Goal: Feedback & Contribution: Submit feedback/report problem

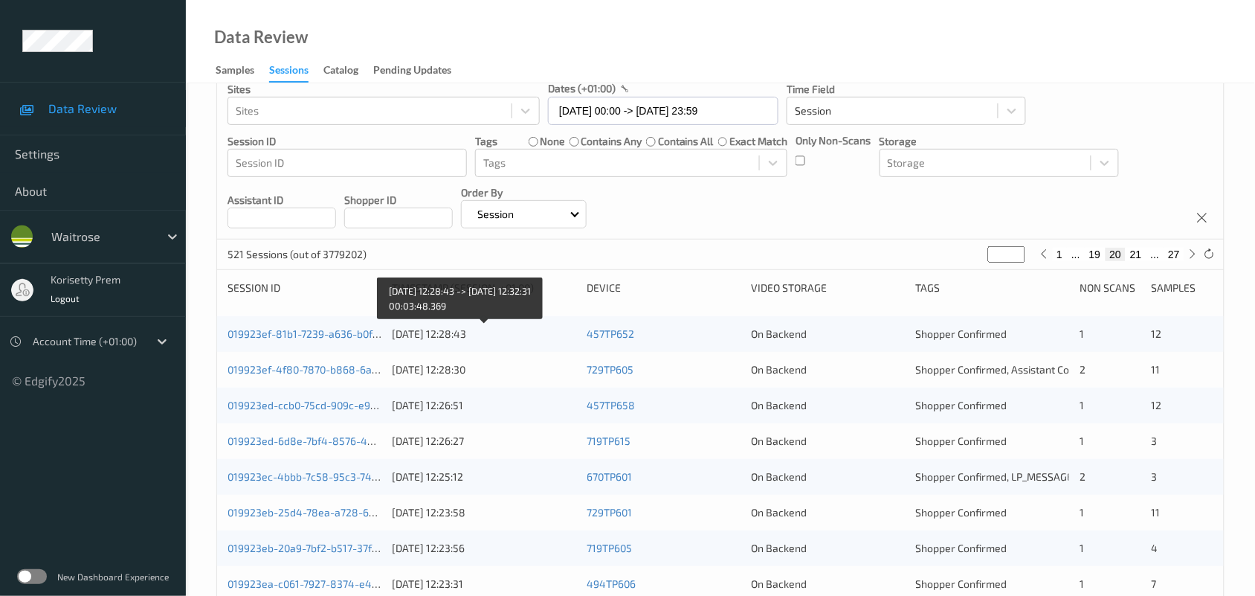
scroll to position [186, 0]
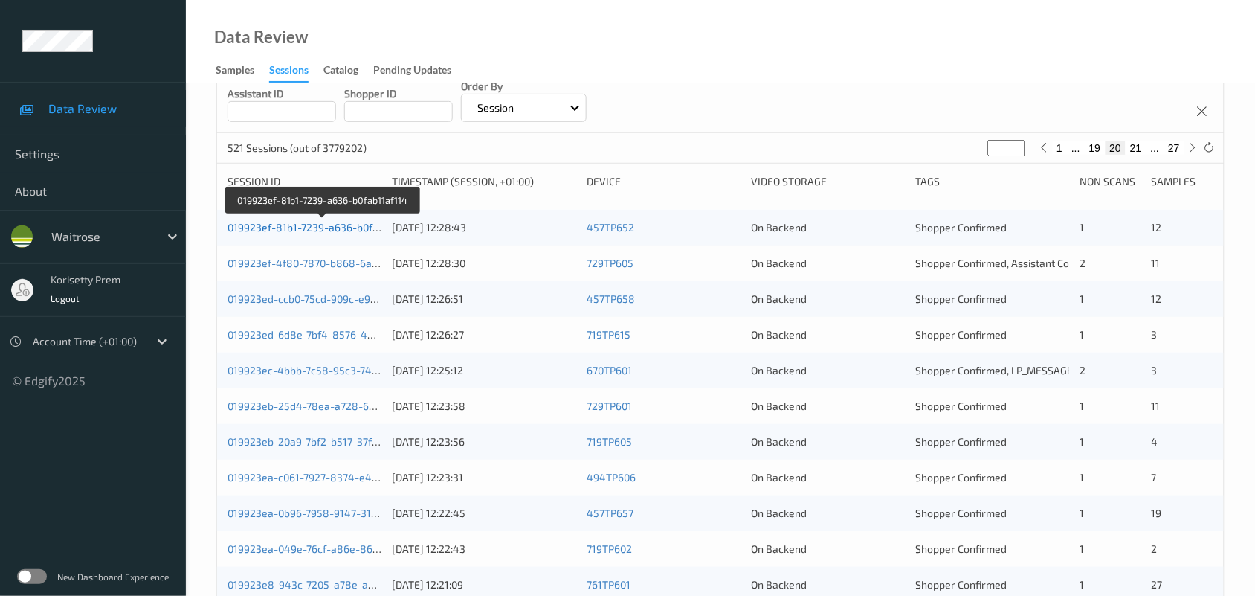
click at [315, 225] on link "019923ef-81b1-7239-a636-b0fab11af114" at bounding box center [323, 227] width 191 height 13
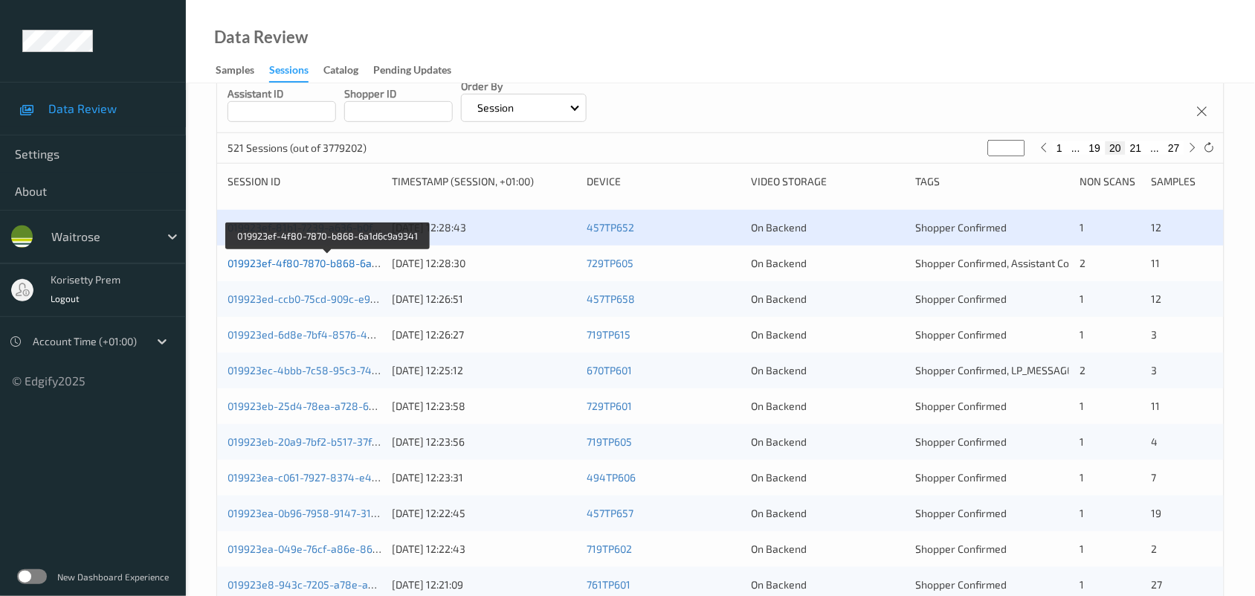
click at [335, 258] on link "019923ef-4f80-7870-b868-6a1d6c9a9341" at bounding box center [328, 263] width 201 height 13
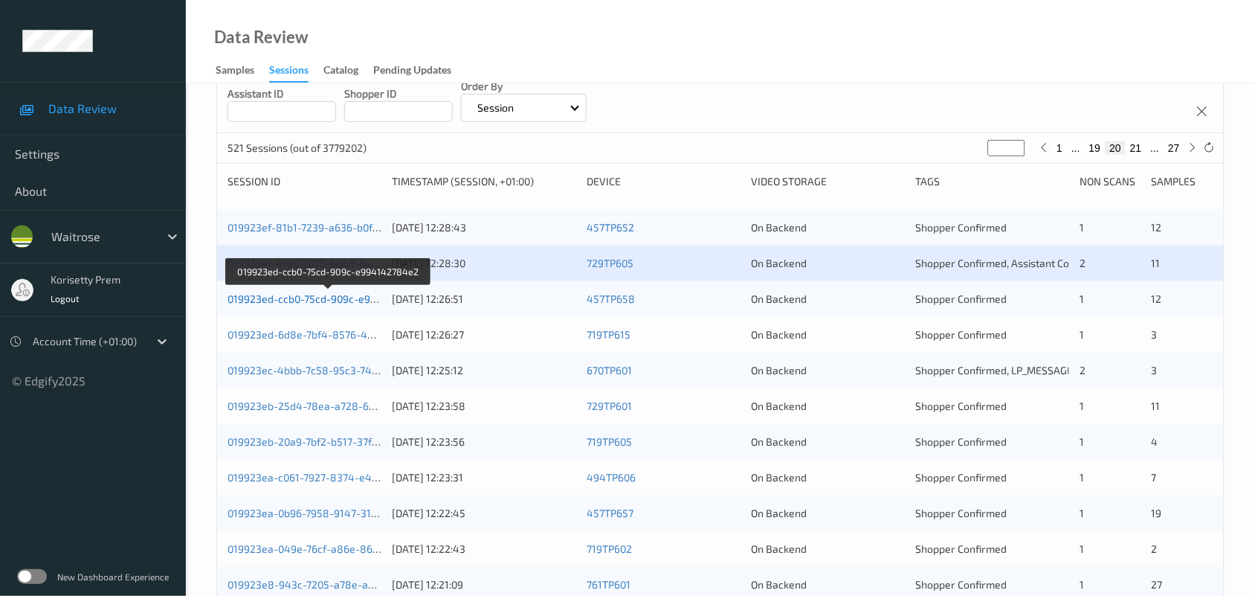
click at [339, 298] on link "019923ed-ccb0-75cd-909c-e994142784e2" at bounding box center [329, 298] width 203 height 13
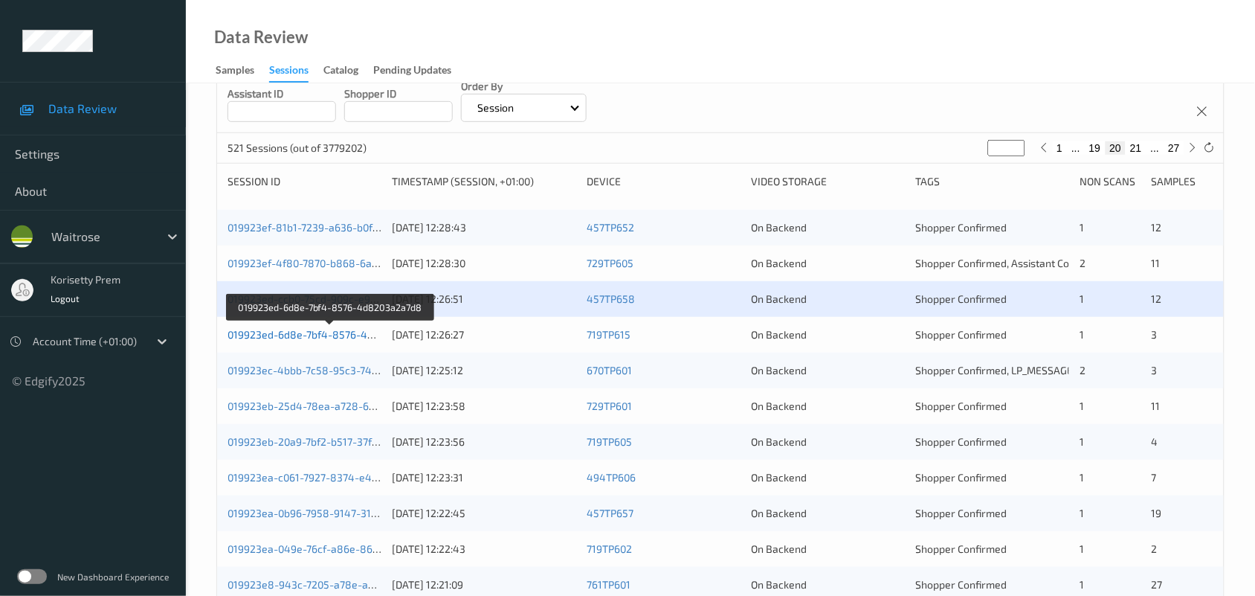
click at [349, 335] on link "019923ed-6d8e-7bf4-8576-4d8203a2a7d8" at bounding box center [331, 334] width 206 height 13
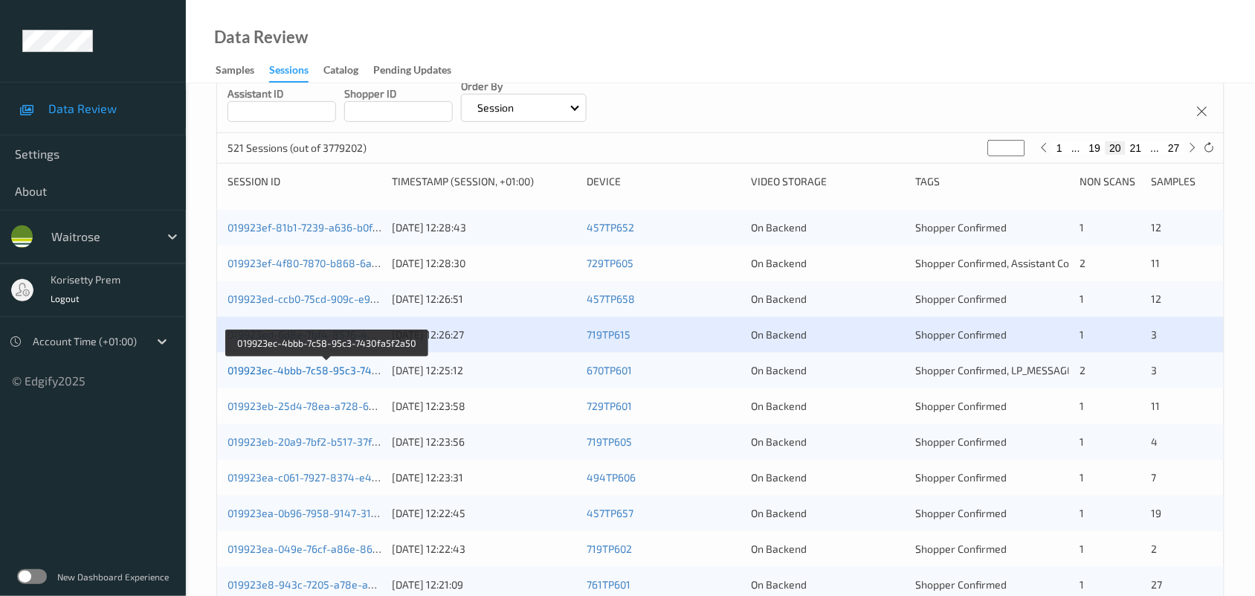
click at [346, 373] on link "019923ec-4bbb-7c58-95c3-7430fa5f2a50" at bounding box center [327, 370] width 199 height 13
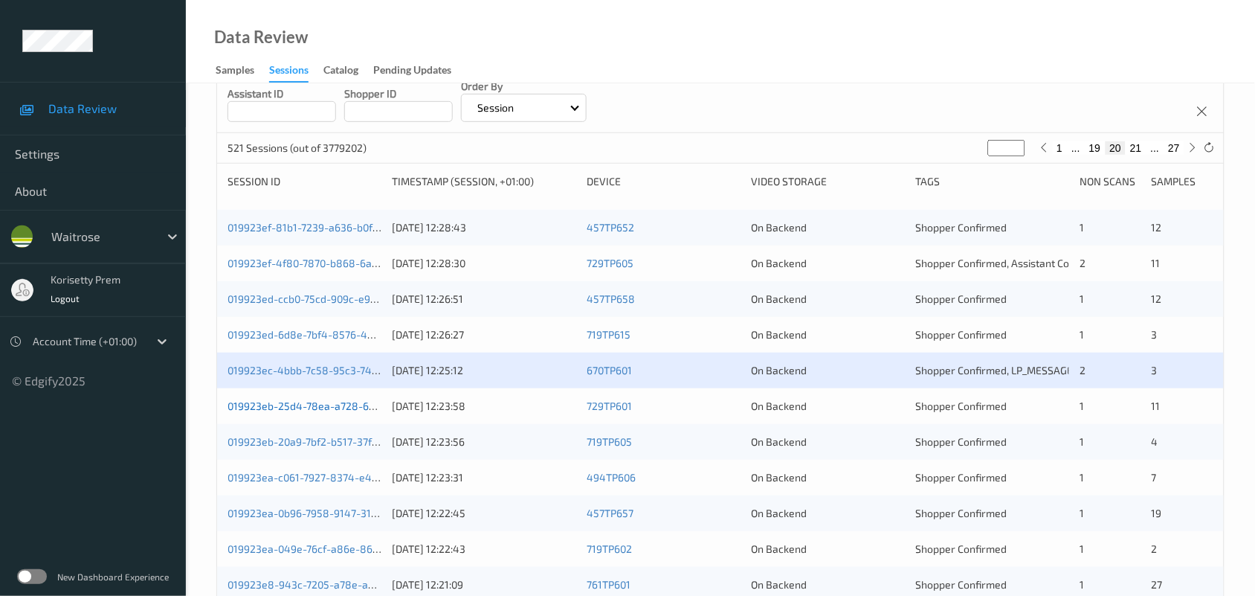
click at [343, 403] on link "019923eb-25d4-78ea-a728-6891c1a2b0ff" at bounding box center [327, 405] width 199 height 13
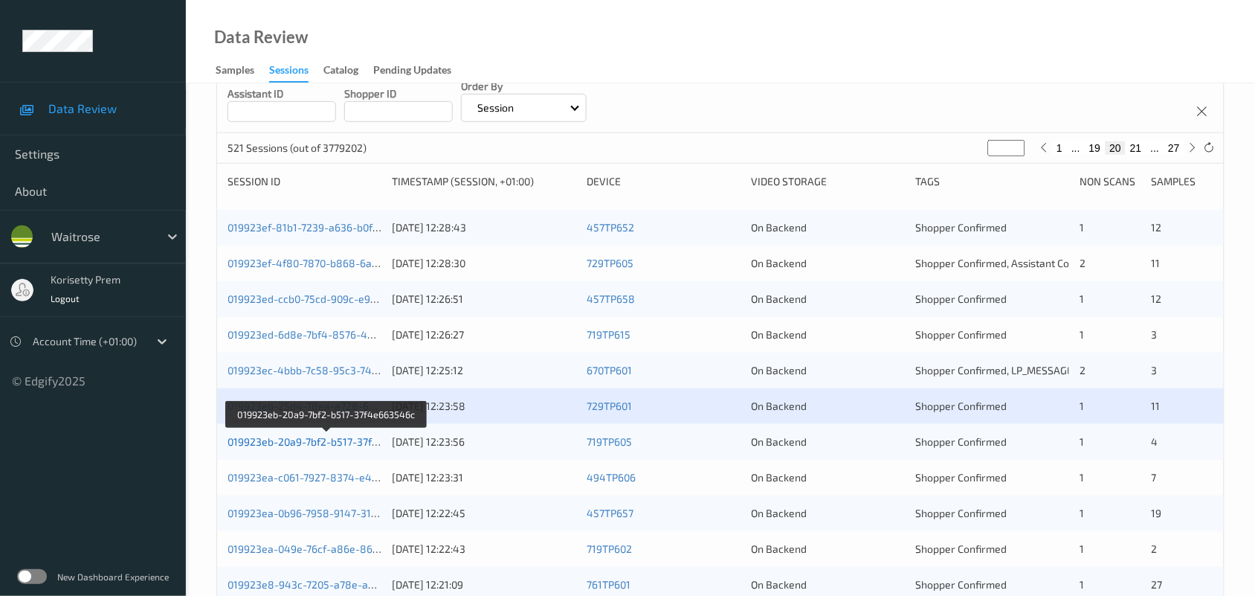
click at [348, 439] on link "019923eb-20a9-7bf2-b517-37f4e663546c" at bounding box center [327, 441] width 199 height 13
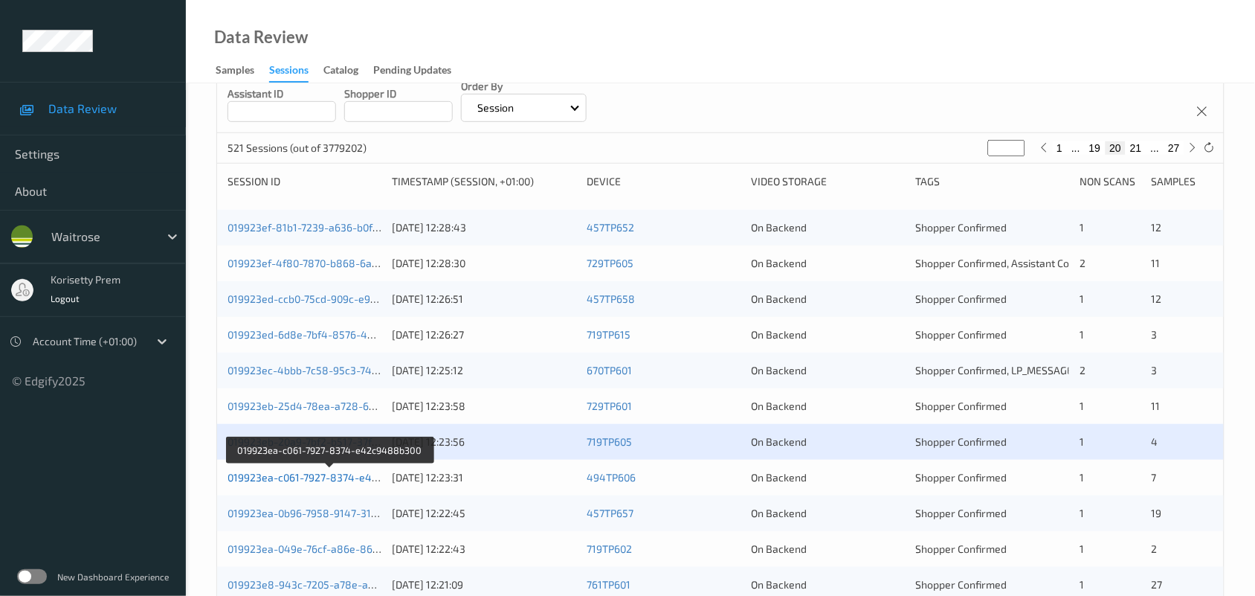
click at [358, 477] on link "019923ea-c061-7927-8374-e42c9488b300" at bounding box center [330, 477] width 205 height 13
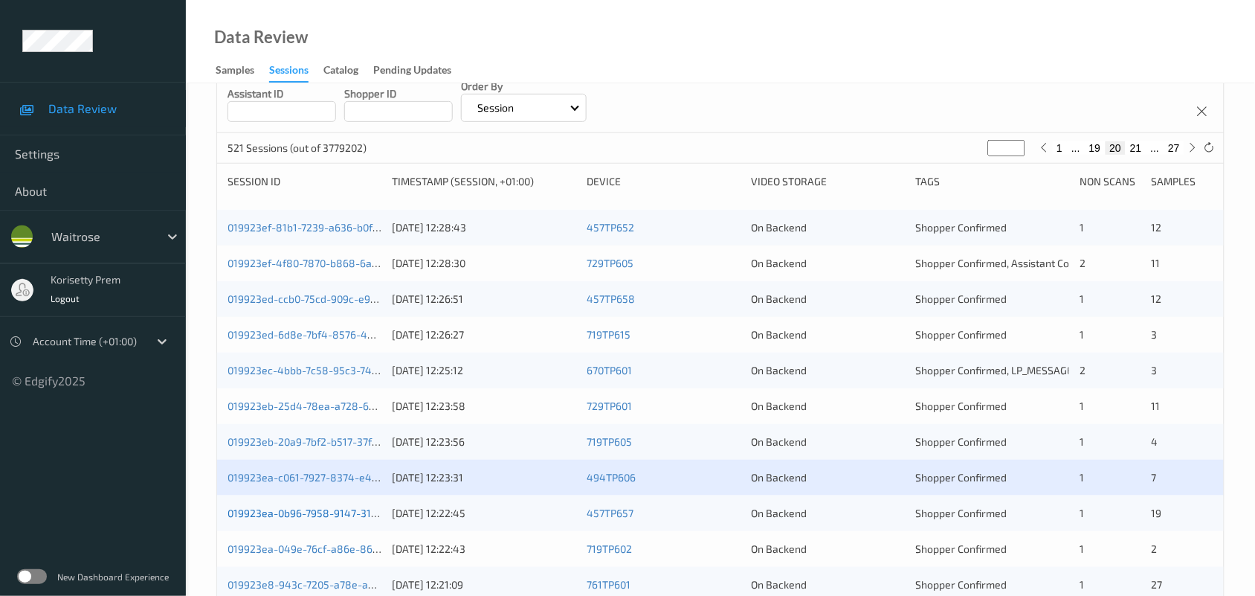
click at [355, 511] on link "019923ea-0b96-7958-9147-316a03e8f549" at bounding box center [329, 512] width 202 height 13
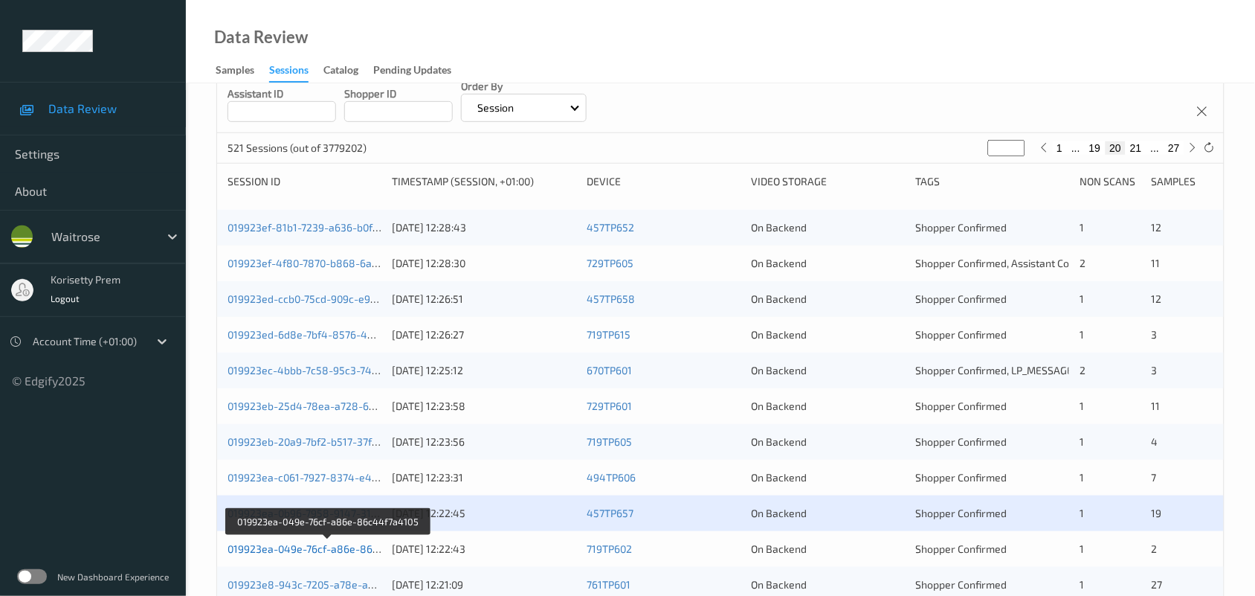
click at [358, 544] on link "019923ea-049e-76cf-a86e-86c44f7a4105" at bounding box center [328, 548] width 201 height 13
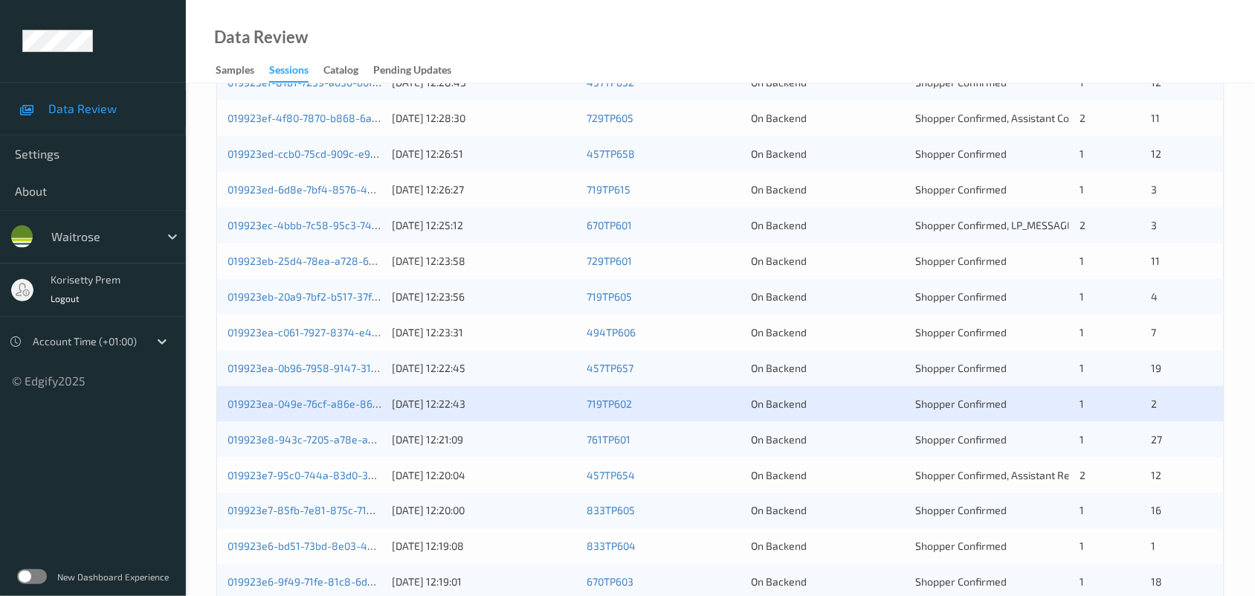
scroll to position [372, 0]
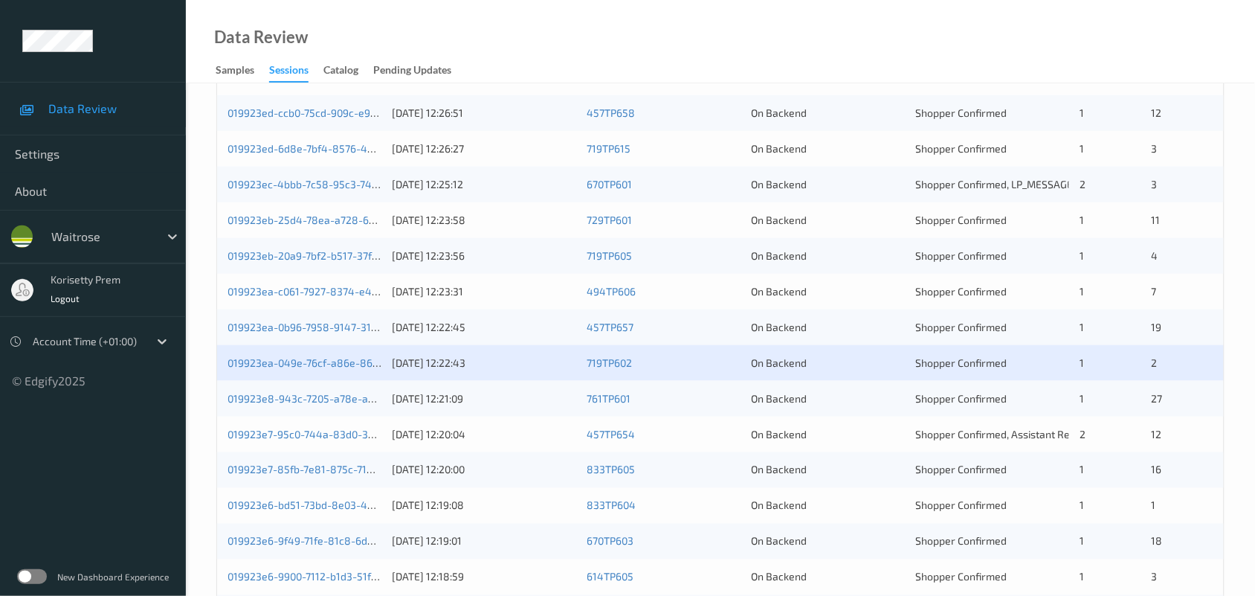
click at [504, 407] on div "019923e8-943c-7205-a78e-a993acd47c5b 07/09/2025 12:21:09 761TP601 On Backend Sh…" at bounding box center [720, 399] width 1007 height 36
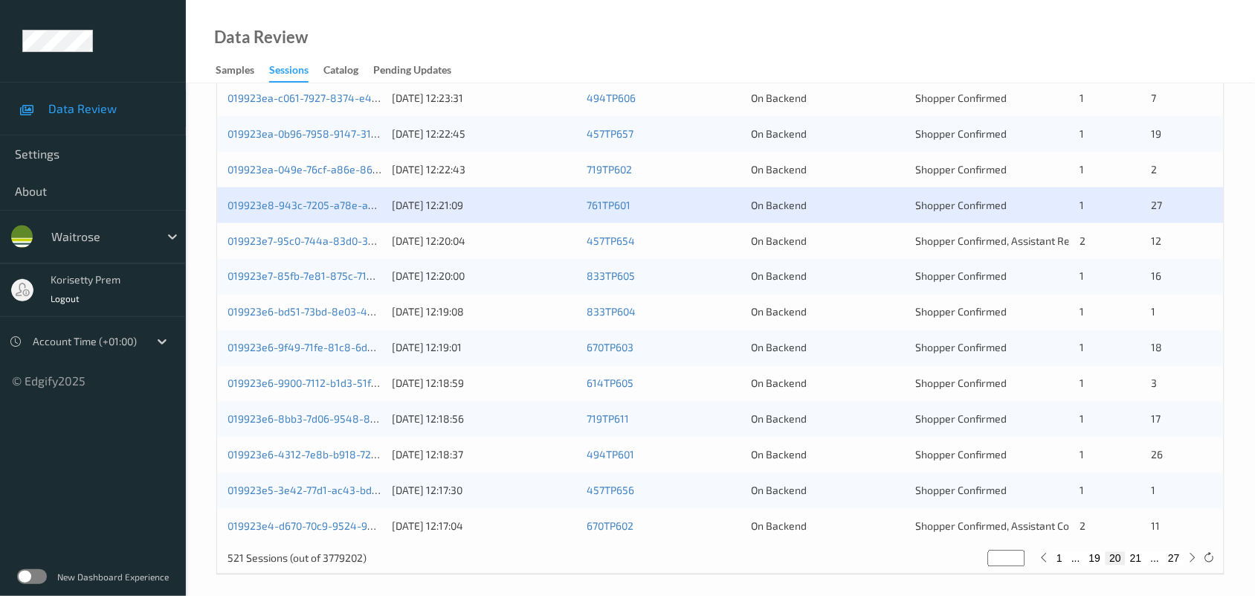
scroll to position [575, 0]
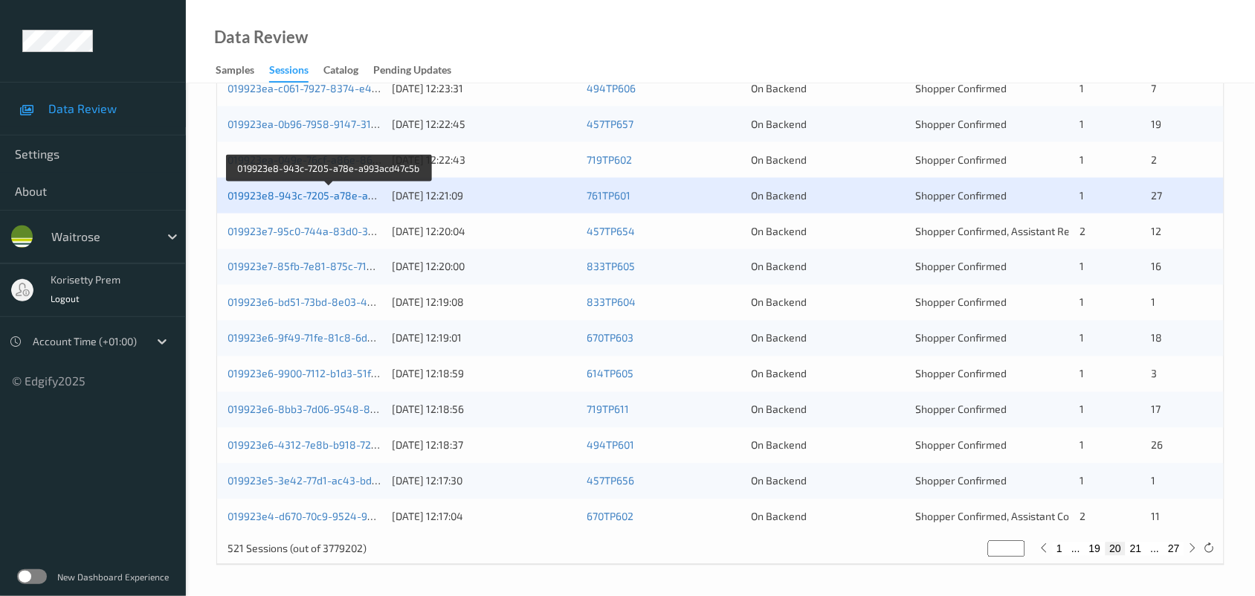
click at [331, 193] on link "019923e8-943c-7205-a78e-a993acd47c5b" at bounding box center [330, 195] width 204 height 13
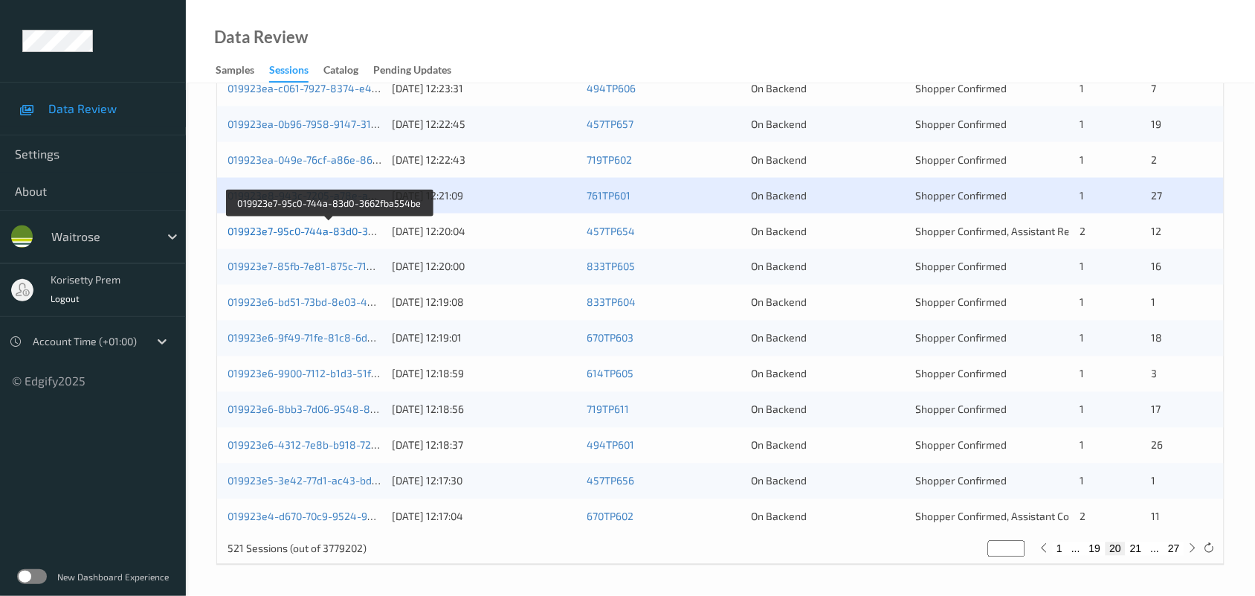
click at [332, 233] on link "019923e7-95c0-744a-83d0-3662fba554be" at bounding box center [330, 231] width 204 height 13
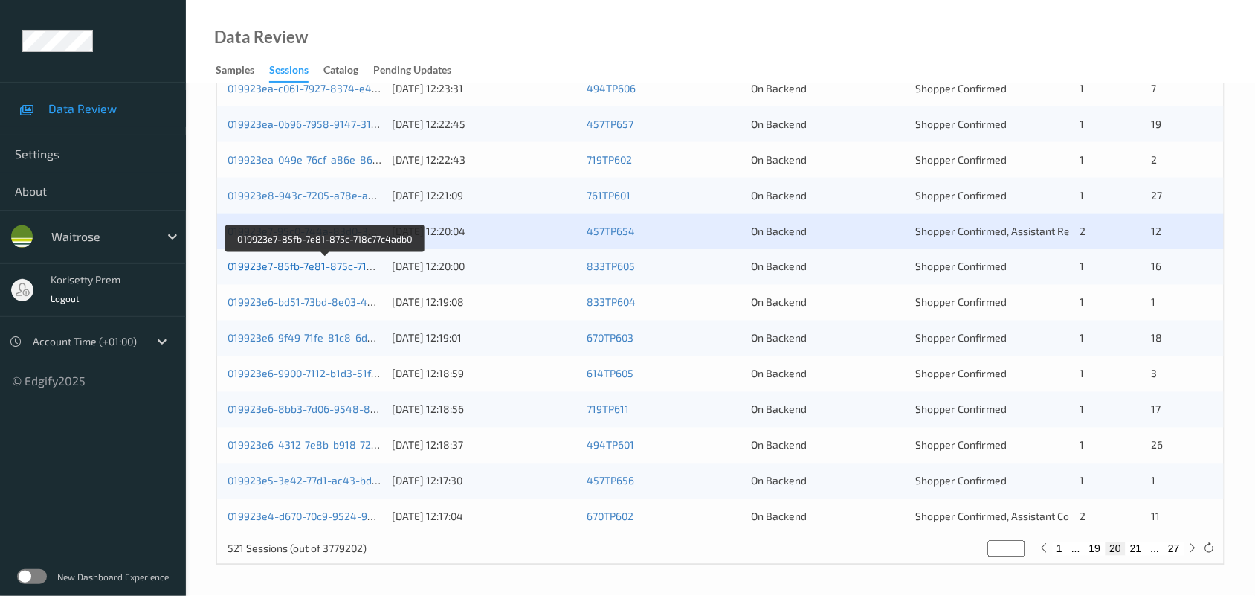
click at [347, 260] on link "019923e7-85fb-7e81-875c-718c77c4adb0" at bounding box center [326, 266] width 197 height 13
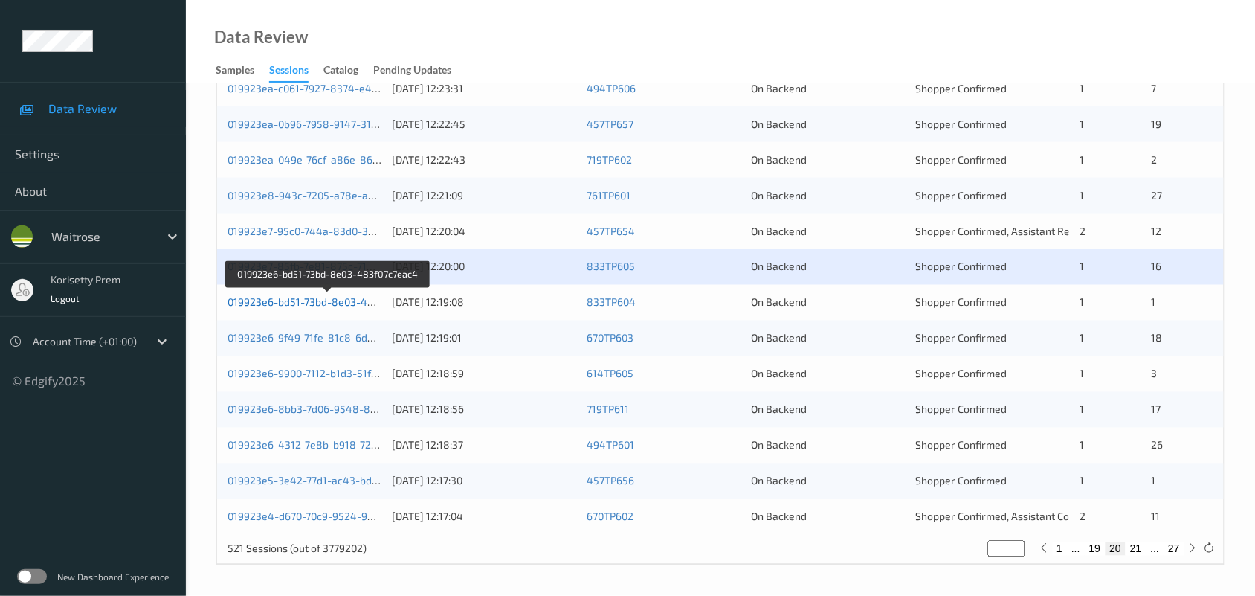
click at [346, 303] on link "019923e6-bd51-73bd-8e03-483f07c7eac4" at bounding box center [328, 302] width 201 height 13
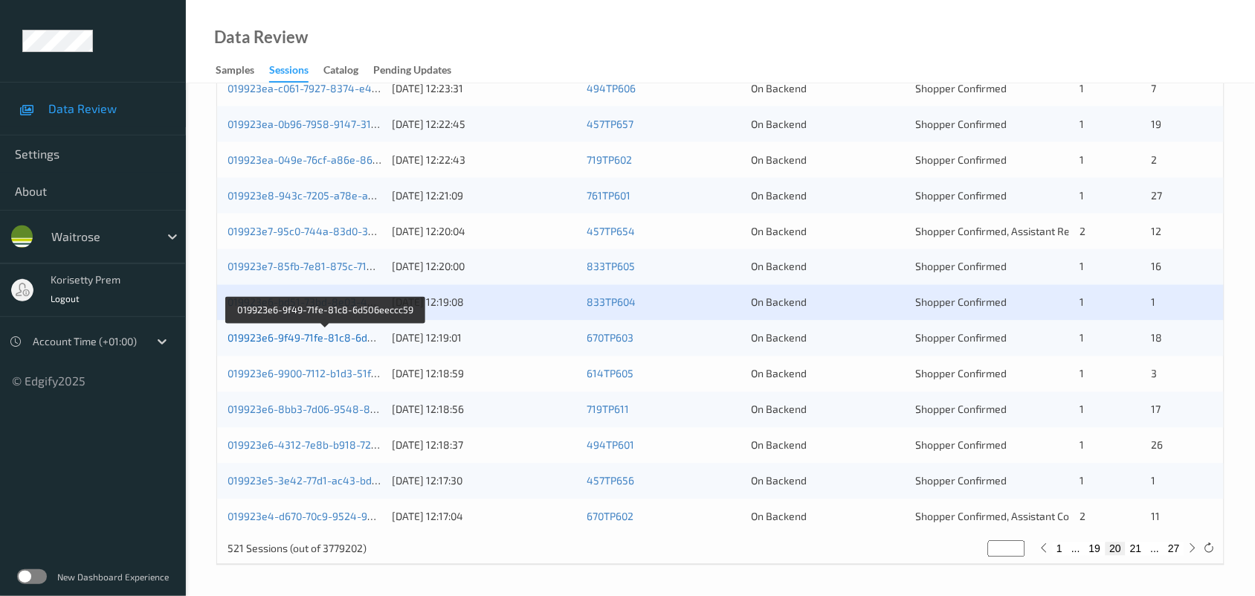
click at [346, 337] on link "019923e6-9f49-71fe-81c8-6d506eeccc59" at bounding box center [326, 338] width 197 height 13
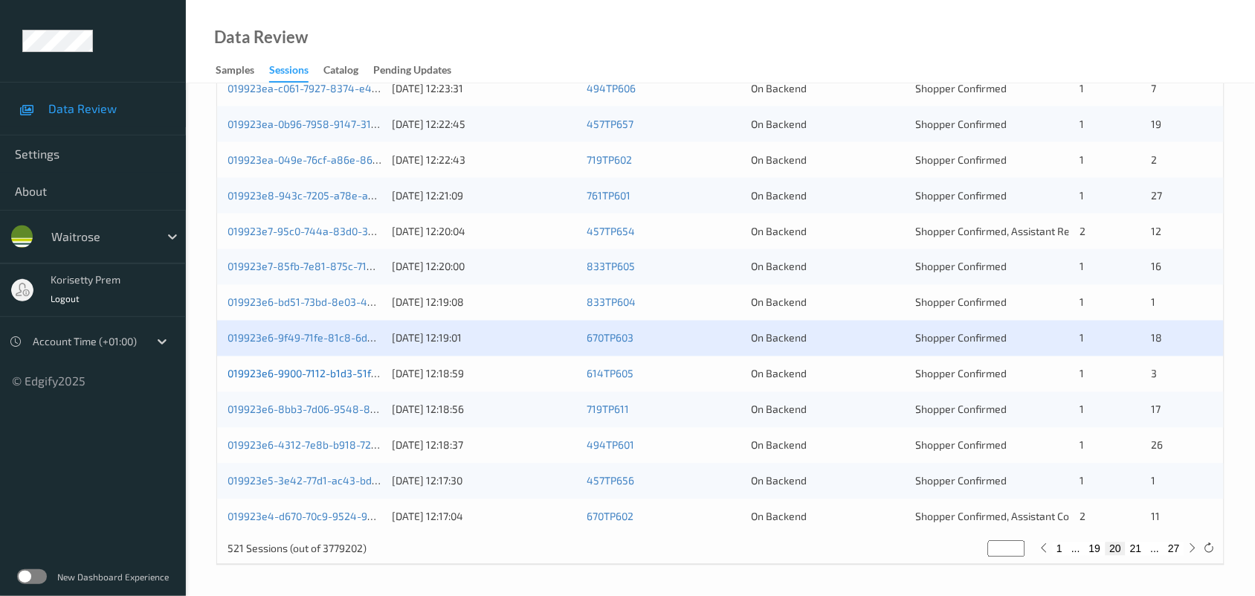
click at [355, 370] on link "019923e6-9900-7112-b1d3-51fe3085eae8" at bounding box center [327, 373] width 199 height 13
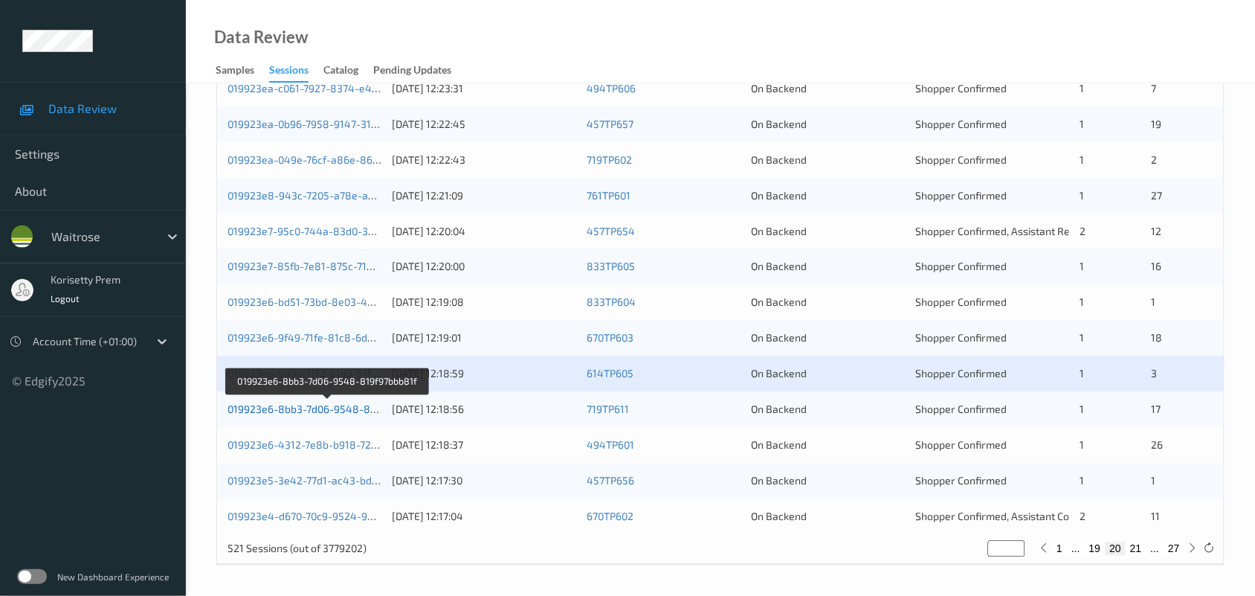
click at [358, 405] on link "019923e6-8bb3-7d06-9548-819f97bbb81f" at bounding box center [328, 409] width 201 height 13
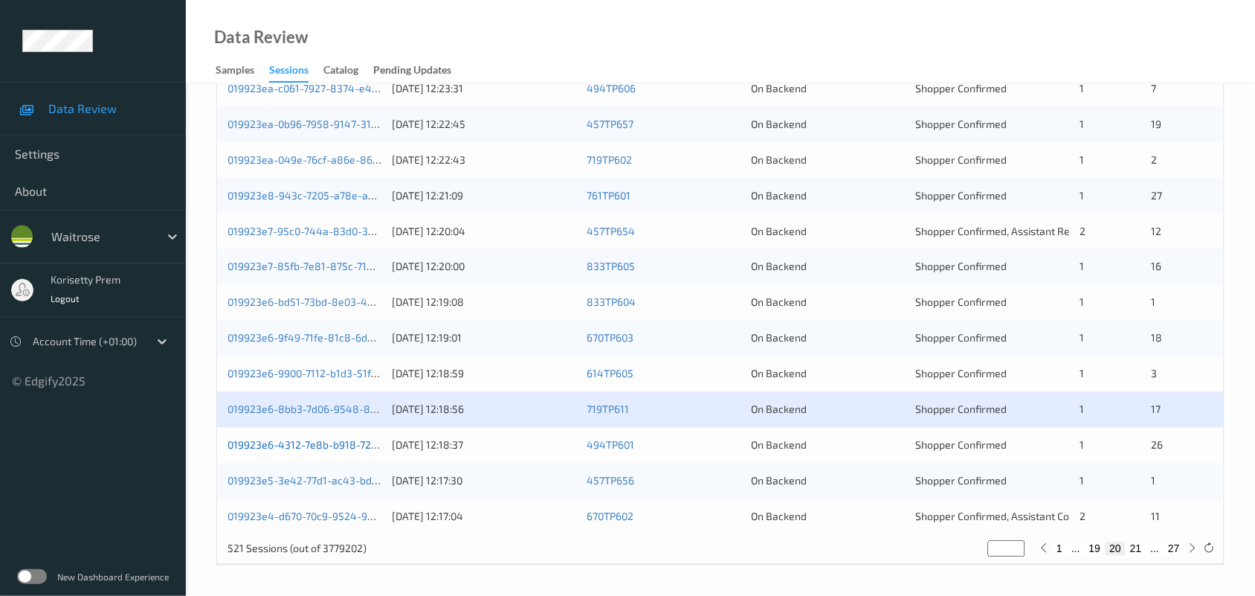
click at [355, 441] on link "019923e6-4312-7e8b-b918-723a98114c6d" at bounding box center [328, 445] width 201 height 13
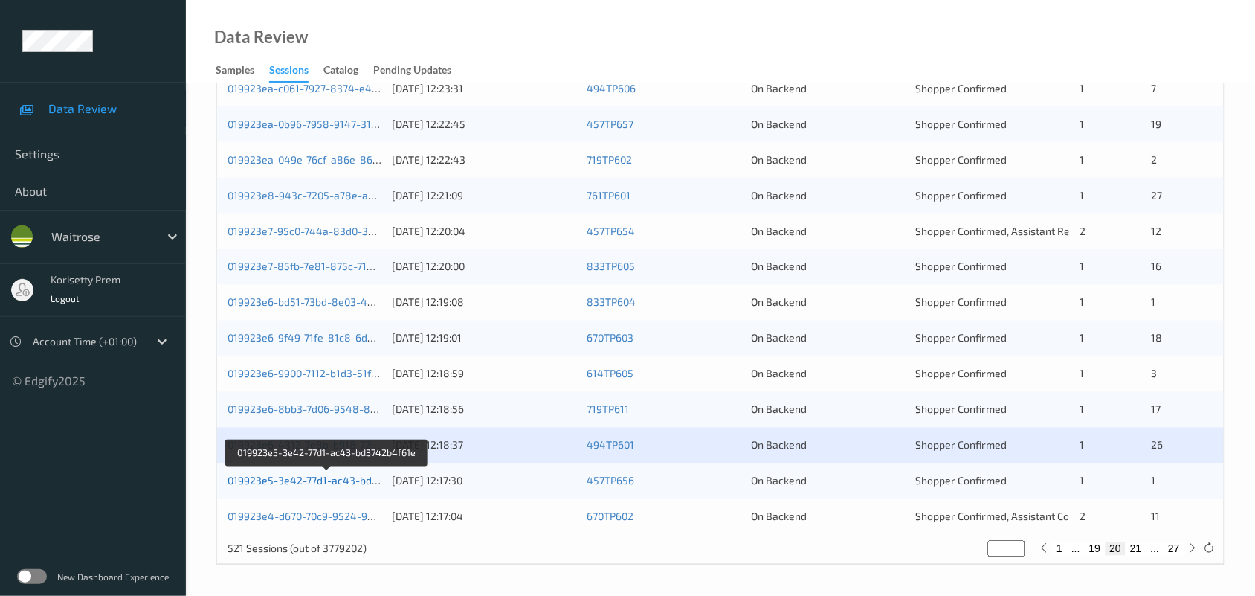
click at [355, 480] on link "019923e5-3e42-77d1-ac43-bd3742b4f61e" at bounding box center [328, 480] width 201 height 13
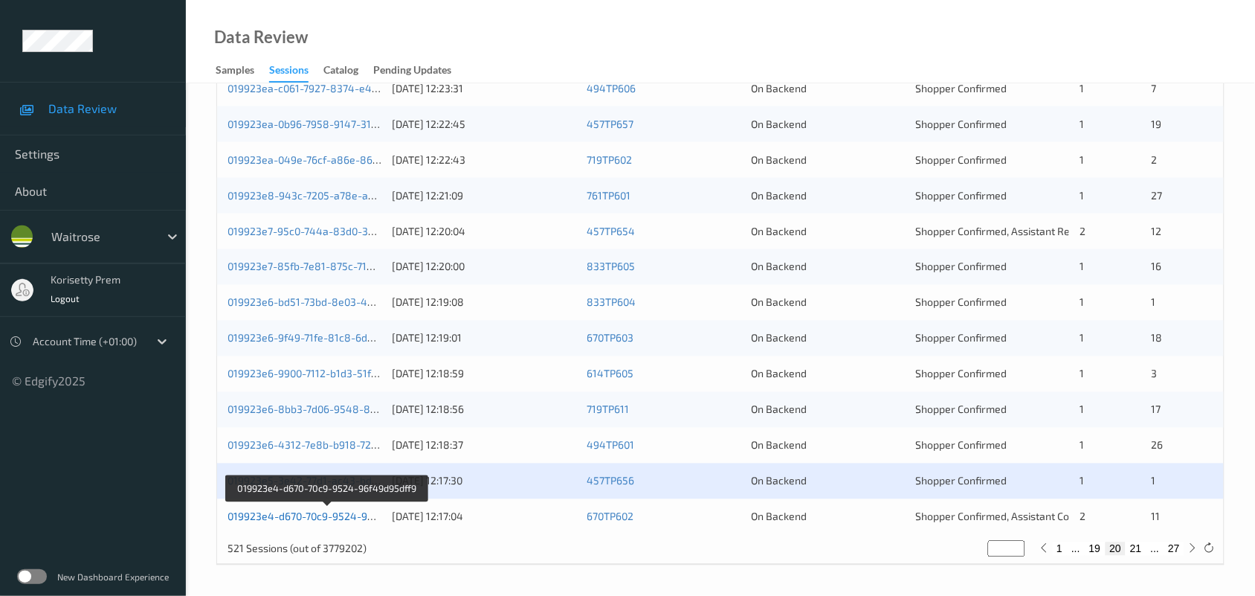
click at [349, 515] on link "019923e4-d670-70c9-9524-96f49d95dff9" at bounding box center [327, 516] width 199 height 13
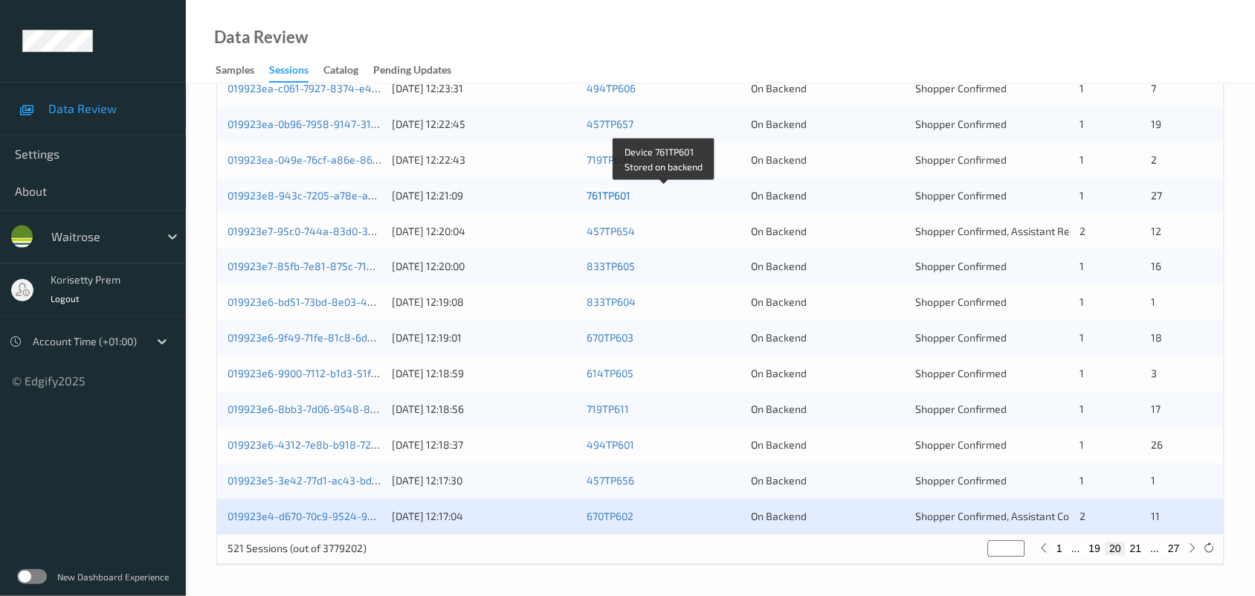
click at [616, 198] on link "761TP601" at bounding box center [609, 195] width 44 height 13
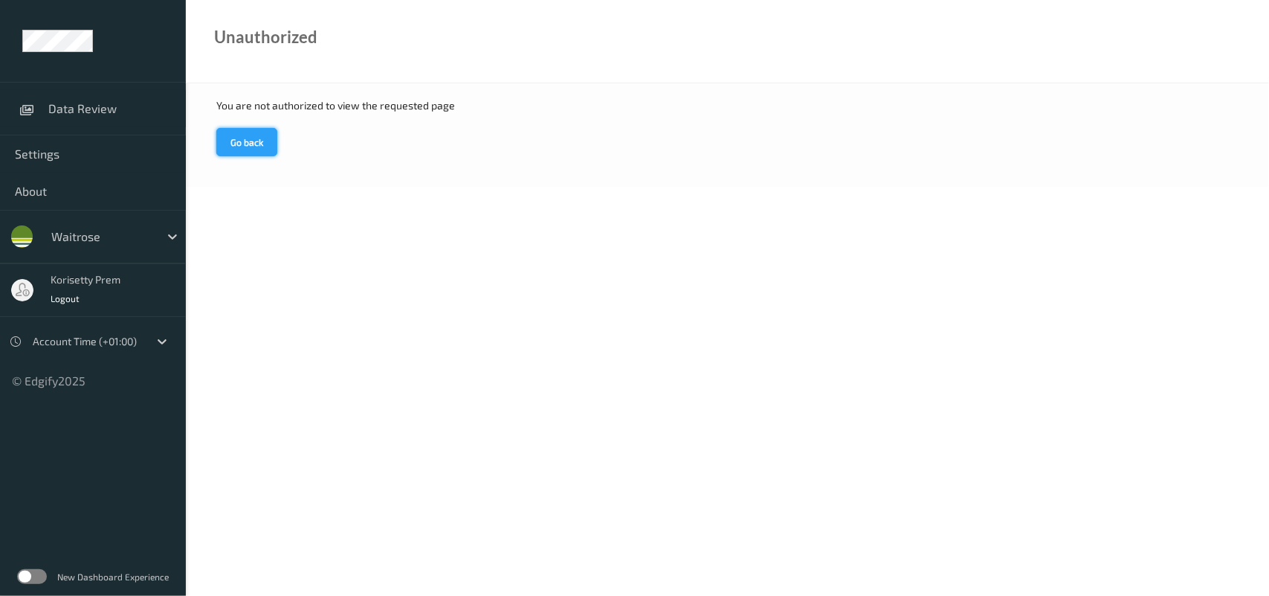
click at [242, 139] on button "Go back" at bounding box center [246, 142] width 61 height 28
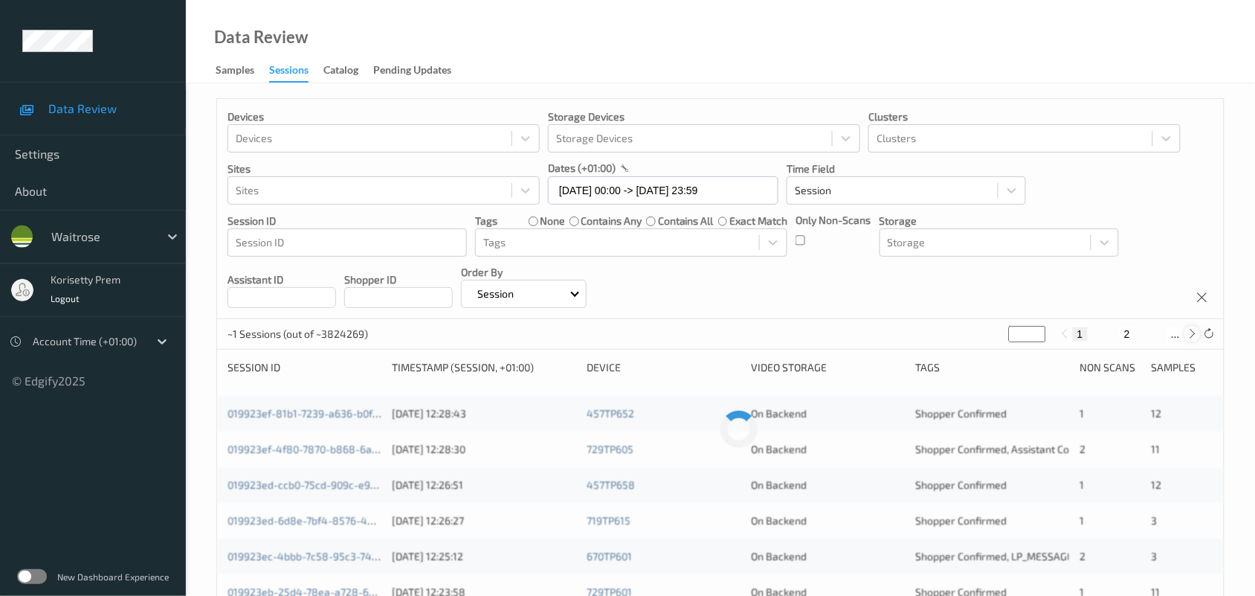
click at [1191, 336] on icon at bounding box center [1192, 333] width 11 height 11
type input "*"
click at [1191, 336] on icon at bounding box center [1192, 333] width 11 height 11
type input "*"
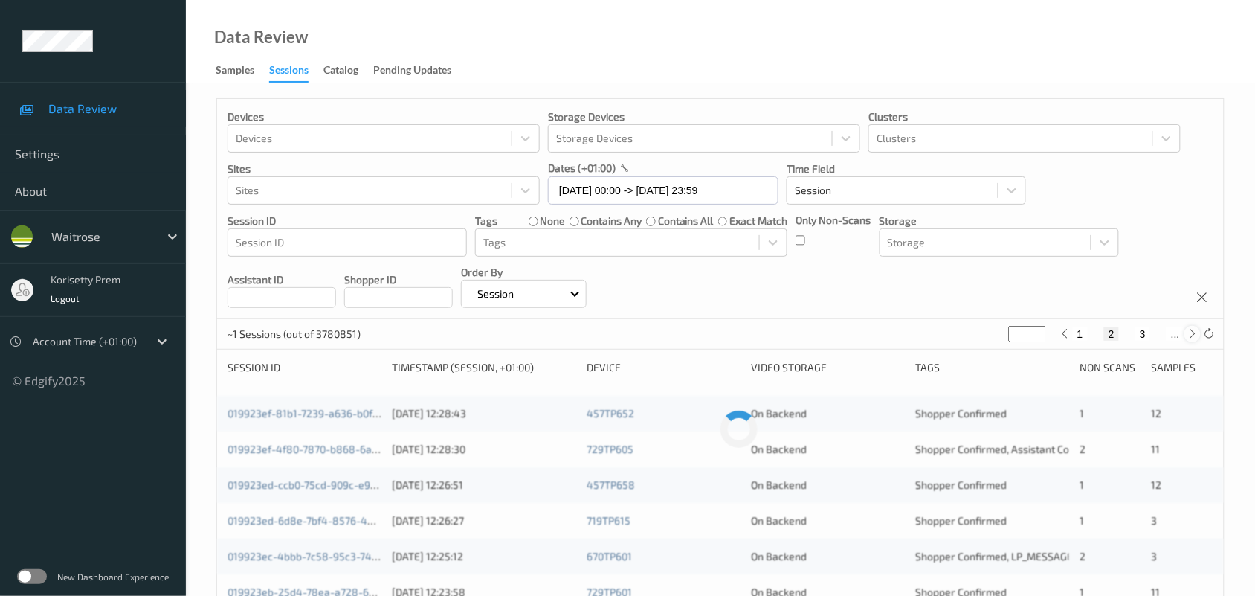
type input "*"
click at [1191, 336] on icon at bounding box center [1192, 333] width 11 height 11
type input "*"
click at [1191, 336] on icon at bounding box center [1192, 333] width 11 height 11
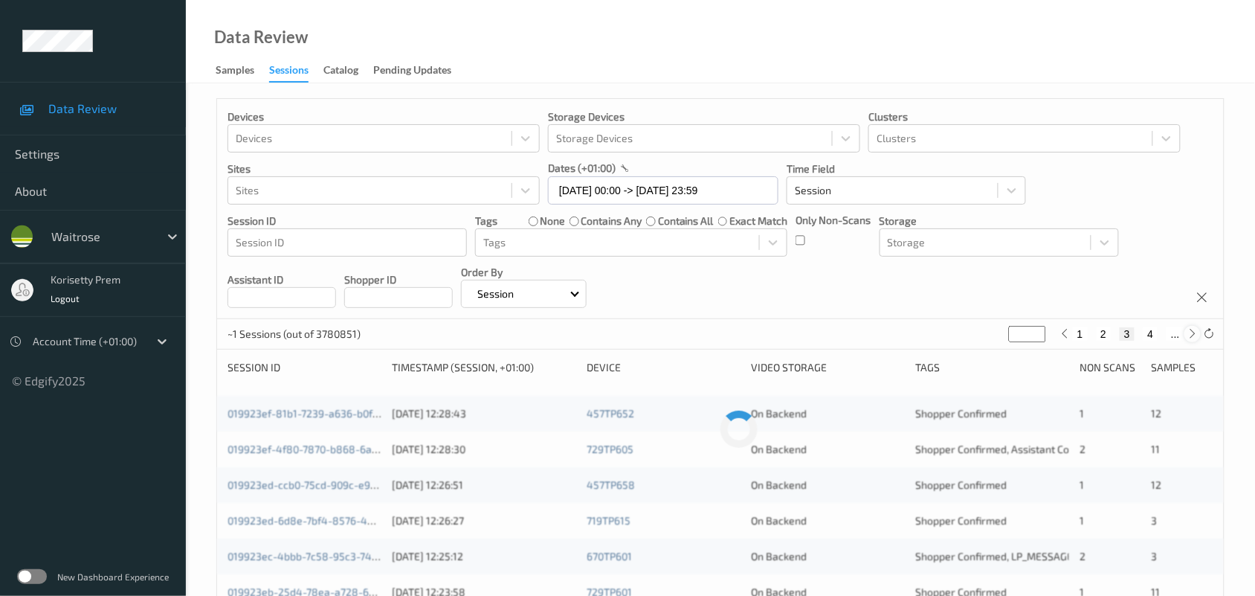
type input "*"
click at [1176, 339] on button "27" at bounding box center [1174, 333] width 21 height 13
type input "**"
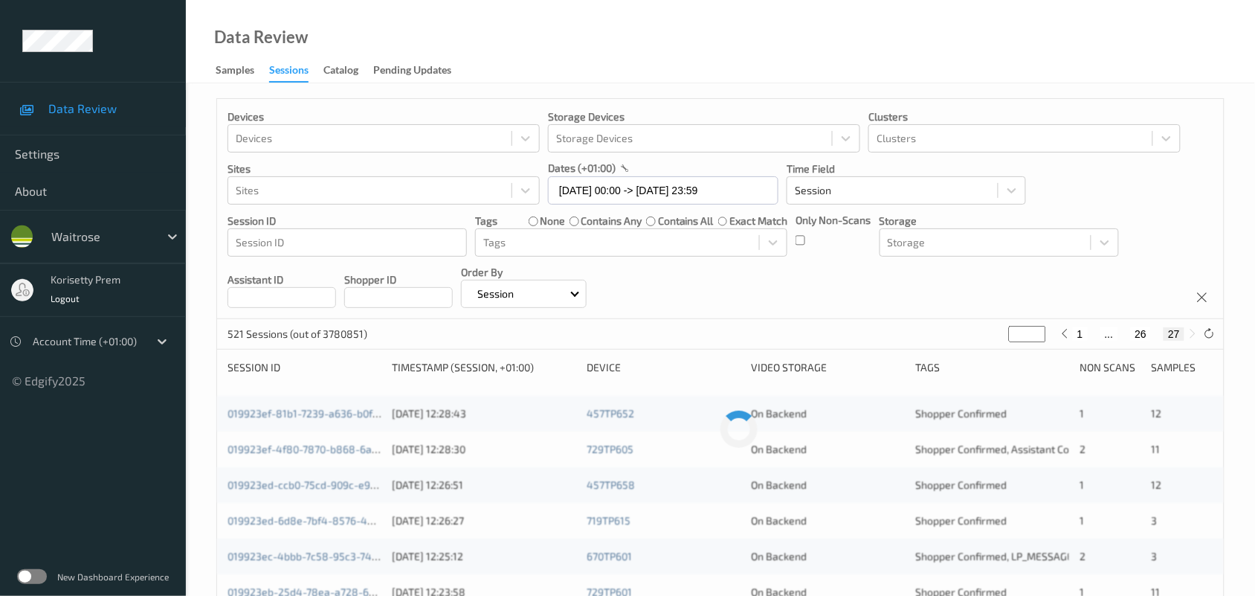
click at [1173, 335] on button "27" at bounding box center [1174, 333] width 21 height 13
click at [1038, 332] on input "**" at bounding box center [1027, 334] width 37 height 16
click at [822, 306] on div "Devices Devices Storage Devices Storage Devices Clusters Clusters Sites Sites d…" at bounding box center [720, 209] width 1007 height 220
click at [1138, 337] on button "26" at bounding box center [1141, 333] width 21 height 13
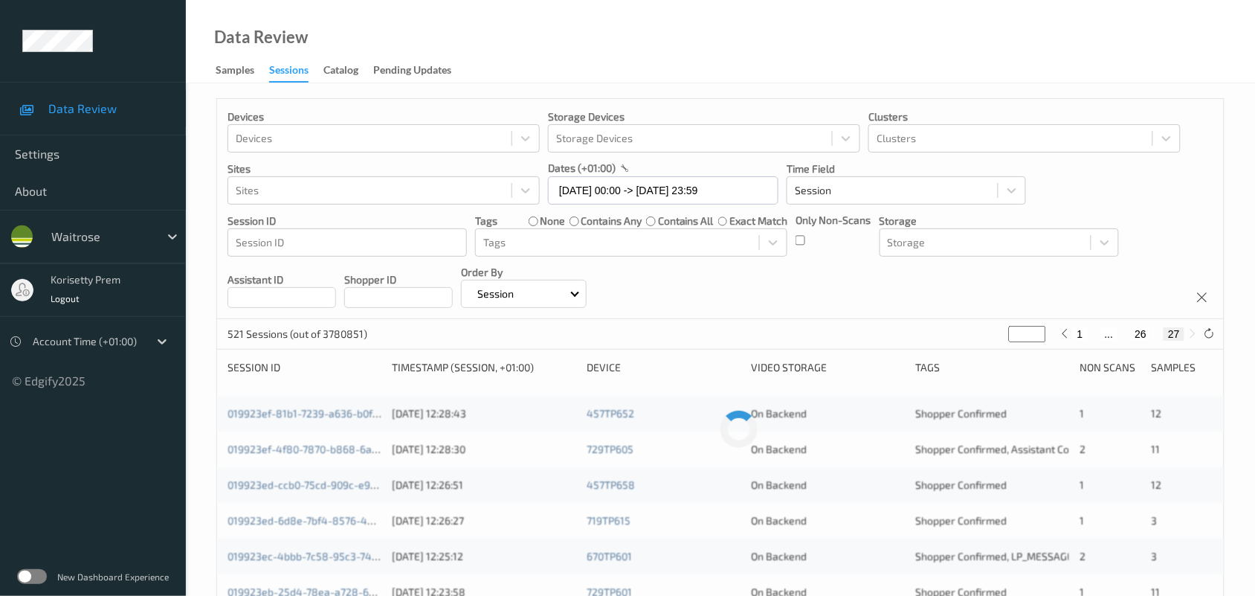
type input "**"
click at [1127, 335] on button "25" at bounding box center [1124, 333] width 21 height 13
type input "**"
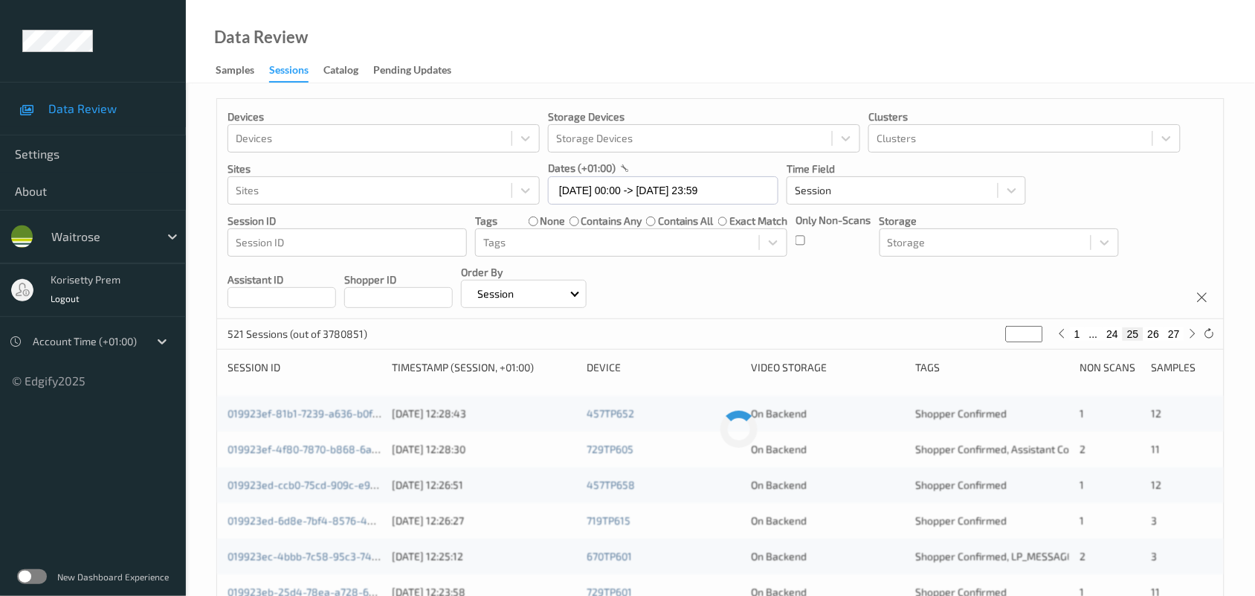
click at [1109, 335] on button "24" at bounding box center [1113, 333] width 21 height 13
type input "**"
click at [1094, 337] on button "23" at bounding box center [1095, 333] width 21 height 13
type input "**"
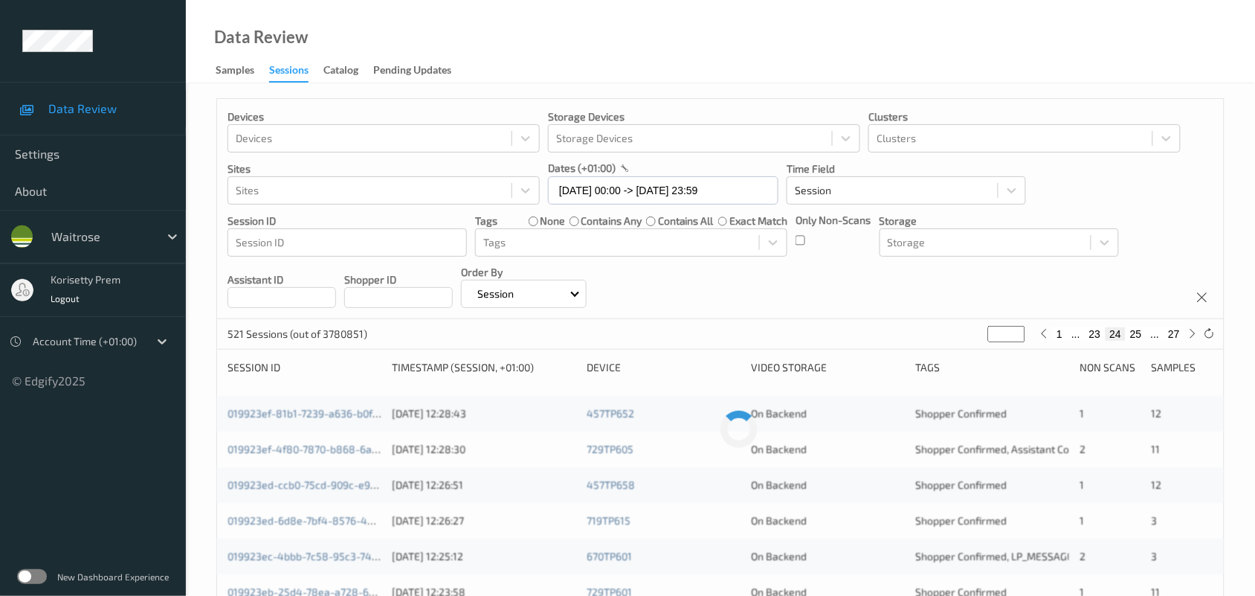
type input "**"
click at [1091, 335] on button "22" at bounding box center [1095, 333] width 21 height 13
type input "**"
click at [1094, 336] on button "21" at bounding box center [1095, 333] width 21 height 13
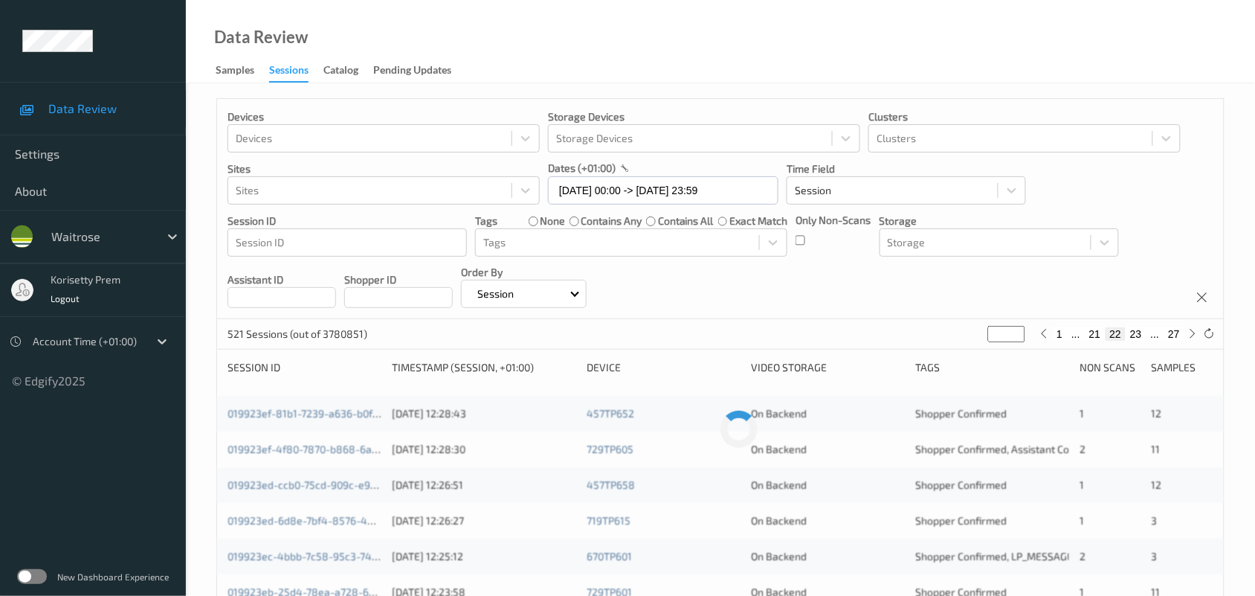
type input "**"
click at [1100, 336] on button "20" at bounding box center [1095, 333] width 21 height 13
type input "**"
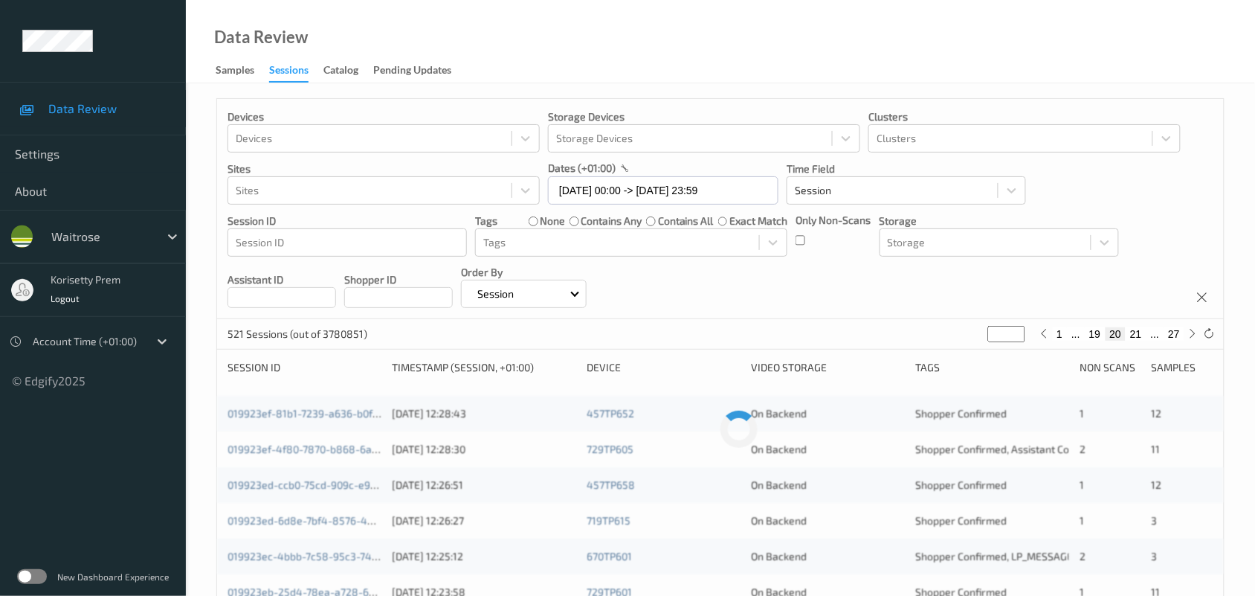
click at [845, 292] on div "Devices Devices Storage Devices Storage Devices Clusters Clusters Sites Sites d…" at bounding box center [720, 209] width 1007 height 220
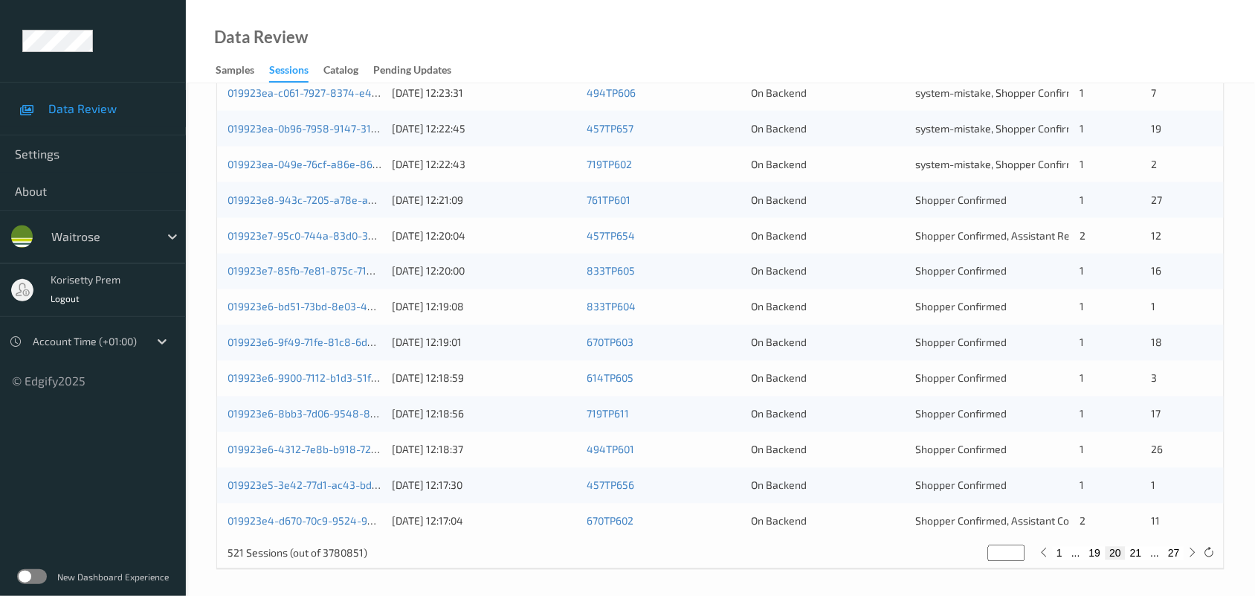
scroll to position [575, 0]
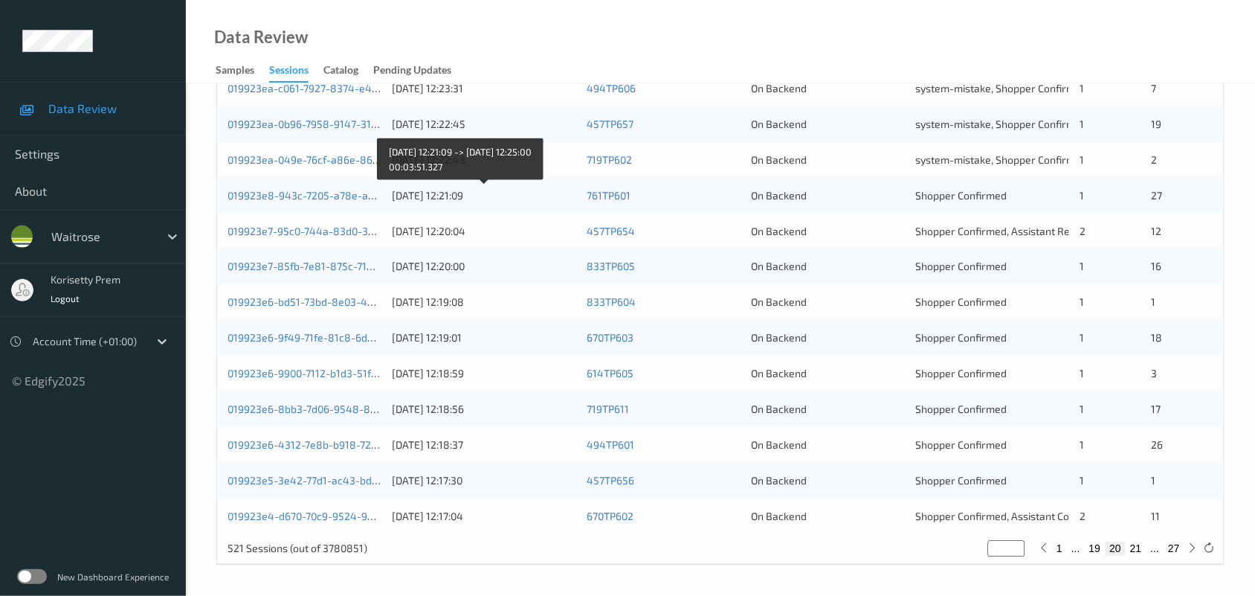
click at [446, 198] on div "[DATE] 12:21:09" at bounding box center [484, 195] width 184 height 15
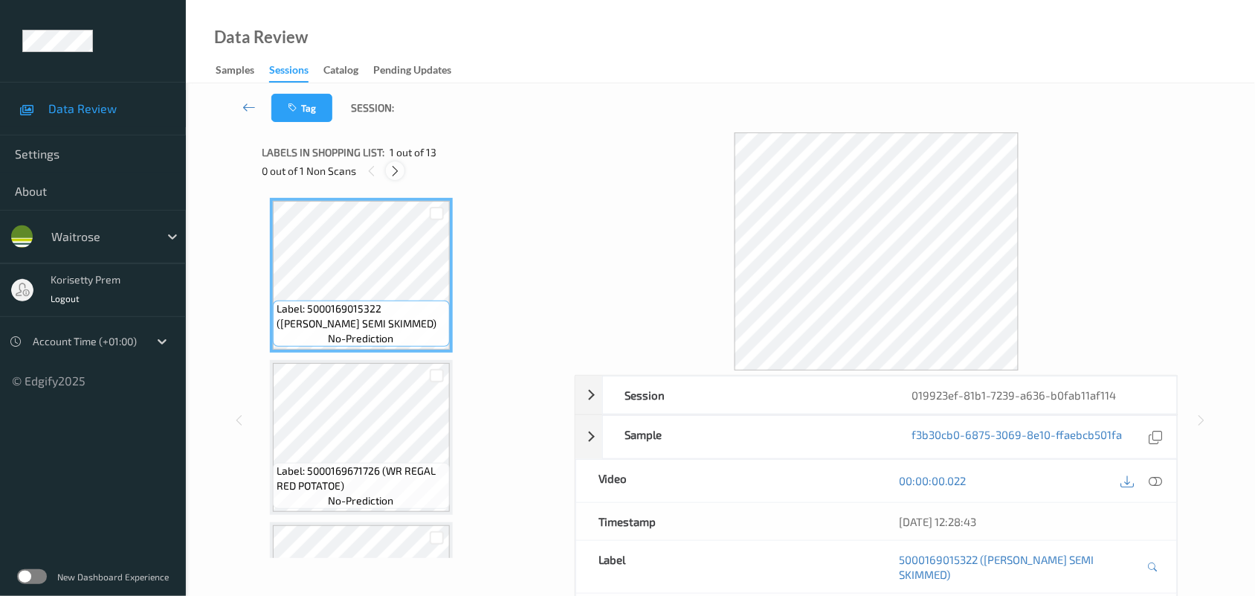
click at [396, 172] on icon at bounding box center [395, 170] width 13 height 13
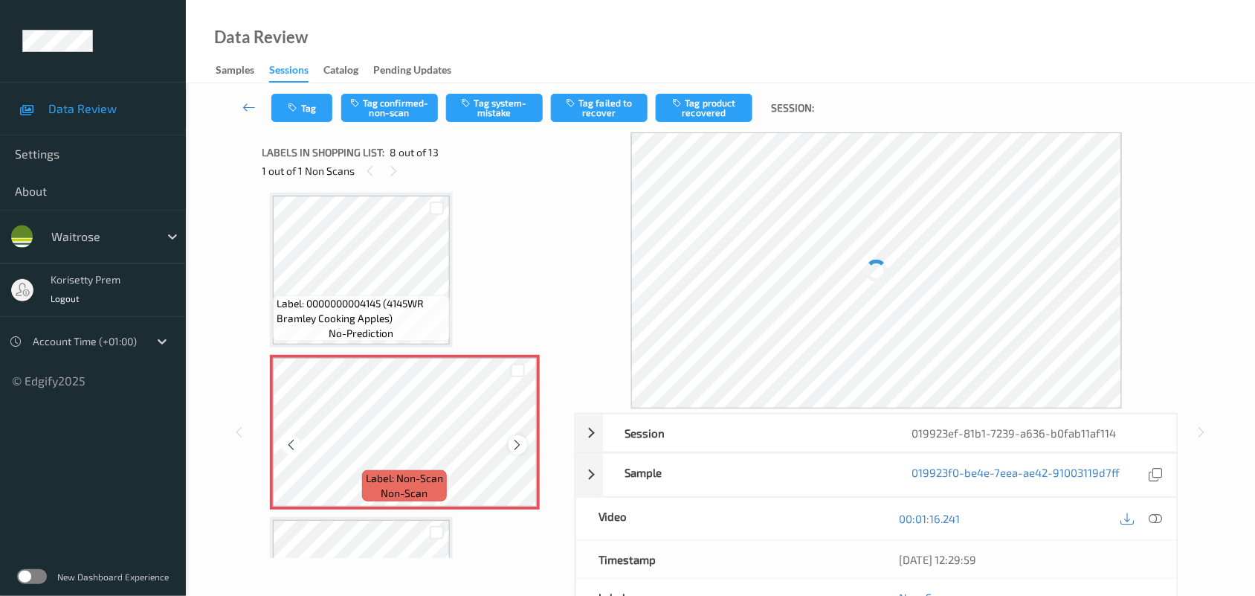
click at [517, 440] on icon at bounding box center [518, 444] width 13 height 13
click at [1155, 517] on icon at bounding box center [1155, 518] width 13 height 13
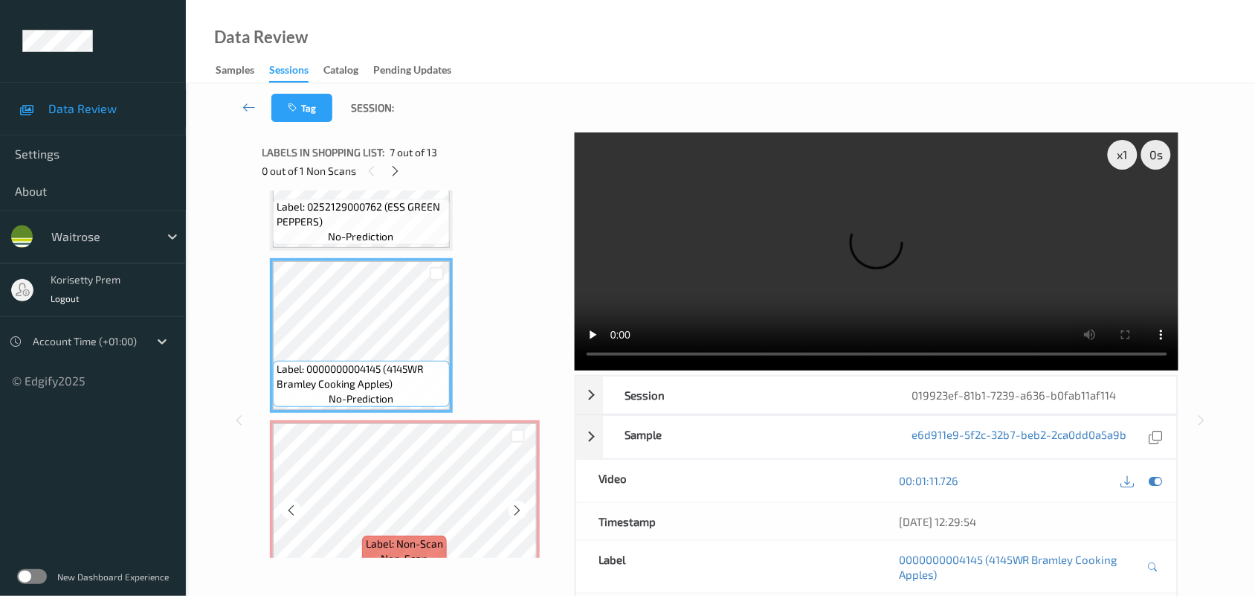
scroll to position [885, 0]
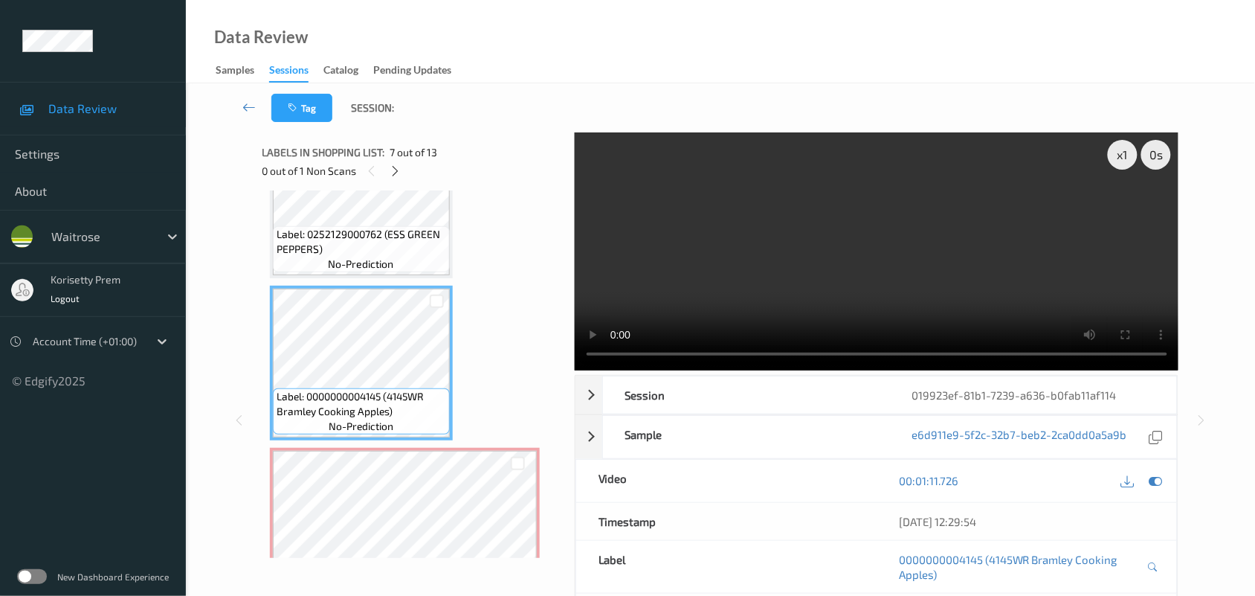
click at [715, 266] on video at bounding box center [877, 251] width 604 height 238
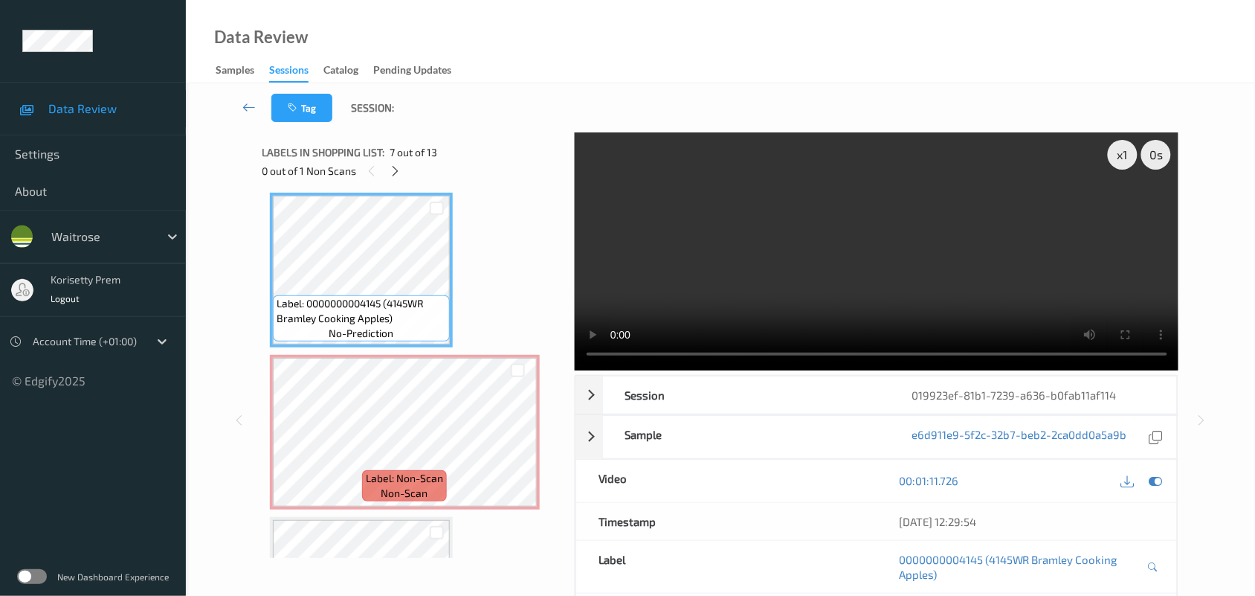
click at [809, 260] on video at bounding box center [877, 251] width 604 height 238
click at [732, 264] on video at bounding box center [877, 251] width 604 height 238
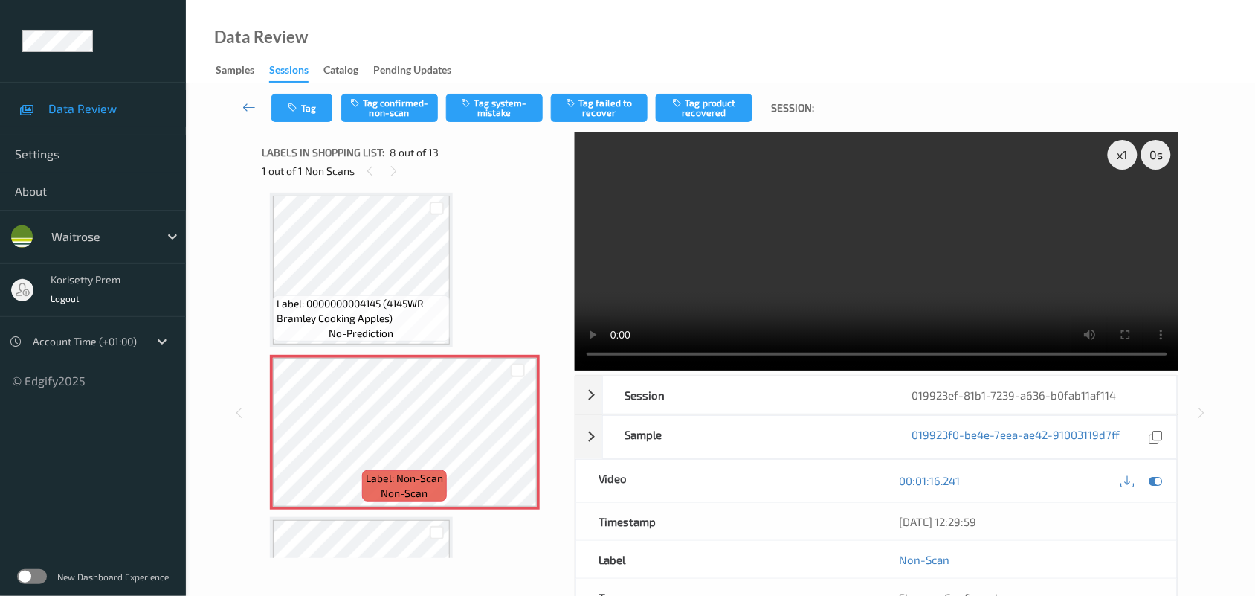
click at [867, 242] on video at bounding box center [877, 251] width 604 height 238
click at [471, 120] on button "Tag system-mistake" at bounding box center [494, 108] width 97 height 28
click at [302, 108] on button "Tag" at bounding box center [301, 108] width 61 height 28
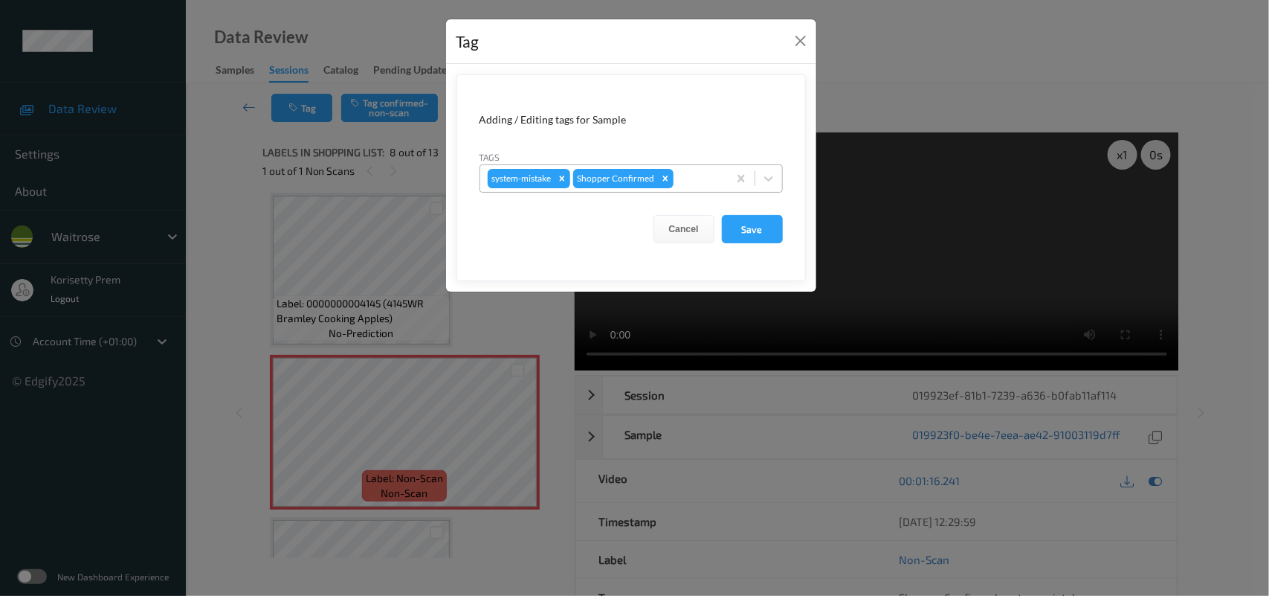
click at [692, 176] on div at bounding box center [699, 179] width 44 height 18
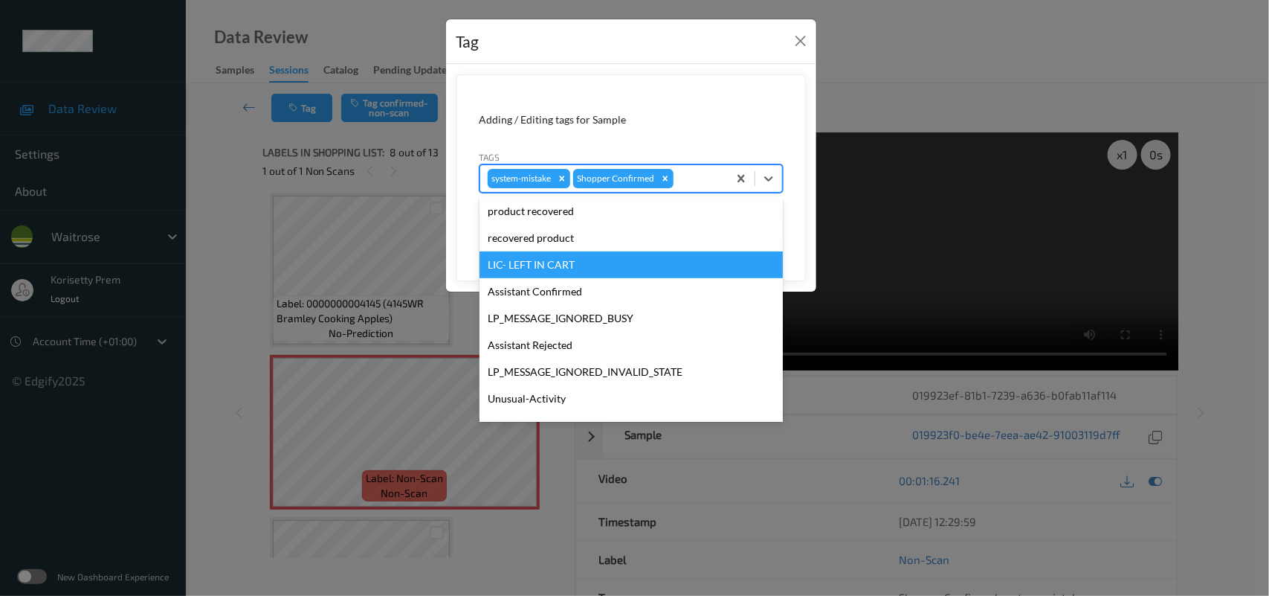
scroll to position [344, 0]
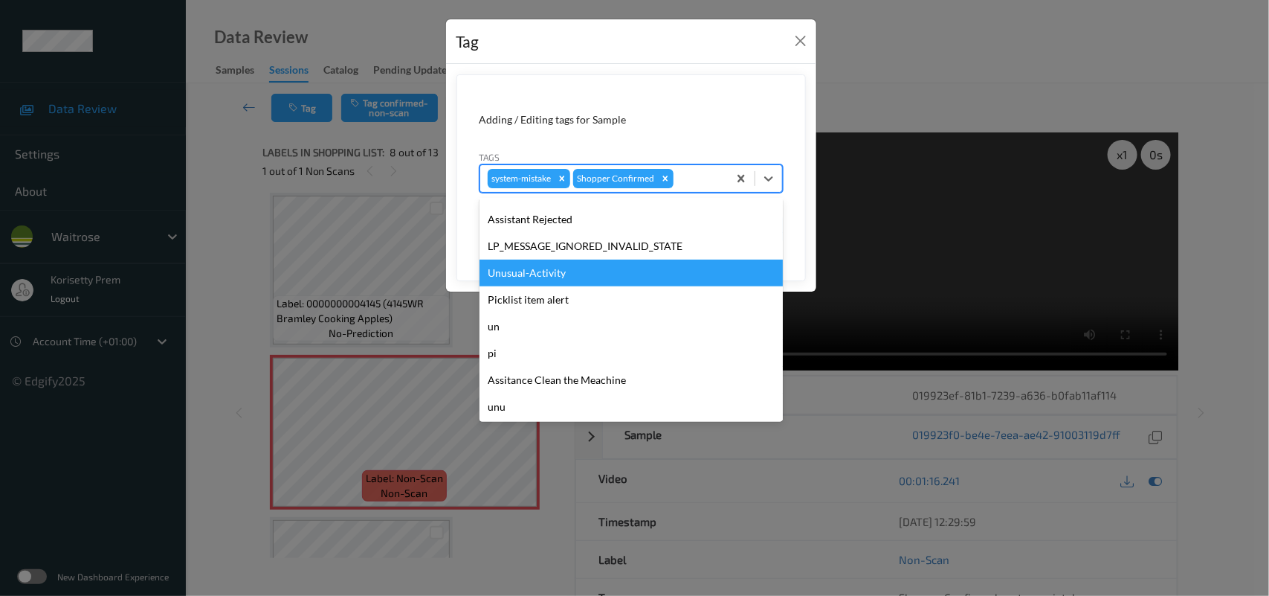
click at [529, 269] on div "Unusual-Activity" at bounding box center [631, 272] width 303 height 27
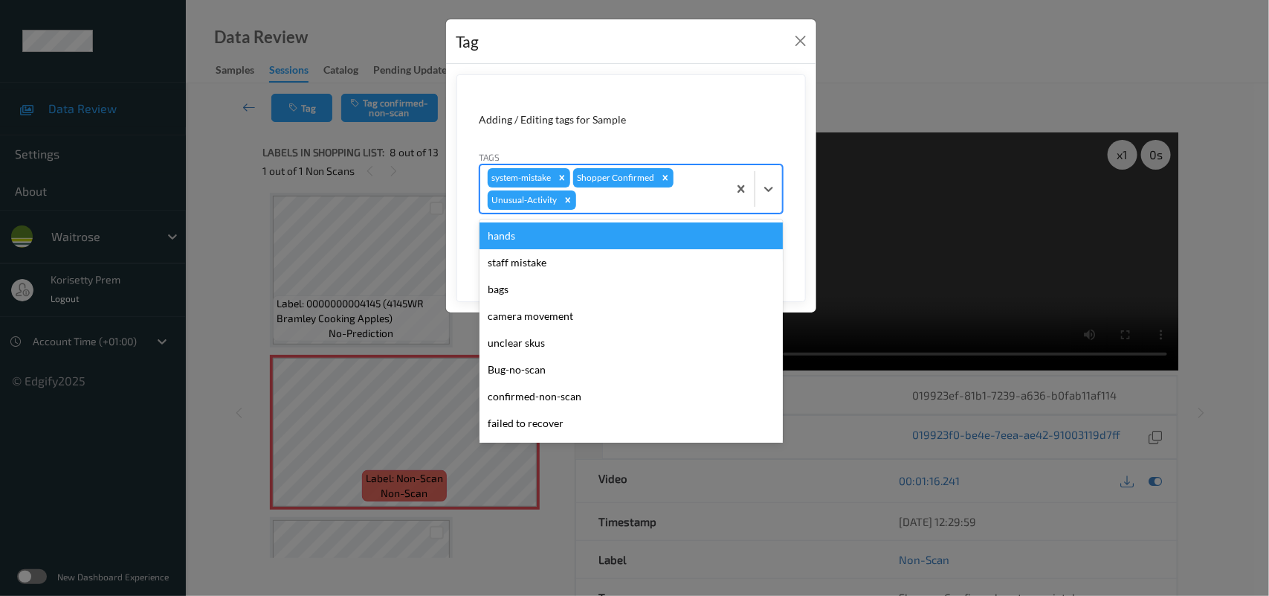
click at [604, 206] on div at bounding box center [649, 200] width 141 height 18
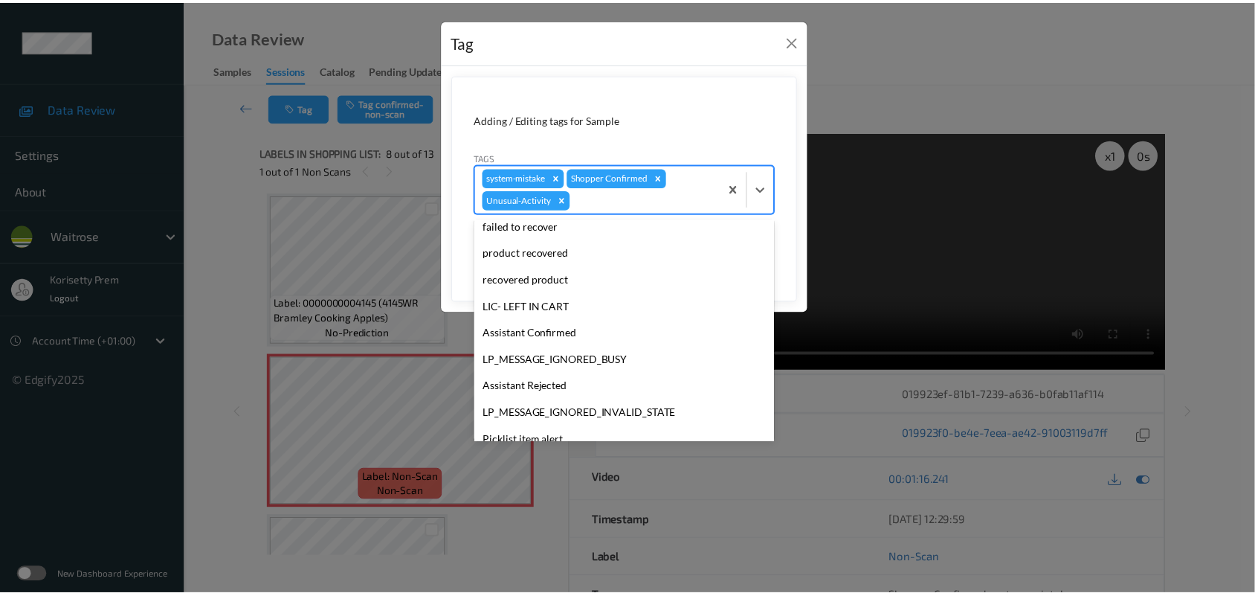
scroll to position [317, 0]
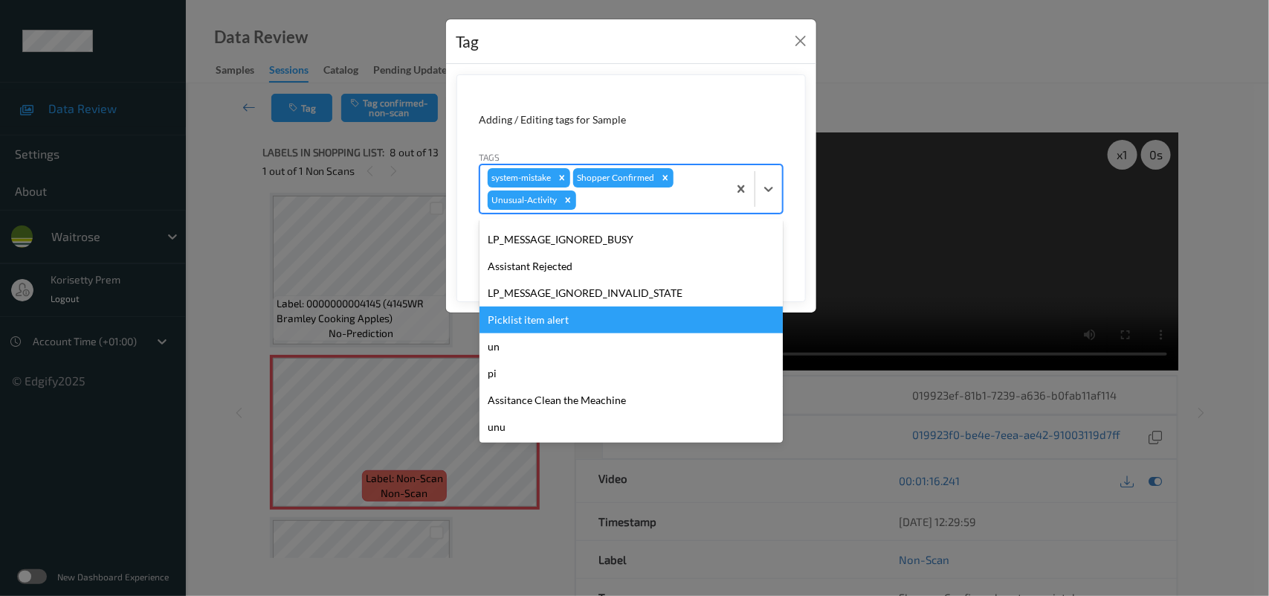
click at [537, 314] on div "Picklist item alert" at bounding box center [631, 319] width 303 height 27
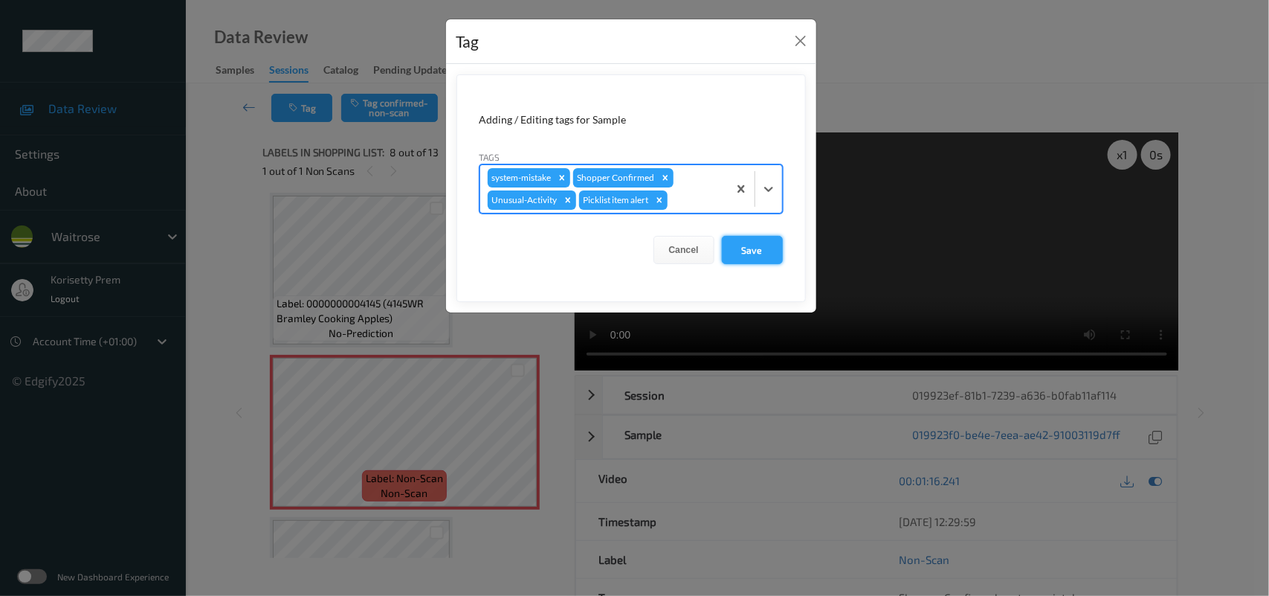
click at [744, 257] on button "Save" at bounding box center [752, 250] width 61 height 28
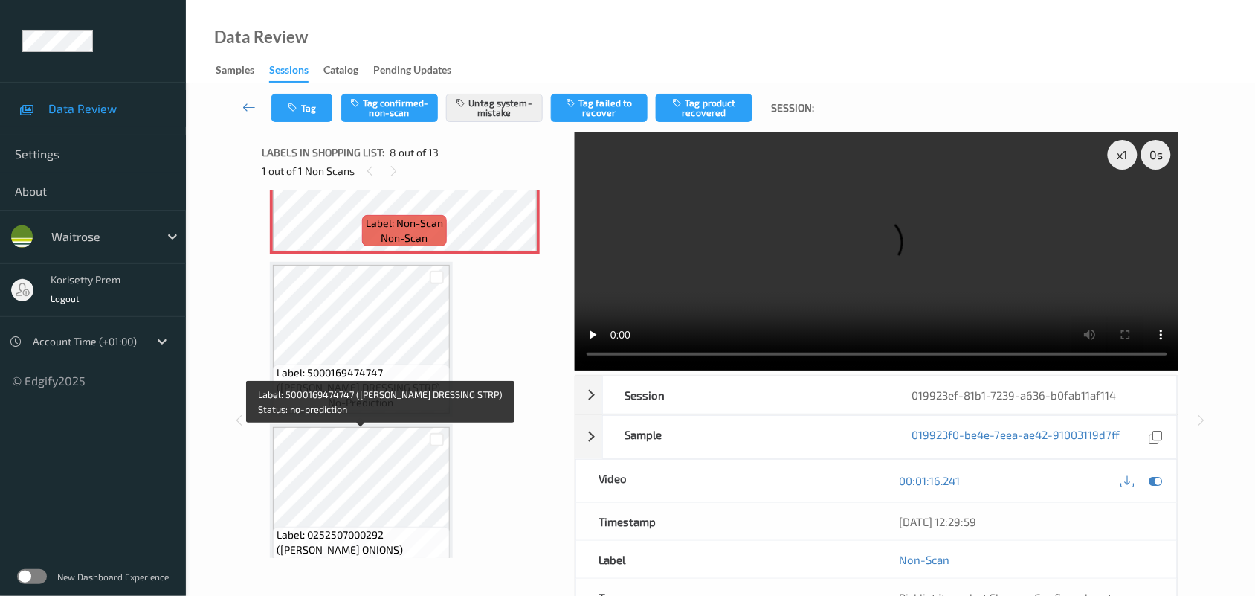
scroll to position [1349, 0]
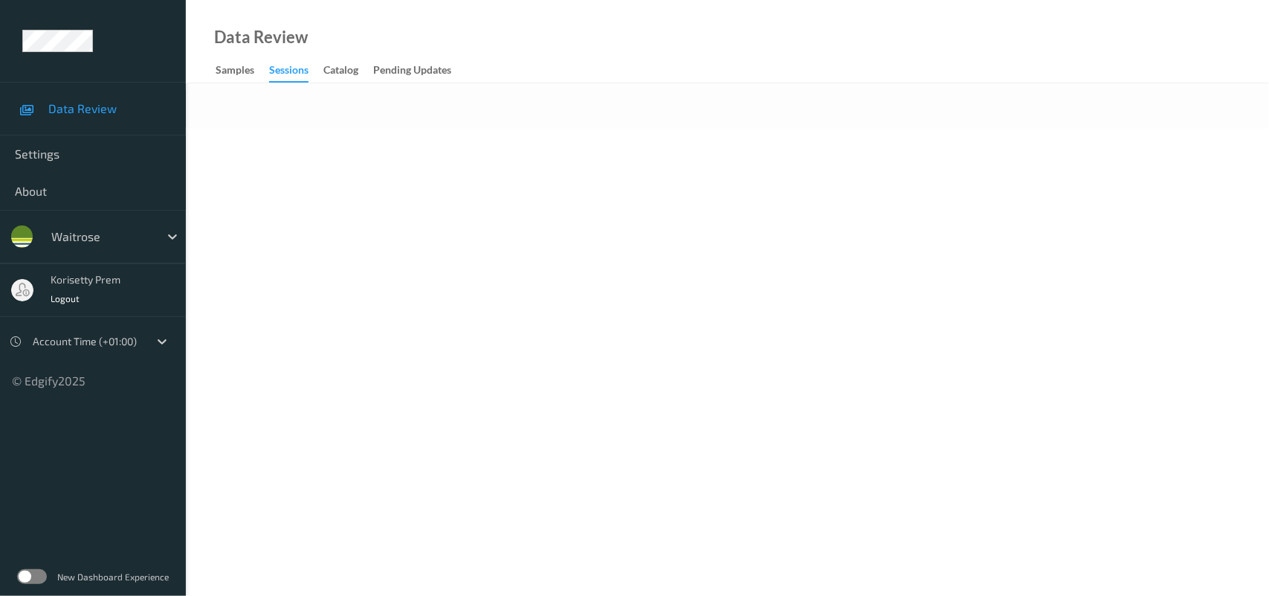
click at [465, 110] on div at bounding box center [727, 105] width 1083 height 45
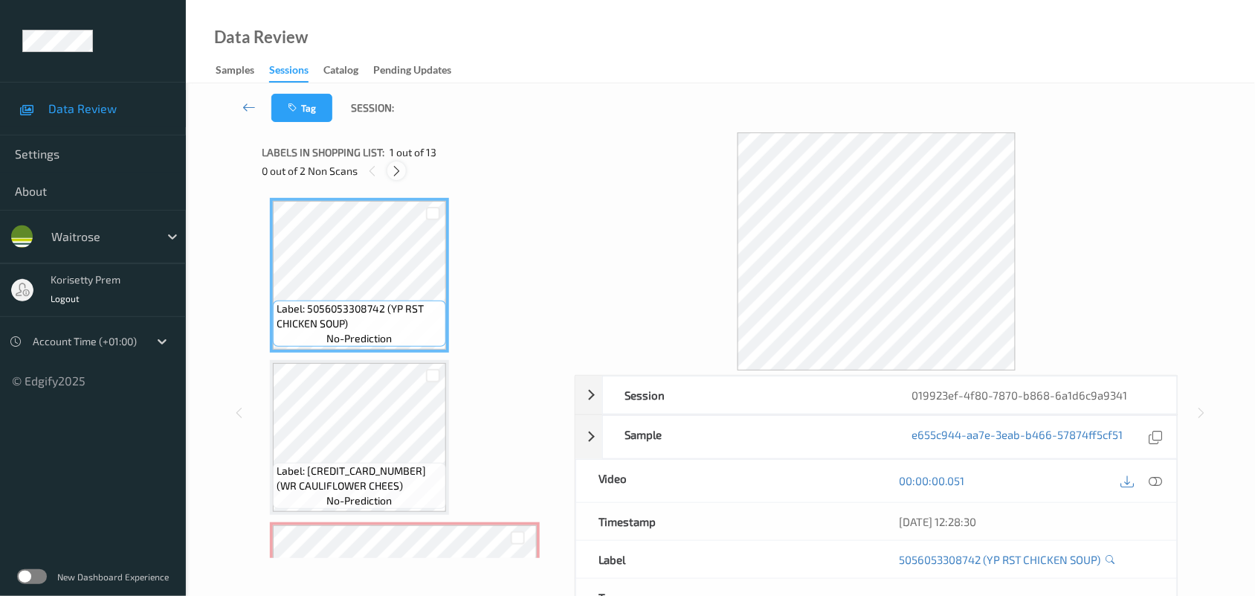
click at [395, 173] on icon at bounding box center [396, 170] width 13 height 13
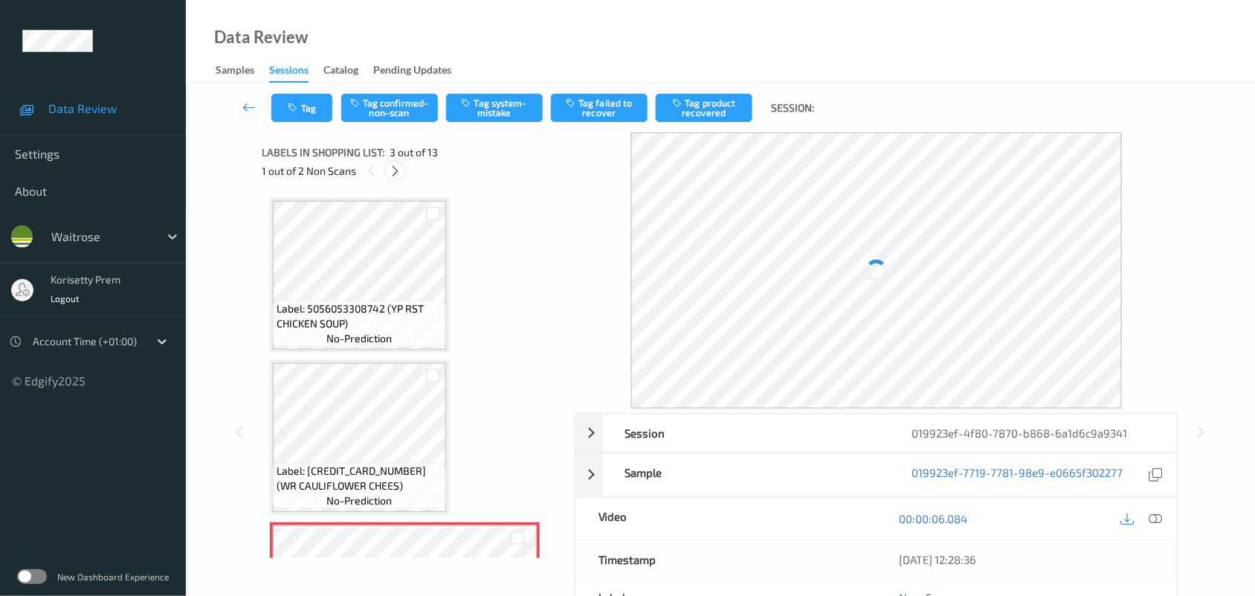
scroll to position [169, 0]
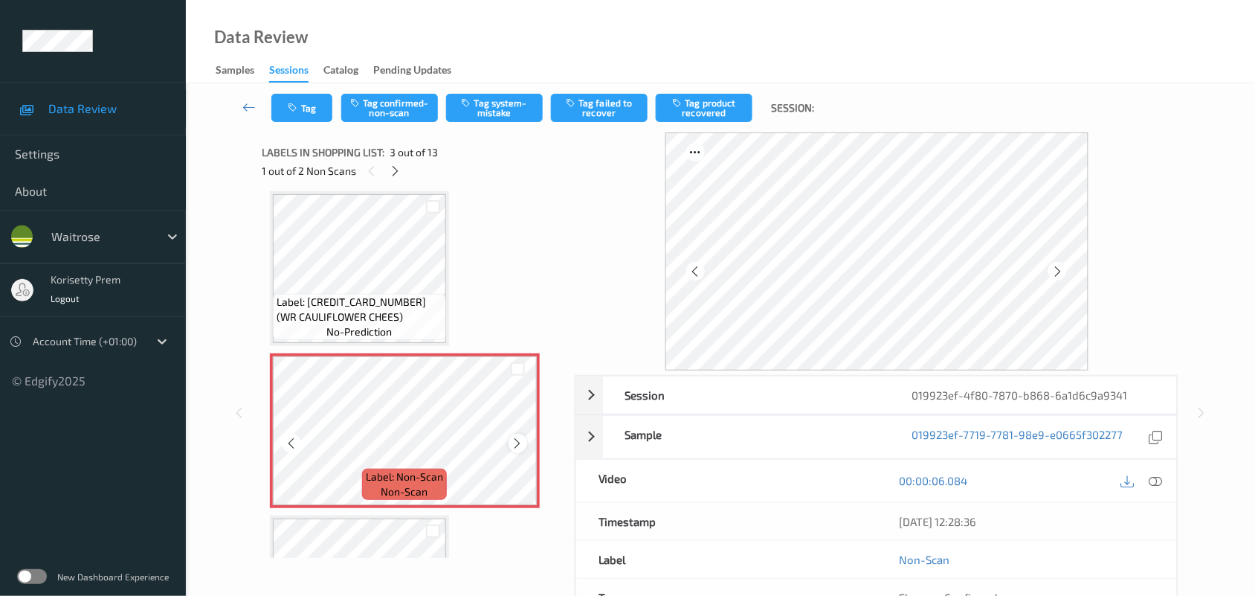
click at [513, 447] on icon at bounding box center [518, 442] width 13 height 13
click at [512, 447] on icon at bounding box center [518, 442] width 13 height 13
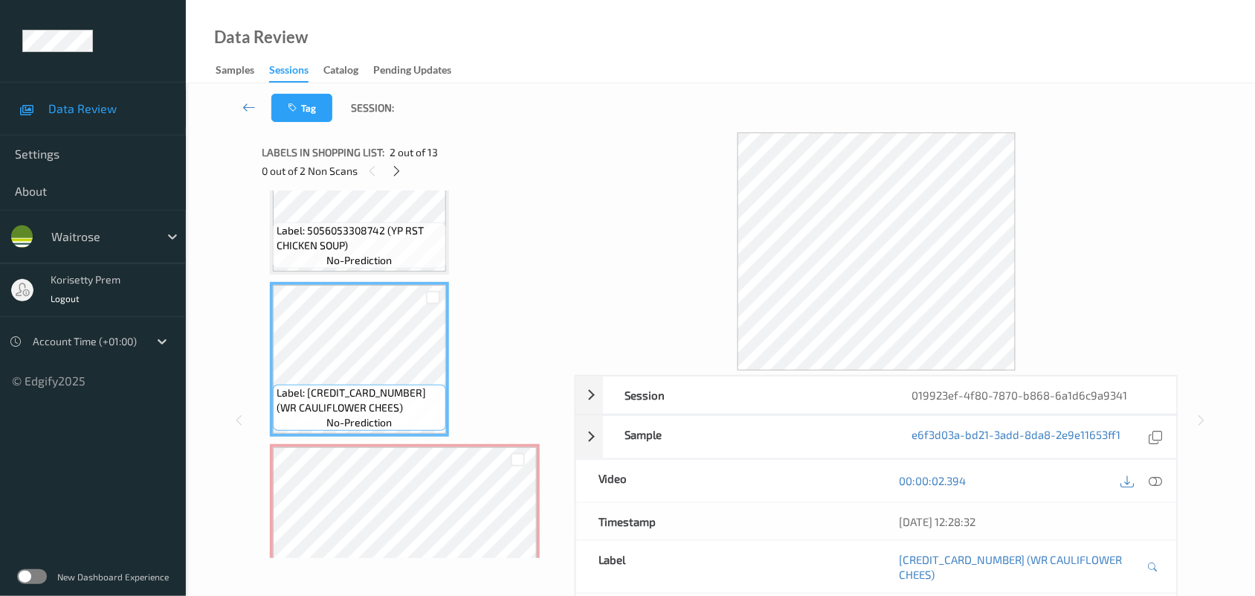
scroll to position [76, 0]
click at [1157, 481] on icon at bounding box center [1155, 480] width 13 height 13
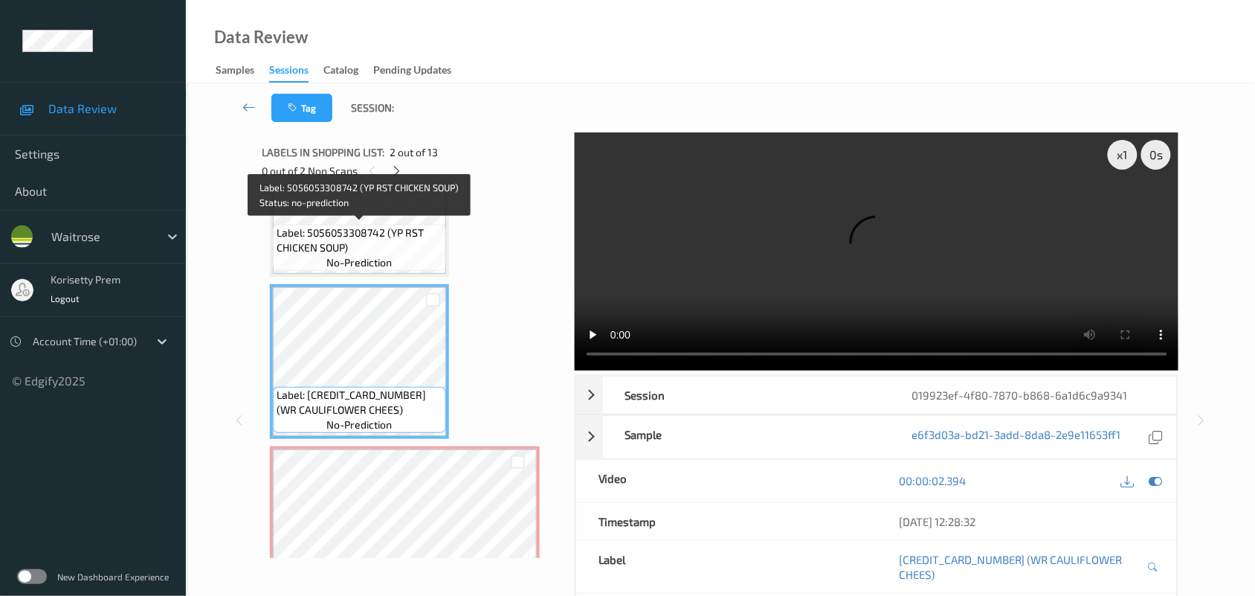
click at [370, 255] on span "no-prediction" at bounding box center [358, 262] width 65 height 15
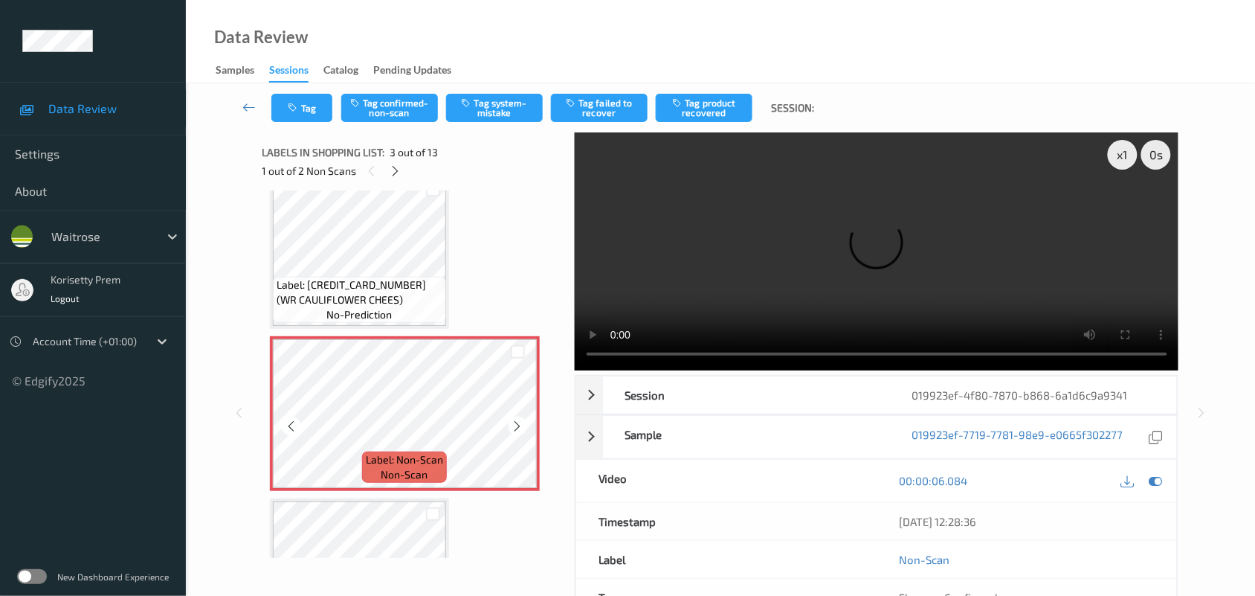
scroll to position [0, 0]
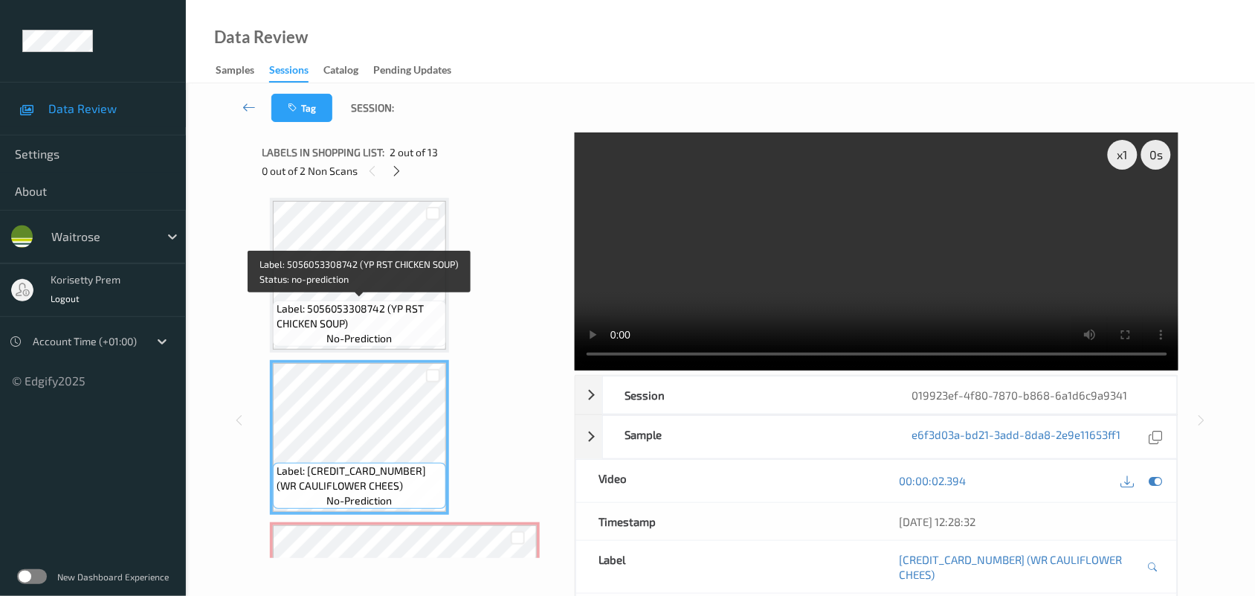
click at [303, 303] on span "Label: 5056053308742 (YP RST CHICKEN SOUP)" at bounding box center [360, 316] width 166 height 30
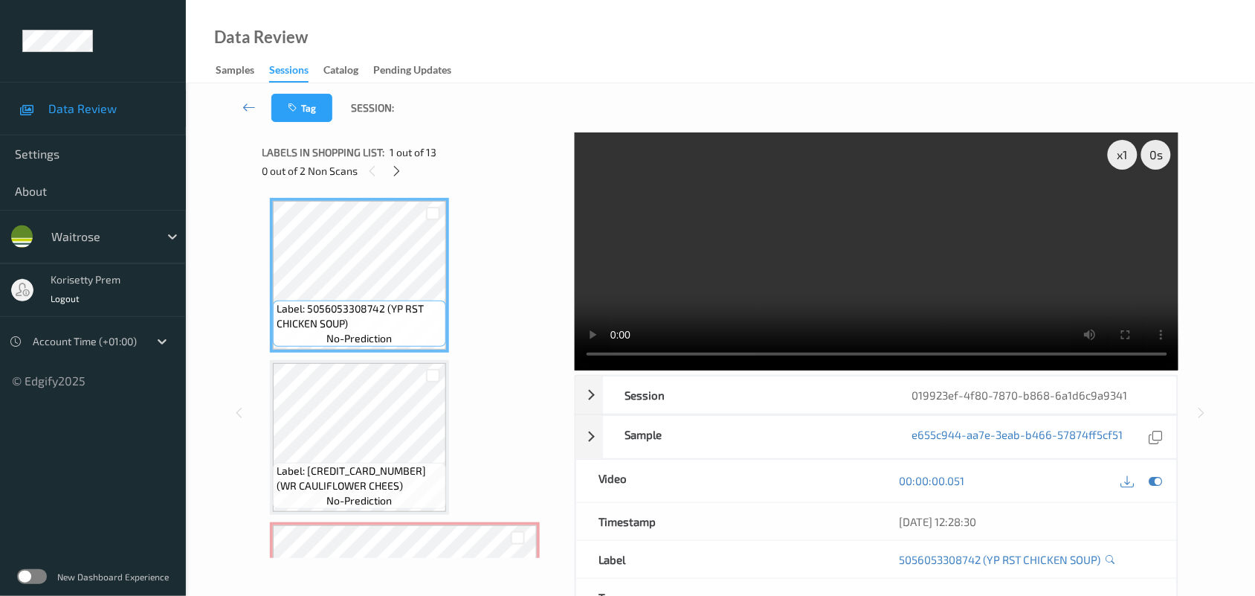
click at [852, 286] on video at bounding box center [877, 251] width 604 height 238
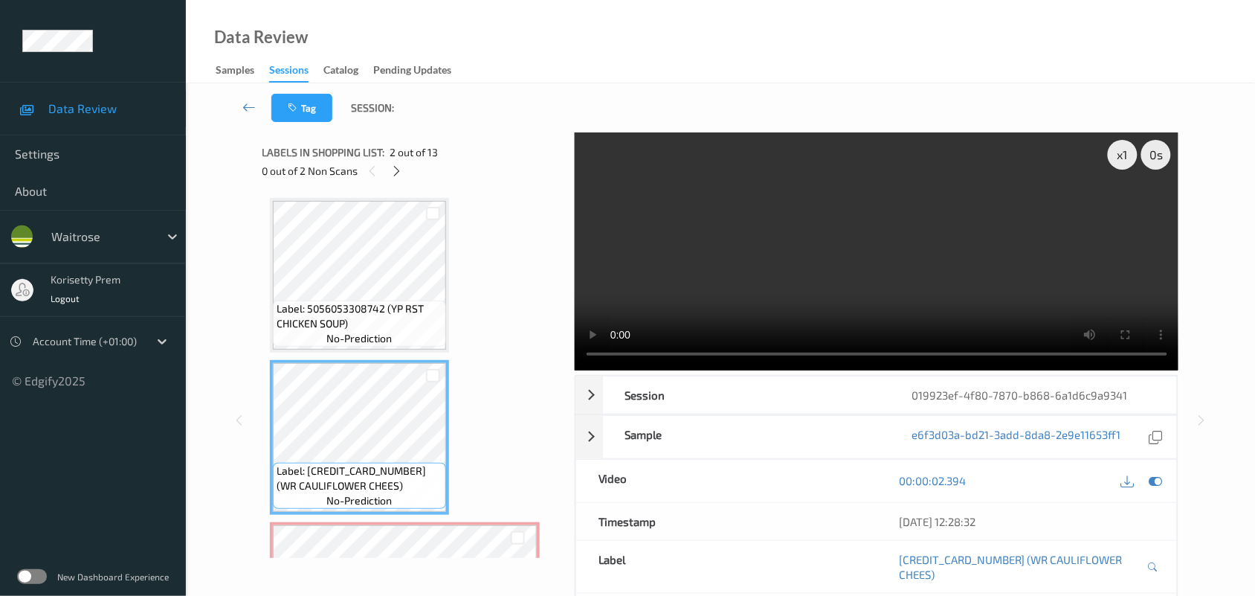
click at [662, 273] on video at bounding box center [877, 251] width 604 height 238
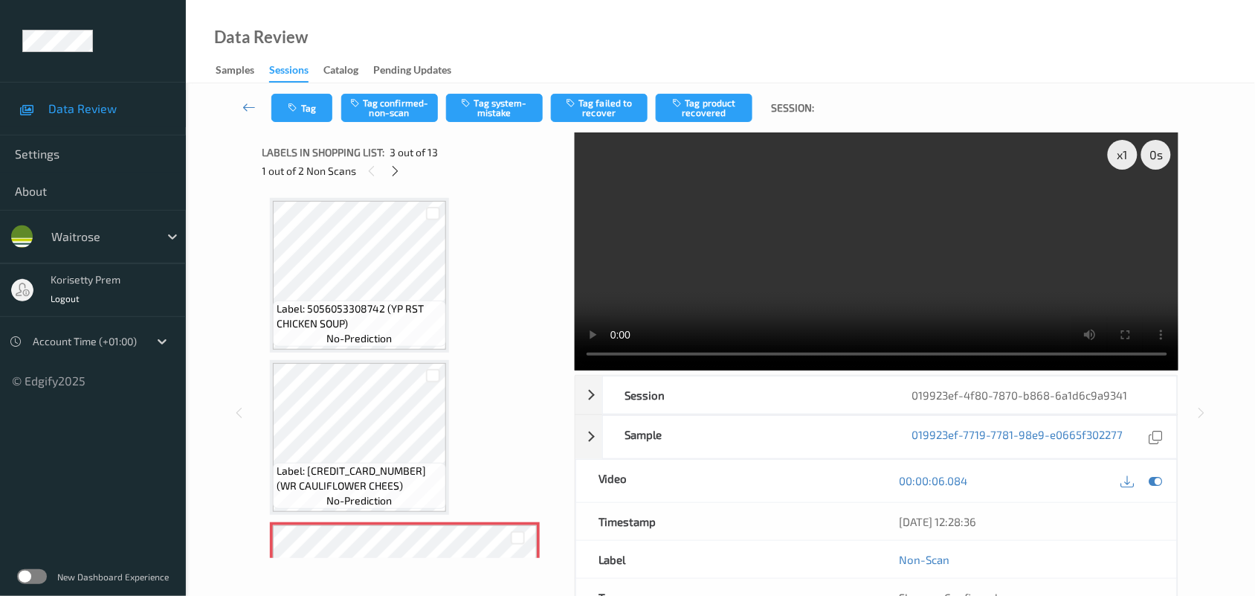
click at [719, 287] on video at bounding box center [877, 251] width 604 height 238
click at [789, 265] on video at bounding box center [877, 251] width 604 height 238
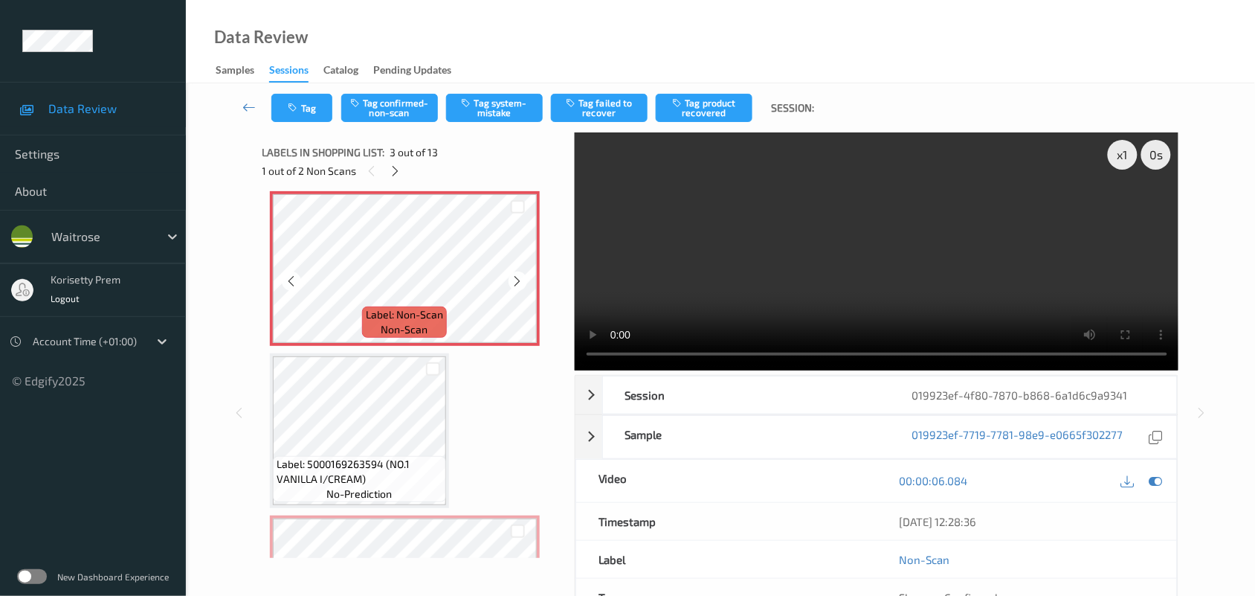
scroll to position [372, 0]
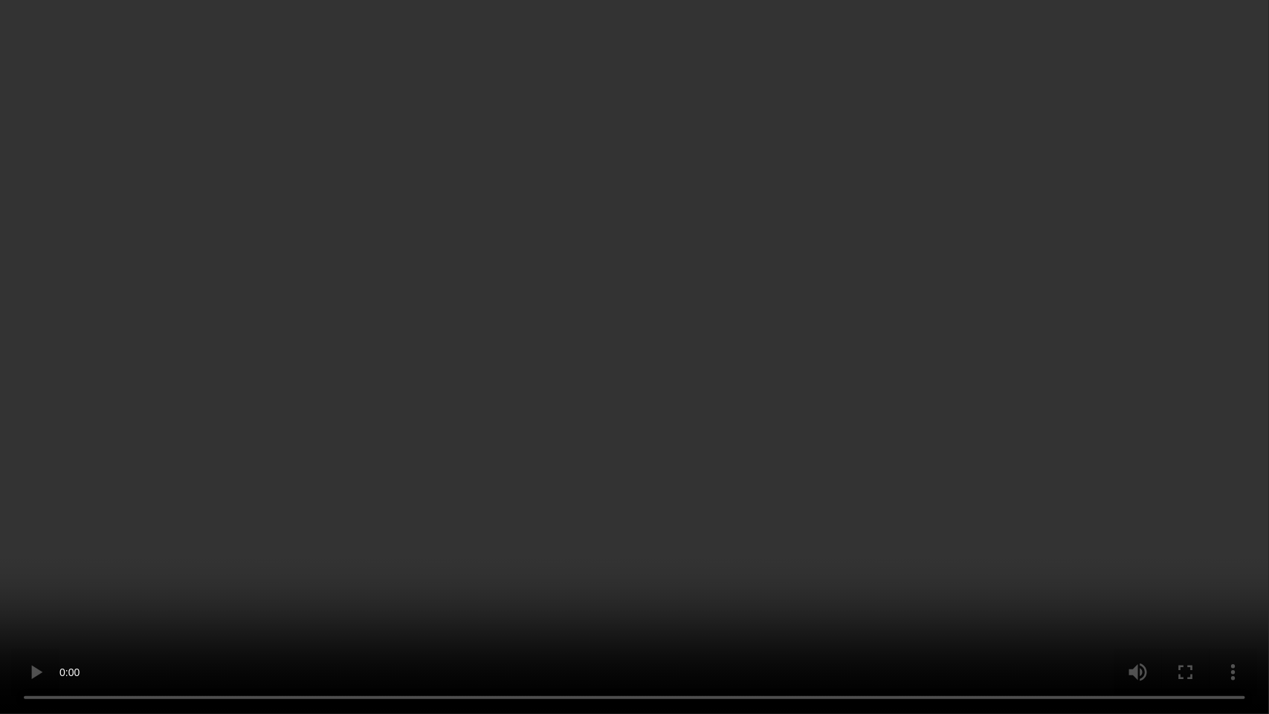
click at [720, 451] on video at bounding box center [634, 357] width 1269 height 714
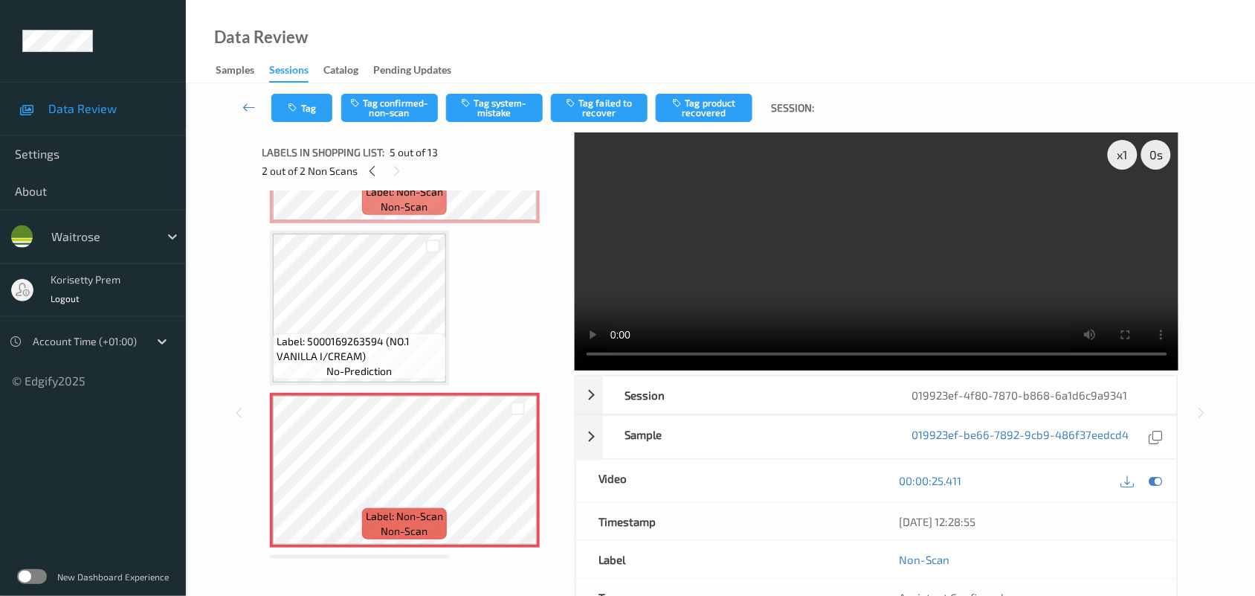
scroll to position [558, 0]
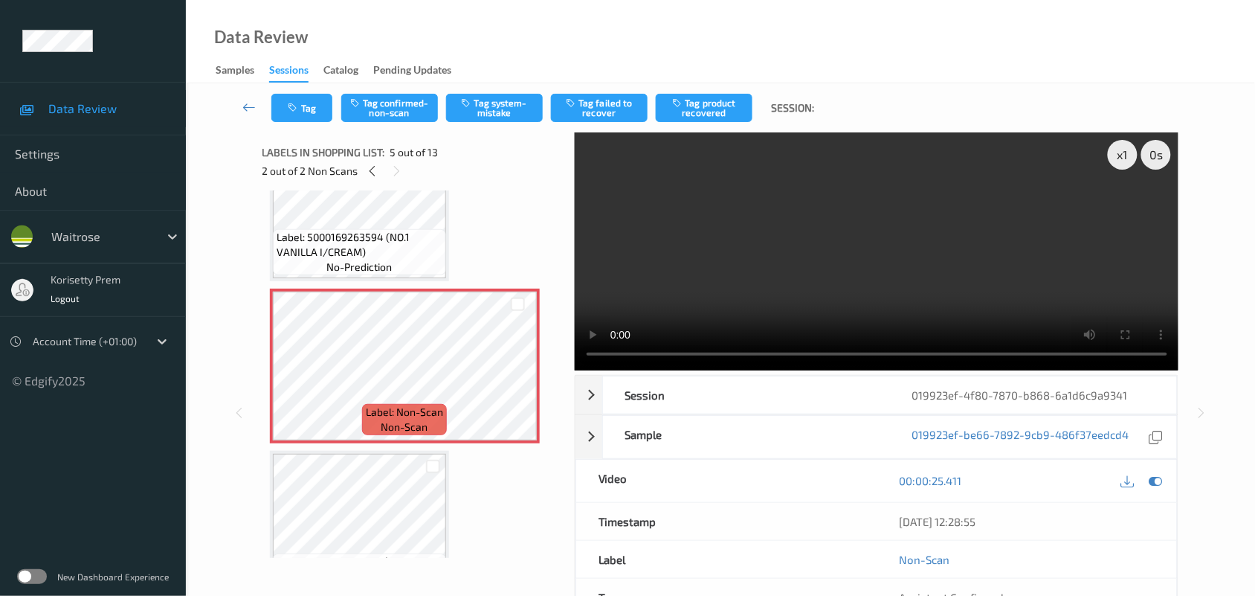
click at [767, 244] on video at bounding box center [877, 251] width 604 height 238
click at [684, 261] on video at bounding box center [877, 251] width 604 height 238
click at [816, 234] on video at bounding box center [877, 251] width 604 height 238
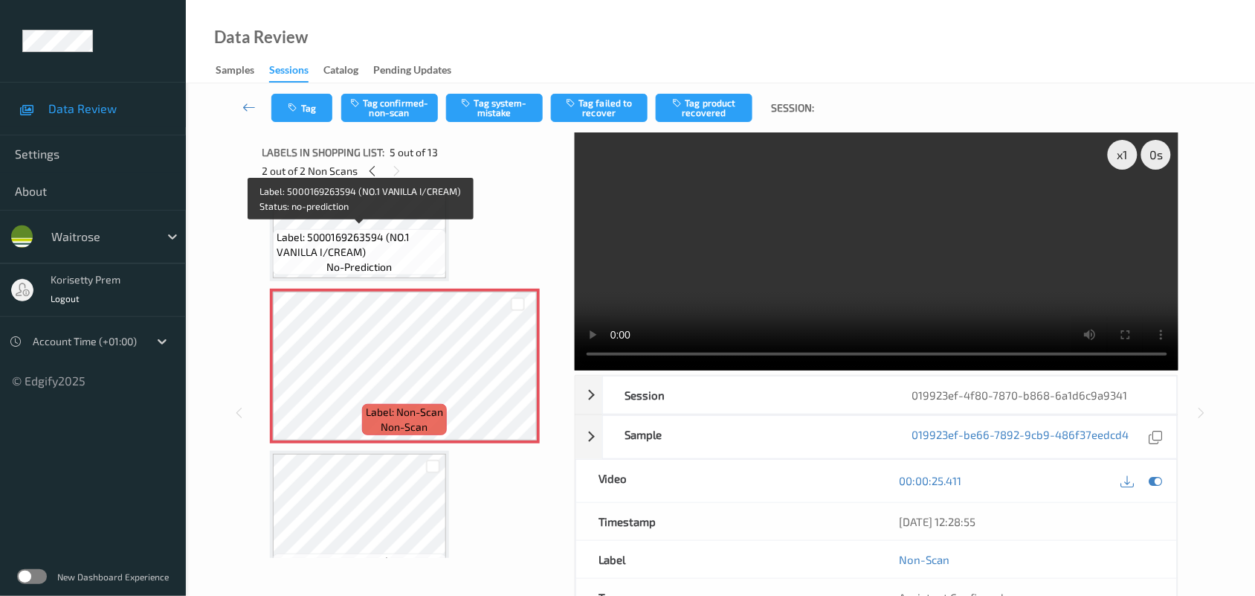
click at [366, 251] on span "Label: 5000169263594 (NO.1 VANILLA I/CREAM)" at bounding box center [360, 245] width 166 height 30
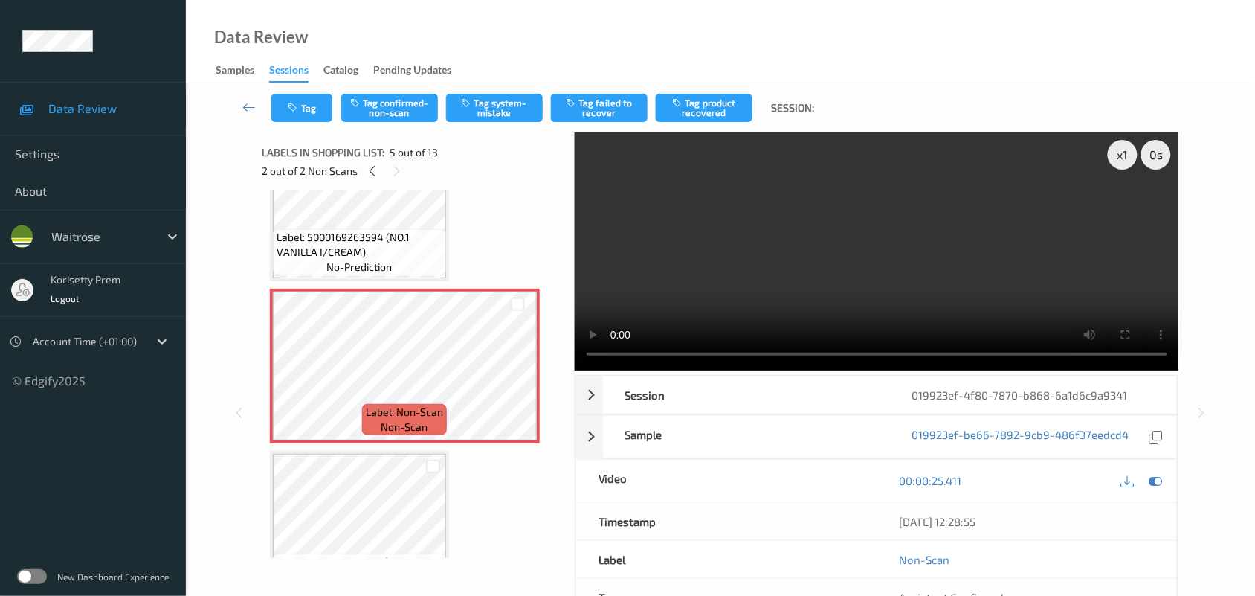
click at [877, 239] on video at bounding box center [877, 251] width 604 height 238
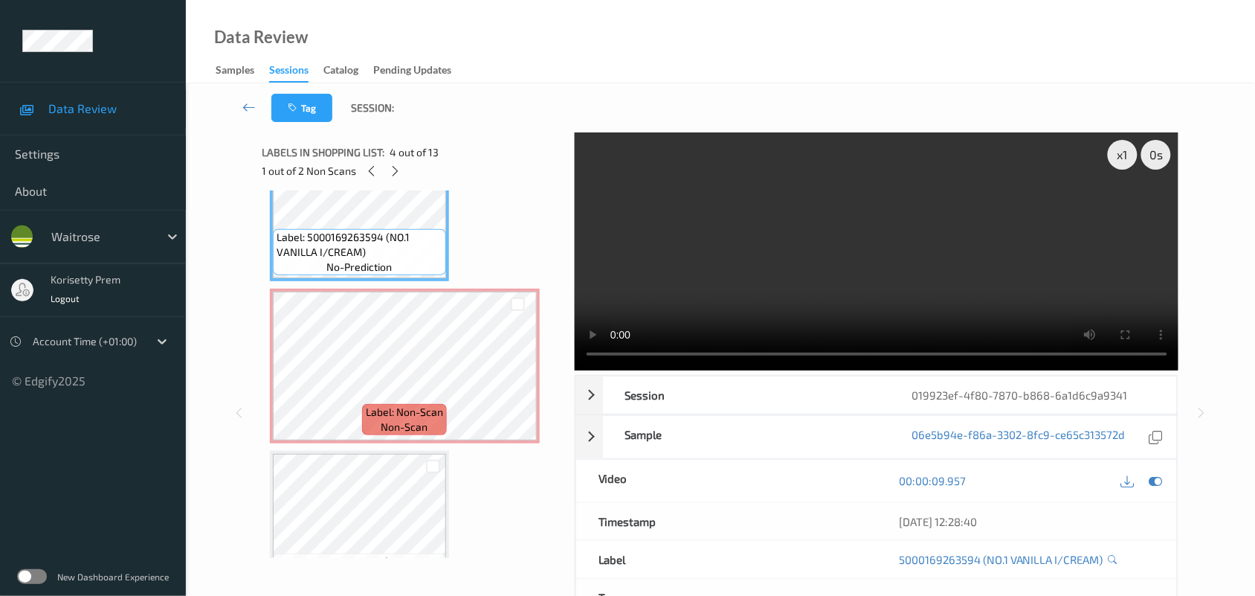
scroll to position [651, 0]
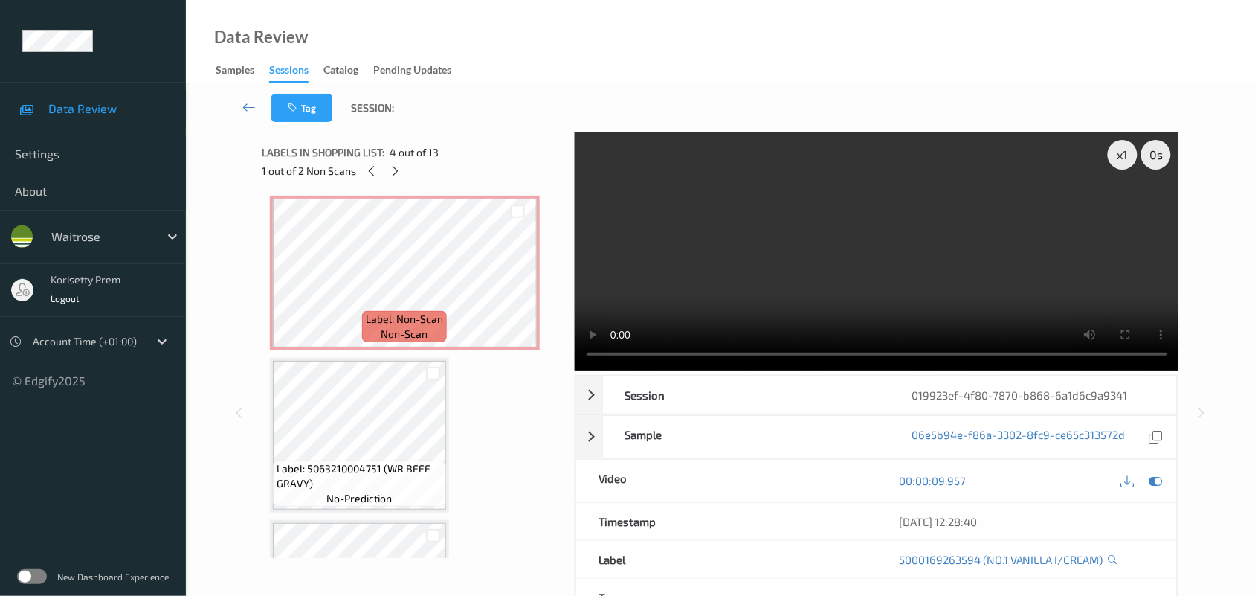
click at [775, 227] on video at bounding box center [877, 251] width 604 height 238
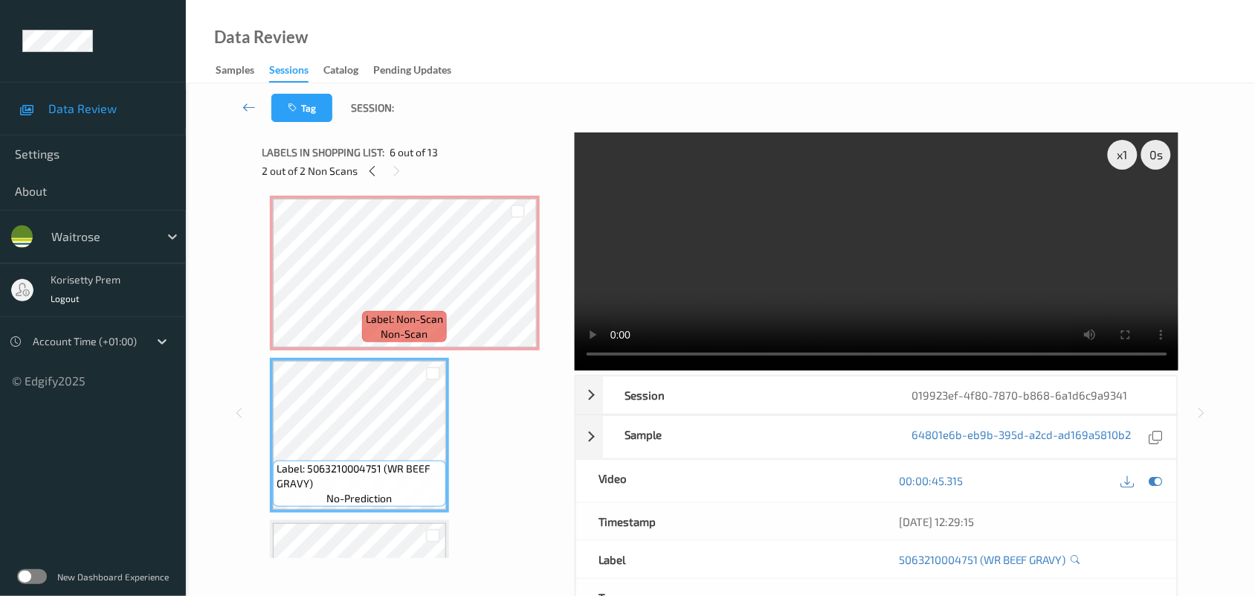
click at [955, 240] on video at bounding box center [877, 251] width 604 height 238
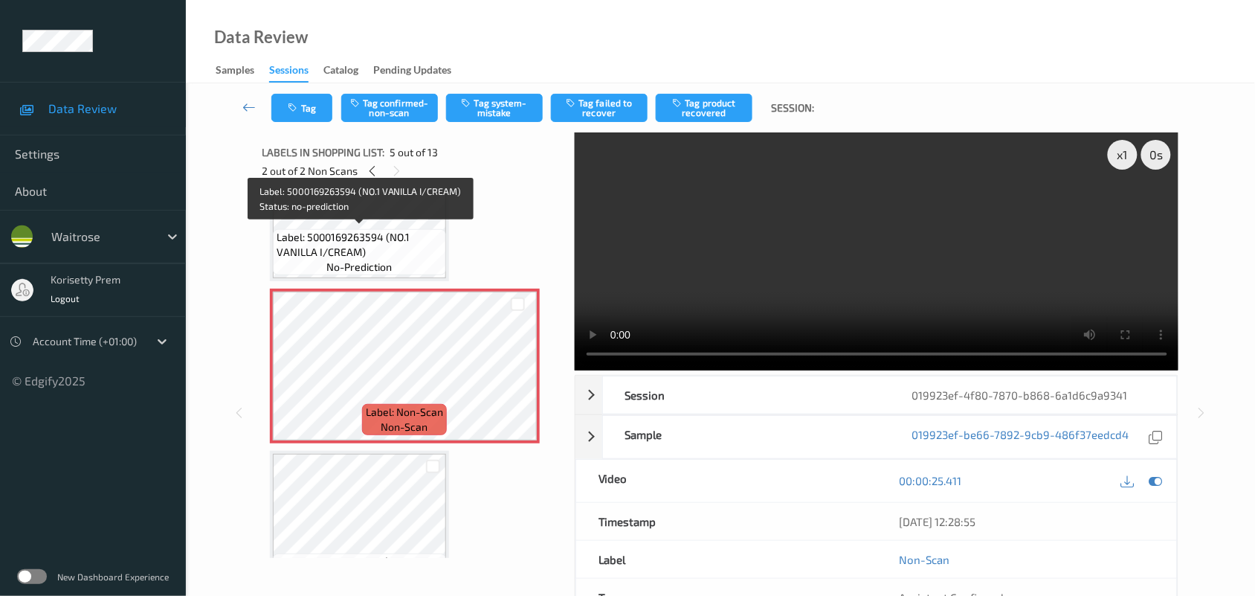
click at [338, 230] on span "Label: 5000169263594 (NO.1 VANILLA I/CREAM)" at bounding box center [360, 245] width 166 height 30
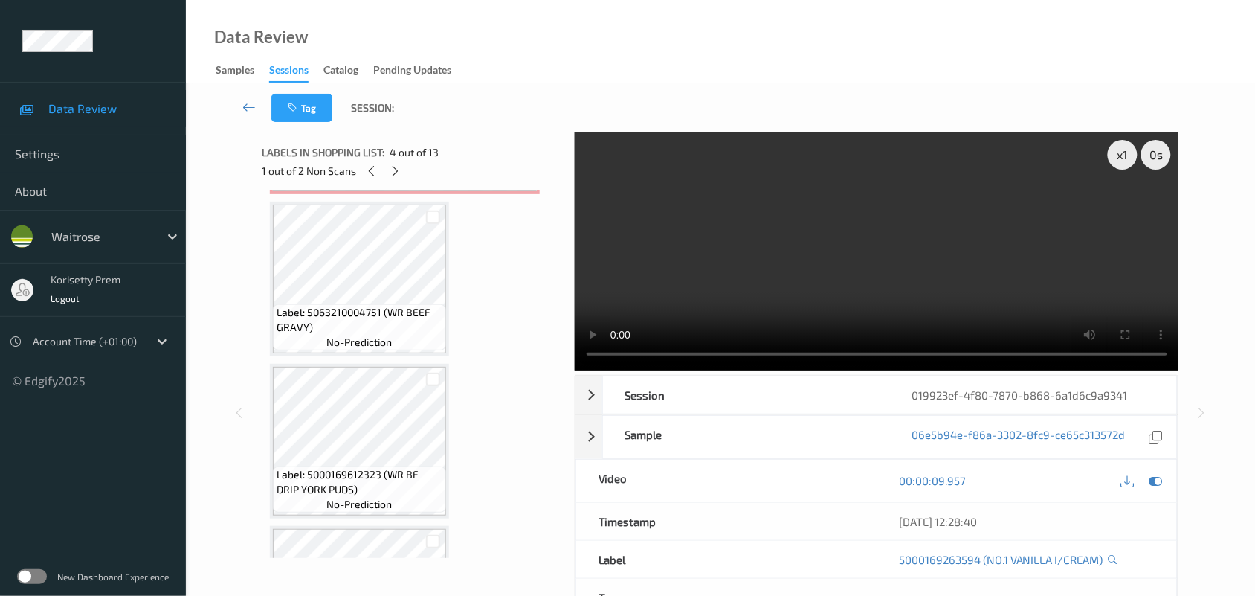
scroll to position [836, 0]
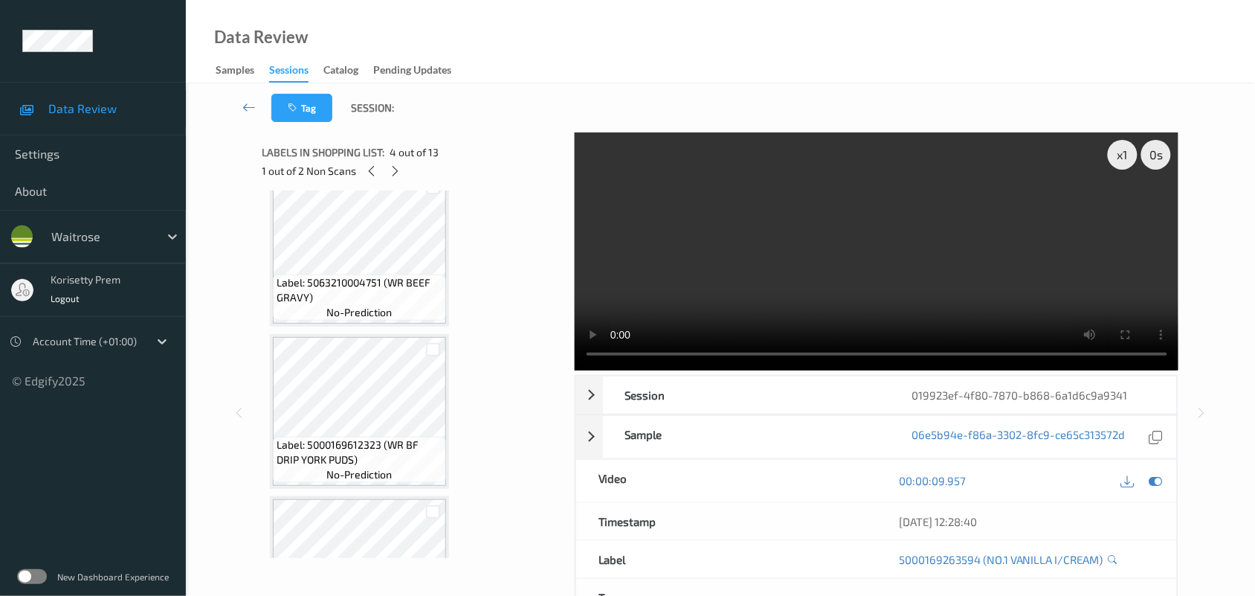
click at [719, 210] on video at bounding box center [877, 251] width 604 height 238
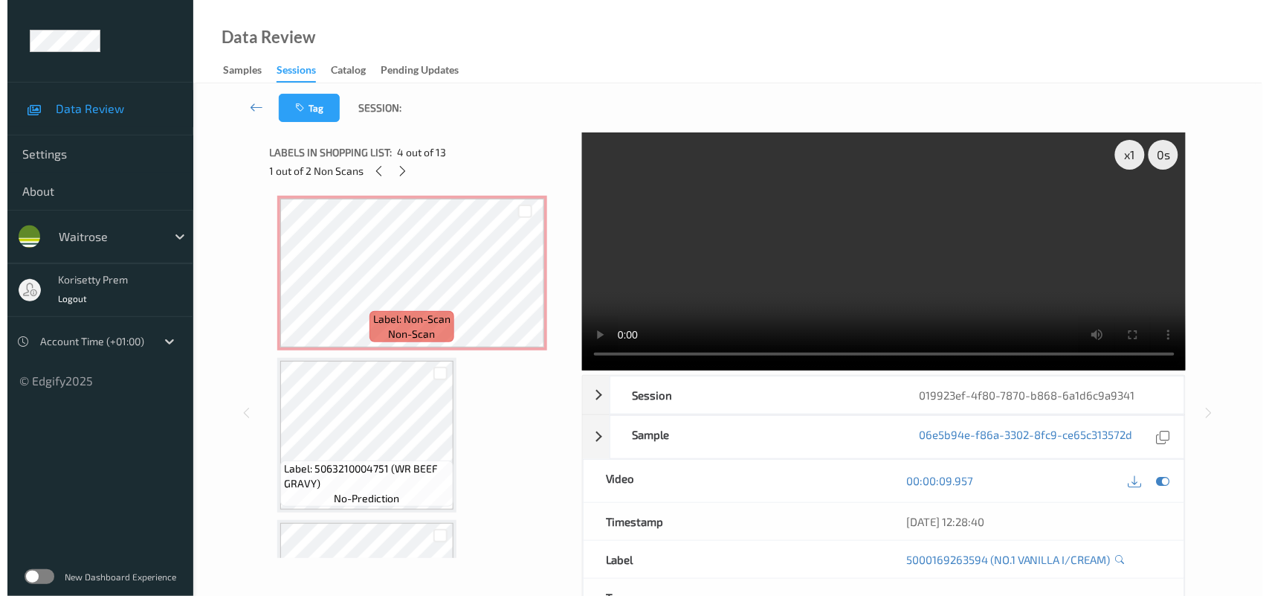
scroll to position [372, 0]
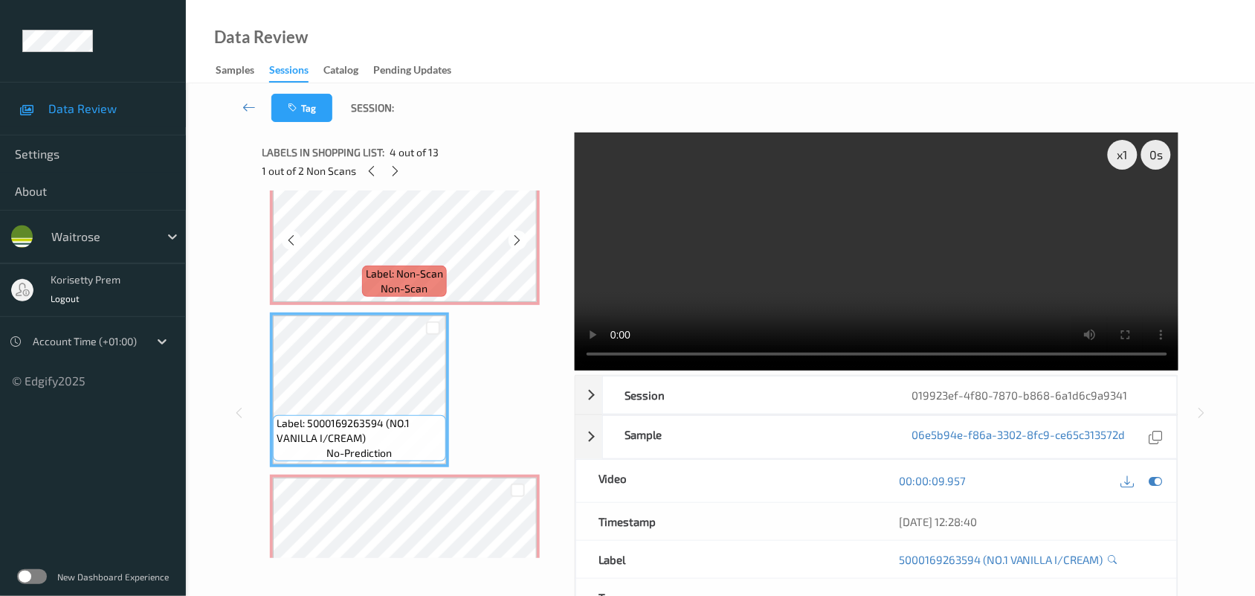
click at [413, 275] on span "Label: Non-Scan" at bounding box center [404, 273] width 77 height 15
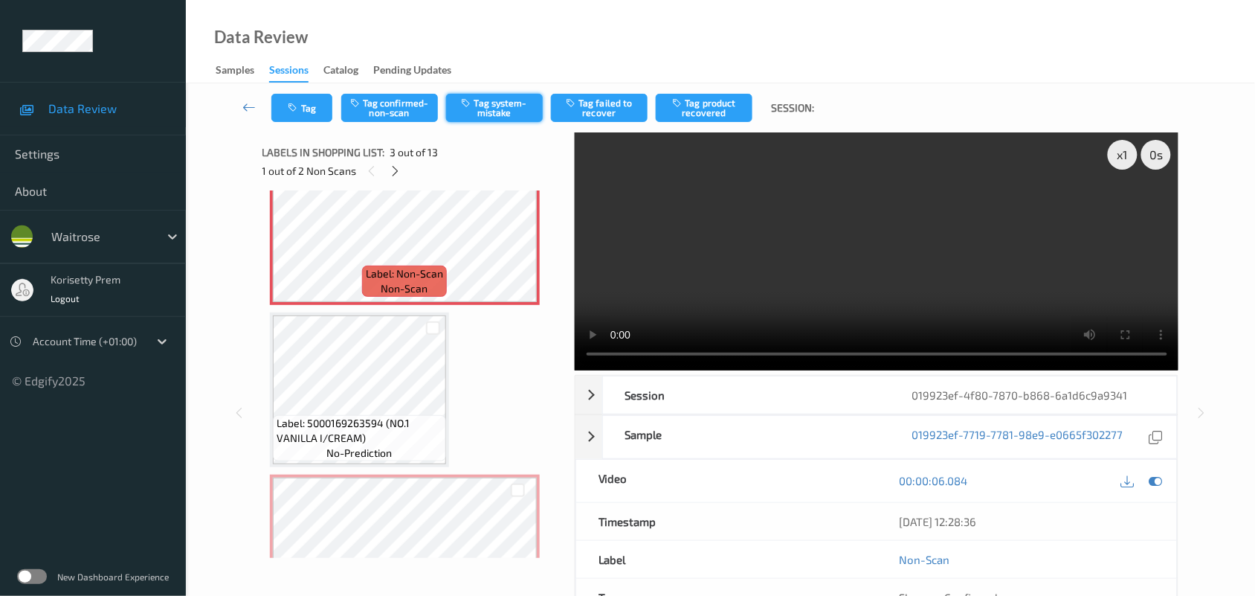
click at [480, 110] on button "Tag system-mistake" at bounding box center [494, 108] width 97 height 28
click at [303, 105] on button "Tag" at bounding box center [301, 108] width 61 height 28
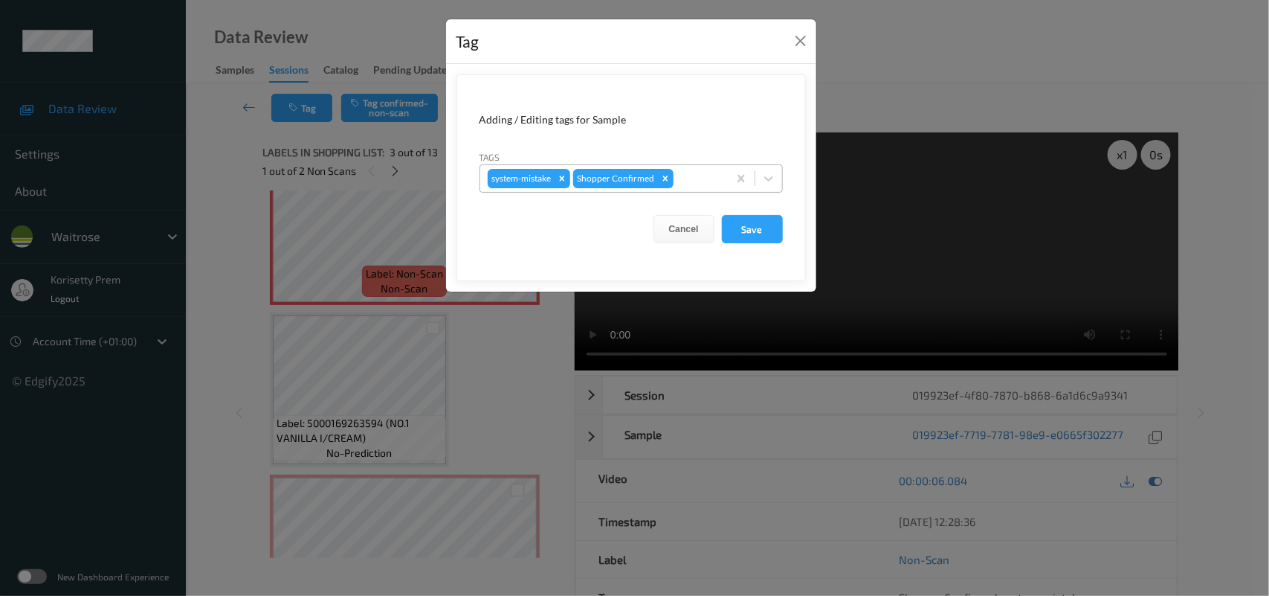
click at [690, 181] on div at bounding box center [699, 179] width 44 height 18
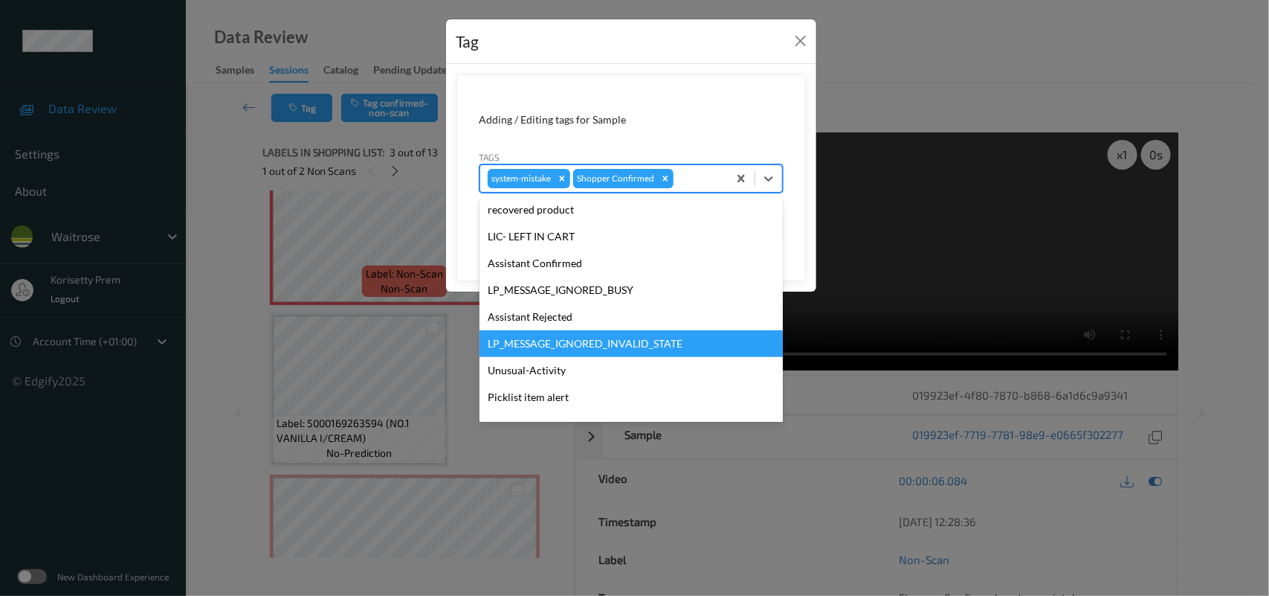
scroll to position [344, 0]
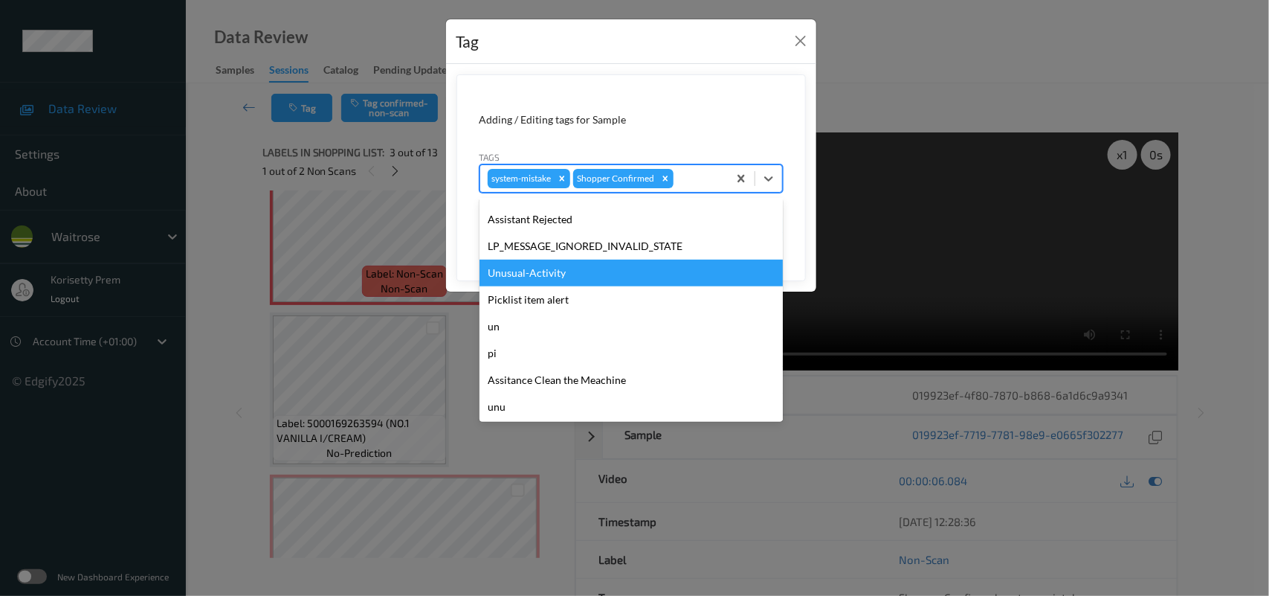
click at [530, 279] on div "Unusual-Activity" at bounding box center [631, 272] width 303 height 27
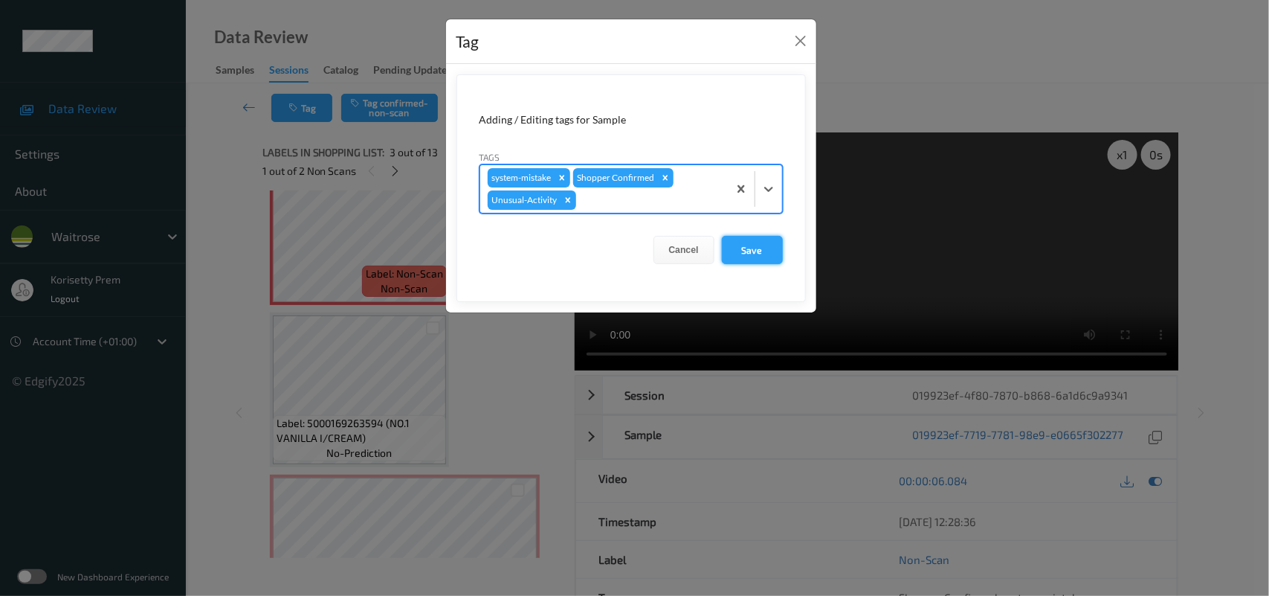
click at [741, 251] on button "Save" at bounding box center [752, 250] width 61 height 28
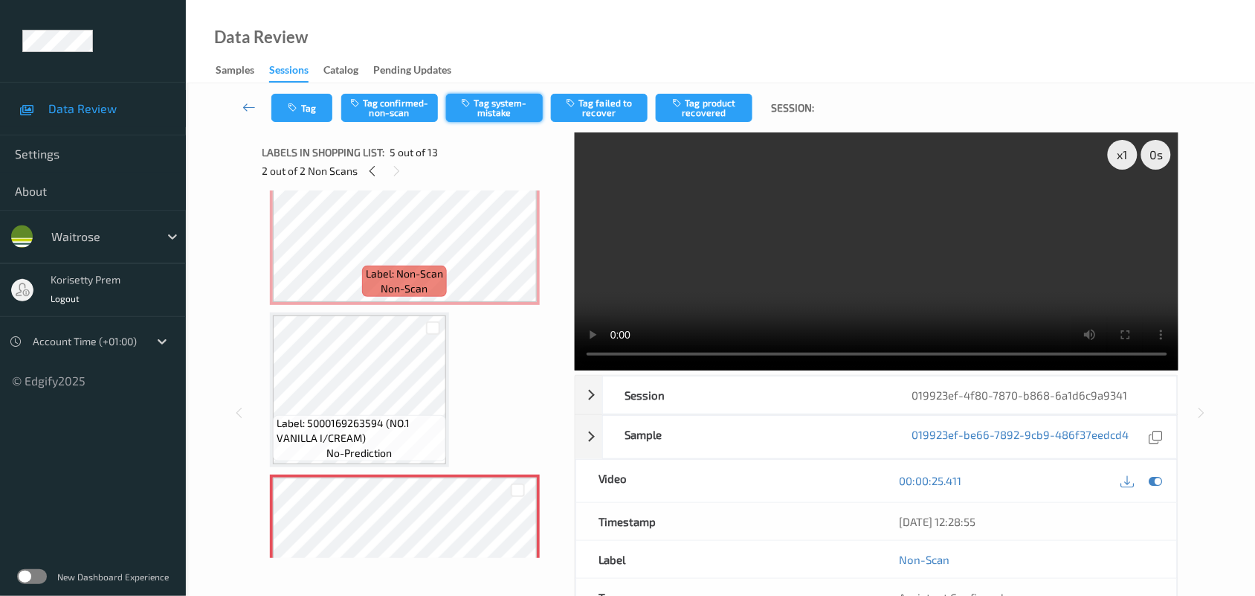
click at [491, 105] on button "Tag system-mistake" at bounding box center [494, 108] width 97 height 28
click at [299, 106] on icon "button" at bounding box center [294, 108] width 13 height 10
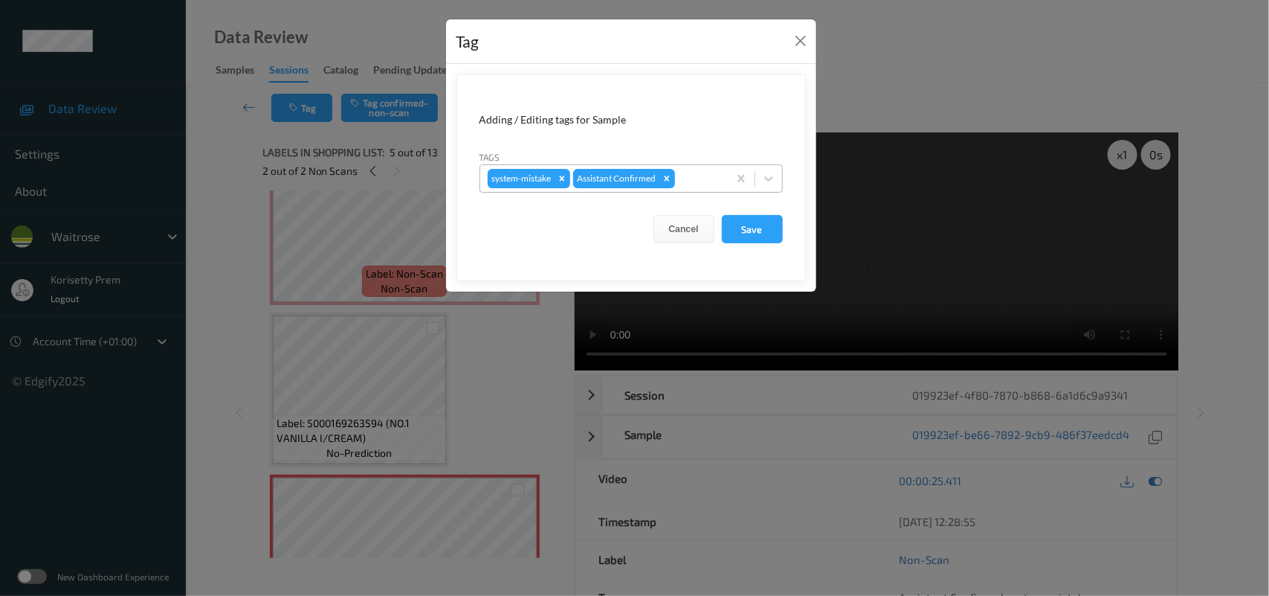
click at [682, 168] on div "system-mistake Assistant Confirmed" at bounding box center [604, 178] width 248 height 25
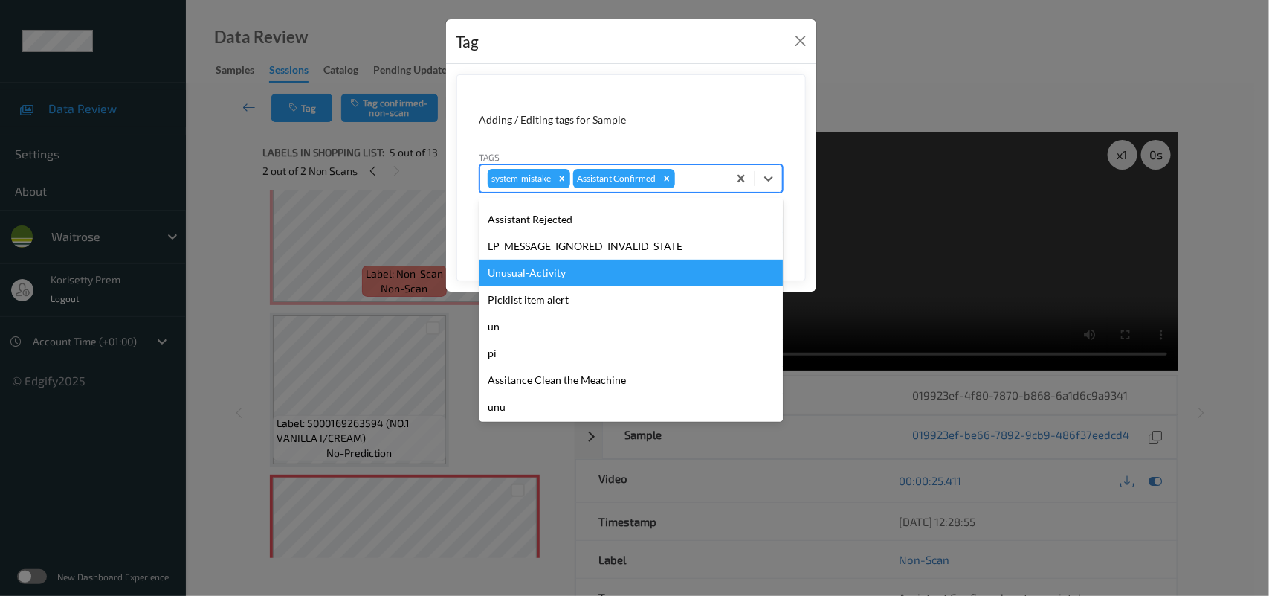
click at [526, 273] on div "Unusual-Activity" at bounding box center [631, 272] width 303 height 27
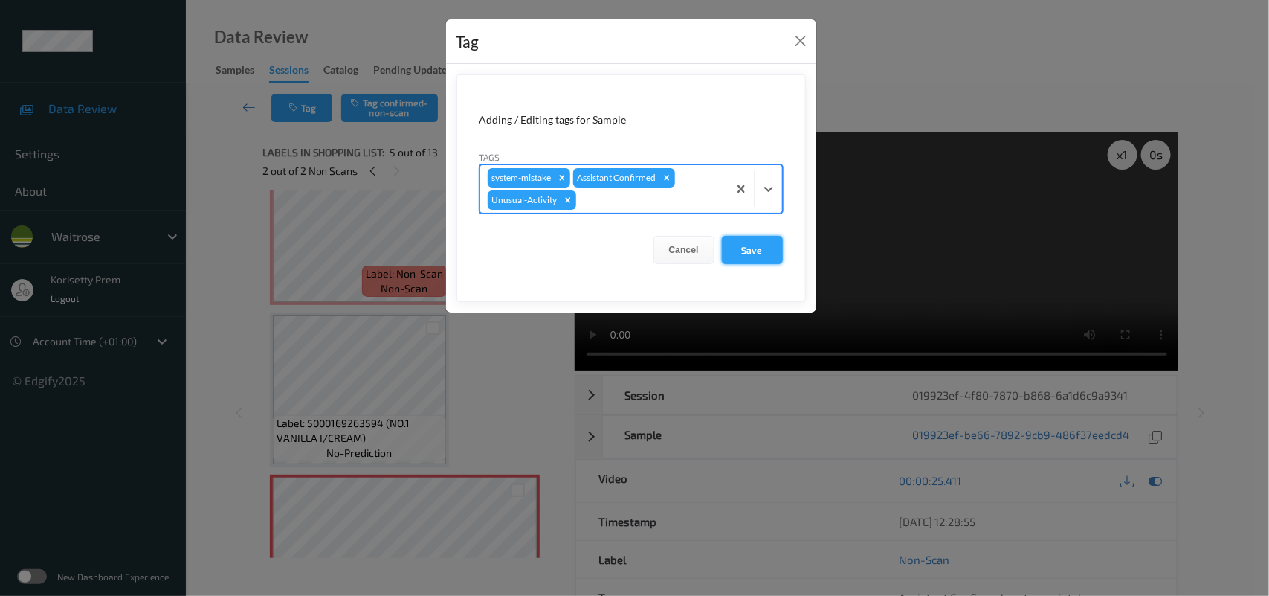
click at [747, 253] on button "Save" at bounding box center [752, 250] width 61 height 28
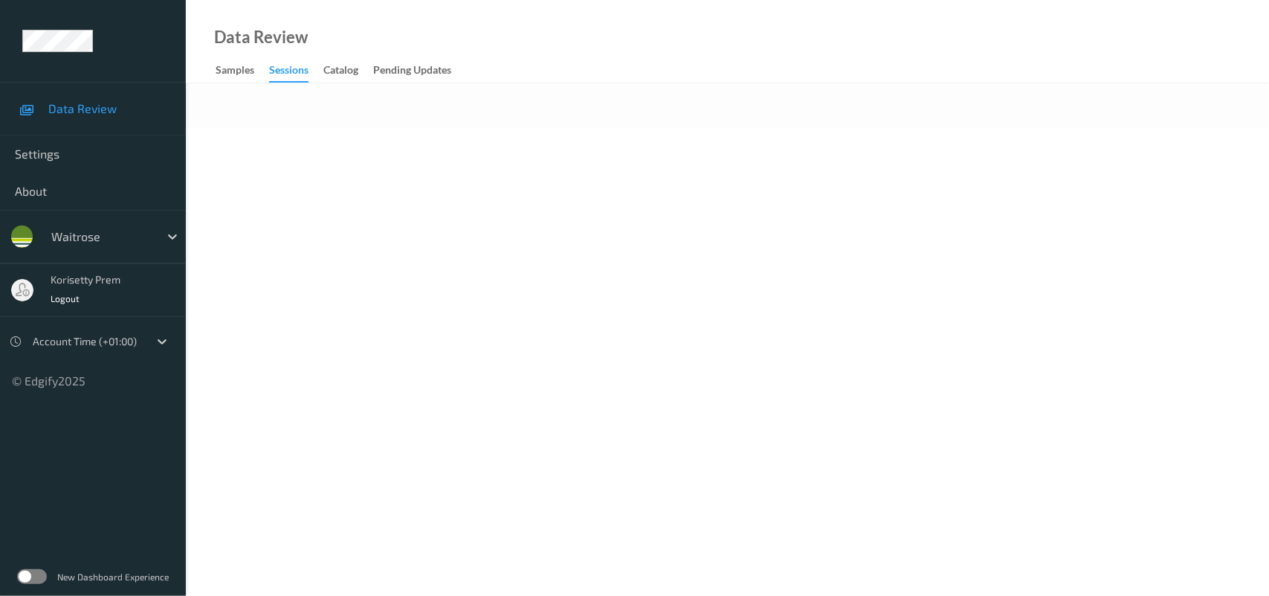
click at [529, 89] on div at bounding box center [727, 105] width 1083 height 45
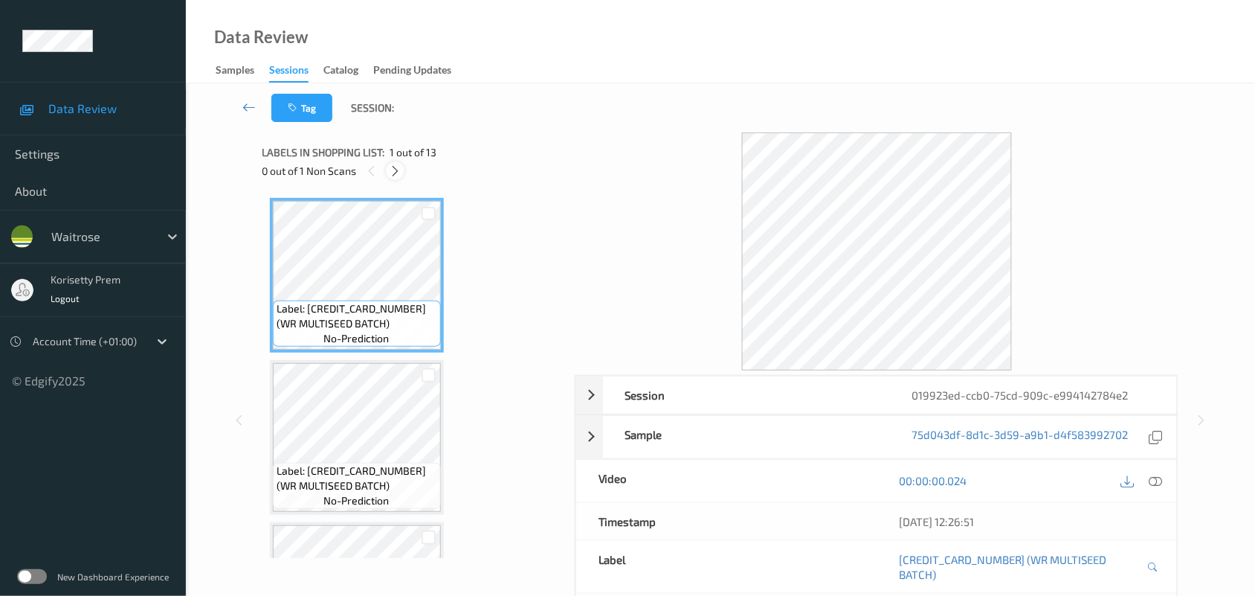
click at [399, 167] on icon at bounding box center [395, 170] width 13 height 13
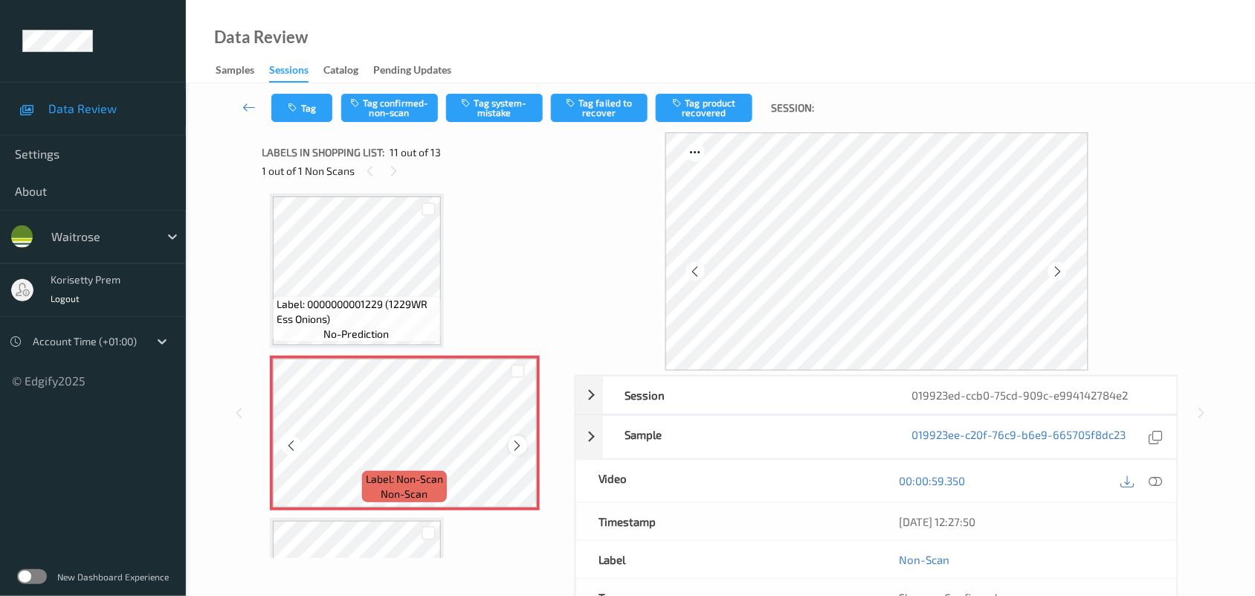
click at [514, 439] on icon at bounding box center [518, 445] width 13 height 13
click at [513, 439] on icon at bounding box center [518, 445] width 13 height 13
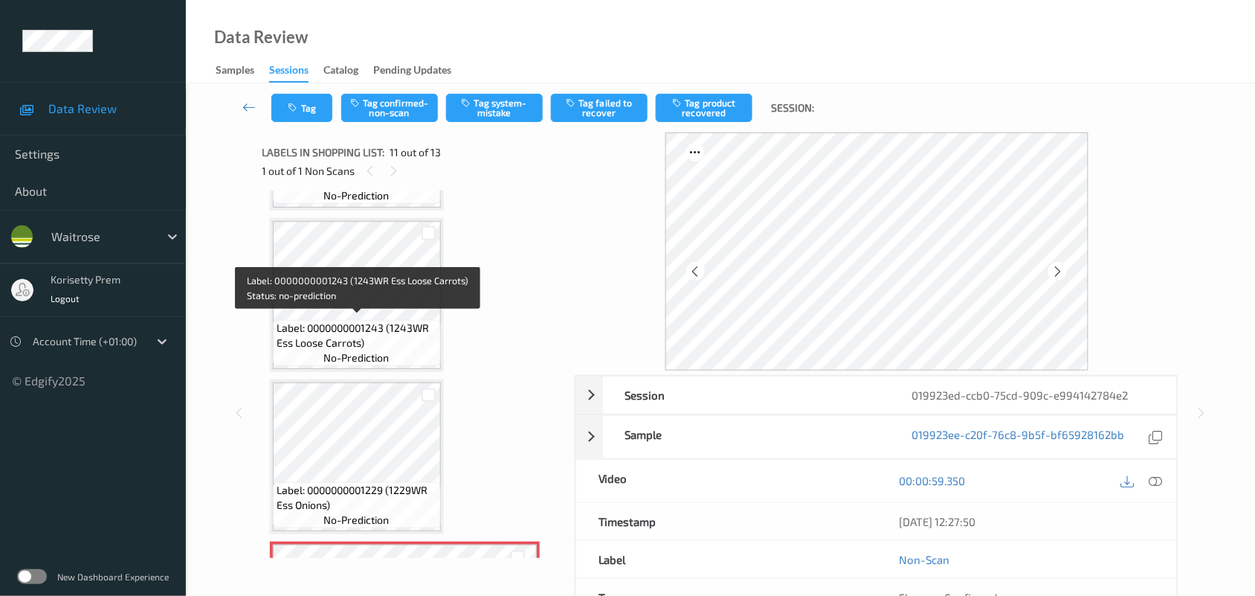
click at [384, 335] on span "Label: 0000000001243 (1243WR Ess Loose Carrots)" at bounding box center [357, 335] width 161 height 30
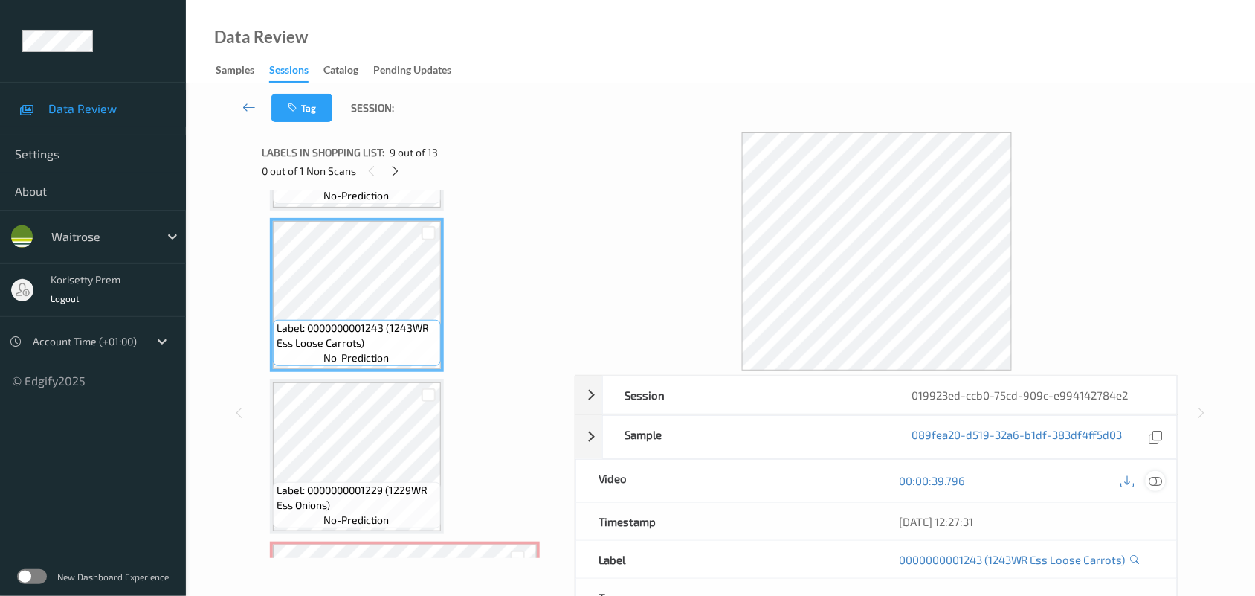
click at [1158, 481] on icon at bounding box center [1155, 480] width 13 height 13
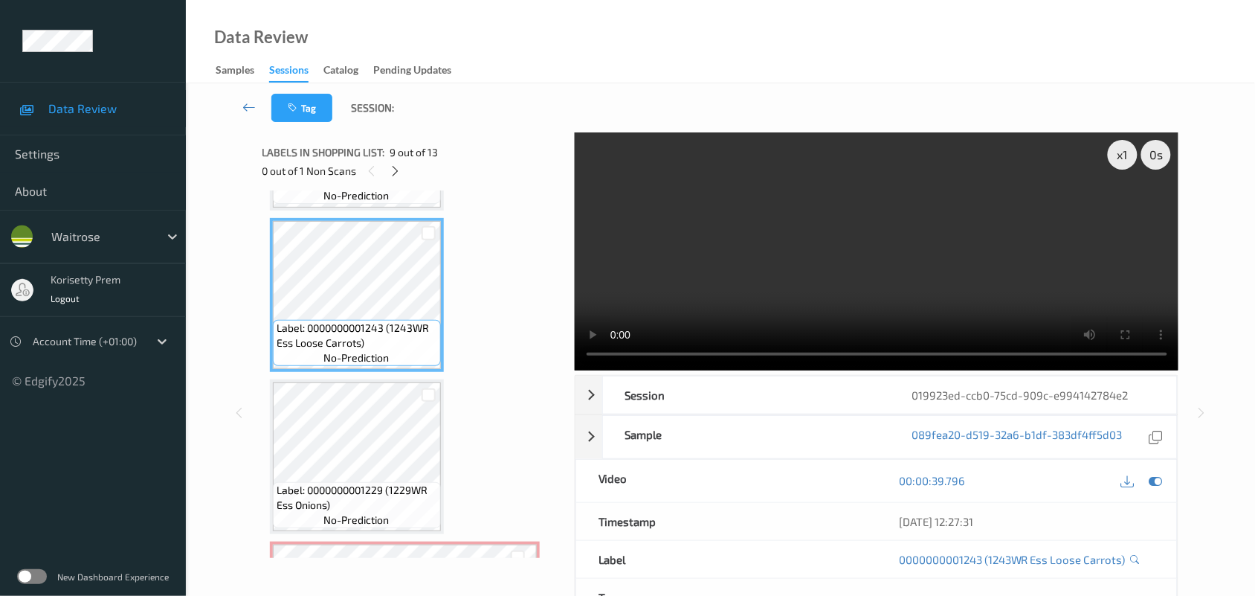
click at [819, 239] on video at bounding box center [877, 251] width 604 height 238
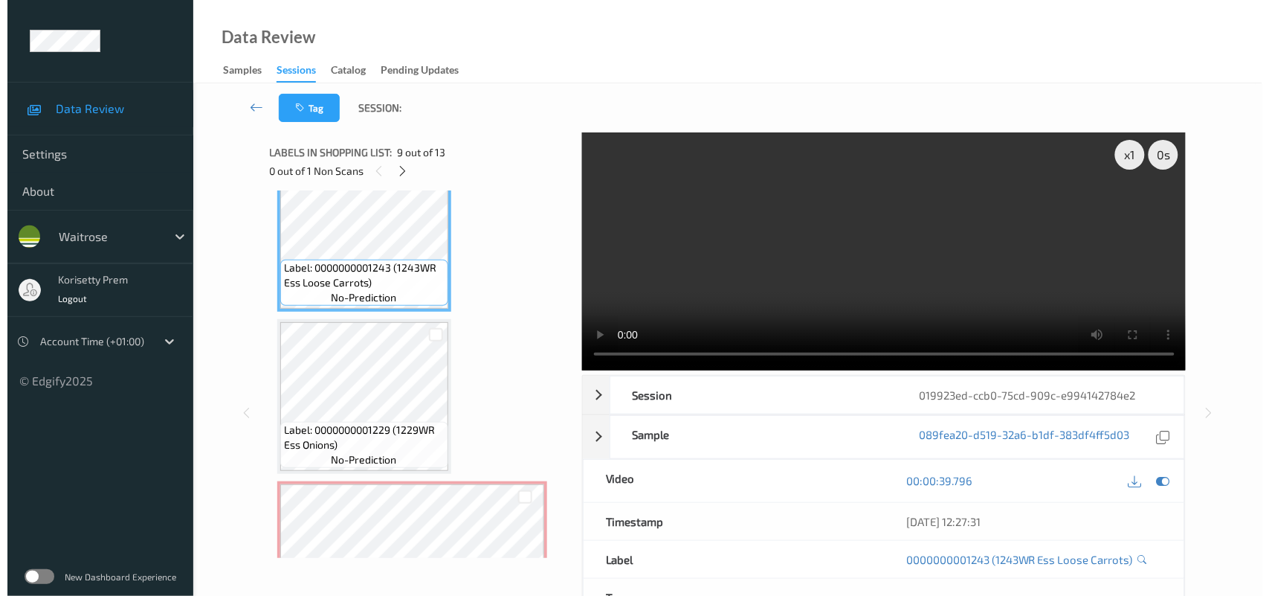
scroll to position [1370, 0]
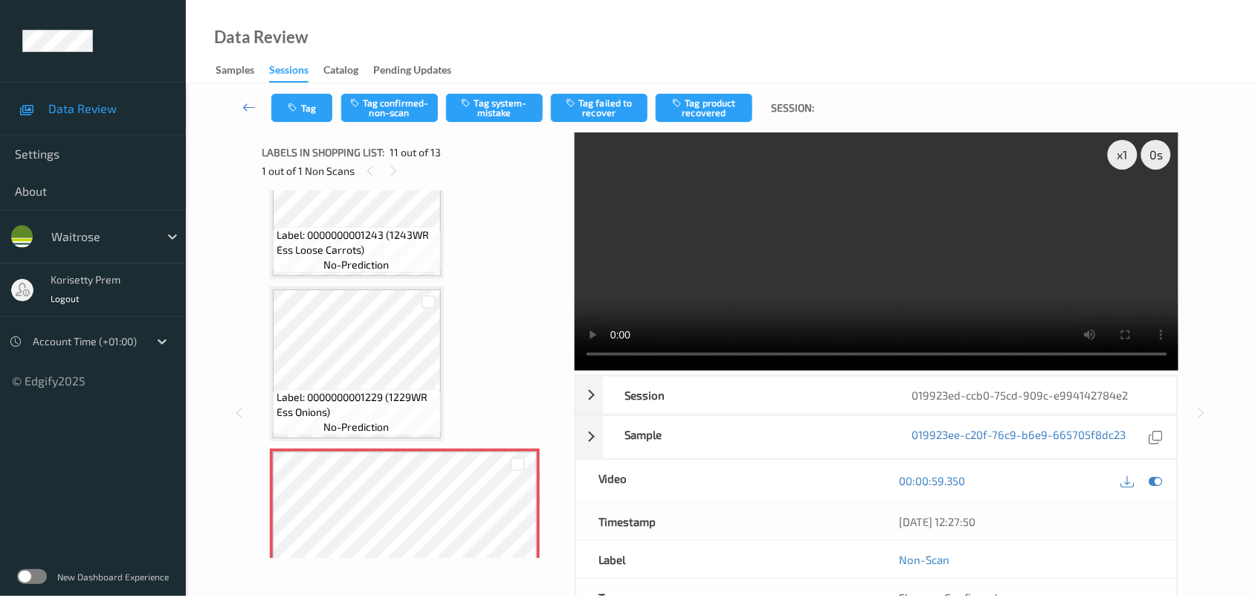
click at [781, 265] on video at bounding box center [877, 251] width 604 height 238
click at [518, 84] on div "Tag Tag confirmed-non-scan Tag system-mistake Tag failed to recover Tag product…" at bounding box center [720, 107] width 1008 height 49
click at [503, 117] on button "Tag system-mistake" at bounding box center [494, 108] width 97 height 28
click at [291, 119] on button "Tag" at bounding box center [301, 108] width 61 height 28
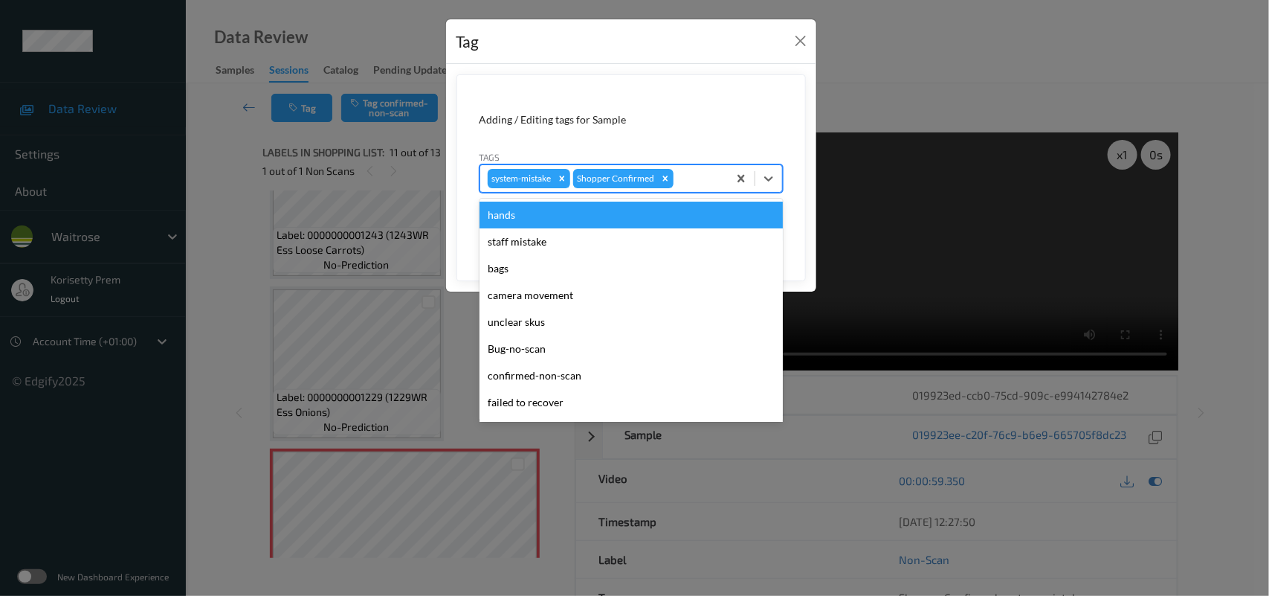
click at [696, 181] on div at bounding box center [699, 179] width 44 height 18
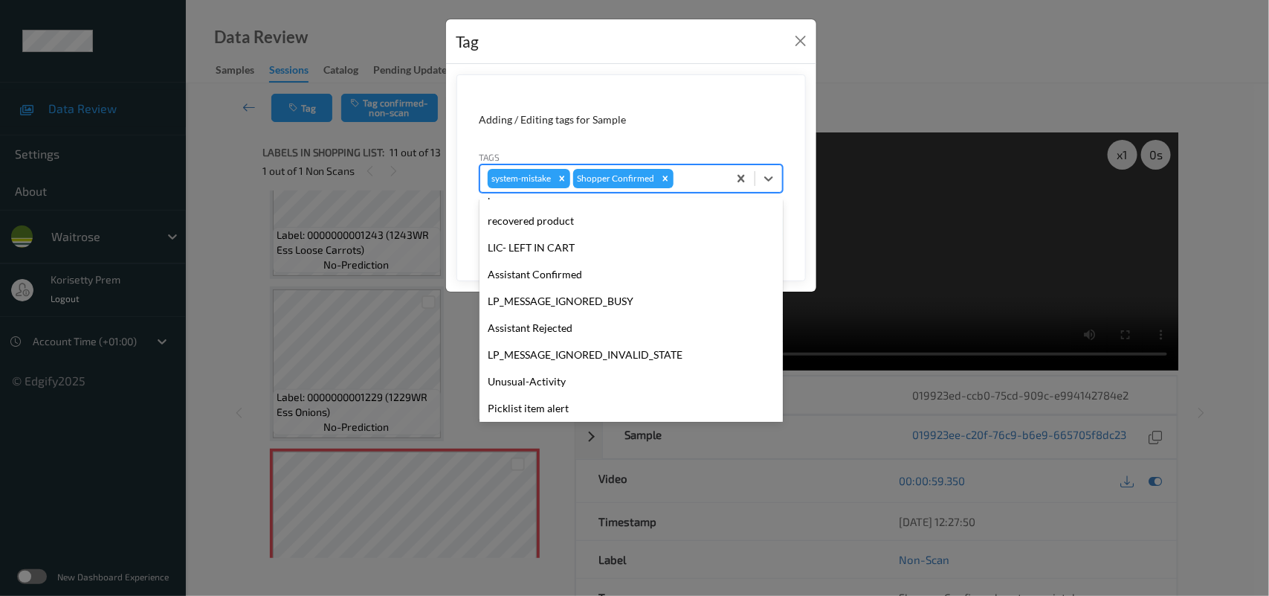
scroll to position [344, 0]
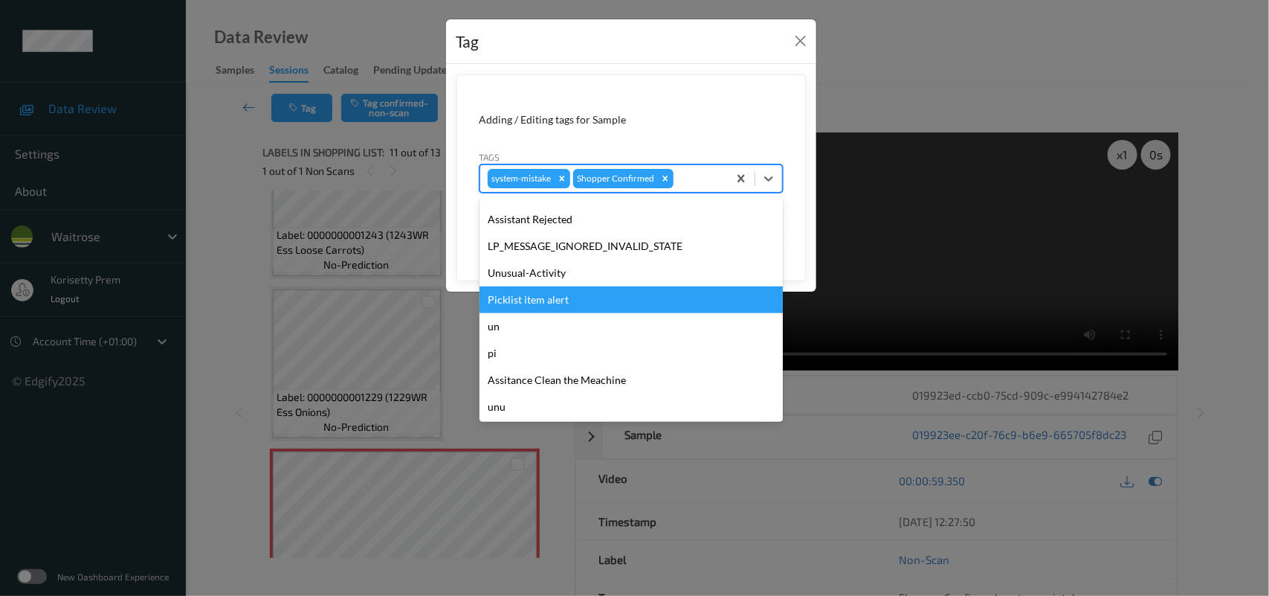
click at [525, 280] on div "Unusual-Activity" at bounding box center [631, 272] width 303 height 27
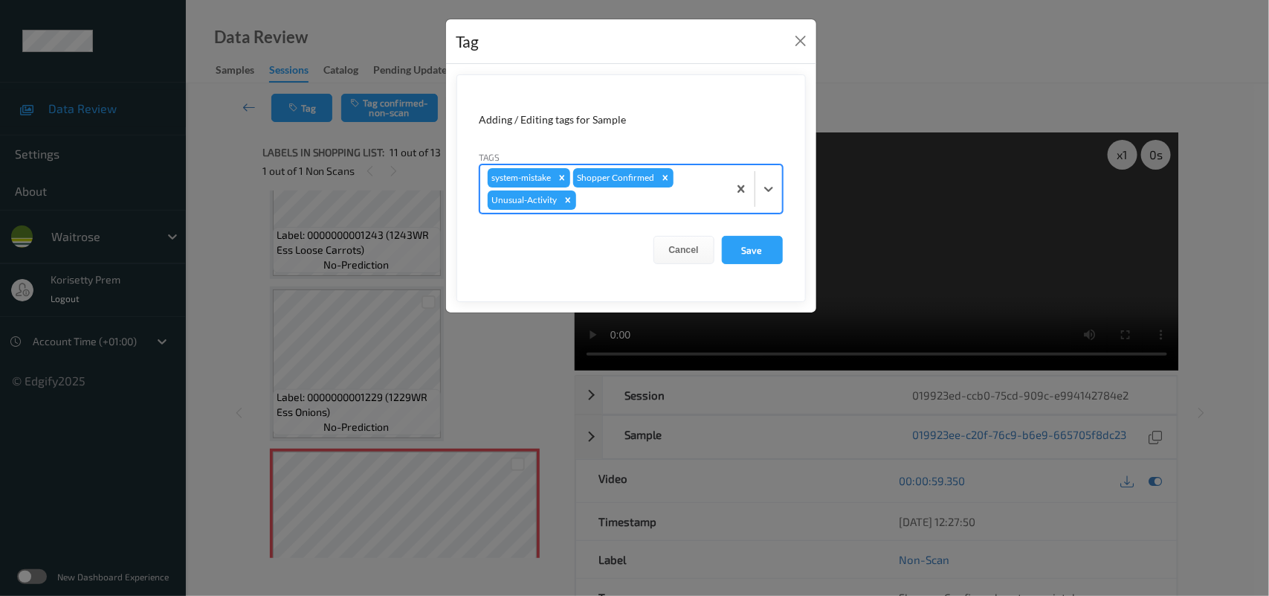
click at [636, 206] on div at bounding box center [649, 200] width 141 height 18
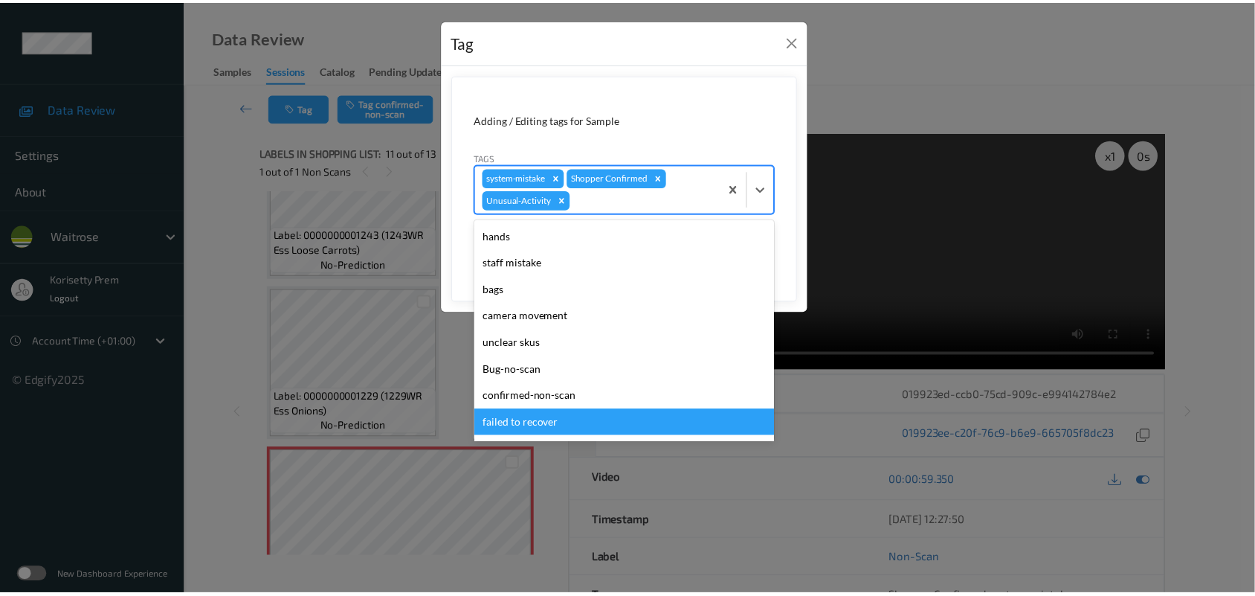
scroll to position [317, 0]
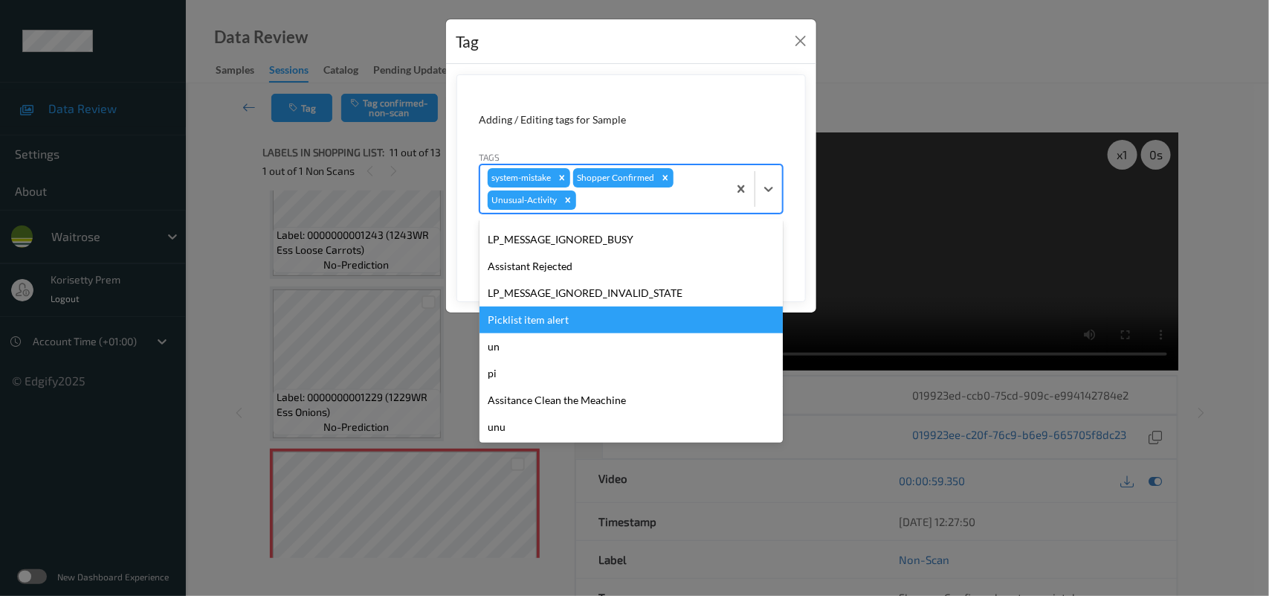
click at [530, 323] on div "Picklist item alert" at bounding box center [631, 319] width 303 height 27
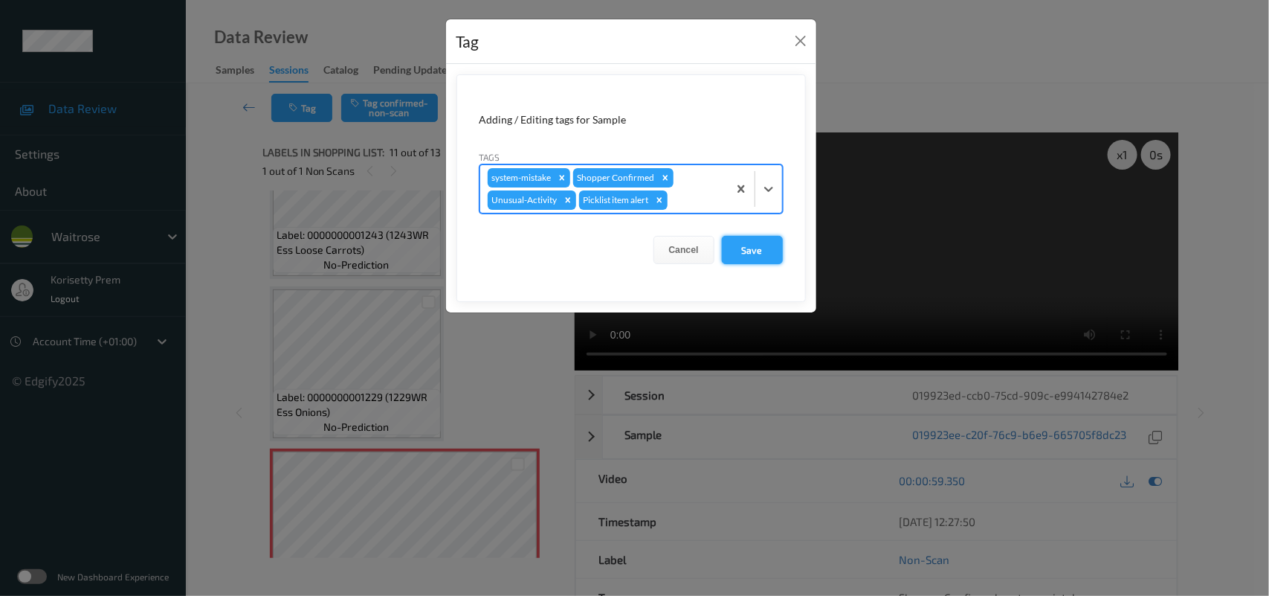
click at [744, 250] on button "Save" at bounding box center [752, 250] width 61 height 28
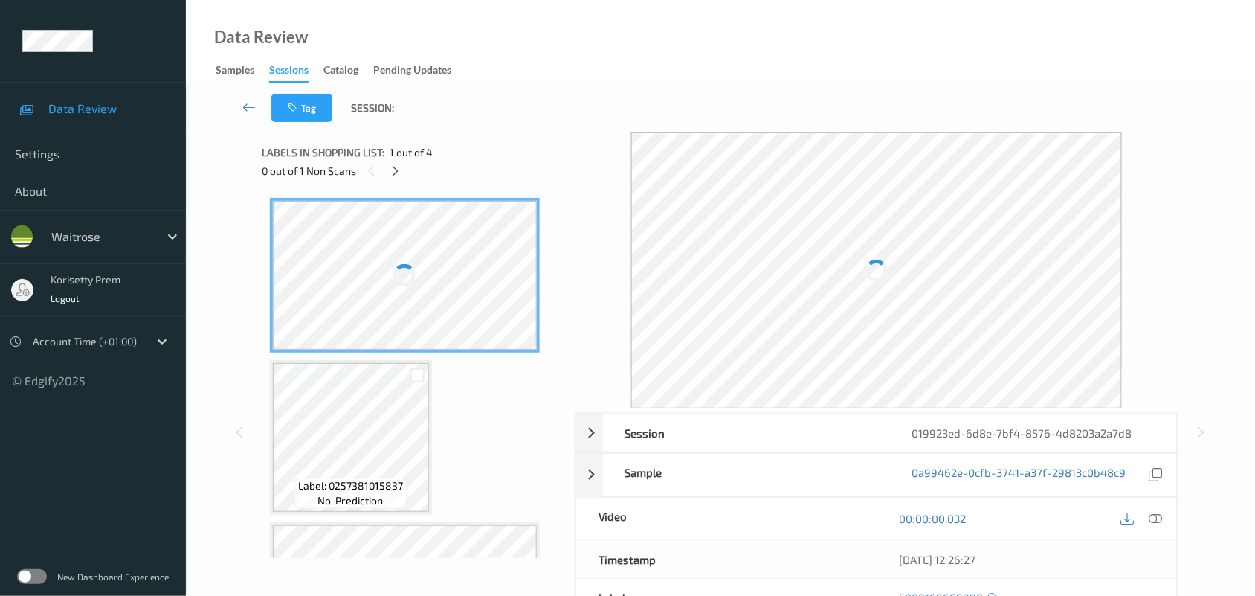
click at [488, 94] on div "Tag Session:" at bounding box center [720, 107] width 1008 height 49
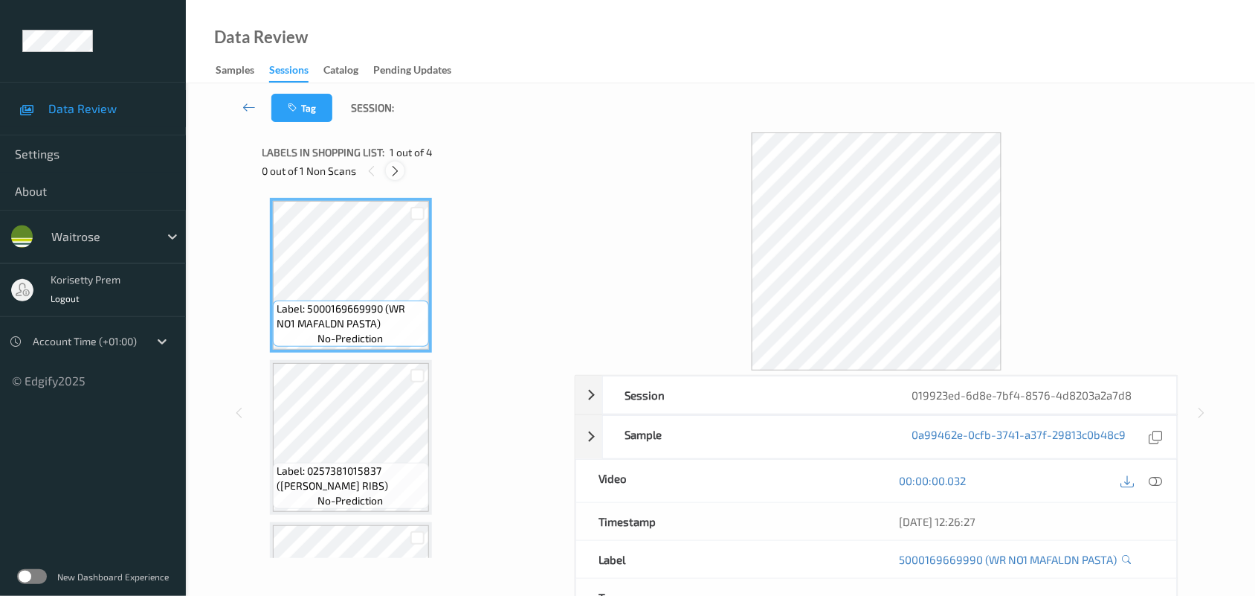
click at [394, 172] on icon at bounding box center [395, 170] width 13 height 13
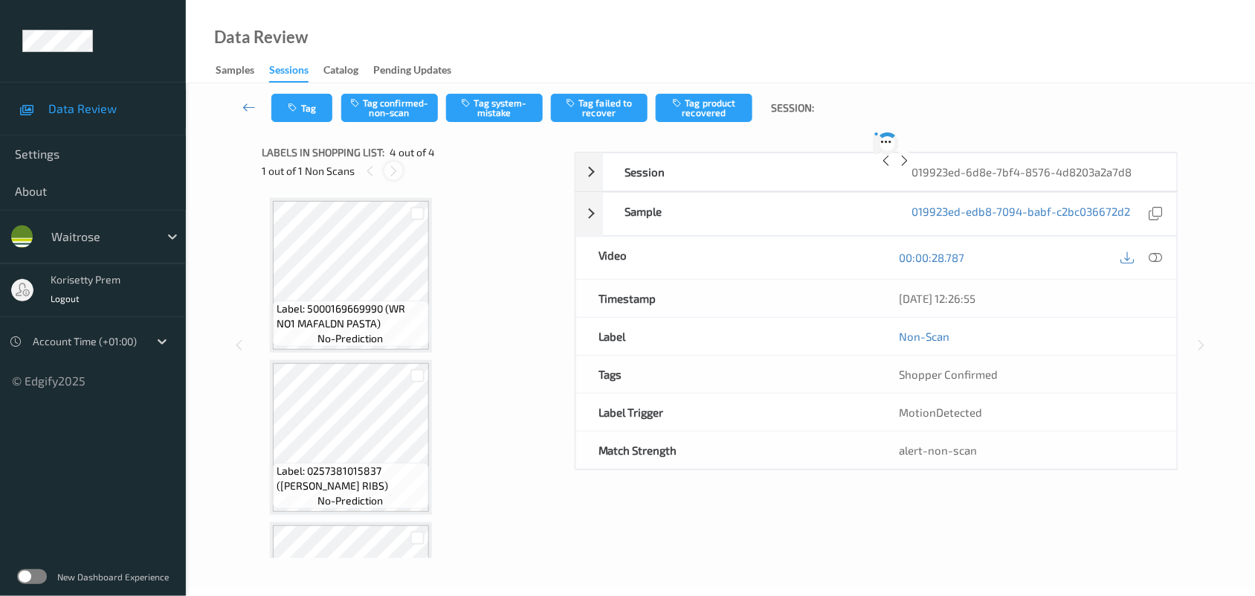
scroll to position [287, 0]
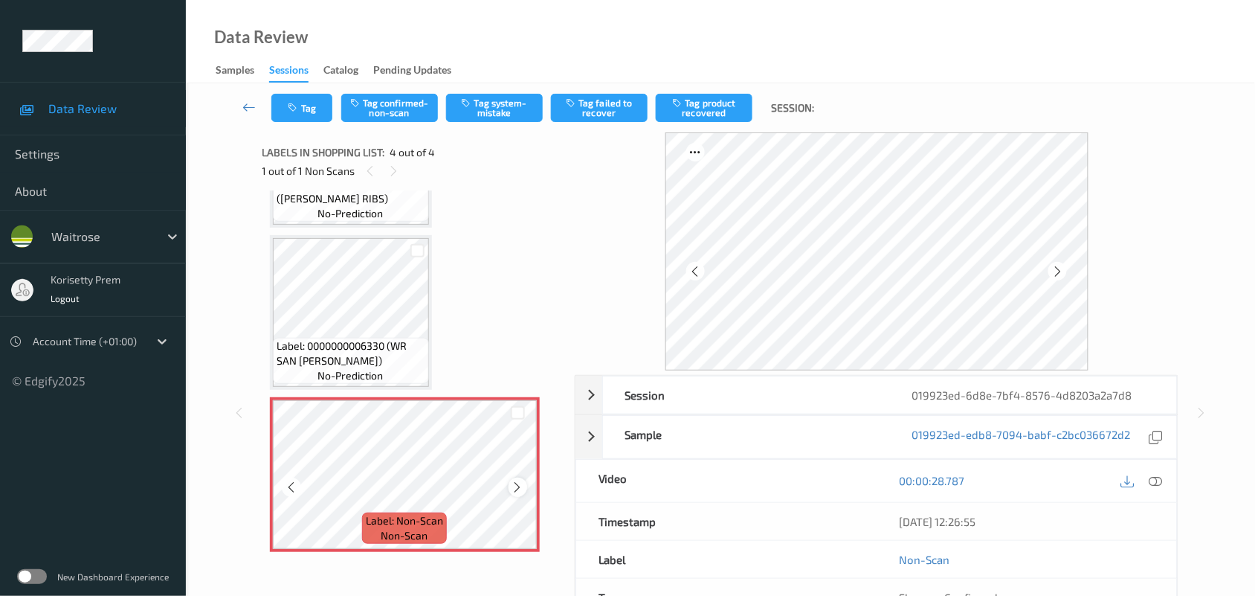
click at [515, 482] on icon at bounding box center [518, 486] width 13 height 13
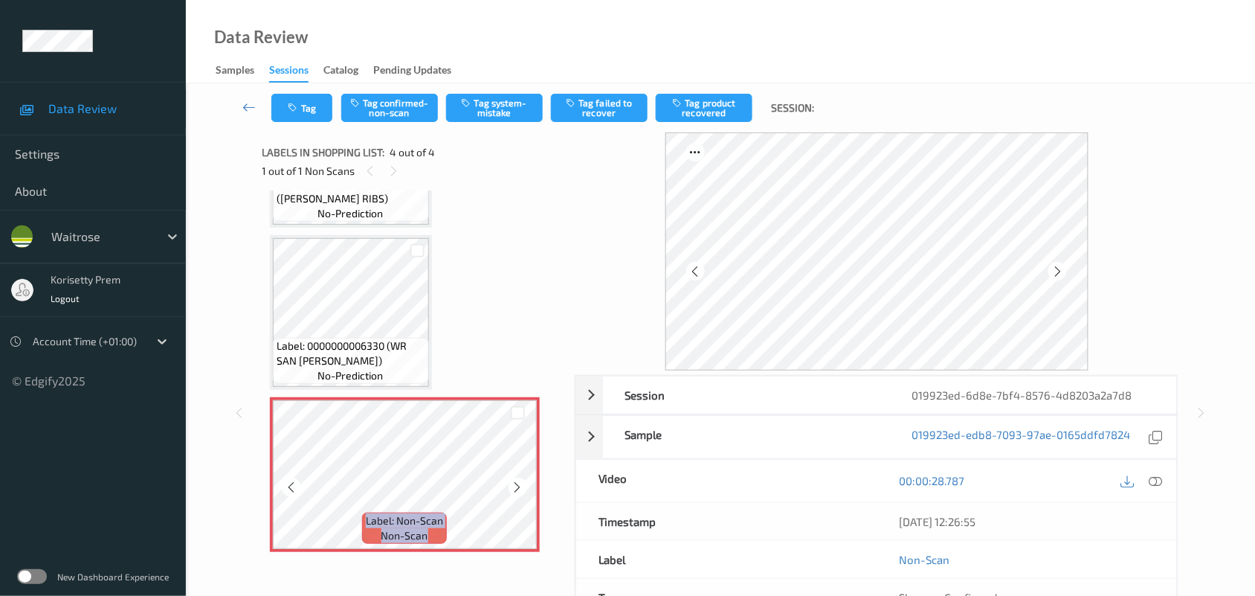
click at [515, 482] on icon at bounding box center [518, 486] width 13 height 13
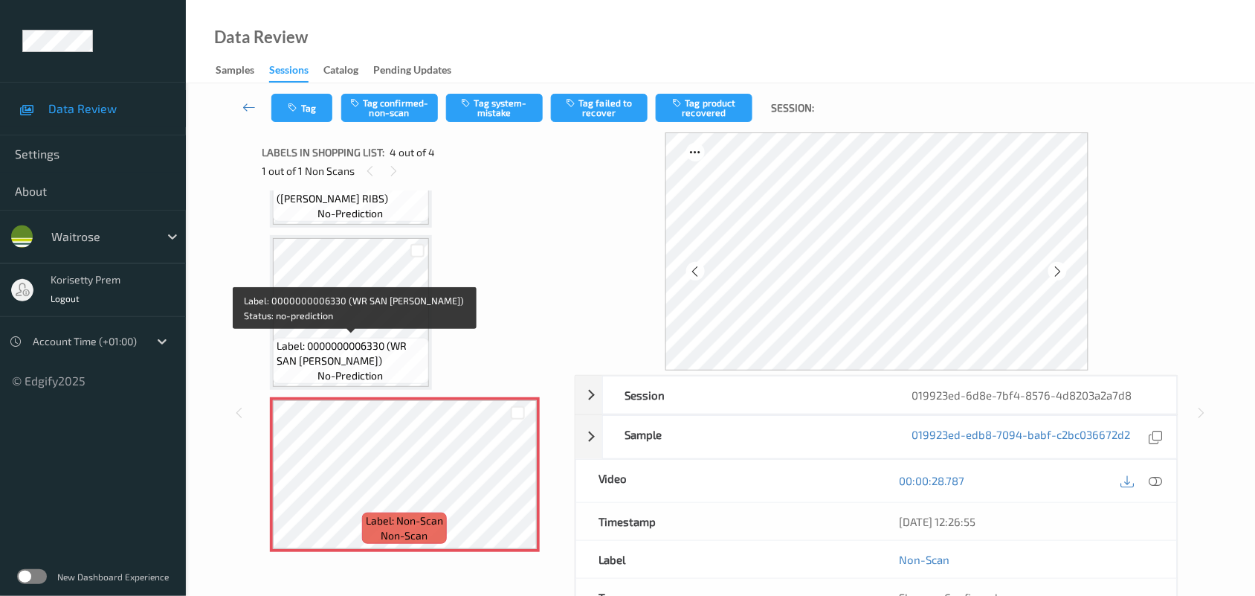
click at [361, 338] on span "Label: 0000000006330 (WR SAN [PERSON_NAME])" at bounding box center [351, 353] width 149 height 30
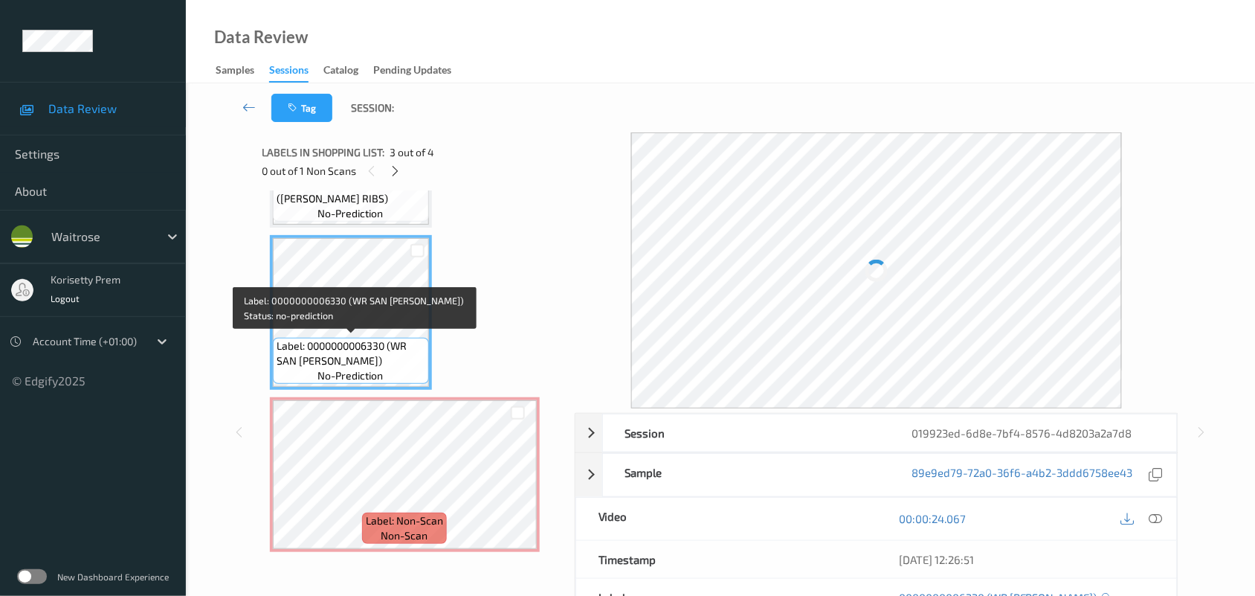
scroll to position [194, 0]
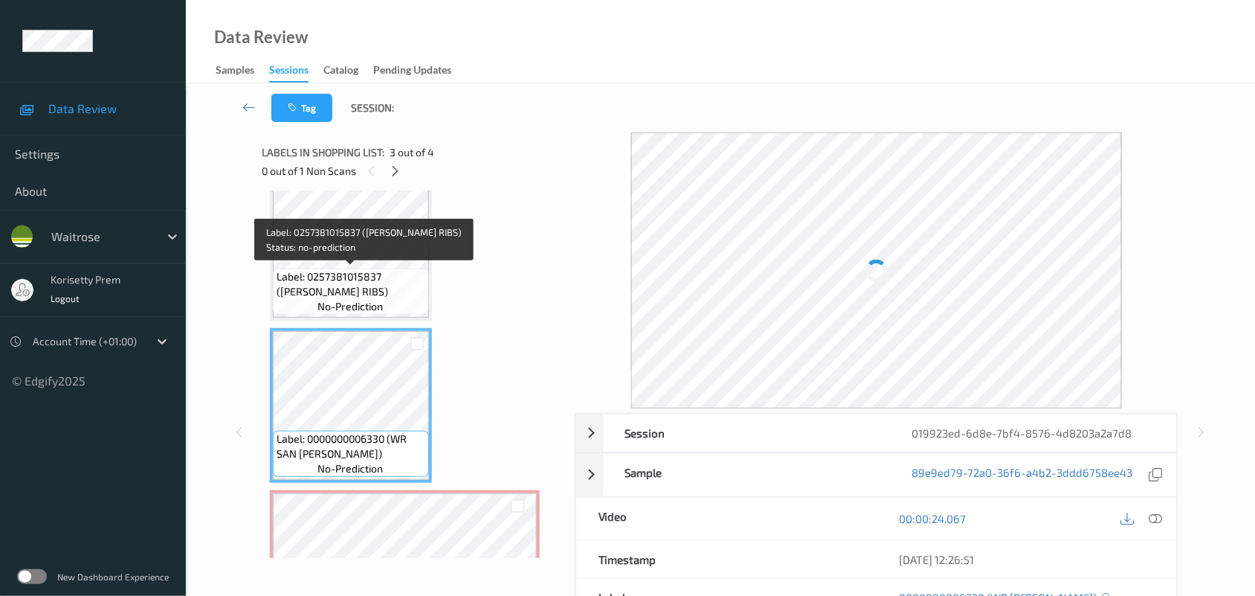
click at [344, 274] on span "Label: 0257381015837 ([PERSON_NAME] RIBS)" at bounding box center [351, 284] width 149 height 30
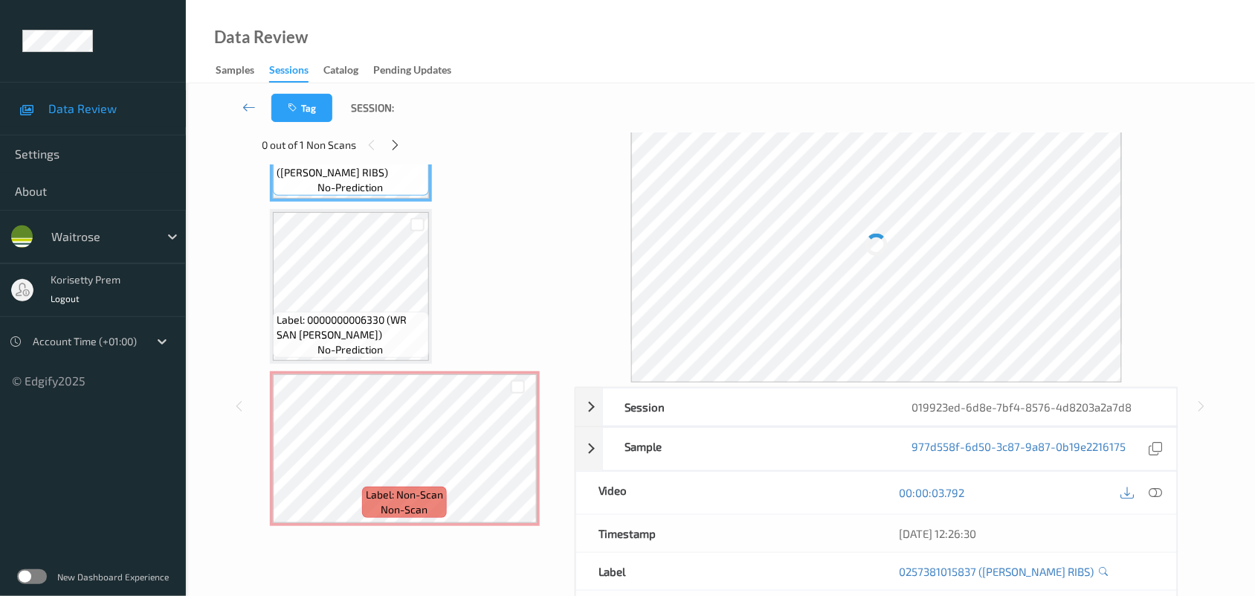
scroll to position [0, 0]
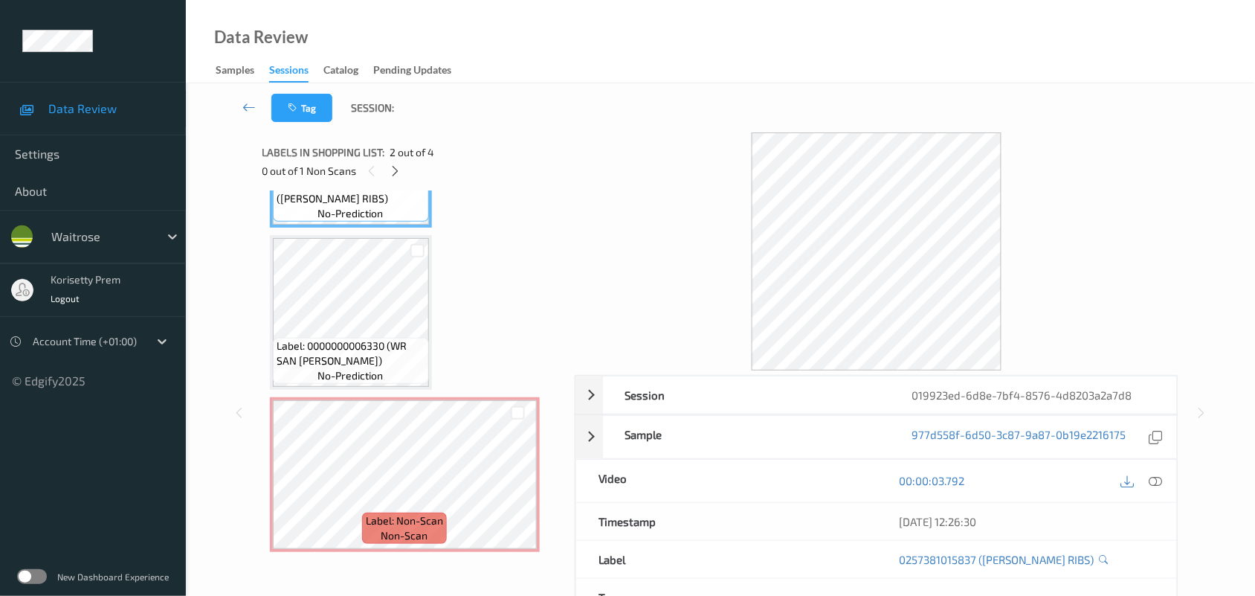
click at [1154, 493] on div "00:00:03.792" at bounding box center [1027, 480] width 300 height 42
click at [1161, 477] on icon at bounding box center [1155, 480] width 13 height 13
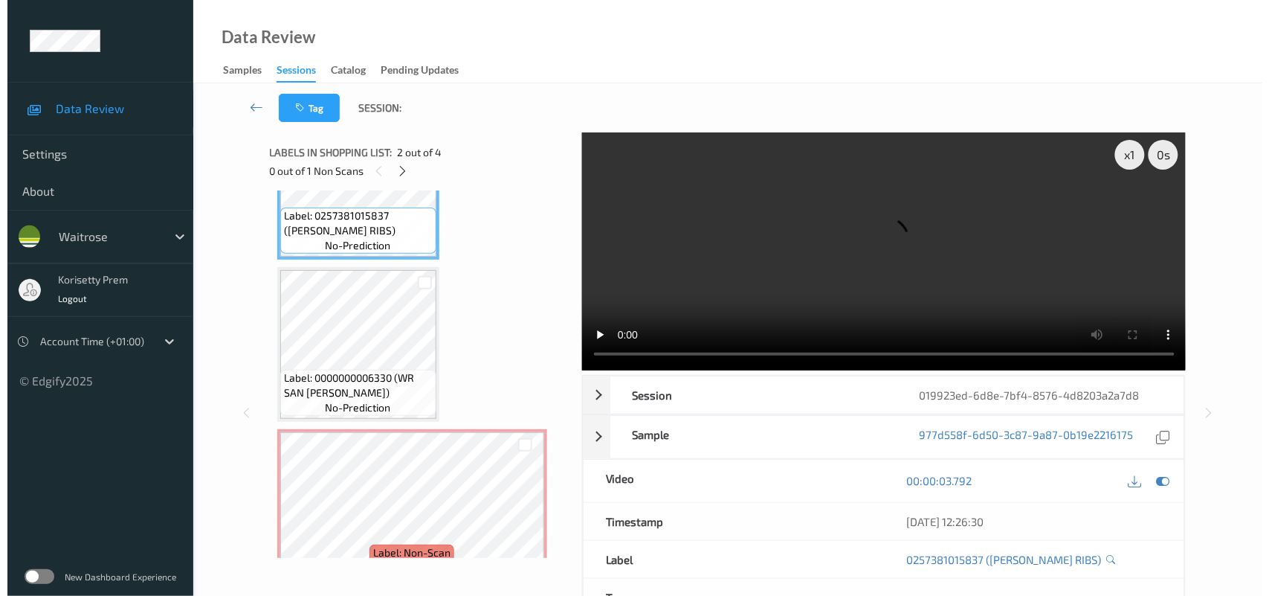
scroll to position [287, 0]
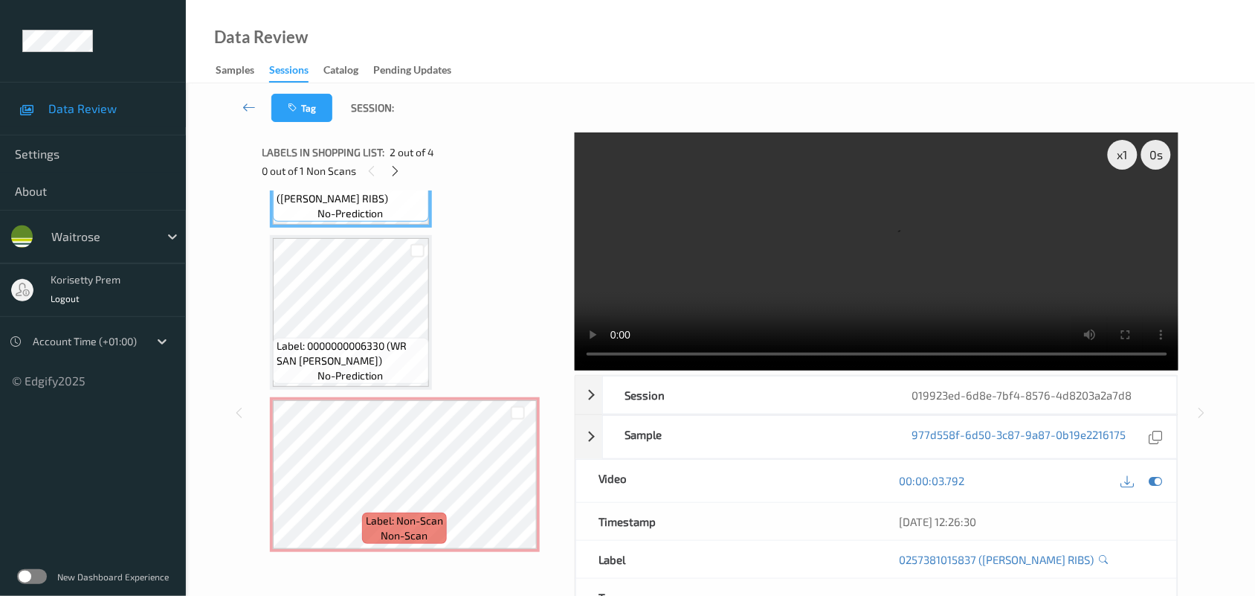
click at [712, 227] on video at bounding box center [877, 251] width 604 height 238
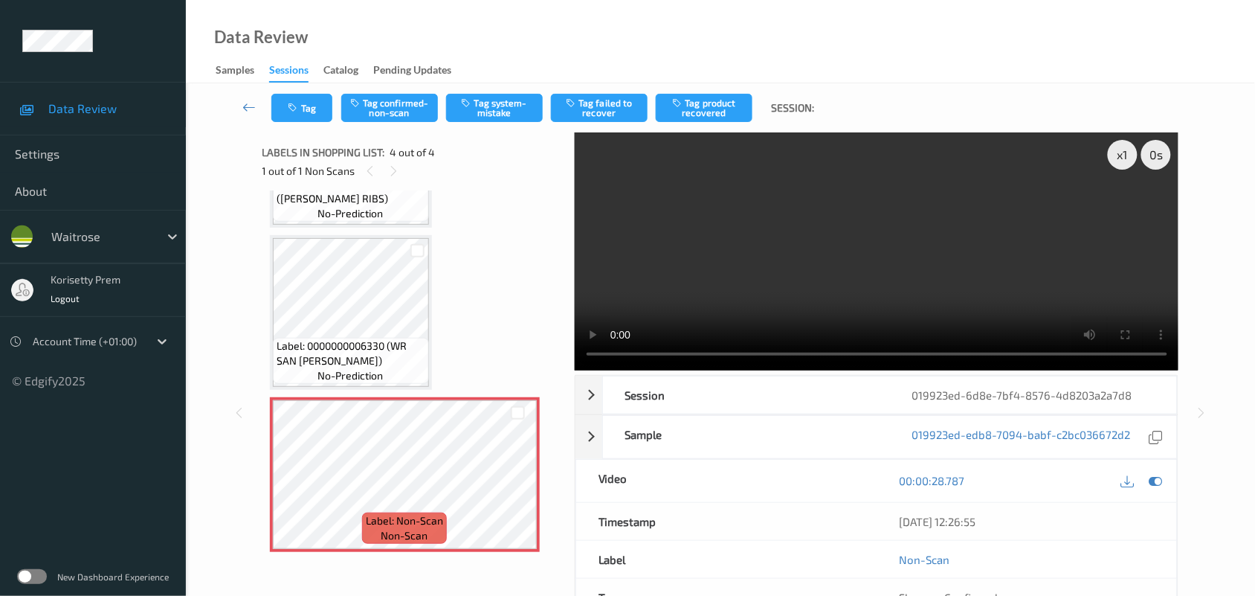
click at [859, 249] on video at bounding box center [877, 251] width 604 height 238
click at [488, 106] on button "Tag system-mistake" at bounding box center [494, 108] width 97 height 28
click at [305, 105] on button "Tag" at bounding box center [301, 108] width 61 height 28
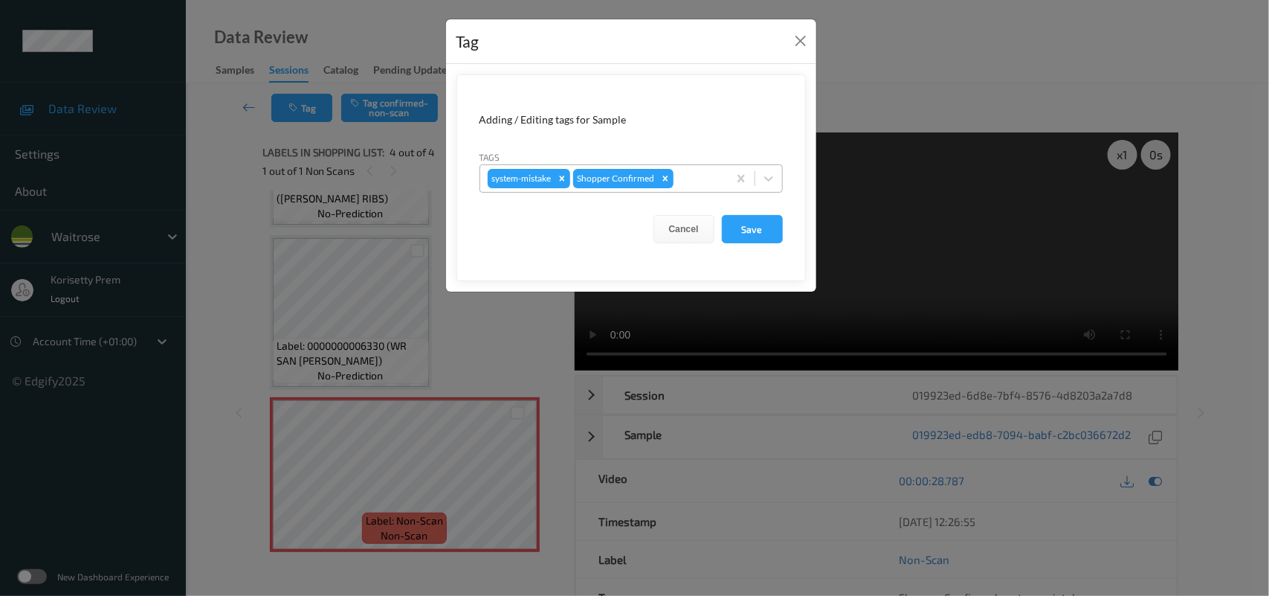
click at [700, 168] on div "system-mistake Shopper Confirmed" at bounding box center [604, 178] width 248 height 25
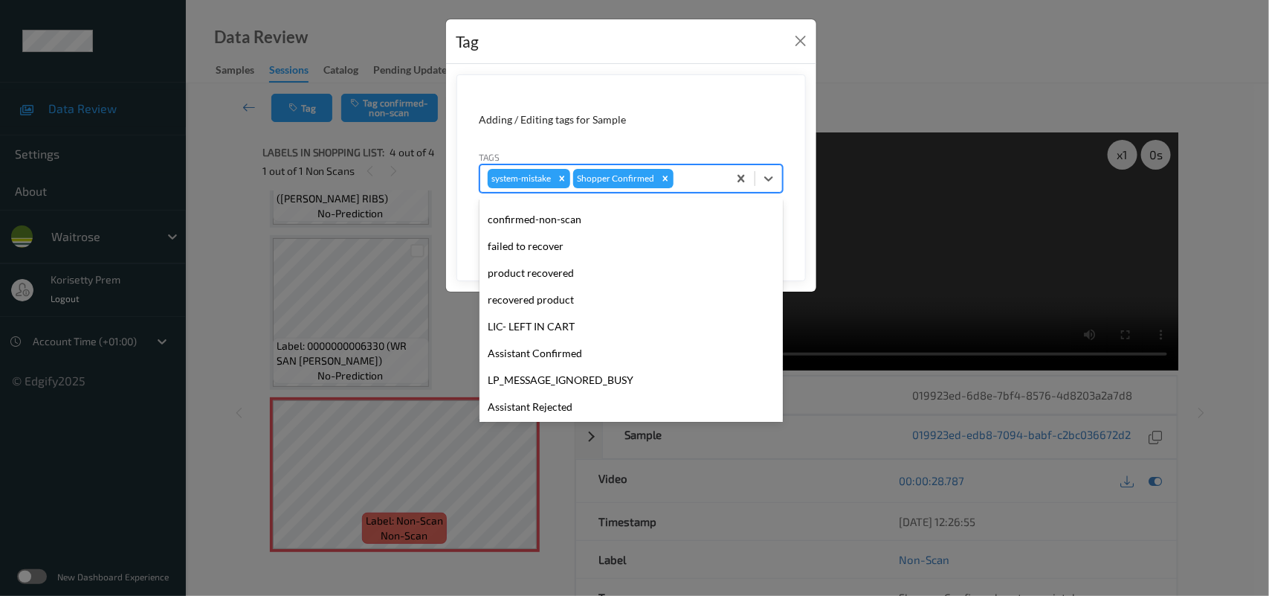
scroll to position [344, 0]
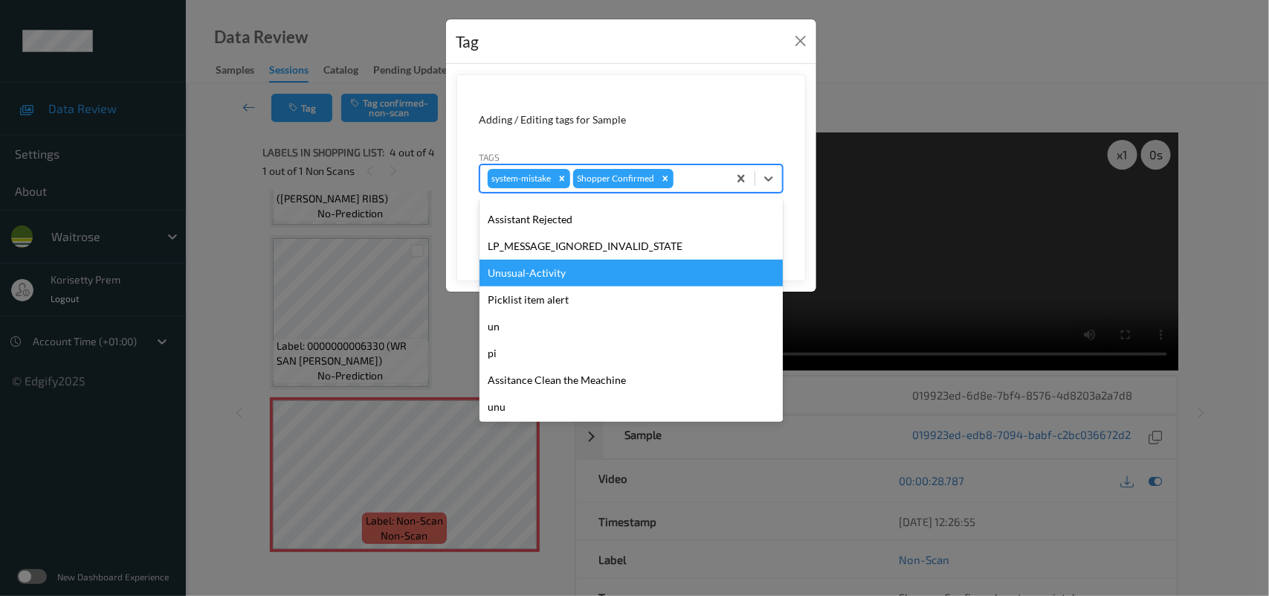
click at [552, 274] on div "Unusual-Activity" at bounding box center [631, 272] width 303 height 27
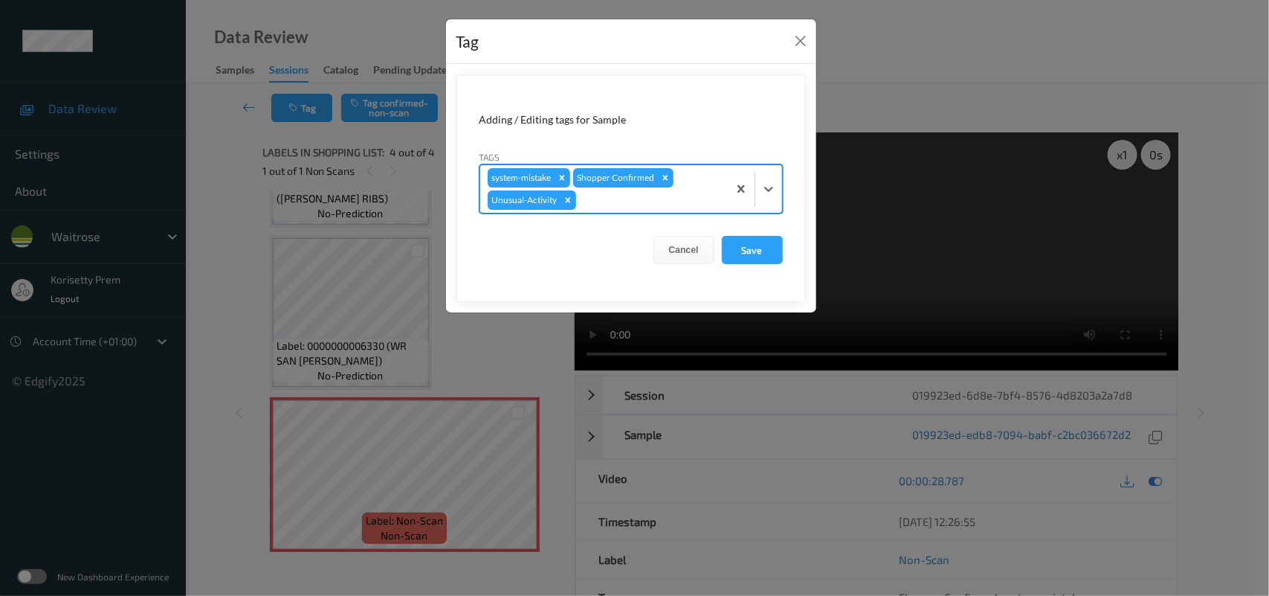
click at [631, 195] on div at bounding box center [649, 200] width 141 height 18
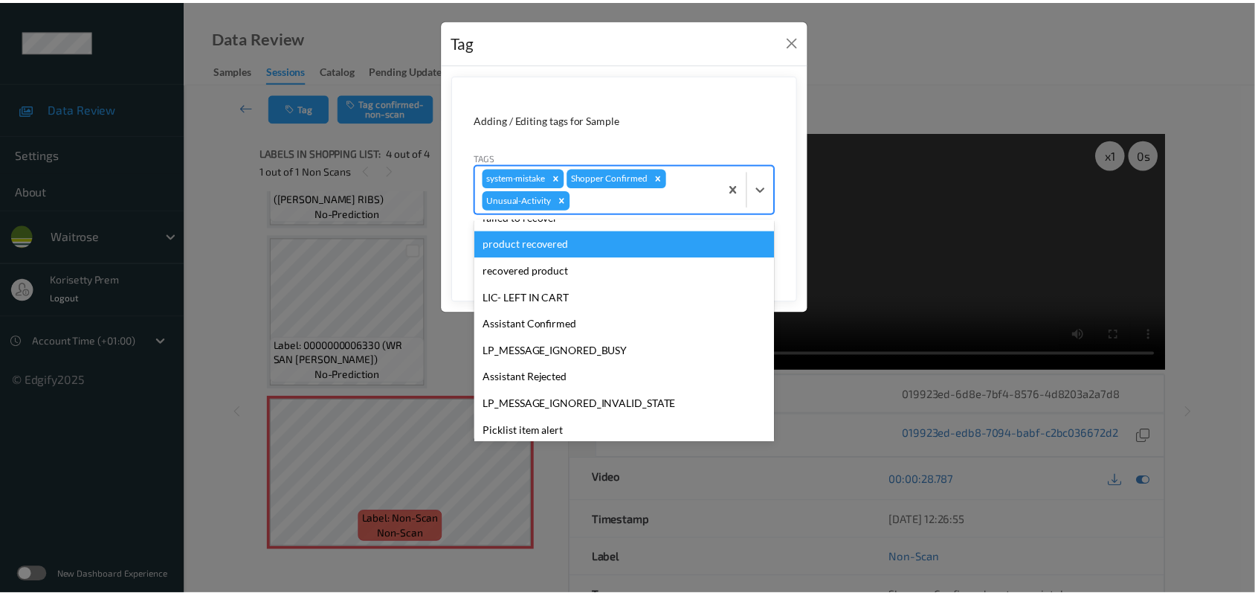
scroll to position [317, 0]
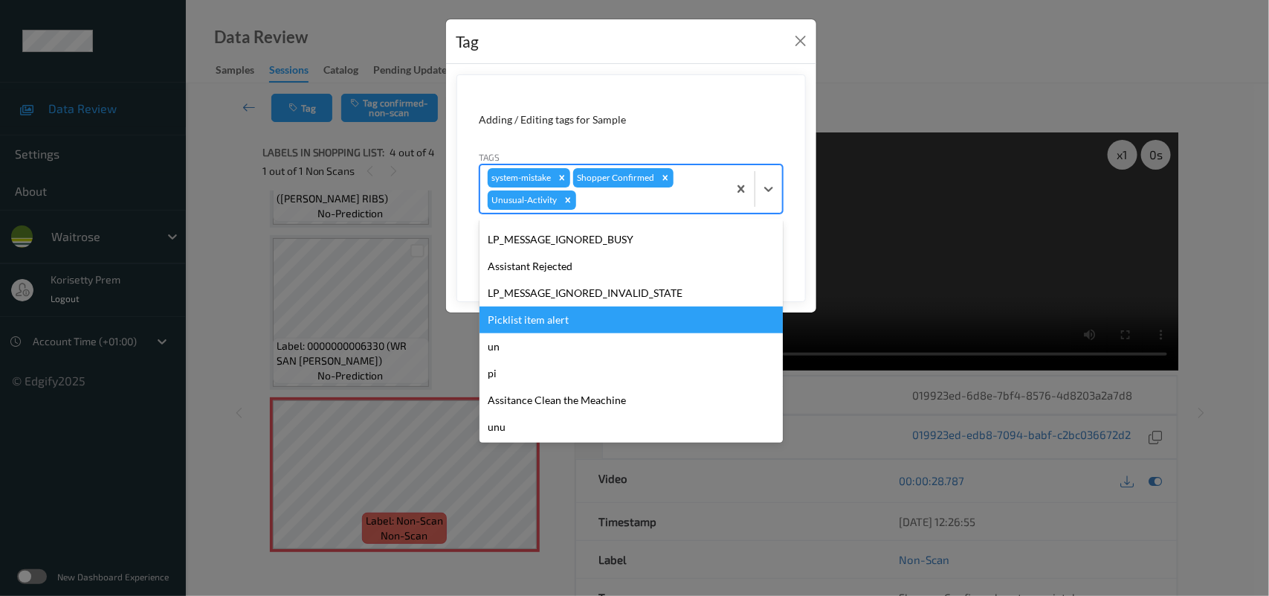
click at [547, 321] on div "Picklist item alert" at bounding box center [631, 319] width 303 height 27
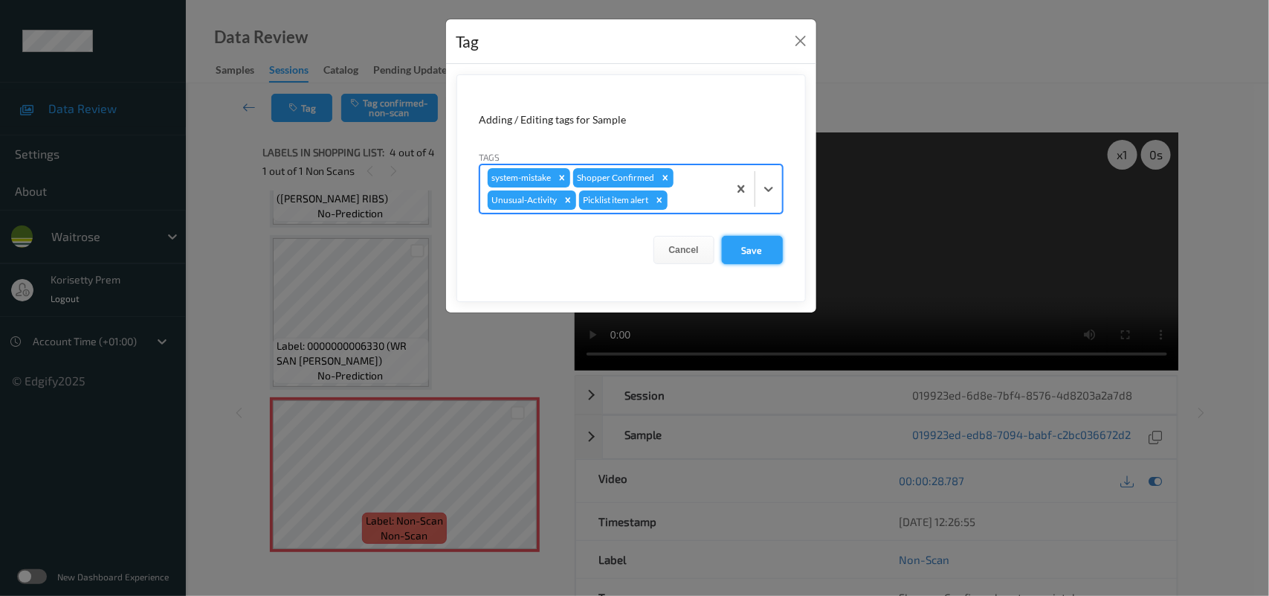
click at [767, 258] on button "Save" at bounding box center [752, 250] width 61 height 28
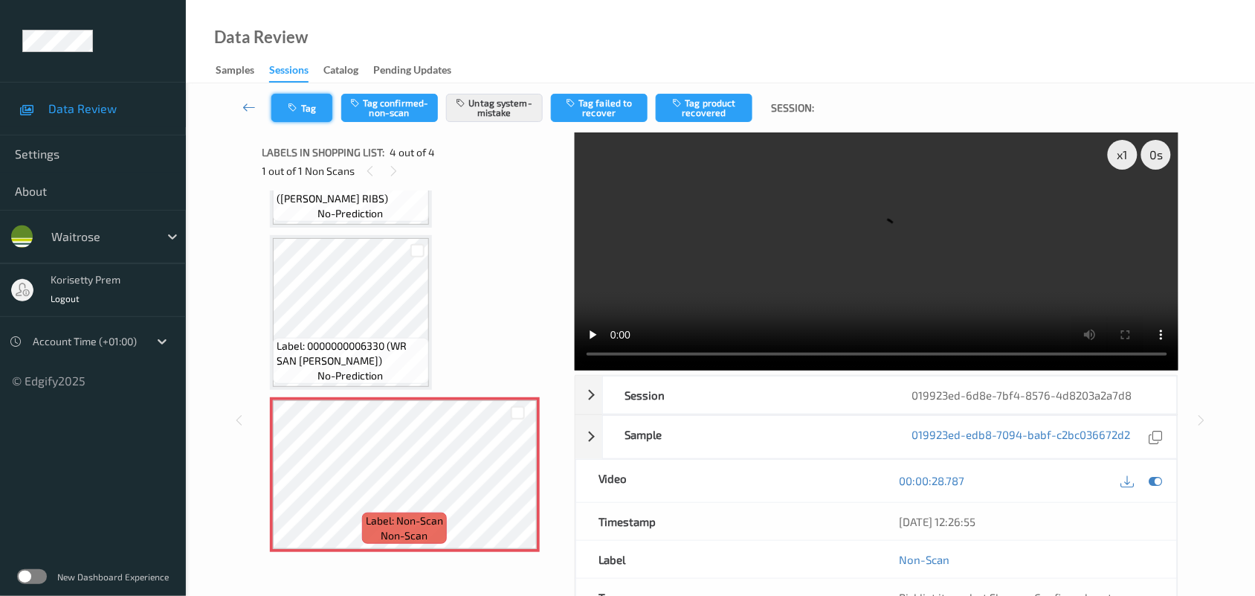
click at [302, 113] on button "Tag" at bounding box center [301, 108] width 61 height 28
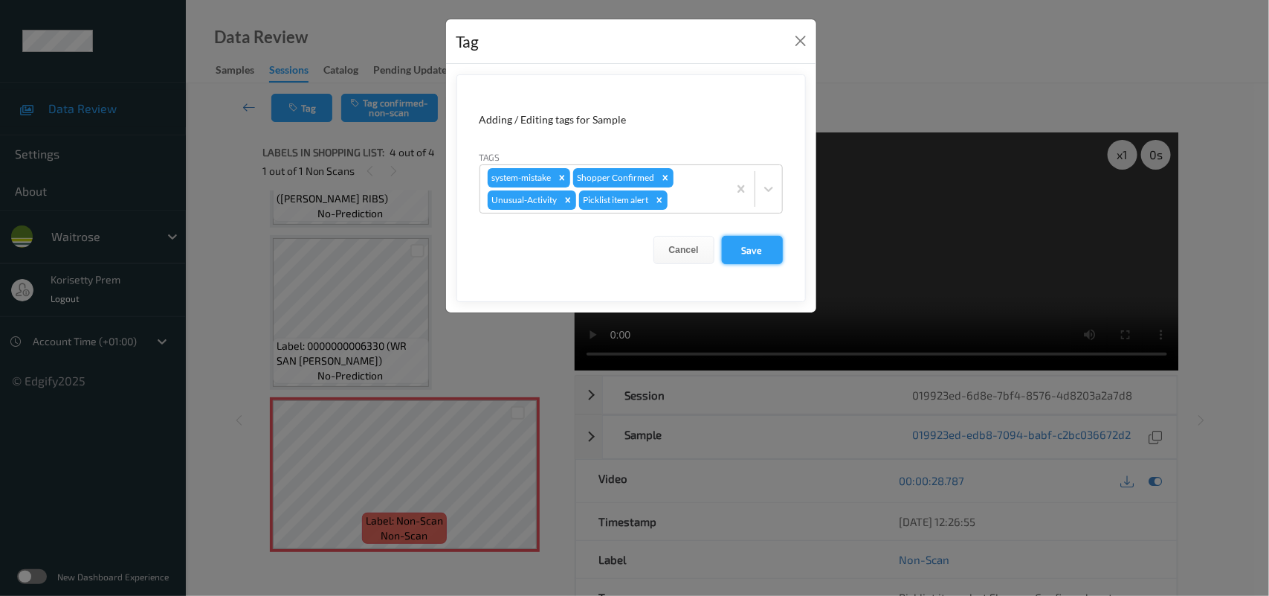
click at [760, 251] on button "Save" at bounding box center [752, 250] width 61 height 28
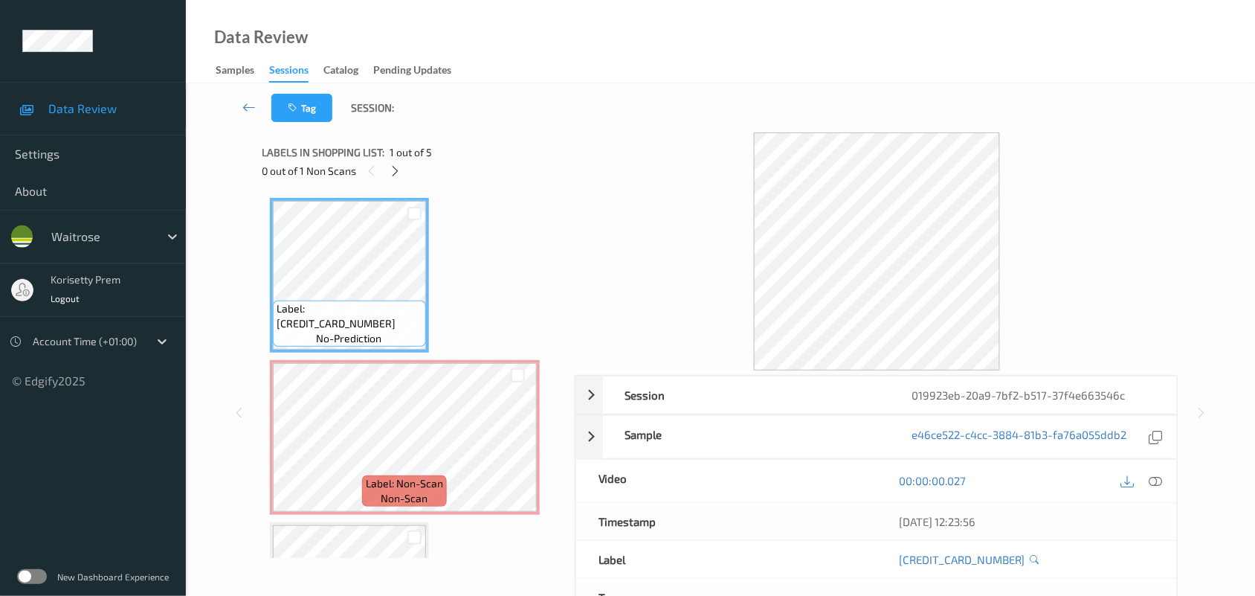
click at [741, 80] on div "Data Review Samples Sessions Catalog Pending Updates" at bounding box center [720, 41] width 1069 height 83
click at [512, 450] on icon at bounding box center [518, 449] width 13 height 13
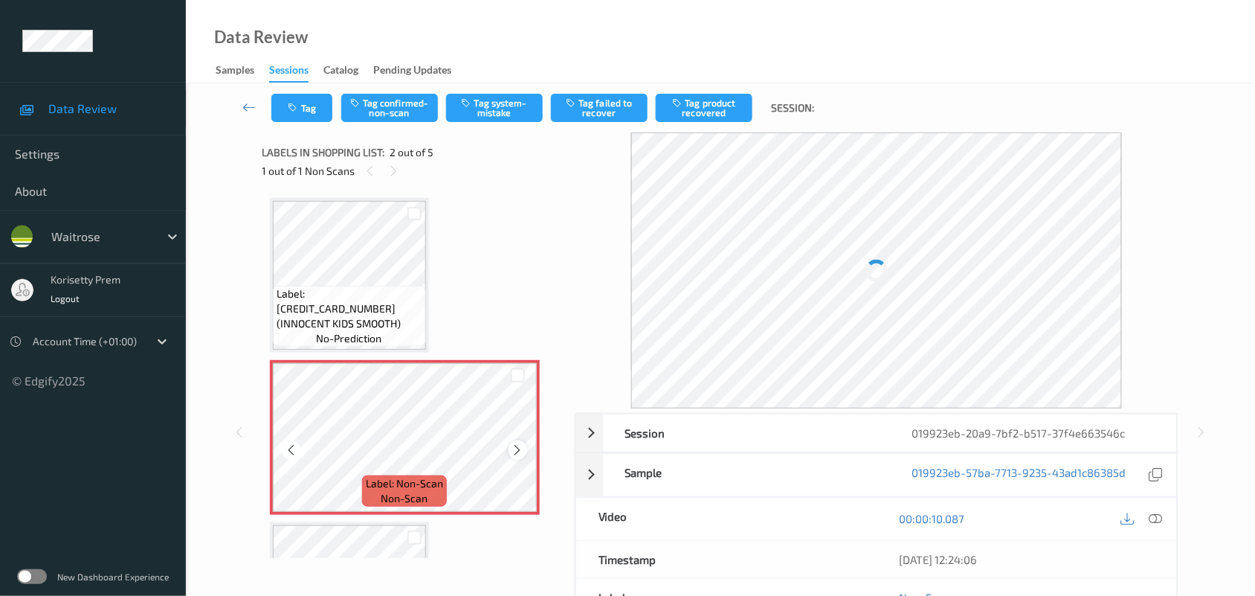
click at [513, 448] on icon at bounding box center [518, 449] width 13 height 13
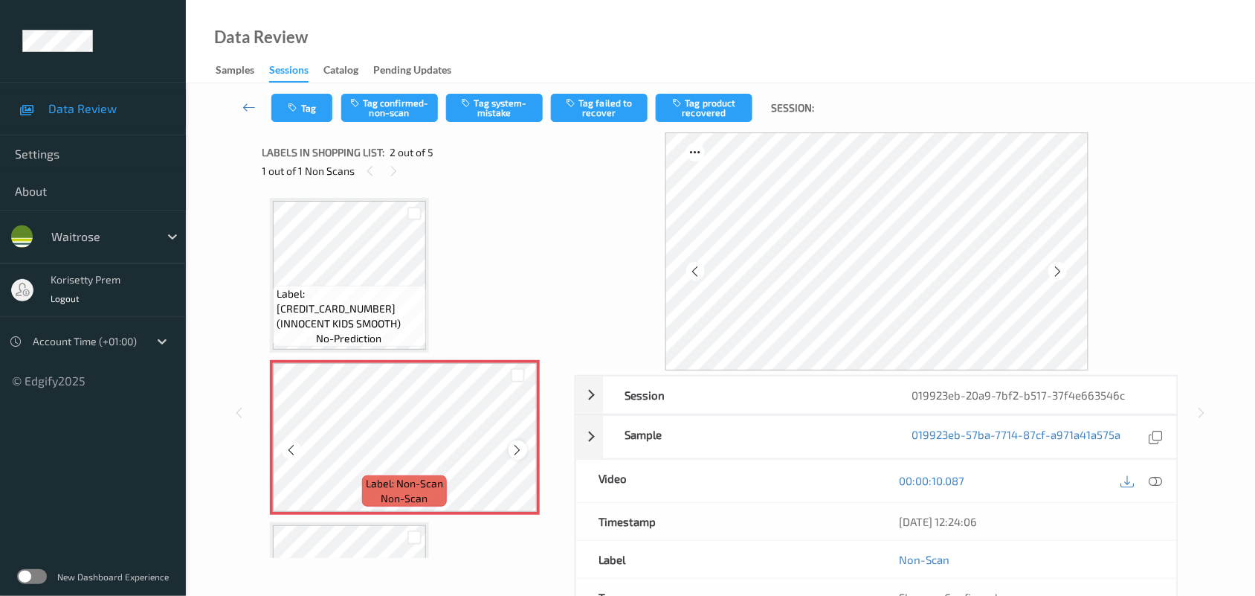
click at [515, 448] on icon at bounding box center [518, 449] width 13 height 13
click at [515, 450] on icon at bounding box center [518, 449] width 13 height 13
click at [517, 448] on icon at bounding box center [518, 449] width 13 height 13
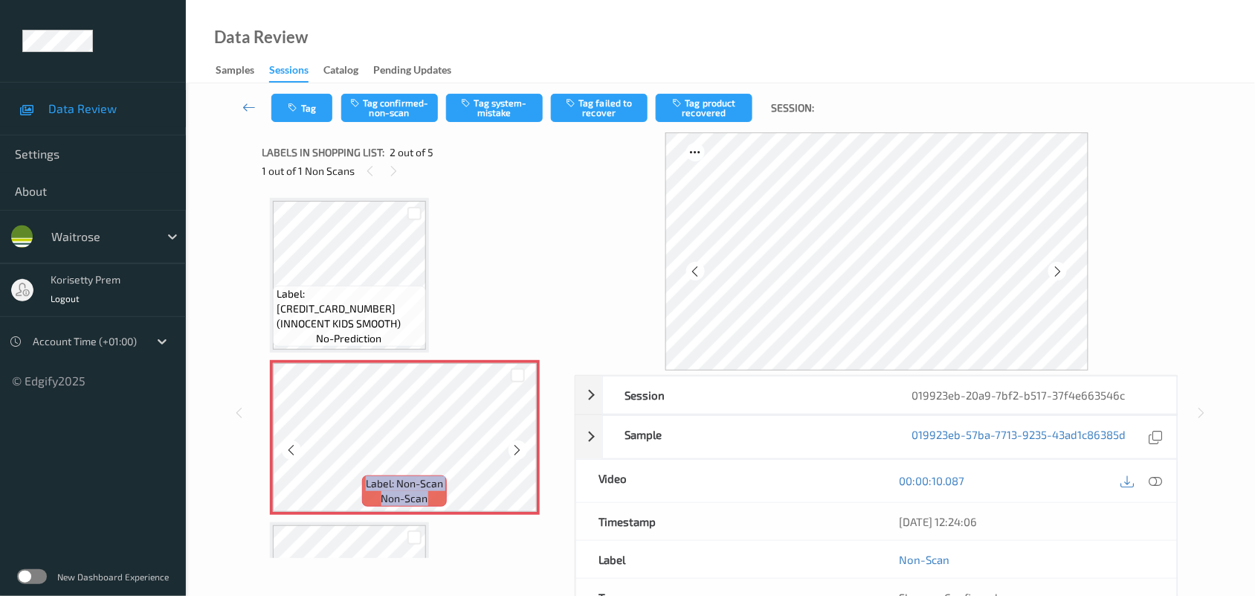
click at [517, 448] on icon at bounding box center [518, 449] width 13 height 13
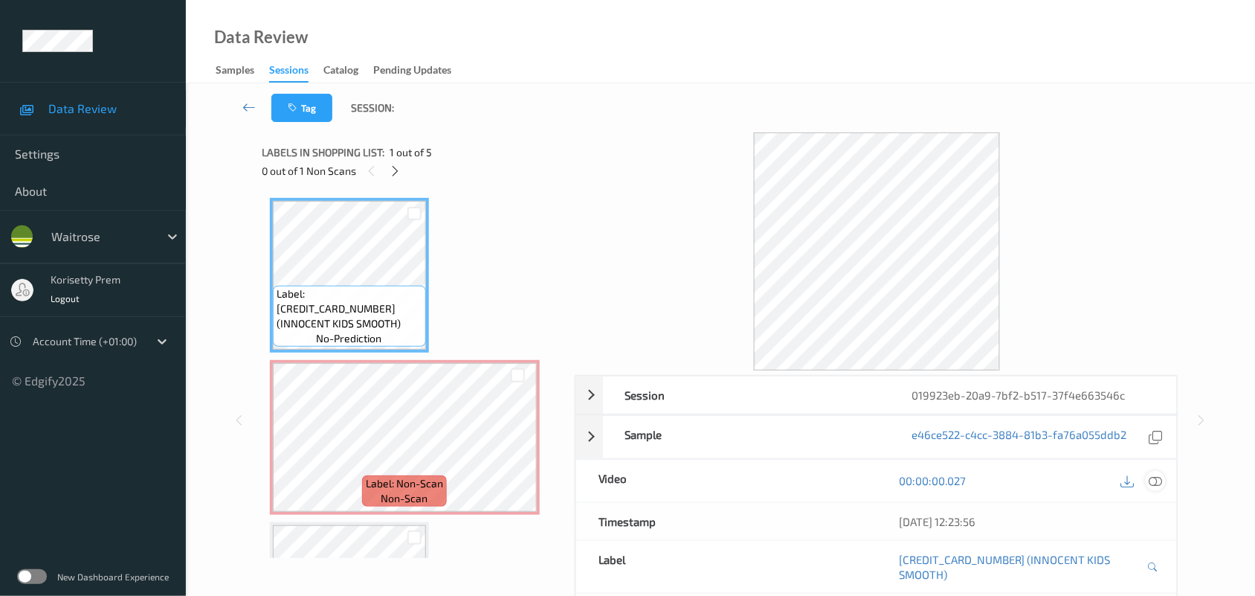
click at [1155, 482] on icon at bounding box center [1155, 480] width 13 height 13
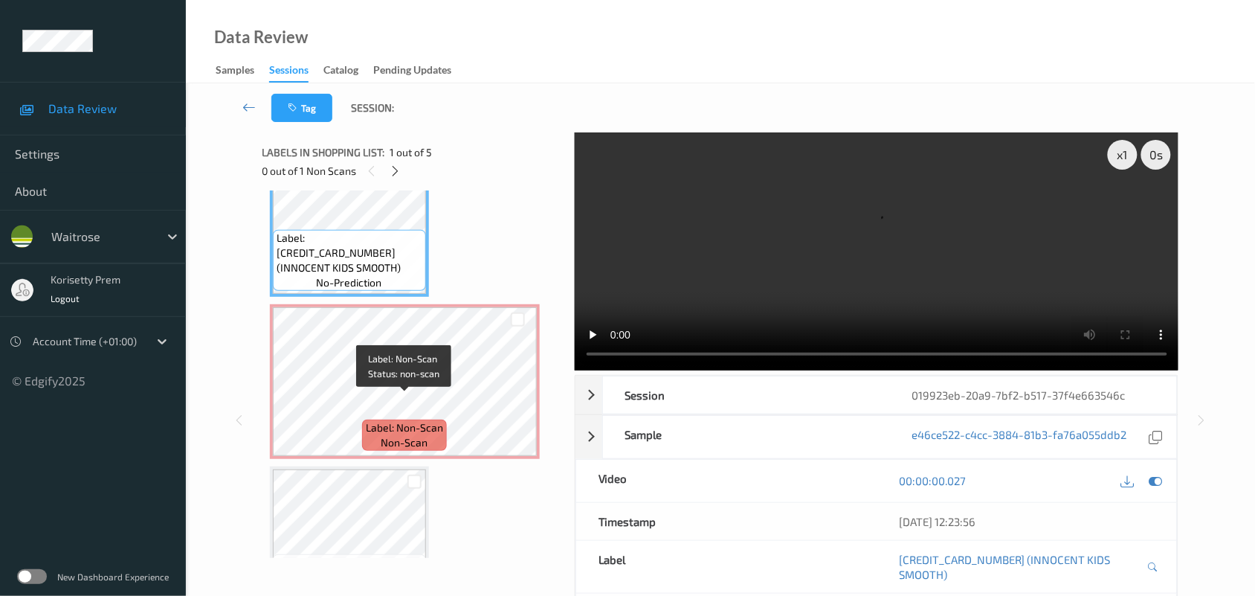
scroll to position [279, 0]
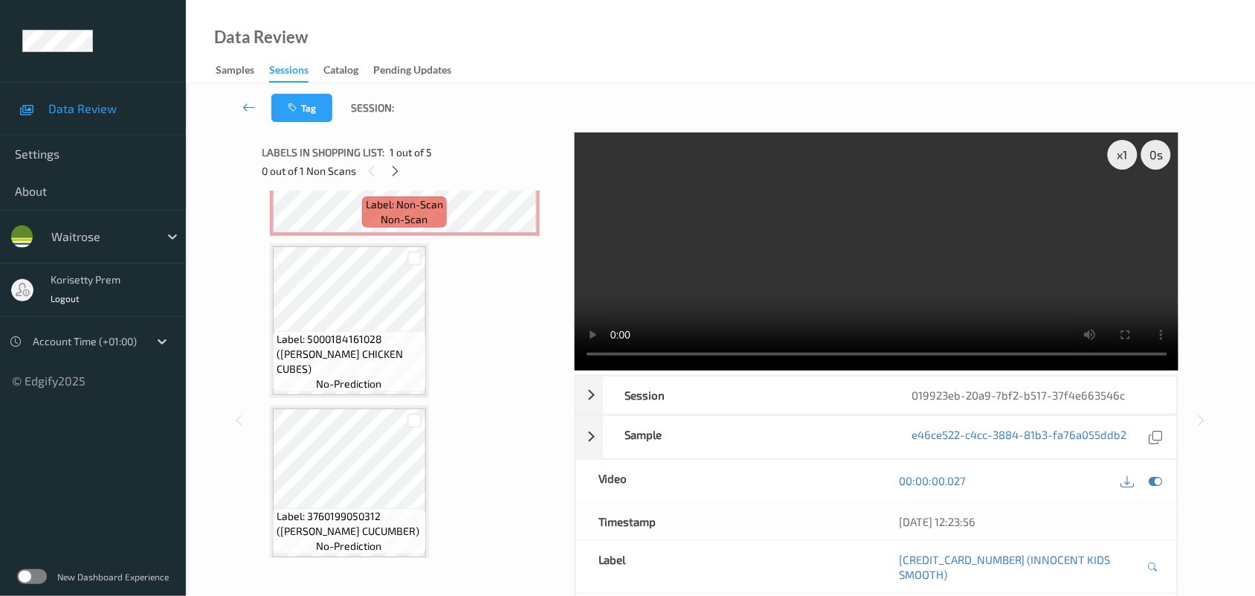
click at [811, 251] on video at bounding box center [877, 251] width 604 height 238
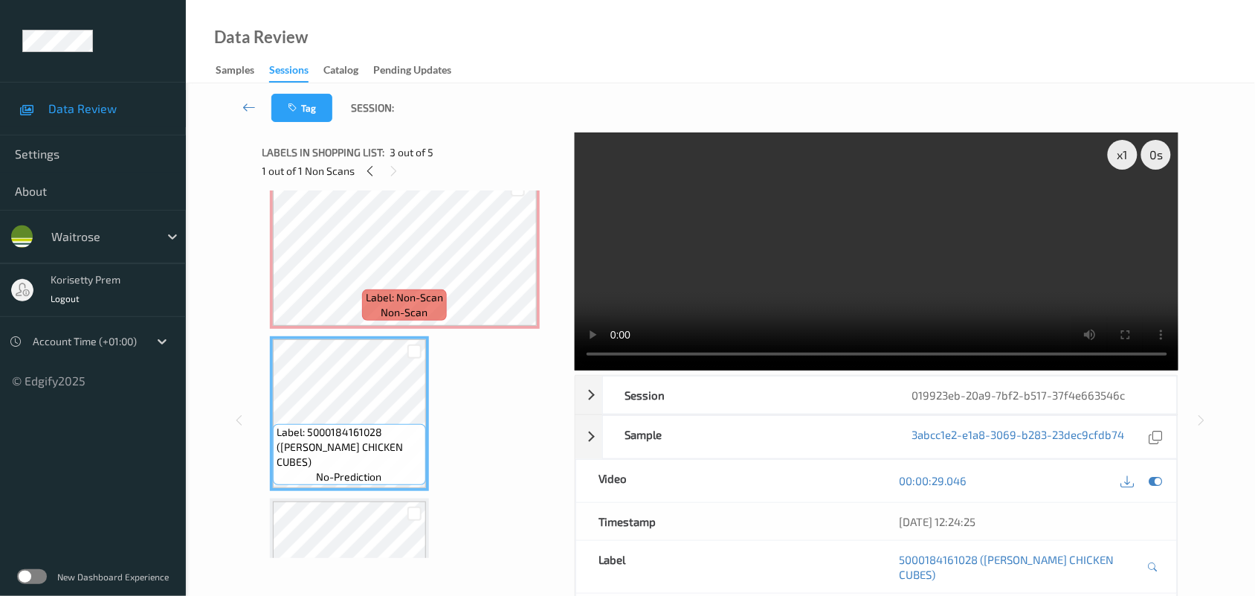
click at [723, 276] on video at bounding box center [877, 251] width 604 height 238
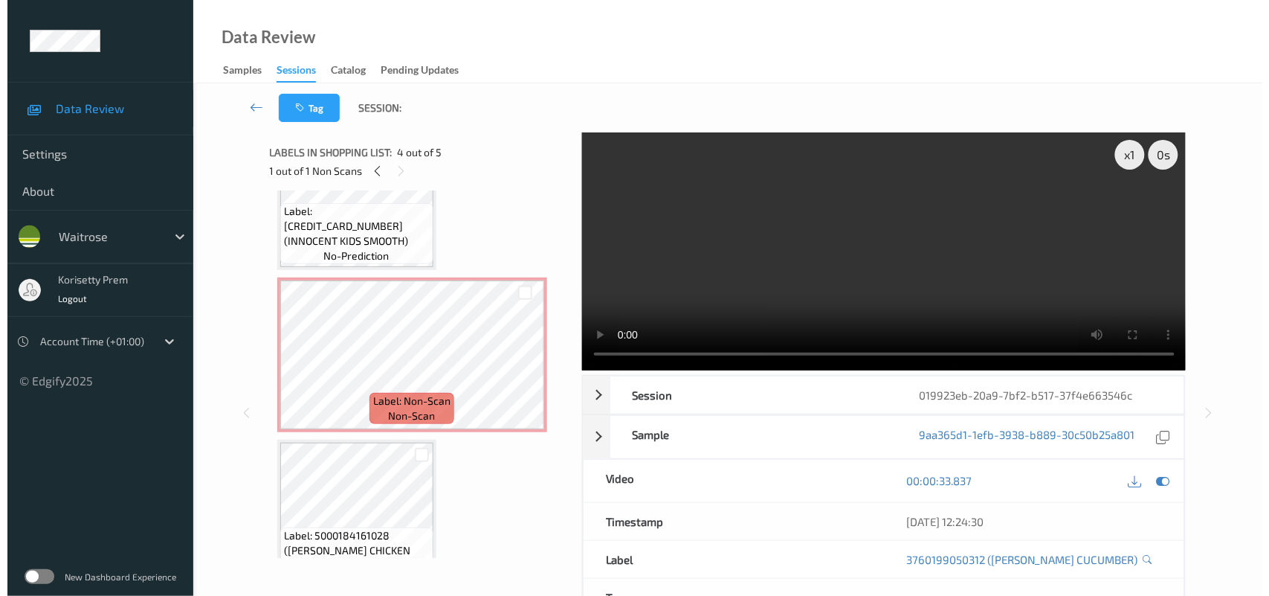
scroll to position [77, 0]
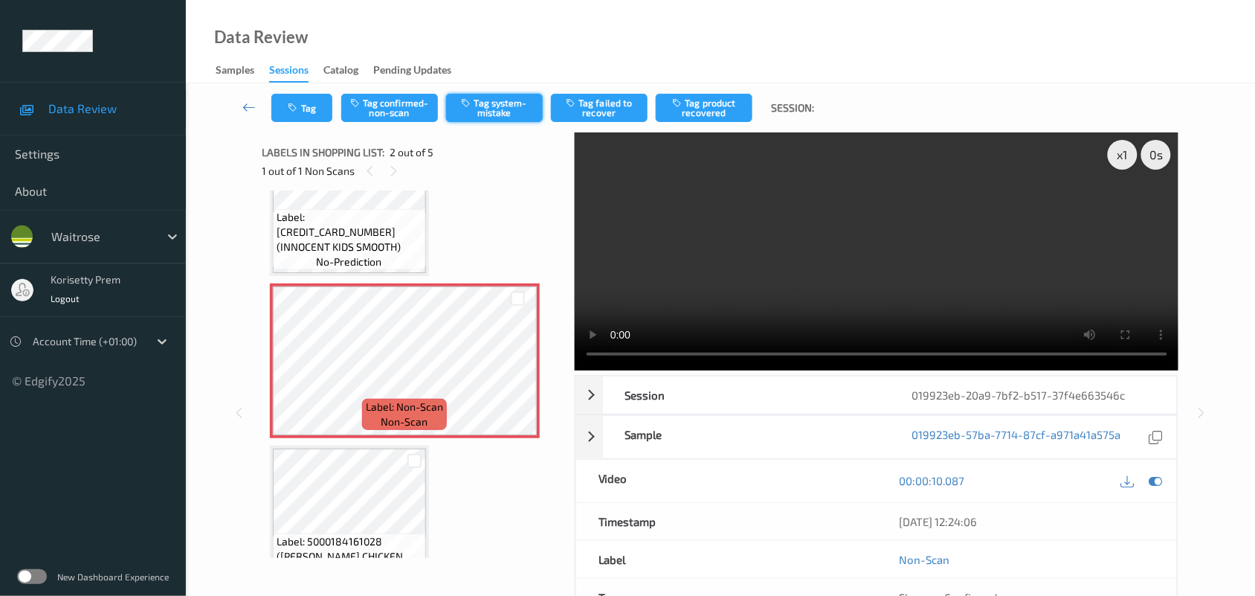
click at [484, 112] on button "Tag system-mistake" at bounding box center [494, 108] width 97 height 28
click at [306, 105] on button "Tag" at bounding box center [301, 108] width 61 height 28
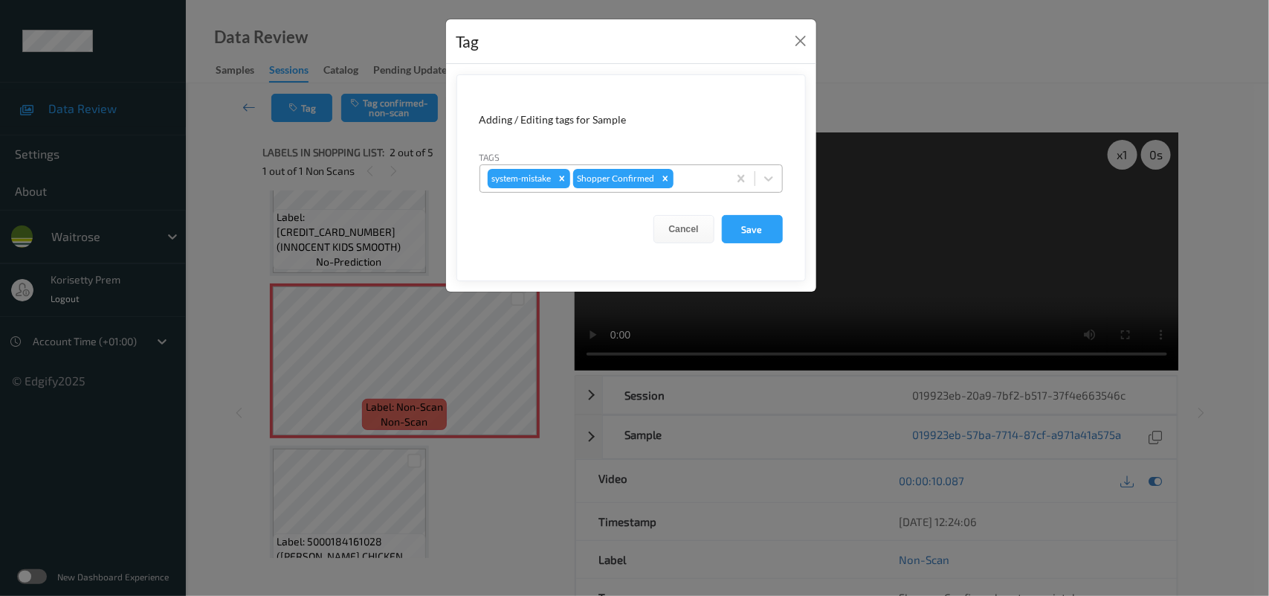
click at [712, 178] on div at bounding box center [699, 179] width 44 height 18
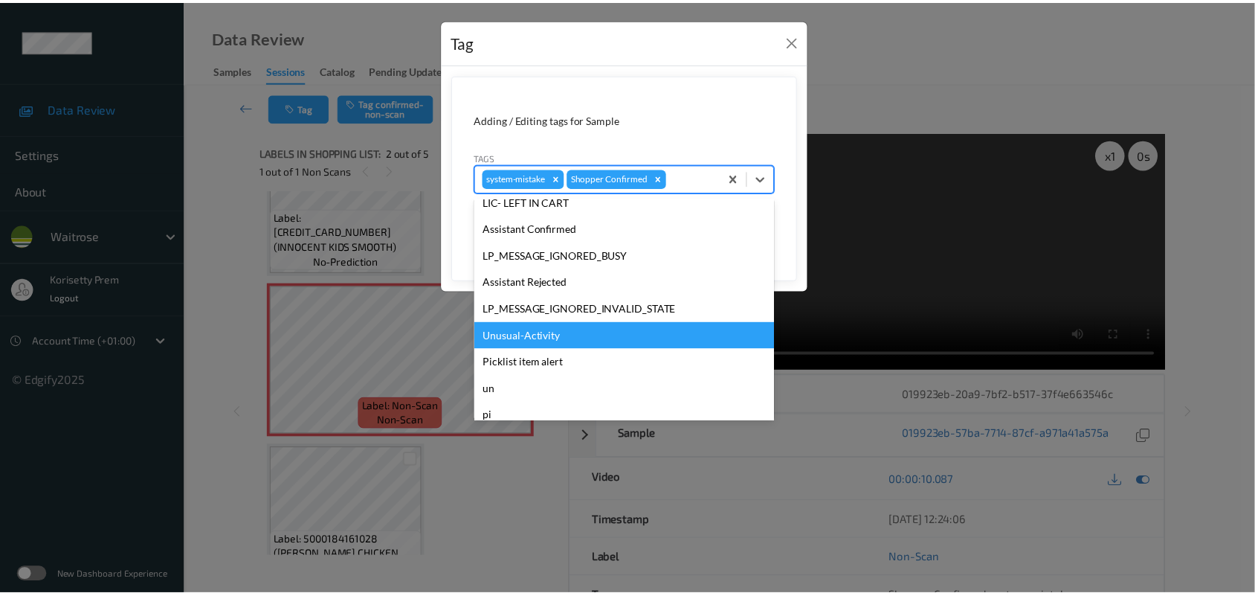
scroll to position [344, 0]
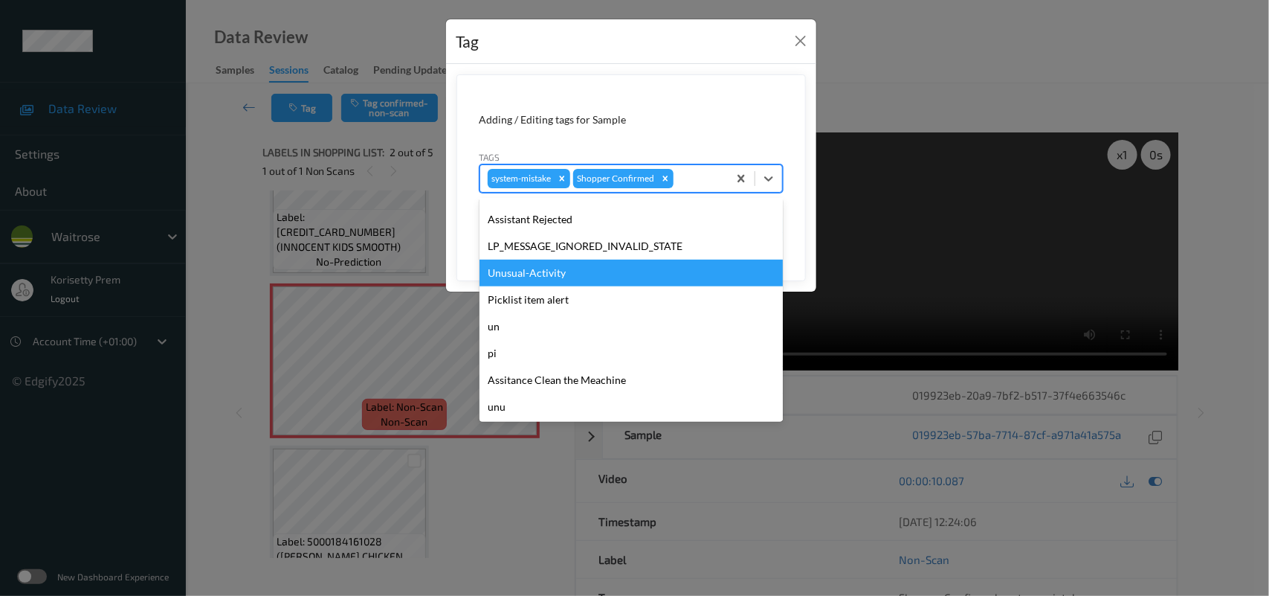
click at [555, 277] on div "Unusual-Activity" at bounding box center [631, 272] width 303 height 27
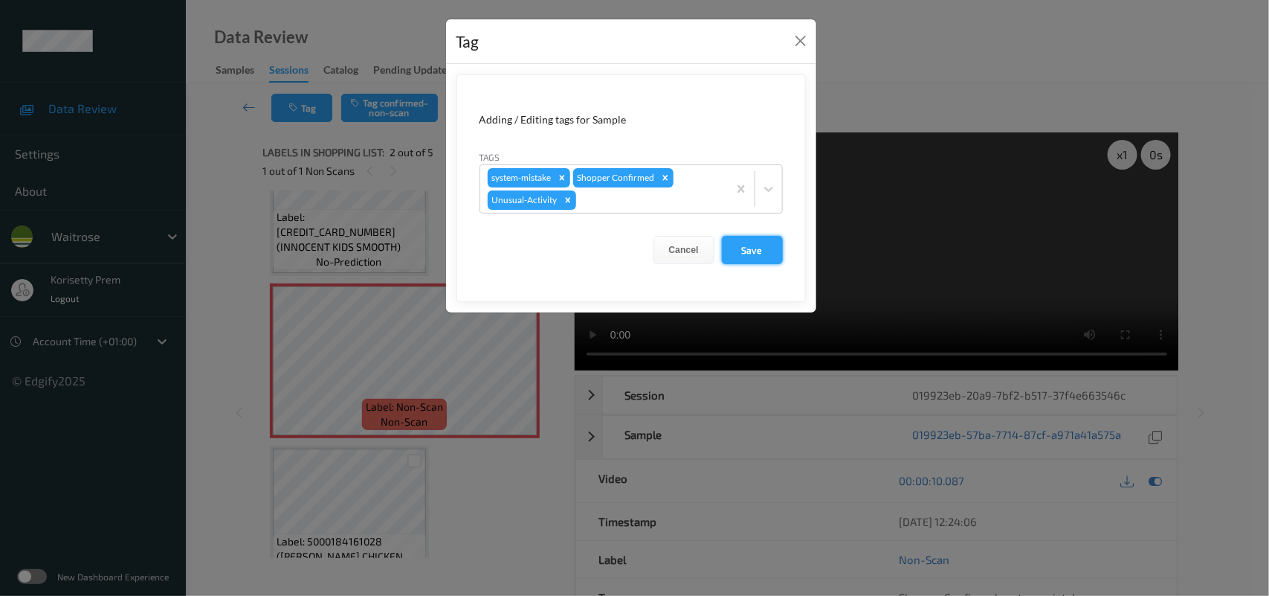
click at [733, 251] on button "Save" at bounding box center [752, 250] width 61 height 28
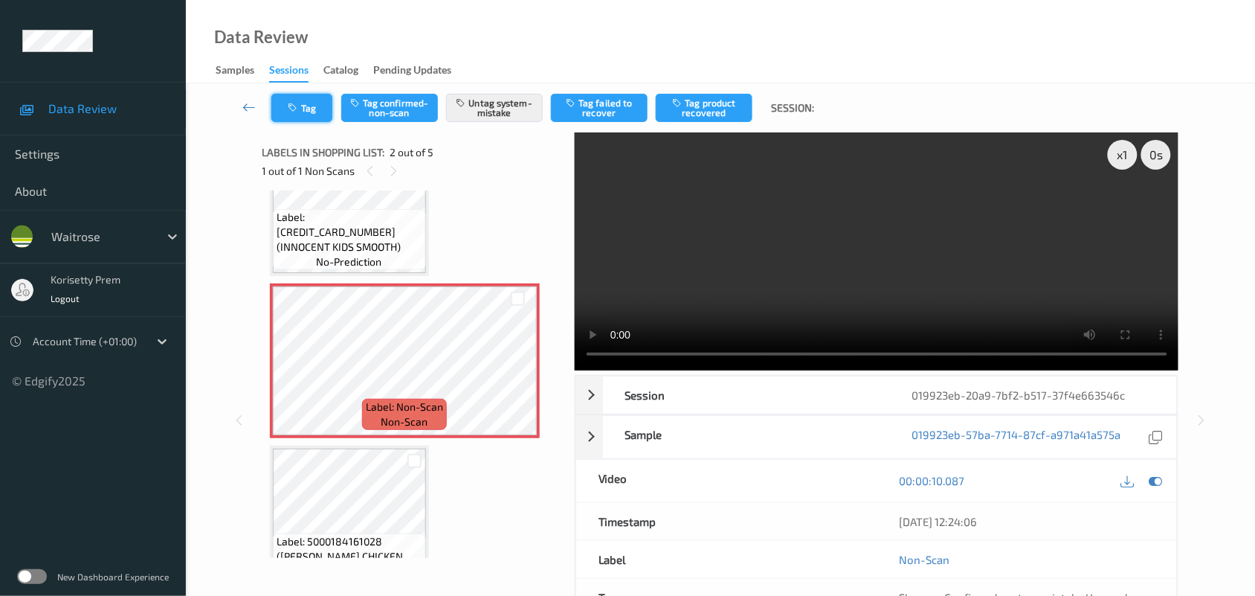
click at [306, 99] on button "Tag" at bounding box center [301, 108] width 61 height 28
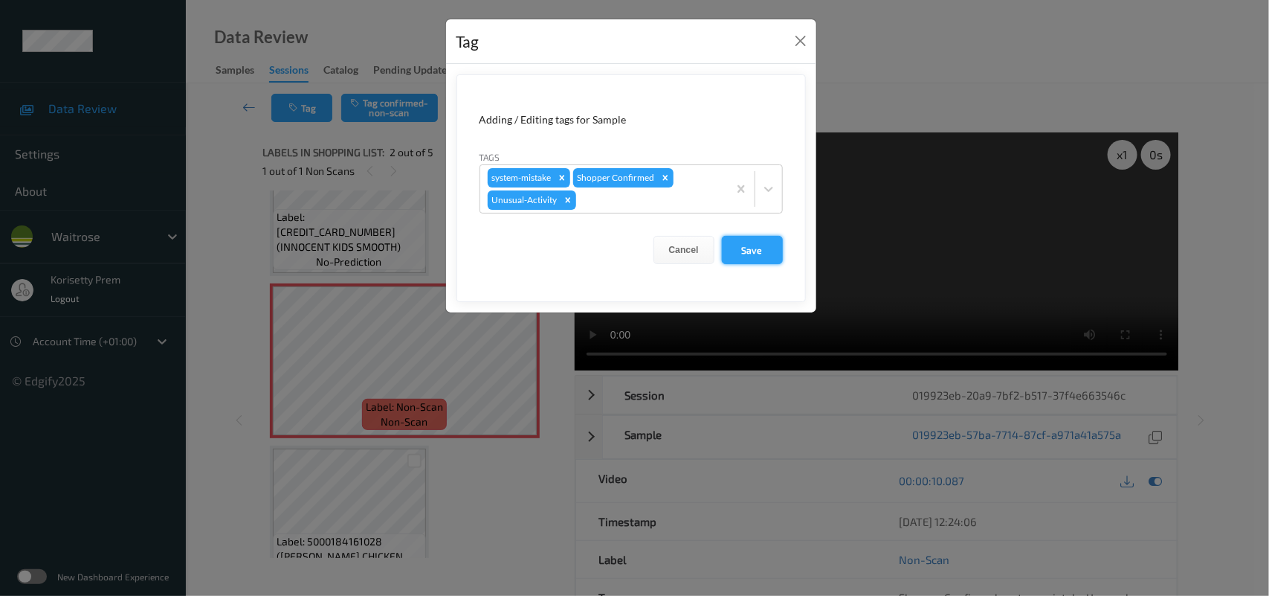
click at [741, 255] on button "Save" at bounding box center [752, 250] width 61 height 28
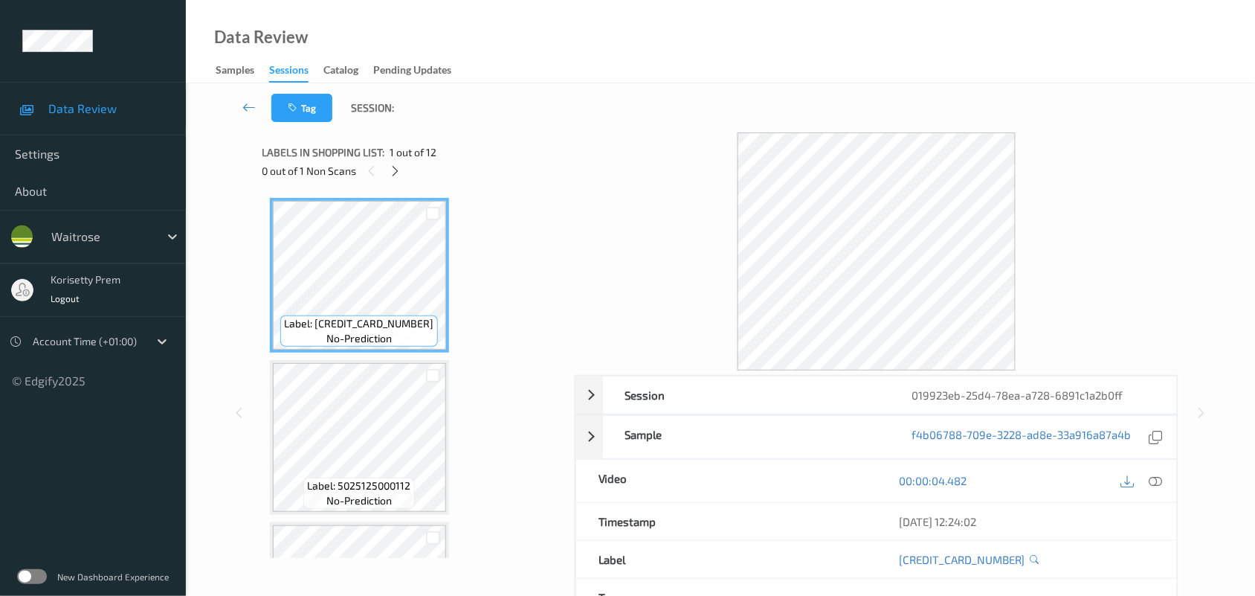
click at [730, 99] on div "Tag Session:" at bounding box center [720, 107] width 1008 height 49
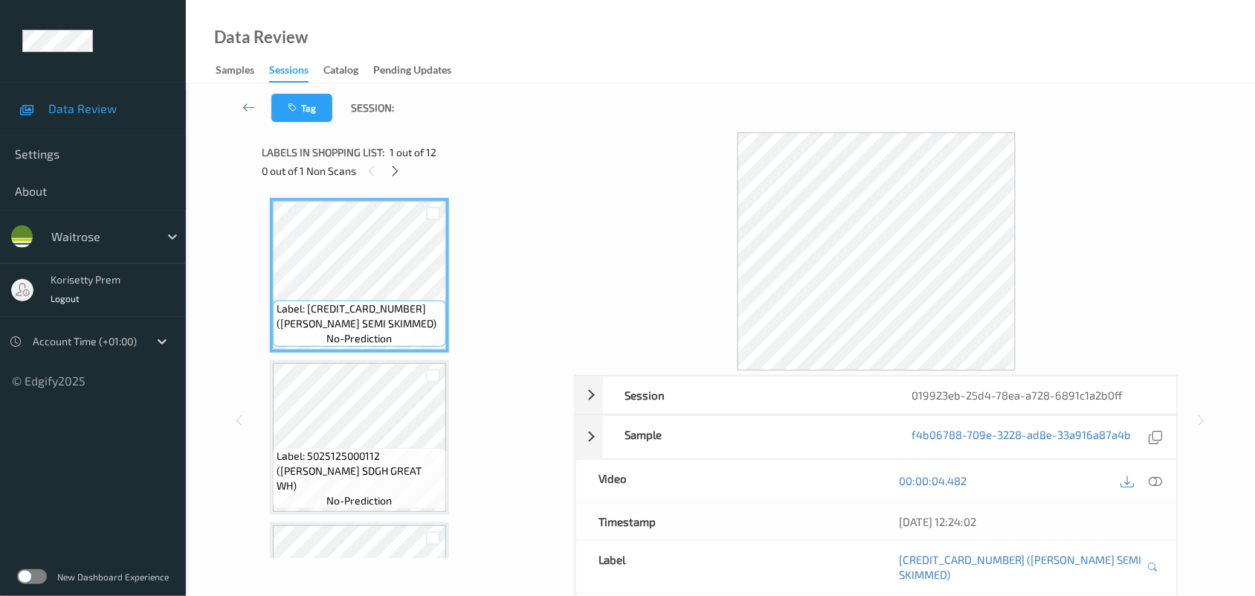
click at [402, 161] on div "0 out of 1 Non Scans" at bounding box center [413, 170] width 302 height 19
click at [399, 168] on icon at bounding box center [395, 170] width 13 height 13
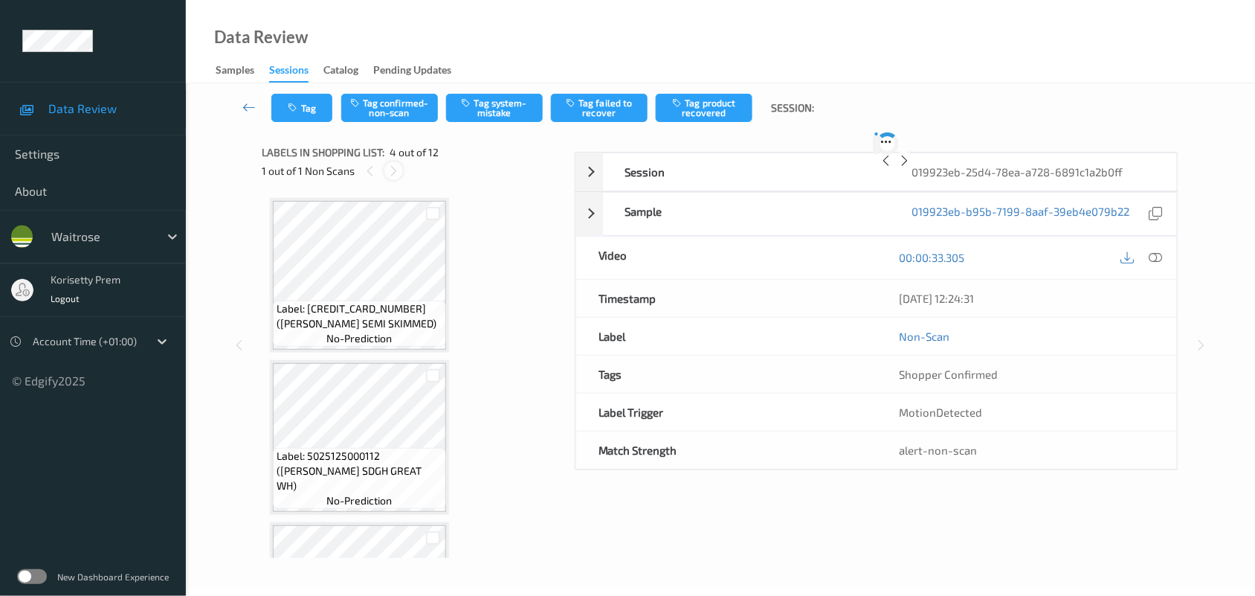
scroll to position [331, 0]
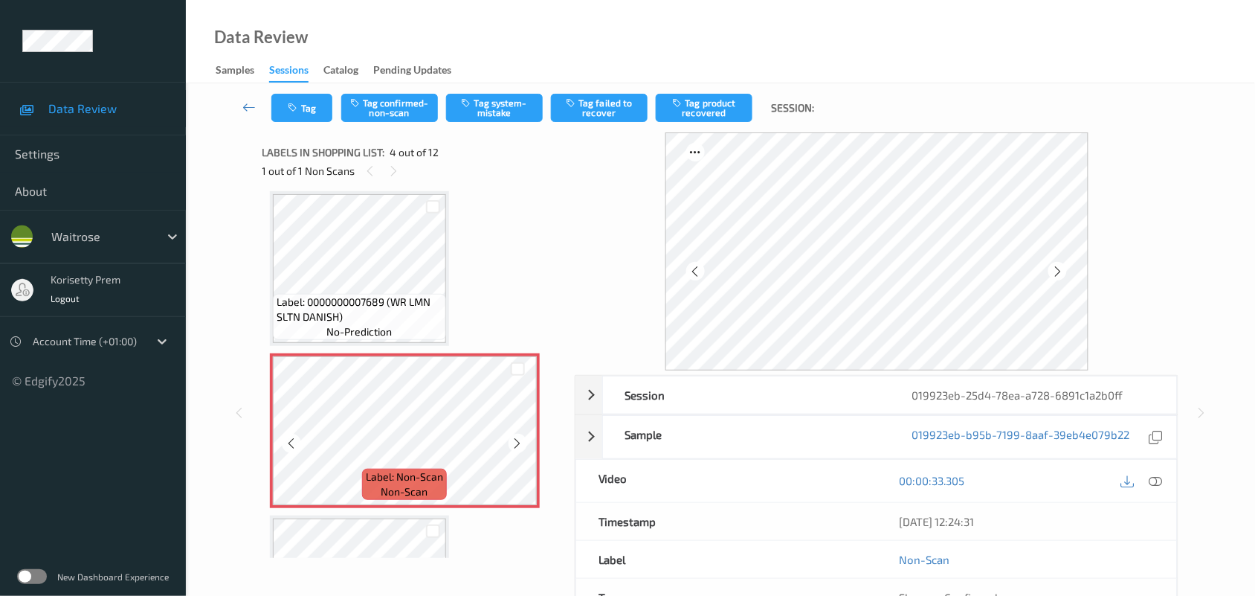
click at [517, 439] on icon at bounding box center [518, 442] width 13 height 13
click at [515, 437] on icon at bounding box center [518, 442] width 13 height 13
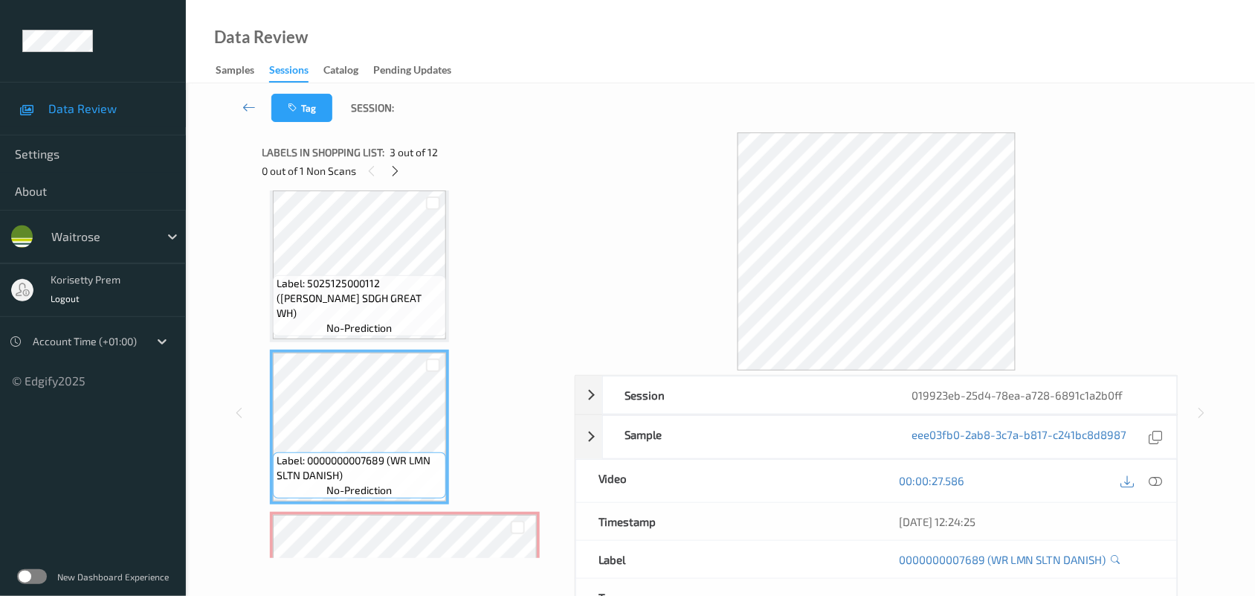
scroll to position [145, 0]
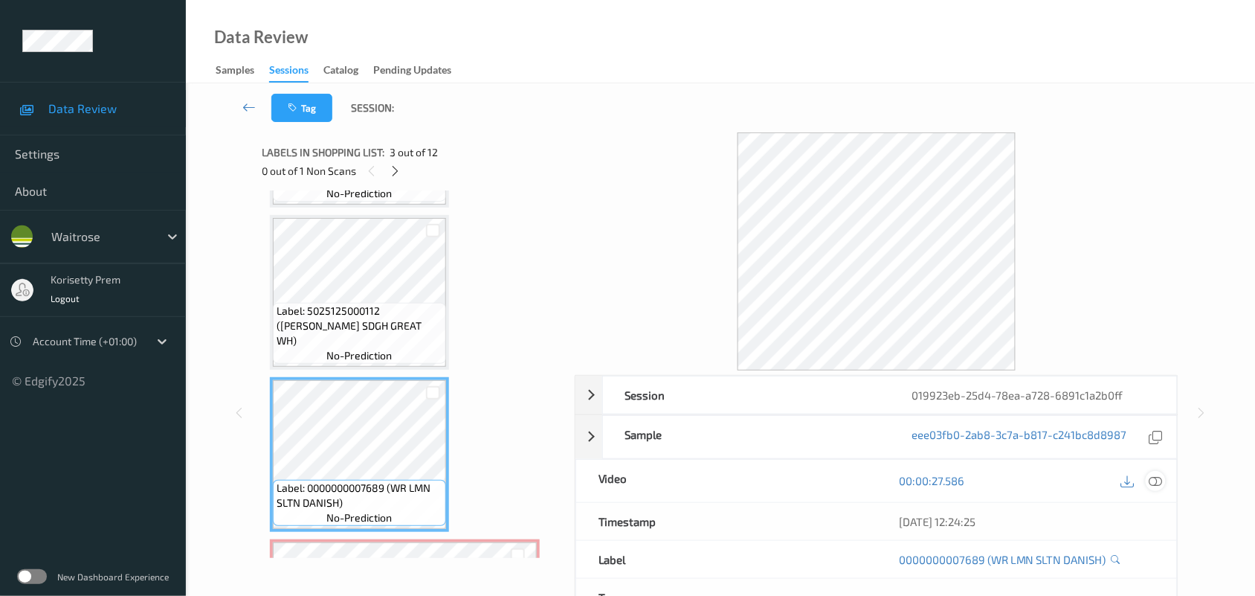
click at [1153, 481] on icon at bounding box center [1155, 480] width 13 height 13
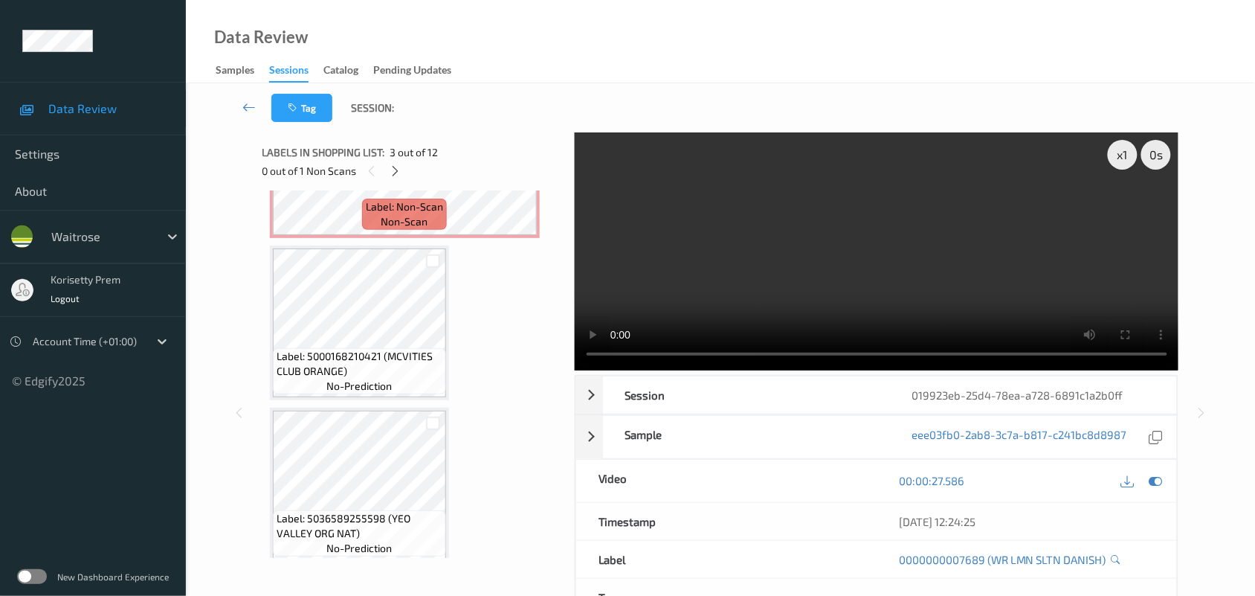
scroll to position [610, 0]
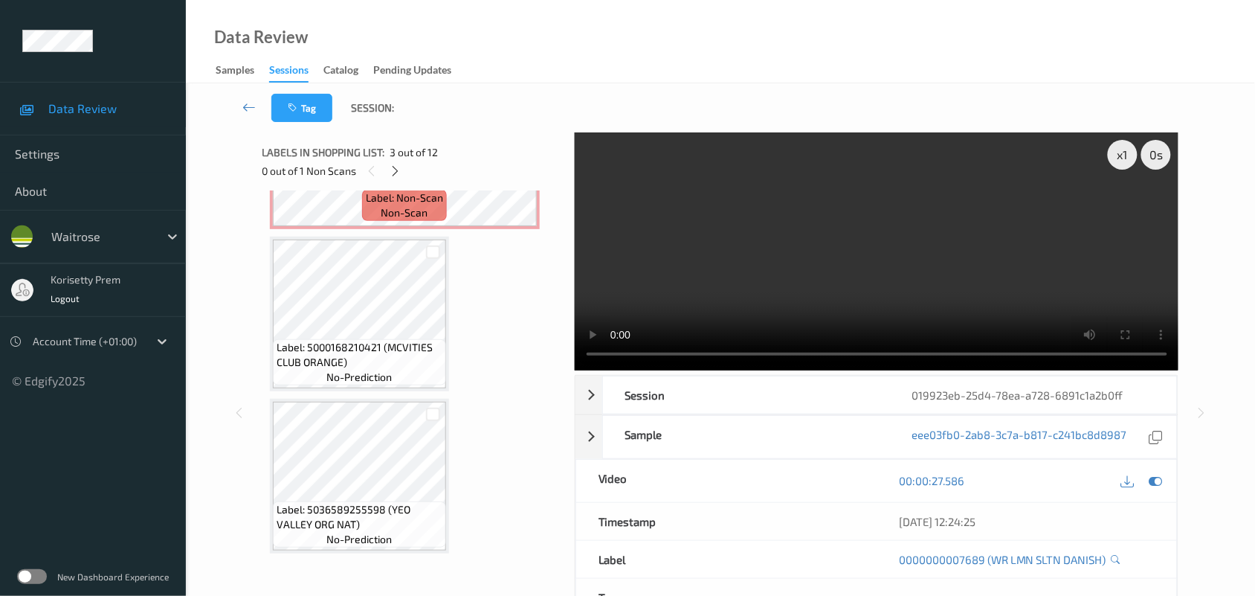
click at [647, 242] on video at bounding box center [877, 251] width 604 height 238
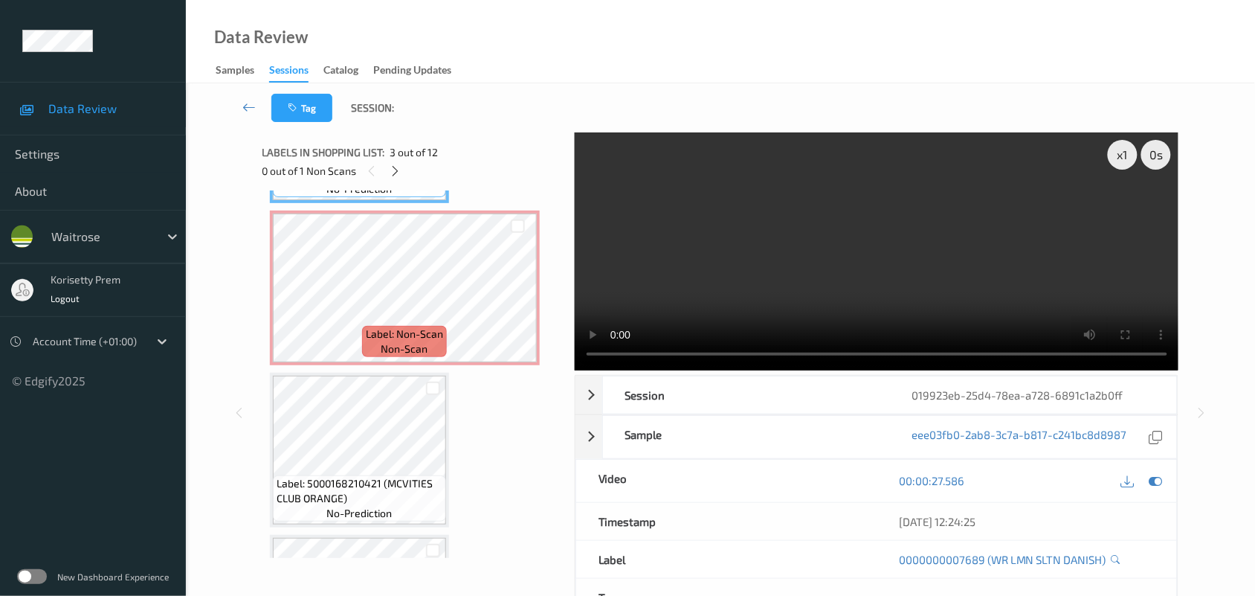
scroll to position [331, 0]
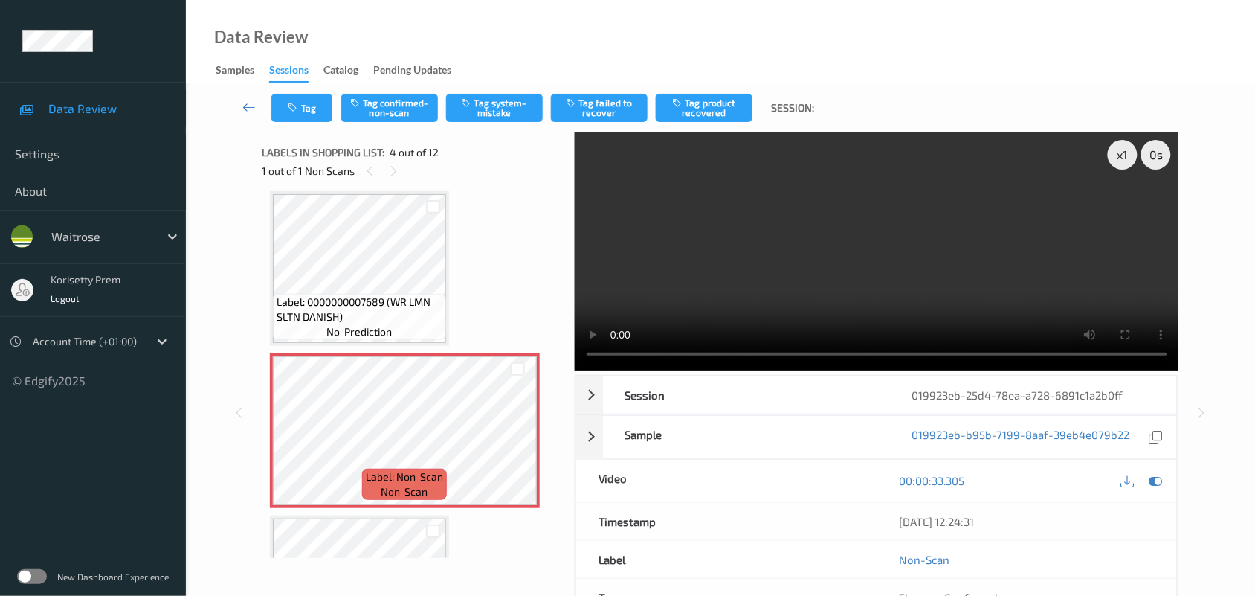
click at [856, 246] on video at bounding box center [877, 251] width 604 height 238
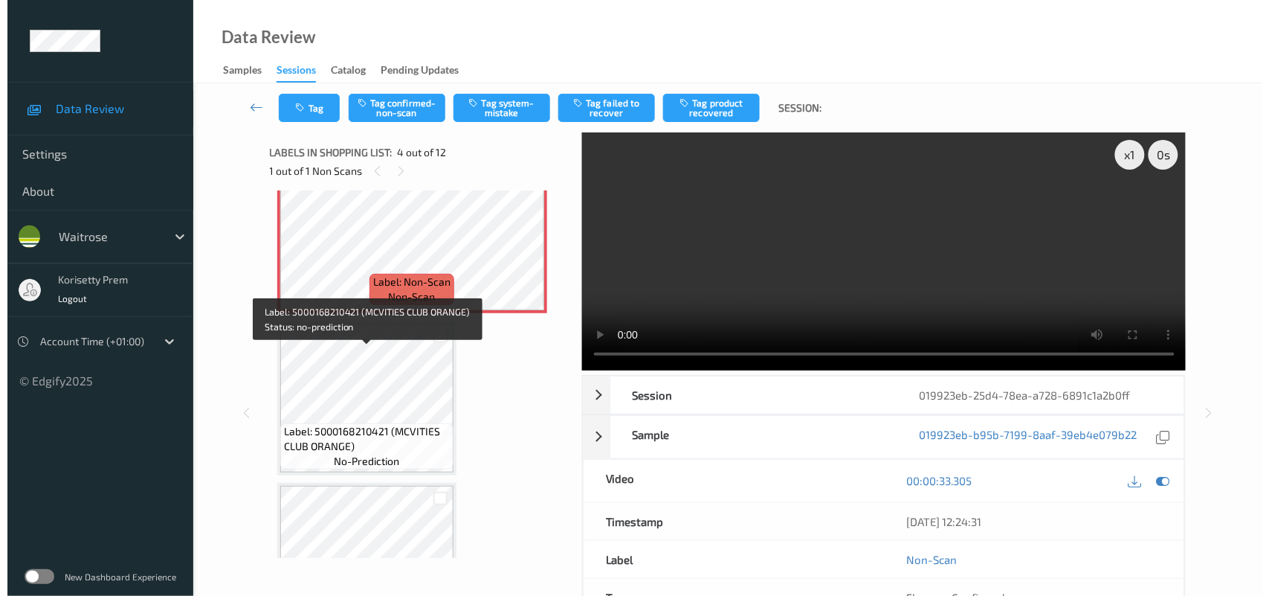
scroll to position [610, 0]
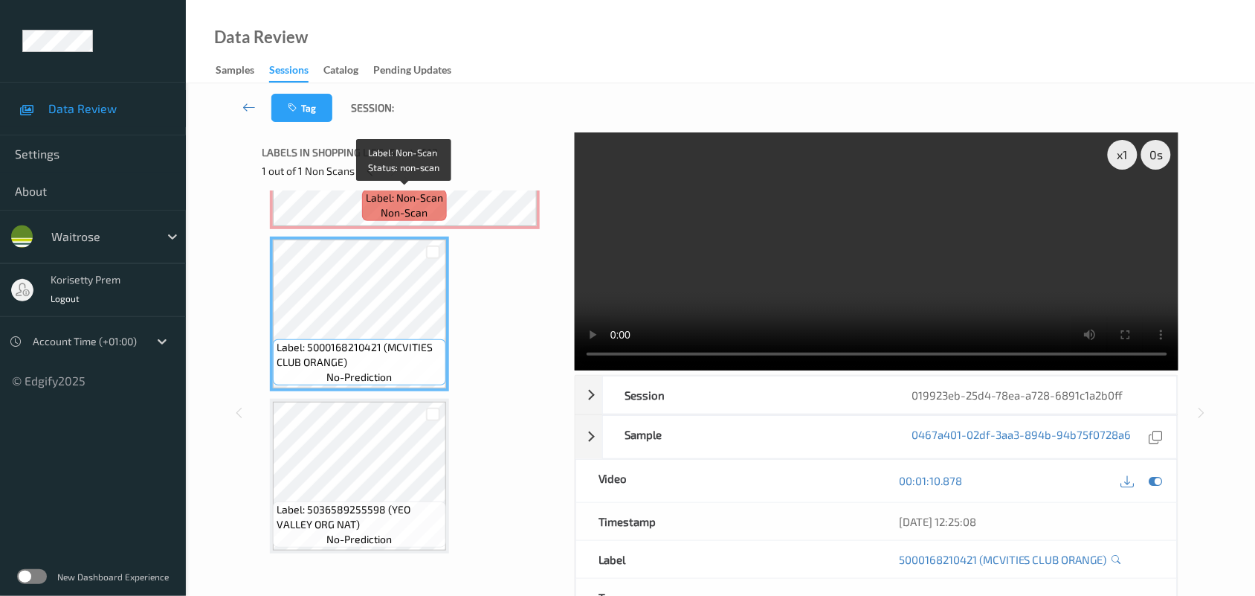
click at [399, 201] on span "Label: Non-Scan" at bounding box center [404, 197] width 77 height 15
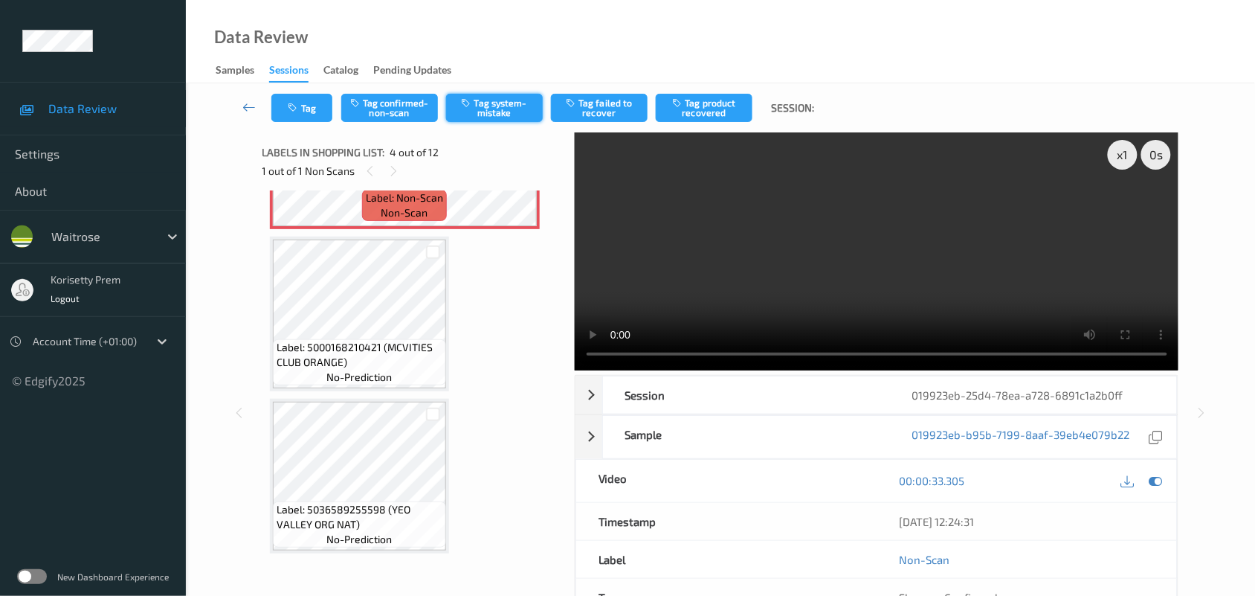
click at [463, 109] on button "Tag system-mistake" at bounding box center [494, 108] width 97 height 28
click at [303, 114] on button "Tag" at bounding box center [301, 108] width 61 height 28
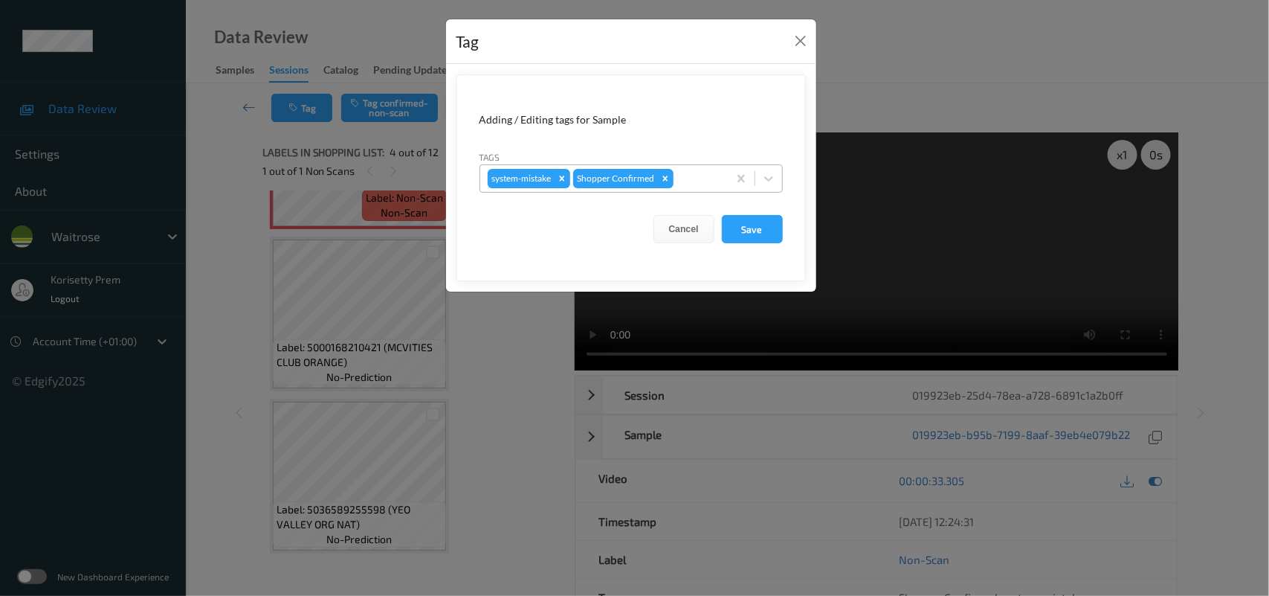
click at [686, 184] on div at bounding box center [699, 179] width 44 height 18
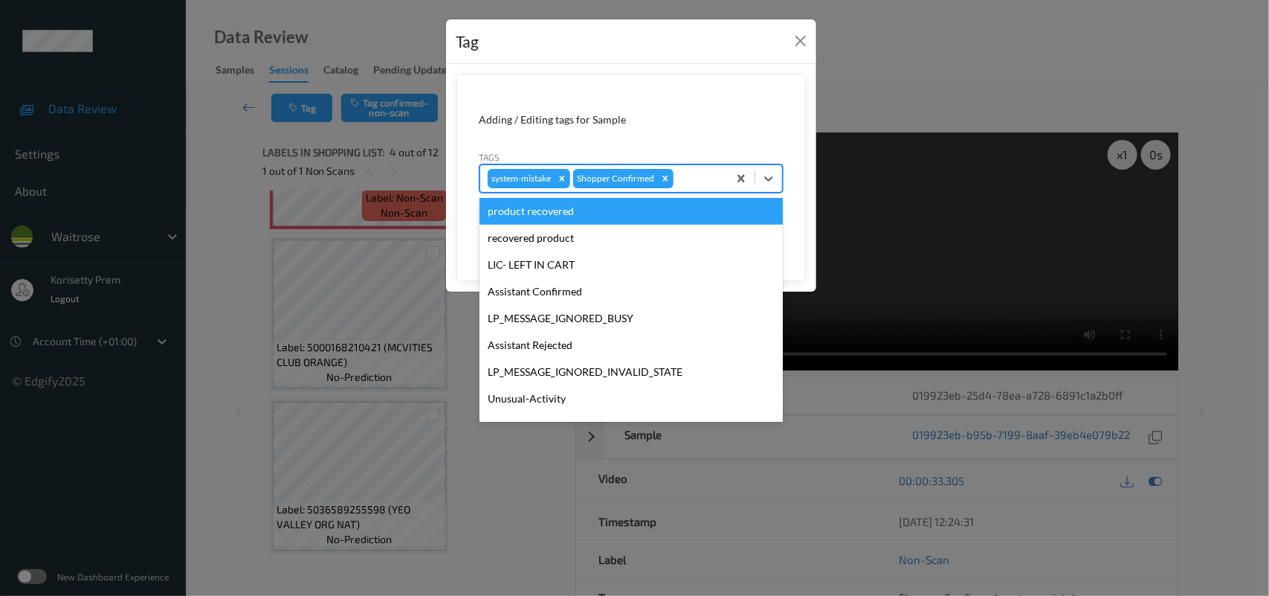
scroll to position [344, 0]
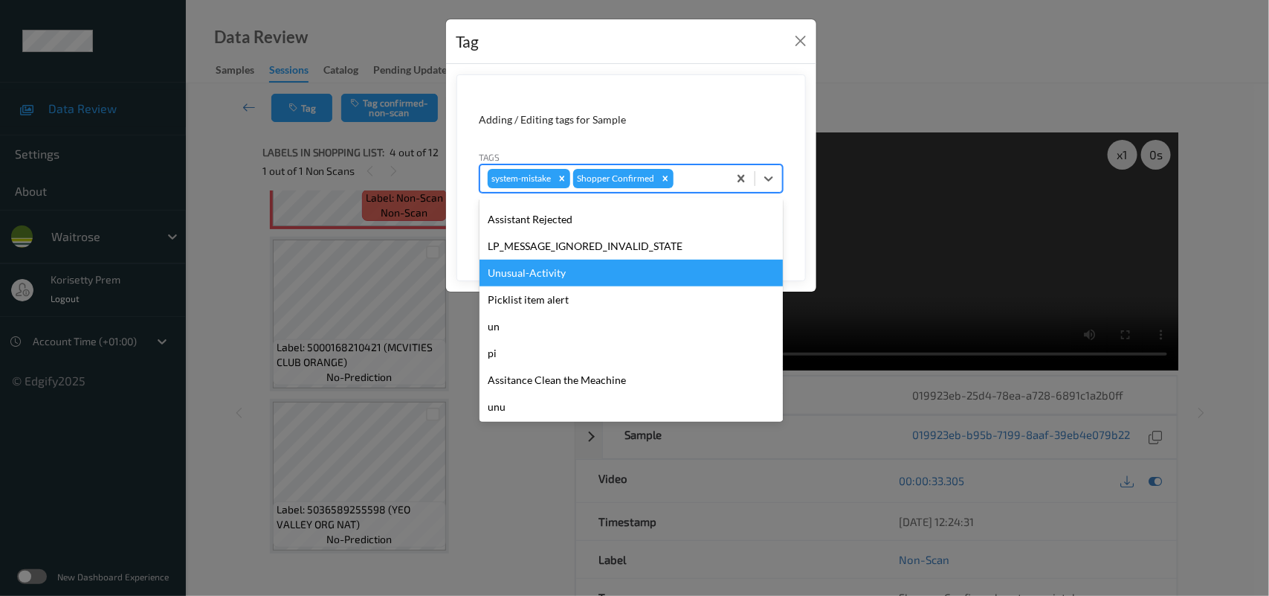
click at [554, 274] on div "Unusual-Activity" at bounding box center [631, 272] width 303 height 27
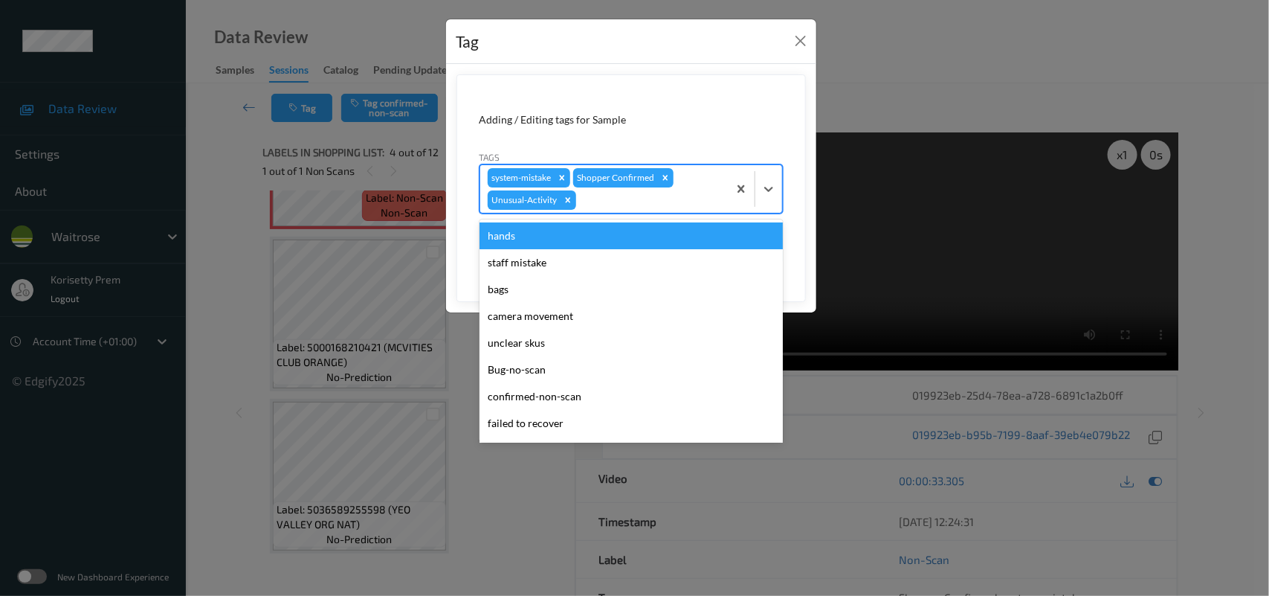
click at [621, 199] on div at bounding box center [649, 200] width 141 height 18
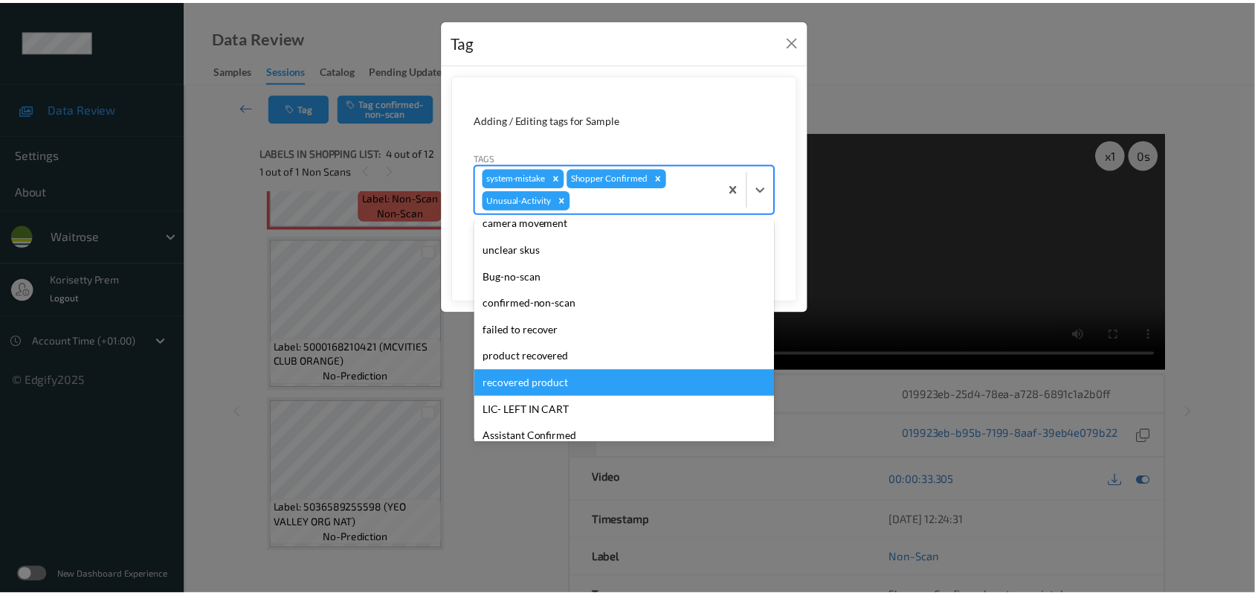
scroll to position [317, 0]
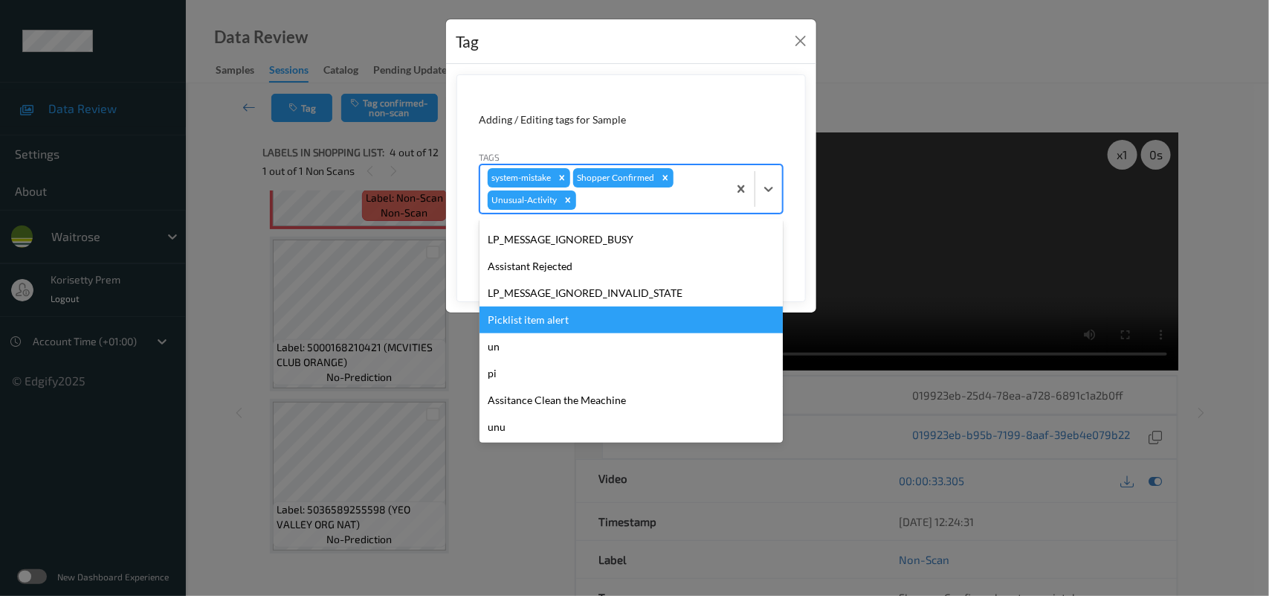
click at [552, 320] on div "Picklist item alert" at bounding box center [631, 319] width 303 height 27
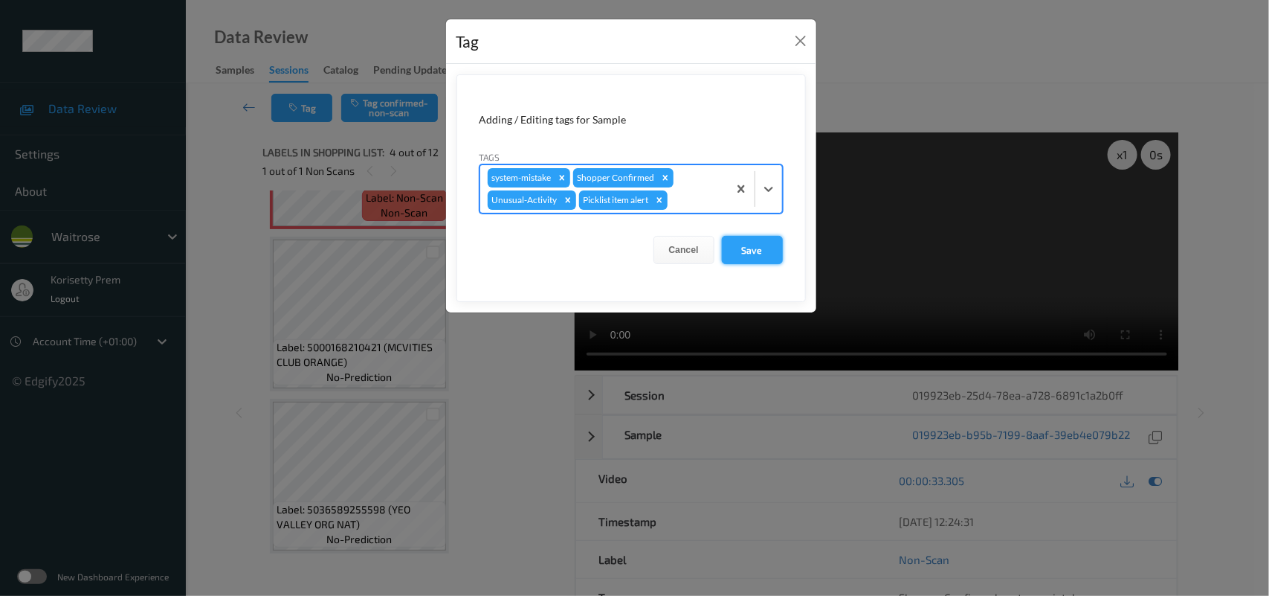
click at [735, 238] on button "Save" at bounding box center [752, 250] width 61 height 28
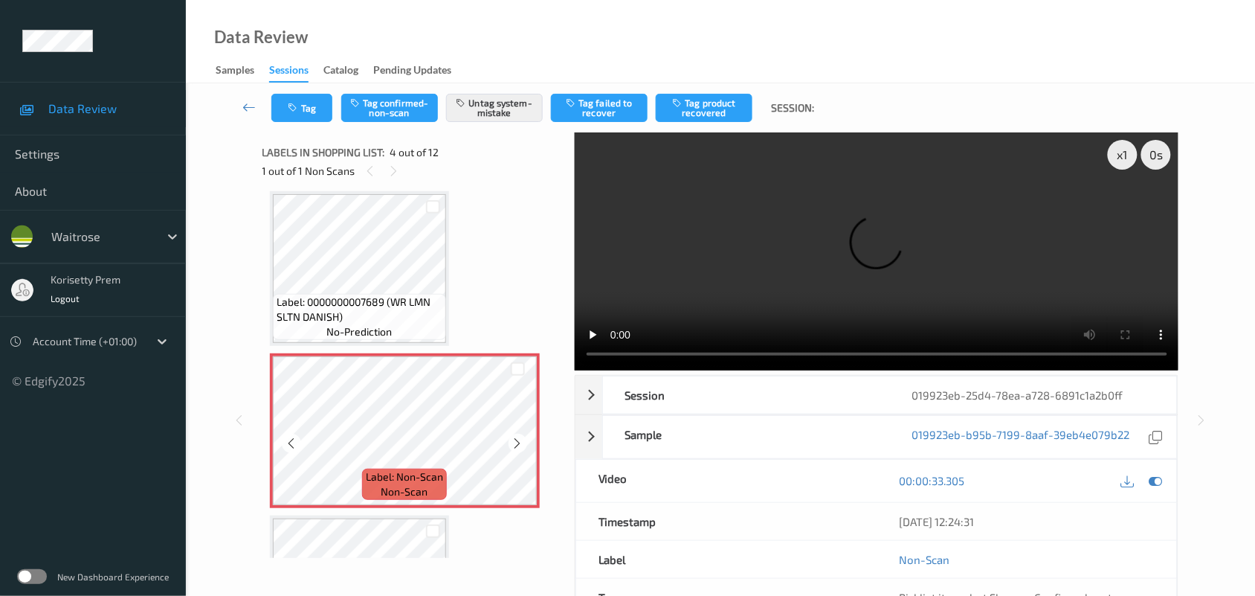
scroll to position [238, 0]
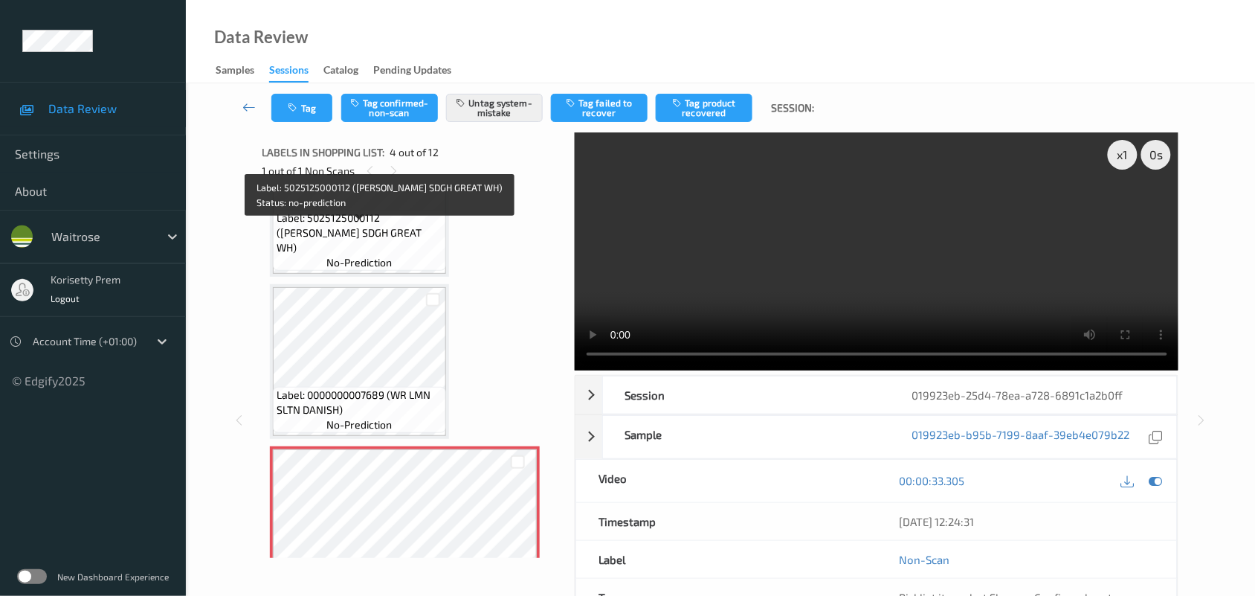
click at [348, 234] on span "Label: 5025125000112 (JASONS SDGH GREAT WH)" at bounding box center [360, 232] width 166 height 45
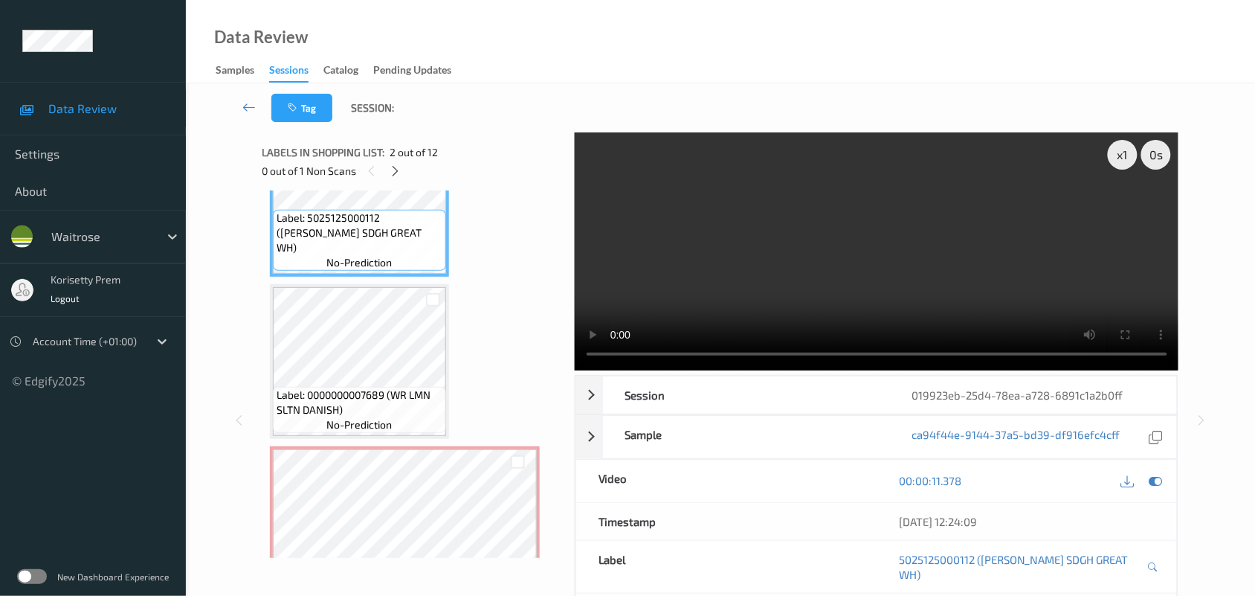
click at [740, 272] on video at bounding box center [877, 251] width 604 height 238
click at [741, 274] on video at bounding box center [877, 251] width 604 height 238
click at [785, 291] on video at bounding box center [877, 251] width 604 height 238
click at [741, 254] on video at bounding box center [877, 251] width 604 height 238
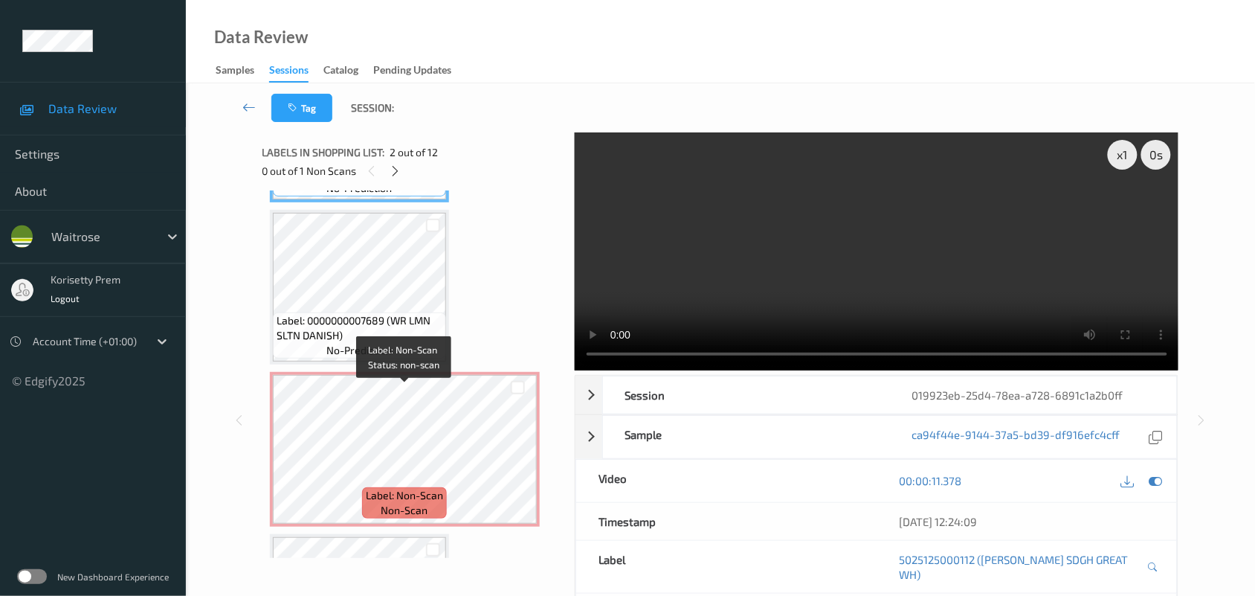
scroll to position [424, 0]
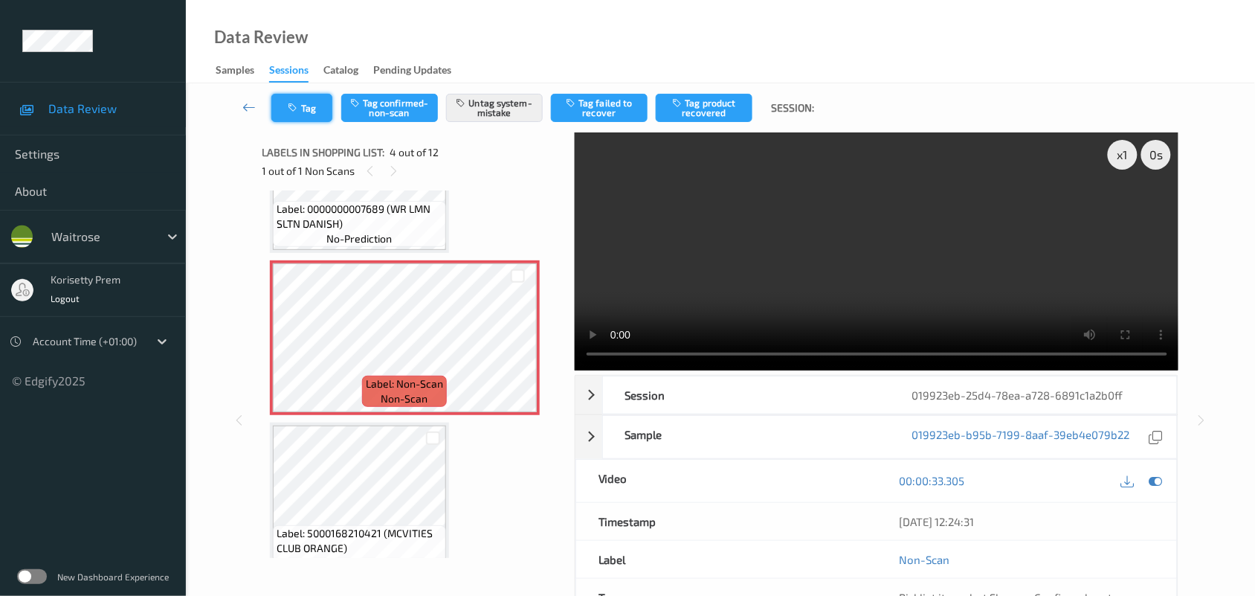
click at [288, 103] on icon "button" at bounding box center [294, 108] width 13 height 10
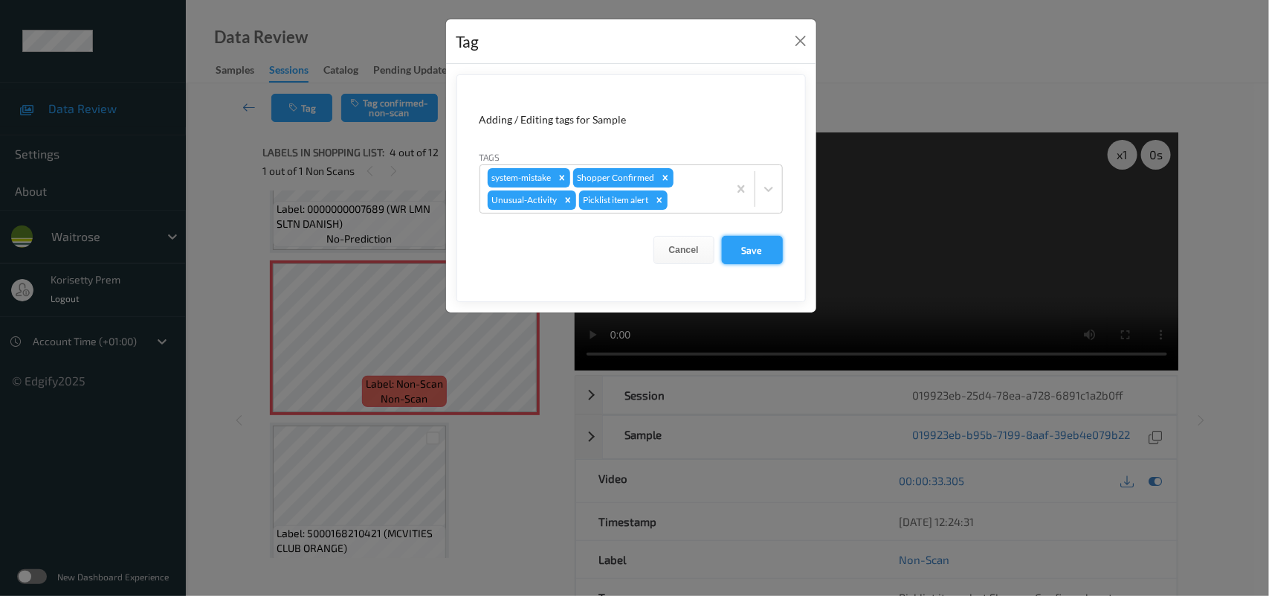
click at [758, 257] on button "Save" at bounding box center [752, 250] width 61 height 28
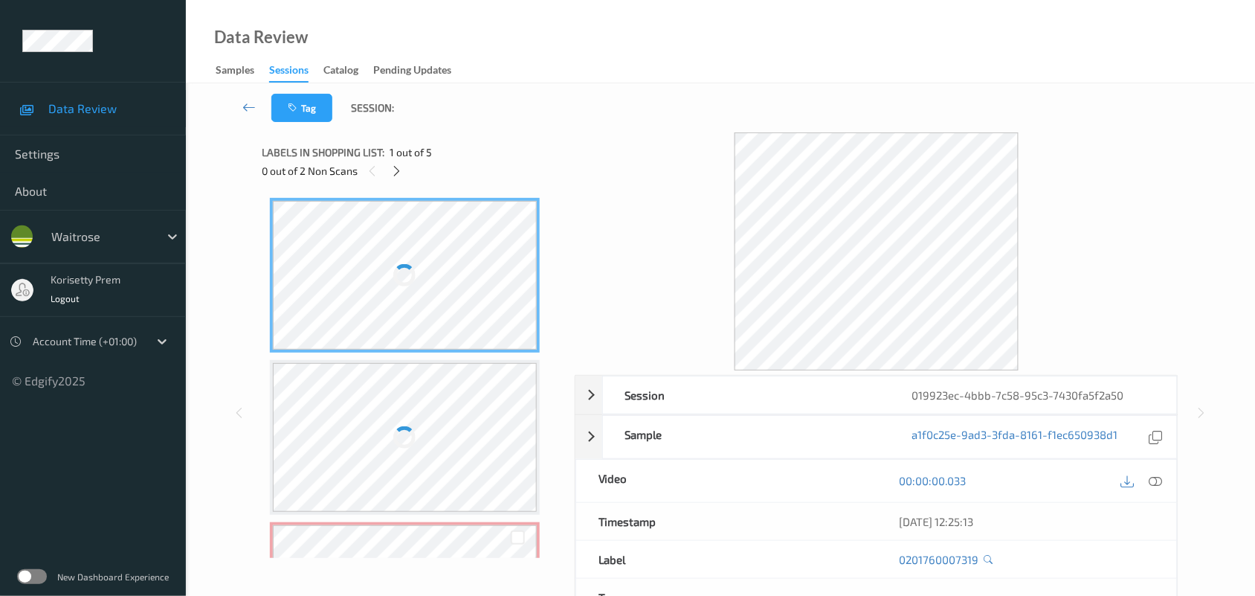
click at [619, 110] on div "Tag Session:" at bounding box center [720, 107] width 1008 height 49
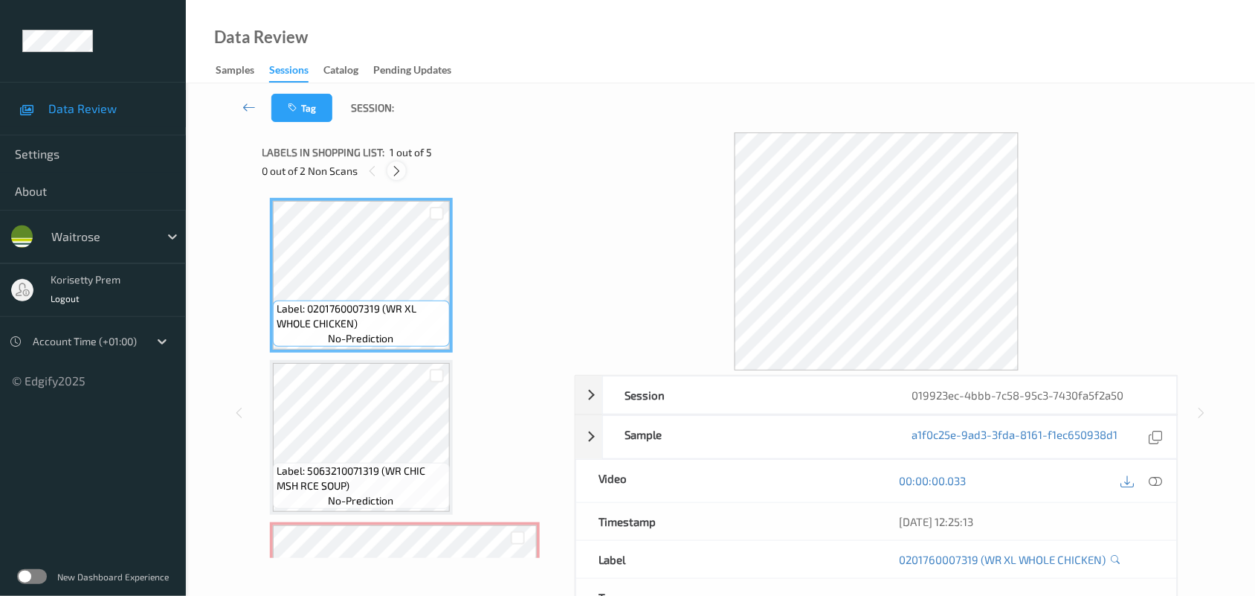
click at [398, 167] on icon at bounding box center [396, 170] width 13 height 13
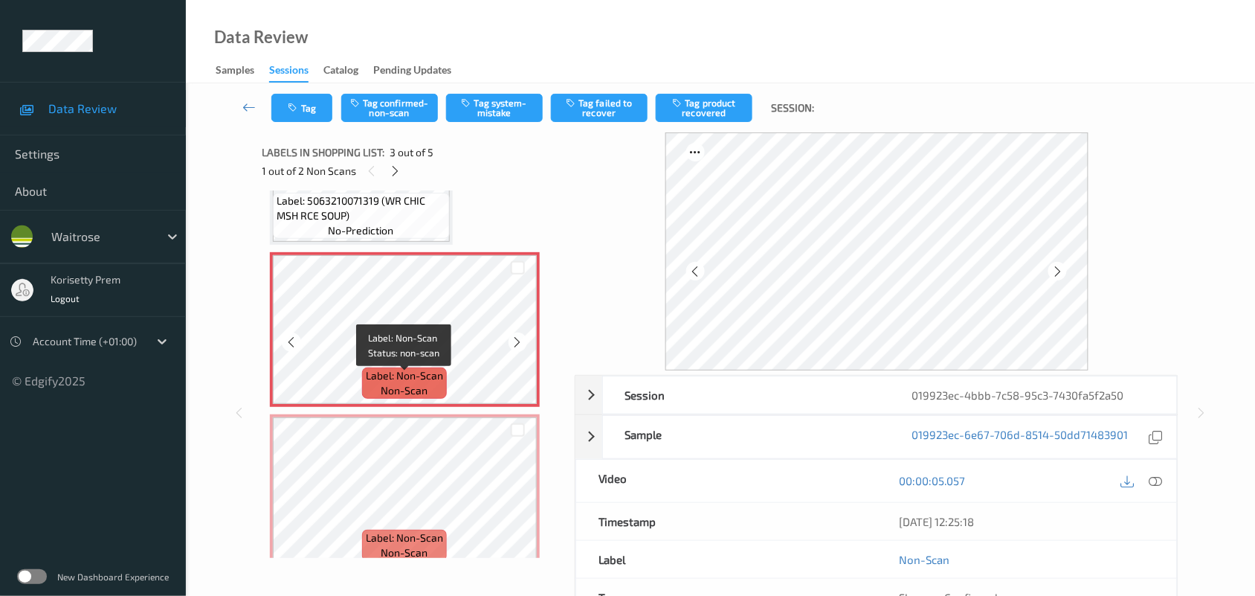
scroll to position [262, 0]
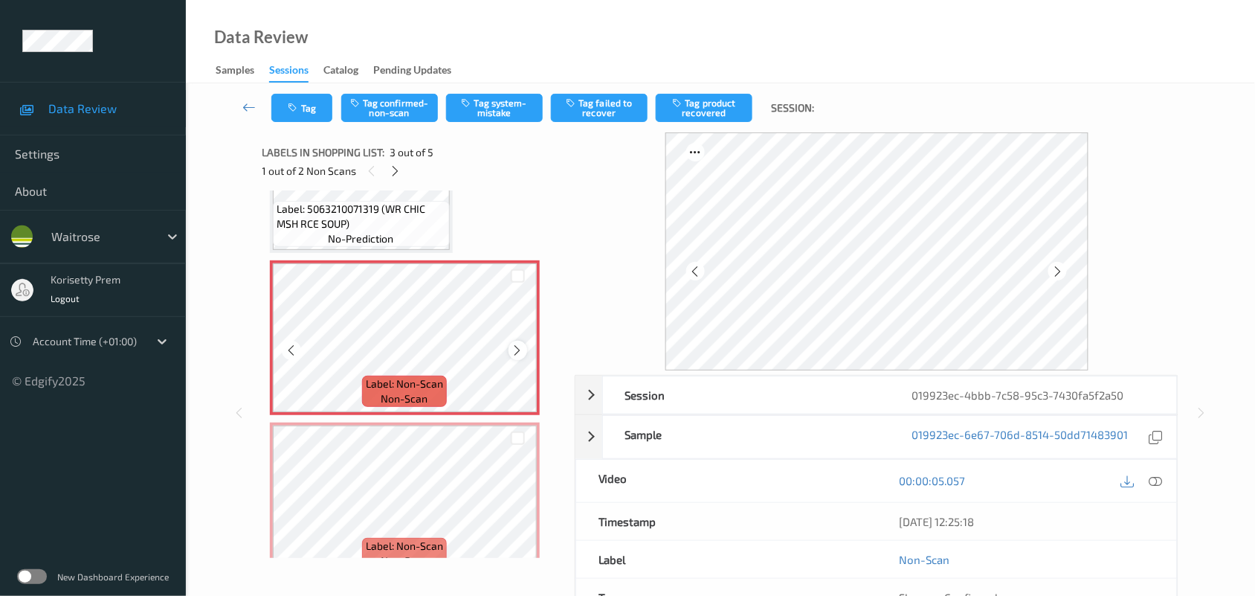
click at [515, 350] on icon at bounding box center [518, 350] width 13 height 13
click at [518, 508] on icon at bounding box center [518, 512] width 13 height 13
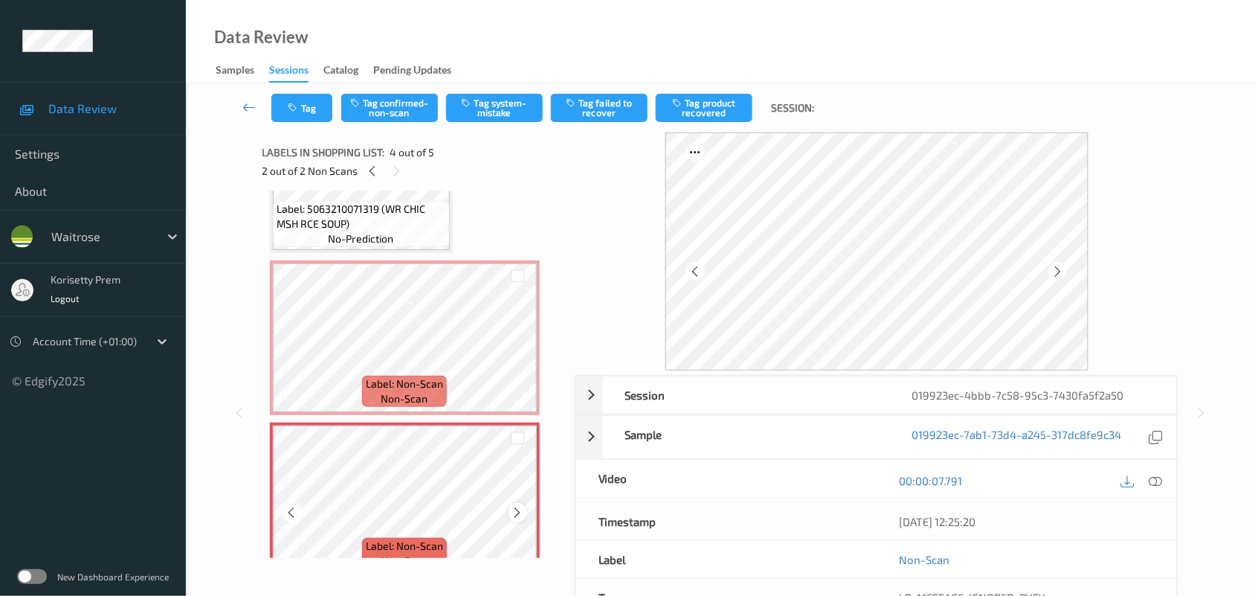
click at [518, 506] on icon at bounding box center [518, 512] width 13 height 13
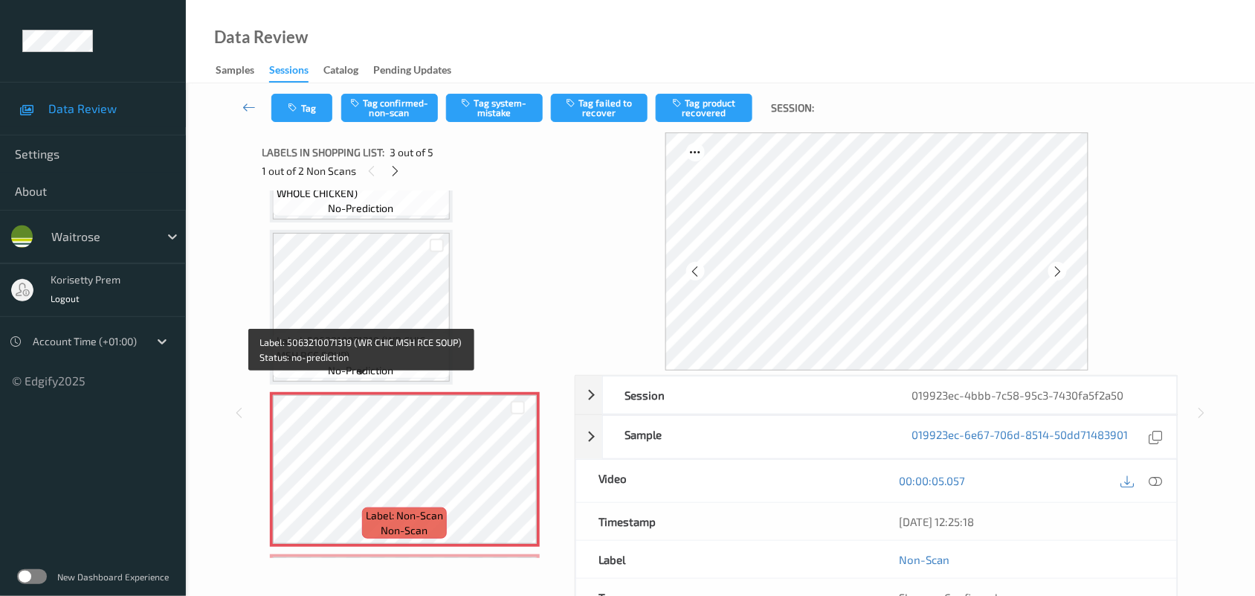
scroll to position [76, 0]
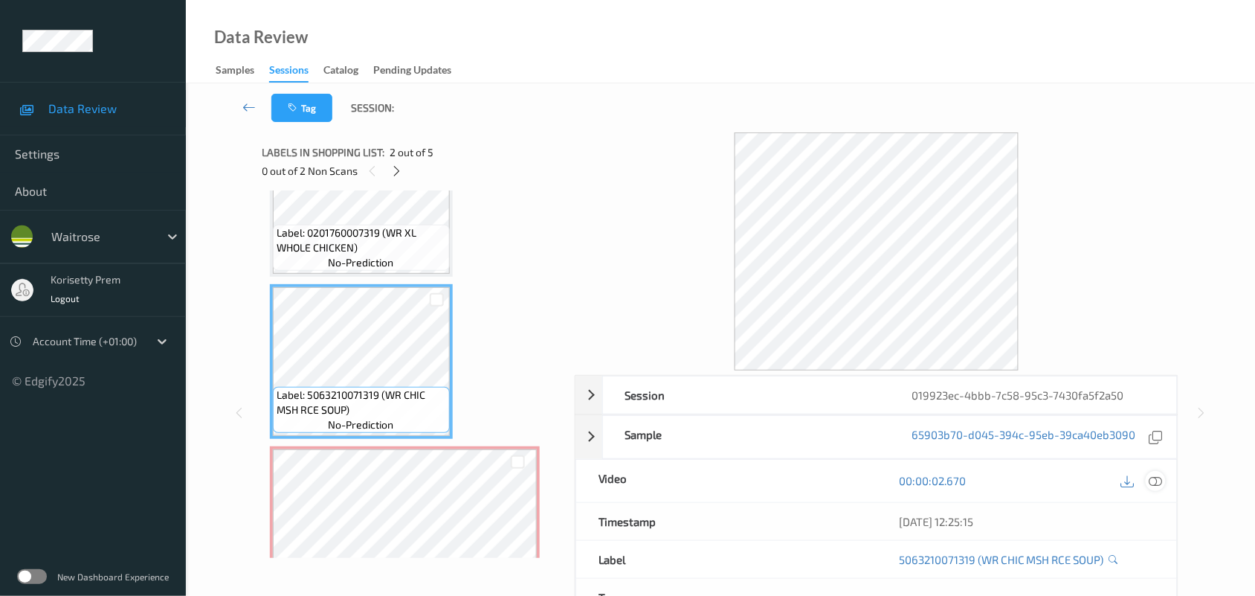
click at [1157, 486] on icon at bounding box center [1155, 480] width 13 height 13
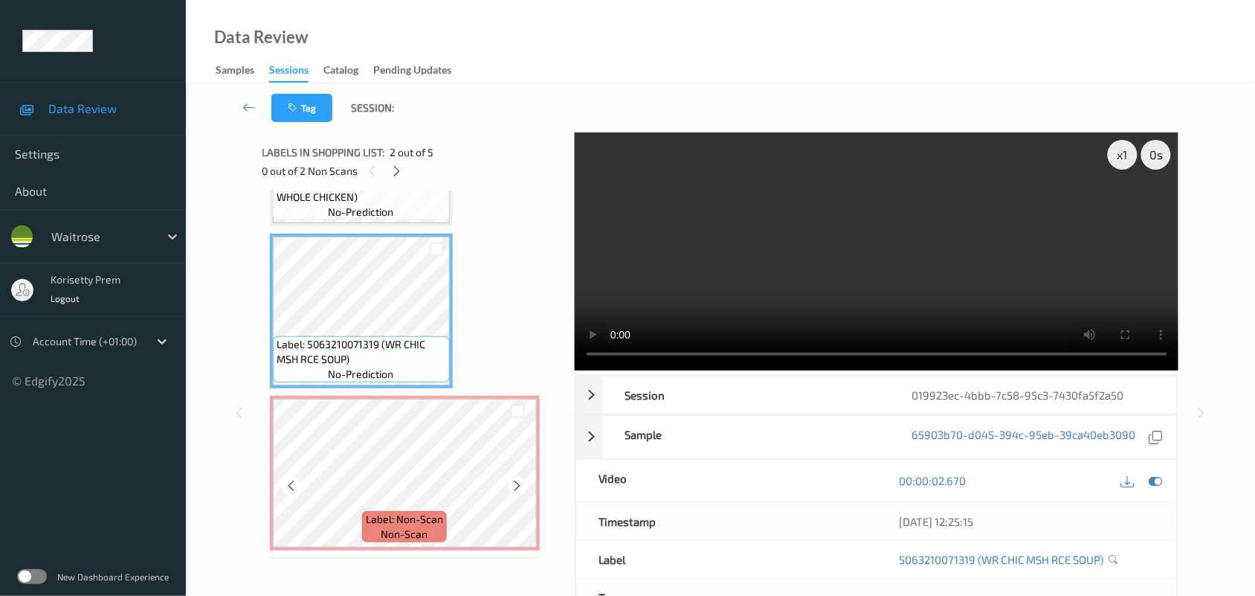
scroll to position [77, 0]
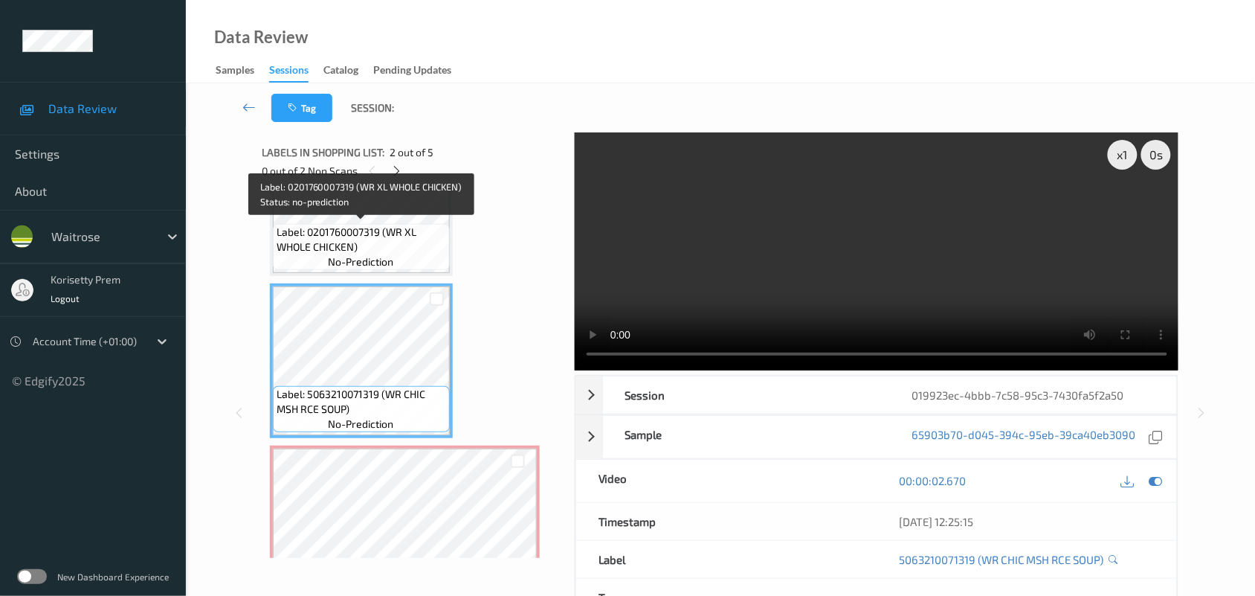
click at [372, 251] on span "Label: 0201760007319 (WR XL WHOLE CHICKEN)" at bounding box center [362, 240] width 170 height 30
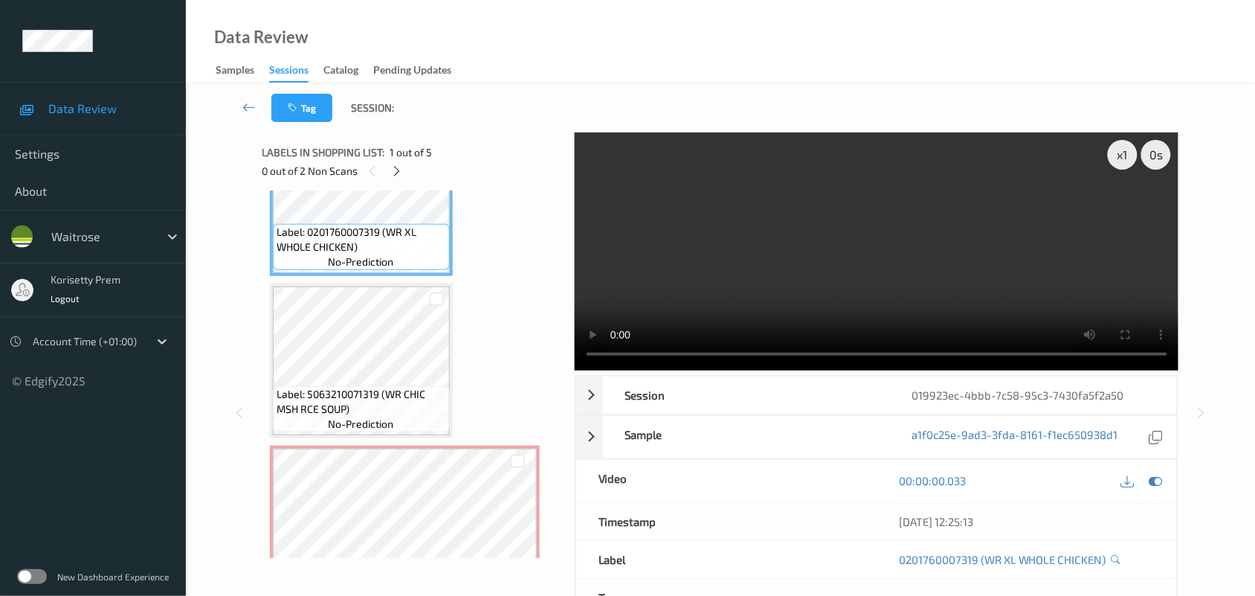
click at [926, 251] on video at bounding box center [877, 251] width 604 height 238
click at [935, 254] on video at bounding box center [877, 251] width 604 height 238
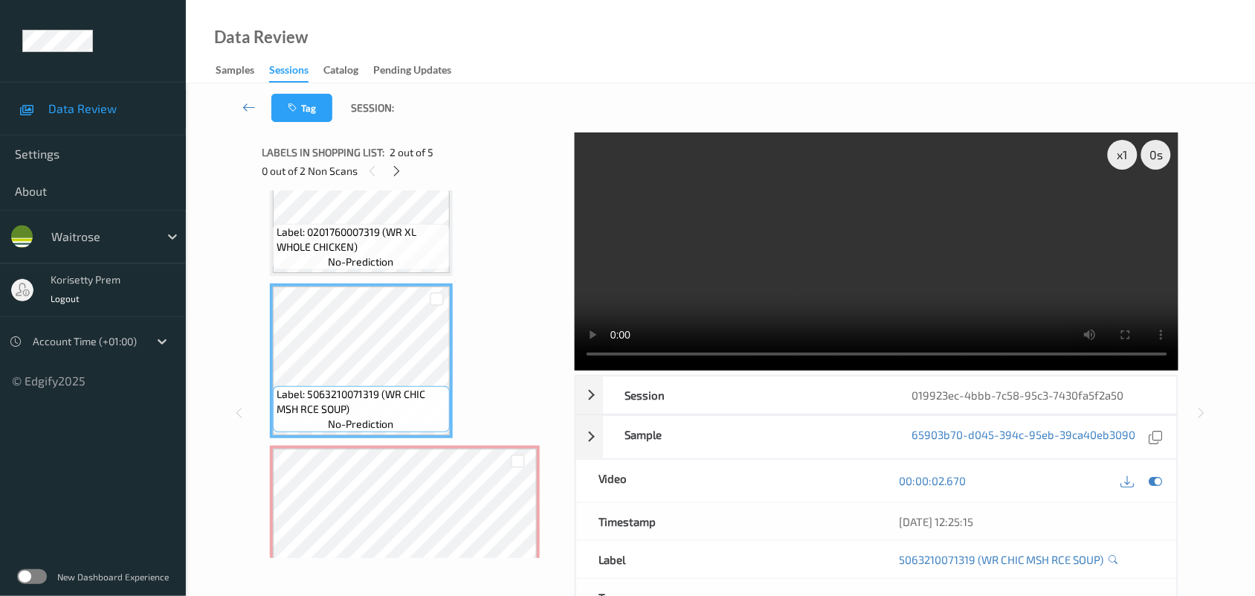
click at [770, 275] on video at bounding box center [877, 251] width 604 height 238
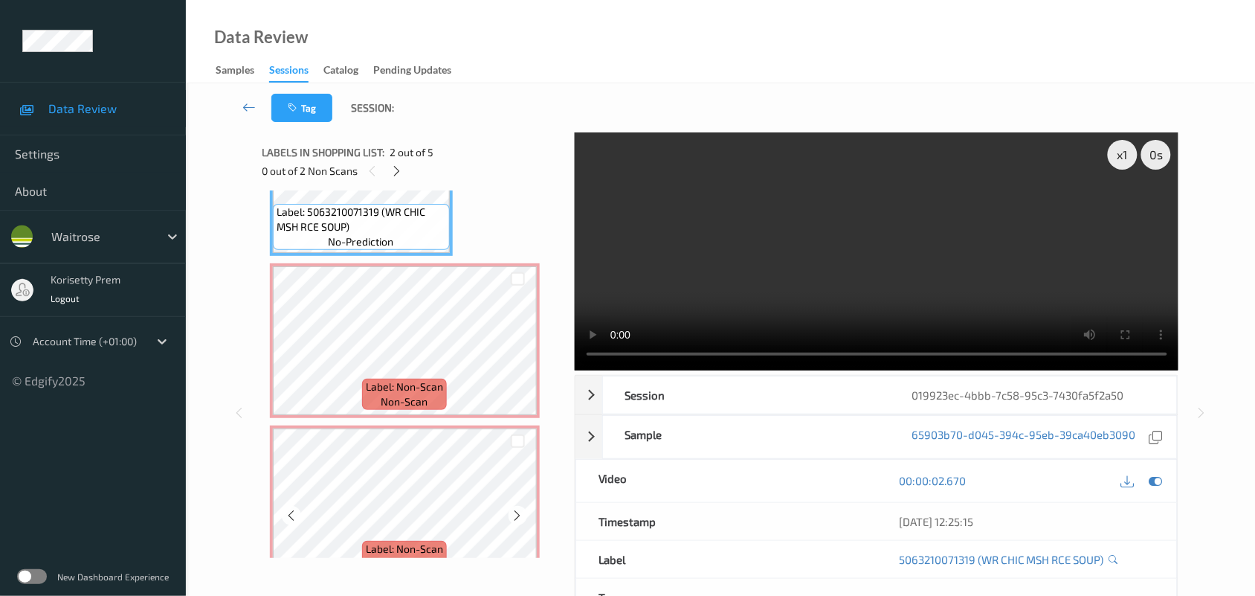
scroll to position [262, 0]
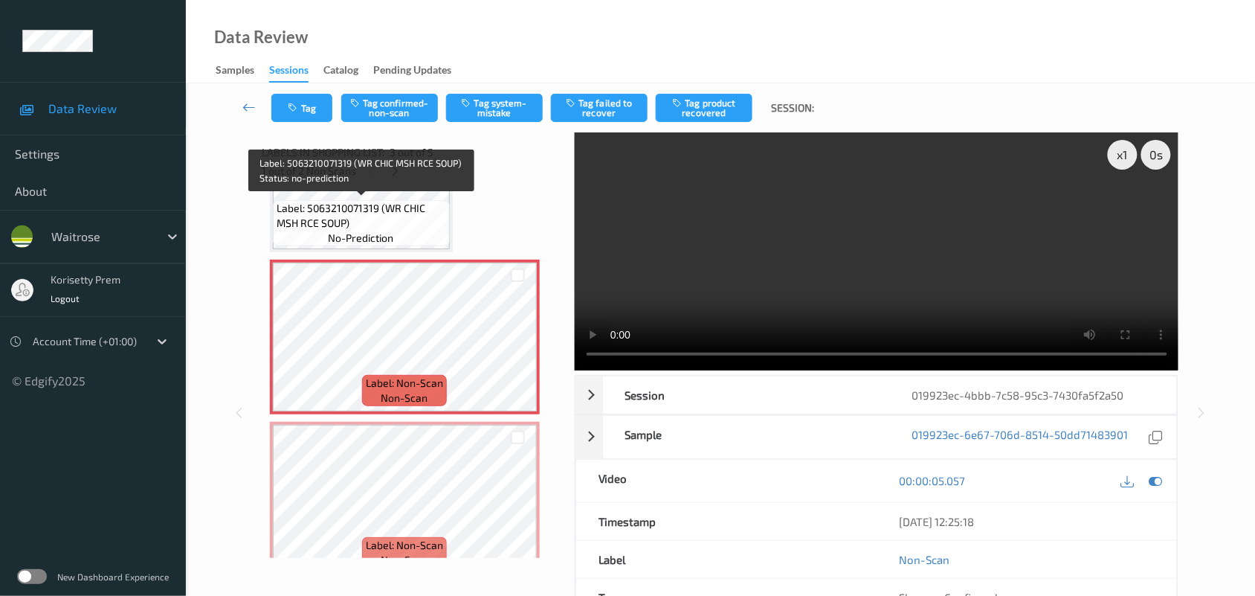
click at [407, 223] on span "Label: 5063210071319 (WR CHIC MSH RCE SOUP)" at bounding box center [362, 216] width 170 height 30
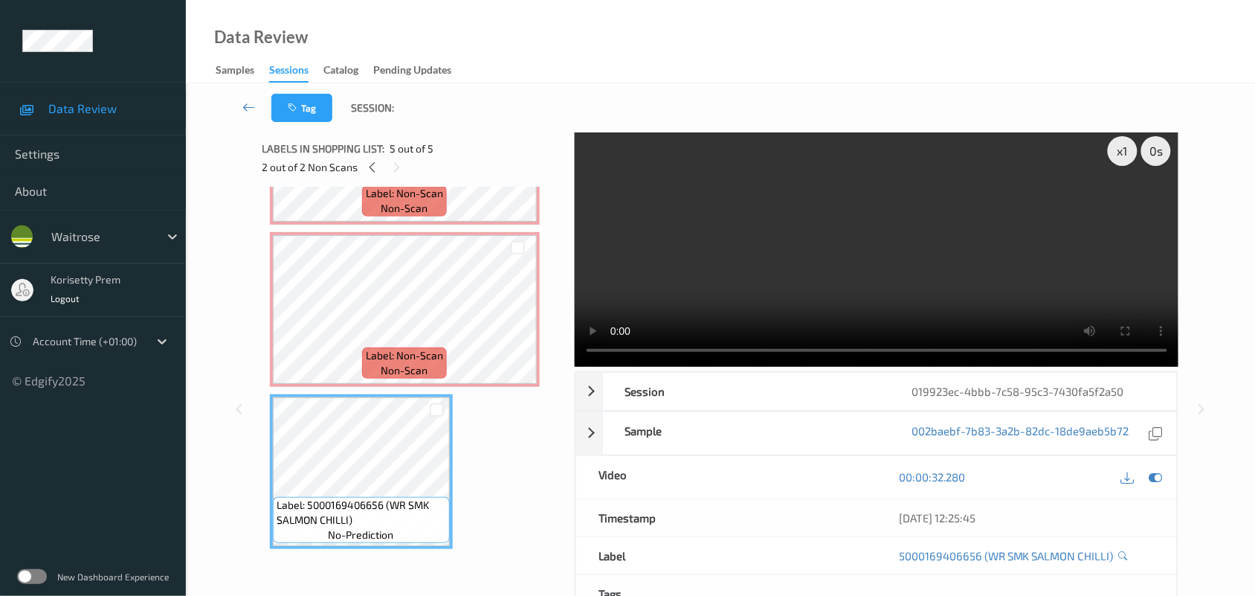
scroll to position [0, 0]
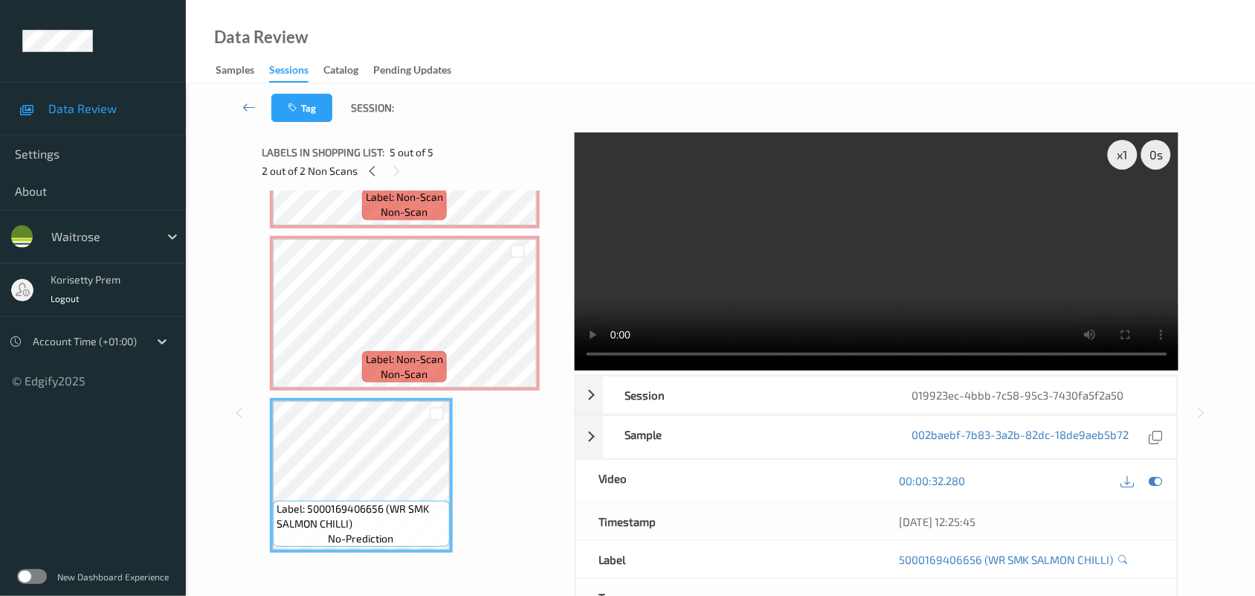
click at [834, 270] on video at bounding box center [877, 251] width 604 height 238
click at [648, 232] on video at bounding box center [877, 251] width 604 height 238
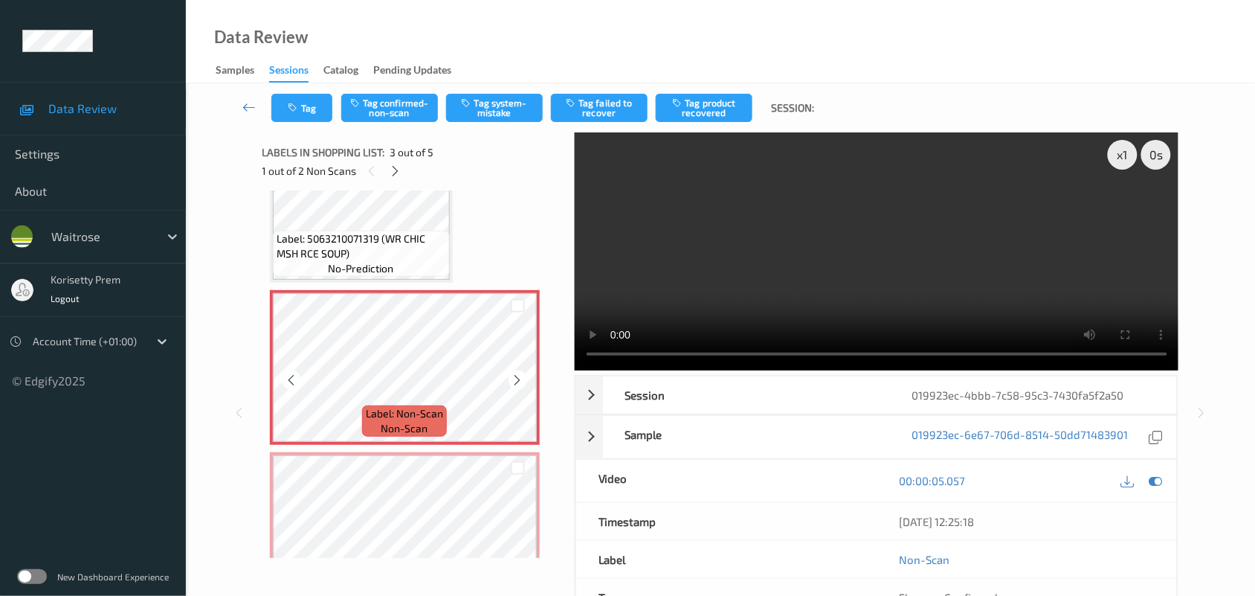
scroll to position [262, 0]
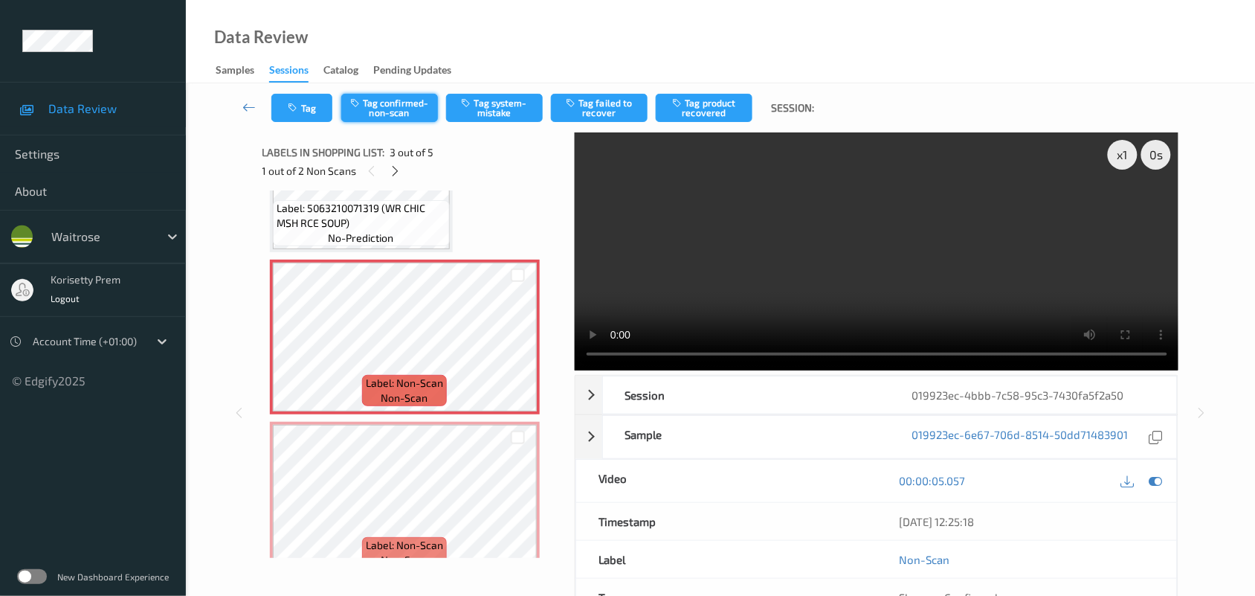
click at [398, 106] on button "Tag confirmed-non-scan" at bounding box center [389, 108] width 97 height 28
click at [710, 106] on button "Tag product recovered" at bounding box center [704, 108] width 97 height 28
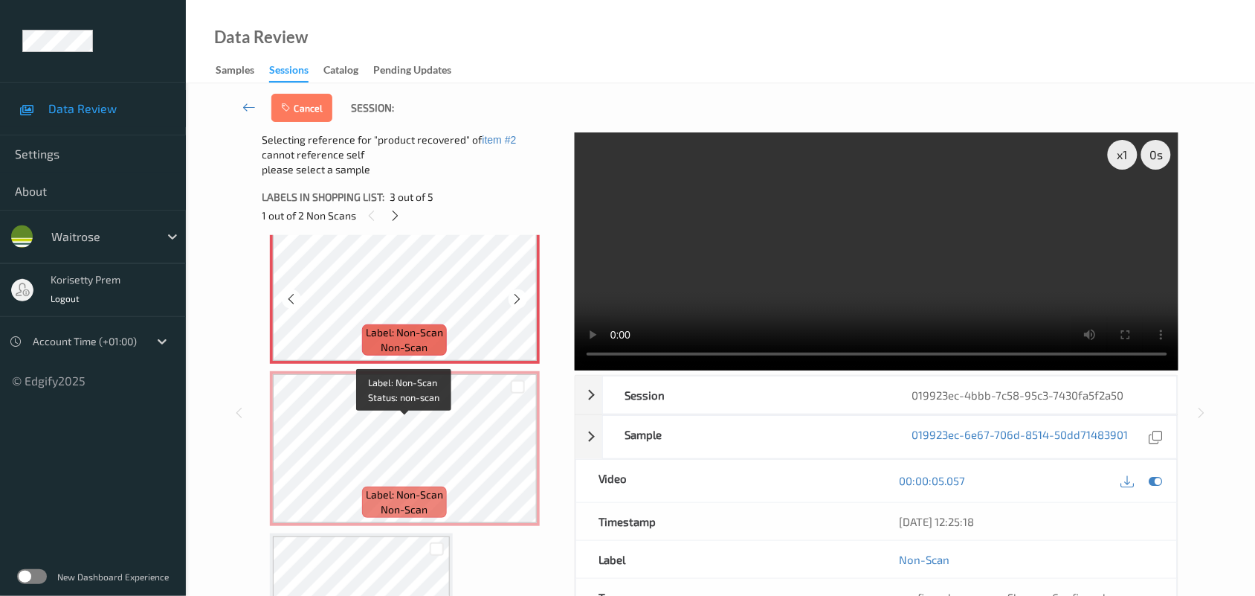
scroll to position [448, 0]
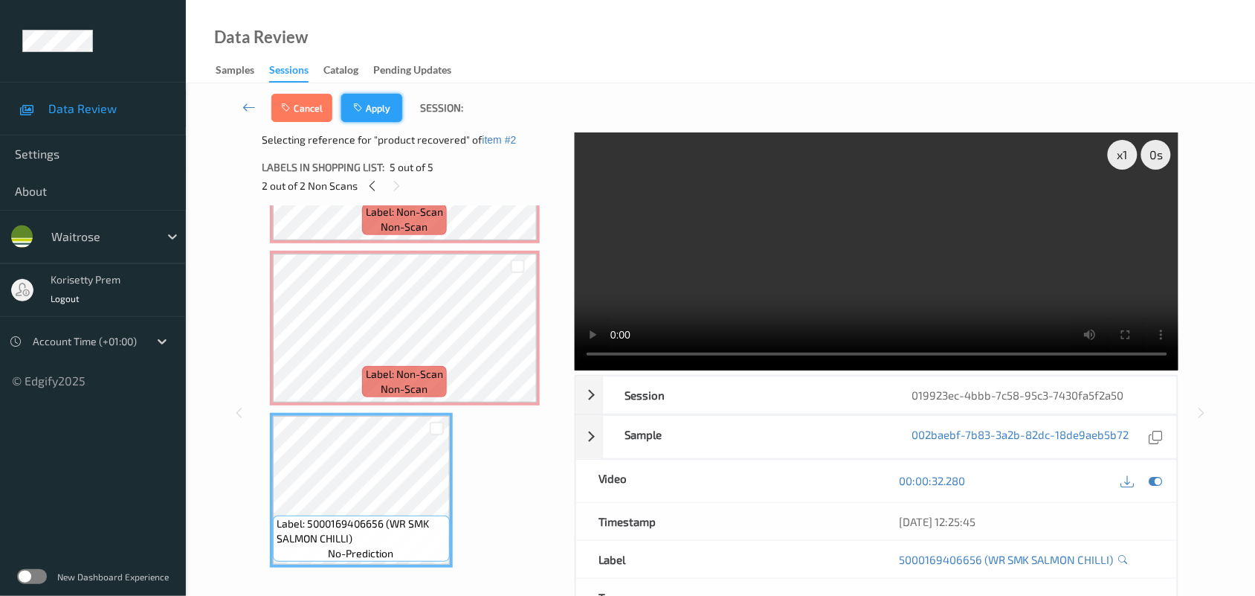
click at [384, 108] on button "Apply" at bounding box center [371, 108] width 61 height 28
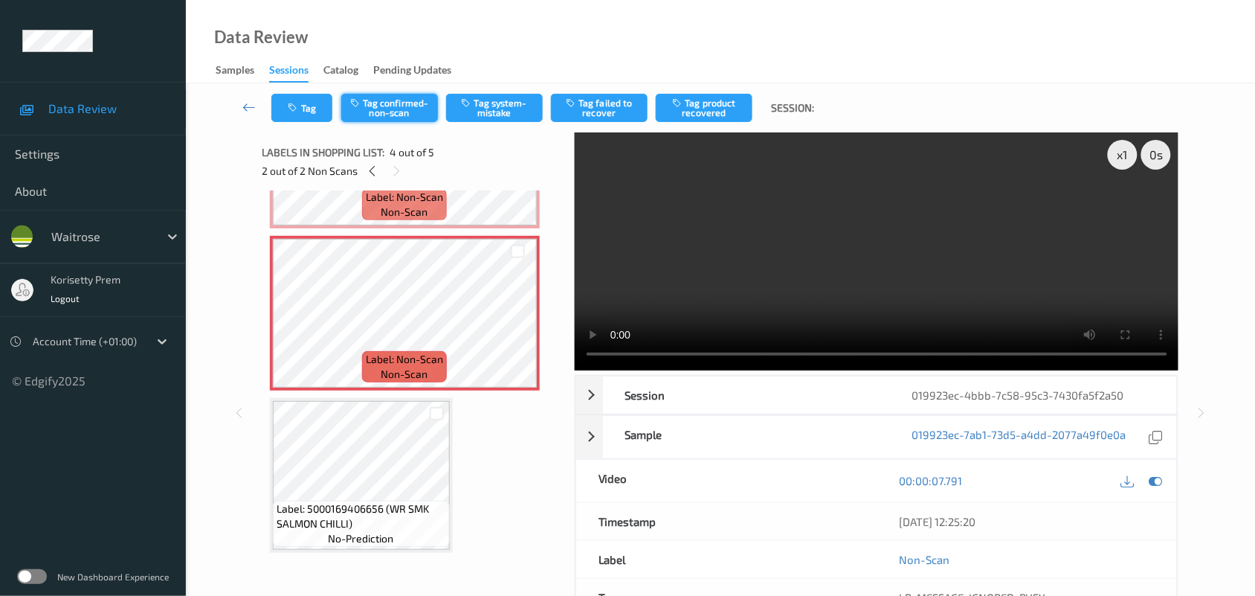
click at [389, 106] on button "Tag confirmed-non-scan" at bounding box center [389, 108] width 97 height 28
click at [597, 108] on button "Tag failed to recover" at bounding box center [599, 108] width 97 height 28
click at [520, 320] on icon at bounding box center [518, 325] width 13 height 13
click at [519, 320] on icon at bounding box center [518, 325] width 13 height 13
click at [1158, 476] on icon at bounding box center [1155, 480] width 13 height 13
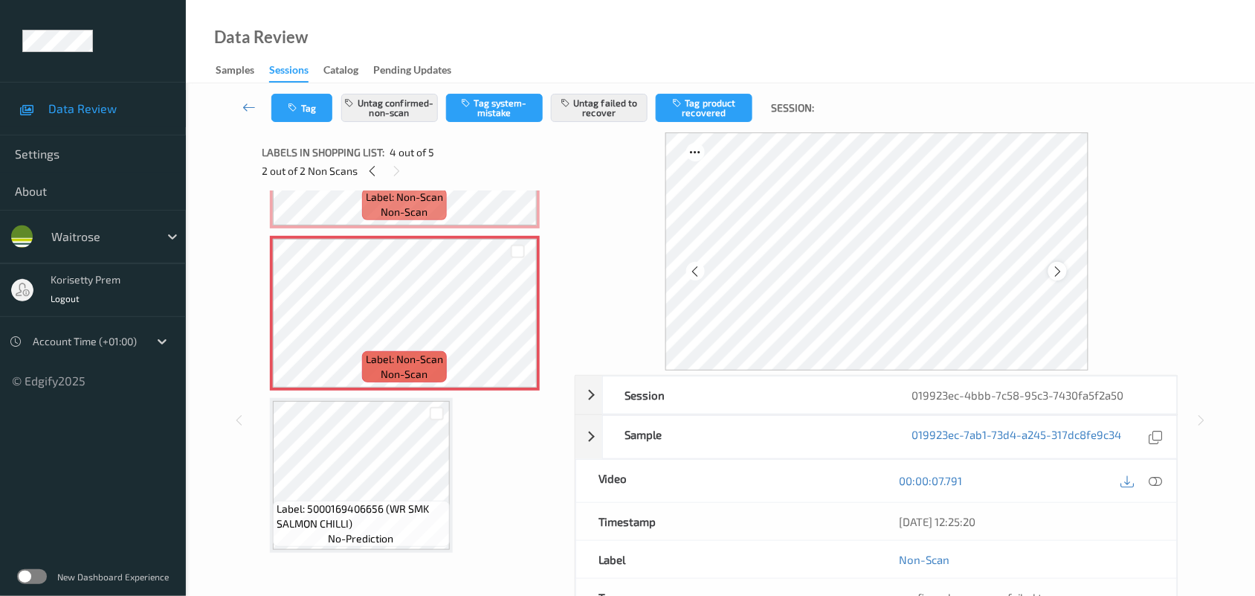
click at [1057, 269] on icon at bounding box center [1057, 271] width 13 height 13
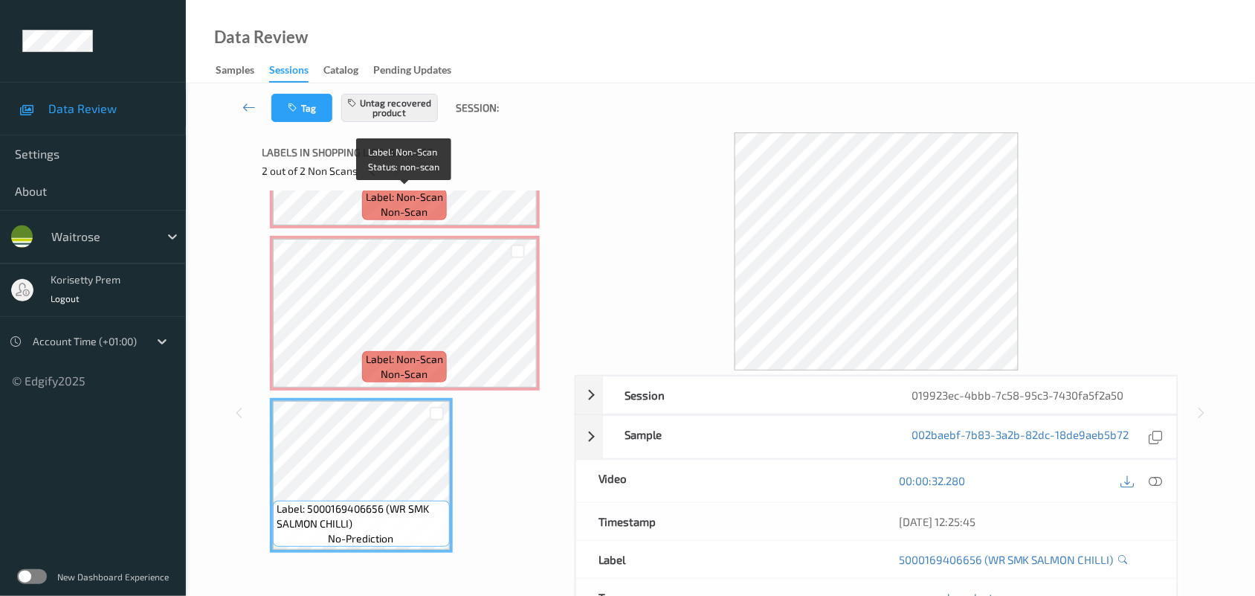
click at [373, 209] on div "Label: Non-Scan non-scan" at bounding box center [404, 204] width 85 height 31
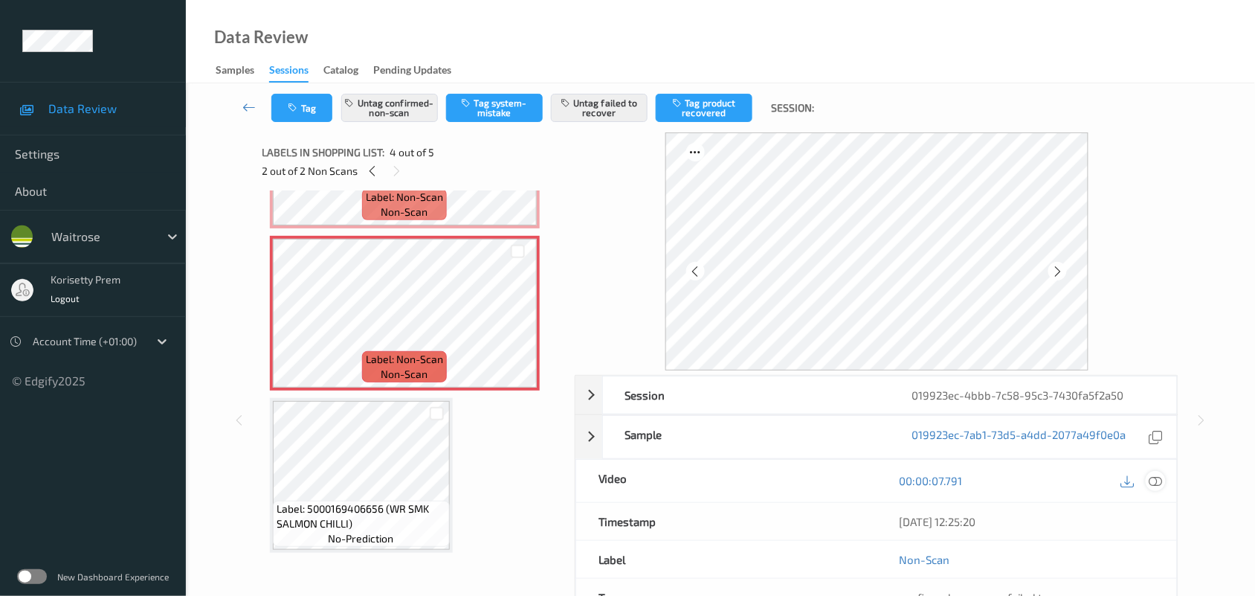
click at [1162, 486] on icon at bounding box center [1155, 480] width 13 height 13
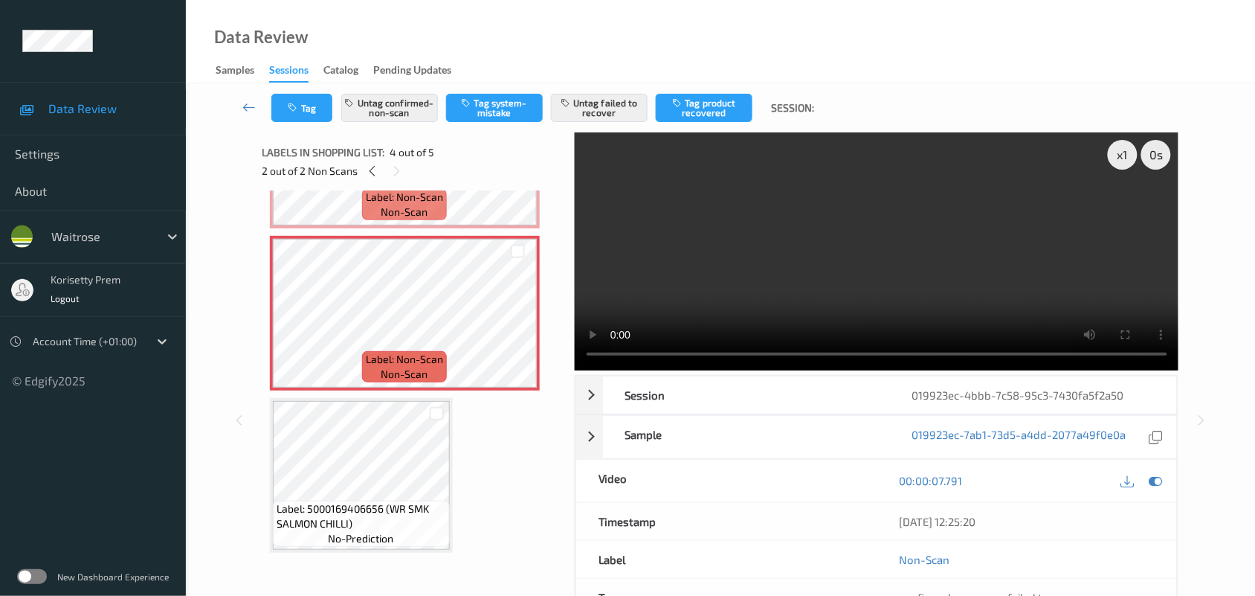
click at [879, 259] on video at bounding box center [877, 251] width 604 height 238
click at [862, 302] on video at bounding box center [877, 251] width 604 height 238
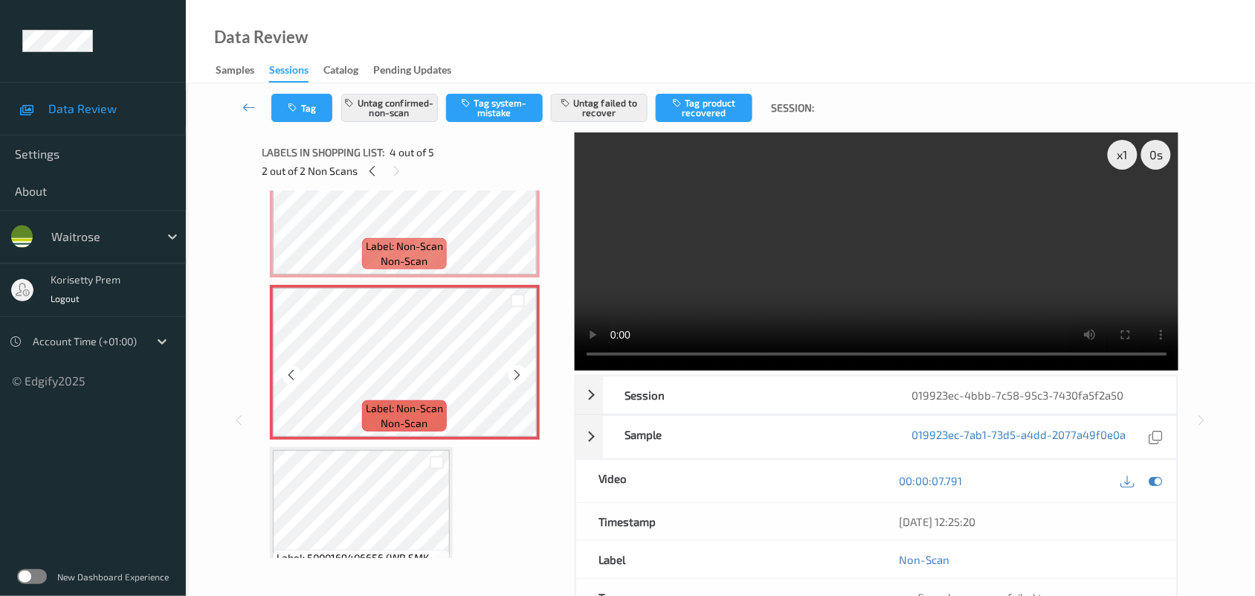
scroll to position [355, 0]
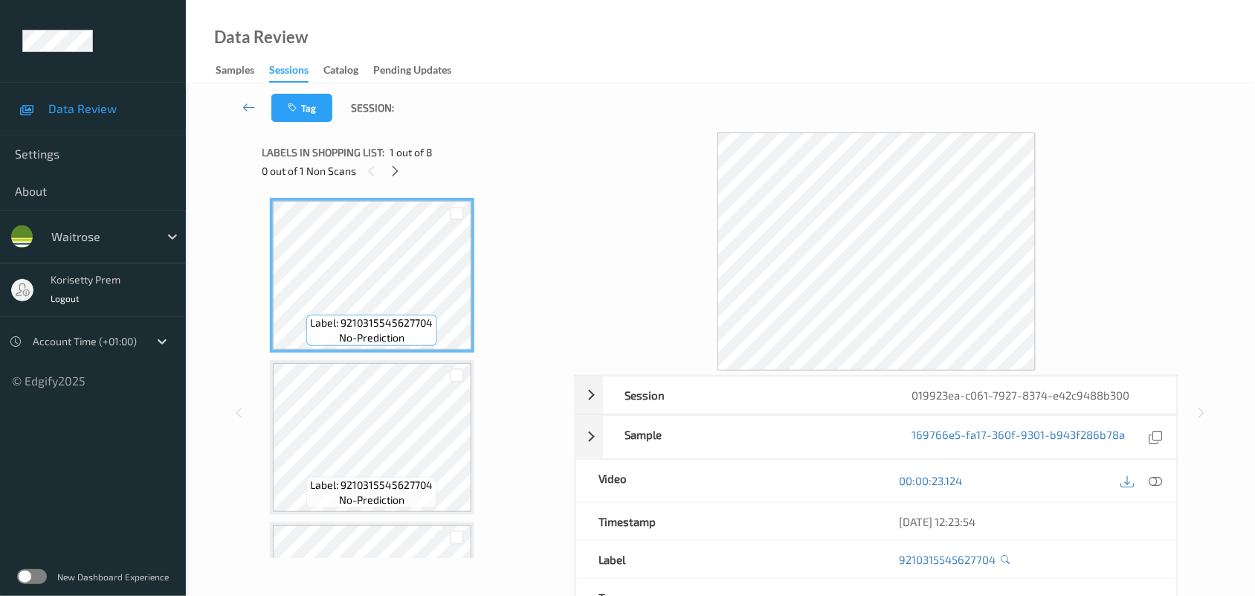
click at [642, 123] on div "Tag Session:" at bounding box center [720, 107] width 1008 height 49
click at [395, 172] on icon at bounding box center [395, 170] width 13 height 13
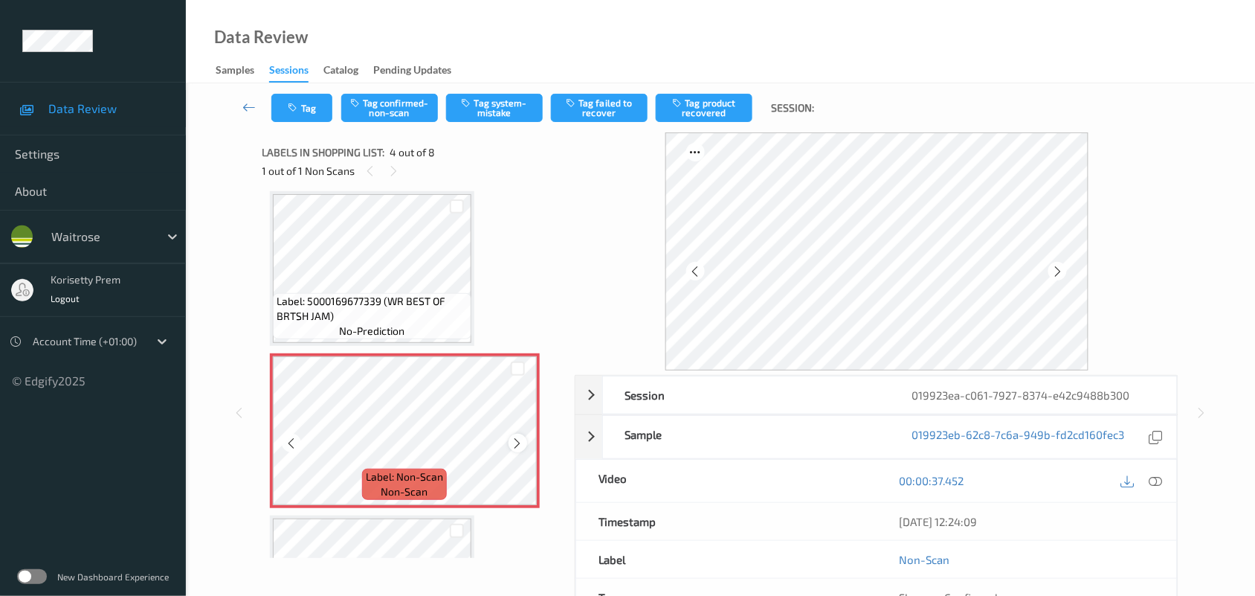
click at [517, 445] on icon at bounding box center [518, 442] width 13 height 13
click at [515, 443] on icon at bounding box center [518, 442] width 13 height 13
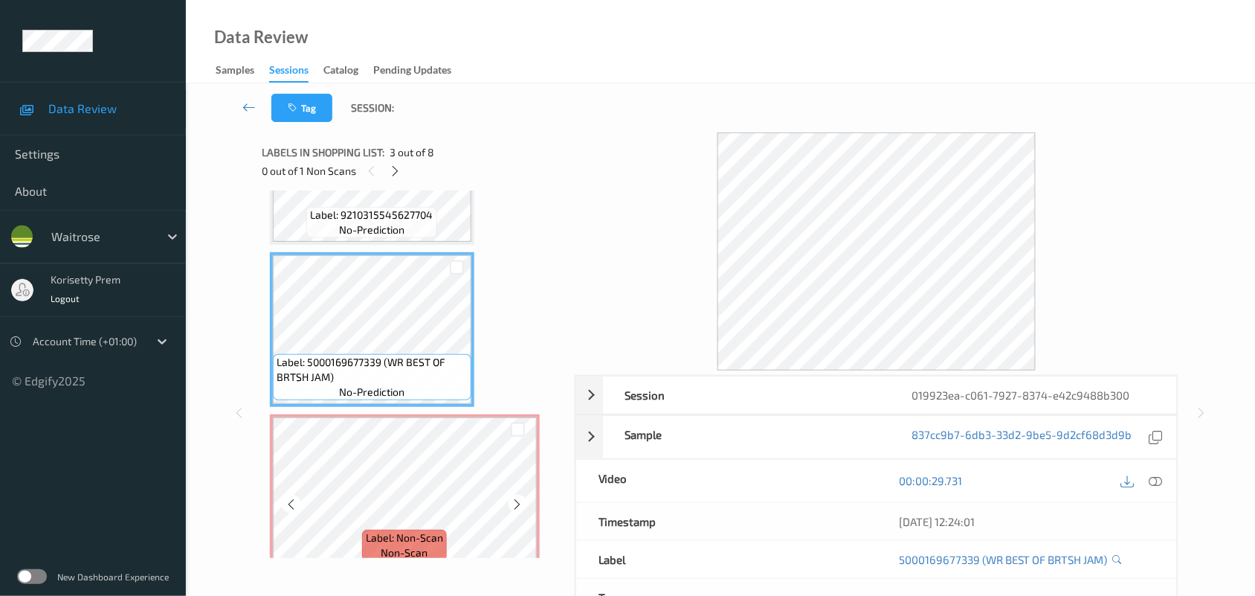
scroll to position [238, 0]
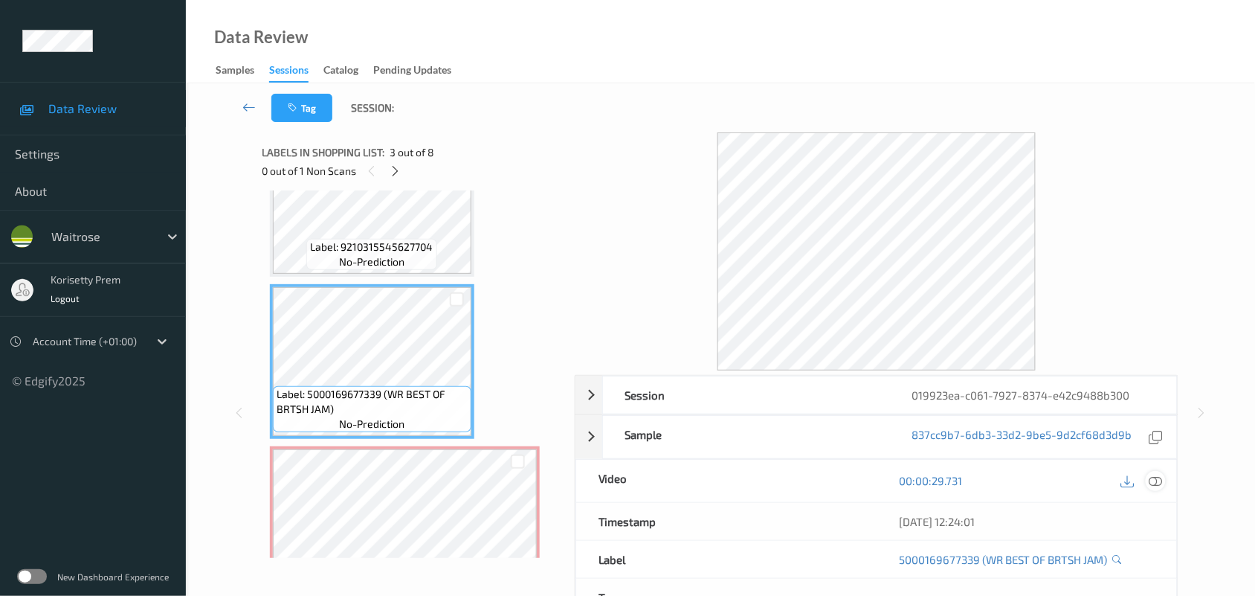
click at [1157, 482] on icon at bounding box center [1155, 480] width 13 height 13
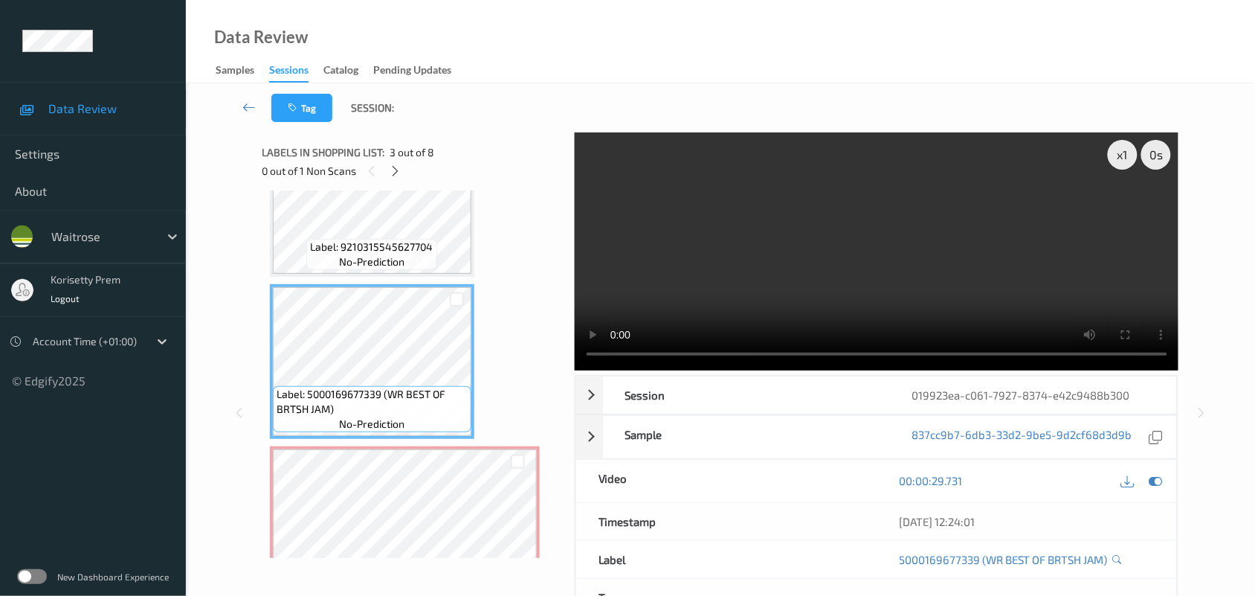
click at [772, 230] on video at bounding box center [877, 251] width 604 height 238
click at [758, 231] on video at bounding box center [877, 251] width 604 height 238
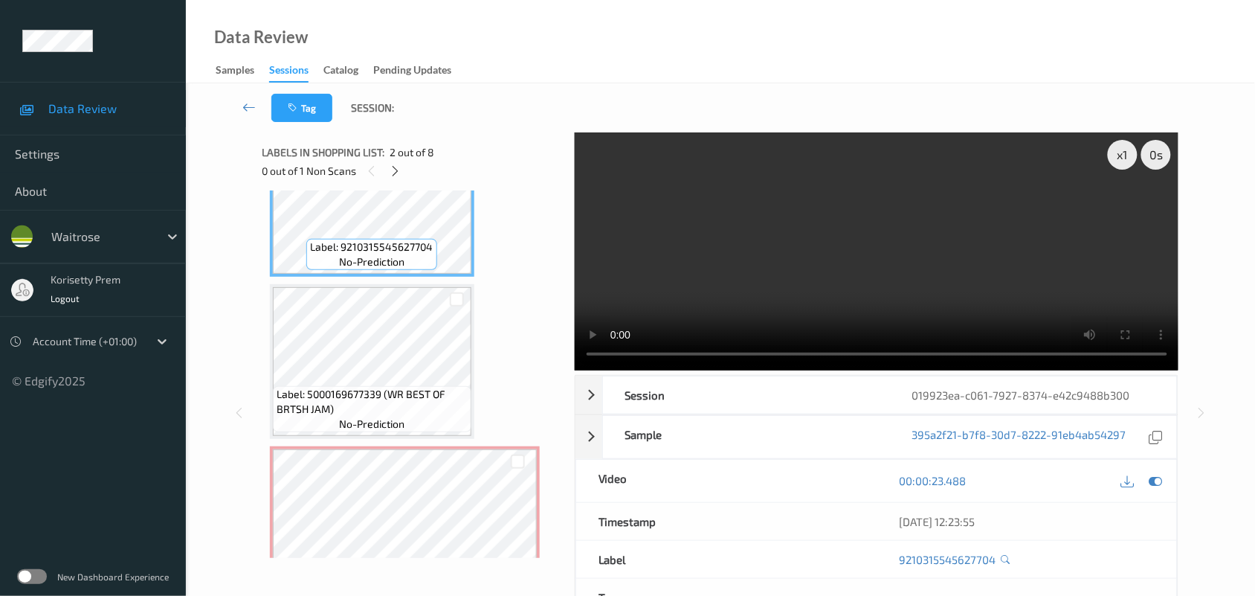
click at [762, 262] on video at bounding box center [877, 251] width 604 height 238
click at [865, 254] on video at bounding box center [877, 251] width 604 height 238
click at [783, 210] on video at bounding box center [877, 251] width 604 height 238
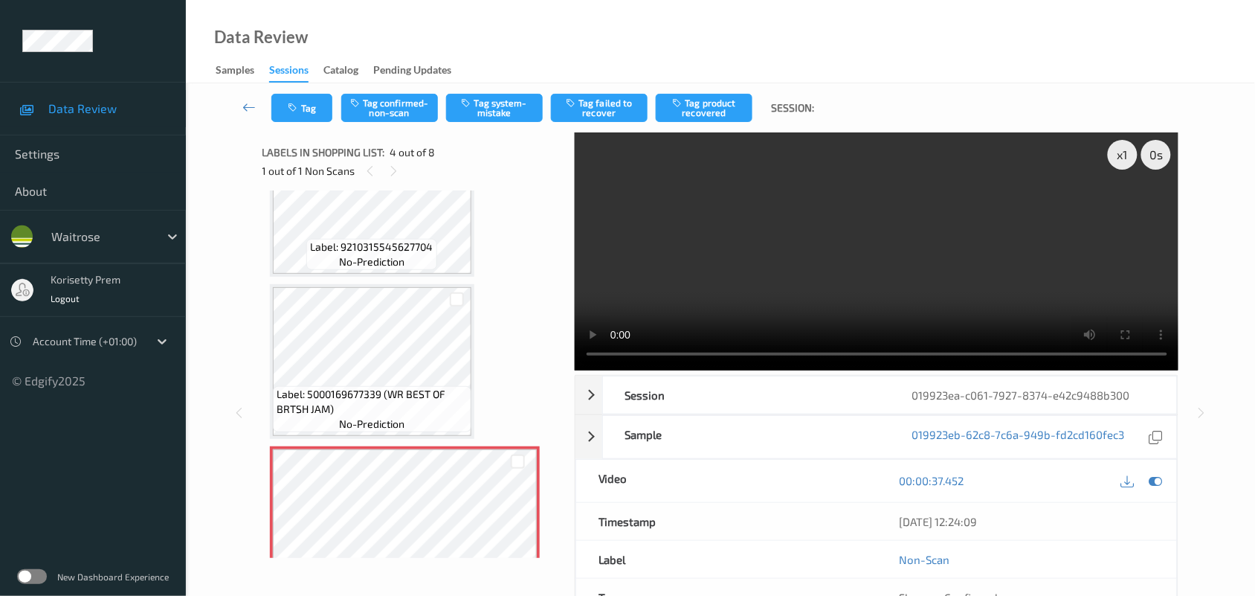
click at [723, 195] on video at bounding box center [877, 251] width 604 height 238
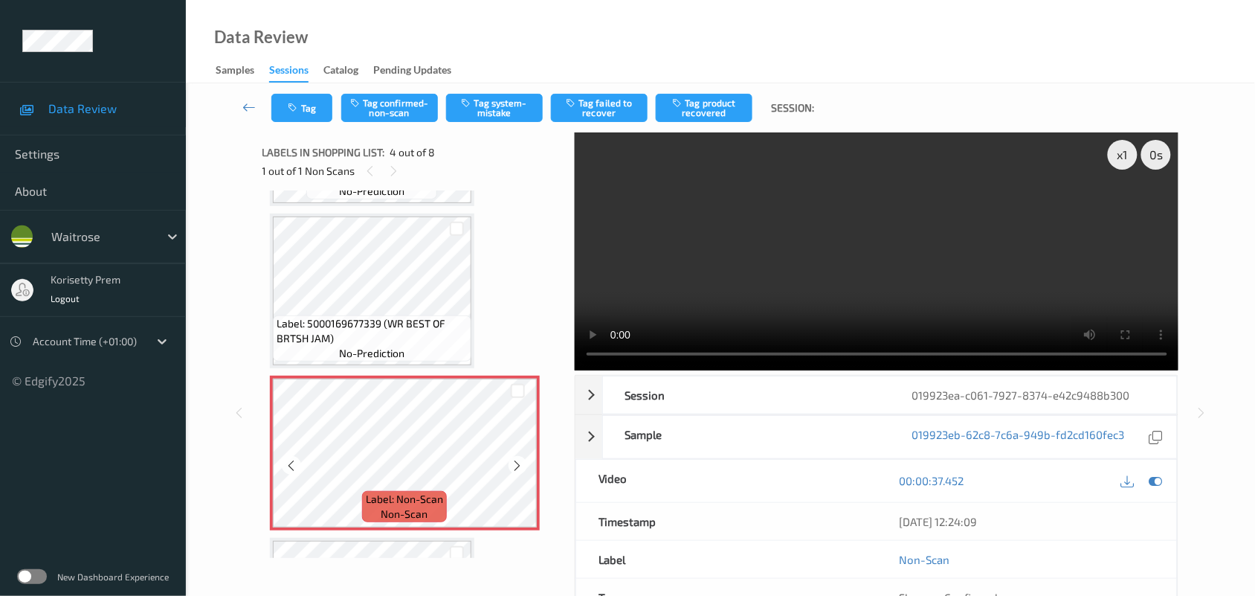
scroll to position [424, 0]
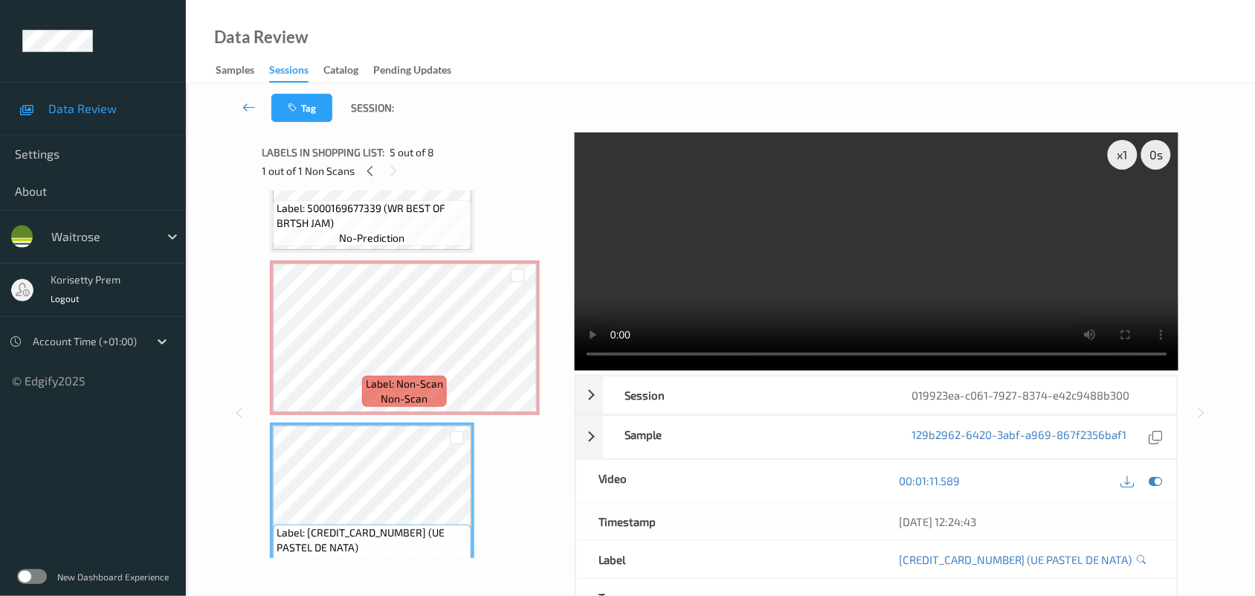
click at [880, 238] on video at bounding box center [877, 251] width 604 height 238
click at [876, 236] on video at bounding box center [877, 251] width 604 height 238
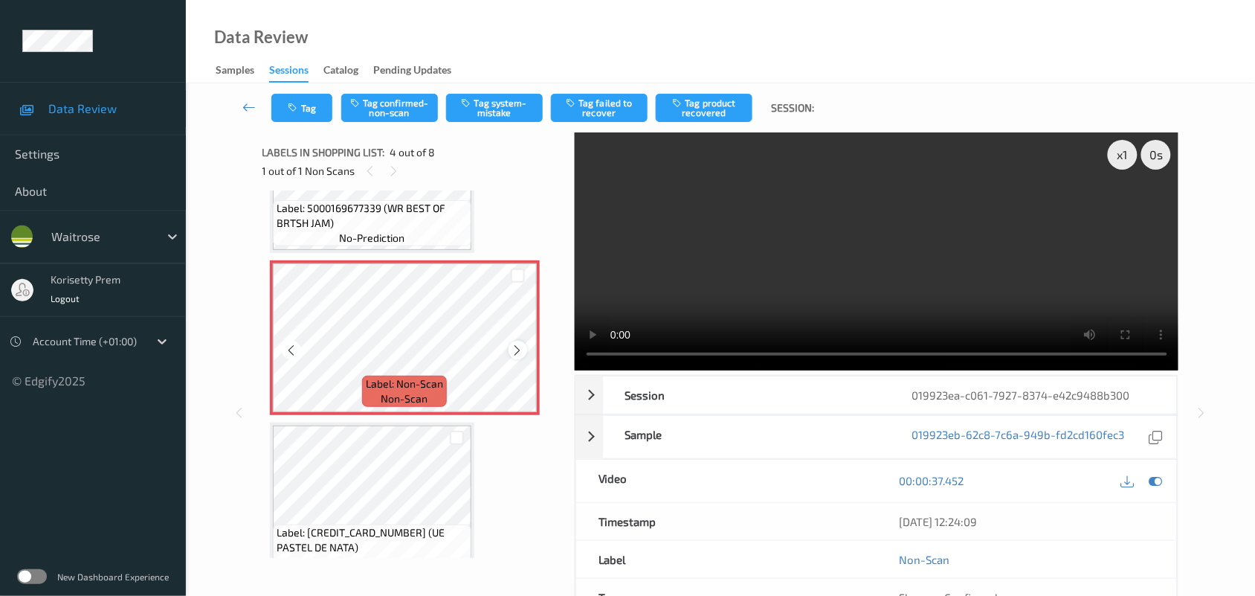
click at [519, 352] on icon at bounding box center [518, 350] width 13 height 13
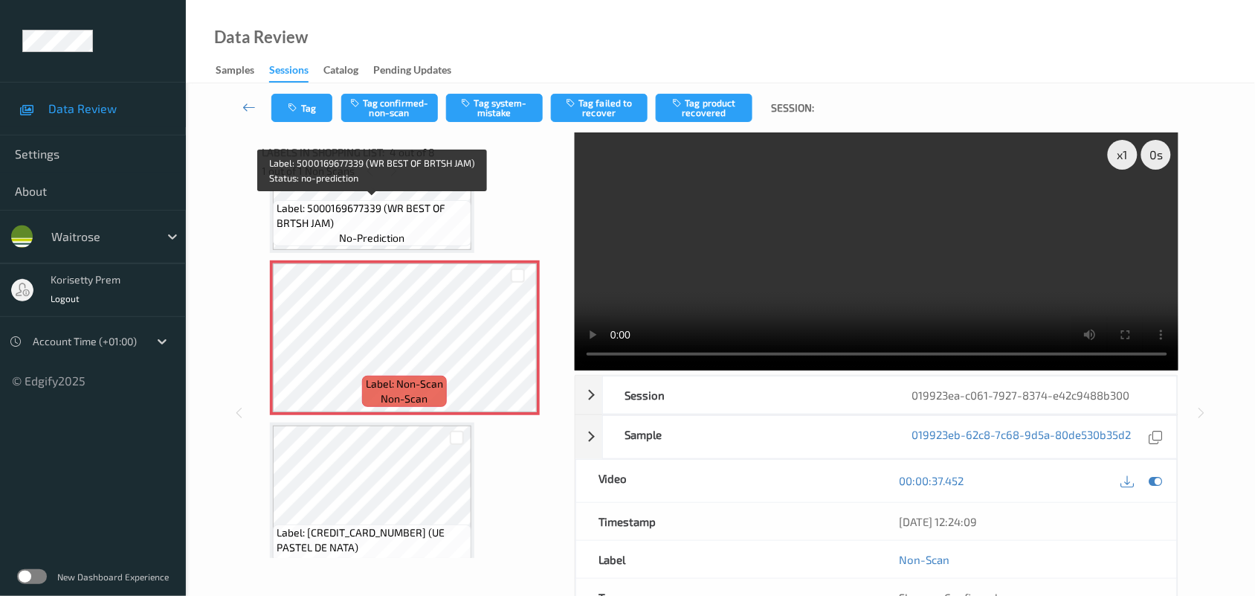
click at [378, 212] on span "Label: 5000169677339 (WR BEST OF BRTSH JAM)" at bounding box center [372, 216] width 191 height 30
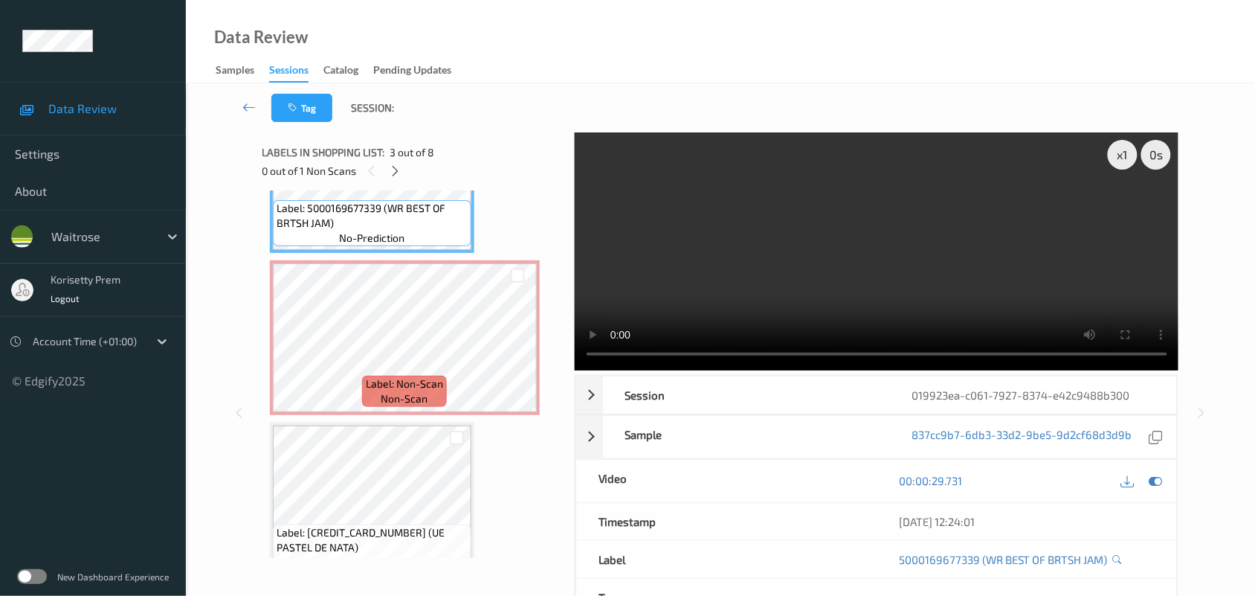
click at [915, 273] on video at bounding box center [877, 251] width 604 height 238
click at [927, 274] on video at bounding box center [877, 251] width 604 height 238
click at [764, 262] on video at bounding box center [877, 251] width 604 height 238
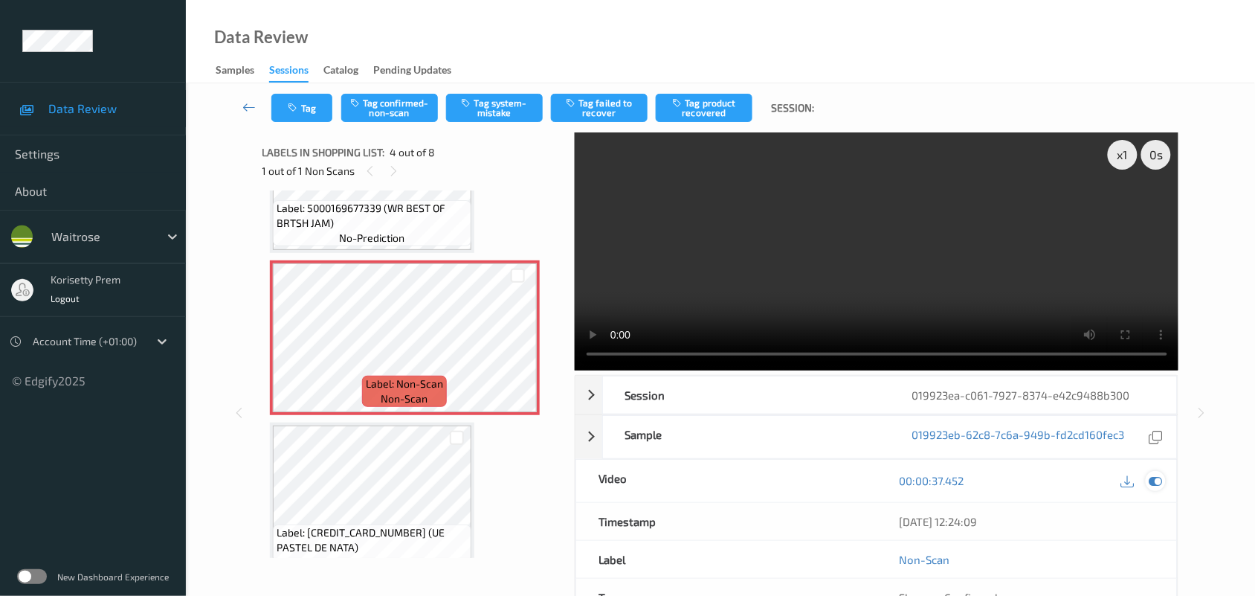
click at [1152, 480] on icon at bounding box center [1155, 480] width 13 height 13
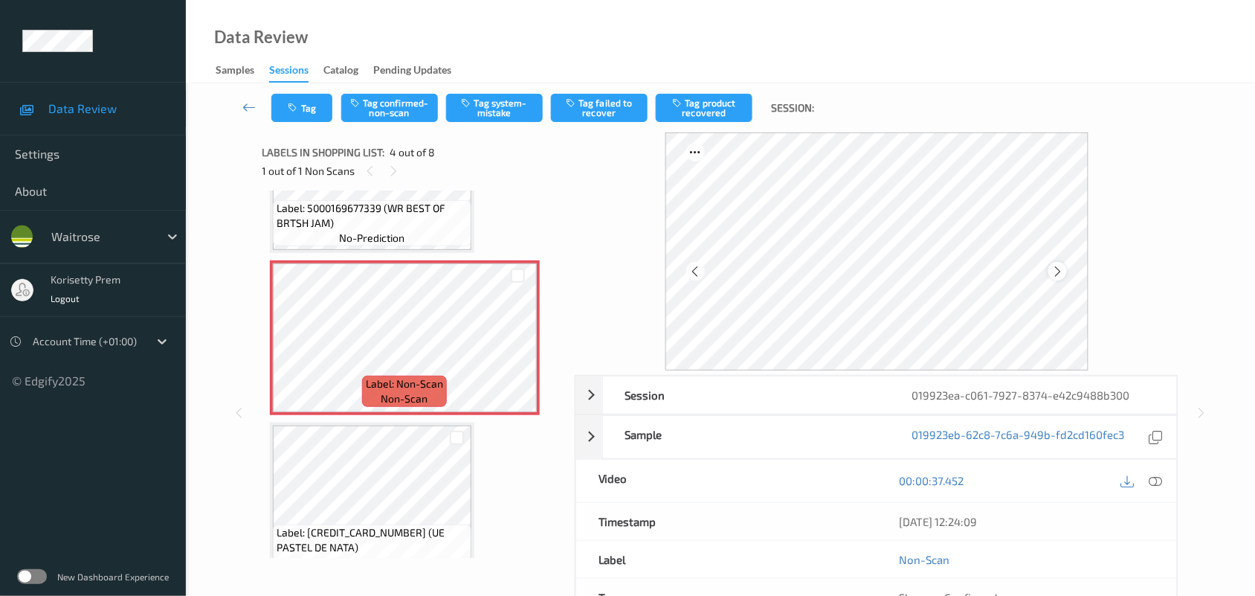
click at [1061, 273] on icon at bounding box center [1057, 271] width 13 height 13
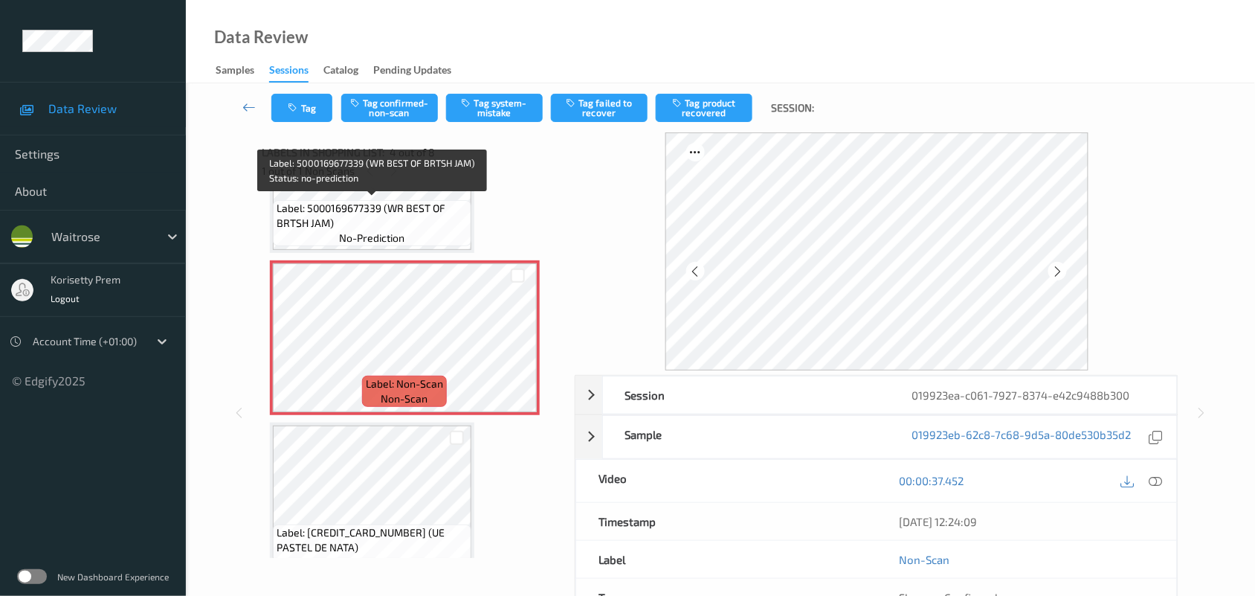
click at [355, 213] on span "Label: 5000169677339 (WR BEST OF BRTSH JAM)" at bounding box center [372, 216] width 191 height 30
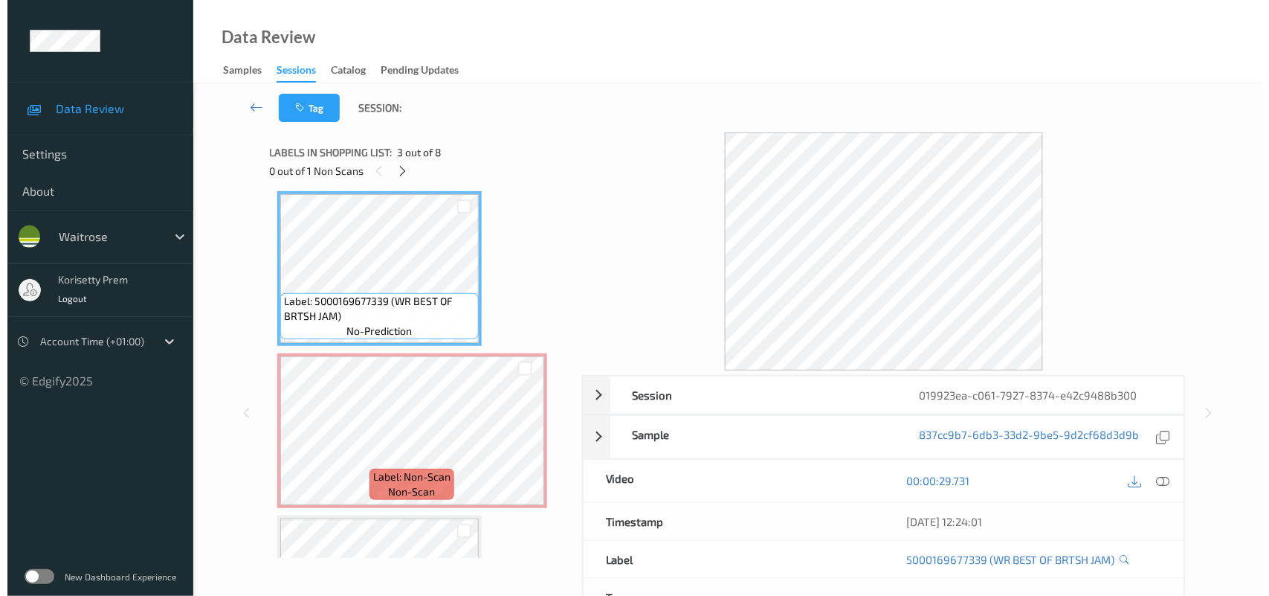
scroll to position [238, 0]
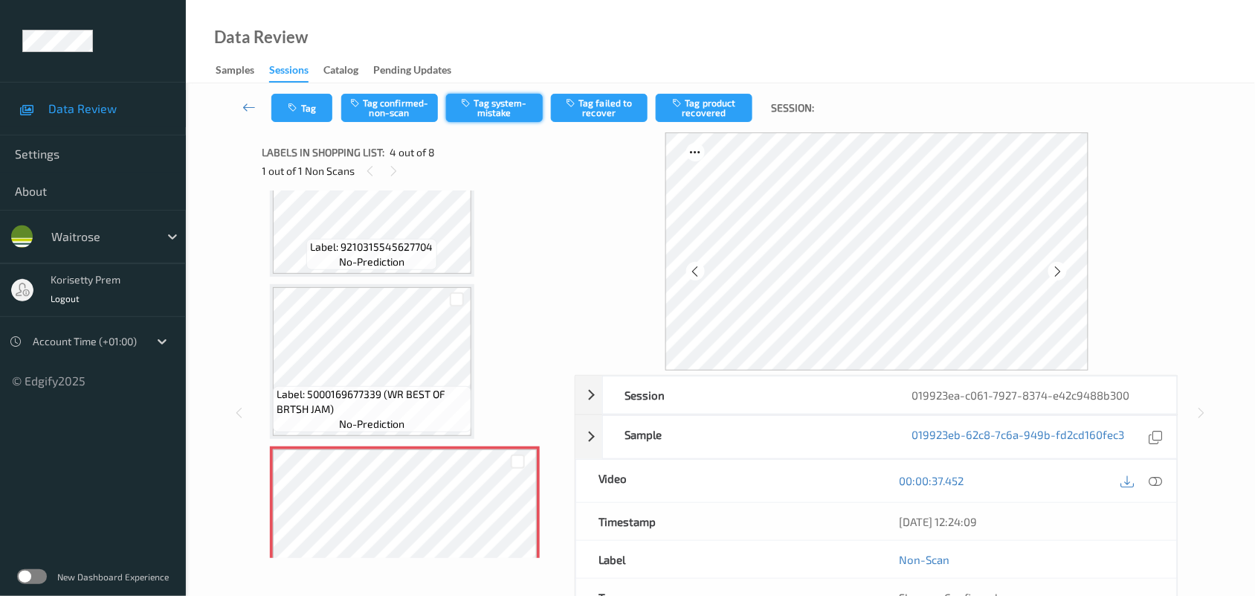
click at [465, 112] on button "Tag system-mistake" at bounding box center [494, 108] width 97 height 28
click at [306, 112] on button "Tag" at bounding box center [301, 108] width 61 height 28
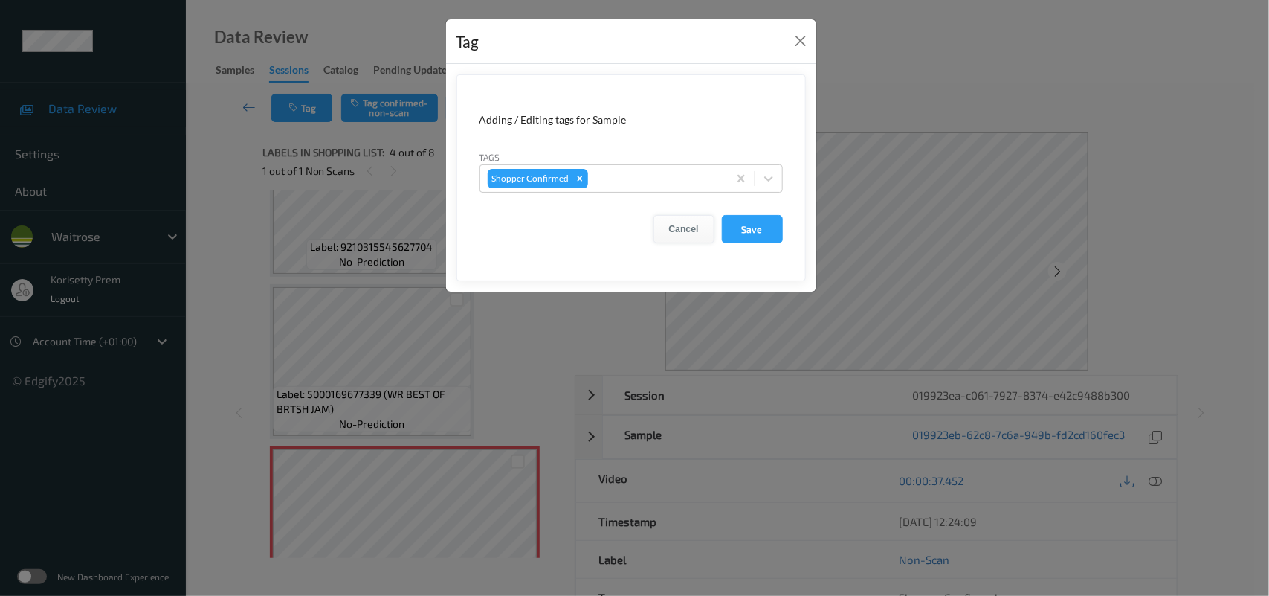
click at [675, 216] on button "Cancel" at bounding box center [684, 229] width 61 height 28
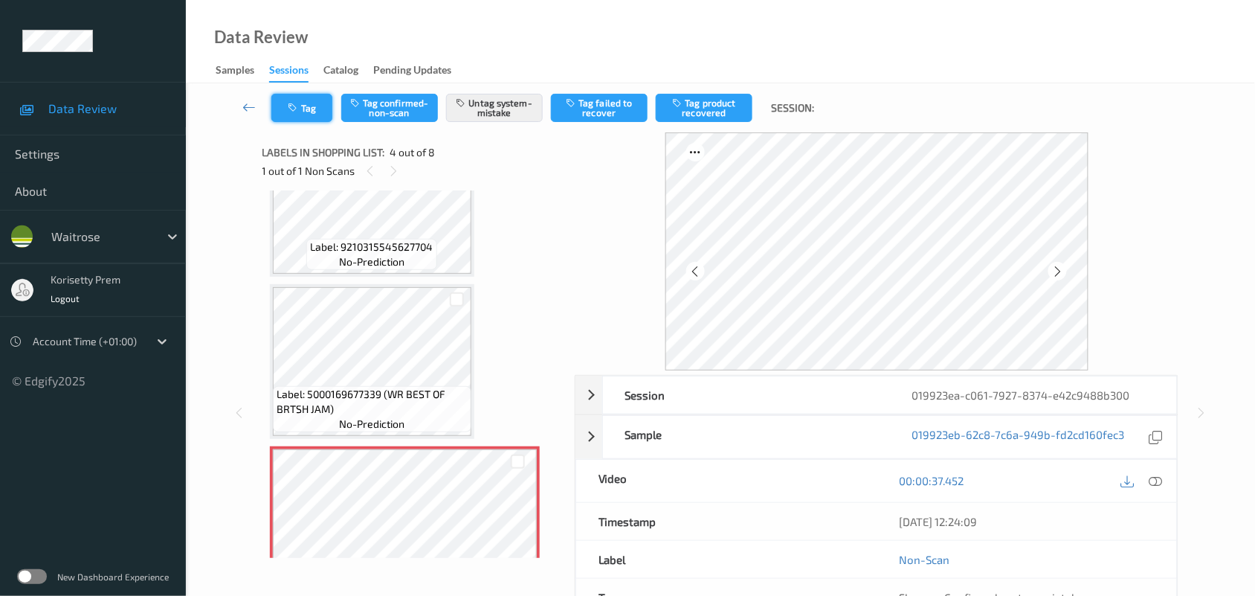
click at [310, 116] on button "Tag" at bounding box center [301, 108] width 61 height 28
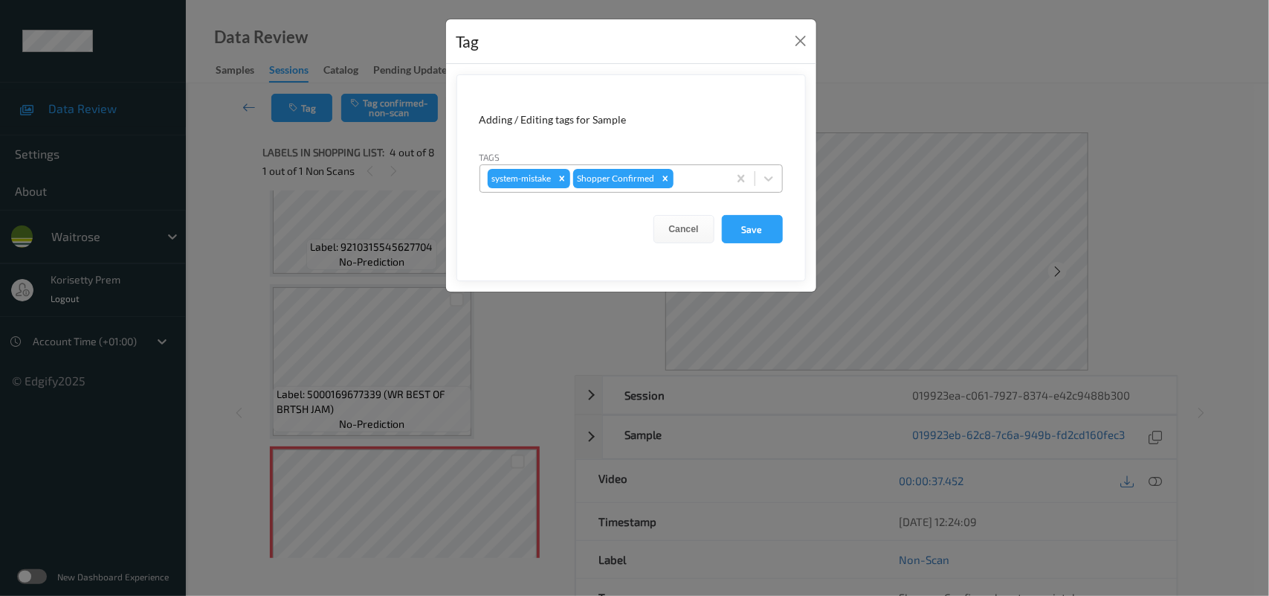
click at [697, 186] on div at bounding box center [699, 179] width 44 height 18
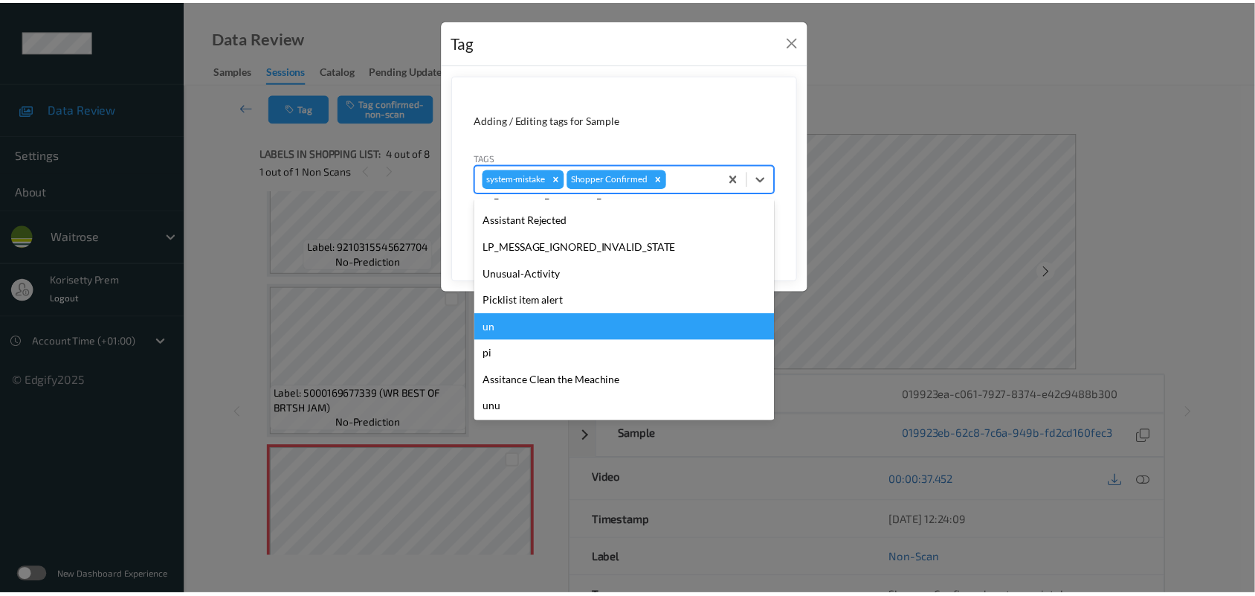
scroll to position [344, 0]
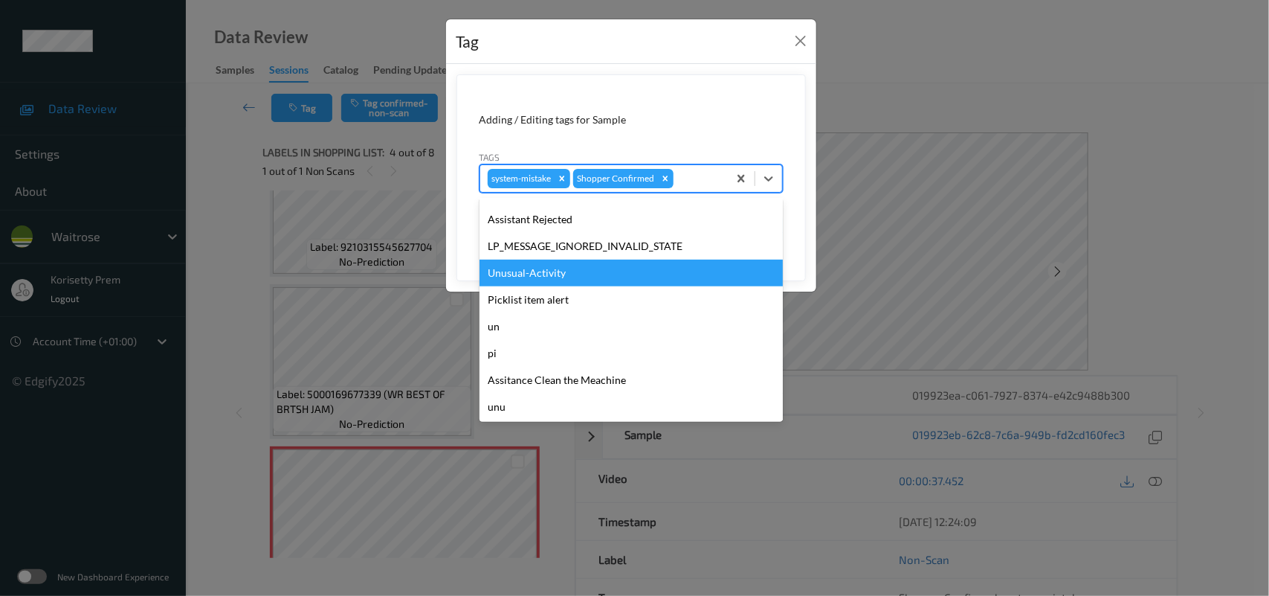
click at [519, 279] on div "Unusual-Activity" at bounding box center [631, 272] width 303 height 27
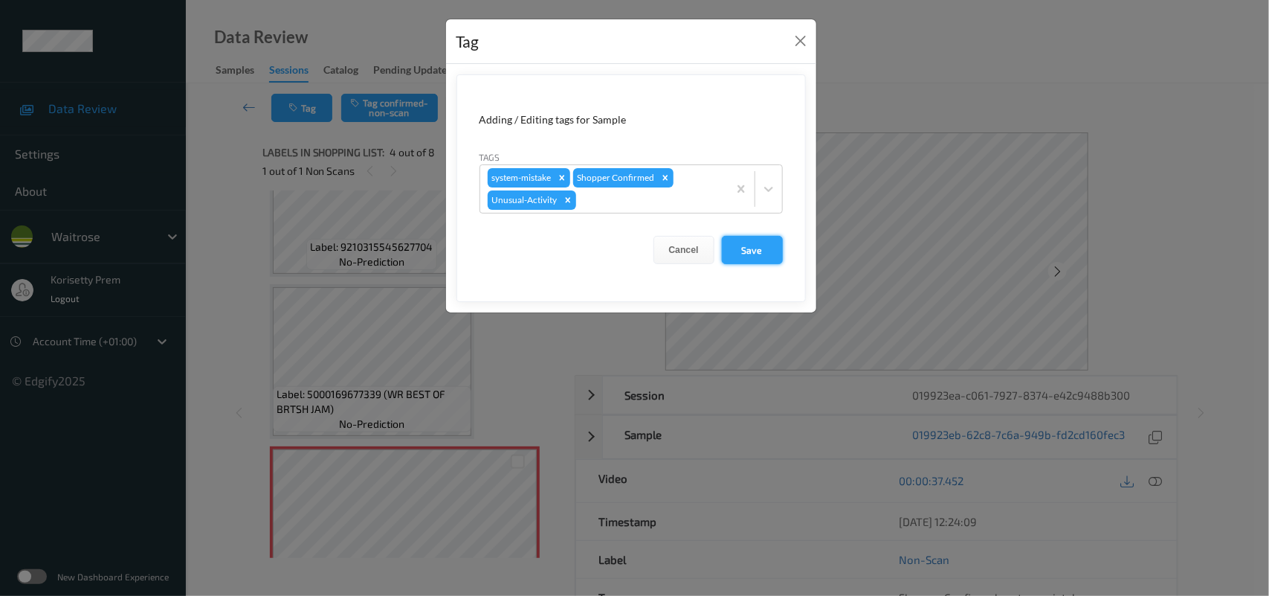
click at [775, 245] on button "Save" at bounding box center [752, 250] width 61 height 28
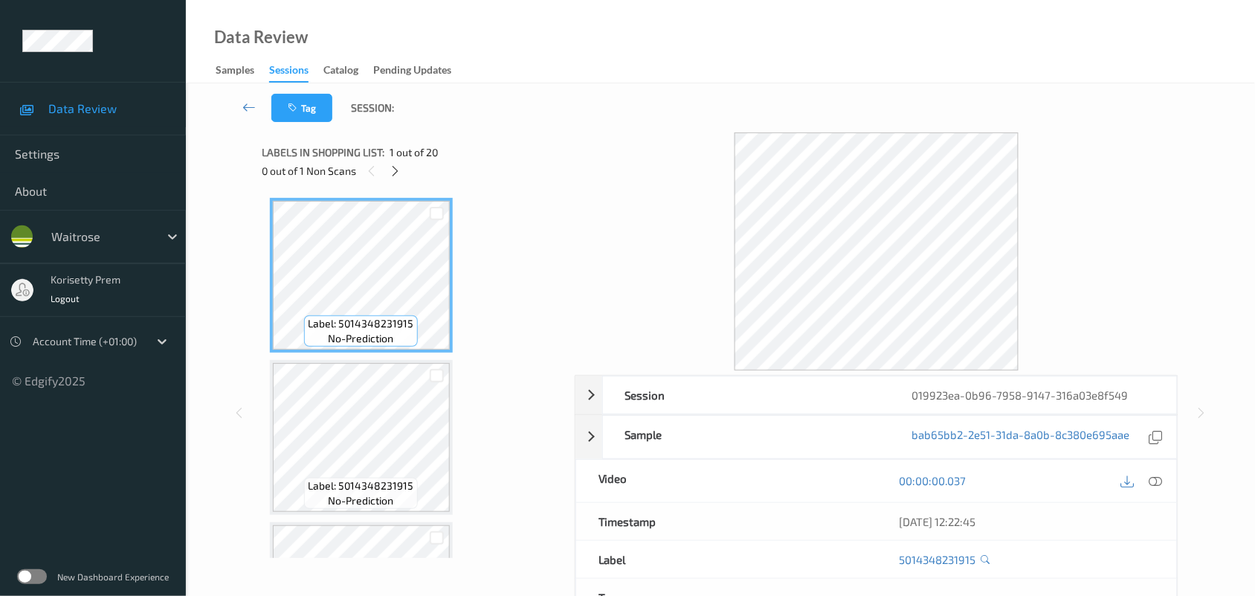
click at [725, 97] on div "Tag Session:" at bounding box center [720, 107] width 1008 height 49
click at [387, 171] on div at bounding box center [395, 170] width 19 height 19
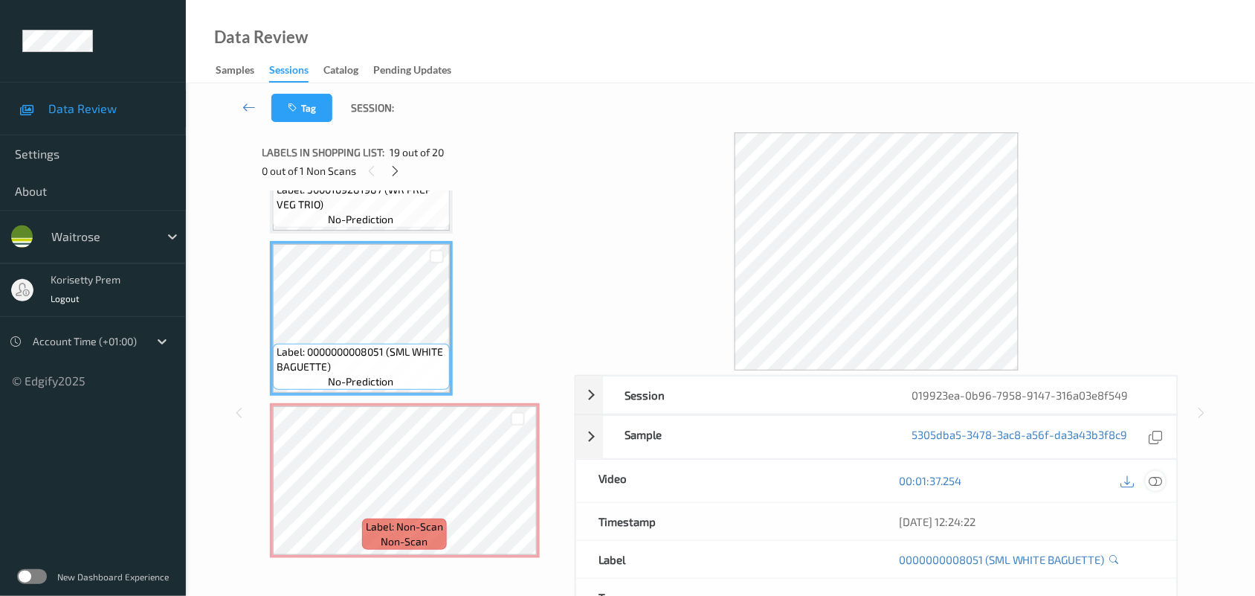
click at [1156, 480] on icon at bounding box center [1155, 480] width 13 height 13
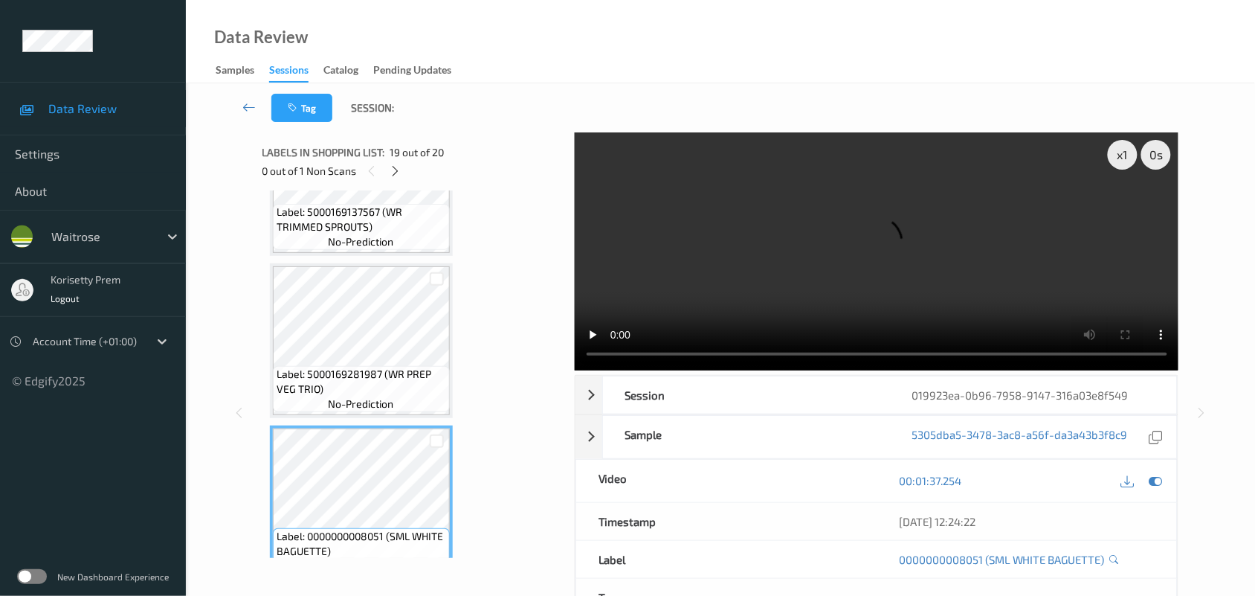
scroll to position [2689, 0]
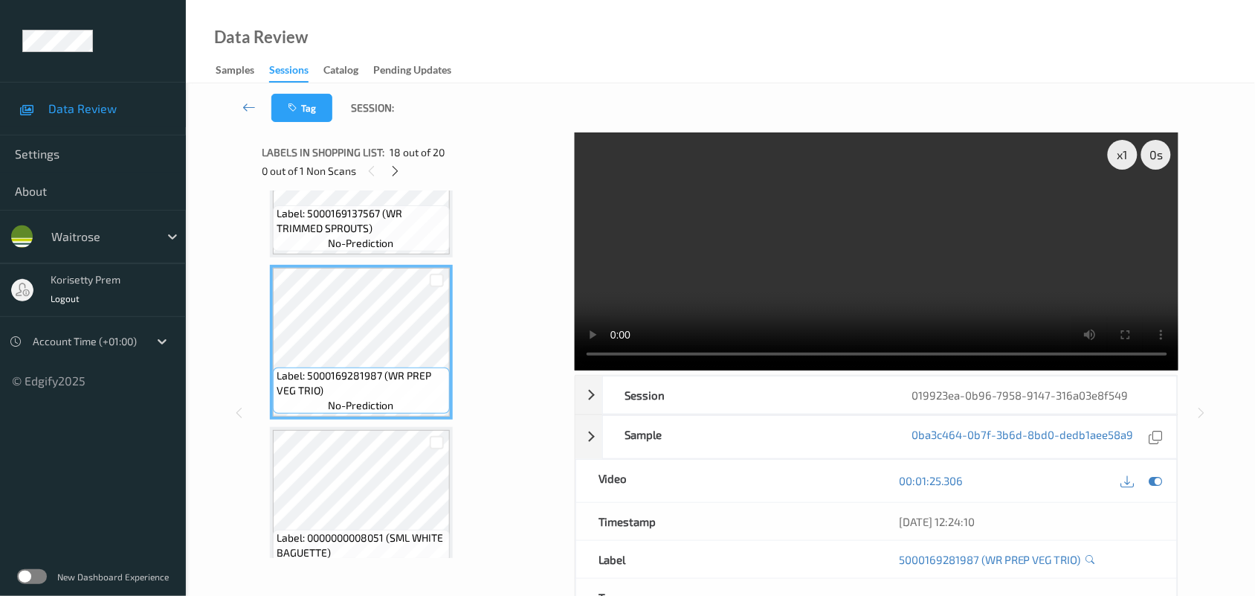
click at [841, 260] on video at bounding box center [877, 251] width 604 height 238
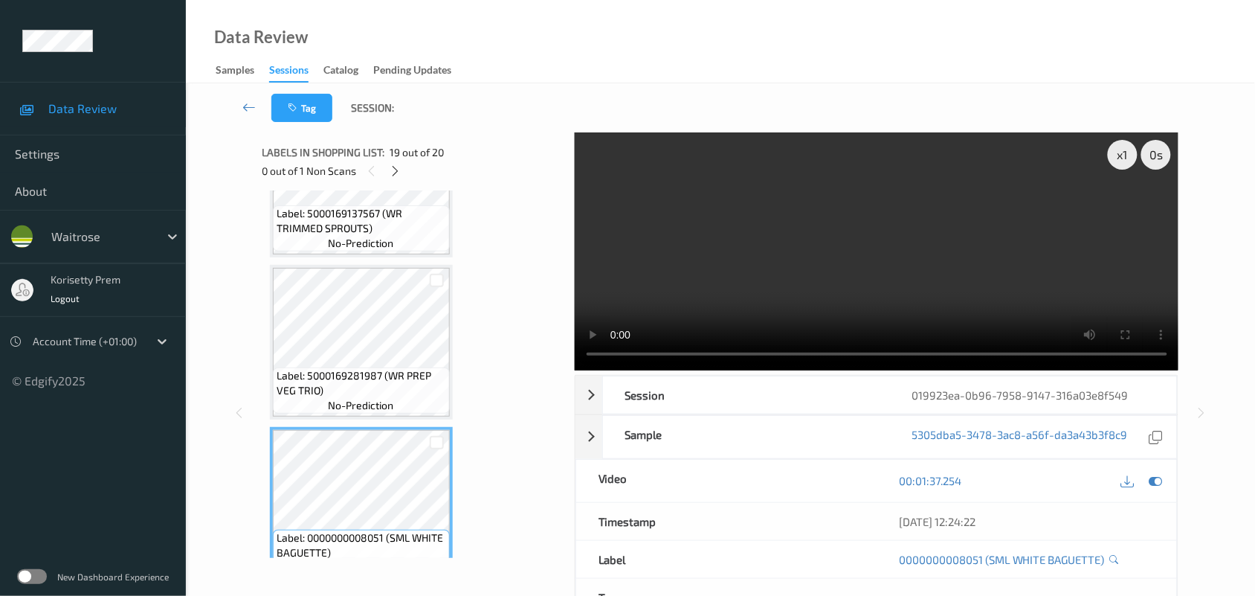
click at [694, 270] on video at bounding box center [877, 251] width 604 height 238
click at [793, 283] on video at bounding box center [877, 251] width 604 height 238
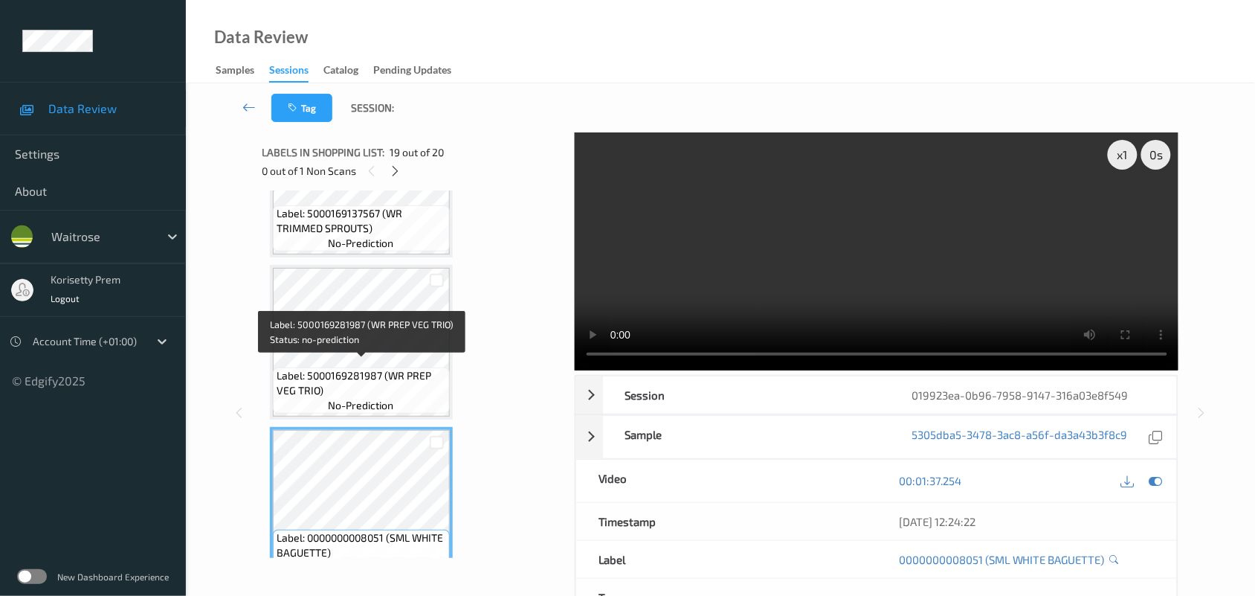
click at [373, 374] on span "Label: 5000169281987 (WR PREP VEG TRIO)" at bounding box center [362, 383] width 170 height 30
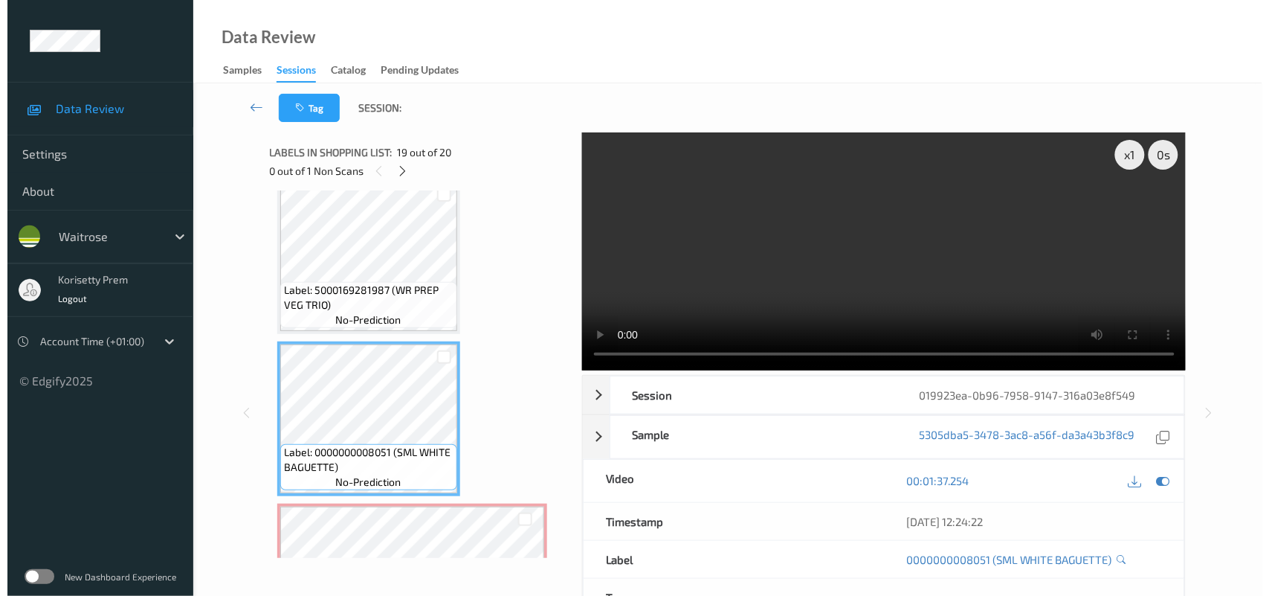
scroll to position [2874, 0]
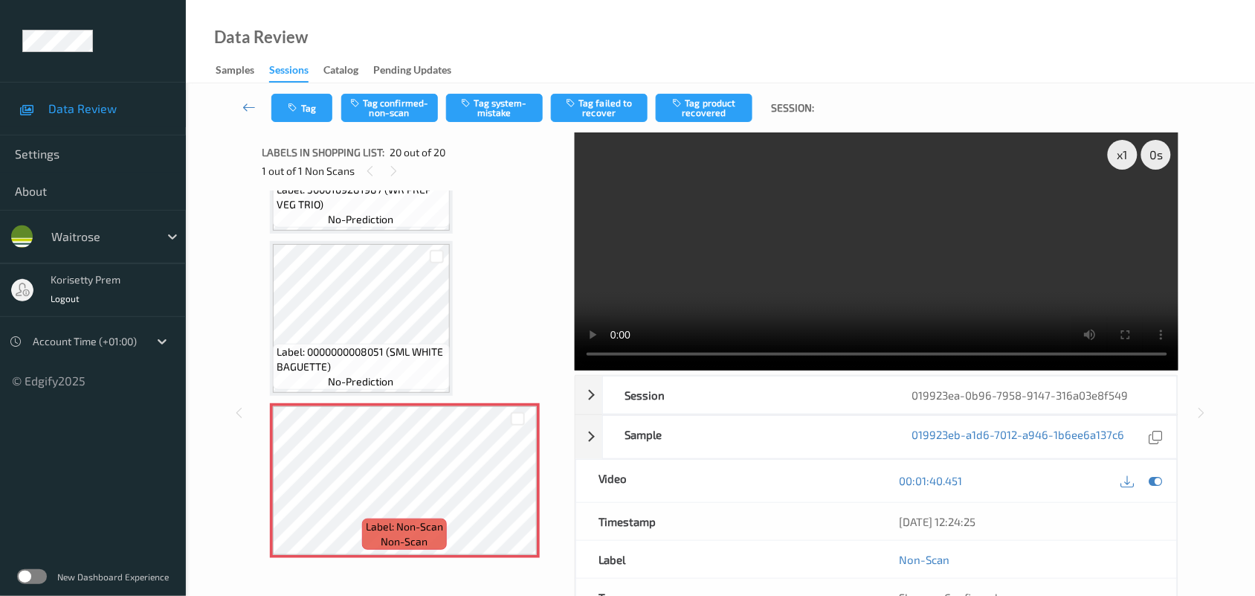
click at [924, 230] on video at bounding box center [877, 251] width 604 height 238
click at [491, 103] on button "Tag system-mistake" at bounding box center [494, 108] width 97 height 28
click at [307, 109] on button "Tag" at bounding box center [301, 108] width 61 height 28
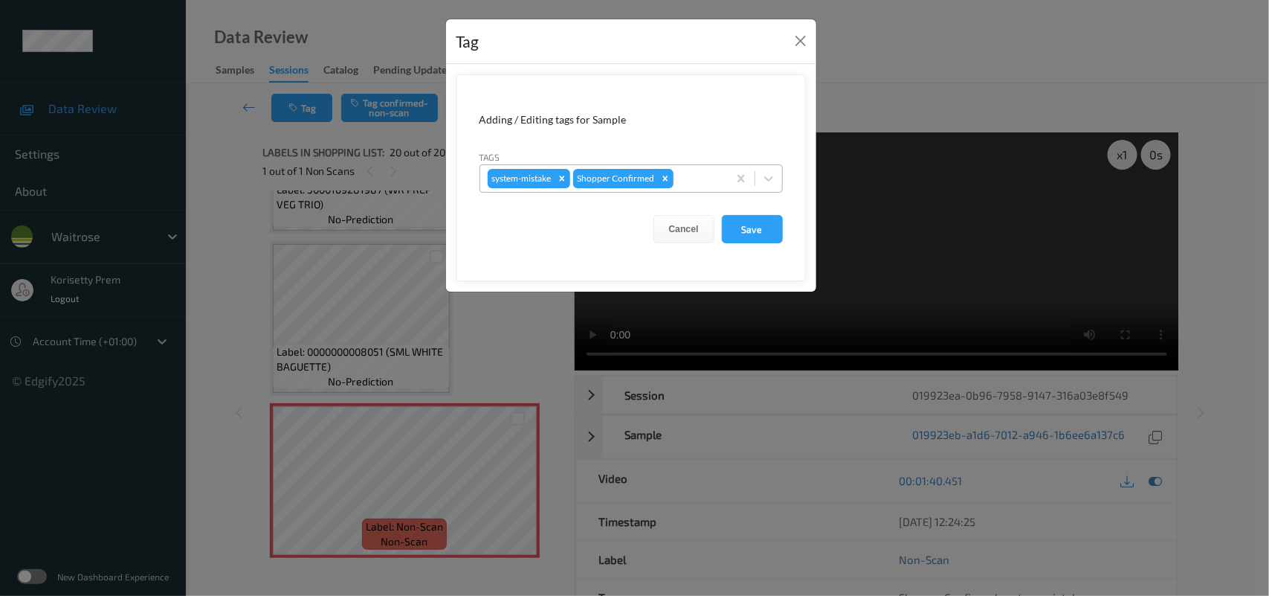
click at [700, 183] on div at bounding box center [699, 179] width 44 height 18
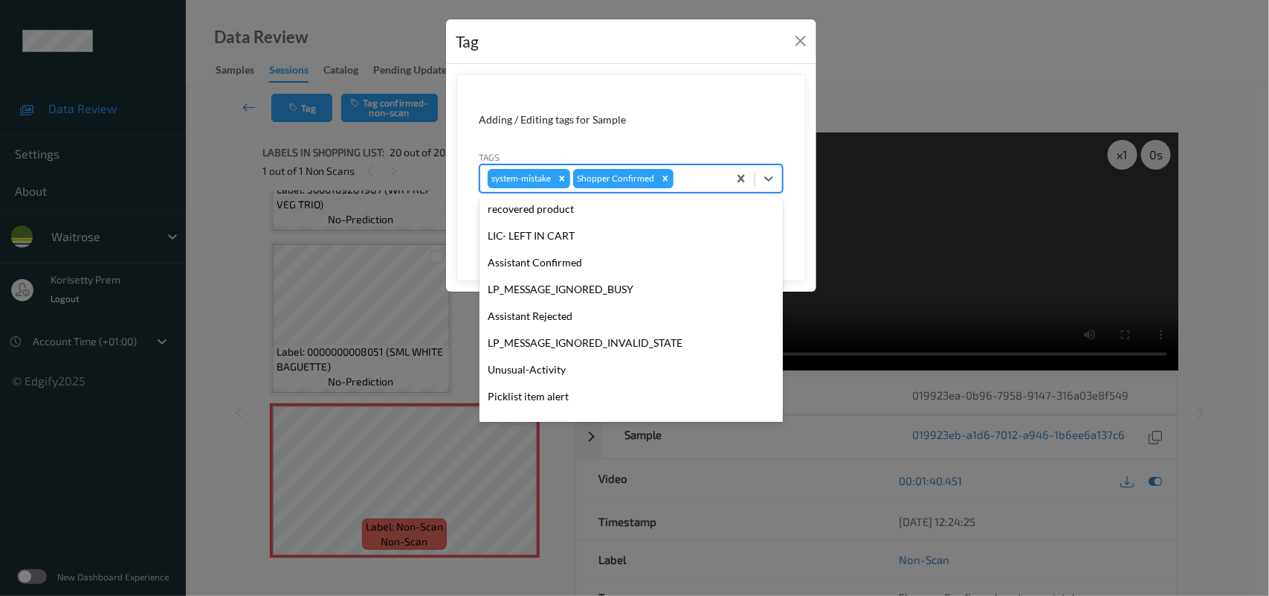
scroll to position [279, 0]
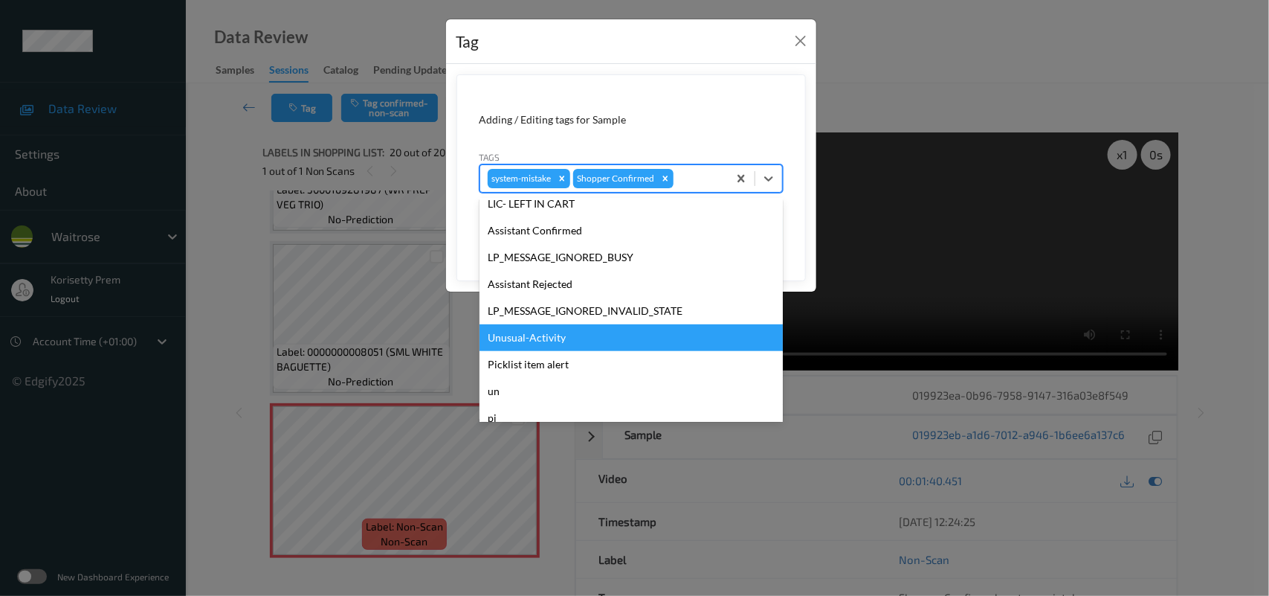
click at [555, 344] on div "Unusual-Activity" at bounding box center [631, 337] width 303 height 27
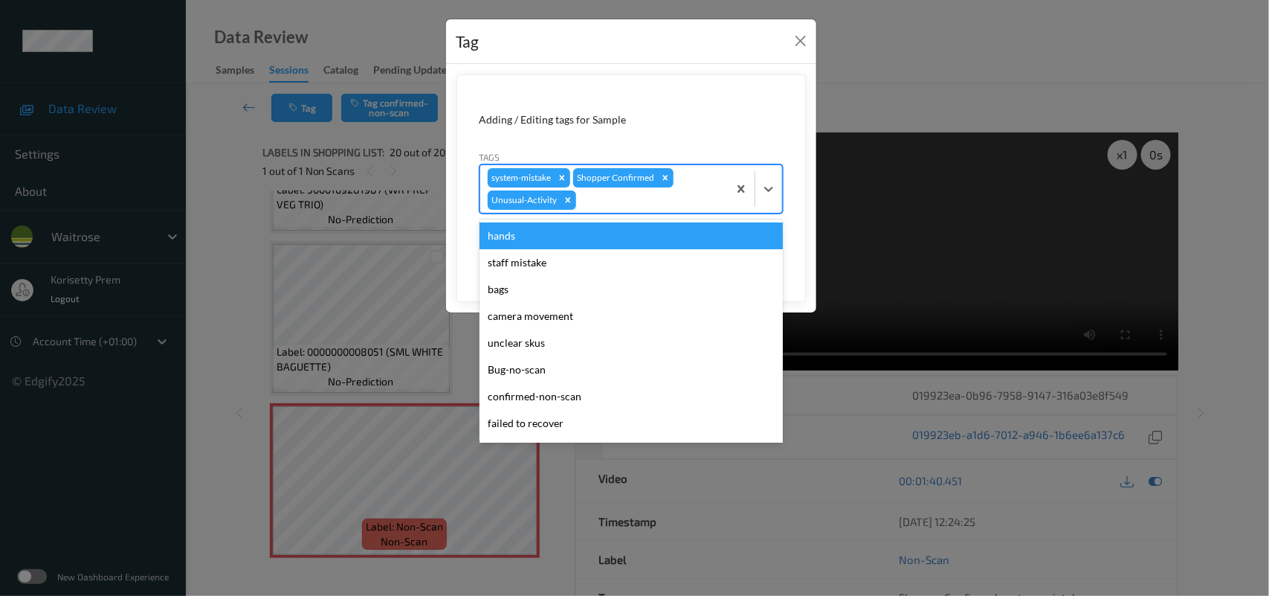
click at [604, 207] on div at bounding box center [649, 200] width 141 height 18
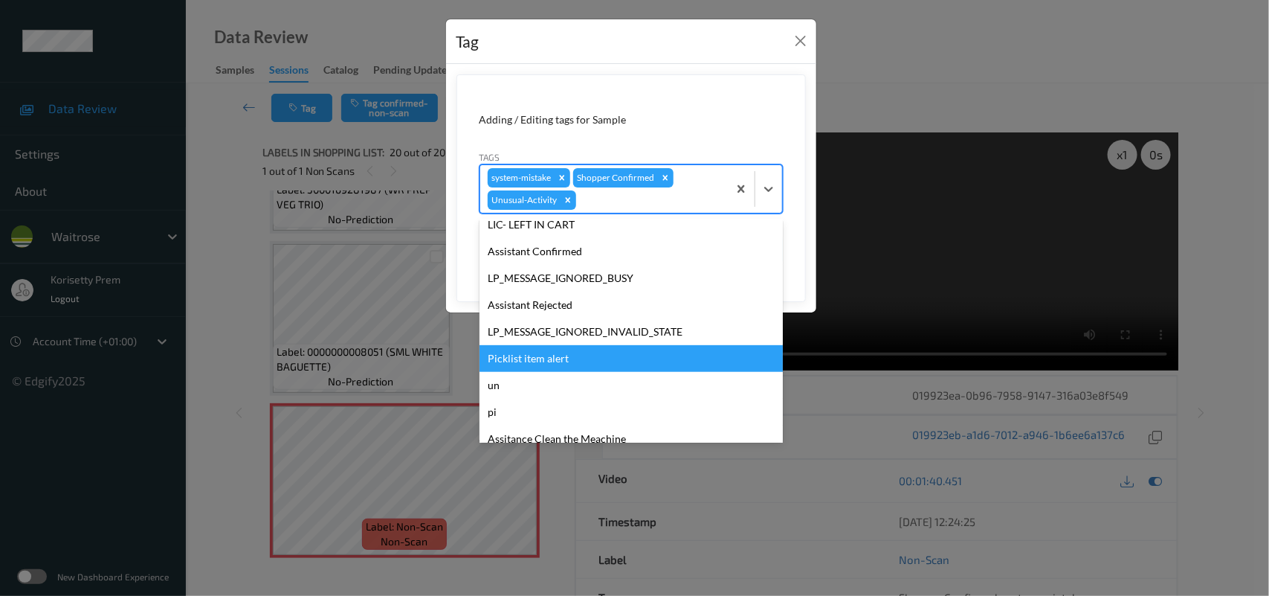
click at [547, 349] on div "Picklist item alert" at bounding box center [631, 358] width 303 height 27
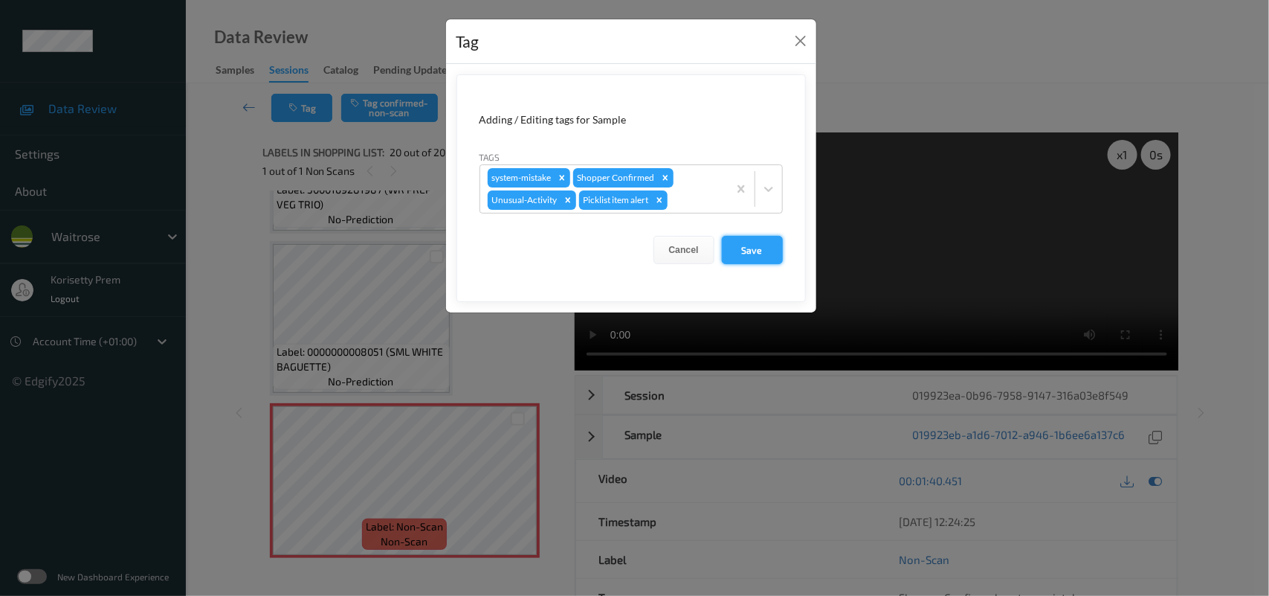
click at [753, 261] on button "Save" at bounding box center [752, 250] width 61 height 28
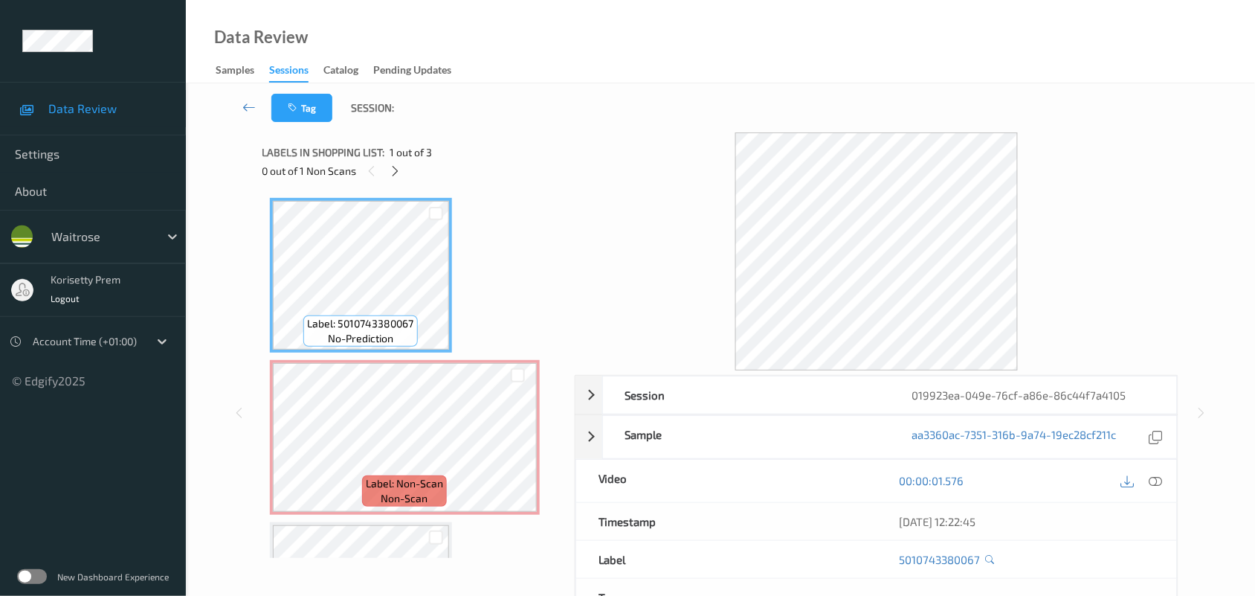
click at [693, 97] on div "Tag Session:" at bounding box center [720, 107] width 1008 height 49
click at [396, 165] on icon at bounding box center [395, 170] width 13 height 13
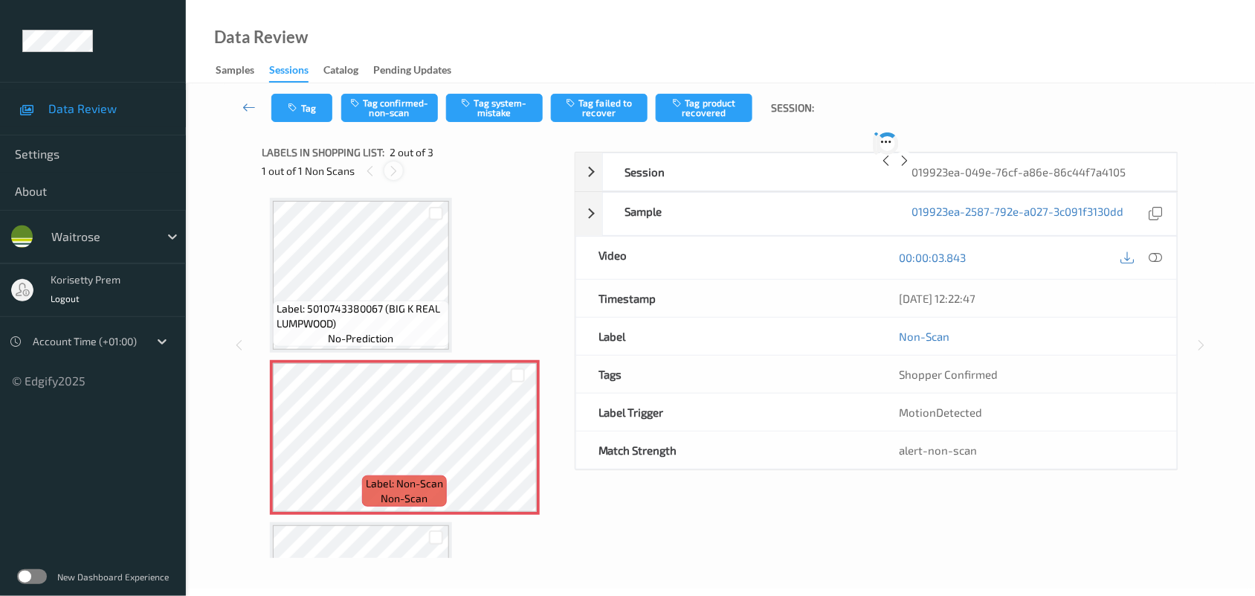
scroll to position [7, 0]
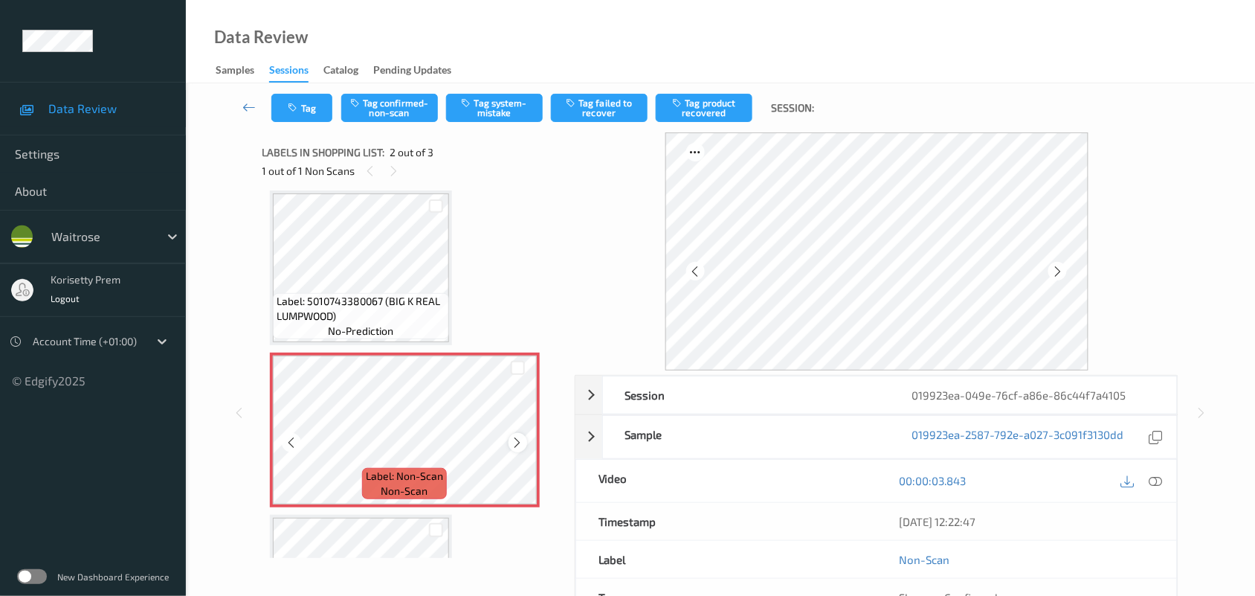
click at [515, 441] on icon at bounding box center [518, 442] width 13 height 13
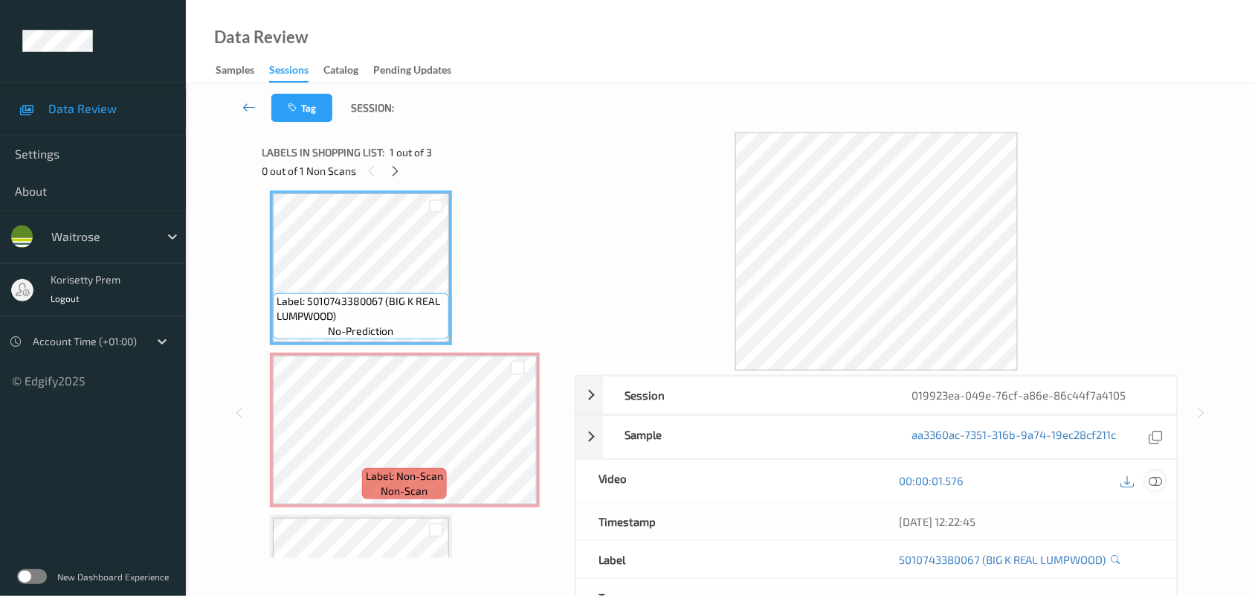
click at [1157, 482] on icon at bounding box center [1155, 480] width 13 height 13
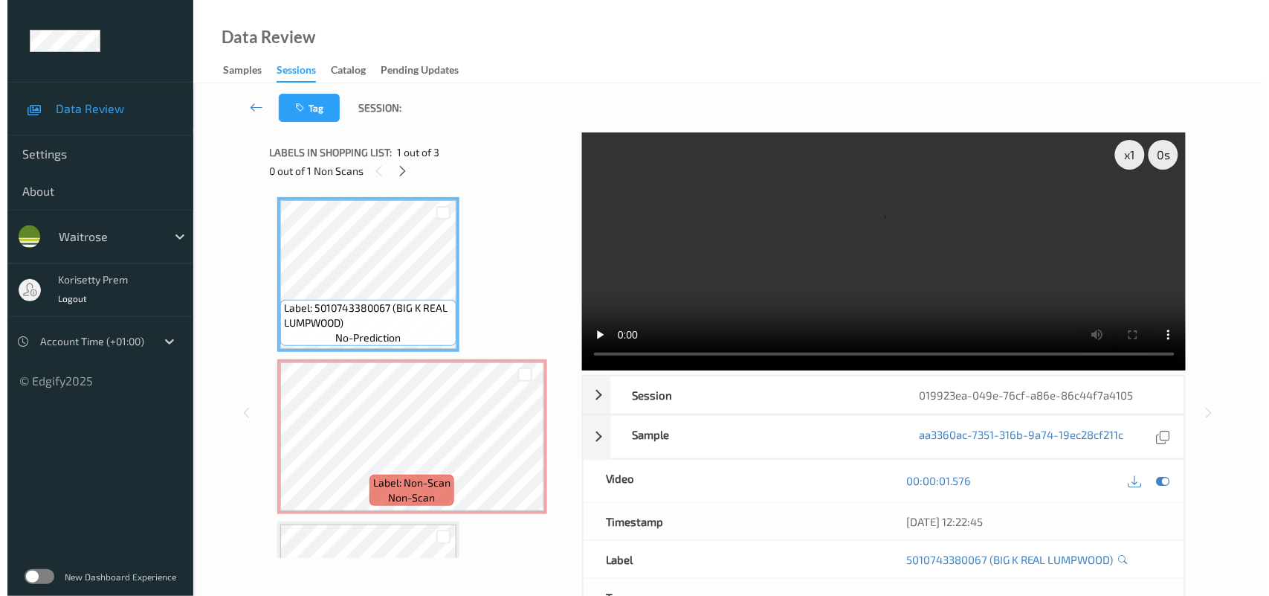
scroll to position [0, 0]
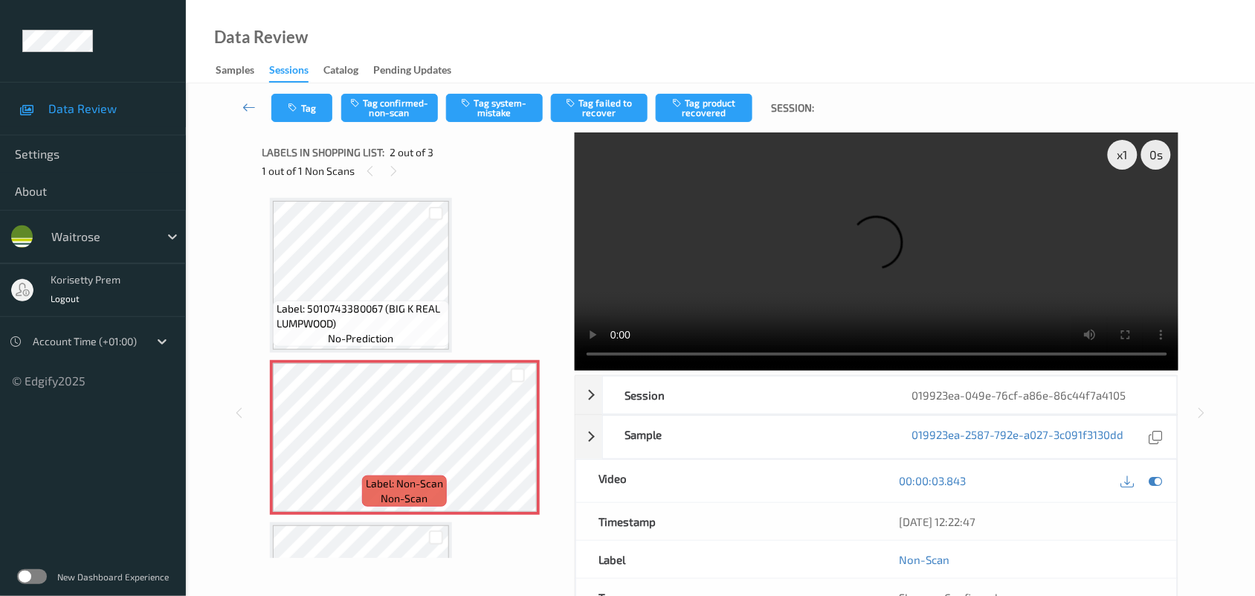
click at [712, 292] on video at bounding box center [877, 251] width 604 height 238
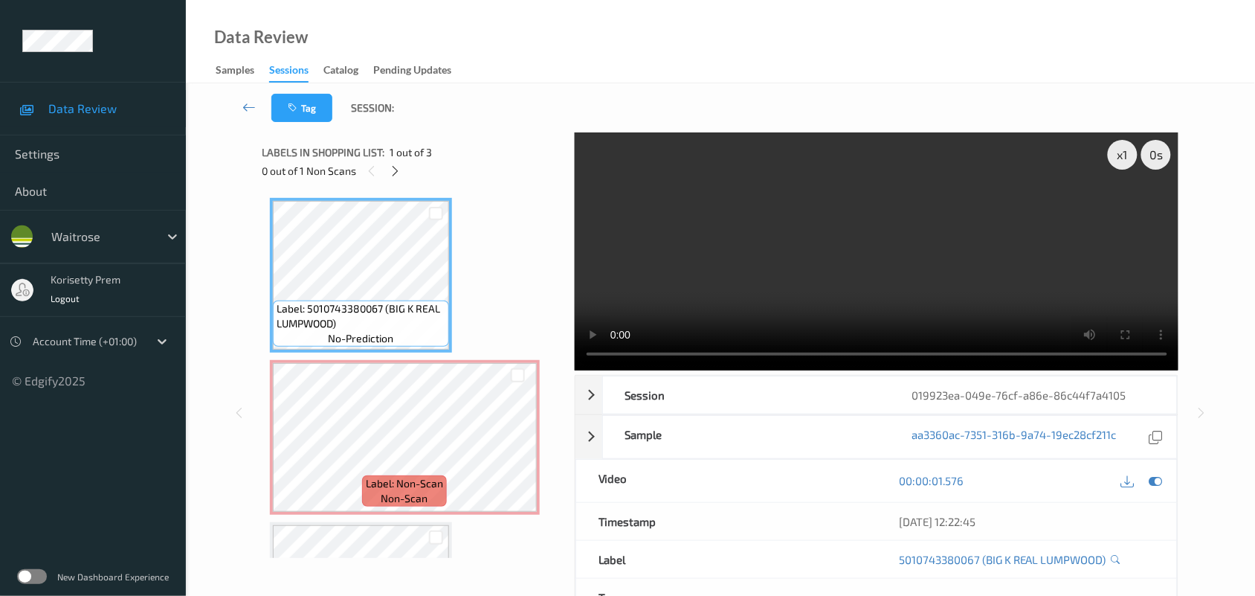
click at [671, 303] on video at bounding box center [877, 251] width 604 height 238
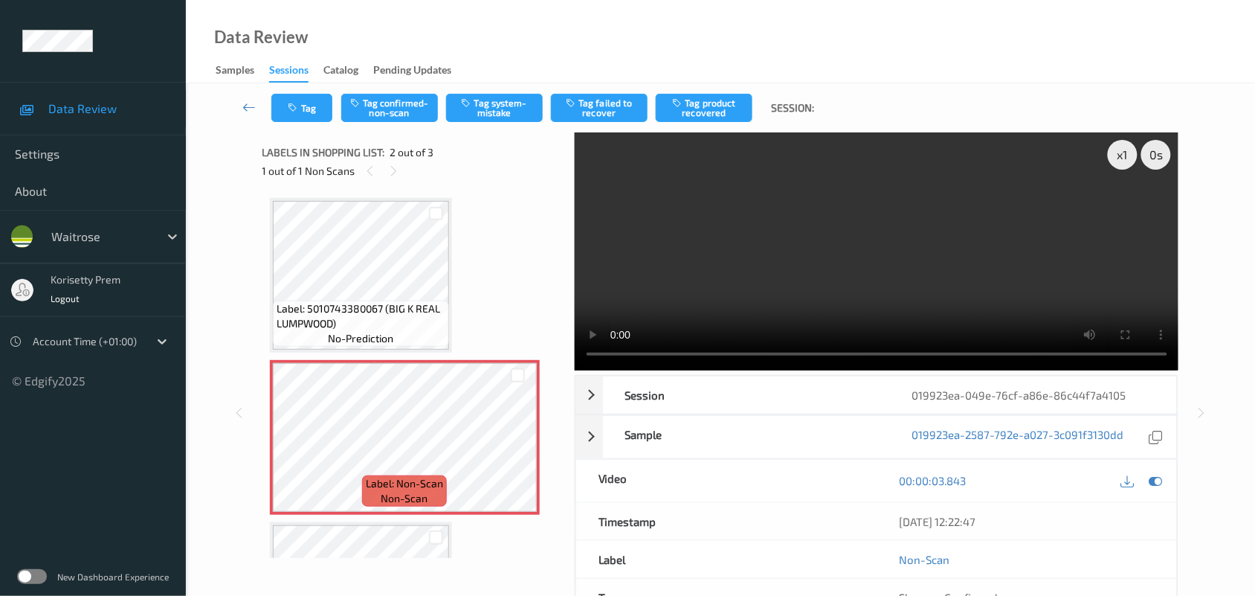
click at [757, 251] on video at bounding box center [877, 251] width 604 height 238
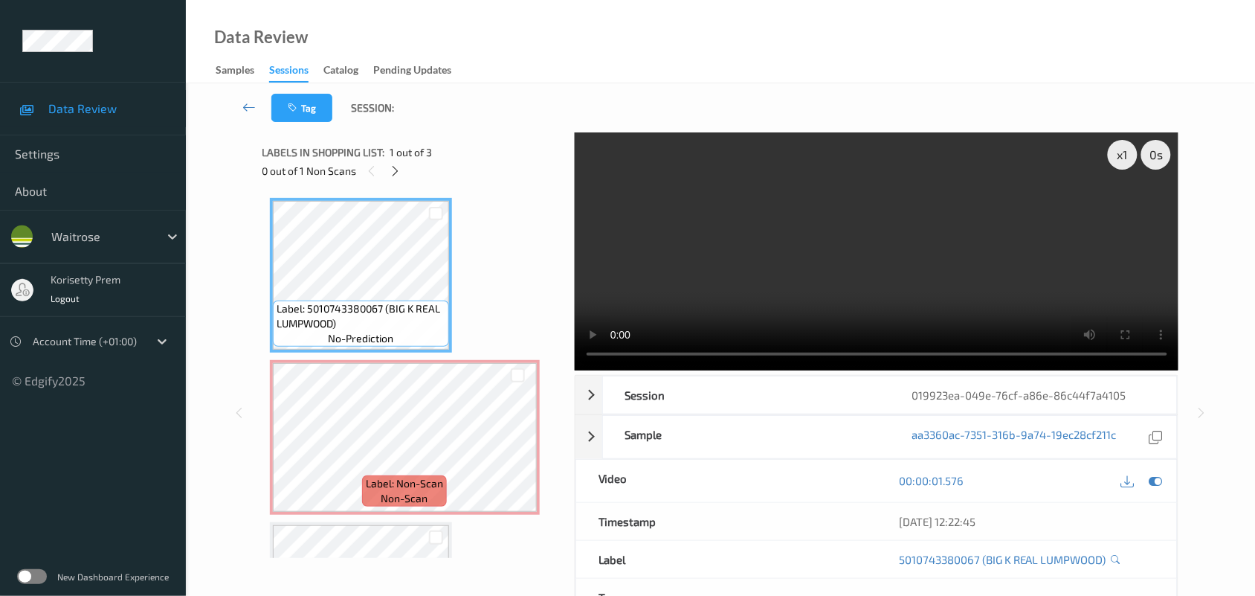
click at [690, 294] on video at bounding box center [877, 251] width 604 height 238
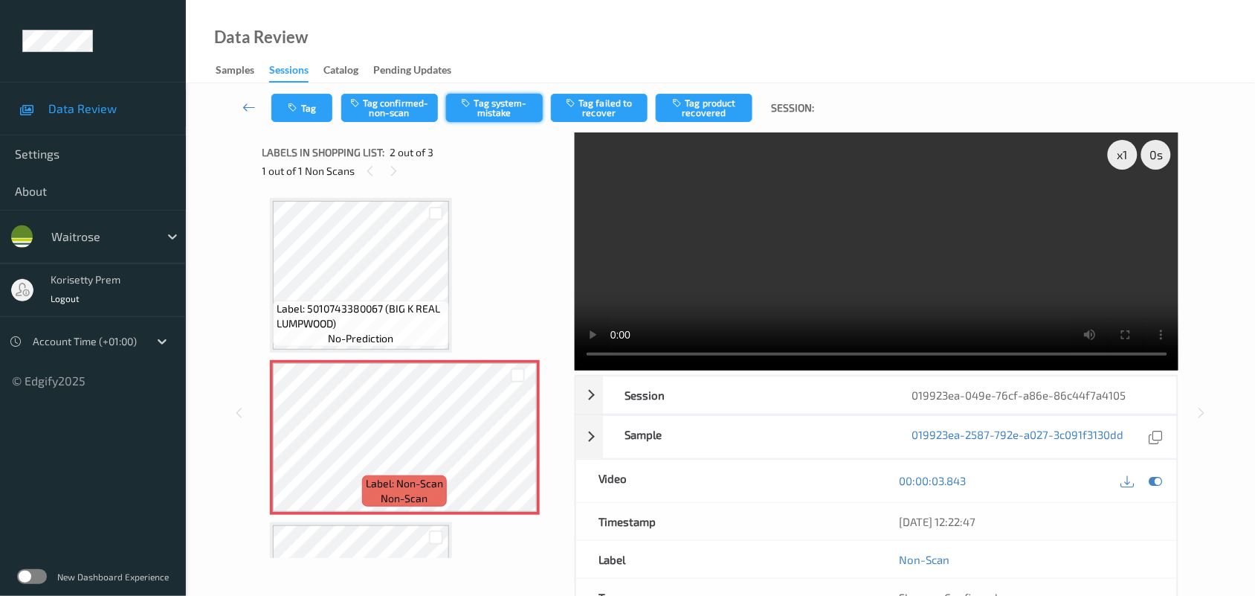
click at [506, 106] on button "Tag system-mistake" at bounding box center [494, 108] width 97 height 28
click at [295, 116] on button "Tag" at bounding box center [301, 108] width 61 height 28
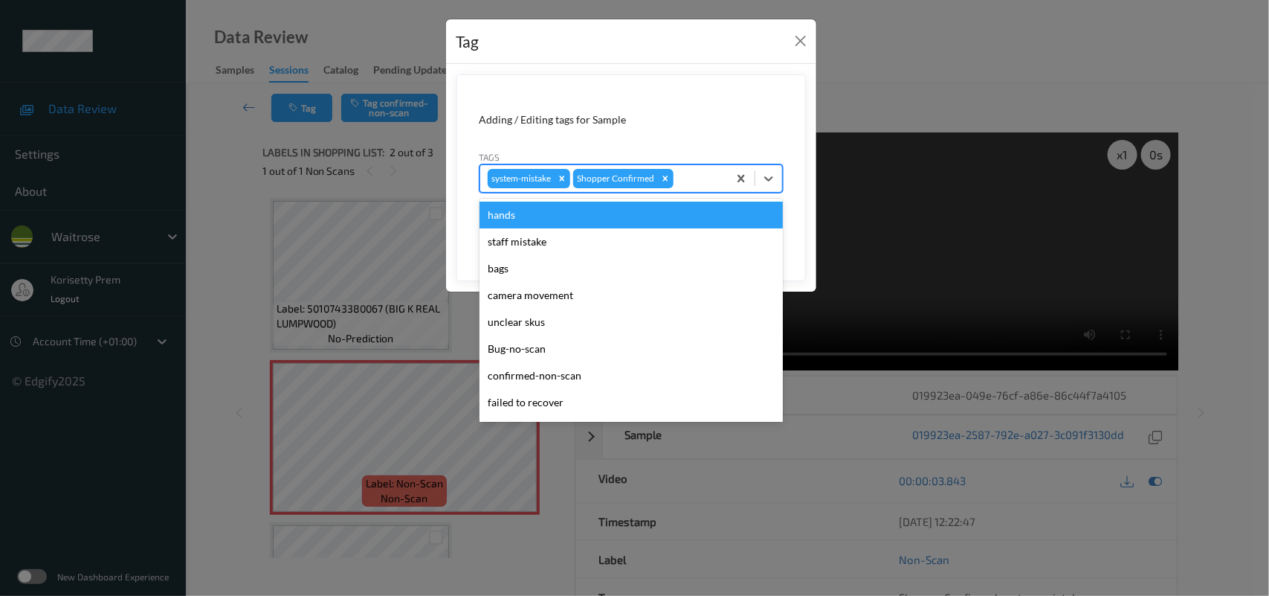
click at [688, 173] on div at bounding box center [699, 179] width 44 height 18
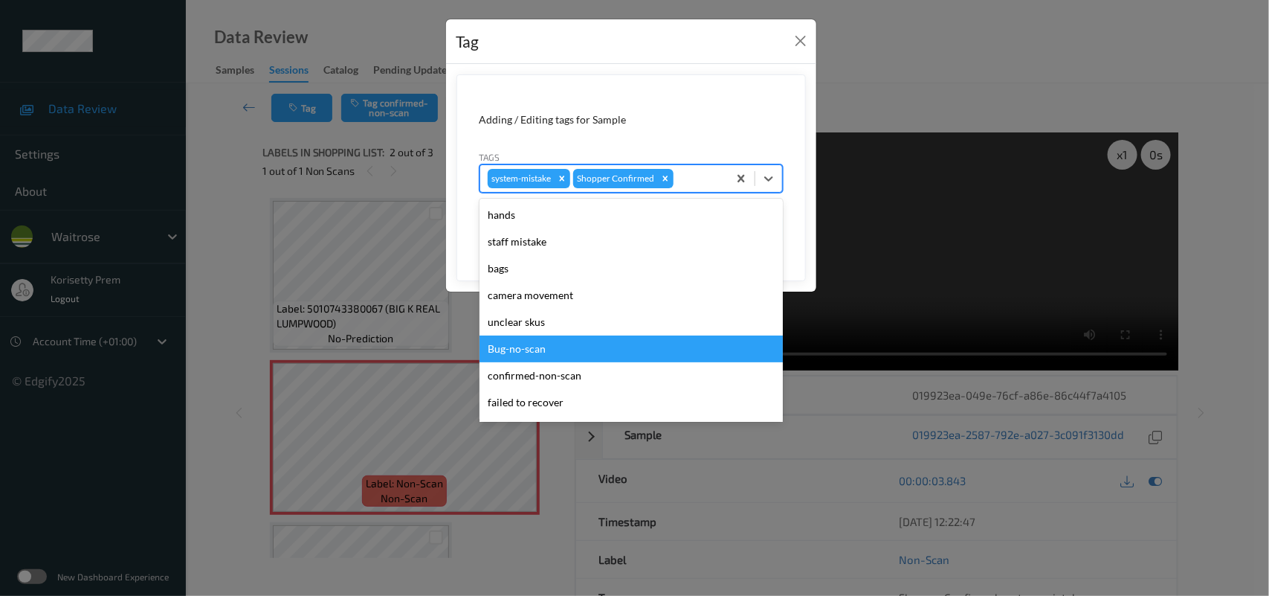
scroll to position [279, 0]
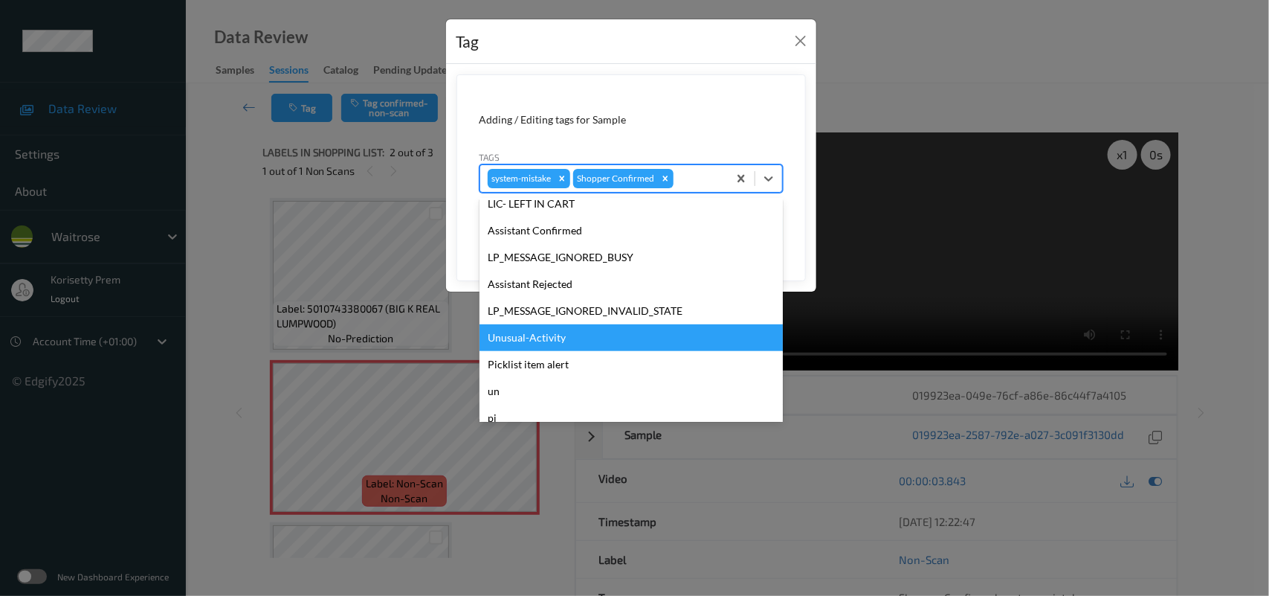
click at [533, 337] on div "Unusual-Activity" at bounding box center [631, 337] width 303 height 27
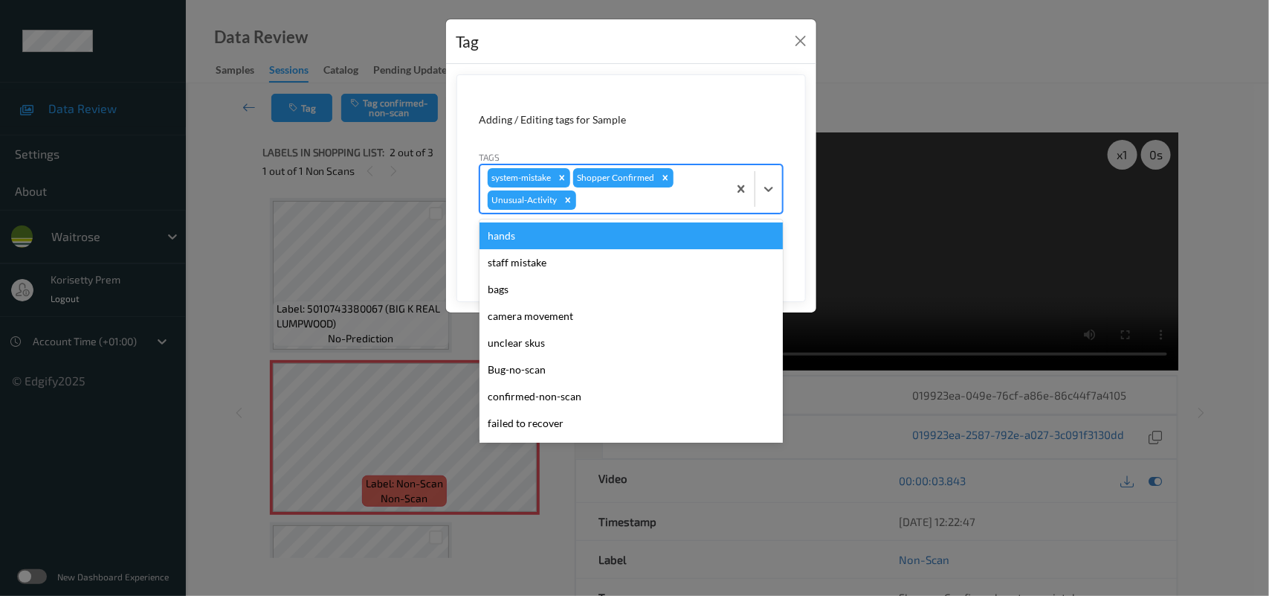
click at [638, 202] on div at bounding box center [649, 200] width 141 height 18
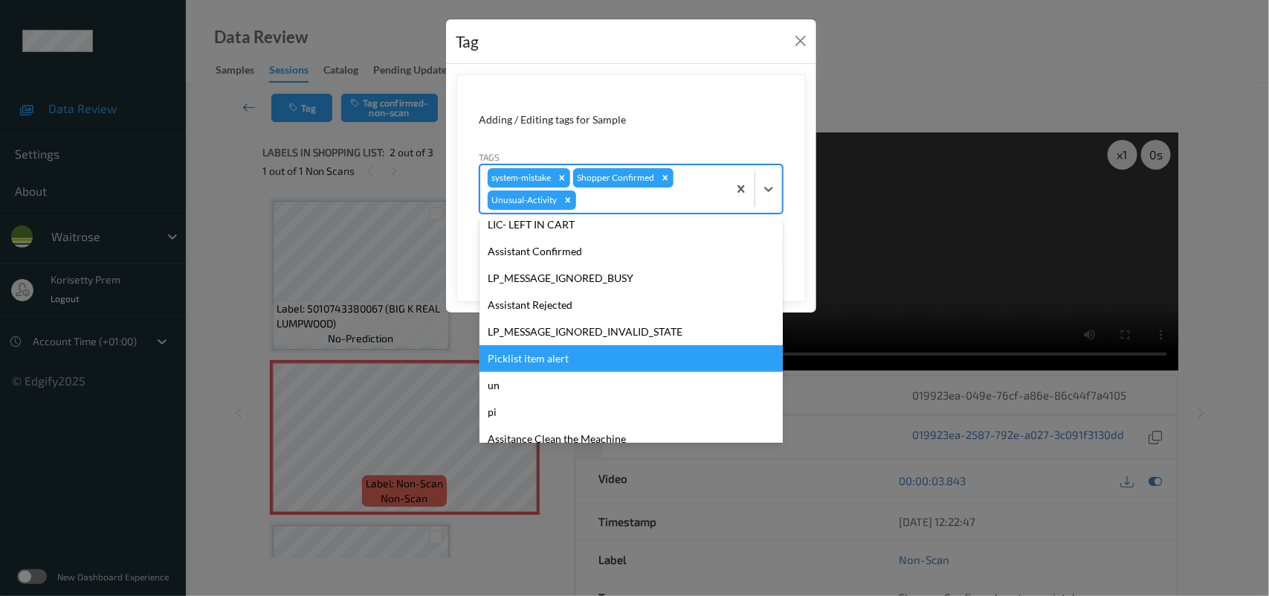
click at [552, 362] on div "Picklist item alert" at bounding box center [631, 358] width 303 height 27
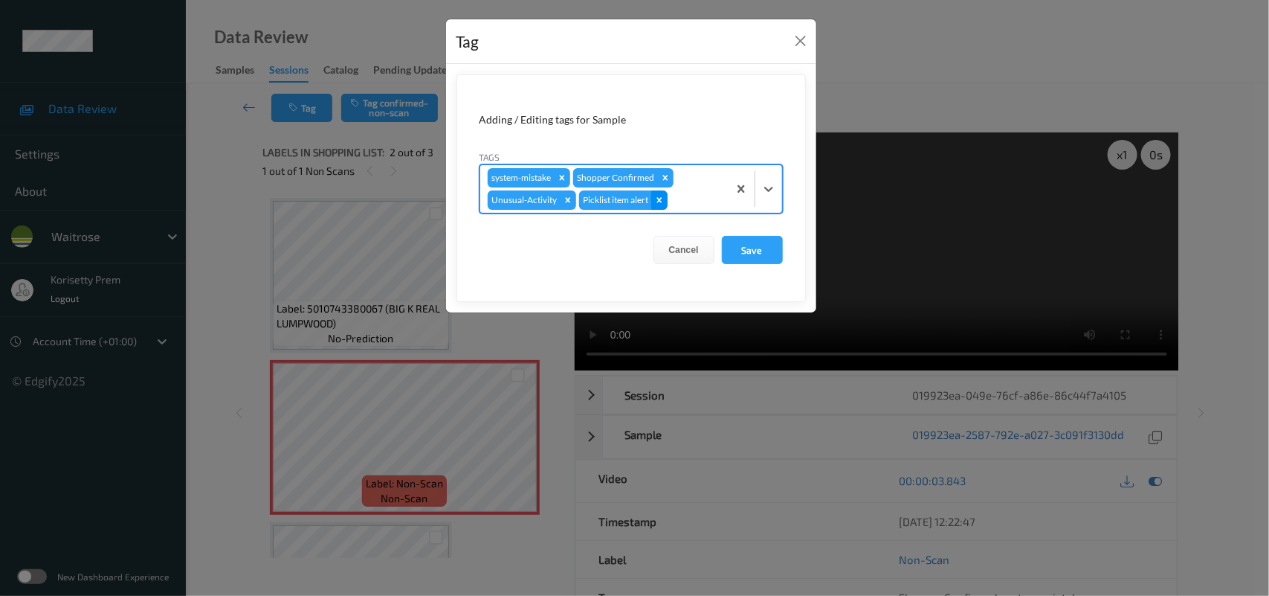
click at [660, 201] on icon "Remove Picklist item alert" at bounding box center [659, 199] width 5 height 5
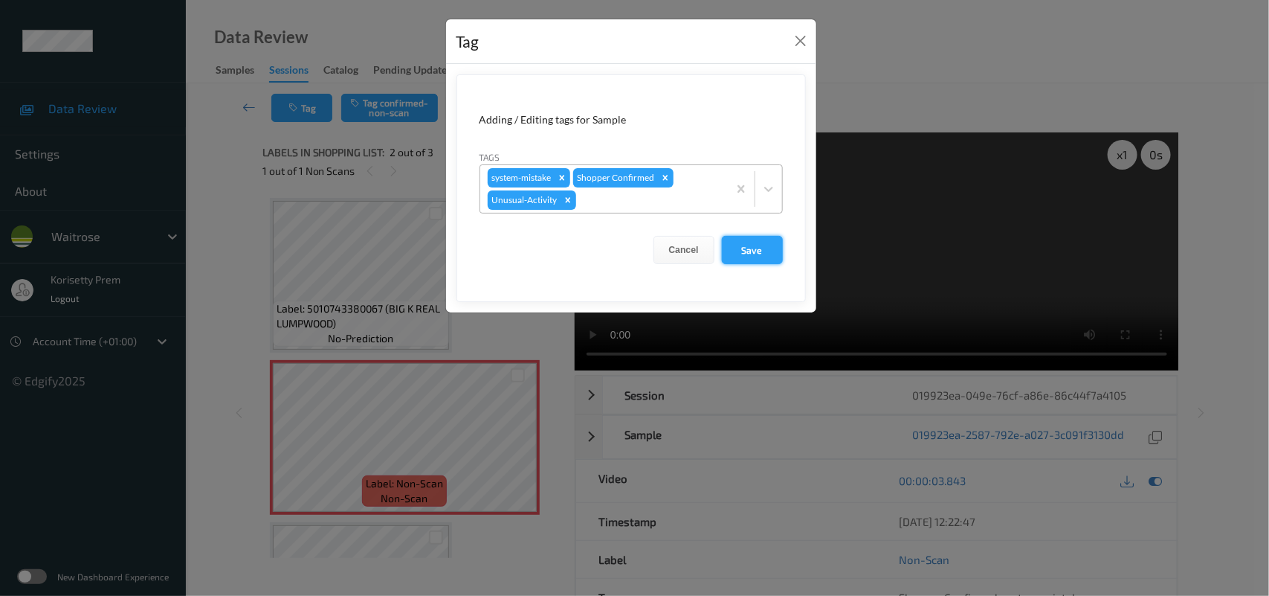
click at [755, 260] on button "Save" at bounding box center [752, 250] width 61 height 28
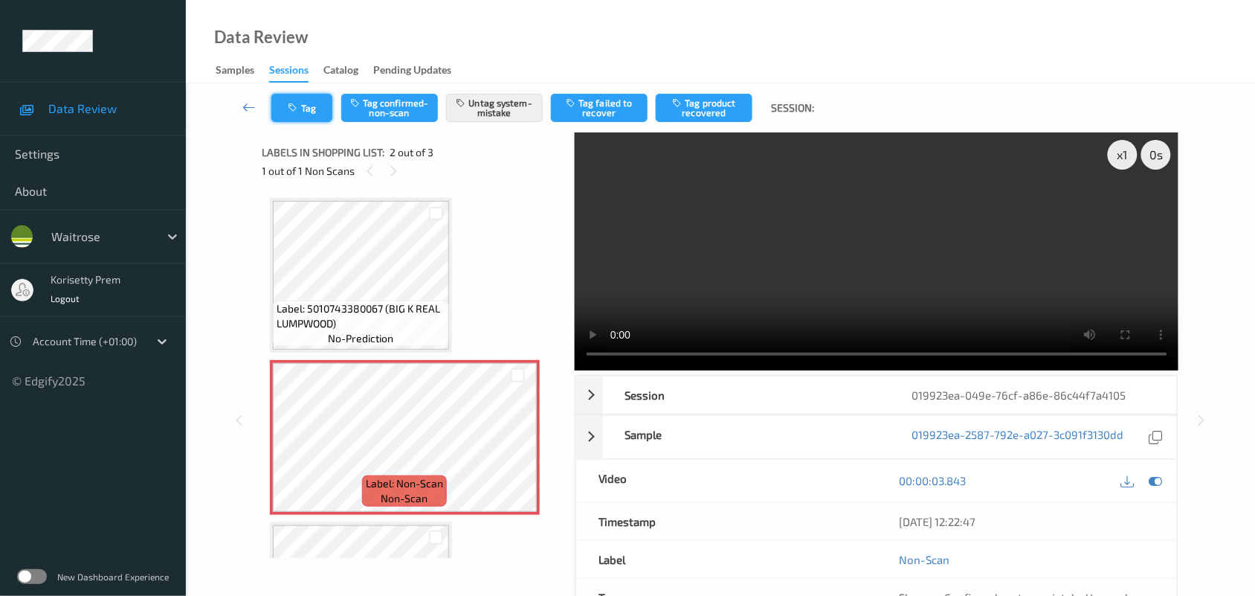
click at [317, 112] on button "Tag" at bounding box center [301, 108] width 61 height 28
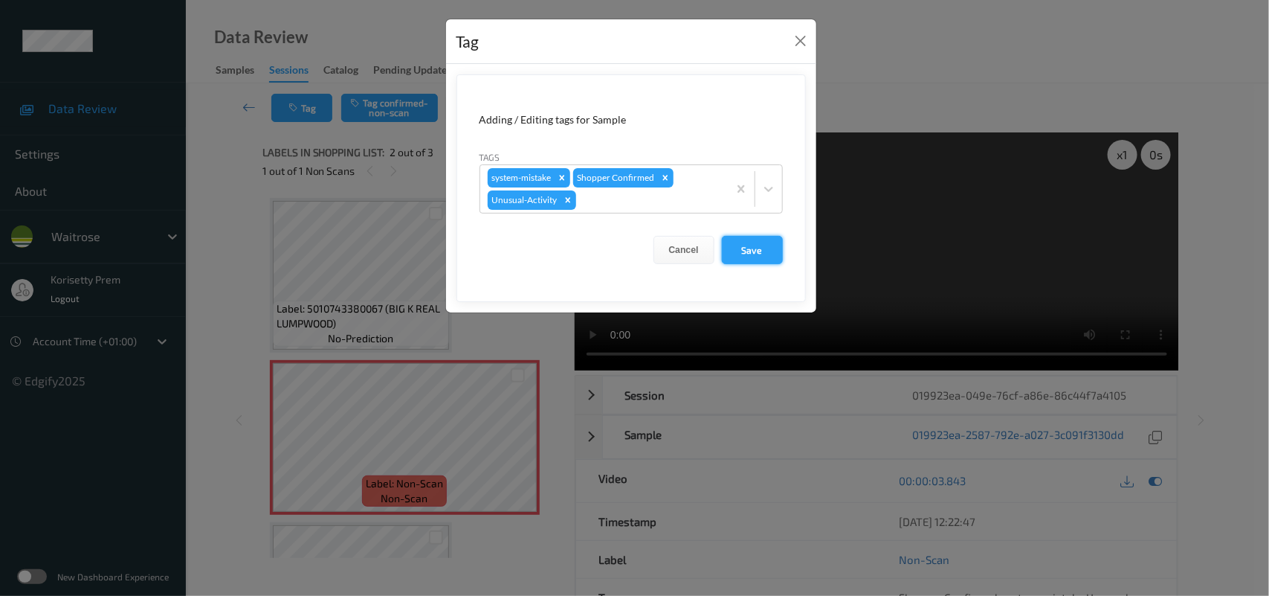
click at [764, 253] on button "Save" at bounding box center [752, 250] width 61 height 28
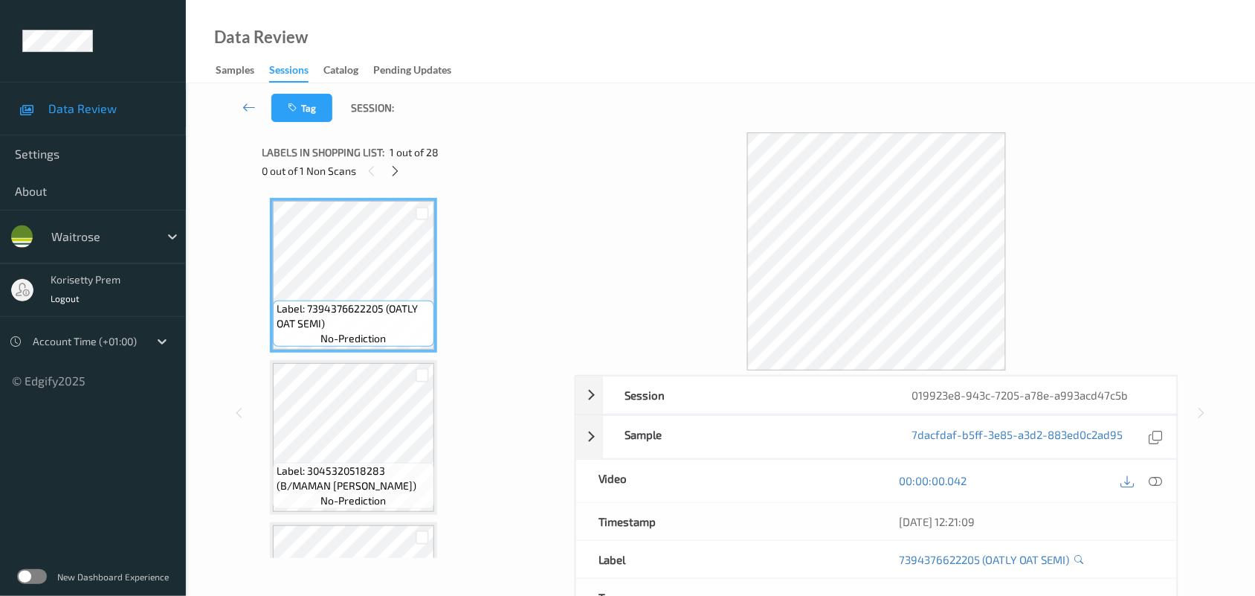
click at [587, 67] on div "Data Review Samples Sessions Catalog Pending Updates" at bounding box center [720, 41] width 1069 height 83
click at [396, 167] on icon at bounding box center [395, 170] width 13 height 13
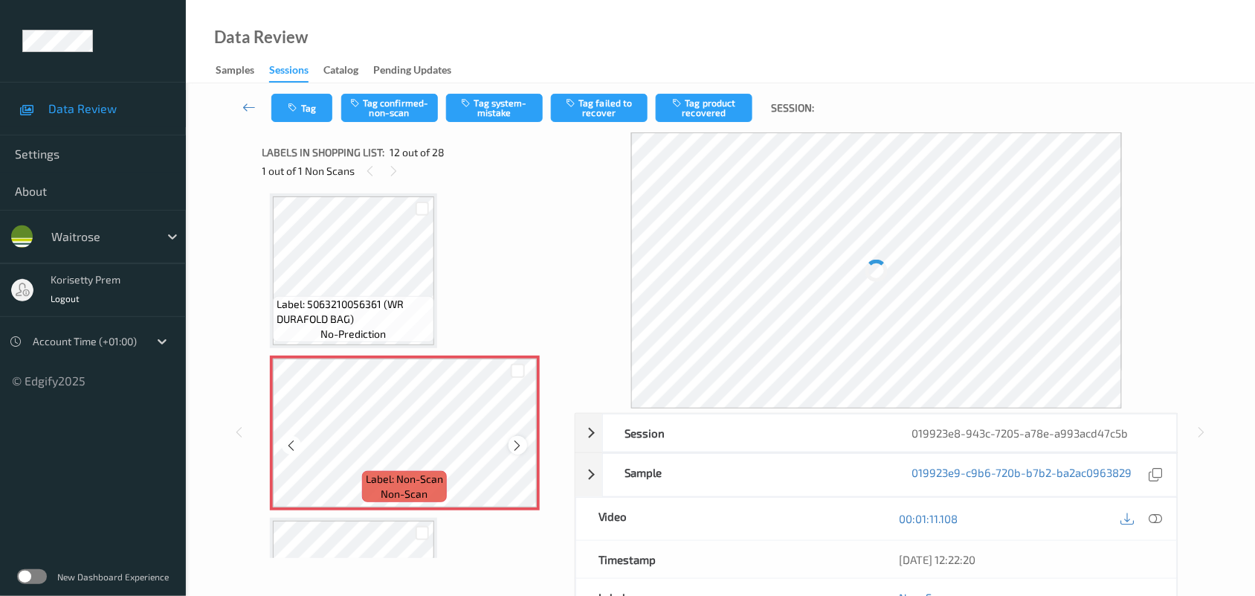
click at [515, 445] on icon at bounding box center [518, 445] width 13 height 13
click at [514, 445] on icon at bounding box center [518, 445] width 13 height 13
click at [514, 444] on icon at bounding box center [518, 445] width 13 height 13
click at [511, 436] on div at bounding box center [518, 445] width 19 height 19
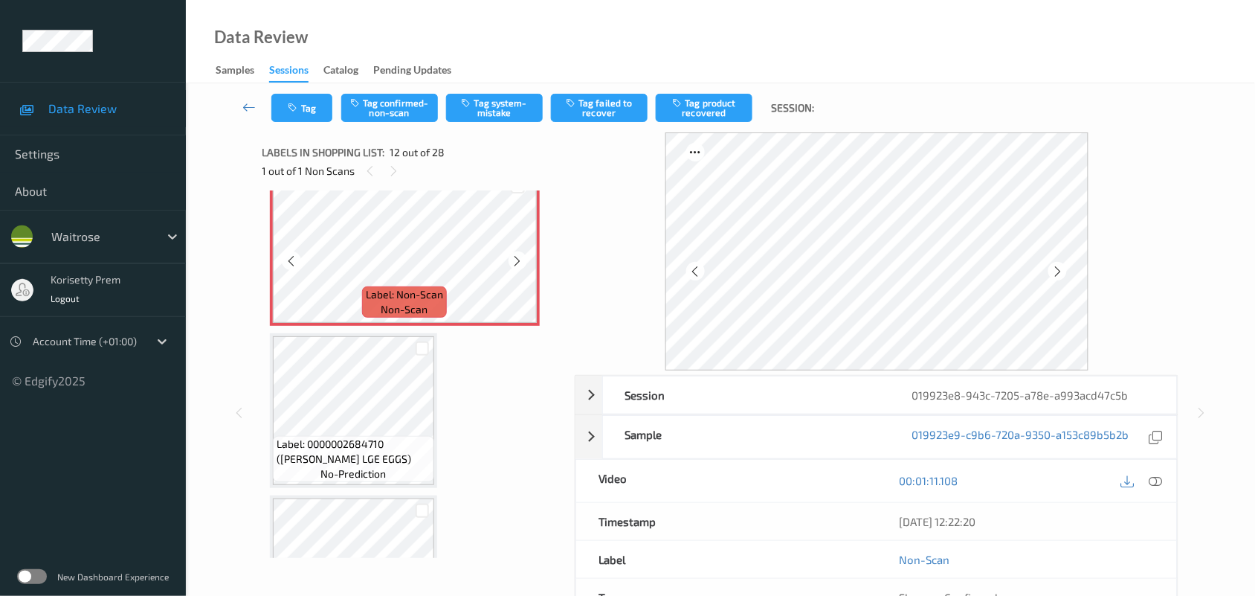
scroll to position [1810, 0]
click at [519, 254] on icon at bounding box center [518, 259] width 13 height 13
click at [521, 254] on icon at bounding box center [518, 259] width 13 height 13
click at [524, 254] on div at bounding box center [518, 259] width 19 height 19
click at [520, 257] on icon at bounding box center [518, 259] width 13 height 13
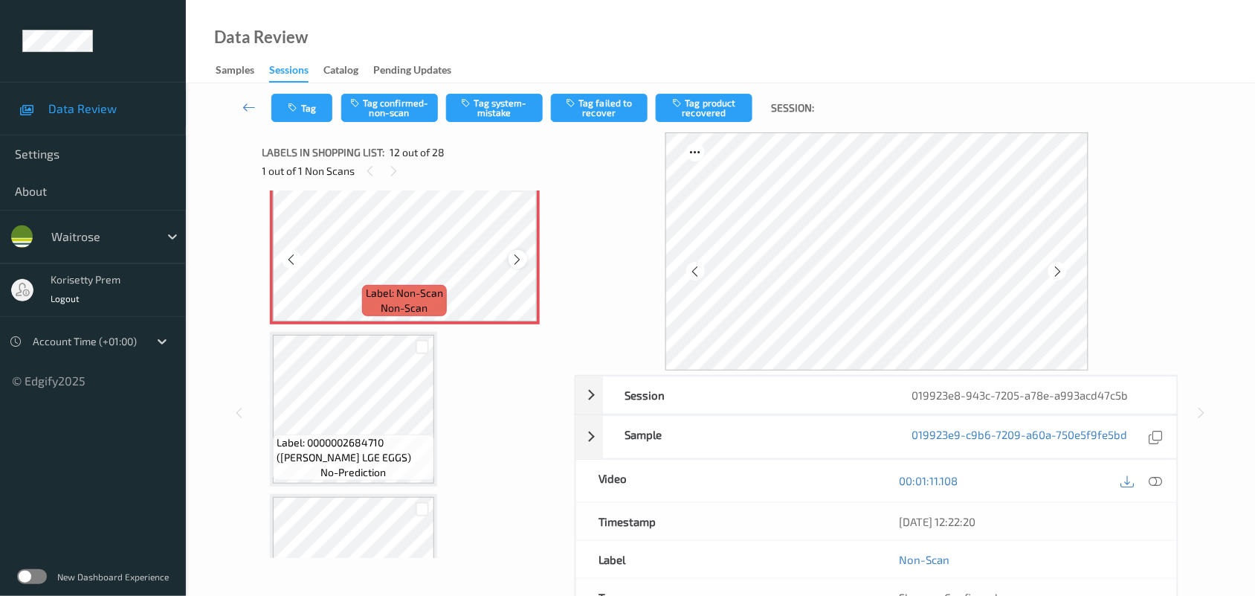
click at [525, 255] on div at bounding box center [518, 259] width 19 height 19
click at [526, 257] on div at bounding box center [518, 259] width 19 height 19
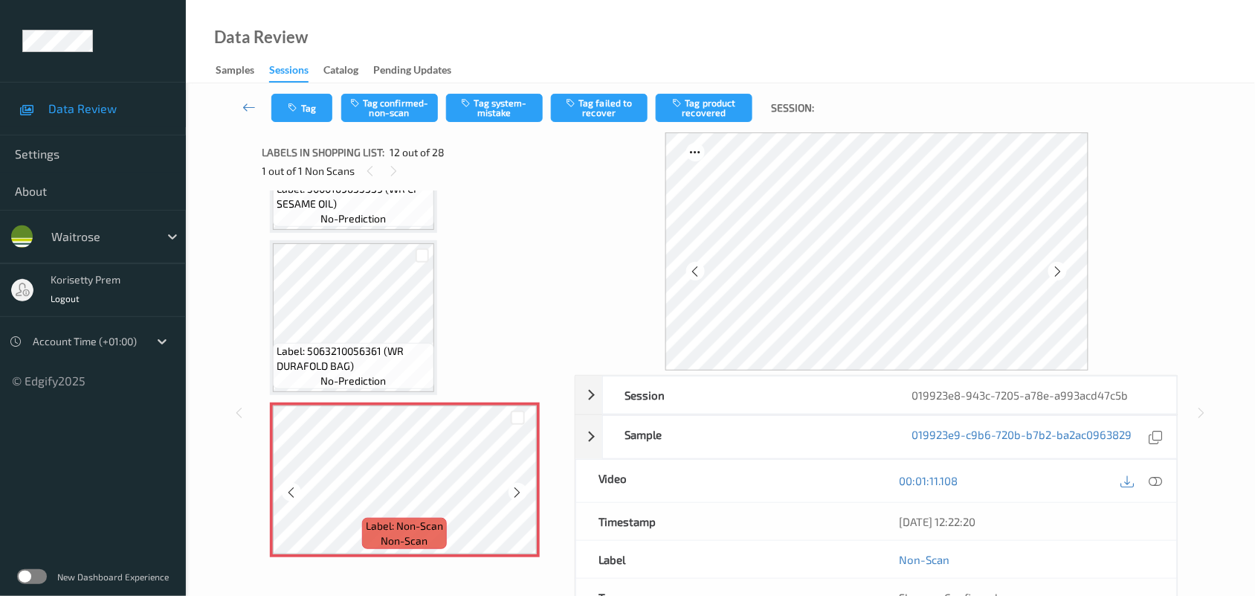
scroll to position [1532, 0]
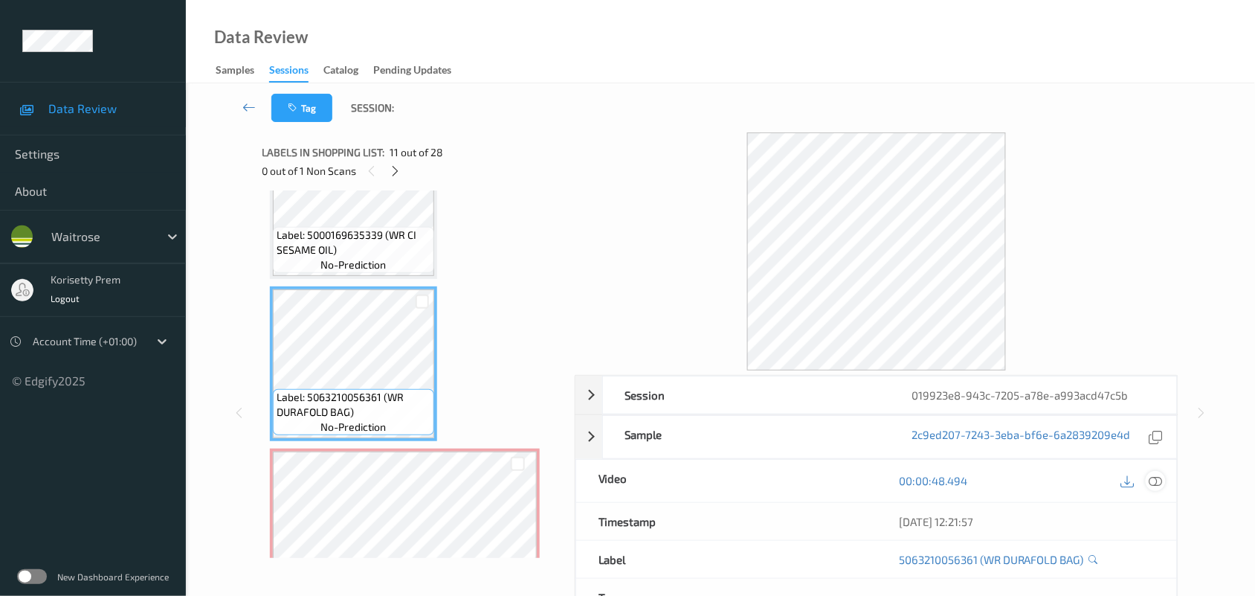
click at [1164, 478] on div at bounding box center [1156, 481] width 20 height 20
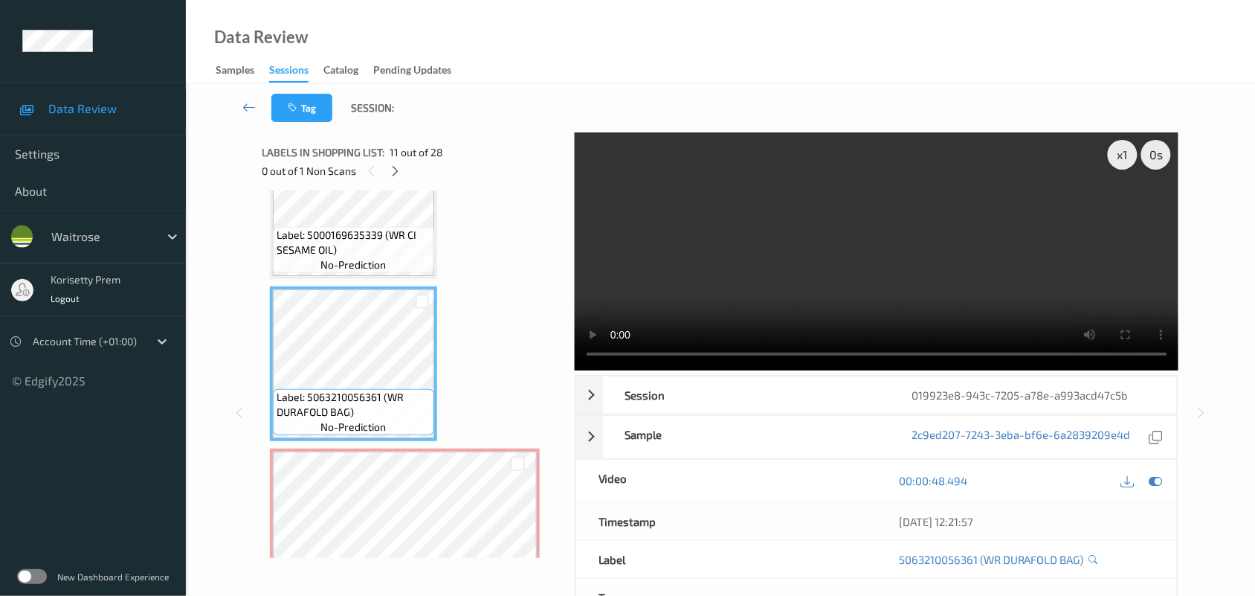
click at [835, 286] on video at bounding box center [877, 251] width 604 height 238
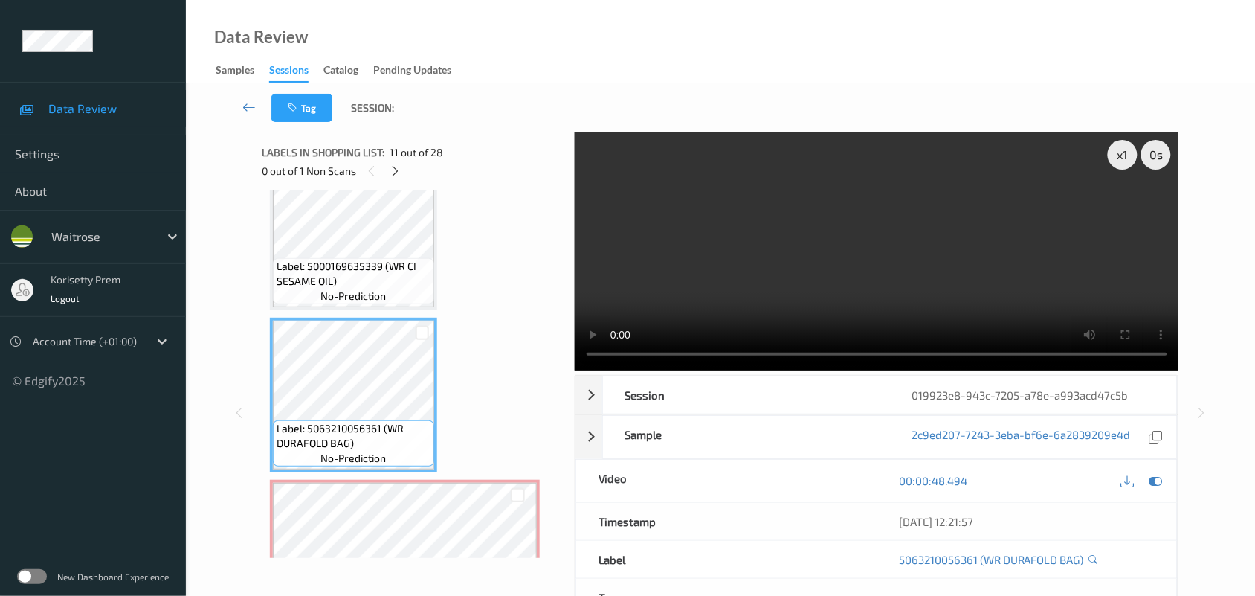
scroll to position [1625, 0]
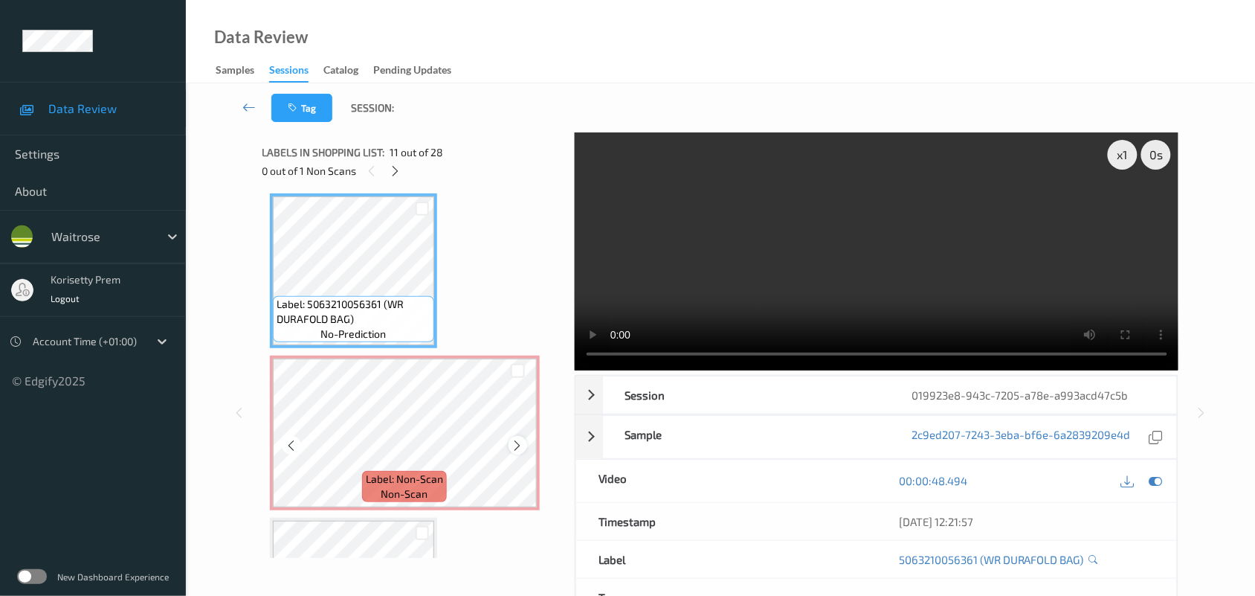
click at [520, 439] on icon at bounding box center [518, 445] width 13 height 13
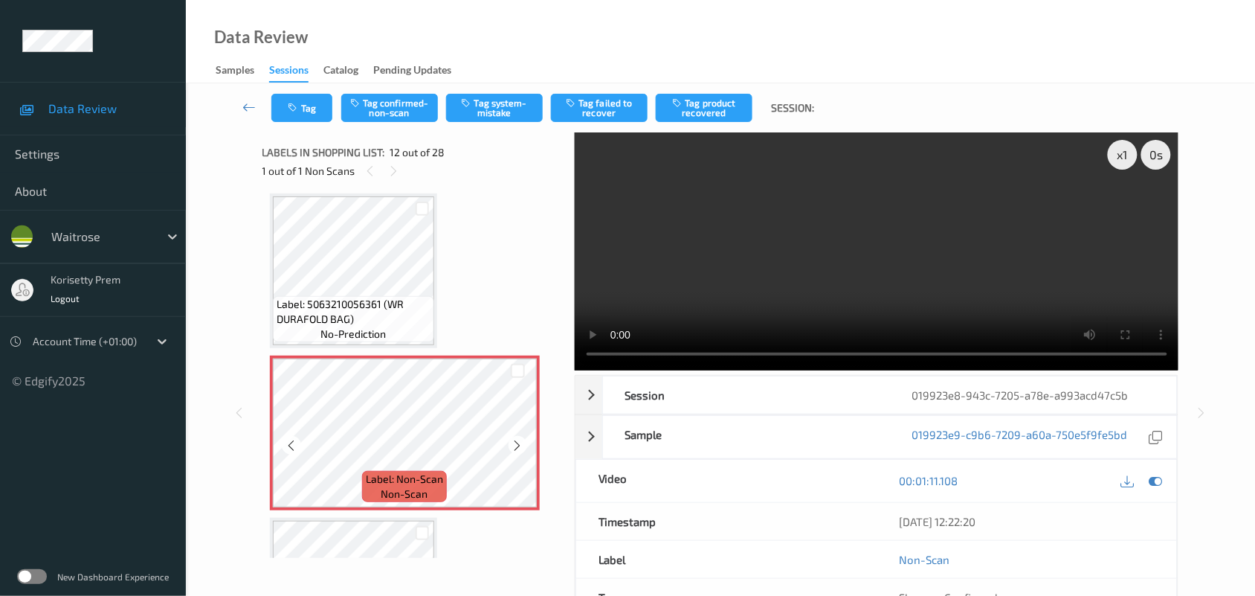
click at [520, 439] on icon at bounding box center [518, 445] width 13 height 13
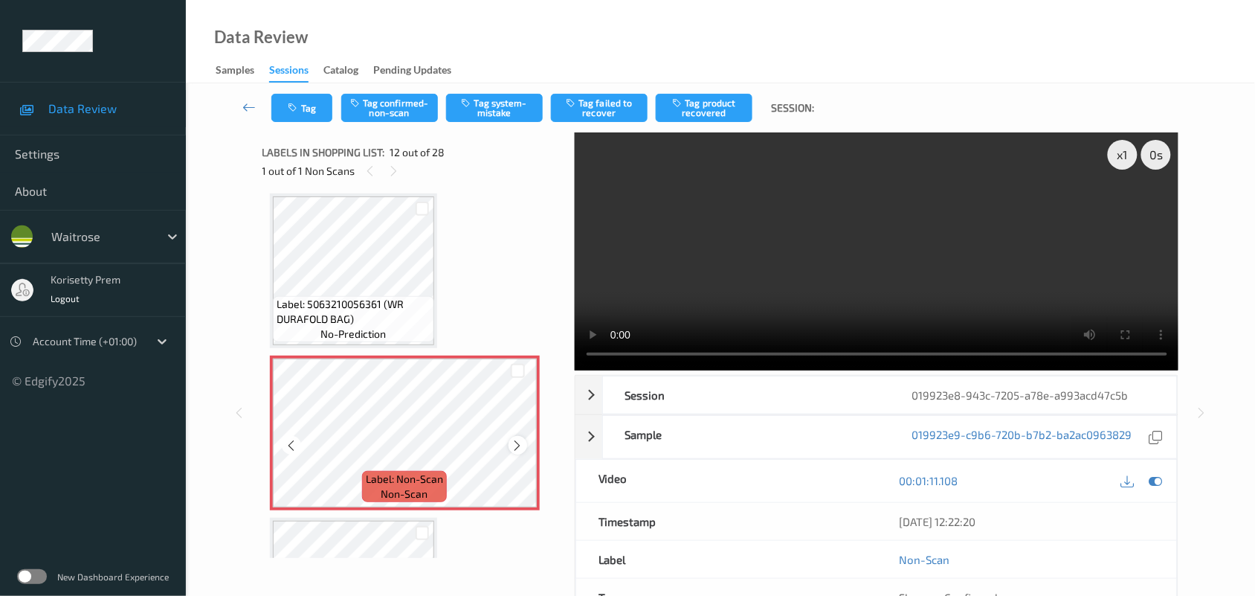
click at [519, 439] on icon at bounding box center [518, 445] width 13 height 13
click at [1153, 482] on icon at bounding box center [1155, 480] width 13 height 13
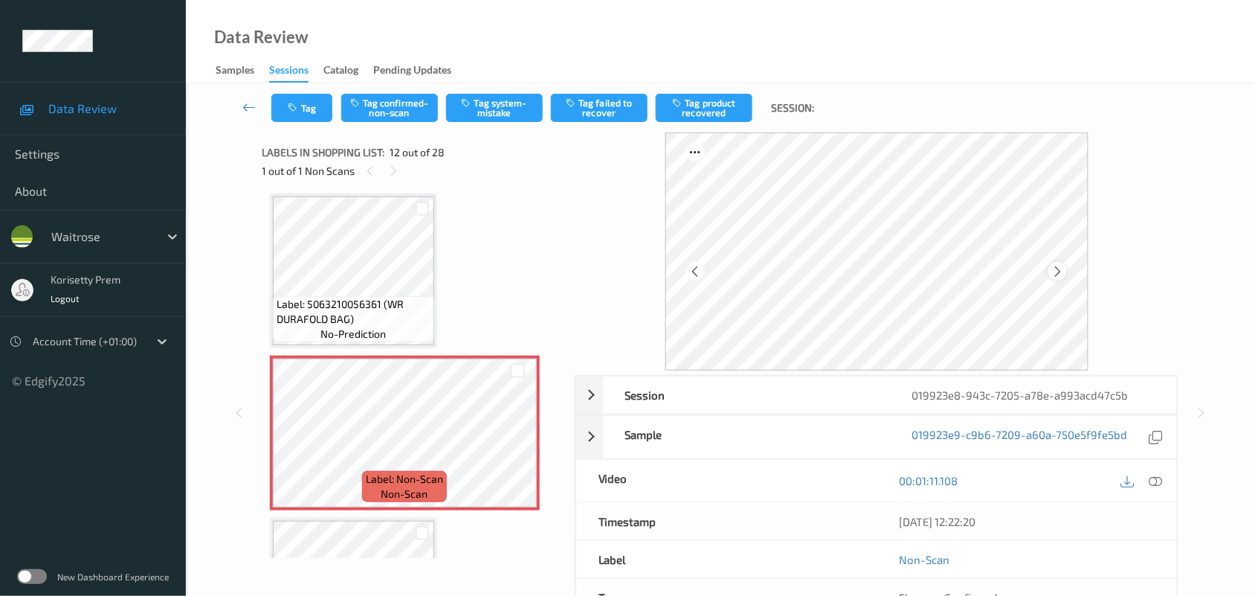
click at [1062, 265] on icon at bounding box center [1057, 271] width 13 height 13
click at [1062, 266] on icon at bounding box center [1057, 271] width 13 height 13
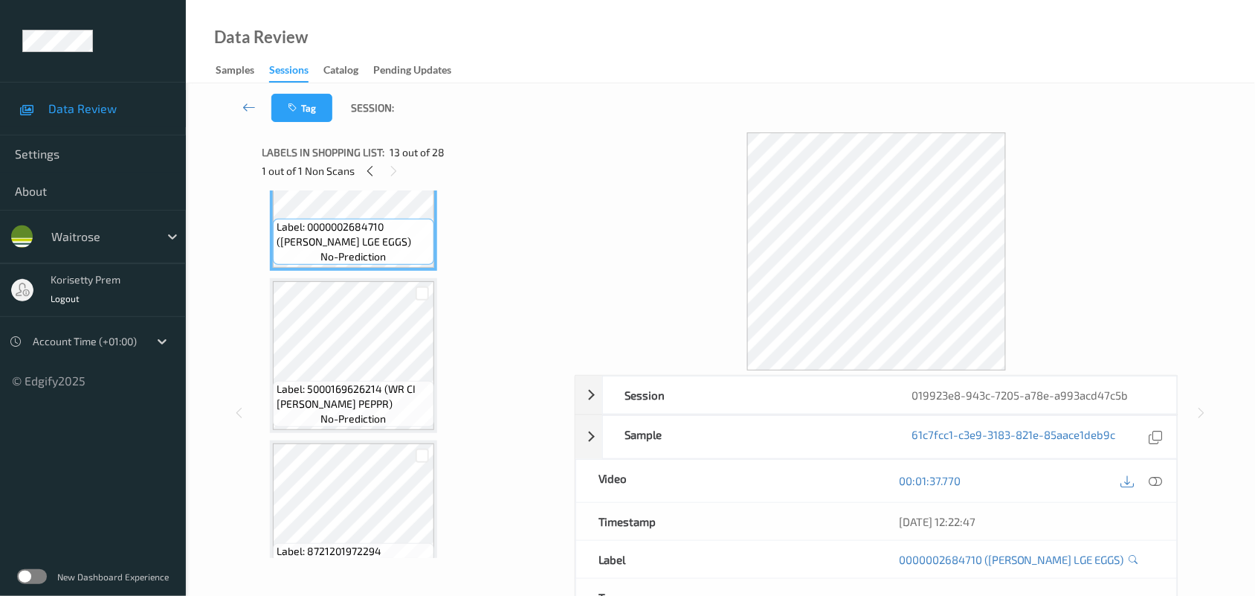
scroll to position [2089, 0]
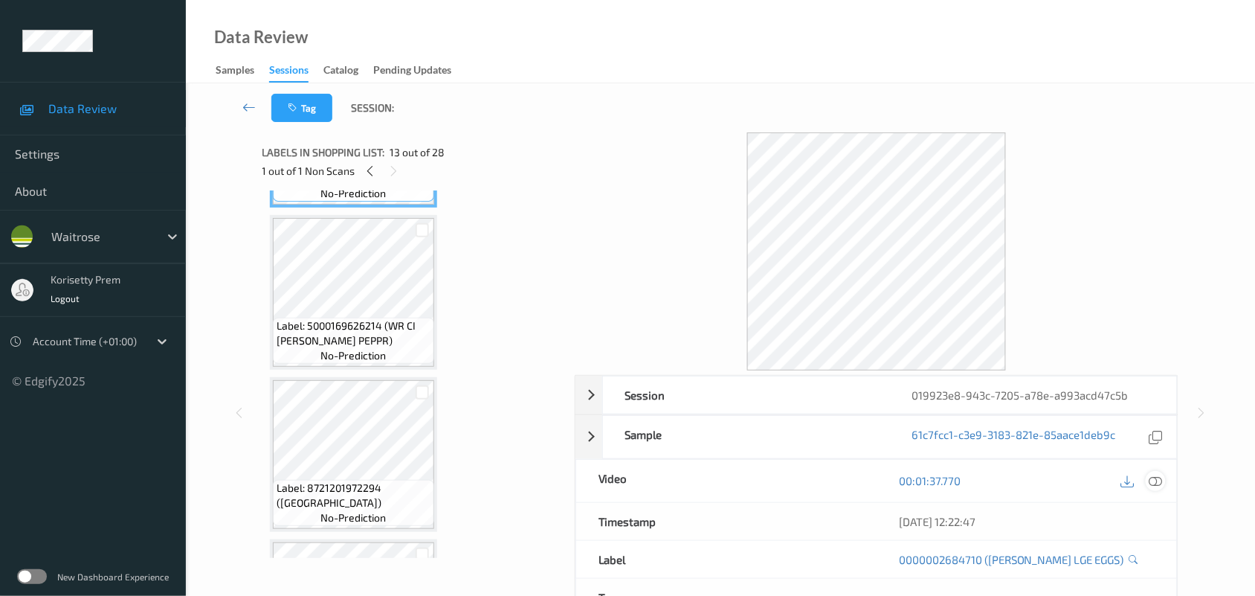
click at [1154, 477] on icon at bounding box center [1155, 480] width 13 height 13
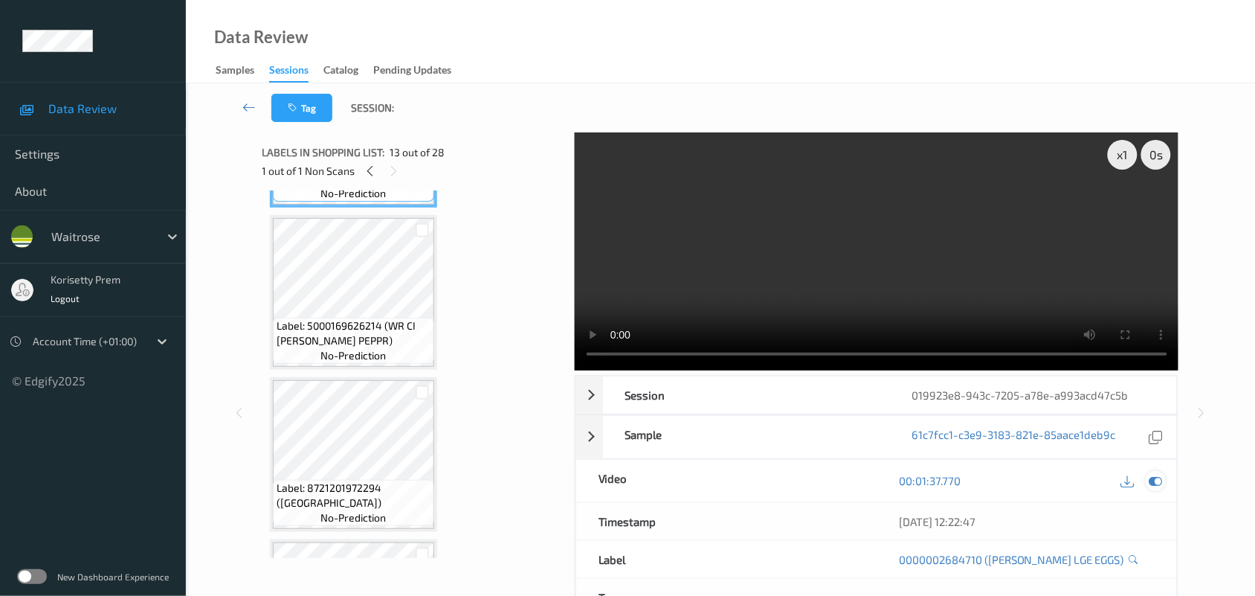
click at [1157, 481] on icon at bounding box center [1155, 480] width 13 height 13
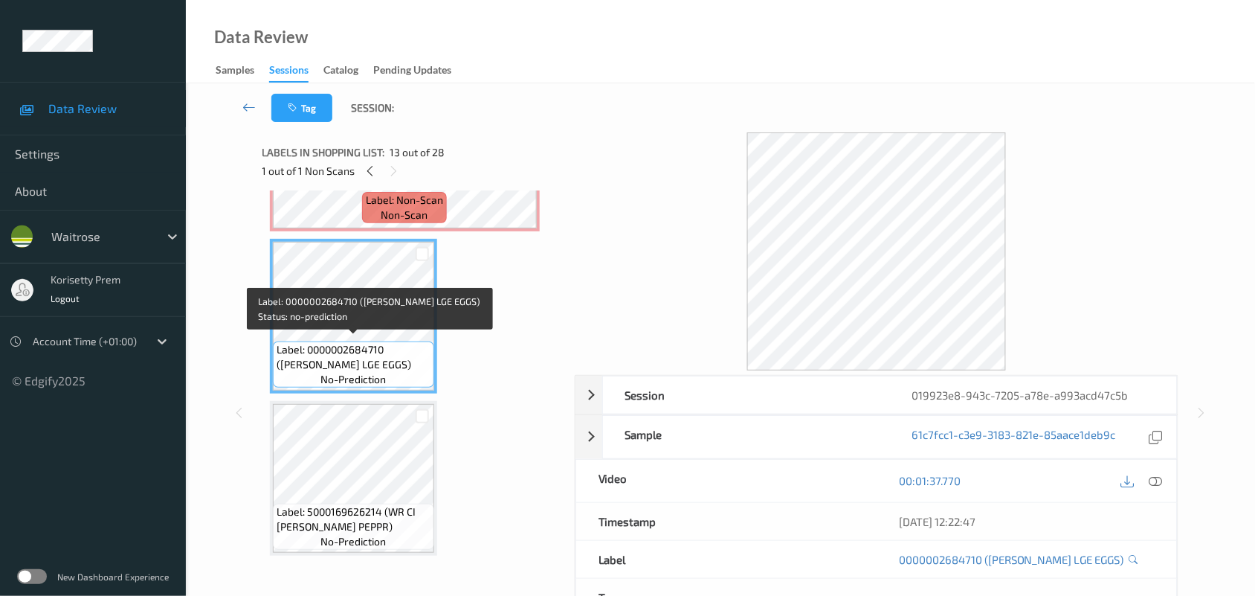
scroll to position [1810, 0]
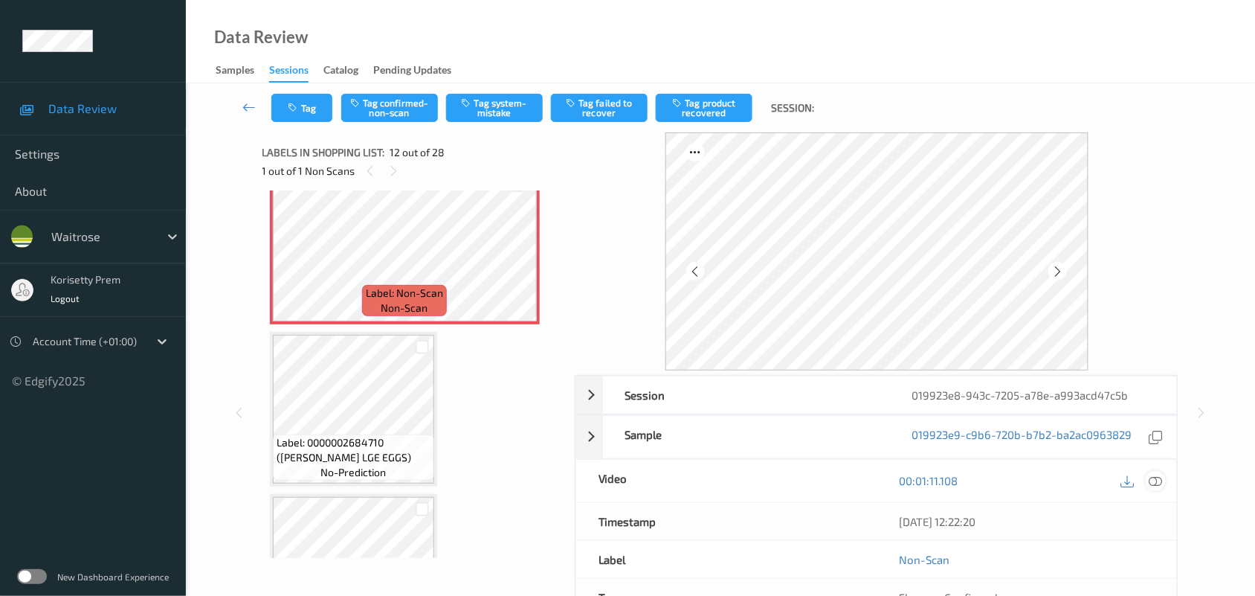
click at [1161, 483] on icon at bounding box center [1155, 480] width 13 height 13
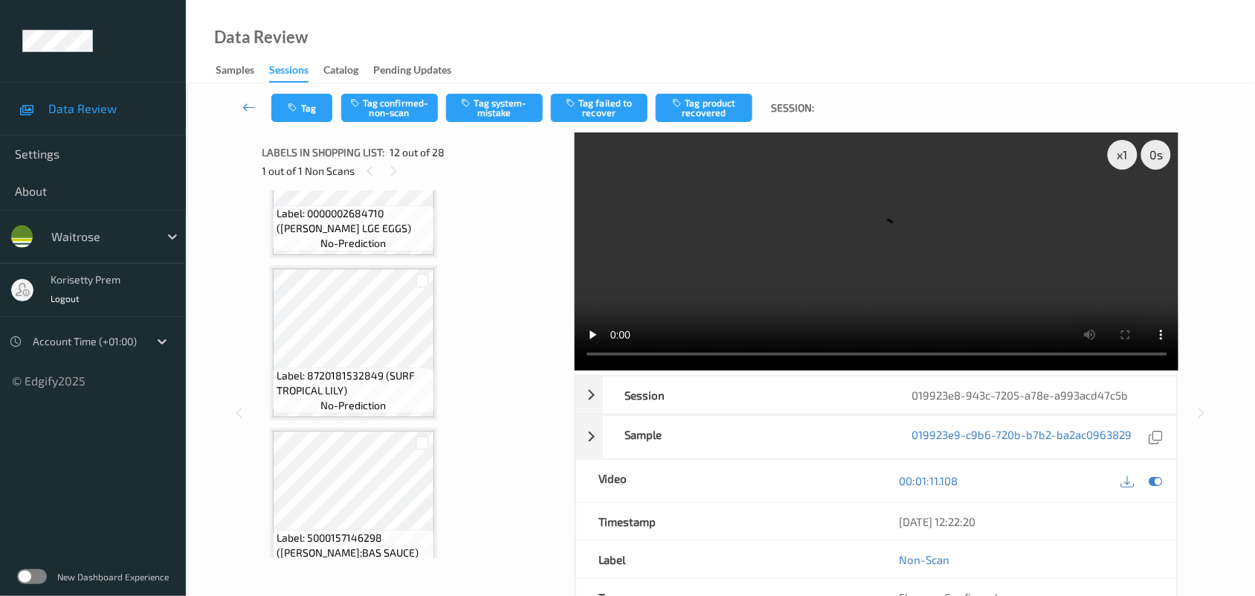
scroll to position [974, 0]
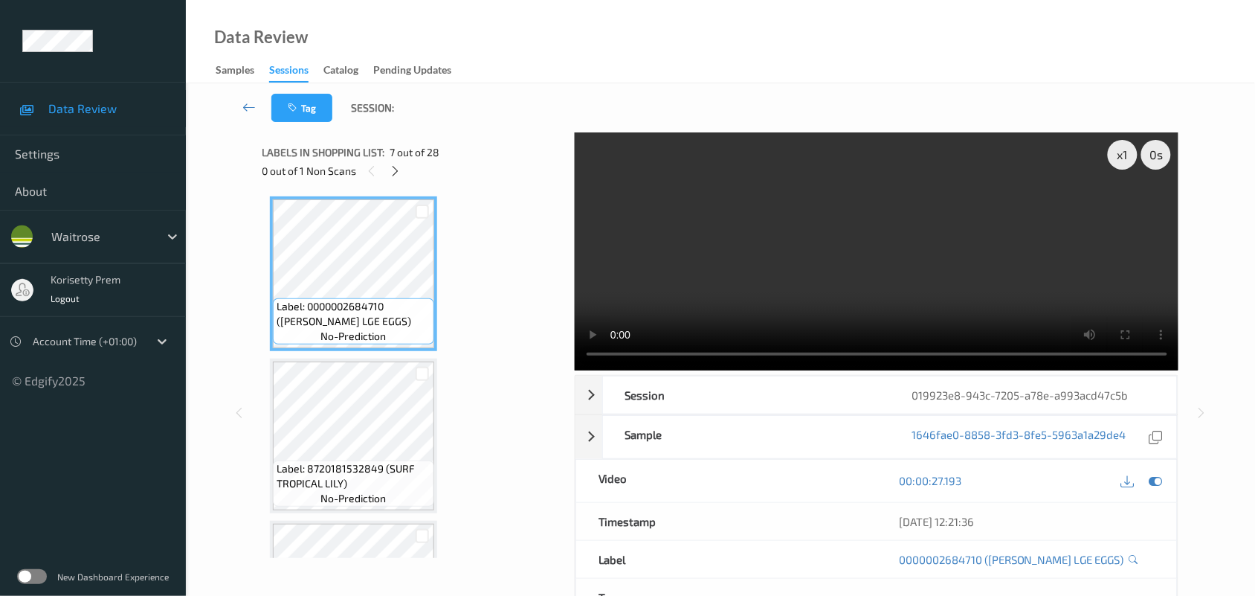
click at [741, 284] on video at bounding box center [877, 251] width 604 height 238
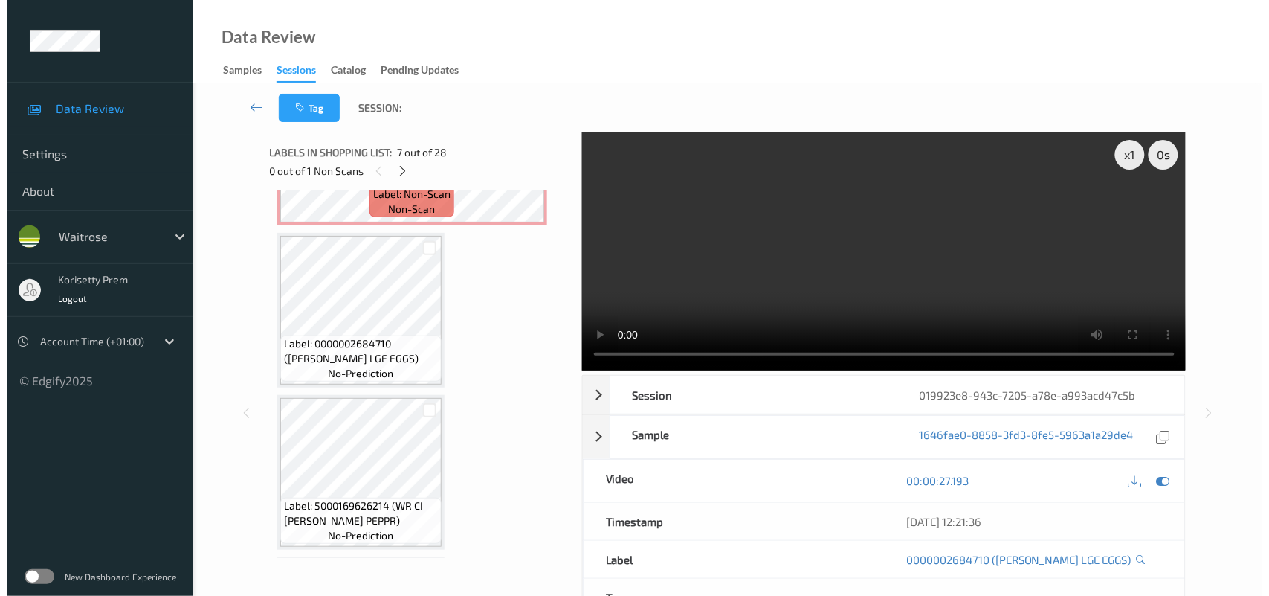
scroll to position [1718, 0]
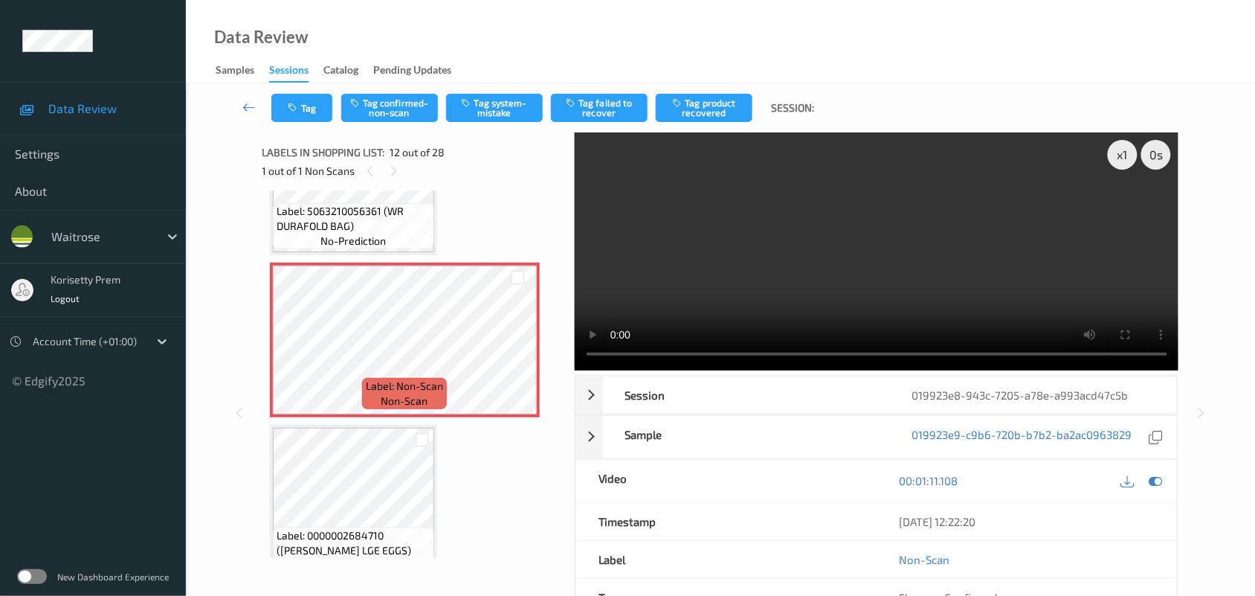
click at [801, 273] on video at bounding box center [877, 251] width 604 height 238
click at [478, 106] on button "Tag system-mistake" at bounding box center [494, 108] width 97 height 28
click at [312, 110] on button "Tag" at bounding box center [301, 108] width 61 height 28
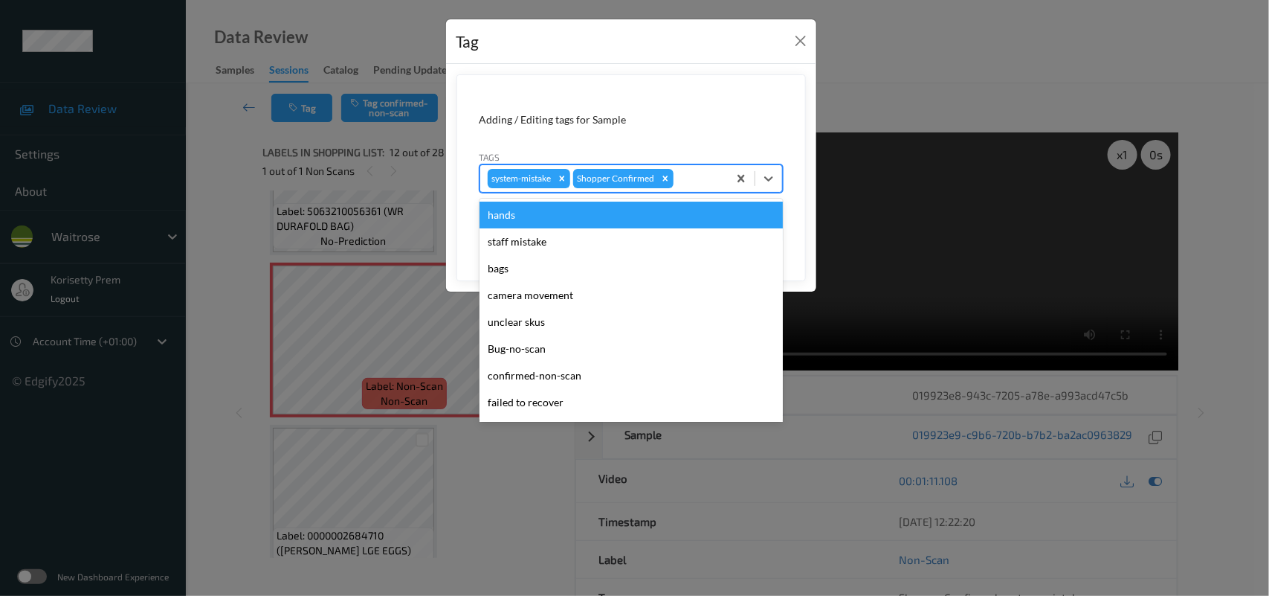
click at [711, 175] on div at bounding box center [699, 179] width 44 height 18
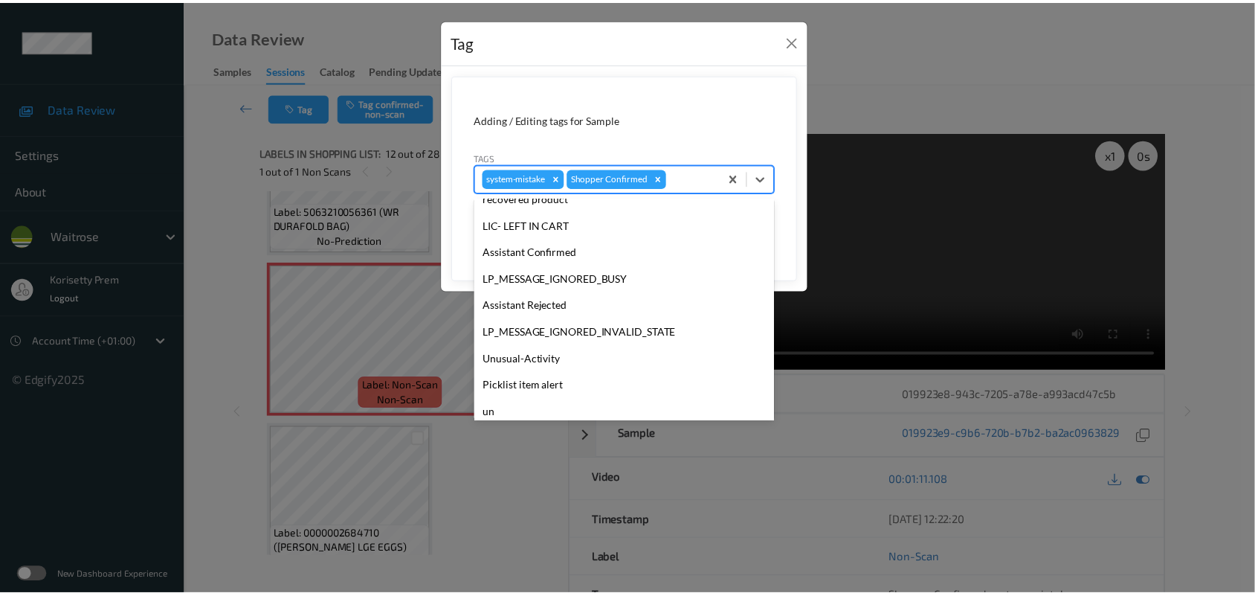
scroll to position [344, 0]
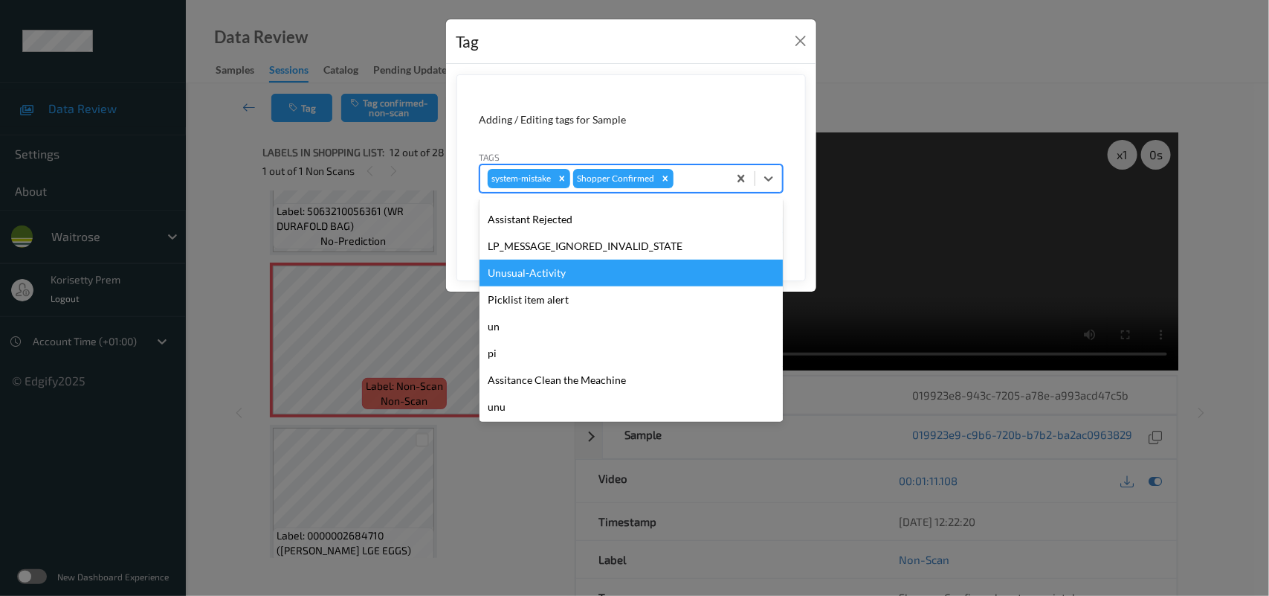
click at [532, 274] on div "Unusual-Activity" at bounding box center [631, 272] width 303 height 27
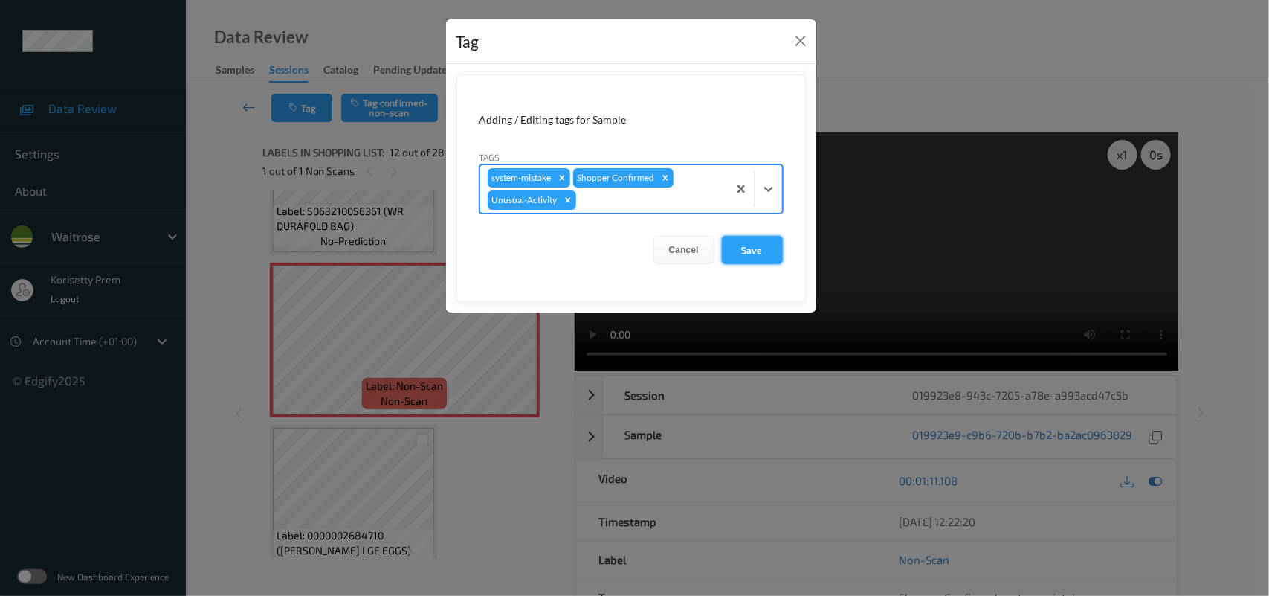
click at [760, 245] on button "Save" at bounding box center [752, 250] width 61 height 28
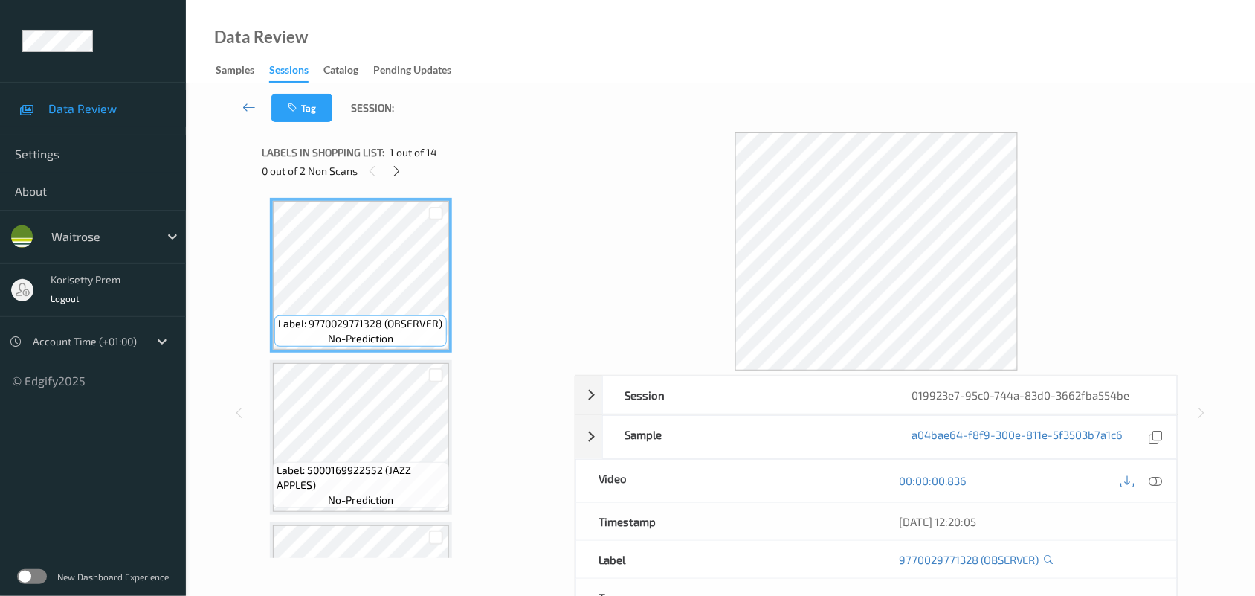
drag, startPoint x: 489, startPoint y: 42, endPoint x: 496, endPoint y: 49, distance: 9.5
click at [491, 45] on div "Data Review Samples Sessions Catalog Pending Updates" at bounding box center [720, 41] width 1069 height 83
click at [396, 168] on icon at bounding box center [396, 170] width 13 height 13
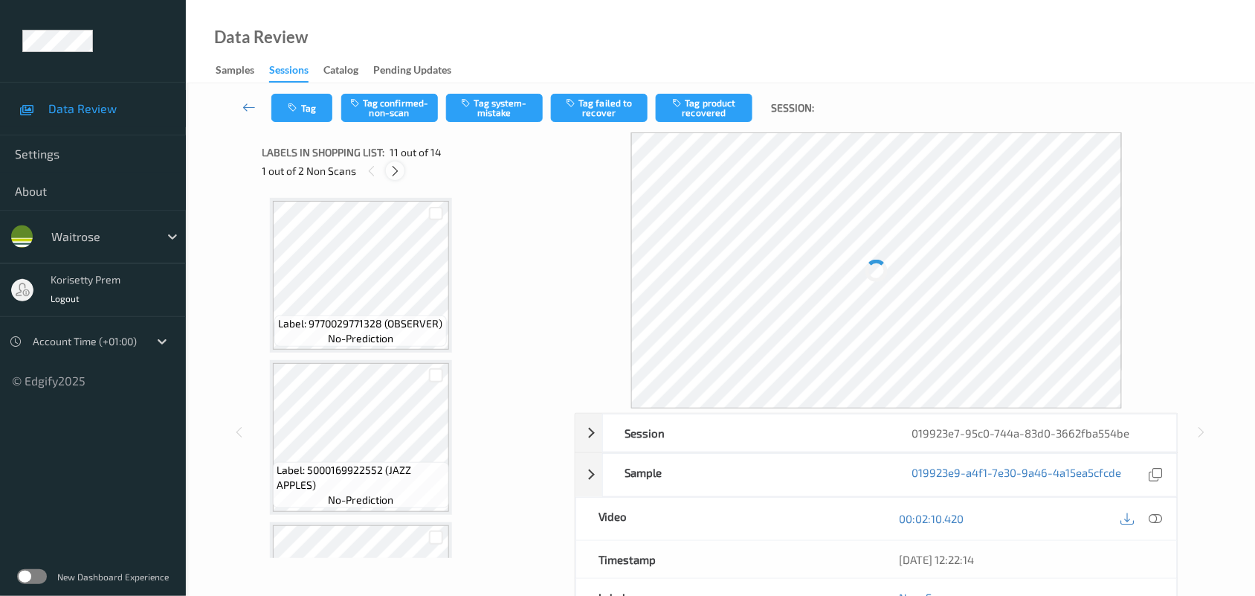
scroll to position [1463, 0]
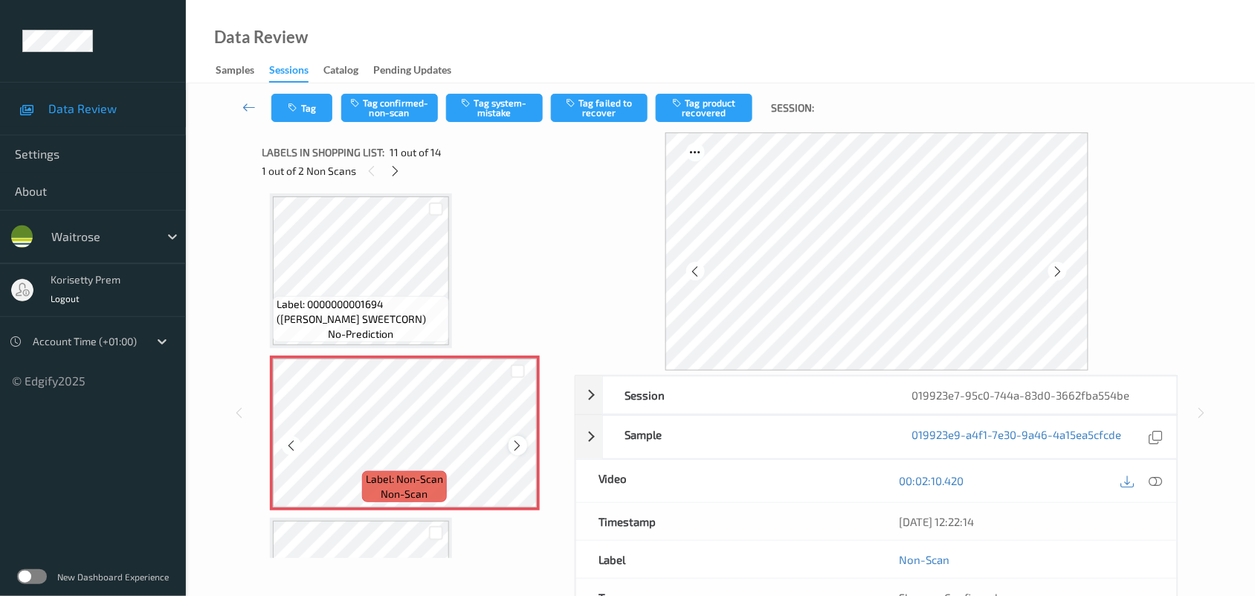
click at [517, 439] on icon at bounding box center [518, 445] width 13 height 13
click at [520, 439] on icon at bounding box center [518, 445] width 13 height 13
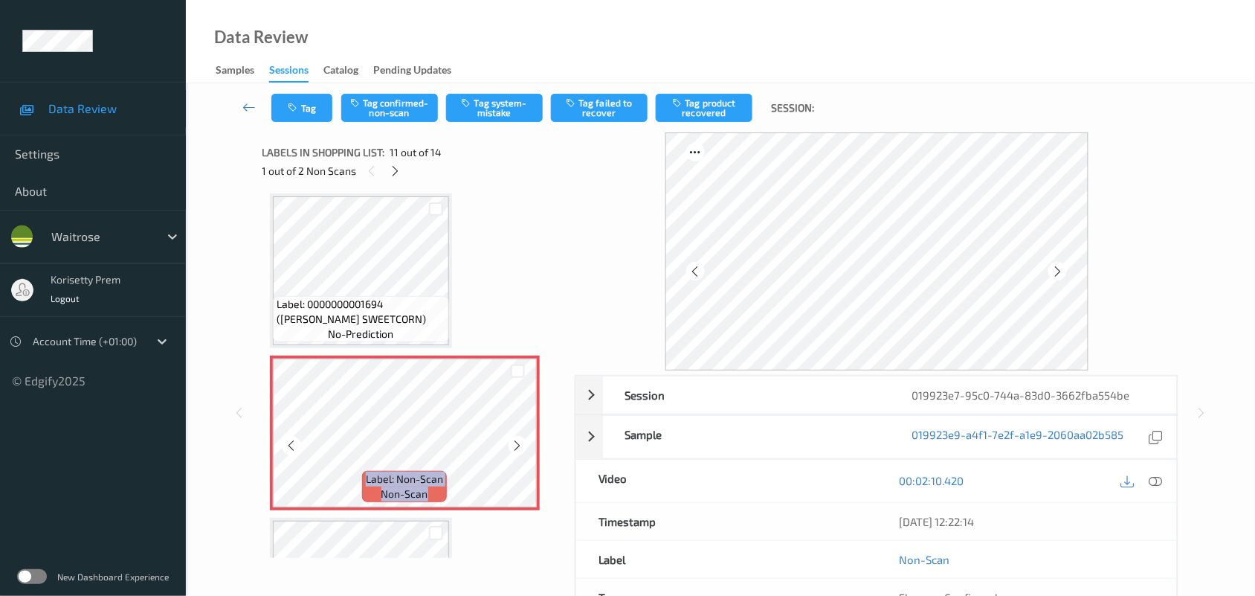
click at [520, 439] on icon at bounding box center [518, 445] width 13 height 13
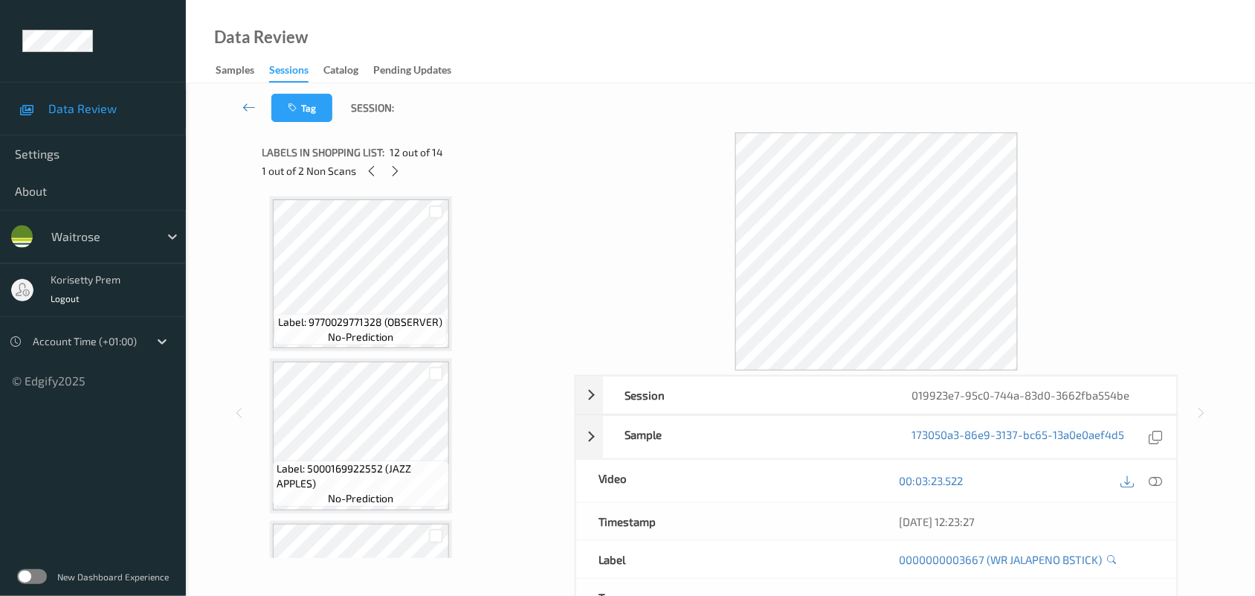
scroll to position [0, 0]
click at [387, 175] on div at bounding box center [395, 170] width 19 height 19
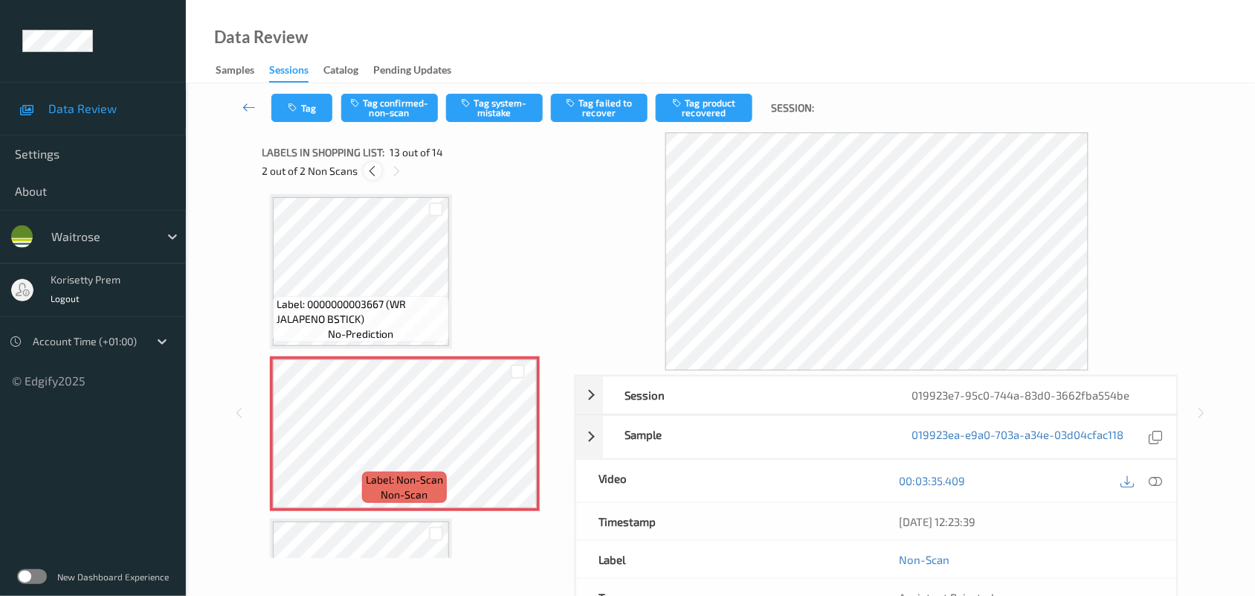
click at [365, 173] on div at bounding box center [373, 170] width 19 height 19
click at [512, 439] on icon at bounding box center [518, 445] width 13 height 13
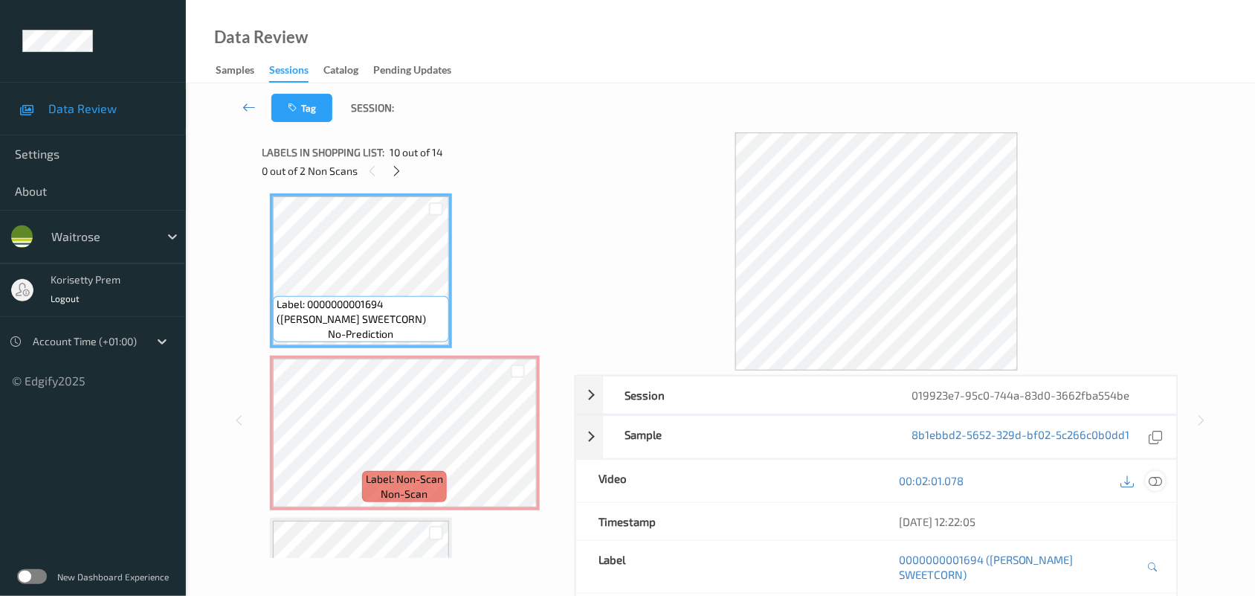
click at [1161, 480] on icon at bounding box center [1155, 480] width 13 height 13
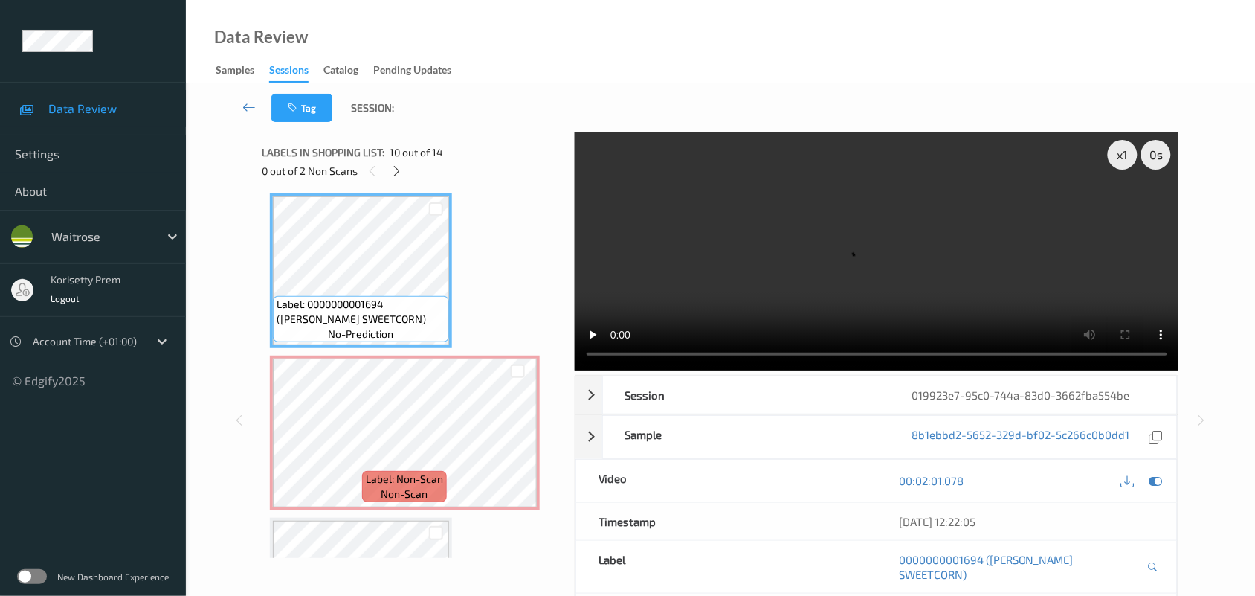
click at [720, 303] on video at bounding box center [877, 251] width 604 height 238
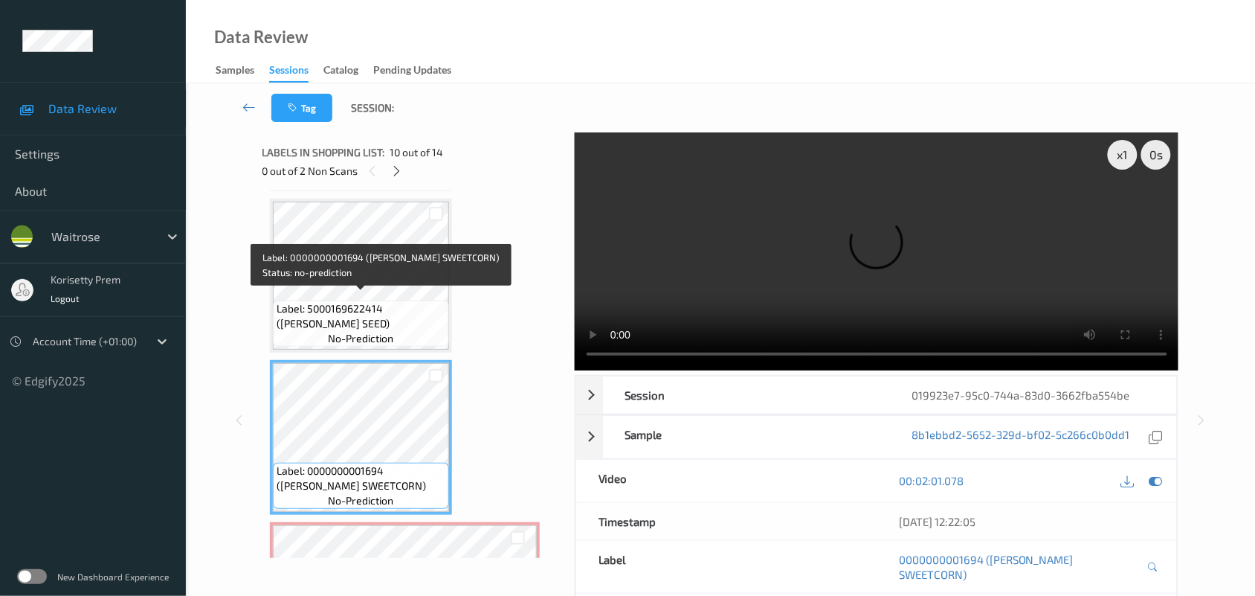
scroll to position [1277, 0]
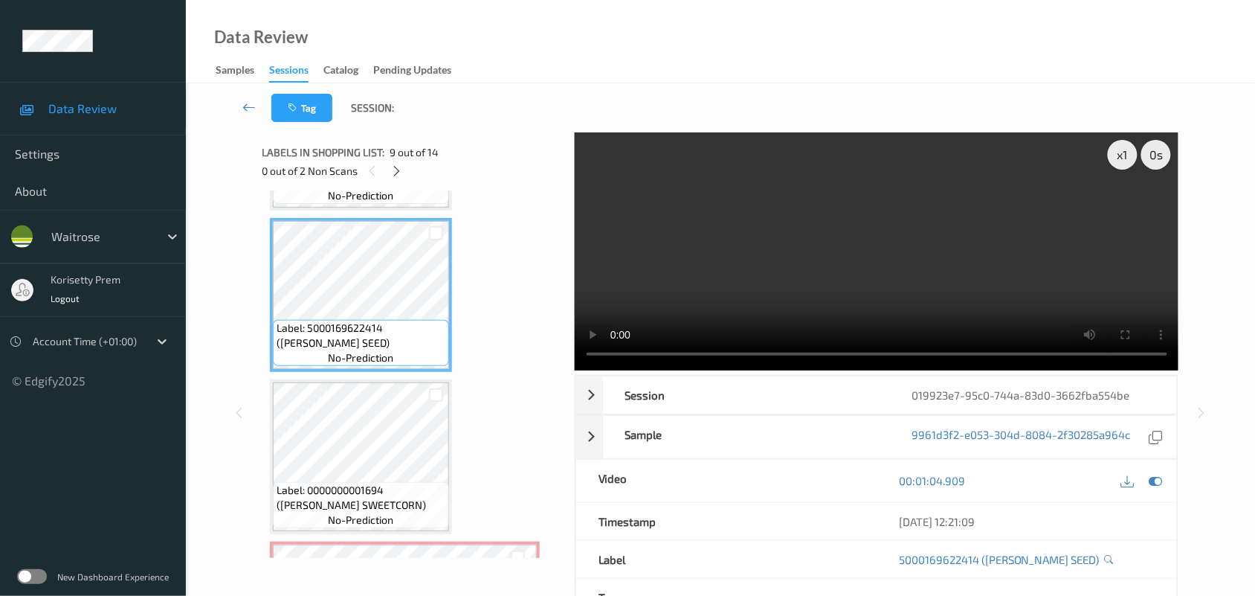
click at [697, 246] on video at bounding box center [877, 251] width 604 height 238
click at [671, 260] on video at bounding box center [877, 251] width 604 height 238
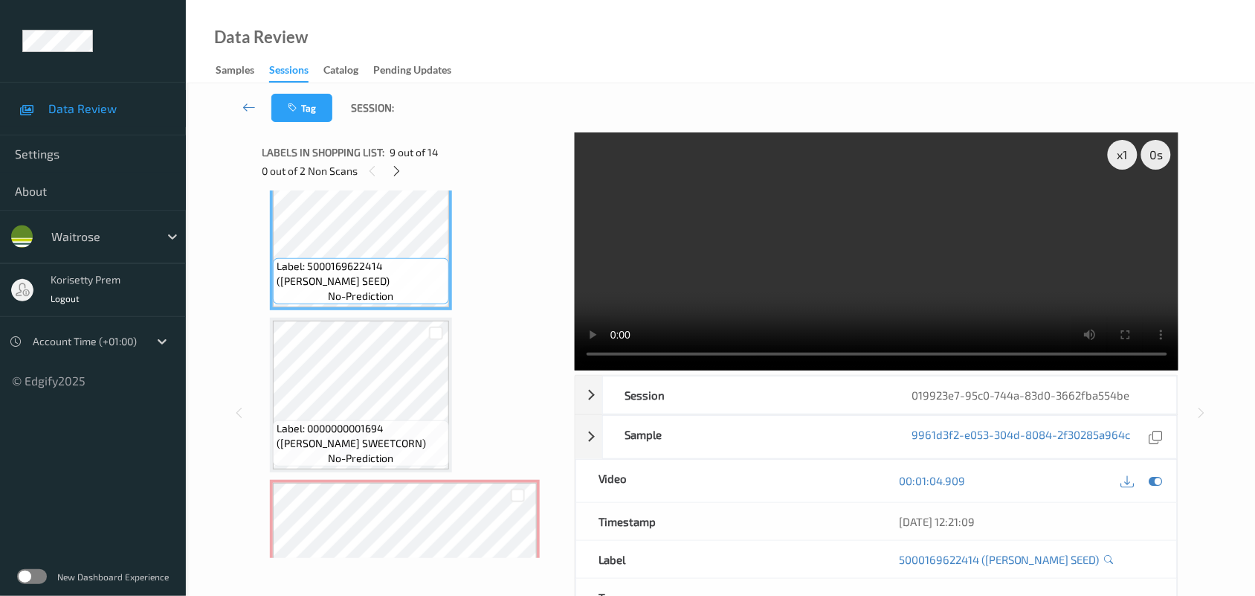
scroll to position [1370, 0]
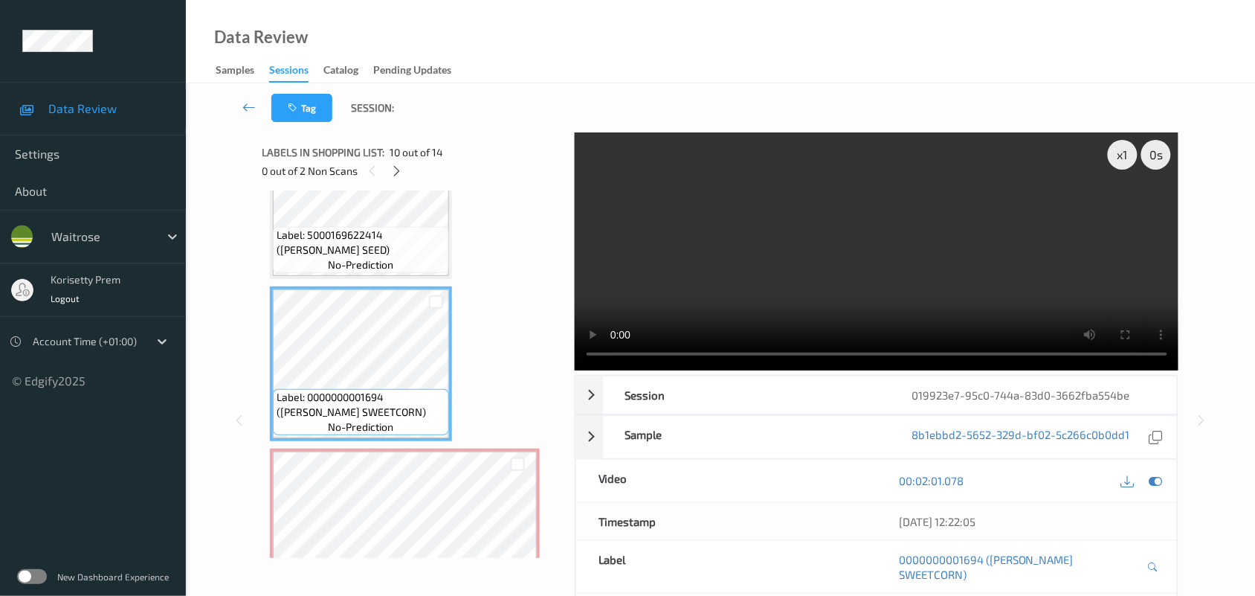
click at [720, 287] on video at bounding box center [877, 251] width 604 height 238
click at [867, 236] on video at bounding box center [877, 251] width 604 height 238
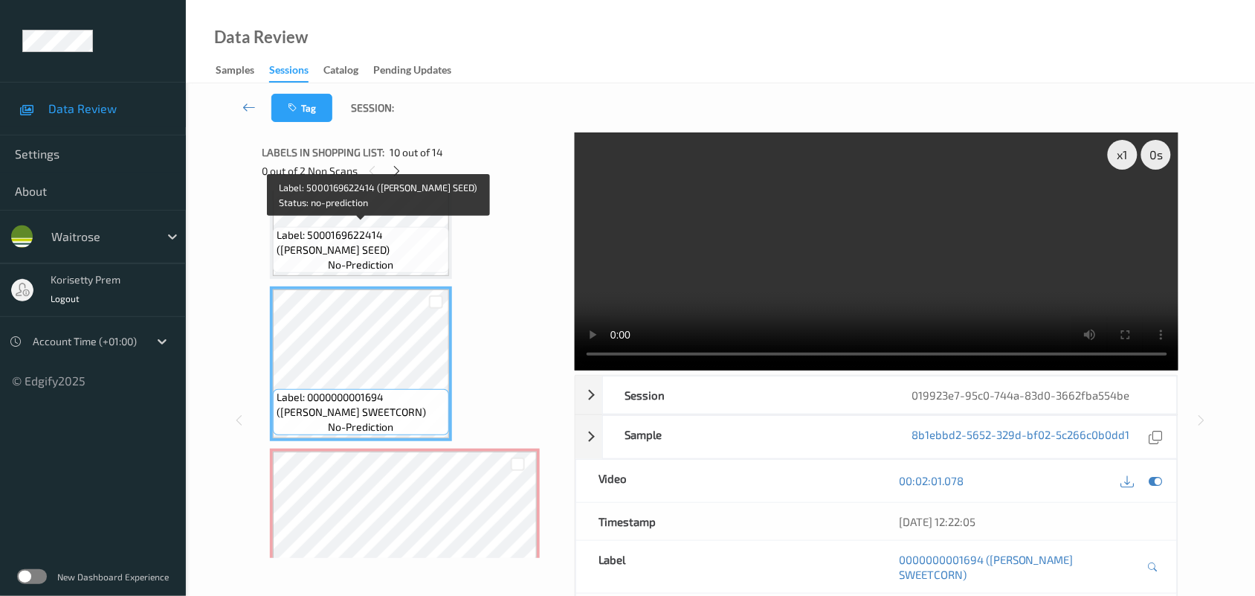
click at [373, 228] on span "Label: 5000169622414 ([PERSON_NAME] SEED)" at bounding box center [361, 243] width 169 height 30
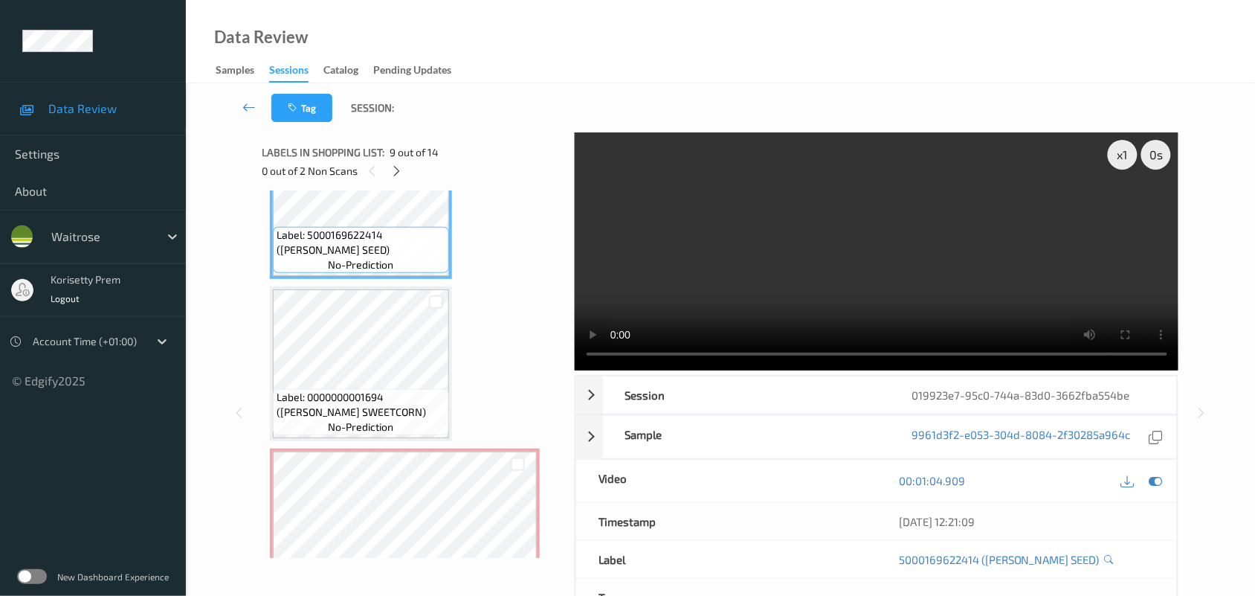
click at [737, 251] on video at bounding box center [877, 251] width 604 height 238
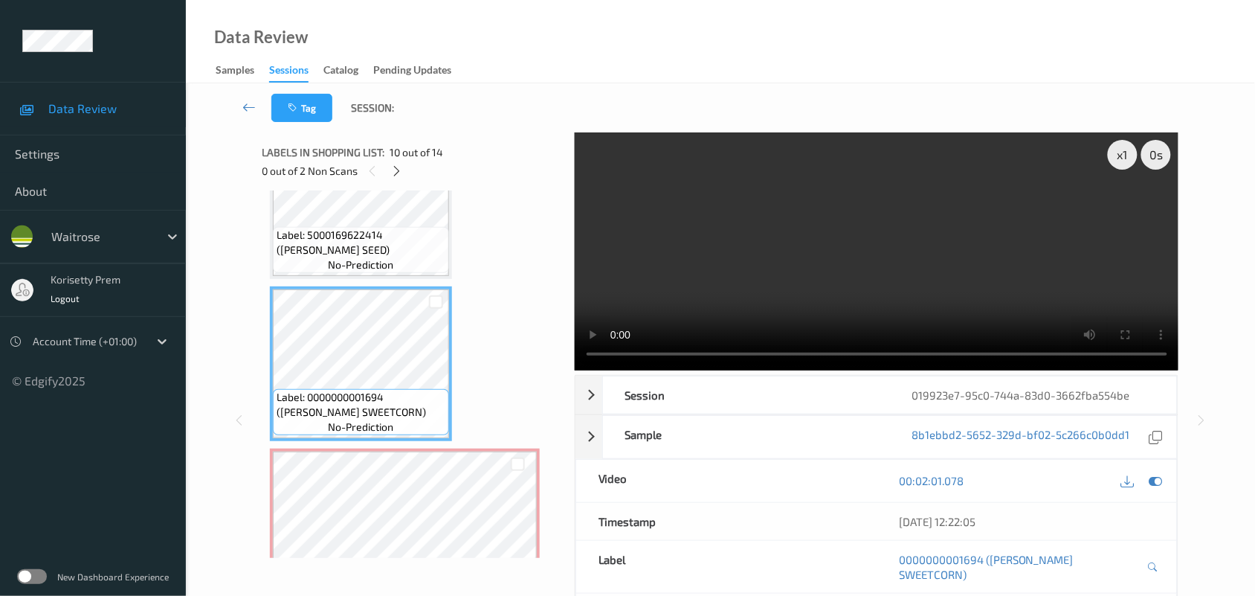
click at [900, 218] on video at bounding box center [877, 251] width 604 height 238
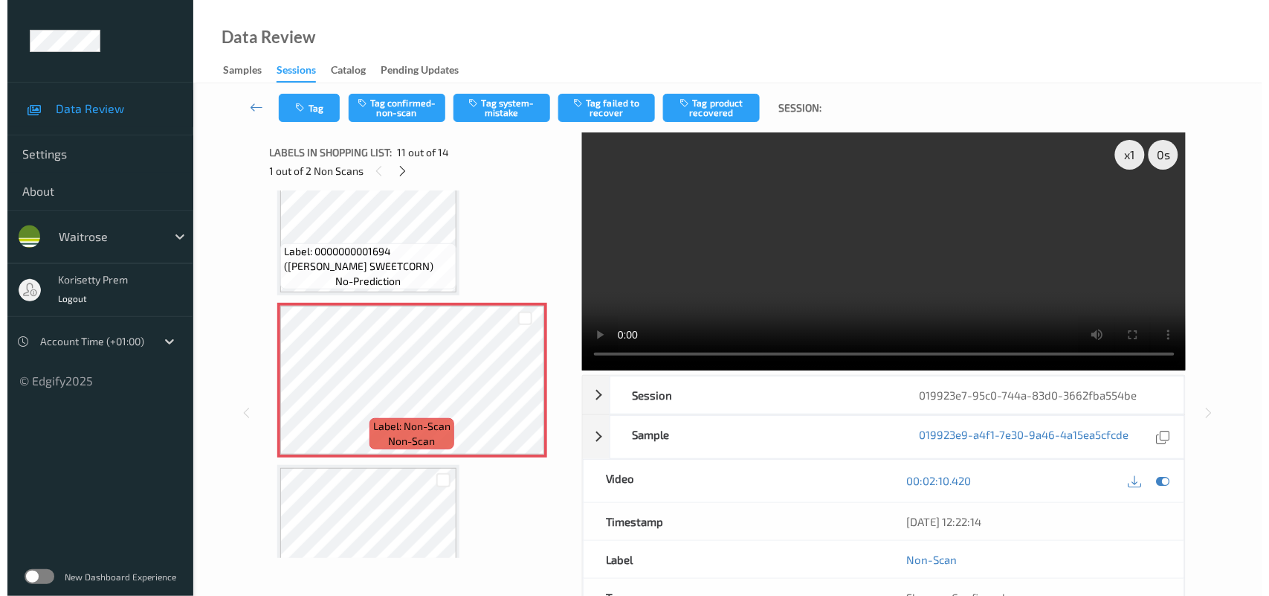
scroll to position [1555, 0]
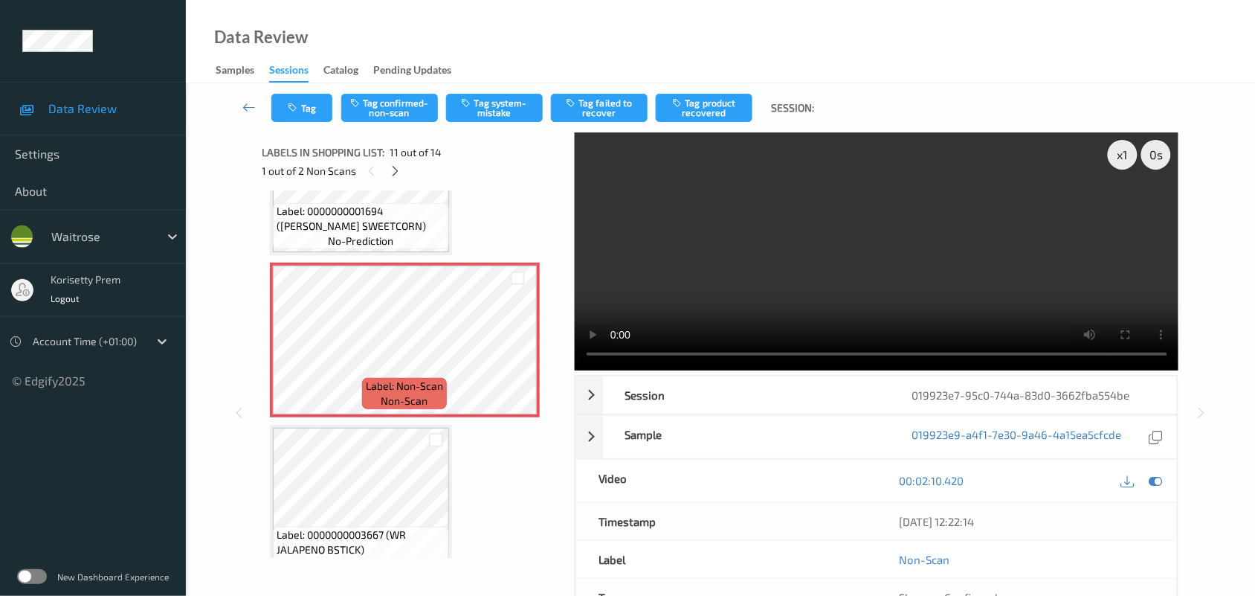
click at [745, 249] on video at bounding box center [877, 251] width 604 height 238
click at [520, 98] on button "Tag system-mistake" at bounding box center [494, 108] width 97 height 28
click at [301, 108] on button "Tag" at bounding box center [301, 108] width 61 height 28
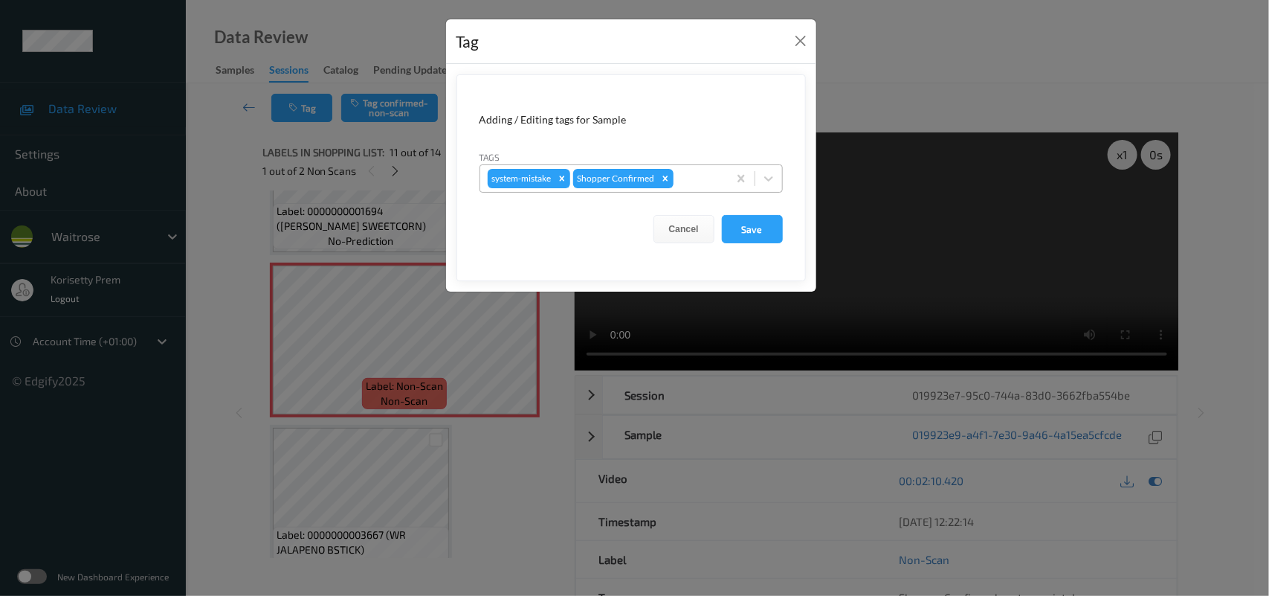
click at [689, 177] on div at bounding box center [699, 179] width 44 height 18
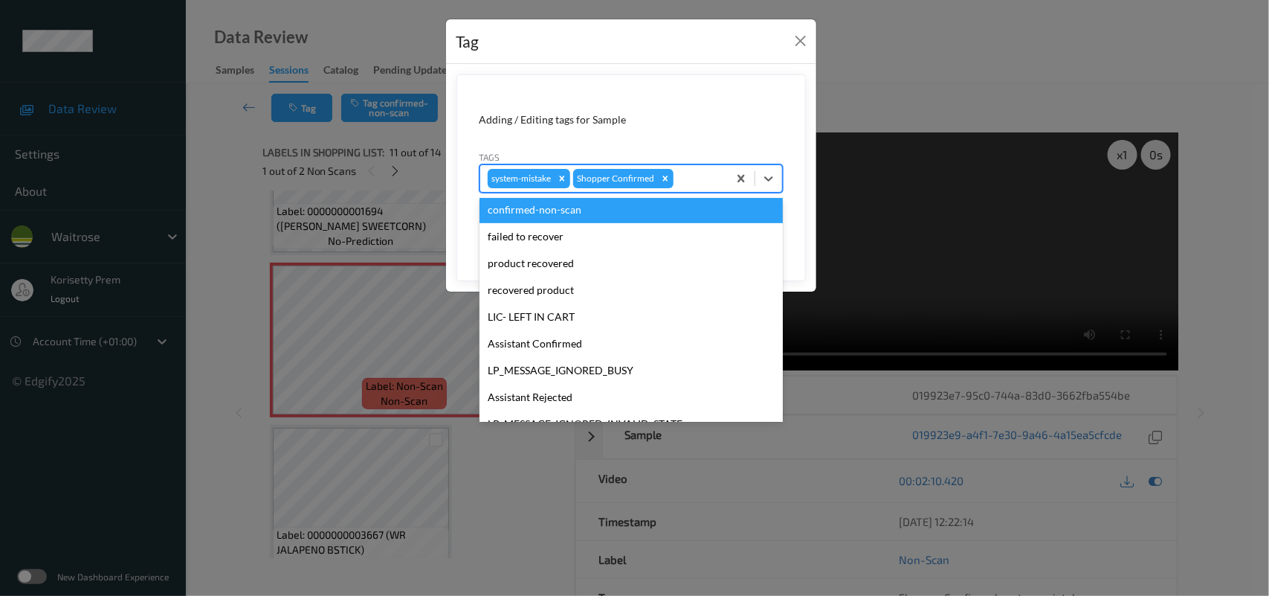
scroll to position [344, 0]
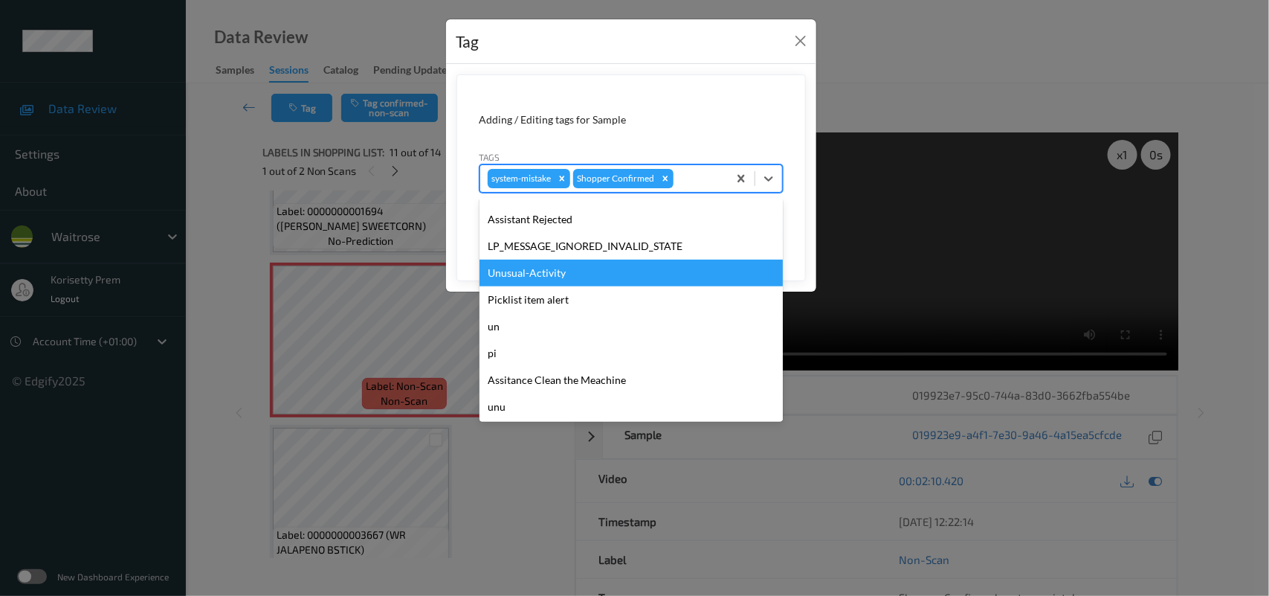
click at [560, 276] on div "Unusual-Activity" at bounding box center [631, 272] width 303 height 27
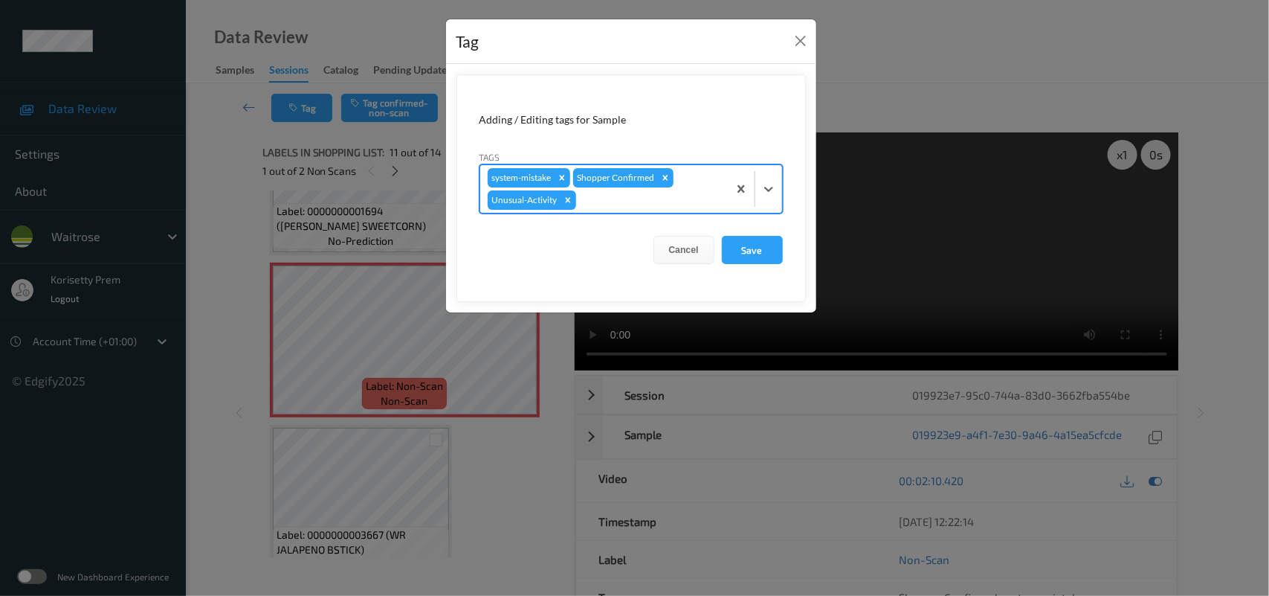
click at [623, 188] on div "system-mistake Shopper Confirmed Unusual-Activity" at bounding box center [604, 189] width 248 height 48
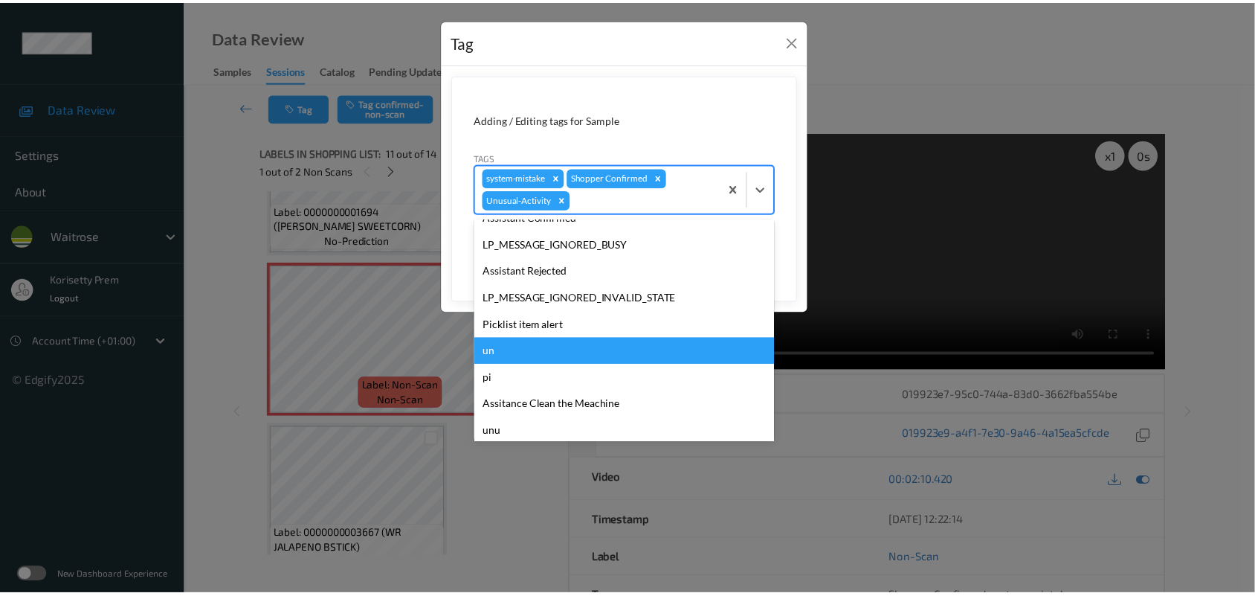
scroll to position [317, 0]
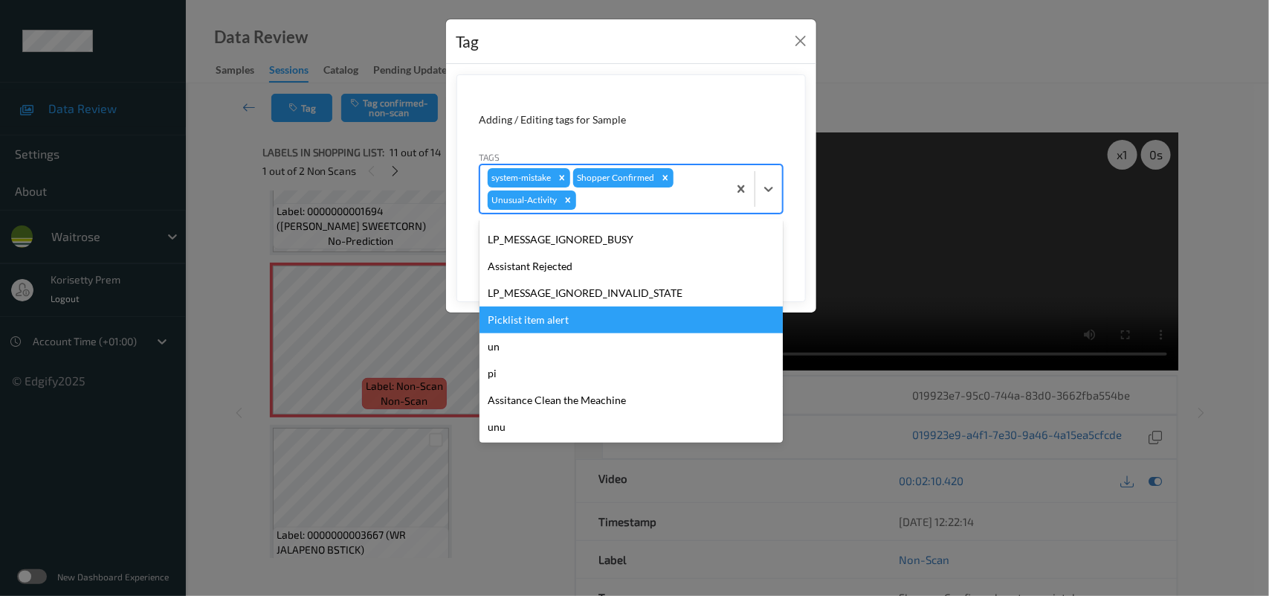
click at [544, 318] on div "Picklist item alert" at bounding box center [631, 319] width 303 height 27
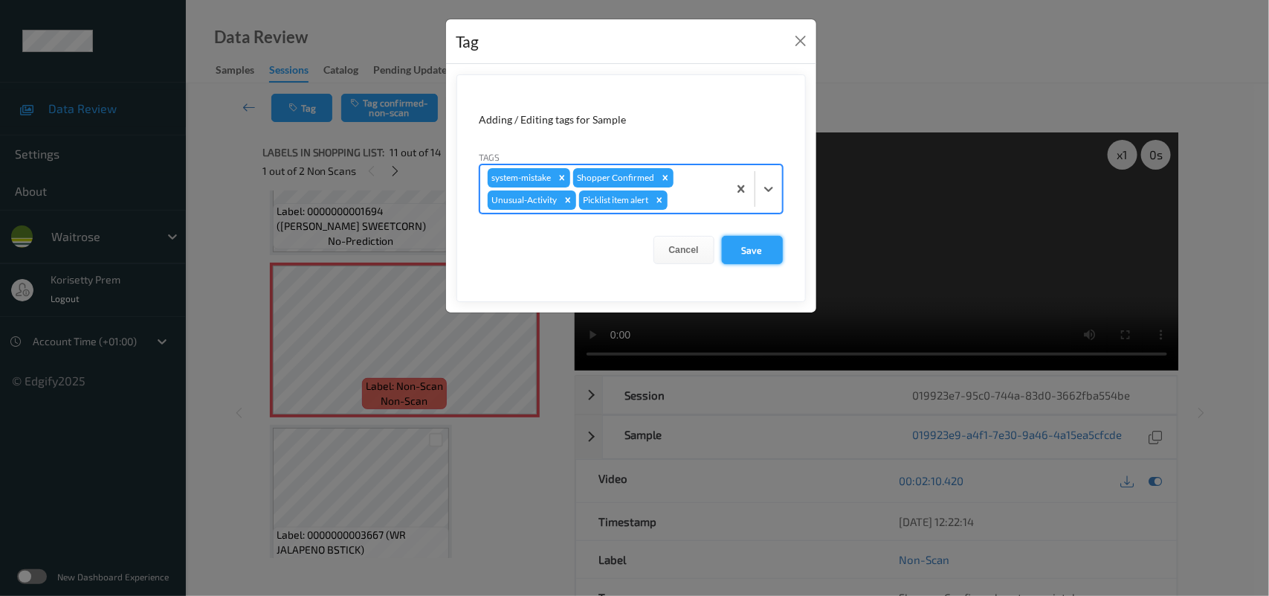
click at [741, 244] on button "Save" at bounding box center [752, 250] width 61 height 28
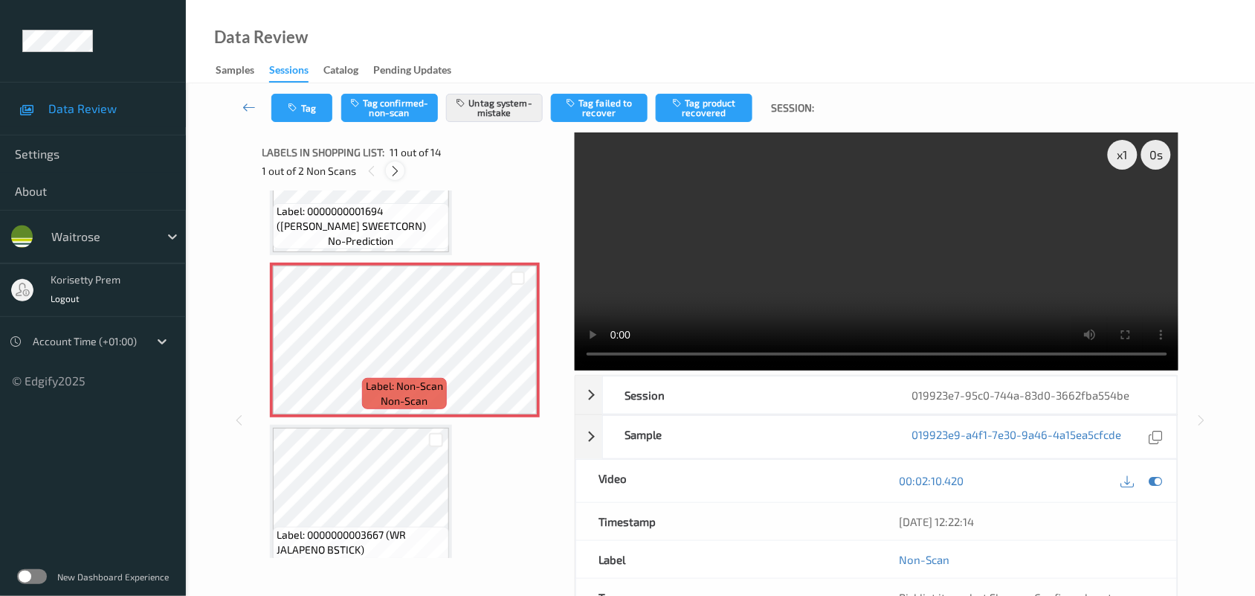
click at [396, 164] on icon at bounding box center [395, 170] width 13 height 13
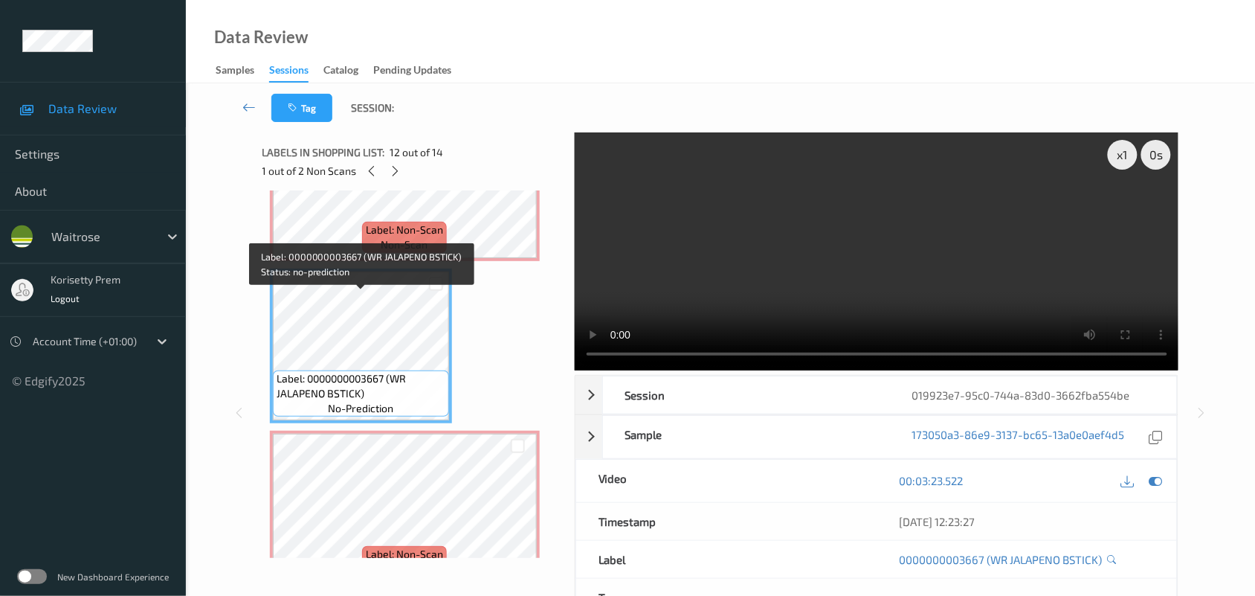
scroll to position [1600, 0]
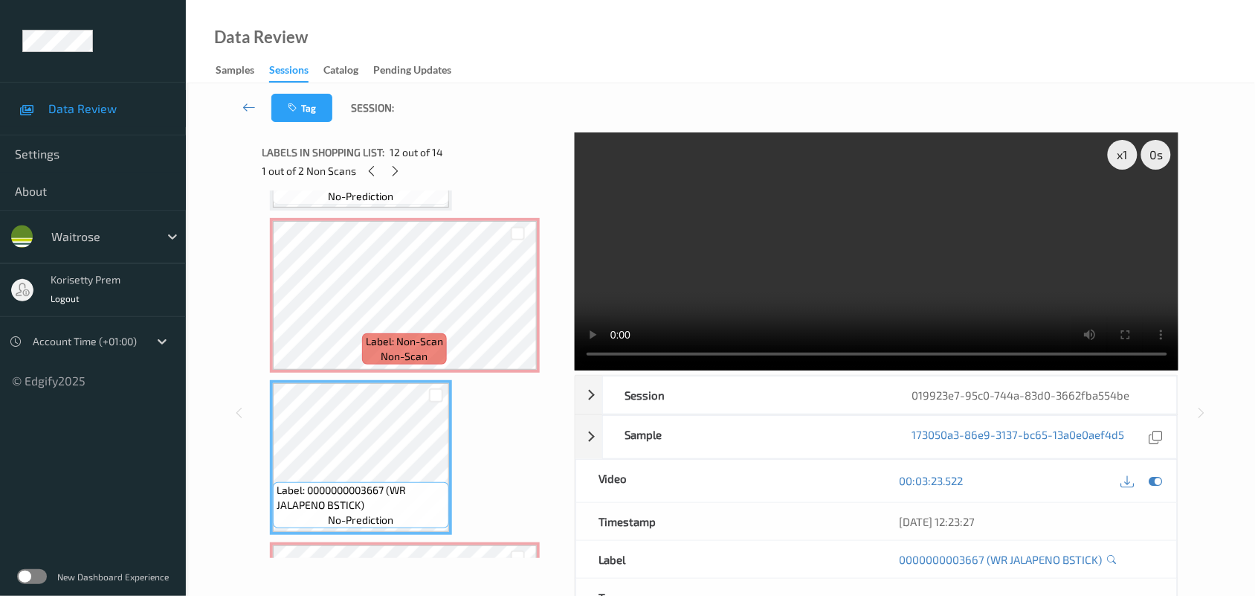
click at [686, 195] on video at bounding box center [877, 251] width 604 height 238
click at [701, 294] on video at bounding box center [877, 251] width 604 height 238
click at [703, 291] on video at bounding box center [877, 251] width 604 height 238
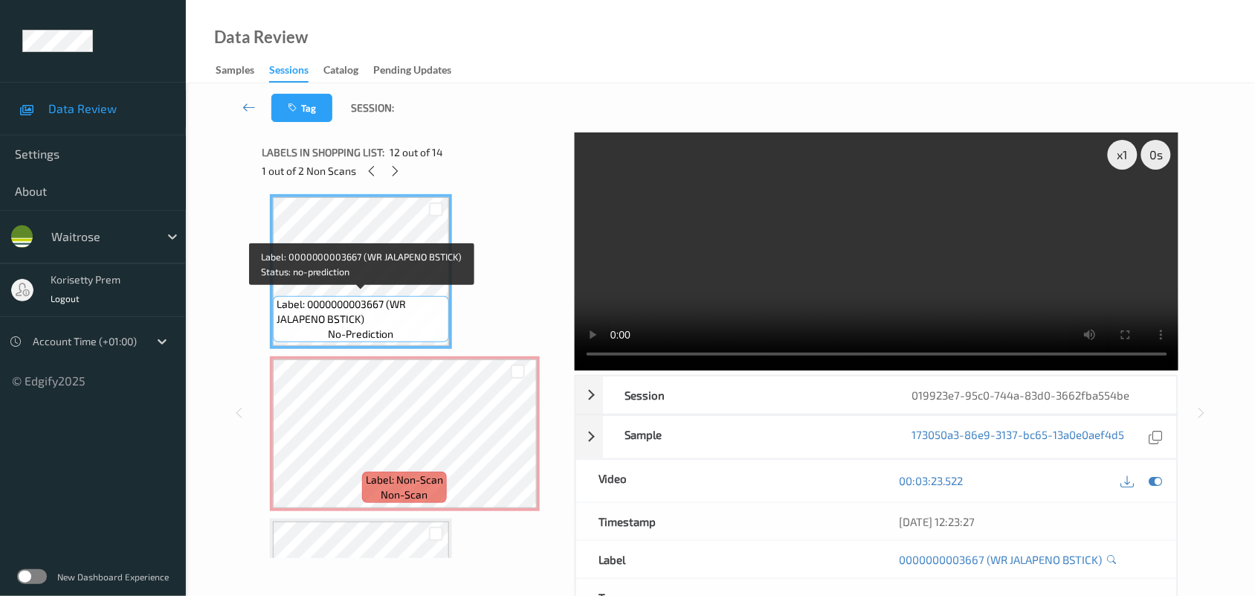
scroll to position [1693, 0]
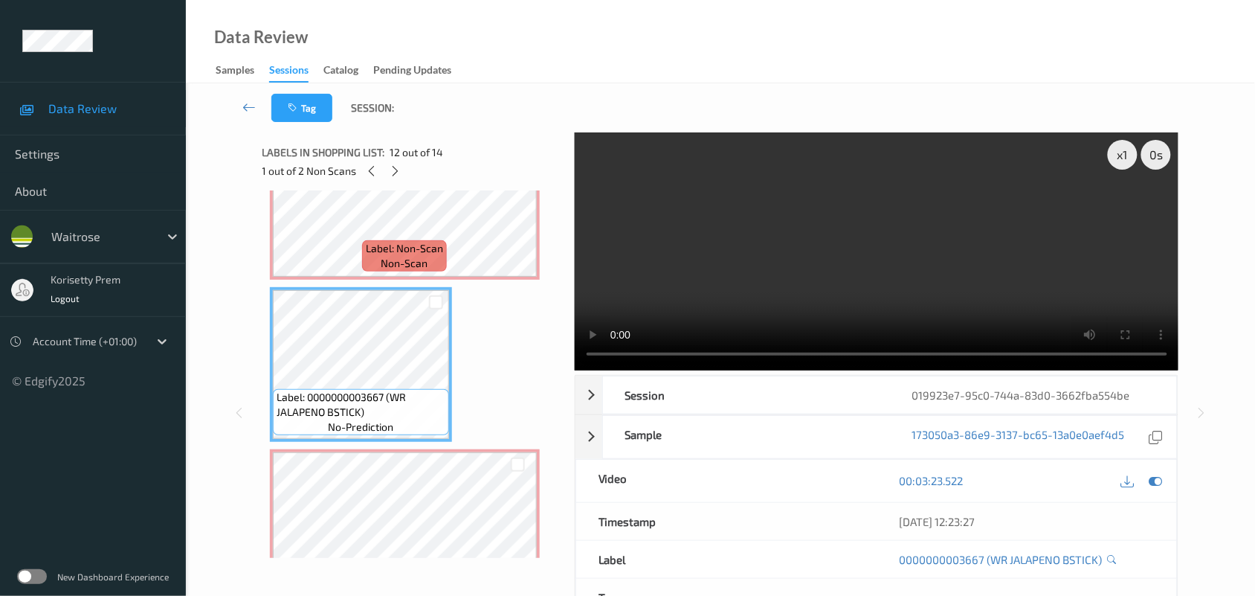
click at [813, 213] on video at bounding box center [877, 251] width 604 height 238
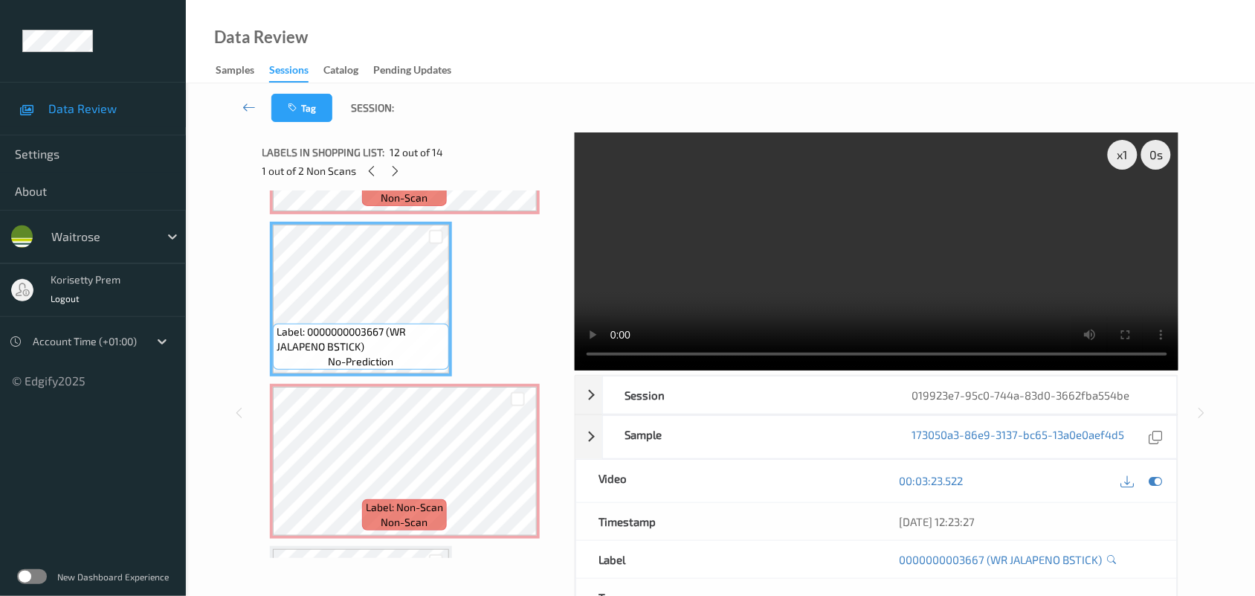
scroll to position [1786, 0]
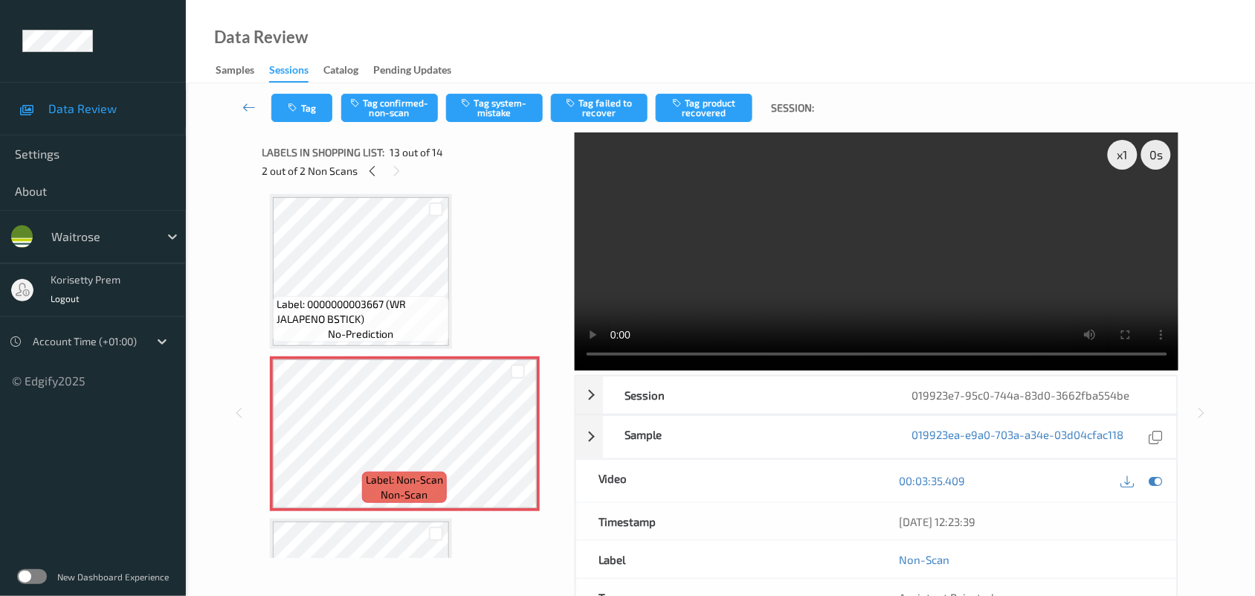
click at [868, 244] on video at bounding box center [877, 251] width 604 height 238
click at [813, 222] on video at bounding box center [877, 251] width 604 height 238
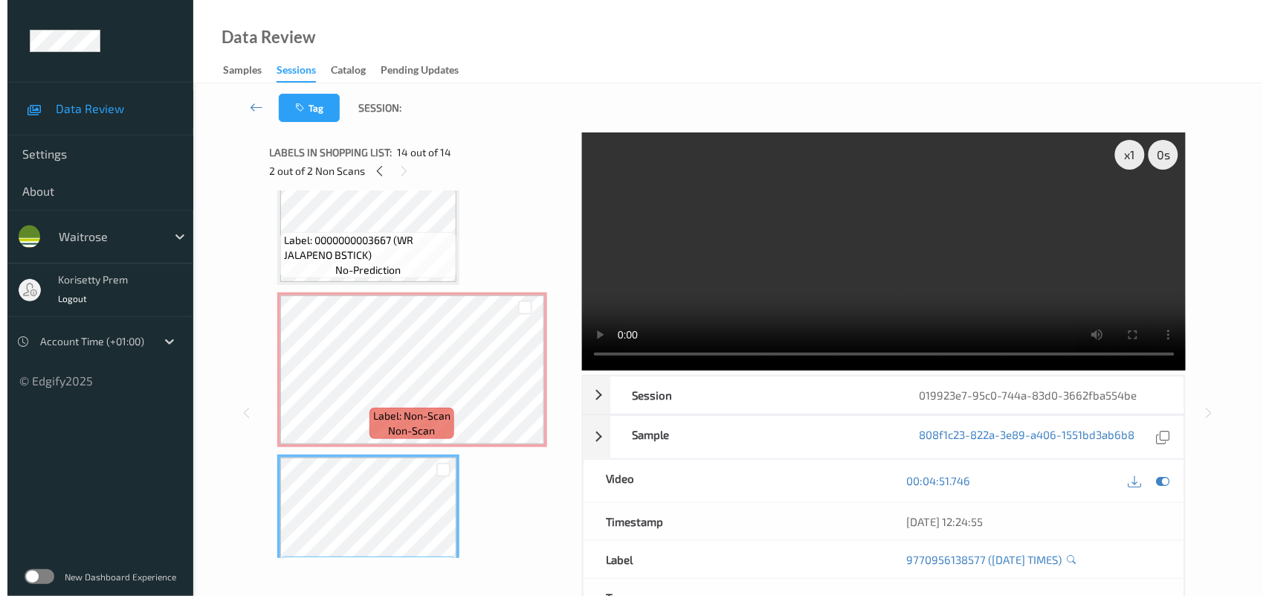
scroll to position [1718, 0]
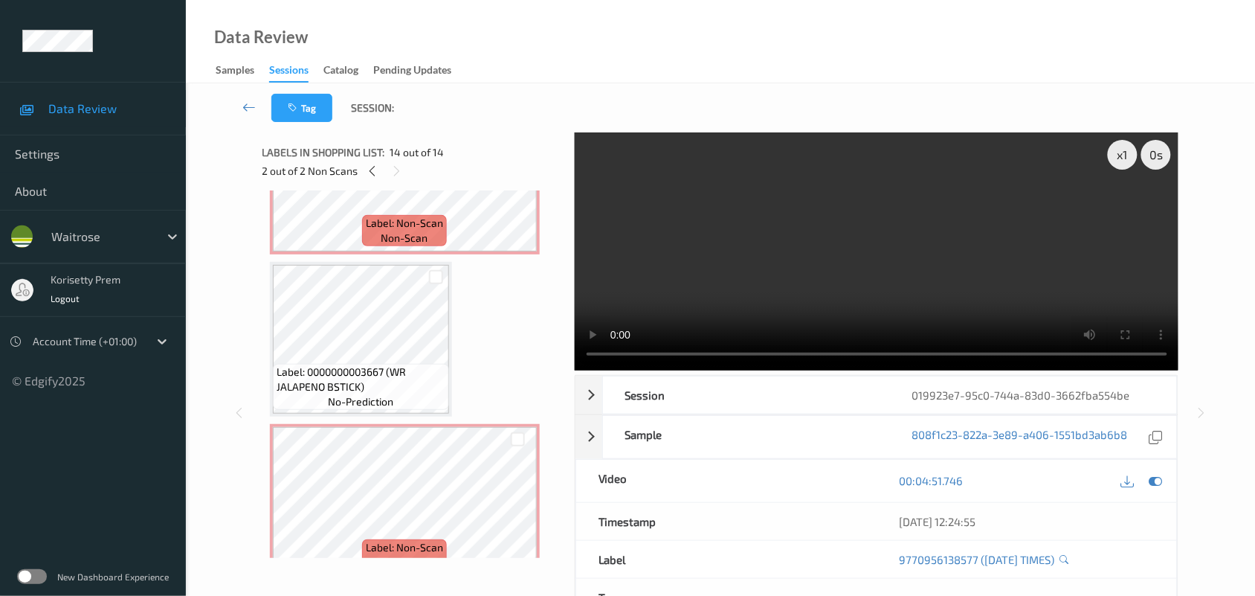
click at [718, 298] on video at bounding box center [877, 251] width 604 height 238
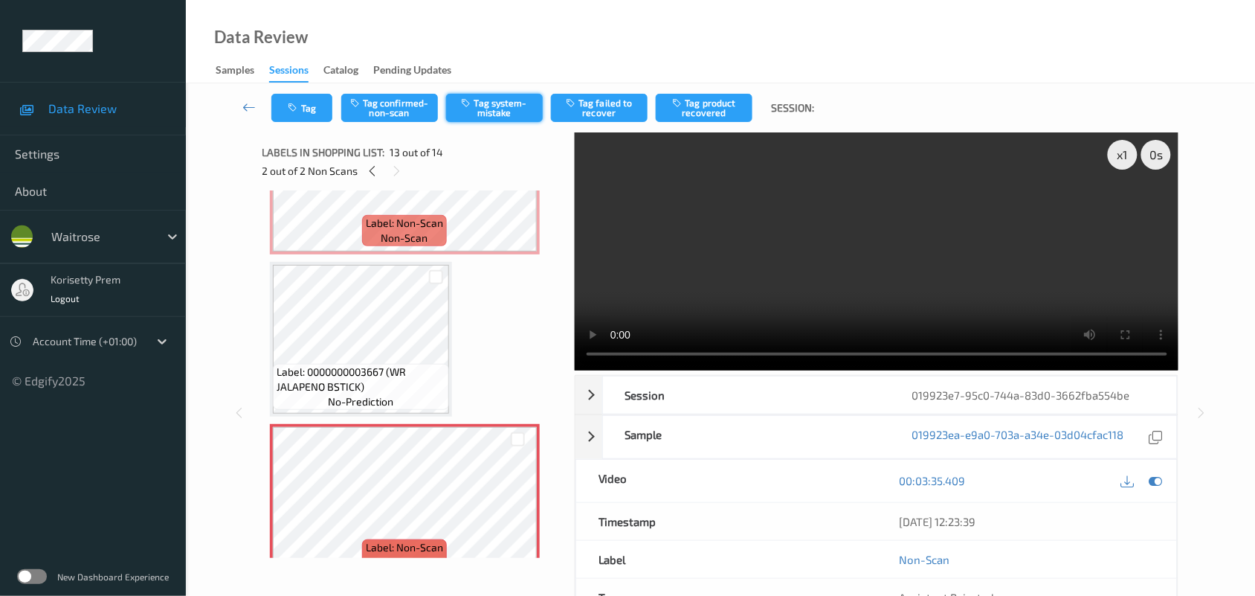
click at [502, 112] on button "Tag system-mistake" at bounding box center [494, 108] width 97 height 28
click at [307, 106] on button "Tag" at bounding box center [301, 108] width 61 height 28
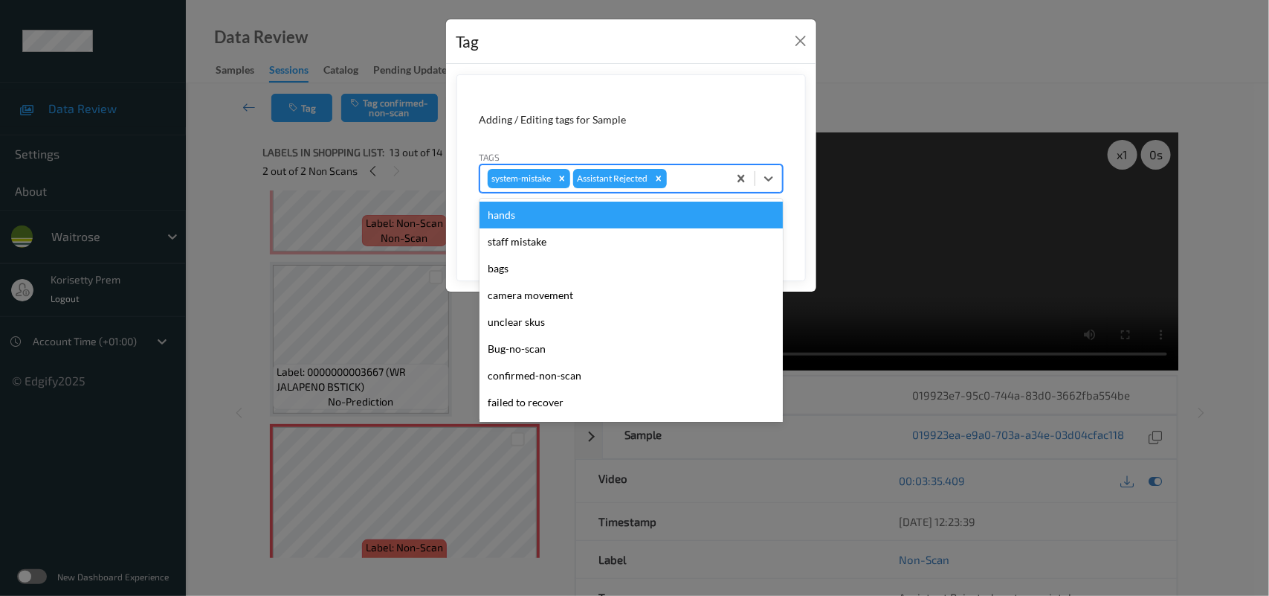
click at [708, 180] on div at bounding box center [695, 179] width 51 height 18
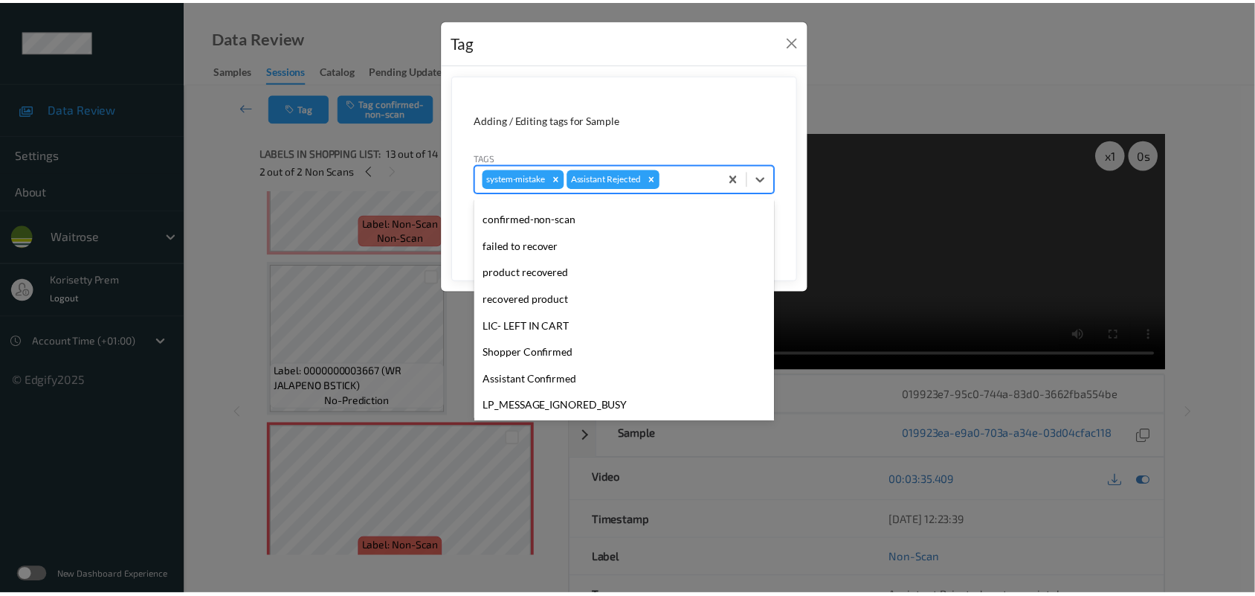
scroll to position [344, 0]
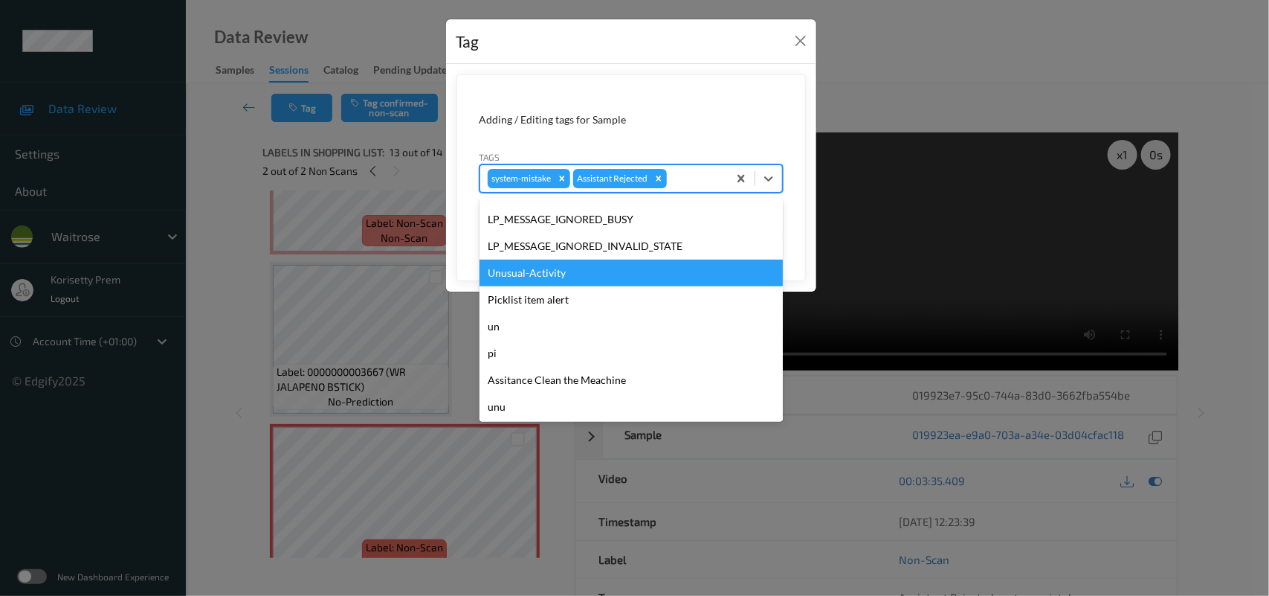
click at [544, 261] on div "Unusual-Activity" at bounding box center [631, 272] width 303 height 27
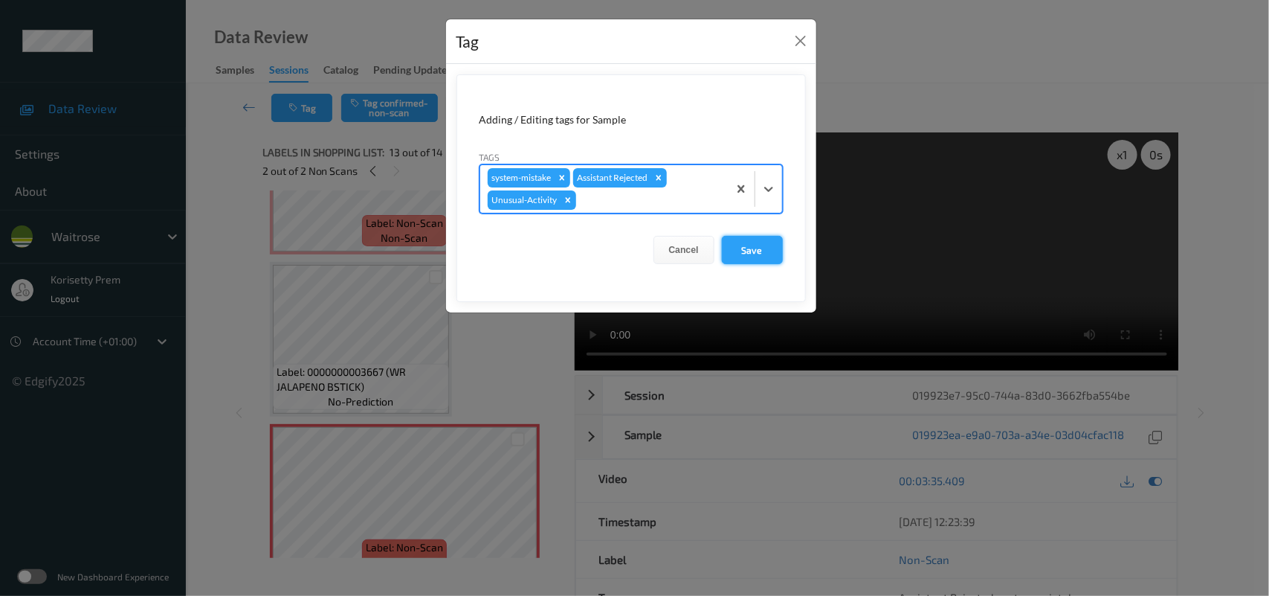
click at [757, 251] on button "Save" at bounding box center [752, 250] width 61 height 28
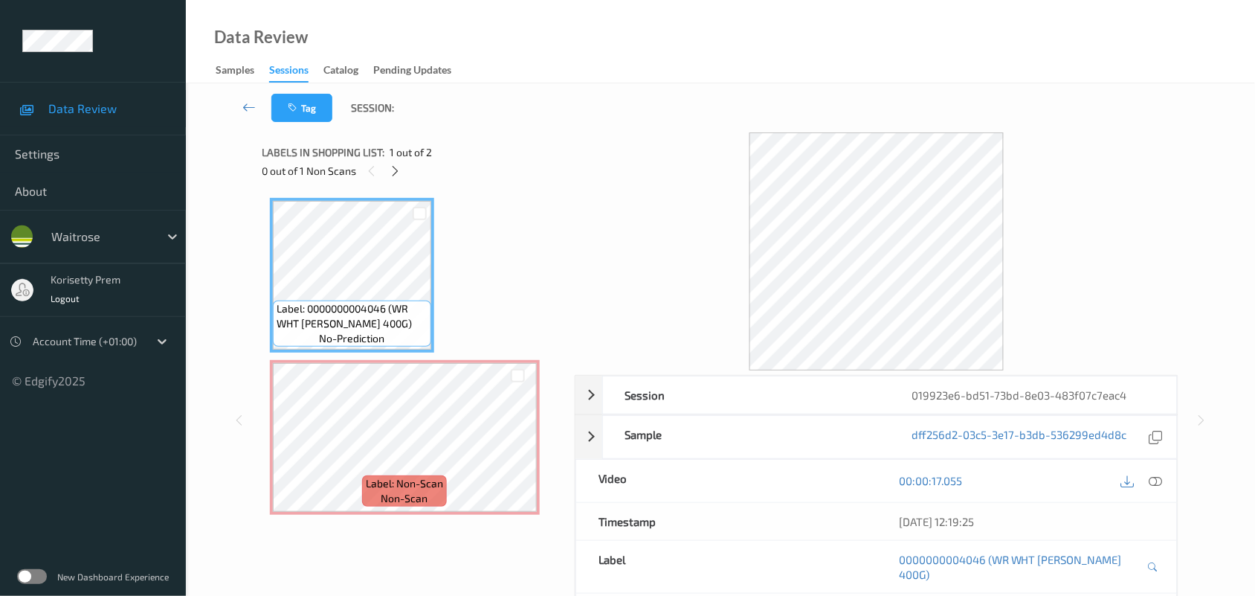
click at [632, 147] on div at bounding box center [877, 251] width 604 height 238
click at [554, 154] on div "Labels in shopping list: 1 out of 2" at bounding box center [413, 152] width 302 height 19
click at [602, 162] on div at bounding box center [877, 251] width 604 height 238
click at [519, 157] on div "Labels in shopping list: 1 out of 2" at bounding box center [413, 152] width 302 height 19
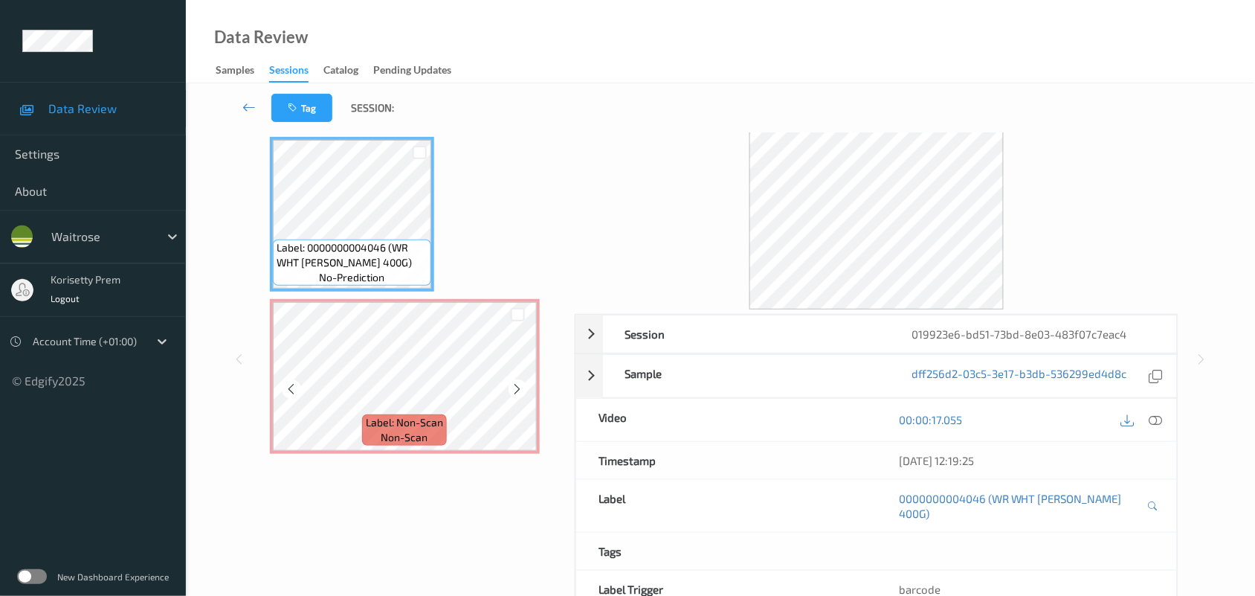
scroll to position [130, 0]
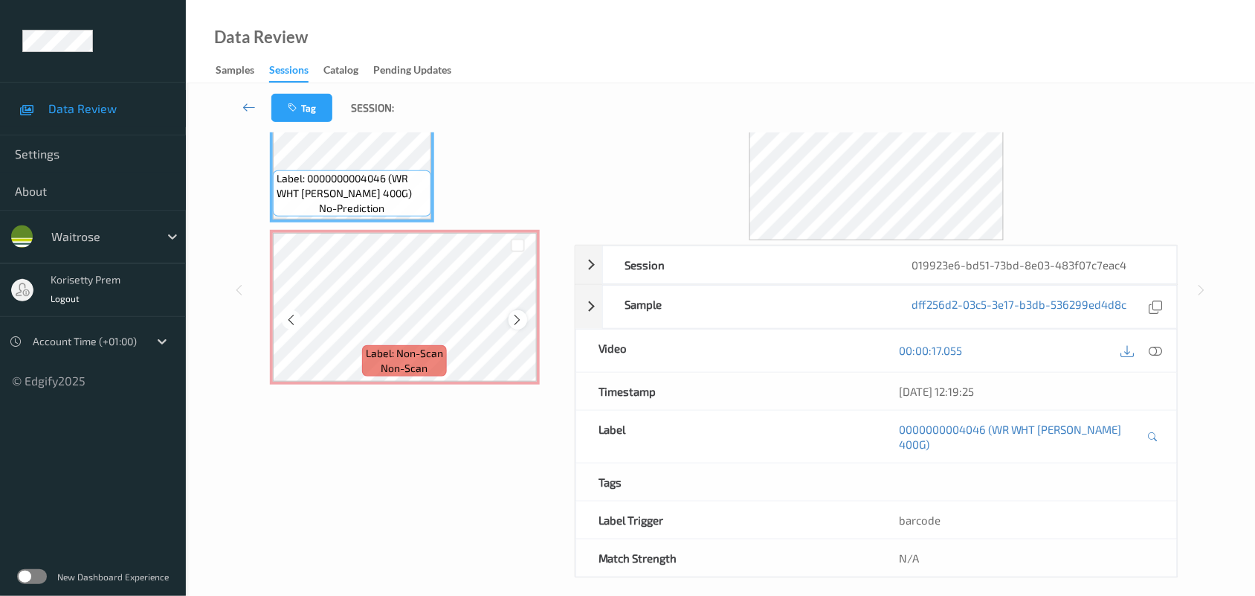
click at [512, 314] on icon at bounding box center [518, 319] width 13 height 13
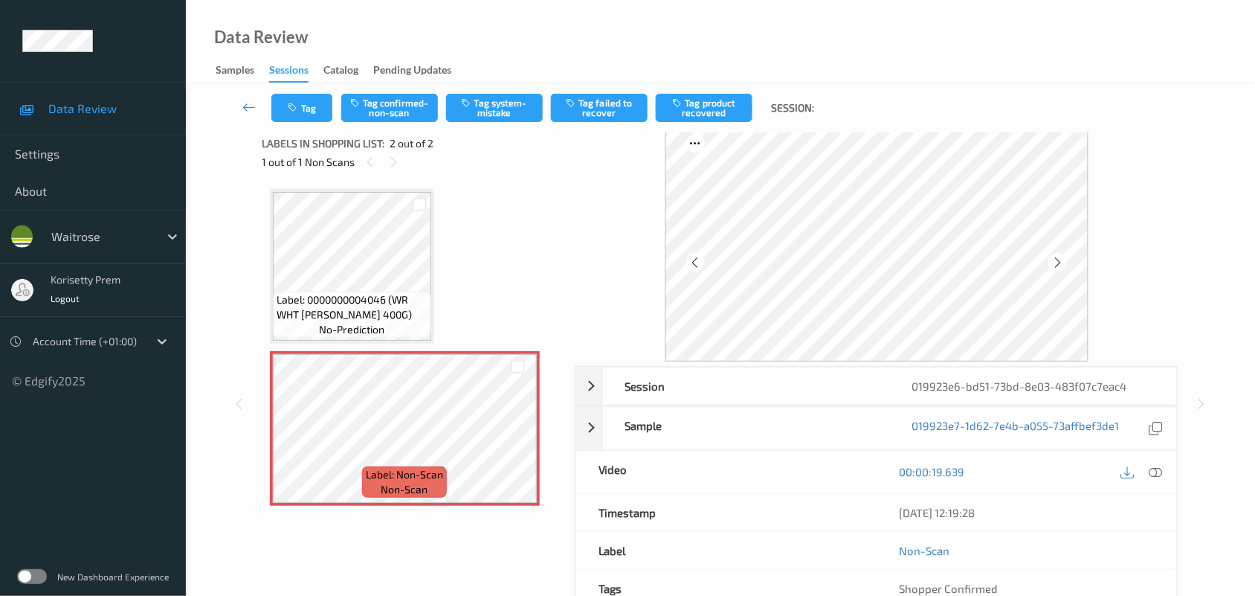
scroll to position [0, 0]
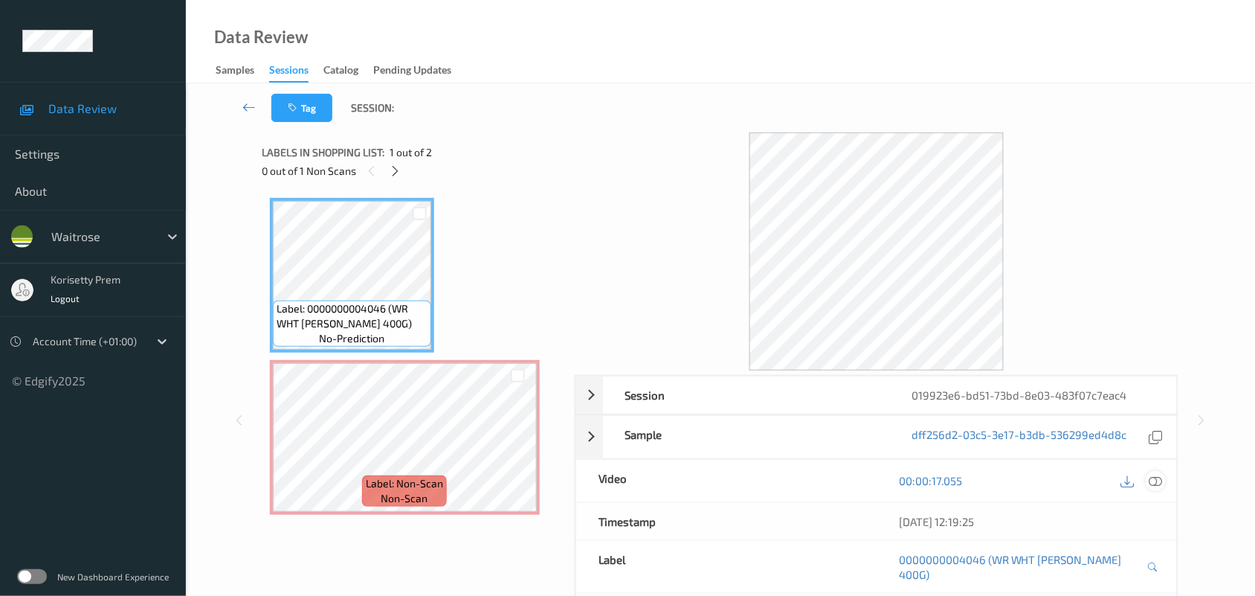
click at [1162, 480] on icon at bounding box center [1155, 480] width 13 height 13
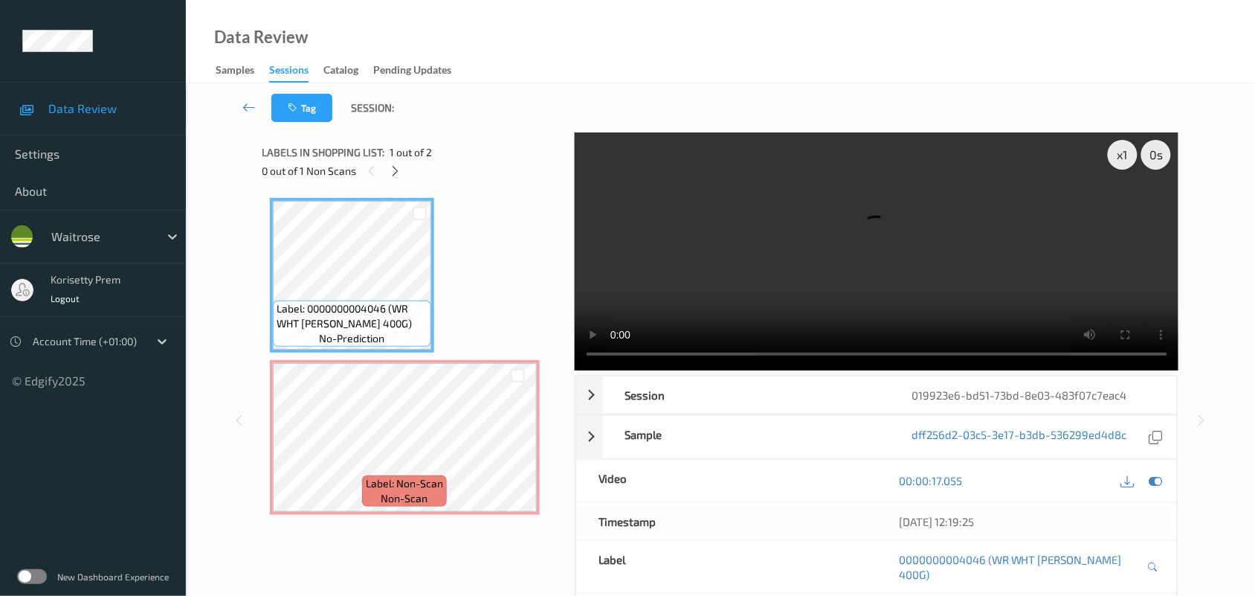
click at [865, 250] on video at bounding box center [877, 251] width 604 height 238
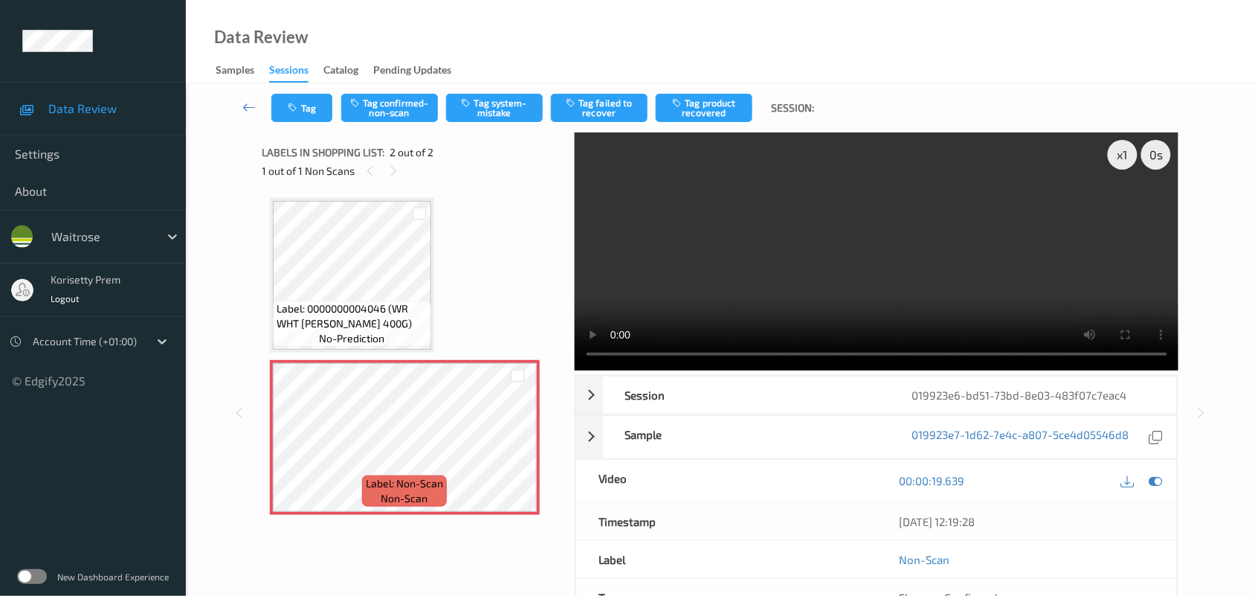
click at [975, 251] on video at bounding box center [877, 251] width 604 height 238
click at [511, 101] on button "Tag system-mistake" at bounding box center [494, 108] width 97 height 28
click at [310, 110] on button "Tag" at bounding box center [301, 108] width 61 height 28
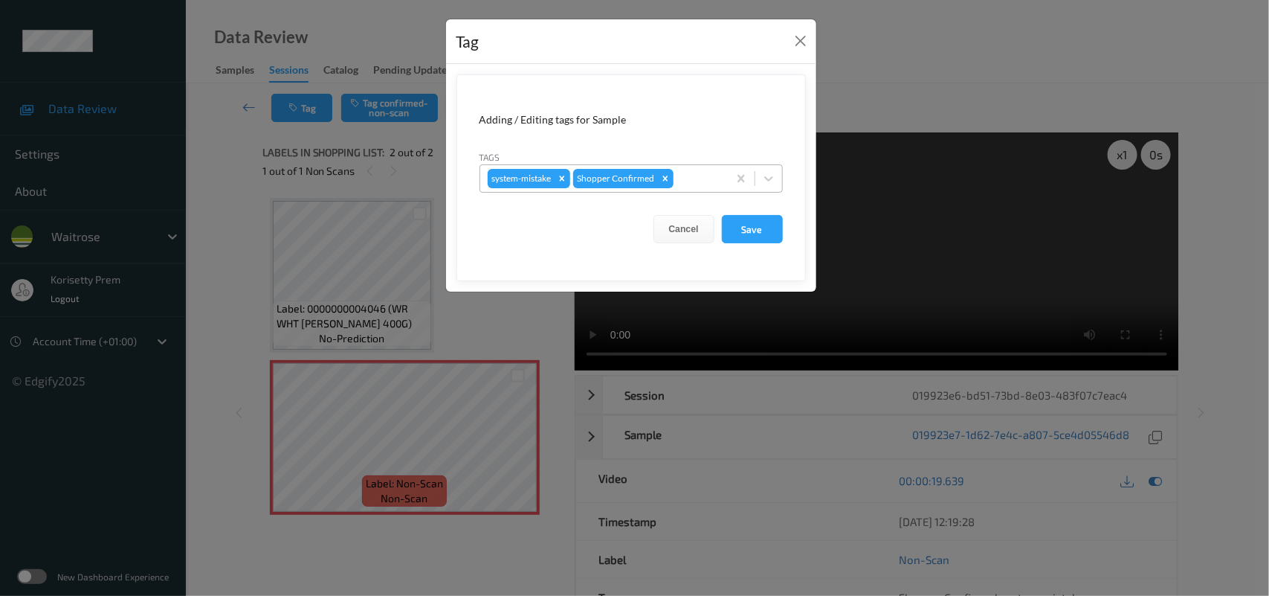
click at [710, 169] on div "system-mistake Shopper Confirmed" at bounding box center [604, 178] width 248 height 25
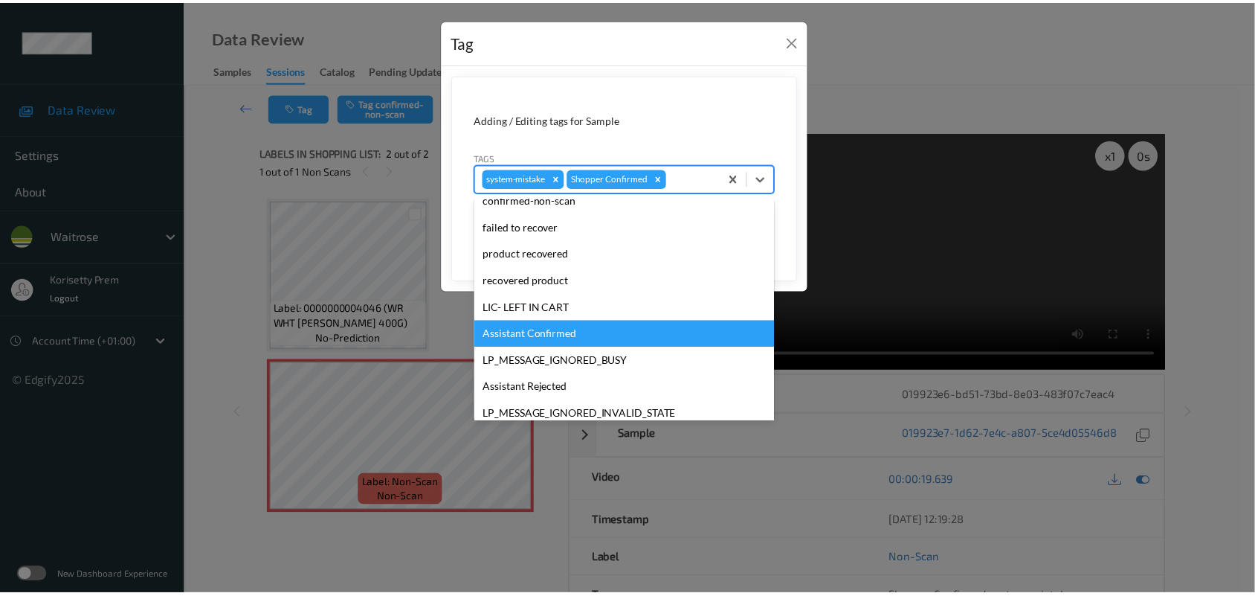
scroll to position [344, 0]
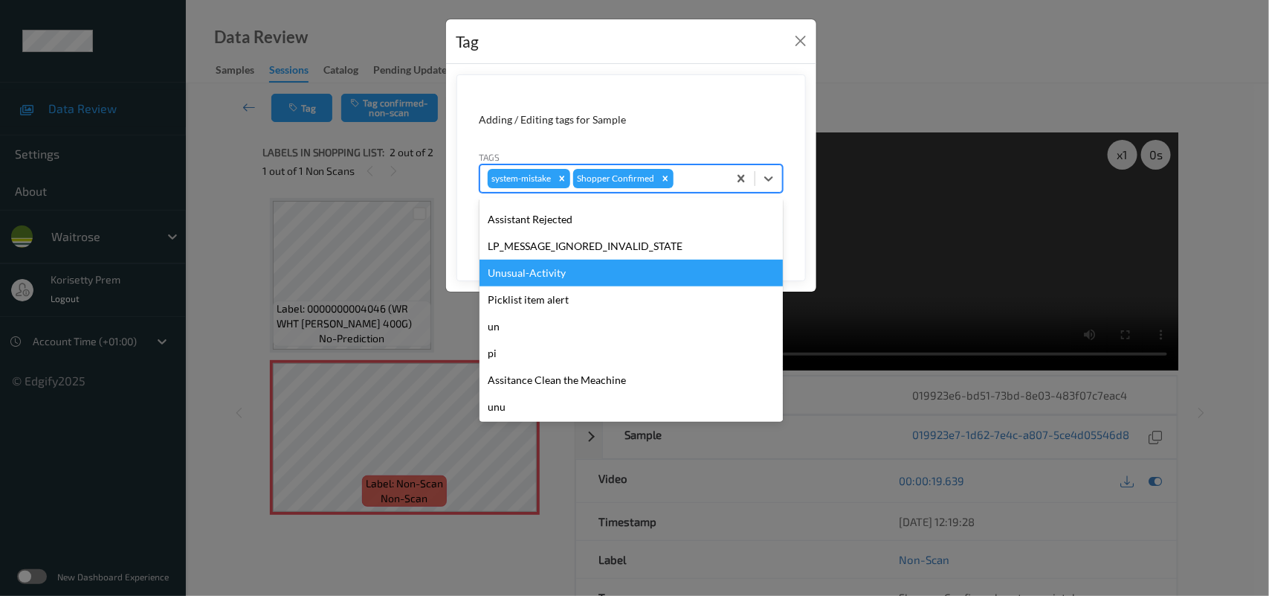
click at [536, 276] on div "Unusual-Activity" at bounding box center [631, 272] width 303 height 27
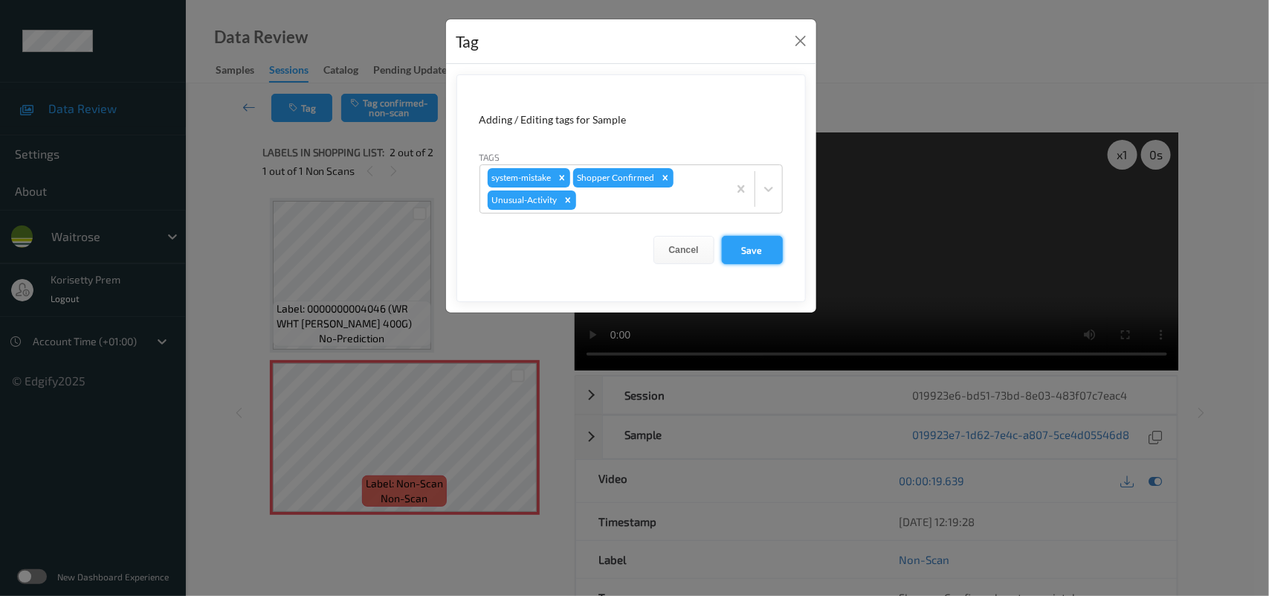
click at [749, 254] on button "Save" at bounding box center [752, 250] width 61 height 28
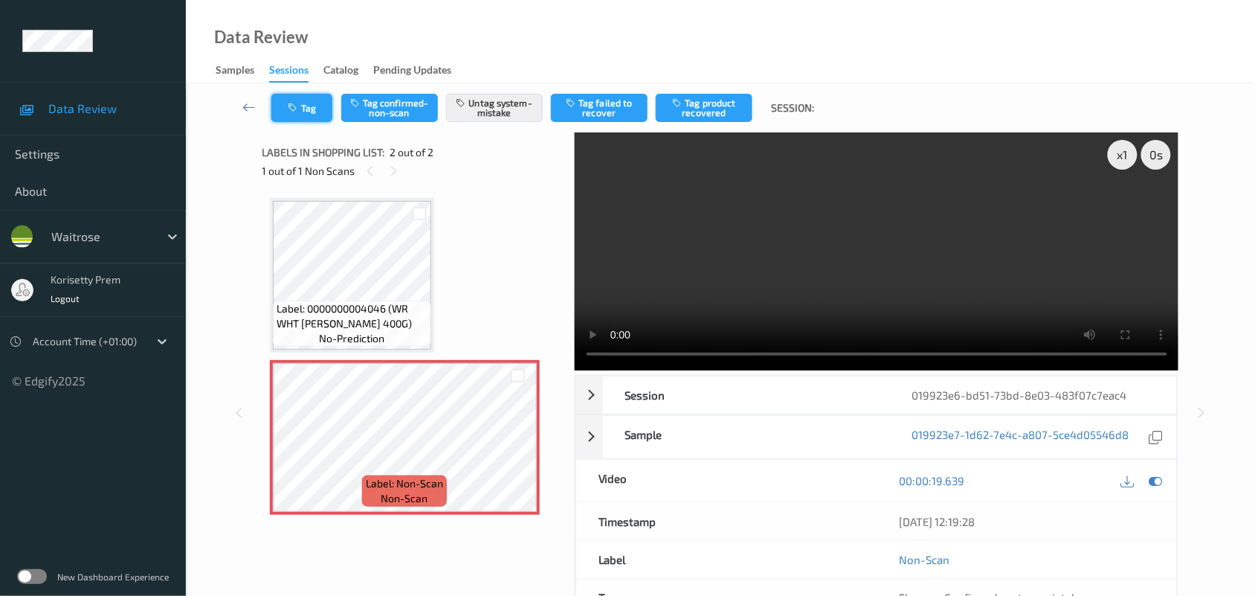
click at [303, 104] on button "Tag" at bounding box center [301, 108] width 61 height 28
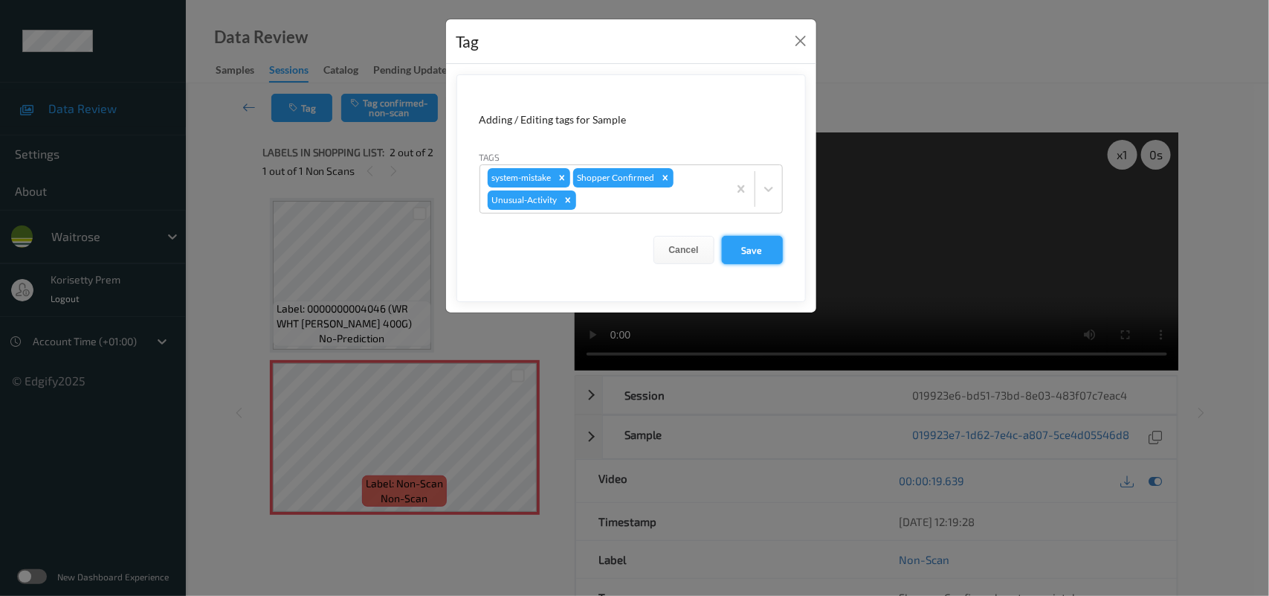
click at [742, 251] on button "Save" at bounding box center [752, 250] width 61 height 28
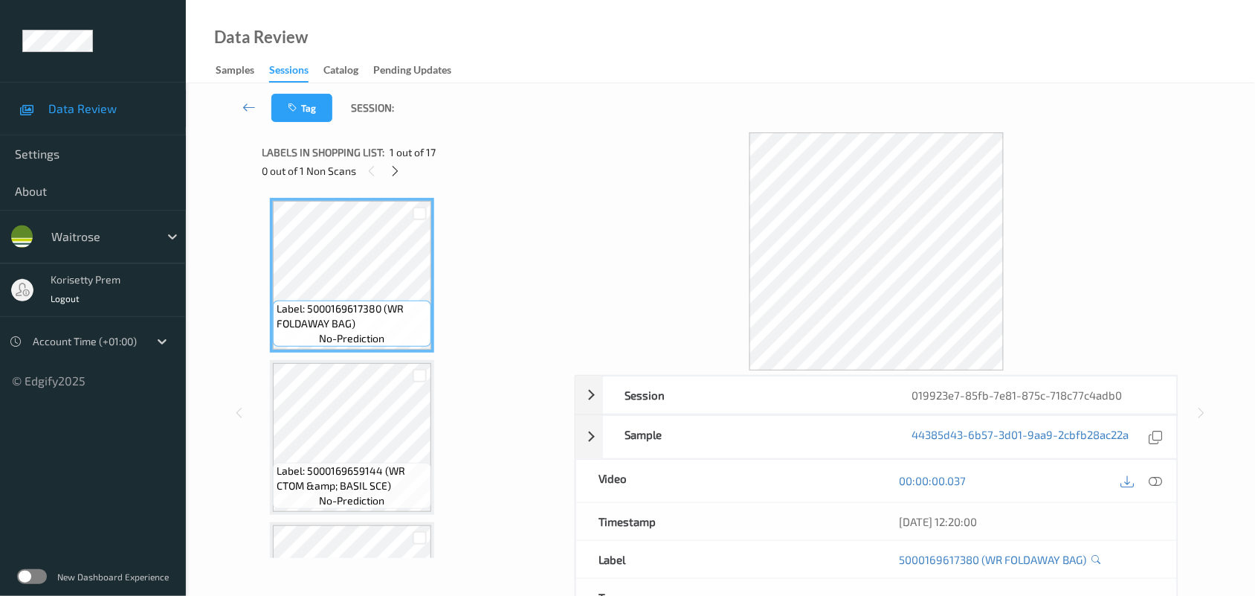
drag, startPoint x: 543, startPoint y: 114, endPoint x: 473, endPoint y: 97, distance: 72.0
click at [541, 114] on div "Tag Session:" at bounding box center [720, 107] width 1008 height 49
click at [394, 169] on icon at bounding box center [395, 170] width 13 height 13
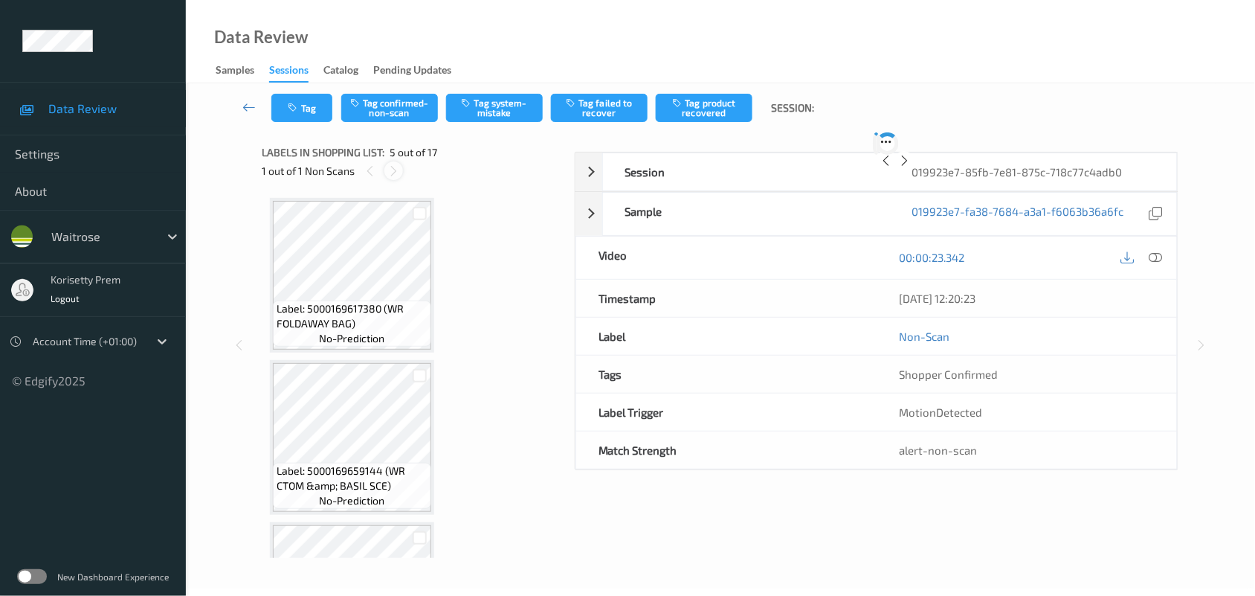
scroll to position [492, 0]
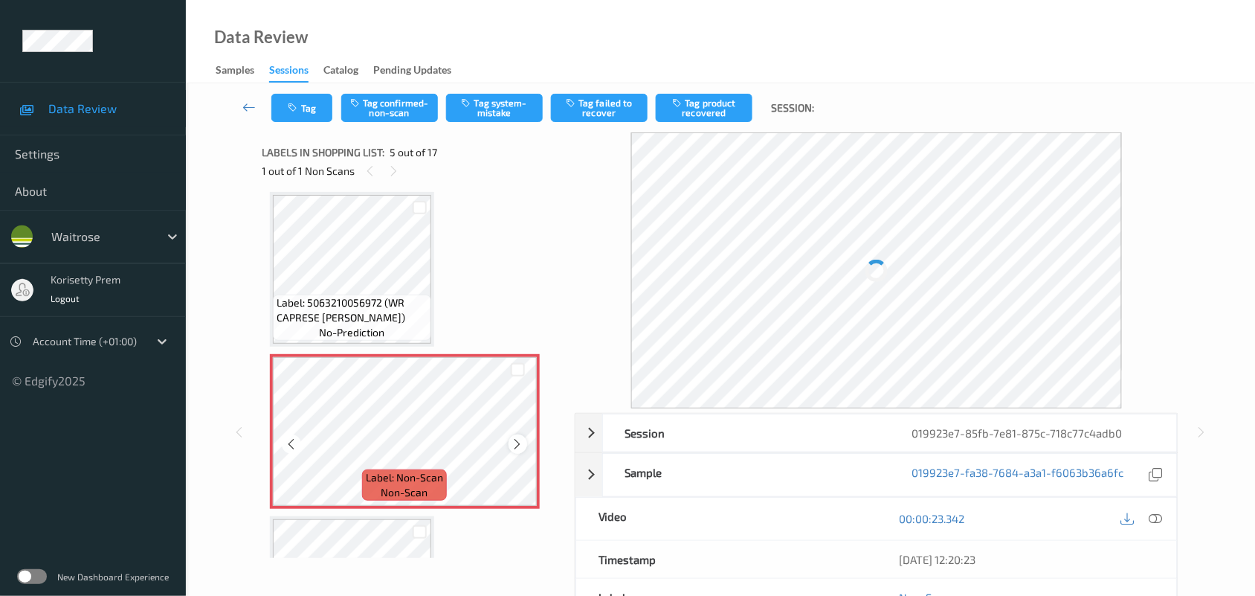
click at [512, 444] on div at bounding box center [518, 443] width 19 height 19
click at [515, 444] on icon at bounding box center [518, 443] width 13 height 13
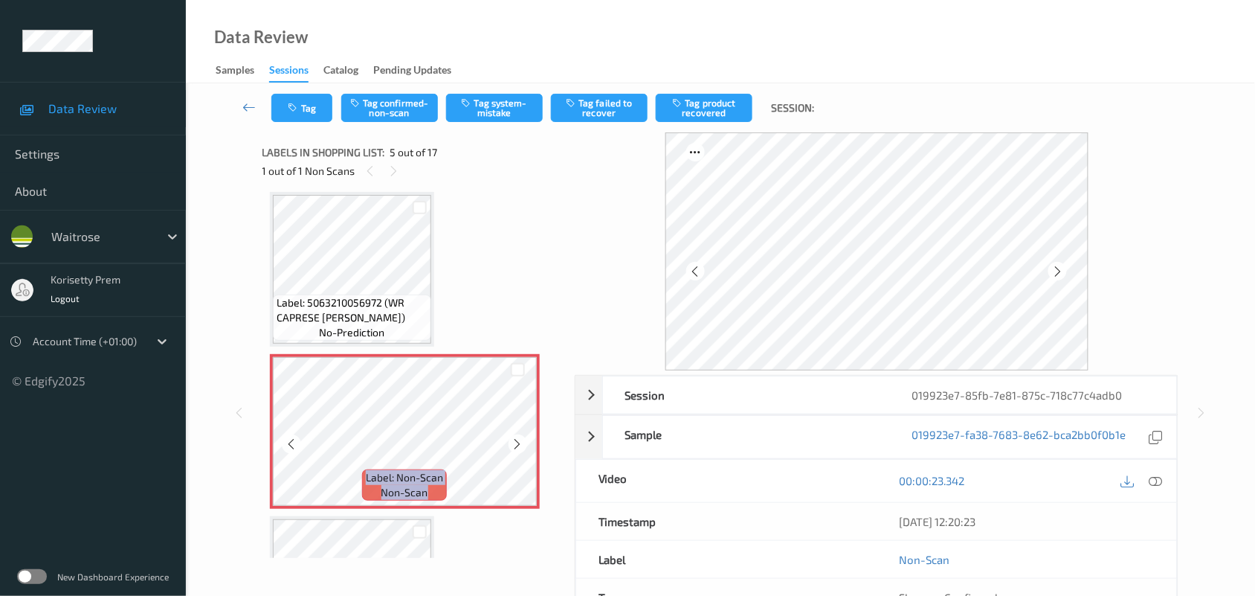
click at [515, 444] on icon at bounding box center [518, 443] width 13 height 13
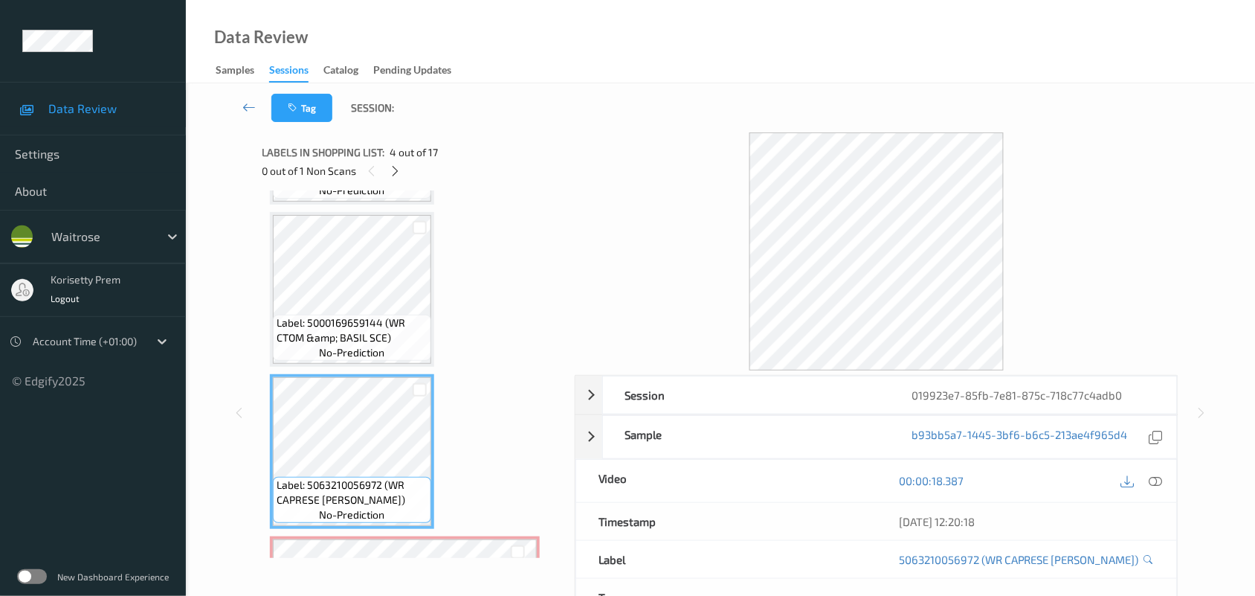
scroll to position [306, 0]
click at [1150, 487] on icon at bounding box center [1155, 480] width 13 height 13
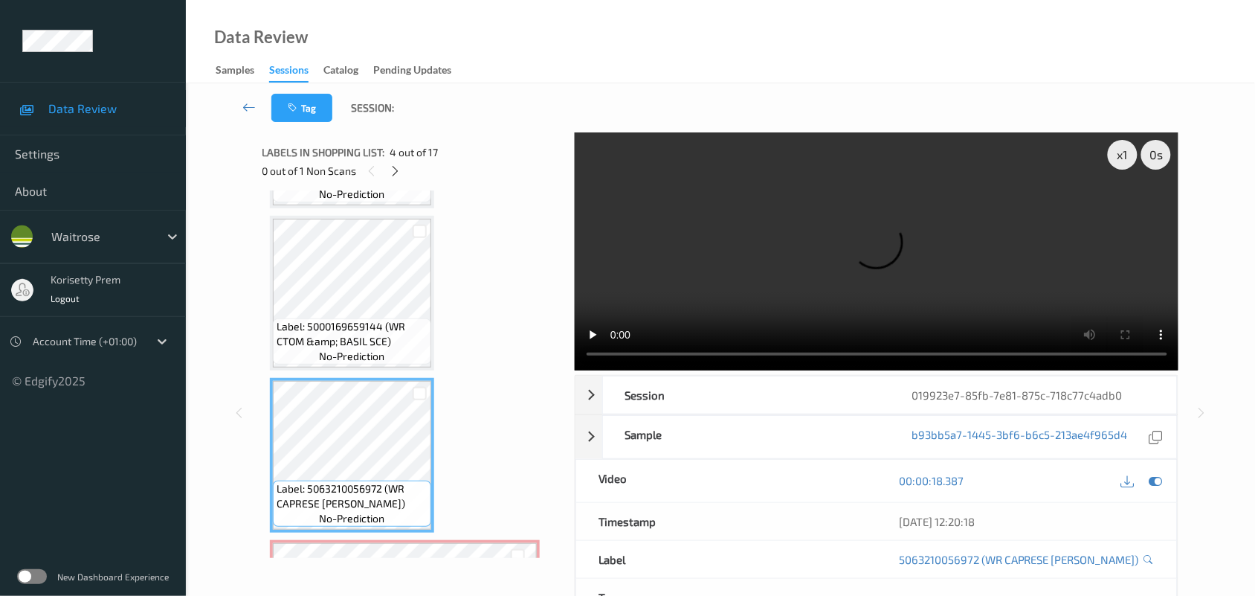
scroll to position [399, 0]
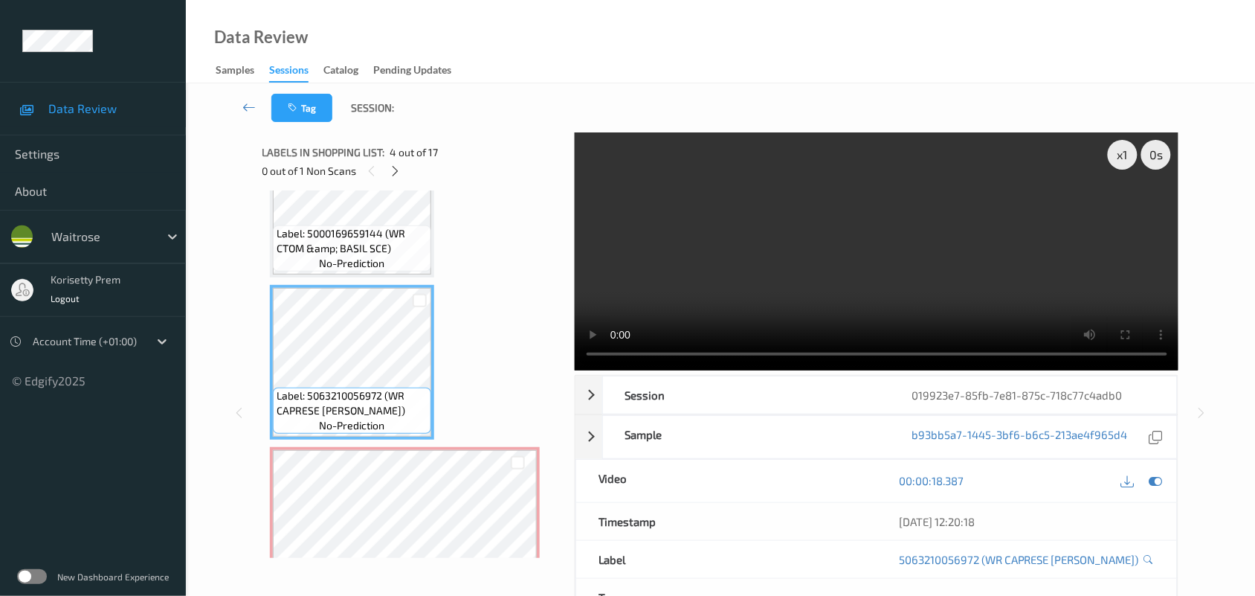
click at [778, 223] on video at bounding box center [877, 251] width 604 height 238
click at [777, 236] on video at bounding box center [877, 251] width 604 height 238
click at [824, 288] on video at bounding box center [877, 251] width 604 height 238
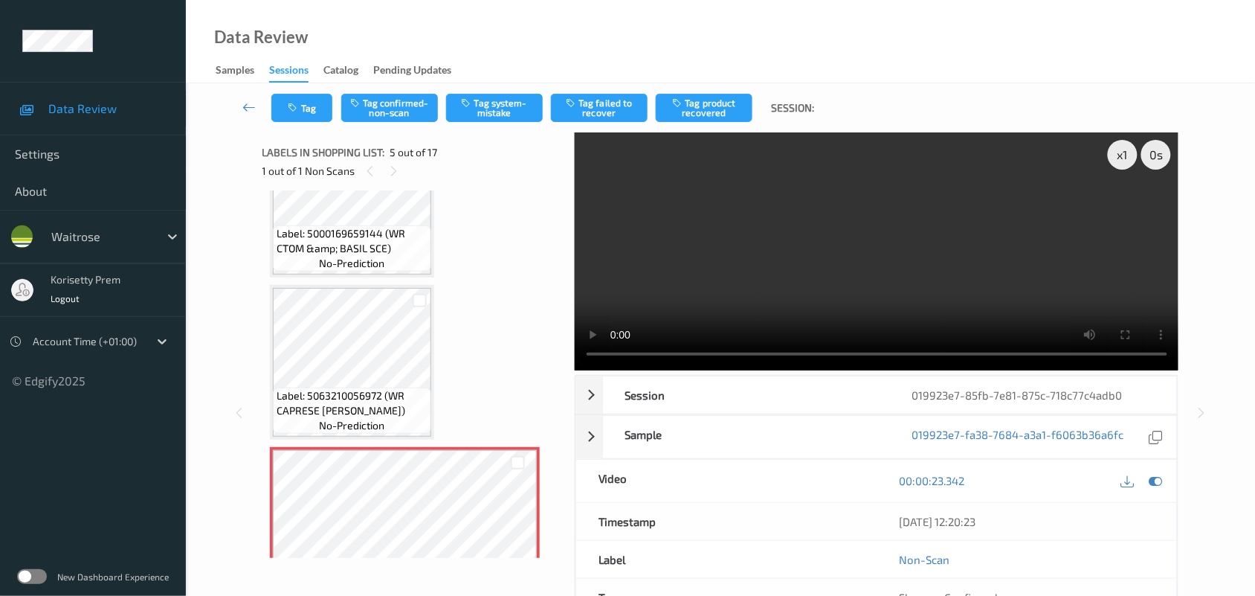
click at [842, 242] on video at bounding box center [877, 251] width 604 height 238
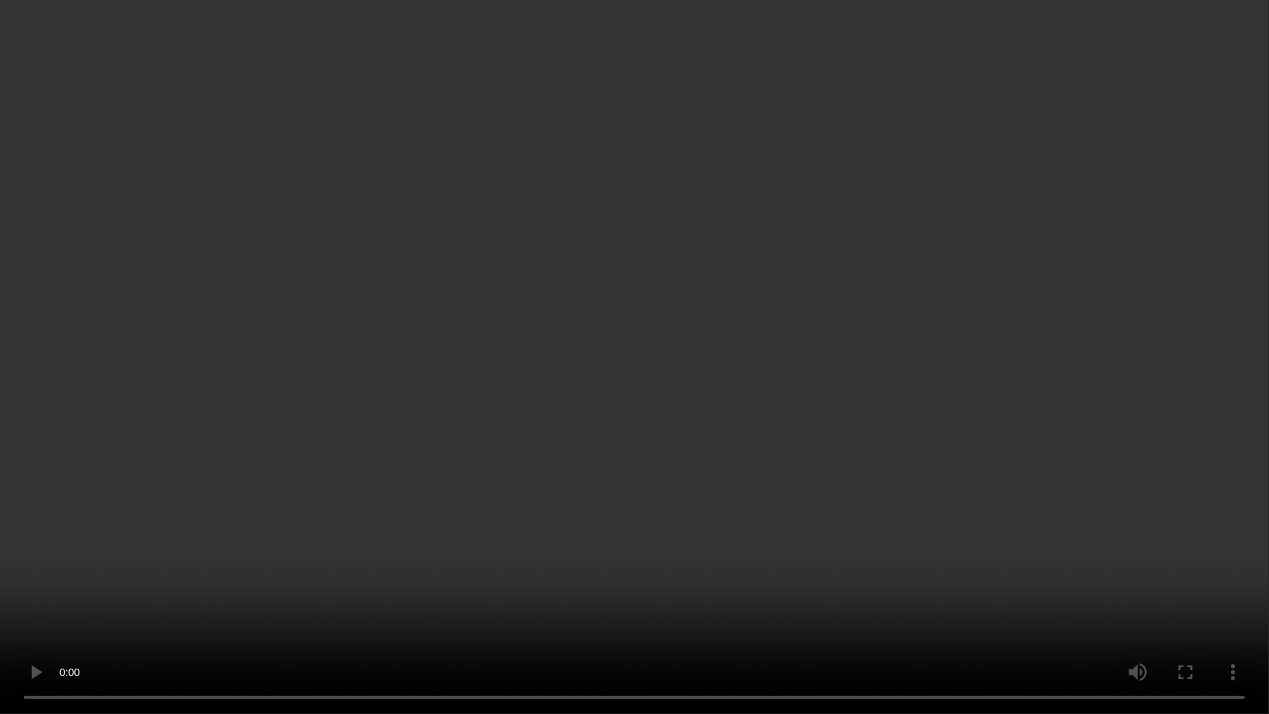
click at [1025, 383] on video at bounding box center [634, 357] width 1269 height 714
click at [732, 381] on video at bounding box center [634, 357] width 1269 height 714
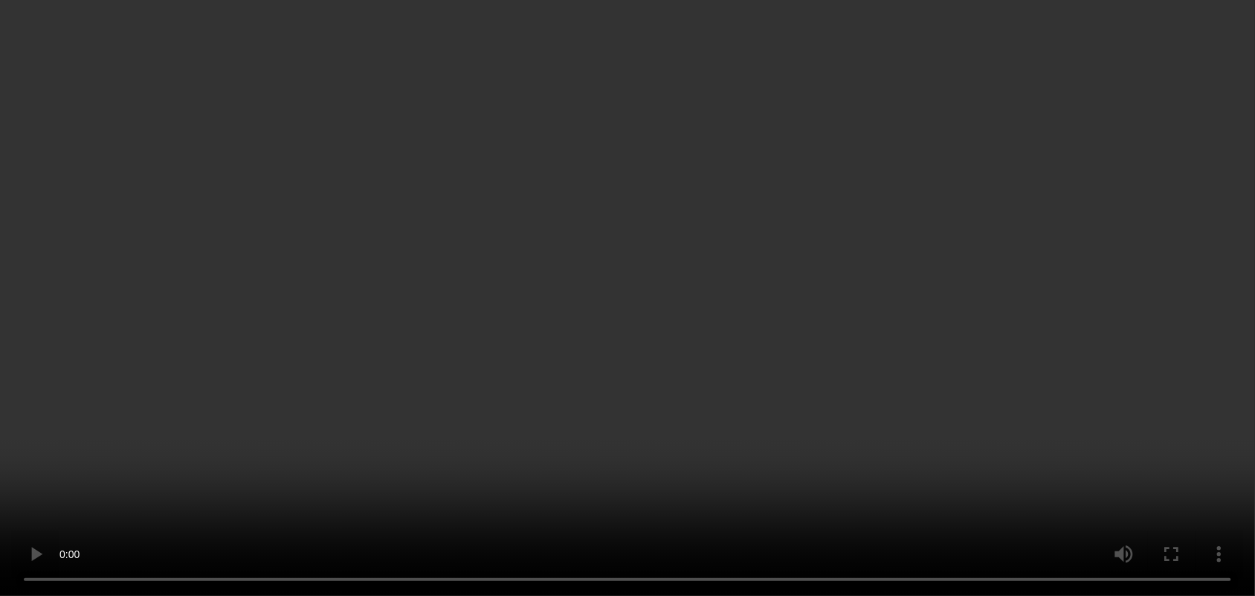
scroll to position [585, 0]
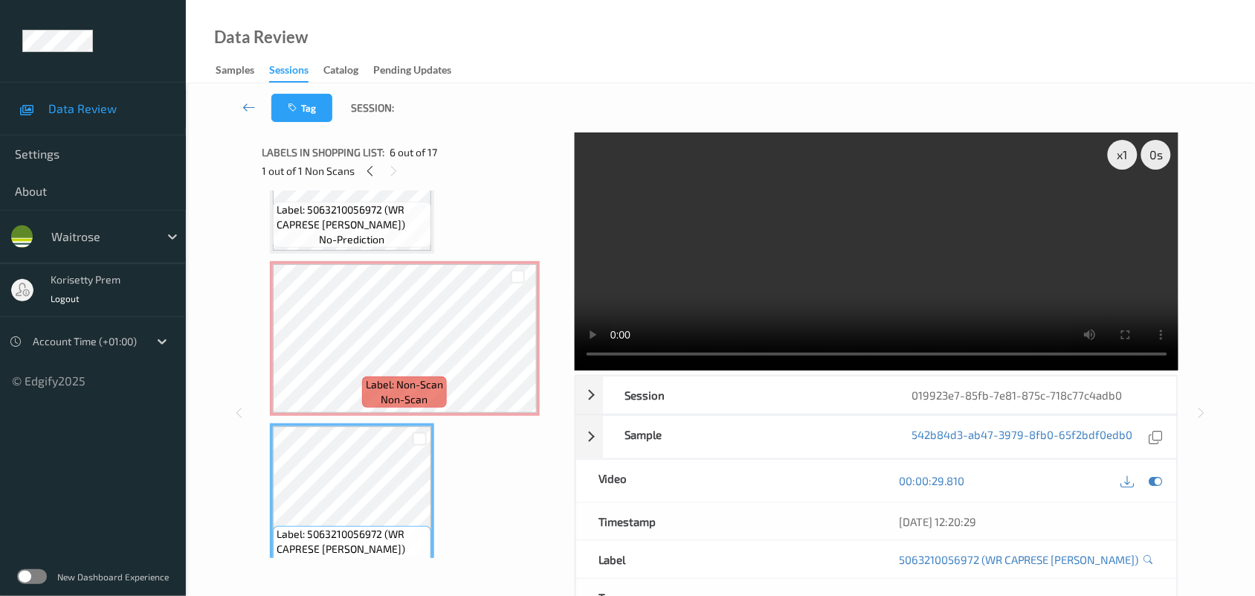
click at [868, 214] on video at bounding box center [877, 251] width 604 height 238
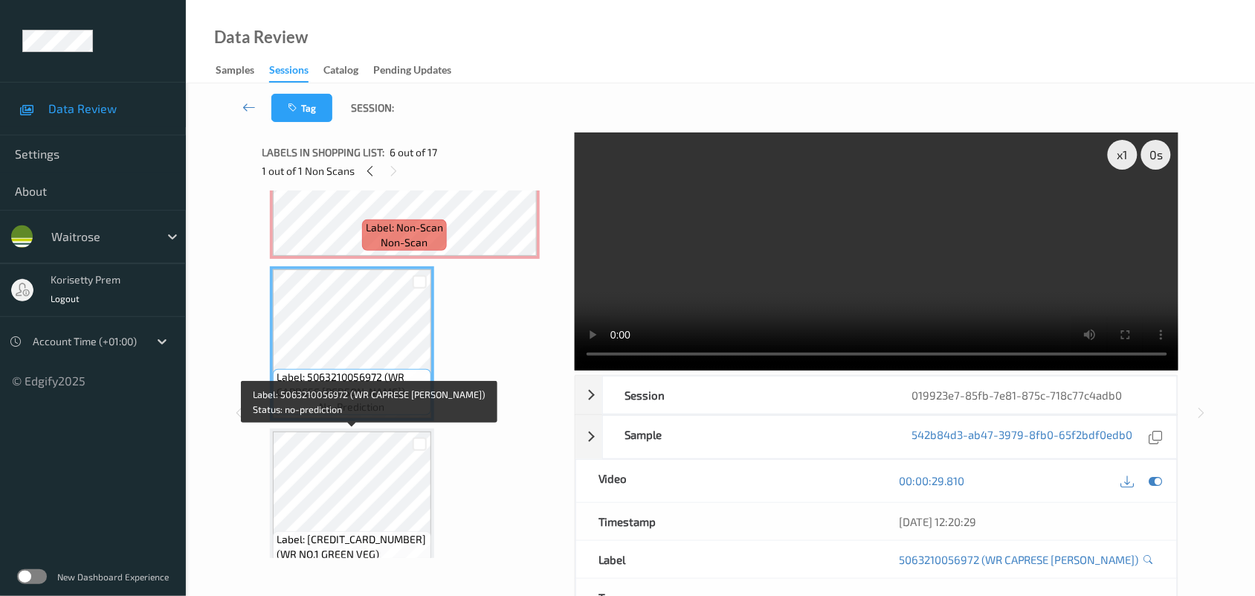
scroll to position [771, 0]
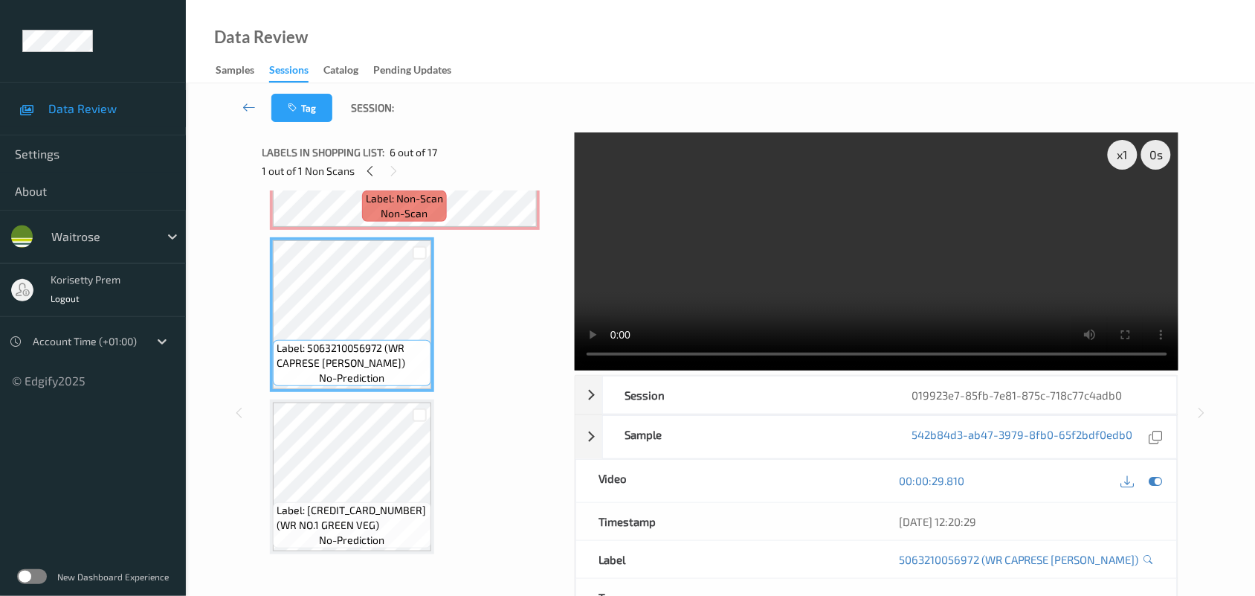
click at [912, 274] on video at bounding box center [877, 251] width 604 height 238
click at [399, 188] on div "Labels in shopping list: 6 out of 17 1 out of 1 Non Scans" at bounding box center [413, 161] width 302 height 58
click at [399, 213] on span "non-scan" at bounding box center [404, 213] width 47 height 15
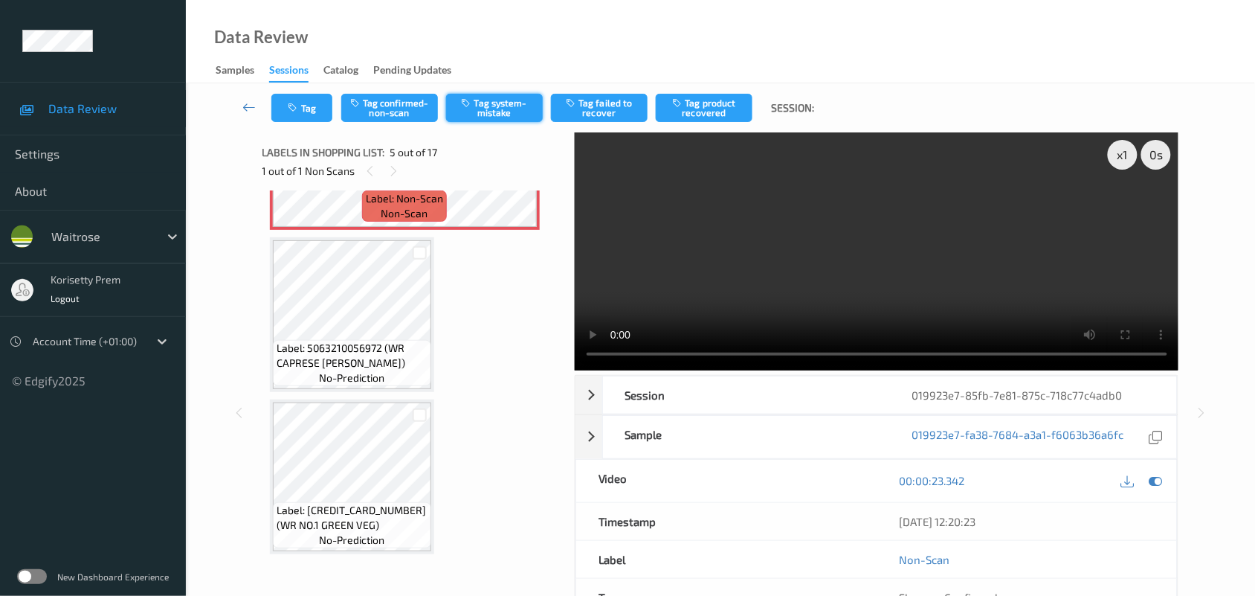
click at [495, 108] on button "Tag system-mistake" at bounding box center [494, 108] width 97 height 28
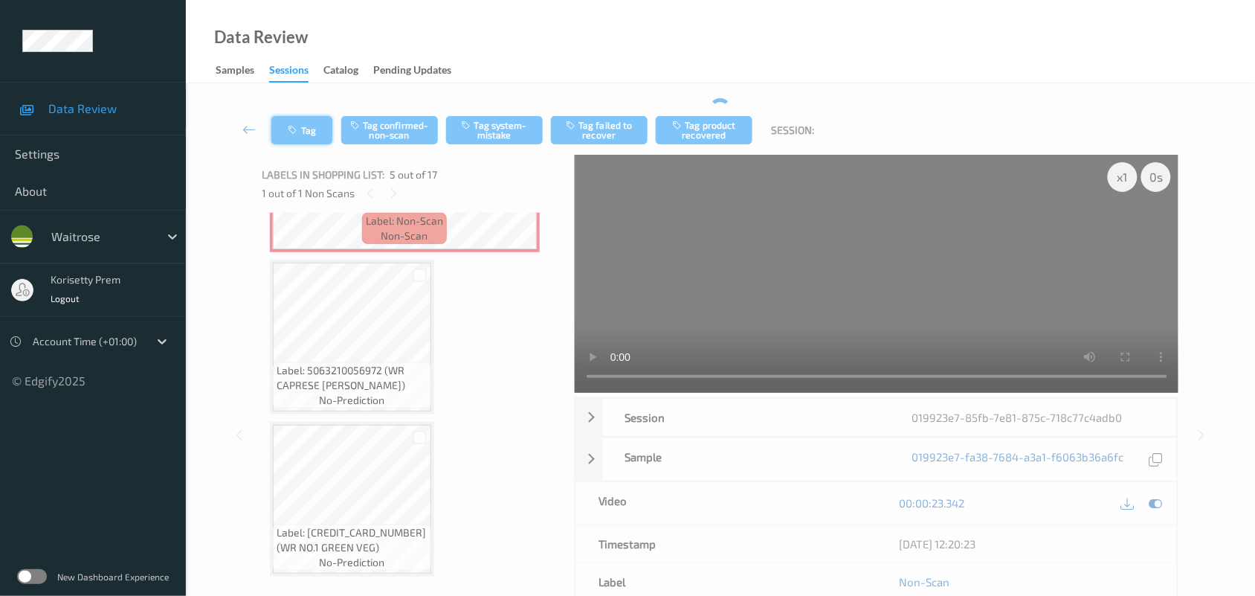
click at [301, 124] on button "Tag" at bounding box center [301, 130] width 61 height 28
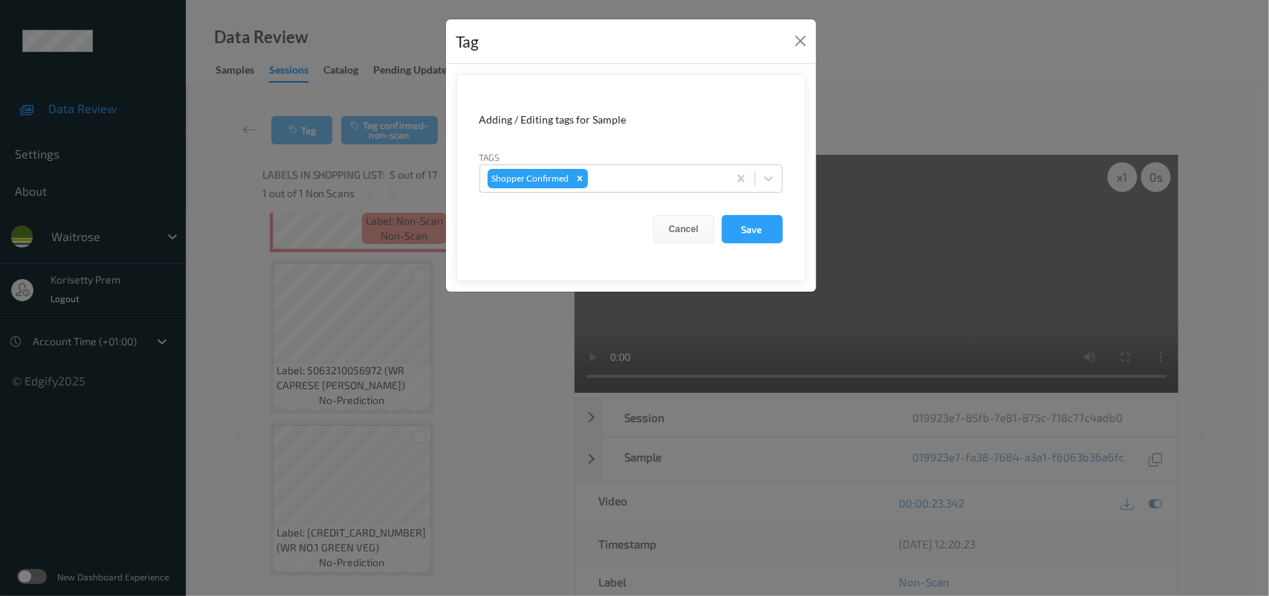
click at [597, 359] on div "Tag Adding / Editing tags for Sample Tags Shopper Confirmed Cancel Save" at bounding box center [634, 298] width 1269 height 596
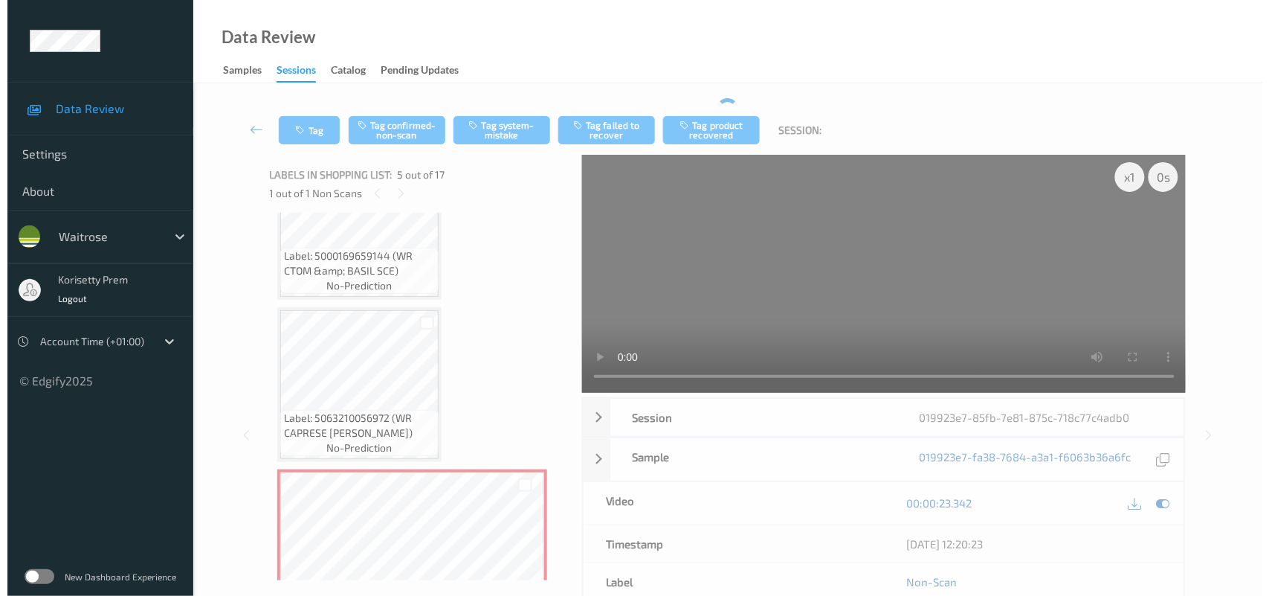
scroll to position [492, 0]
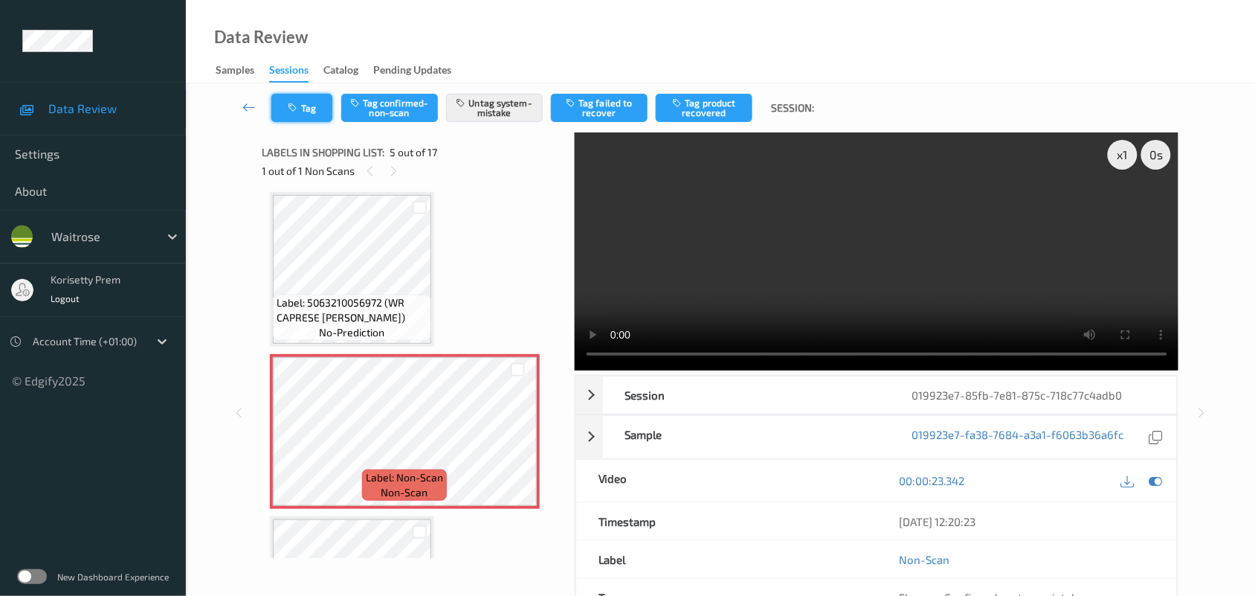
click at [318, 110] on button "Tag" at bounding box center [301, 108] width 61 height 28
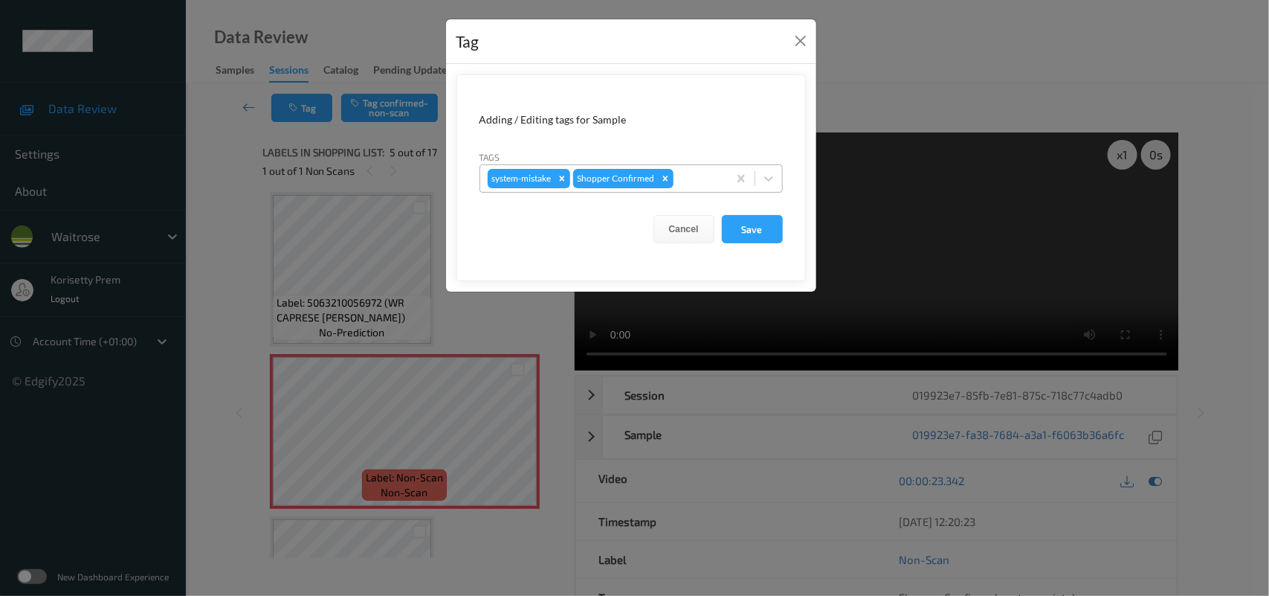
click at [700, 181] on div at bounding box center [699, 179] width 44 height 18
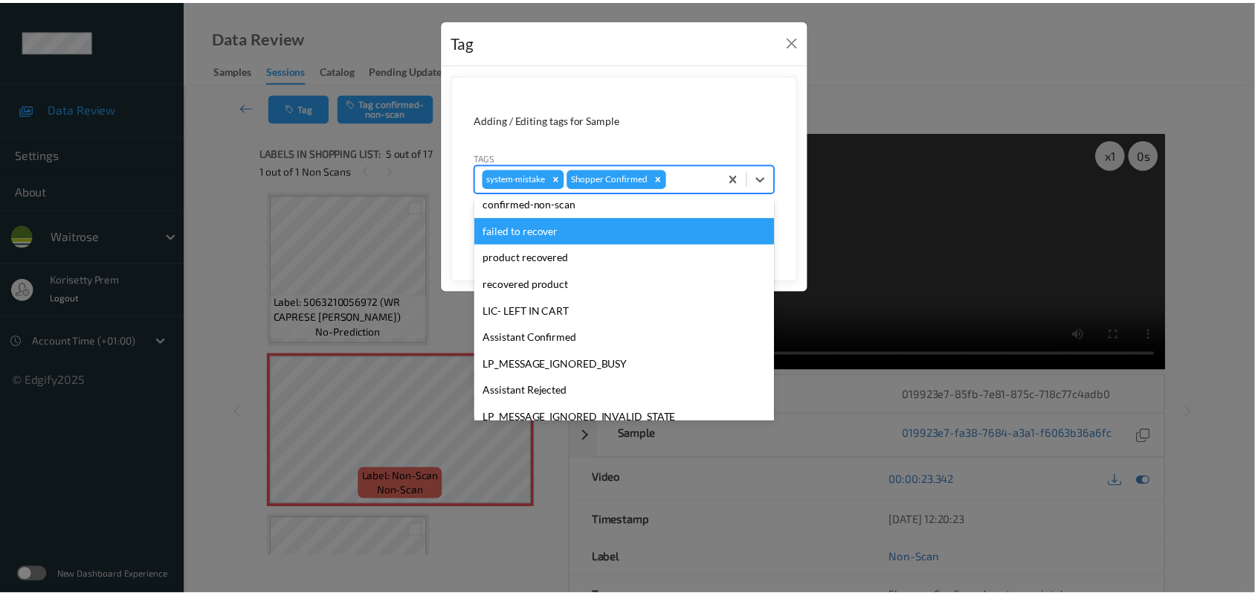
scroll to position [344, 0]
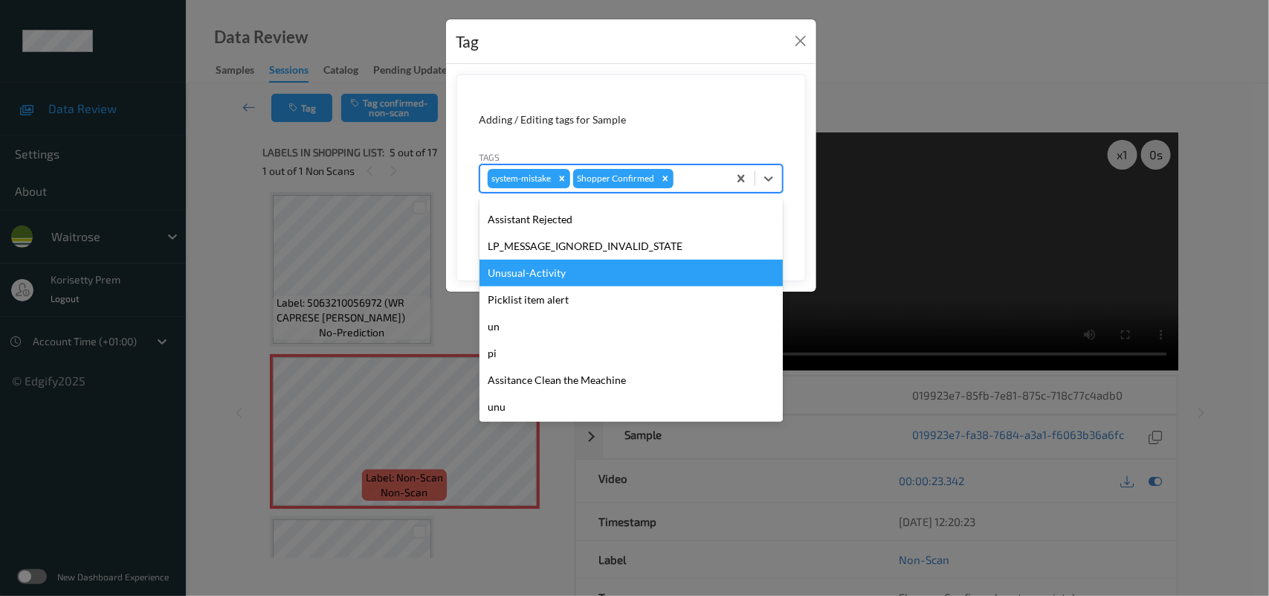
click at [543, 279] on div "Unusual-Activity" at bounding box center [631, 272] width 303 height 27
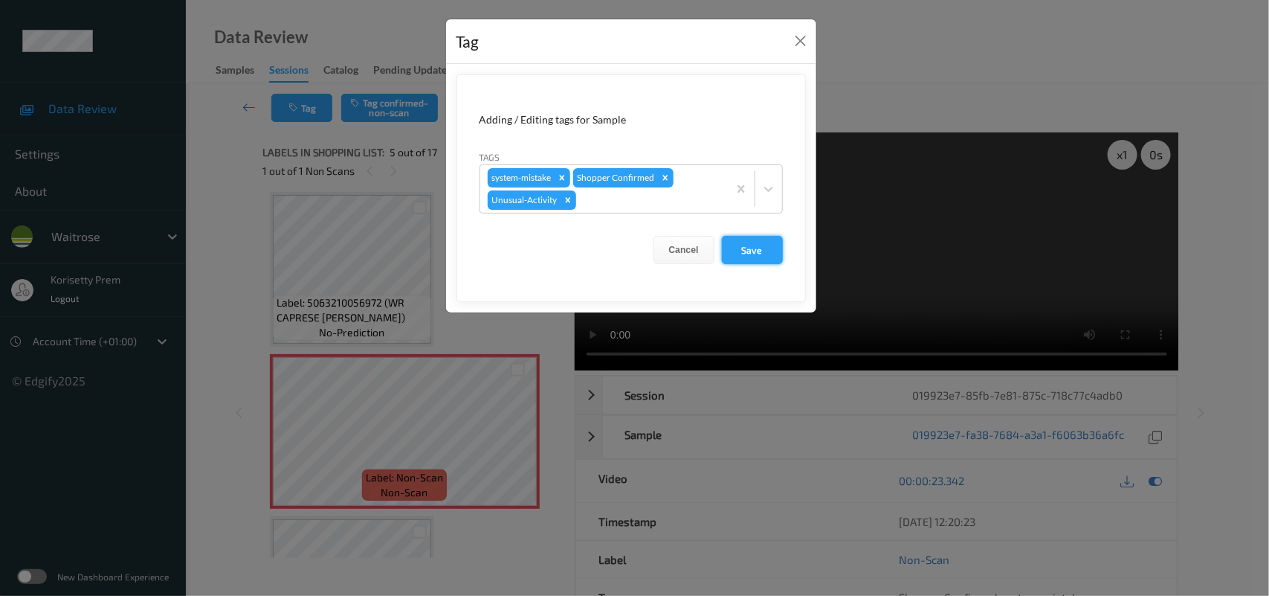
click at [759, 255] on button "Save" at bounding box center [752, 250] width 61 height 28
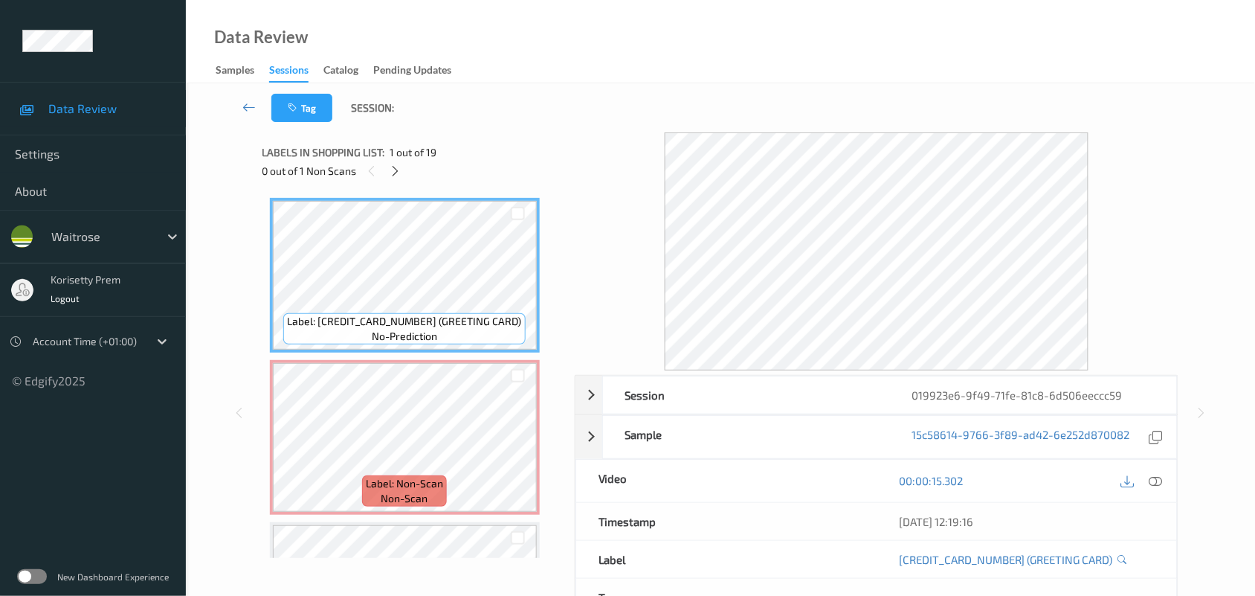
click at [567, 71] on div "Data Review Samples Sessions Catalog Pending Updates" at bounding box center [720, 41] width 1069 height 83
click at [607, 115] on div "Tag Session:" at bounding box center [720, 107] width 1008 height 49
click at [393, 170] on icon at bounding box center [395, 170] width 13 height 13
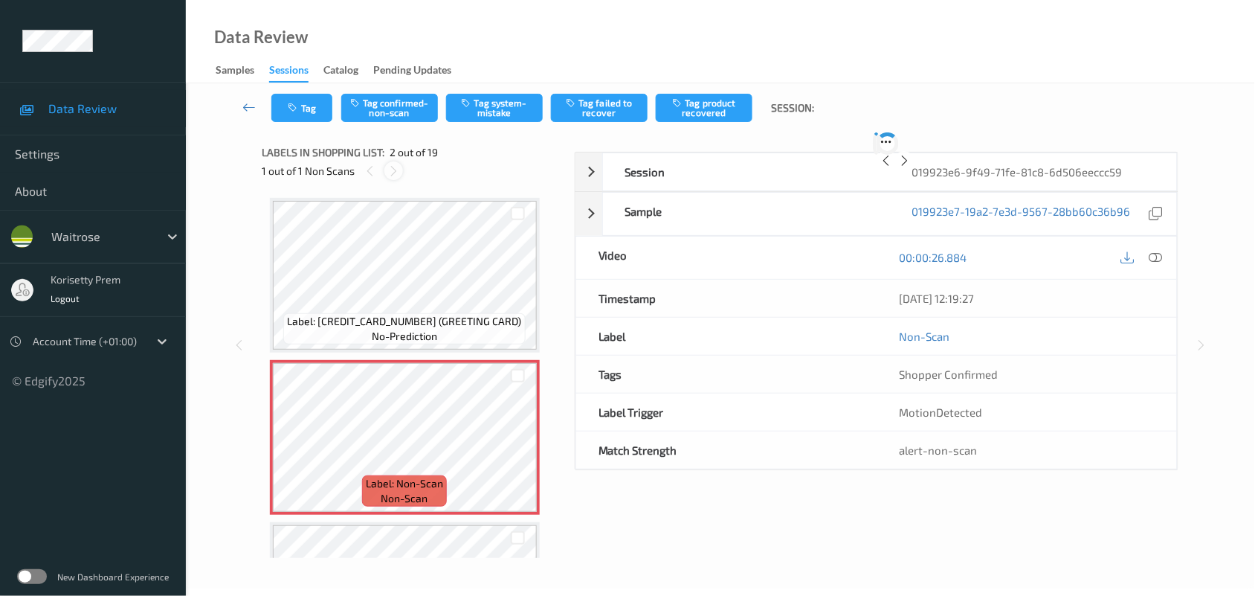
scroll to position [7, 0]
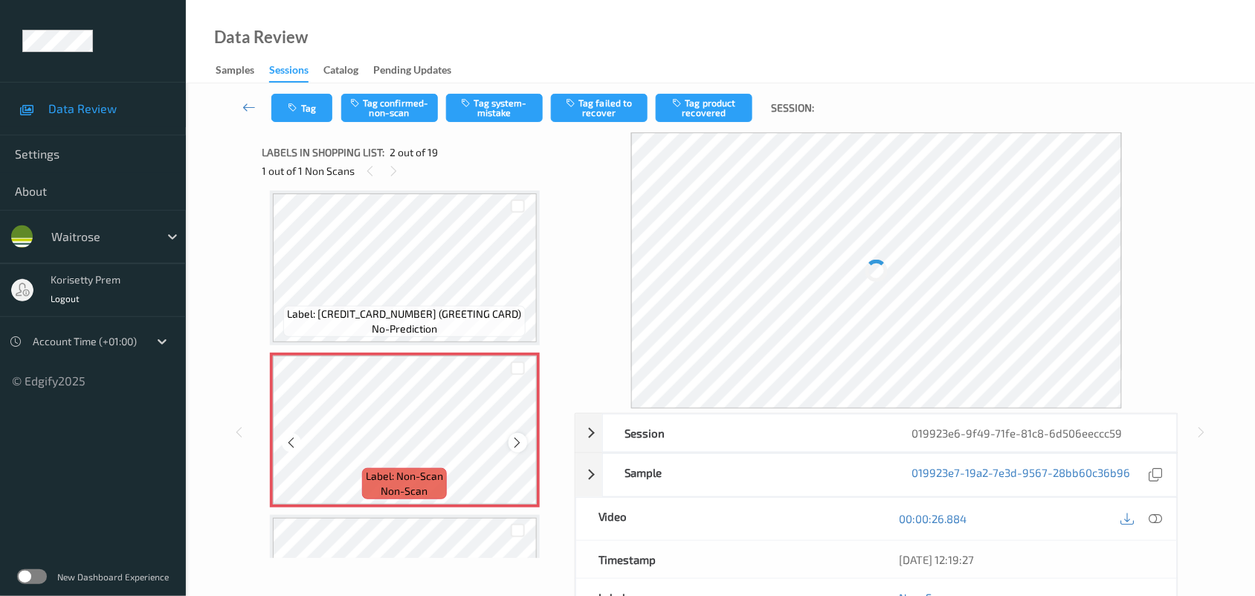
click at [515, 440] on icon at bounding box center [518, 442] width 13 height 13
click at [515, 439] on icon at bounding box center [518, 442] width 13 height 13
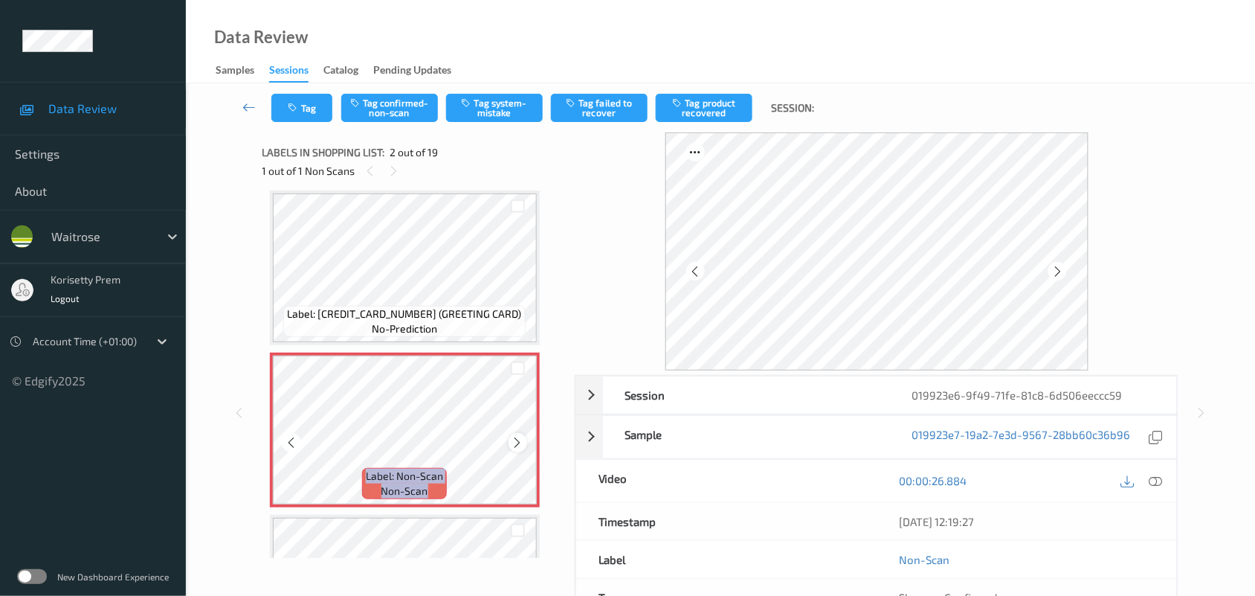
click at [515, 440] on icon at bounding box center [518, 442] width 13 height 13
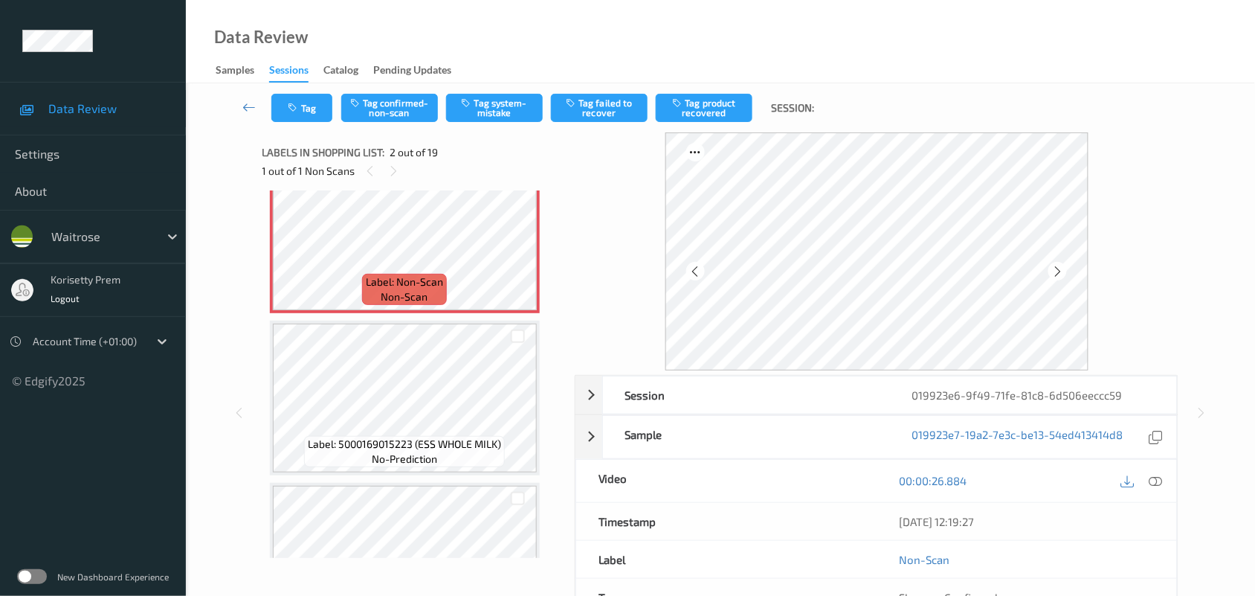
scroll to position [0, 0]
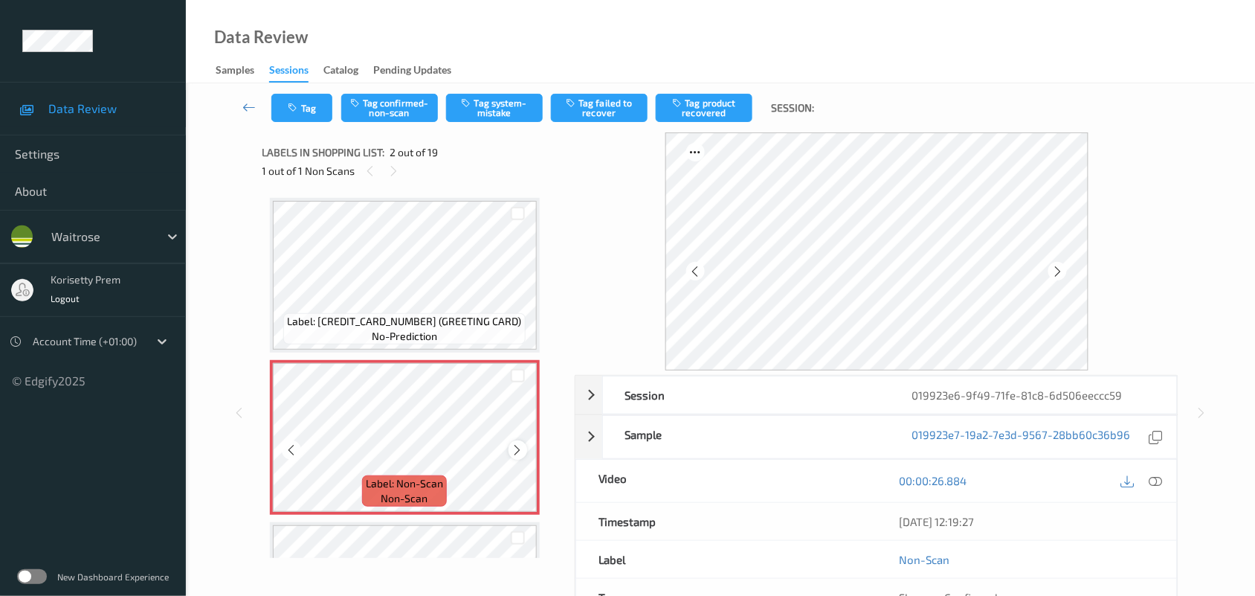
click at [512, 450] on icon at bounding box center [518, 449] width 13 height 13
click at [512, 451] on icon at bounding box center [518, 449] width 13 height 13
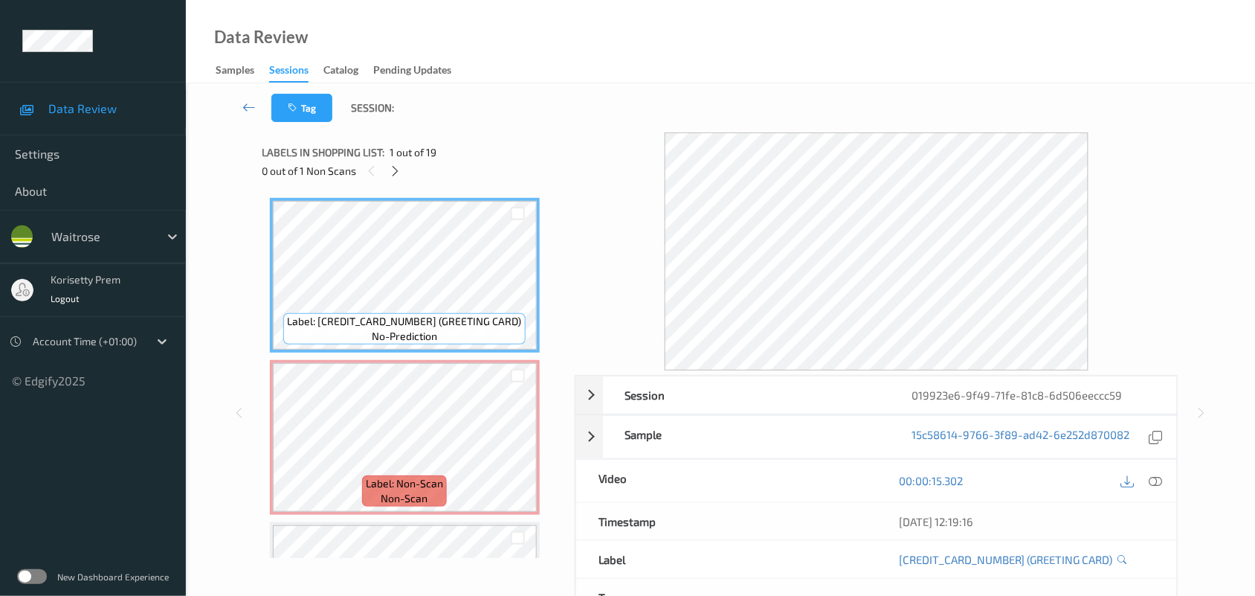
click at [1154, 481] on icon at bounding box center [1155, 480] width 13 height 13
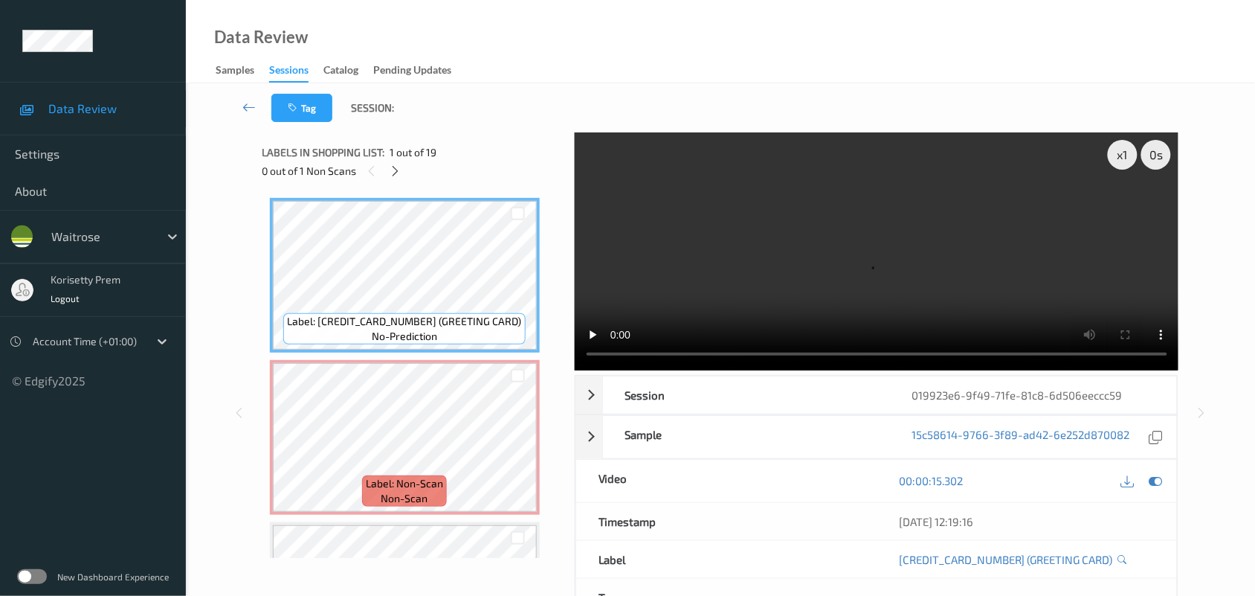
click at [729, 239] on video at bounding box center [877, 251] width 604 height 238
click at [749, 207] on video at bounding box center [877, 251] width 604 height 238
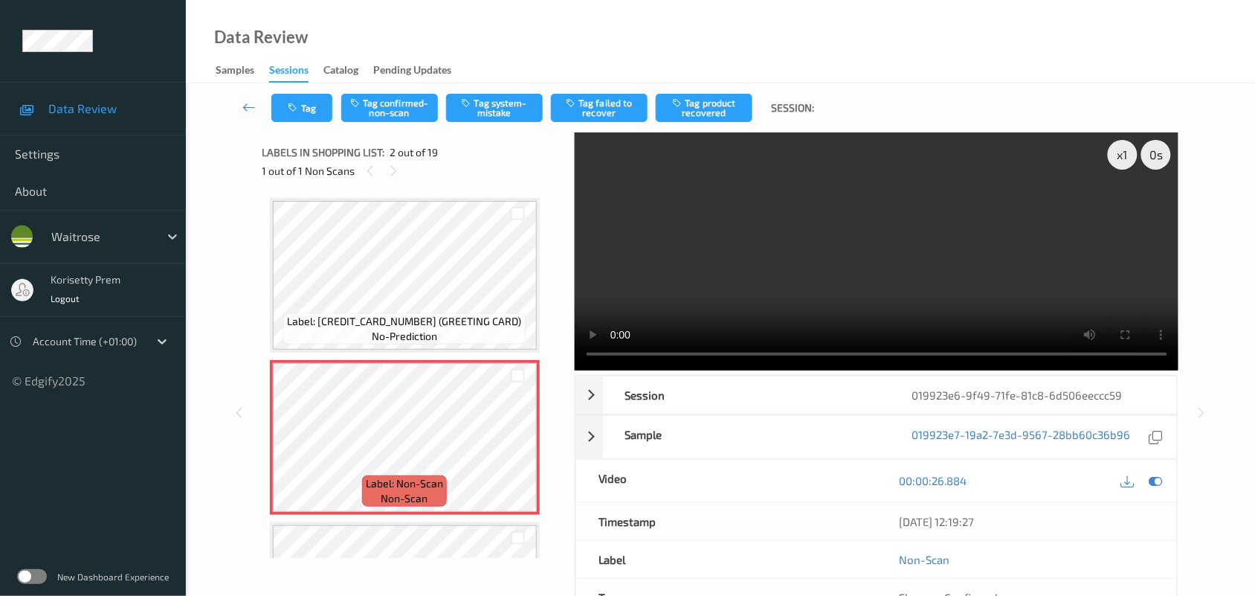
click at [742, 254] on video at bounding box center [877, 251] width 604 height 238
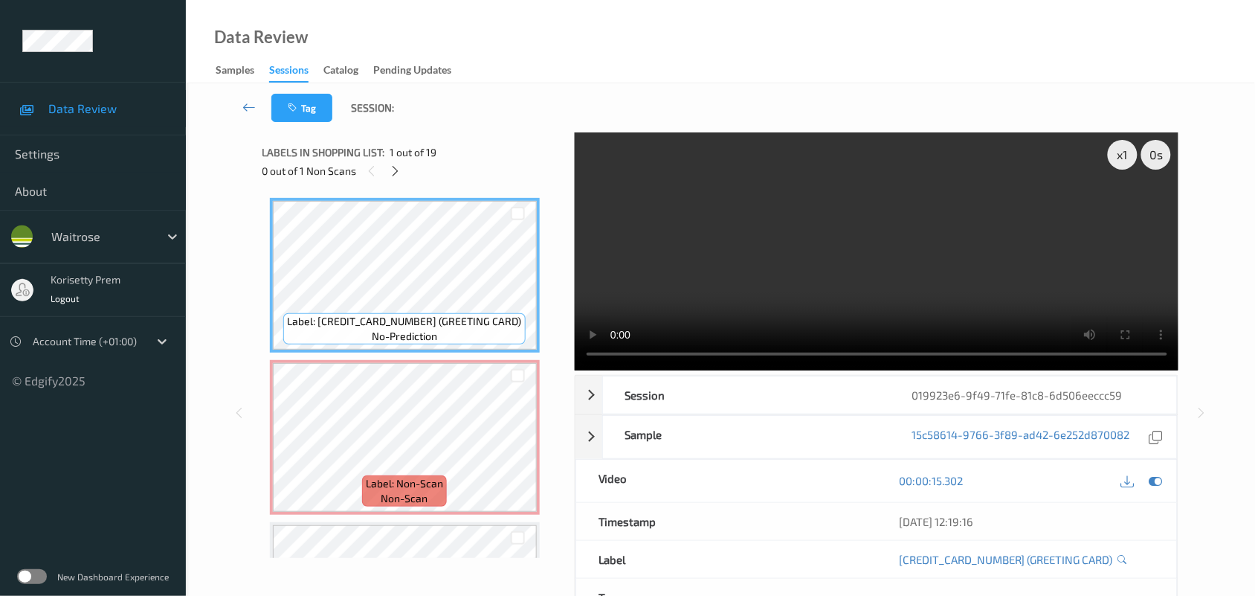
click at [779, 249] on video at bounding box center [877, 251] width 604 height 238
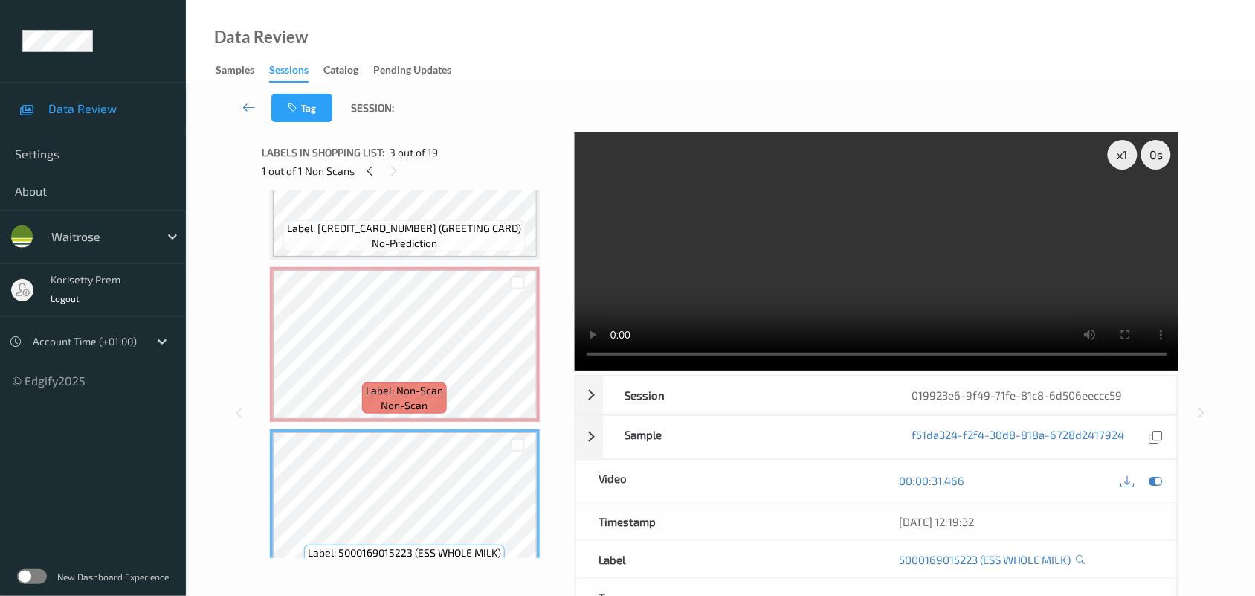
click at [803, 246] on video at bounding box center [877, 251] width 604 height 238
click at [768, 234] on video at bounding box center [877, 251] width 604 height 238
click at [700, 305] on video at bounding box center [877, 251] width 604 height 238
click at [686, 254] on video at bounding box center [877, 251] width 604 height 238
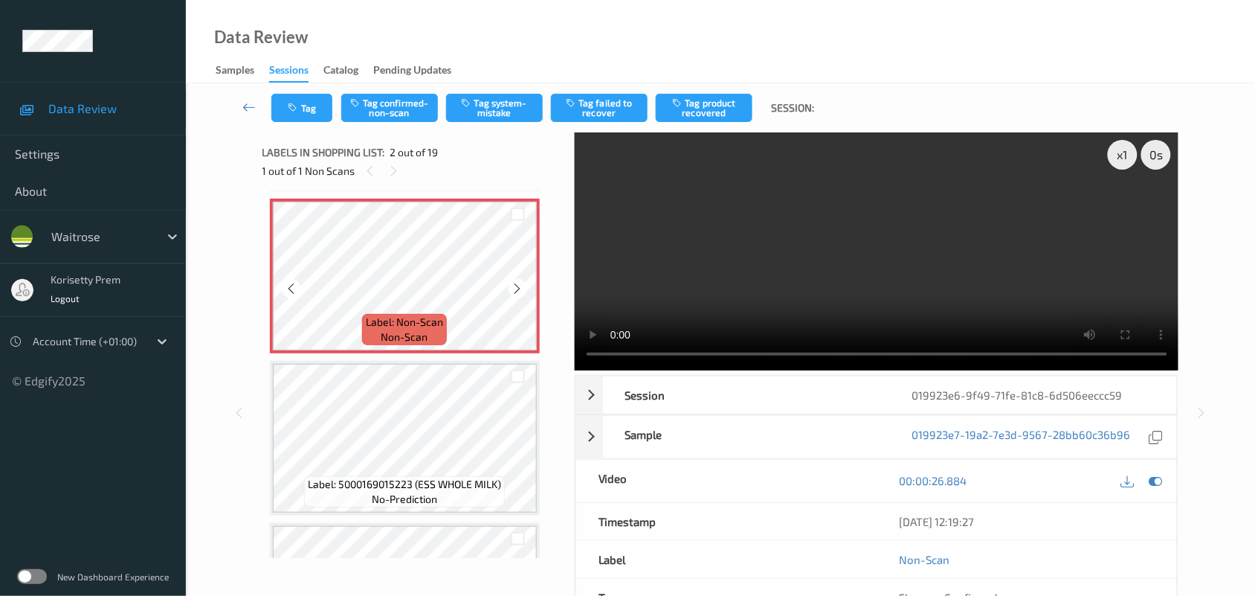
scroll to position [186, 0]
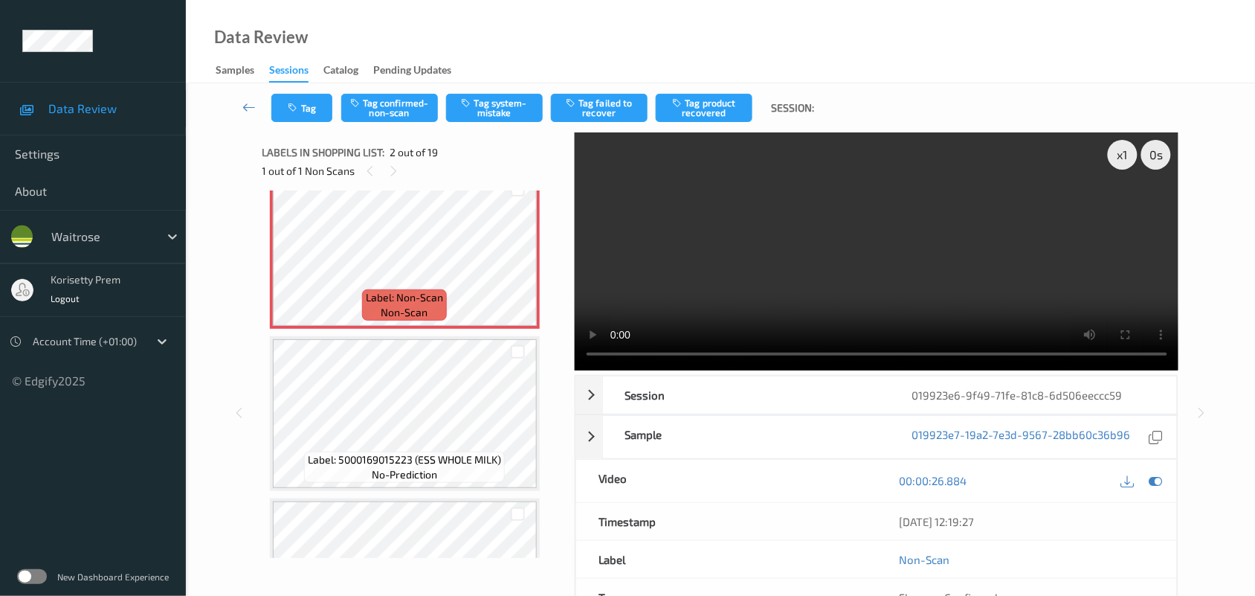
click at [804, 268] on video at bounding box center [877, 251] width 604 height 238
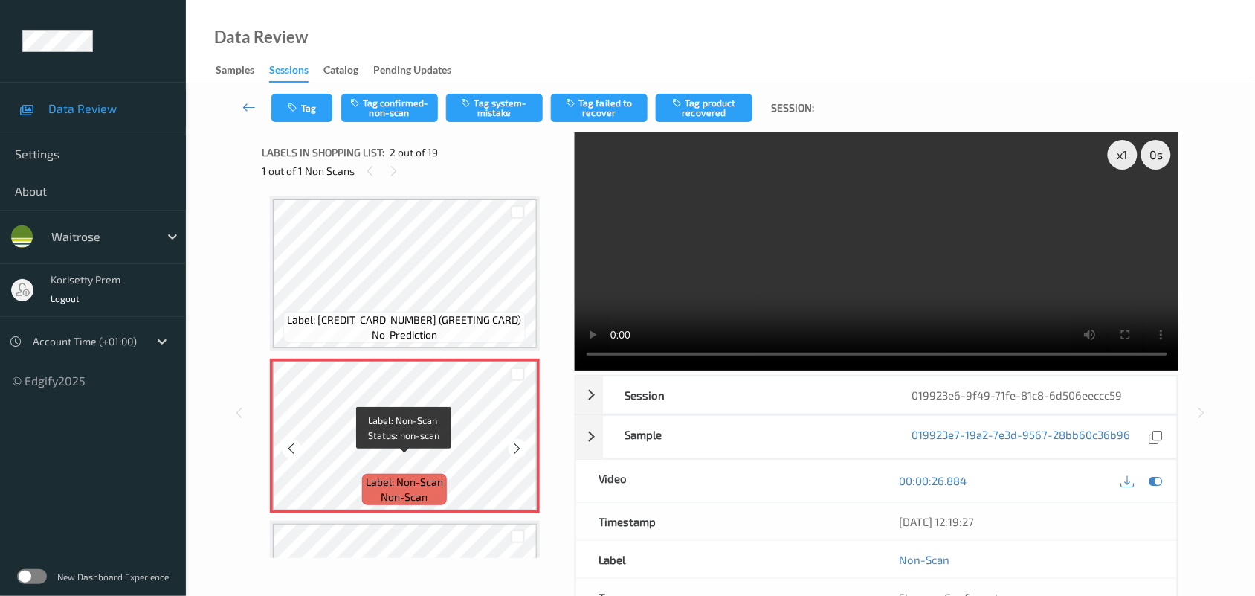
scroll to position [0, 0]
click at [520, 451] on icon at bounding box center [518, 449] width 13 height 13
click at [517, 448] on icon at bounding box center [518, 449] width 13 height 13
click at [515, 448] on icon at bounding box center [518, 449] width 13 height 13
click at [514, 448] on icon at bounding box center [518, 449] width 13 height 13
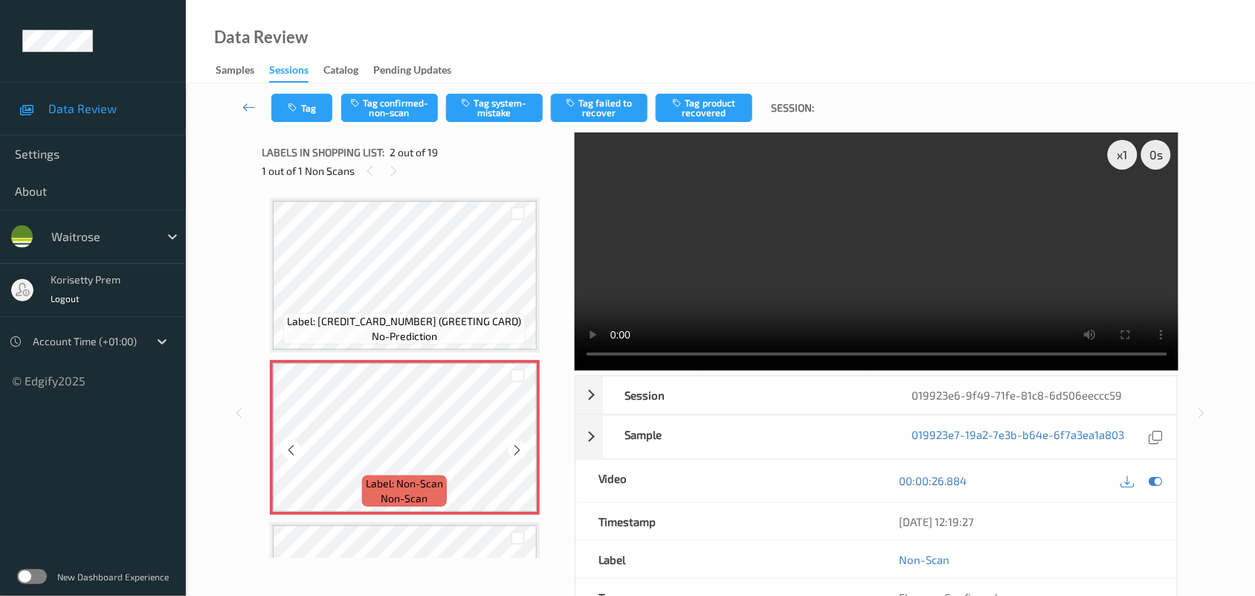
click at [514, 448] on icon at bounding box center [518, 449] width 13 height 13
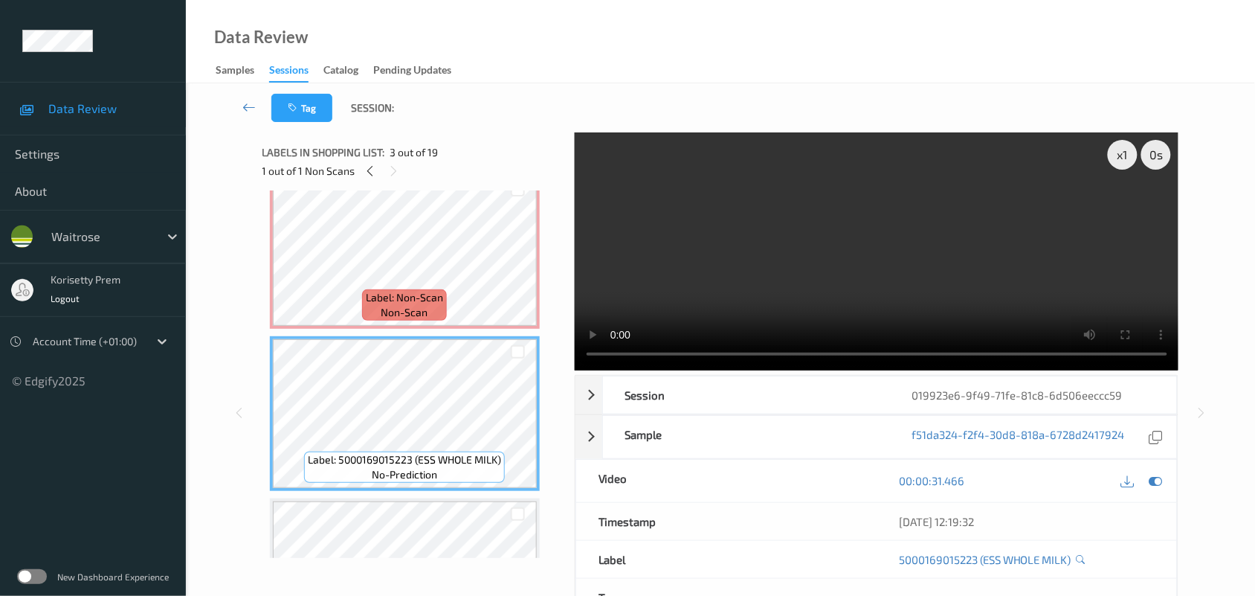
click at [804, 251] on video at bounding box center [877, 251] width 604 height 238
click at [740, 276] on video at bounding box center [877, 251] width 604 height 238
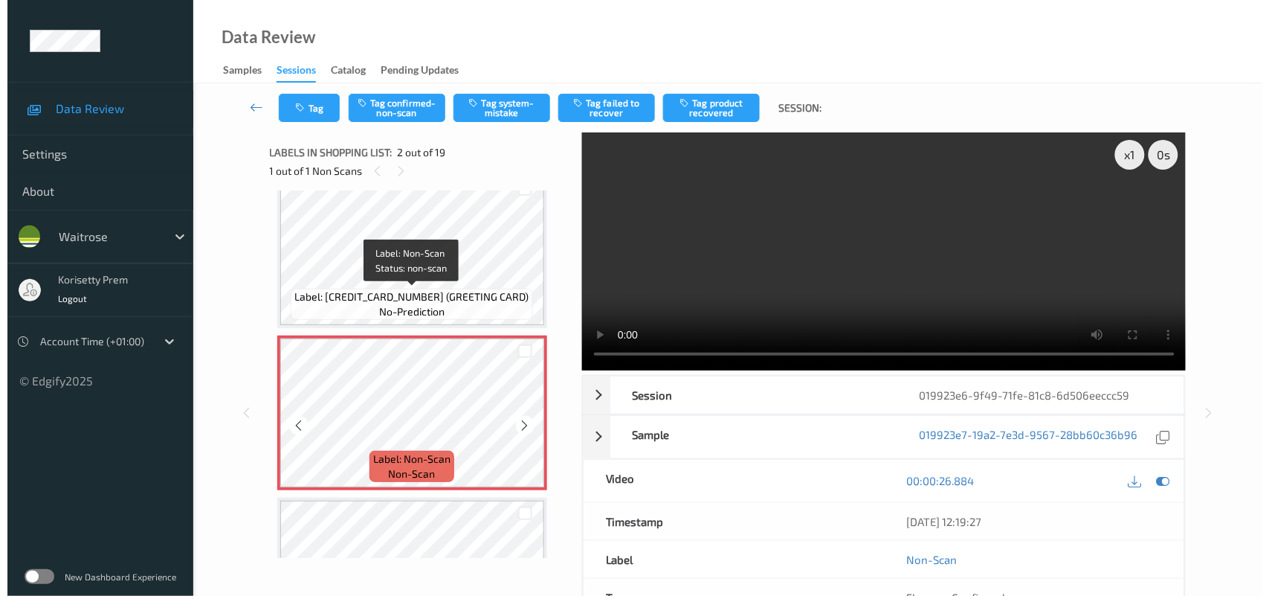
scroll to position [0, 0]
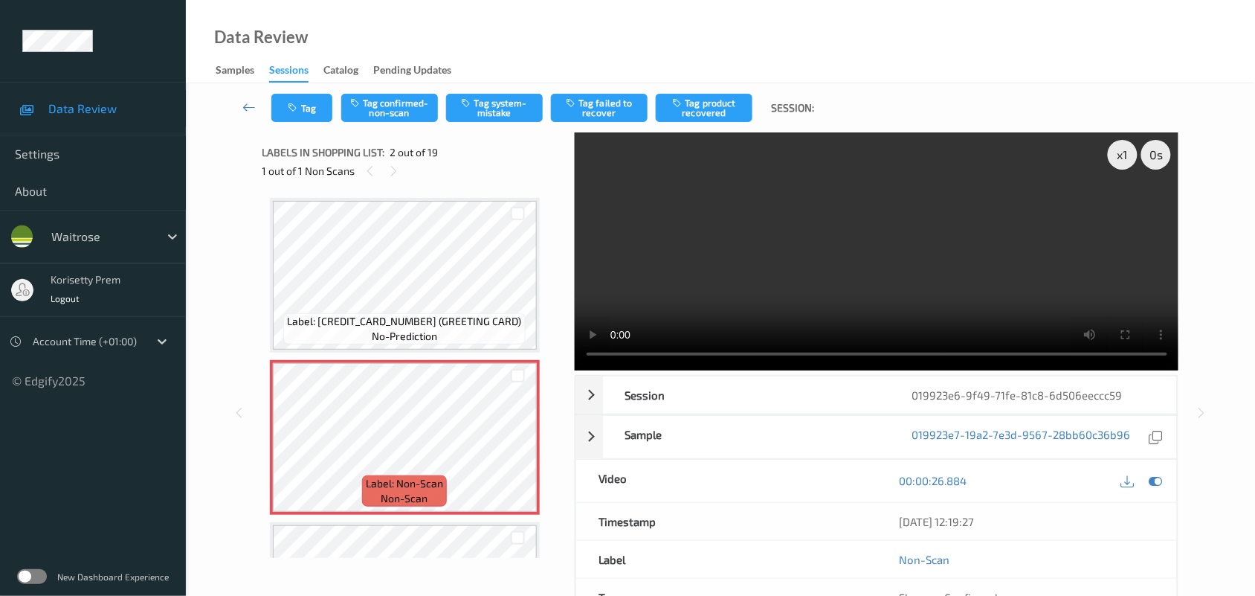
click at [808, 294] on video at bounding box center [877, 251] width 604 height 238
click at [637, 225] on video at bounding box center [877, 251] width 604 height 238
click at [486, 114] on button "Tag system-mistake" at bounding box center [494, 108] width 97 height 28
click at [306, 105] on button "Tag" at bounding box center [301, 108] width 61 height 28
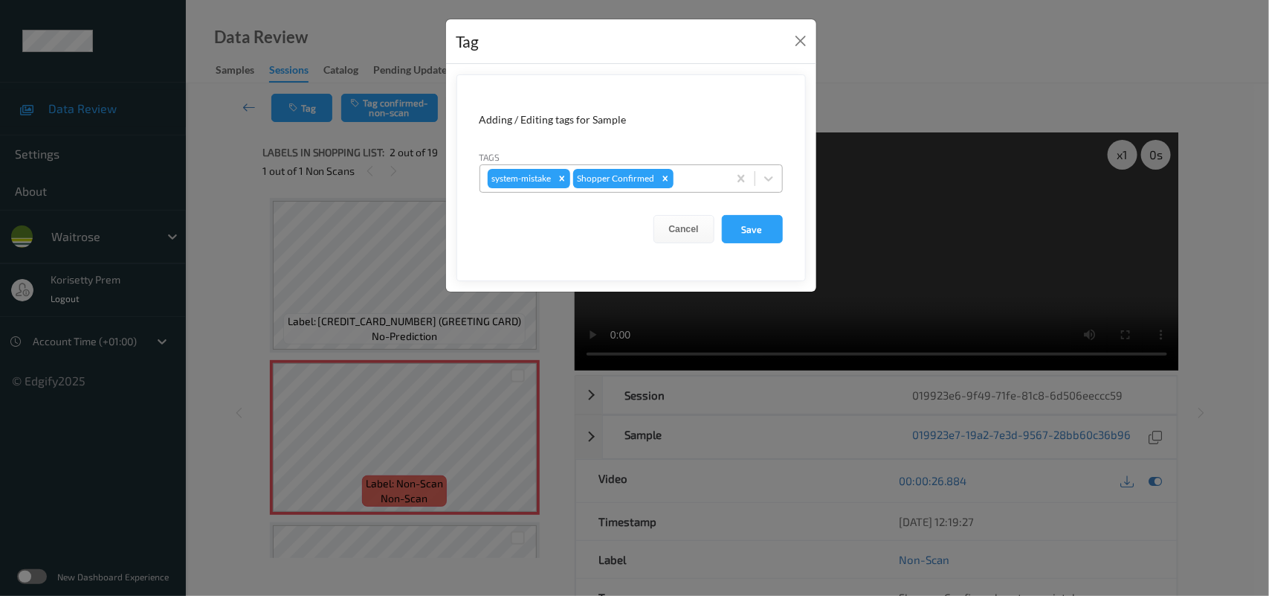
click at [704, 177] on div at bounding box center [699, 179] width 44 height 18
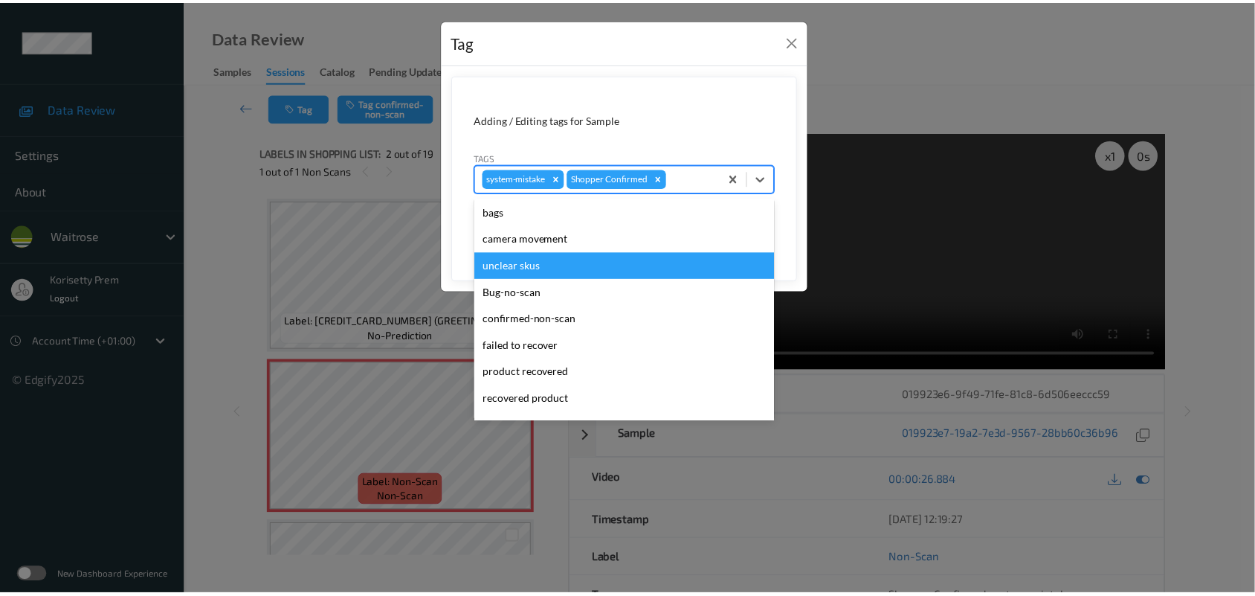
scroll to position [344, 0]
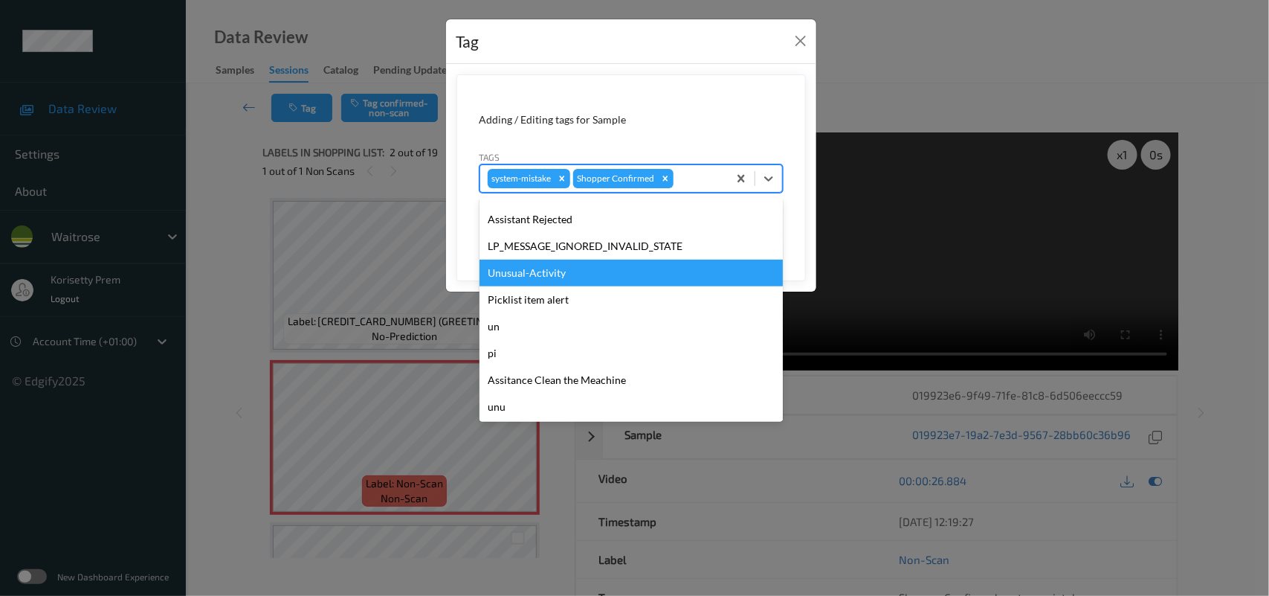
click at [539, 277] on div "Unusual-Activity" at bounding box center [631, 272] width 303 height 27
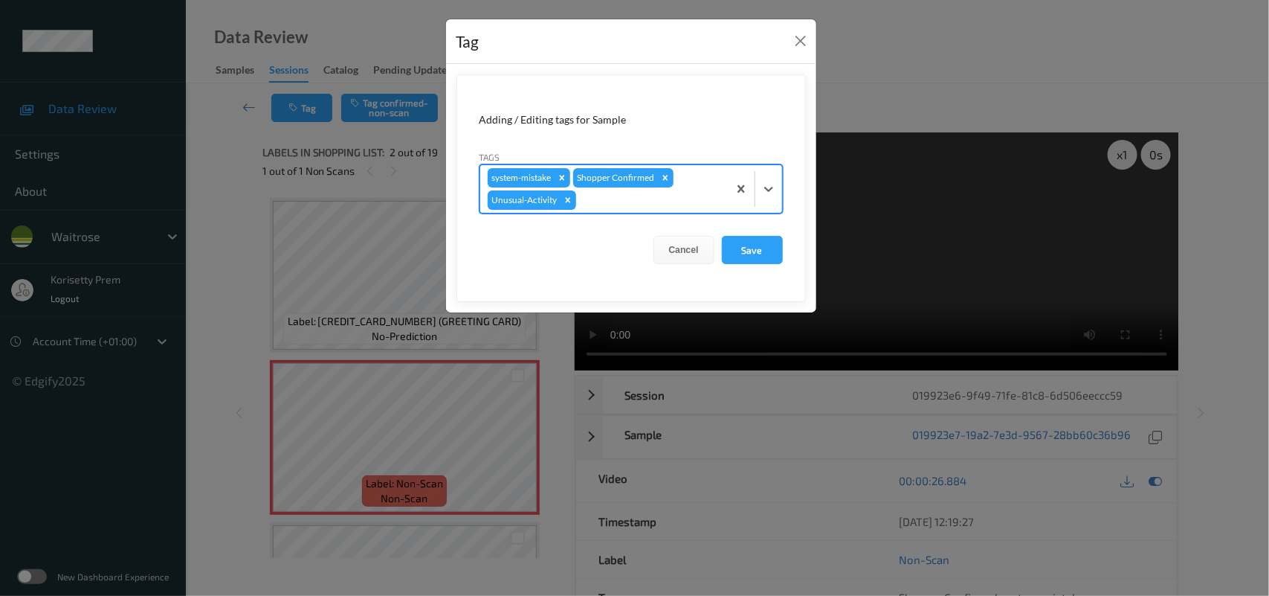
click at [748, 266] on form "Adding / Editing tags for Sample Tags option Unusual-Activity, selected. Select…" at bounding box center [631, 188] width 349 height 228
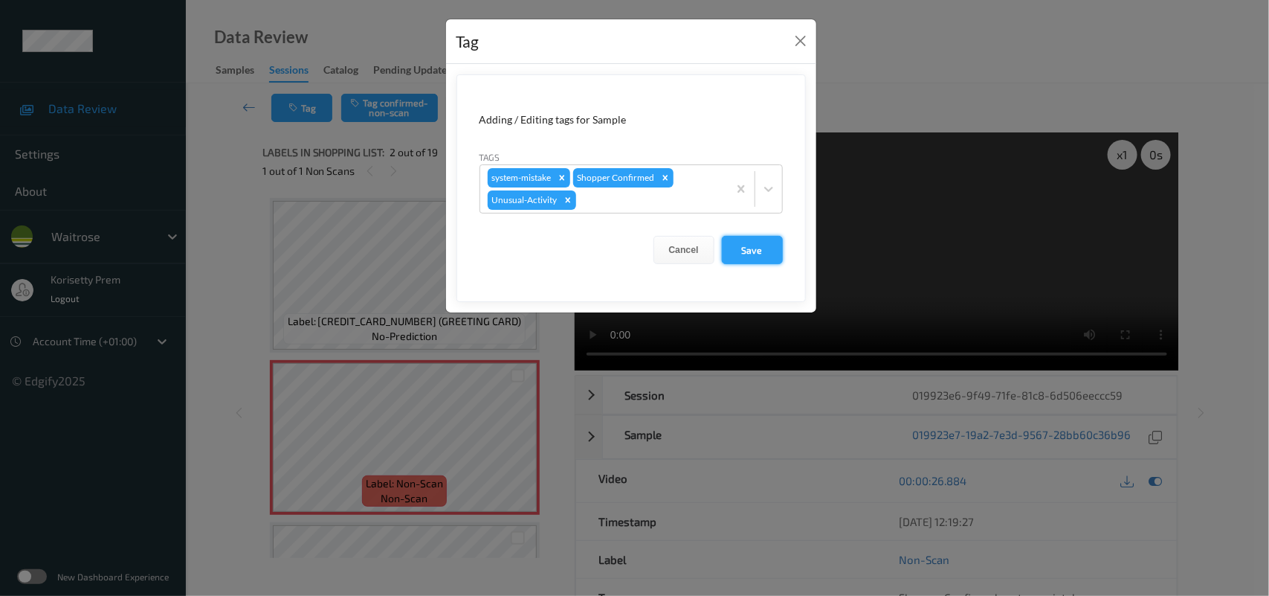
click at [748, 254] on button "Save" at bounding box center [752, 250] width 61 height 28
click at [764, 253] on button "Save" at bounding box center [752, 250] width 61 height 28
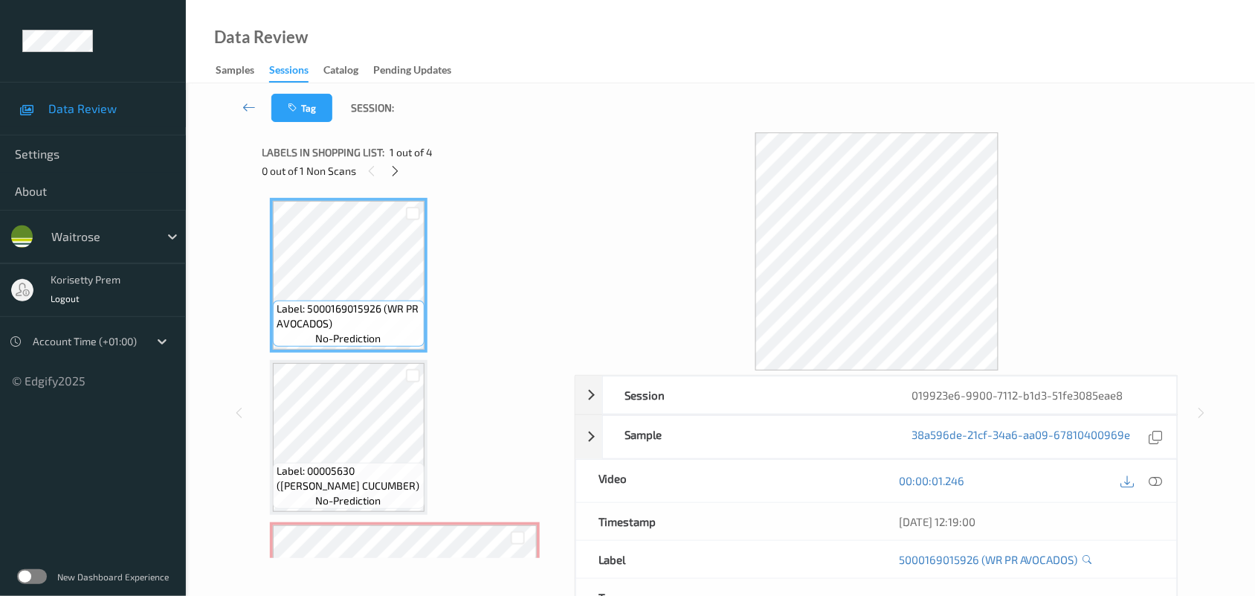
click at [671, 71] on div "Data Review Samples Sessions Catalog Pending Updates" at bounding box center [720, 41] width 1069 height 83
click at [396, 170] on icon at bounding box center [395, 170] width 13 height 13
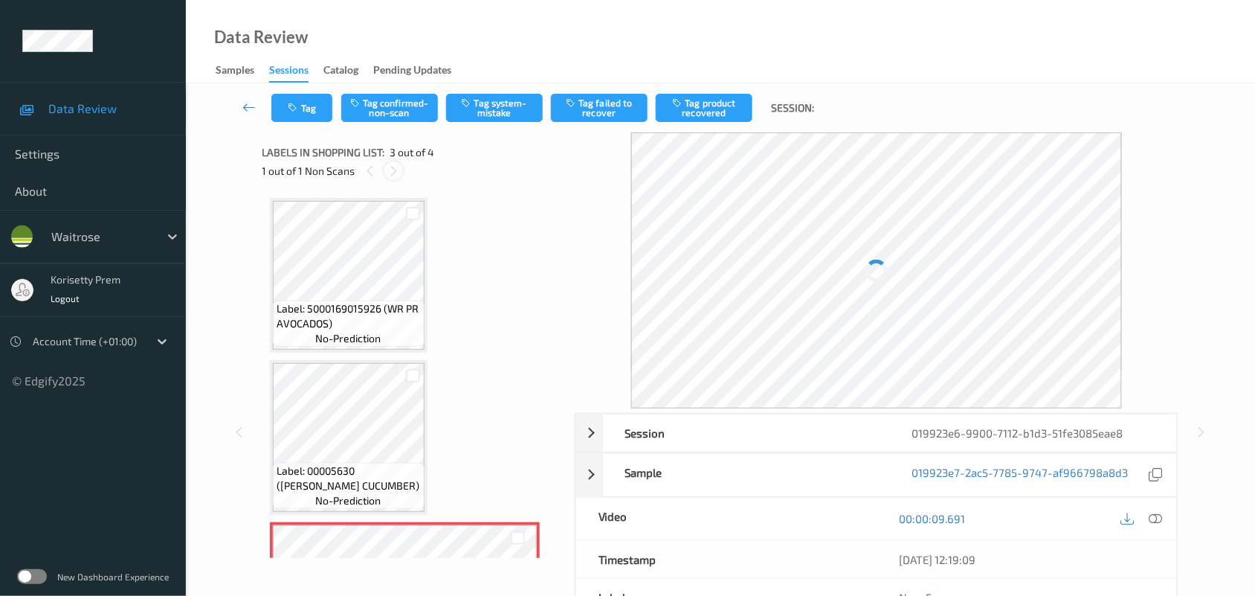
scroll to position [169, 0]
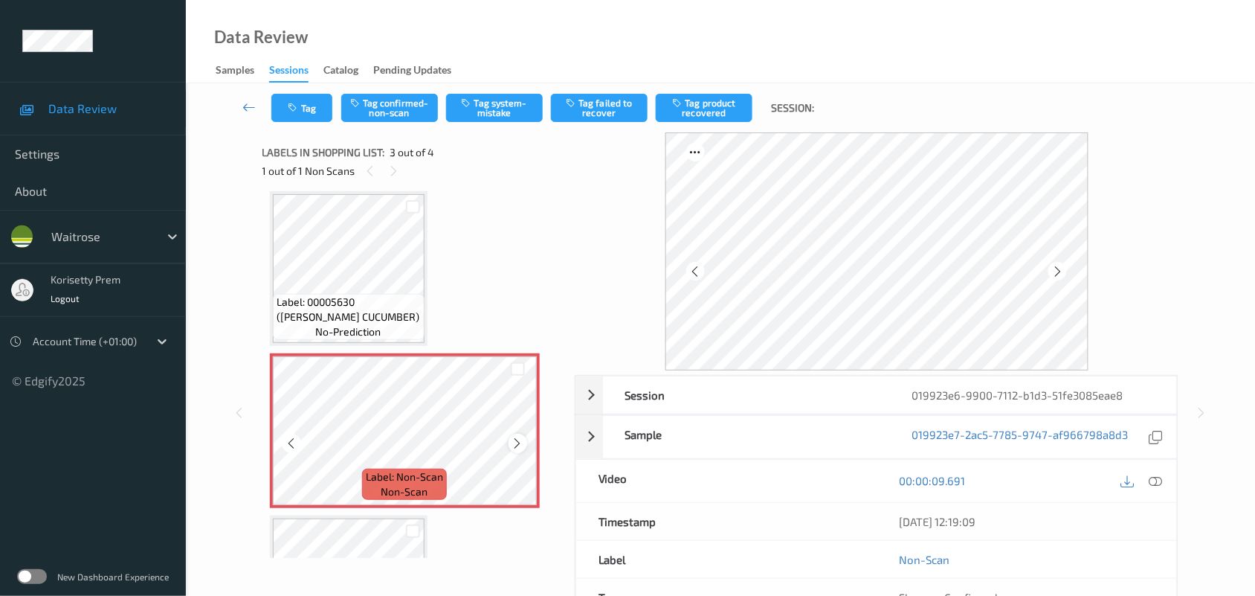
click at [512, 441] on icon at bounding box center [518, 442] width 13 height 13
click at [513, 440] on icon at bounding box center [518, 442] width 13 height 13
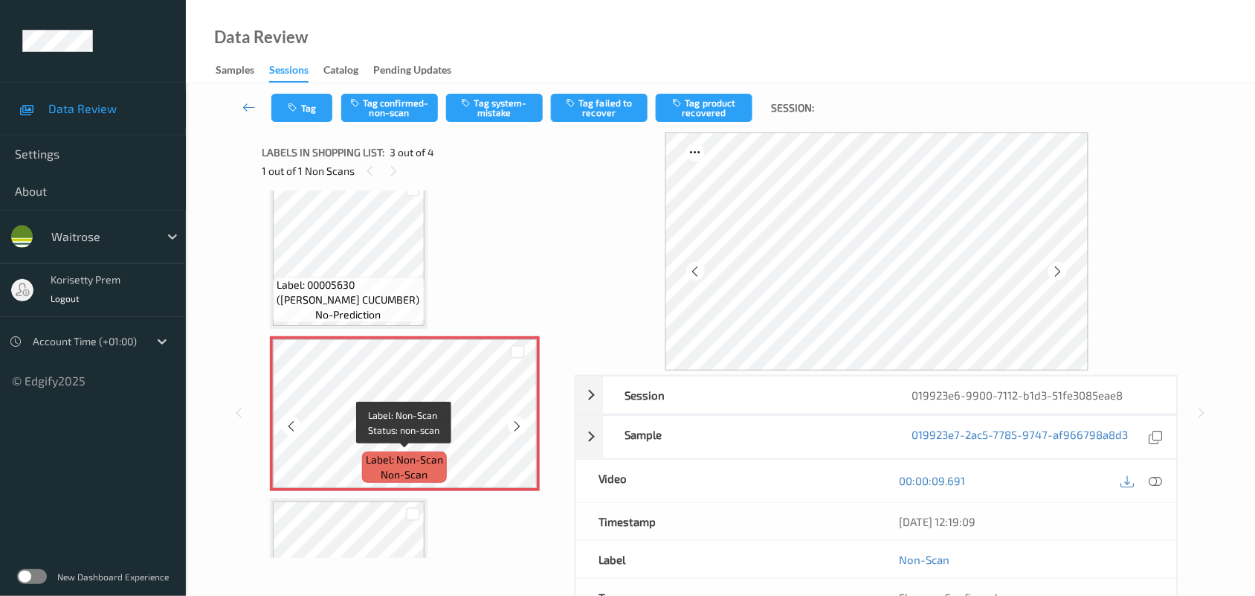
scroll to position [279, 0]
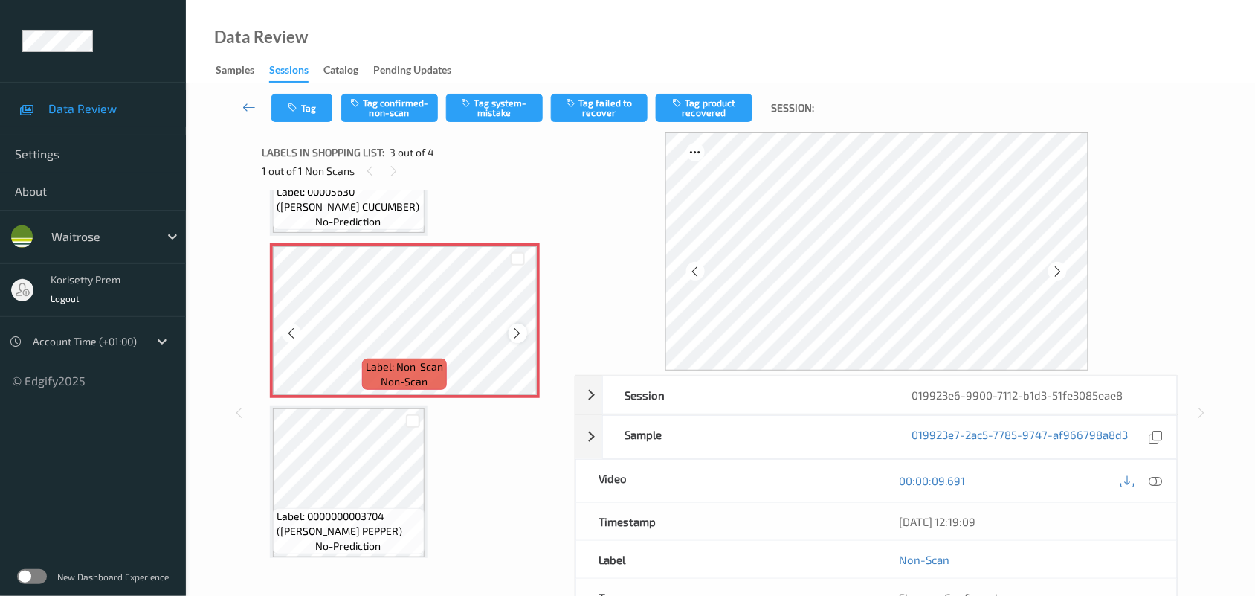
click at [521, 332] on icon at bounding box center [518, 332] width 13 height 13
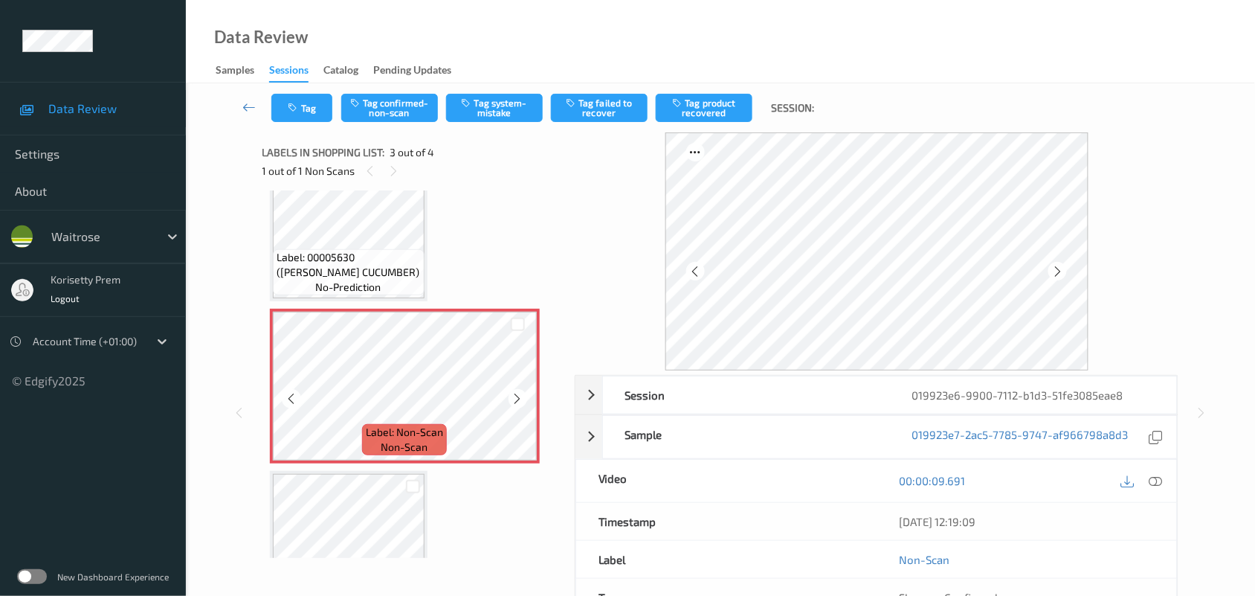
scroll to position [186, 0]
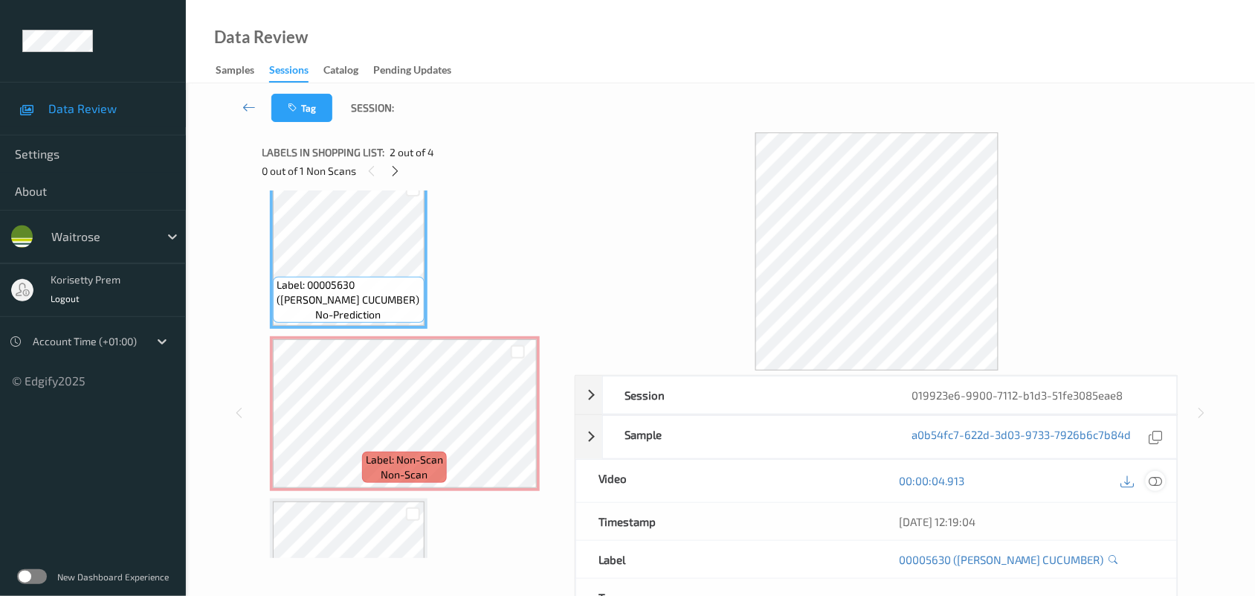
click at [1155, 481] on icon at bounding box center [1155, 480] width 13 height 13
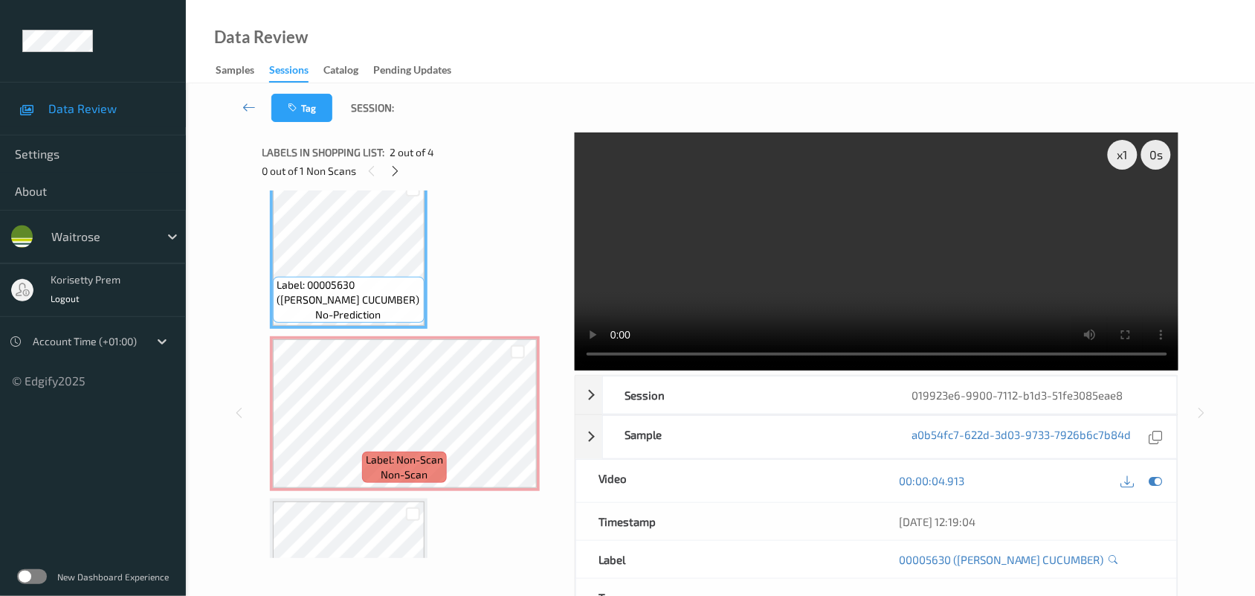
click at [781, 262] on video at bounding box center [877, 251] width 604 height 238
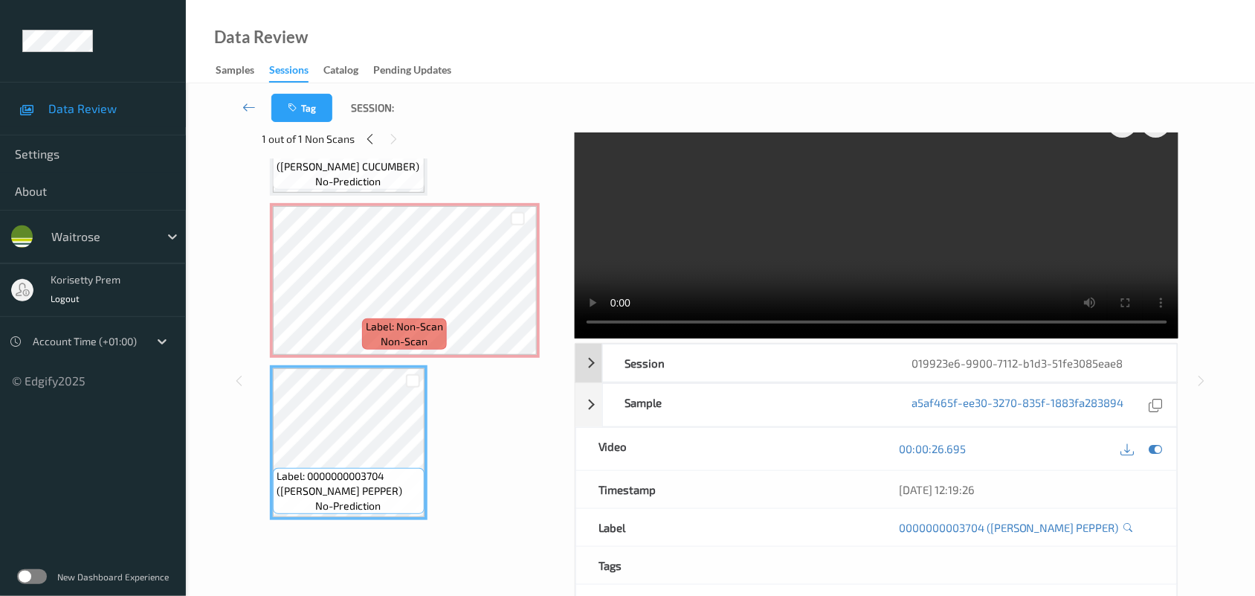
scroll to position [0, 0]
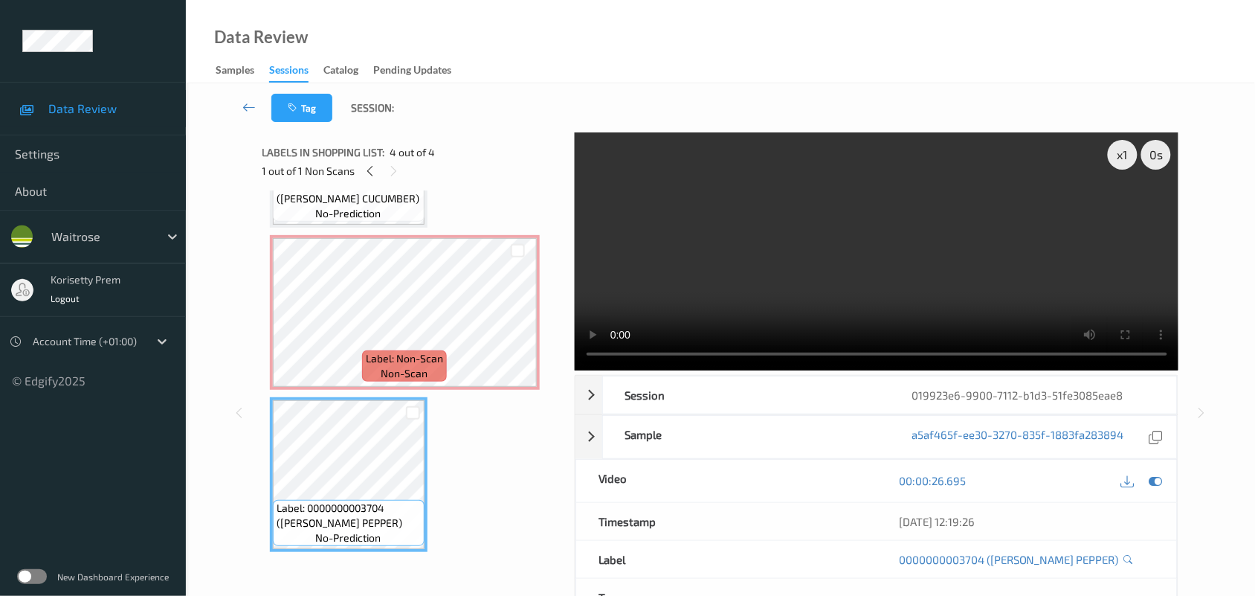
click at [819, 259] on video at bounding box center [877, 251] width 604 height 238
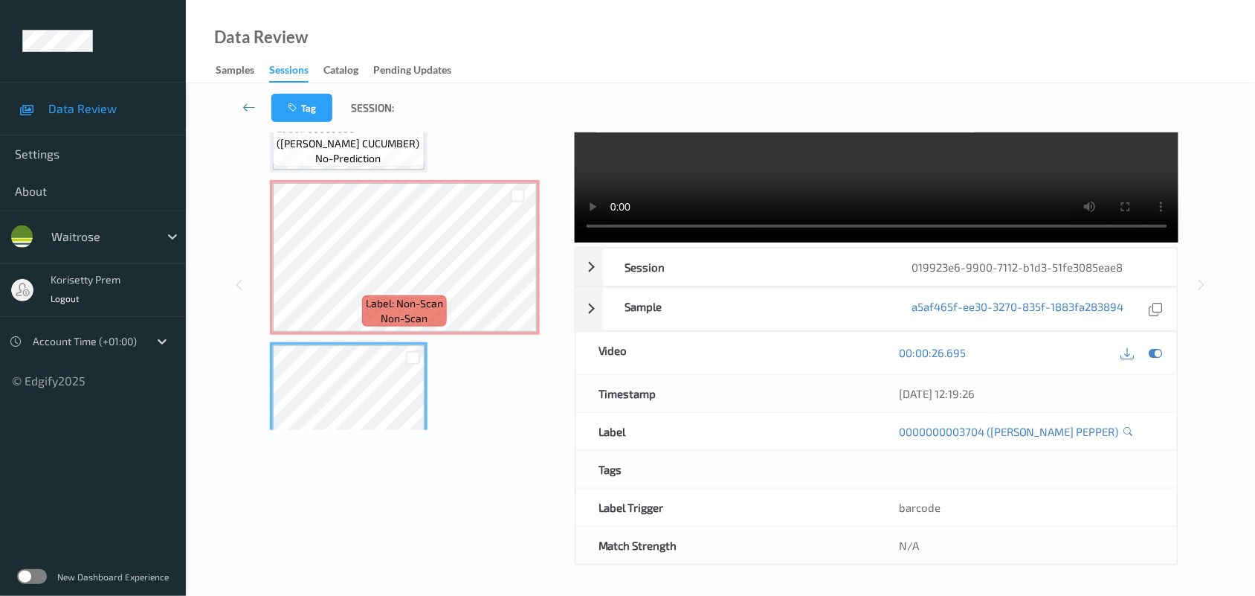
scroll to position [101, 0]
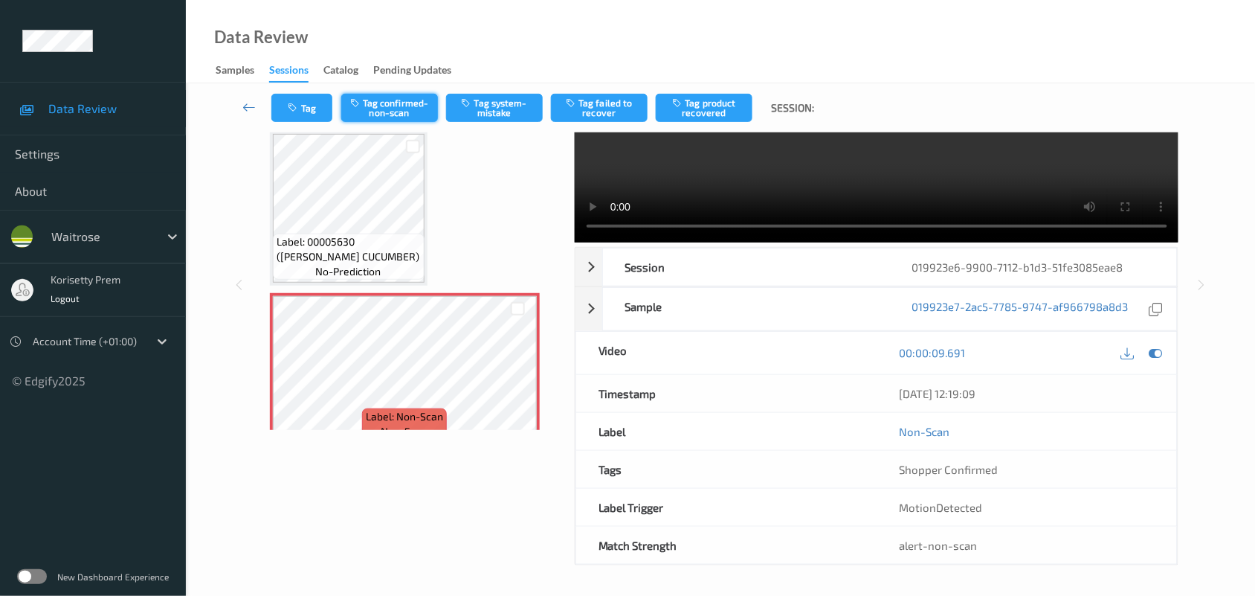
click at [400, 109] on button "Tag confirmed-non-scan" at bounding box center [389, 108] width 97 height 28
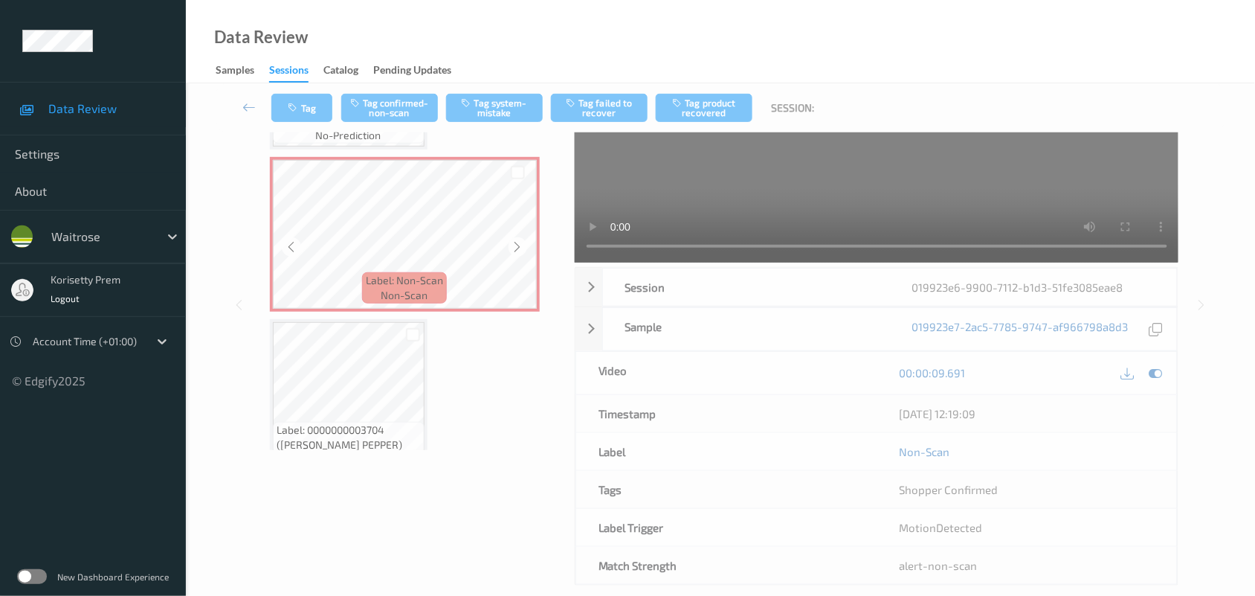
scroll to position [287, 0]
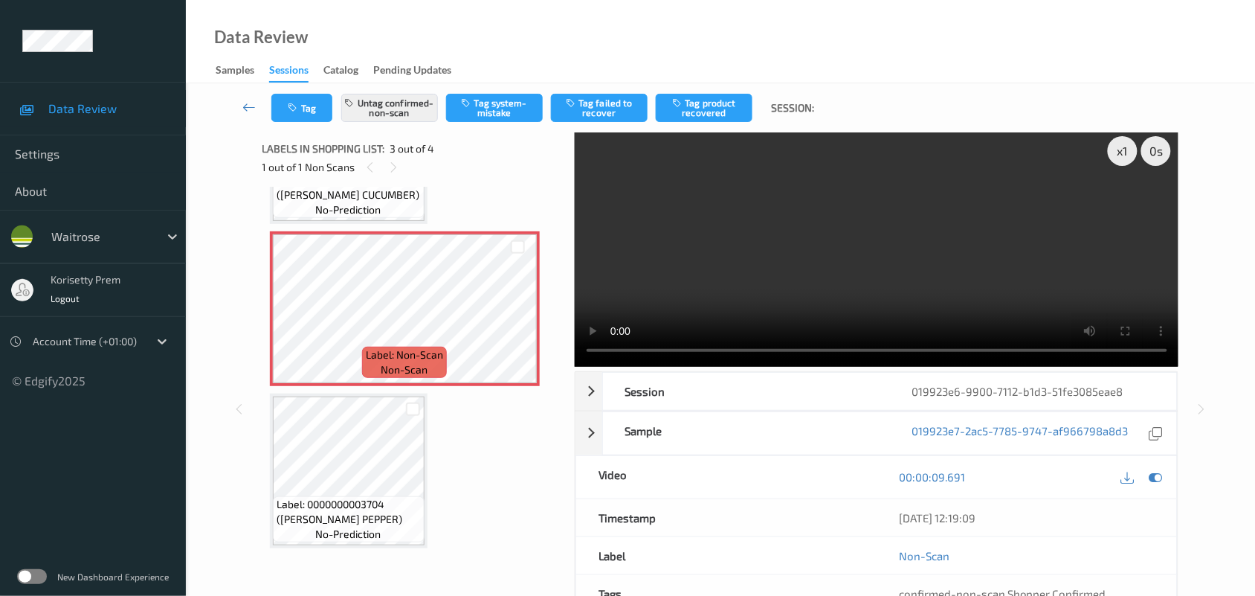
click at [718, 106] on button "Tag product recovered" at bounding box center [704, 108] width 97 height 28
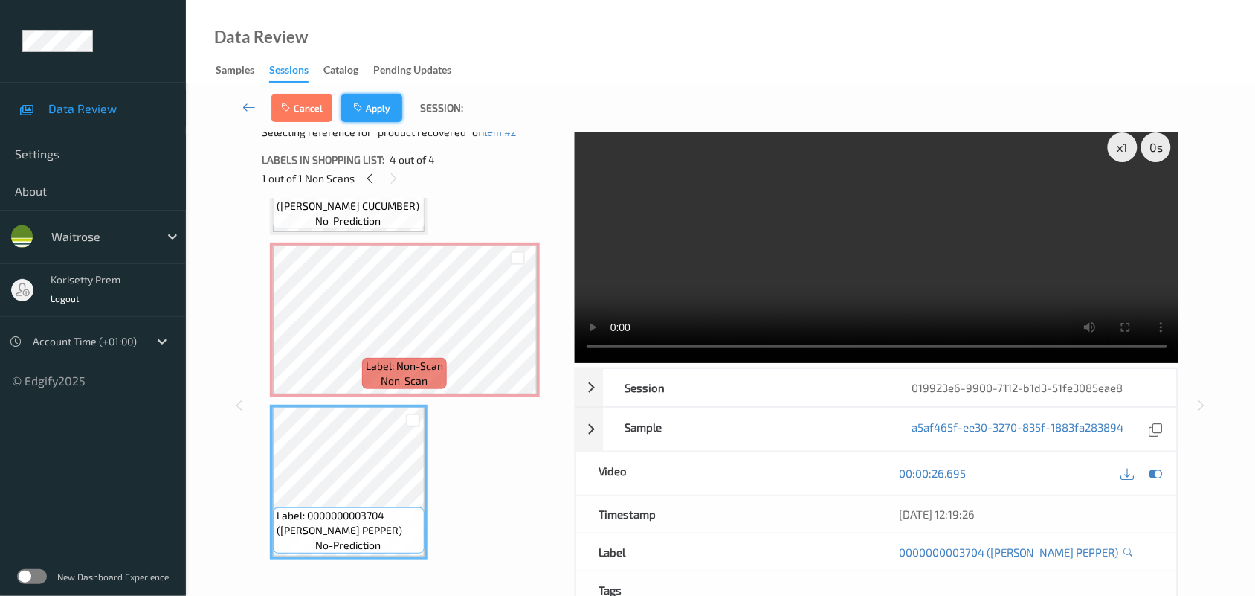
click at [373, 102] on button "Apply" at bounding box center [371, 108] width 61 height 28
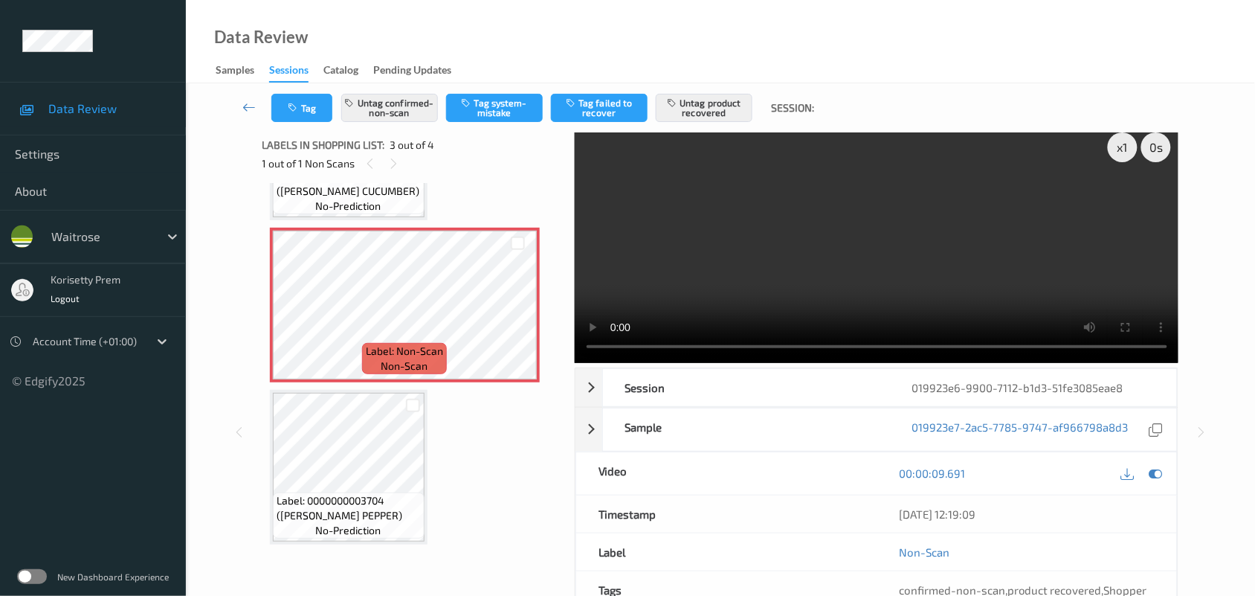
scroll to position [100, 0]
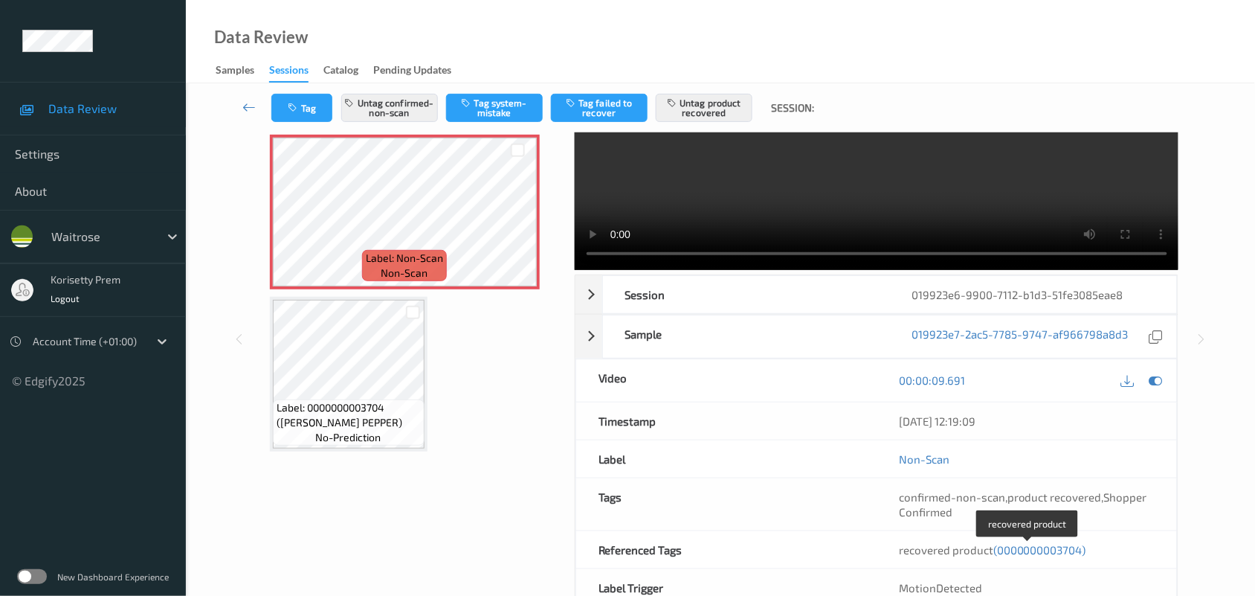
click at [1035, 547] on span "(0000000003704)" at bounding box center [1039, 549] width 93 height 13
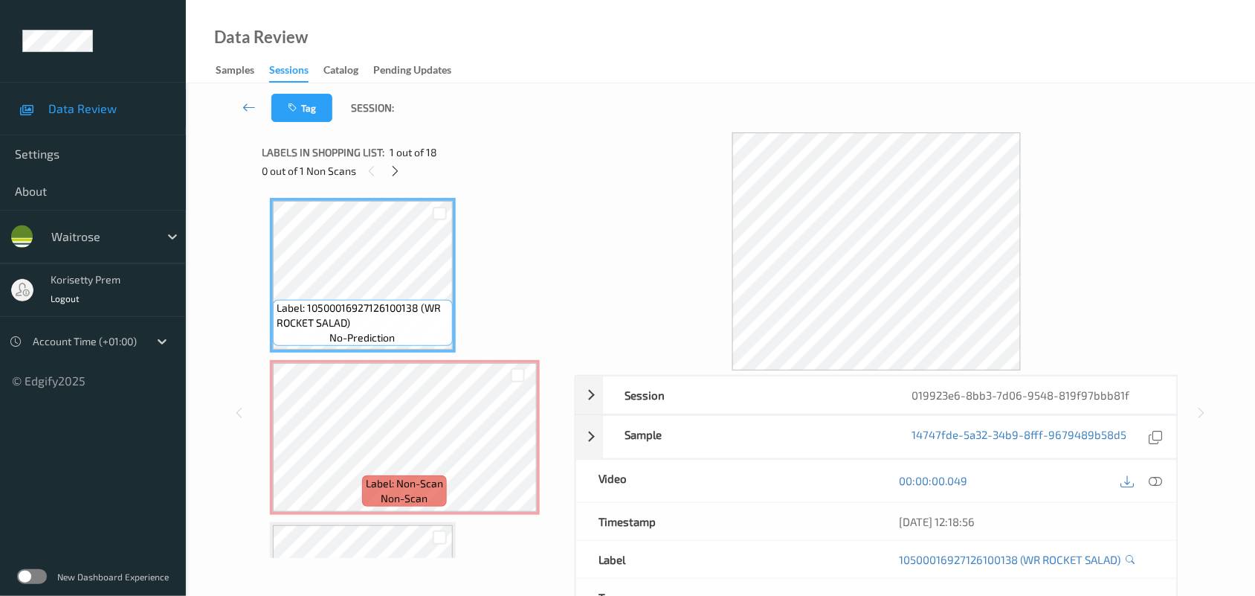
drag, startPoint x: 788, startPoint y: 13, endPoint x: 785, endPoint y: 0, distance: 13.0
click at [787, 12] on div "Data Review Samples Sessions Catalog Pending Updates" at bounding box center [720, 41] width 1069 height 83
click at [636, 89] on div "Tag Session:" at bounding box center [720, 107] width 1008 height 49
click at [395, 175] on icon at bounding box center [395, 170] width 13 height 13
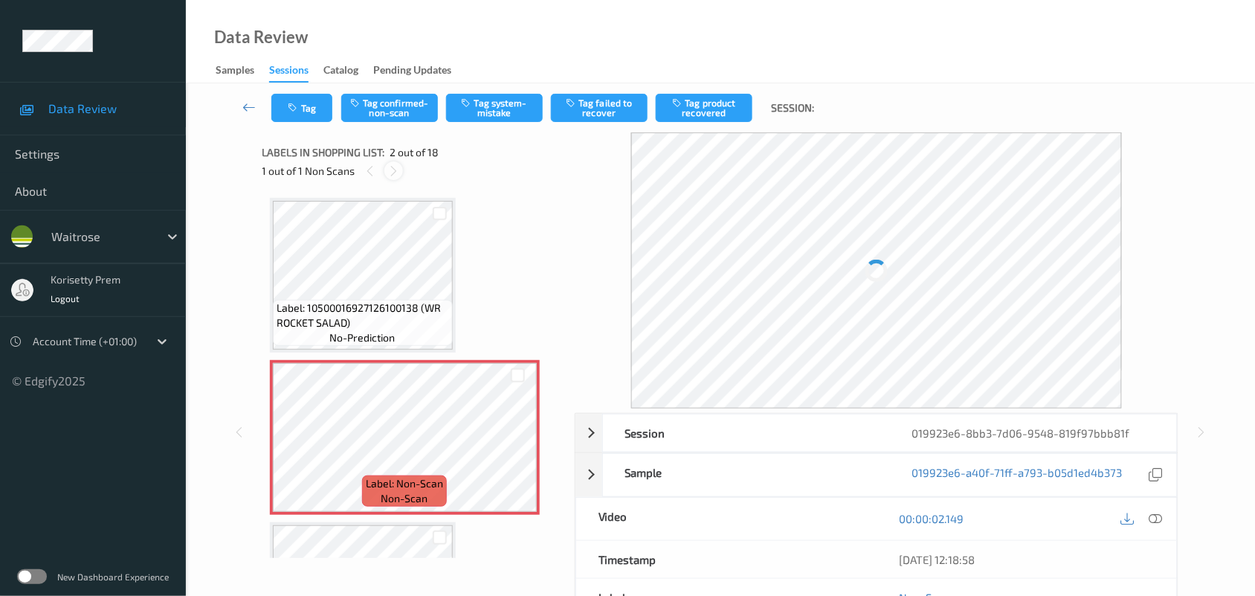
scroll to position [7, 0]
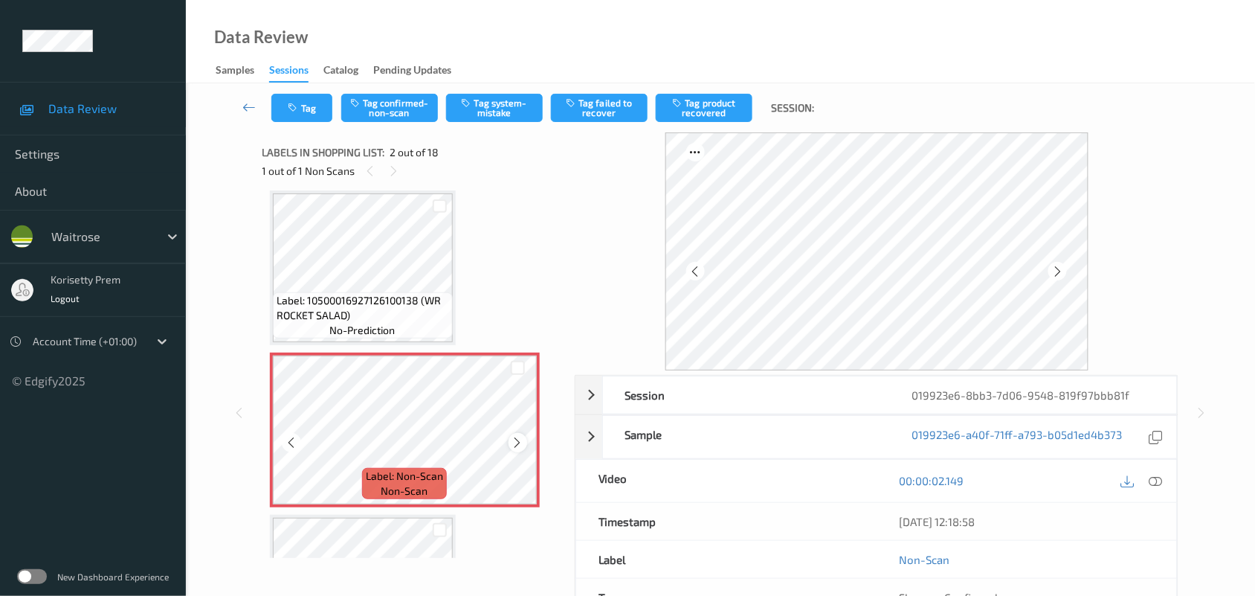
click at [518, 442] on icon at bounding box center [518, 442] width 13 height 13
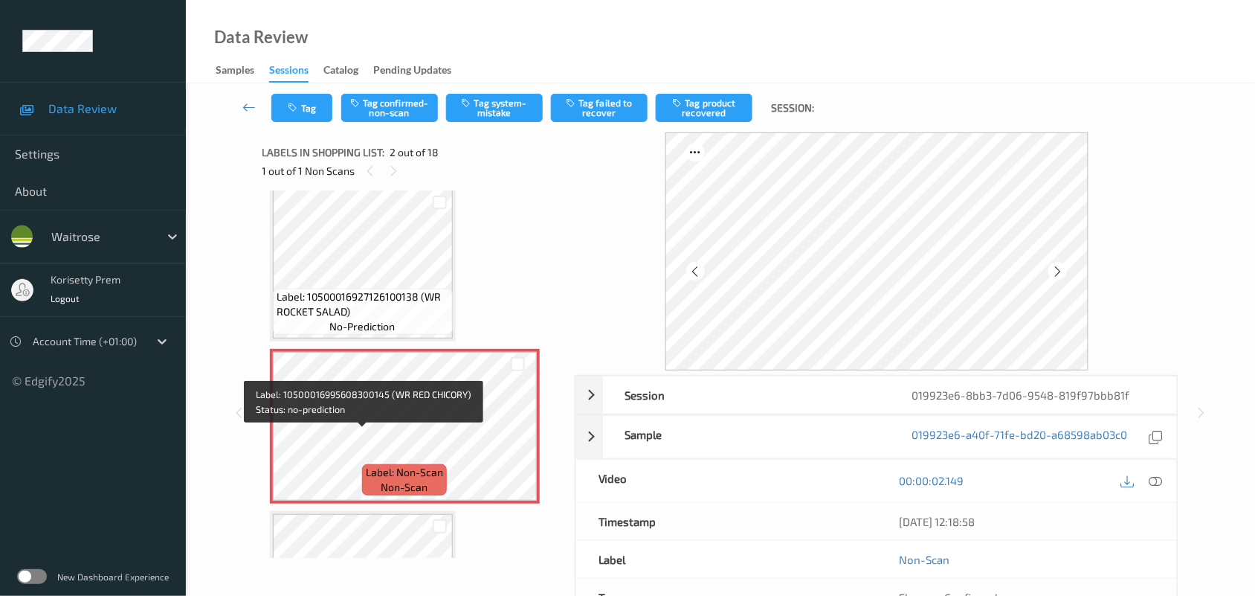
scroll to position [0, 0]
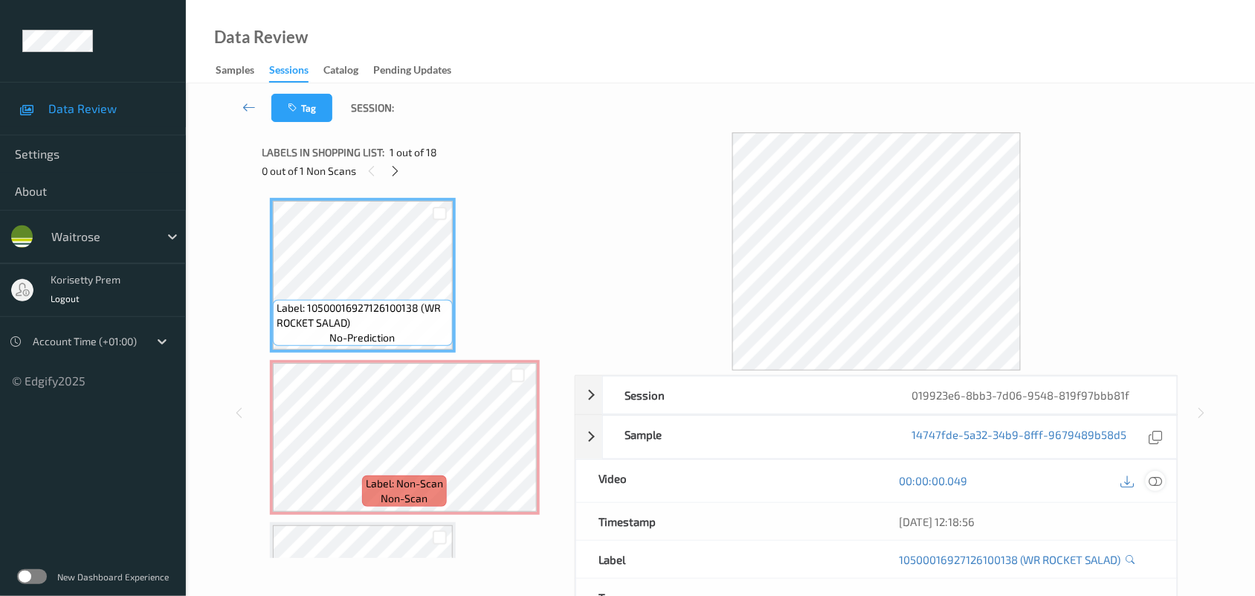
click at [1158, 483] on icon at bounding box center [1155, 480] width 13 height 13
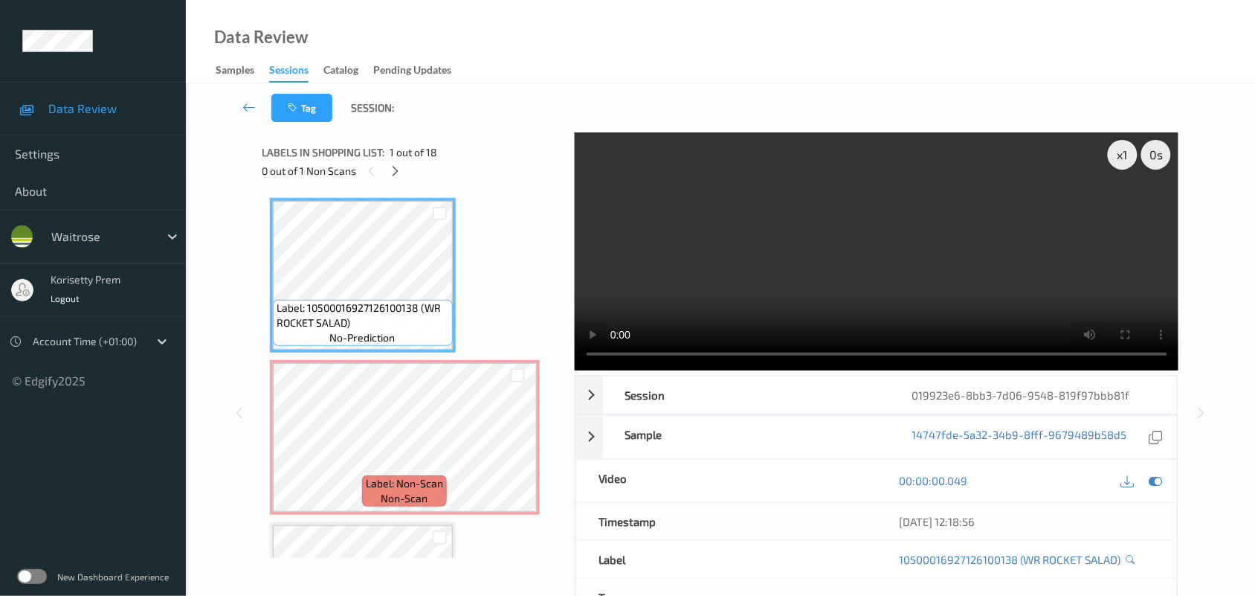
click at [730, 297] on video at bounding box center [877, 251] width 604 height 238
click at [949, 257] on video at bounding box center [877, 251] width 604 height 238
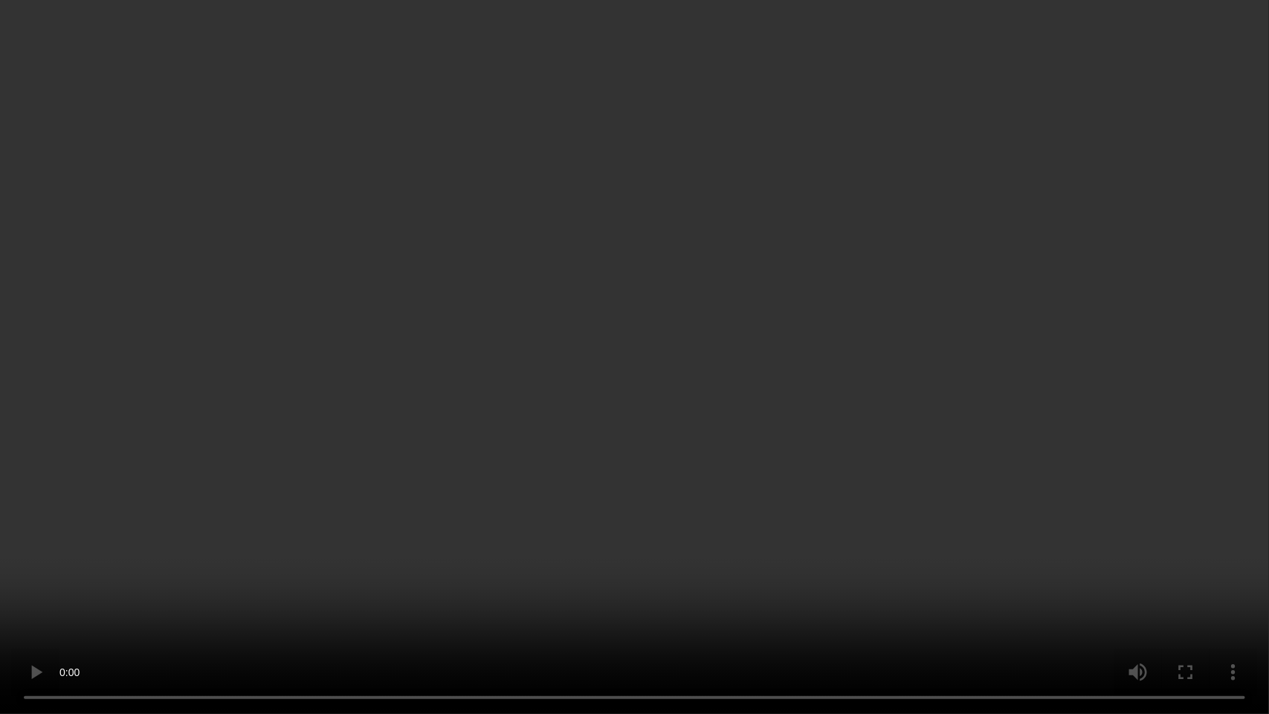
click at [859, 454] on video at bounding box center [634, 357] width 1269 height 714
click at [978, 341] on video at bounding box center [634, 357] width 1269 height 714
click at [0, 595] on video at bounding box center [634, 357] width 1269 height 714
click at [413, 545] on video at bounding box center [634, 357] width 1269 height 714
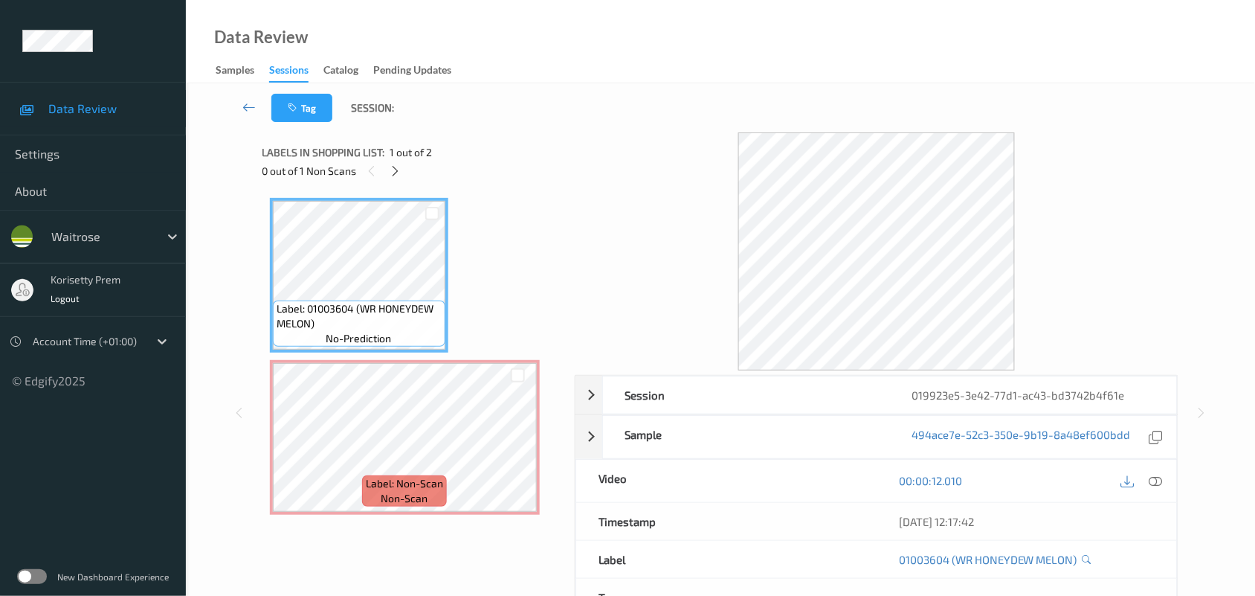
click at [763, 73] on div "Data Review Samples Sessions Catalog Pending Updates" at bounding box center [720, 41] width 1069 height 83
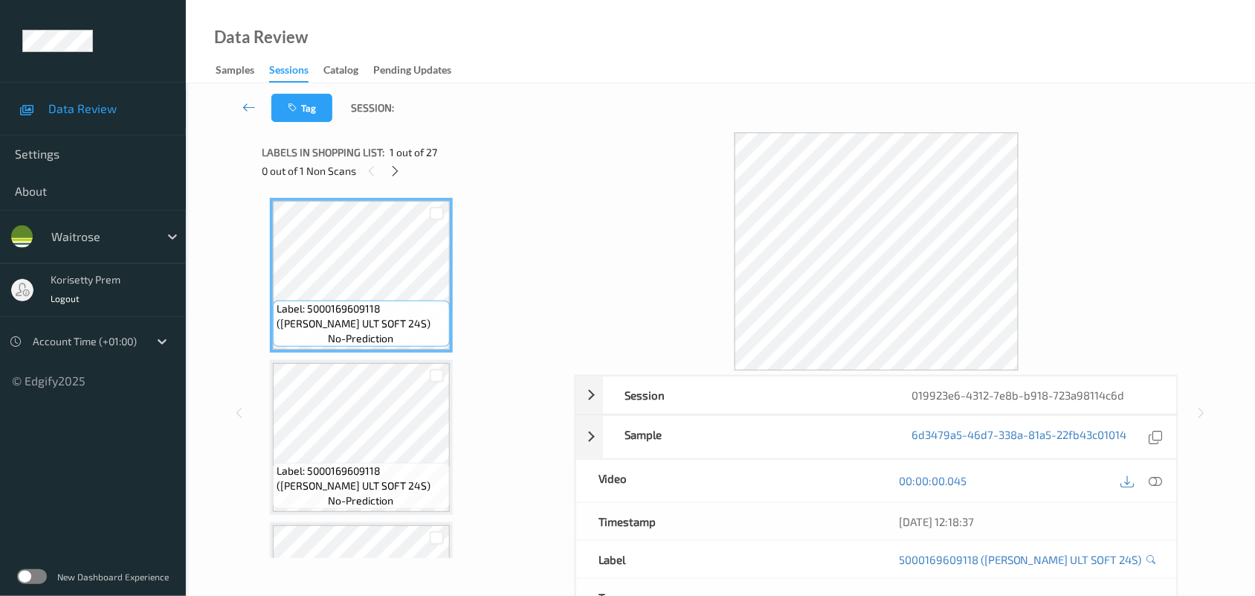
click at [726, 120] on div "Tag Session:" at bounding box center [720, 107] width 1008 height 49
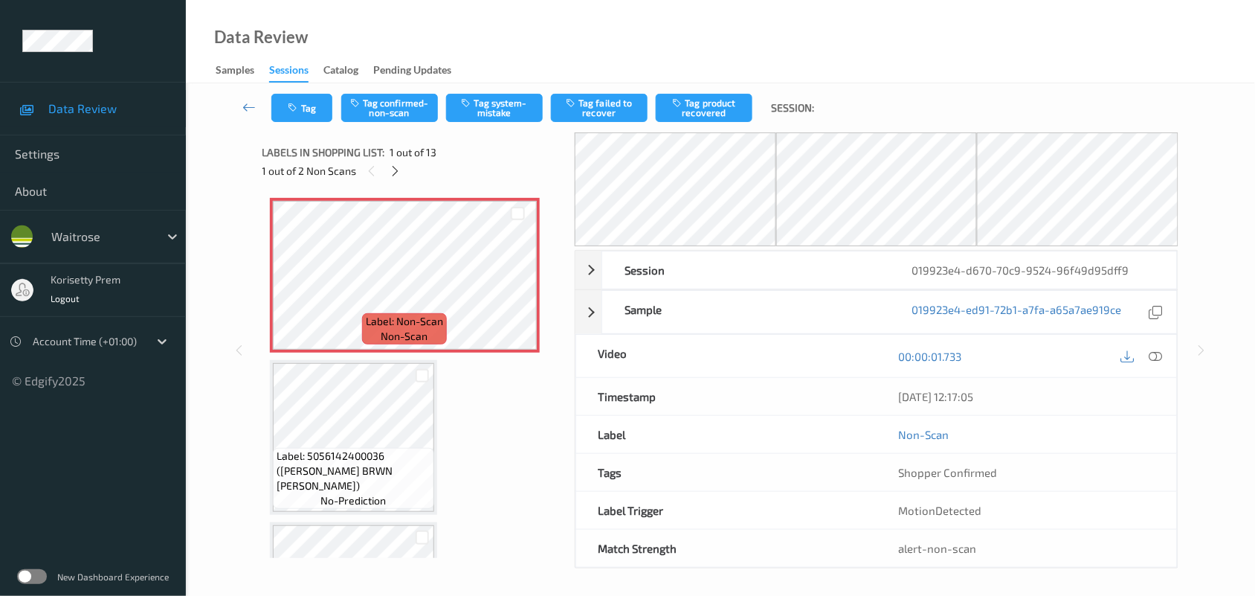
click at [797, 61] on div "Data Review Samples Sessions Catalog Pending Updates" at bounding box center [720, 41] width 1069 height 83
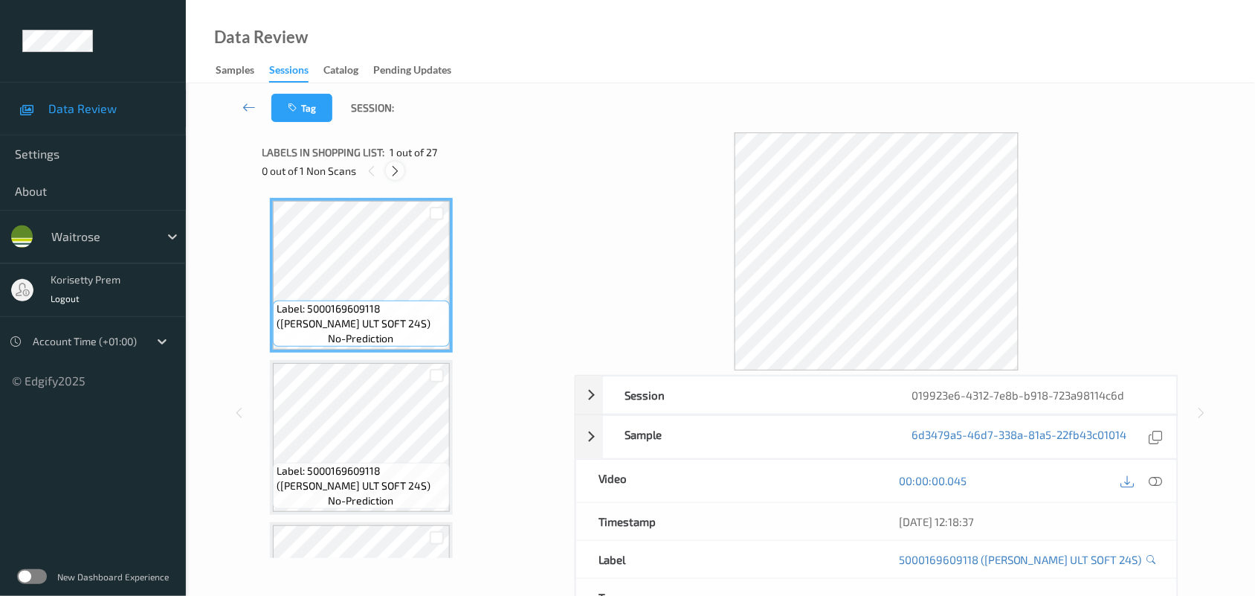
click at [396, 167] on icon at bounding box center [395, 170] width 13 height 13
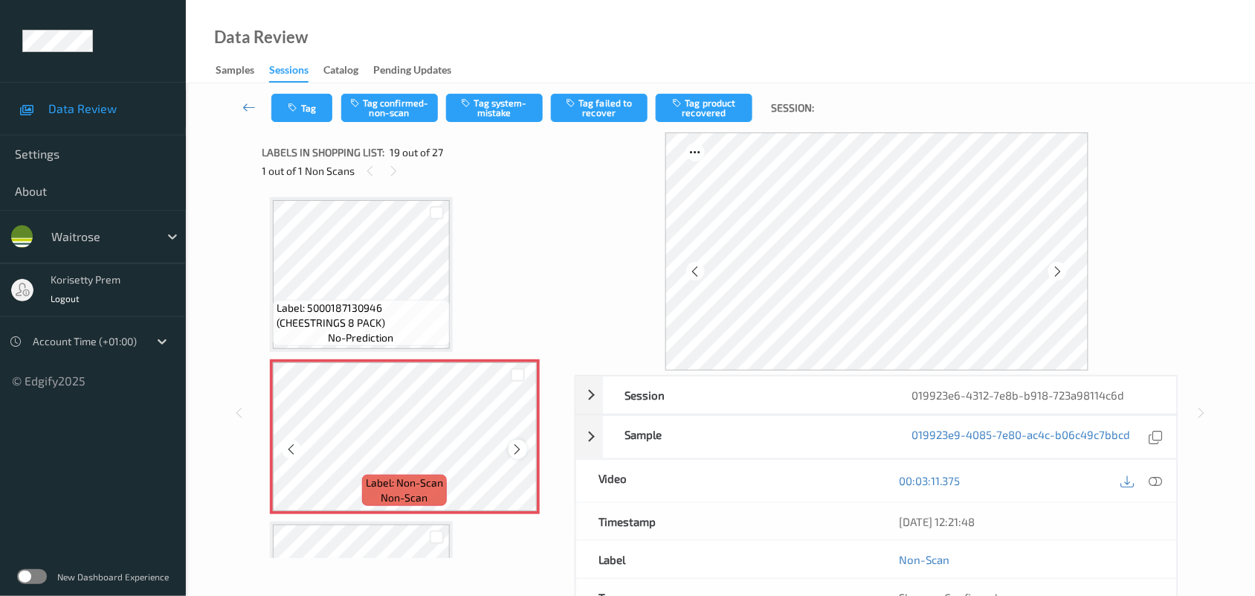
click at [524, 441] on div at bounding box center [518, 448] width 19 height 19
click at [522, 442] on icon at bounding box center [518, 448] width 13 height 13
click at [521, 442] on icon at bounding box center [518, 448] width 13 height 13
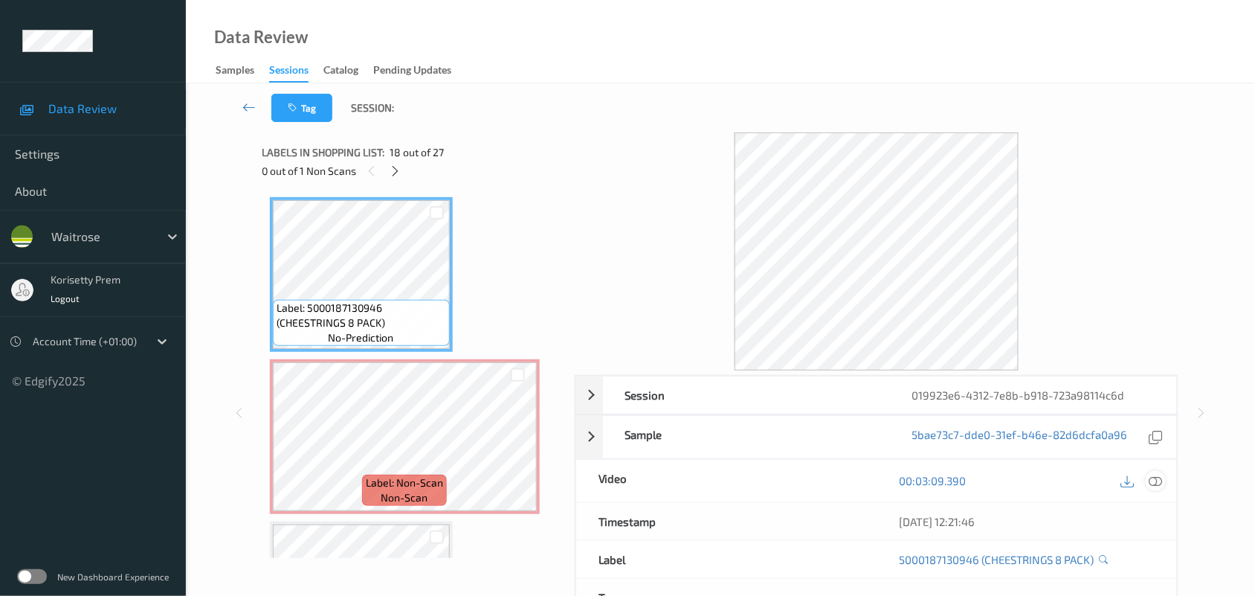
click at [1161, 482] on icon at bounding box center [1155, 480] width 13 height 13
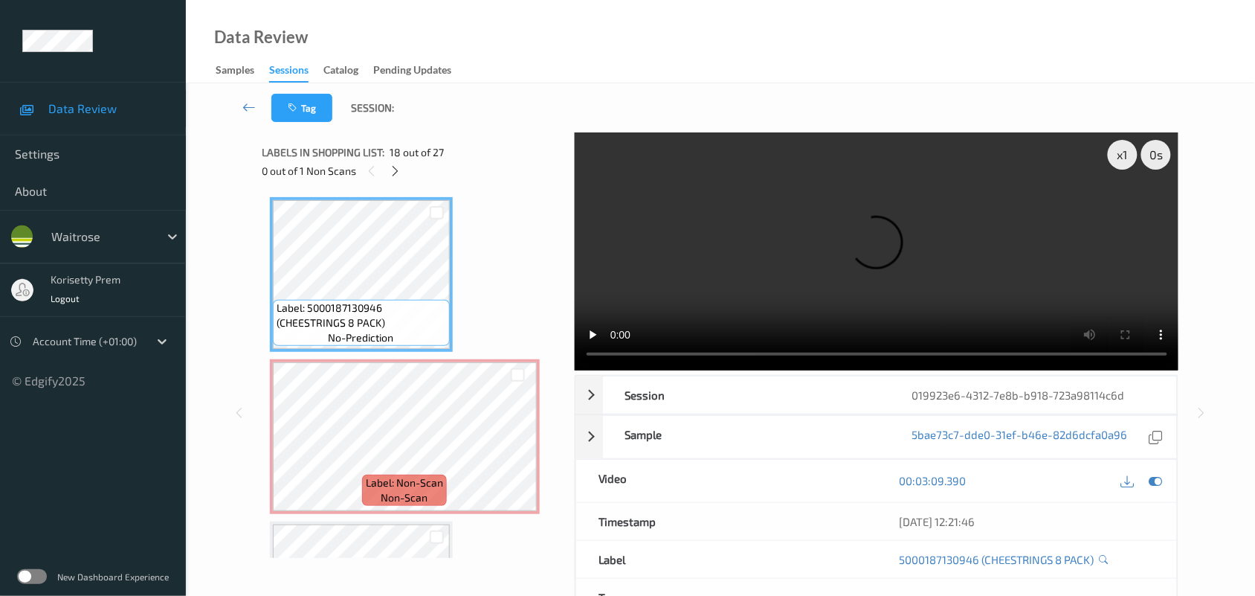
click at [892, 244] on video at bounding box center [877, 251] width 604 height 238
click at [778, 268] on video at bounding box center [877, 251] width 604 height 238
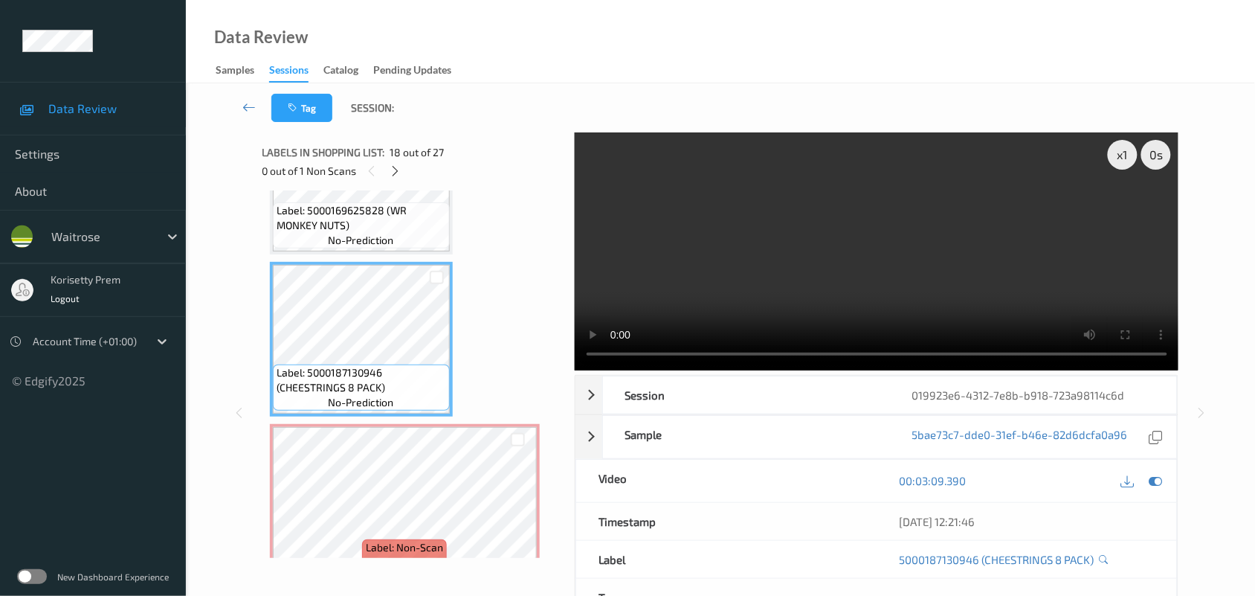
scroll to position [2663, 0]
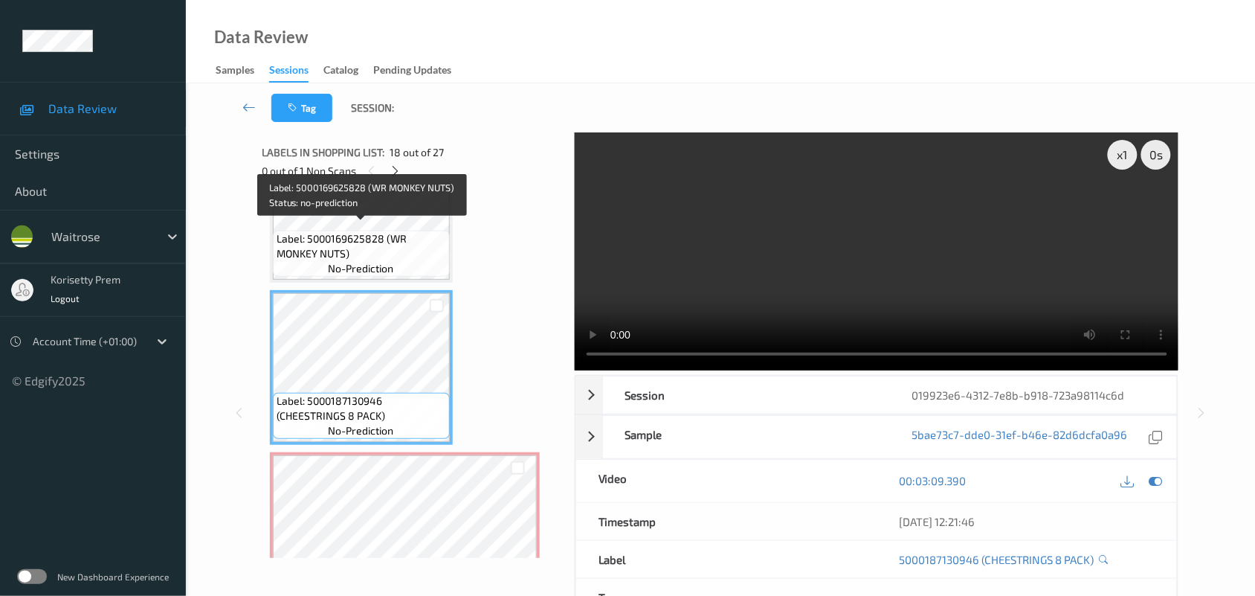
click at [339, 233] on span "Label: 5000169625828 (WR MONKEY NUTS)" at bounding box center [362, 246] width 170 height 30
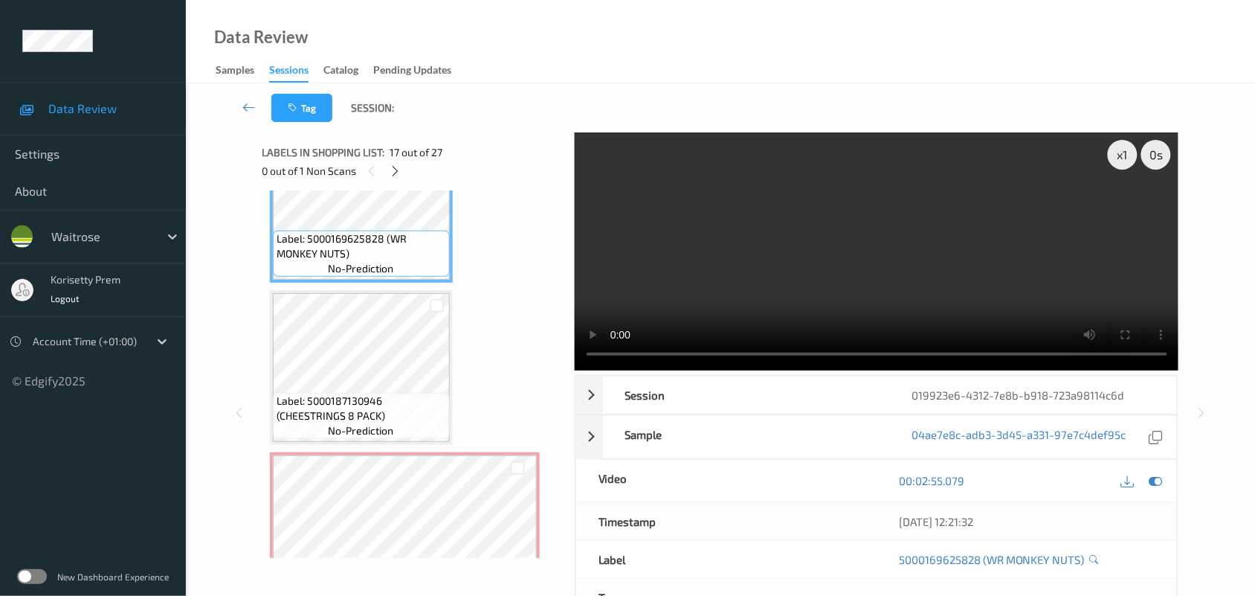
click at [689, 306] on video at bounding box center [877, 251] width 604 height 238
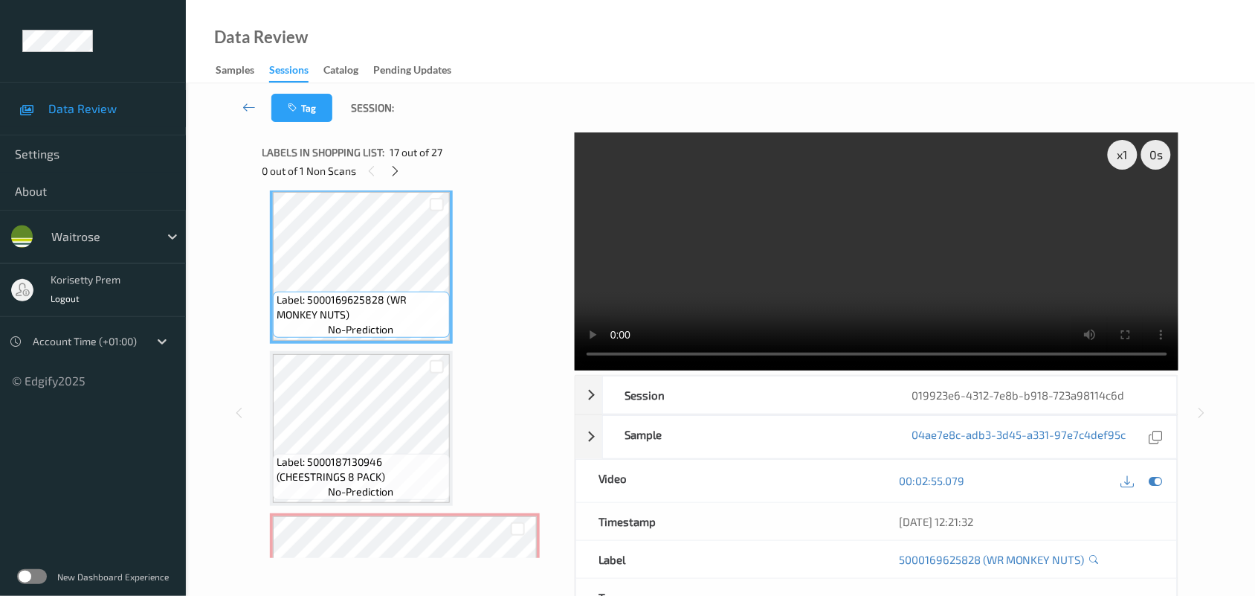
scroll to position [2570, 0]
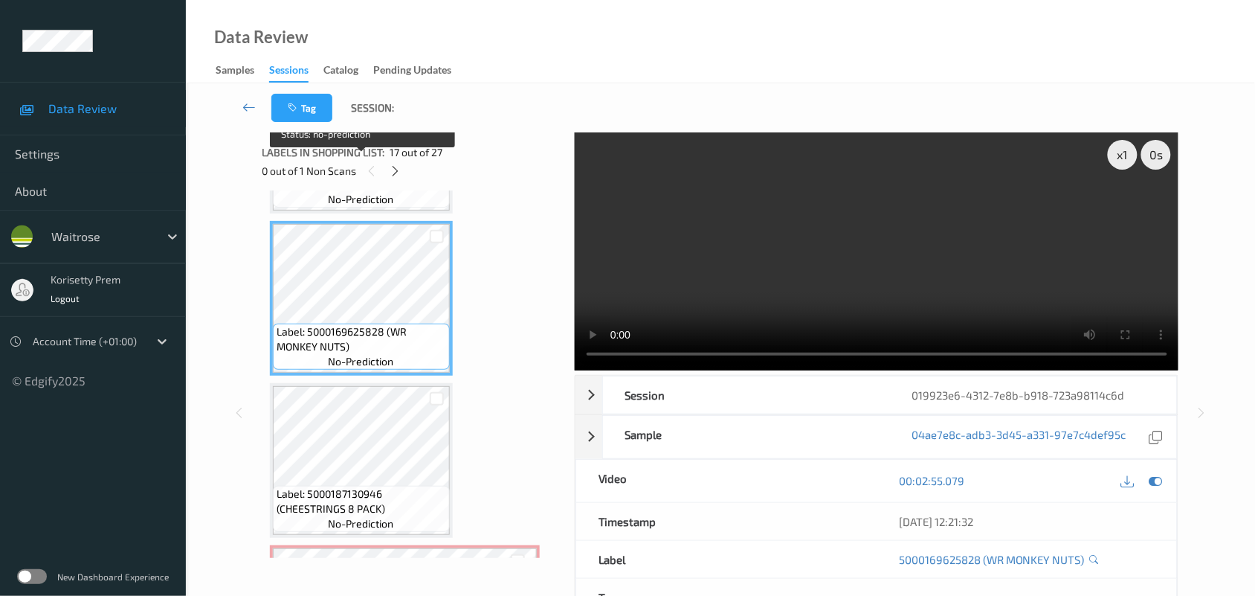
click at [369, 194] on span "no-prediction" at bounding box center [361, 199] width 65 height 15
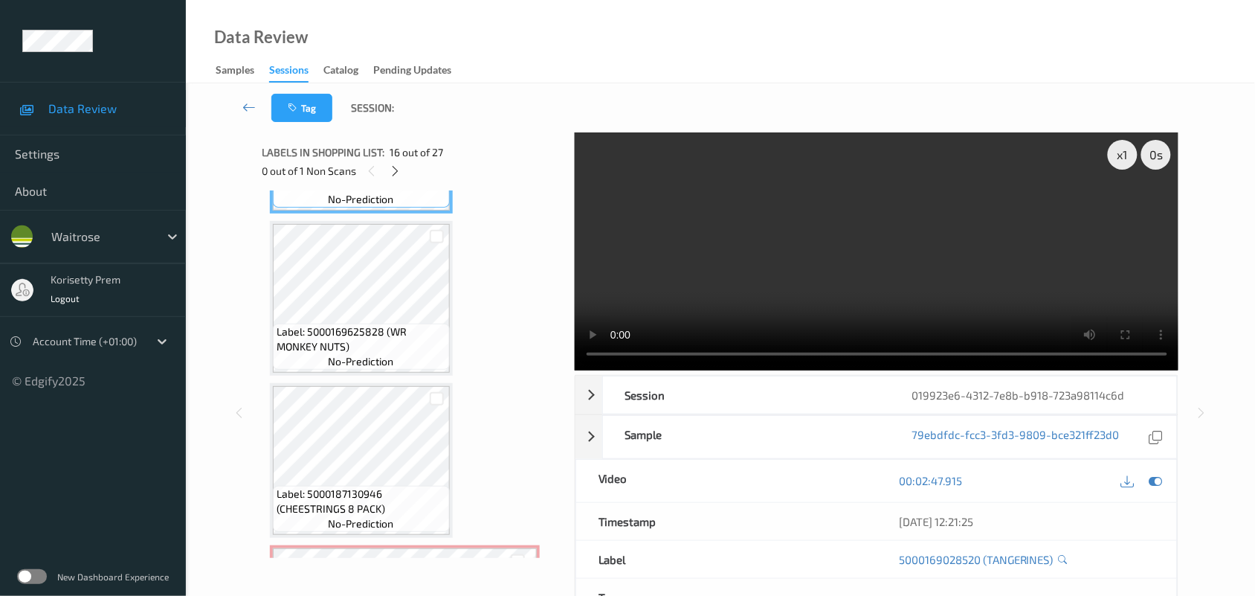
click at [793, 270] on video at bounding box center [877, 251] width 604 height 238
click at [693, 295] on video at bounding box center [877, 251] width 604 height 238
click at [759, 268] on video at bounding box center [877, 251] width 604 height 238
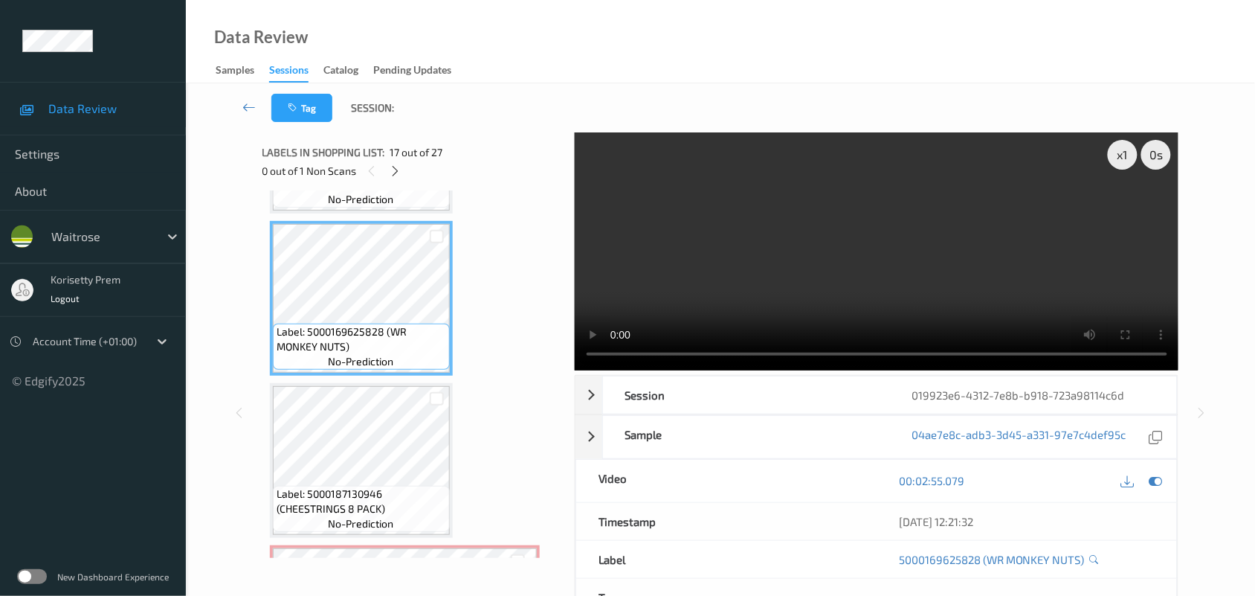
click at [799, 283] on video at bounding box center [877, 251] width 604 height 238
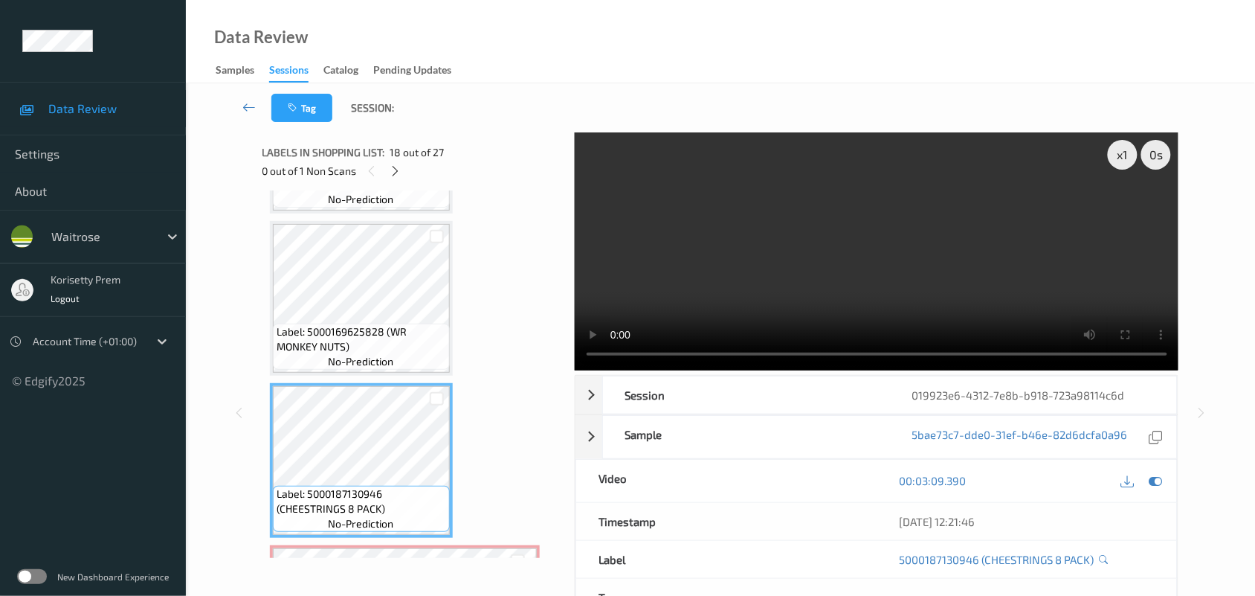
click at [775, 294] on video at bounding box center [877, 251] width 604 height 238
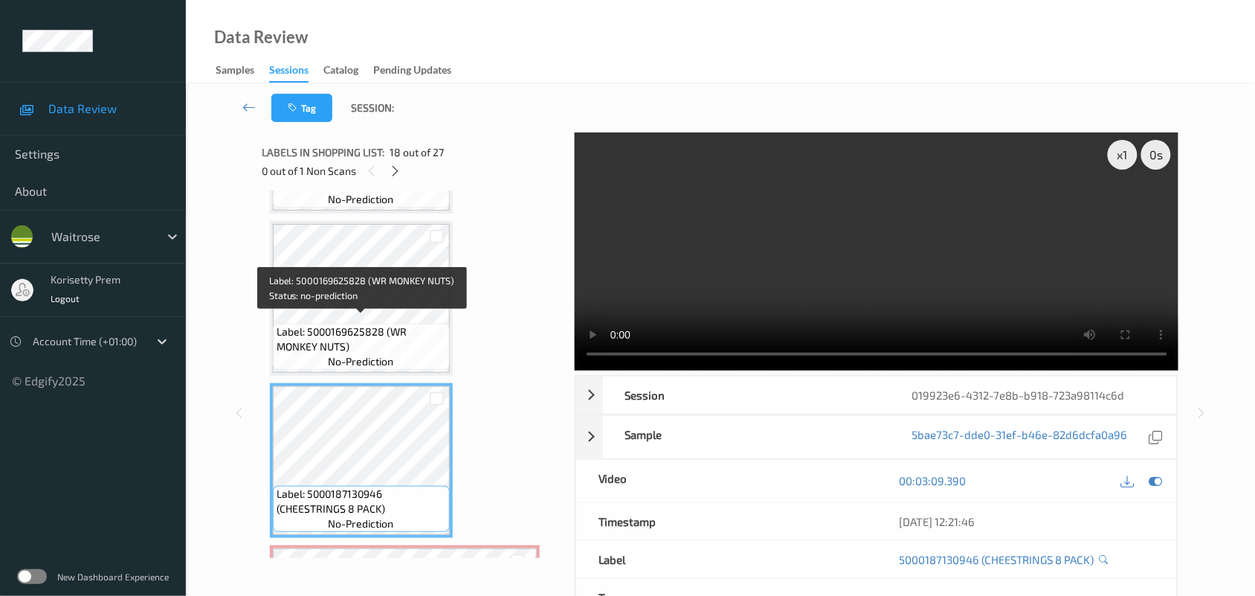
click at [377, 324] on span "Label: 5000169625828 (WR MONKEY NUTS)" at bounding box center [362, 339] width 170 height 30
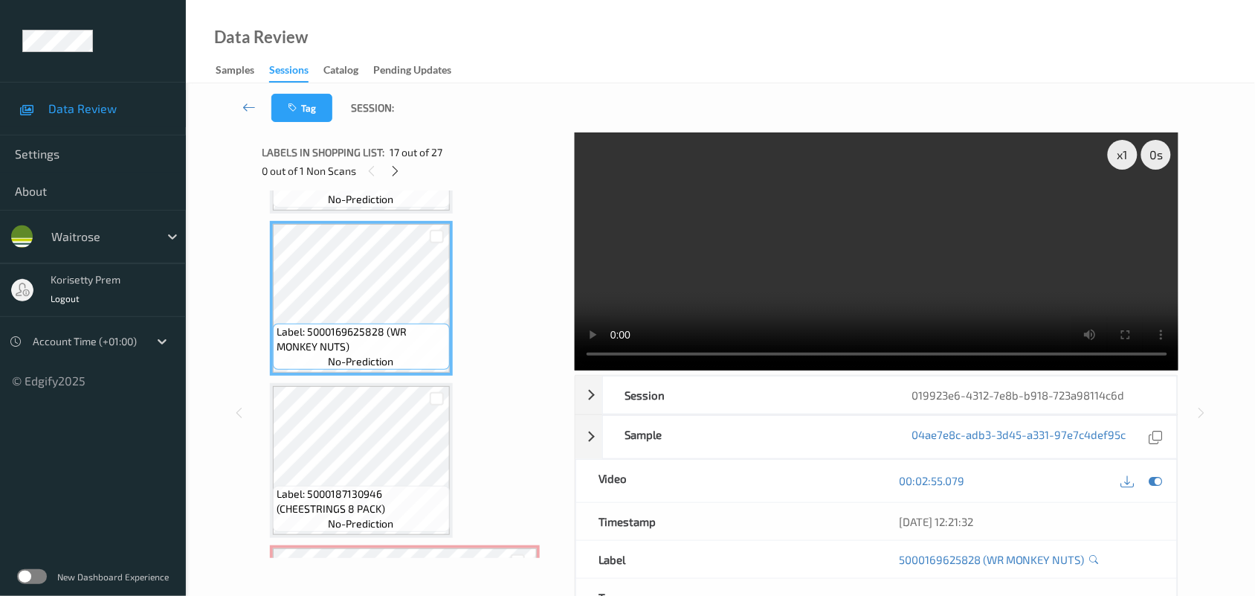
click at [781, 284] on video at bounding box center [877, 251] width 604 height 238
click at [1161, 478] on icon at bounding box center [1155, 480] width 13 height 13
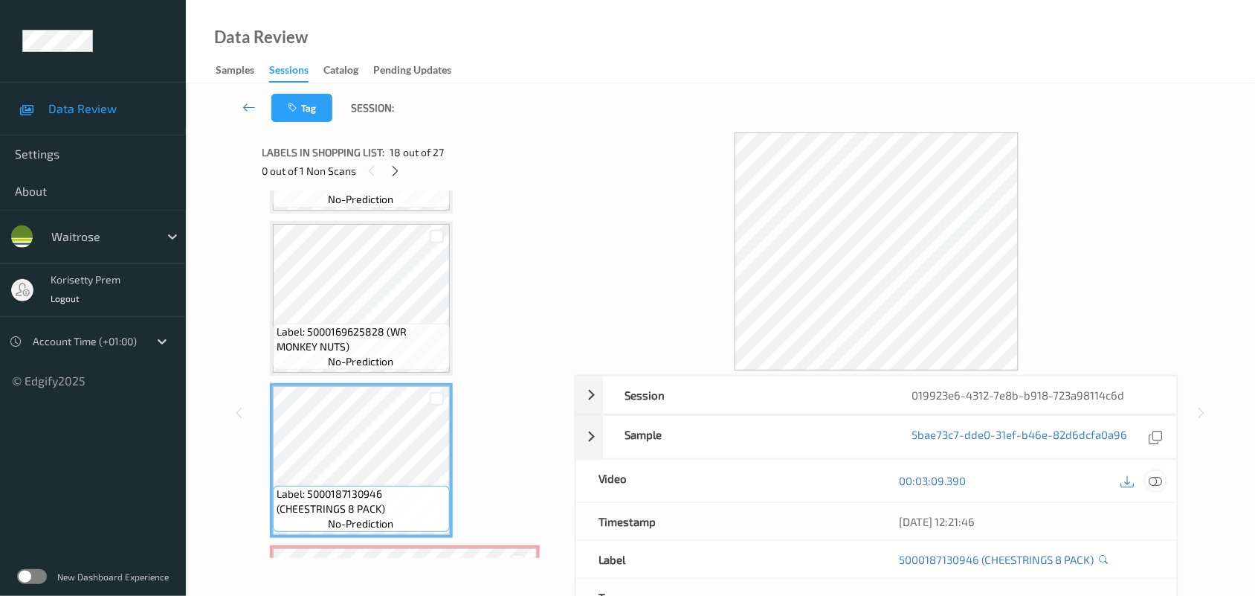
click at [1158, 481] on icon at bounding box center [1155, 480] width 13 height 13
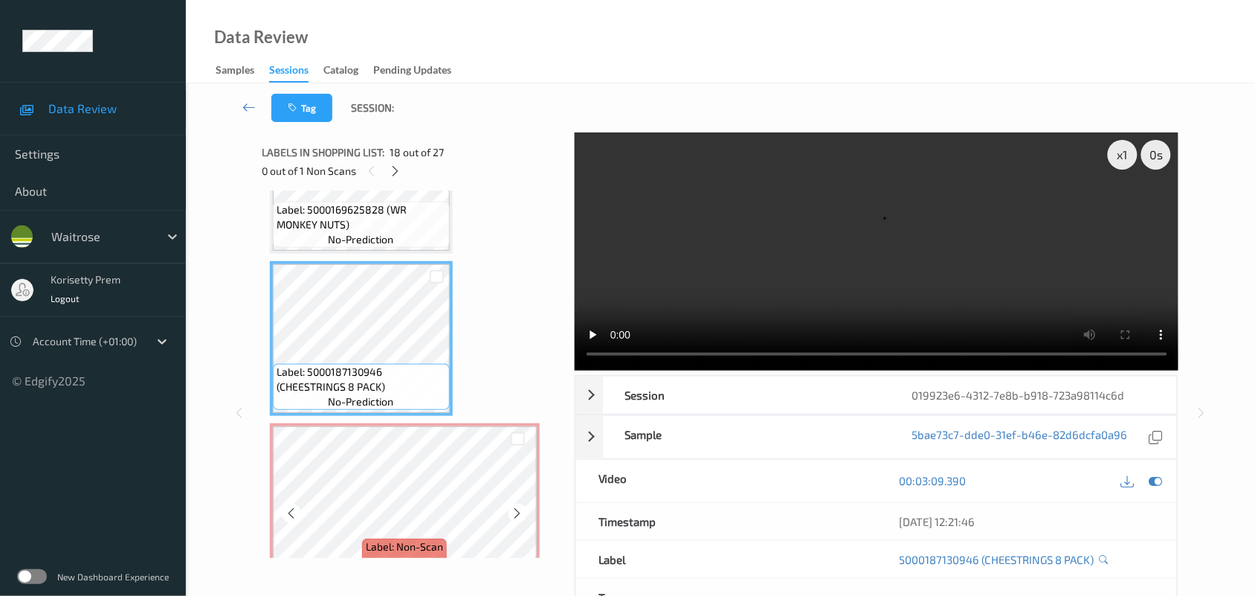
scroll to position [2663, 0]
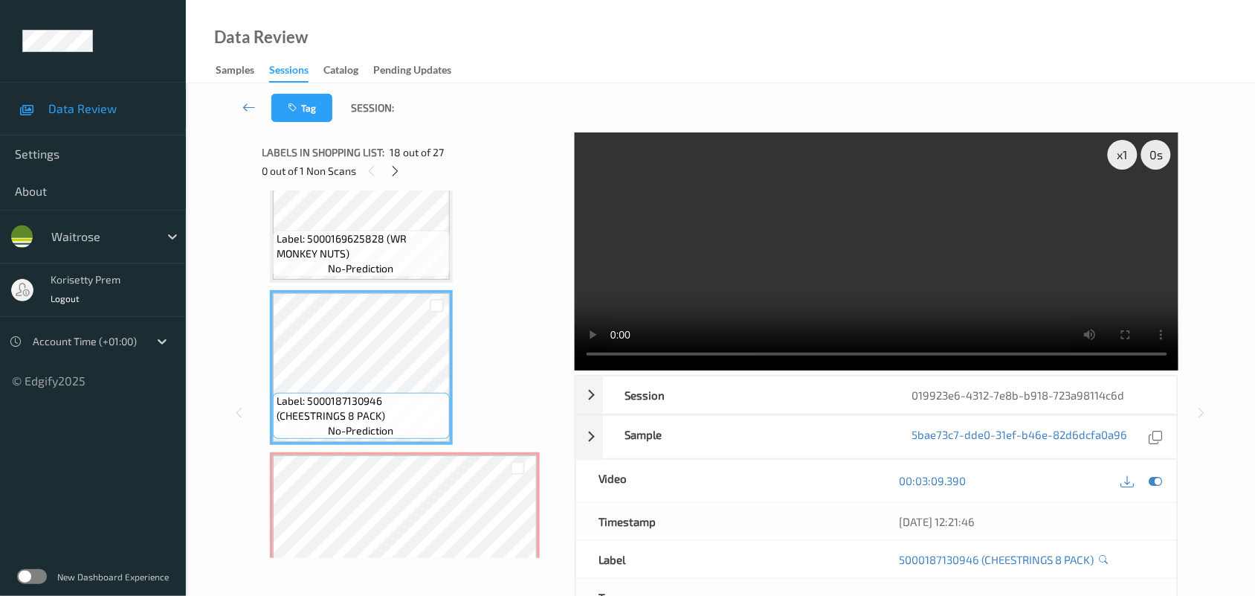
click at [744, 281] on video at bounding box center [877, 251] width 604 height 238
click at [859, 279] on video at bounding box center [877, 251] width 604 height 238
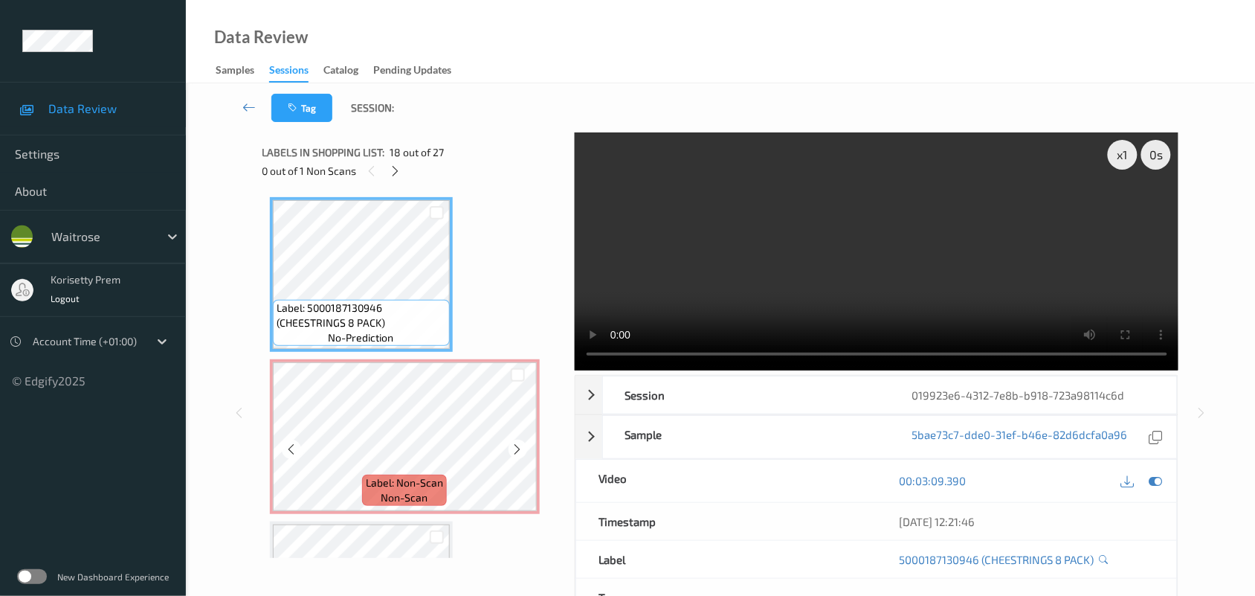
scroll to position [2849, 0]
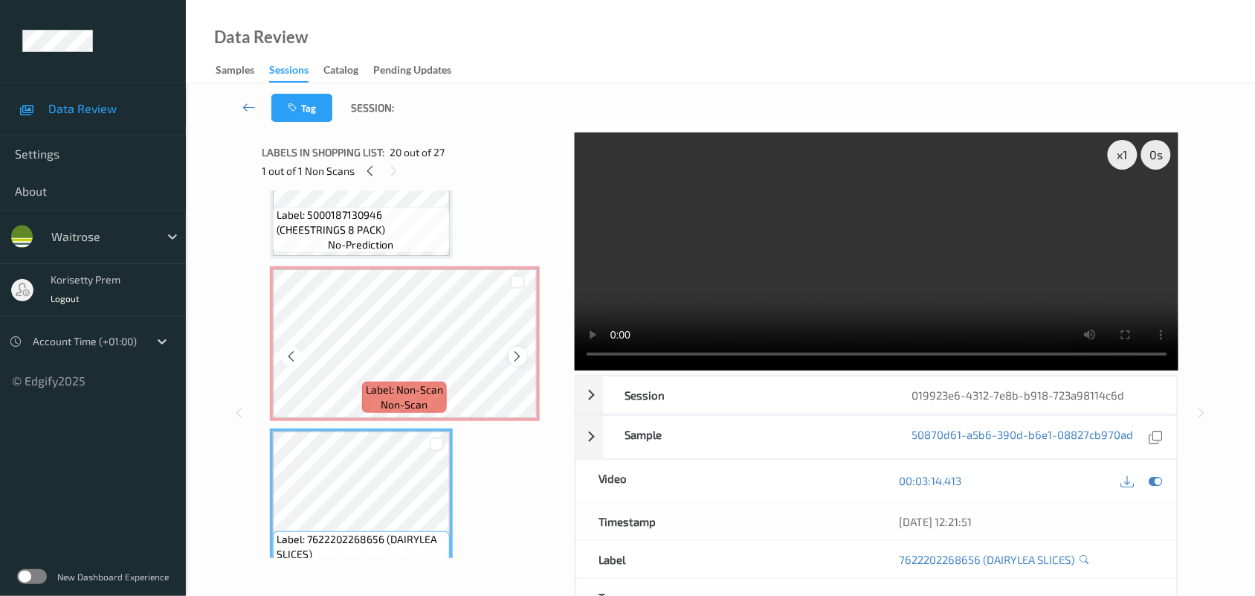
click at [517, 349] on icon at bounding box center [518, 355] width 13 height 13
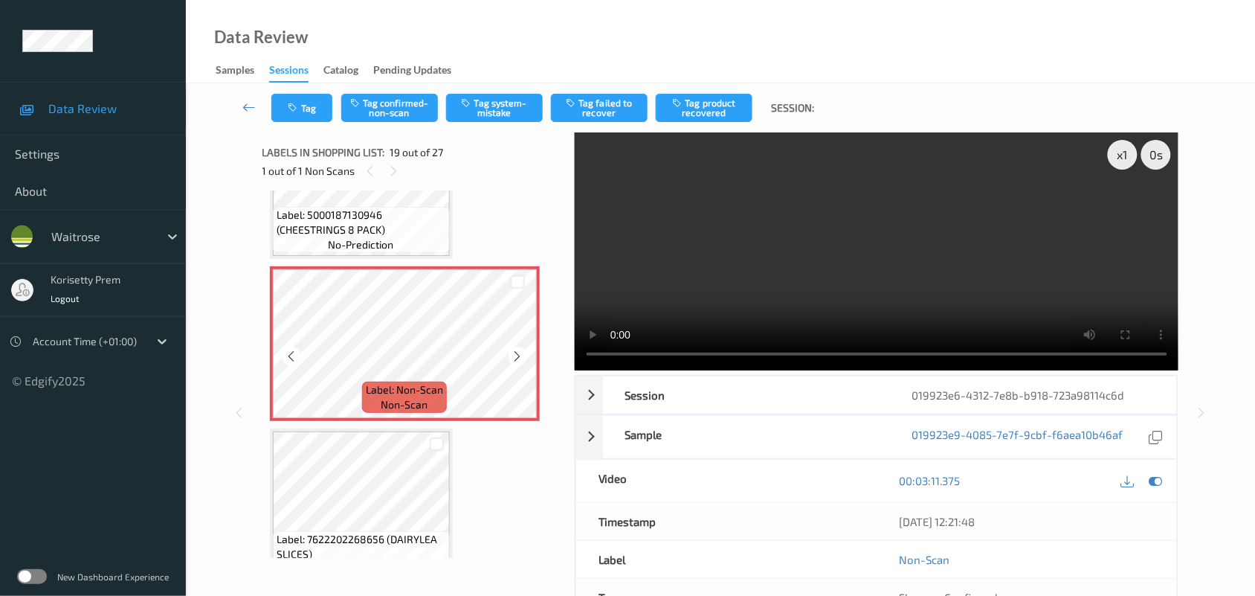
click at [517, 349] on icon at bounding box center [518, 355] width 13 height 13
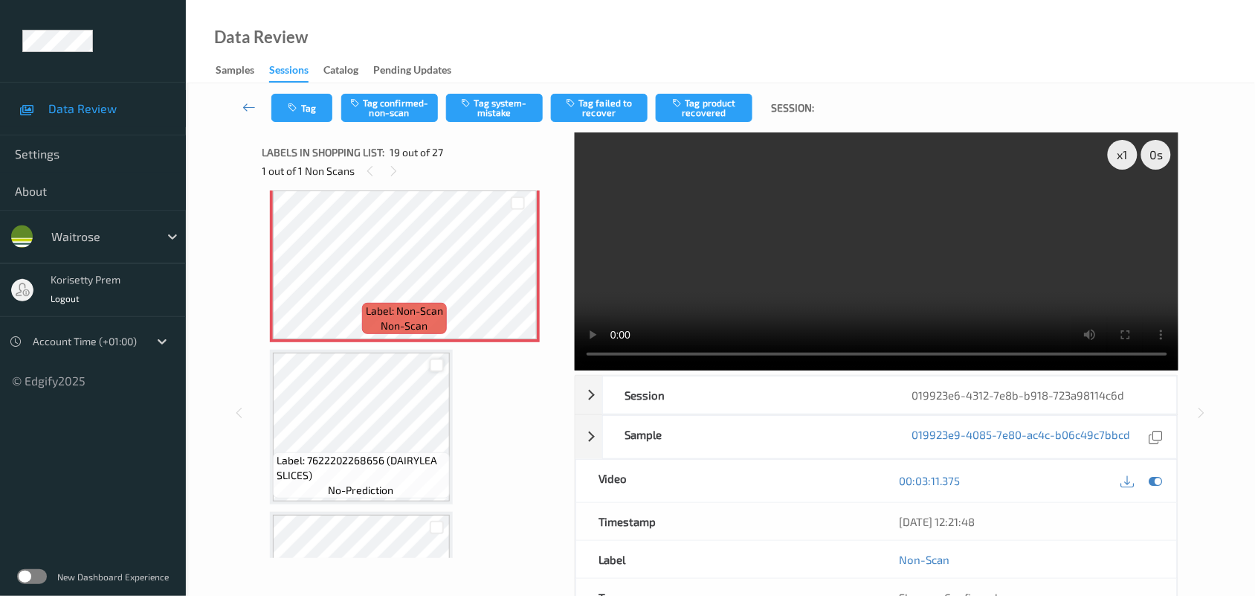
scroll to position [3035, 0]
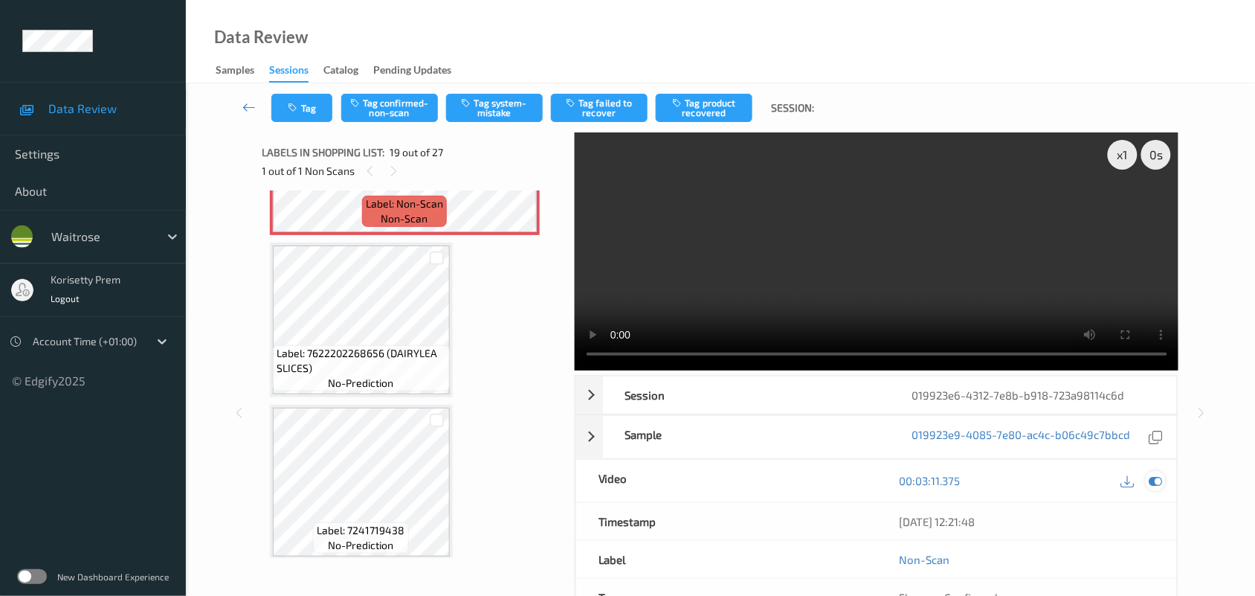
click at [1152, 483] on icon at bounding box center [1155, 480] width 13 height 13
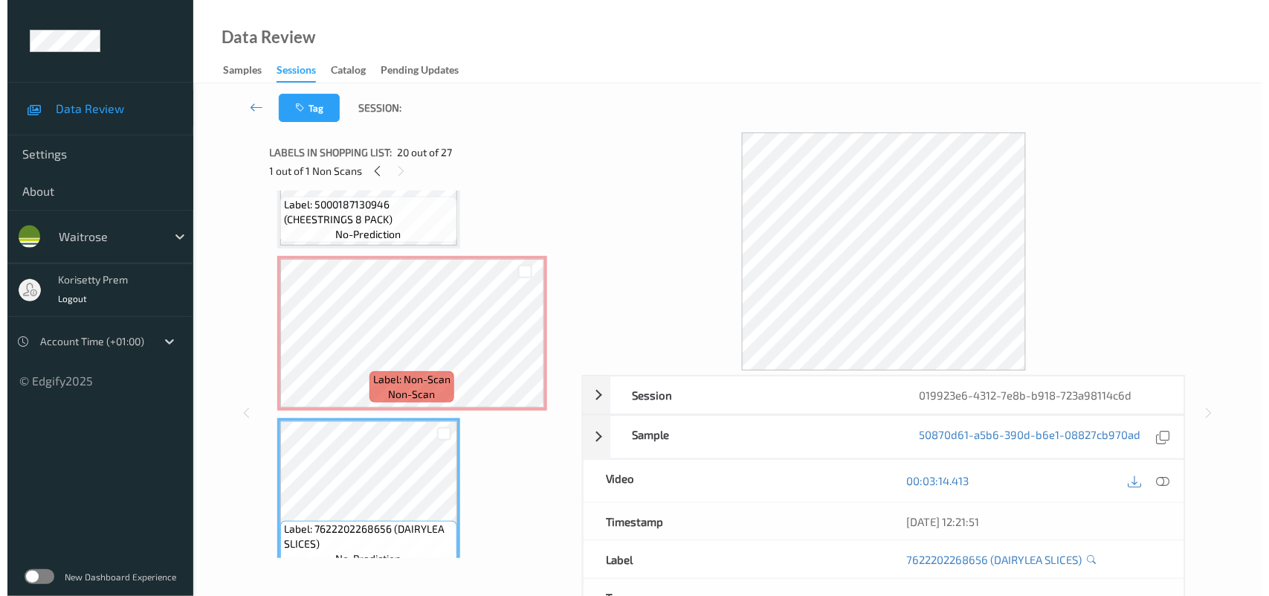
scroll to position [2849, 0]
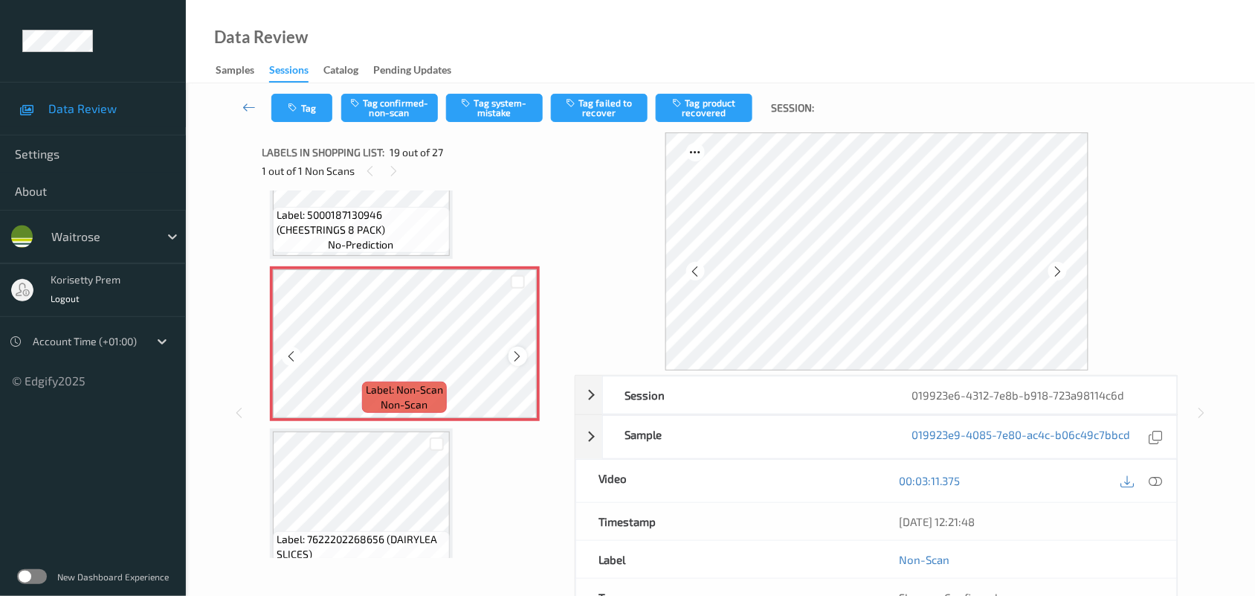
click at [515, 351] on icon at bounding box center [518, 355] width 13 height 13
click at [486, 113] on button "Tag system-mistake" at bounding box center [494, 108] width 97 height 28
click at [300, 103] on icon "button" at bounding box center [294, 108] width 13 height 10
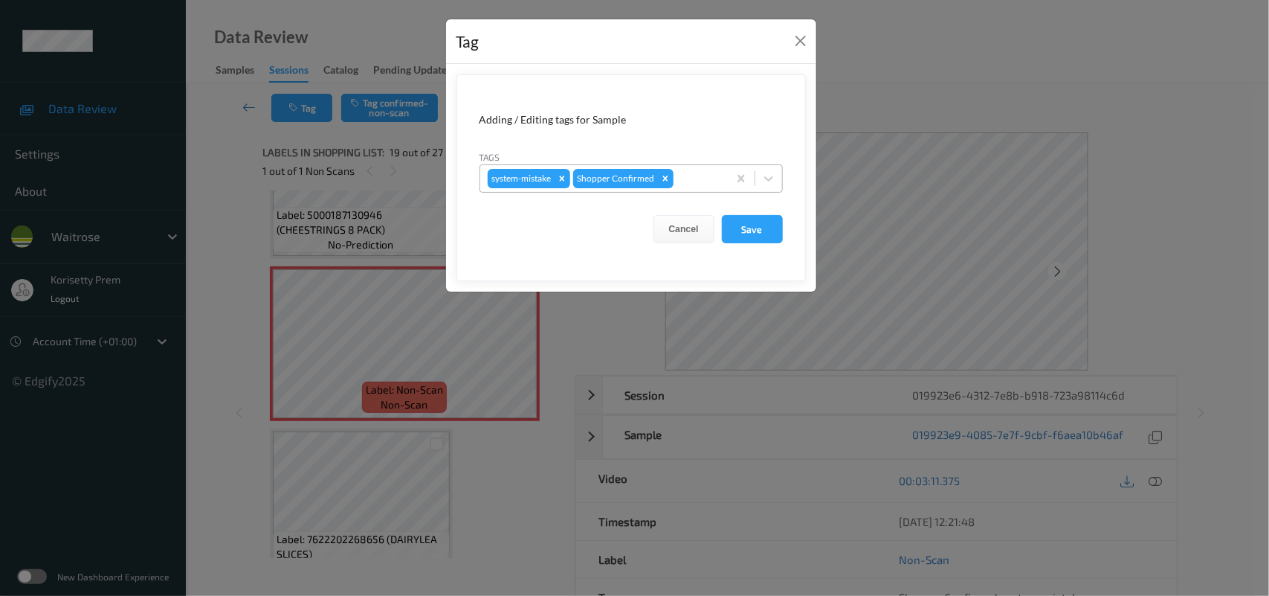
click at [715, 175] on div at bounding box center [699, 179] width 44 height 18
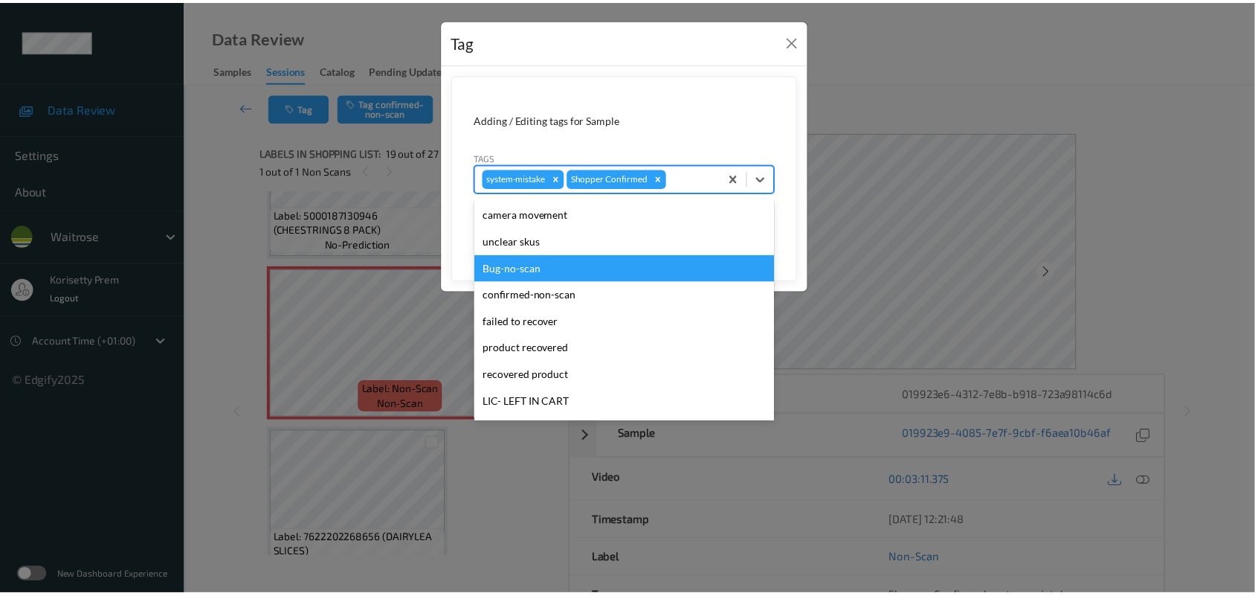
scroll to position [279, 0]
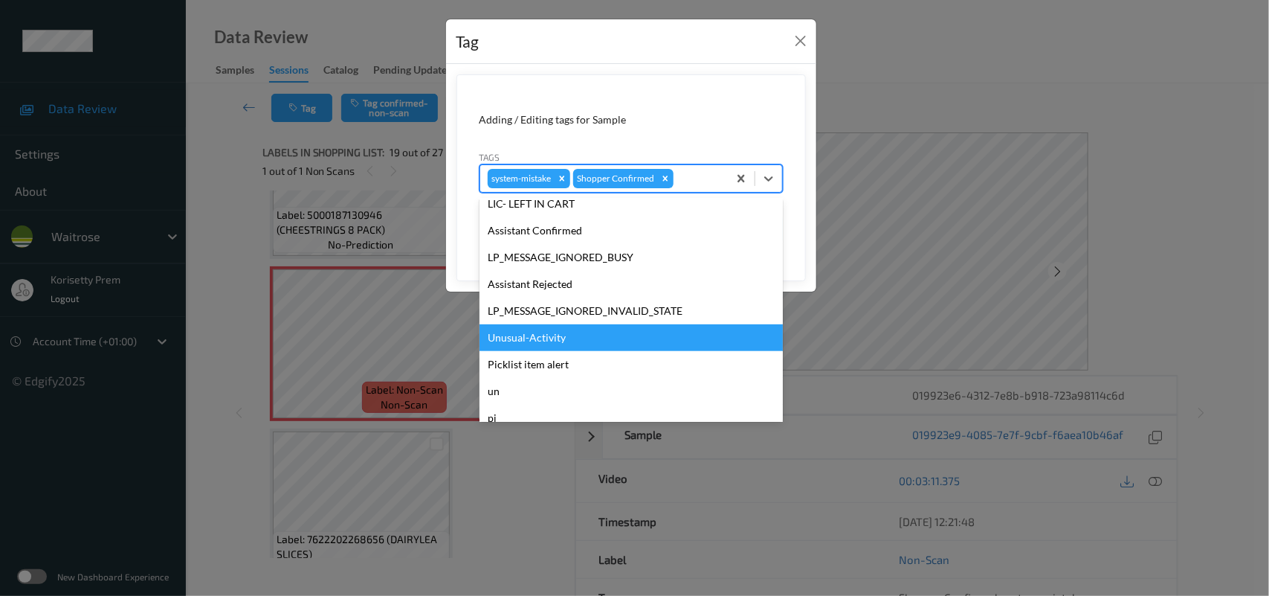
click at [539, 341] on div "Unusual-Activity" at bounding box center [631, 337] width 303 height 27
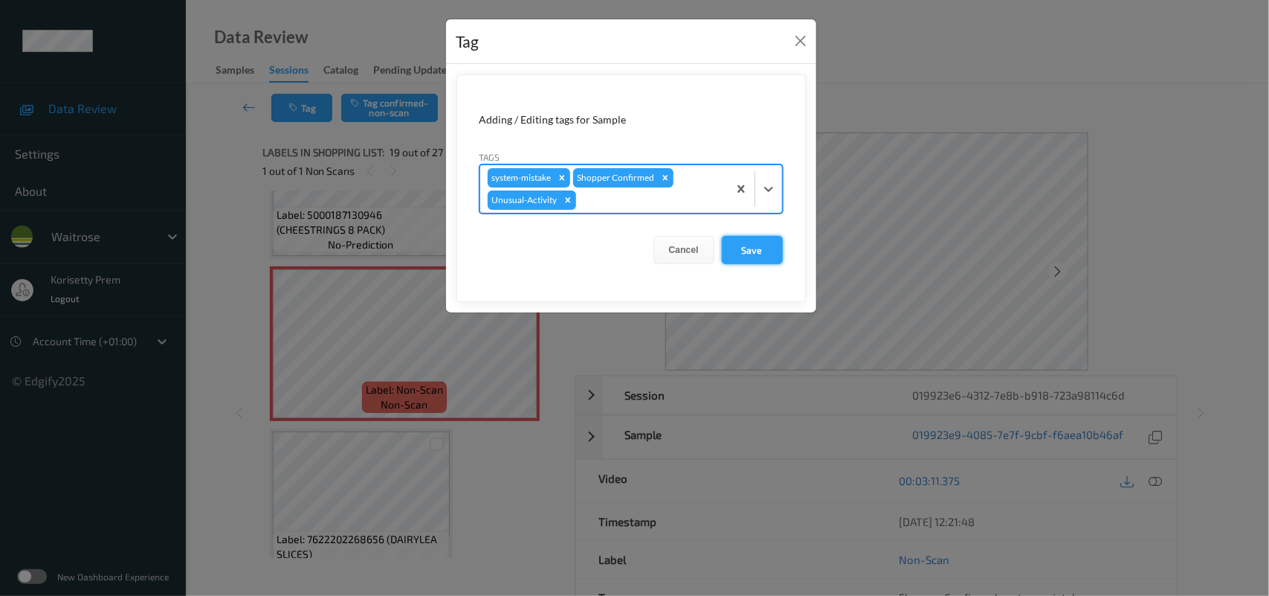
click at [763, 248] on button "Save" at bounding box center [752, 250] width 61 height 28
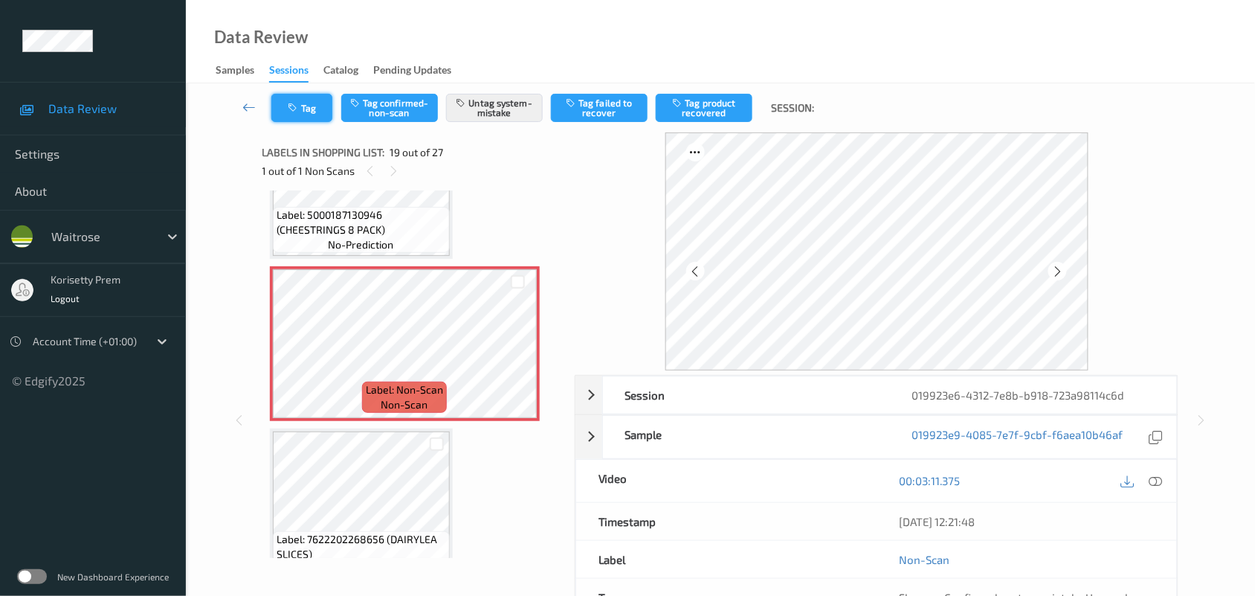
click at [320, 109] on button "Tag" at bounding box center [301, 108] width 61 height 28
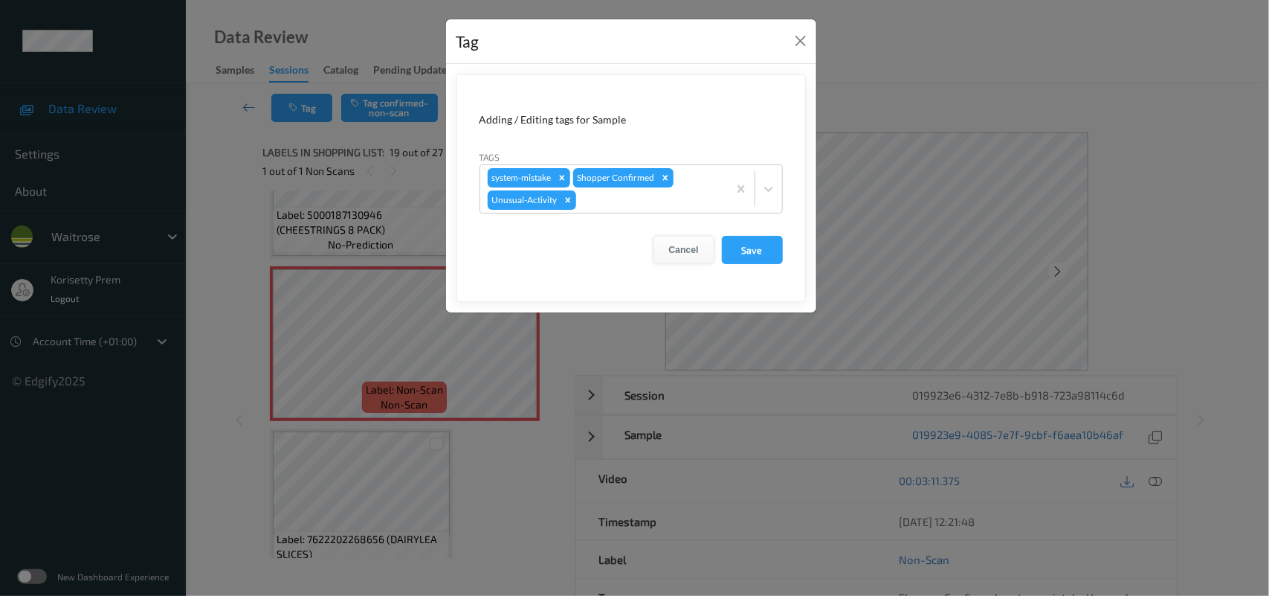
click at [677, 250] on button "Cancel" at bounding box center [684, 250] width 61 height 28
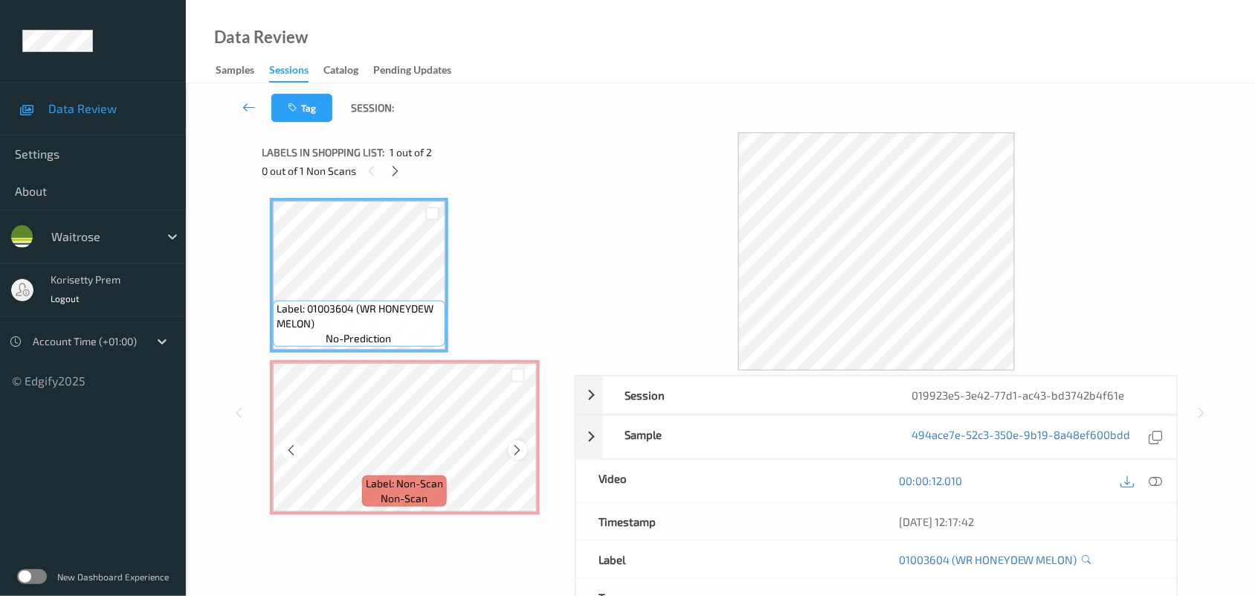
click at [513, 452] on icon at bounding box center [518, 449] width 13 height 13
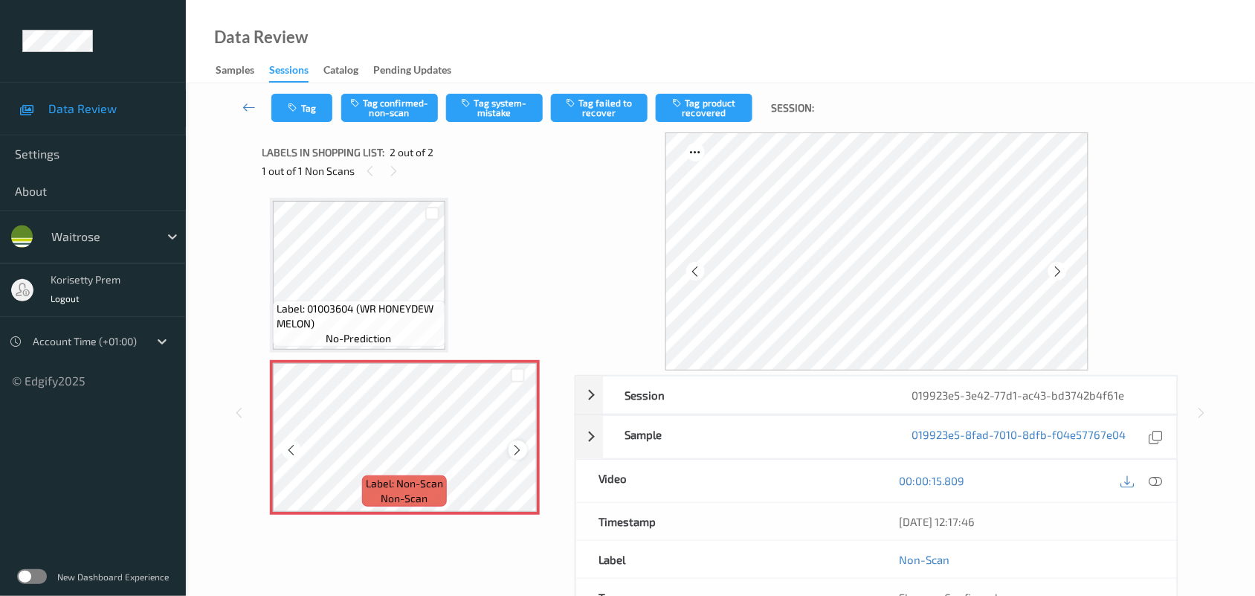
click at [517, 448] on icon at bounding box center [518, 449] width 13 height 13
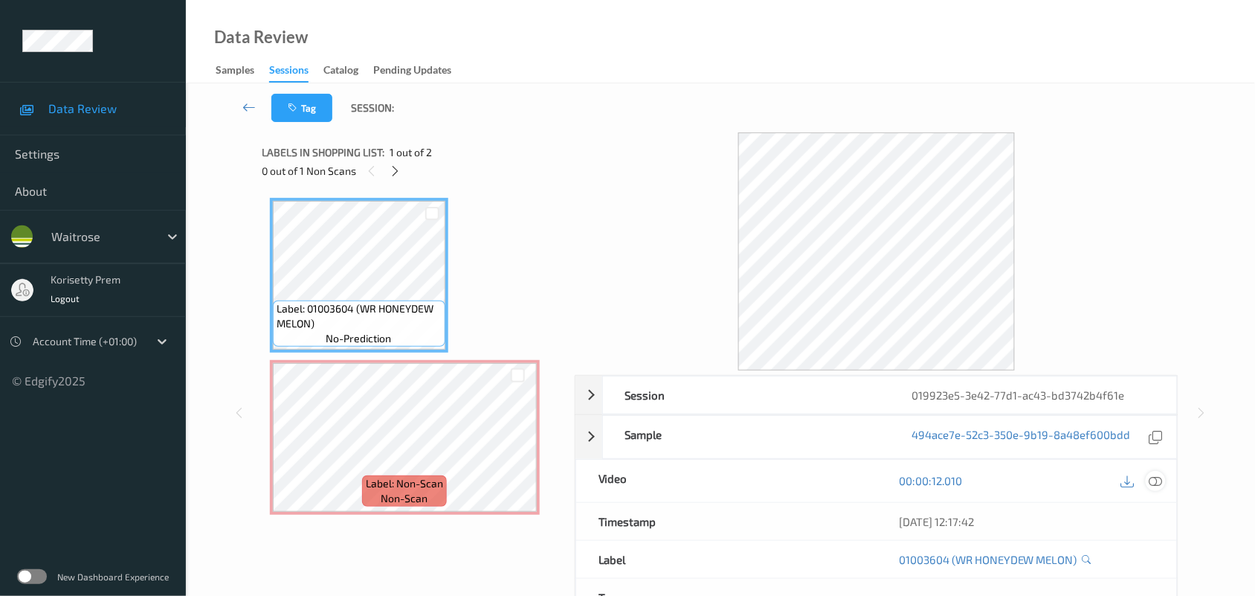
click at [1160, 487] on icon at bounding box center [1155, 480] width 13 height 13
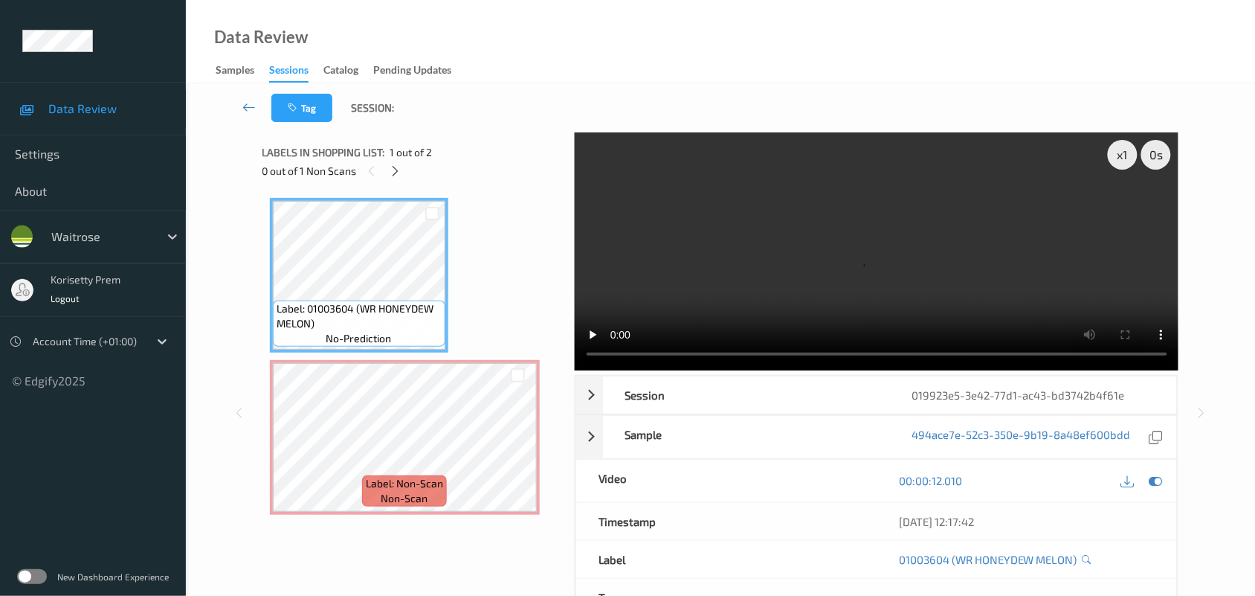
click at [737, 220] on video at bounding box center [877, 251] width 604 height 238
click at [671, 353] on video at bounding box center [877, 251] width 604 height 238
click at [953, 271] on video at bounding box center [877, 251] width 604 height 238
click at [871, 247] on video at bounding box center [877, 251] width 604 height 238
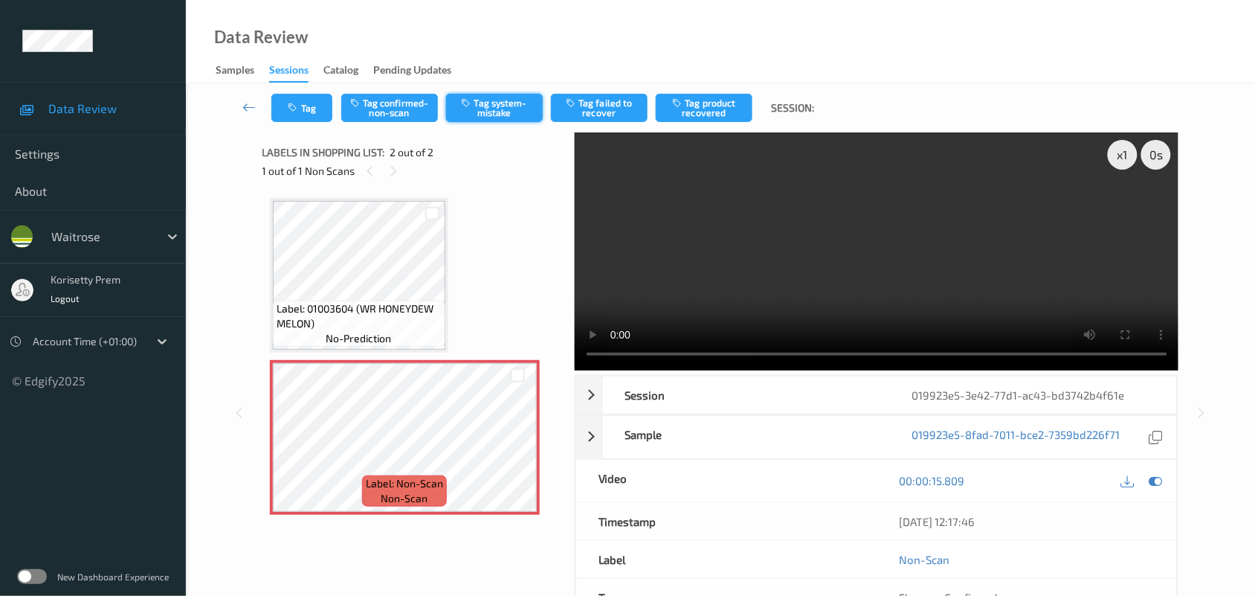
click at [493, 100] on button "Tag system-mistake" at bounding box center [494, 108] width 97 height 28
click at [306, 106] on button "Tag" at bounding box center [301, 108] width 61 height 28
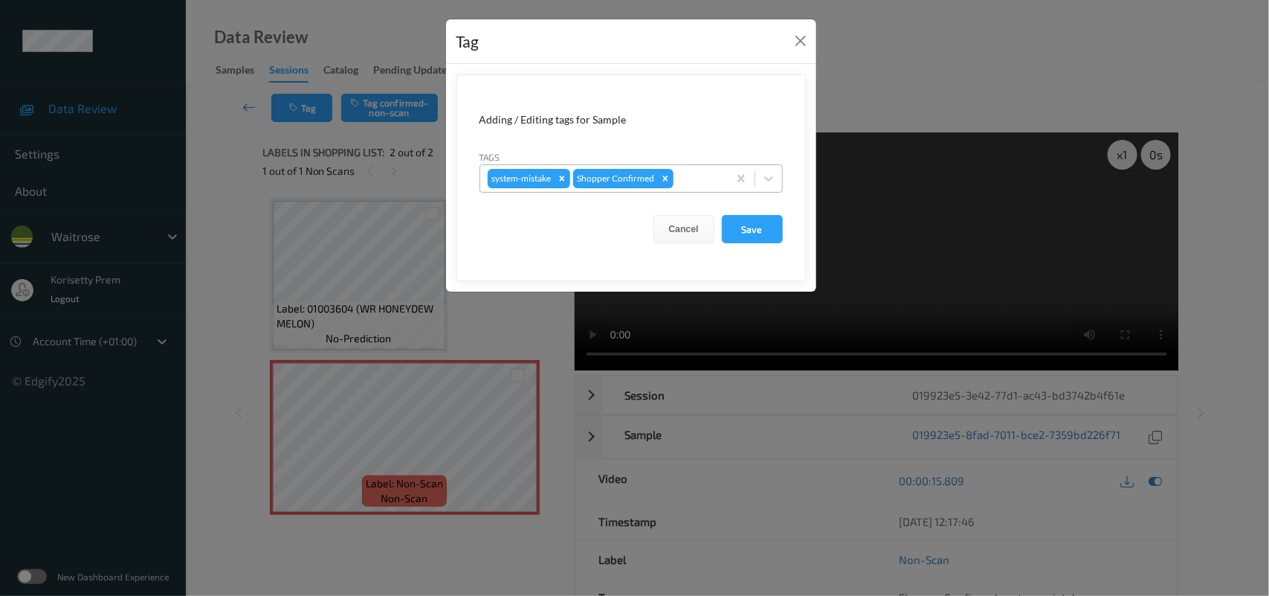
click at [700, 177] on div at bounding box center [699, 179] width 44 height 18
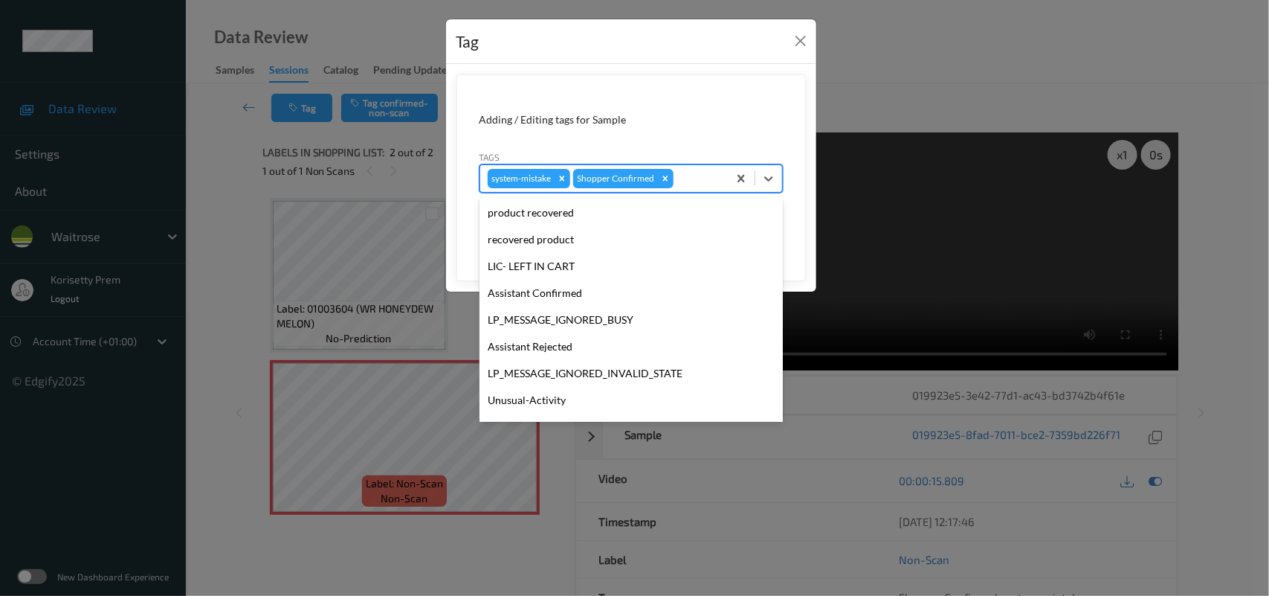
scroll to position [344, 0]
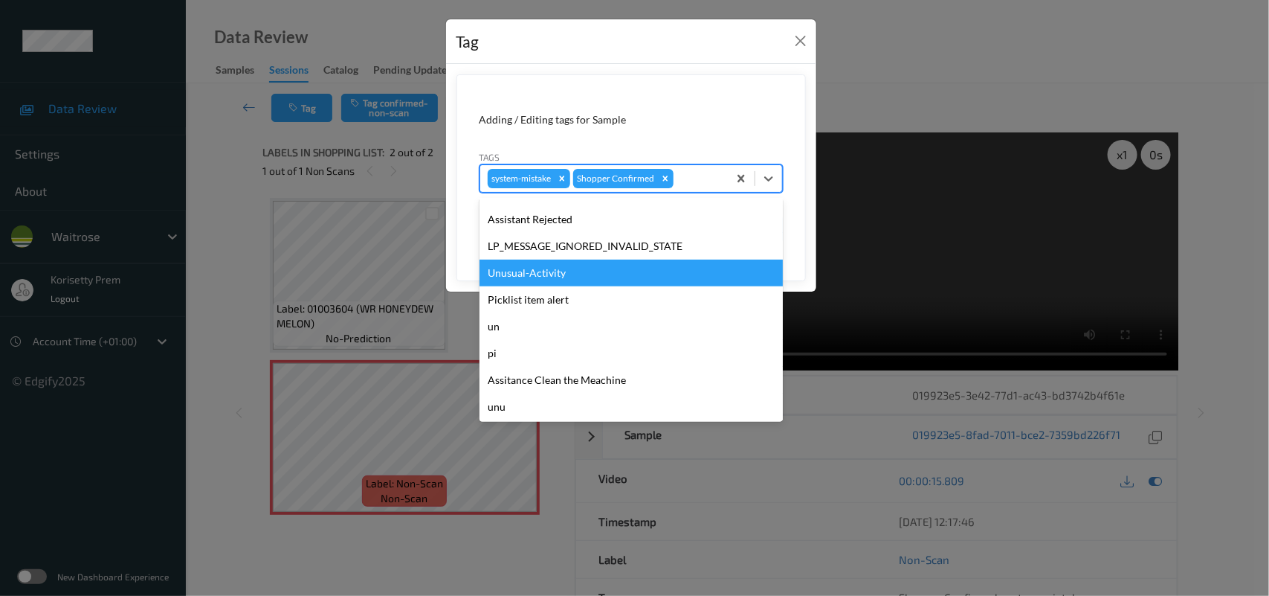
click at [545, 270] on div "Unusual-Activity" at bounding box center [631, 272] width 303 height 27
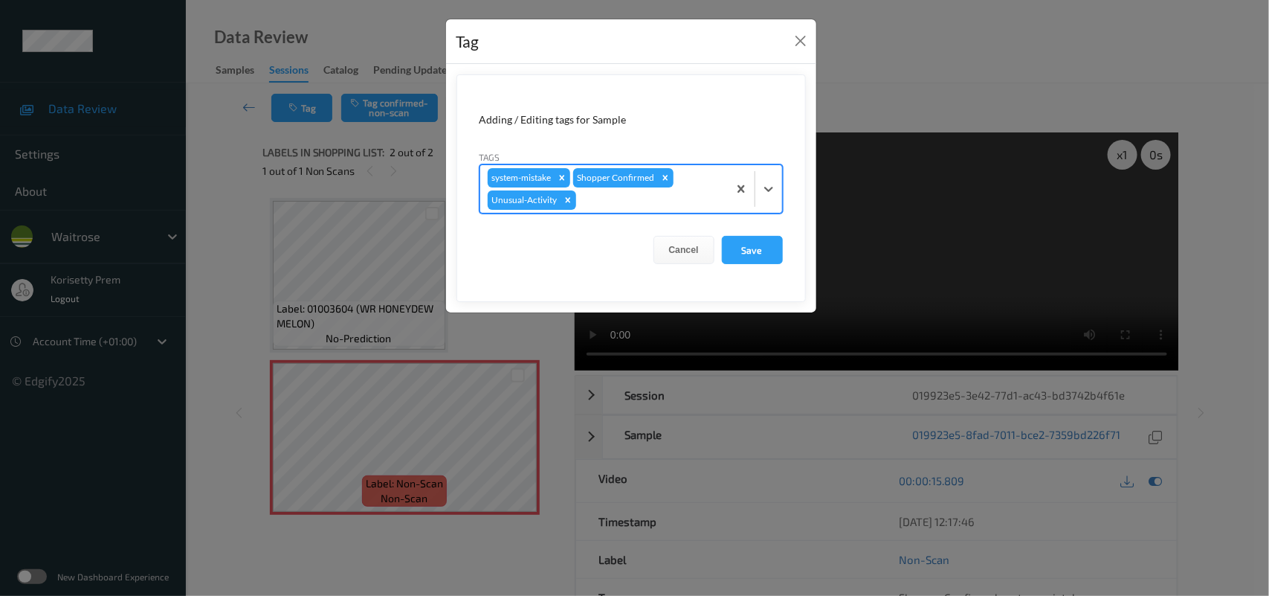
click at [647, 196] on div at bounding box center [649, 200] width 141 height 18
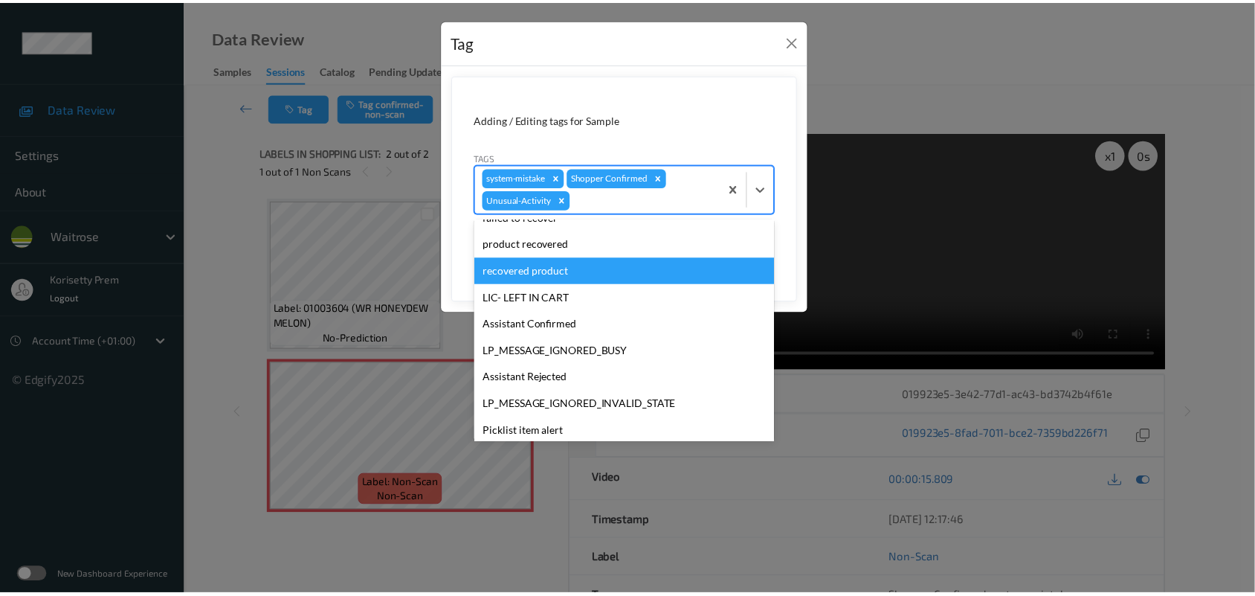
scroll to position [279, 0]
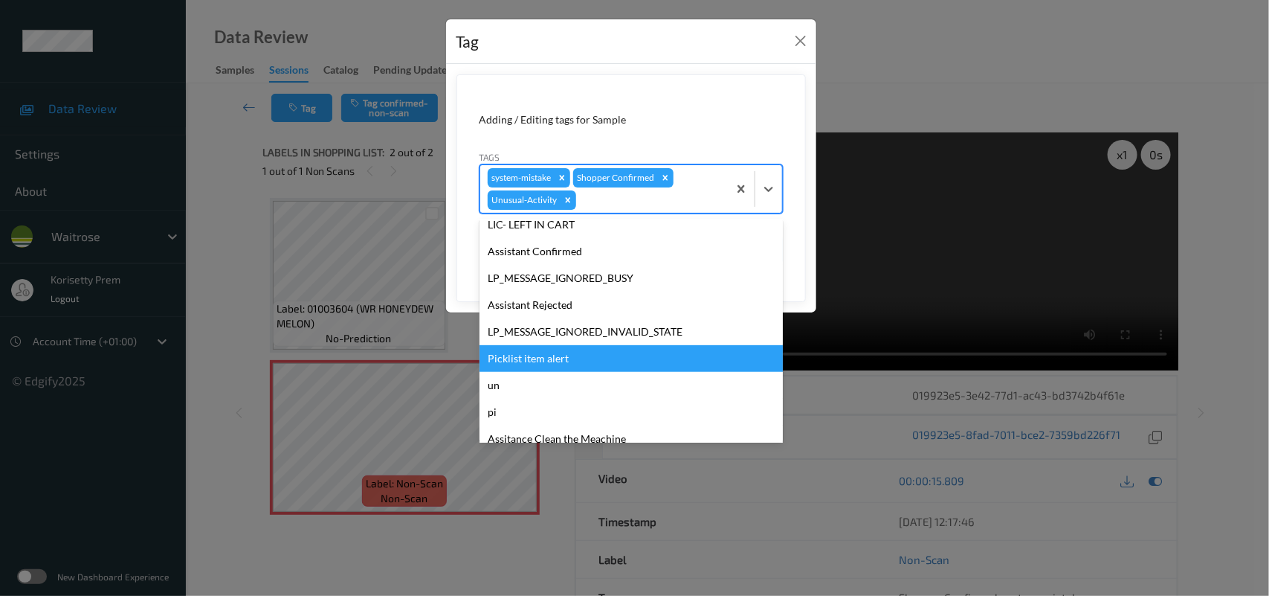
click at [520, 361] on div "Picklist item alert" at bounding box center [631, 358] width 303 height 27
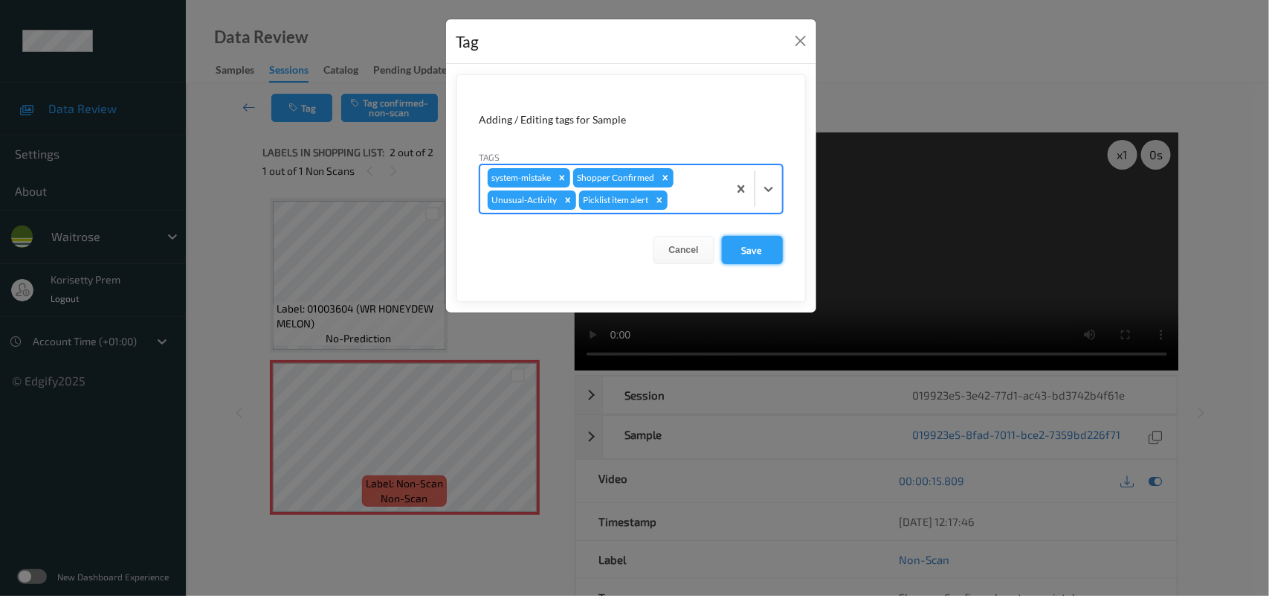
click at [740, 257] on button "Save" at bounding box center [752, 250] width 61 height 28
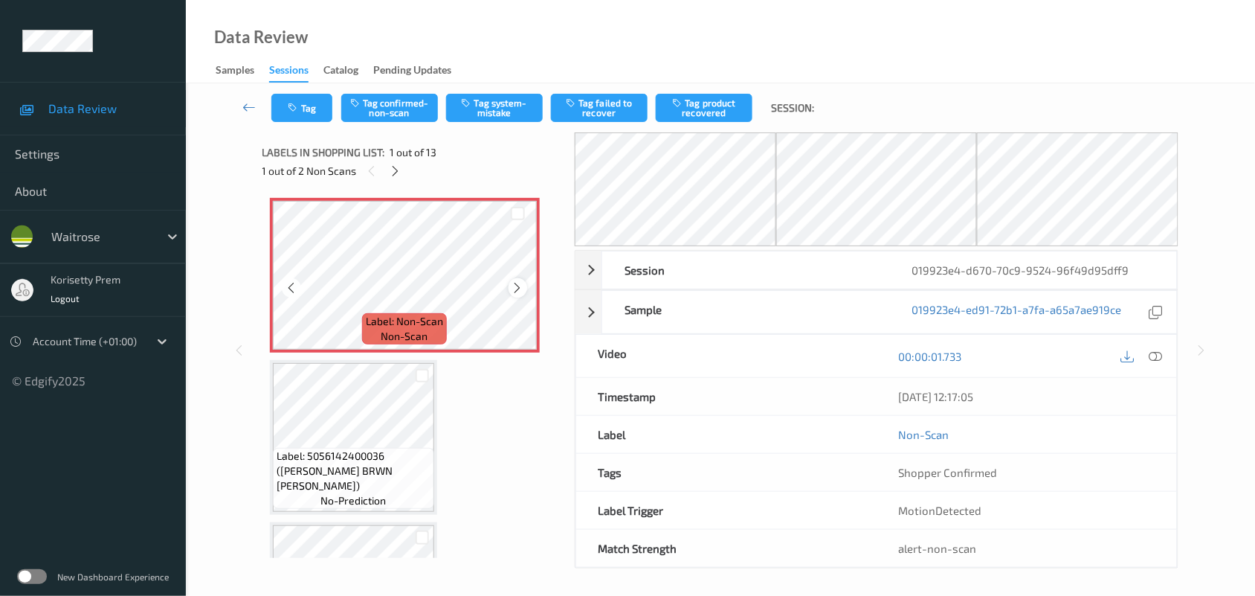
click at [520, 285] on icon at bounding box center [518, 287] width 13 height 13
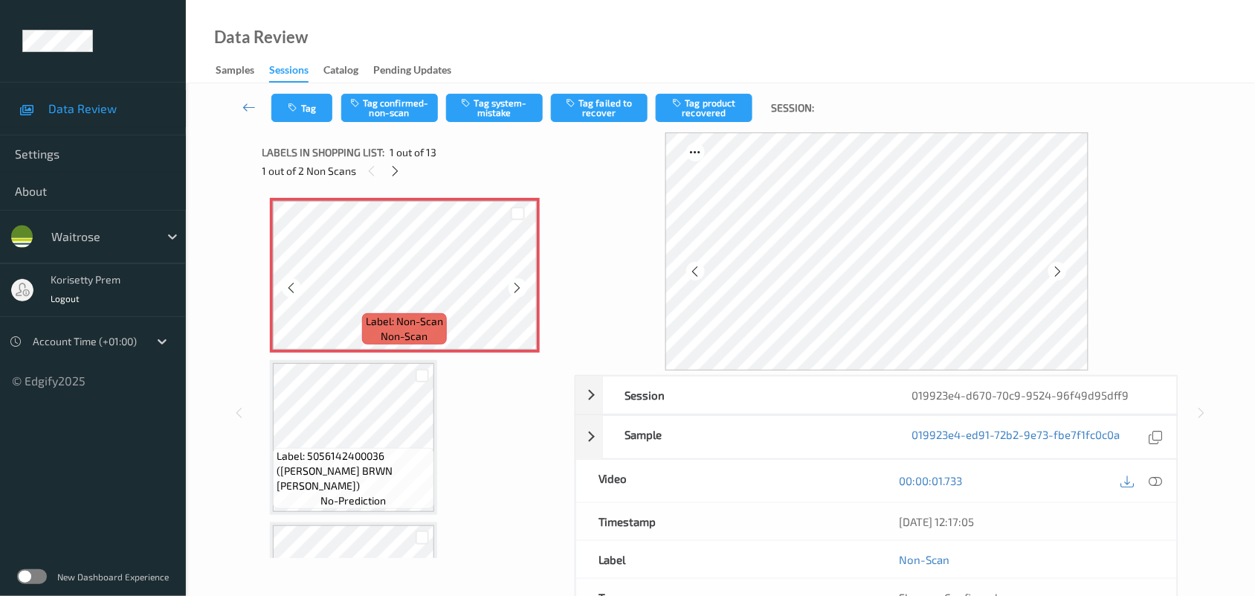
click at [520, 285] on icon at bounding box center [518, 287] width 13 height 13
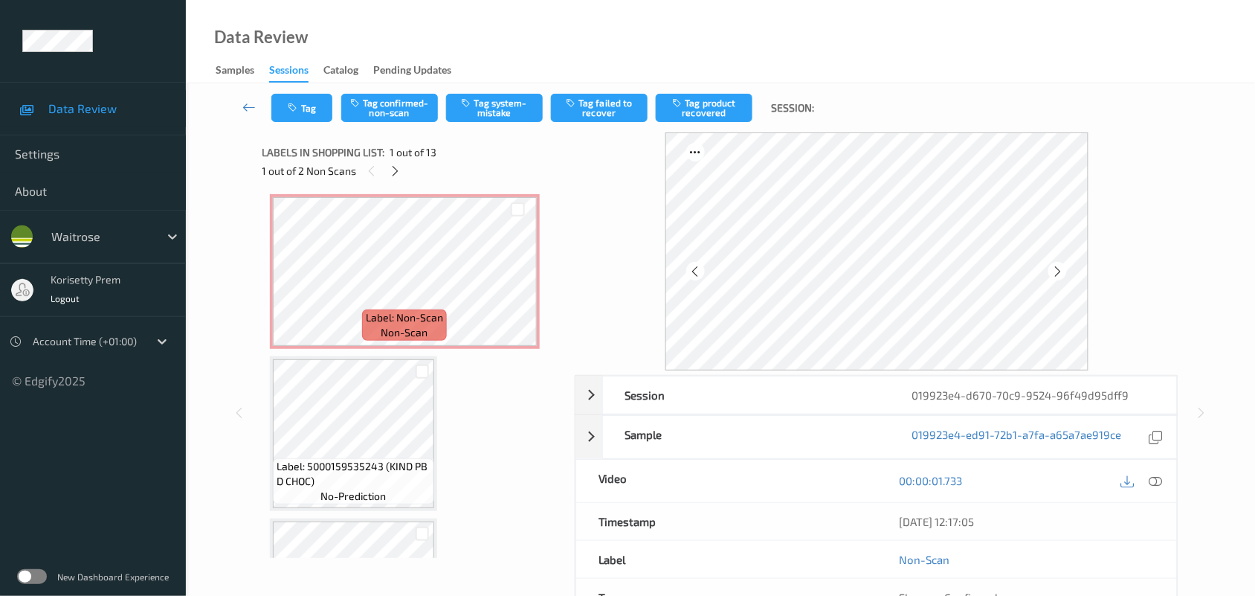
scroll to position [929, 0]
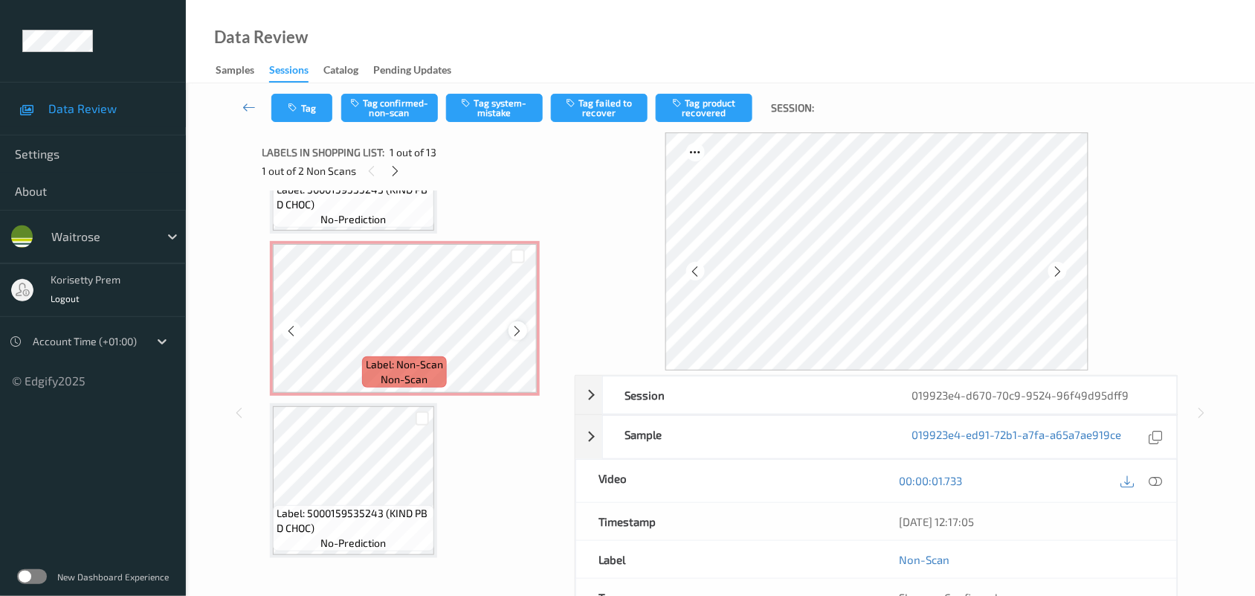
click at [517, 329] on icon at bounding box center [518, 330] width 13 height 13
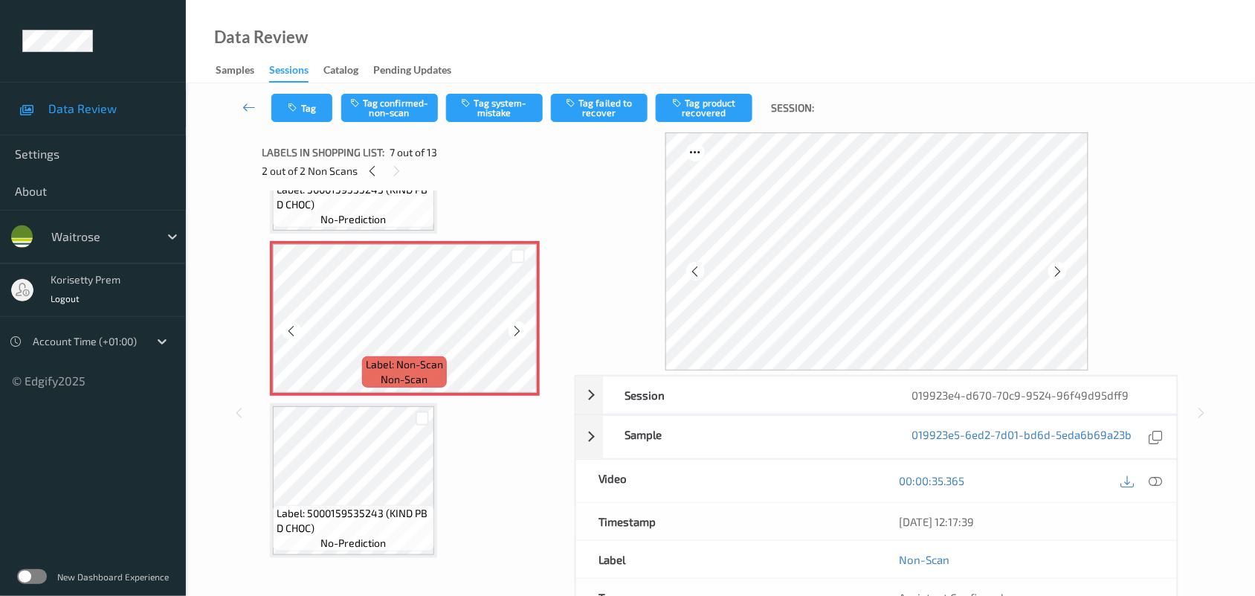
click at [517, 329] on icon at bounding box center [518, 330] width 13 height 13
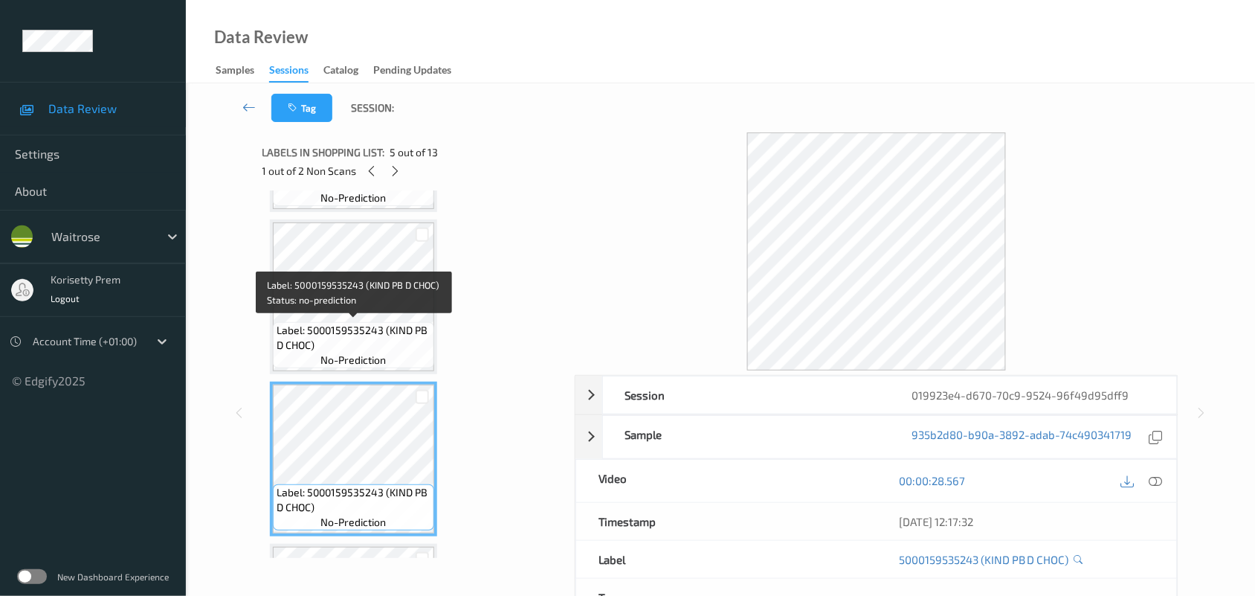
scroll to position [372, 0]
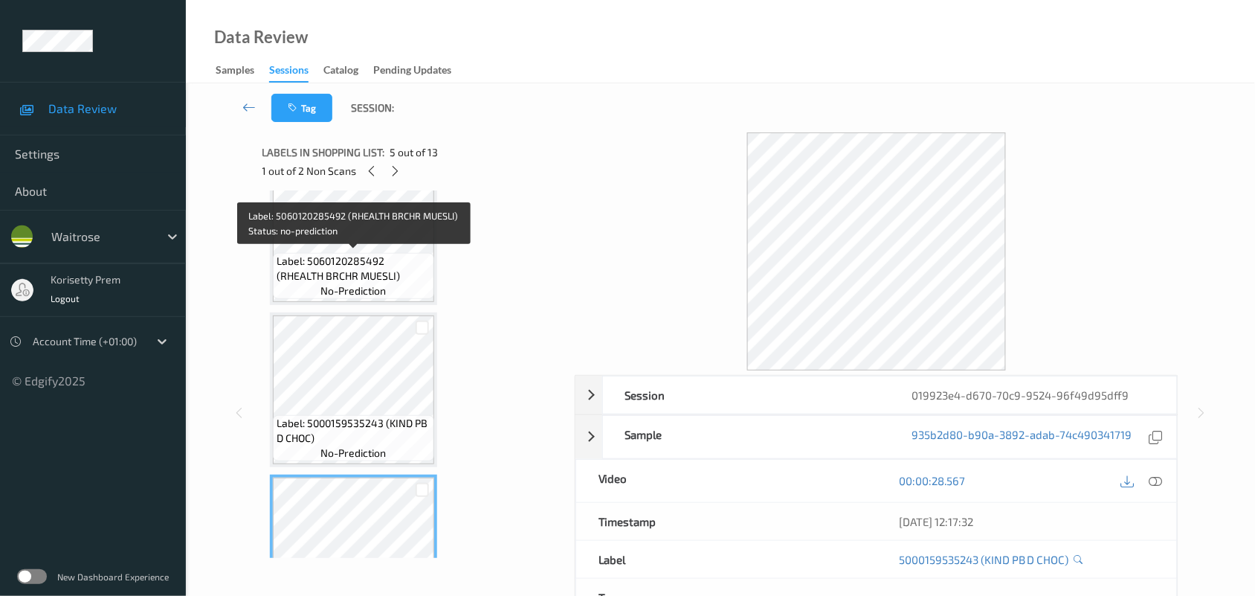
click at [322, 271] on span "Label: 5060120285492 (RHEALTH BRCHR MUESLI)" at bounding box center [354, 269] width 154 height 30
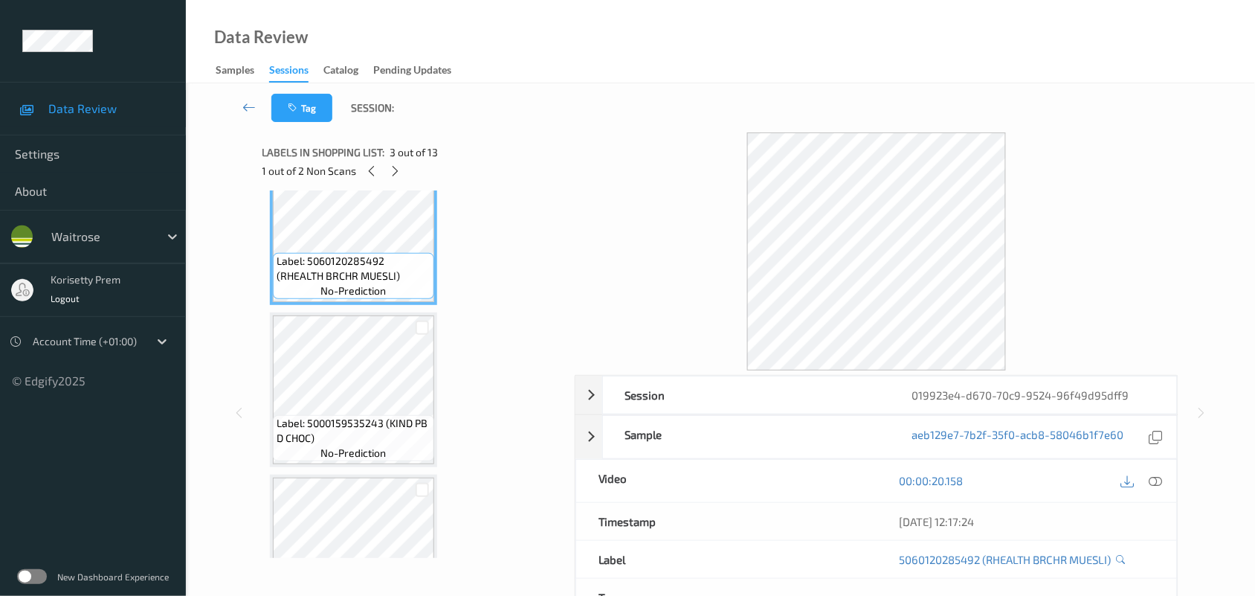
click at [1154, 480] on icon at bounding box center [1155, 480] width 13 height 13
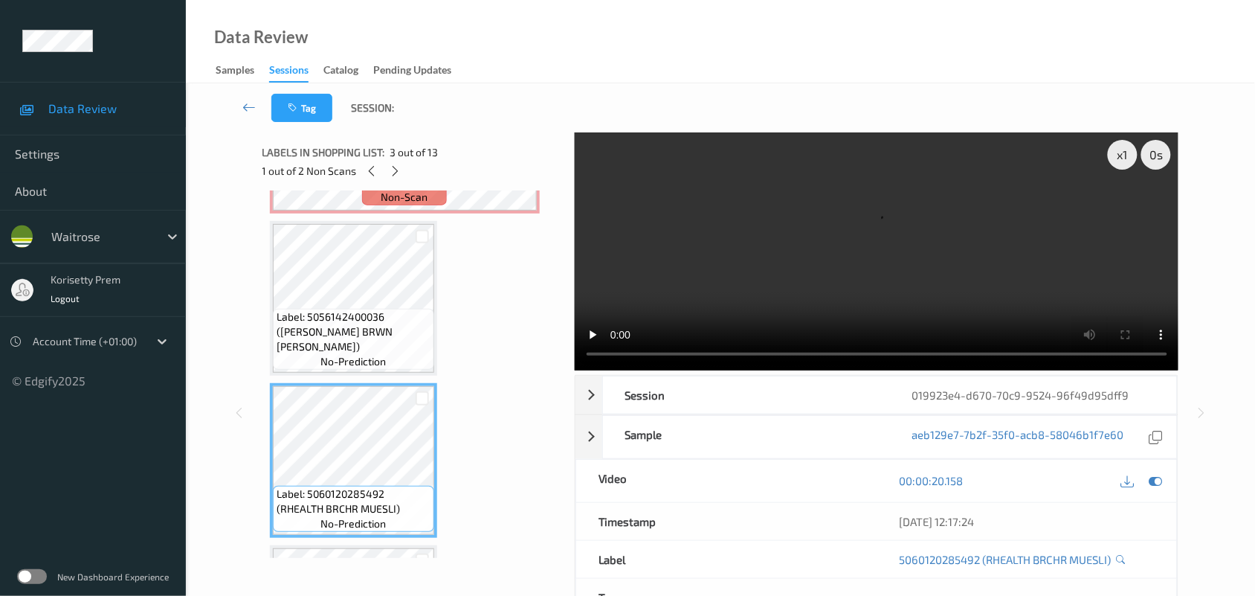
scroll to position [93, 0]
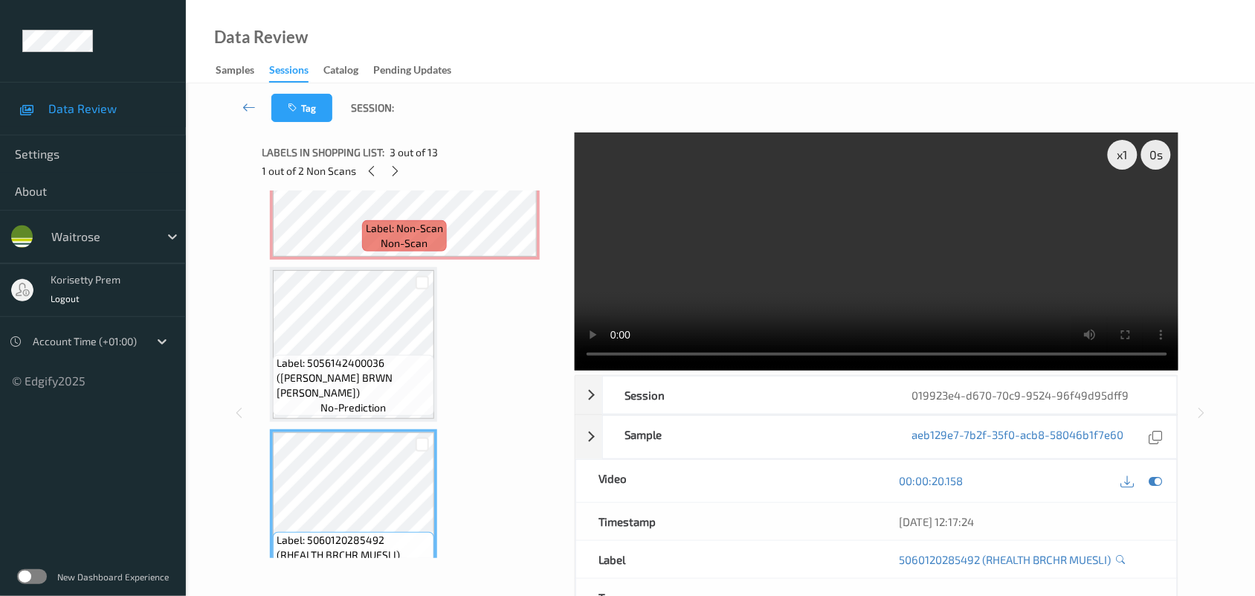
click at [748, 291] on video at bounding box center [877, 251] width 604 height 238
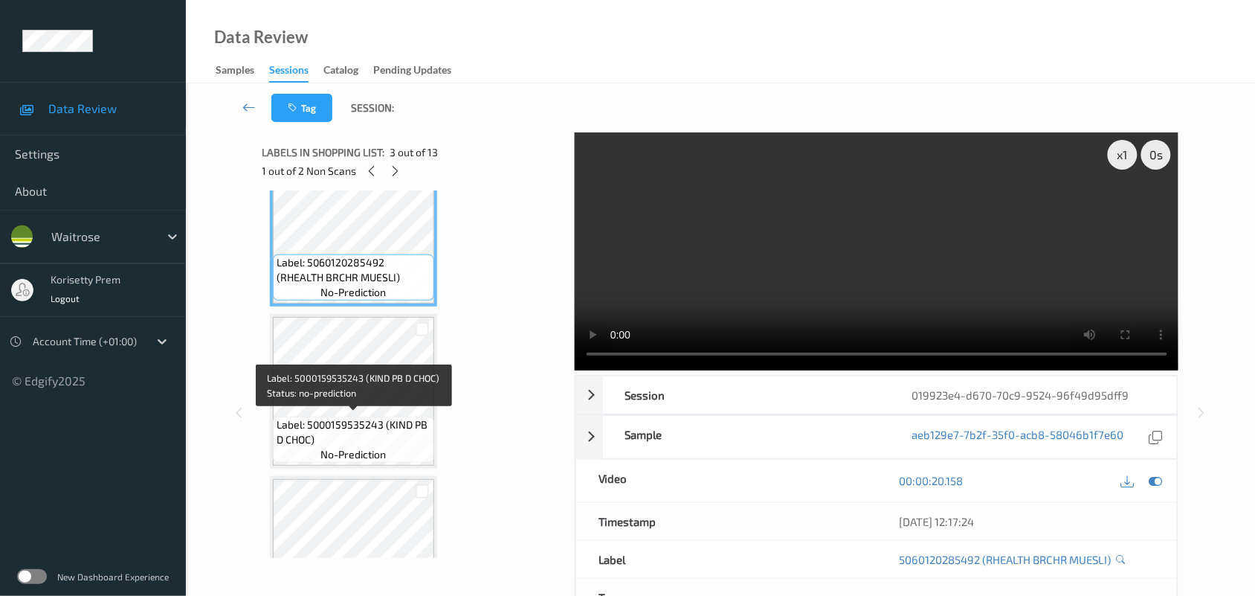
scroll to position [372, 0]
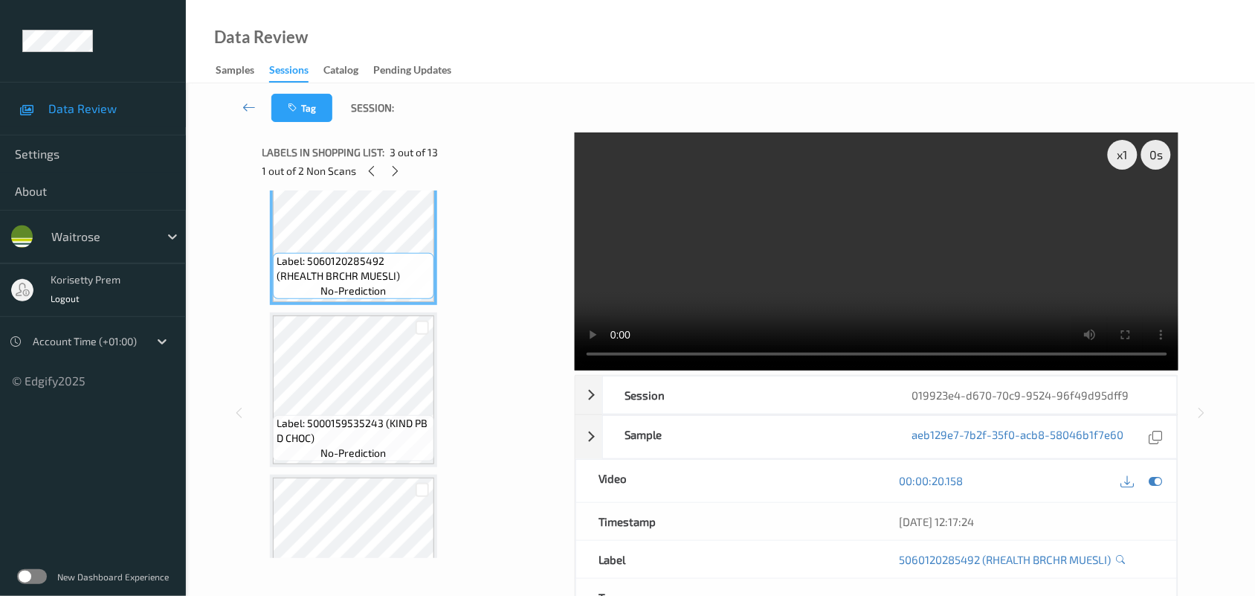
click at [948, 224] on video at bounding box center [877, 251] width 604 height 238
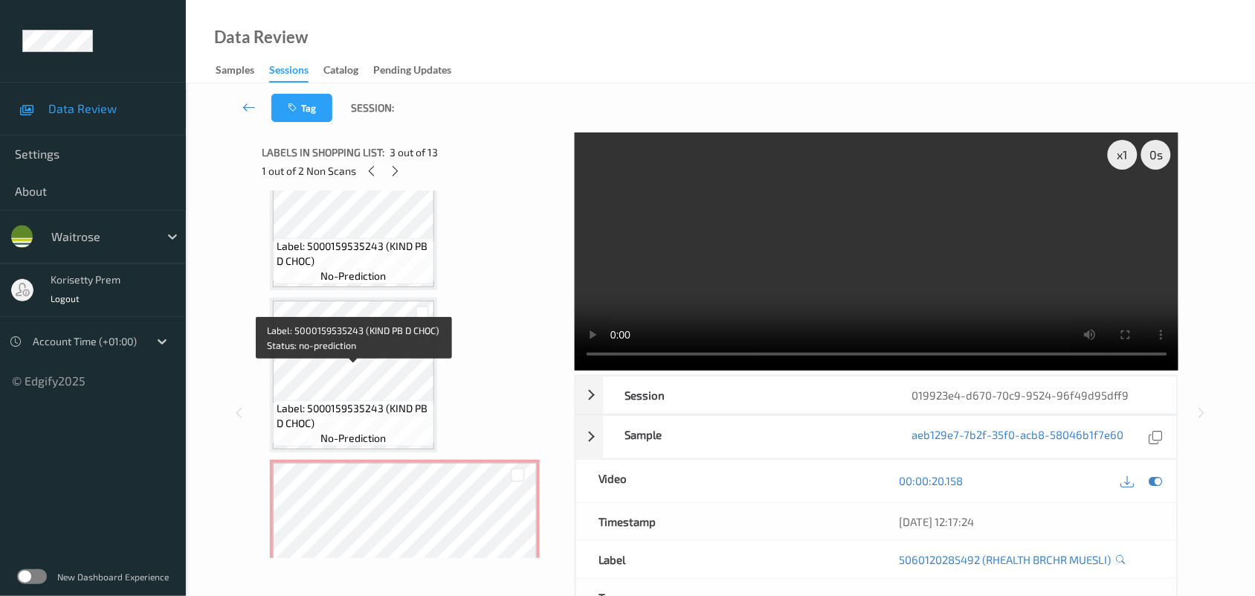
scroll to position [744, 0]
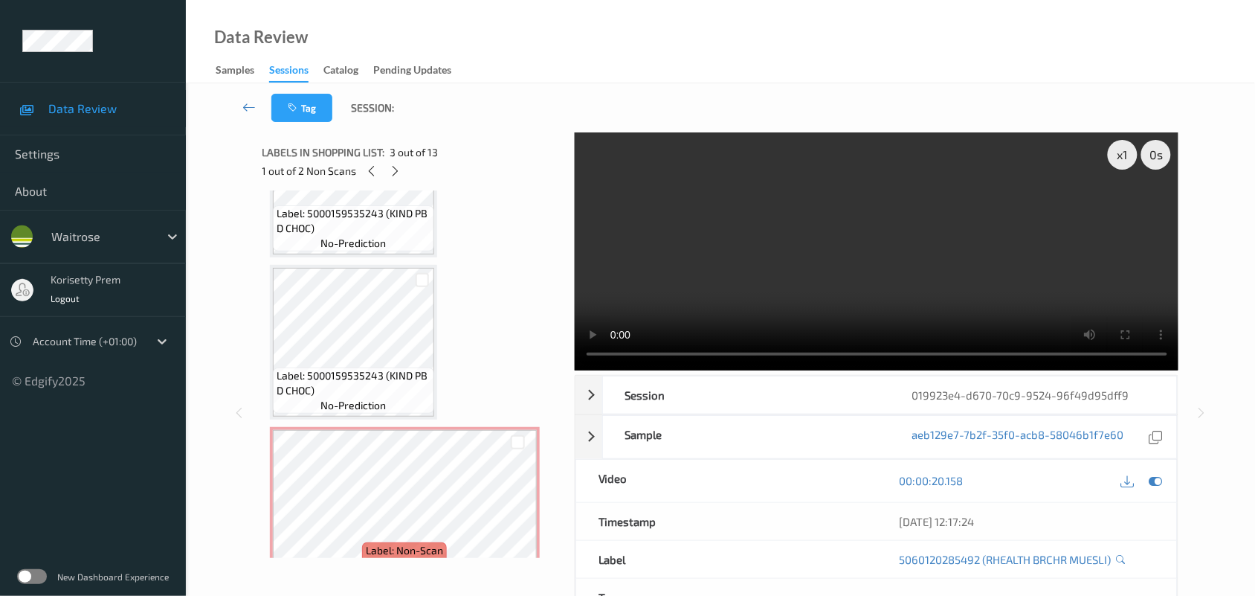
click at [918, 257] on video at bounding box center [877, 251] width 604 height 238
click at [819, 247] on video at bounding box center [877, 251] width 604 height 238
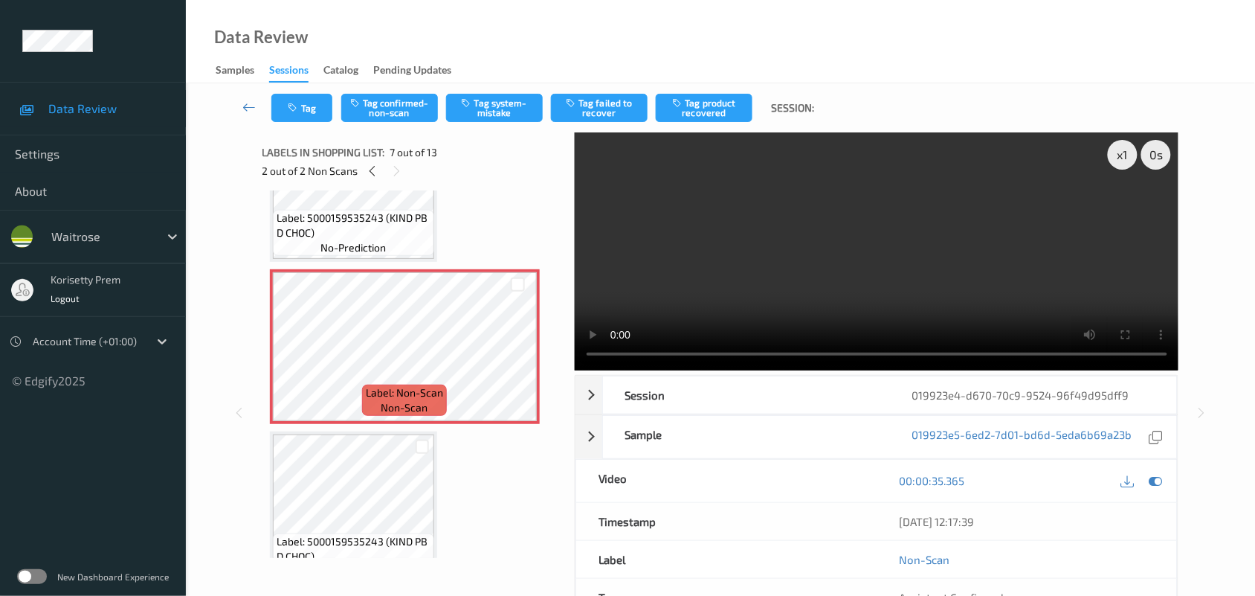
scroll to position [929, 0]
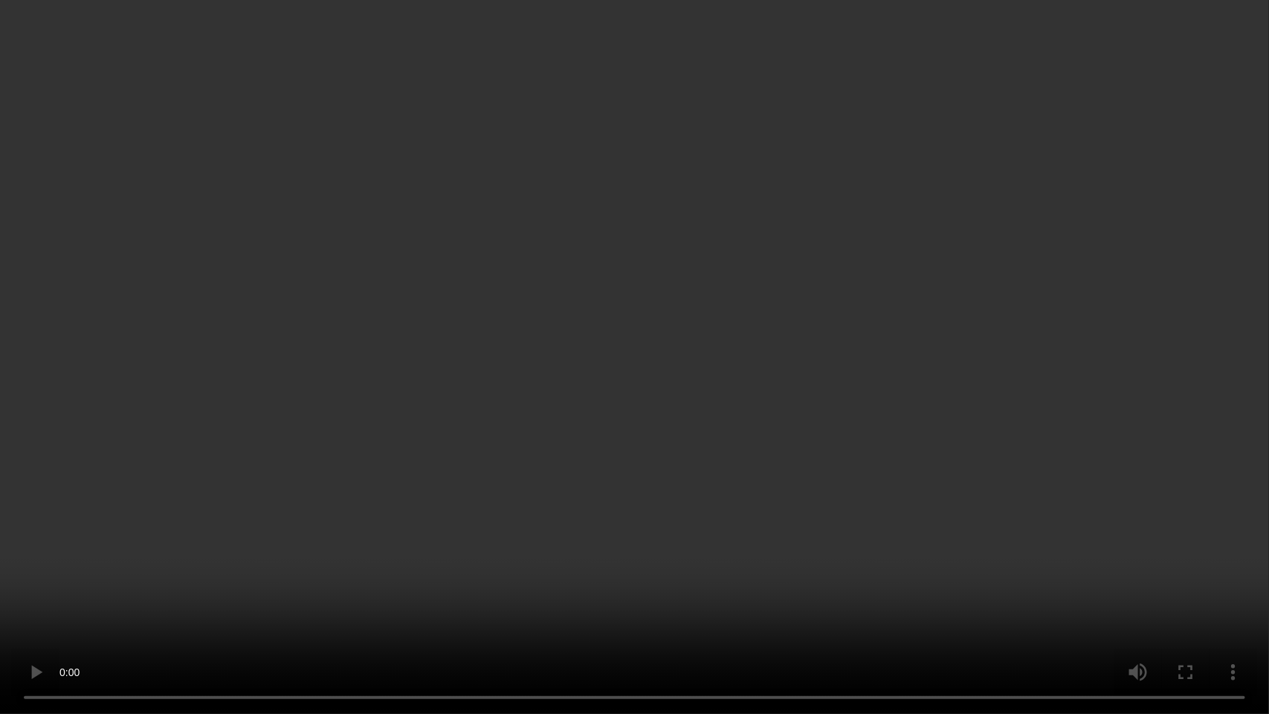
click at [923, 370] on video at bounding box center [634, 357] width 1269 height 714
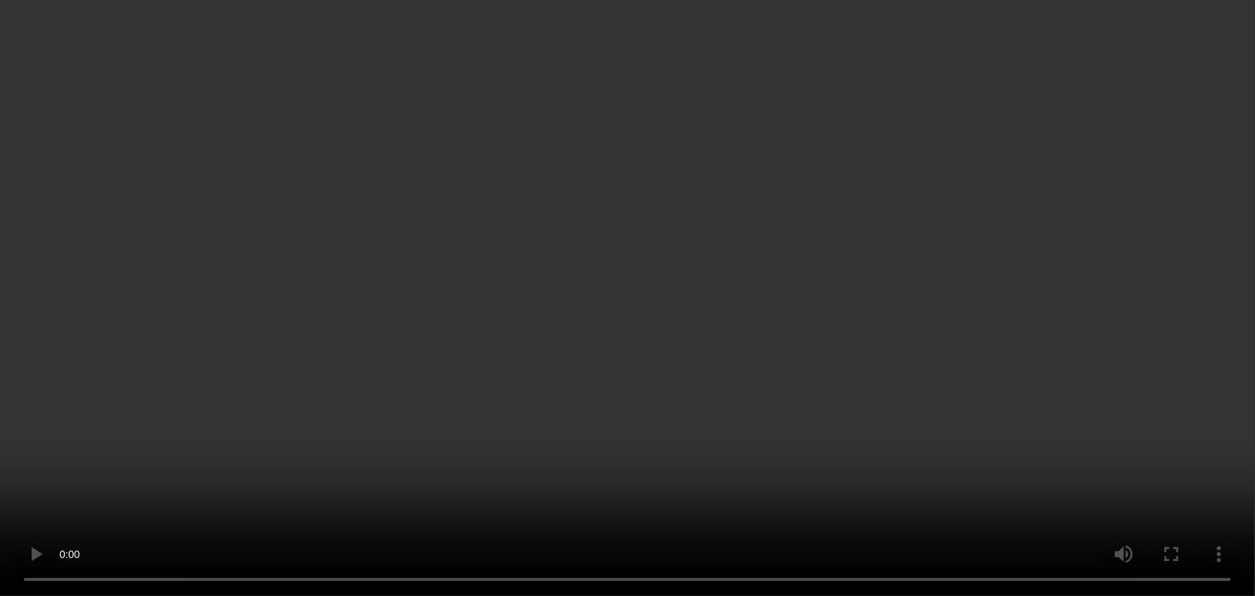
scroll to position [1022, 0]
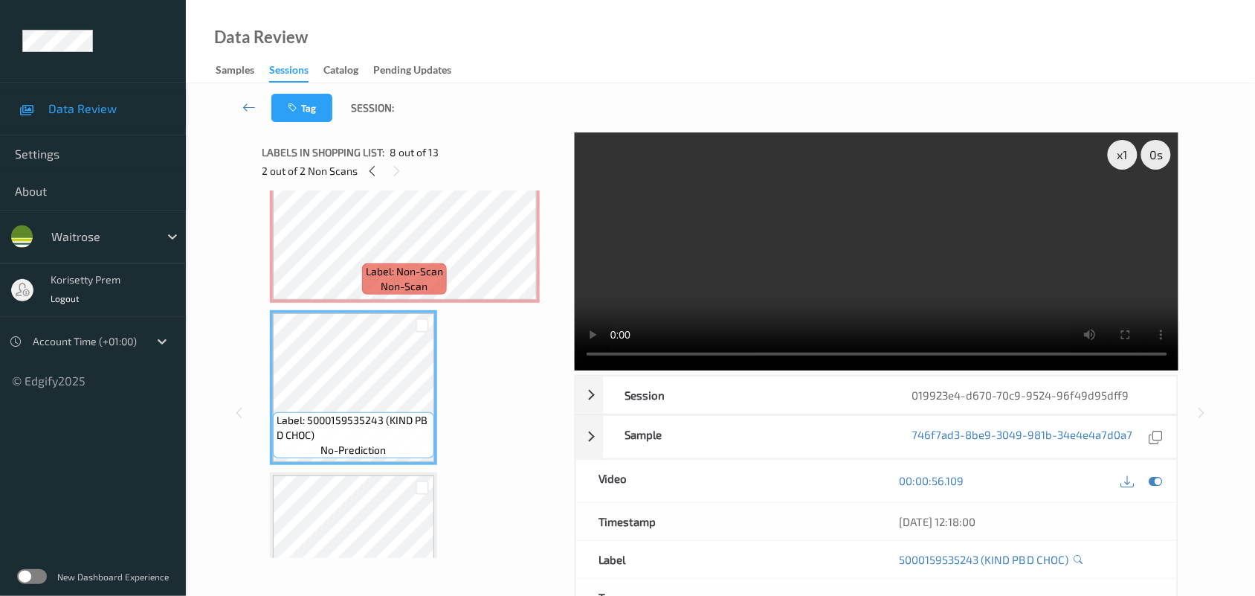
click at [950, 175] on video at bounding box center [877, 251] width 604 height 238
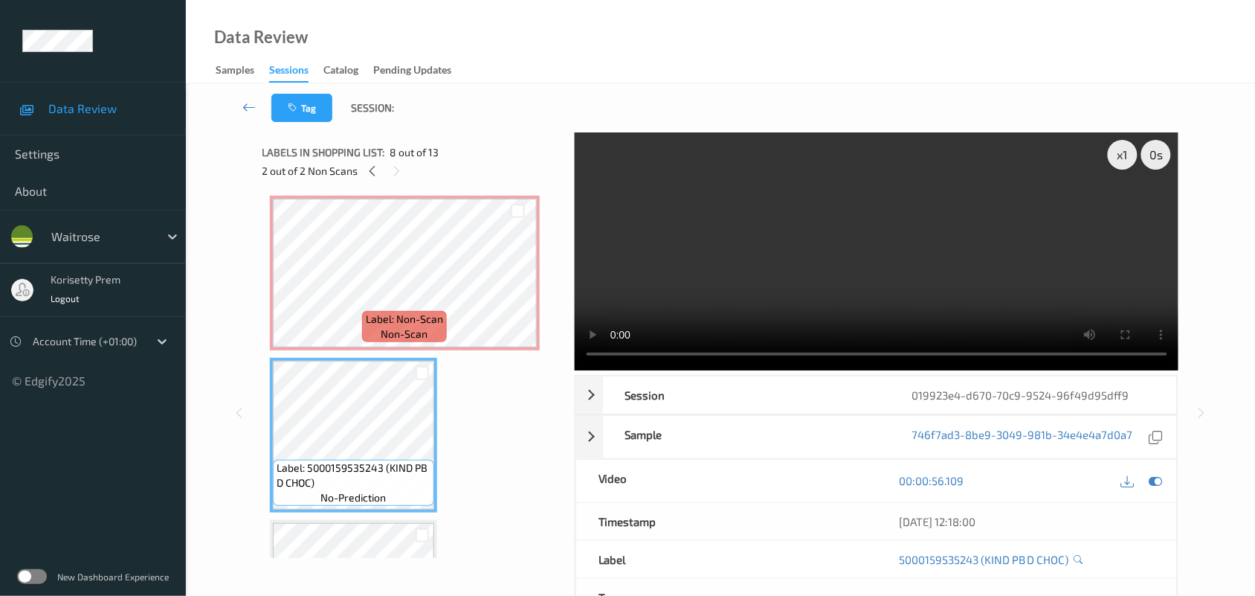
scroll to position [929, 0]
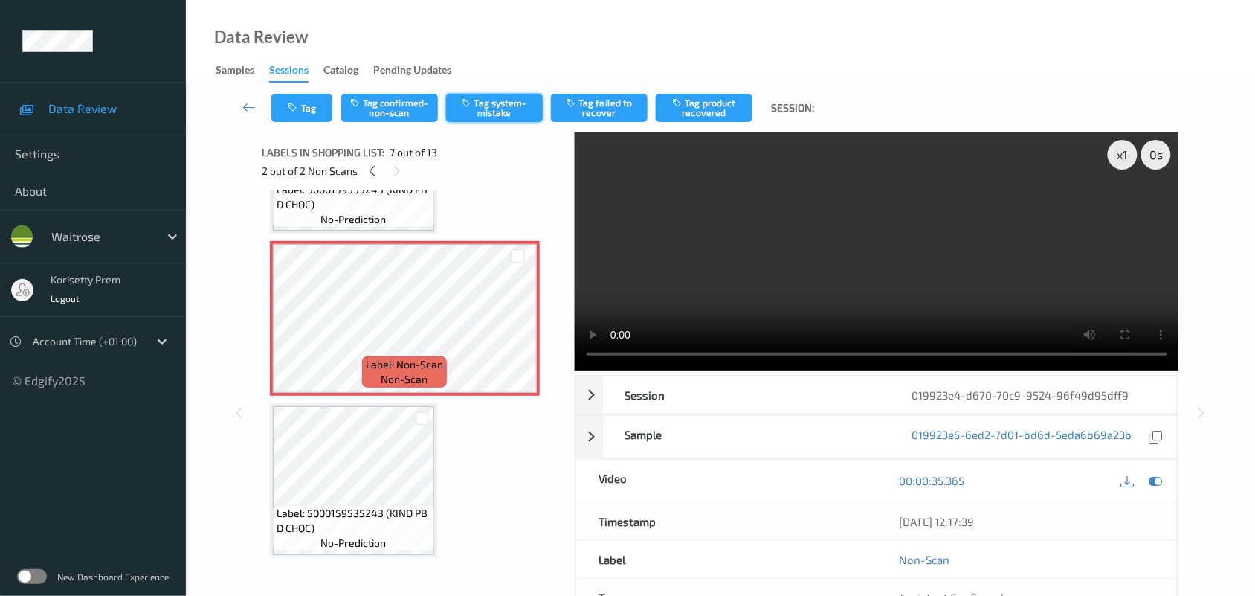
click at [521, 99] on button "Tag system-mistake" at bounding box center [494, 108] width 97 height 28
click at [511, 109] on button "Untag system-mistake" at bounding box center [494, 108] width 97 height 28
click at [390, 105] on button "Tag confirmed-non-scan" at bounding box center [389, 108] width 97 height 28
click at [707, 108] on button "Tag product recovered" at bounding box center [704, 108] width 97 height 28
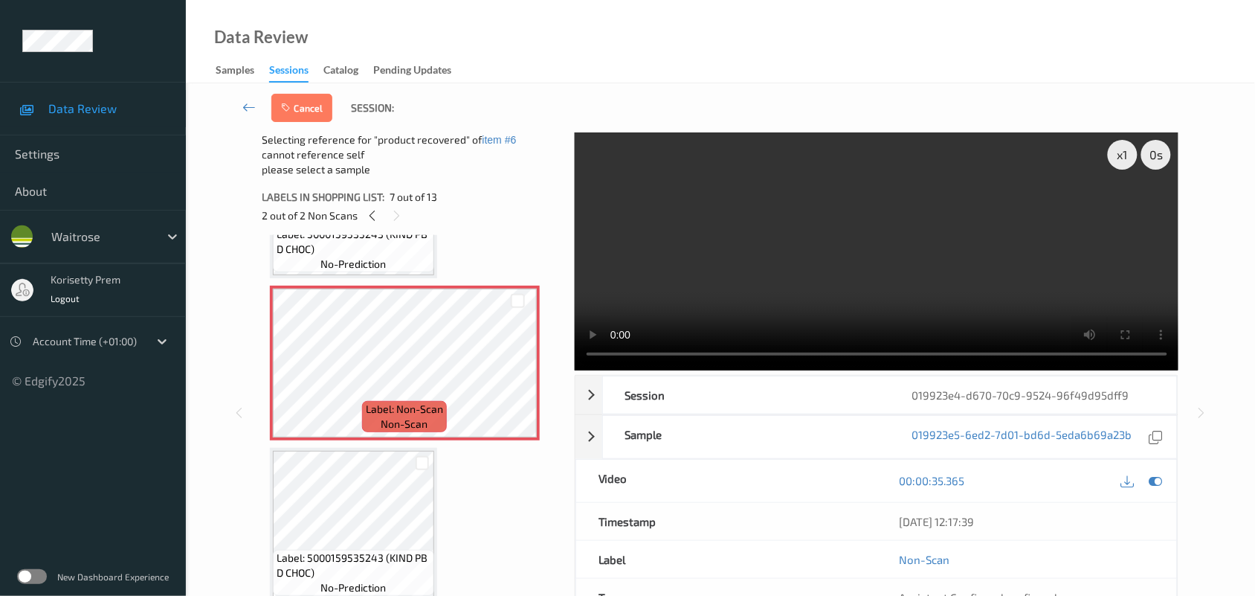
scroll to position [1022, 0]
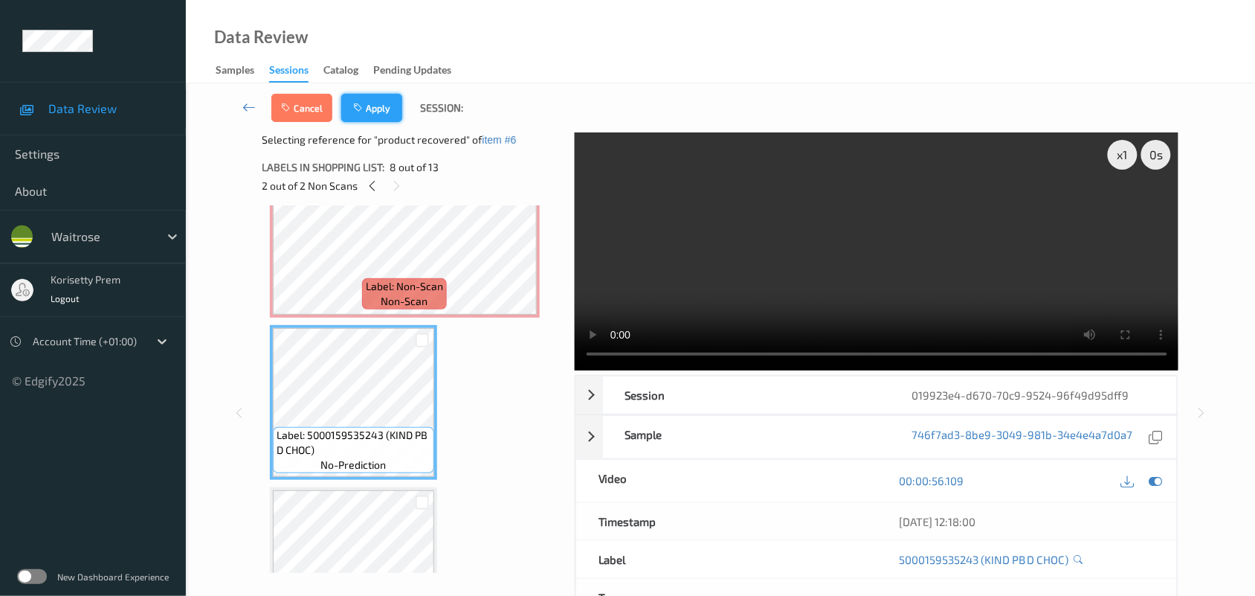
click at [369, 97] on button "Apply" at bounding box center [371, 108] width 61 height 28
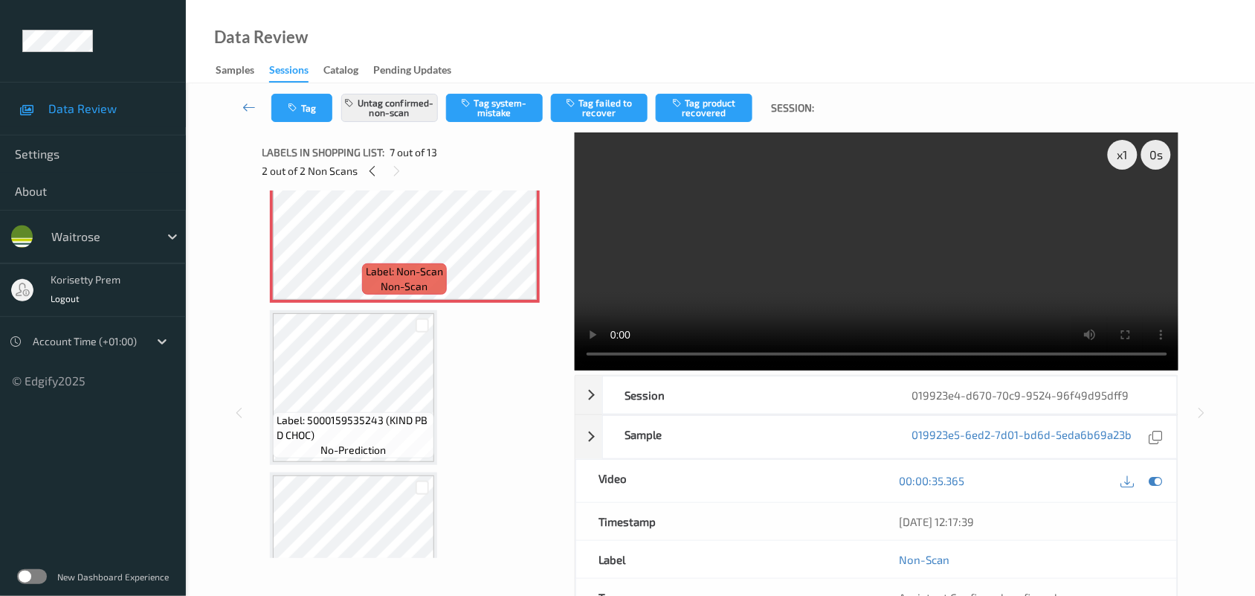
scroll to position [816, 0]
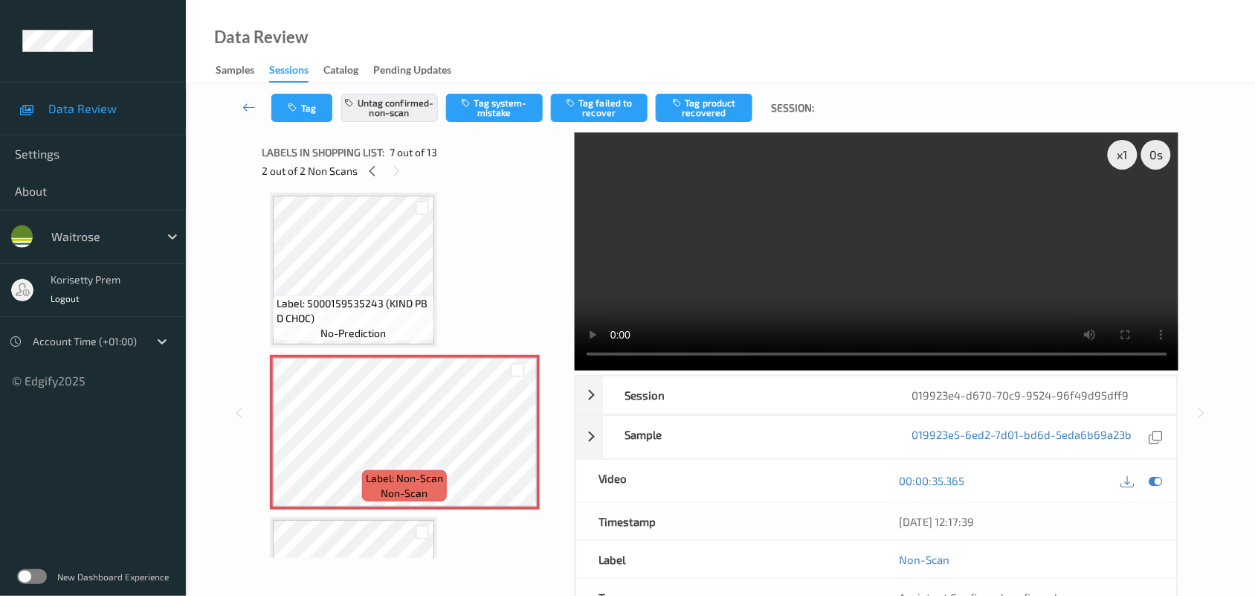
click at [826, 280] on video at bounding box center [877, 251] width 604 height 238
click at [742, 273] on video at bounding box center [877, 251] width 604 height 238
click at [774, 268] on video at bounding box center [877, 251] width 604 height 238
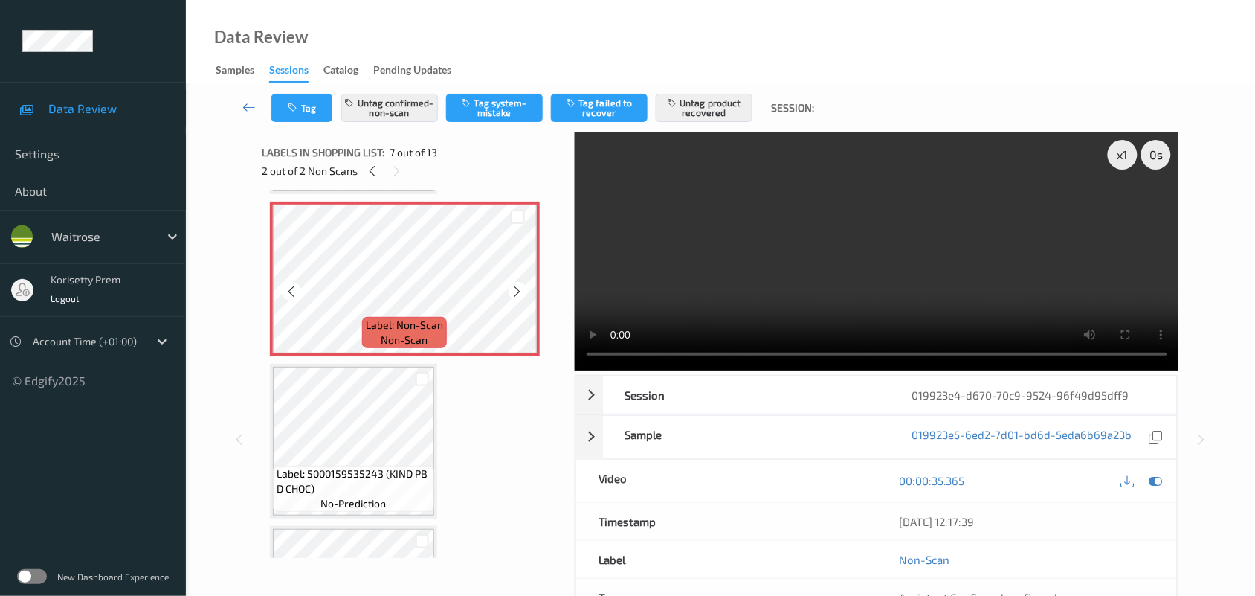
scroll to position [1002, 0]
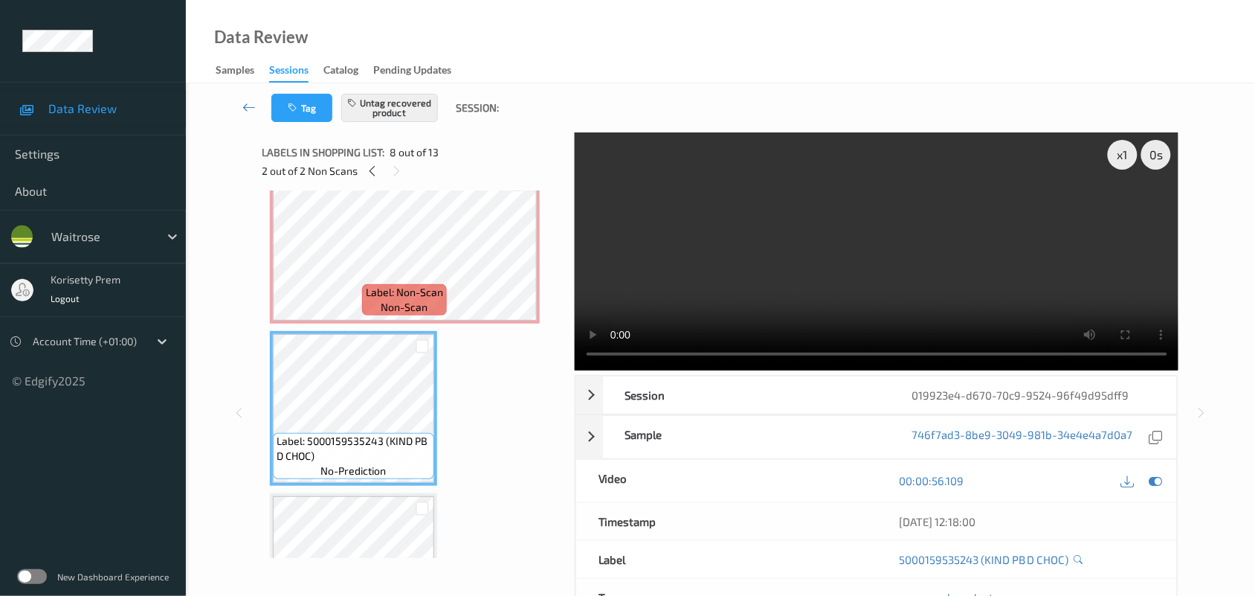
click at [833, 260] on video at bounding box center [877, 251] width 604 height 238
click at [820, 259] on video at bounding box center [877, 251] width 604 height 238
click at [778, 270] on video at bounding box center [877, 251] width 604 height 238
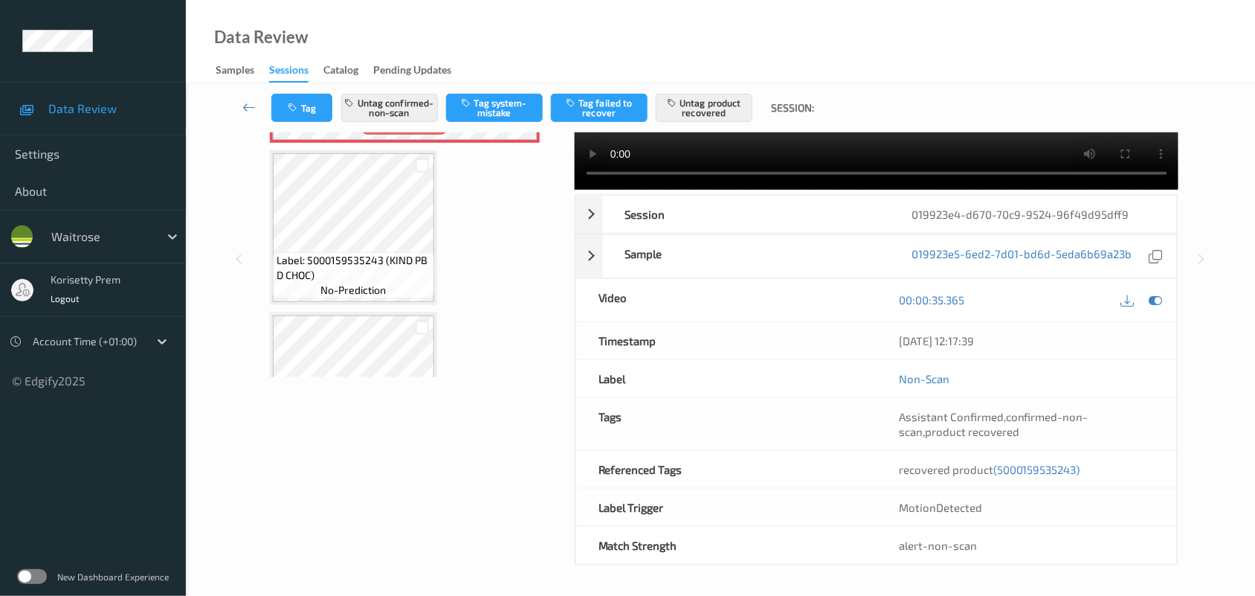
click at [1041, 468] on span "(5000159535243)" at bounding box center [1036, 468] width 87 height 13
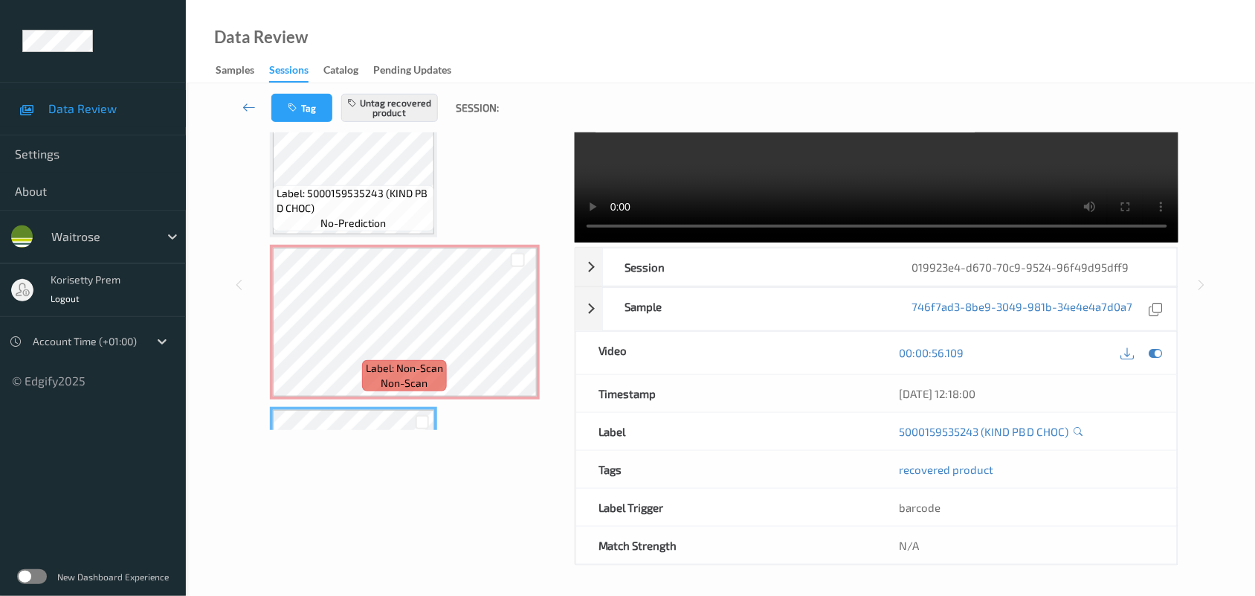
scroll to position [699, 0]
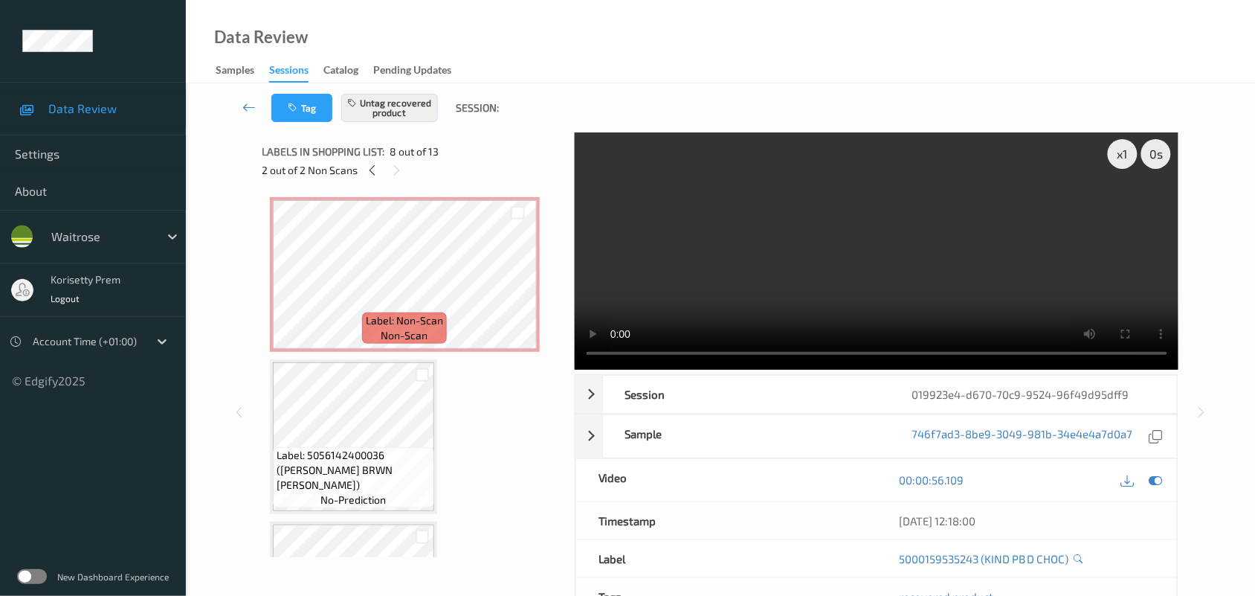
scroll to position [0, 0]
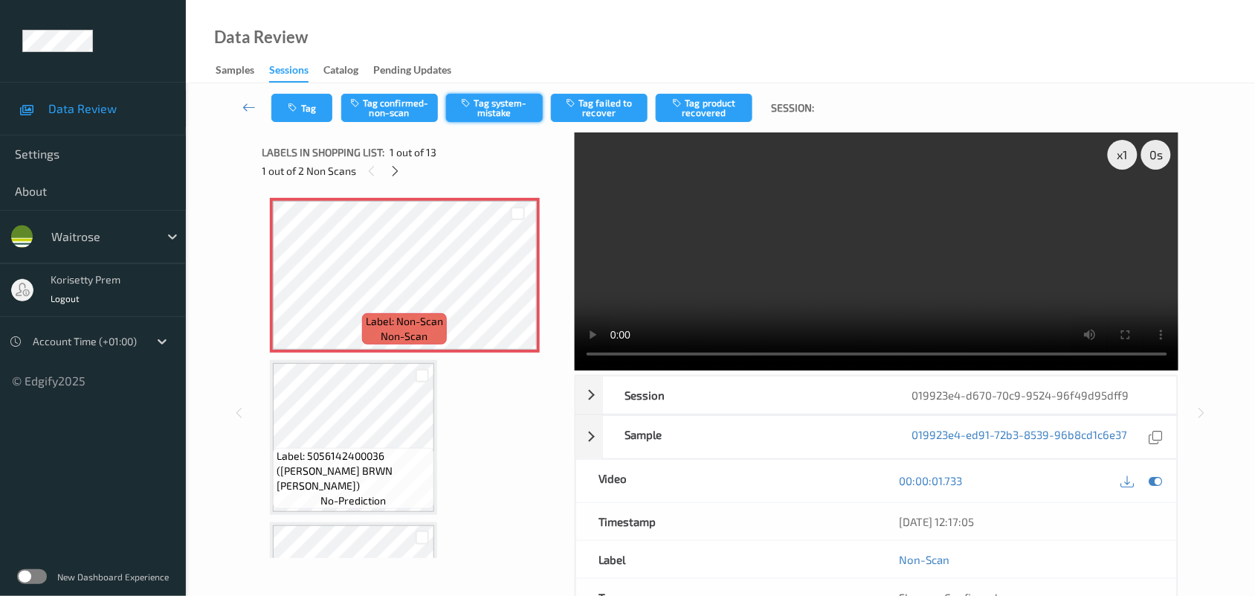
click at [497, 106] on button "Tag system-mistake" at bounding box center [494, 108] width 97 height 28
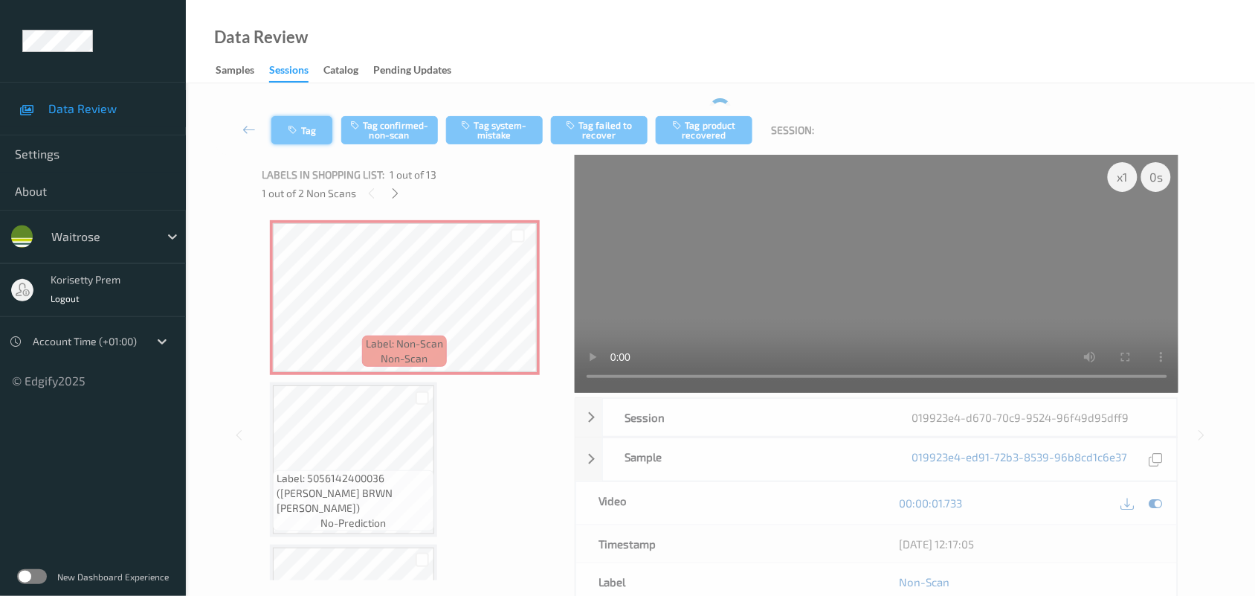
click at [295, 123] on button "Tag" at bounding box center [301, 130] width 61 height 28
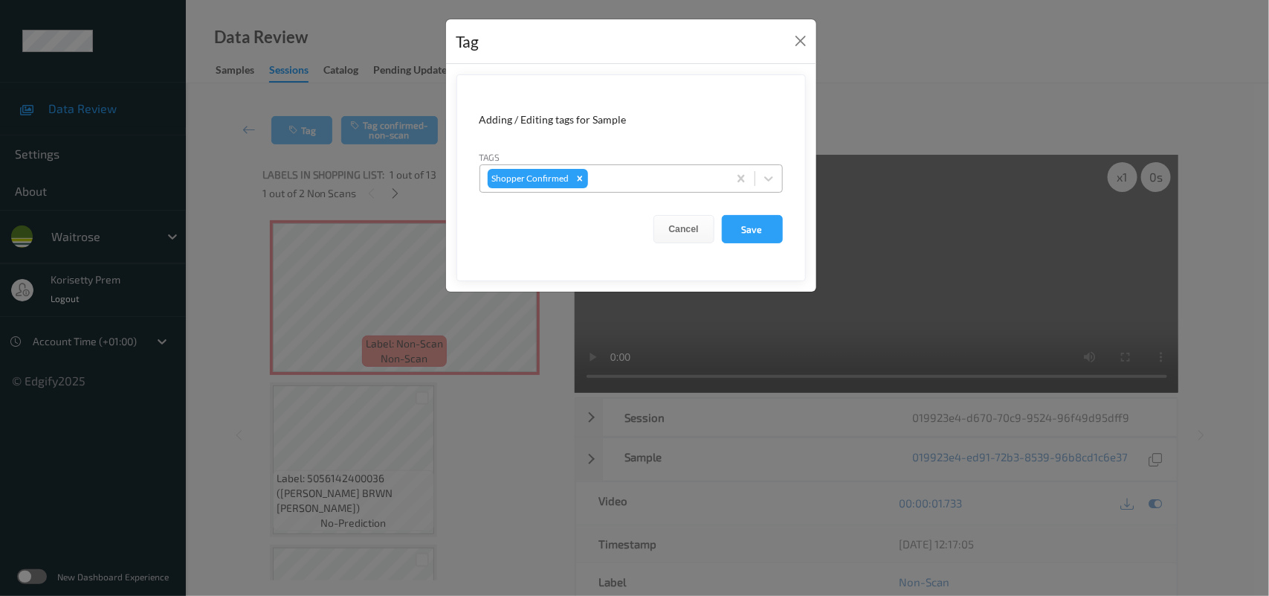
click at [657, 190] on div "Shopper Confirmed" at bounding box center [604, 178] width 248 height 25
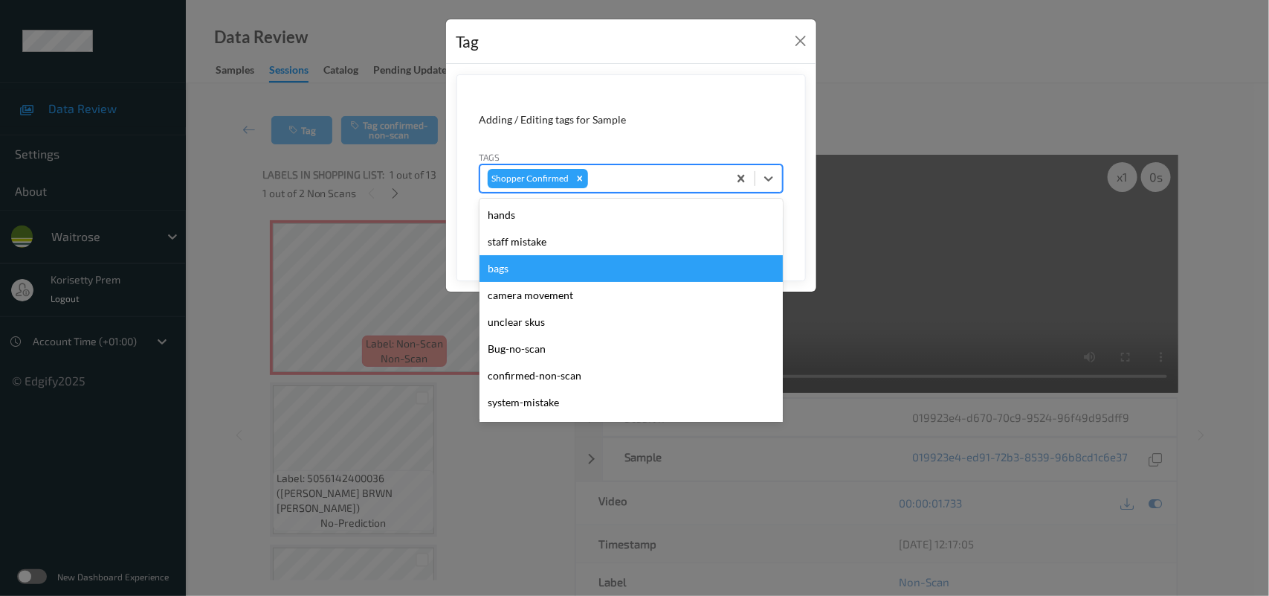
click at [525, 261] on div "bags" at bounding box center [631, 268] width 303 height 27
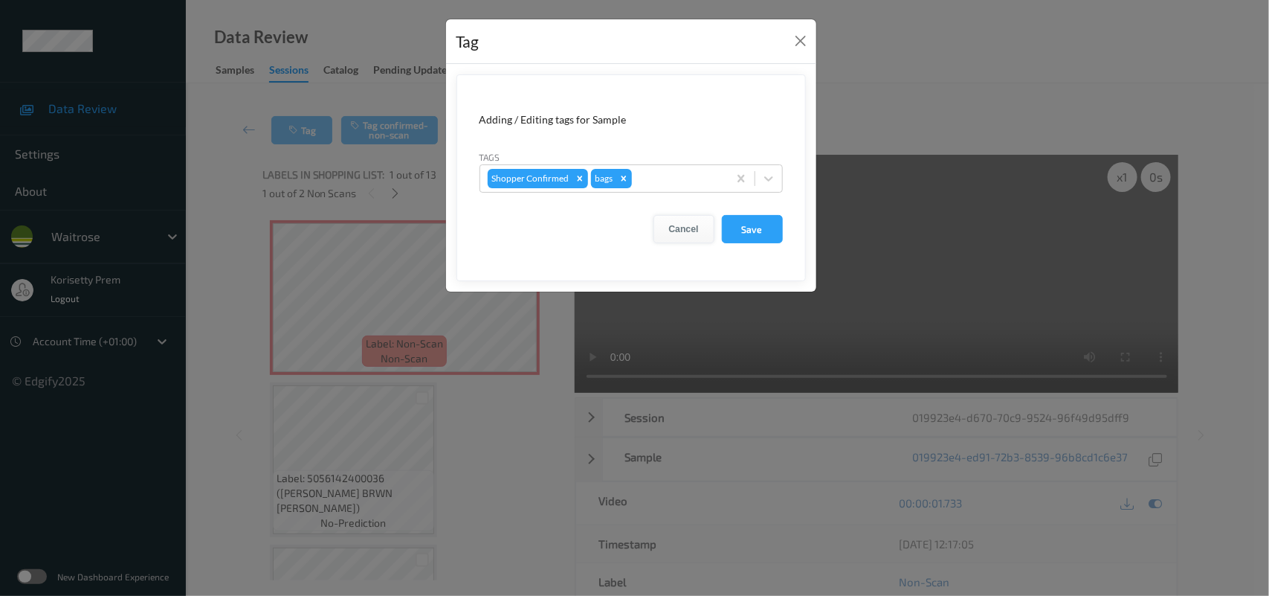
click at [688, 229] on button "Cancel" at bounding box center [684, 229] width 61 height 28
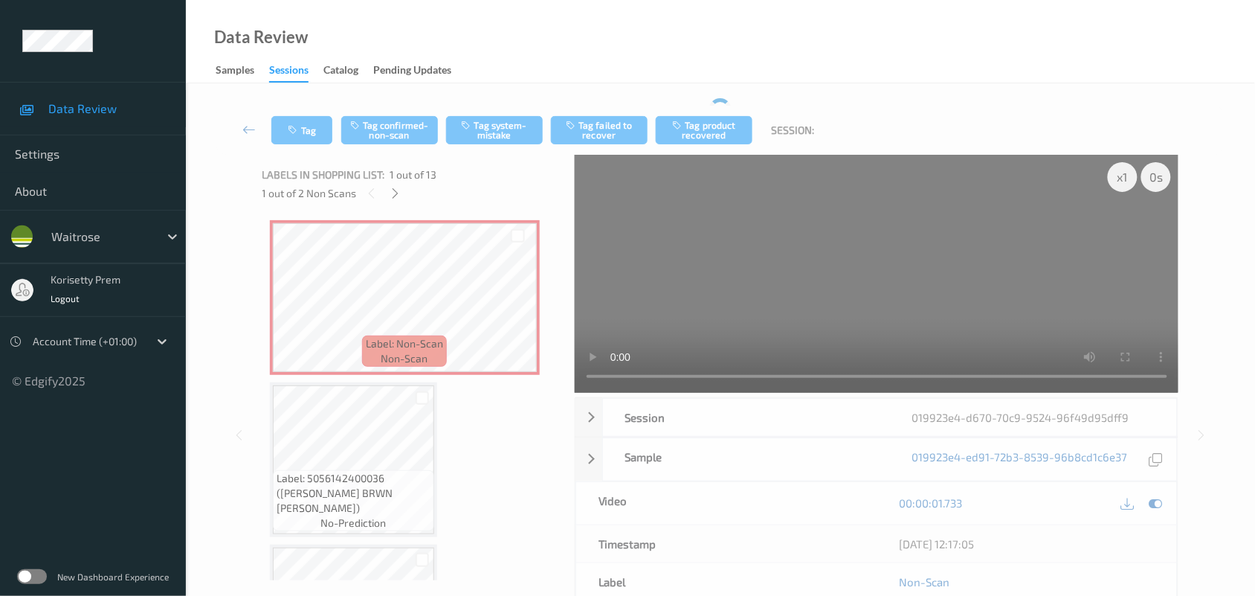
click at [554, 175] on div "Labels in shopping list: 1 out of 13" at bounding box center [413, 174] width 302 height 19
click at [772, 324] on video at bounding box center [877, 274] width 604 height 238
click at [834, 280] on video at bounding box center [877, 274] width 604 height 238
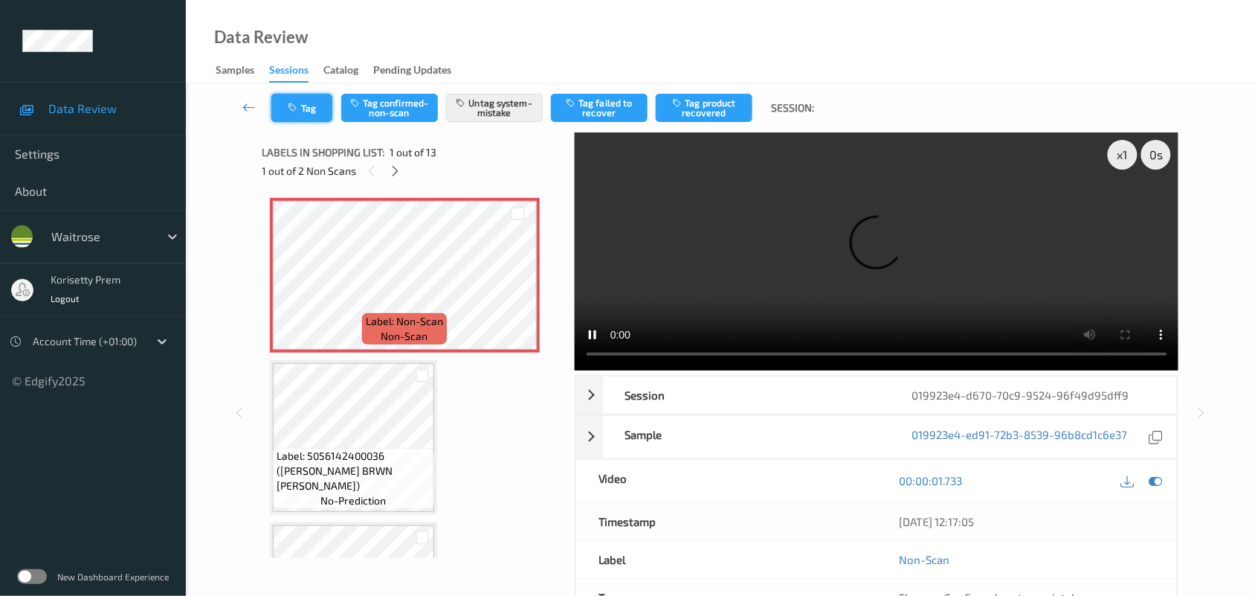
click at [288, 109] on icon "button" at bounding box center [294, 108] width 13 height 10
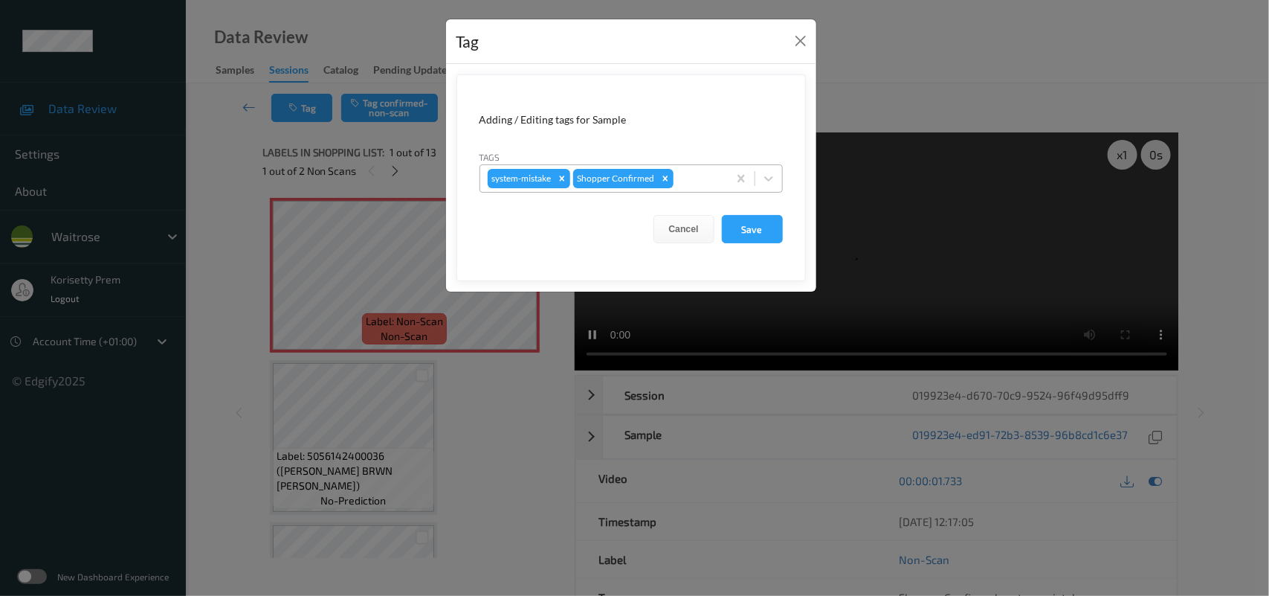
click at [690, 173] on div at bounding box center [699, 179] width 44 height 18
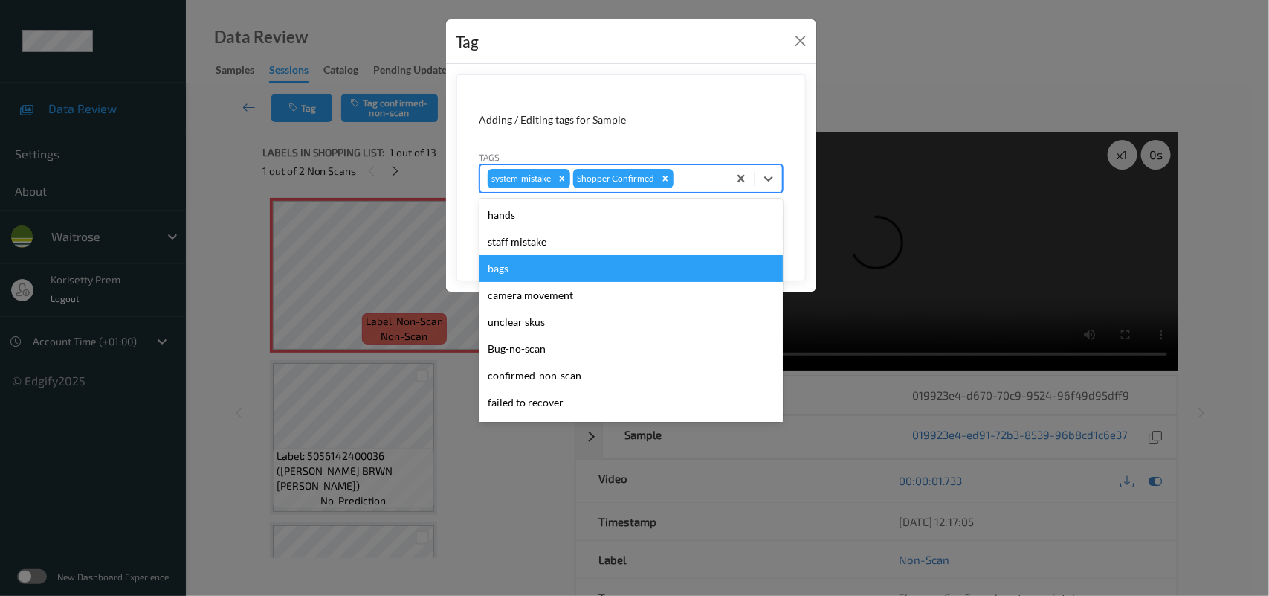
click at [535, 273] on div "bags" at bounding box center [631, 268] width 303 height 27
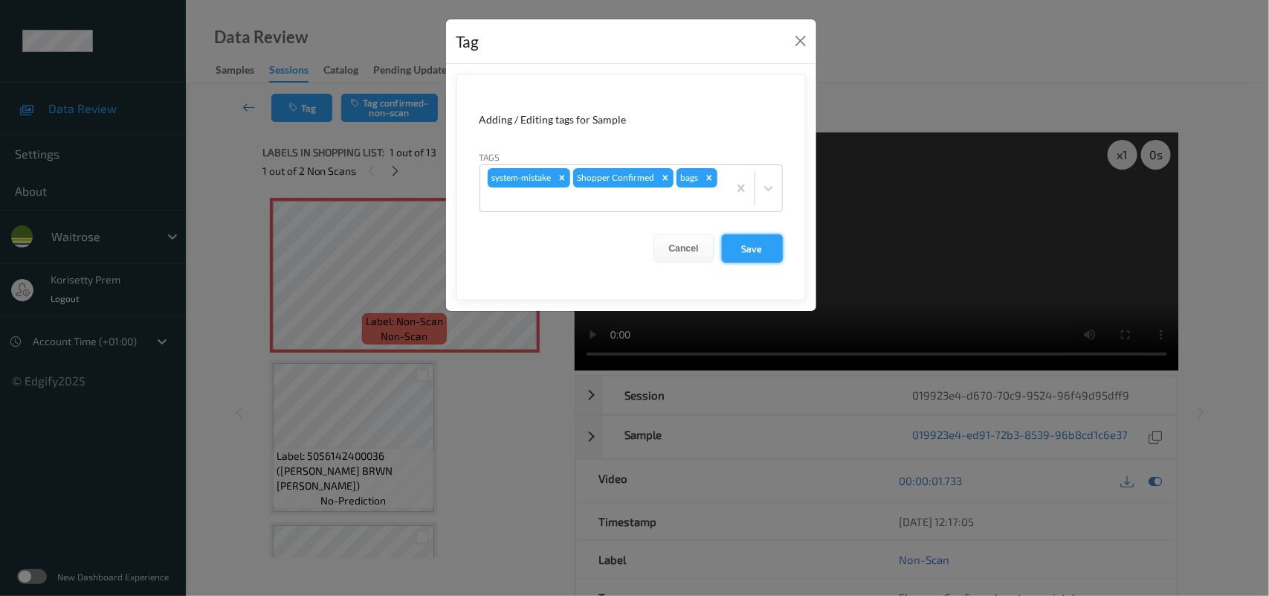
click at [737, 242] on button "Save" at bounding box center [752, 248] width 61 height 28
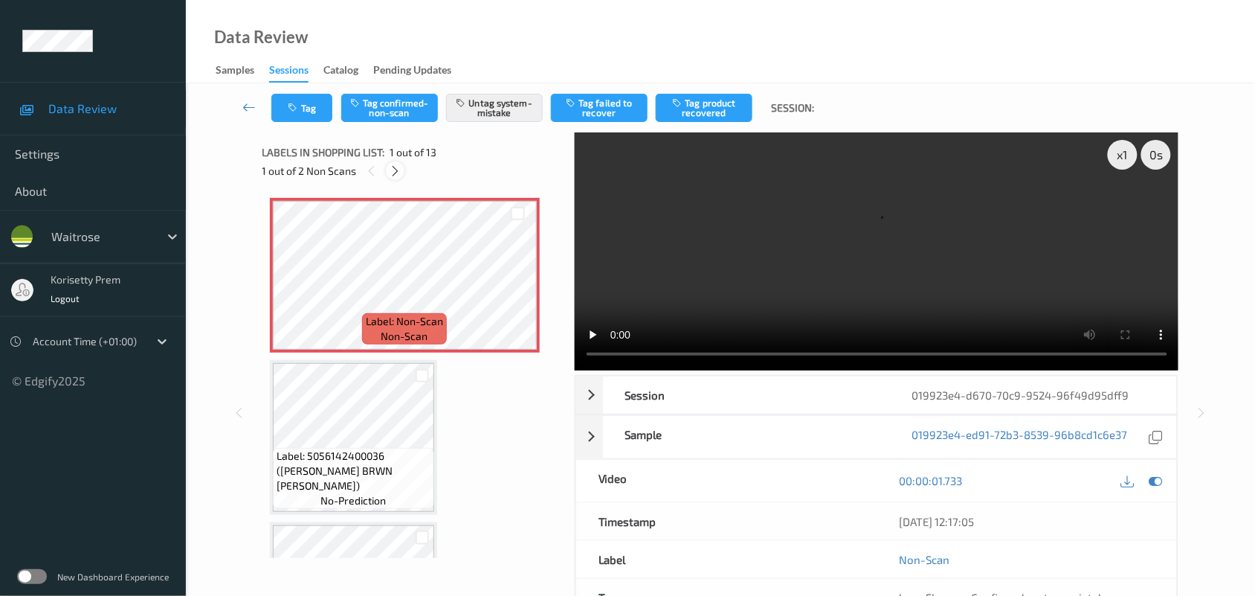
click at [398, 167] on icon at bounding box center [395, 170] width 13 height 13
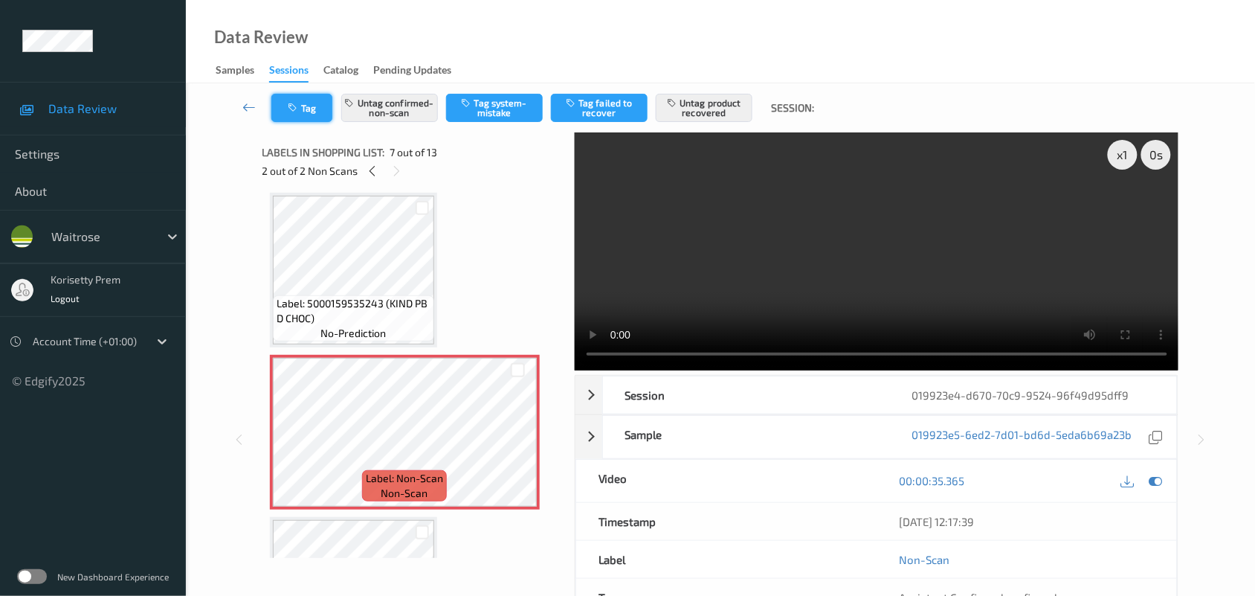
click at [305, 105] on button "Tag" at bounding box center [301, 108] width 61 height 28
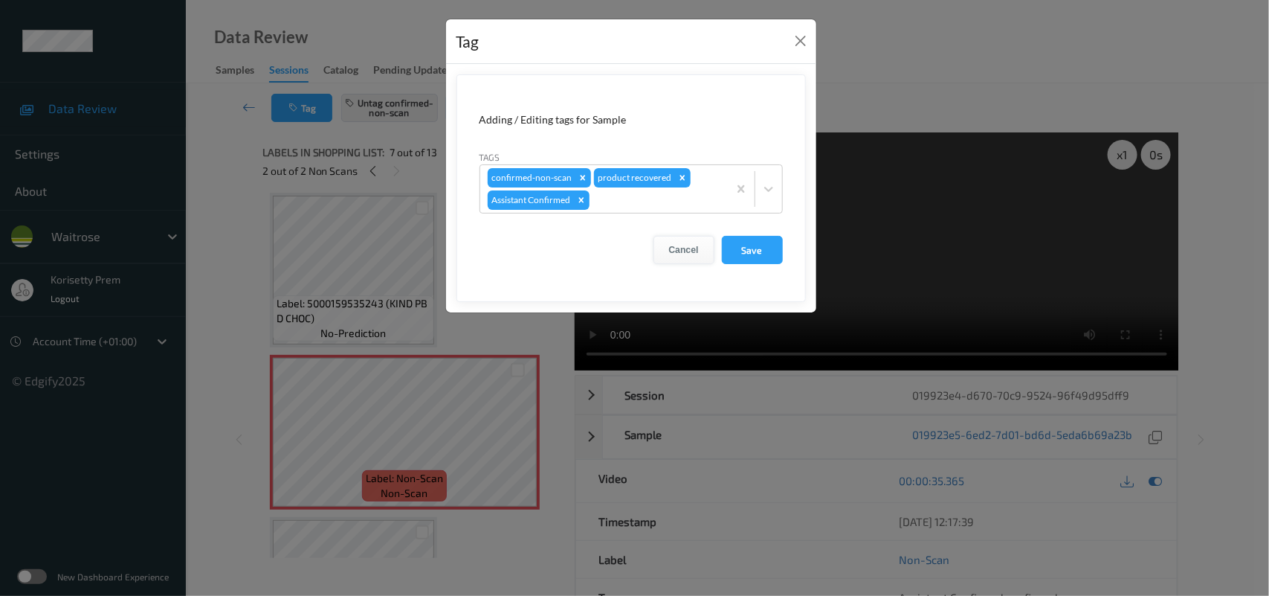
click at [681, 253] on button "Cancel" at bounding box center [684, 250] width 61 height 28
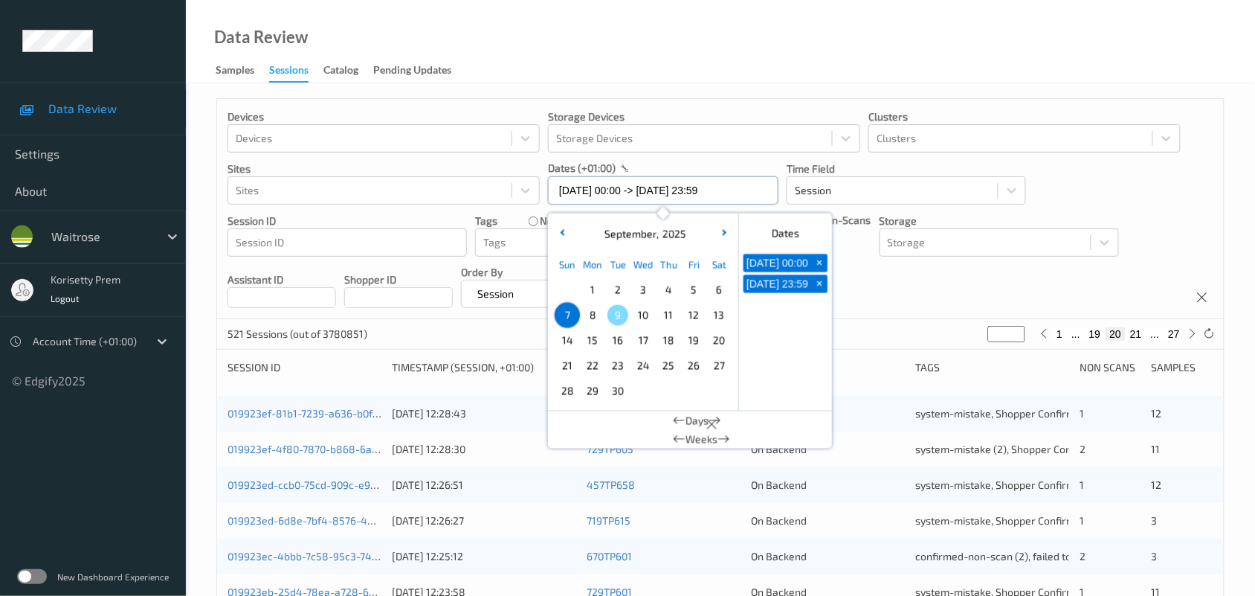
click at [685, 187] on input "[DATE] 00:00 -> [DATE] 23:59" at bounding box center [663, 190] width 230 height 28
click at [599, 317] on span "8" at bounding box center [592, 315] width 21 height 21
type input "[DATE] 00:00"
type input "*"
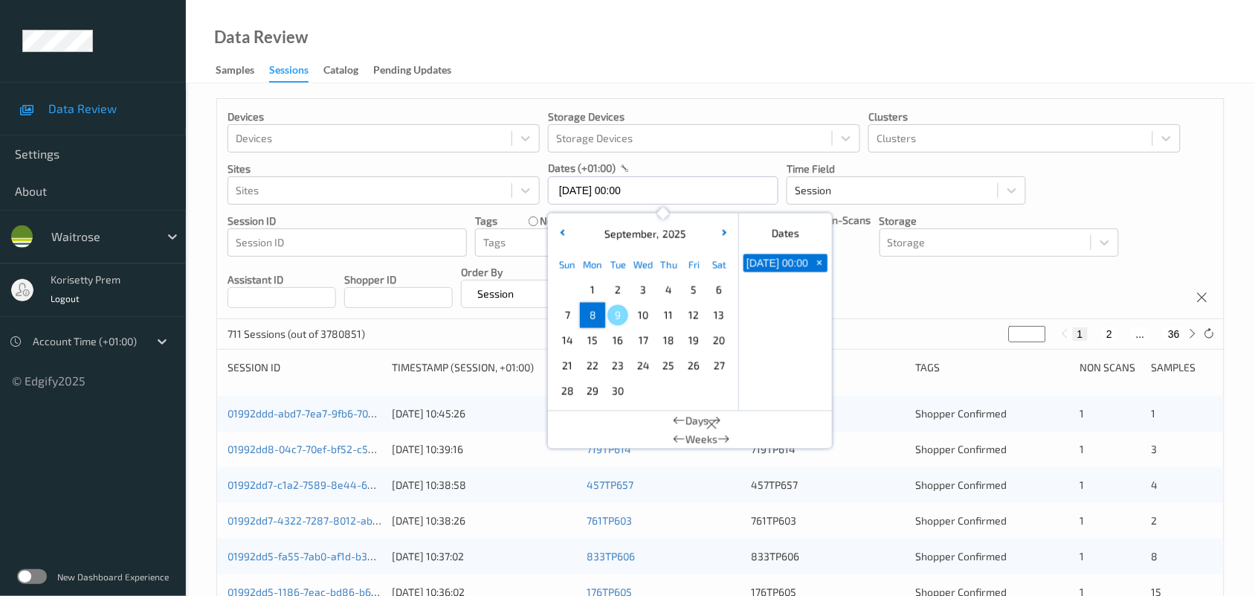
click at [593, 317] on span "8" at bounding box center [592, 315] width 21 height 21
type input "[DATE] 00:00 -> [DATE] 23:59"
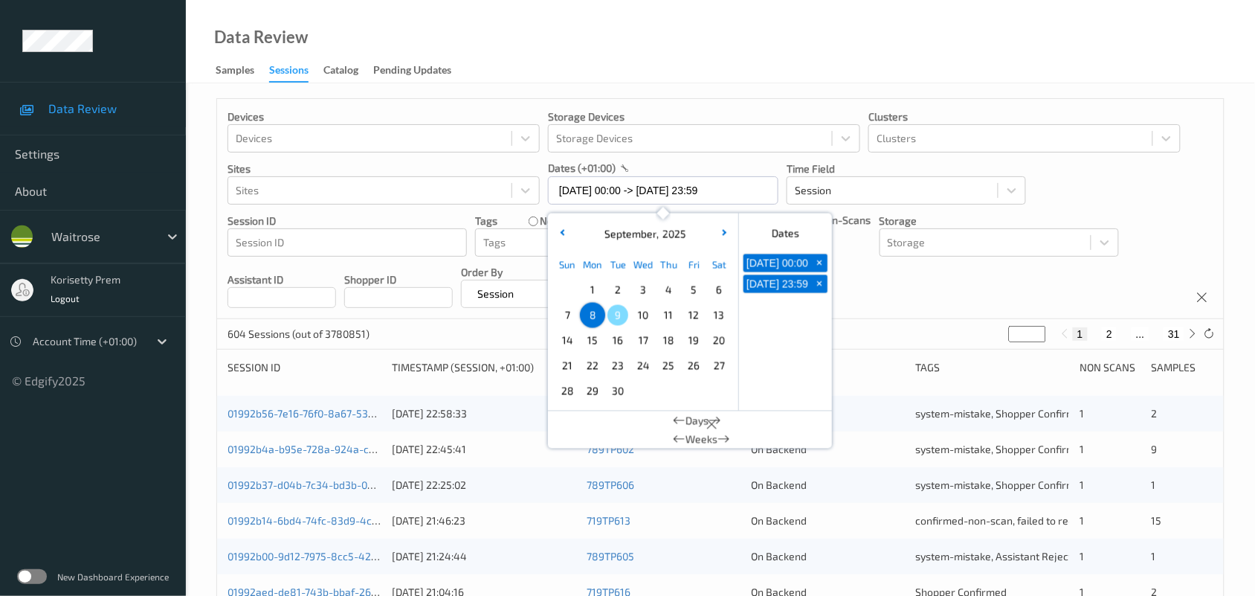
click at [901, 297] on div "Devices Devices Storage Devices Storage Devices Clusters Clusters Sites Sites d…" at bounding box center [720, 209] width 1007 height 220
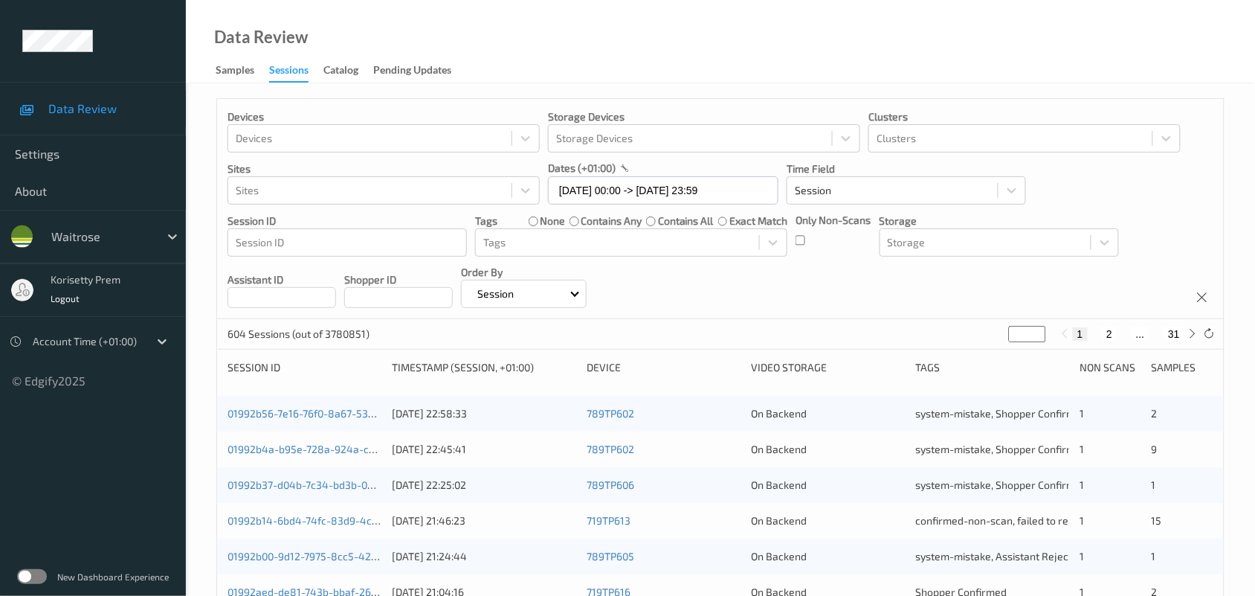
click at [1115, 335] on button "2" at bounding box center [1109, 333] width 15 height 13
type input "*"
click at [1123, 335] on button "3" at bounding box center [1124, 333] width 15 height 13
type input "*"
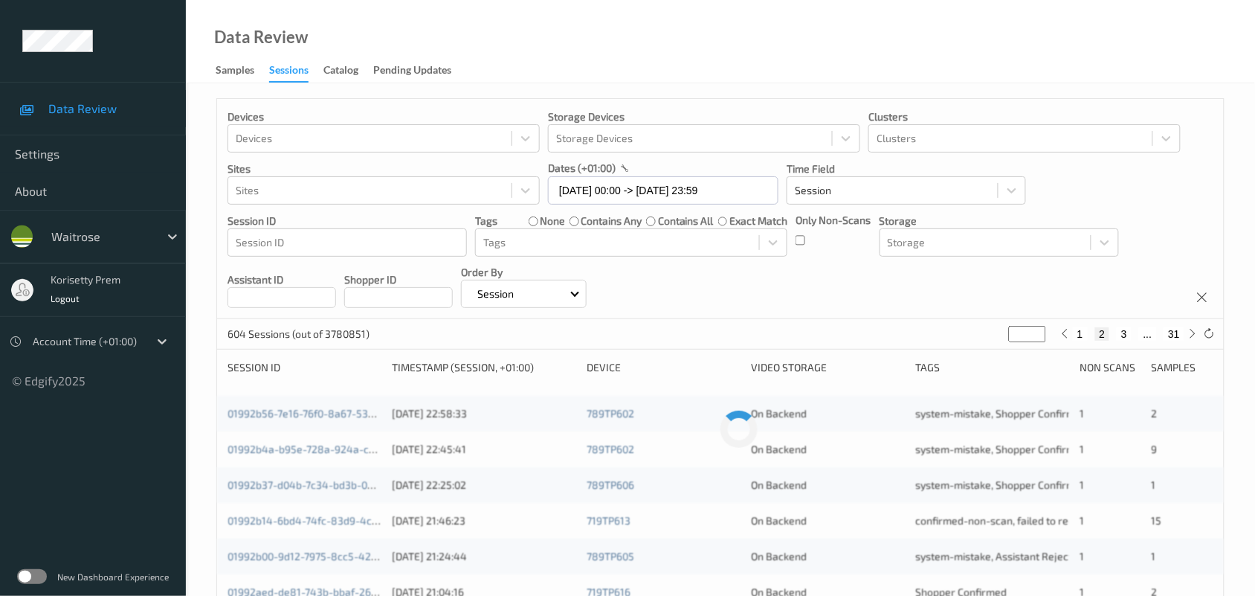
type input "*"
click at [814, 280] on div "Devices Devices Storage Devices Storage Devices Clusters Clusters Sites Sites d…" at bounding box center [720, 209] width 1007 height 220
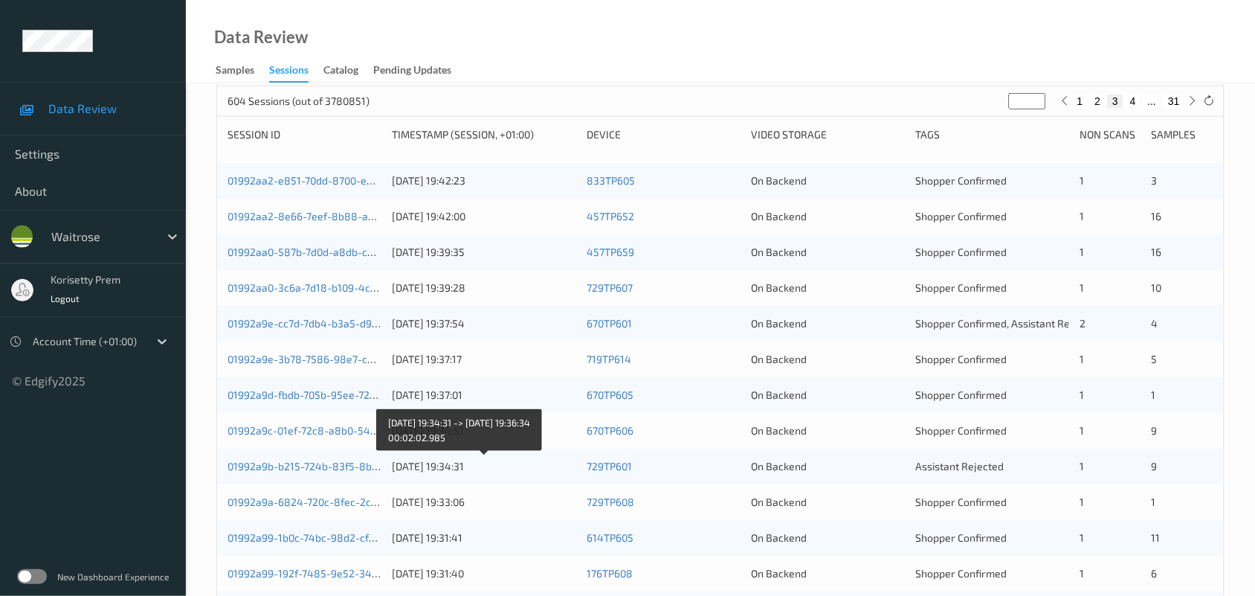
scroll to position [203, 0]
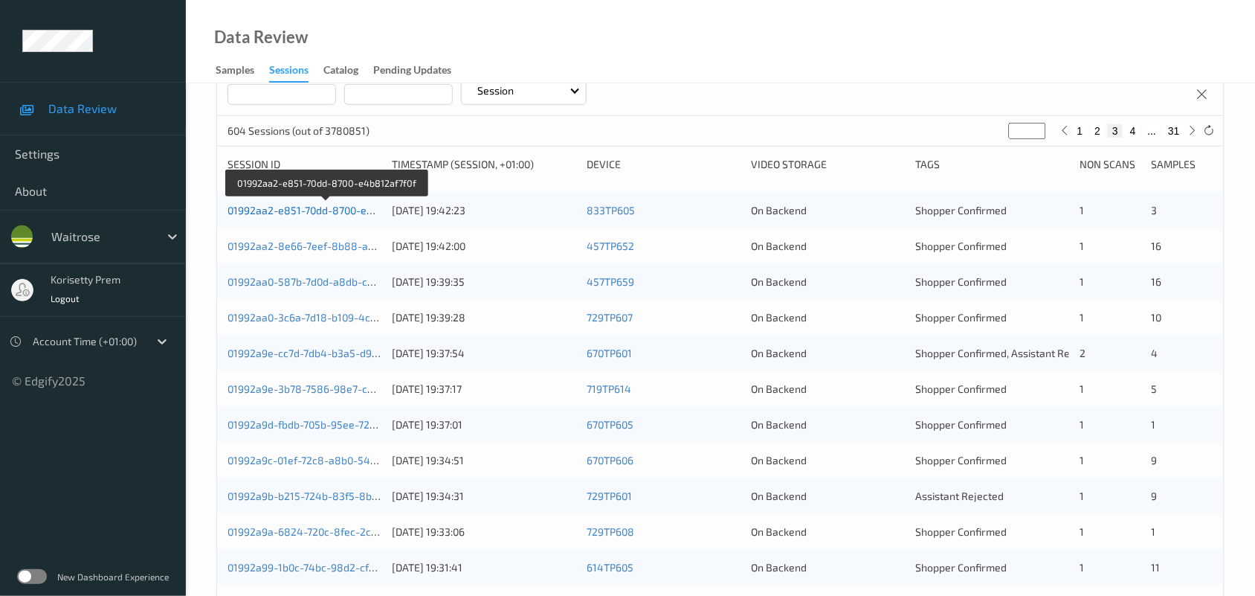
click at [311, 210] on link "01992aa2-e851-70dd-8700-e4b812af7f0f" at bounding box center [326, 210] width 197 height 13
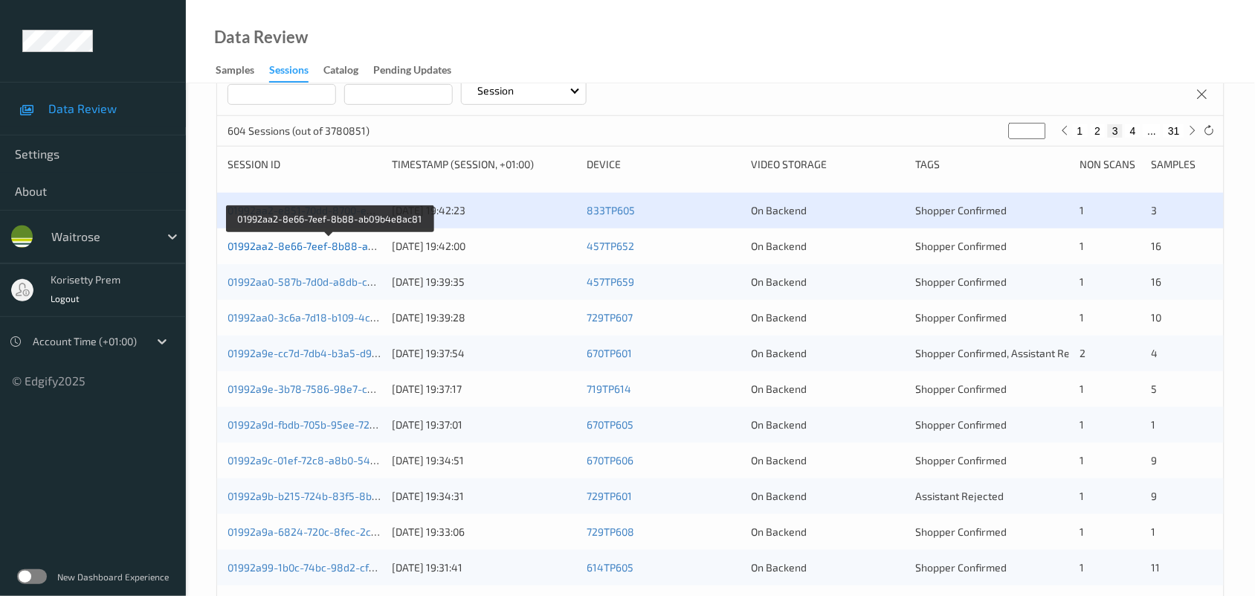
click at [346, 245] on link "01992aa2-8e66-7eef-8b88-ab09b4e8ac81" at bounding box center [331, 245] width 206 height 13
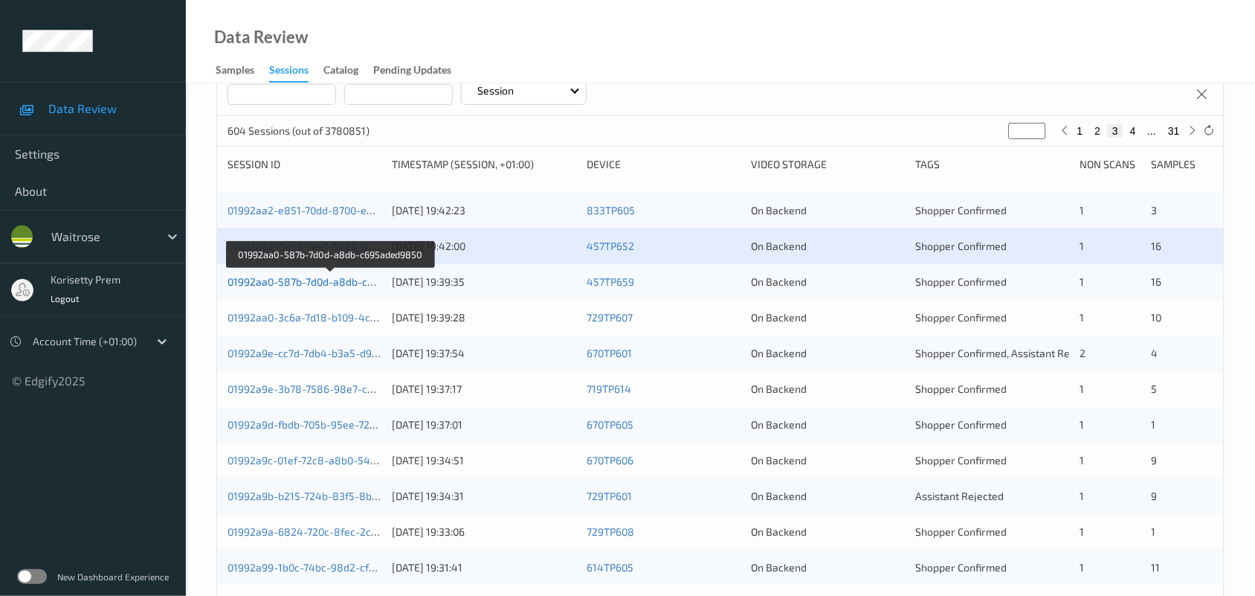
click at [343, 281] on link "01992aa0-587b-7d0d-a8db-c695aded9850" at bounding box center [331, 281] width 206 height 13
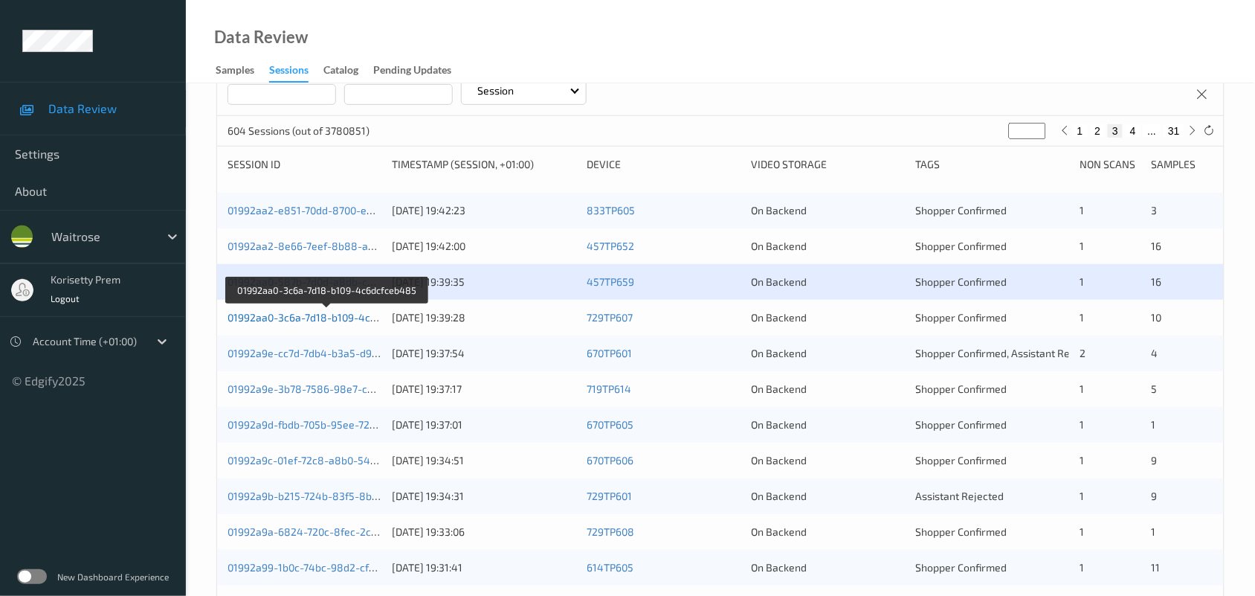
click at [349, 317] on link "01992aa0-3c6a-7d18-b109-4c6dcfceb485" at bounding box center [328, 317] width 200 height 13
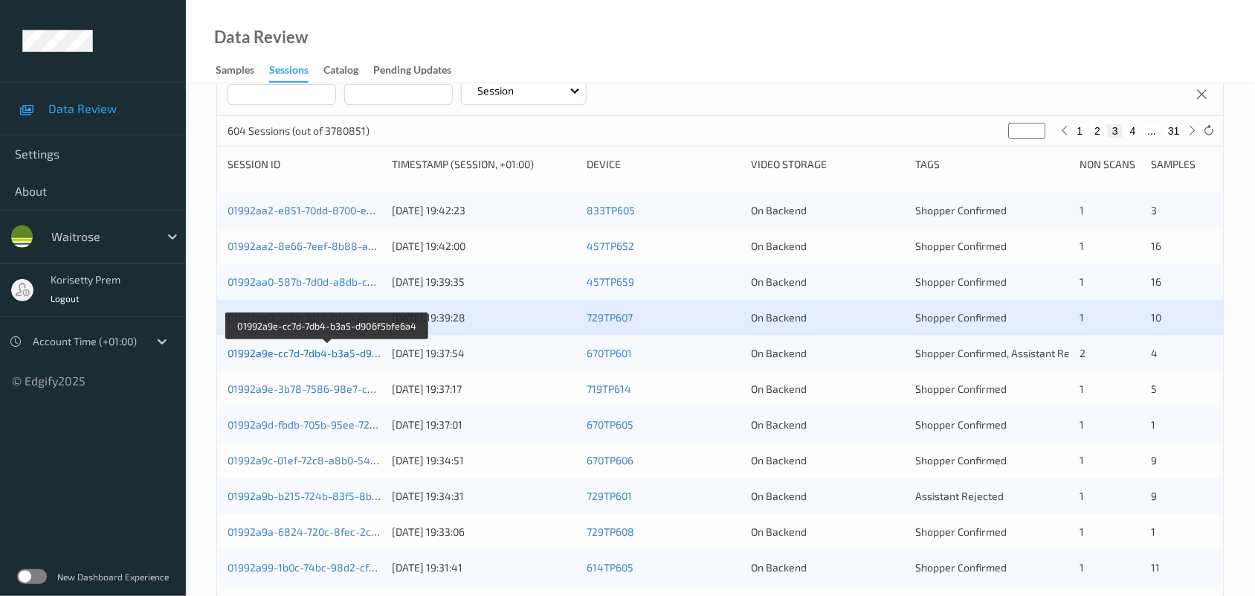
click at [359, 353] on link "01992a9e-cc7d-7db4-b3a5-d906f5bfe6a4" at bounding box center [328, 352] width 200 height 13
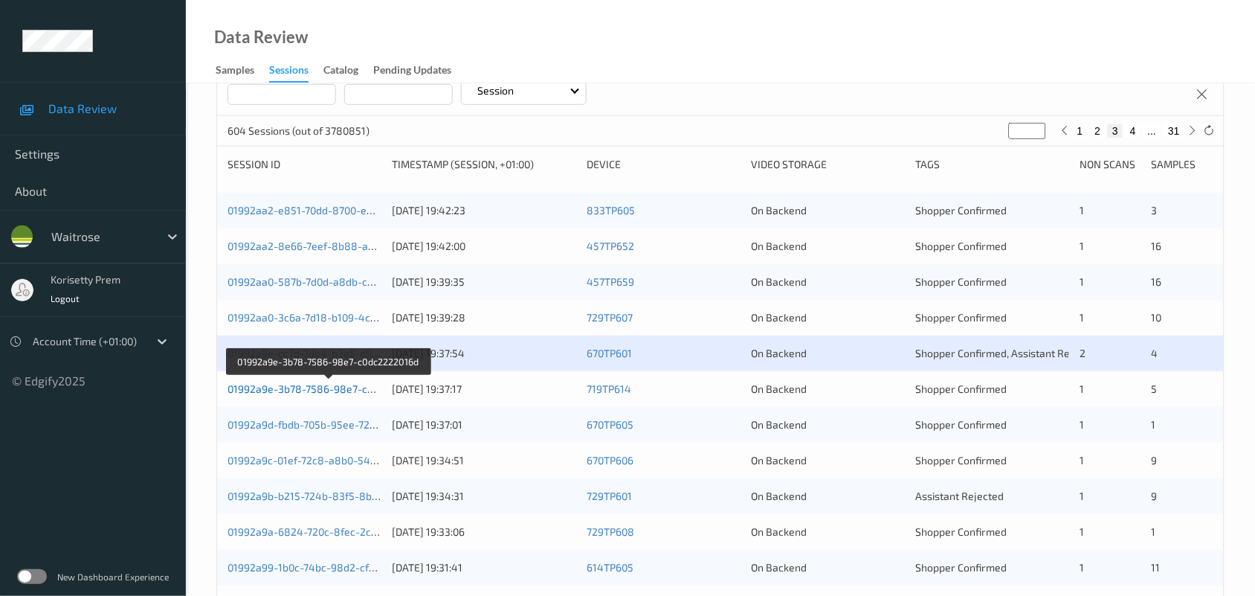
click at [358, 387] on link "01992a9e-3b78-7586-98e7-c0dc2222016d" at bounding box center [329, 388] width 203 height 13
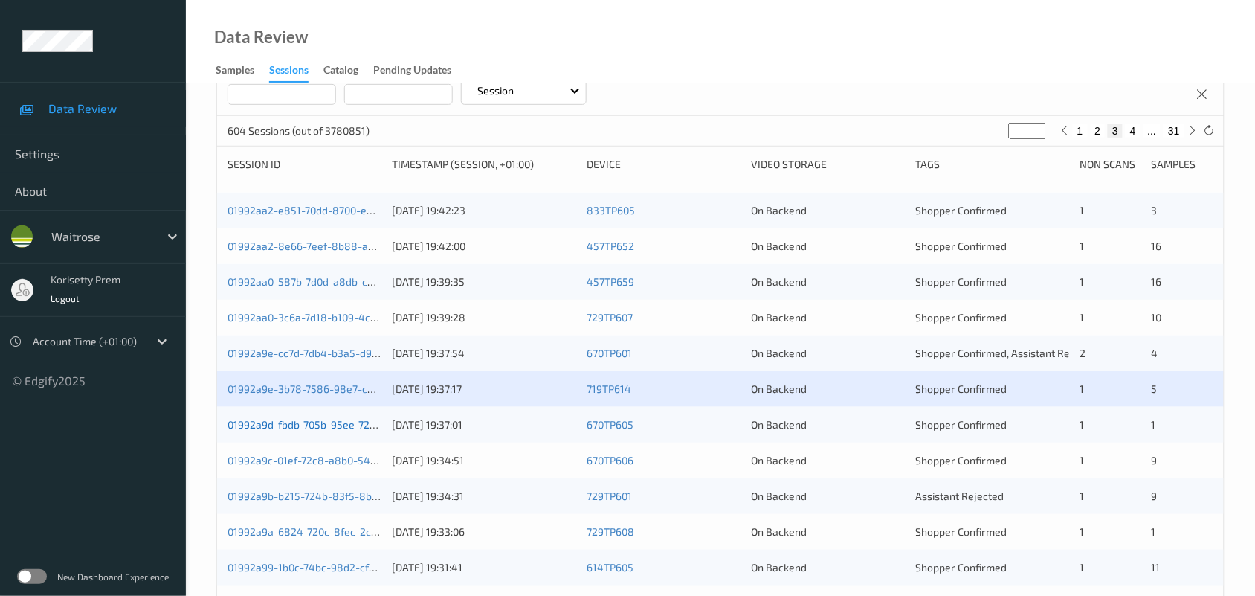
click at [351, 419] on link "01992a9d-fbdb-705b-95ee-72560cb01bef" at bounding box center [326, 424] width 197 height 13
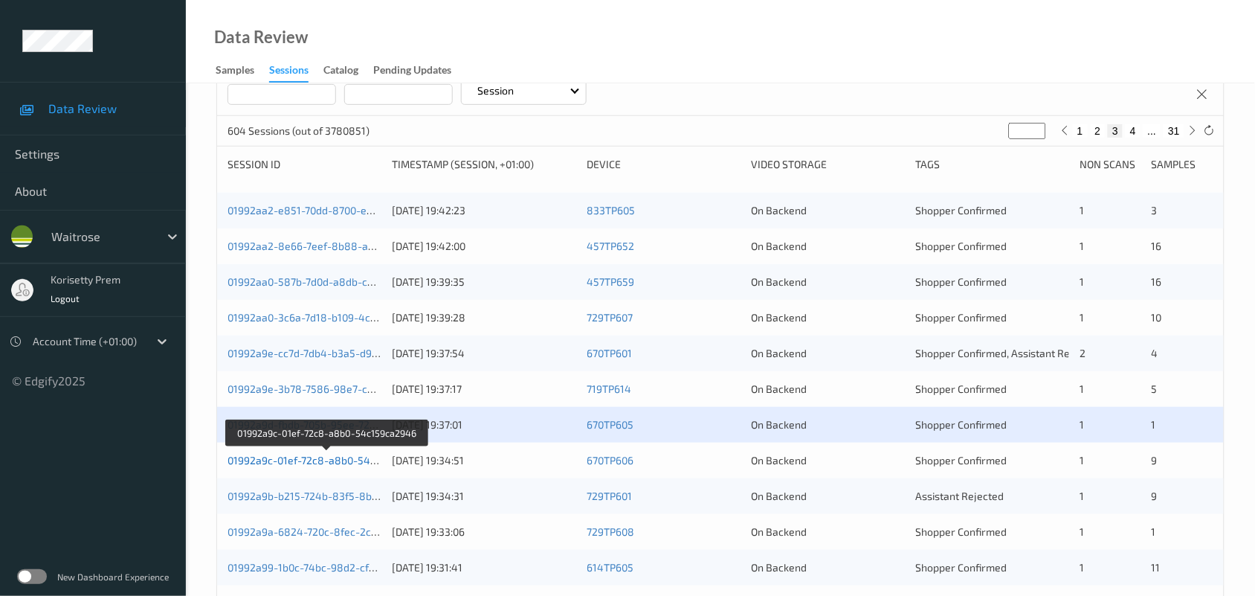
click at [357, 459] on link "01992a9c-01ef-72c8-a8b0-54c159ca2946" at bounding box center [328, 460] width 200 height 13
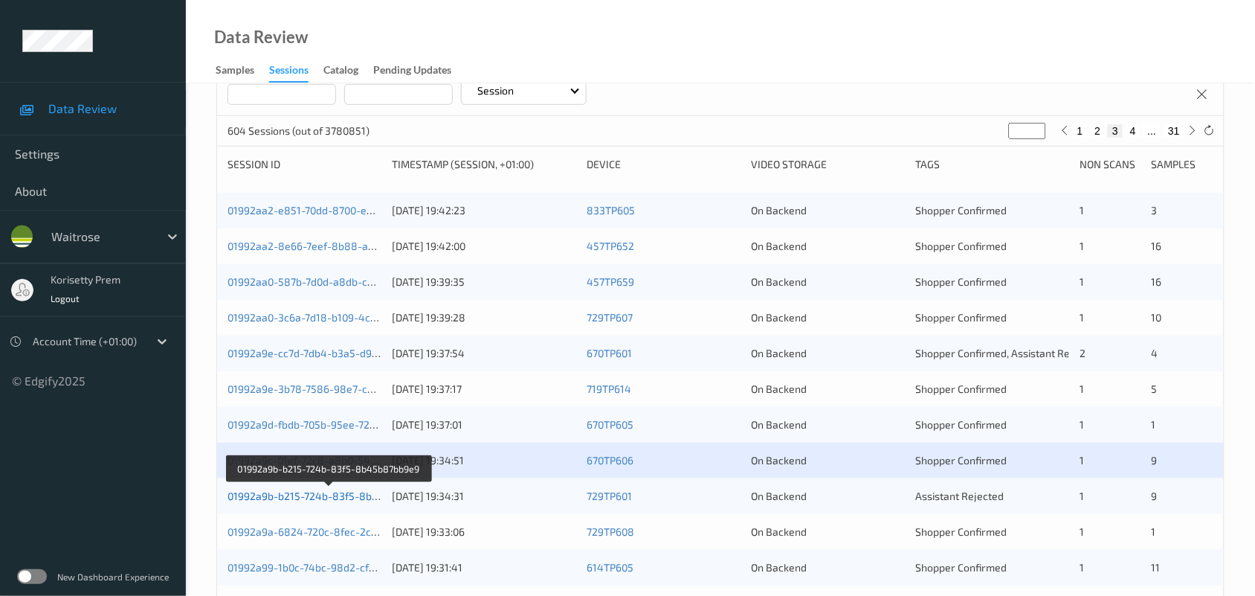
click at [359, 498] on link "01992a9b-b215-724b-83f5-8b45b87bb9e9" at bounding box center [330, 495] width 204 height 13
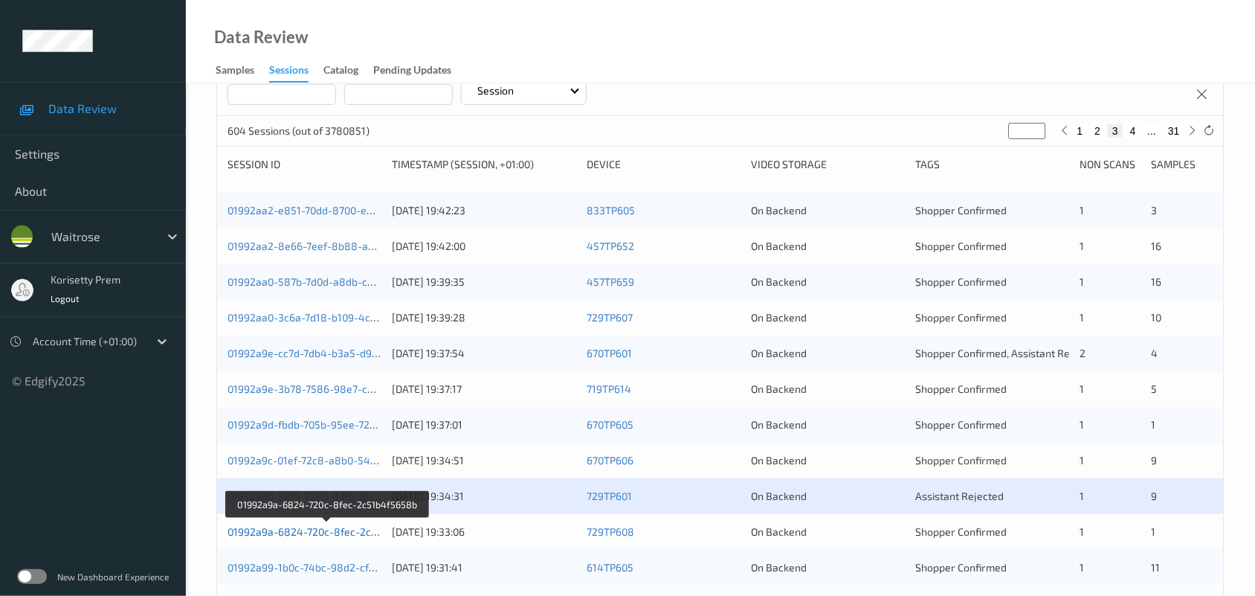
click at [358, 529] on link "01992a9a-6824-720c-8fec-2c51b4f5658b" at bounding box center [328, 531] width 201 height 13
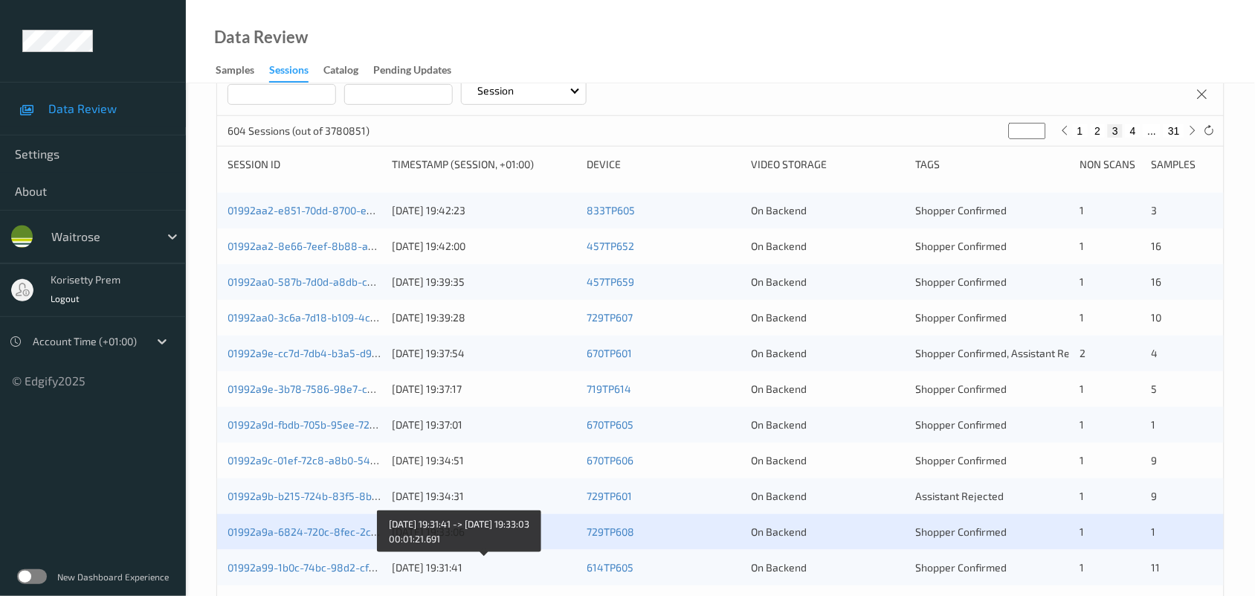
drag, startPoint x: 425, startPoint y: 560, endPoint x: 451, endPoint y: 564, distance: 27.0
click at [426, 560] on div "08/09/2025 19:31:41" at bounding box center [484, 567] width 184 height 15
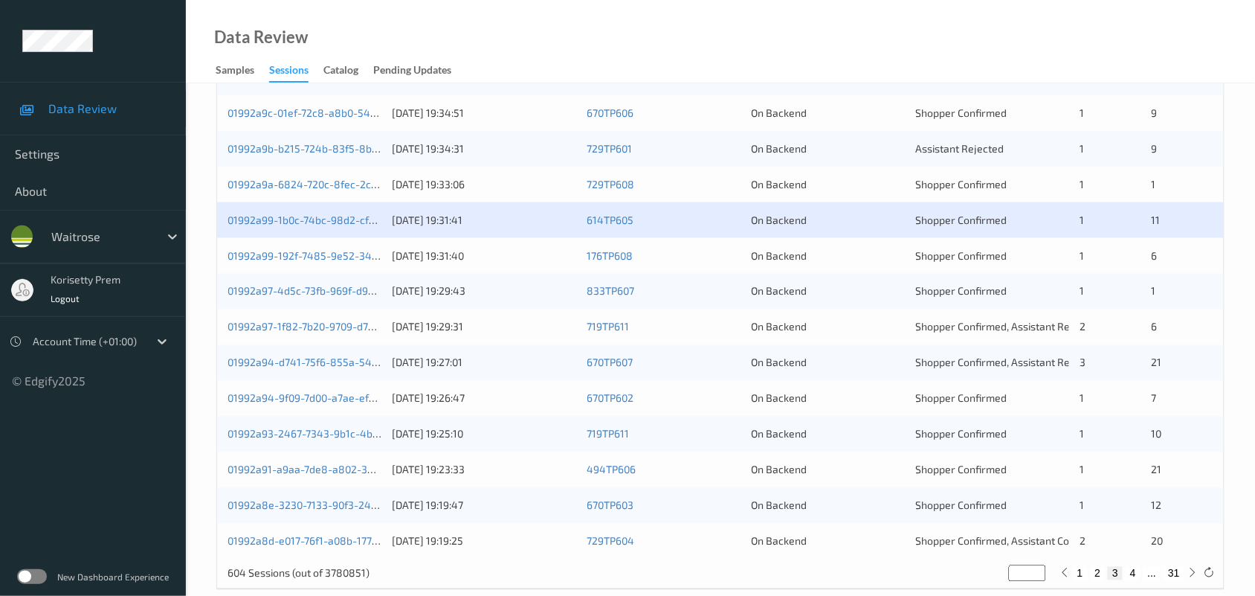
scroll to position [575, 0]
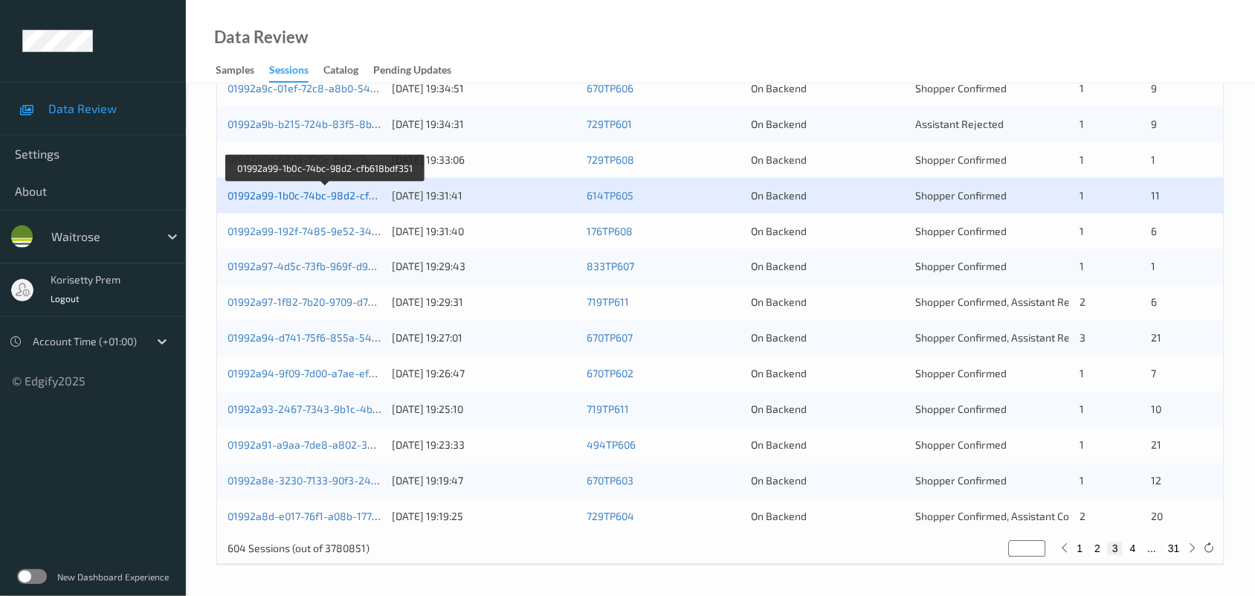
click at [347, 196] on link "01992a99-1b0c-74bc-98d2-cfb618bdf351" at bounding box center [326, 195] width 196 height 13
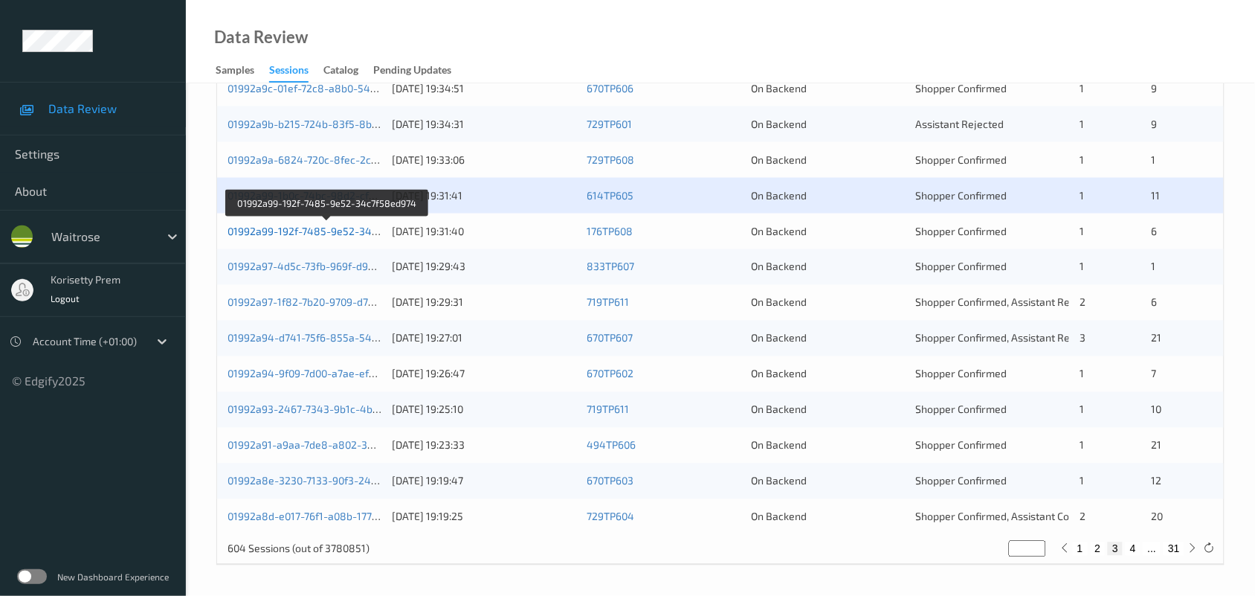
click at [347, 229] on link "01992a99-192f-7485-9e52-34c7f58ed974" at bounding box center [328, 231] width 201 height 13
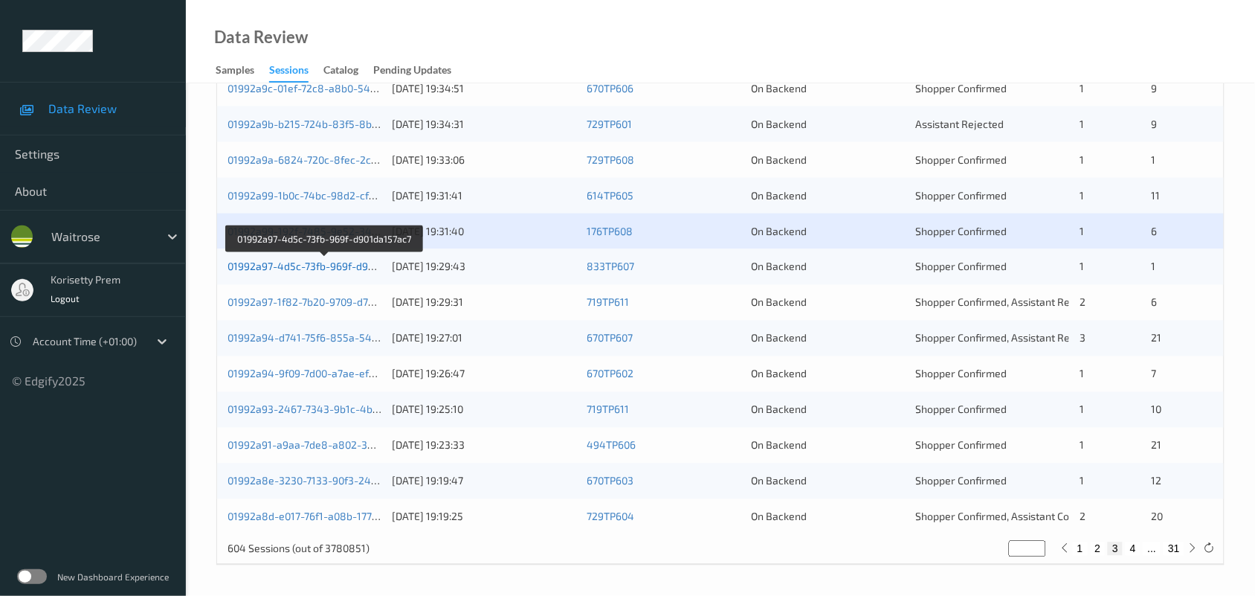
click at [346, 268] on link "01992a97-4d5c-73fb-969f-d901da157ac7" at bounding box center [325, 266] width 195 height 13
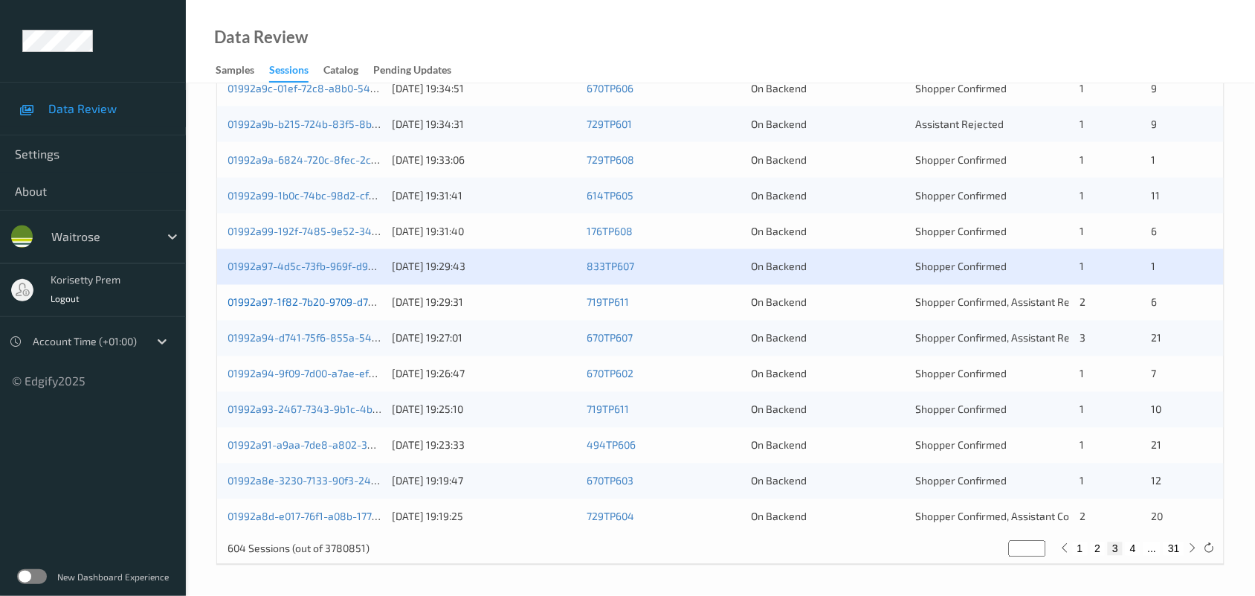
click at [355, 302] on link "01992a97-1f82-7b20-9709-d797c73a652a" at bounding box center [327, 302] width 198 height 13
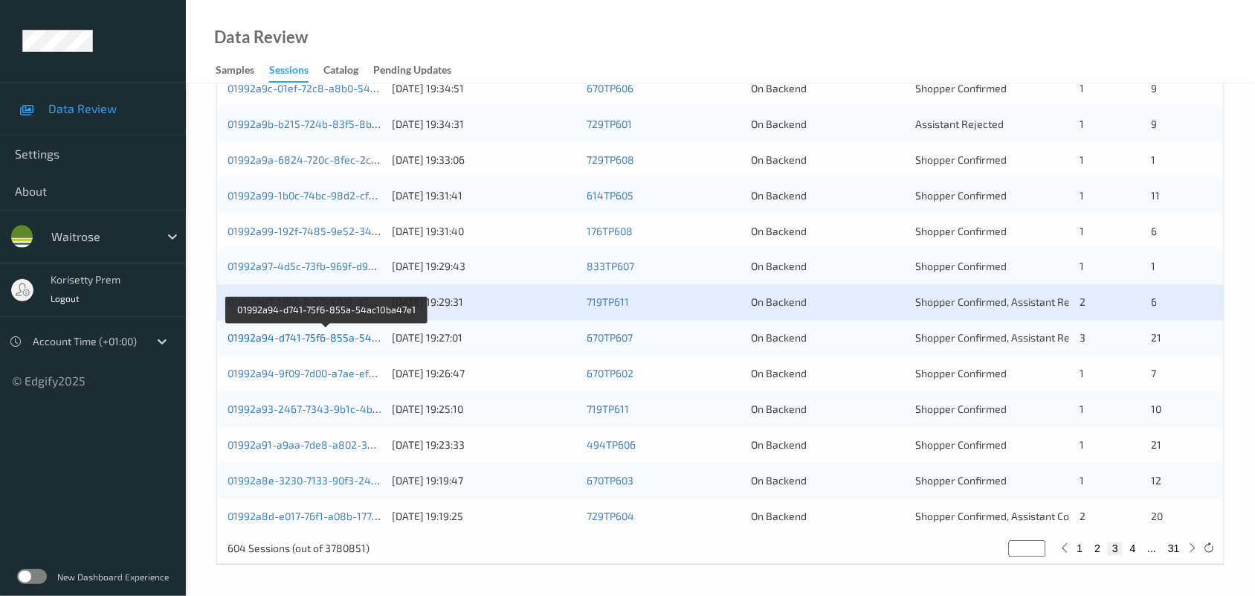
click at [361, 335] on link "01992a94-d741-75f6-855a-54ac10ba47e1" at bounding box center [328, 338] width 200 height 13
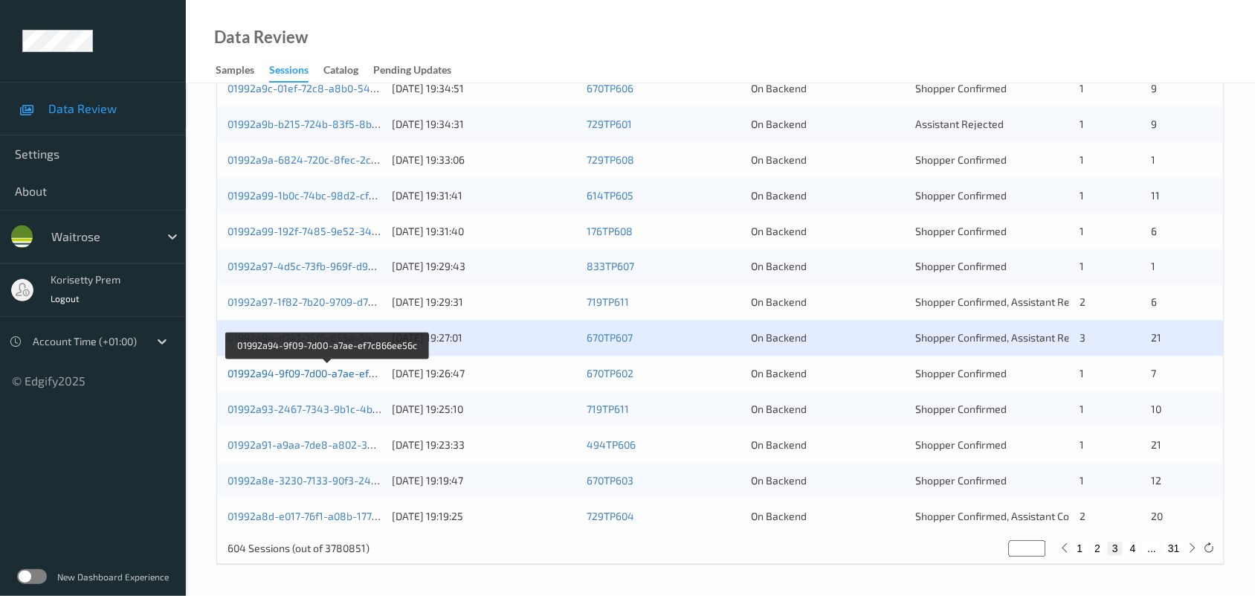
click at [357, 370] on link "01992a94-9f09-7d00-a7ae-ef7c866ee56c" at bounding box center [327, 373] width 199 height 13
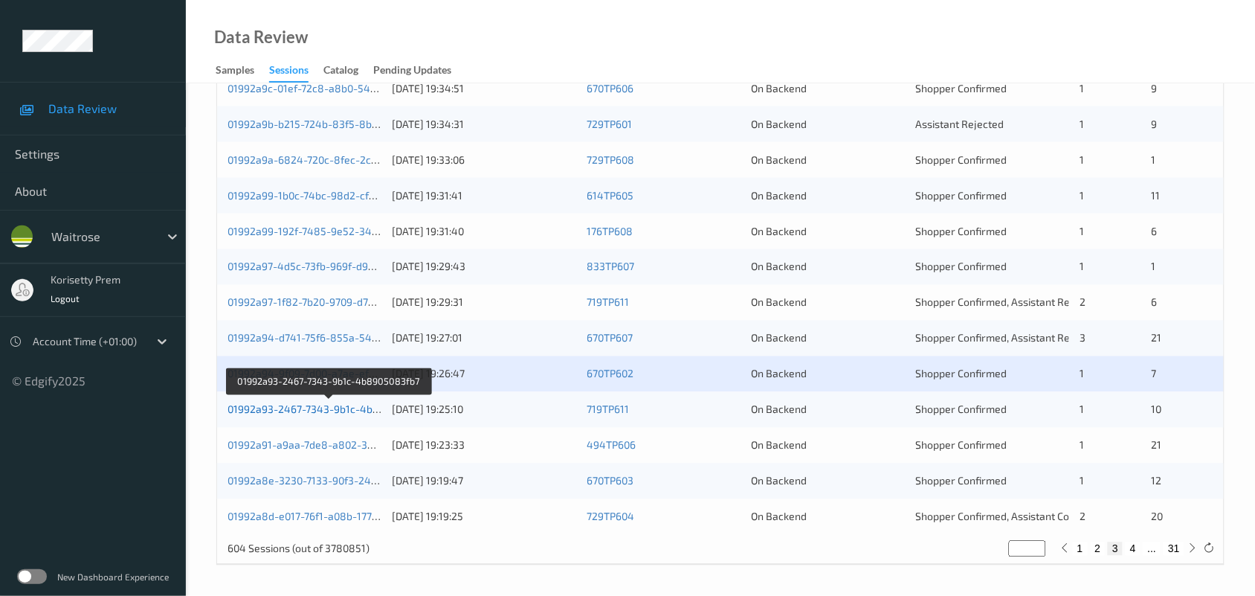
click at [363, 410] on link "01992a93-2467-7343-9b1c-4b8905083fb7" at bounding box center [329, 409] width 203 height 13
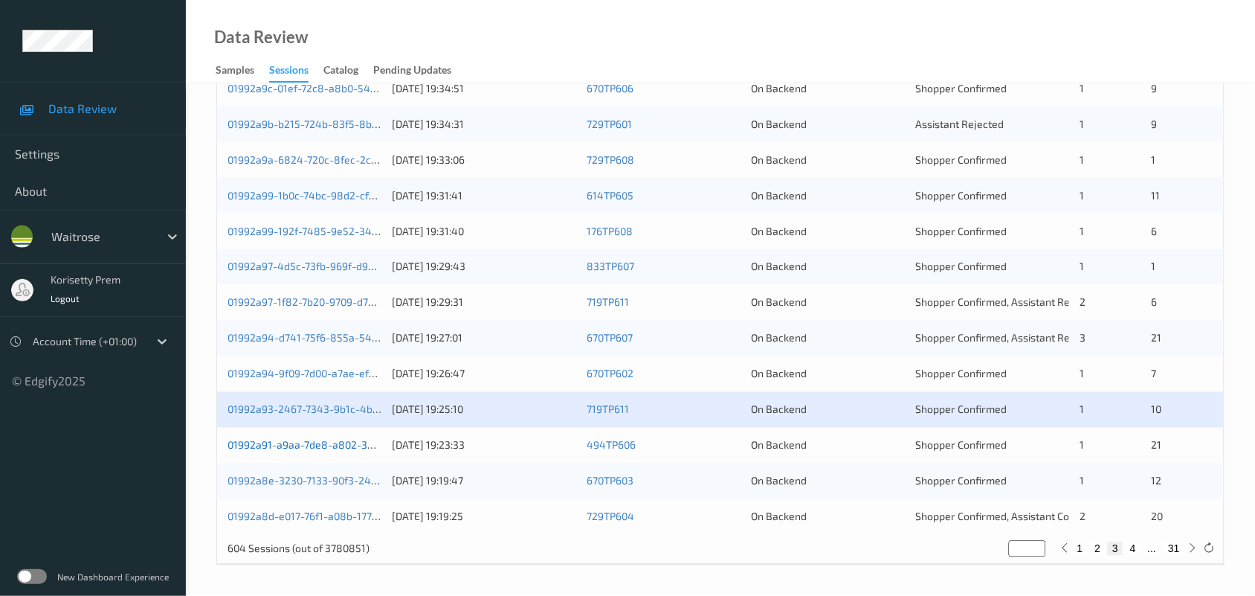
click at [367, 446] on link "01992a91-a9aa-7de8-a802-35c8a9f4dfa4" at bounding box center [329, 445] width 202 height 13
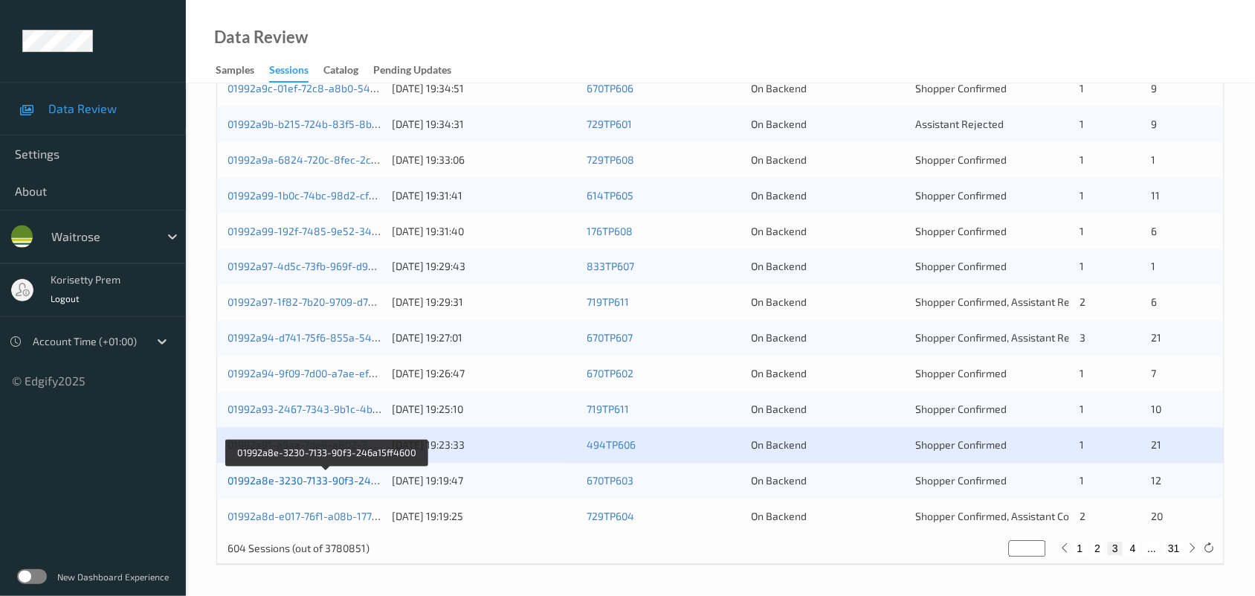
click at [364, 480] on link "01992a8e-3230-7133-90f3-246a15ff4600" at bounding box center [327, 480] width 198 height 13
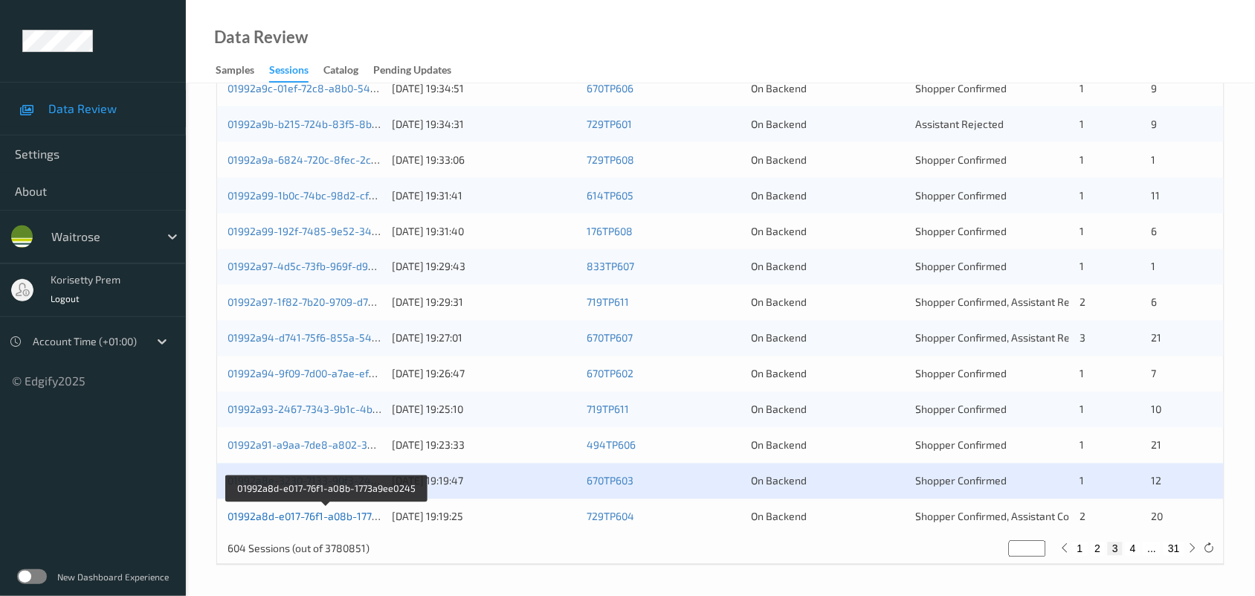
click at [354, 515] on link "01992a8d-e017-76f1-a08b-1773a9ee0245" at bounding box center [327, 516] width 199 height 13
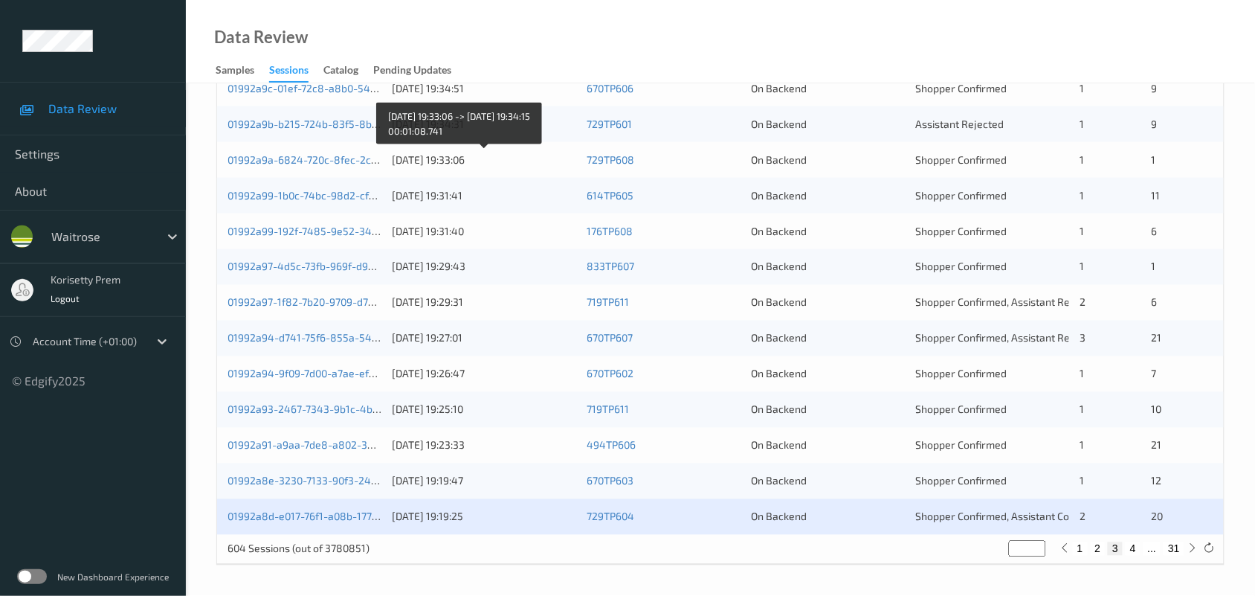
click at [496, 165] on div "08/09/2025 19:33:06" at bounding box center [484, 159] width 184 height 15
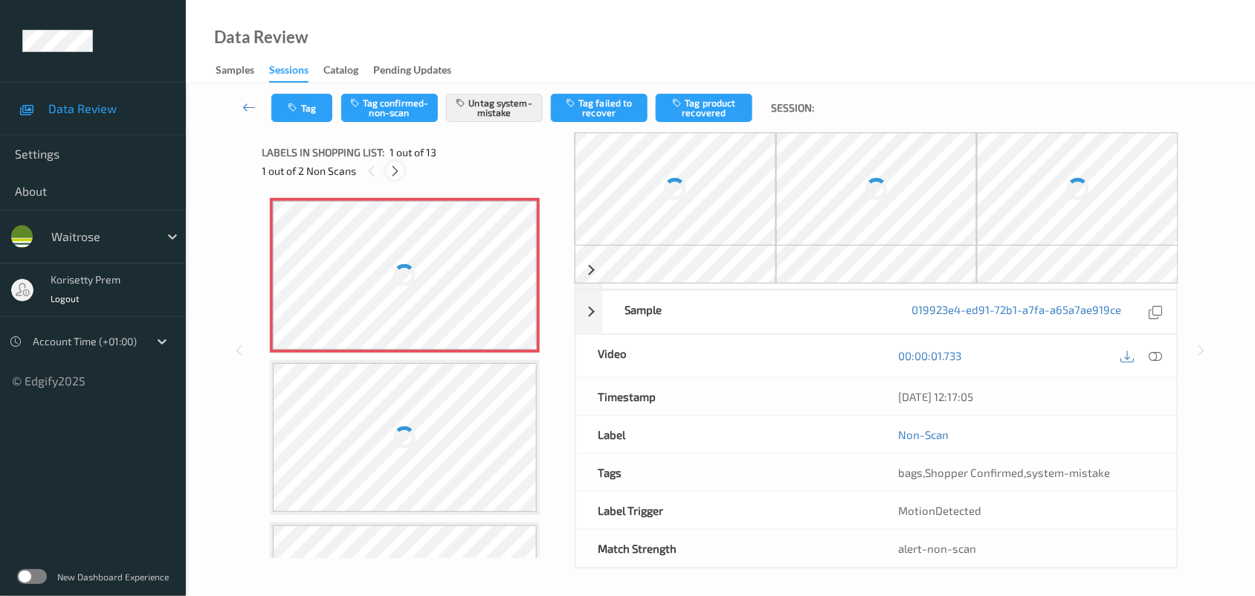
click at [396, 172] on icon at bounding box center [395, 170] width 13 height 13
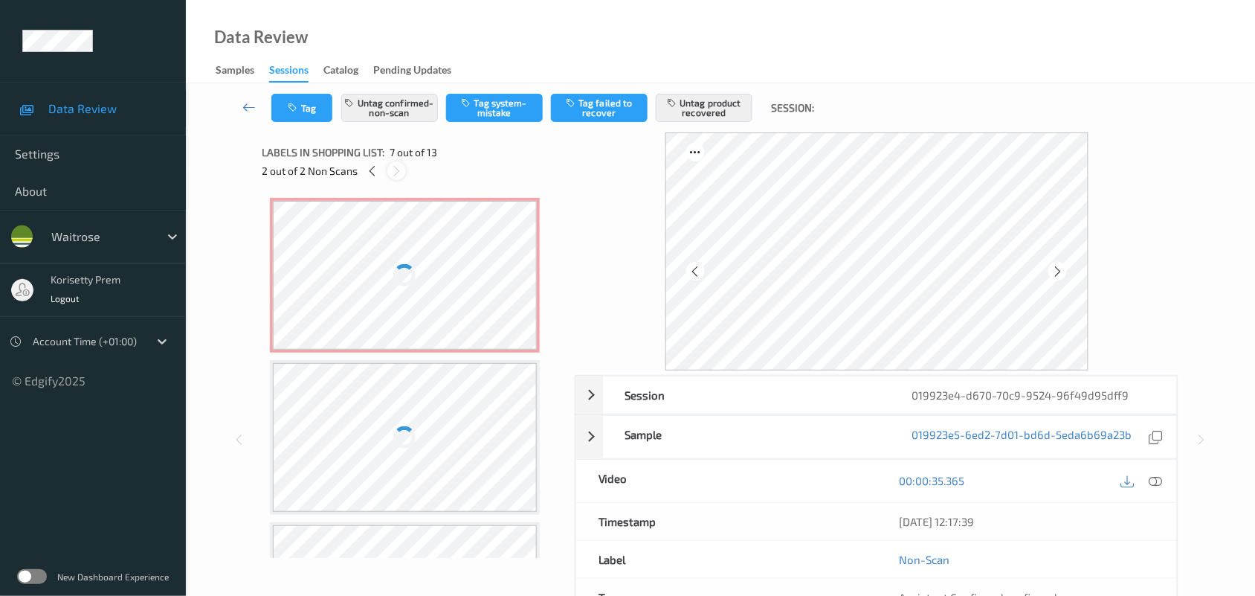
scroll to position [816, 0]
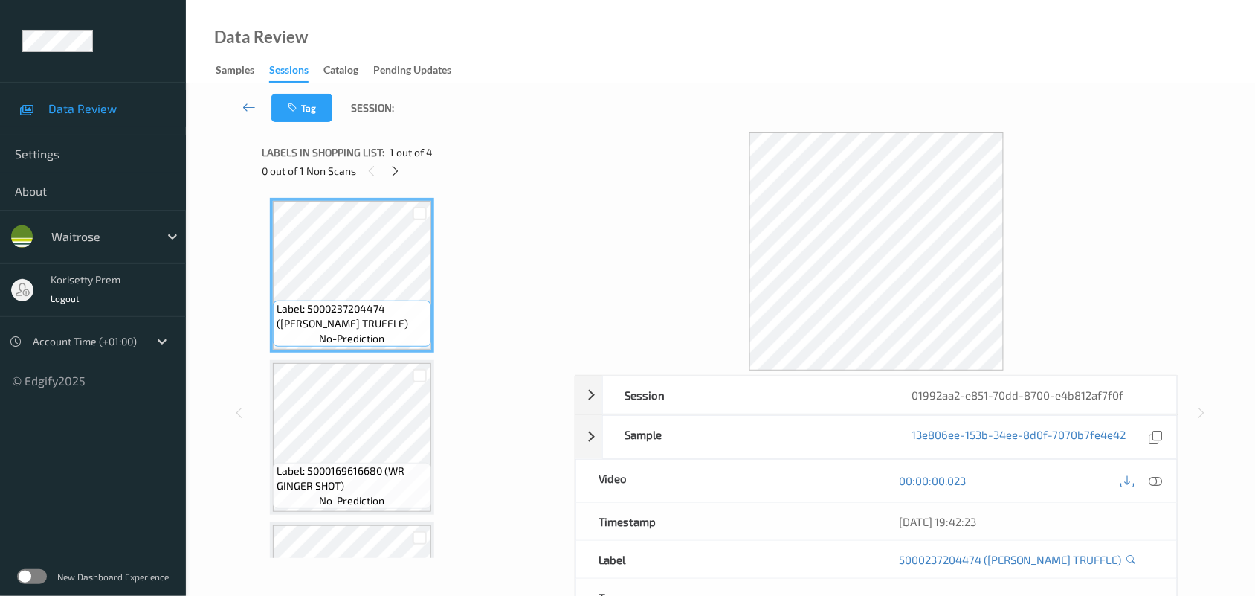
click at [488, 50] on div "Data Review Samples Sessions Catalog Pending Updates" at bounding box center [720, 41] width 1069 height 83
click at [395, 169] on icon at bounding box center [395, 170] width 13 height 13
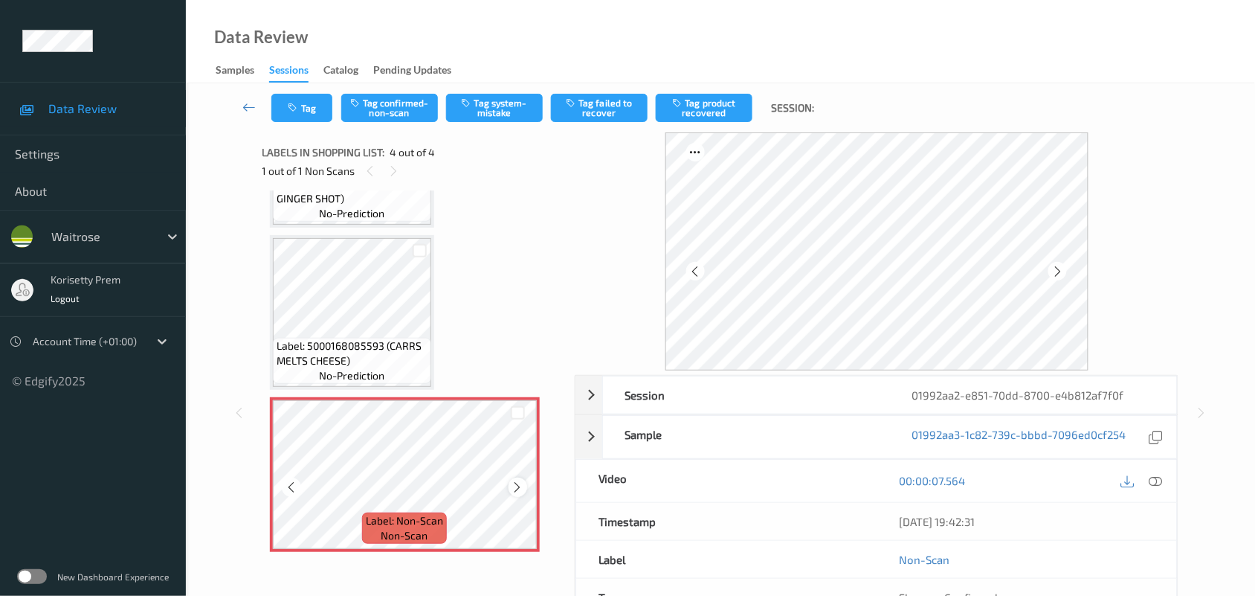
click at [512, 483] on icon at bounding box center [518, 486] width 13 height 13
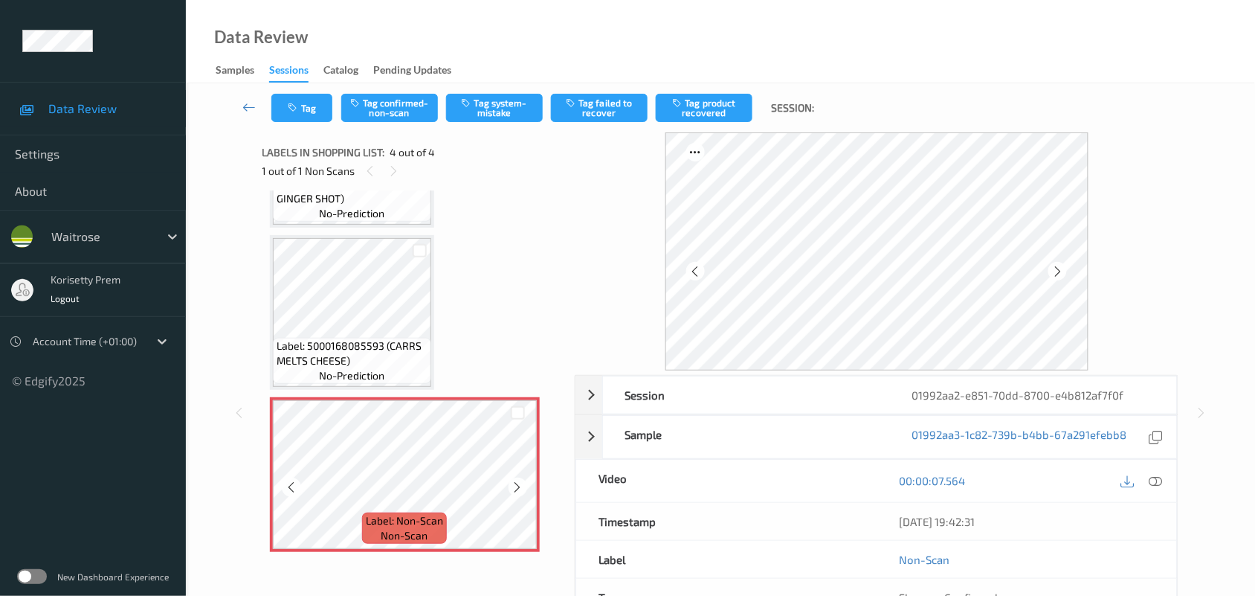
click at [512, 483] on icon at bounding box center [518, 486] width 13 height 13
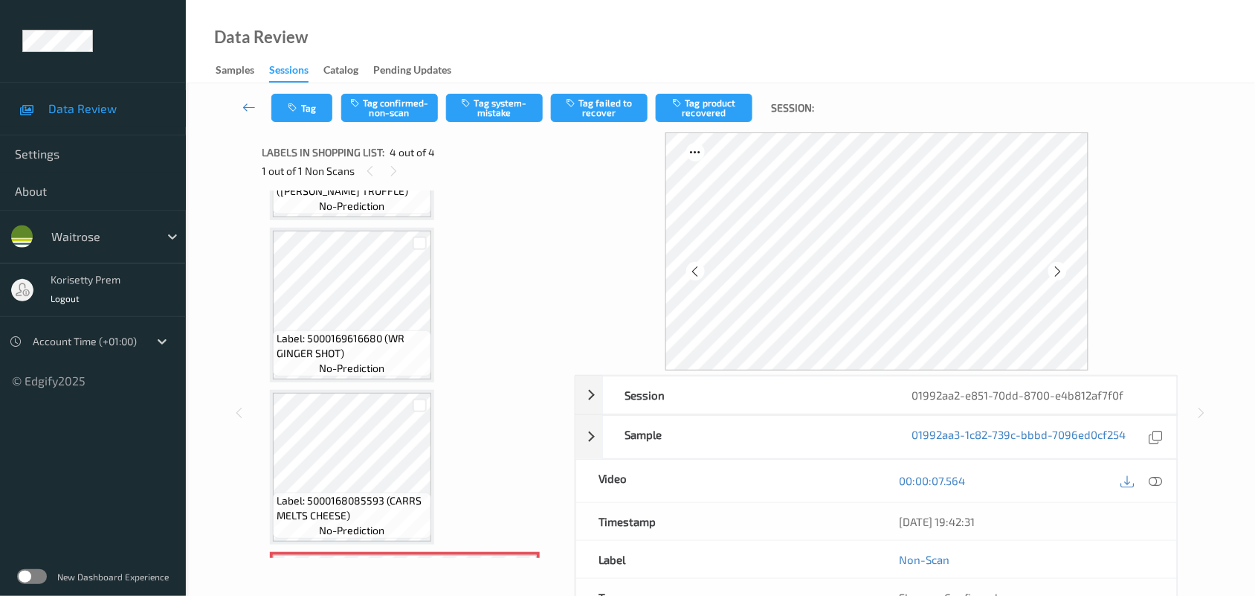
scroll to position [8, 0]
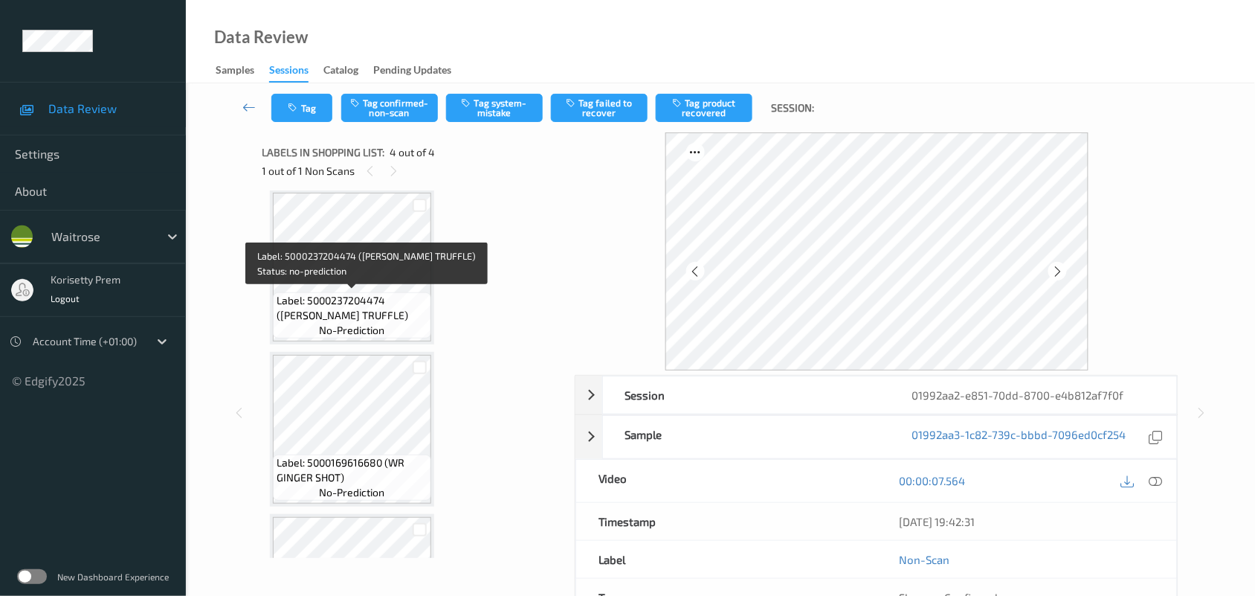
click at [352, 309] on span "Label: 5000237204474 (TYRRELLS TRUFFLE)" at bounding box center [352, 308] width 151 height 30
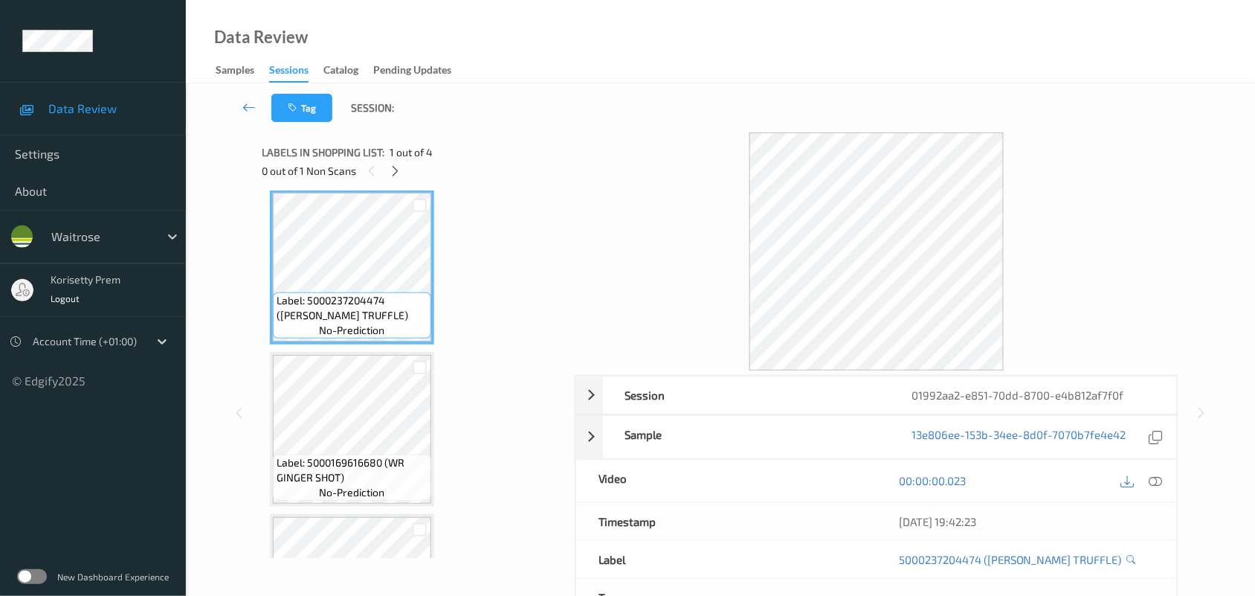
click at [1157, 478] on icon at bounding box center [1155, 480] width 13 height 13
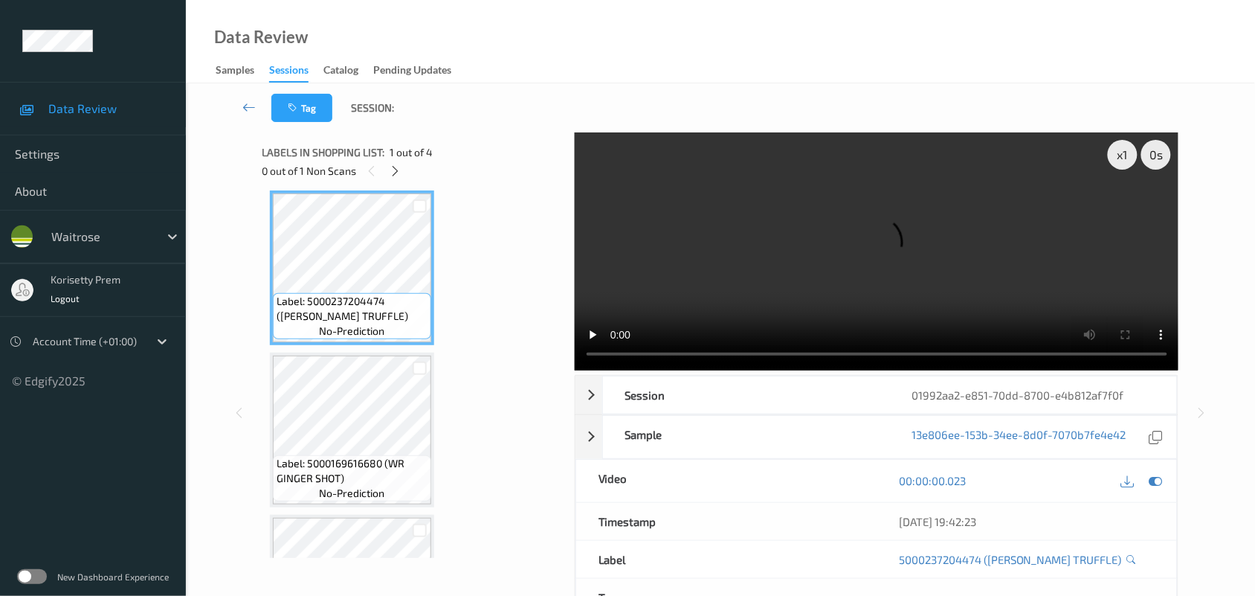
scroll to position [0, 0]
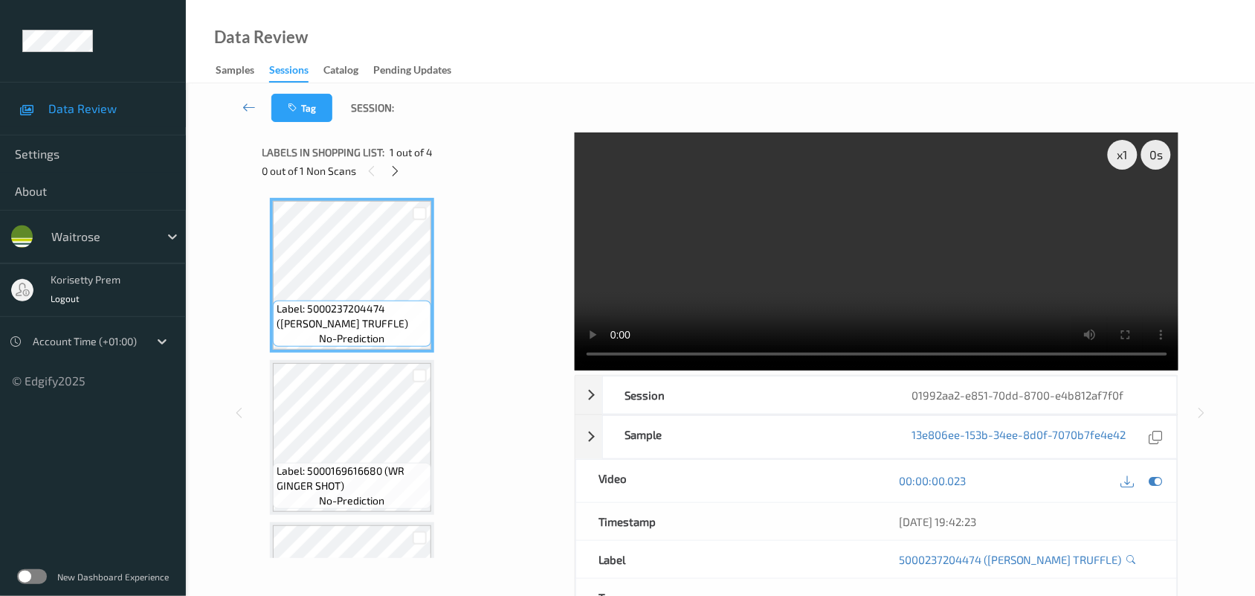
click at [846, 258] on video at bounding box center [877, 251] width 604 height 238
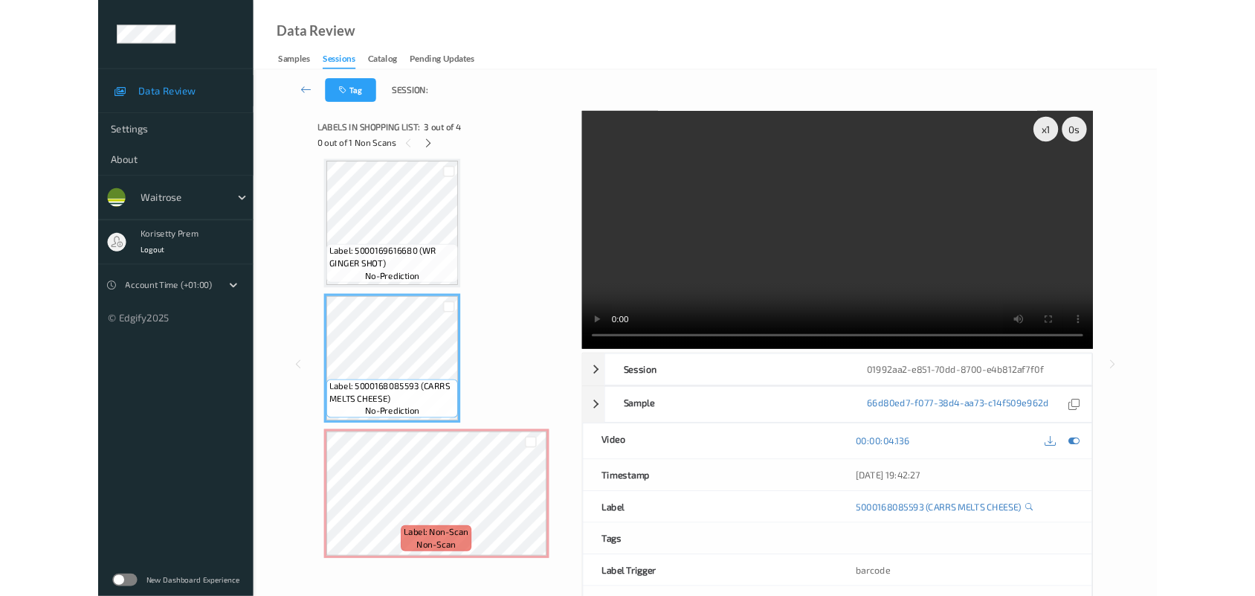
scroll to position [169, 0]
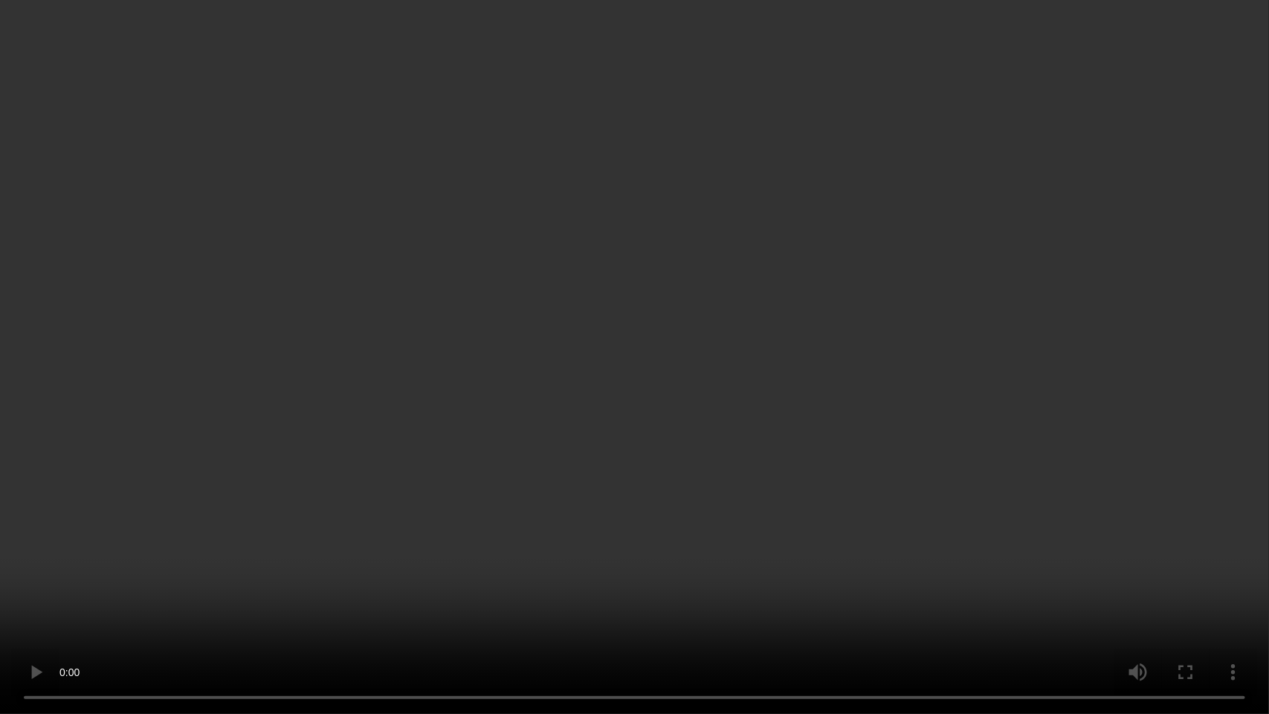
click at [939, 457] on video at bounding box center [634, 357] width 1269 height 714
click at [701, 419] on video at bounding box center [634, 357] width 1269 height 714
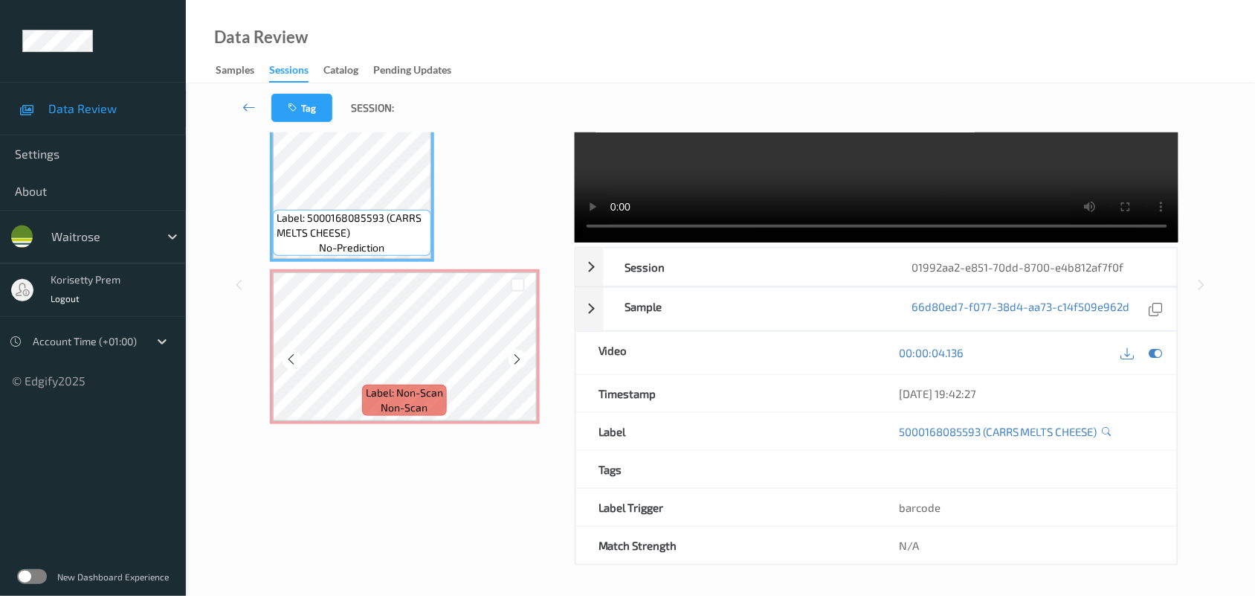
scroll to position [130, 0]
click at [525, 357] on div at bounding box center [518, 358] width 19 height 19
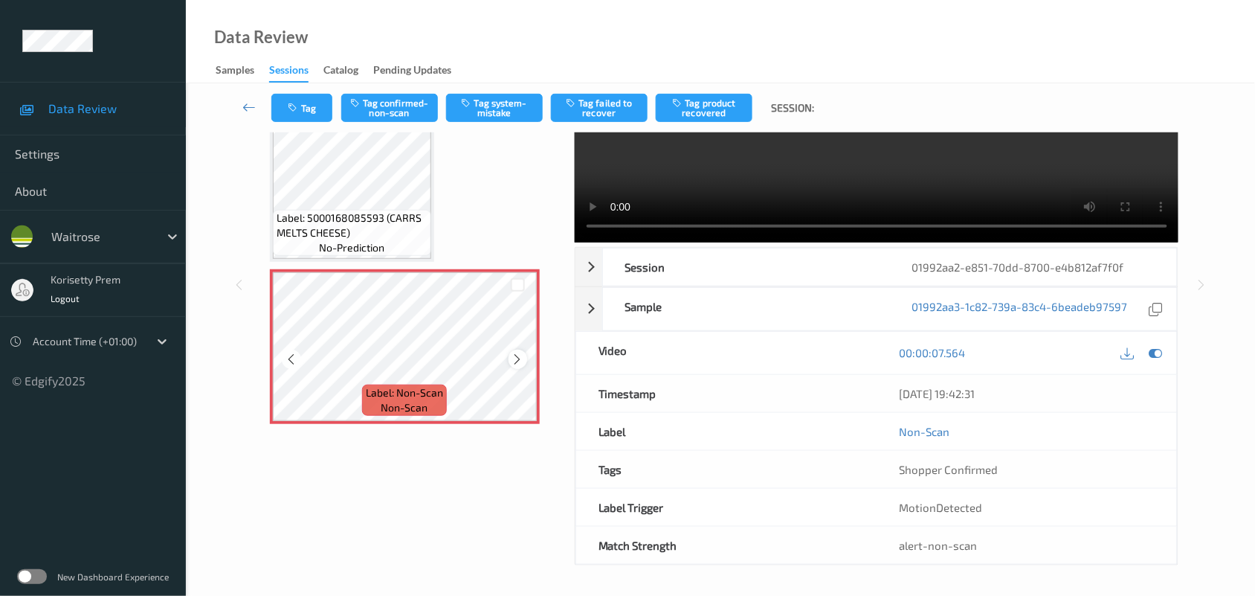
click at [523, 355] on icon at bounding box center [518, 358] width 13 height 13
click at [892, 180] on video at bounding box center [877, 123] width 604 height 238
click at [1157, 344] on div at bounding box center [1156, 353] width 20 height 20
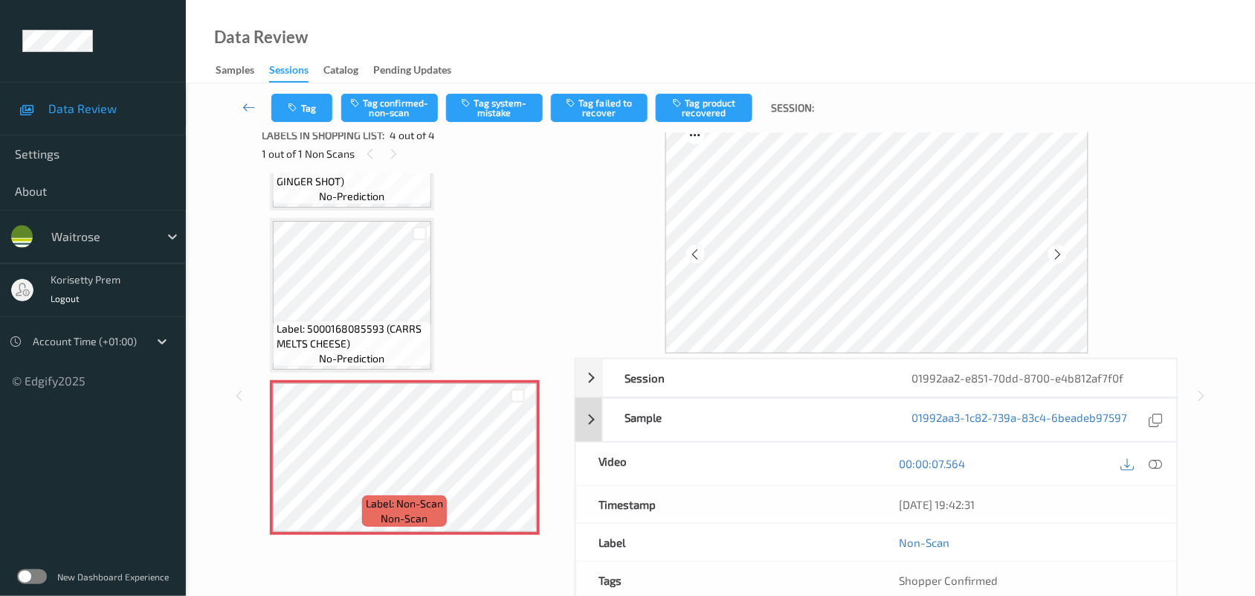
scroll to position [0, 0]
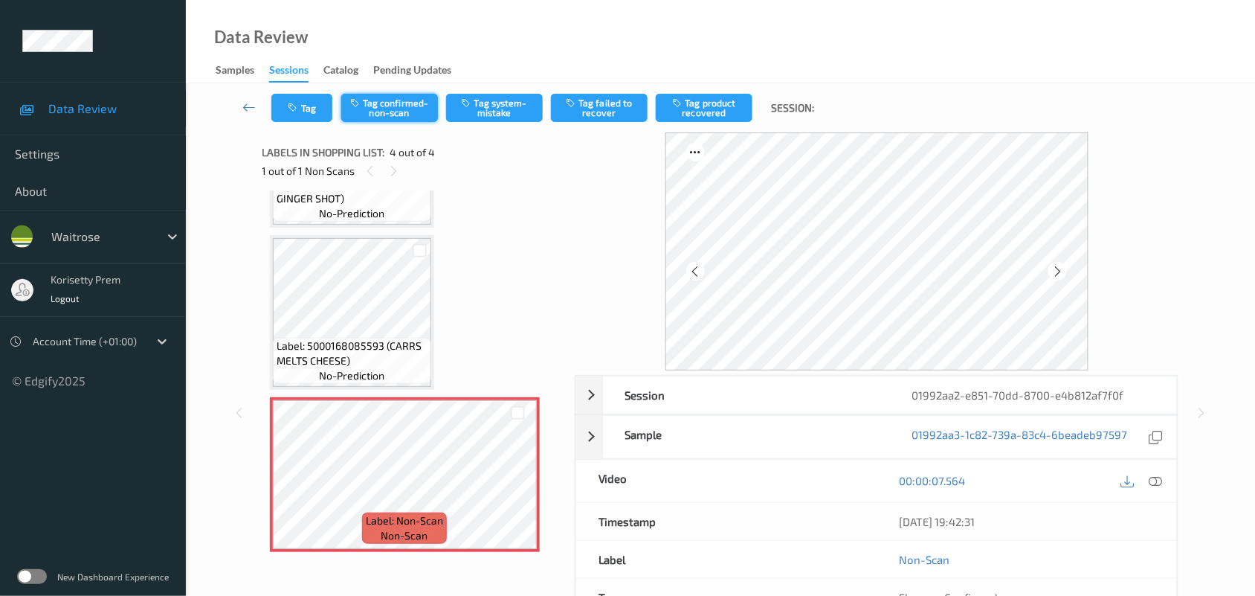
click at [396, 110] on button "Tag confirmed-non-scan" at bounding box center [389, 108] width 97 height 28
click at [517, 481] on icon at bounding box center [518, 486] width 13 height 13
click at [514, 480] on icon at bounding box center [518, 486] width 13 height 13
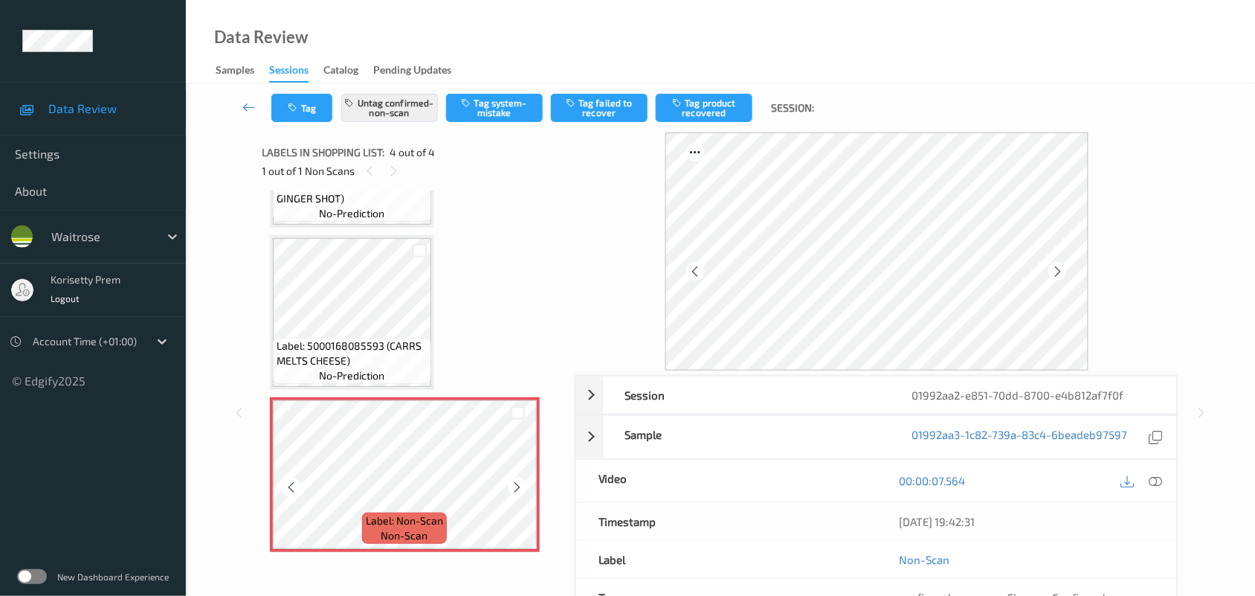
click at [514, 480] on icon at bounding box center [518, 486] width 13 height 13
click at [515, 480] on icon at bounding box center [518, 486] width 13 height 13
click at [1164, 482] on div at bounding box center [1156, 481] width 20 height 20
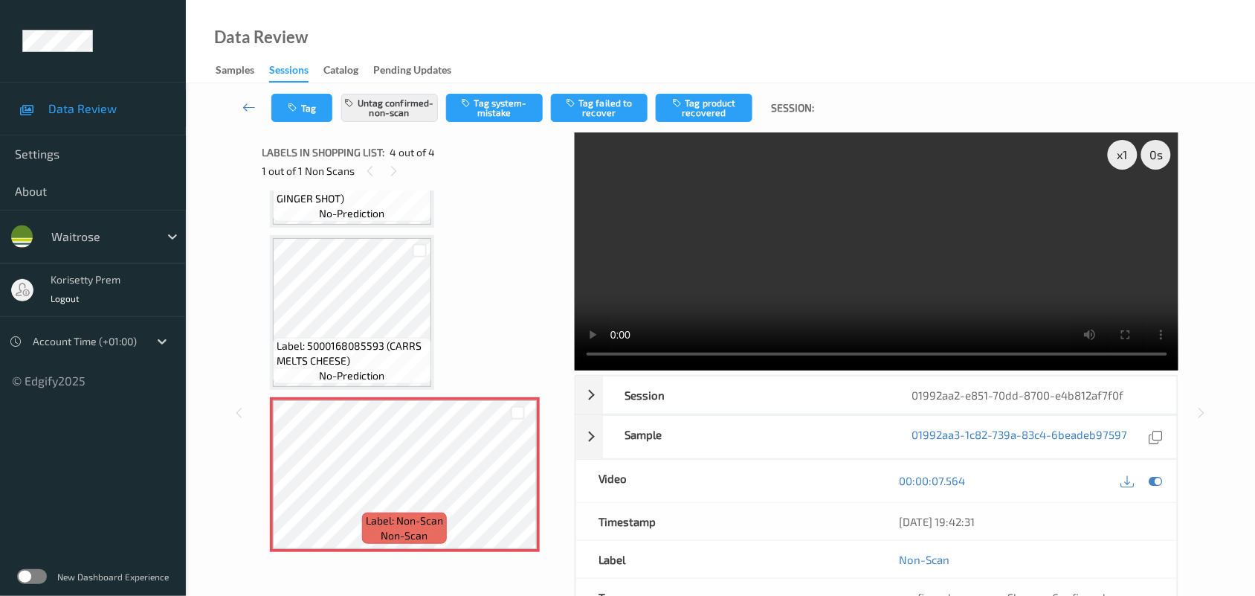
click at [744, 284] on video at bounding box center [877, 251] width 604 height 238
click at [710, 257] on video at bounding box center [877, 251] width 604 height 238
click at [908, 216] on video at bounding box center [877, 251] width 604 height 238
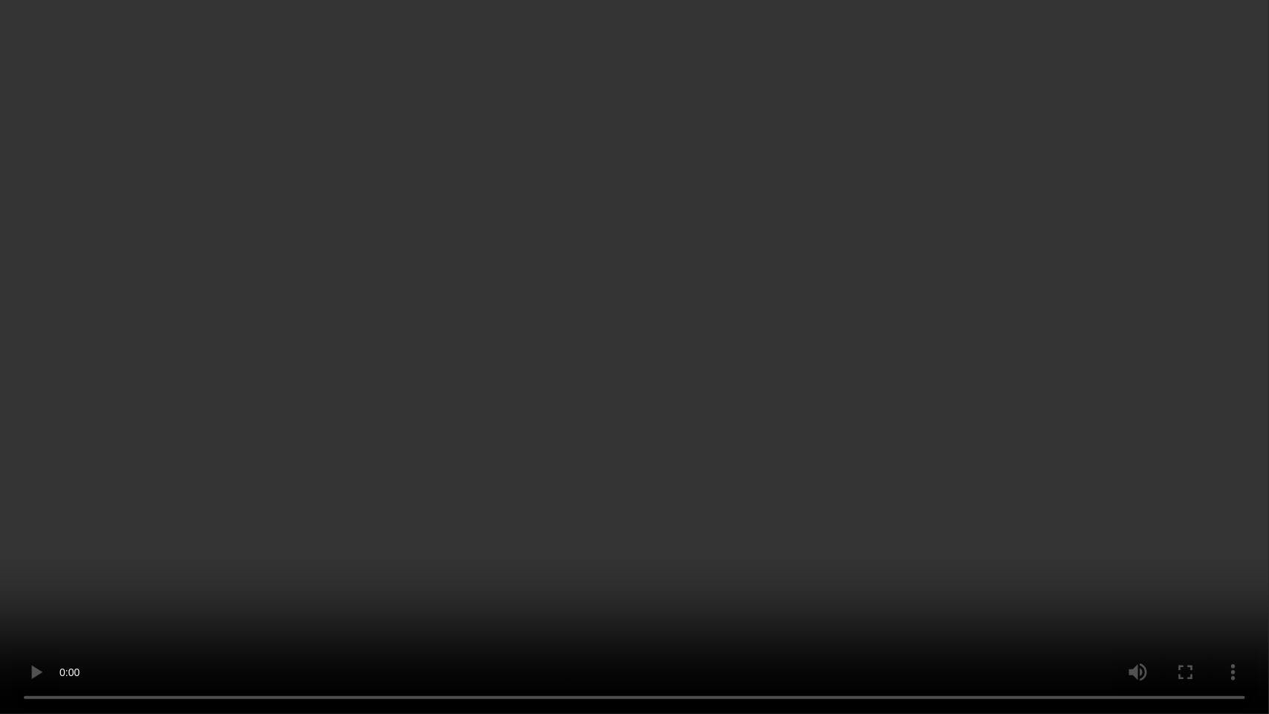
click at [738, 377] on video at bounding box center [634, 357] width 1269 height 714
click at [712, 236] on video at bounding box center [634, 357] width 1269 height 714
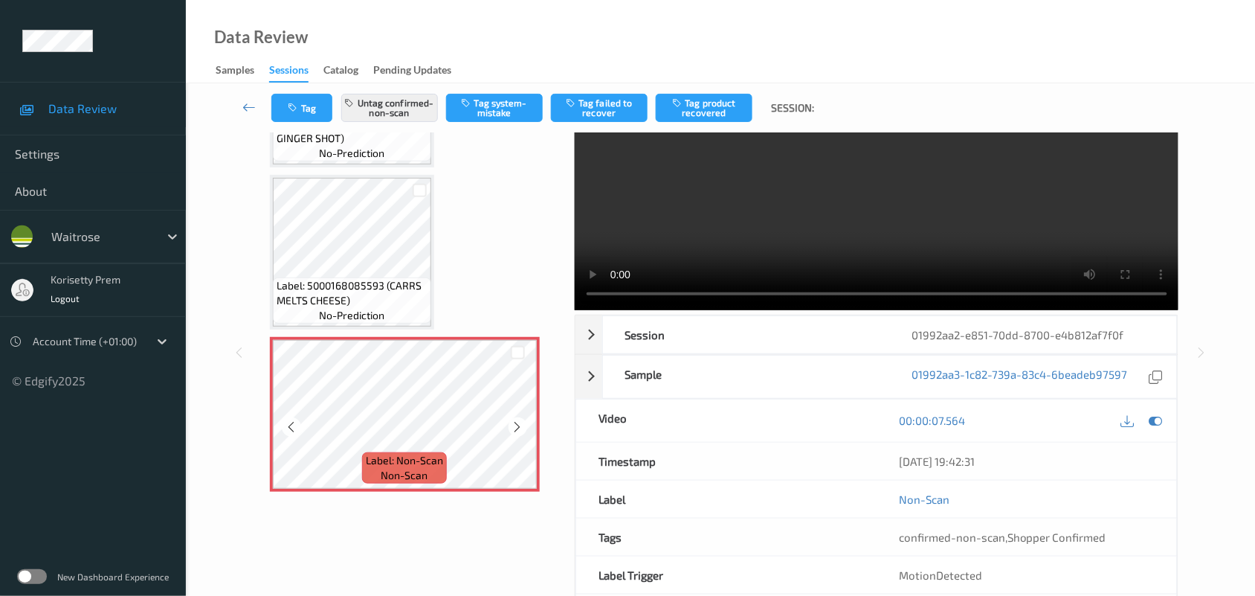
scroll to position [93, 0]
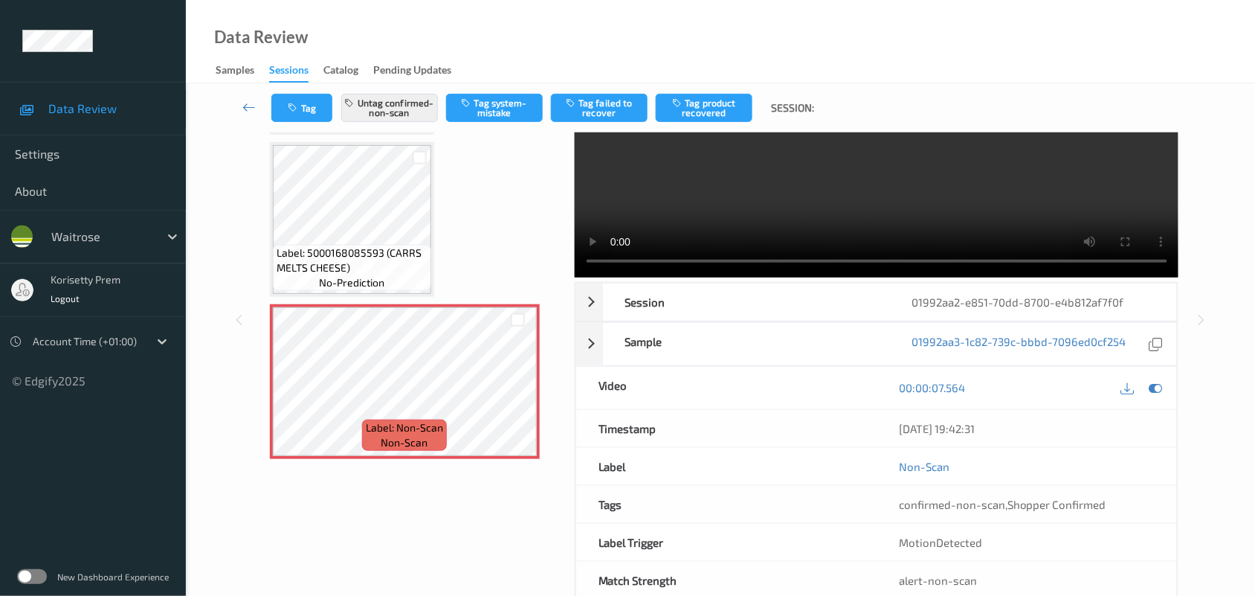
click at [897, 184] on video at bounding box center [877, 158] width 604 height 238
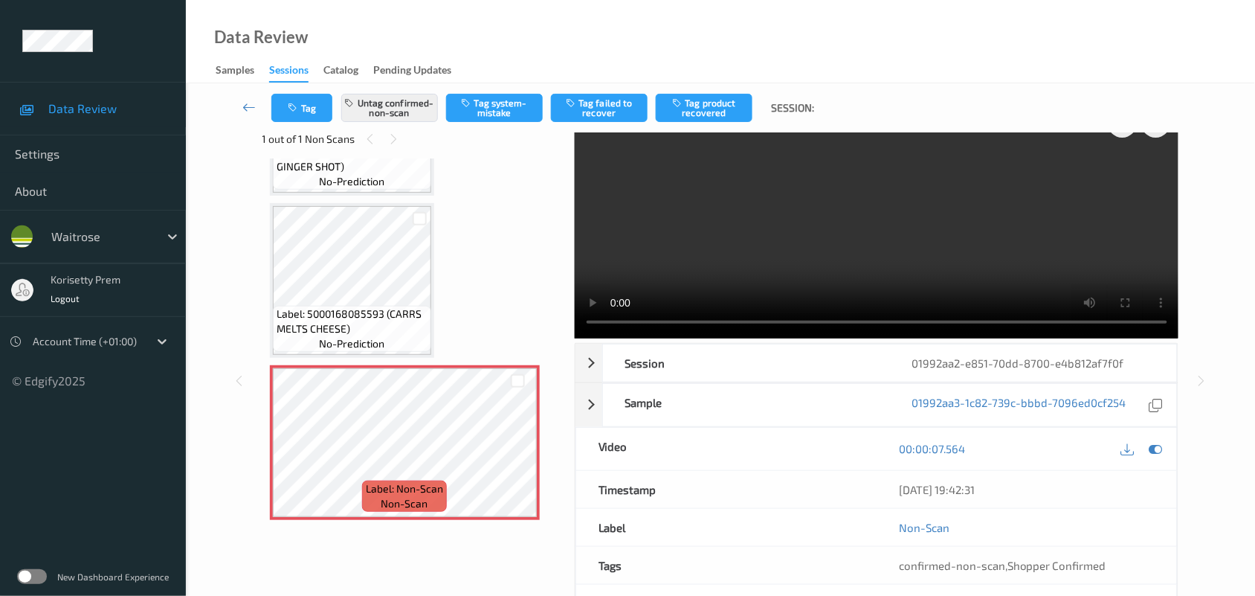
scroll to position [0, 0]
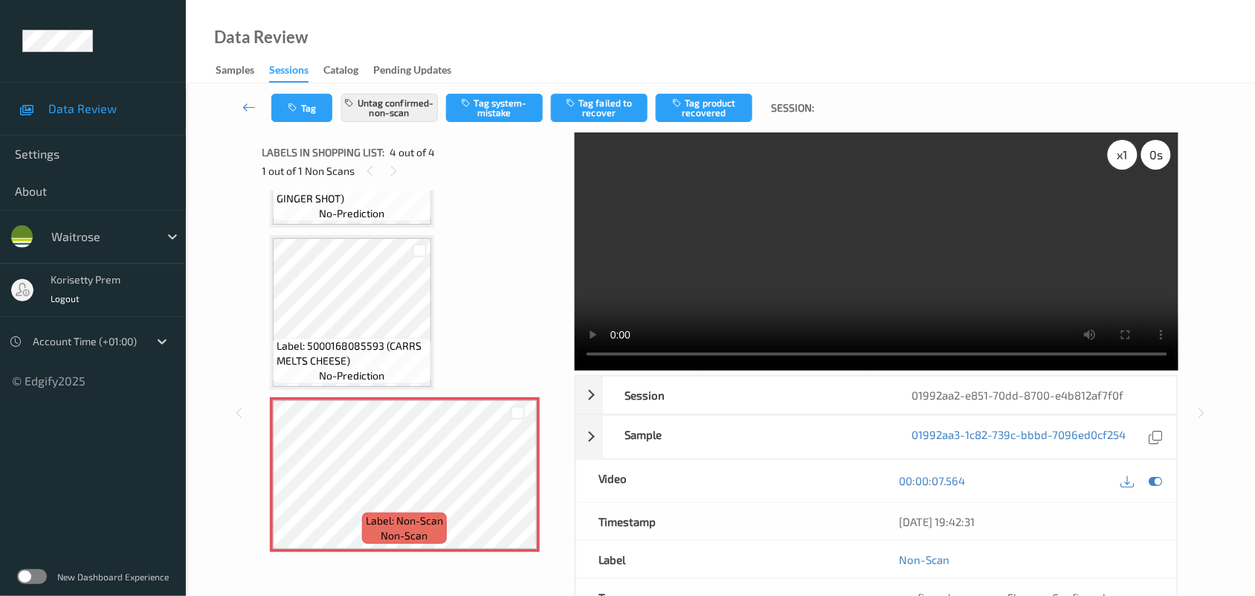
click at [1135, 161] on div "x 1" at bounding box center [1123, 155] width 30 height 30
click at [1127, 161] on div "x 2" at bounding box center [1123, 155] width 30 height 30
click at [1127, 161] on div "x 4" at bounding box center [1123, 155] width 30 height 30
click at [1125, 157] on div "x 8" at bounding box center [1123, 155] width 30 height 30
click at [1121, 162] on div "x 1" at bounding box center [1123, 155] width 30 height 30
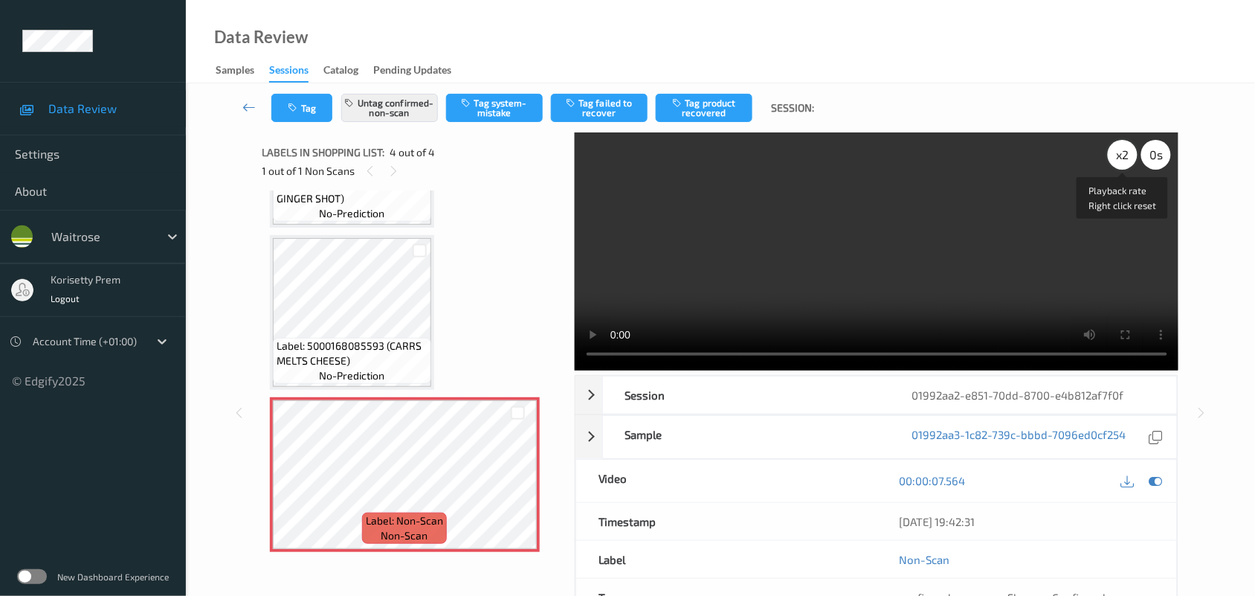
click at [1121, 162] on div "x 2" at bounding box center [1123, 155] width 30 height 30
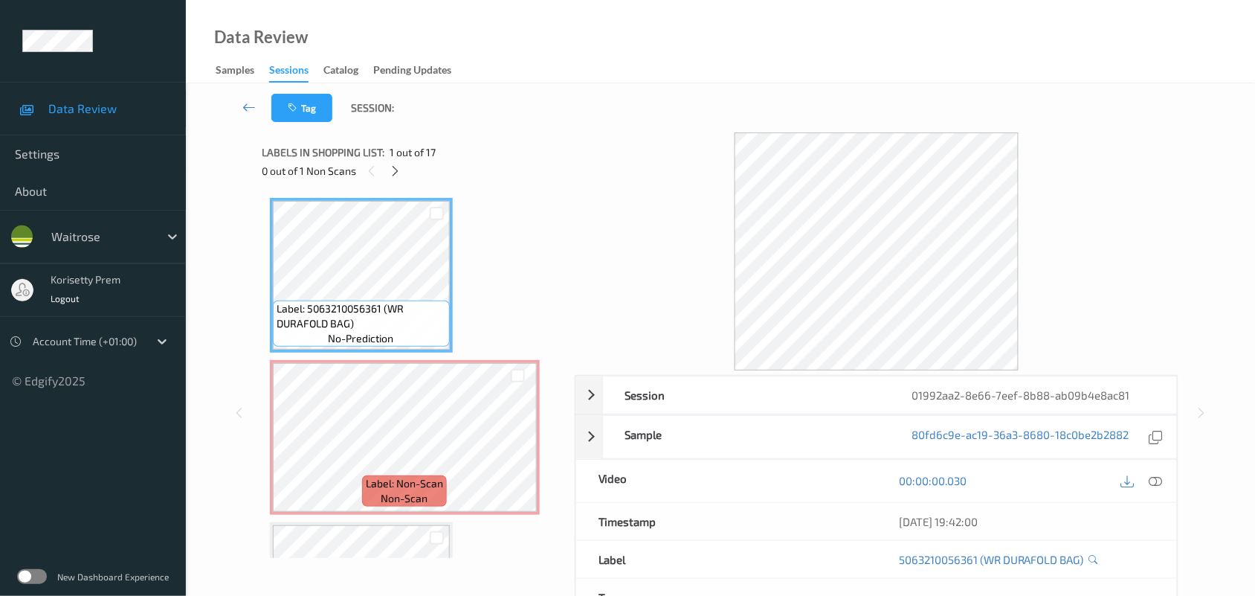
click at [484, 105] on div "Tag Session:" at bounding box center [720, 107] width 1008 height 49
click at [529, 54] on div "Data Review Samples Sessions Catalog Pending Updates" at bounding box center [720, 41] width 1069 height 83
click at [396, 175] on icon at bounding box center [395, 170] width 13 height 13
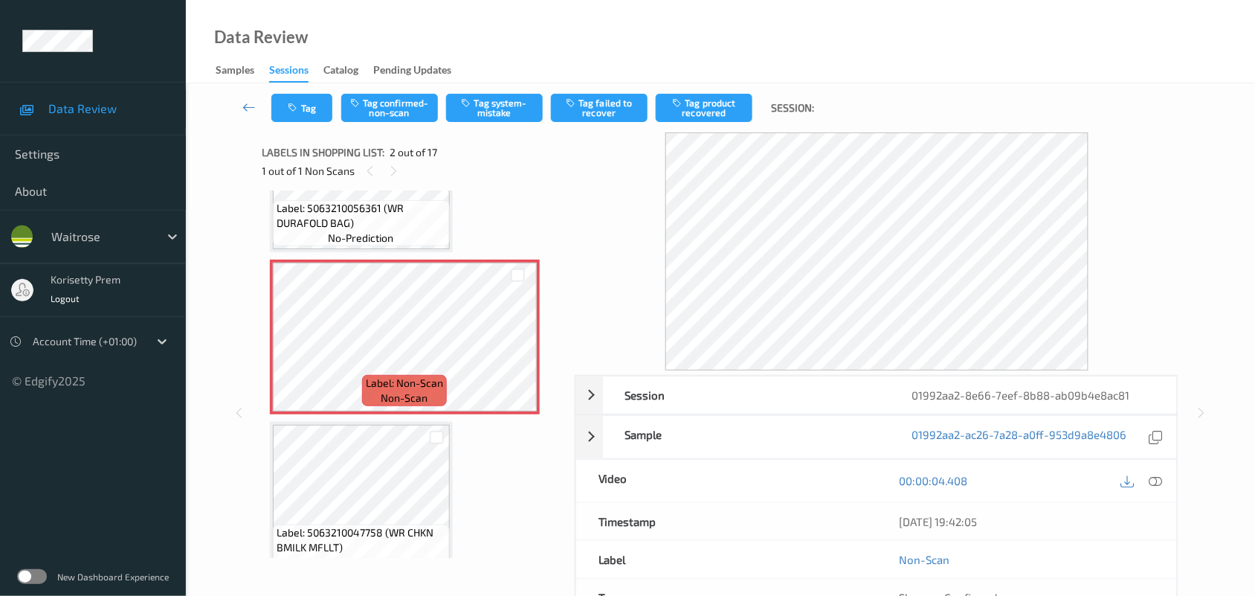
scroll to position [7, 0]
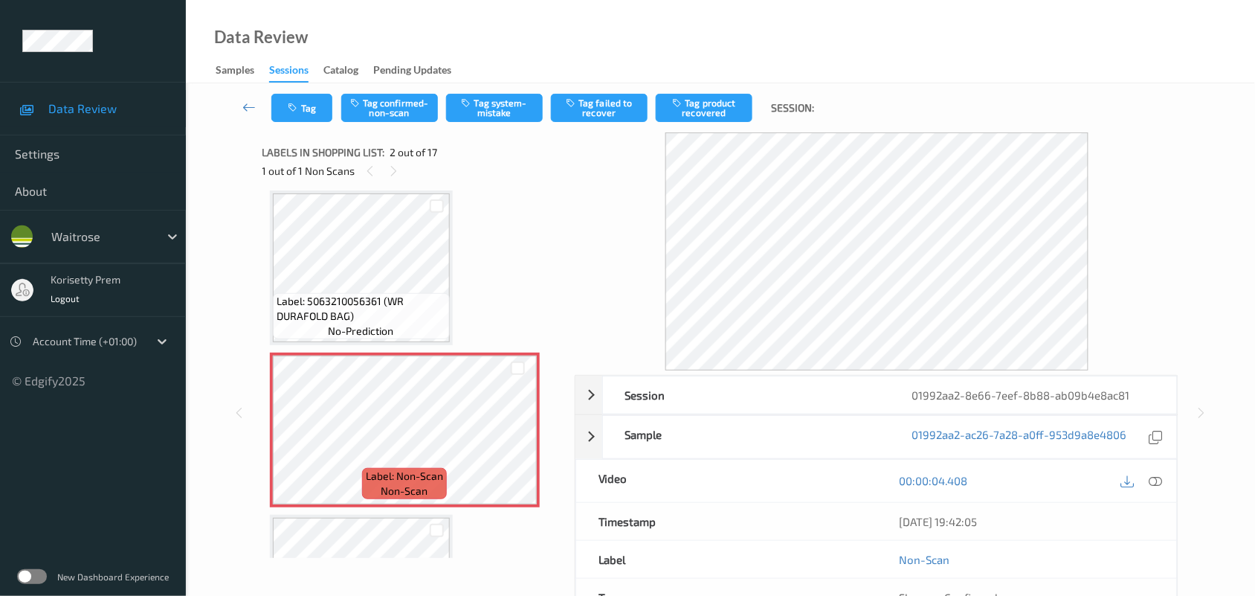
click at [376, 296] on span "Label: 5063210056361 (WR DURAFOLD BAG)" at bounding box center [362, 309] width 170 height 30
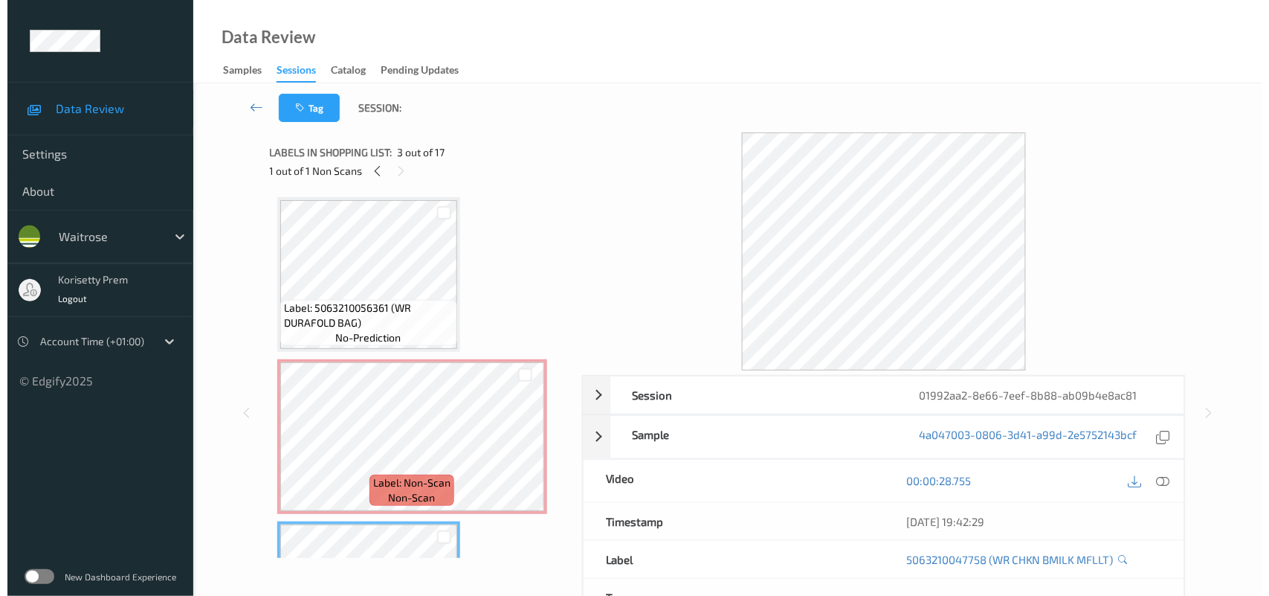
scroll to position [0, 0]
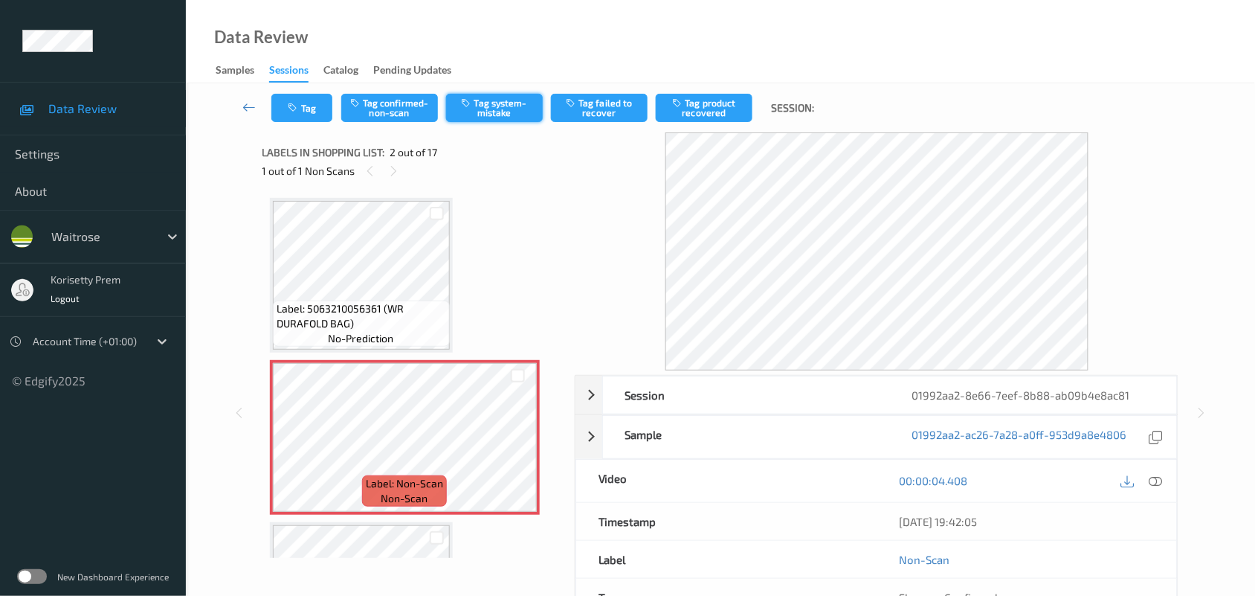
click at [506, 112] on button "Tag system-mistake" at bounding box center [494, 108] width 97 height 28
click at [305, 106] on button "Tag" at bounding box center [301, 108] width 61 height 28
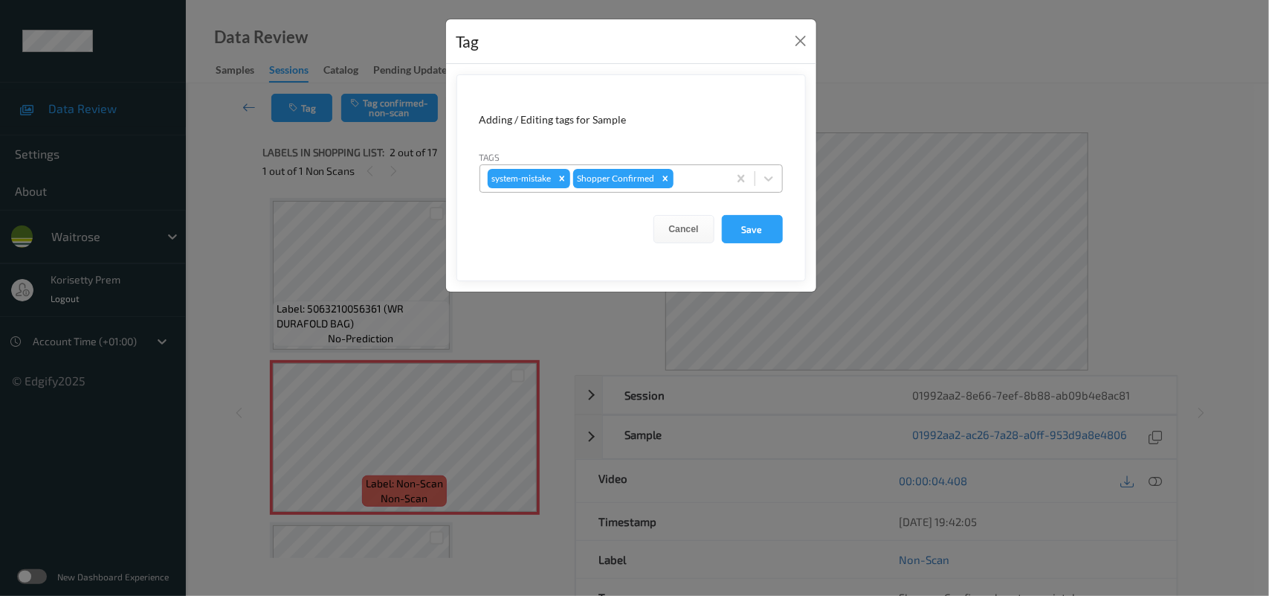
click at [691, 170] on div at bounding box center [699, 179] width 44 height 18
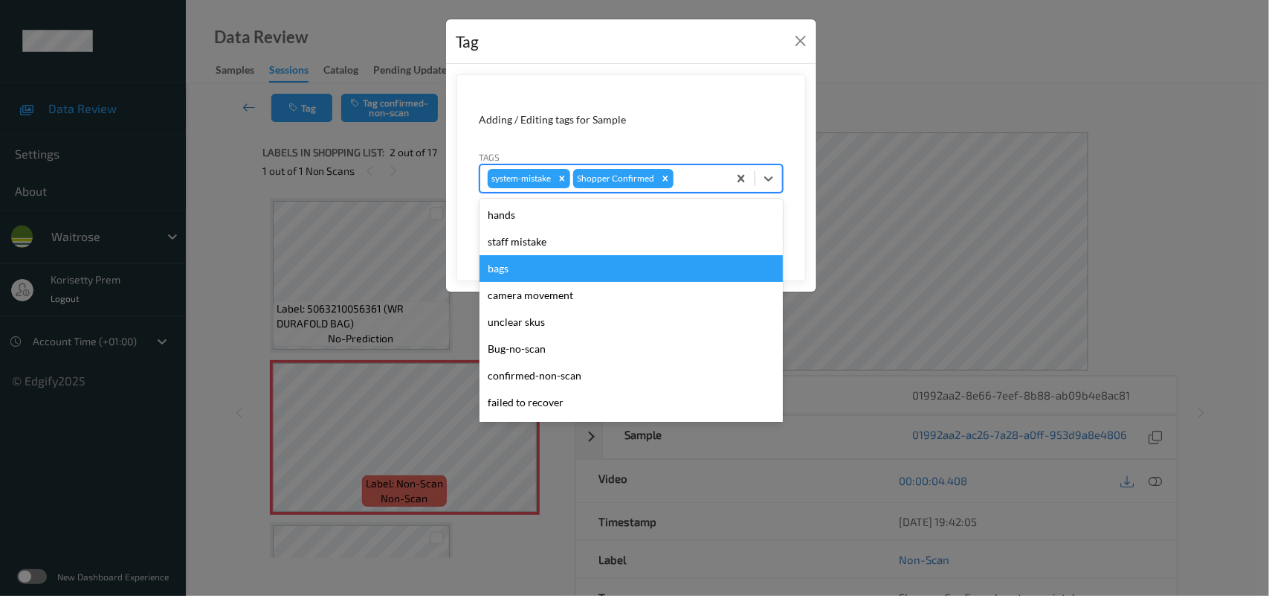
click at [536, 266] on div "bags" at bounding box center [631, 268] width 303 height 27
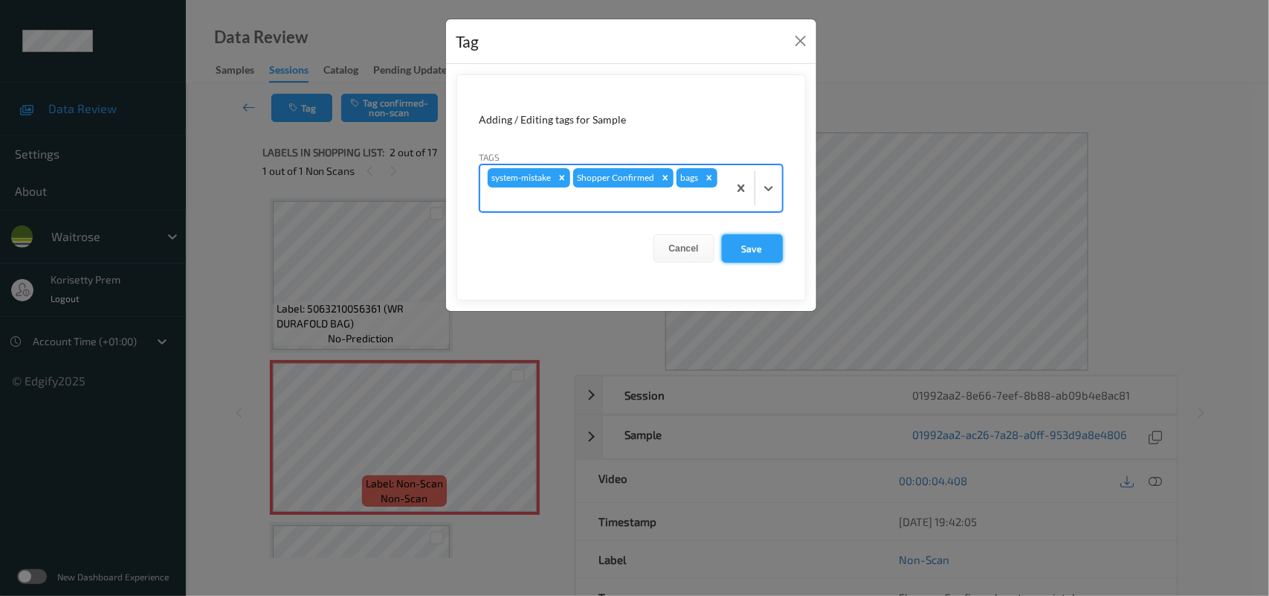
click at [740, 253] on button "Save" at bounding box center [752, 248] width 61 height 28
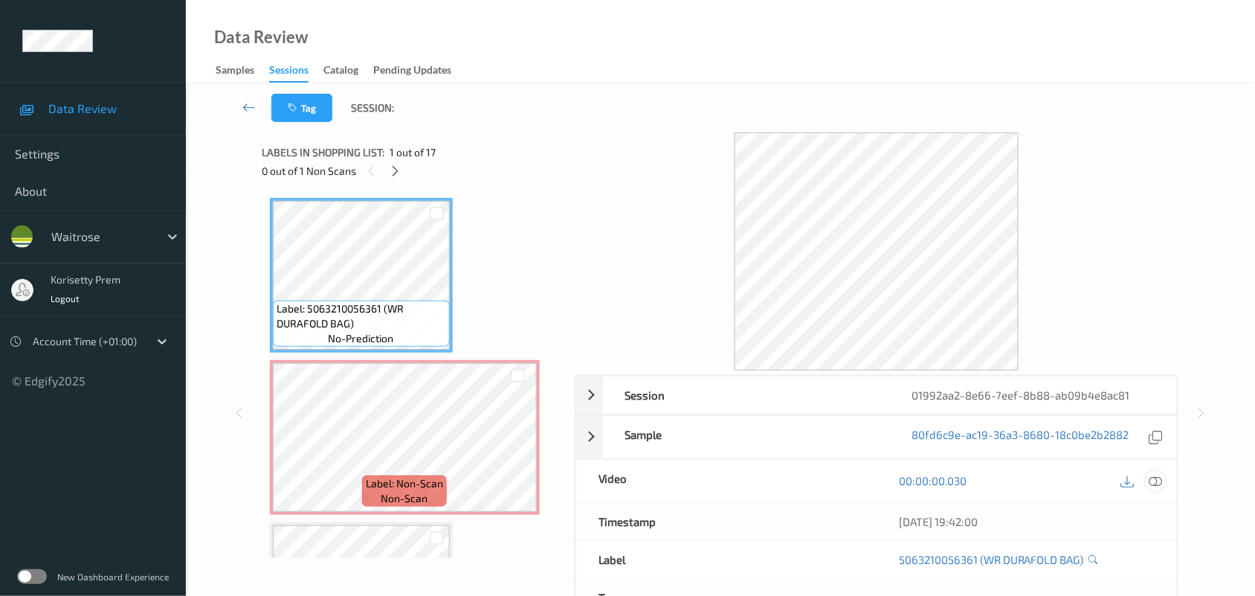
click at [1157, 476] on icon at bounding box center [1155, 480] width 13 height 13
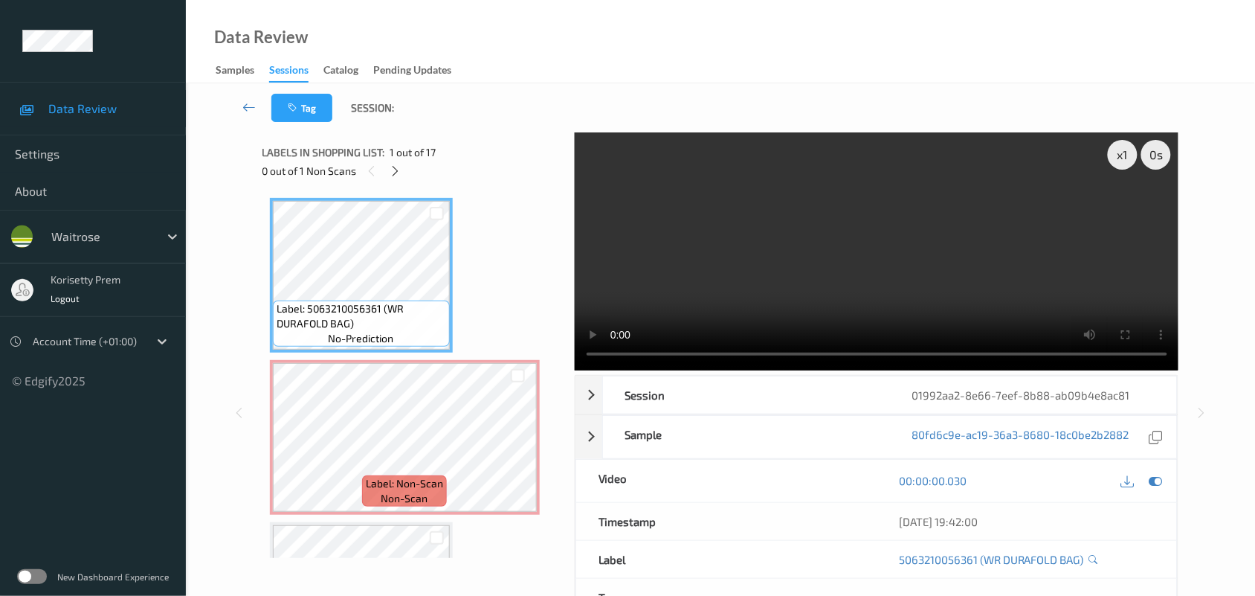
click at [781, 216] on video at bounding box center [877, 251] width 604 height 238
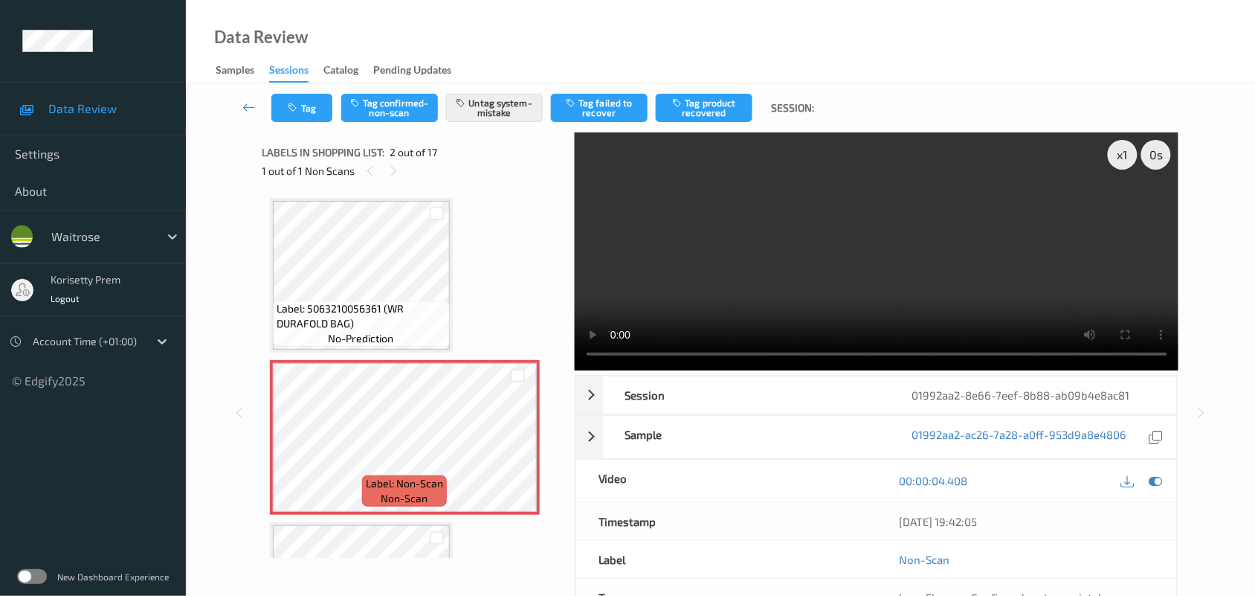
click at [786, 276] on video at bounding box center [877, 251] width 604 height 238
click at [307, 100] on button "Tag" at bounding box center [301, 108] width 61 height 28
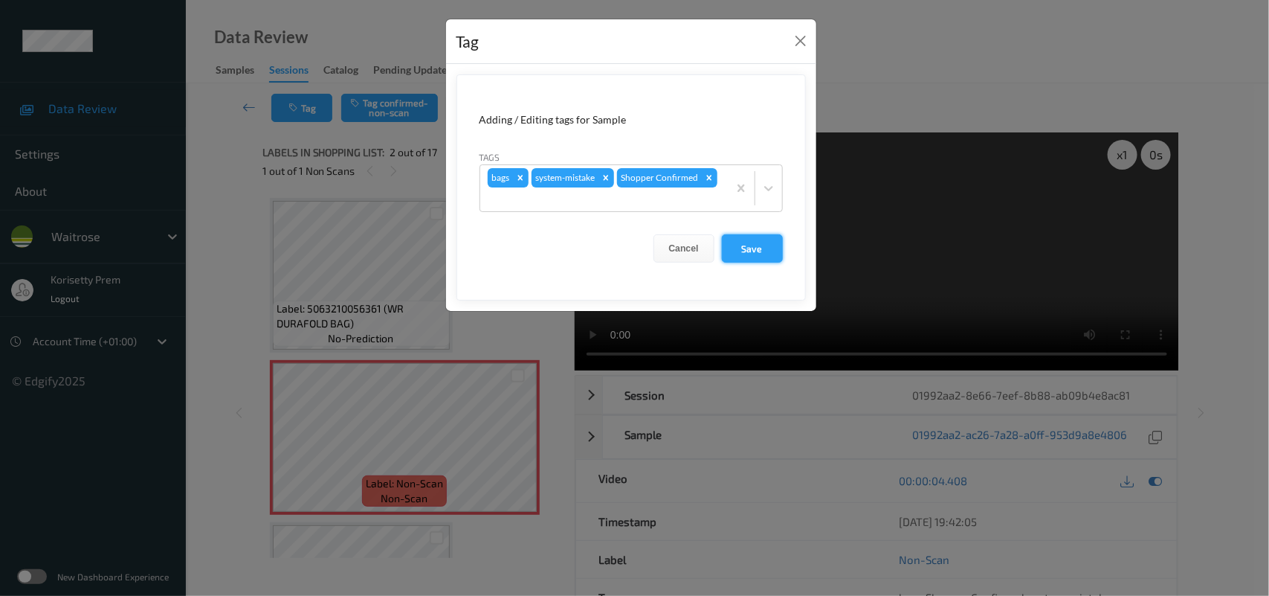
click at [755, 254] on button "Save" at bounding box center [752, 248] width 61 height 28
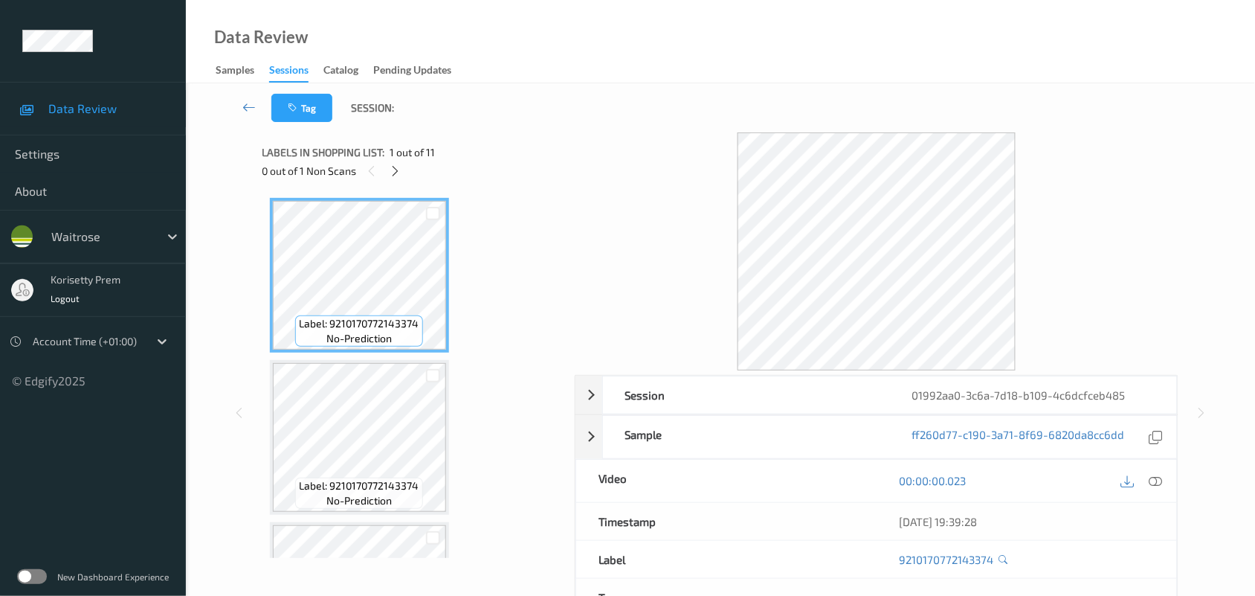
click at [544, 135] on div "Labels in shopping list: 1 out of 11 0 out of 1 Non Scans" at bounding box center [413, 161] width 302 height 58
click at [400, 166] on icon at bounding box center [395, 170] width 13 height 13
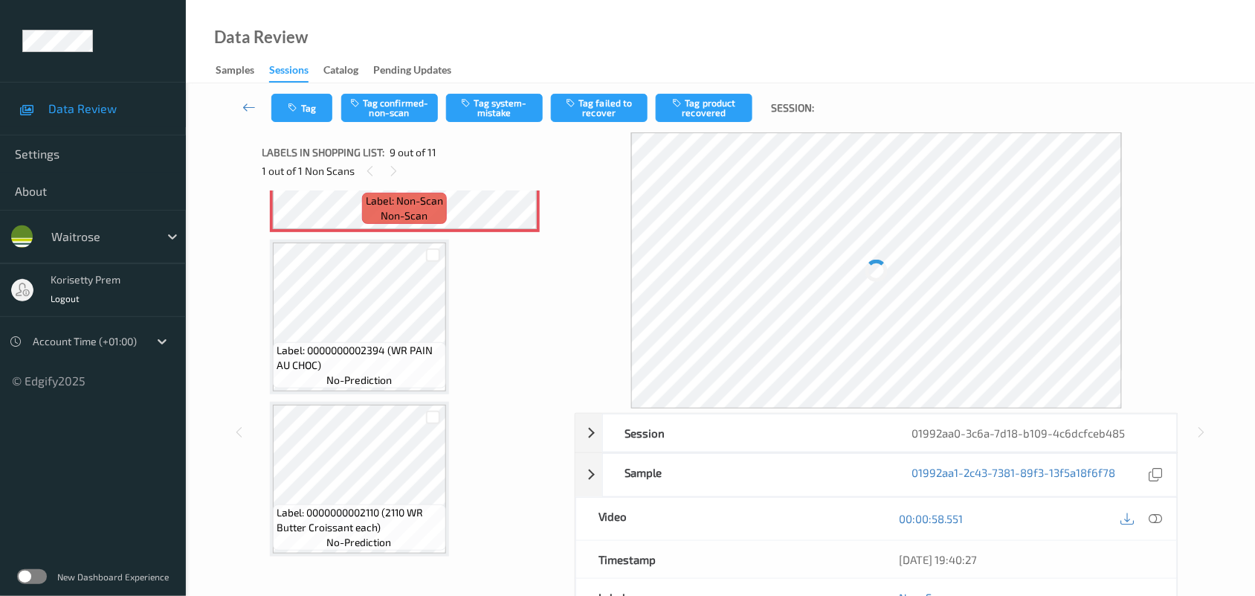
scroll to position [1418, 0]
click at [1156, 522] on icon at bounding box center [1155, 518] width 13 height 13
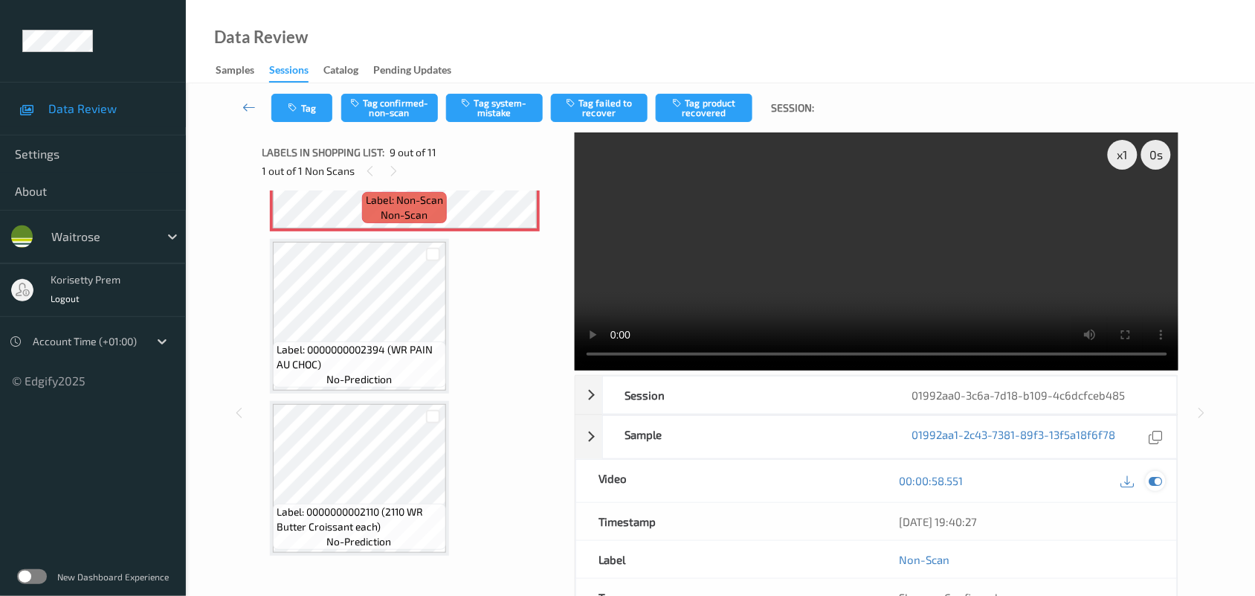
click at [1158, 474] on icon at bounding box center [1155, 480] width 13 height 13
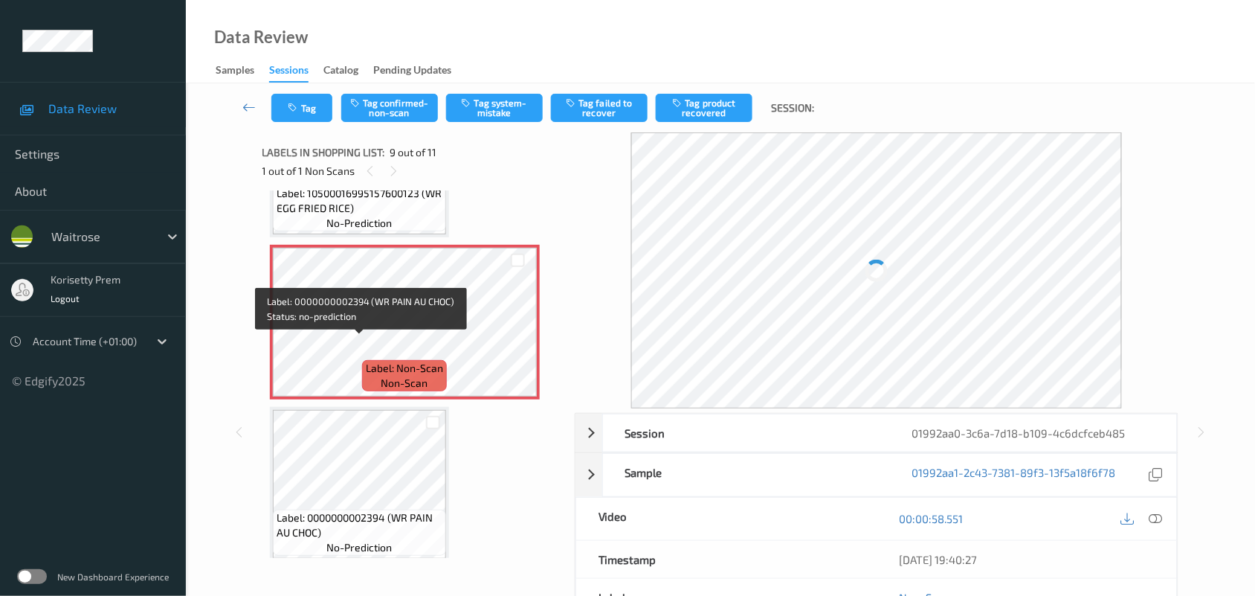
scroll to position [1139, 0]
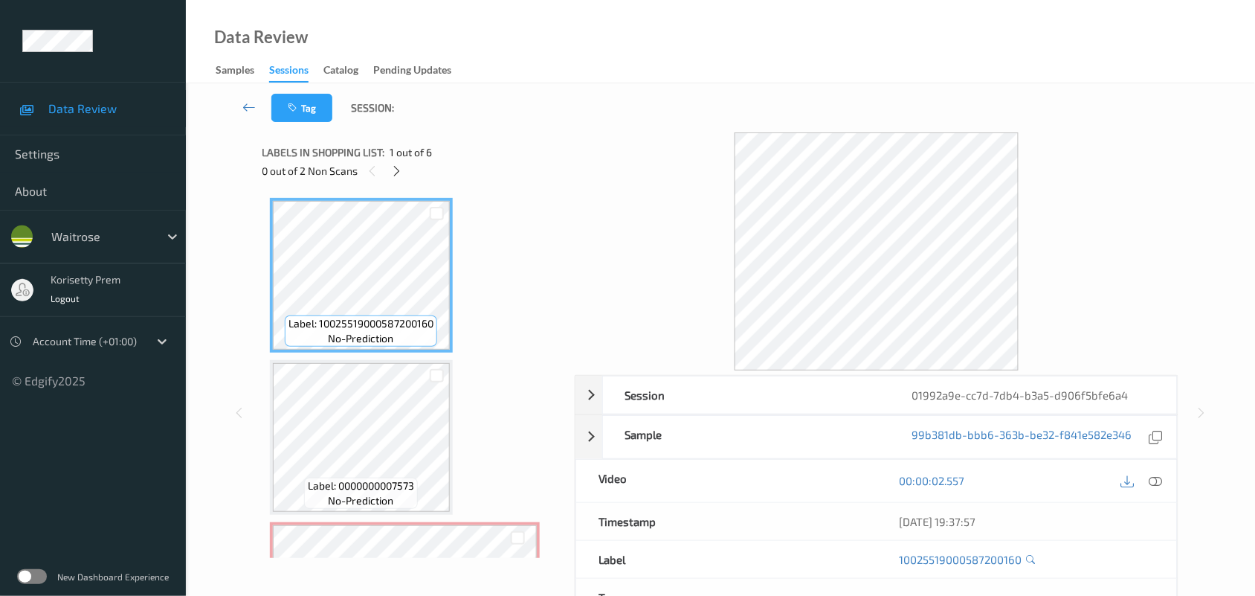
click at [573, 108] on div "Tag Session:" at bounding box center [720, 107] width 1008 height 49
click at [399, 172] on icon at bounding box center [396, 170] width 13 height 13
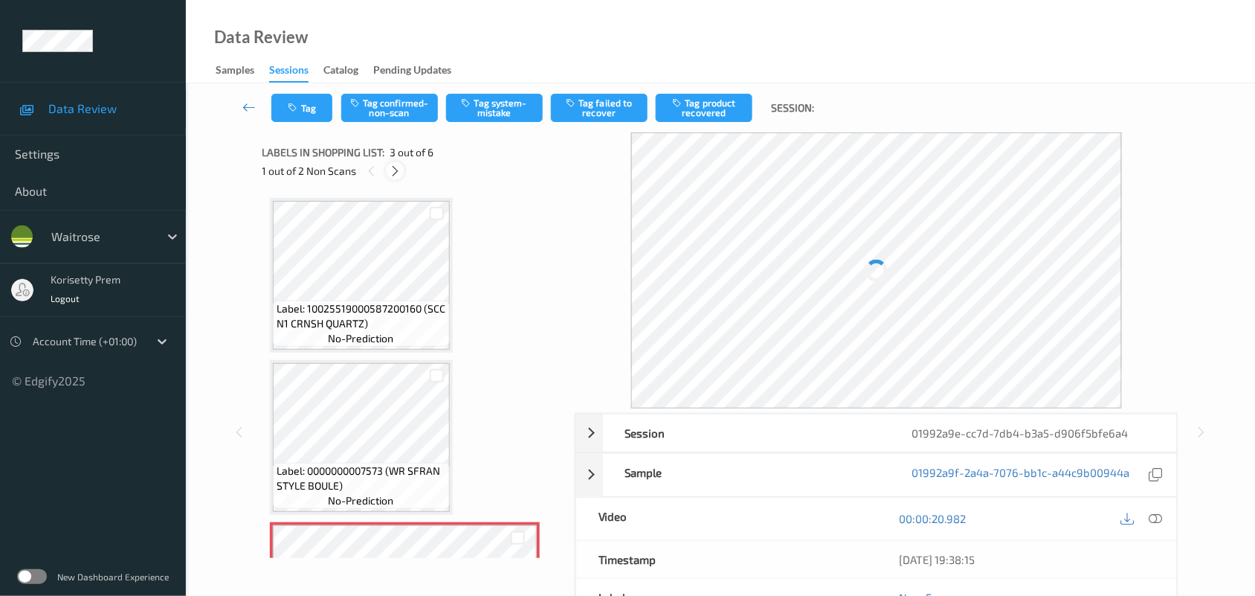
scroll to position [169, 0]
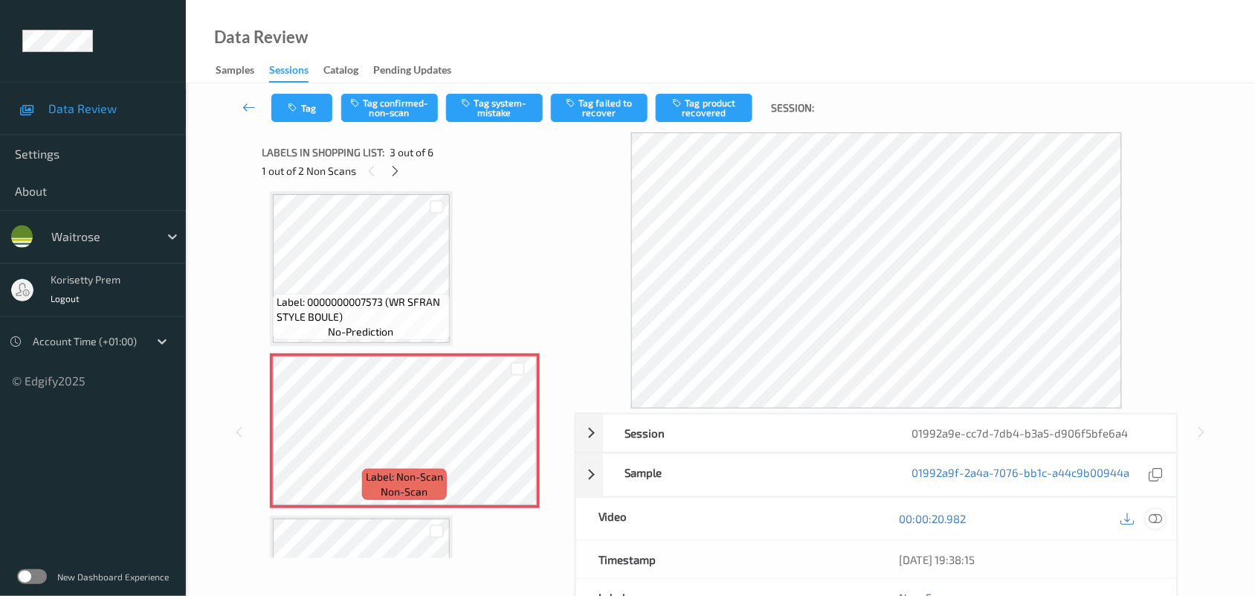
click at [1161, 521] on icon at bounding box center [1155, 518] width 13 height 13
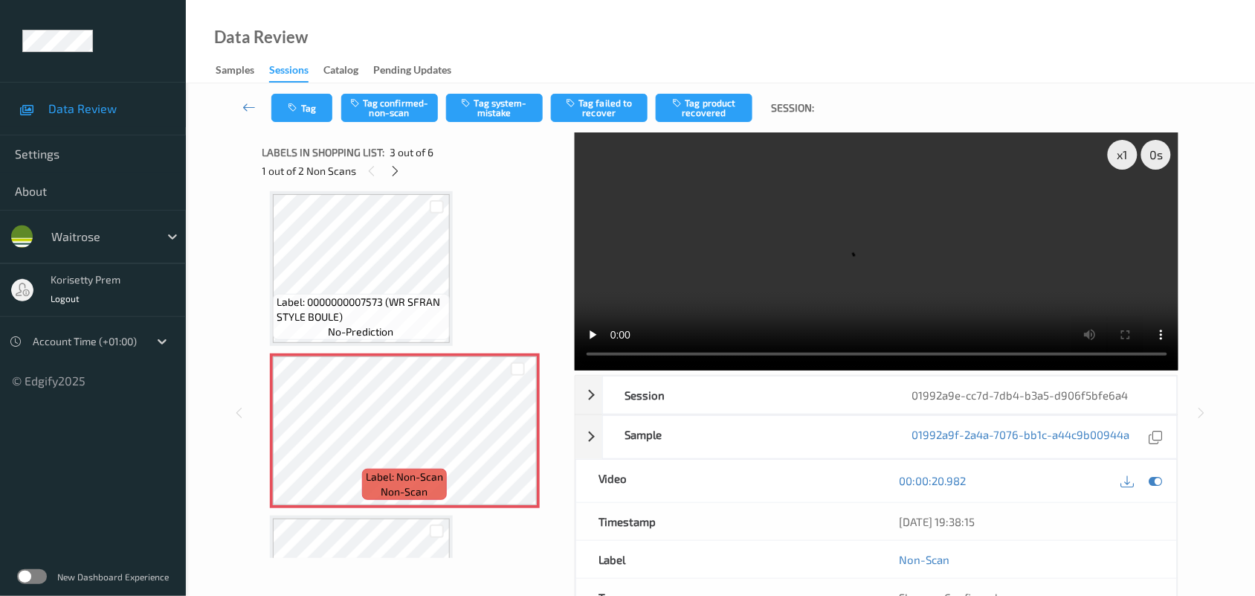
click at [796, 254] on video at bounding box center [877, 251] width 604 height 238
click at [729, 268] on video at bounding box center [877, 251] width 604 height 238
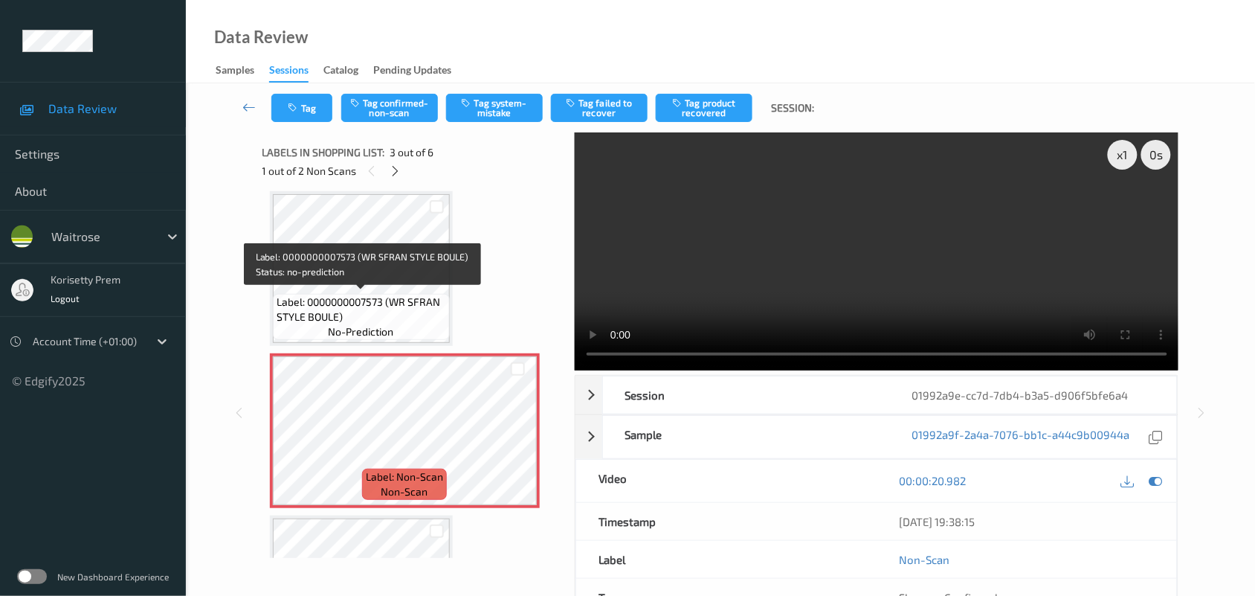
click at [321, 301] on span "Label: 0000000007573 (WR SFRAN STYLE BOULE)" at bounding box center [362, 309] width 170 height 30
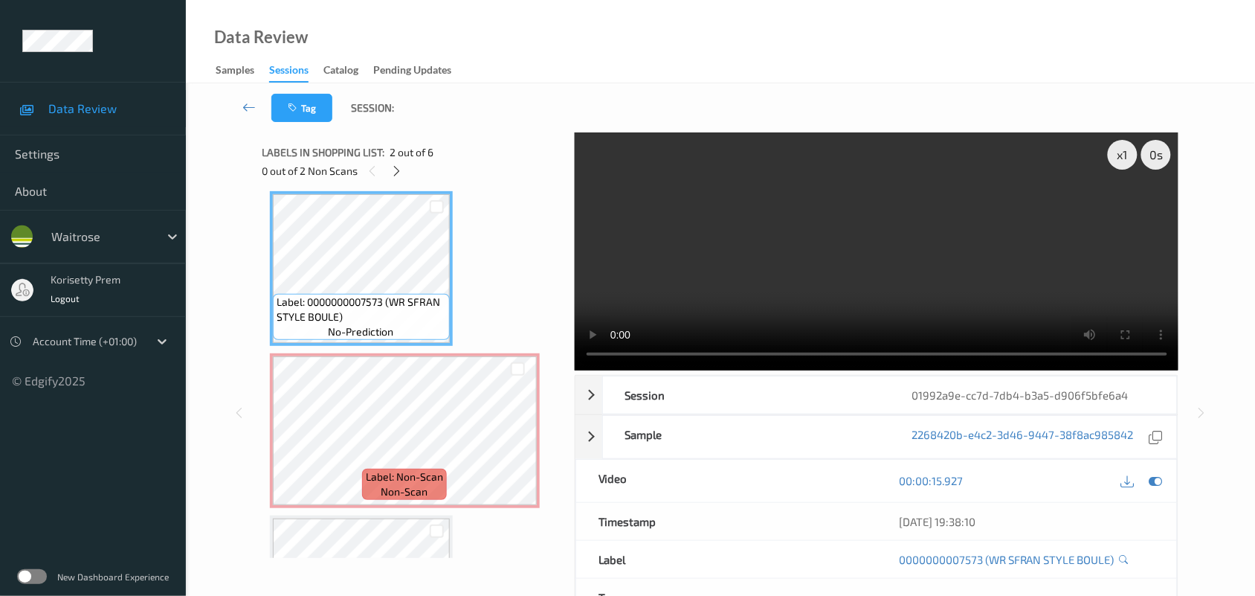
click at [889, 268] on video at bounding box center [877, 251] width 604 height 238
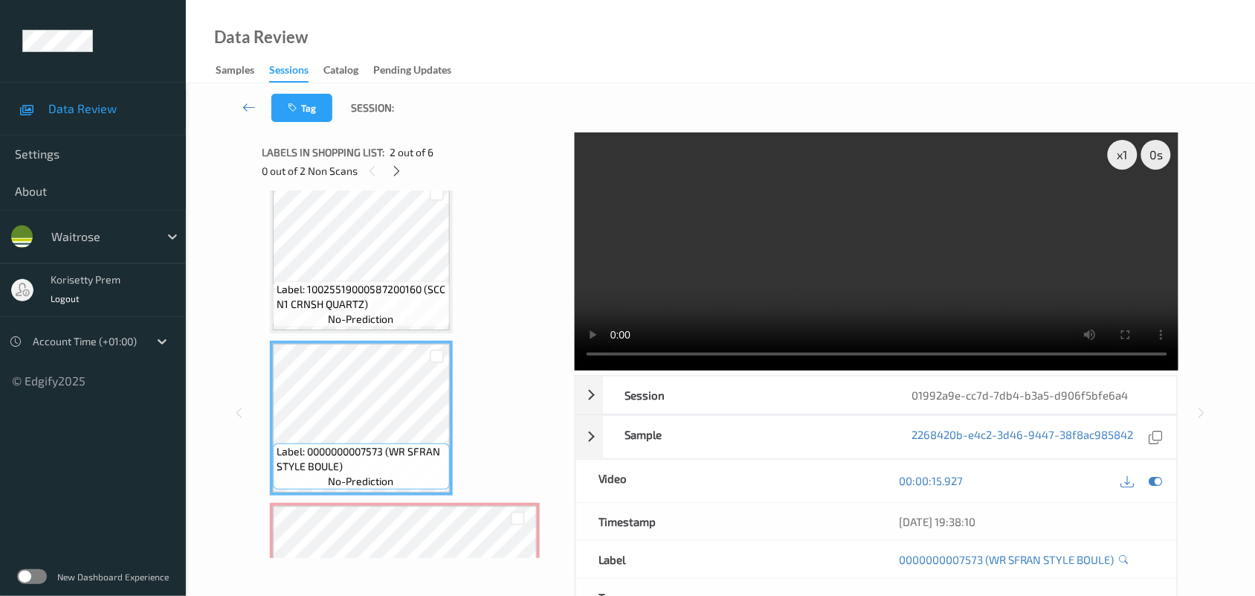
scroll to position [0, 0]
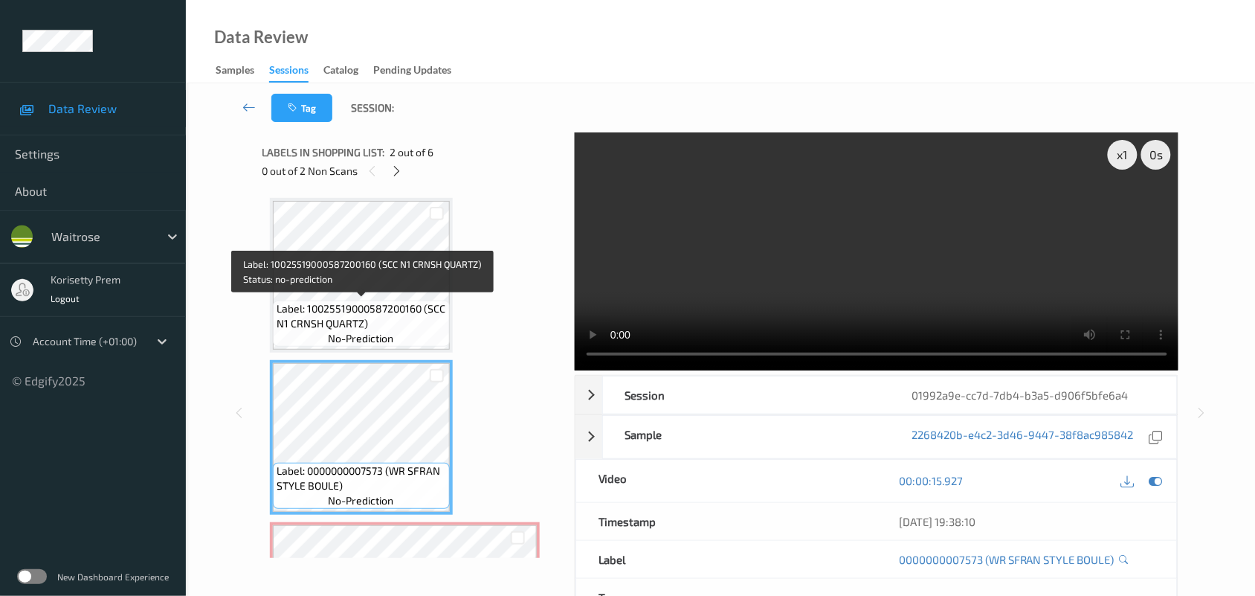
click at [399, 305] on span "Label: 10025519000587200160 (SCC N1 CRNSH QUARTZ)" at bounding box center [362, 316] width 170 height 30
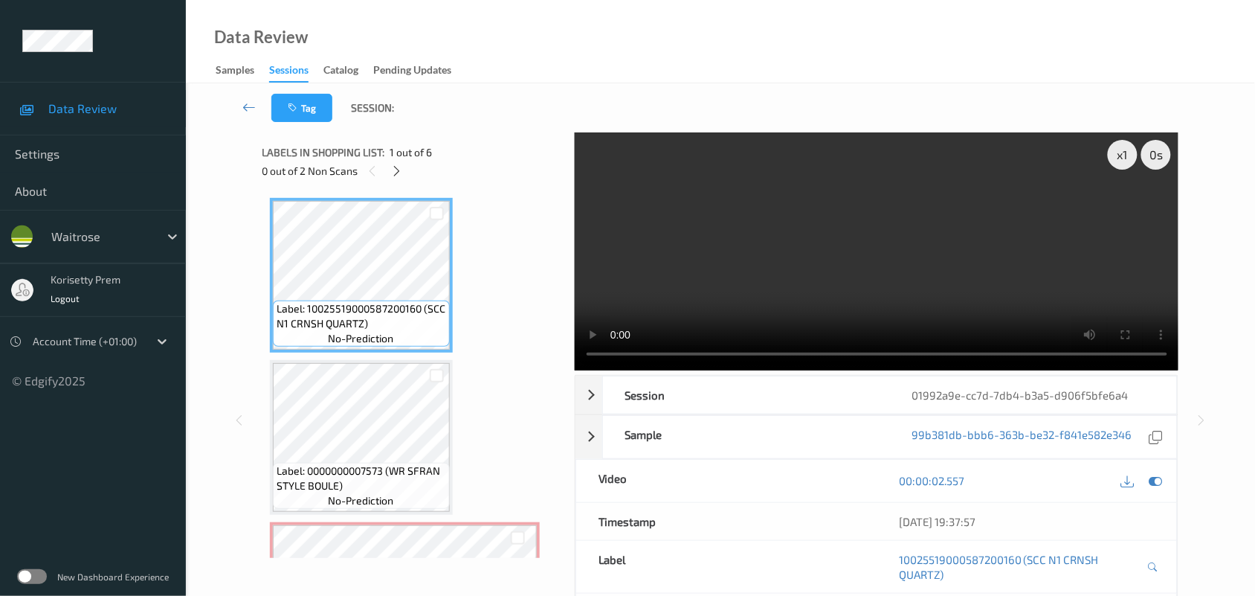
click at [783, 273] on video at bounding box center [877, 251] width 604 height 238
click at [786, 281] on video at bounding box center [877, 251] width 604 height 238
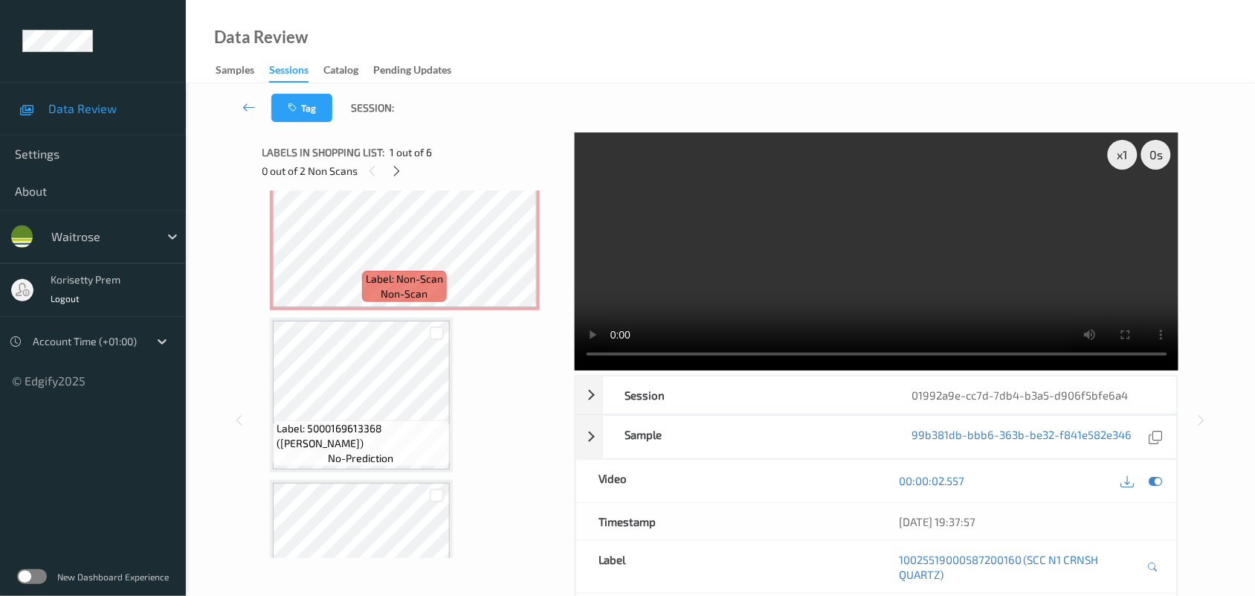
scroll to position [372, 0]
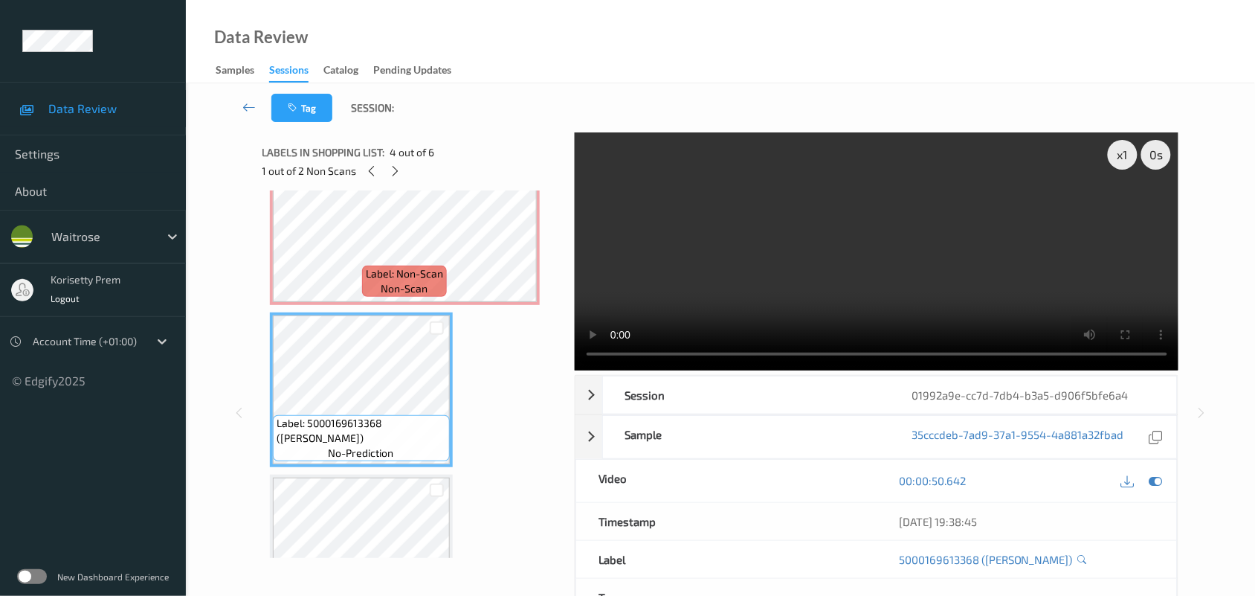
click at [712, 207] on video at bounding box center [877, 251] width 604 height 238
click at [763, 258] on video at bounding box center [877, 251] width 604 height 238
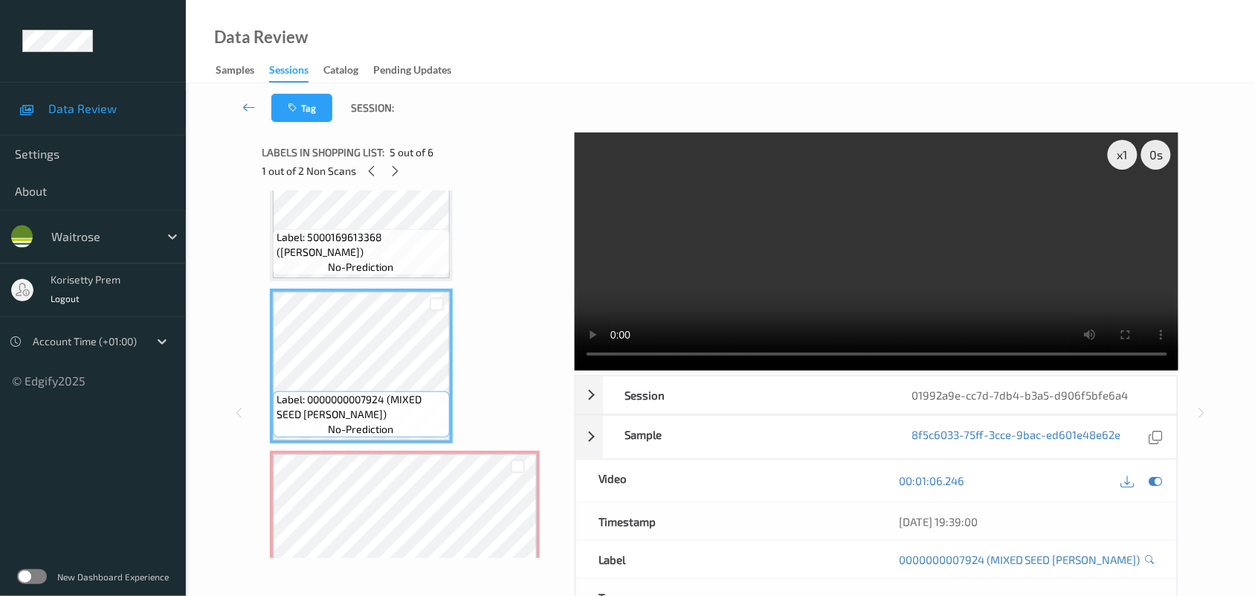
scroll to position [610, 0]
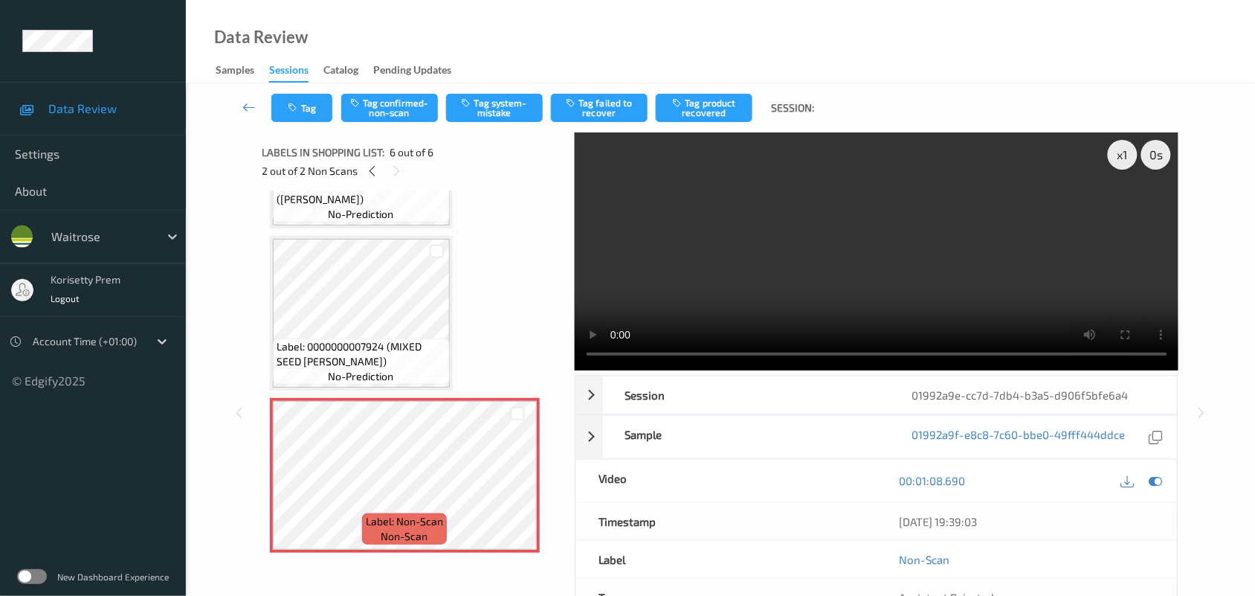
click at [838, 275] on video at bounding box center [877, 251] width 604 height 238
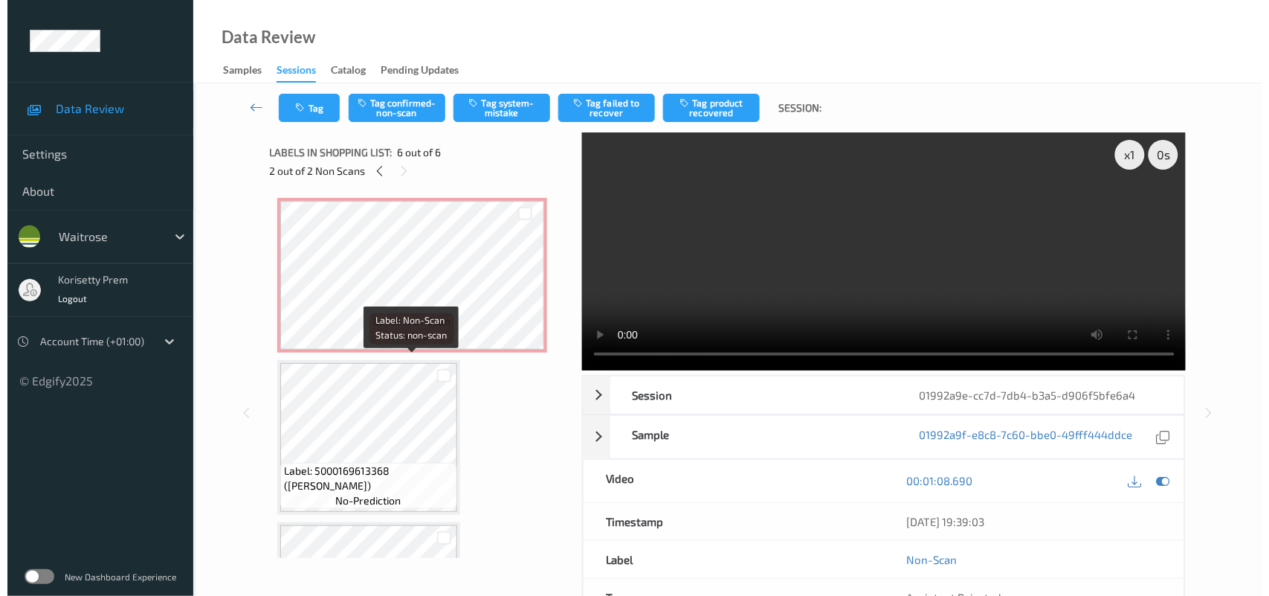
scroll to position [279, 0]
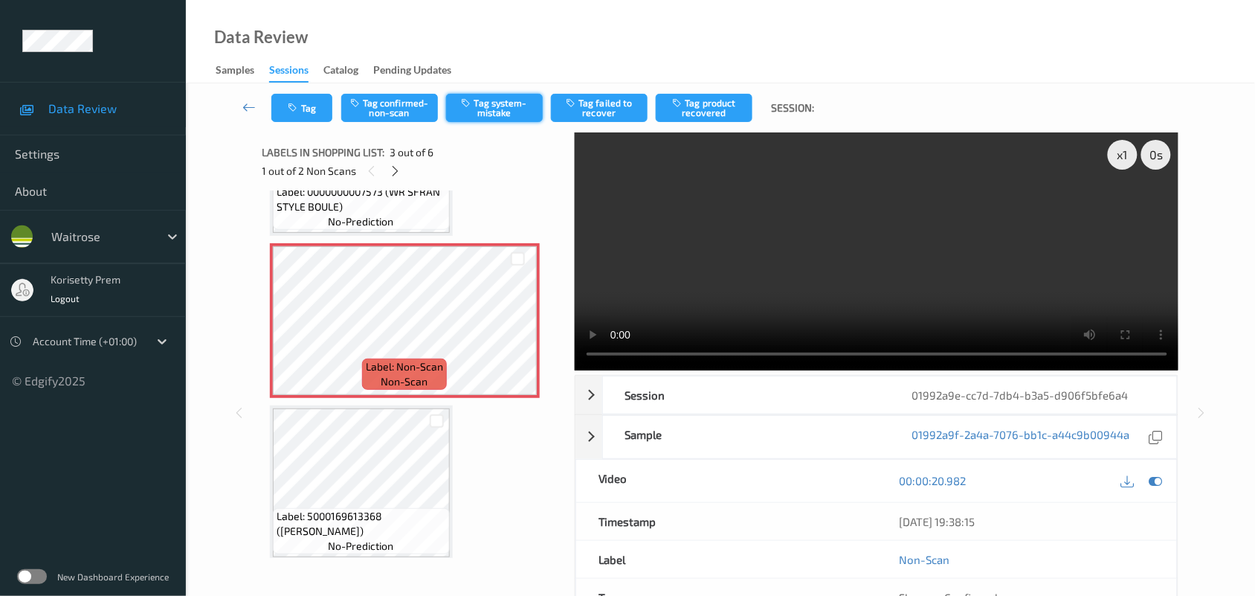
click at [497, 109] on button "Tag system-mistake" at bounding box center [494, 108] width 97 height 28
click at [309, 117] on button "Tag" at bounding box center [301, 108] width 61 height 28
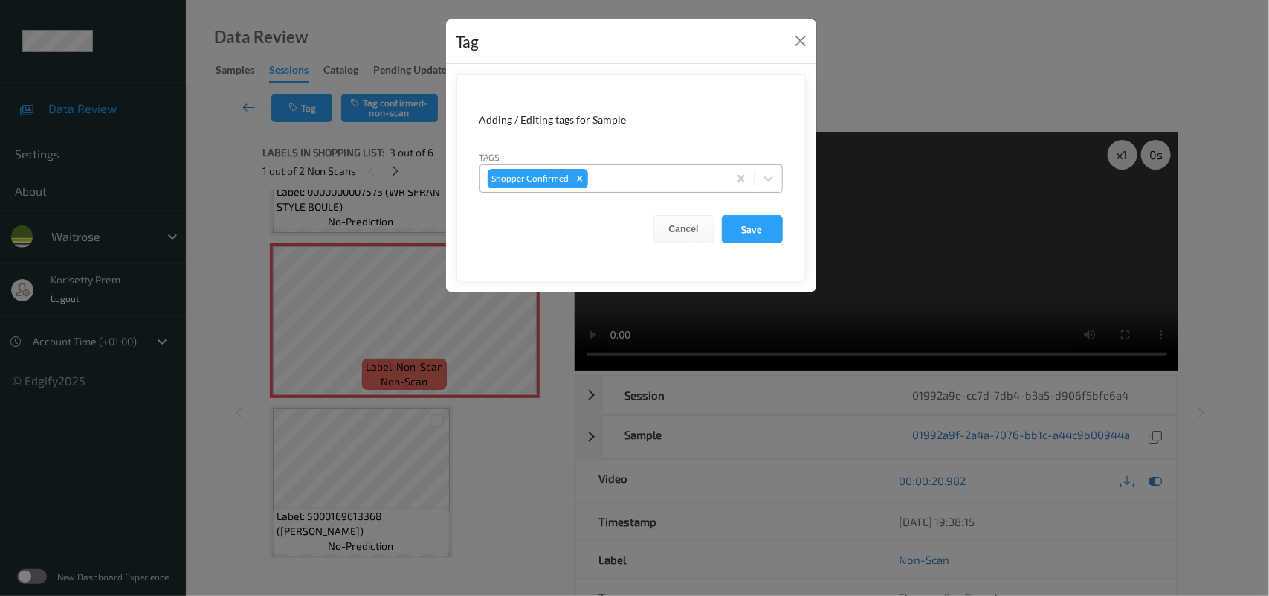
click at [637, 183] on div at bounding box center [655, 179] width 129 height 18
click at [796, 41] on button "Close" at bounding box center [800, 40] width 21 height 21
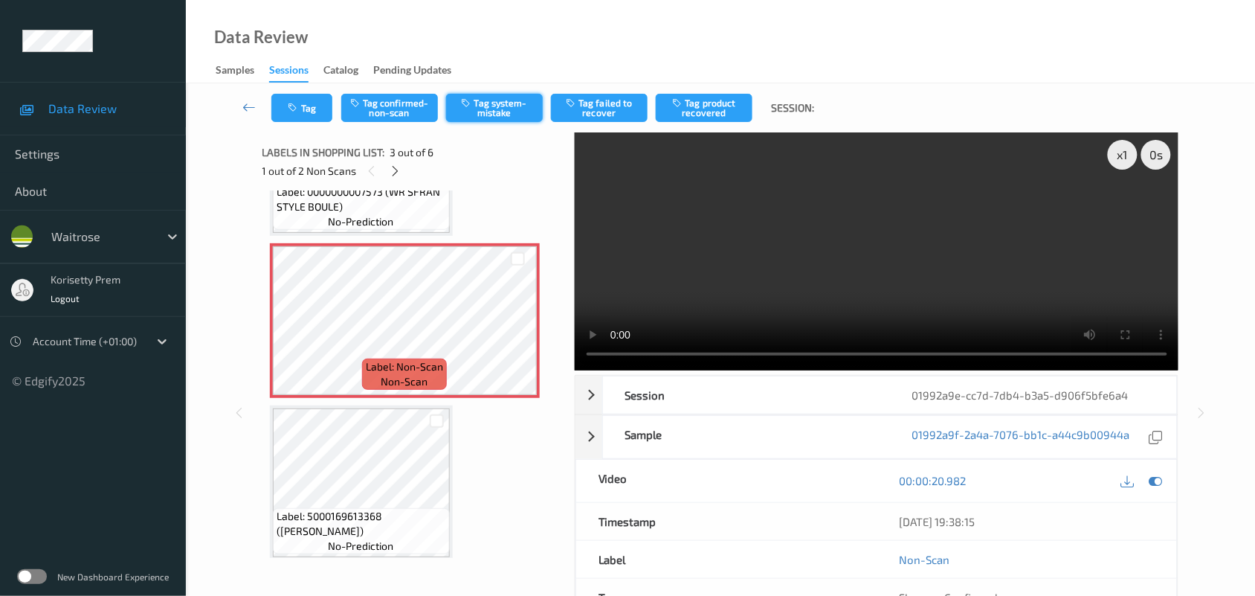
click at [491, 109] on button "Tag system-mistake" at bounding box center [494, 108] width 97 height 28
click at [506, 187] on div "Labels in shopping list: 3 out of 6 1 out of 2 Non Scans" at bounding box center [413, 161] width 302 height 58
click at [512, 115] on button "Tag system-mistake" at bounding box center [494, 108] width 97 height 28
click at [307, 106] on button "Tag" at bounding box center [301, 108] width 61 height 28
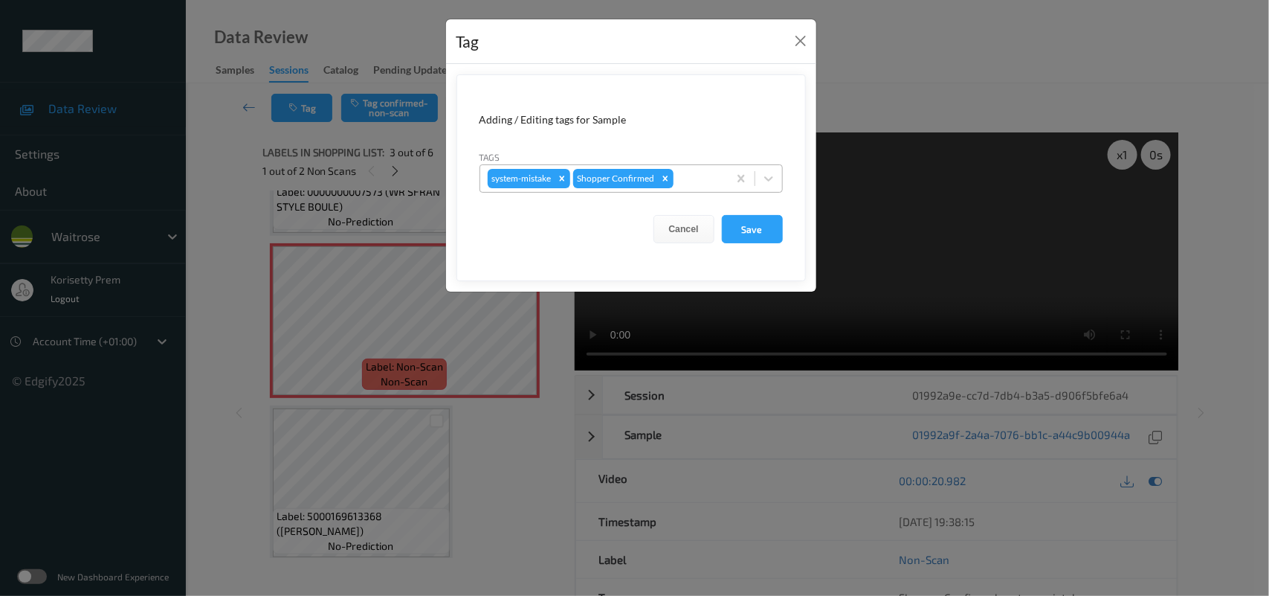
click at [680, 178] on div at bounding box center [699, 179] width 44 height 18
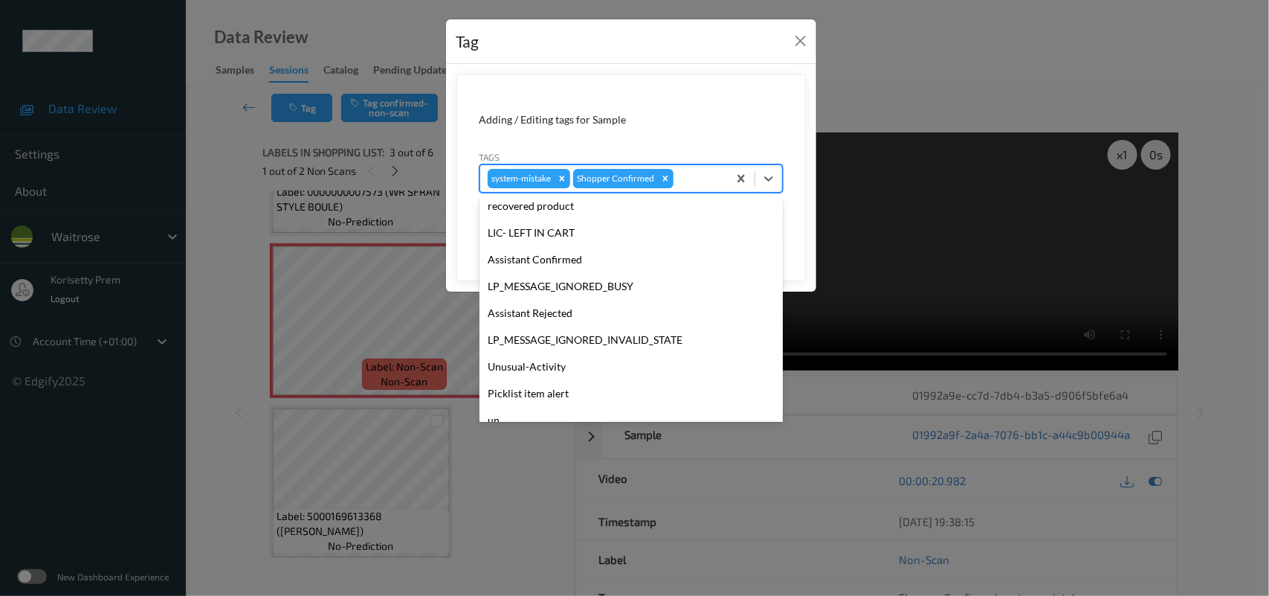
scroll to position [344, 0]
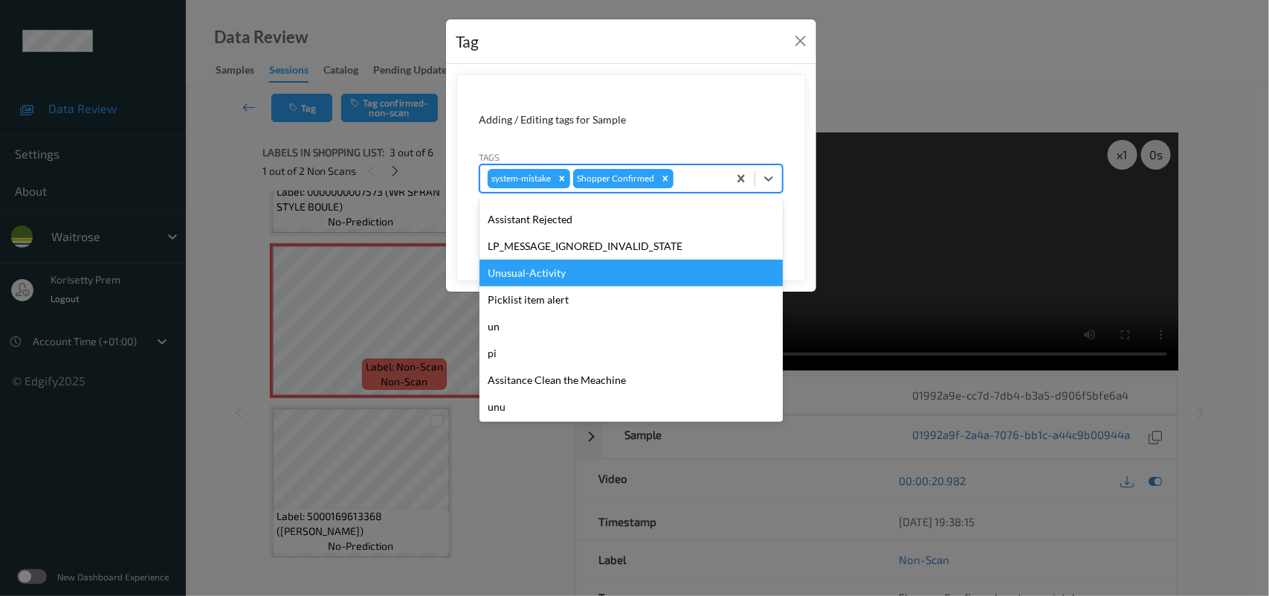
click at [547, 262] on div "Unusual-Activity" at bounding box center [631, 272] width 303 height 27
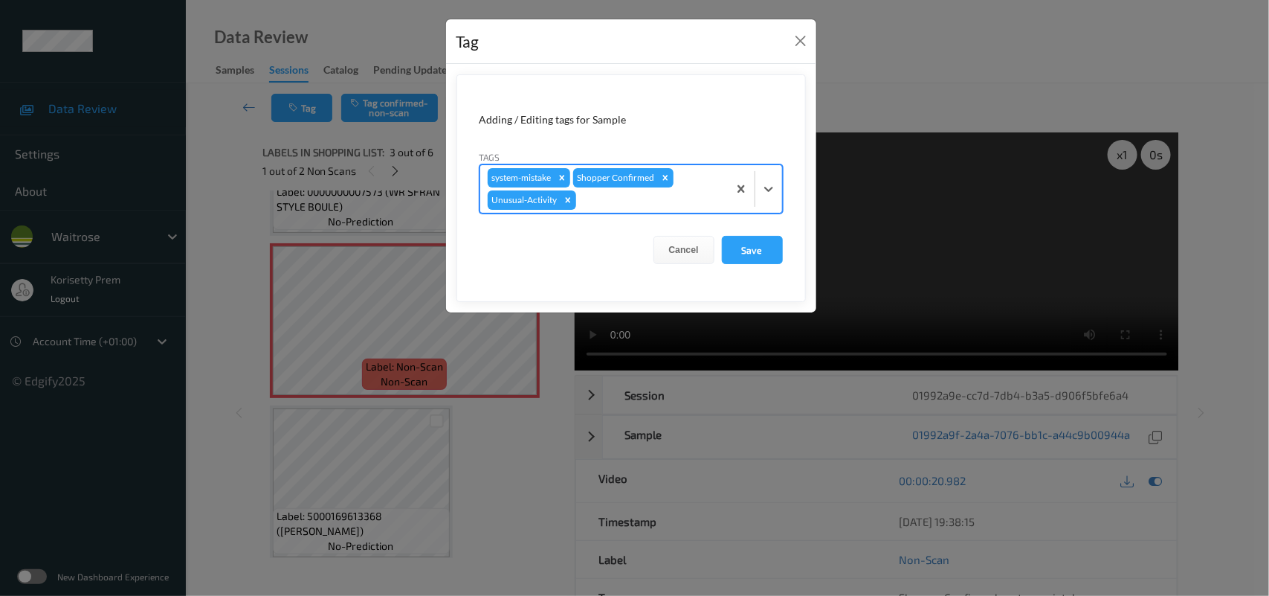
click at [627, 205] on div at bounding box center [649, 200] width 141 height 18
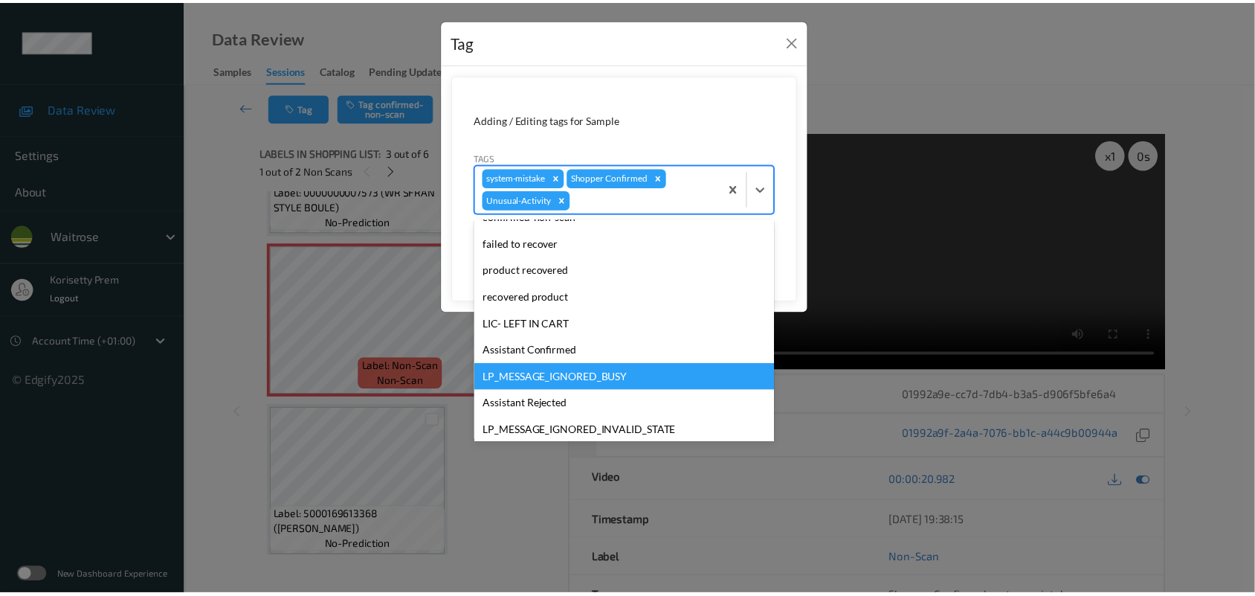
scroll to position [279, 0]
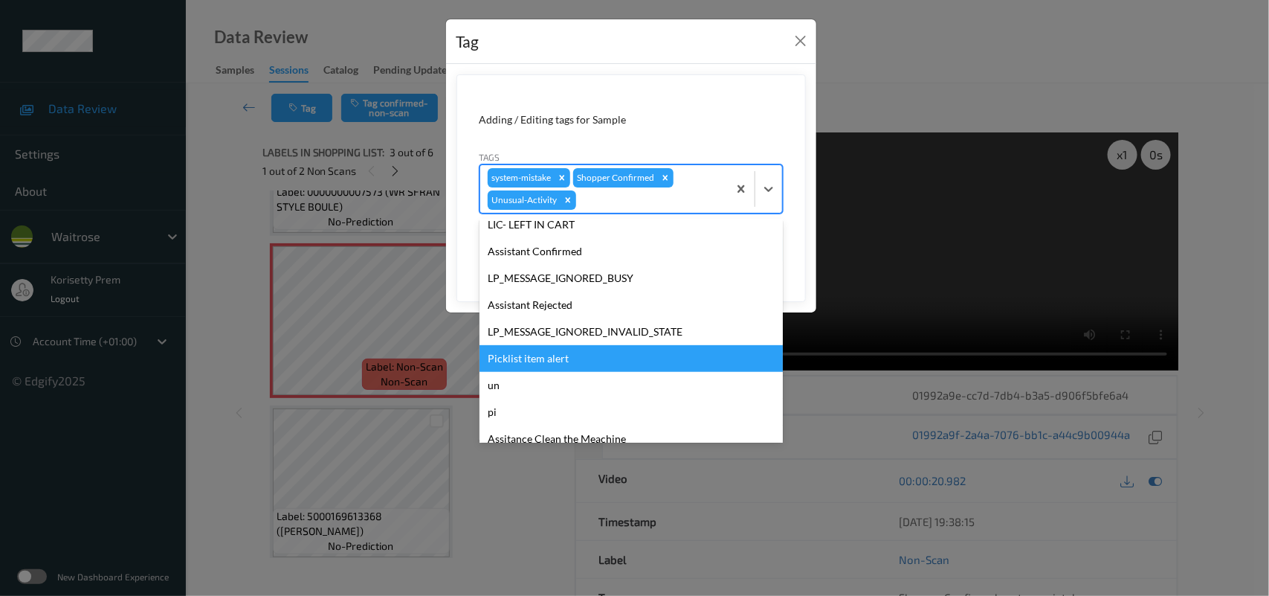
click at [543, 354] on div "Picklist item alert" at bounding box center [631, 358] width 303 height 27
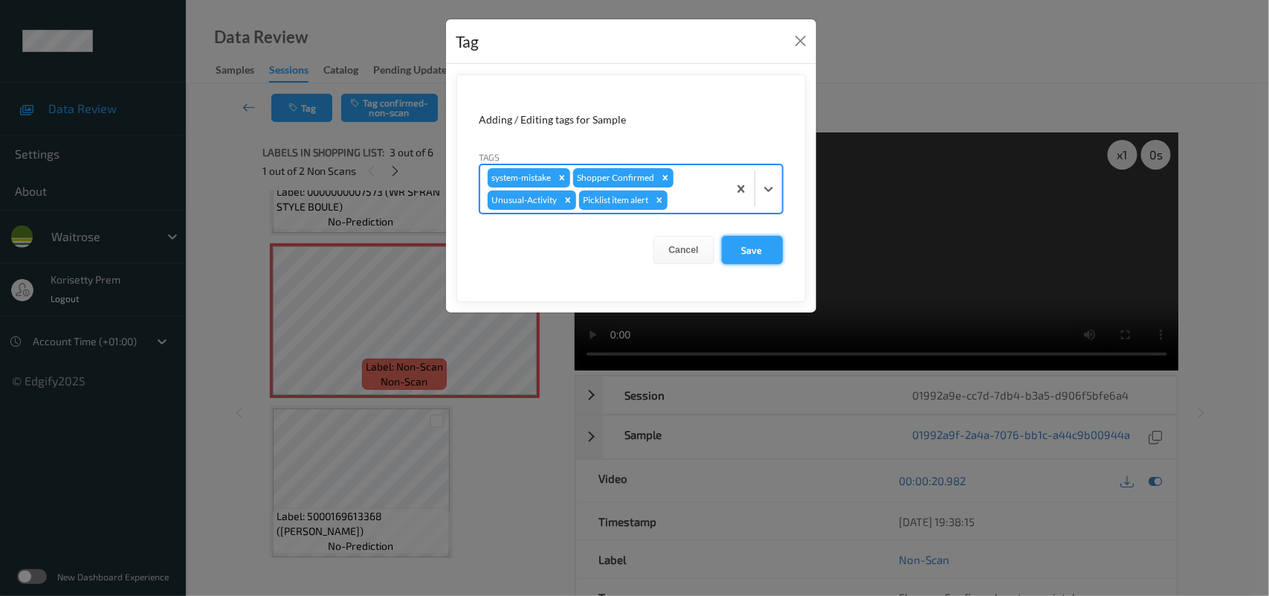
click at [751, 257] on button "Save" at bounding box center [752, 250] width 61 height 28
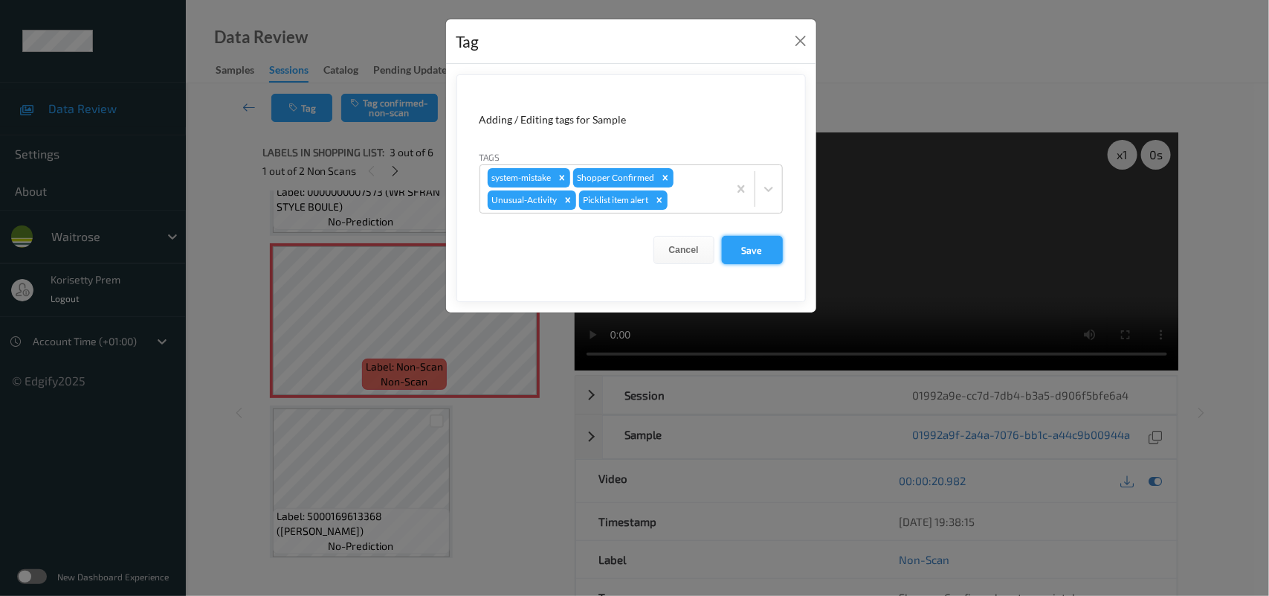
click at [752, 255] on button "Save" at bounding box center [752, 250] width 61 height 28
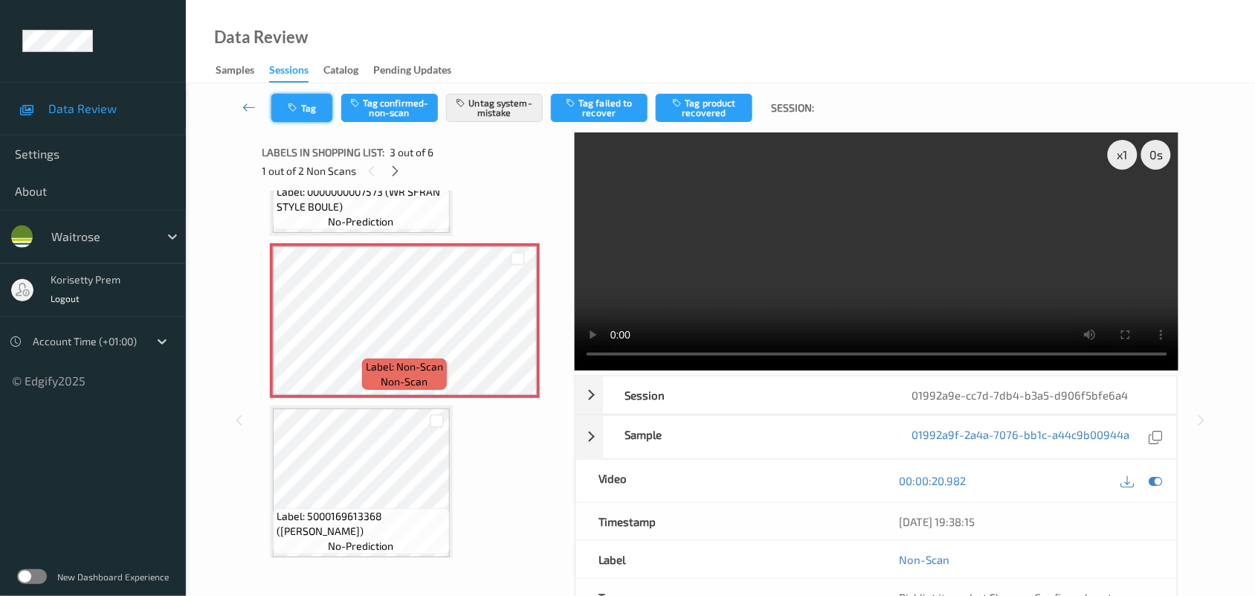
click at [309, 103] on button "Tag" at bounding box center [301, 108] width 61 height 28
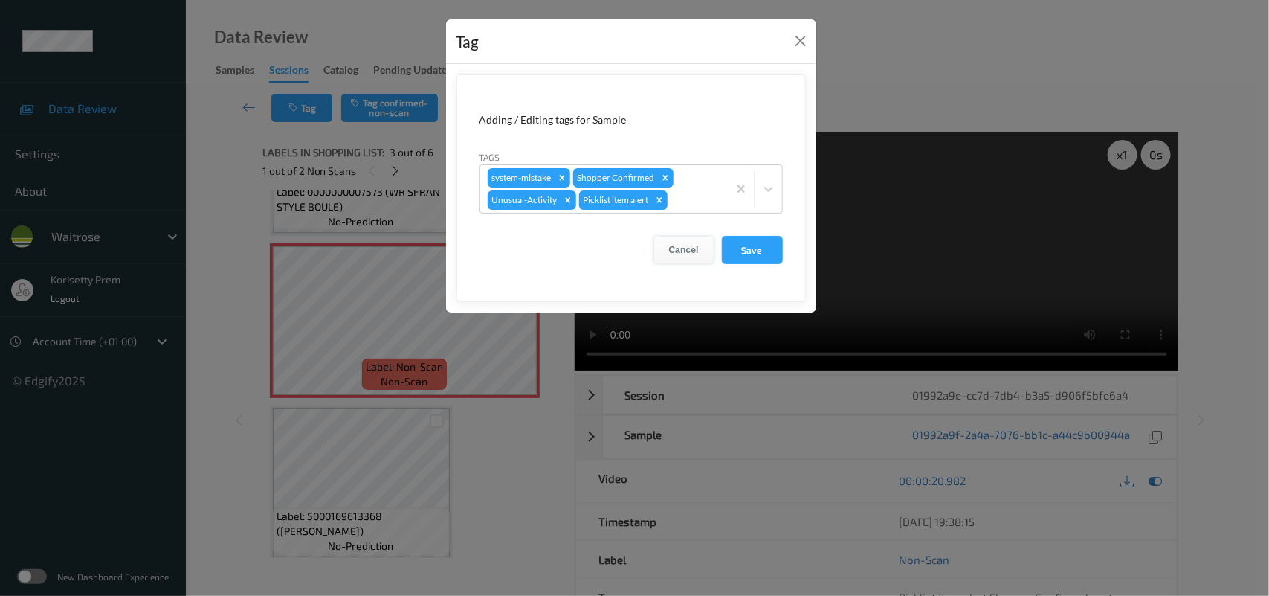
click at [688, 250] on button "Cancel" at bounding box center [684, 250] width 61 height 28
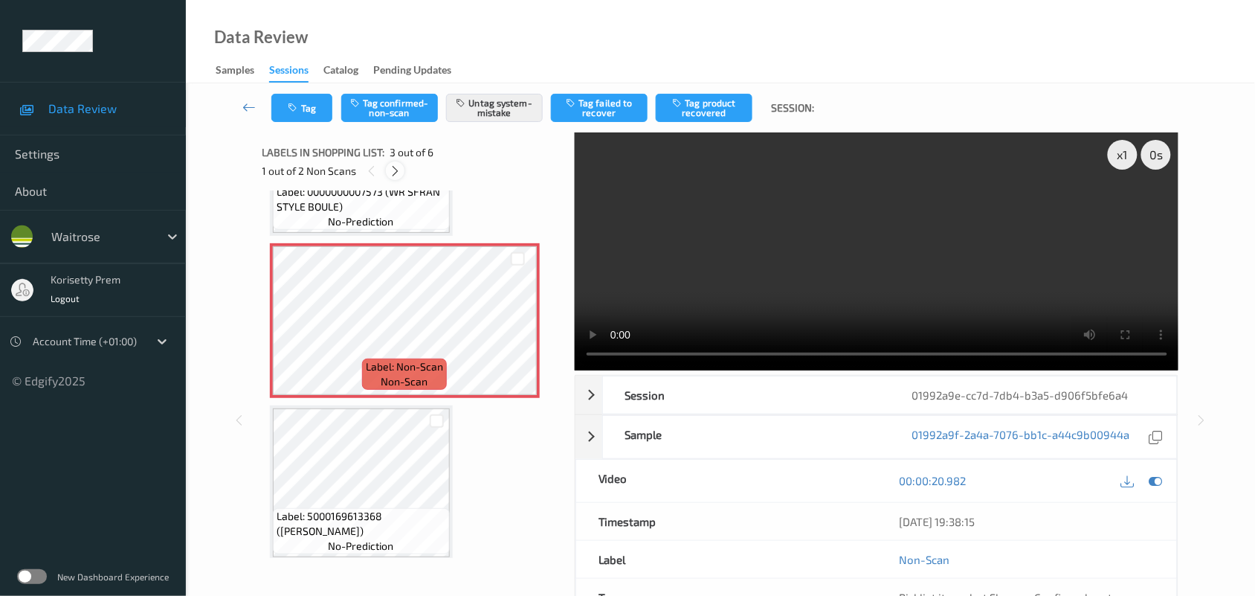
drag, startPoint x: 395, startPoint y: 172, endPoint x: 383, endPoint y: 172, distance: 11.9
click at [393, 172] on icon at bounding box center [395, 170] width 13 height 13
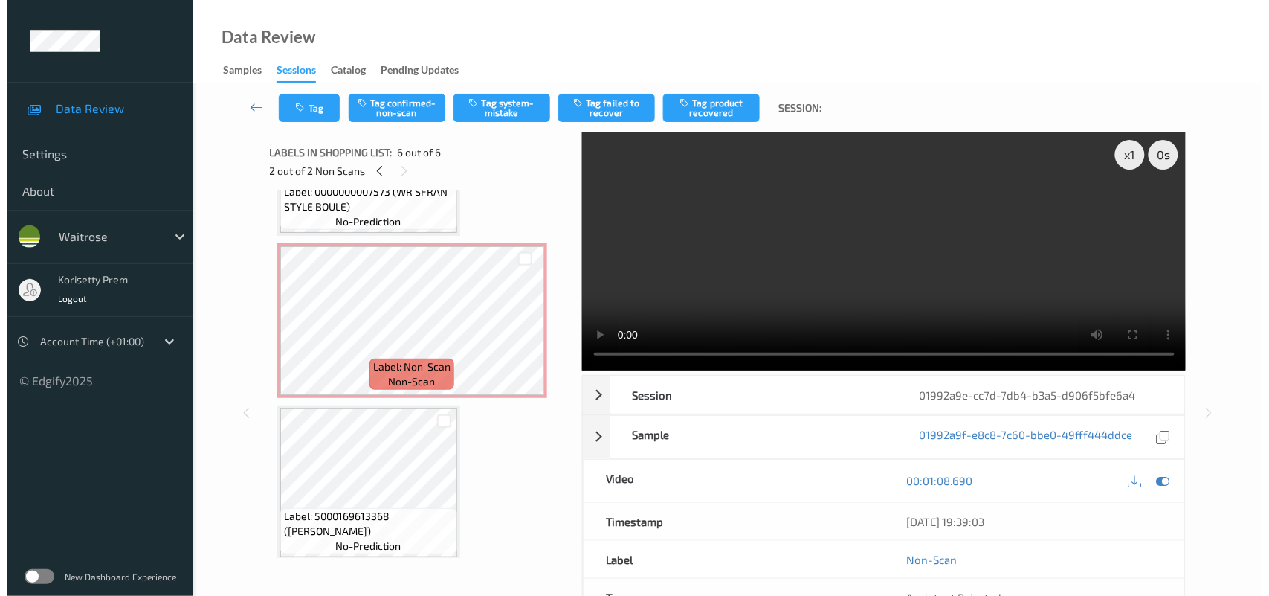
scroll to position [610, 0]
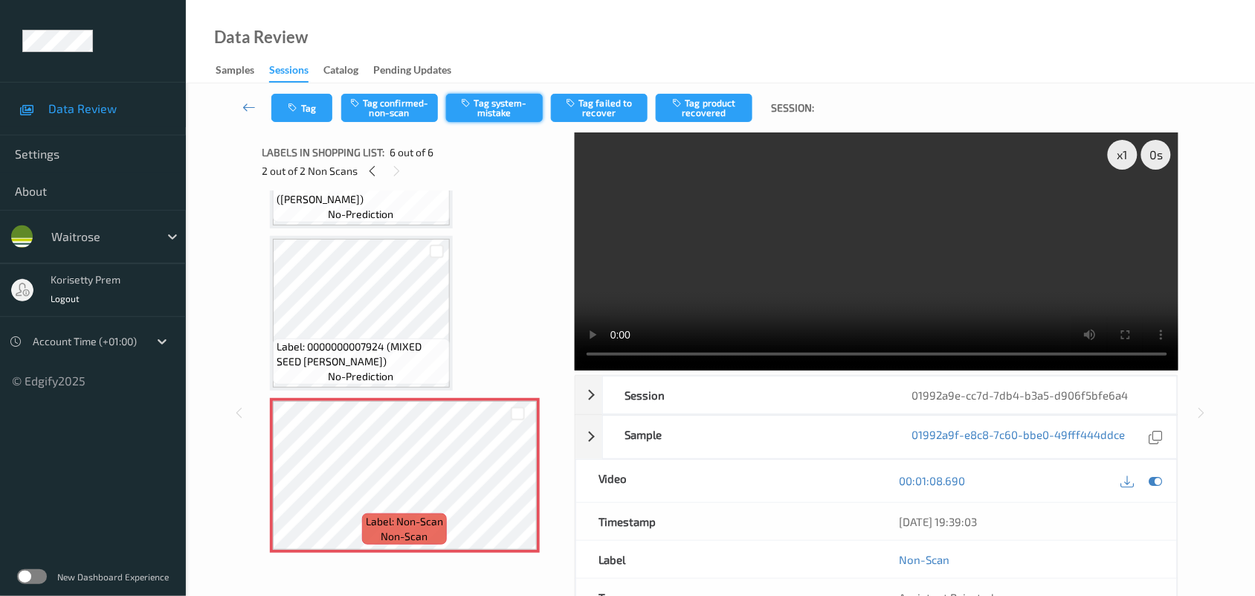
click at [503, 114] on button "Tag system-mistake" at bounding box center [494, 108] width 97 height 28
click at [314, 117] on button "Tag" at bounding box center [301, 108] width 61 height 28
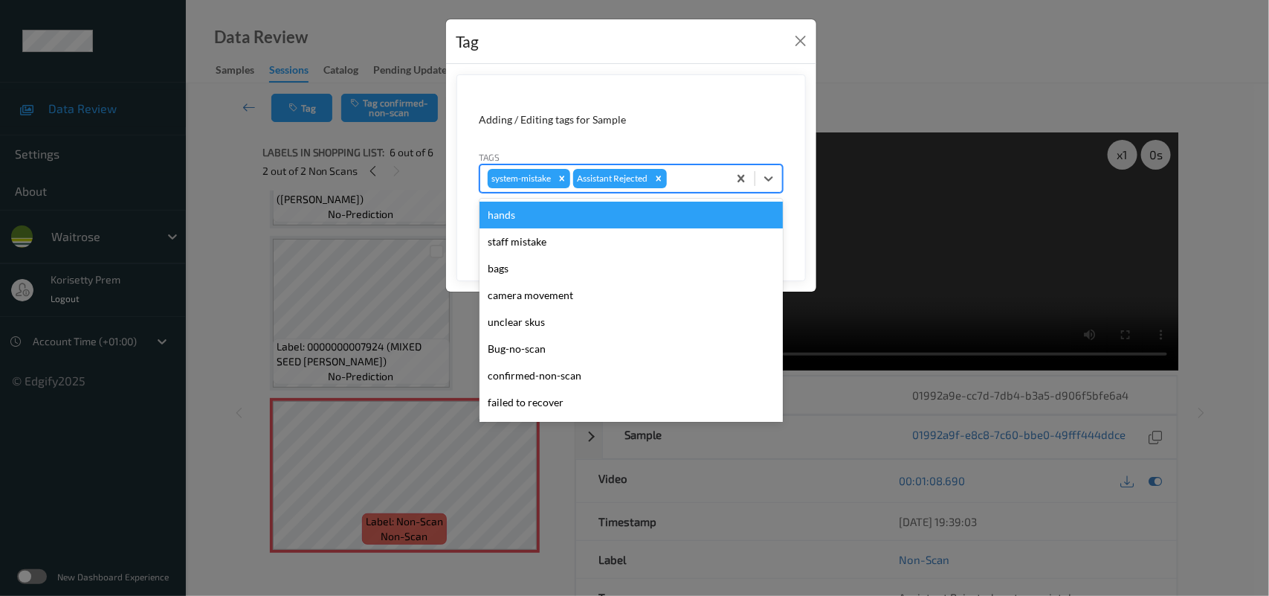
click at [686, 184] on div at bounding box center [695, 179] width 51 height 18
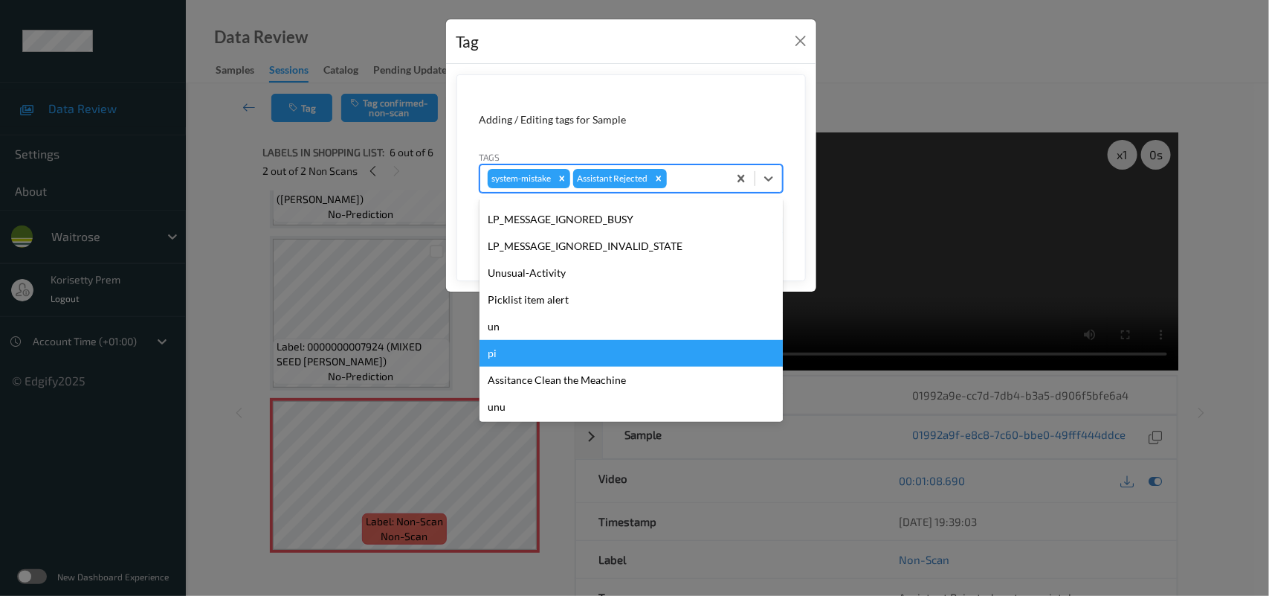
scroll to position [344, 0]
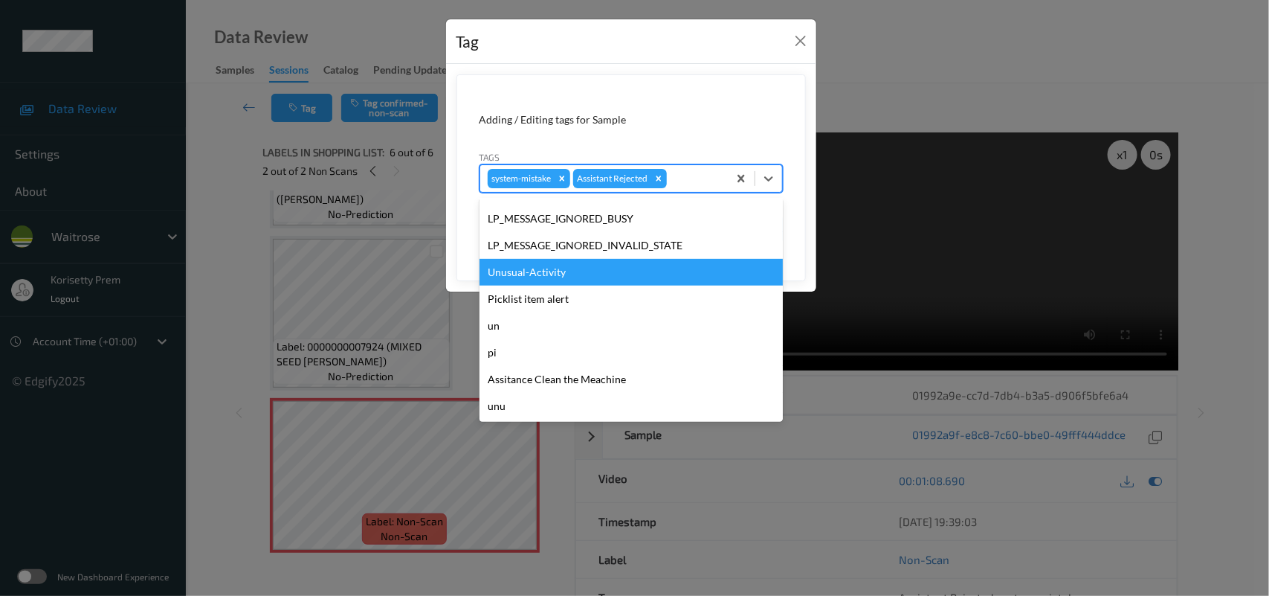
click at [563, 280] on div "Unusual-Activity" at bounding box center [631, 272] width 303 height 27
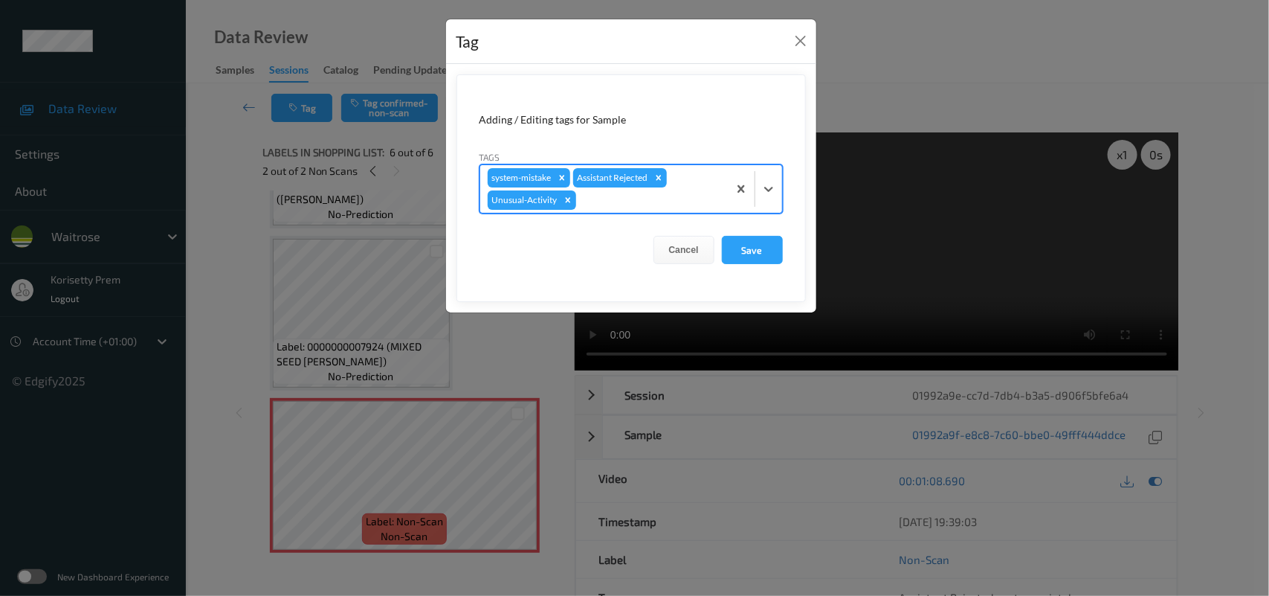
click at [622, 195] on div at bounding box center [649, 200] width 141 height 18
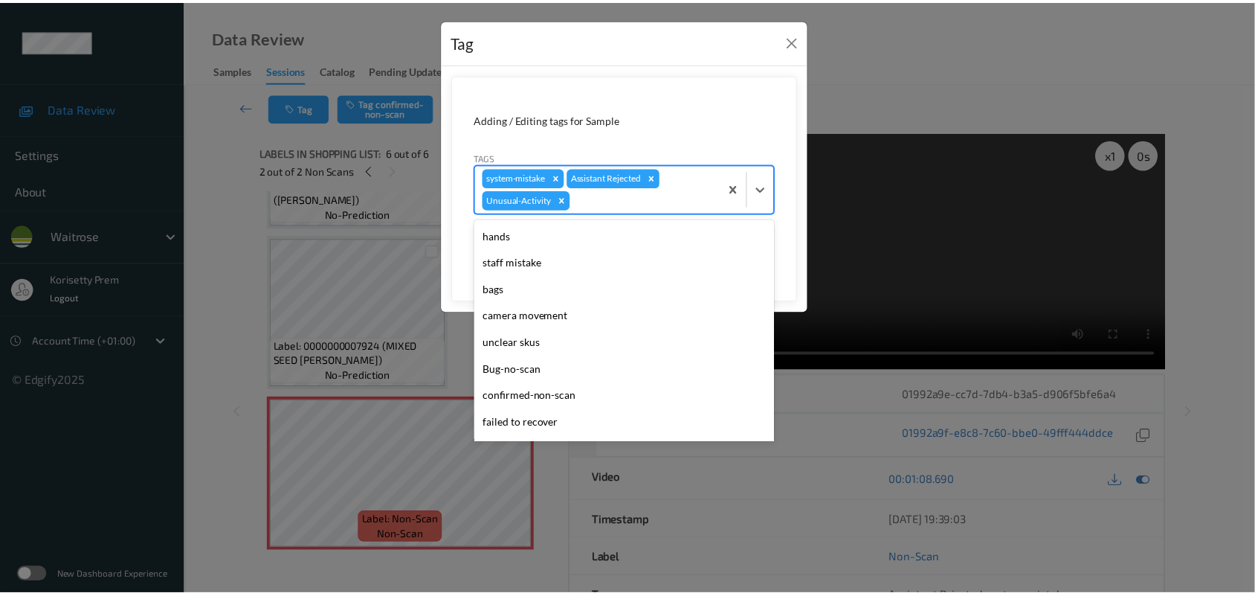
scroll to position [317, 0]
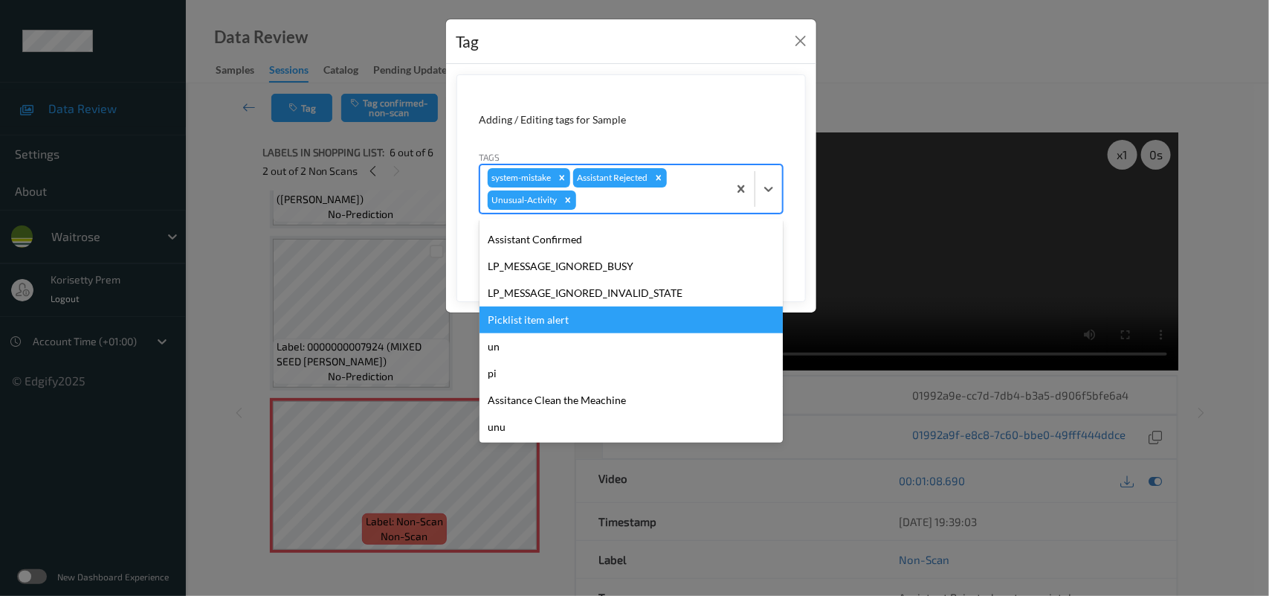
click at [541, 329] on div "Picklist item alert" at bounding box center [631, 319] width 303 height 27
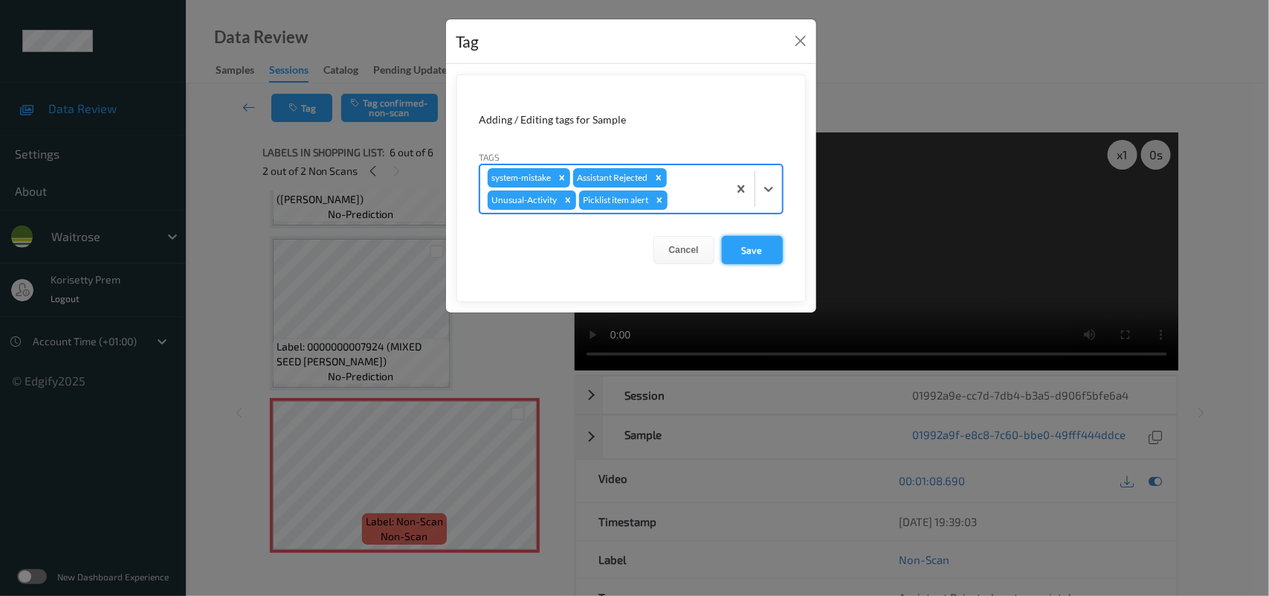
click at [775, 254] on button "Save" at bounding box center [752, 250] width 61 height 28
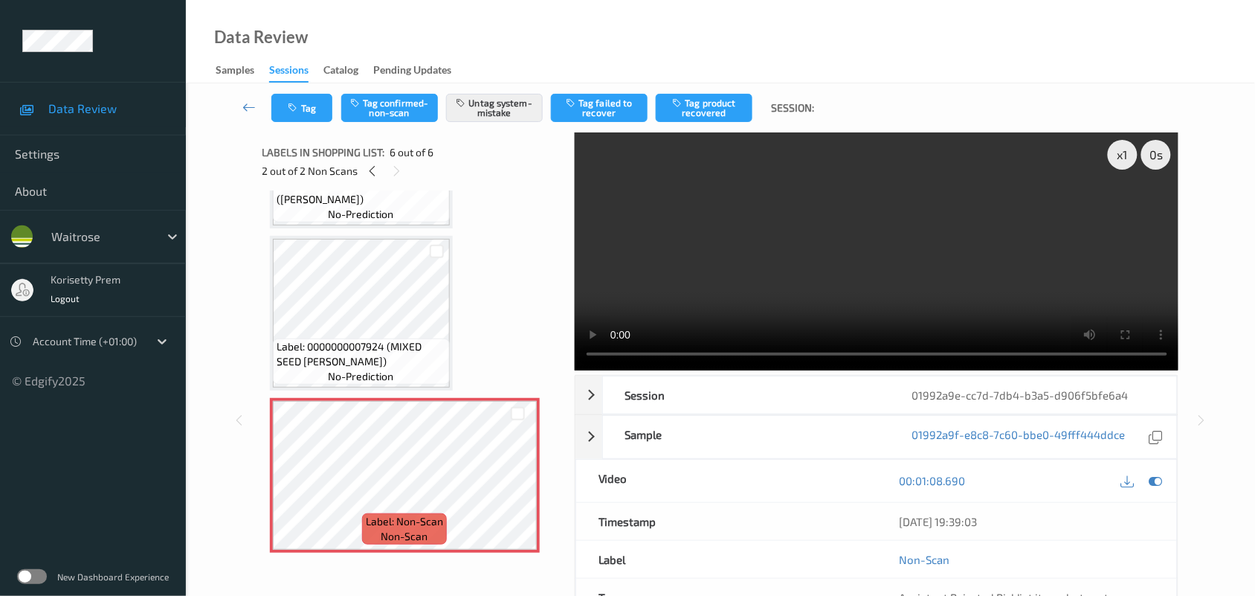
click at [540, 156] on div "Labels in shopping list: 6 out of 6" at bounding box center [413, 152] width 302 height 19
click at [300, 94] on button "Tag" at bounding box center [301, 108] width 61 height 28
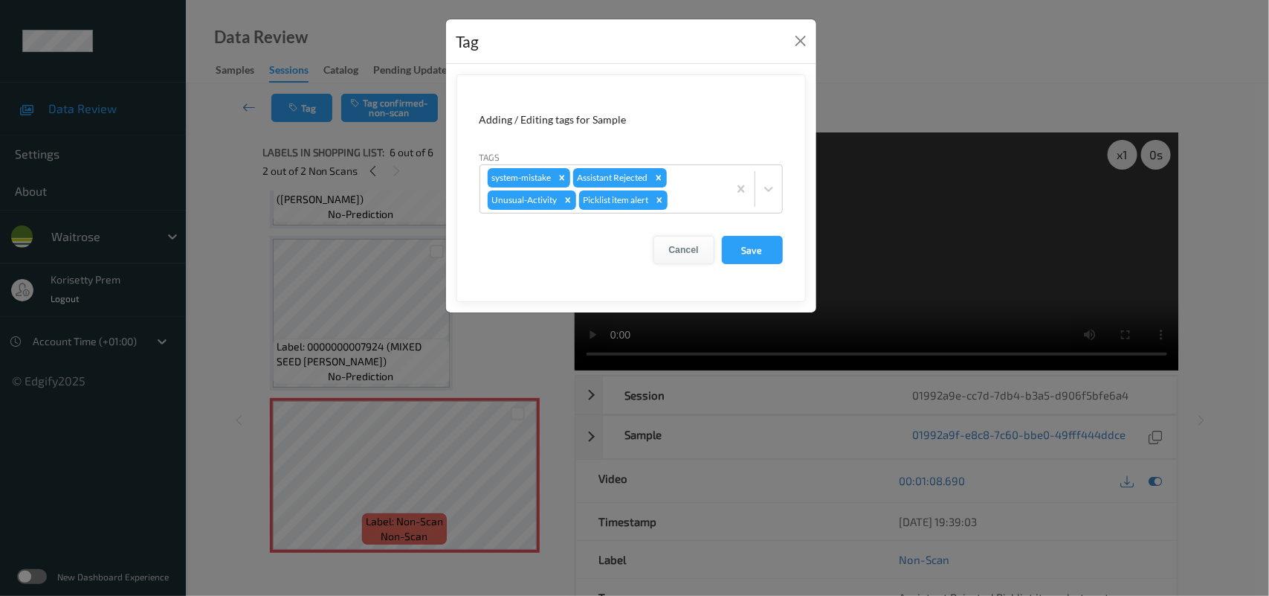
click at [683, 248] on button "Cancel" at bounding box center [684, 250] width 61 height 28
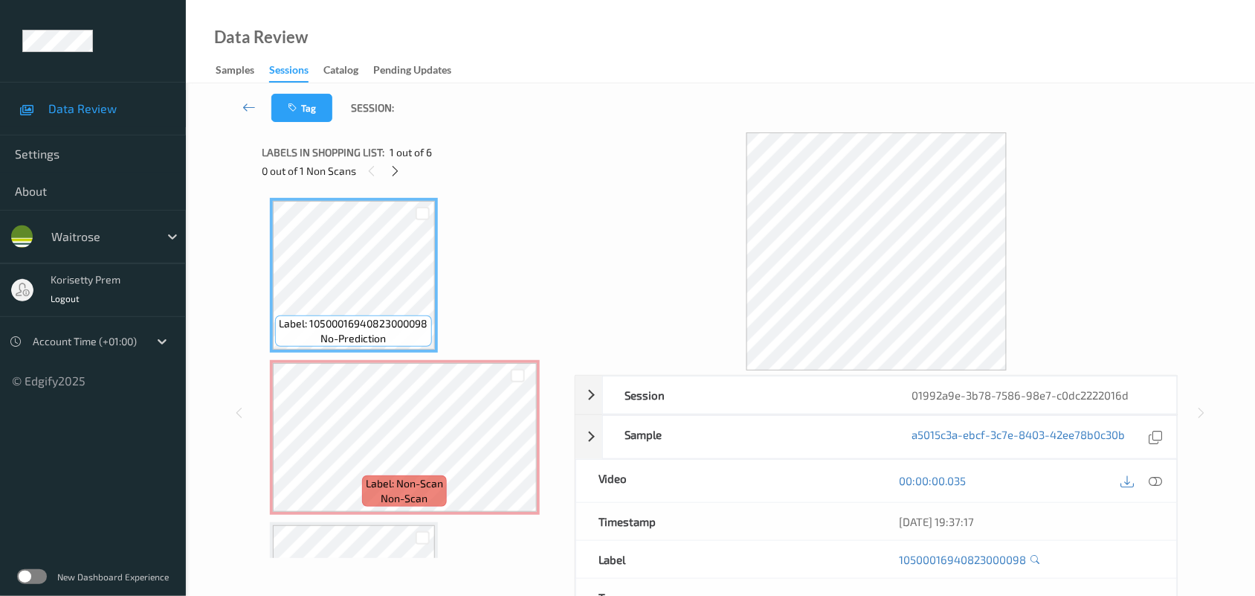
click at [642, 93] on div "Tag Session:" at bounding box center [720, 107] width 1008 height 49
click at [391, 175] on icon at bounding box center [395, 170] width 13 height 13
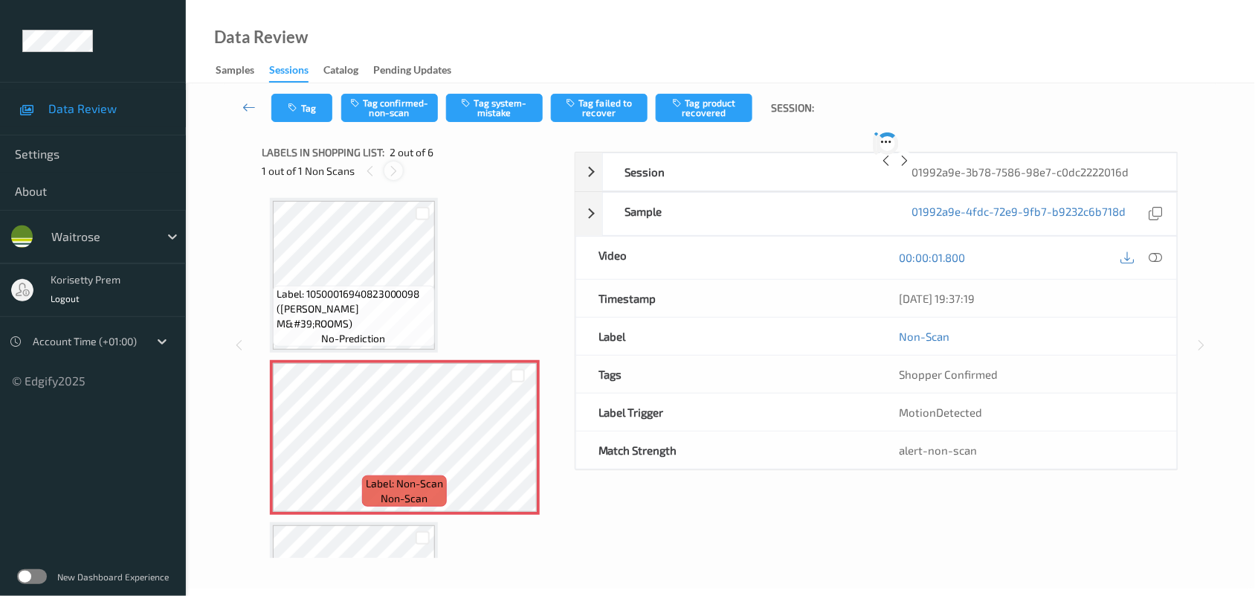
scroll to position [7, 0]
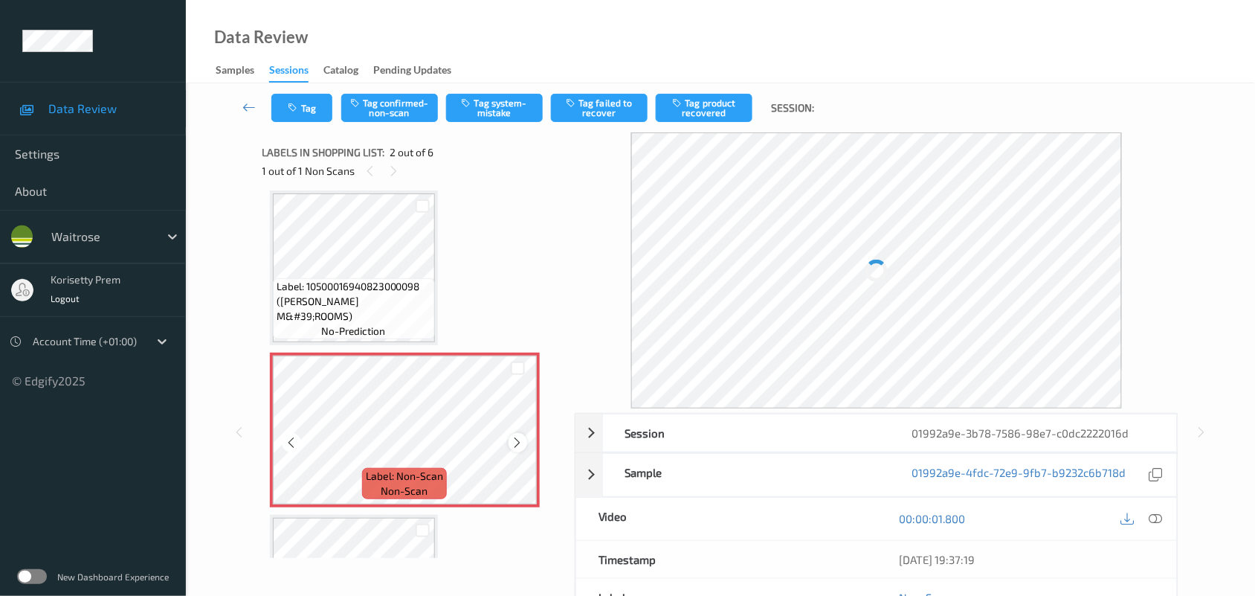
click at [517, 443] on icon at bounding box center [518, 442] width 13 height 13
click at [514, 446] on icon at bounding box center [518, 442] width 13 height 13
click at [513, 448] on icon at bounding box center [518, 442] width 13 height 13
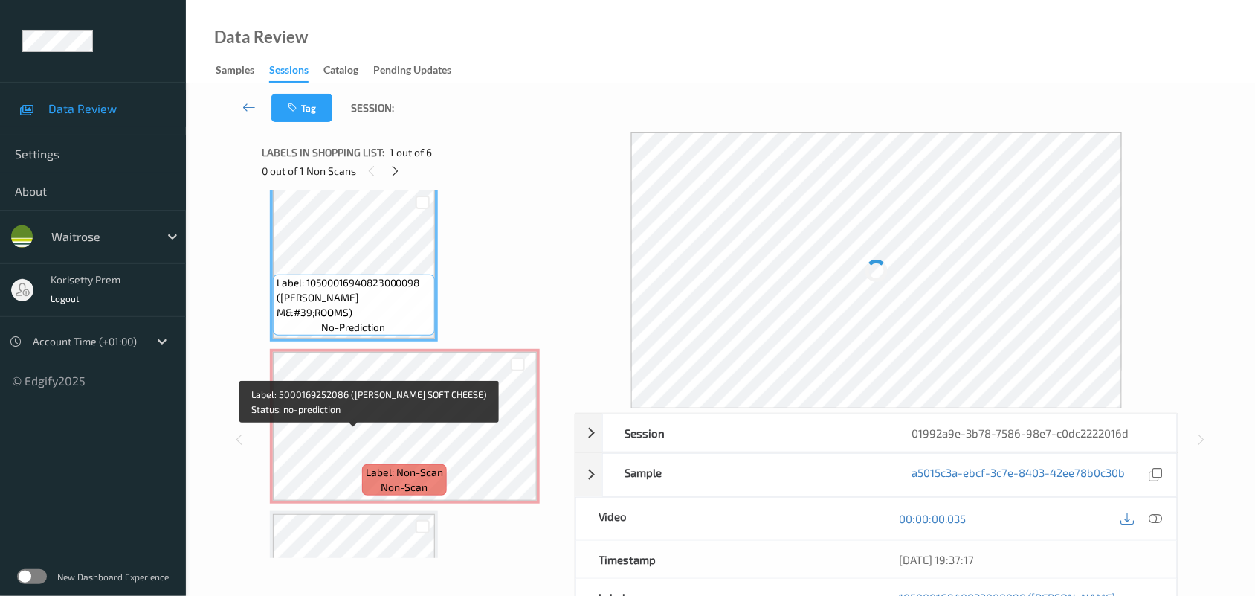
scroll to position [0, 0]
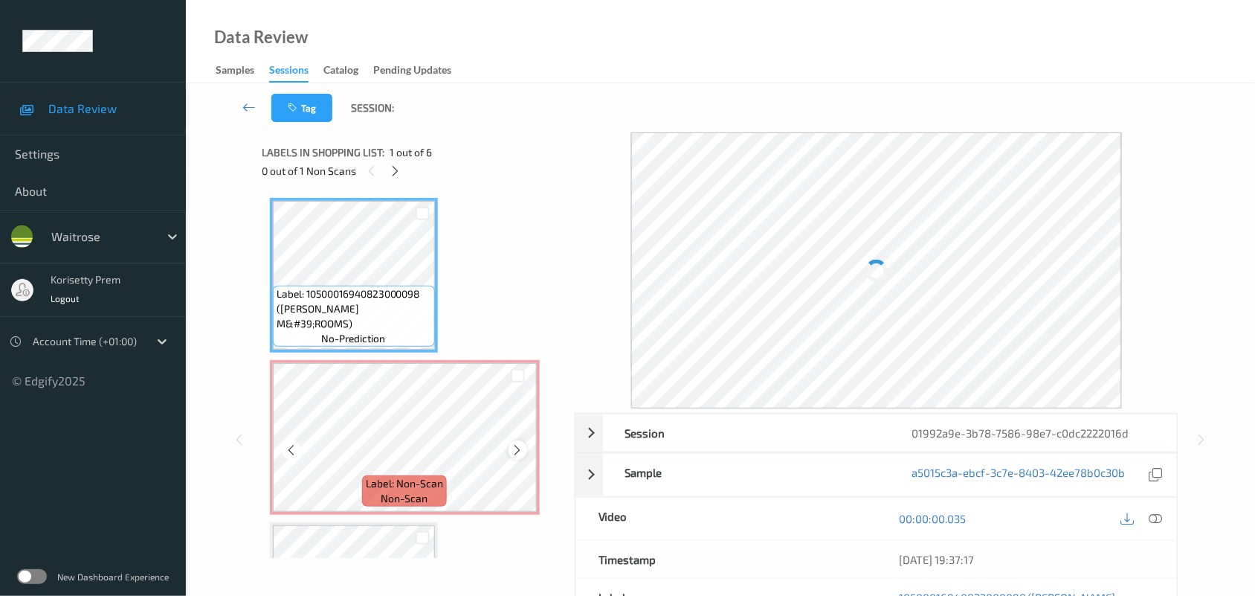
click at [519, 448] on icon at bounding box center [518, 449] width 13 height 13
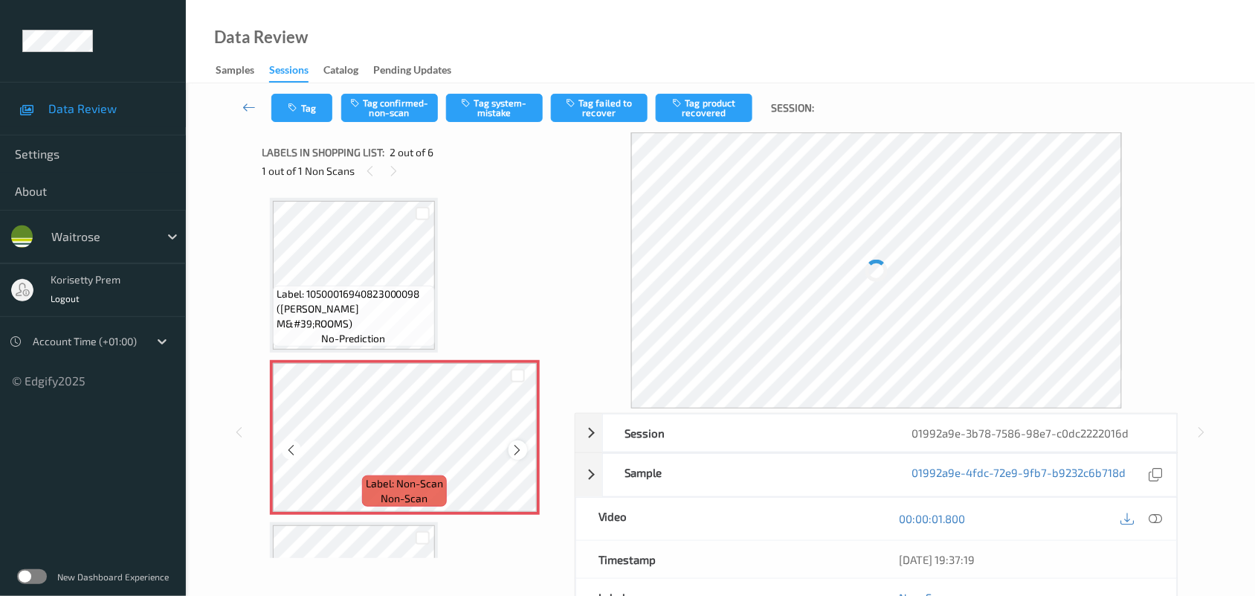
click at [517, 448] on icon at bounding box center [518, 449] width 13 height 13
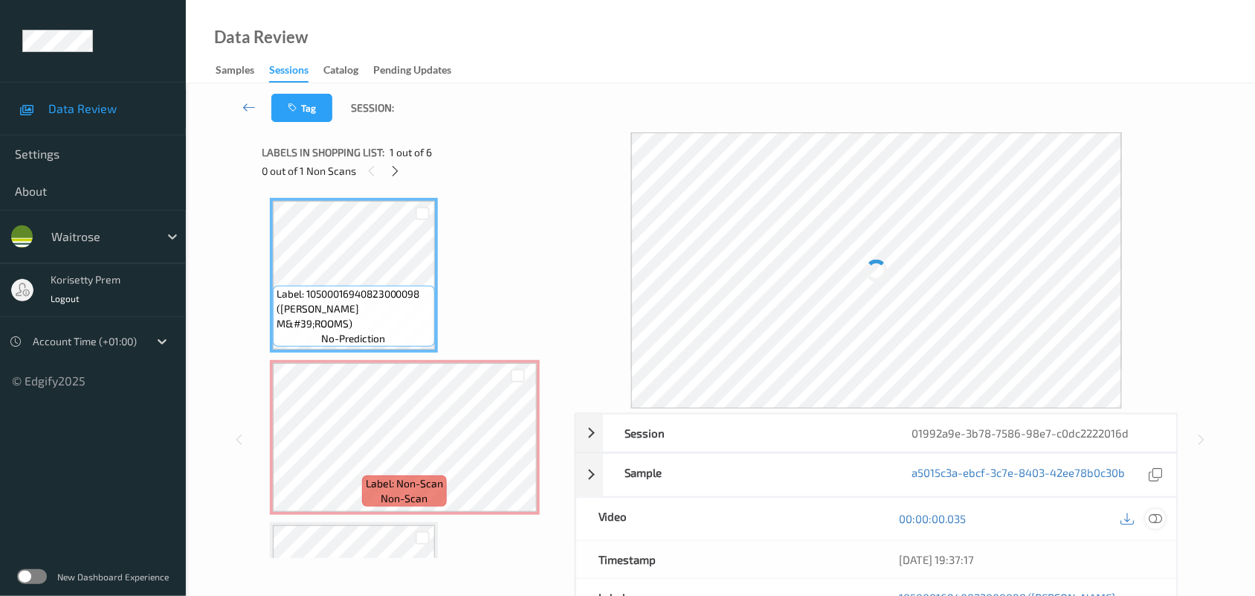
click at [1158, 519] on icon at bounding box center [1155, 518] width 13 height 13
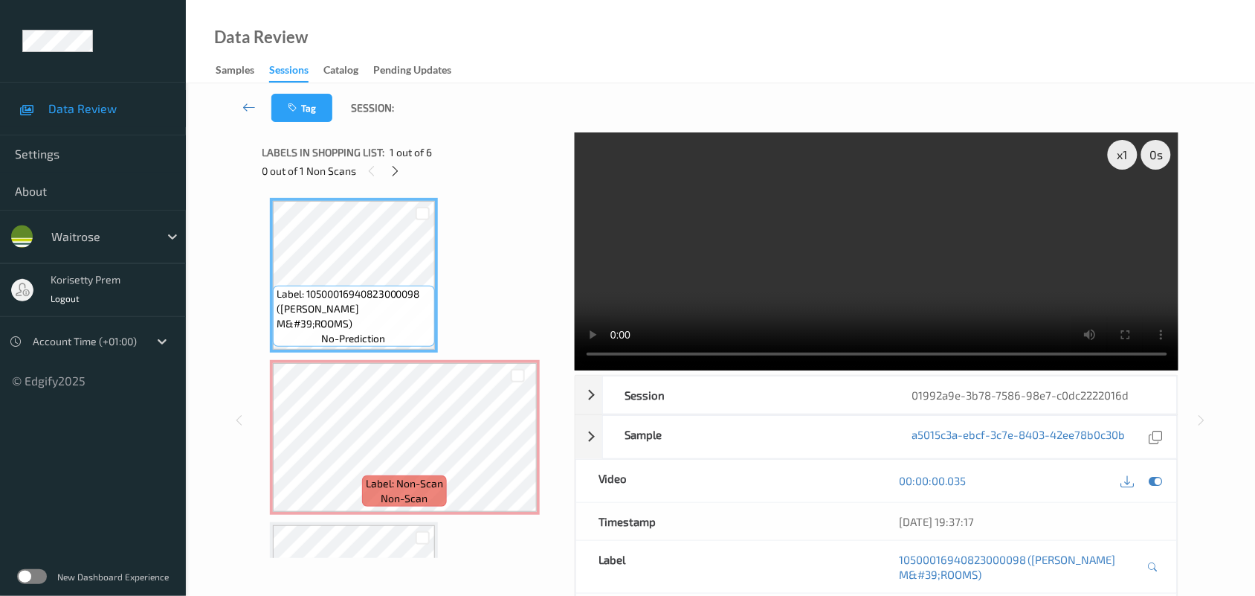
click at [912, 236] on video at bounding box center [877, 251] width 604 height 238
click at [729, 223] on video at bounding box center [877, 251] width 604 height 238
click at [703, 210] on video at bounding box center [877, 251] width 604 height 238
click at [788, 303] on video at bounding box center [877, 251] width 604 height 238
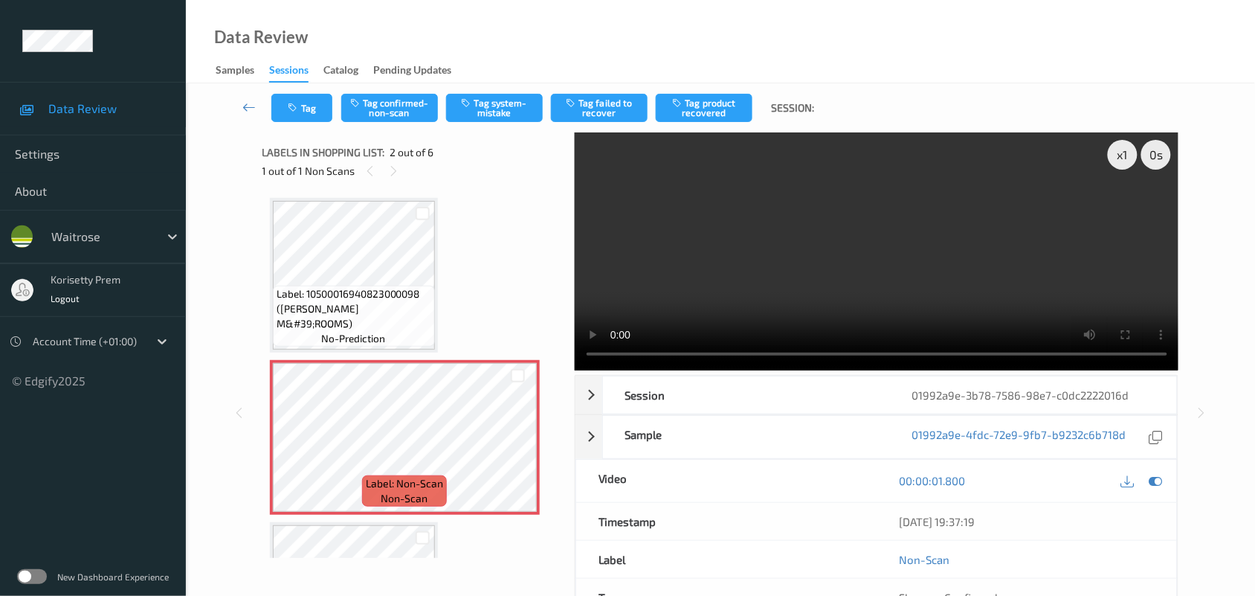
click at [871, 246] on video at bounding box center [877, 251] width 604 height 238
click at [696, 294] on video at bounding box center [877, 251] width 604 height 238
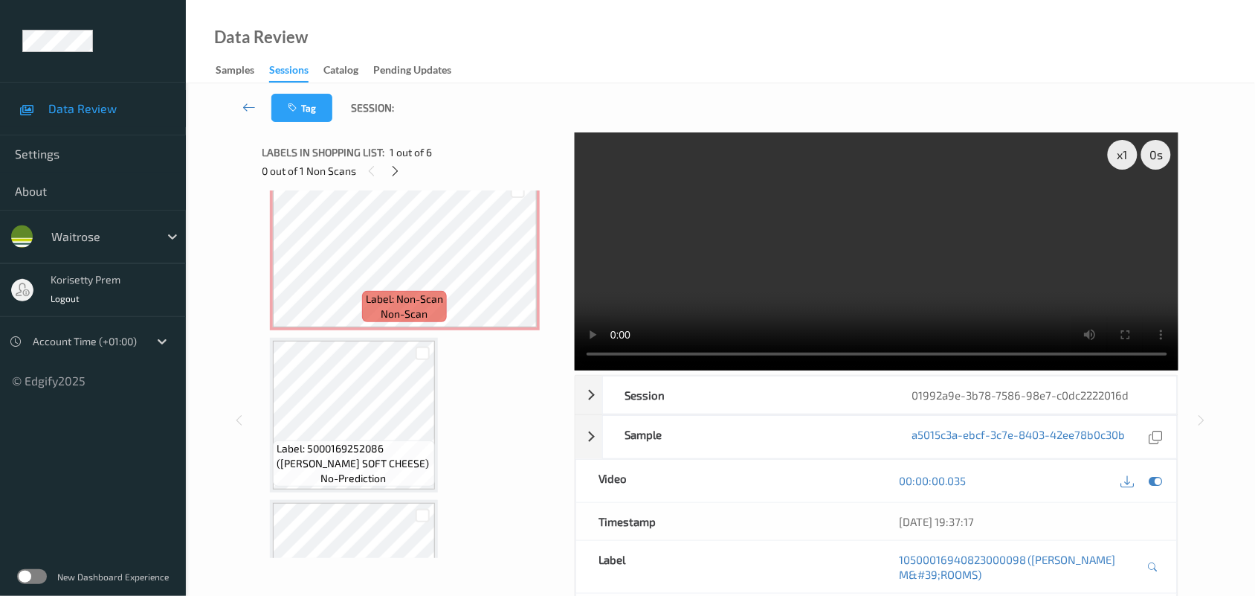
scroll to position [186, 0]
click at [751, 299] on video at bounding box center [877, 251] width 604 height 238
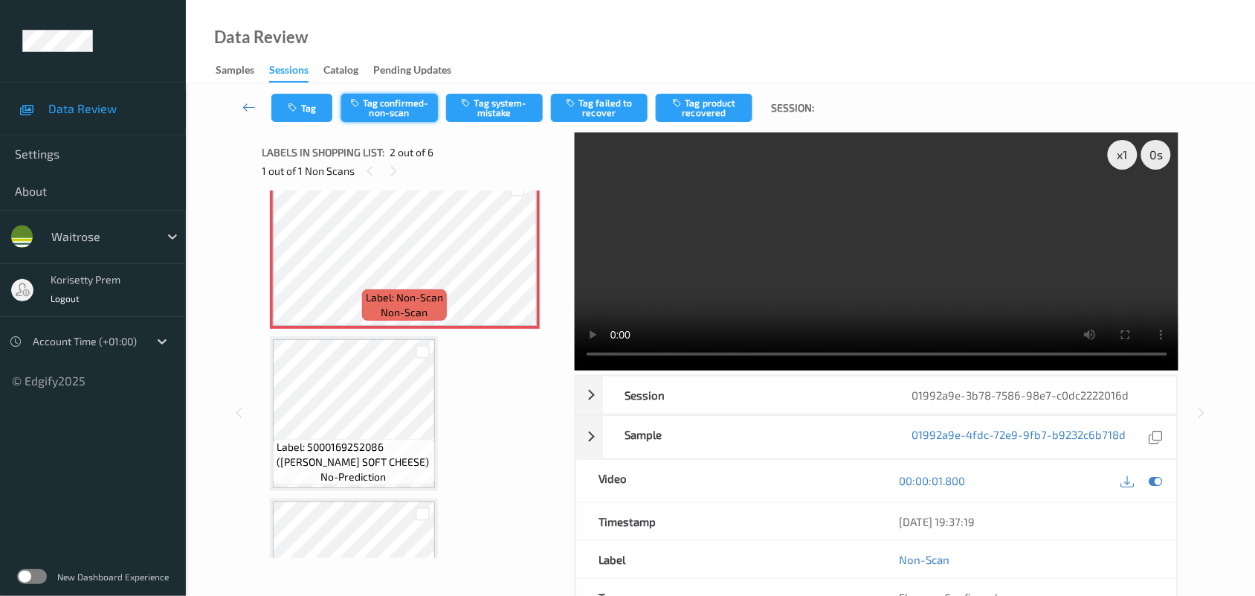
click at [377, 97] on button "Tag confirmed-non-scan" at bounding box center [389, 108] width 97 height 28
click at [708, 112] on button "Tag product recovered" at bounding box center [704, 108] width 97 height 28
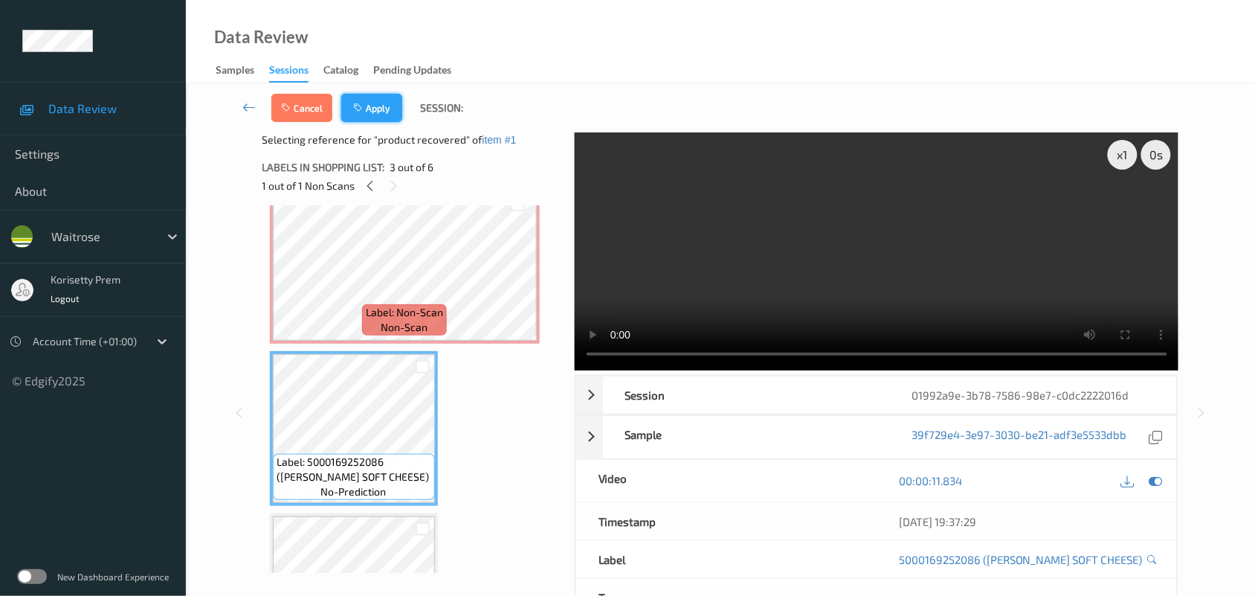
click at [354, 103] on icon "button" at bounding box center [359, 108] width 13 height 10
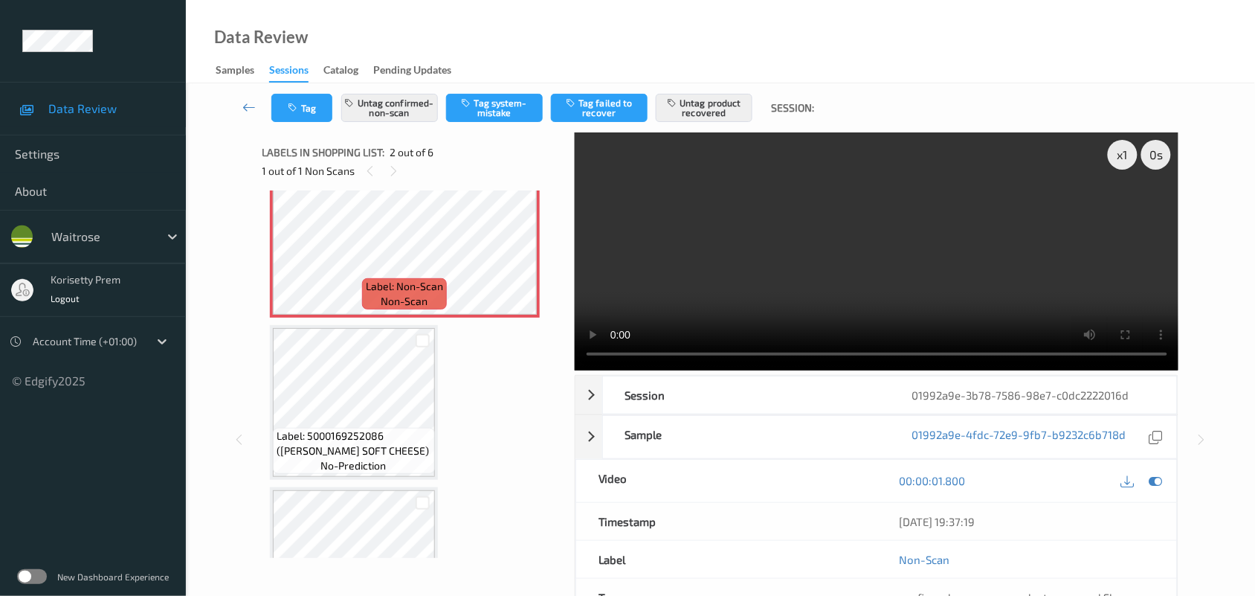
scroll to position [193, 0]
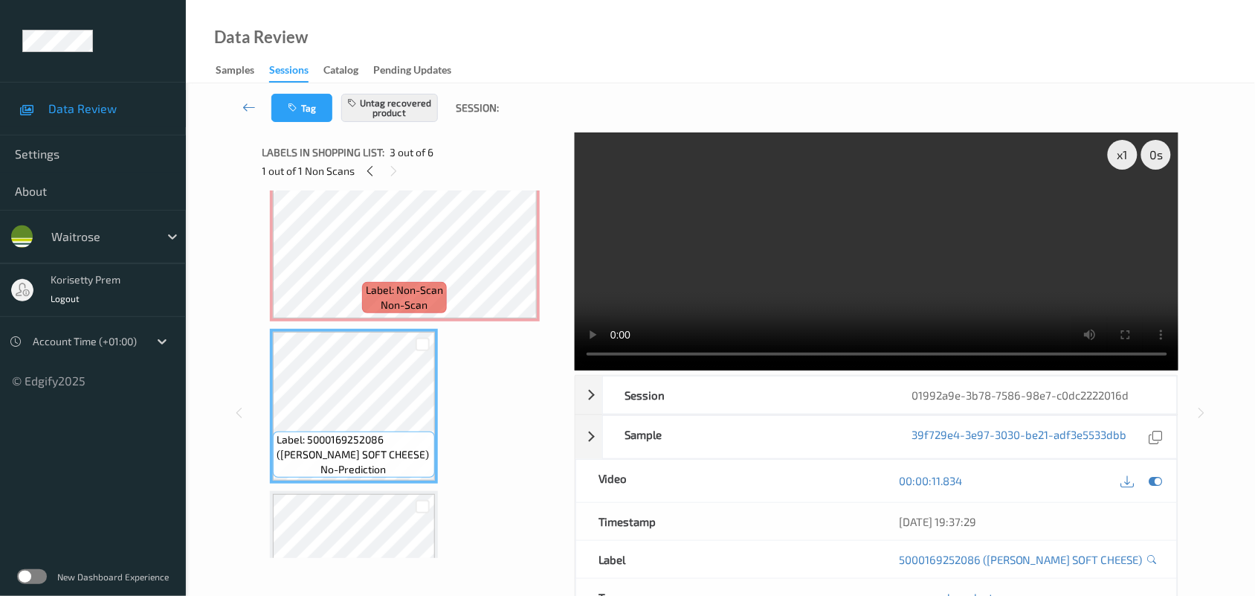
scroll to position [169, 0]
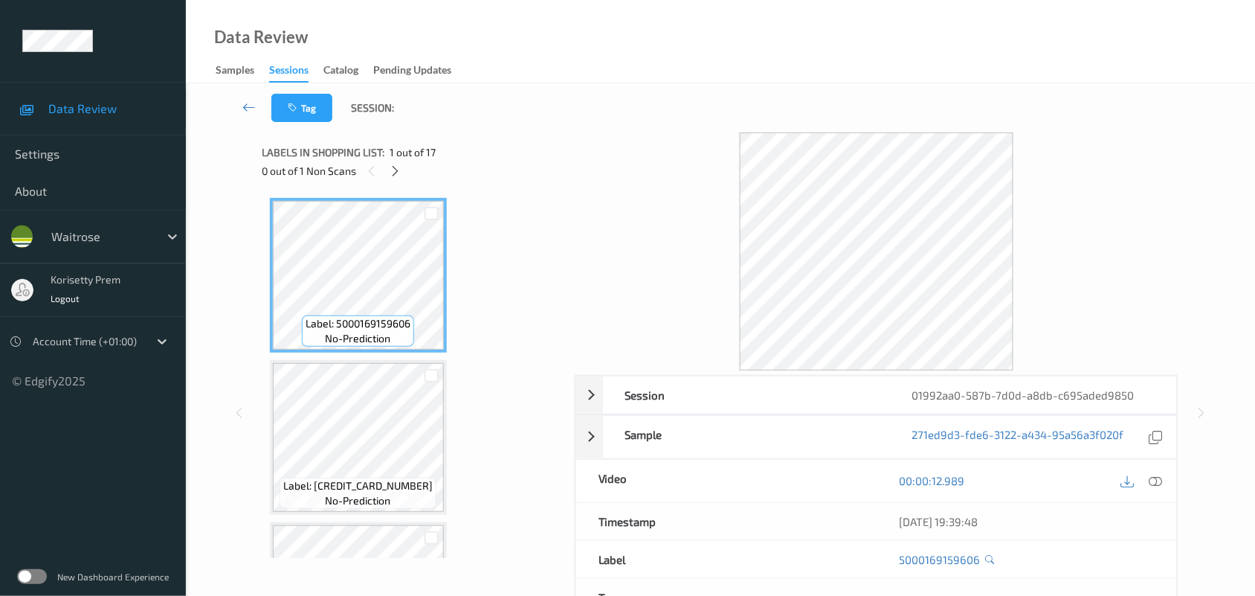
click at [541, 97] on div "Tag Session:" at bounding box center [720, 107] width 1008 height 49
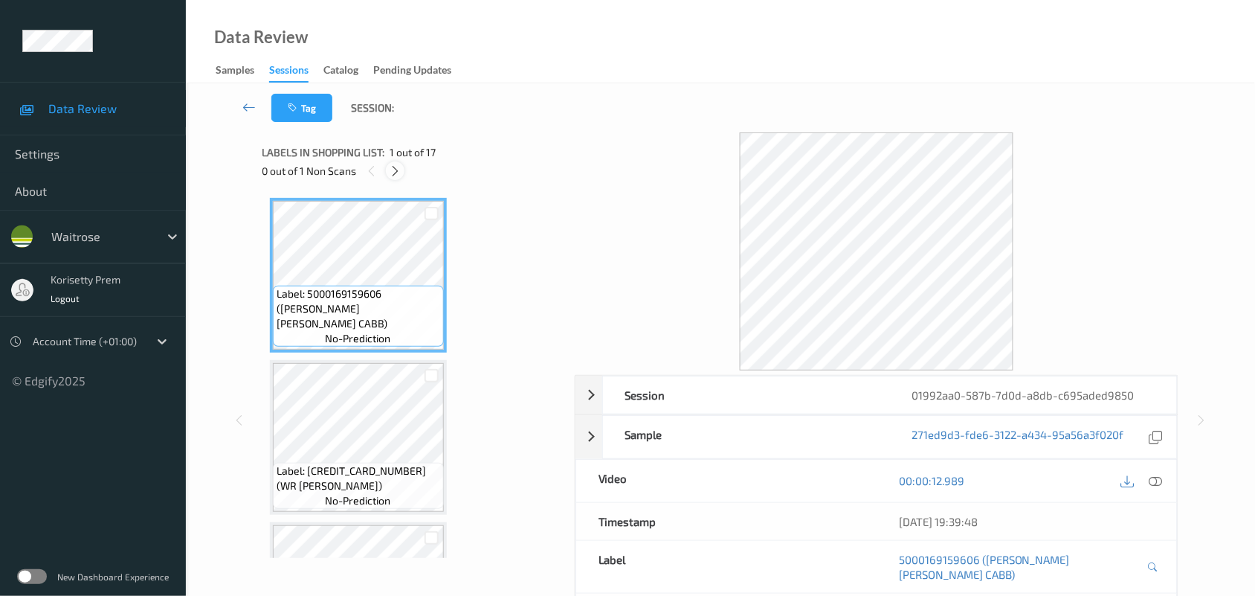
click at [399, 173] on icon at bounding box center [395, 170] width 13 height 13
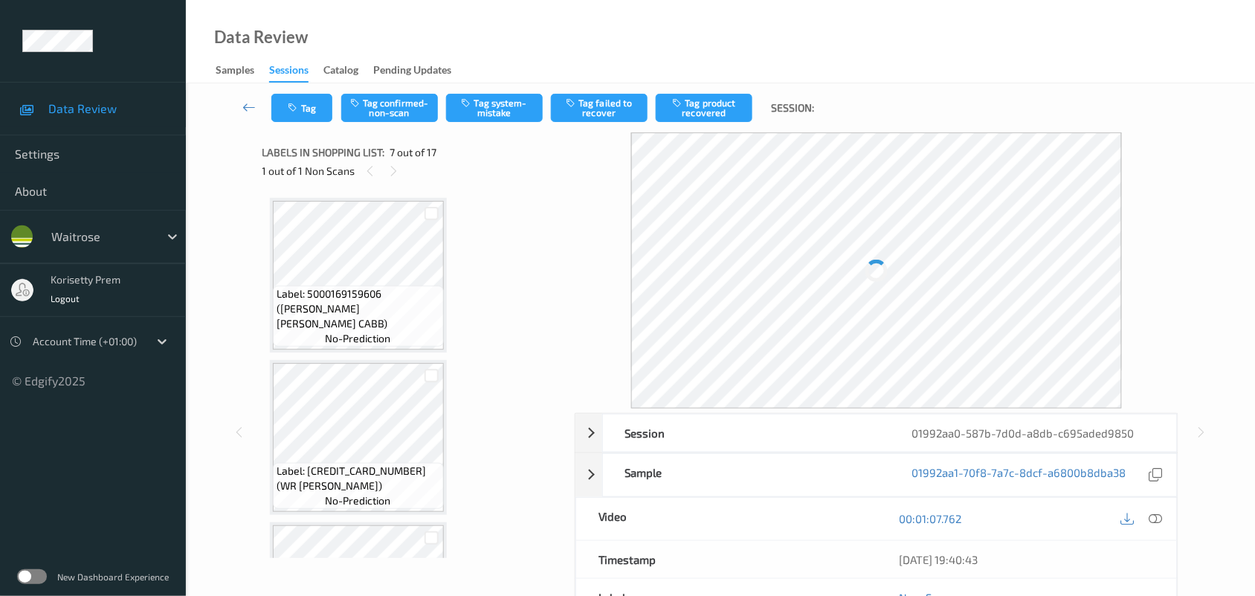
scroll to position [816, 0]
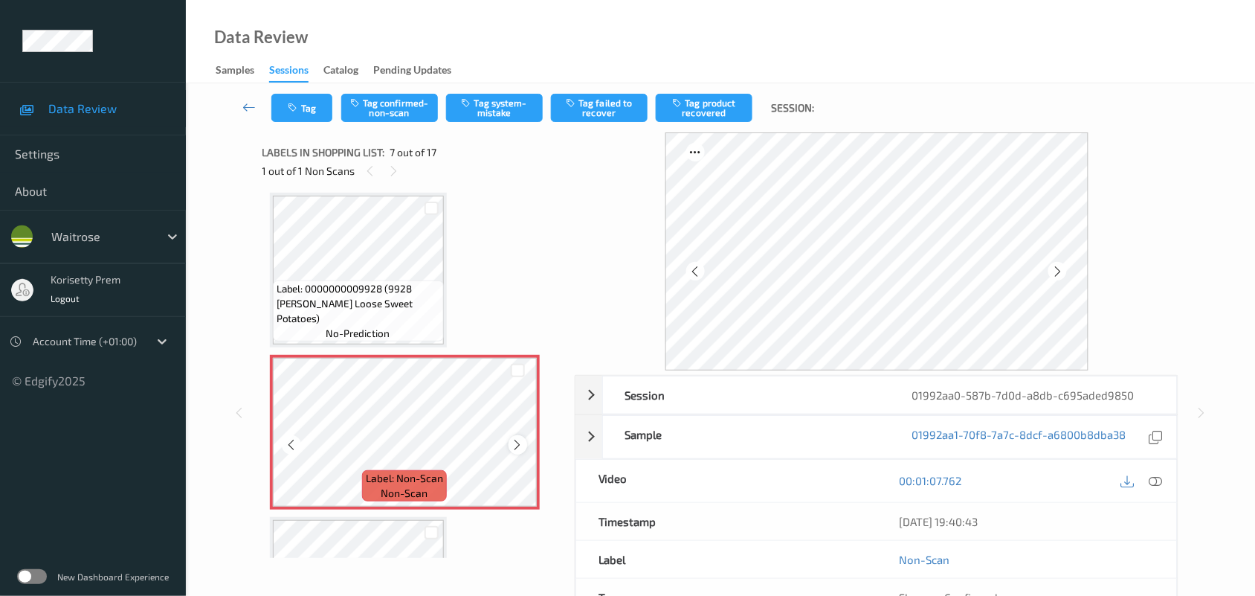
click at [520, 440] on icon at bounding box center [518, 444] width 13 height 13
click at [517, 439] on icon at bounding box center [518, 444] width 13 height 13
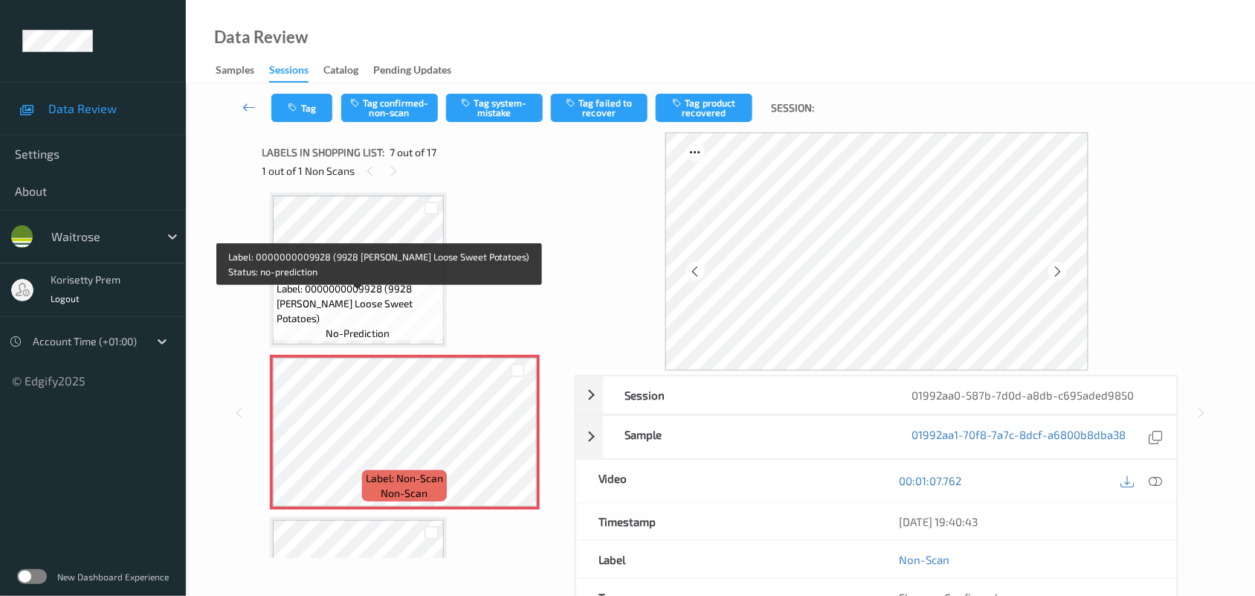
click at [343, 302] on span "Label: 0000000009928 (9928 [PERSON_NAME] Loose Sweet Potatoes)" at bounding box center [359, 303] width 164 height 45
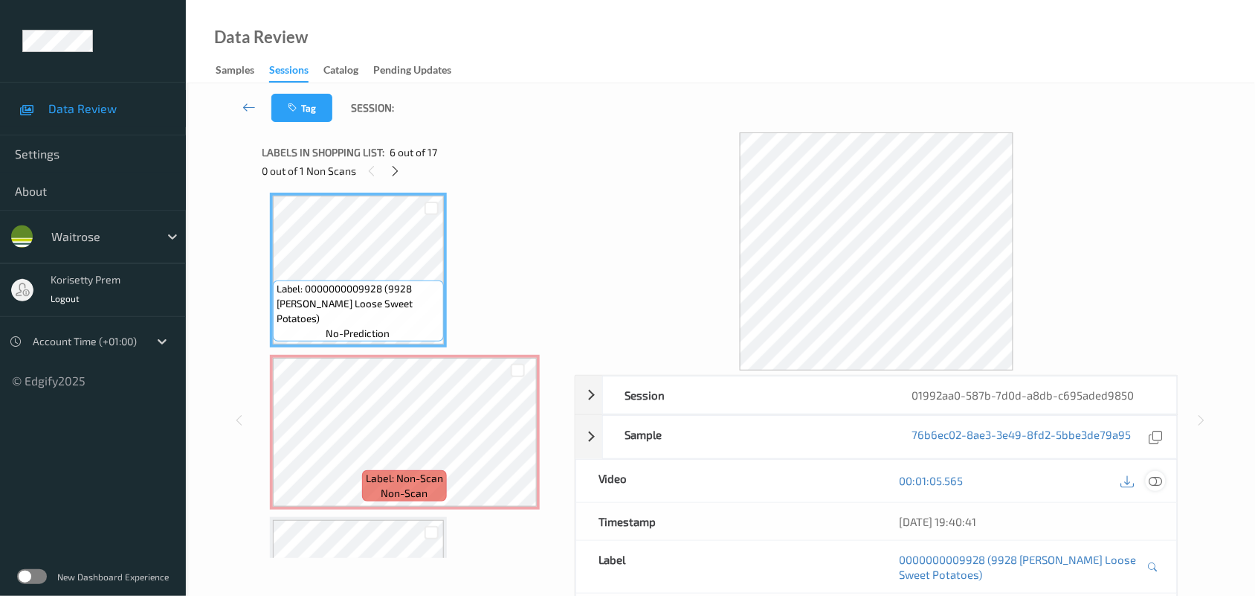
click at [1156, 483] on icon at bounding box center [1155, 480] width 13 height 13
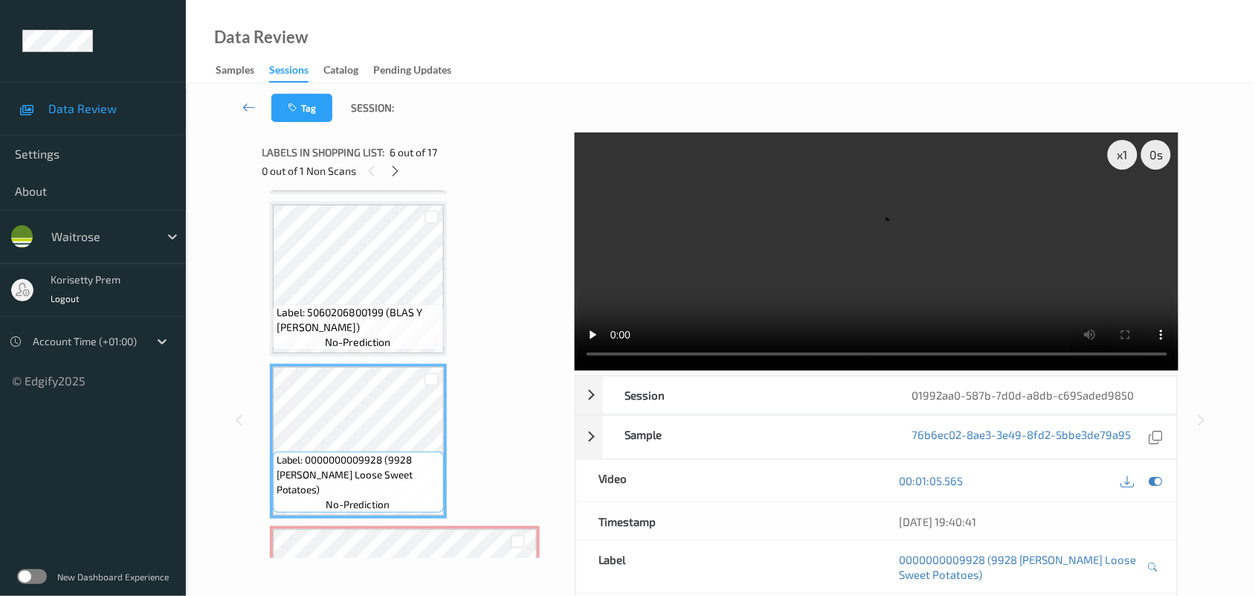
scroll to position [630, 0]
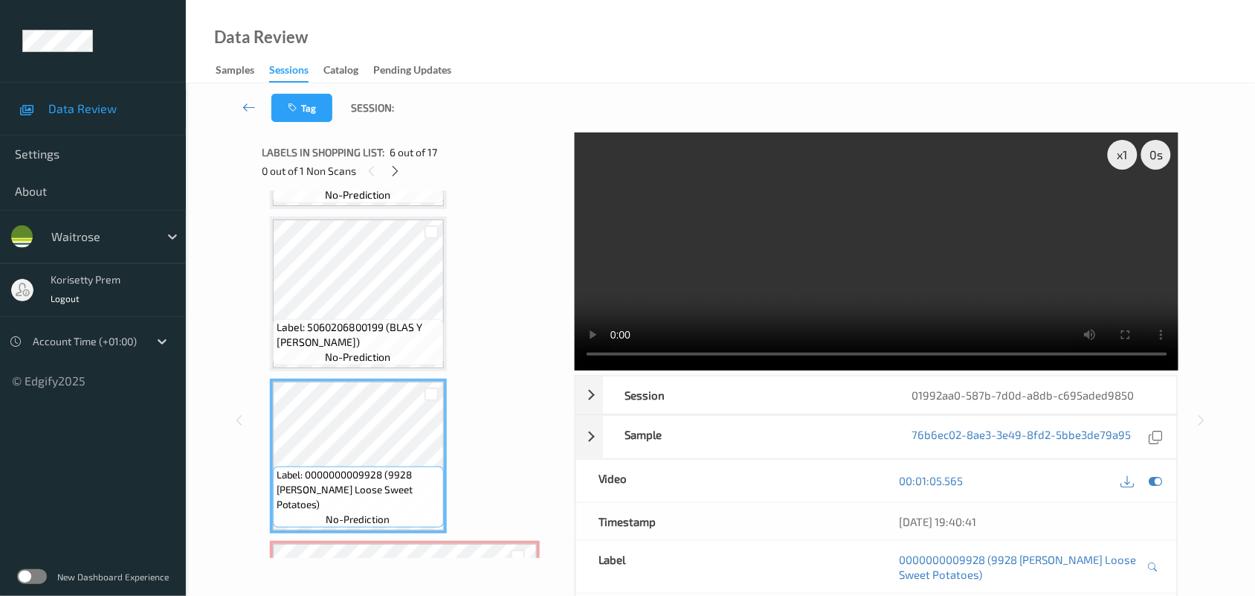
click at [923, 273] on video at bounding box center [877, 251] width 604 height 238
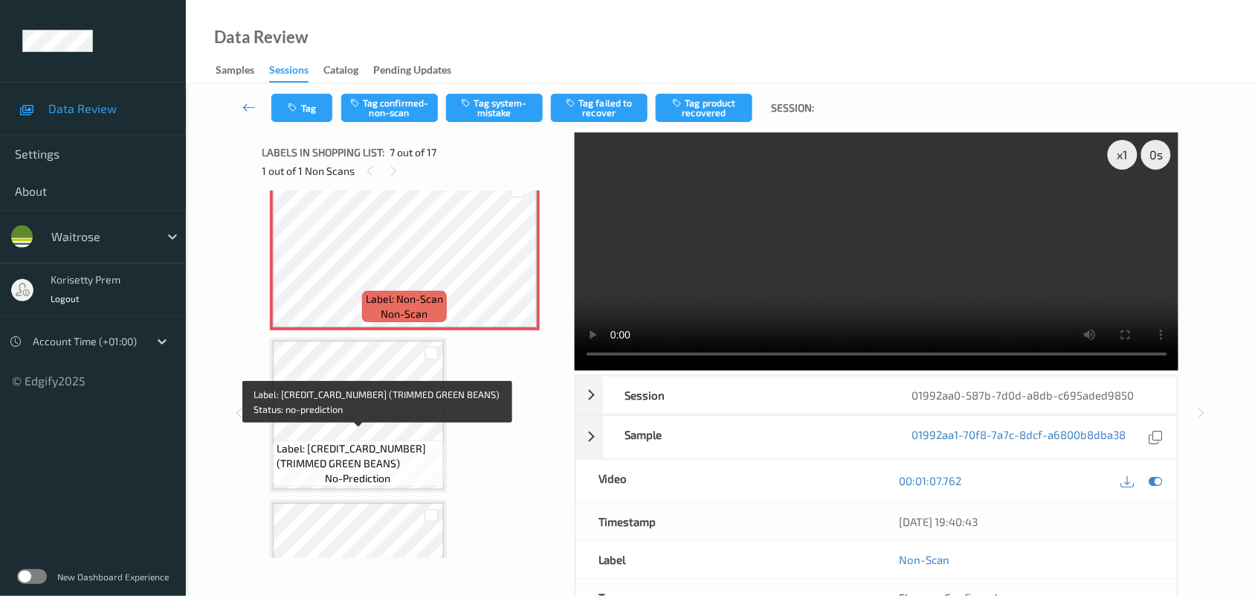
scroll to position [1002, 0]
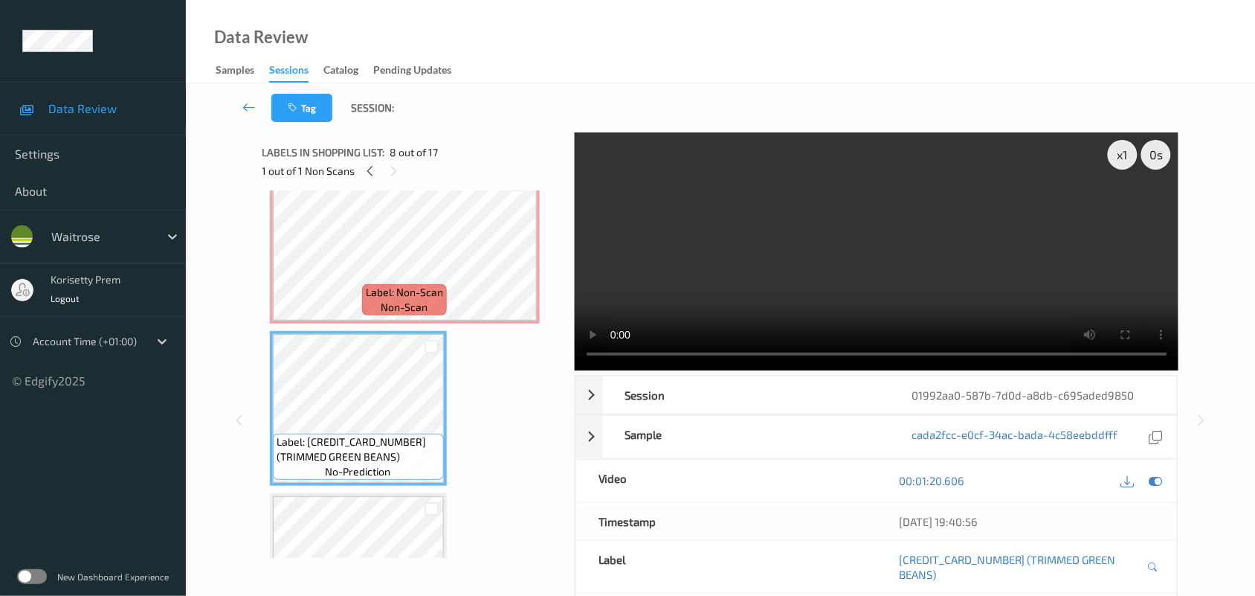
click at [803, 236] on video at bounding box center [877, 251] width 604 height 238
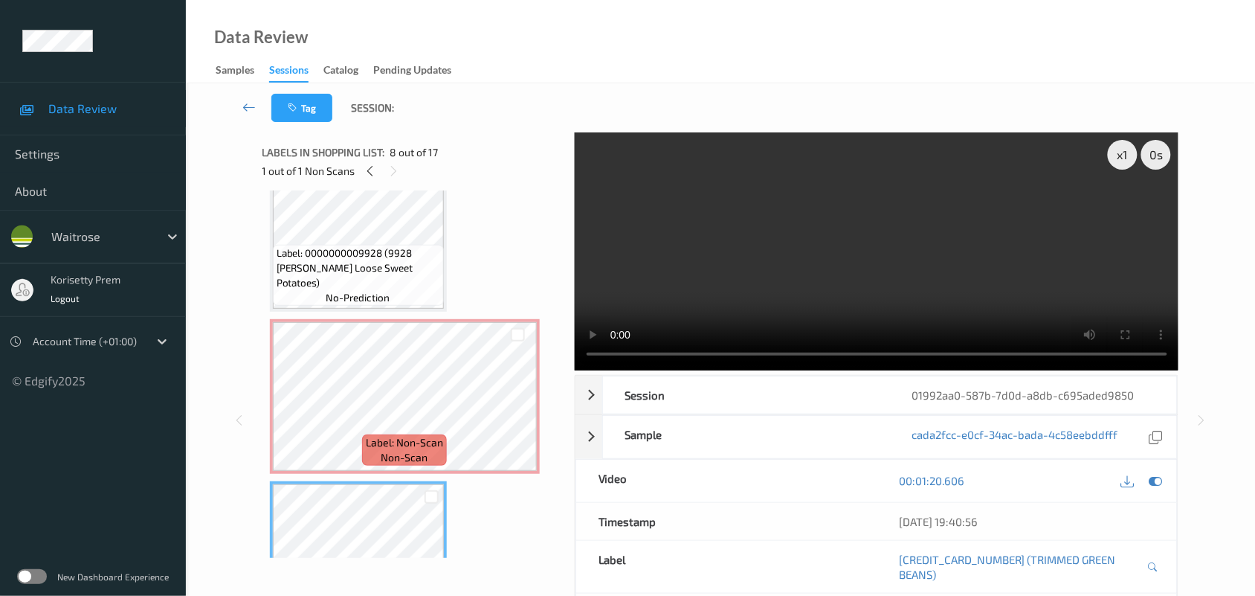
scroll to position [816, 0]
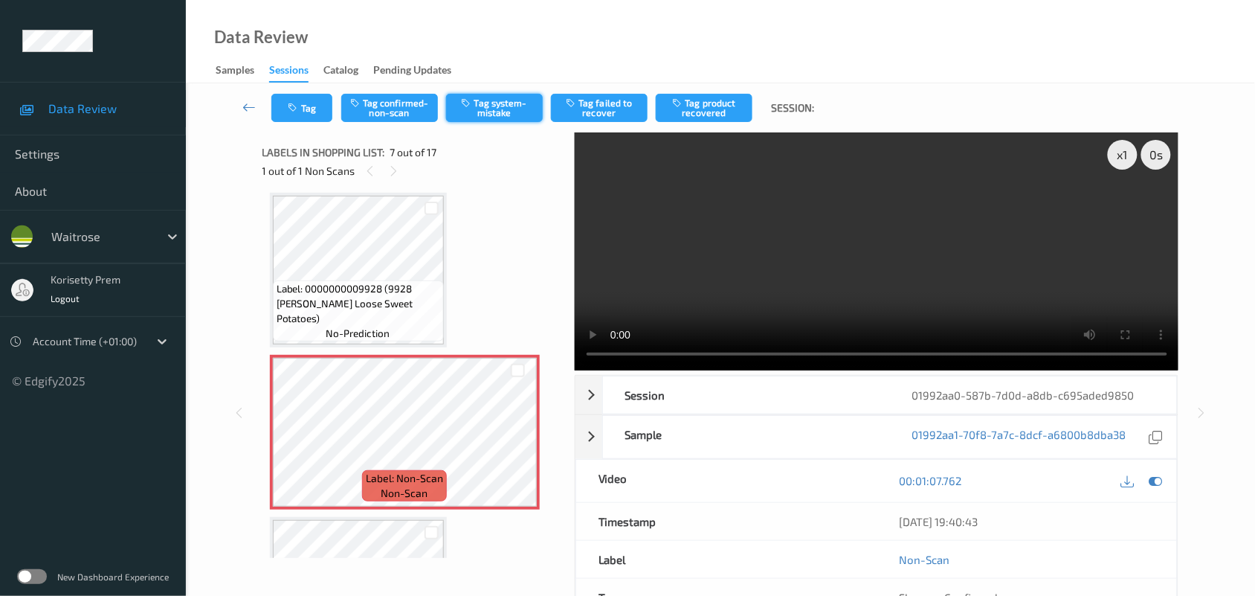
click at [502, 106] on button "Tag system-mistake" at bounding box center [494, 108] width 97 height 28
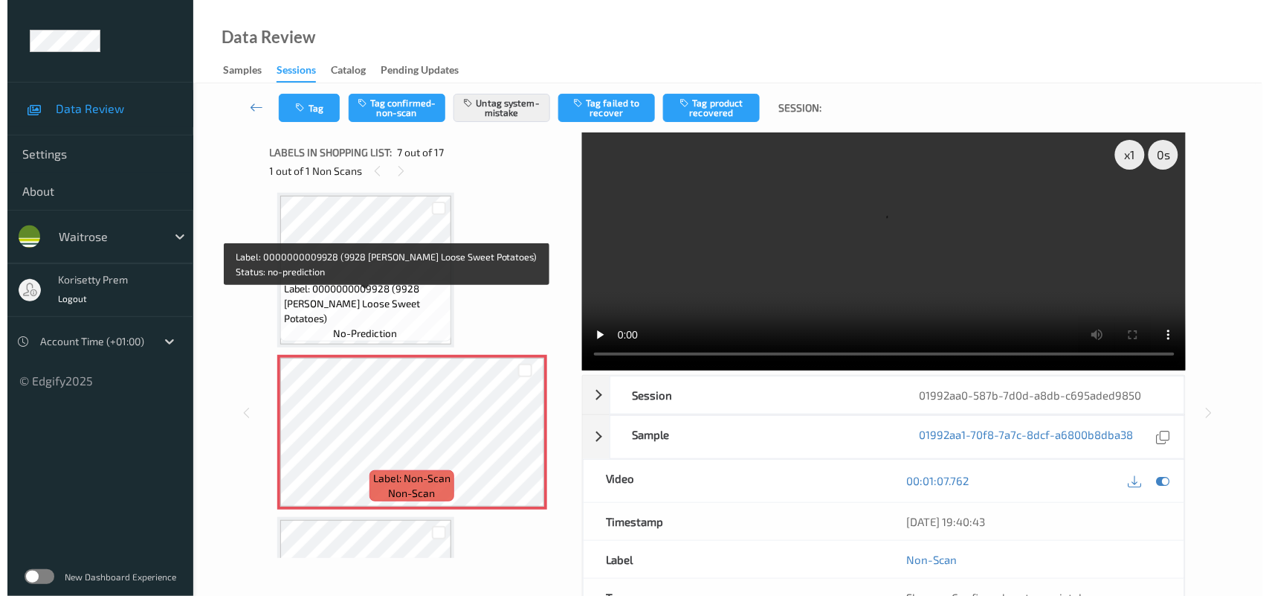
scroll to position [723, 0]
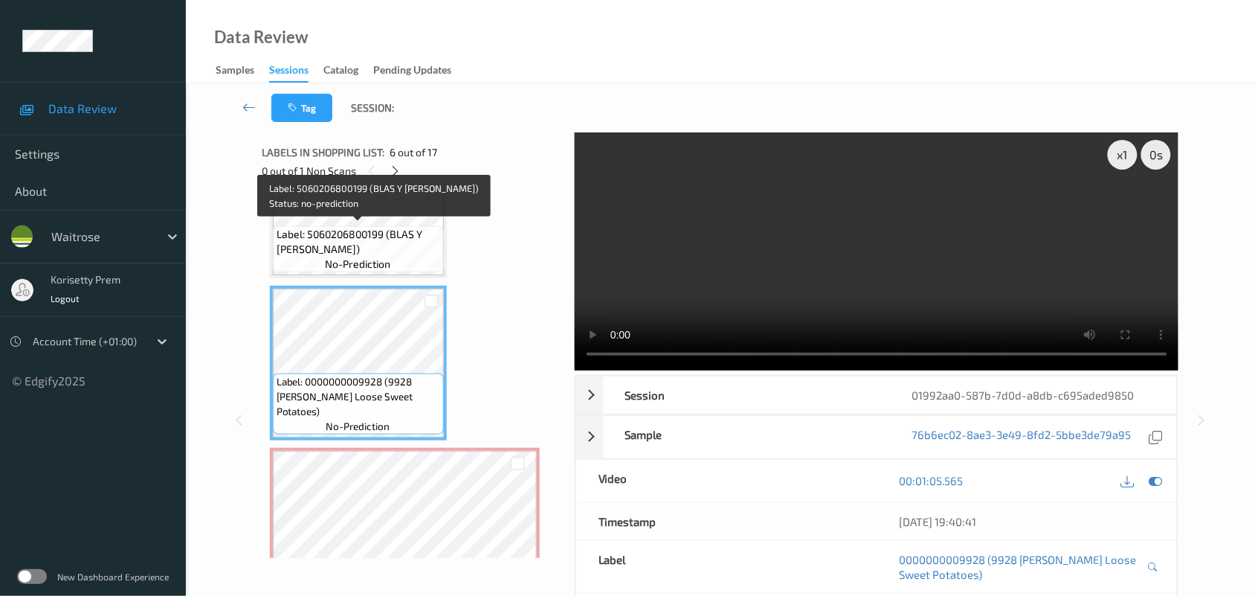
click at [381, 234] on span "Label: 5060206800199 (BLAS Y [PERSON_NAME])" at bounding box center [359, 242] width 164 height 30
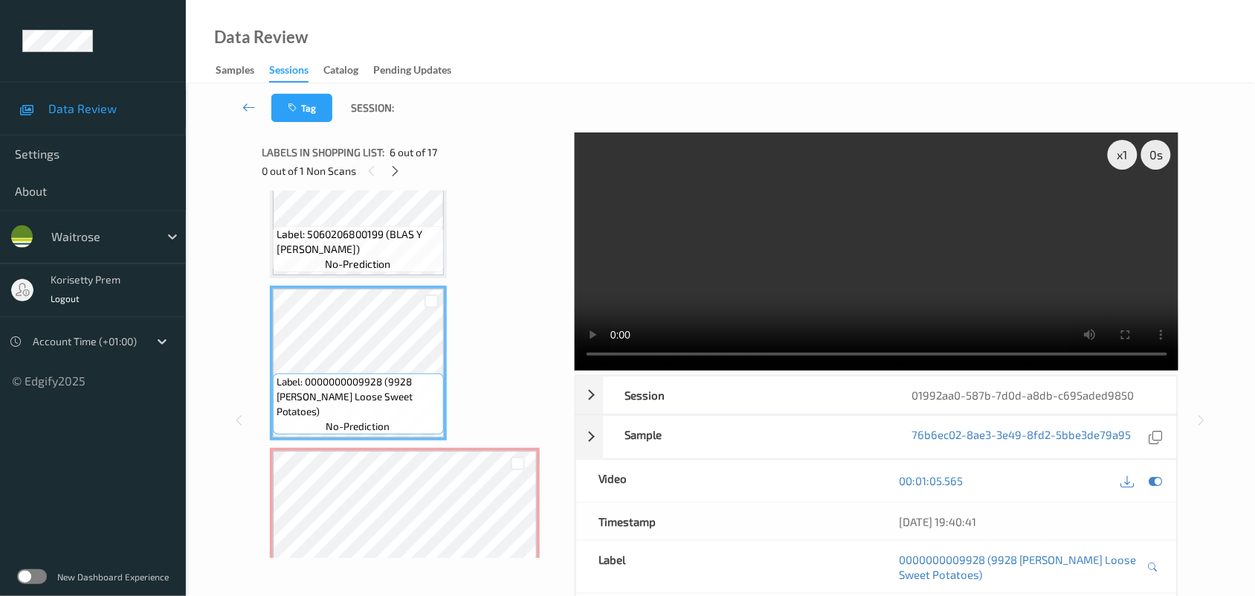
click at [692, 288] on video at bounding box center [877, 251] width 604 height 238
click at [735, 311] on video at bounding box center [877, 251] width 604 height 238
click at [798, 284] on video at bounding box center [877, 251] width 604 height 238
click at [804, 277] on video at bounding box center [877, 251] width 604 height 238
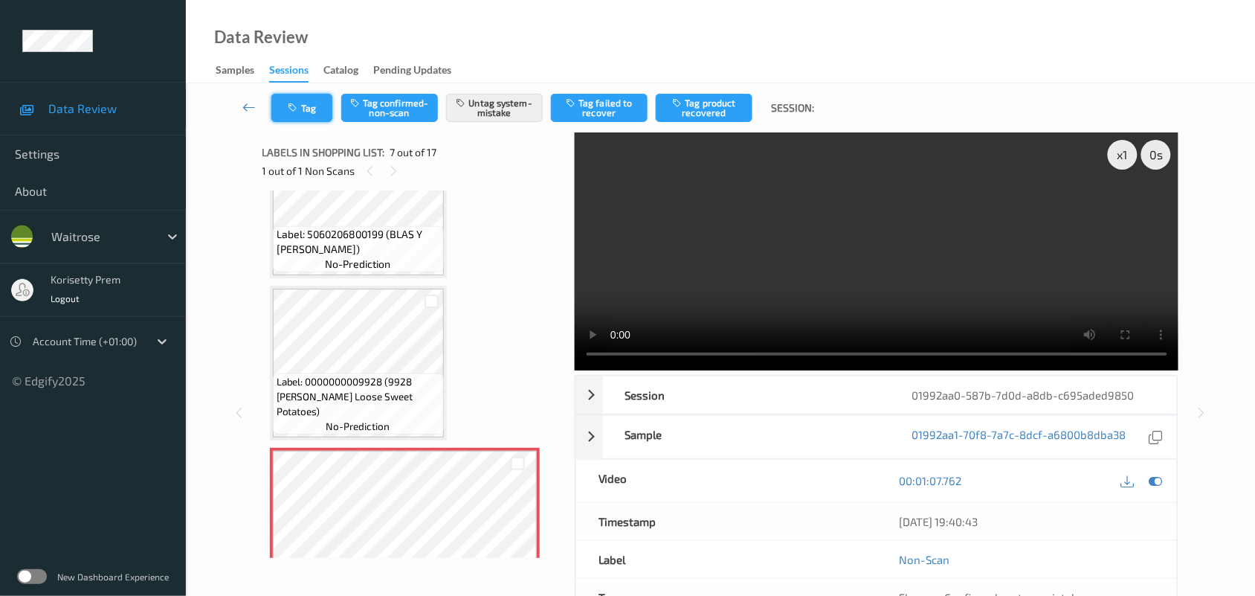
click at [302, 110] on button "Tag" at bounding box center [301, 108] width 61 height 28
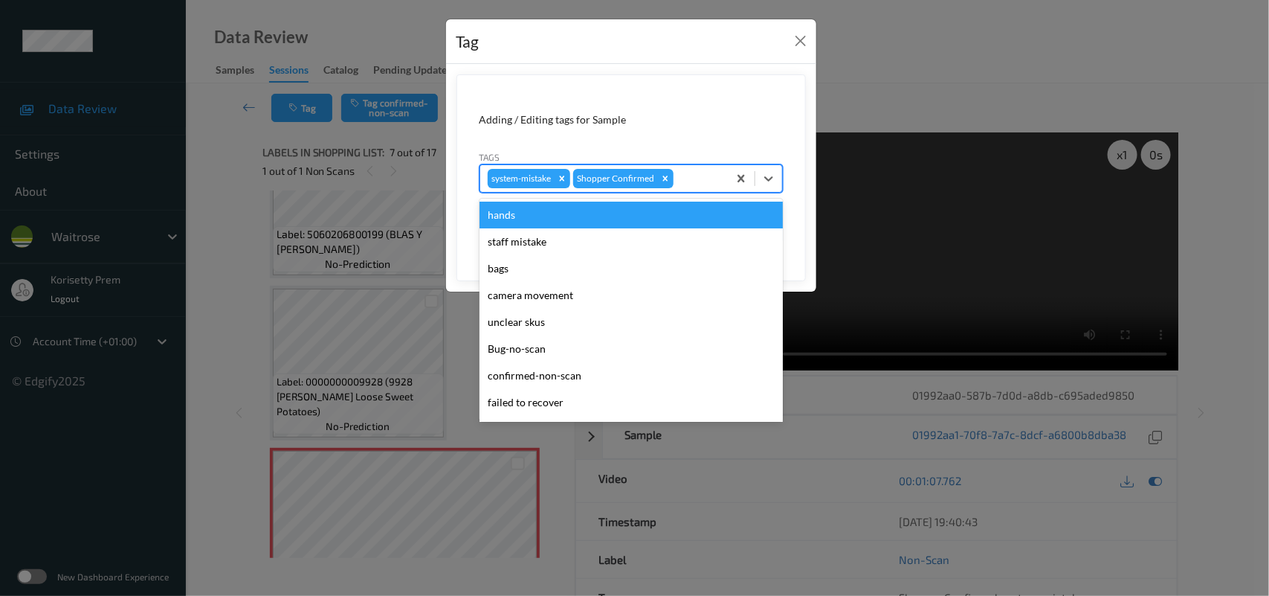
click at [697, 175] on div at bounding box center [699, 179] width 44 height 18
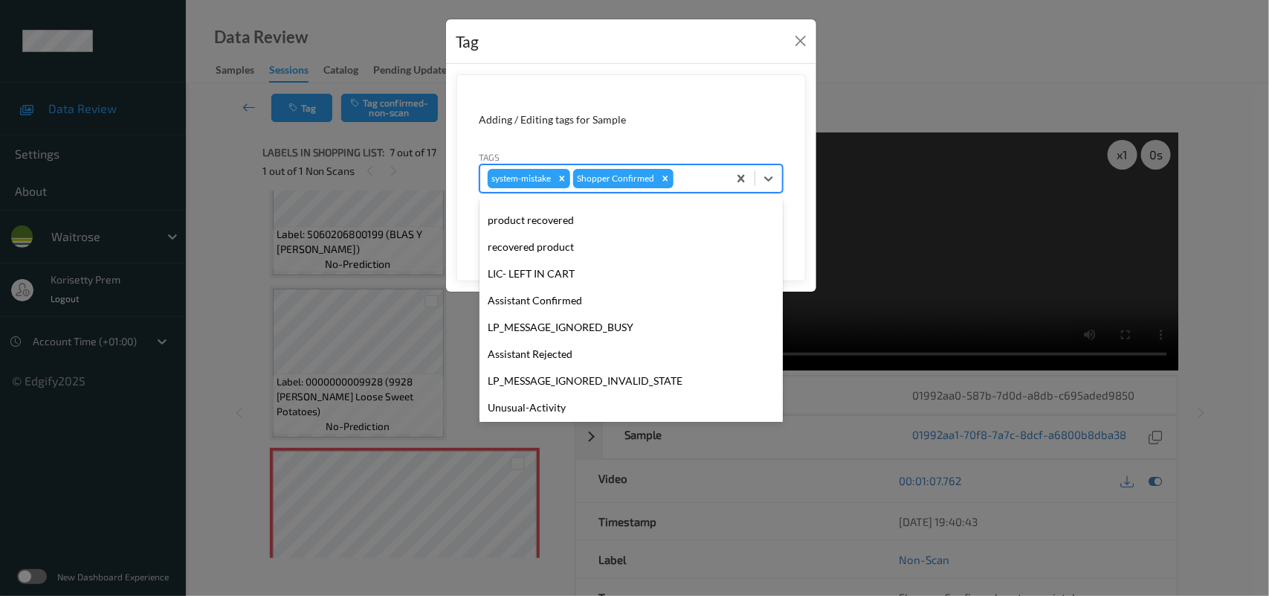
scroll to position [344, 0]
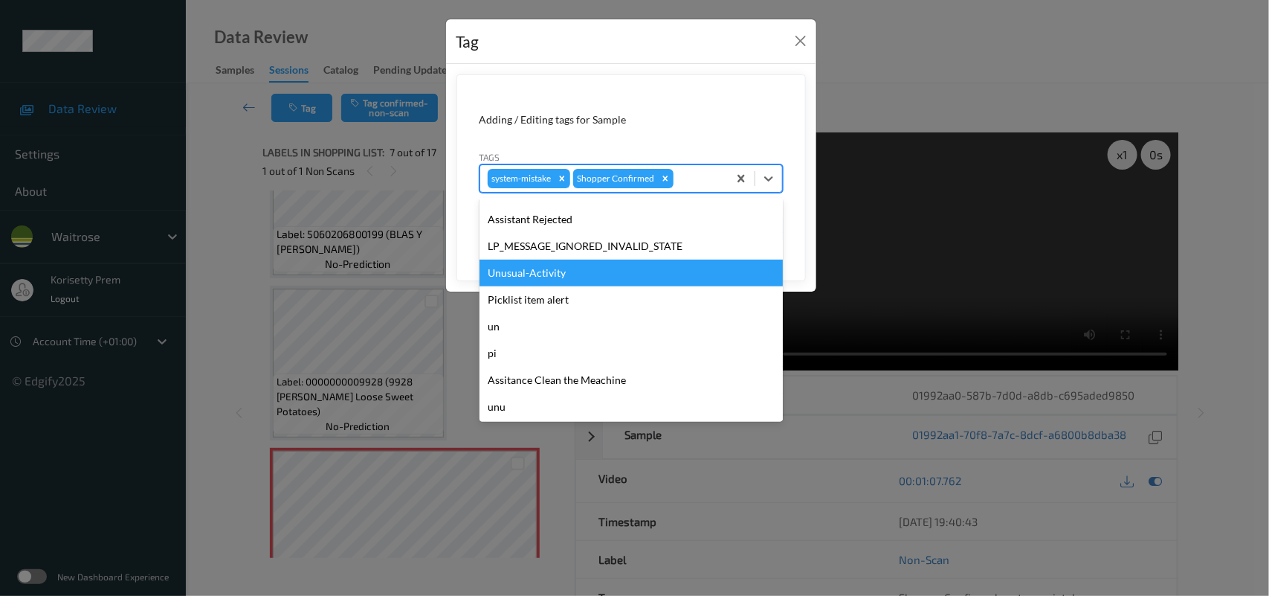
click at [552, 275] on div "Unusual-Activity" at bounding box center [631, 272] width 303 height 27
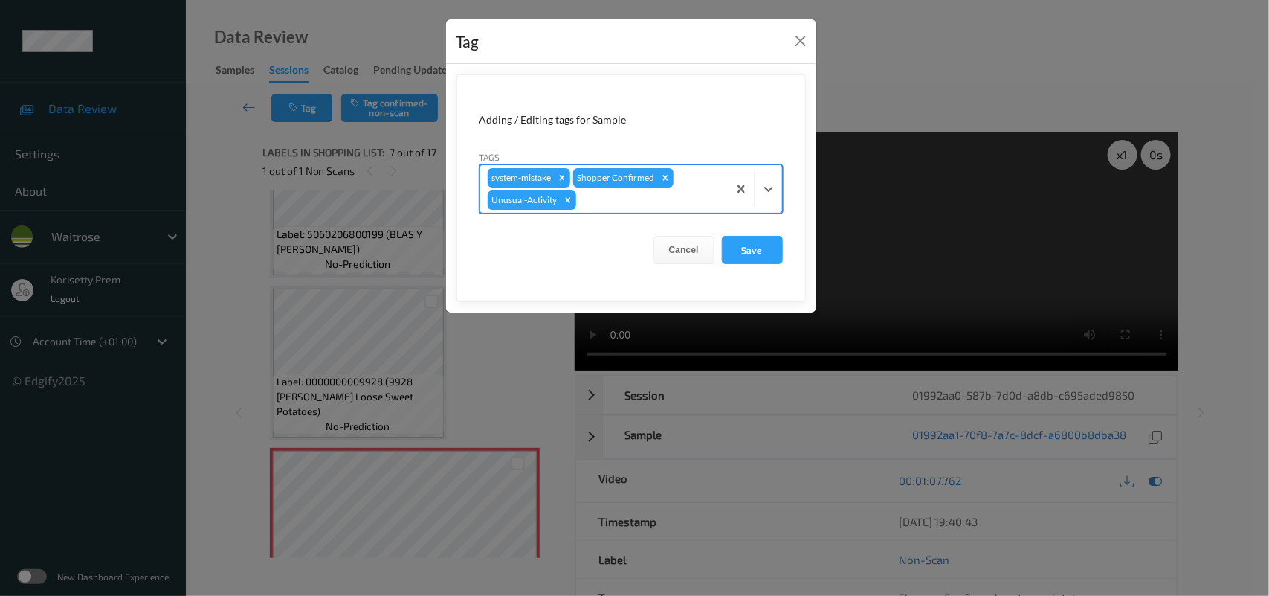
drag, startPoint x: 593, startPoint y: 219, endPoint x: 606, endPoint y: 198, distance: 25.0
click at [596, 212] on form "Adding / Editing tags for Sample Tags option Unusual-Activity, selected. Select…" at bounding box center [631, 188] width 349 height 228
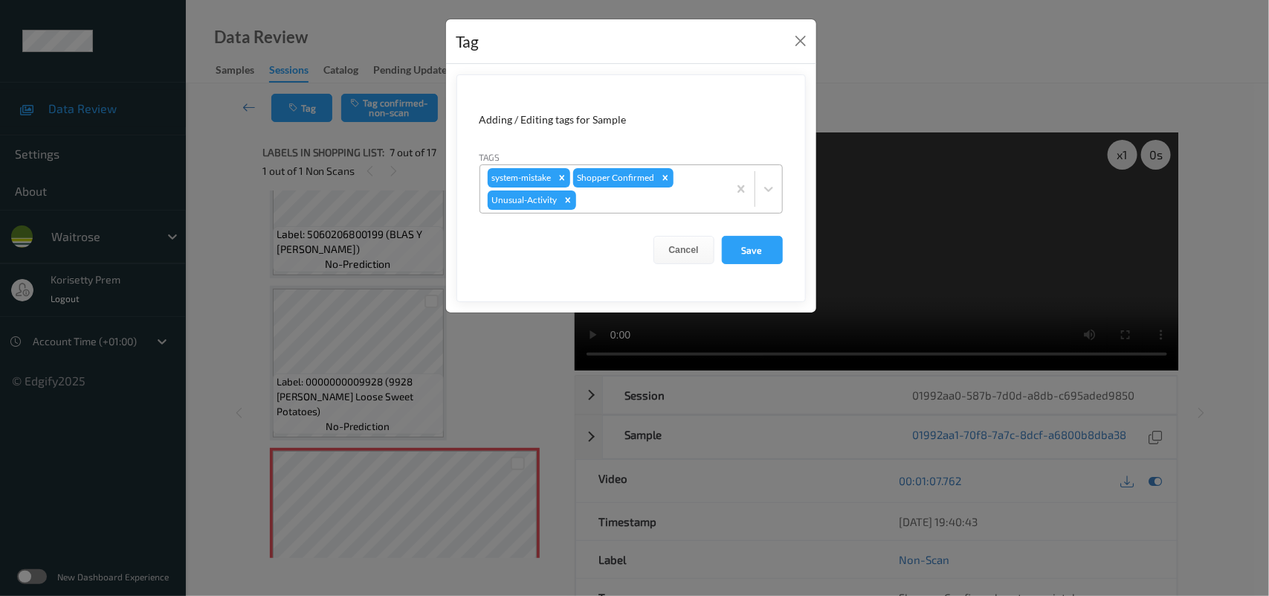
click at [606, 198] on div at bounding box center [649, 200] width 141 height 18
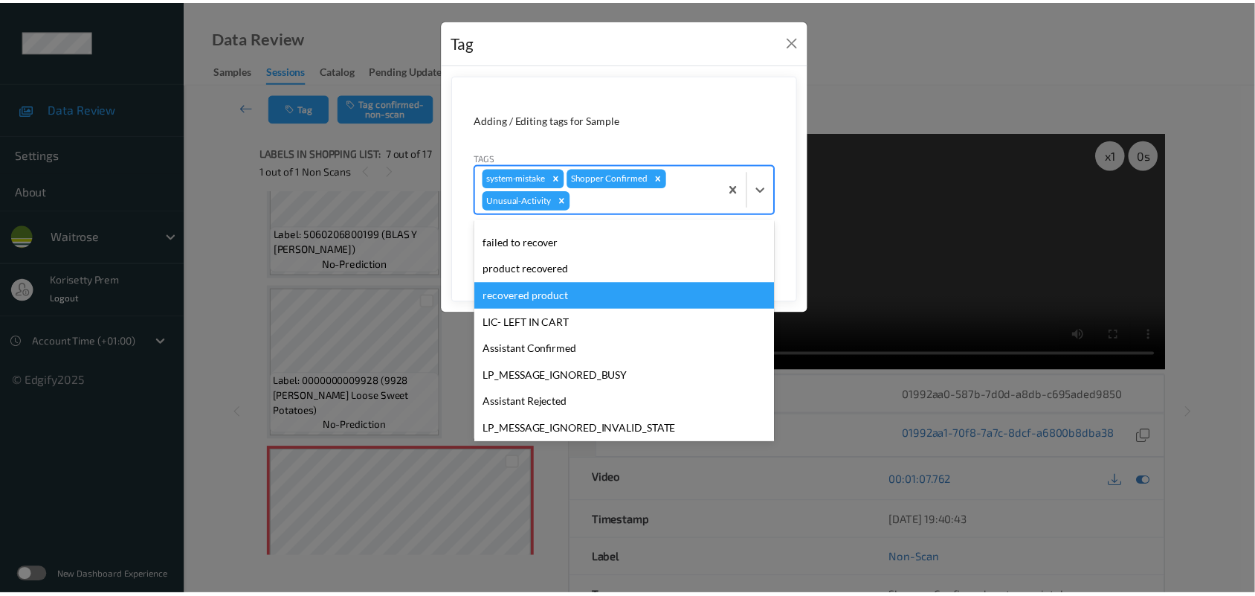
scroll to position [317, 0]
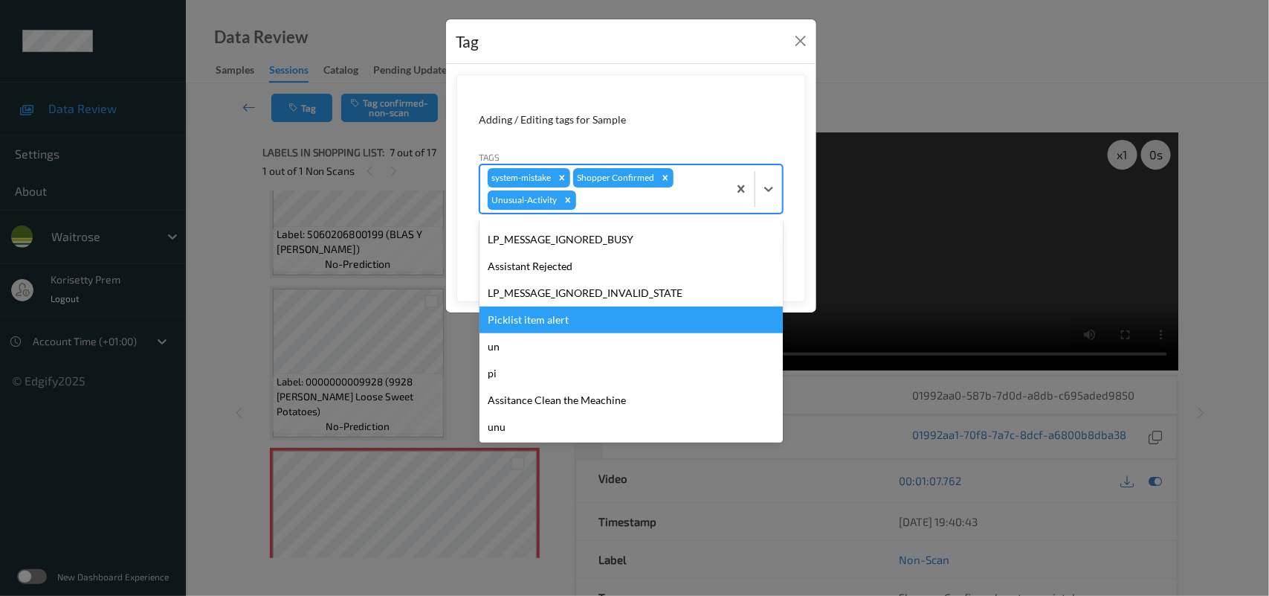
click at [554, 329] on div "Picklist item alert" at bounding box center [631, 319] width 303 height 27
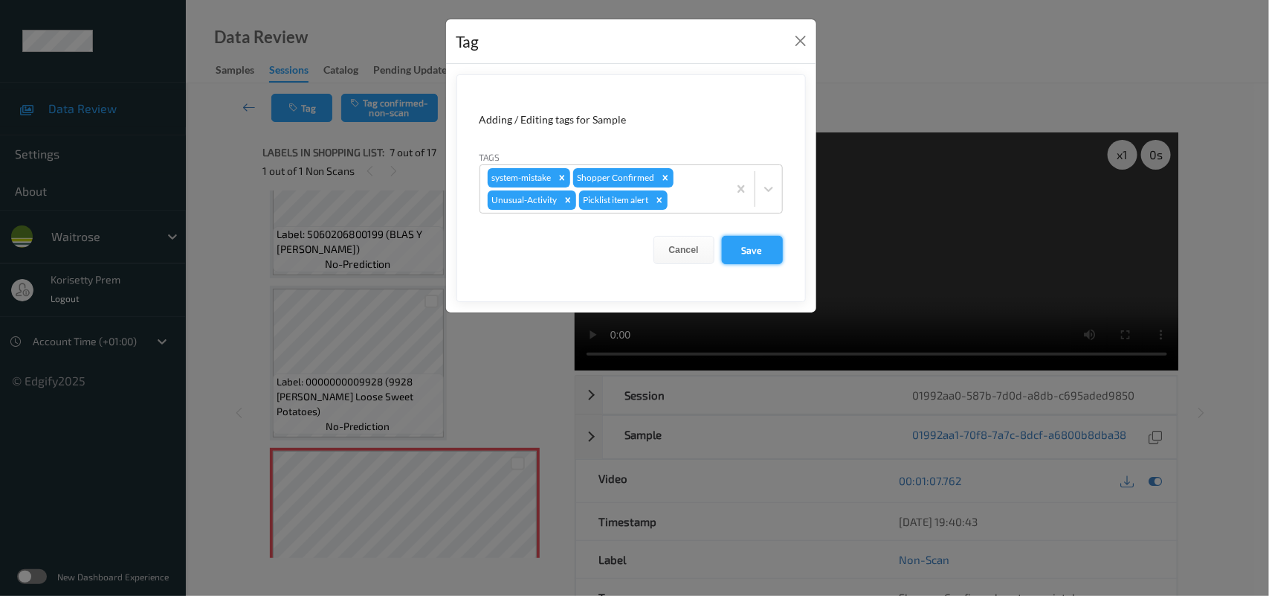
click at [751, 239] on button "Save" at bounding box center [752, 250] width 61 height 28
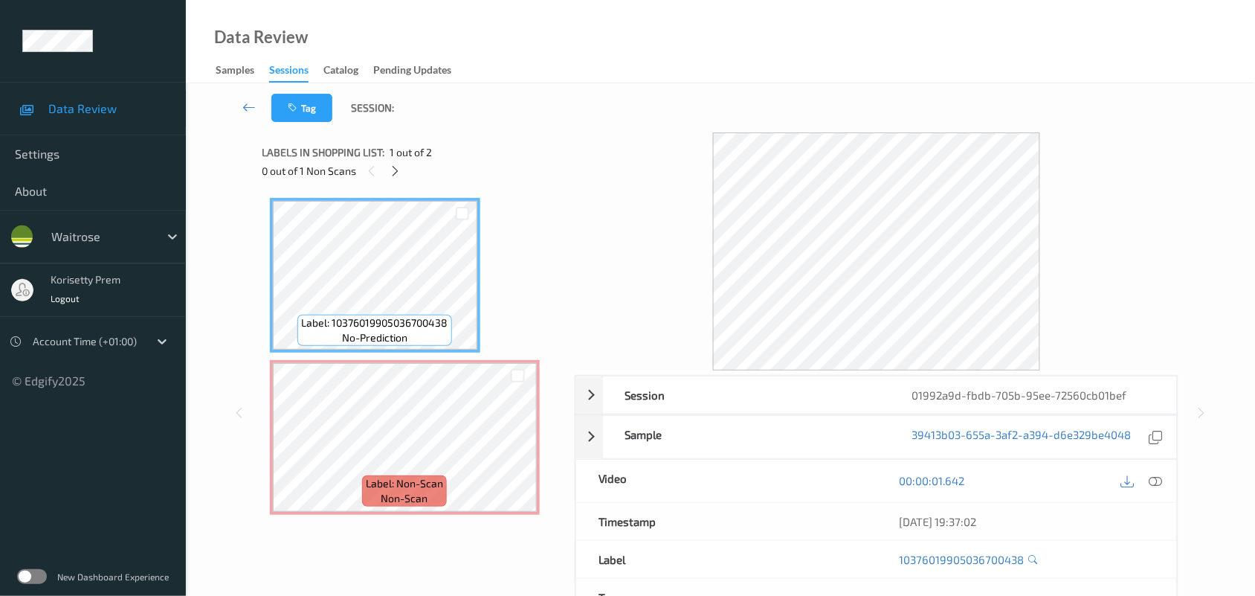
click at [670, 106] on div "Tag Session:" at bounding box center [720, 107] width 1008 height 49
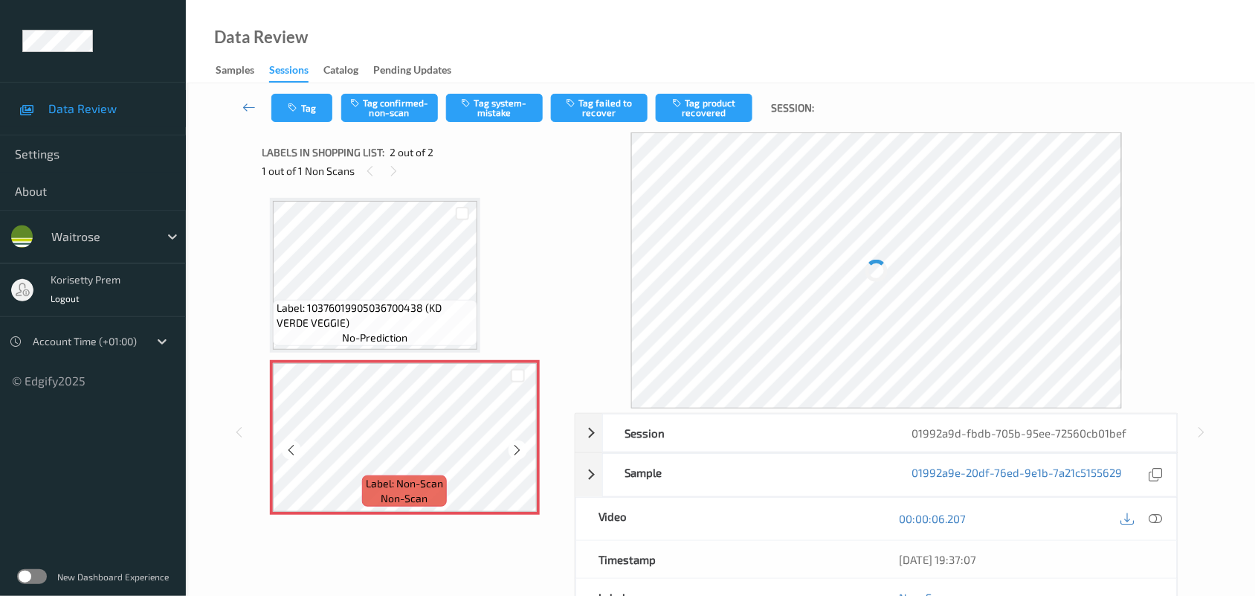
click at [512, 450] on icon at bounding box center [518, 449] width 13 height 13
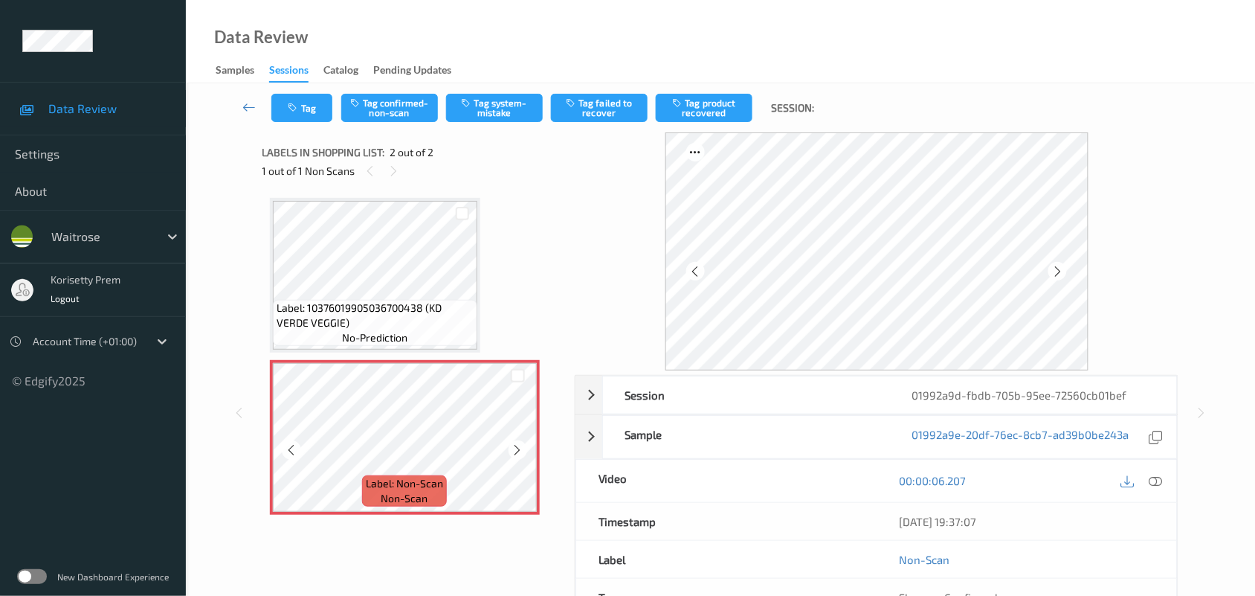
click at [512, 450] on icon at bounding box center [518, 449] width 13 height 13
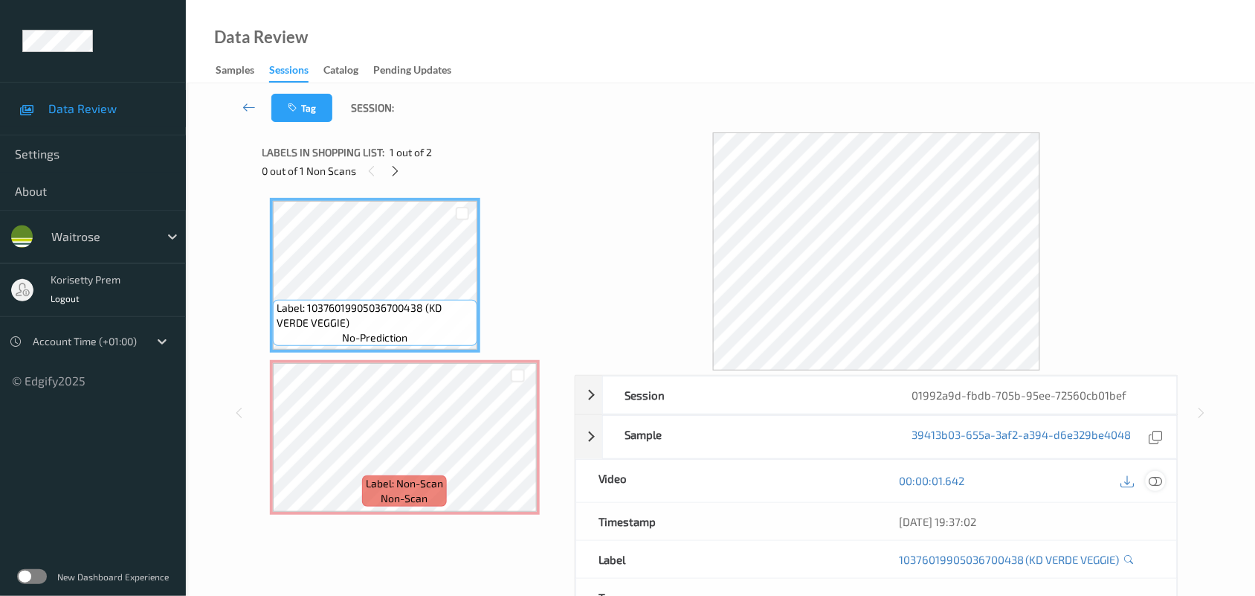
click at [1161, 484] on icon at bounding box center [1155, 480] width 13 height 13
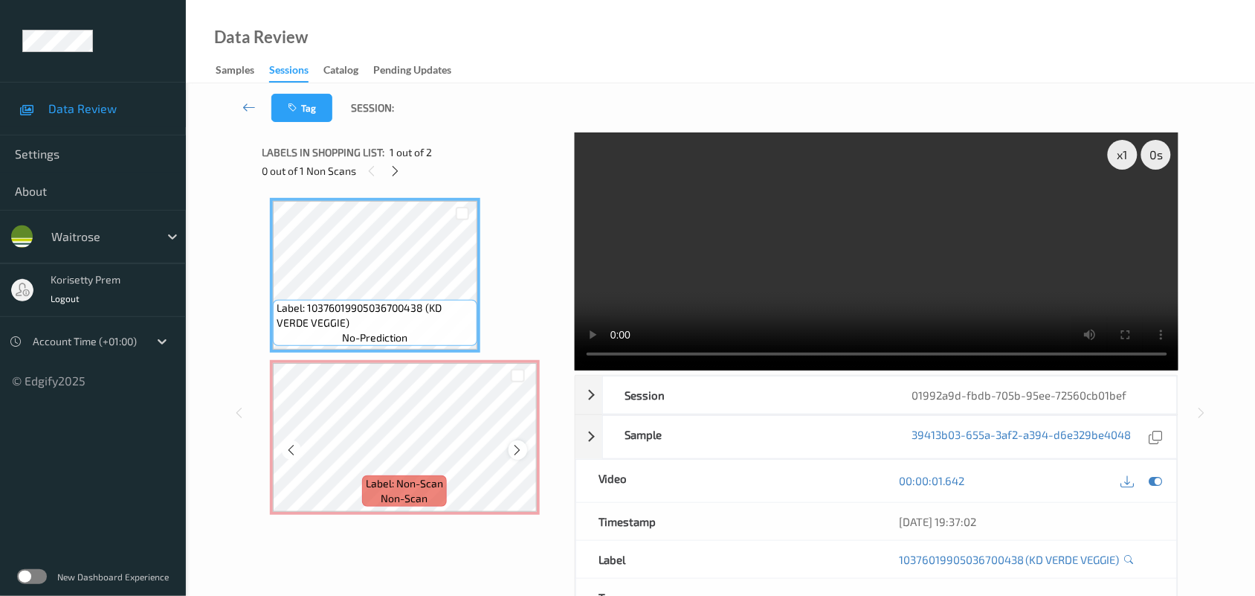
click at [510, 445] on div at bounding box center [518, 449] width 19 height 19
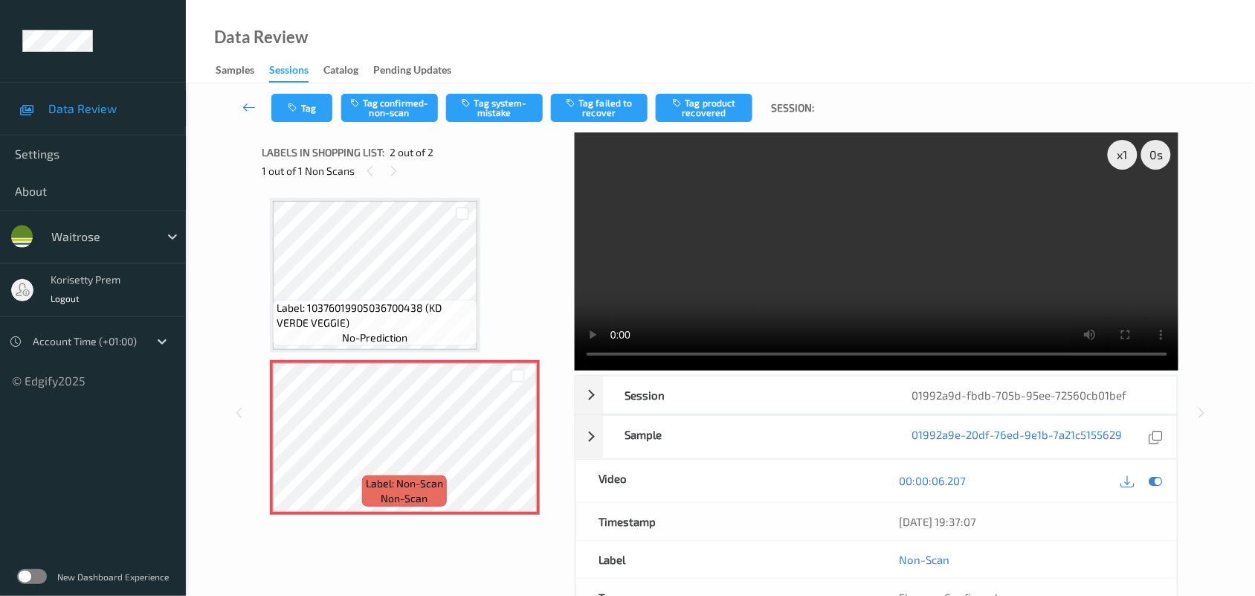
click at [747, 231] on video at bounding box center [877, 251] width 604 height 238
click at [680, 288] on video at bounding box center [877, 251] width 604 height 238
click at [599, 309] on video at bounding box center [877, 251] width 604 height 238
click at [764, 265] on video at bounding box center [877, 251] width 604 height 238
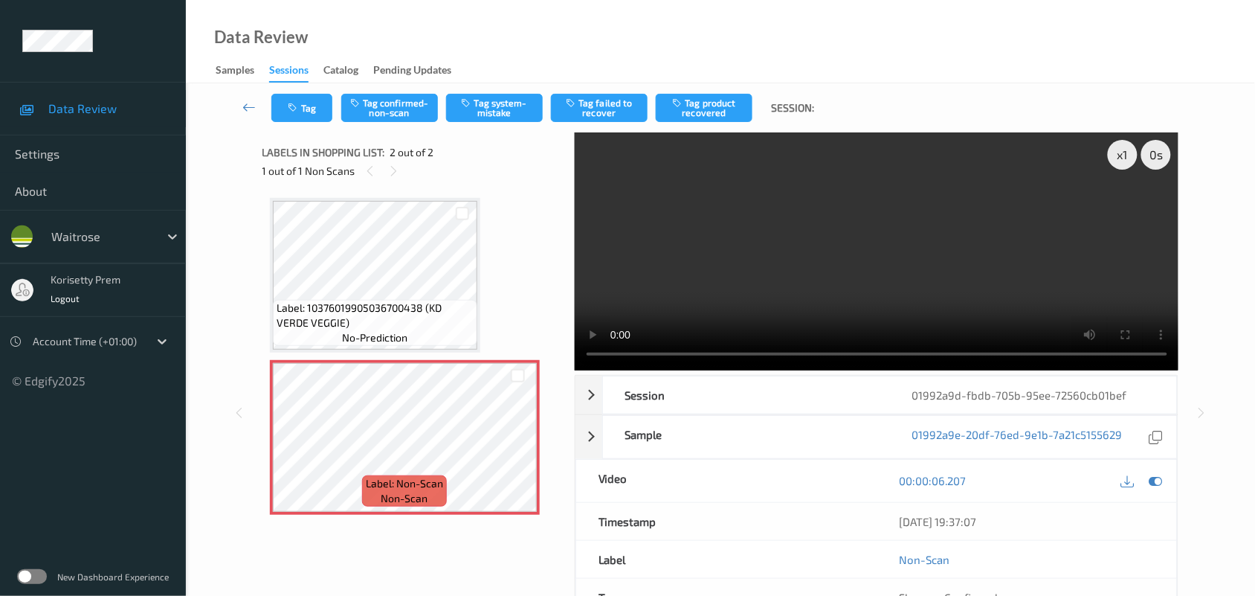
click at [804, 242] on video at bounding box center [877, 251] width 604 height 238
click at [524, 119] on button "Tag system-mistake" at bounding box center [494, 108] width 97 height 28
click at [315, 106] on button "Tag" at bounding box center [301, 108] width 61 height 28
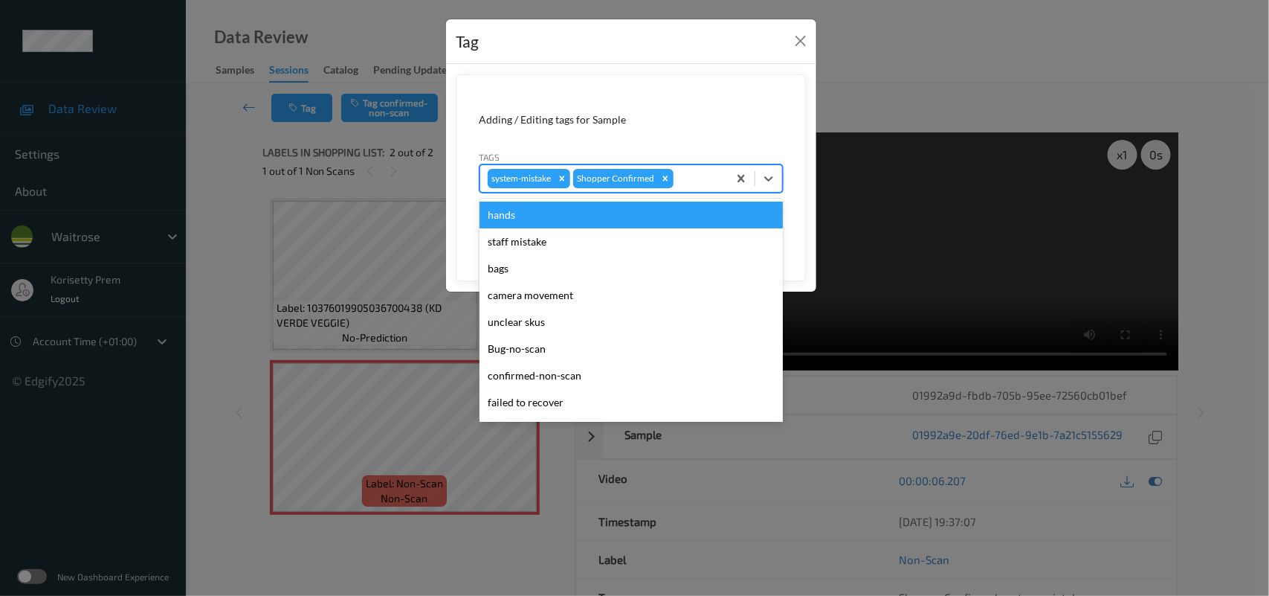
click at [689, 177] on div at bounding box center [699, 179] width 44 height 18
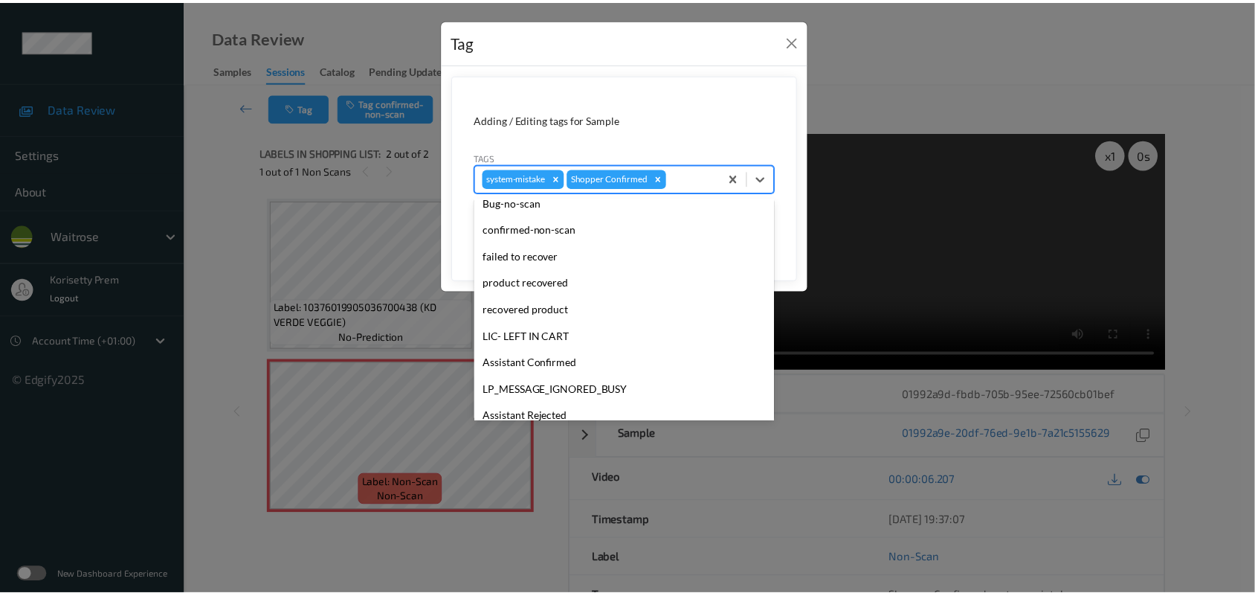
scroll to position [279, 0]
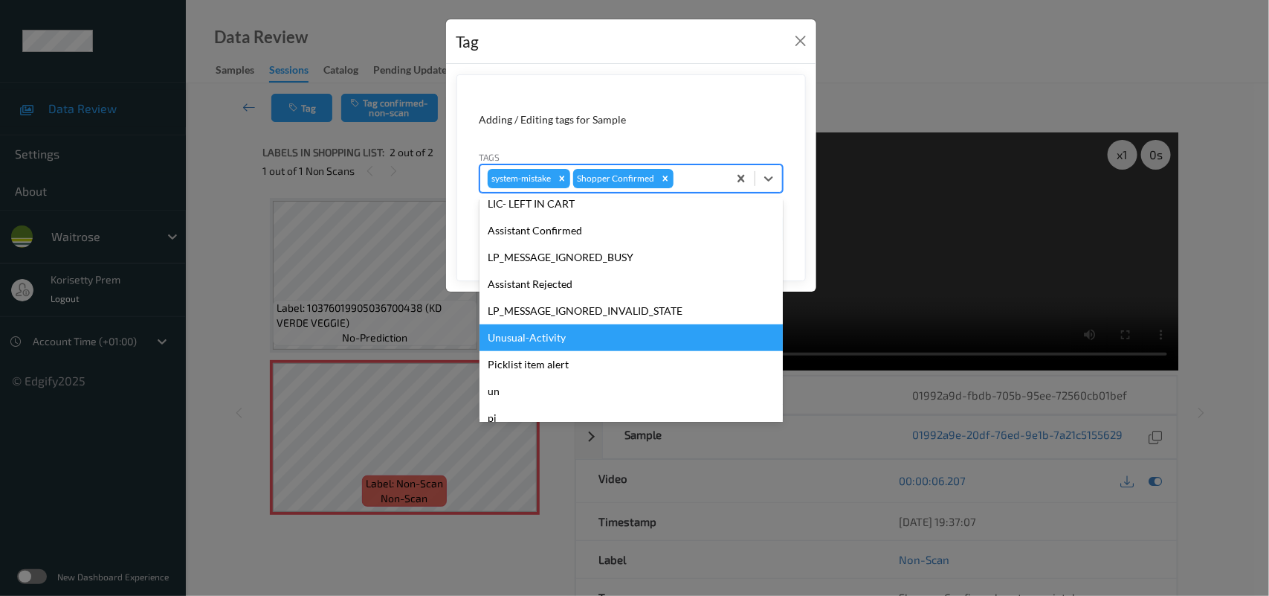
click at [555, 342] on div "Unusual-Activity" at bounding box center [631, 337] width 303 height 27
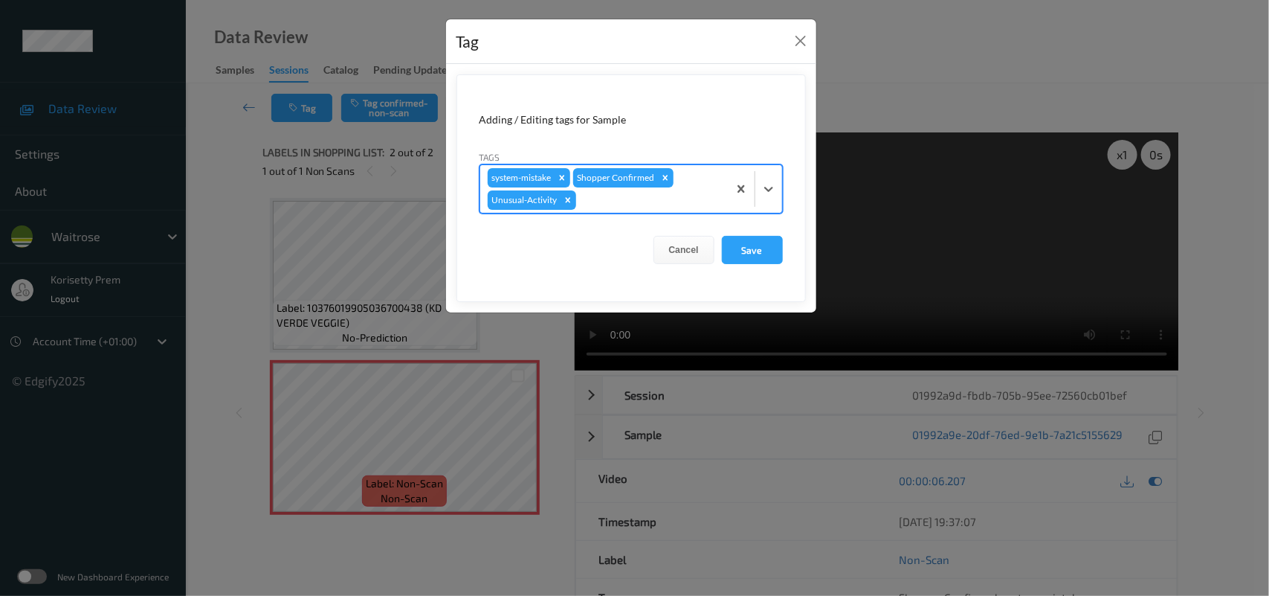
click at [787, 251] on form "Adding / Editing tags for Sample Tags option Unusual-Activity, selected. Select…" at bounding box center [631, 188] width 349 height 228
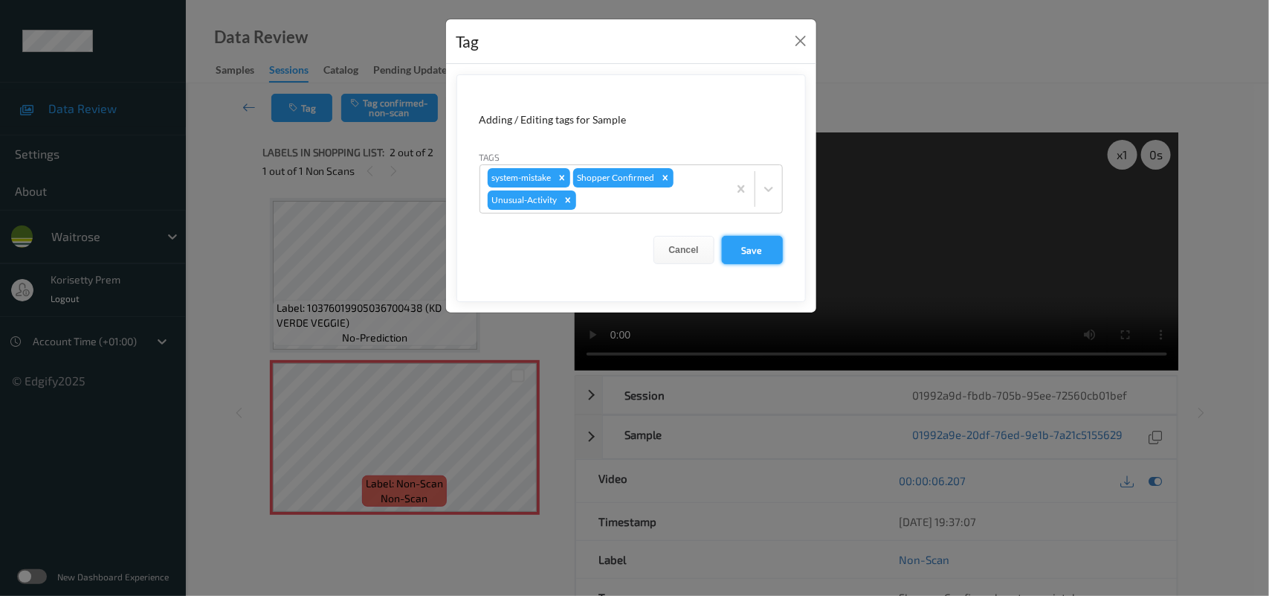
click at [735, 254] on button "Save" at bounding box center [752, 250] width 61 height 28
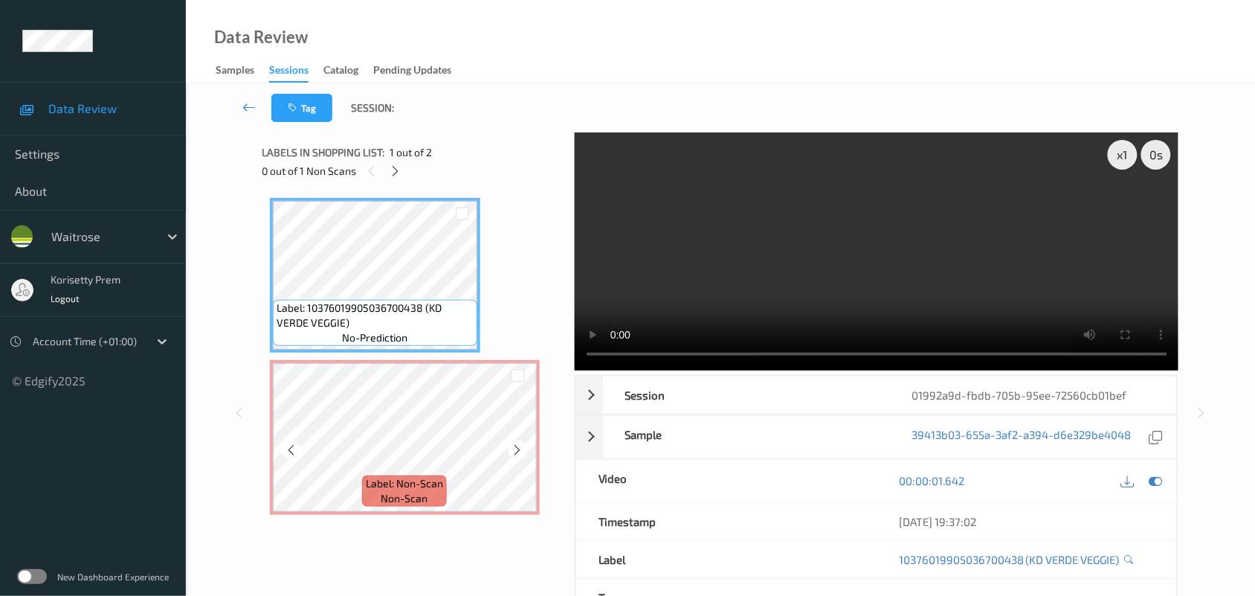
click at [367, 513] on div "Label: Non-Scan non-scan" at bounding box center [405, 437] width 270 height 155
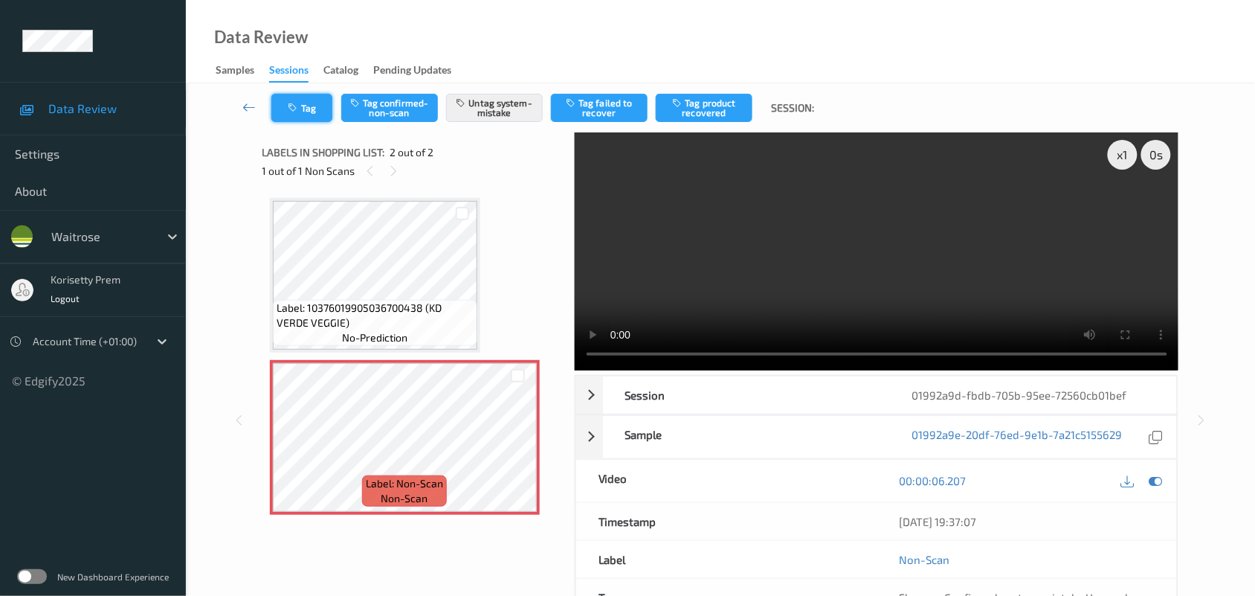
click at [300, 94] on button "Tag" at bounding box center [301, 108] width 61 height 28
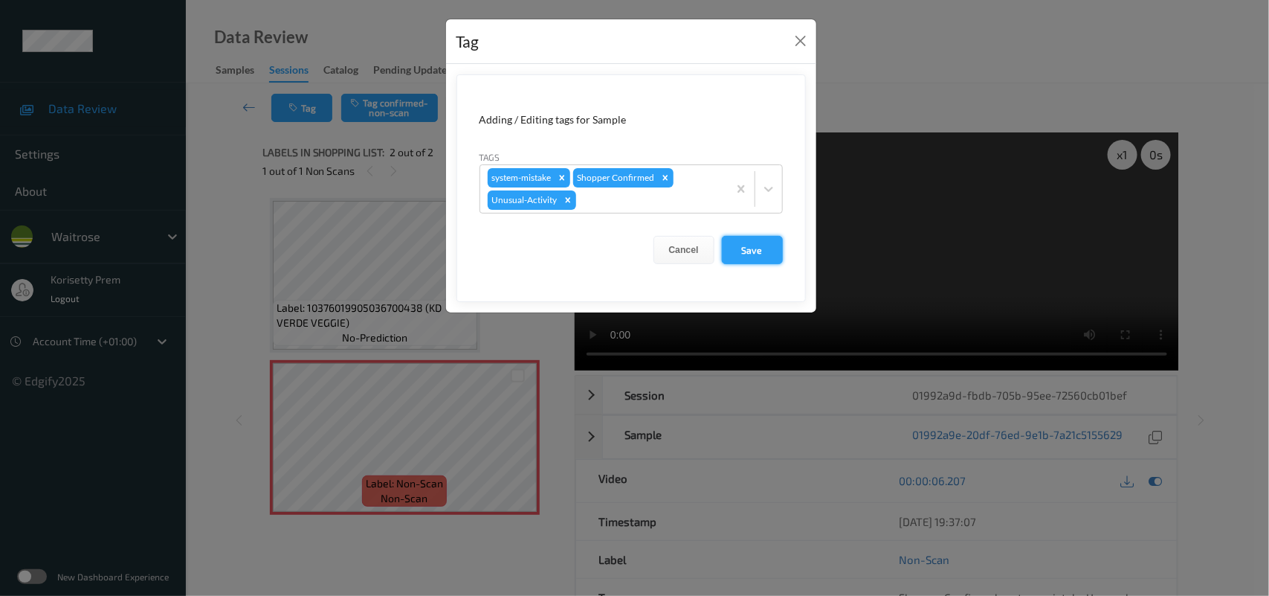
click at [745, 243] on button "Save" at bounding box center [752, 250] width 61 height 28
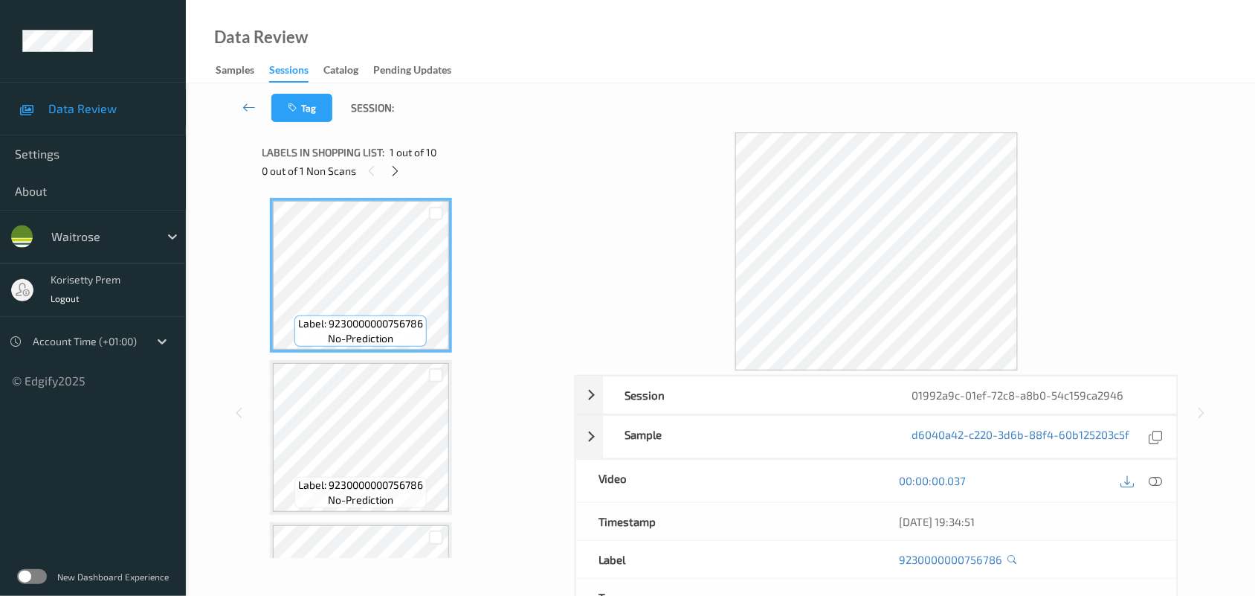
click at [737, 91] on div "Tag Session:" at bounding box center [720, 107] width 1008 height 49
click at [607, 127] on div "Tag Session:" at bounding box center [720, 107] width 1008 height 49
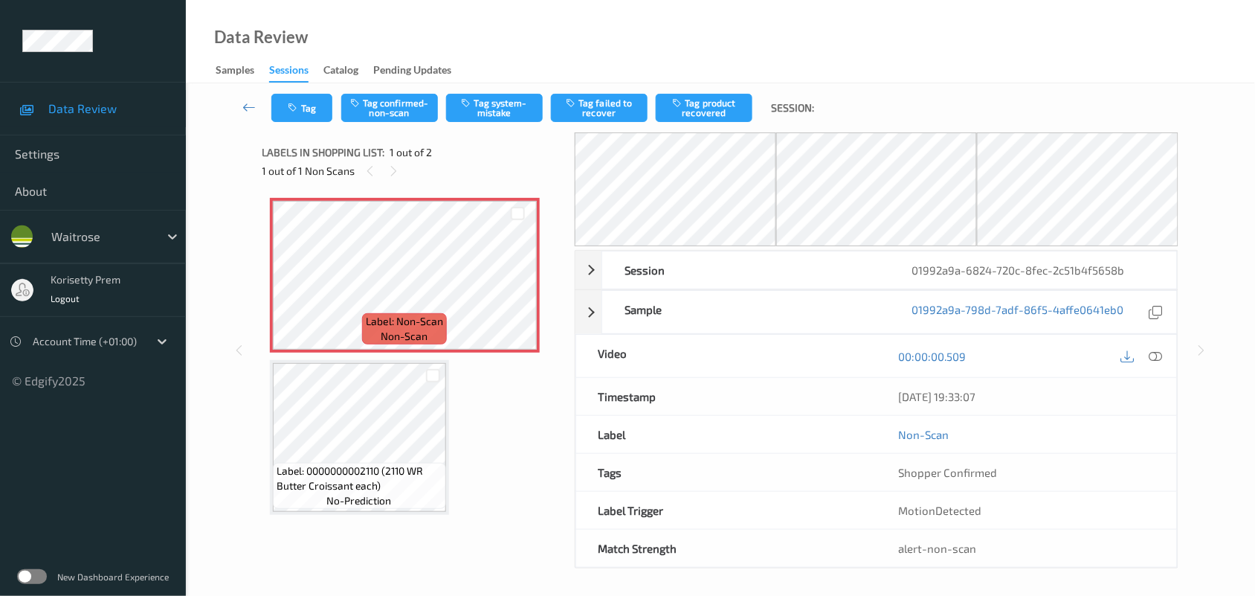
click at [726, 84] on div "Tag Tag confirmed-non-scan Tag system-mistake Tag failed to recover Tag product…" at bounding box center [720, 107] width 1008 height 49
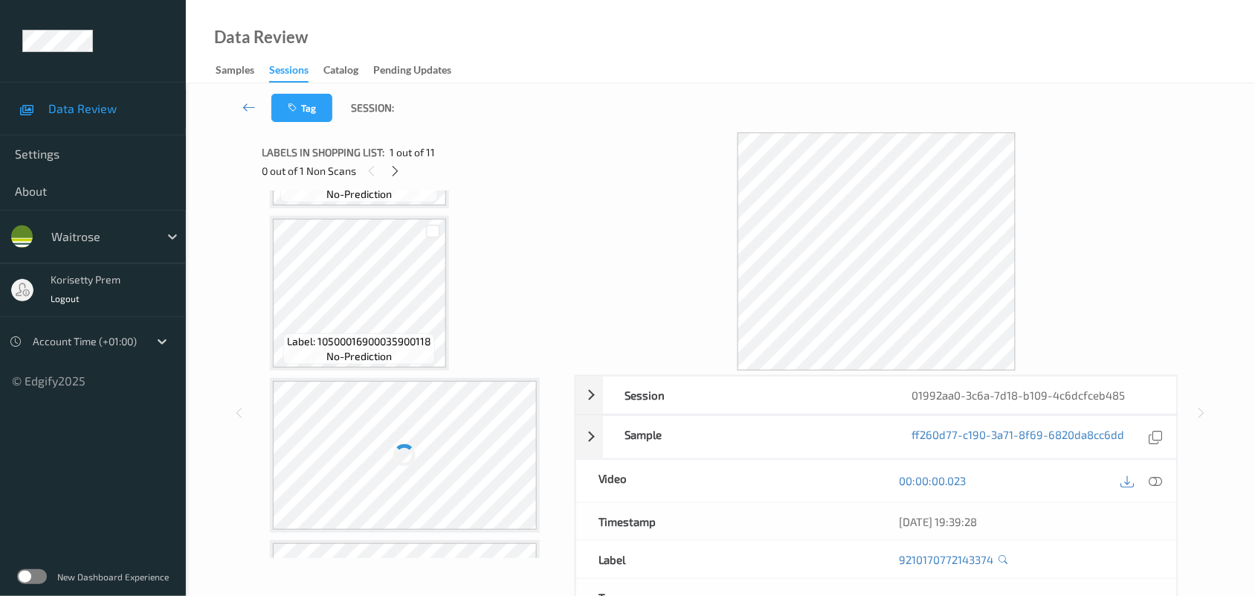
scroll to position [744, 0]
click at [399, 173] on icon at bounding box center [395, 170] width 13 height 13
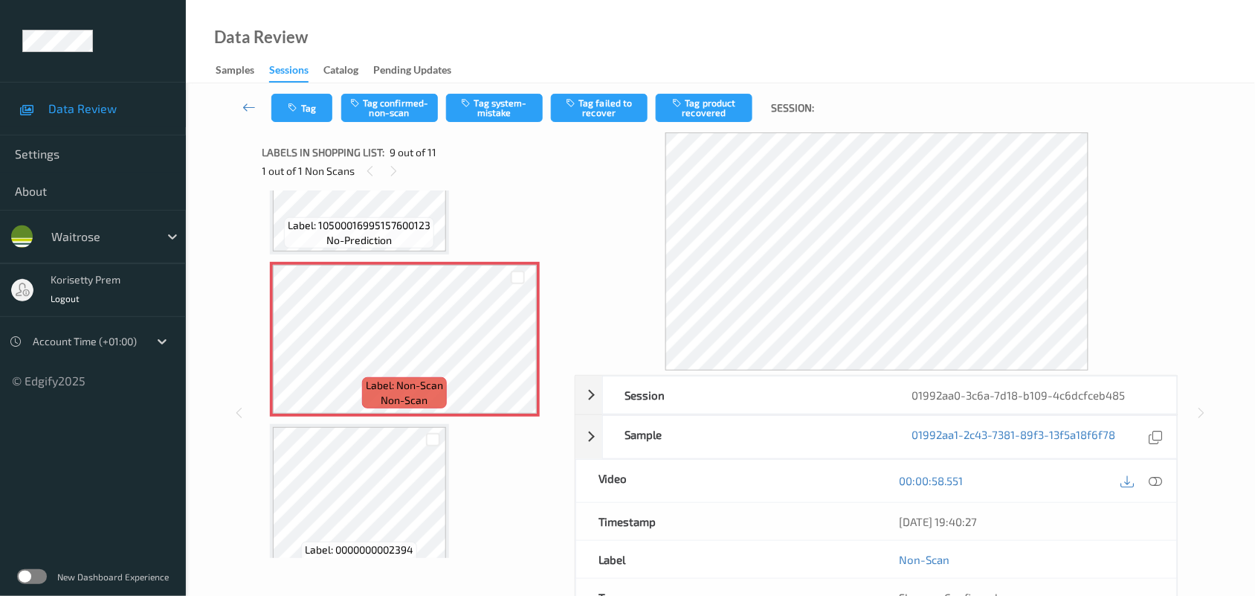
scroll to position [1140, 0]
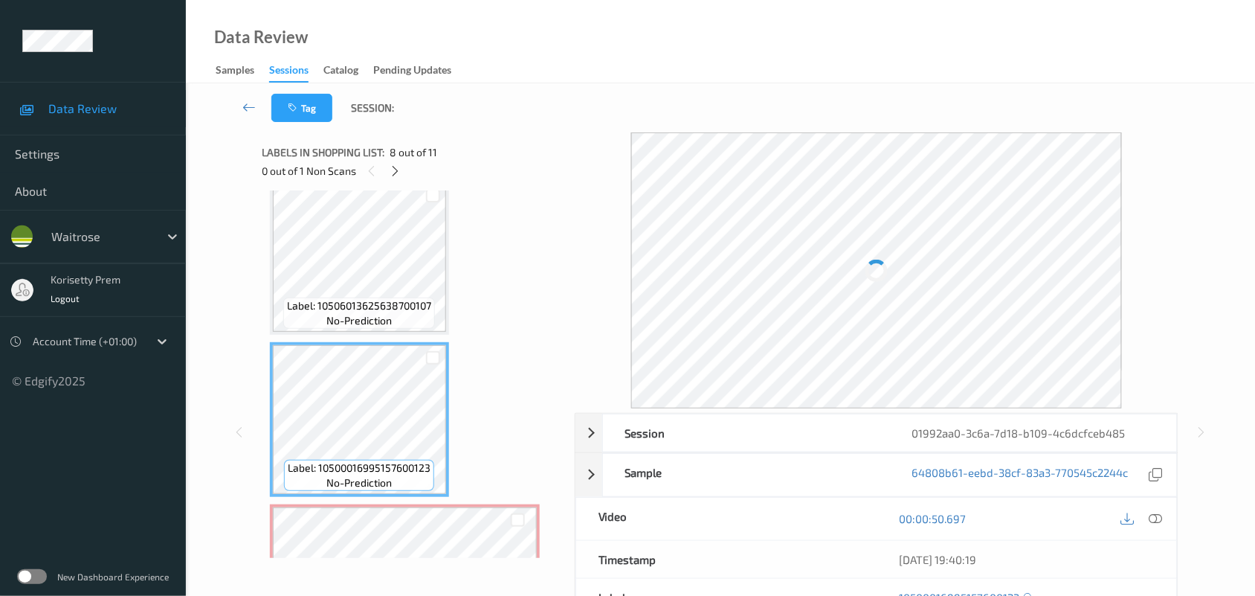
scroll to position [929, 0]
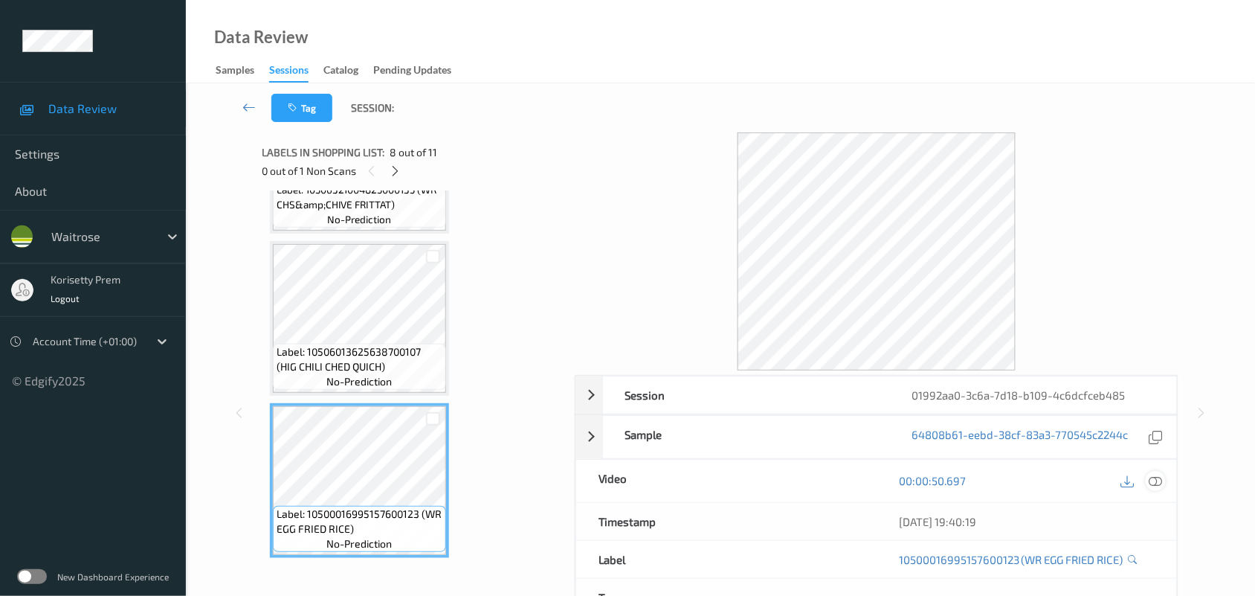
click at [1158, 481] on icon at bounding box center [1155, 480] width 13 height 13
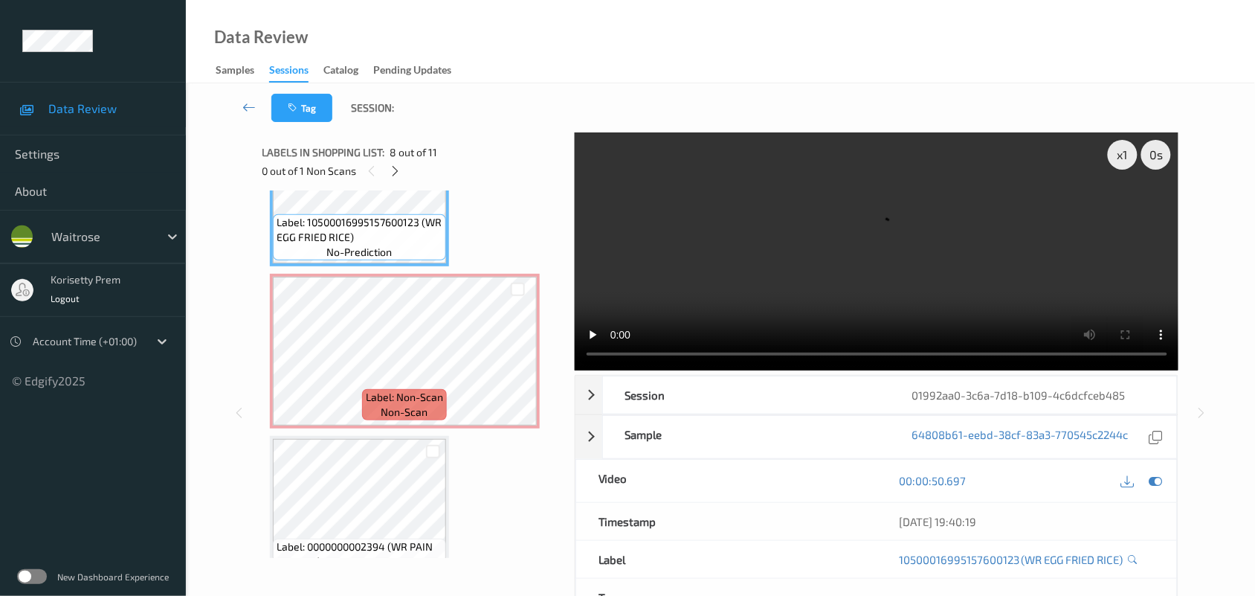
scroll to position [1208, 0]
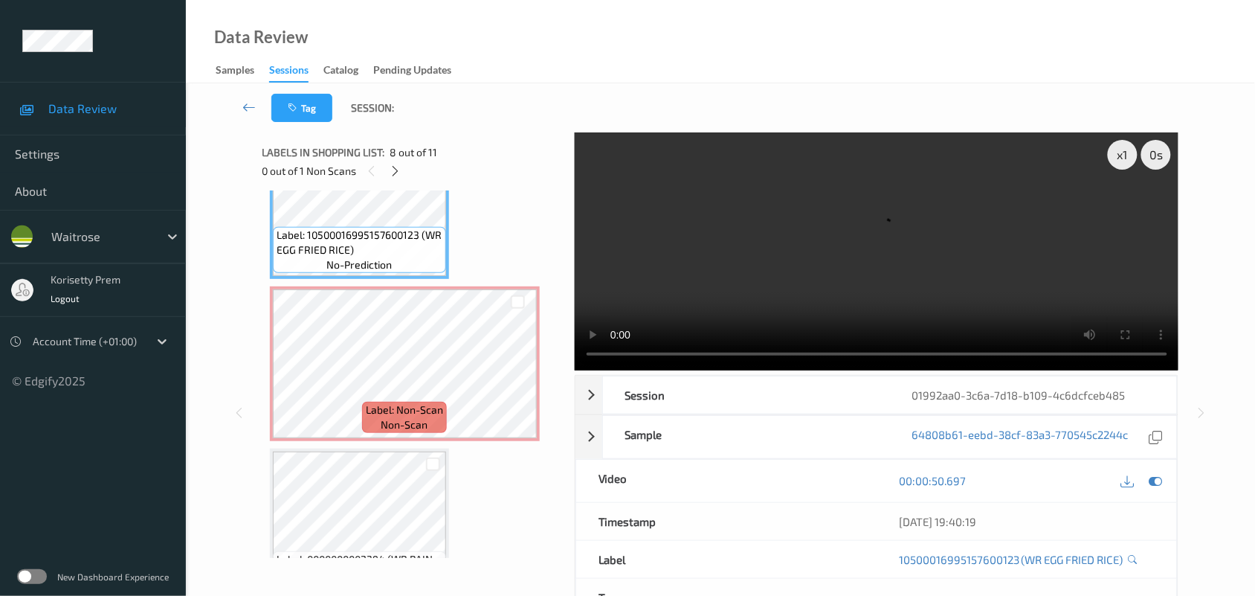
click at [721, 264] on video at bounding box center [877, 251] width 604 height 238
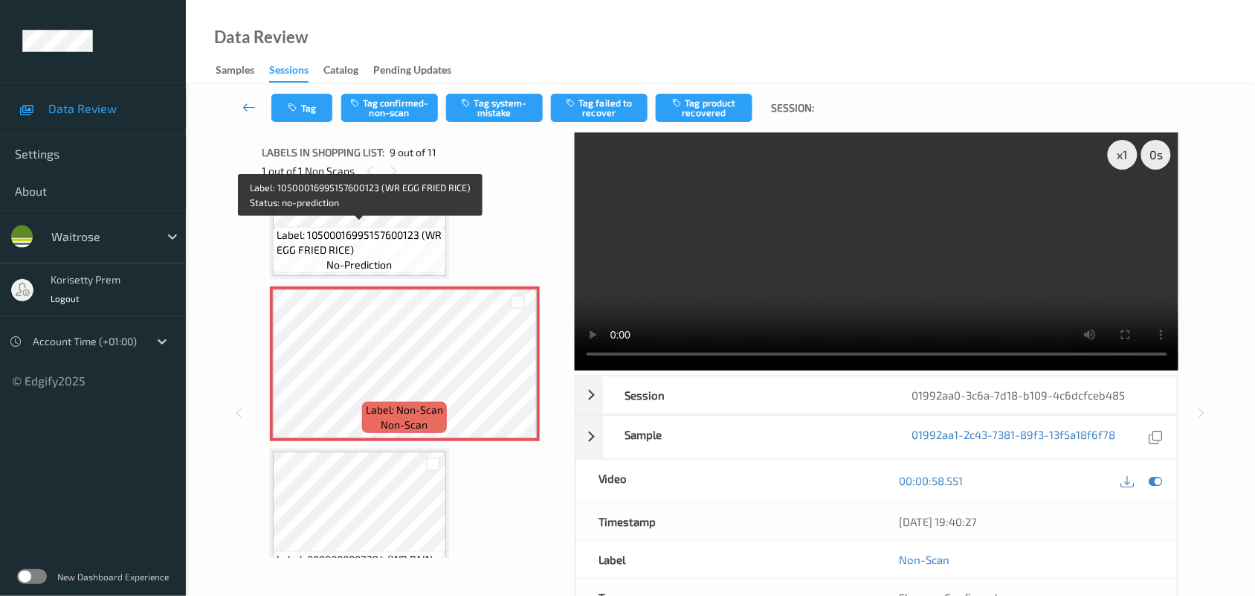
click at [361, 235] on span "Label: 10500016995157600123 (WR EGG FRIED RICE)" at bounding box center [360, 243] width 166 height 30
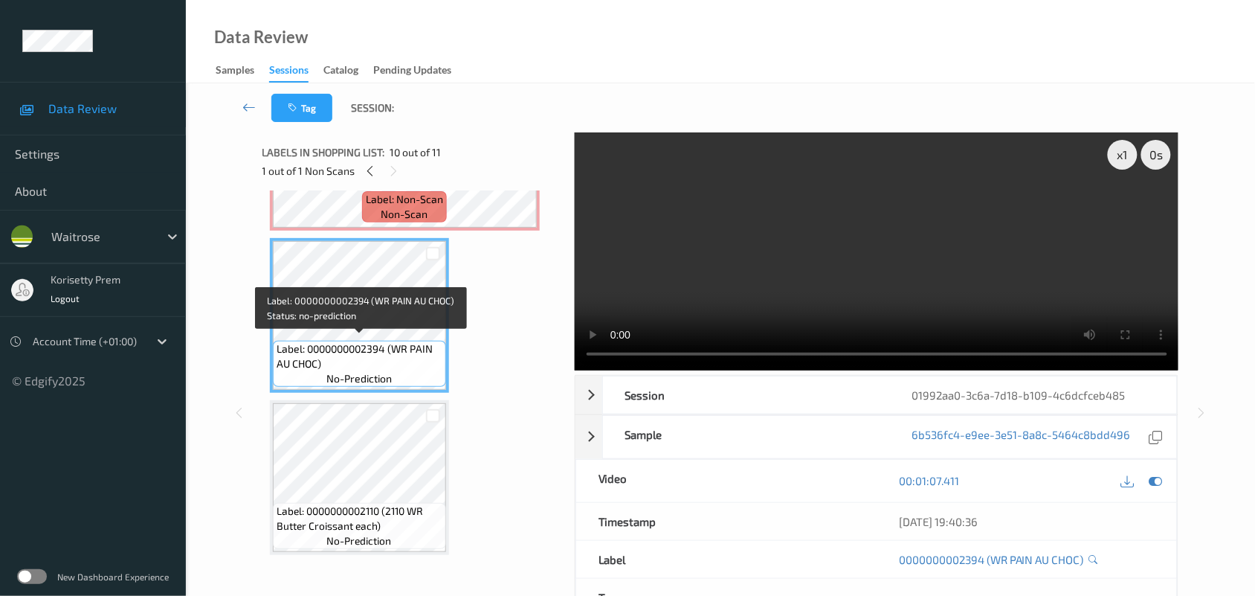
scroll to position [1326, 0]
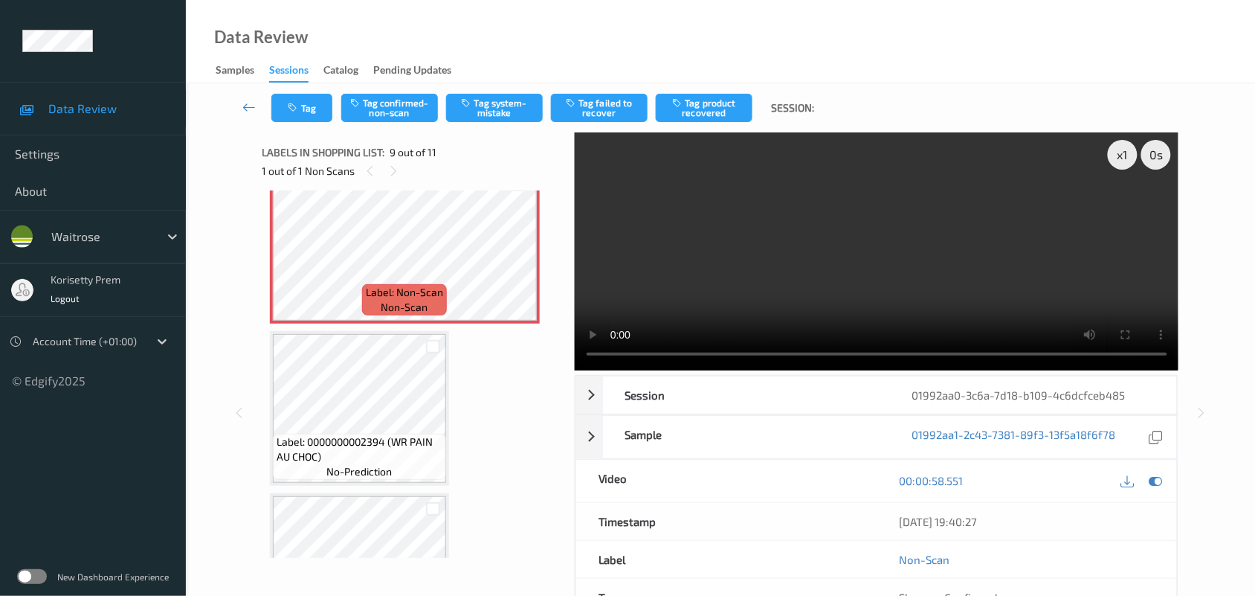
click at [831, 261] on video at bounding box center [877, 251] width 604 height 238
click at [773, 287] on video at bounding box center [877, 251] width 604 height 238
click at [418, 288] on span "Label: Non-Scan" at bounding box center [404, 292] width 77 height 15
click at [1149, 477] on icon at bounding box center [1155, 480] width 13 height 13
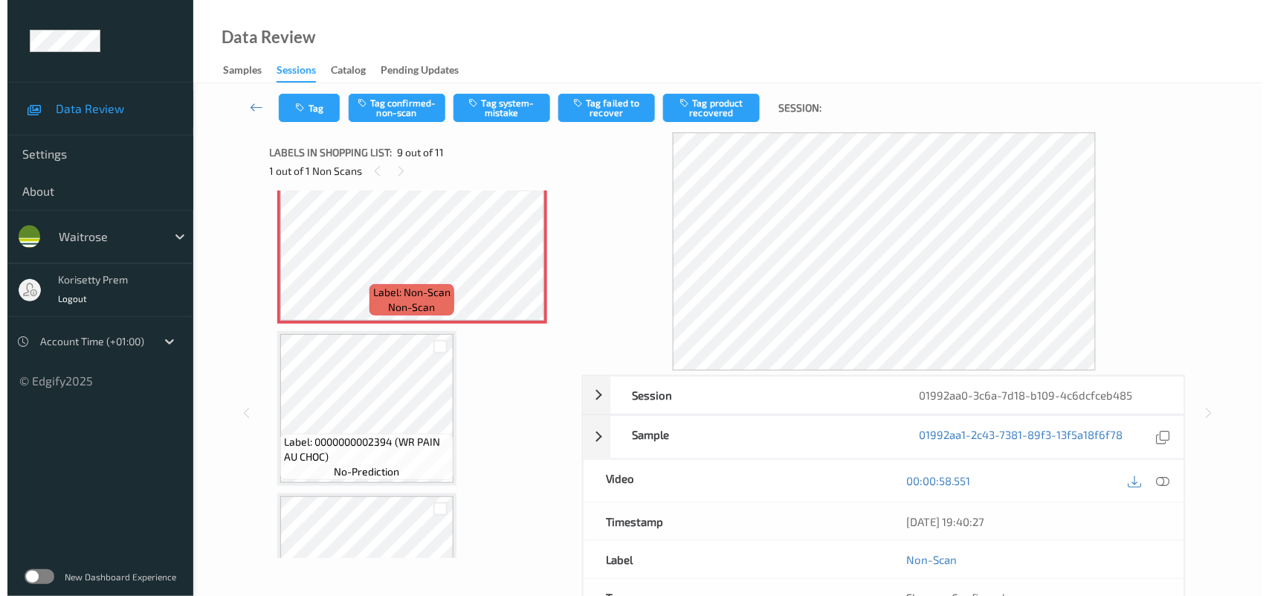
scroll to position [1419, 0]
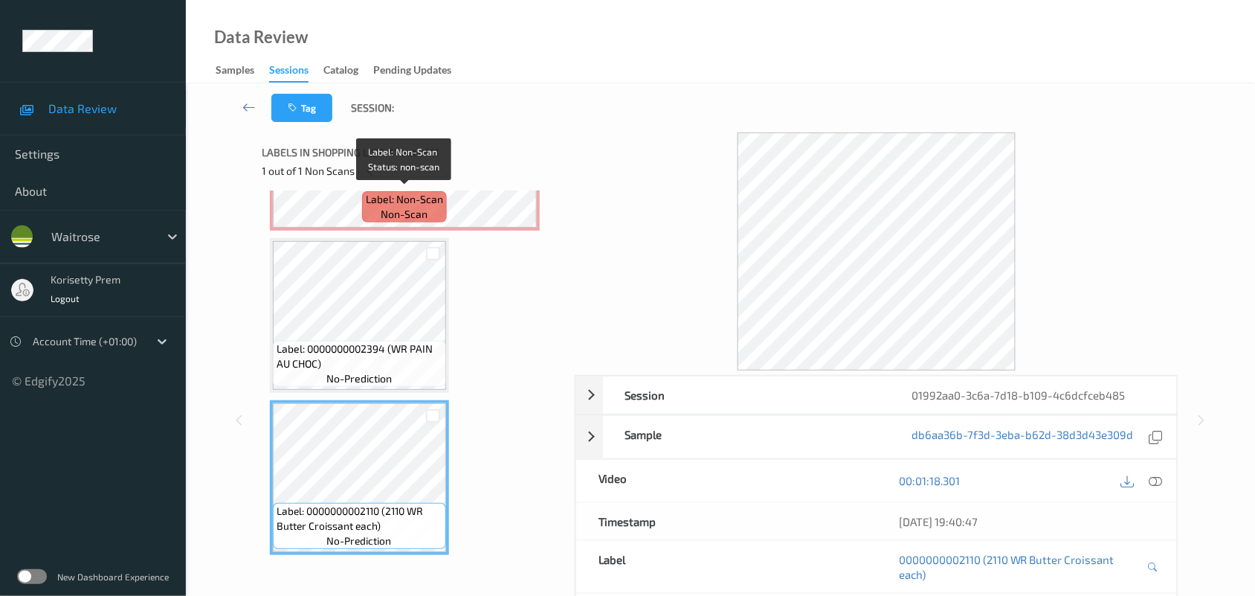
click at [396, 207] on span "non-scan" at bounding box center [404, 214] width 47 height 15
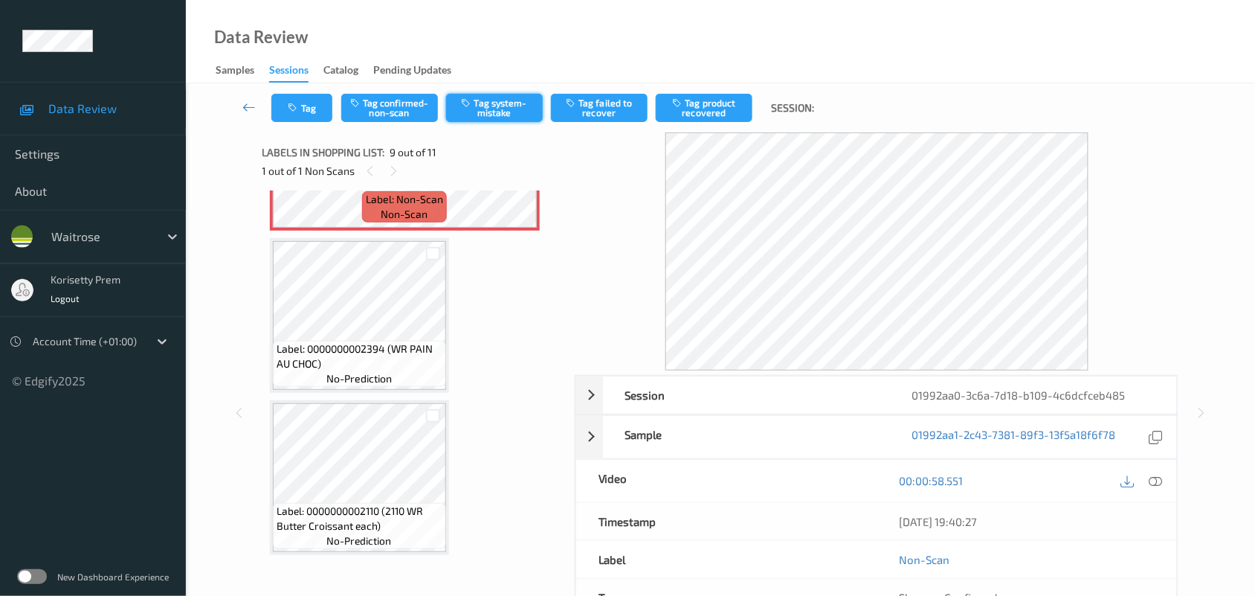
click at [517, 116] on button "Tag system-mistake" at bounding box center [494, 108] width 97 height 28
click at [301, 110] on button "Tag" at bounding box center [301, 108] width 61 height 28
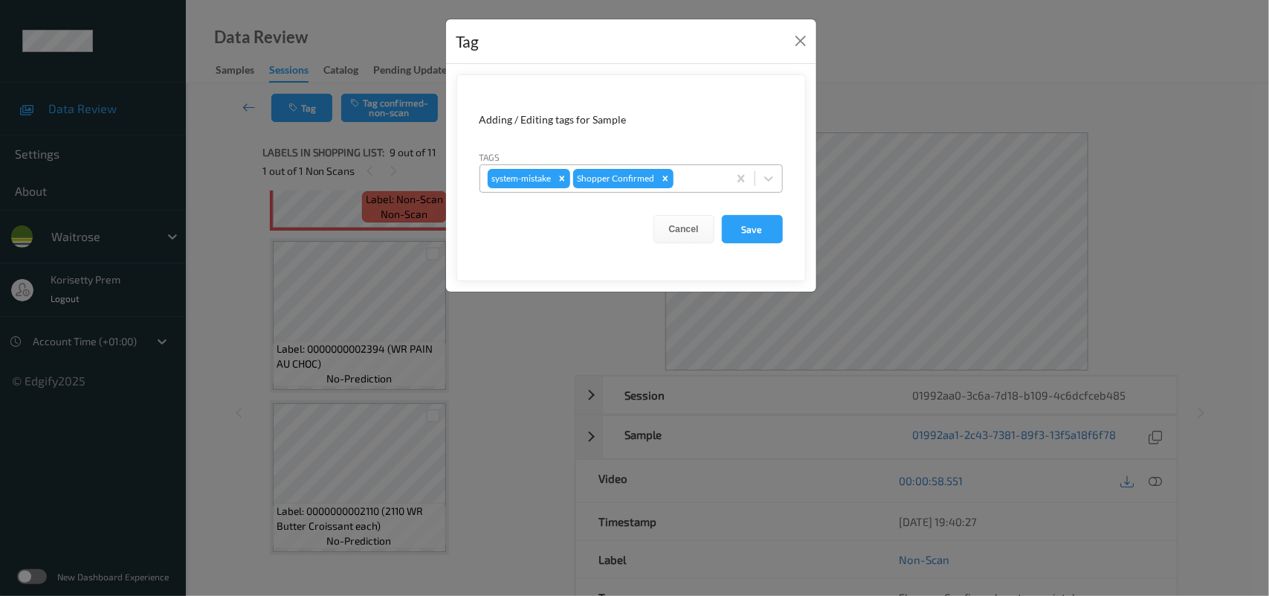
click at [725, 182] on div "system-mistake Shopper Confirmed" at bounding box center [604, 178] width 248 height 25
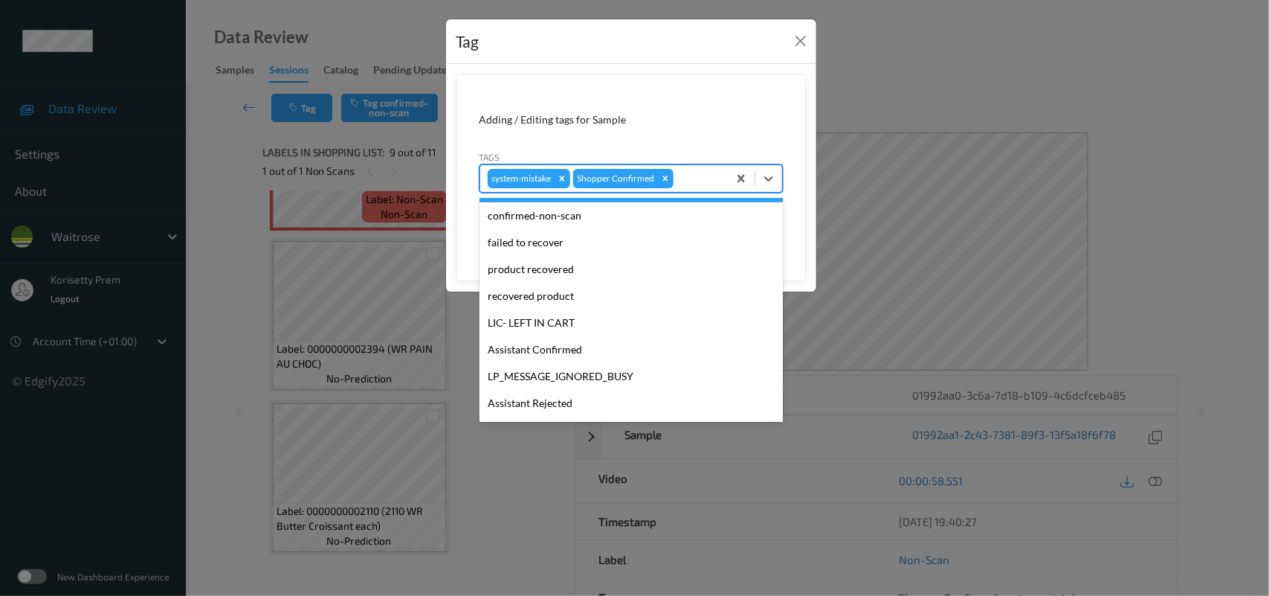
scroll to position [279, 0]
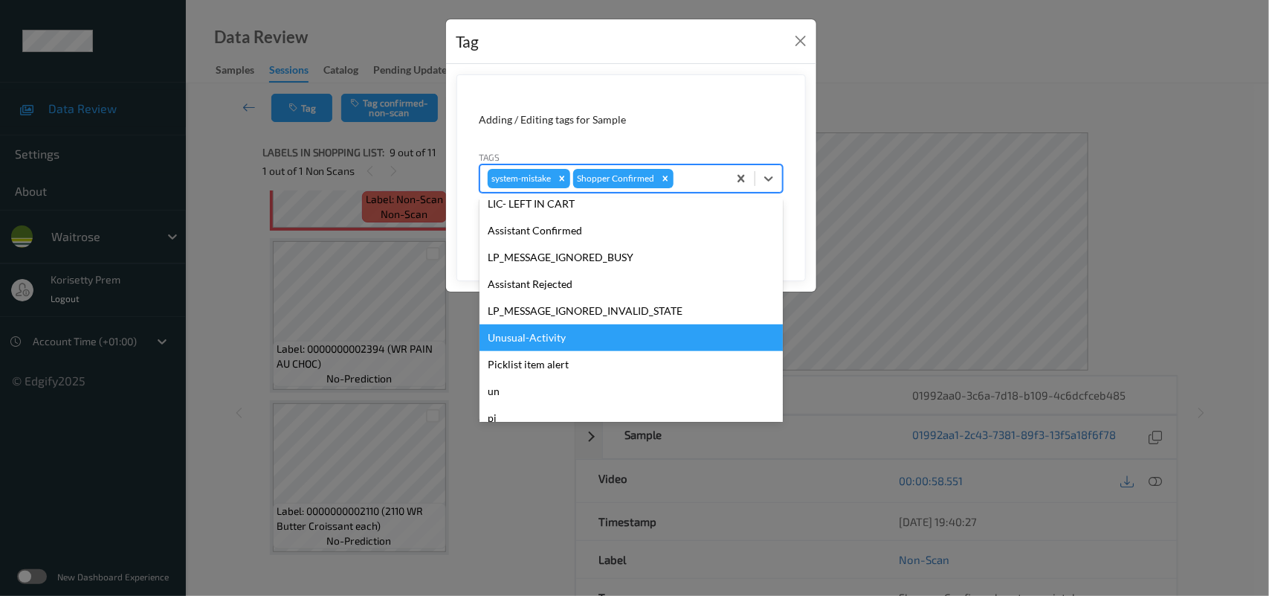
click at [538, 336] on div "Unusual-Activity" at bounding box center [631, 337] width 303 height 27
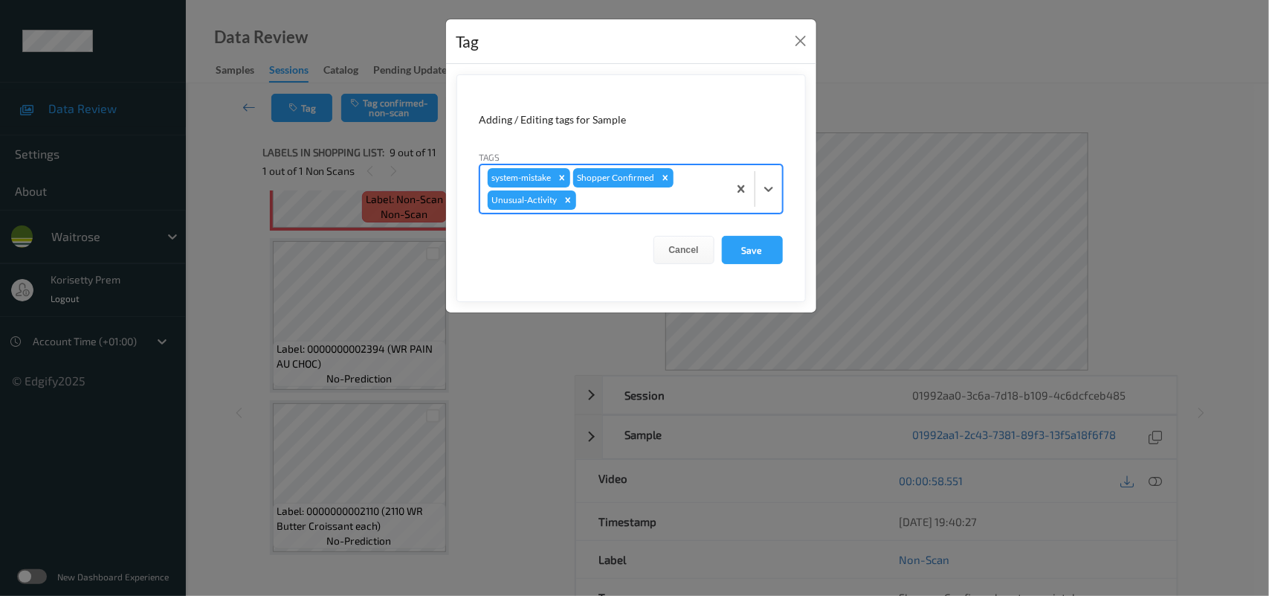
click at [610, 199] on div at bounding box center [649, 200] width 141 height 18
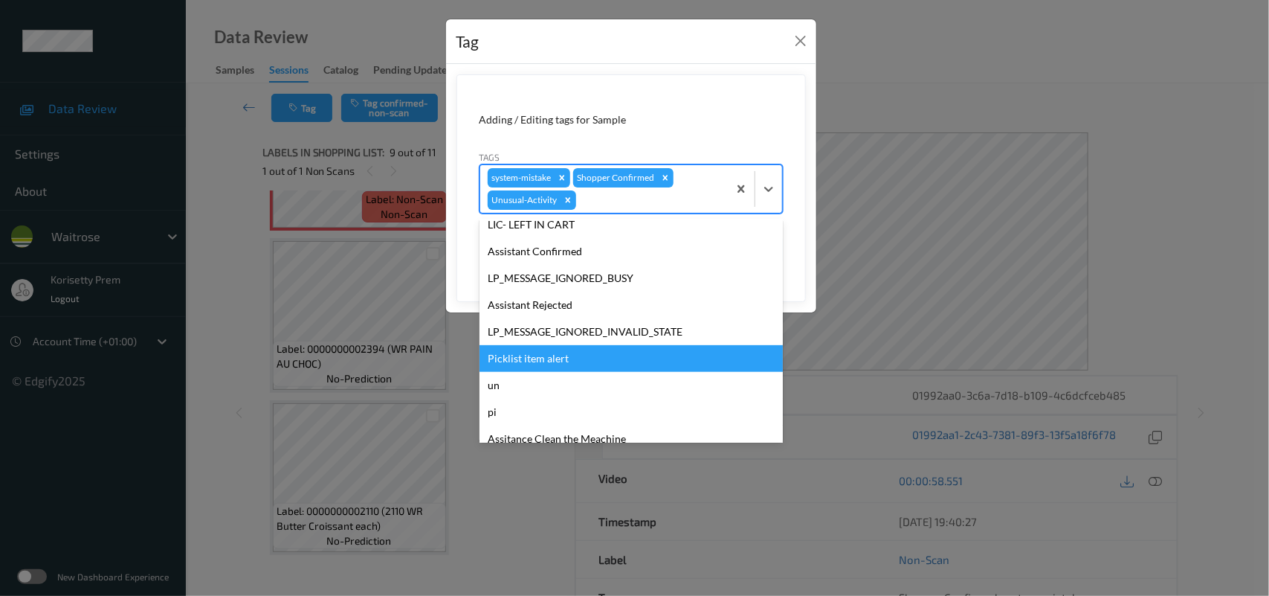
click at [551, 359] on div "Picklist item alert" at bounding box center [631, 358] width 303 height 27
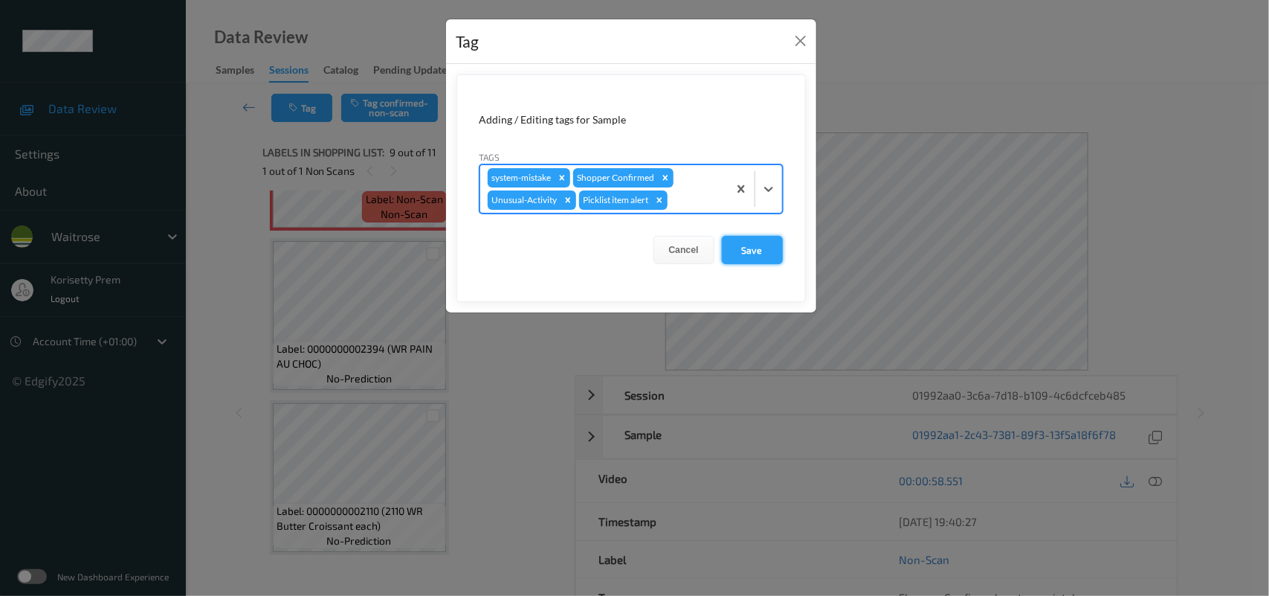
click at [751, 261] on button "Save" at bounding box center [752, 250] width 61 height 28
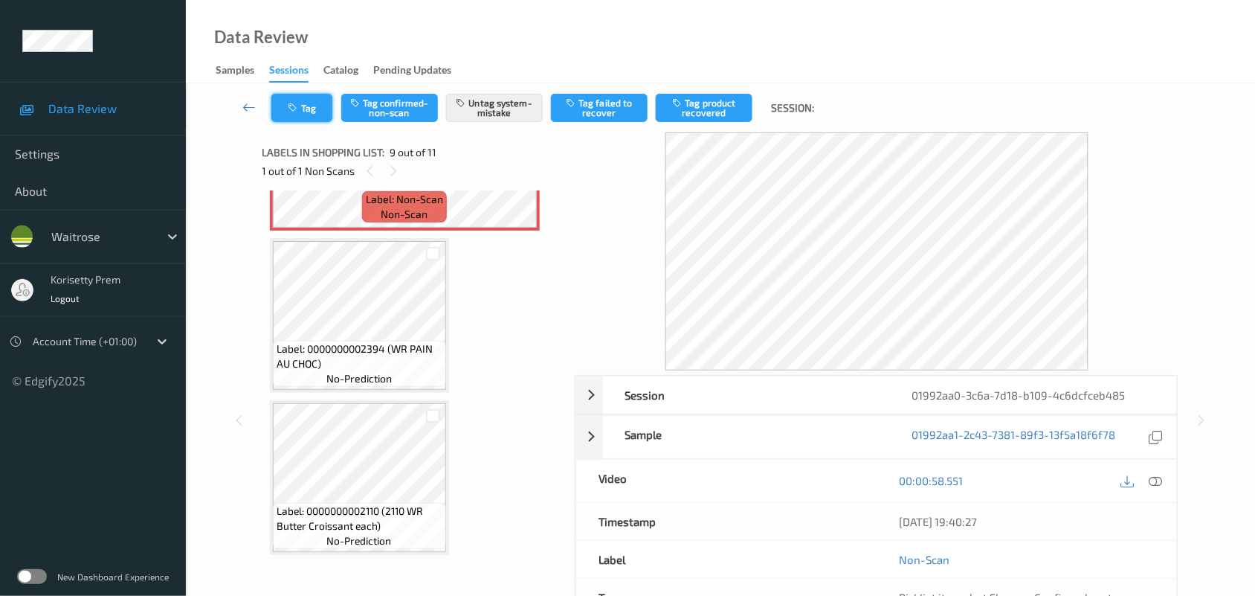
click at [284, 103] on button "Tag" at bounding box center [301, 108] width 61 height 28
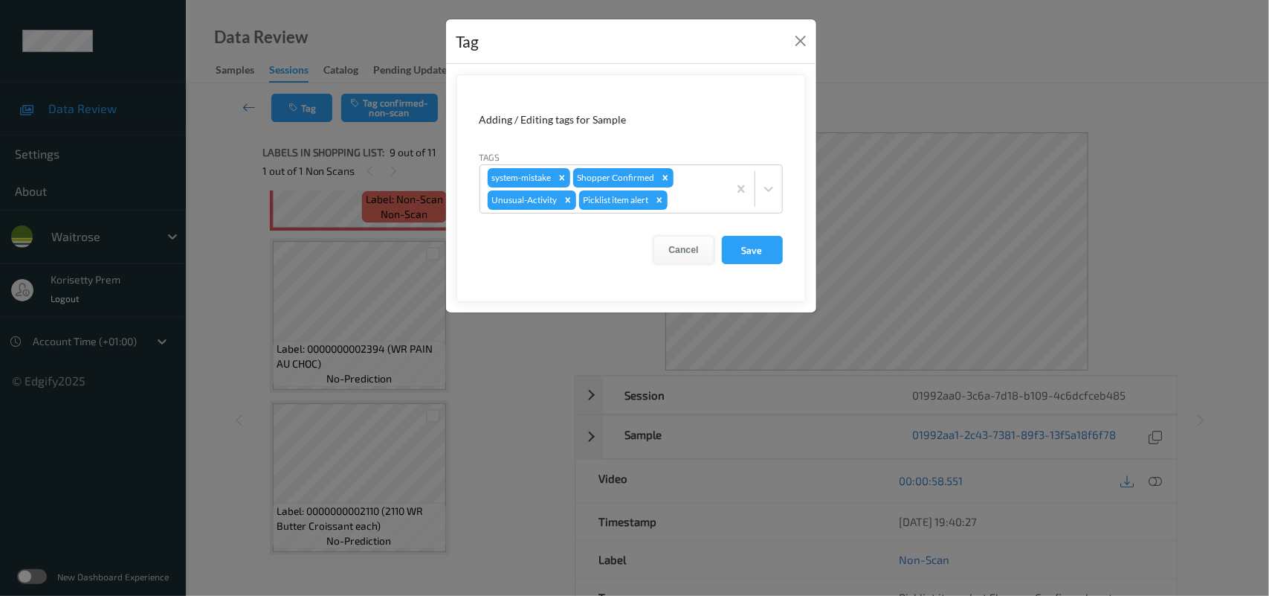
click at [694, 249] on button "Cancel" at bounding box center [684, 250] width 61 height 28
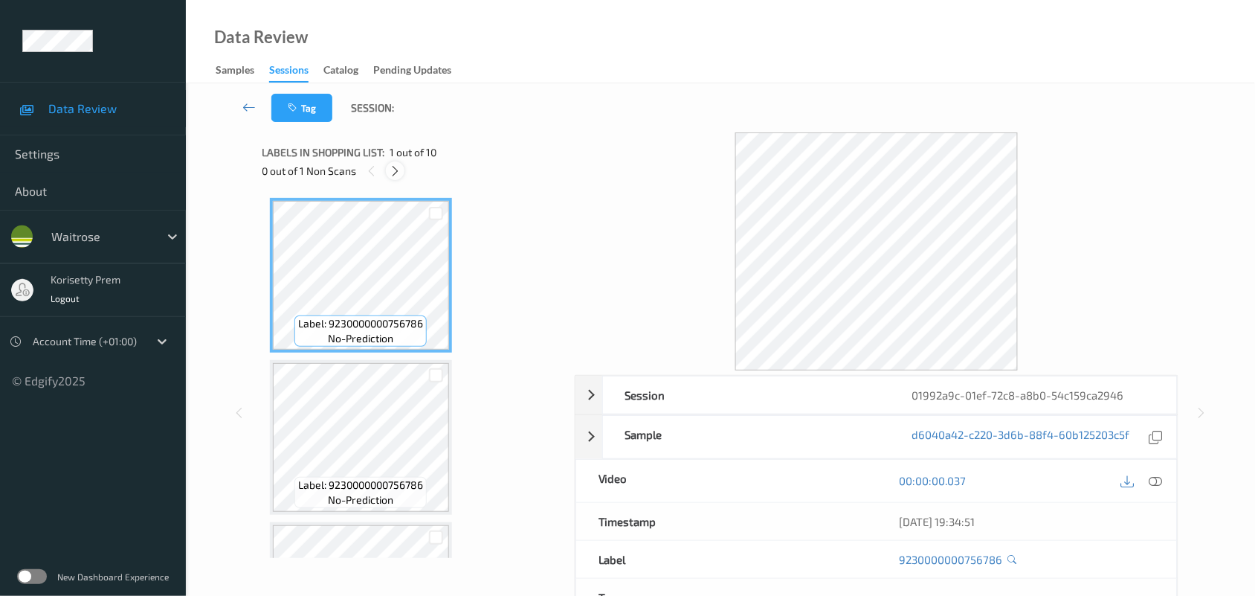
click at [392, 168] on icon at bounding box center [395, 170] width 13 height 13
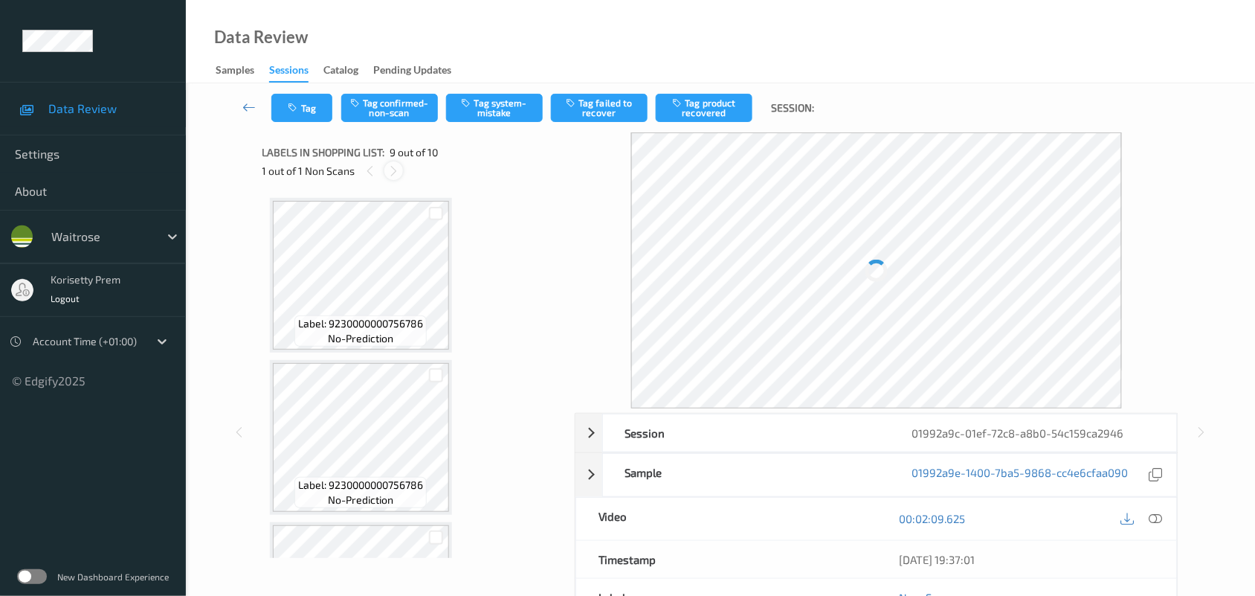
scroll to position [1139, 0]
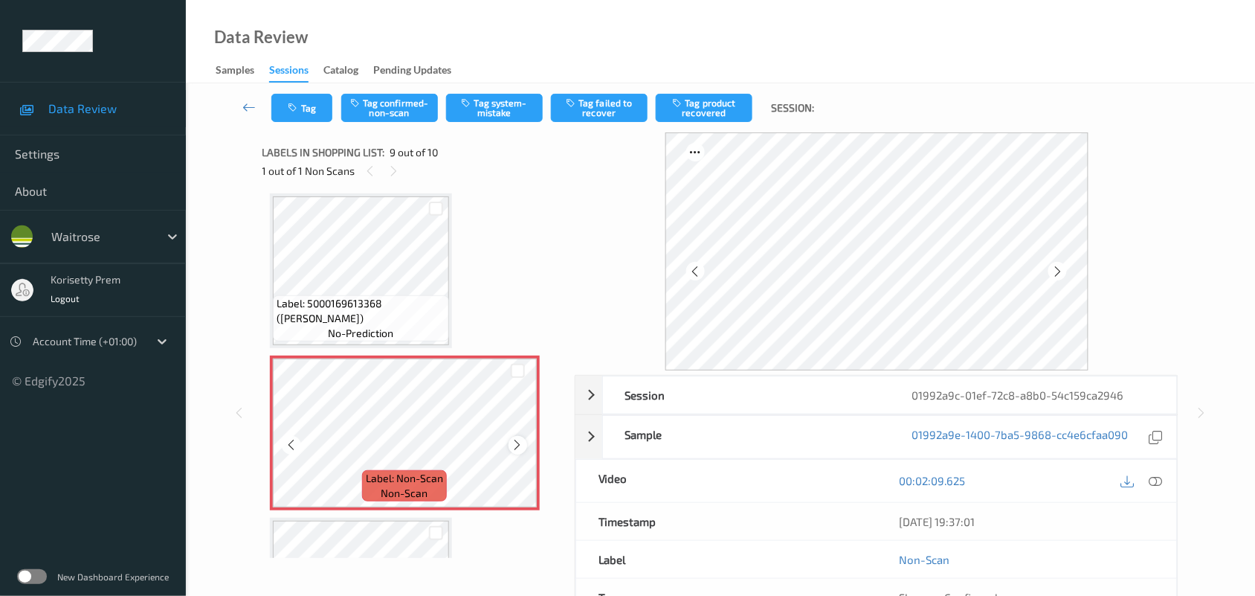
click at [514, 441] on icon at bounding box center [518, 444] width 13 height 13
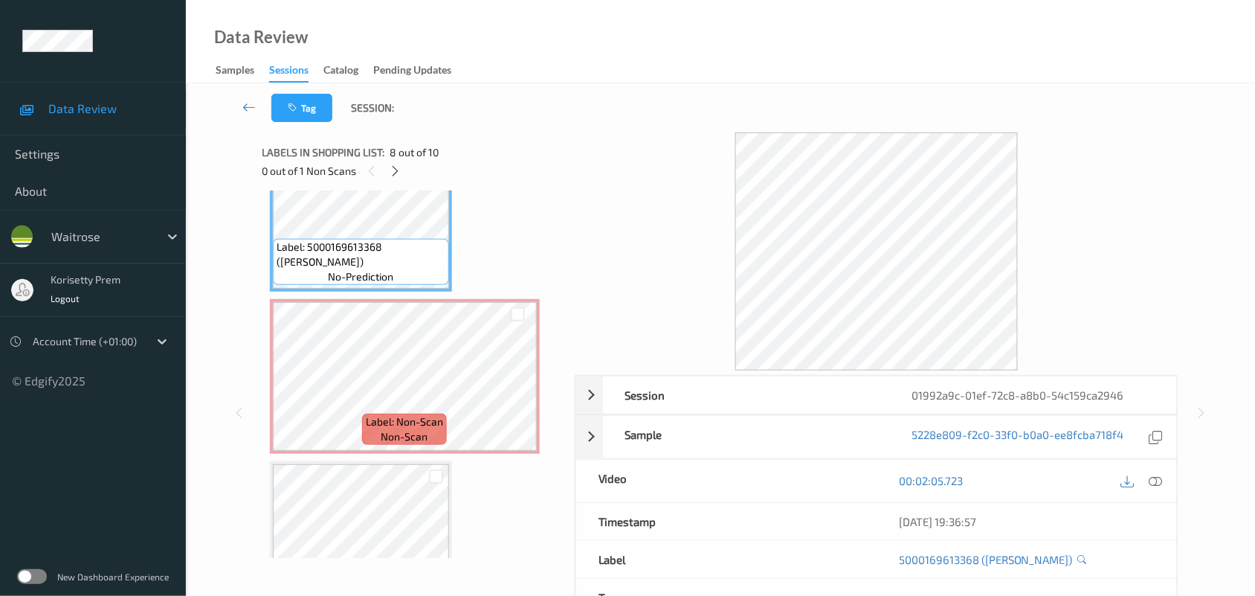
scroll to position [1164, 0]
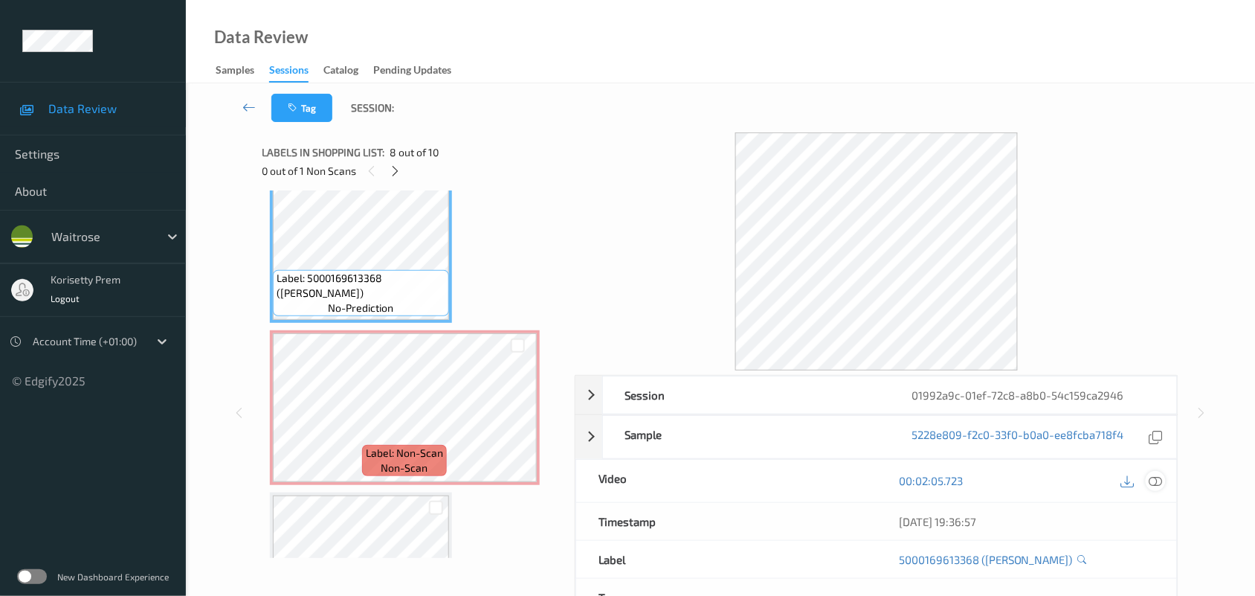
click at [1158, 477] on icon at bounding box center [1155, 480] width 13 height 13
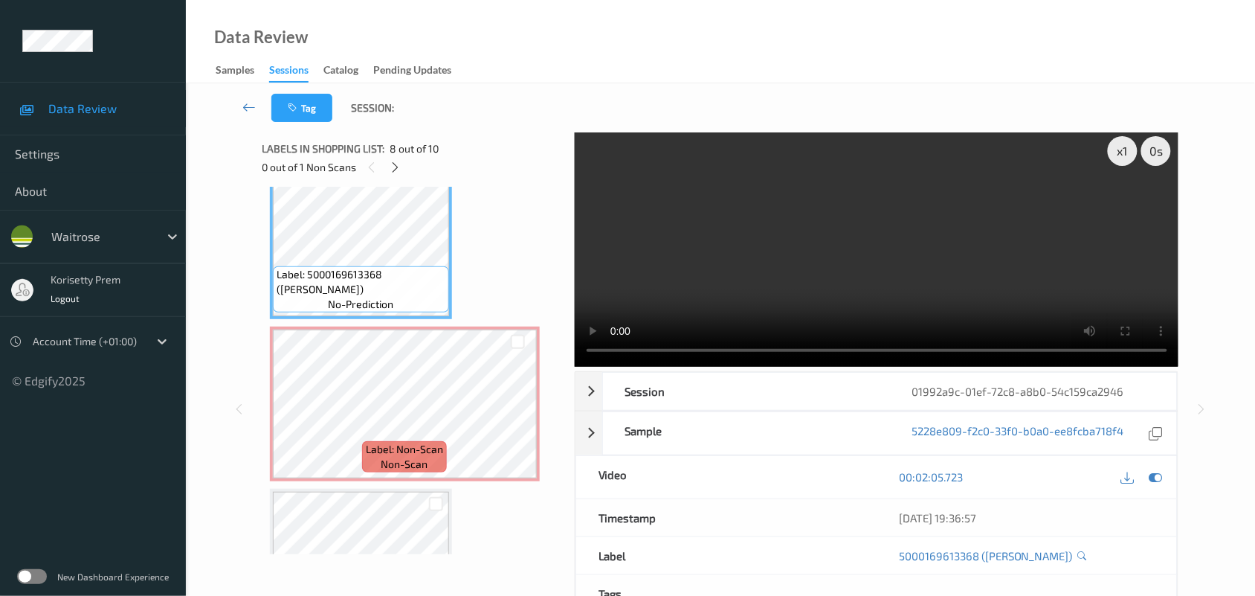
click at [762, 228] on video at bounding box center [877, 248] width 604 height 238
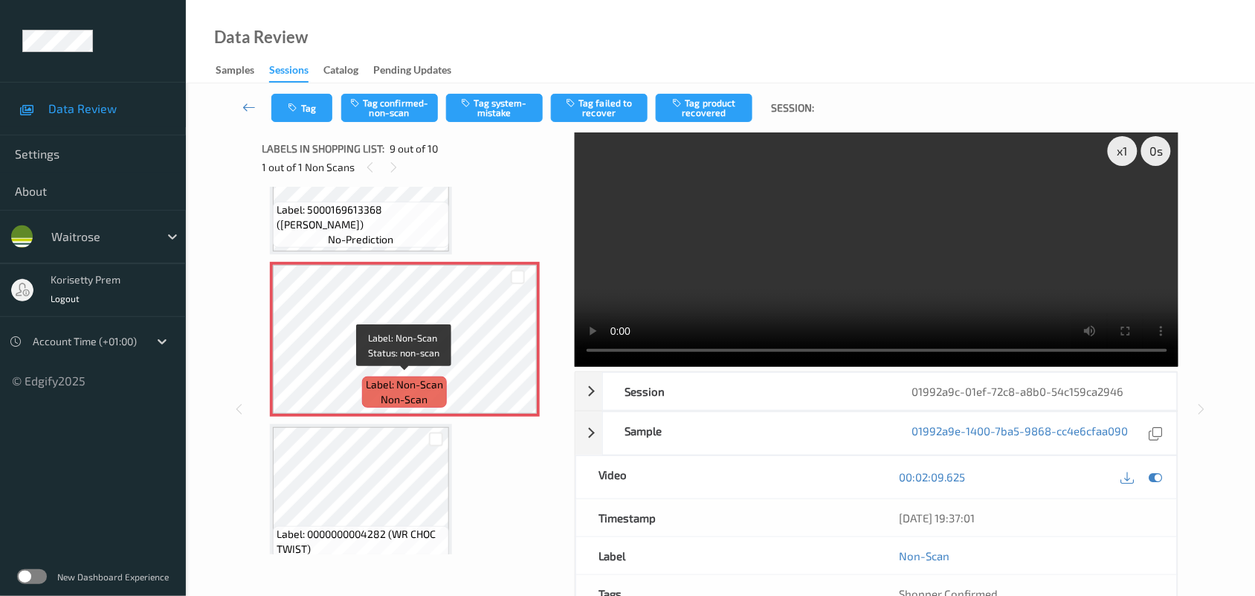
scroll to position [1257, 0]
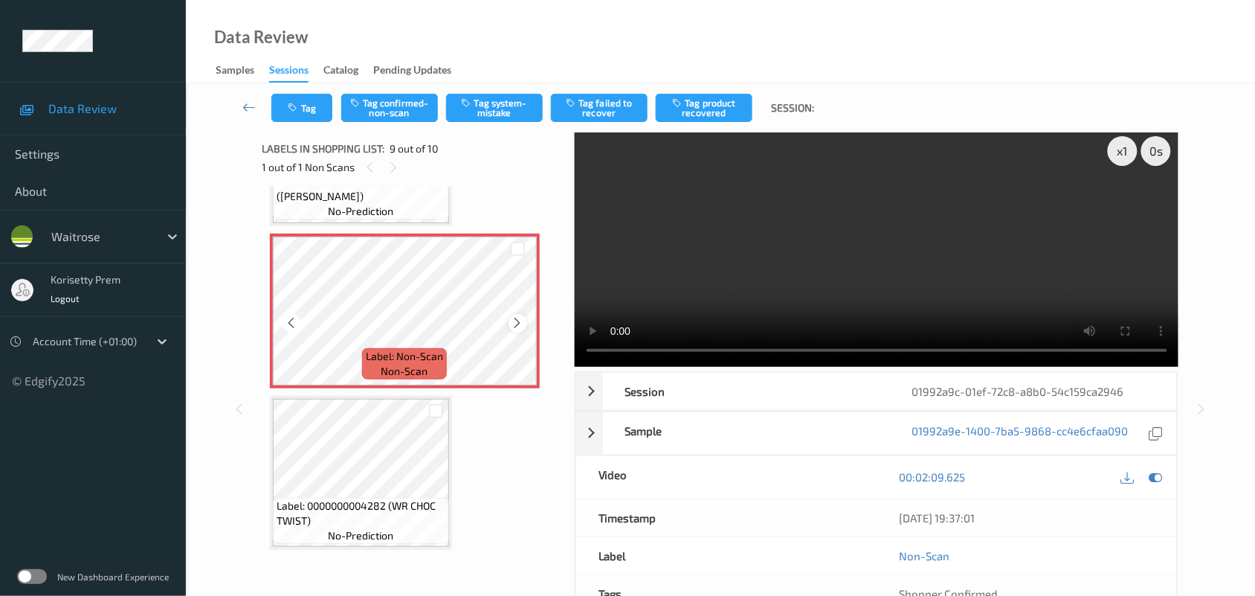
click at [513, 322] on icon at bounding box center [518, 322] width 13 height 13
click at [514, 322] on icon at bounding box center [518, 322] width 13 height 13
click at [515, 322] on icon at bounding box center [518, 322] width 13 height 13
click at [368, 198] on span "Label: 5000169613368 (DORG BROWN BLOOMER)" at bounding box center [361, 189] width 169 height 30
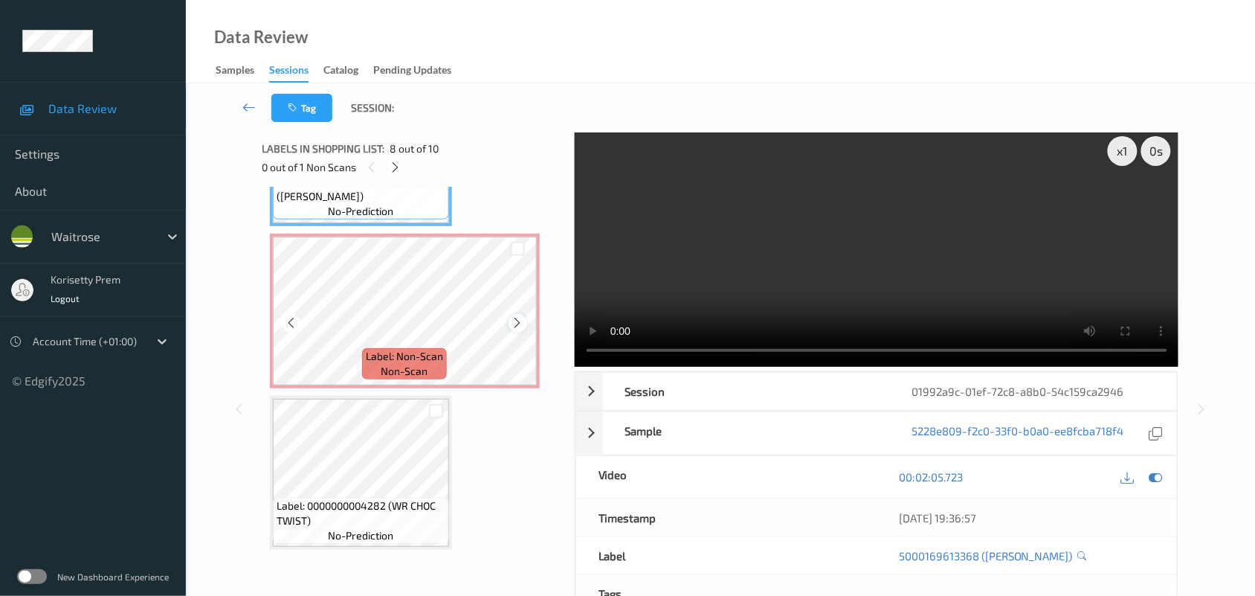
click at [521, 316] on icon at bounding box center [518, 322] width 13 height 13
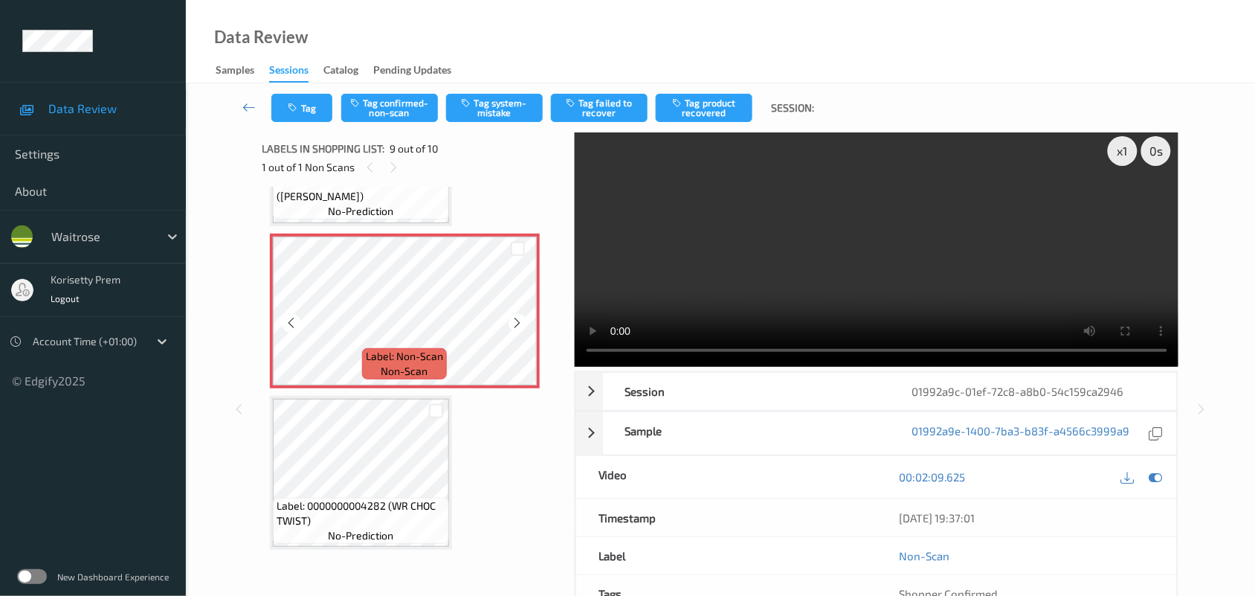
click at [521, 316] on icon at bounding box center [518, 322] width 13 height 13
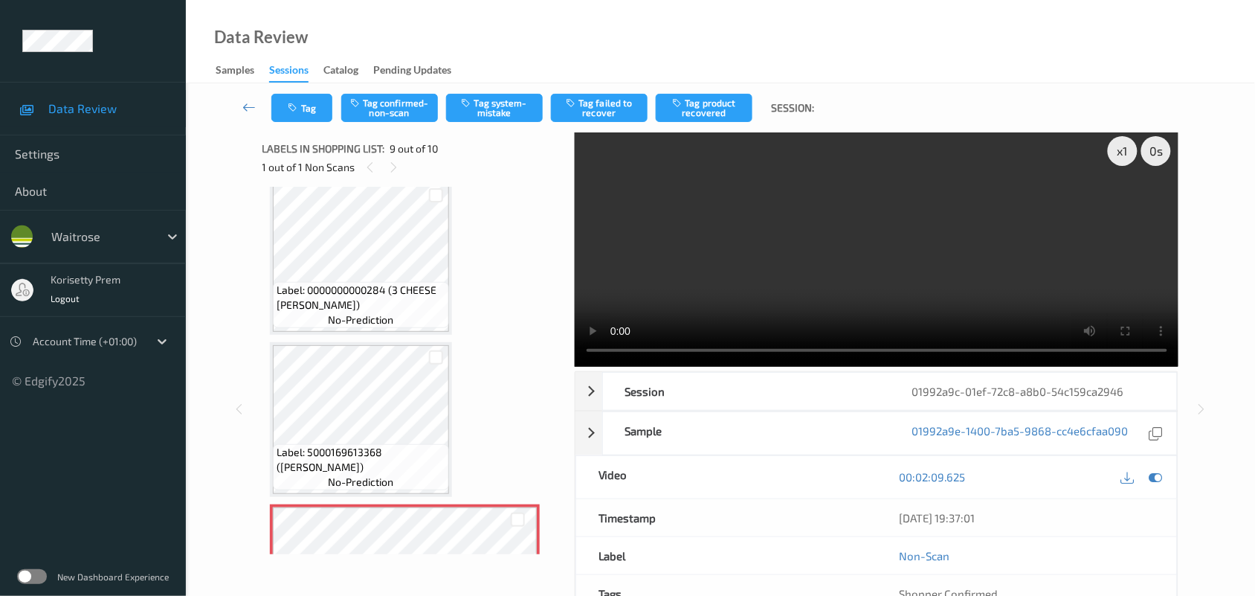
scroll to position [978, 0]
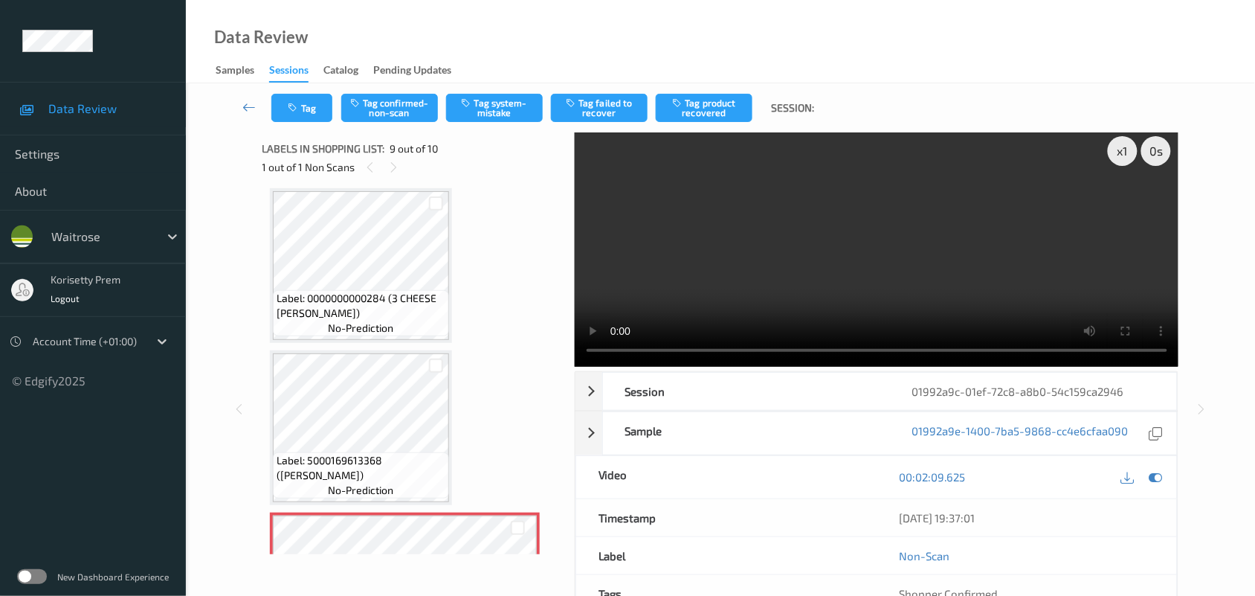
click at [770, 272] on video at bounding box center [877, 248] width 604 height 238
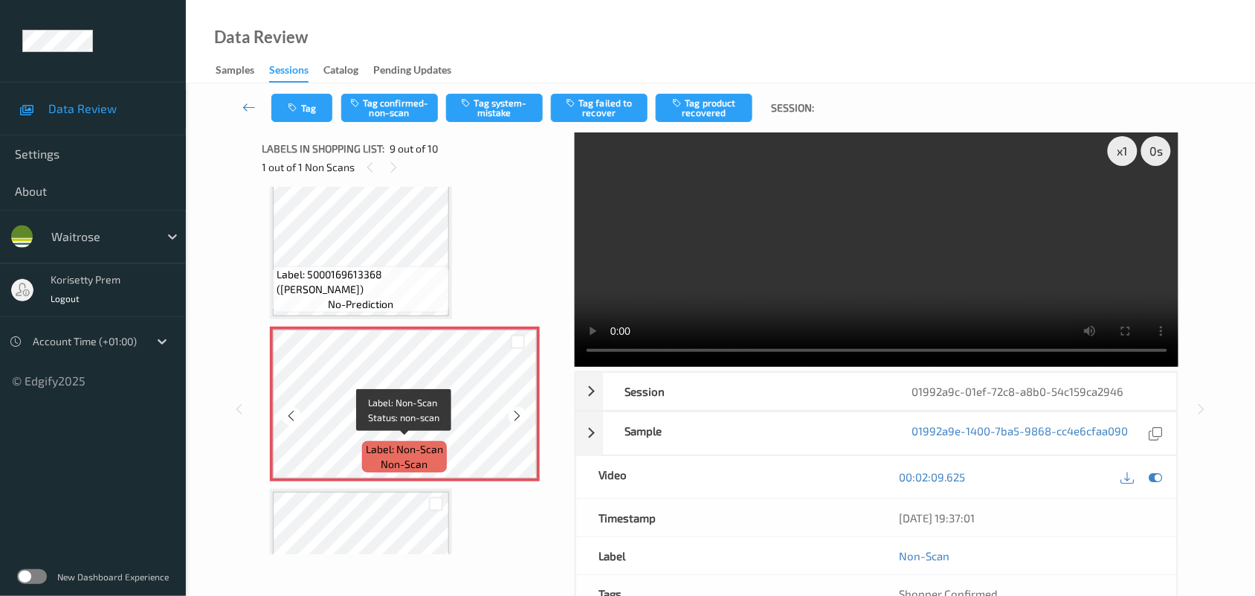
scroll to position [1257, 0]
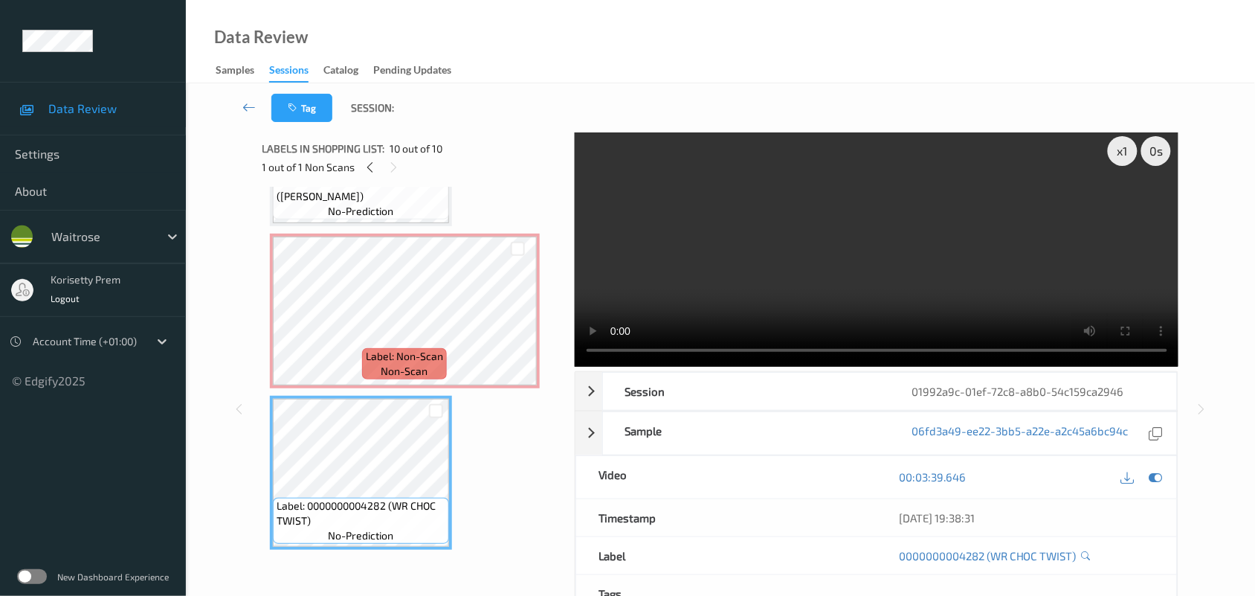
click at [857, 286] on video at bounding box center [877, 248] width 604 height 238
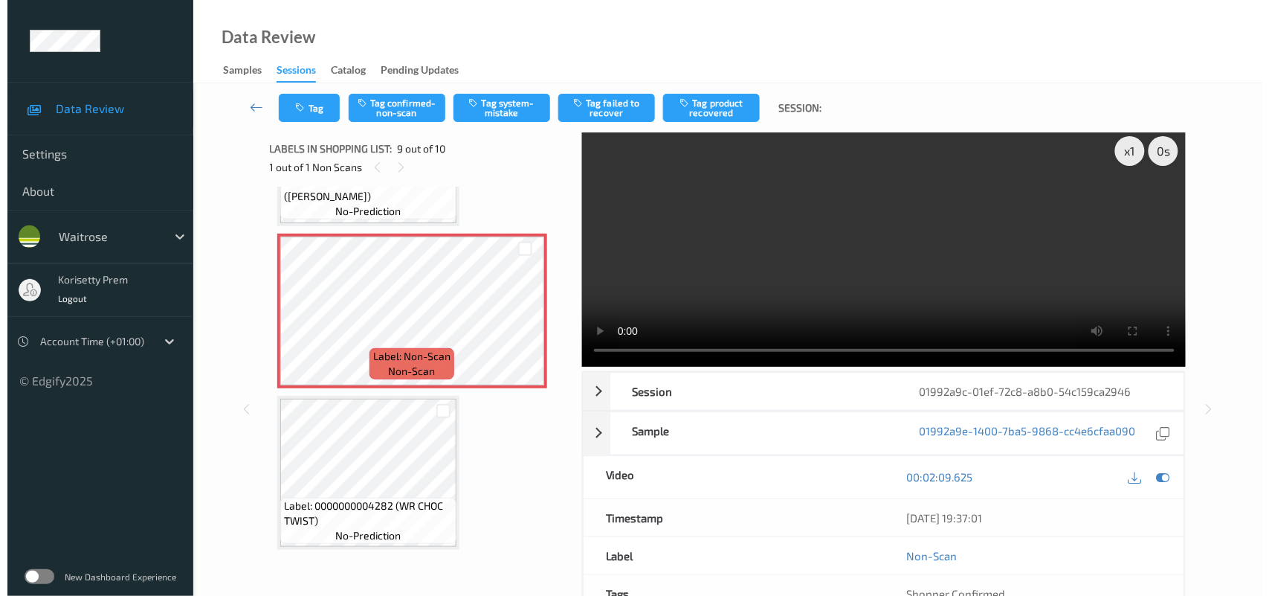
scroll to position [0, 0]
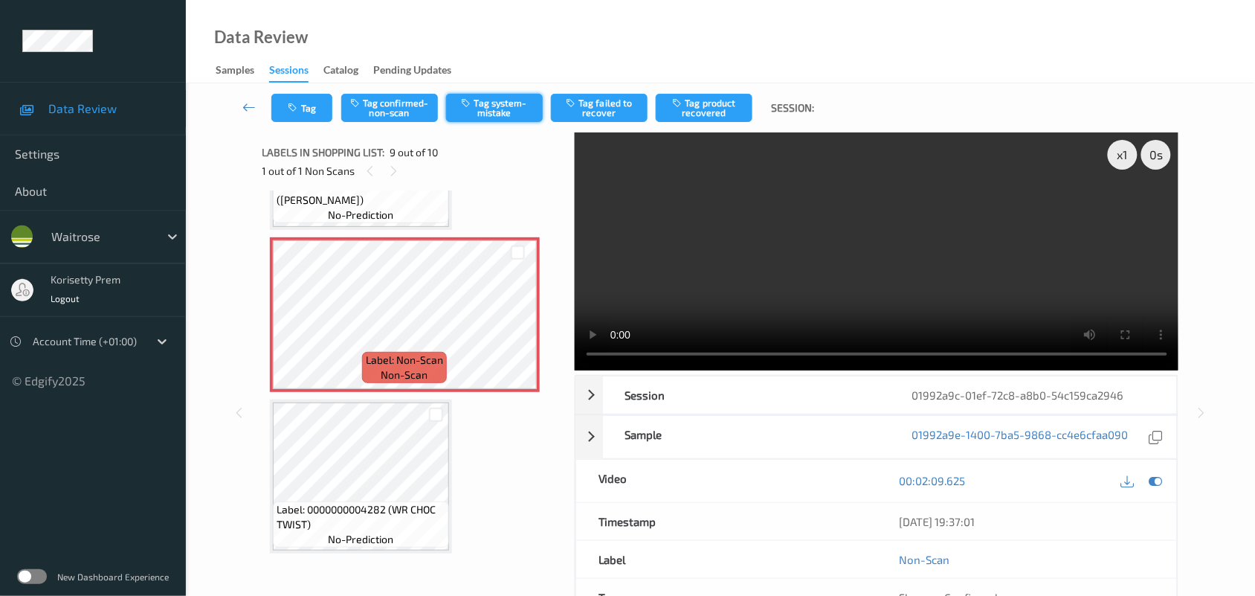
click at [499, 115] on button "Tag system-mistake" at bounding box center [494, 108] width 97 height 28
click at [504, 110] on button "Tag system-mistake" at bounding box center [494, 108] width 97 height 28
click at [297, 106] on icon "button" at bounding box center [294, 108] width 13 height 10
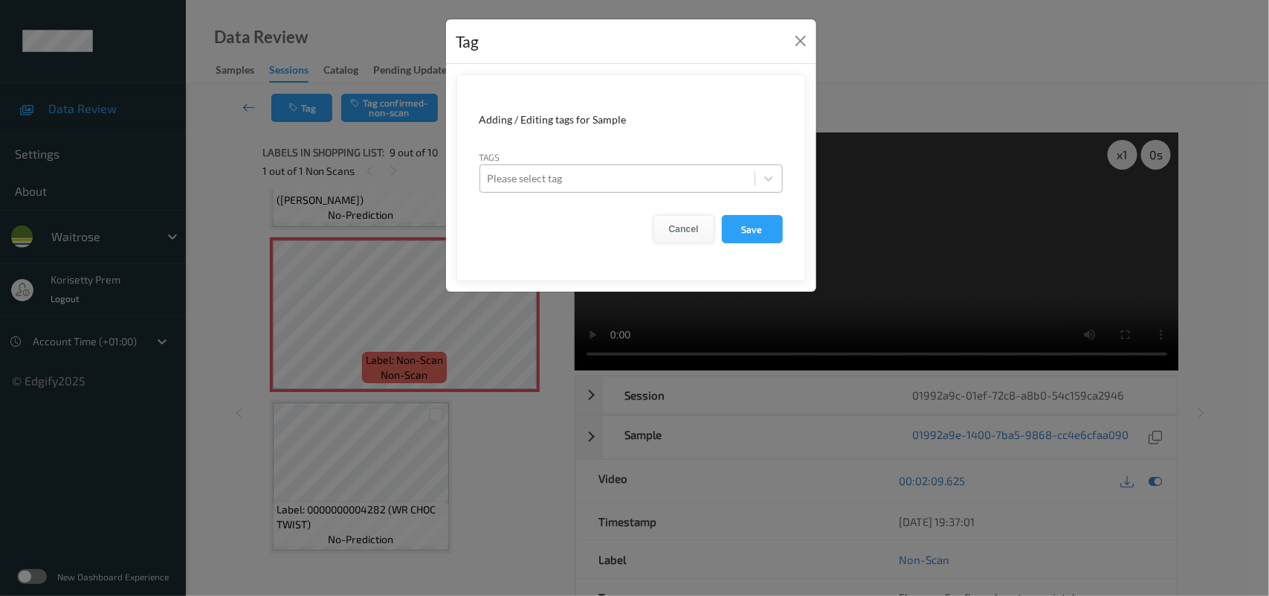
click at [700, 219] on button "Cancel" at bounding box center [684, 229] width 61 height 28
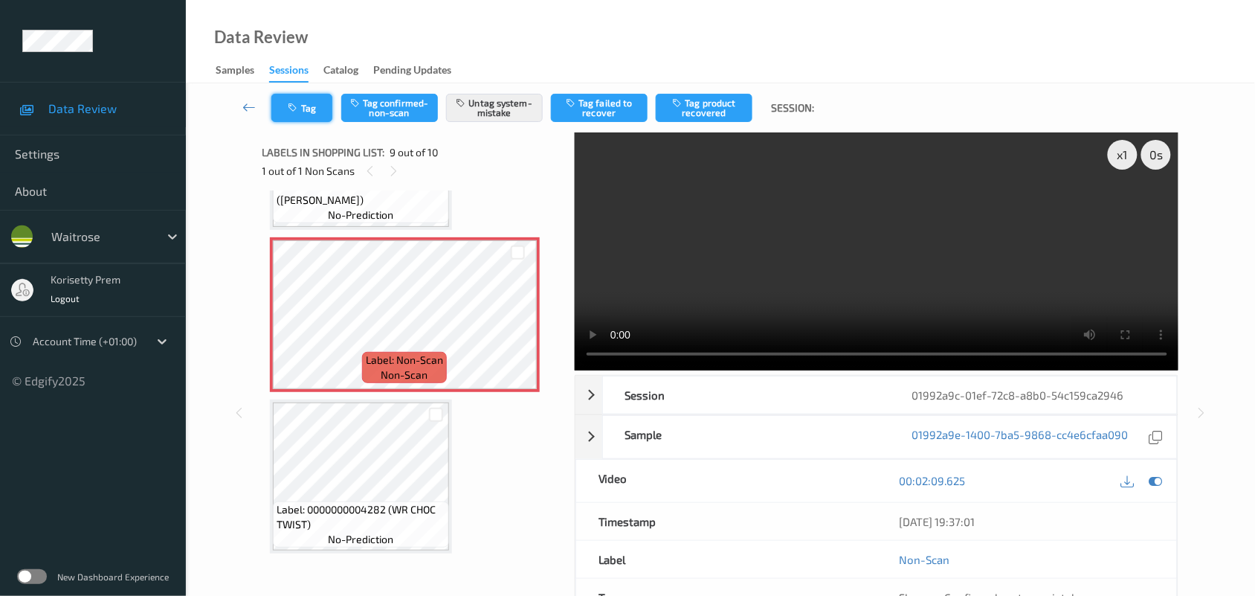
click at [298, 117] on button "Tag" at bounding box center [301, 108] width 61 height 28
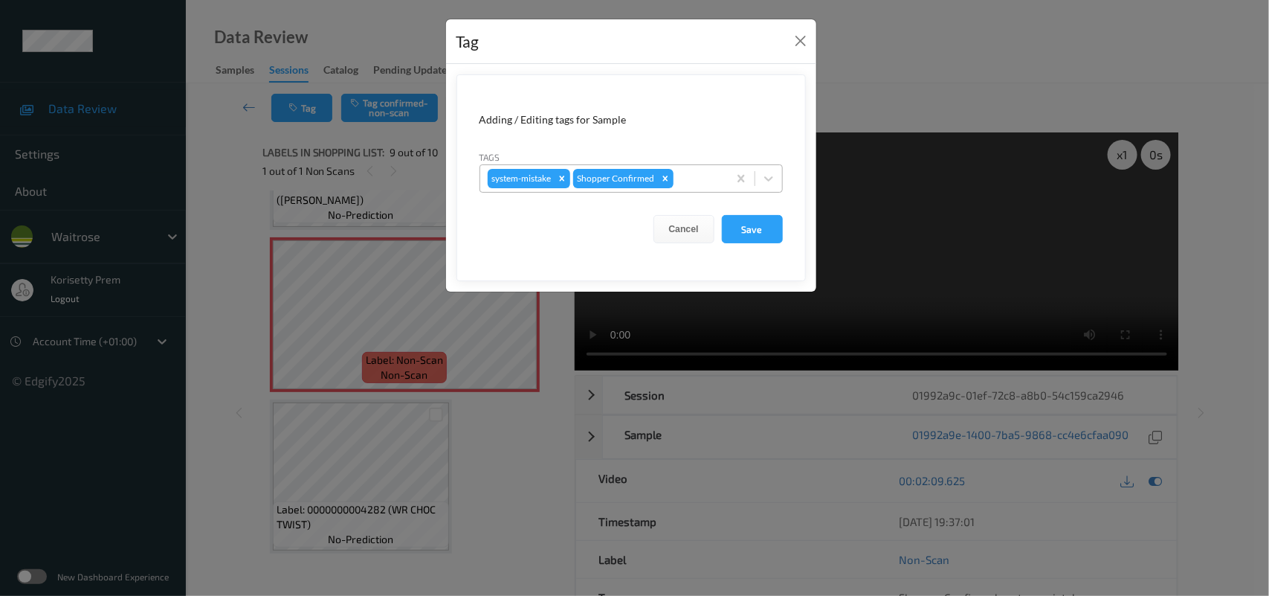
click at [696, 187] on div at bounding box center [699, 179] width 44 height 18
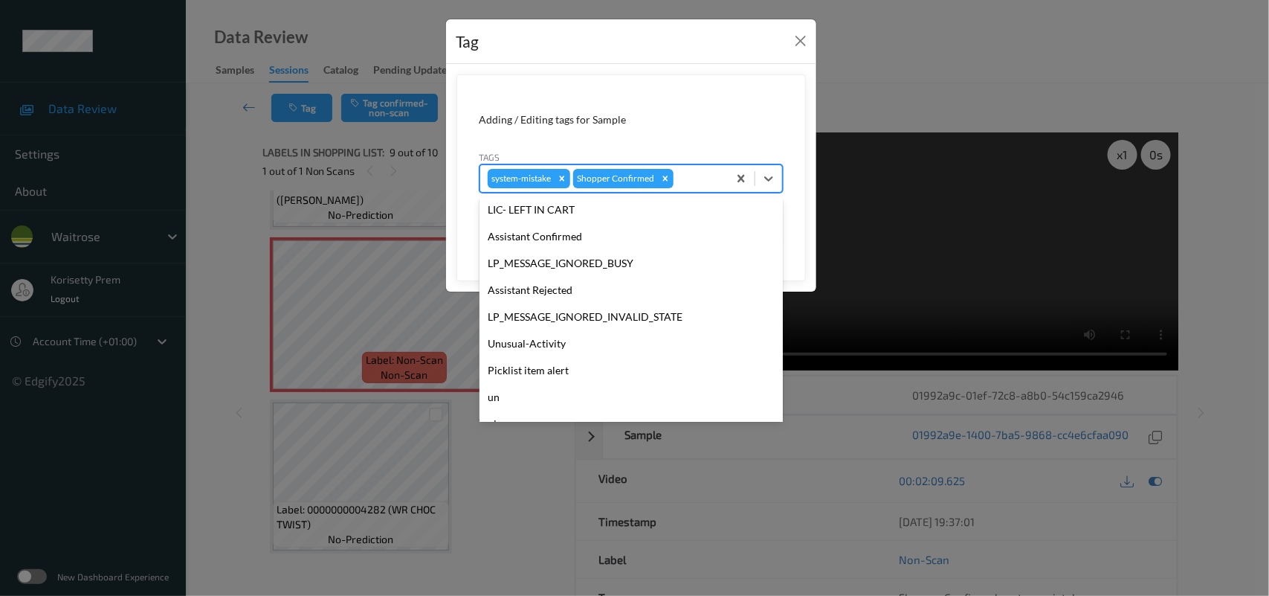
scroll to position [344, 0]
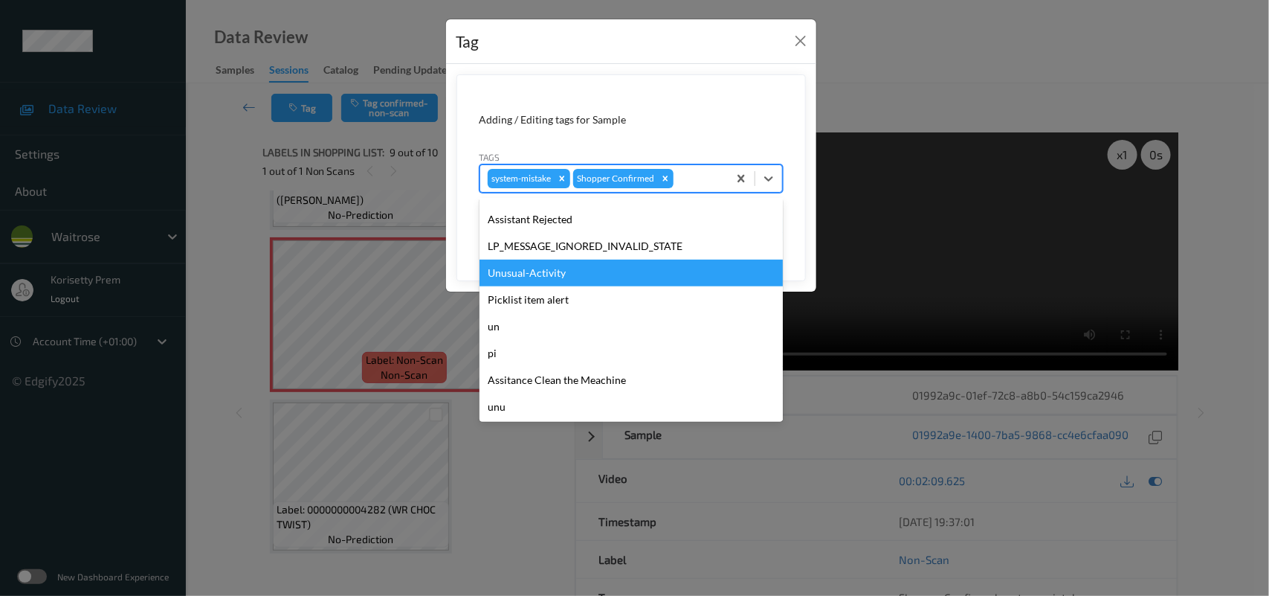
click at [526, 265] on div "Unusual-Activity" at bounding box center [631, 272] width 303 height 27
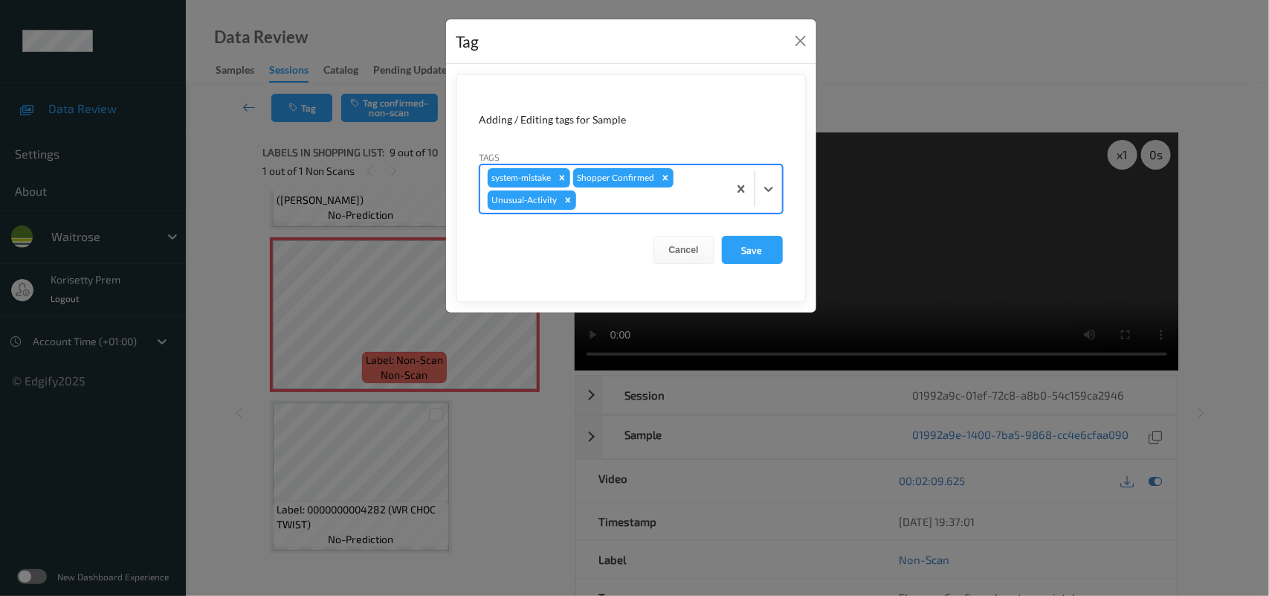
click at [645, 201] on div at bounding box center [649, 200] width 141 height 18
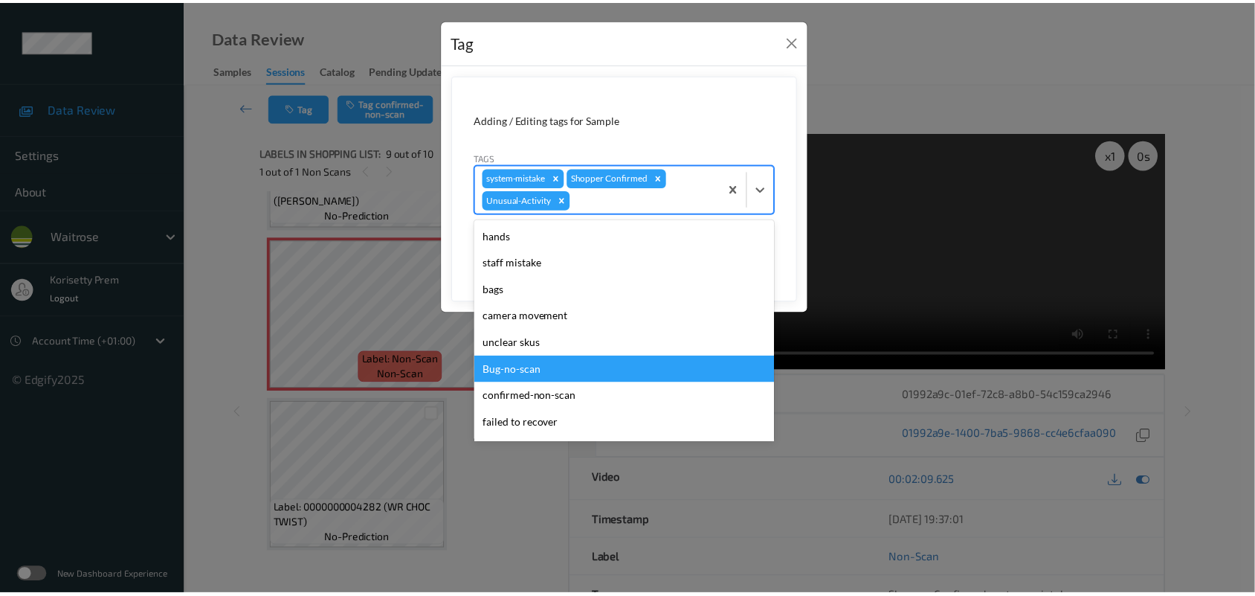
scroll to position [317, 0]
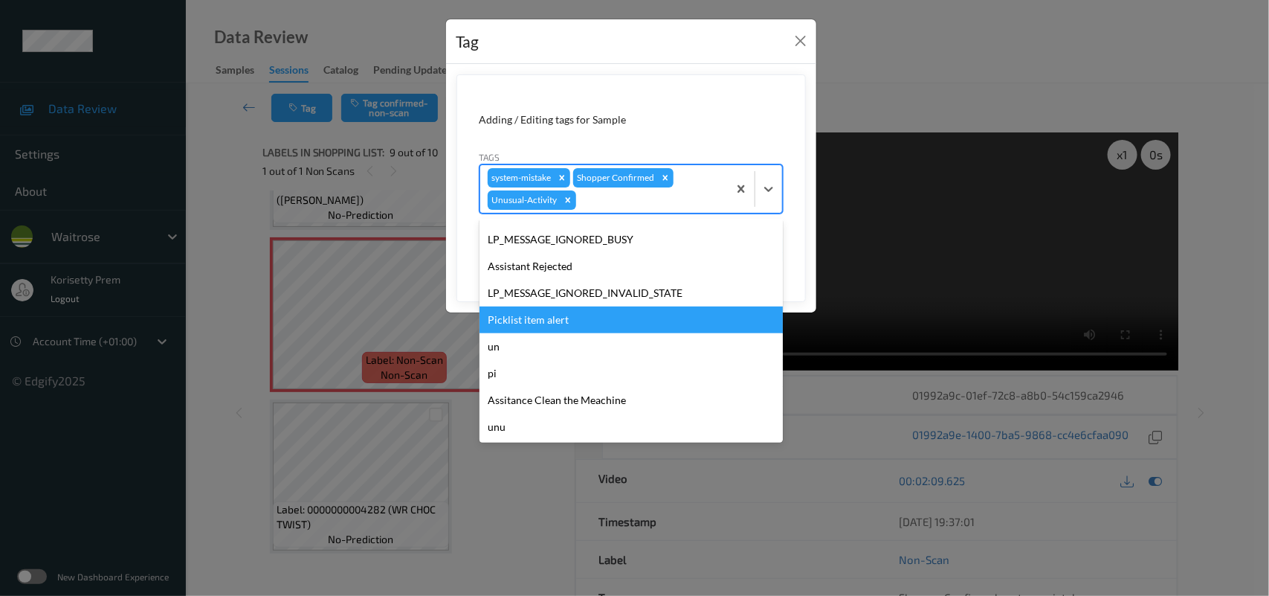
click at [540, 320] on div "Picklist item alert" at bounding box center [631, 319] width 303 height 27
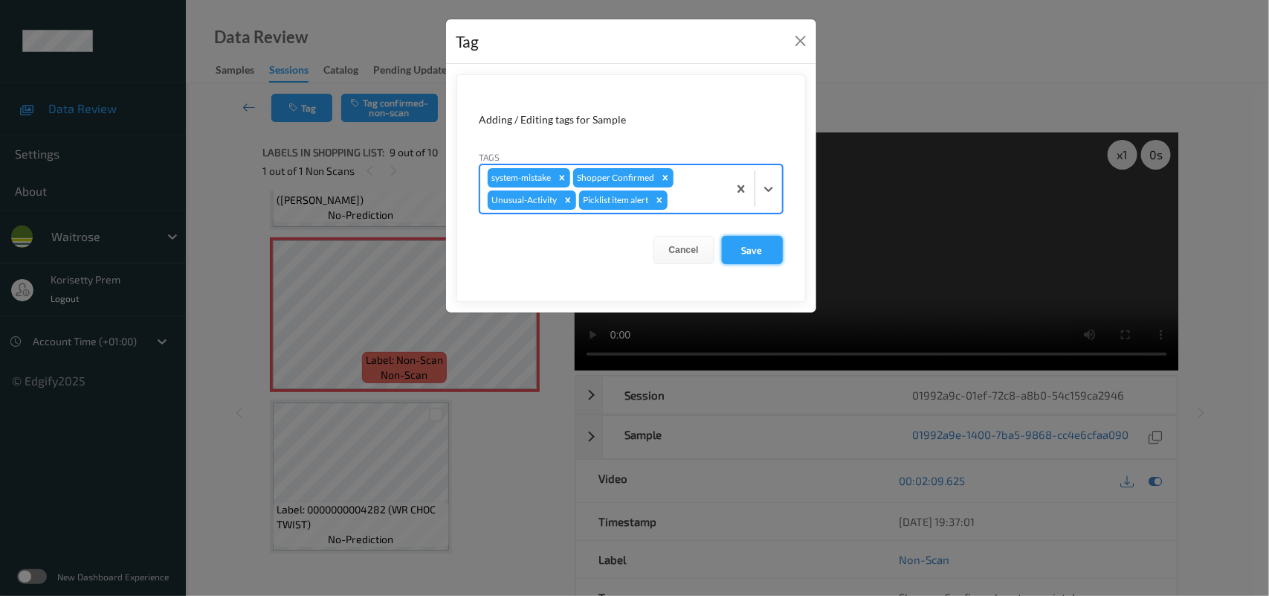
click at [759, 254] on button "Save" at bounding box center [752, 250] width 61 height 28
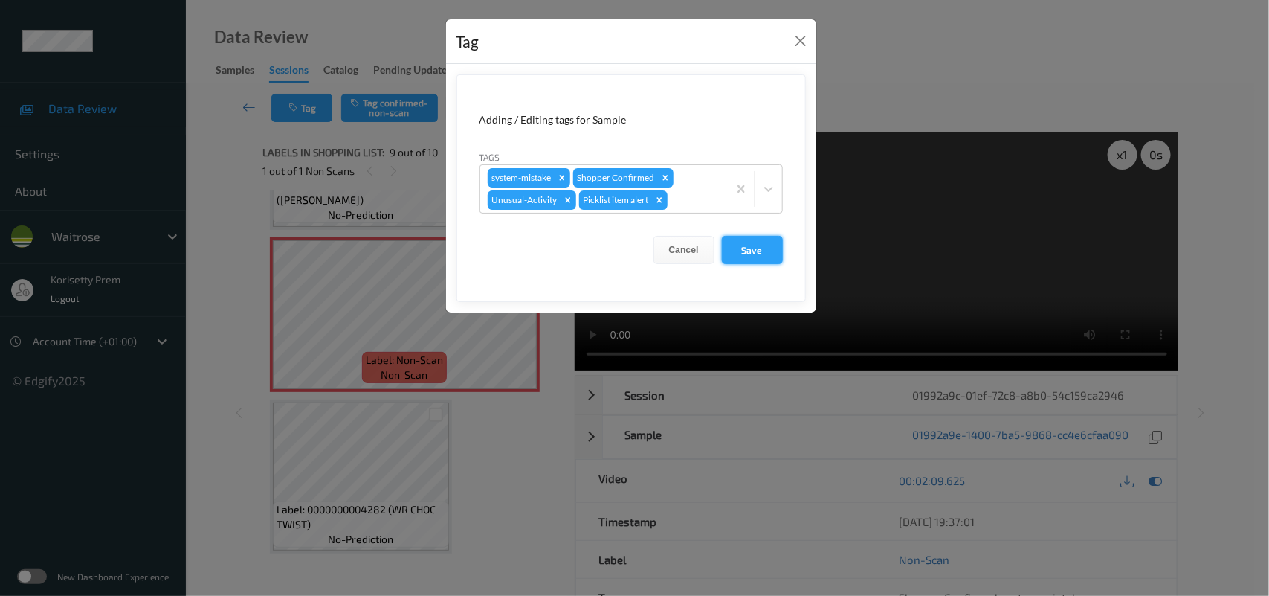
click at [740, 248] on button "Save" at bounding box center [752, 250] width 61 height 28
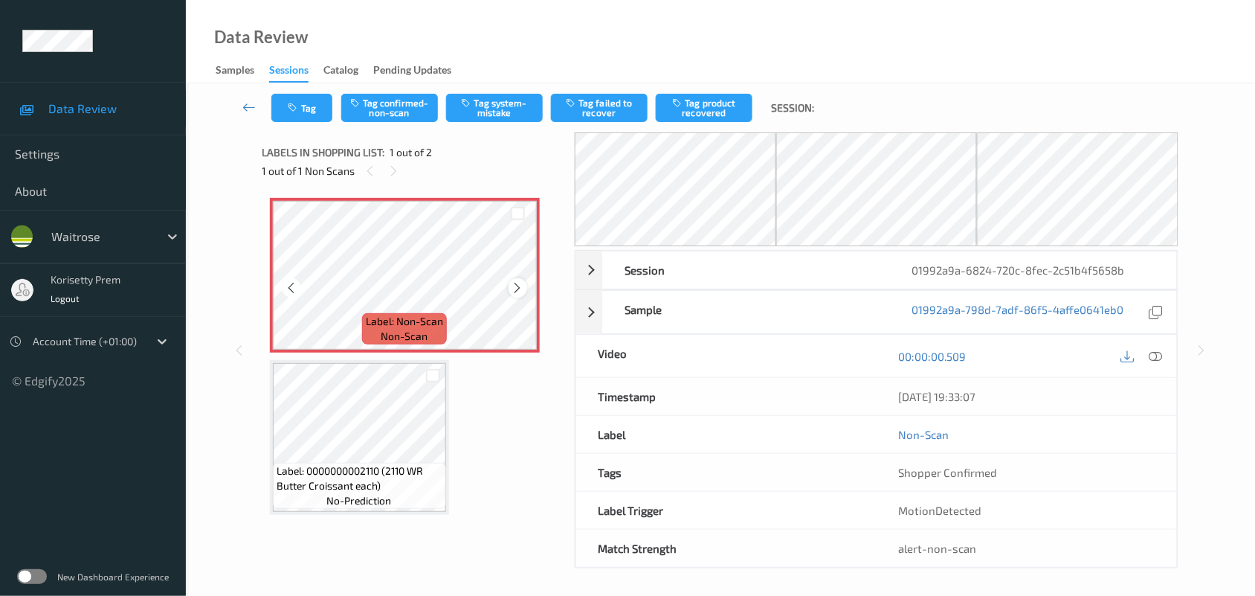
click at [521, 287] on icon at bounding box center [518, 287] width 13 height 13
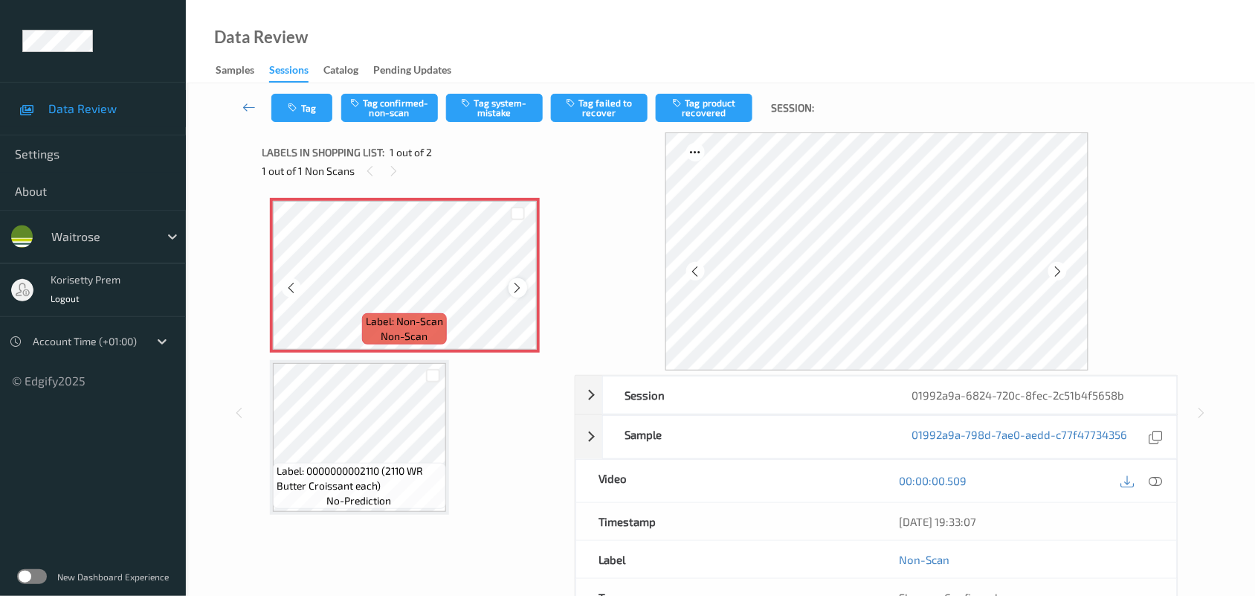
click at [522, 288] on icon at bounding box center [518, 287] width 13 height 13
click at [521, 291] on icon at bounding box center [518, 287] width 13 height 13
click at [1155, 480] on icon at bounding box center [1155, 480] width 13 height 13
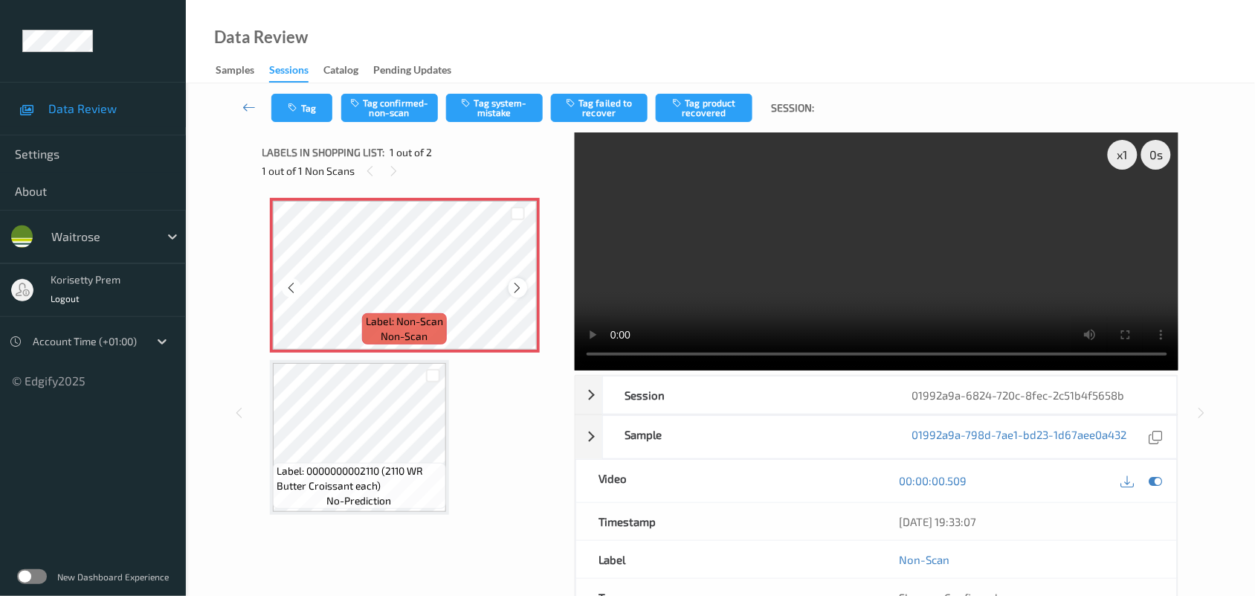
click at [517, 291] on icon at bounding box center [518, 287] width 13 height 13
click at [772, 268] on video at bounding box center [877, 251] width 604 height 238
click at [556, 368] on div "x 1 0 s Session 01992a9a-6824-720c-8fec-2c51b4f5658b Session ID 01992a9a-6824-7…" at bounding box center [720, 412] width 917 height 561
click at [830, 246] on video at bounding box center [877, 251] width 604 height 238
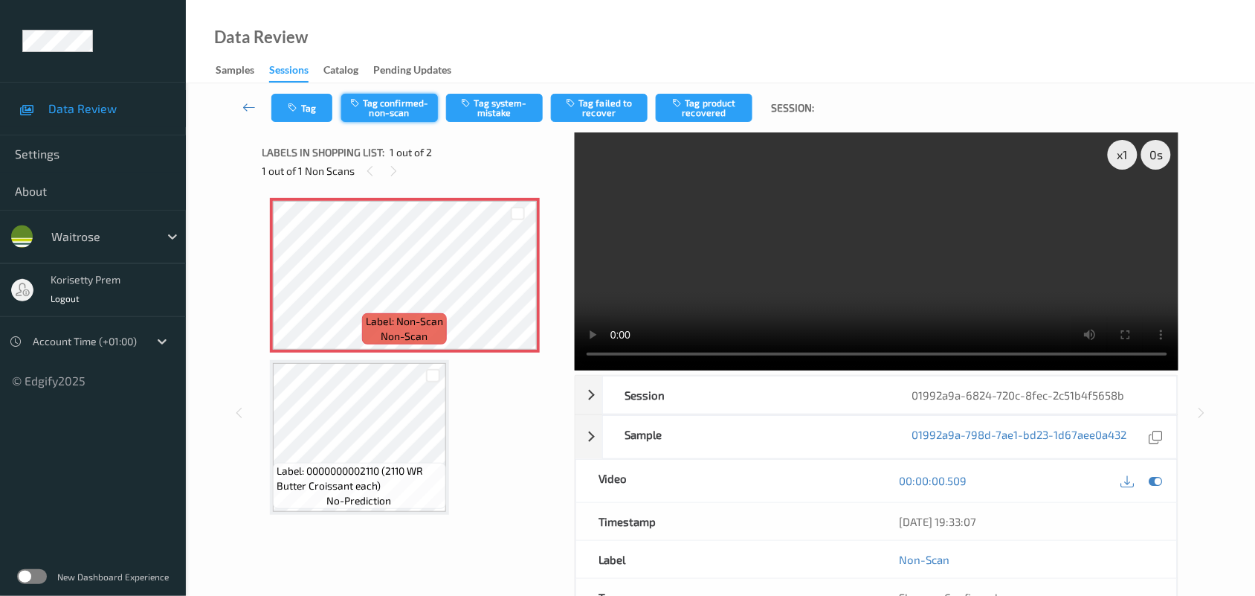
click at [399, 113] on button "Tag confirmed-non-scan" at bounding box center [389, 108] width 97 height 28
click at [387, 98] on button "Tag confirmed-non-scan" at bounding box center [389, 108] width 97 height 28
click at [715, 109] on button "Tag product recovered" at bounding box center [704, 108] width 97 height 28
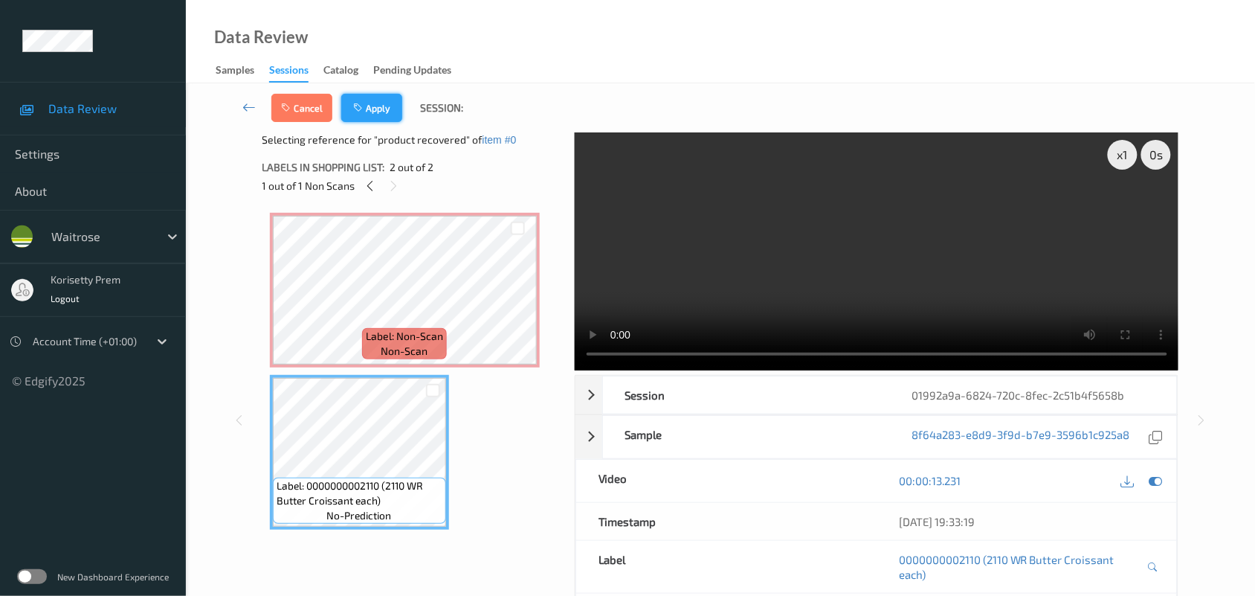
click at [364, 112] on icon "button" at bounding box center [359, 108] width 13 height 10
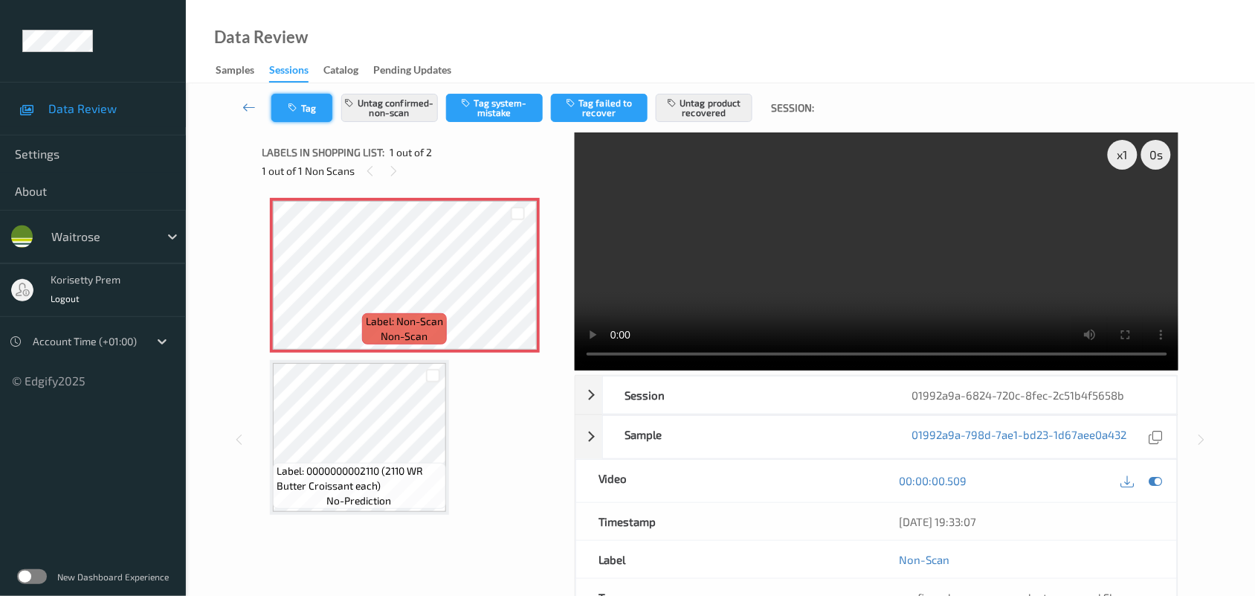
click at [296, 110] on icon "button" at bounding box center [294, 108] width 13 height 10
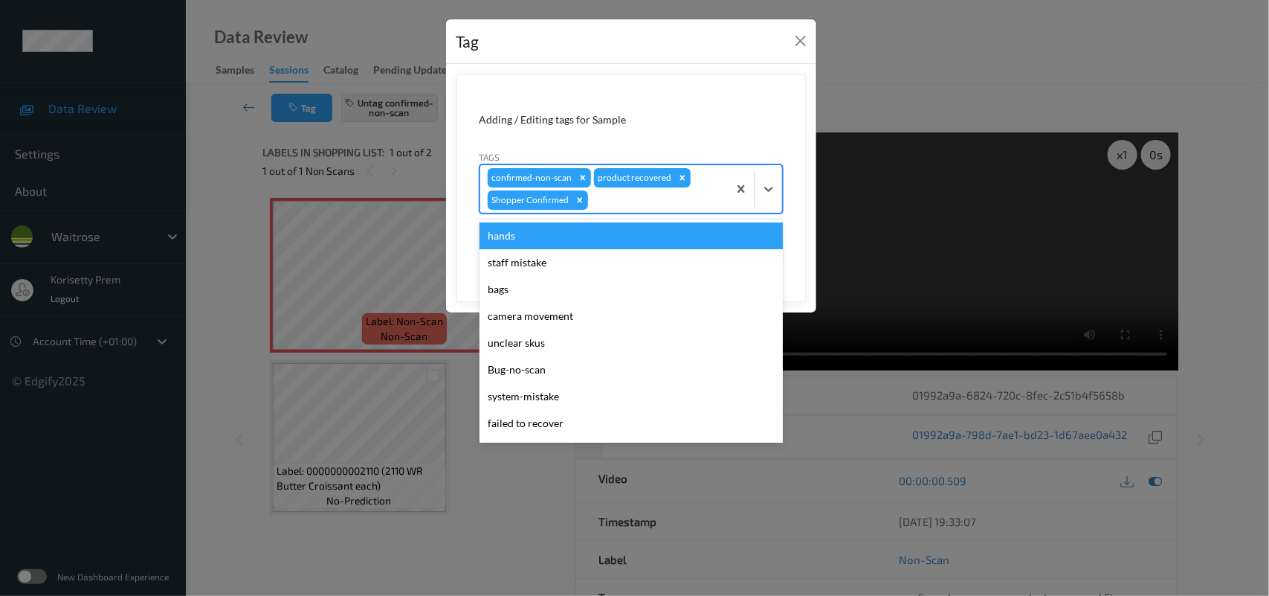
click at [621, 198] on div at bounding box center [655, 200] width 129 height 18
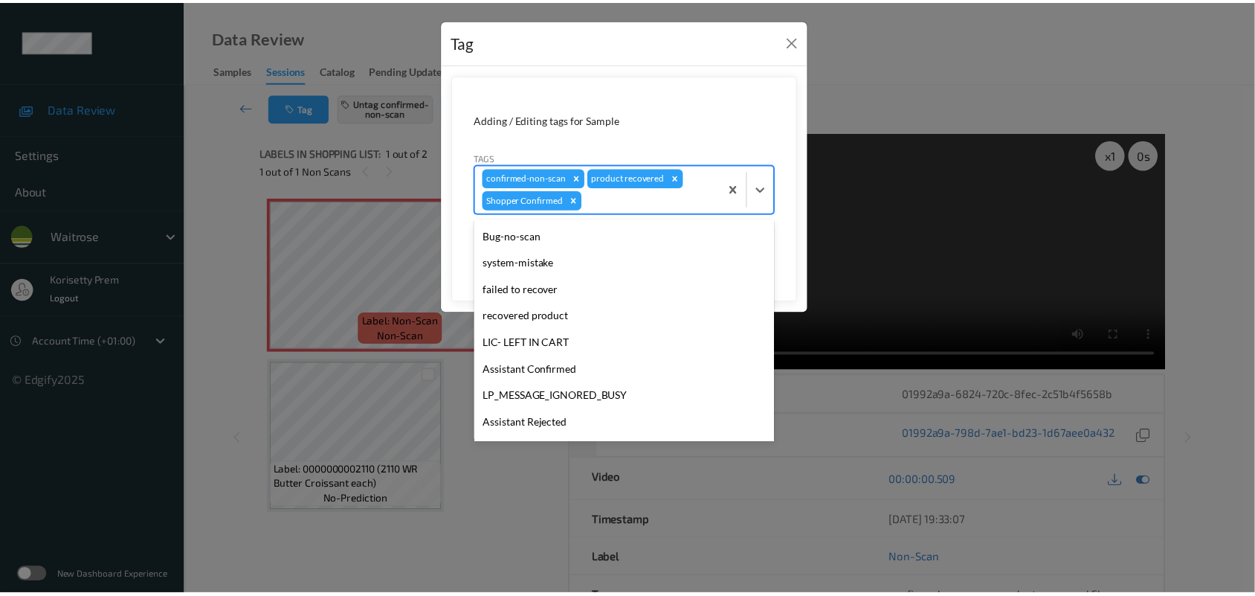
scroll to position [317, 0]
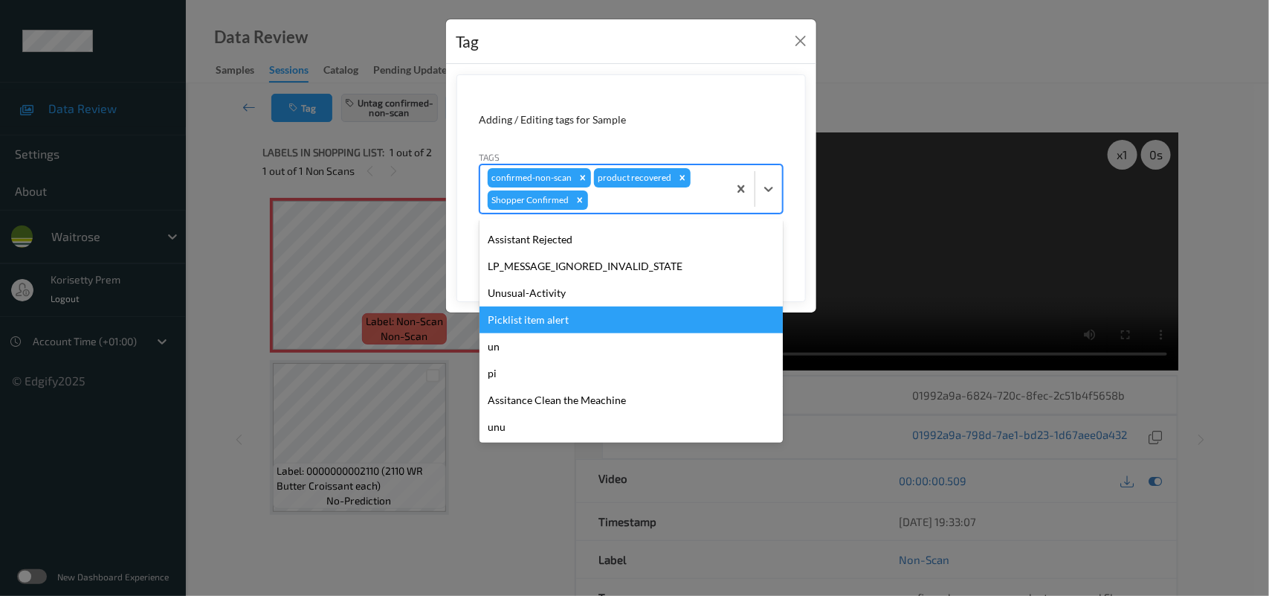
click at [555, 320] on div "Picklist item alert" at bounding box center [631, 319] width 303 height 27
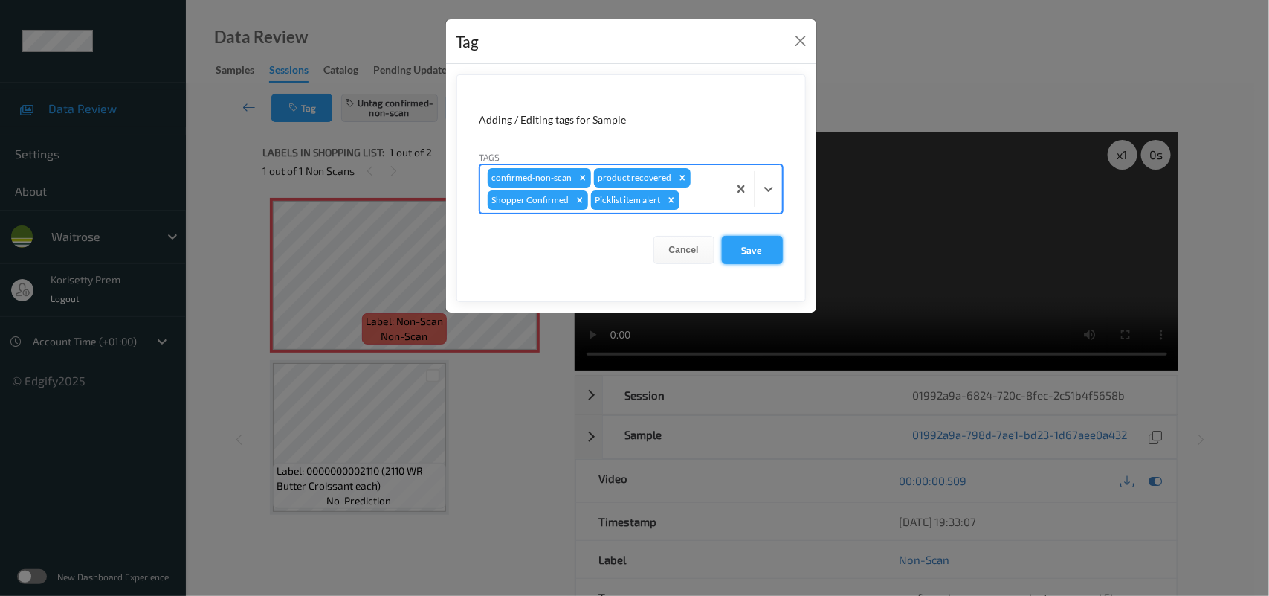
click at [745, 253] on button "Save" at bounding box center [752, 250] width 61 height 28
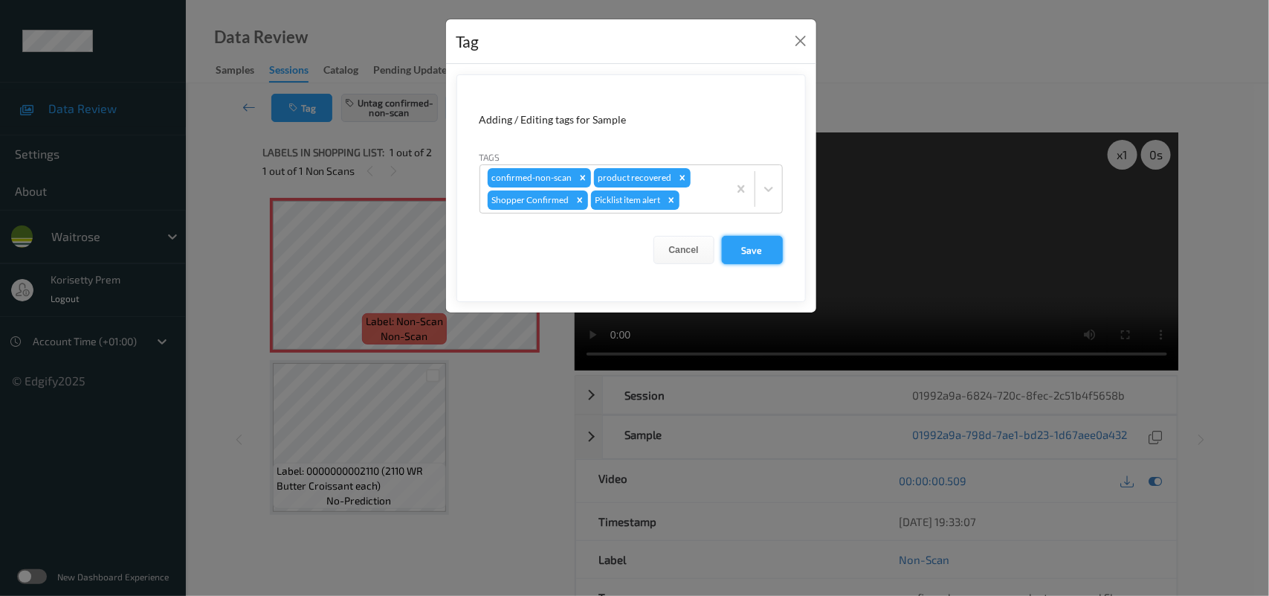
click at [745, 253] on button "Save" at bounding box center [752, 250] width 61 height 28
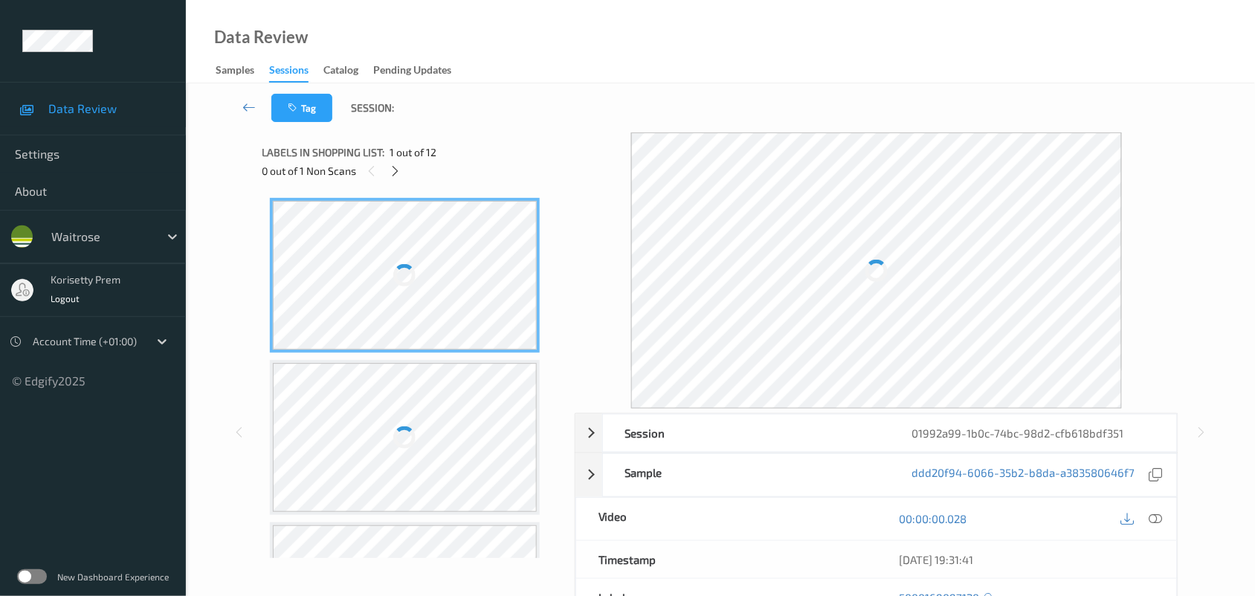
click at [535, 119] on div "Tag Session:" at bounding box center [720, 107] width 1008 height 49
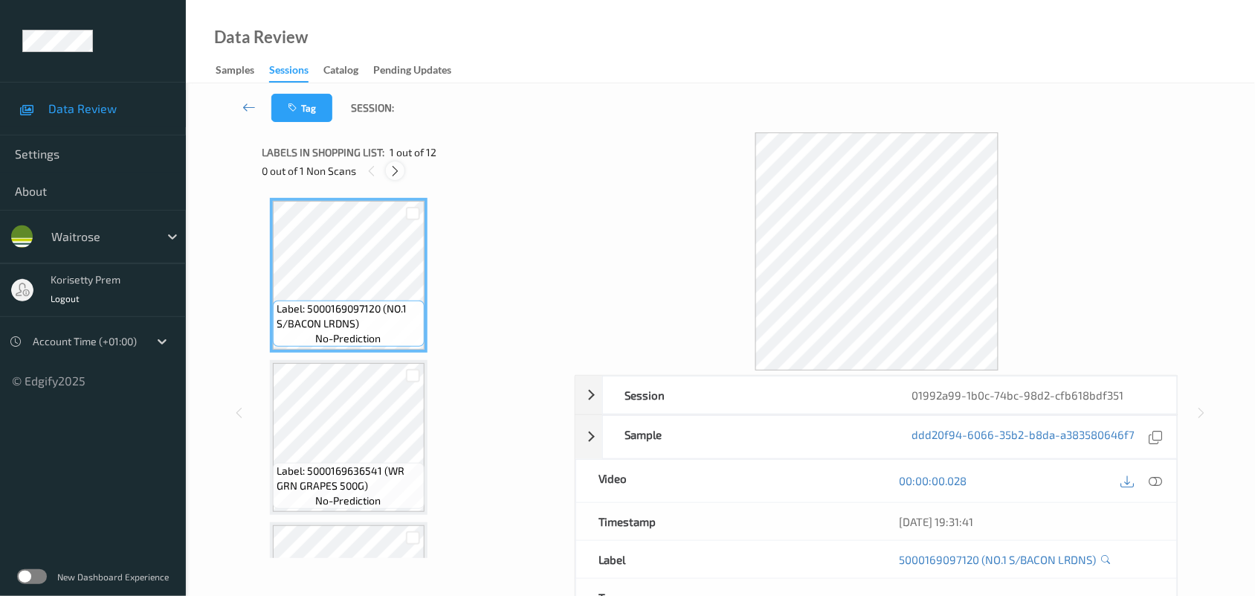
click at [393, 176] on icon at bounding box center [395, 170] width 13 height 13
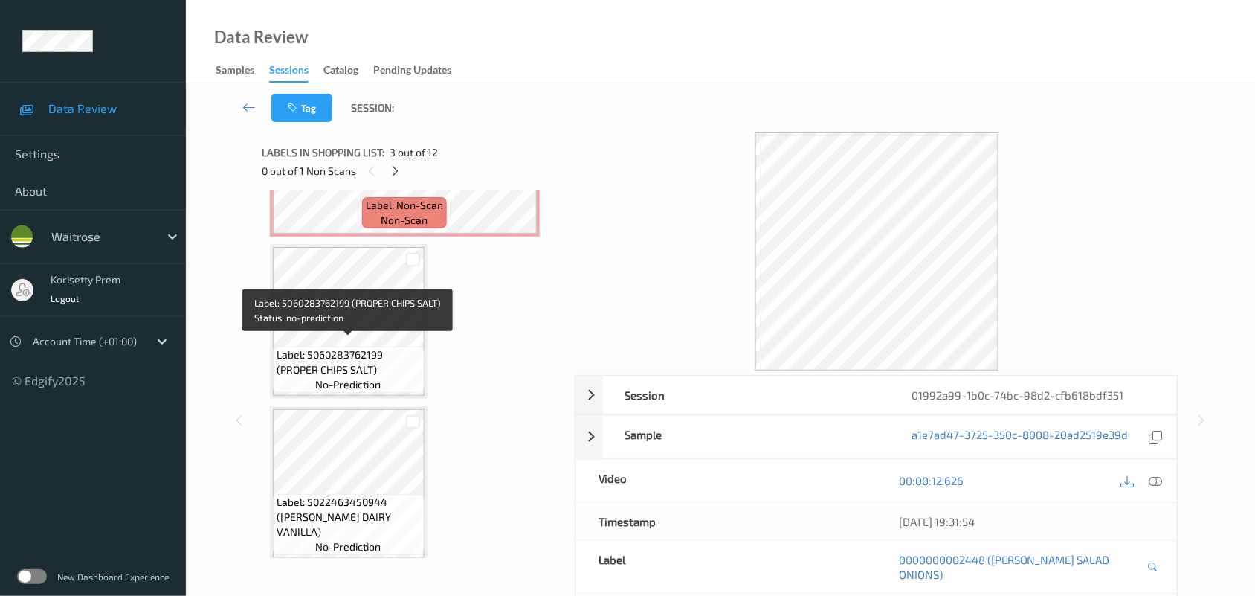
scroll to position [610, 0]
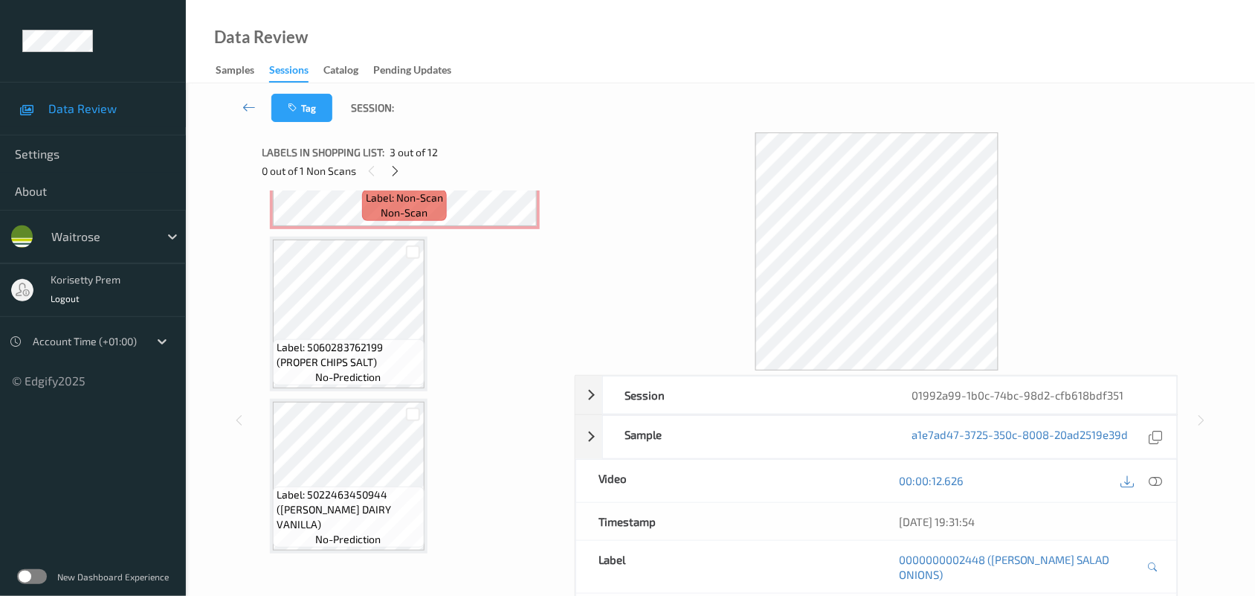
click at [391, 361] on span "Label: 5060283762199 (PROPER CHIPS SALT)" at bounding box center [349, 355] width 144 height 30
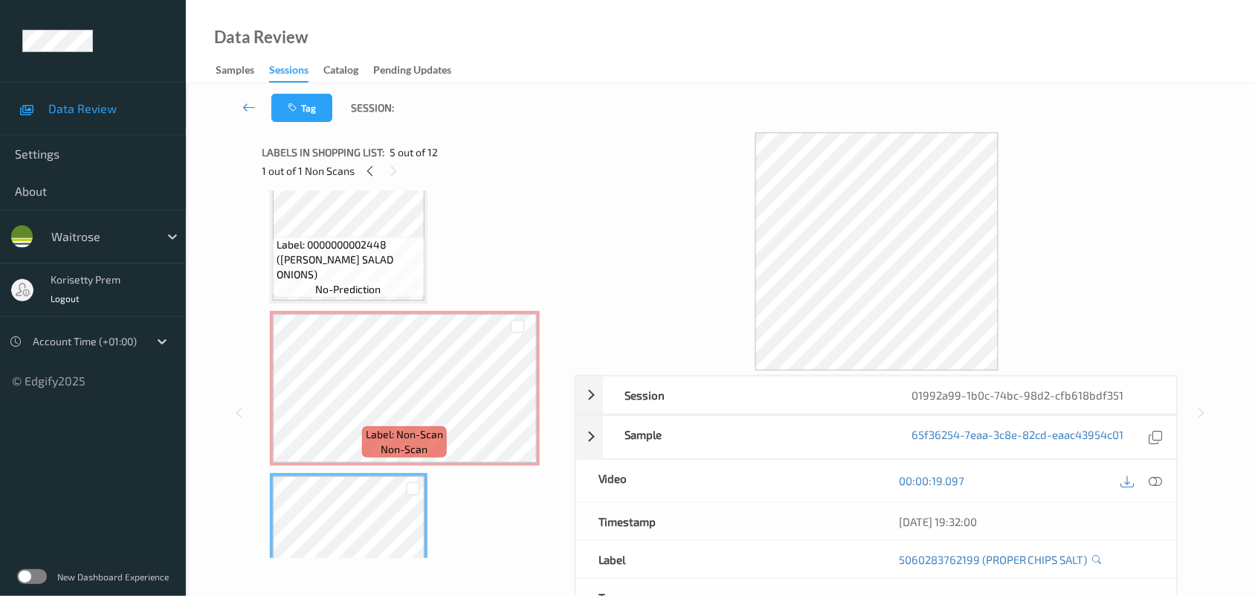
scroll to position [238, 0]
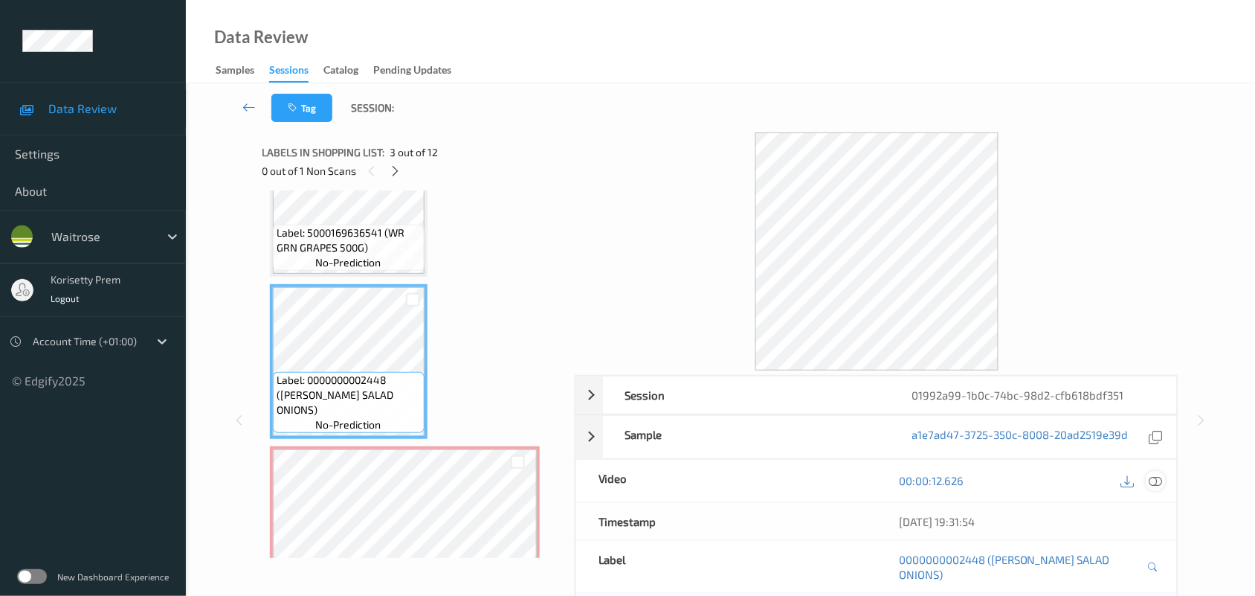
click at [1153, 481] on icon at bounding box center [1155, 480] width 13 height 13
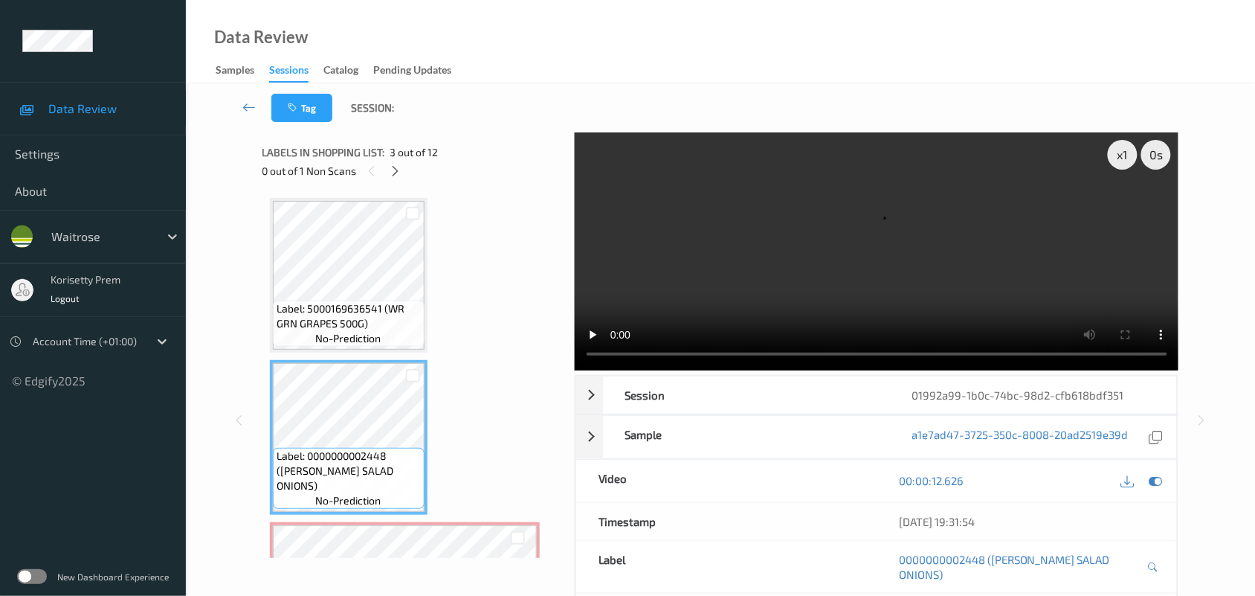
scroll to position [0, 0]
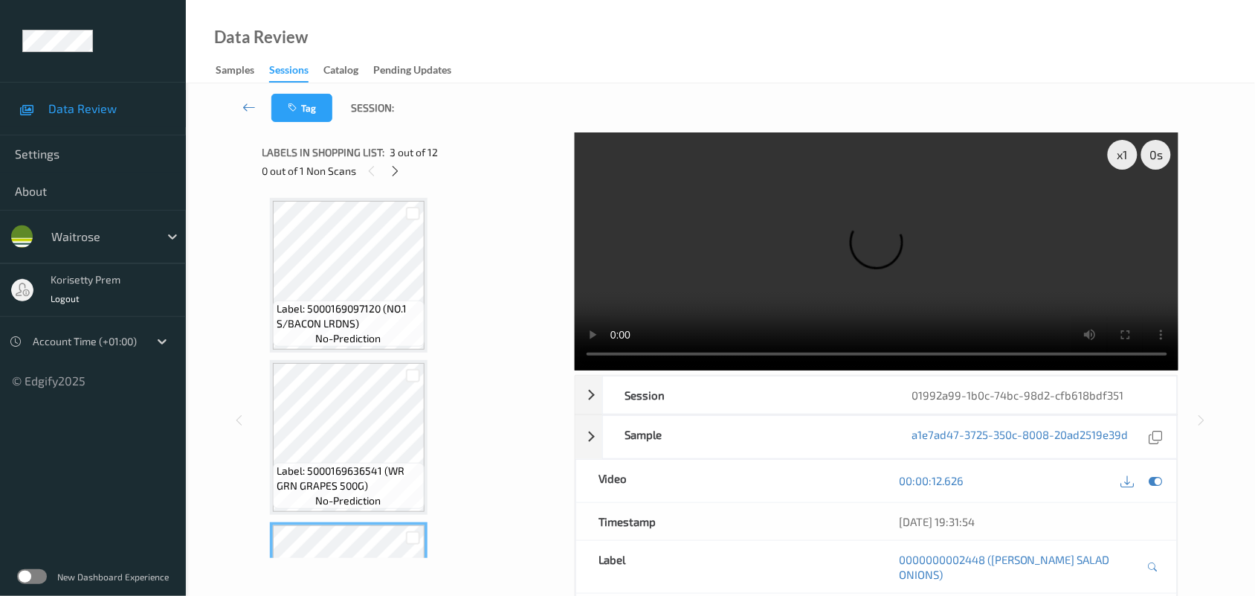
click at [694, 264] on video at bounding box center [877, 251] width 604 height 238
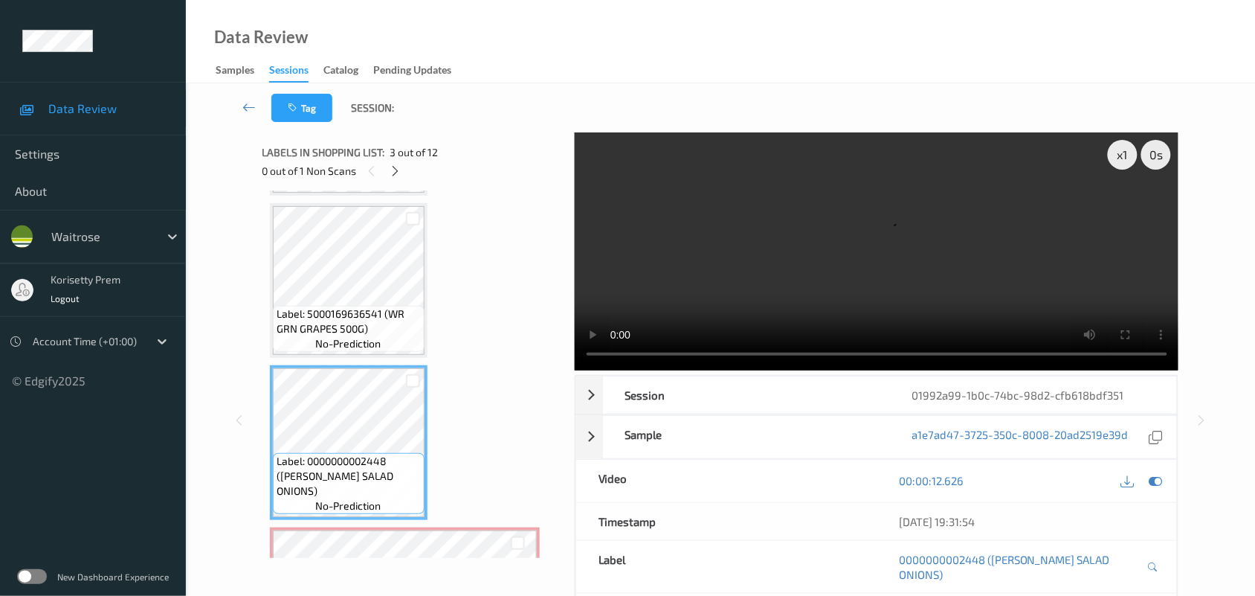
scroll to position [186, 0]
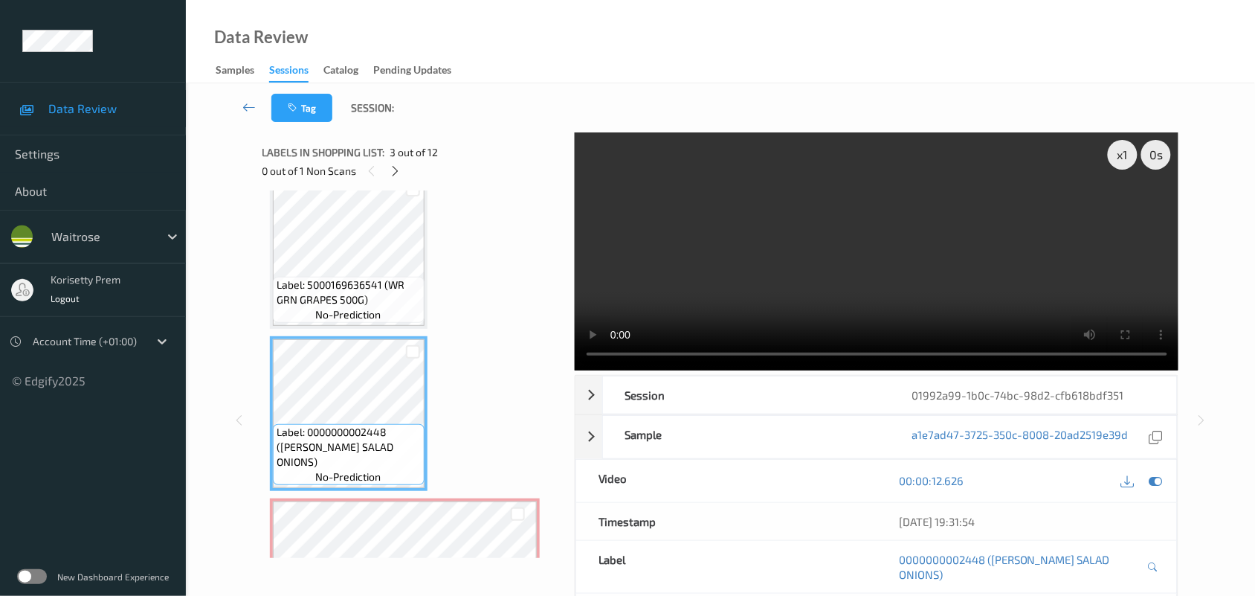
click at [892, 303] on video at bounding box center [877, 251] width 604 height 238
click at [804, 285] on video at bounding box center [877, 251] width 604 height 238
click at [731, 284] on video at bounding box center [877, 251] width 604 height 238
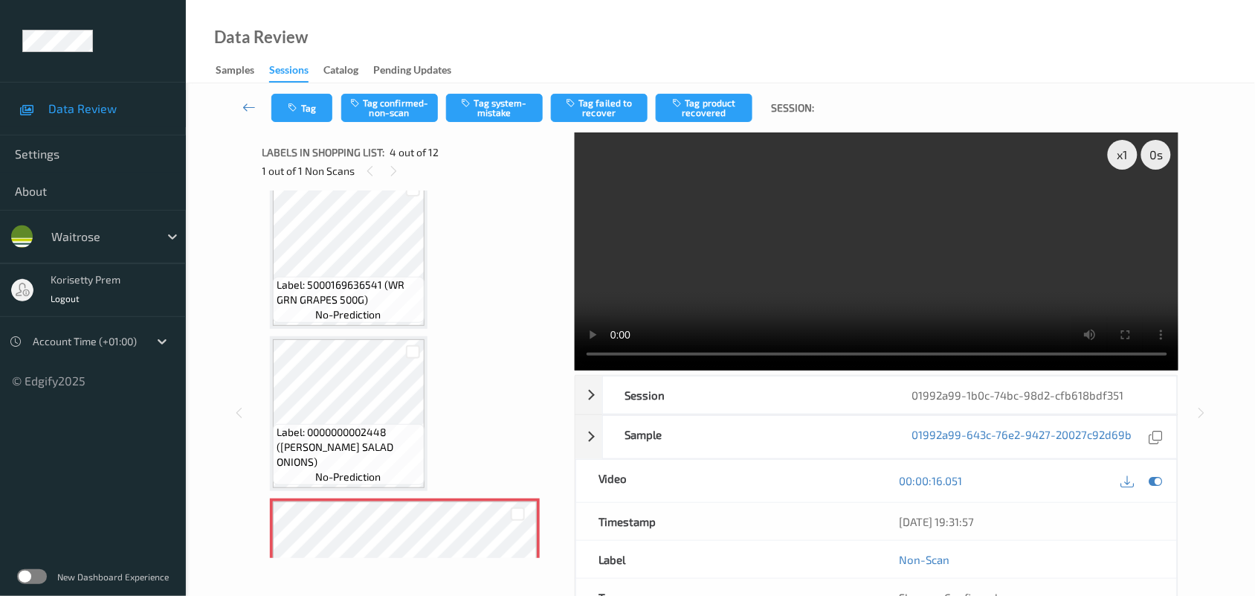
click at [656, 272] on video at bounding box center [877, 251] width 604 height 238
click at [807, 284] on video at bounding box center [877, 251] width 604 height 238
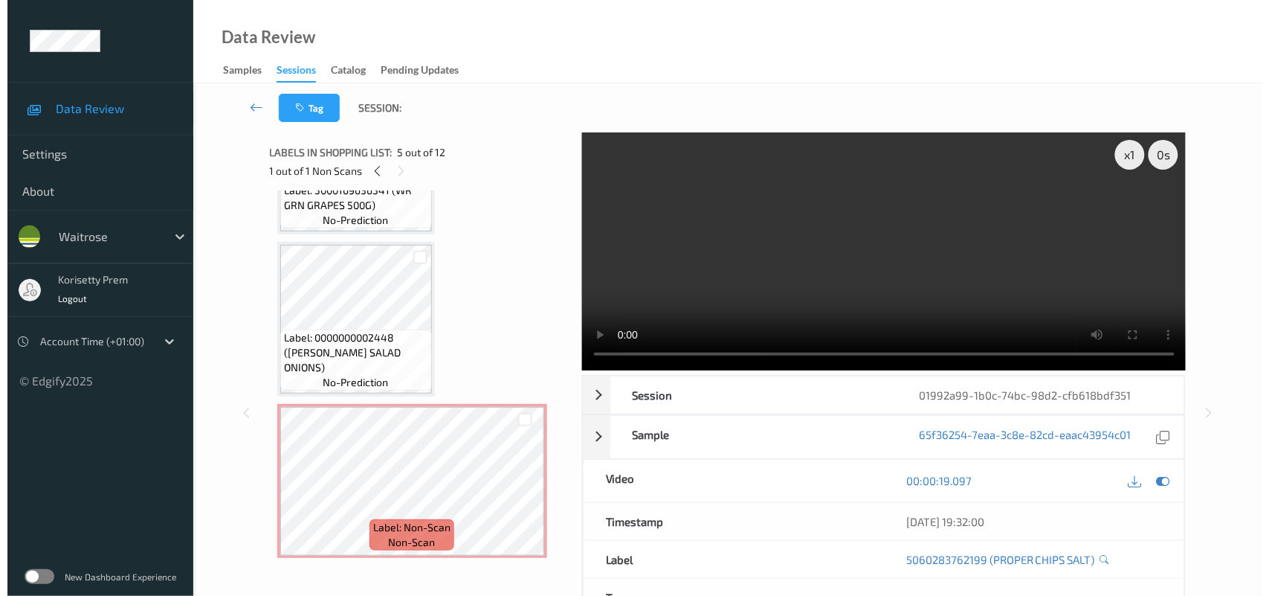
scroll to position [279, 0]
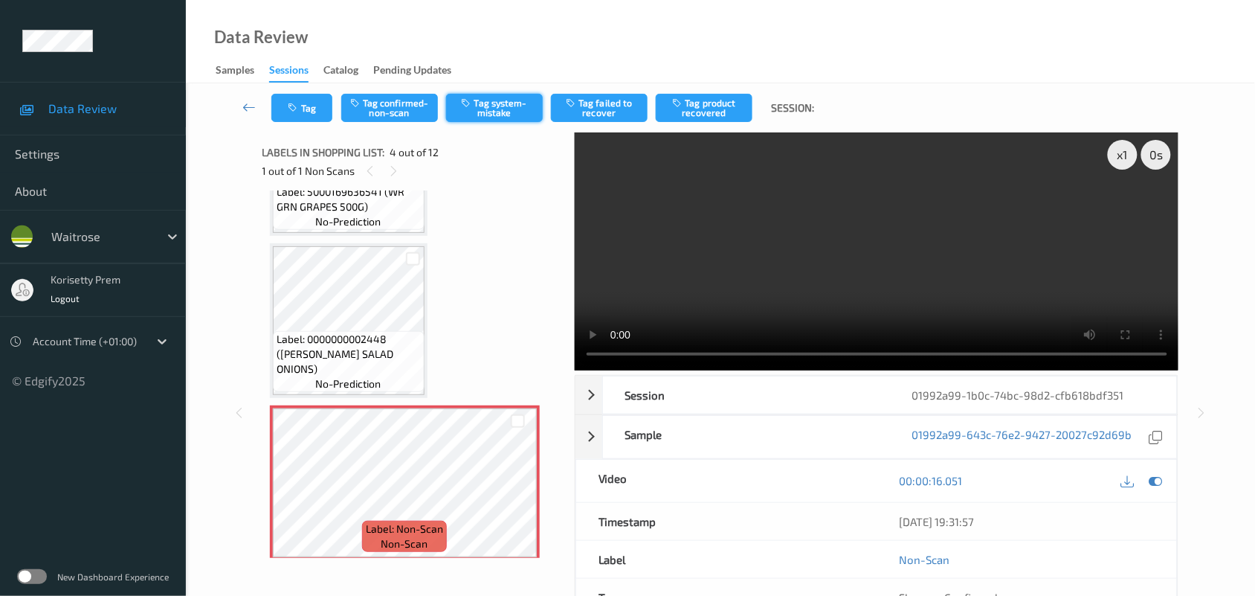
click at [488, 113] on button "Tag system-mistake" at bounding box center [494, 108] width 97 height 28
click at [312, 106] on button "Tag" at bounding box center [301, 108] width 61 height 28
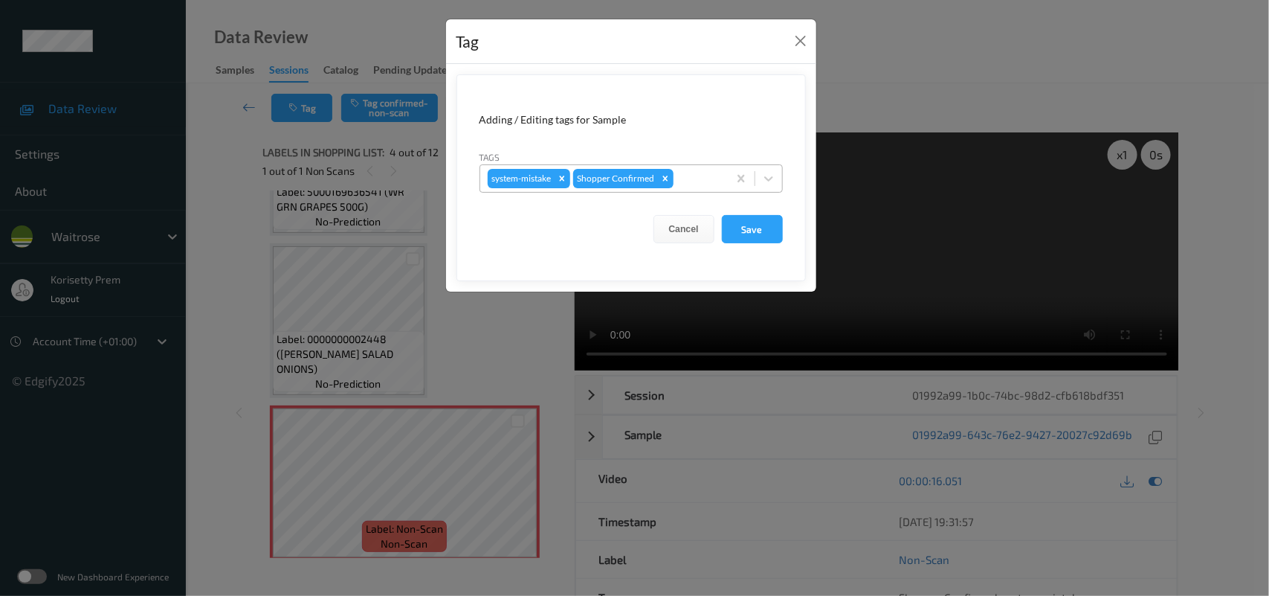
click at [697, 175] on div at bounding box center [699, 179] width 44 height 18
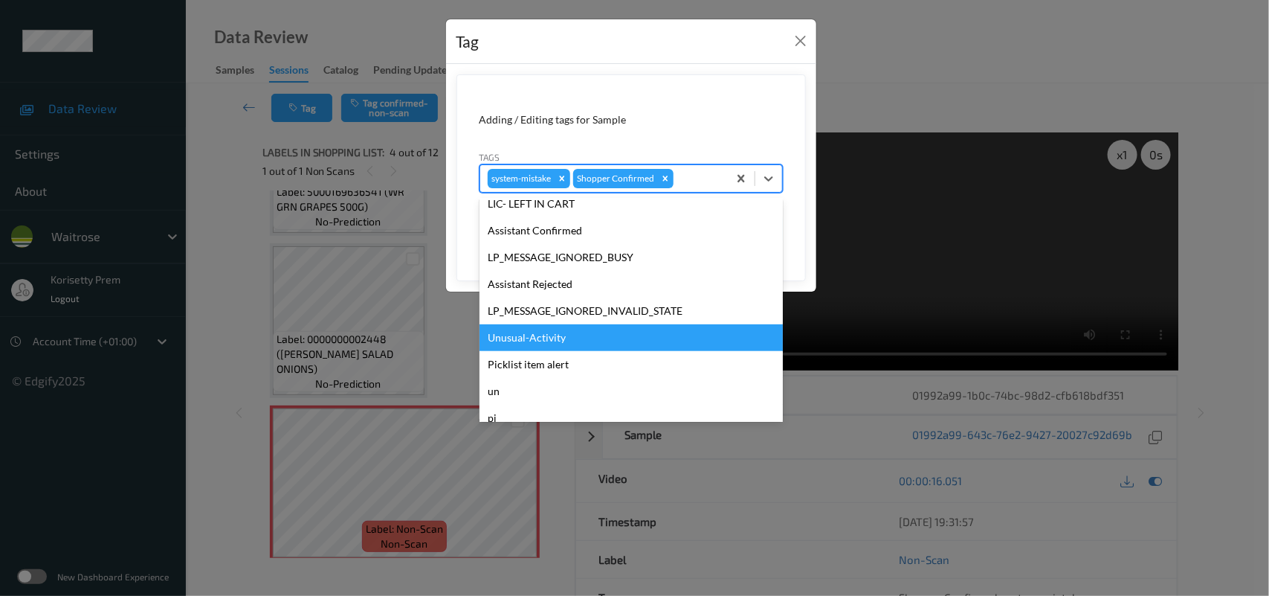
click at [544, 336] on div "Unusual-Activity" at bounding box center [631, 337] width 303 height 27
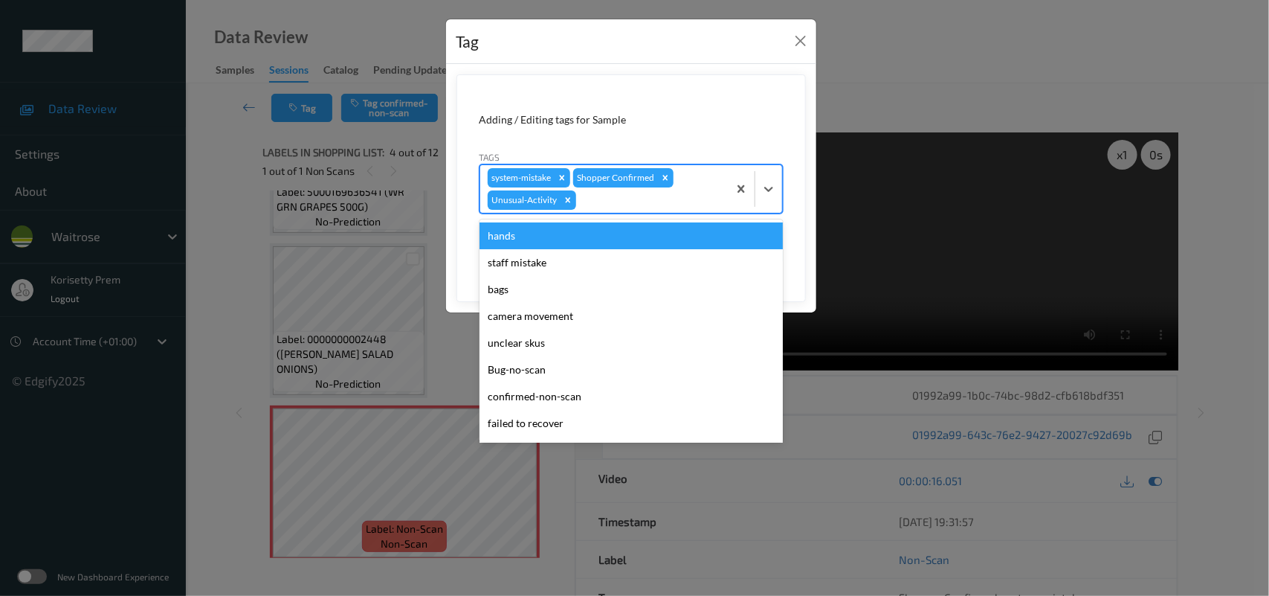
drag, startPoint x: 604, startPoint y: 193, endPoint x: 616, endPoint y: 316, distance: 123.2
click at [607, 194] on div at bounding box center [649, 200] width 141 height 18
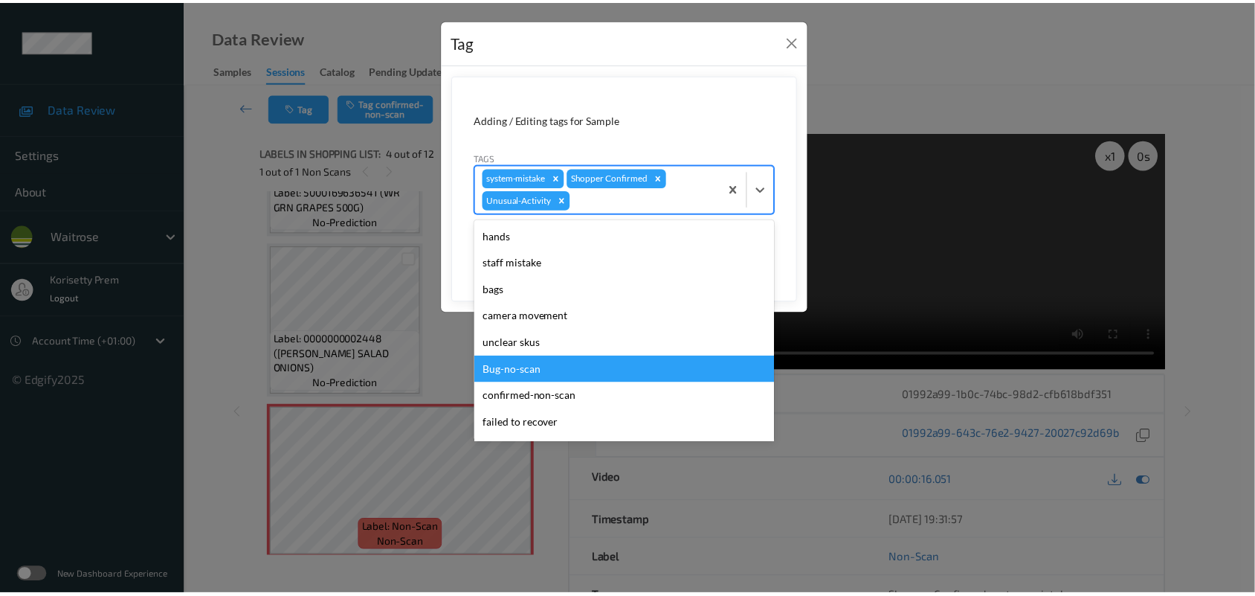
scroll to position [317, 0]
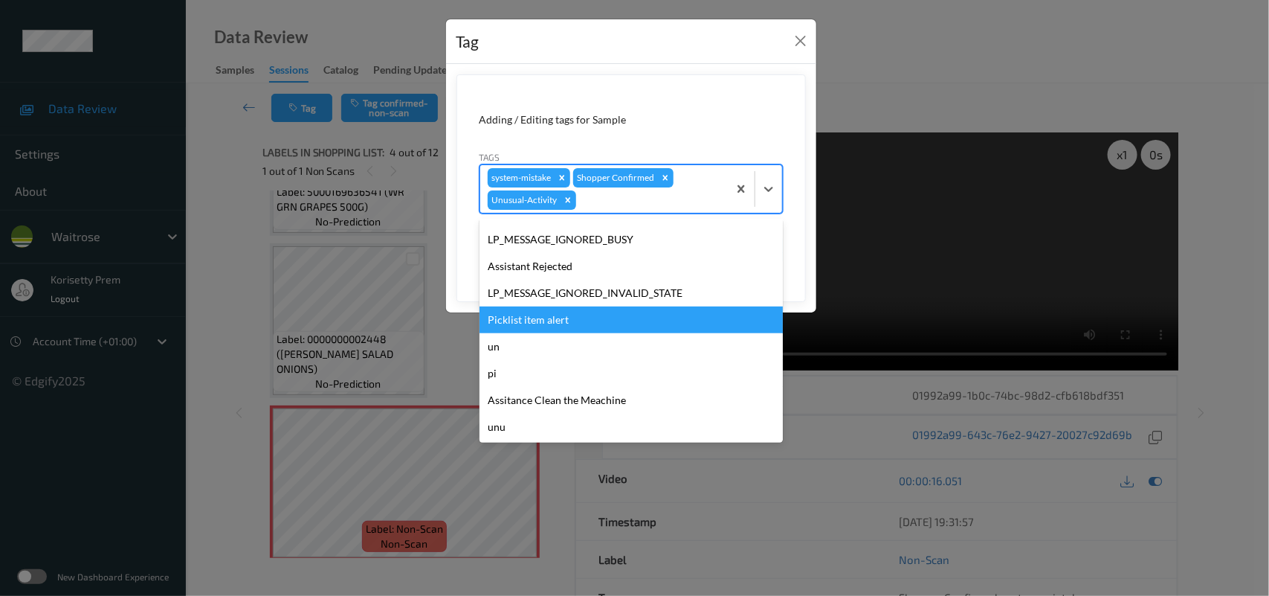
click at [518, 315] on div "Picklist item alert" at bounding box center [631, 319] width 303 height 27
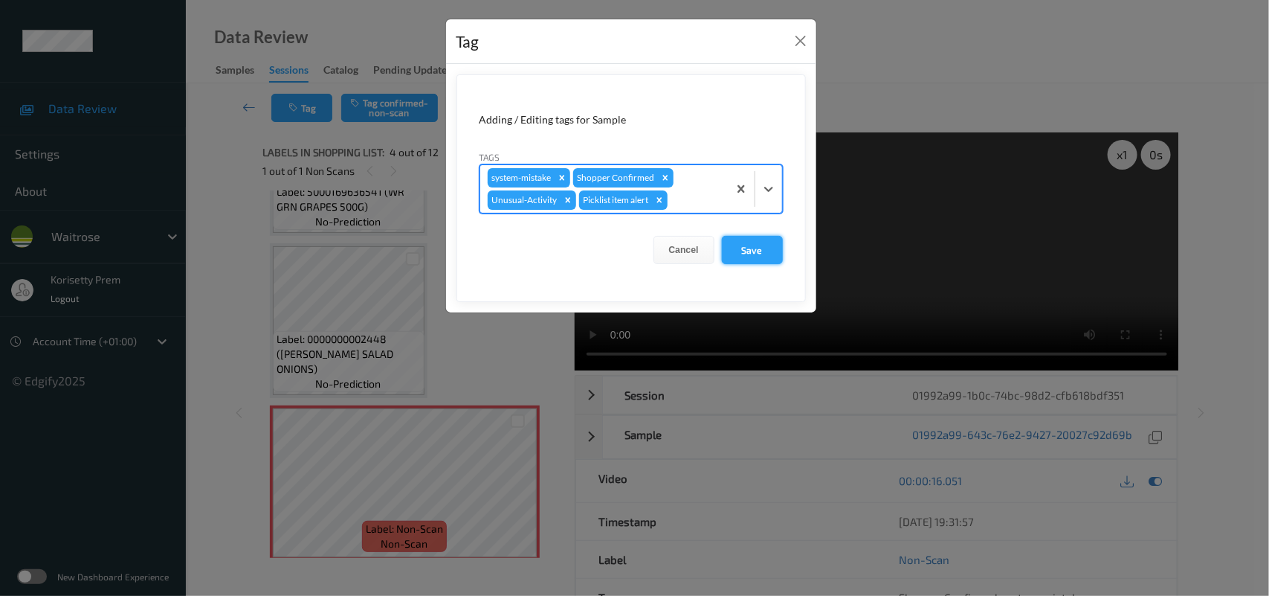
click at [755, 244] on button "Save" at bounding box center [752, 250] width 61 height 28
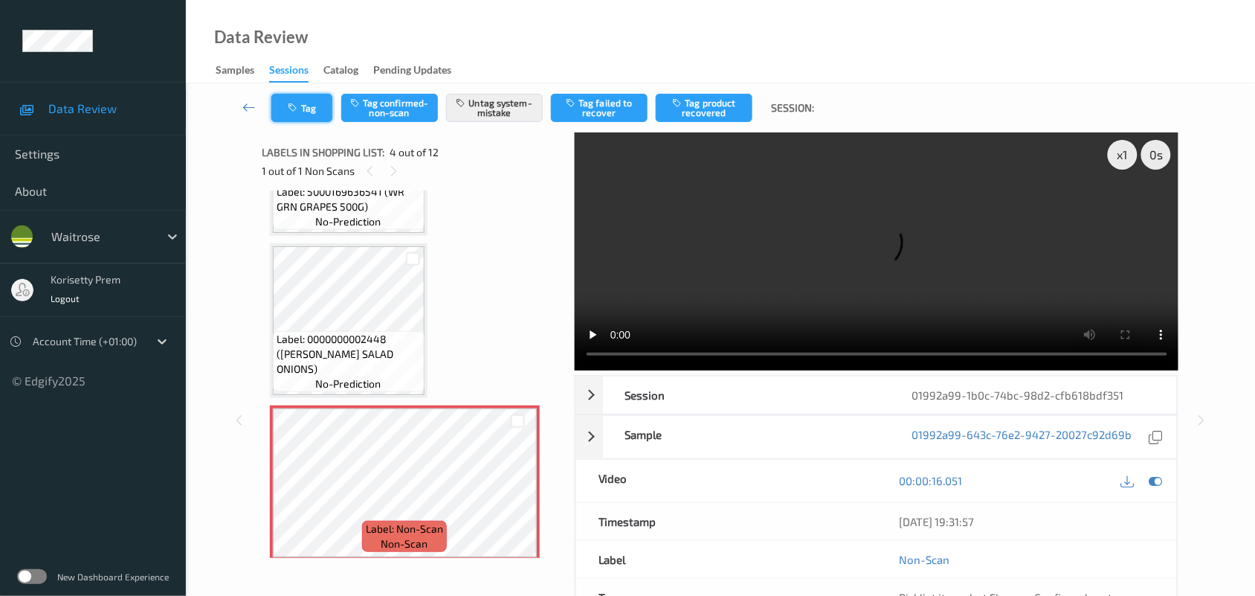
click at [290, 106] on icon "button" at bounding box center [294, 108] width 13 height 10
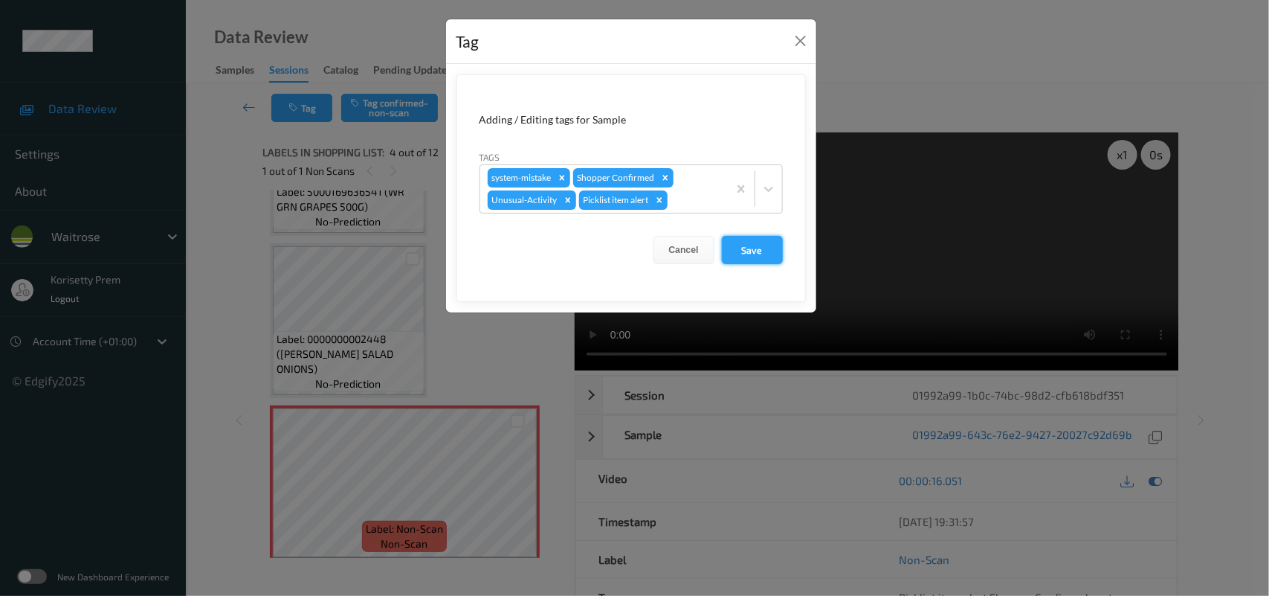
click at [738, 247] on button "Save" at bounding box center [752, 250] width 61 height 28
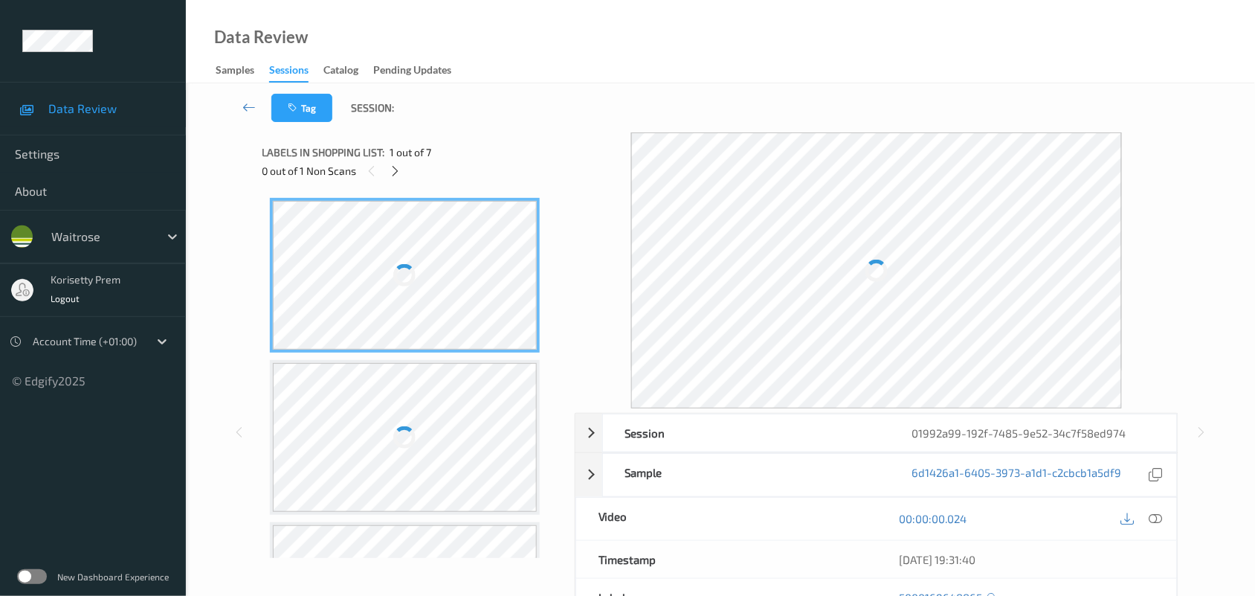
click at [469, 0] on div "Data Review Samples Sessions Catalog Pending Updates" at bounding box center [720, 41] width 1069 height 83
click at [511, 83] on div "Data Review Samples Sessions Catalog Pending Updates" at bounding box center [720, 41] width 1069 height 83
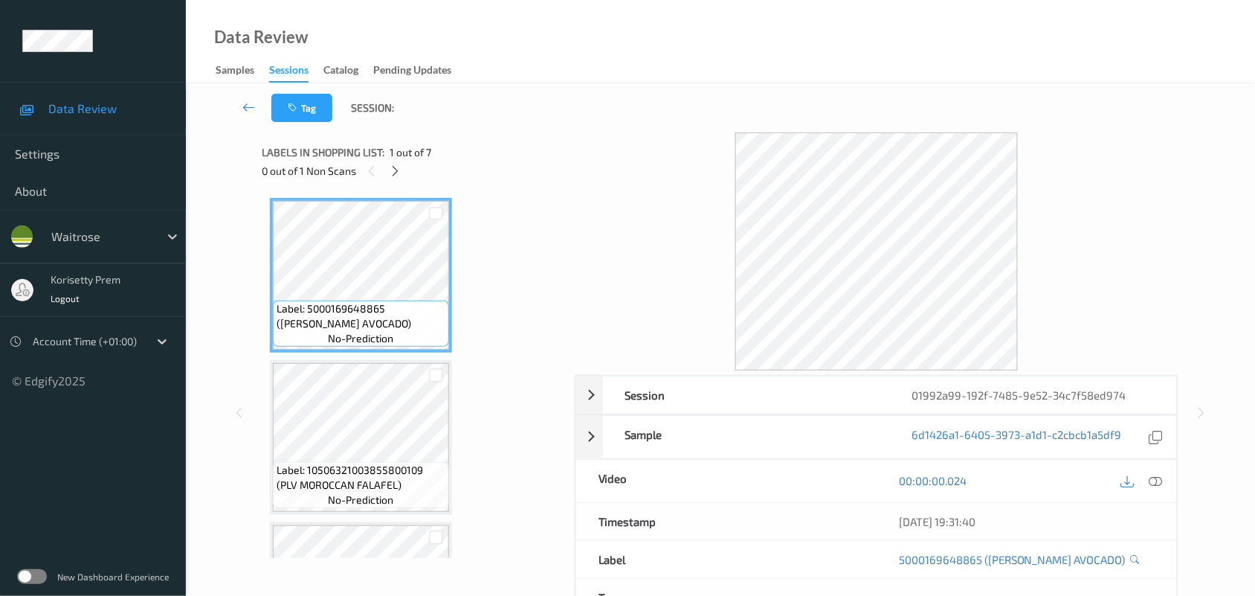
click at [384, 168] on div "0 out of 1 Non Scans" at bounding box center [413, 170] width 302 height 19
click at [403, 161] on div "0 out of 1 Non Scans" at bounding box center [413, 170] width 302 height 19
click at [396, 172] on icon at bounding box center [395, 170] width 13 height 13
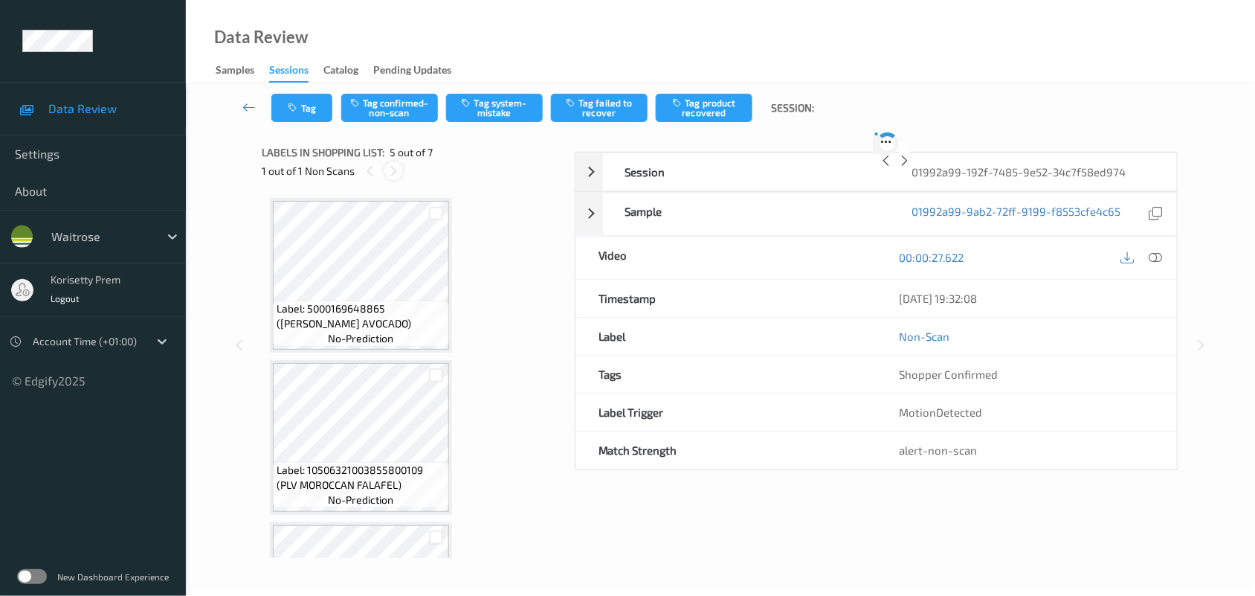
scroll to position [492, 0]
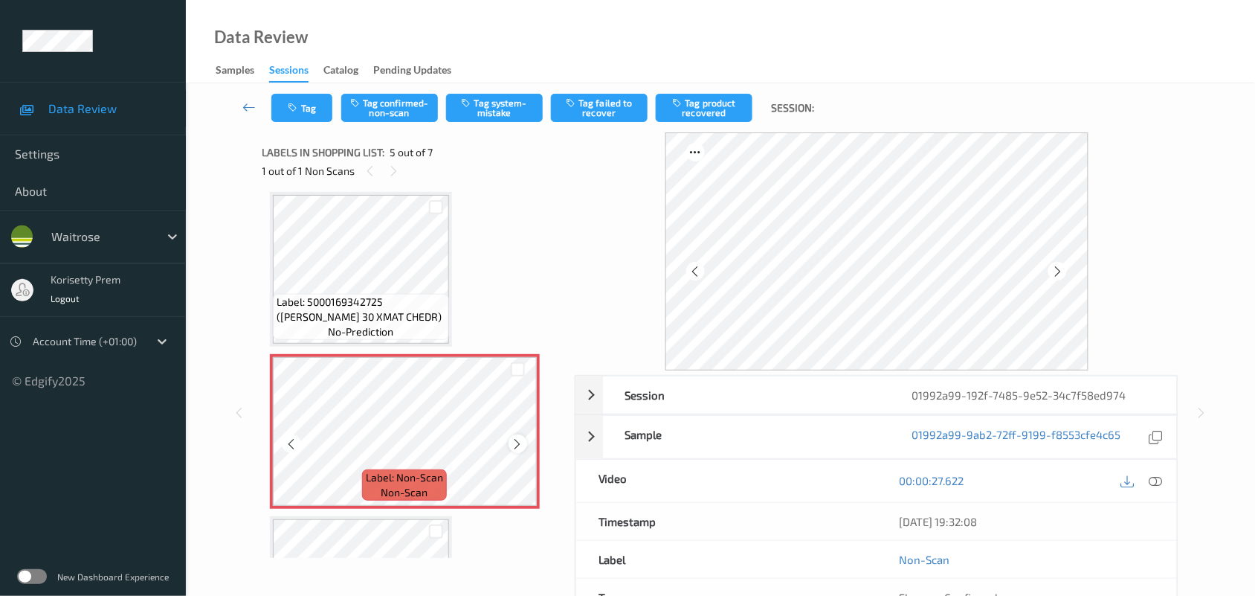
click at [512, 440] on icon at bounding box center [518, 443] width 13 height 13
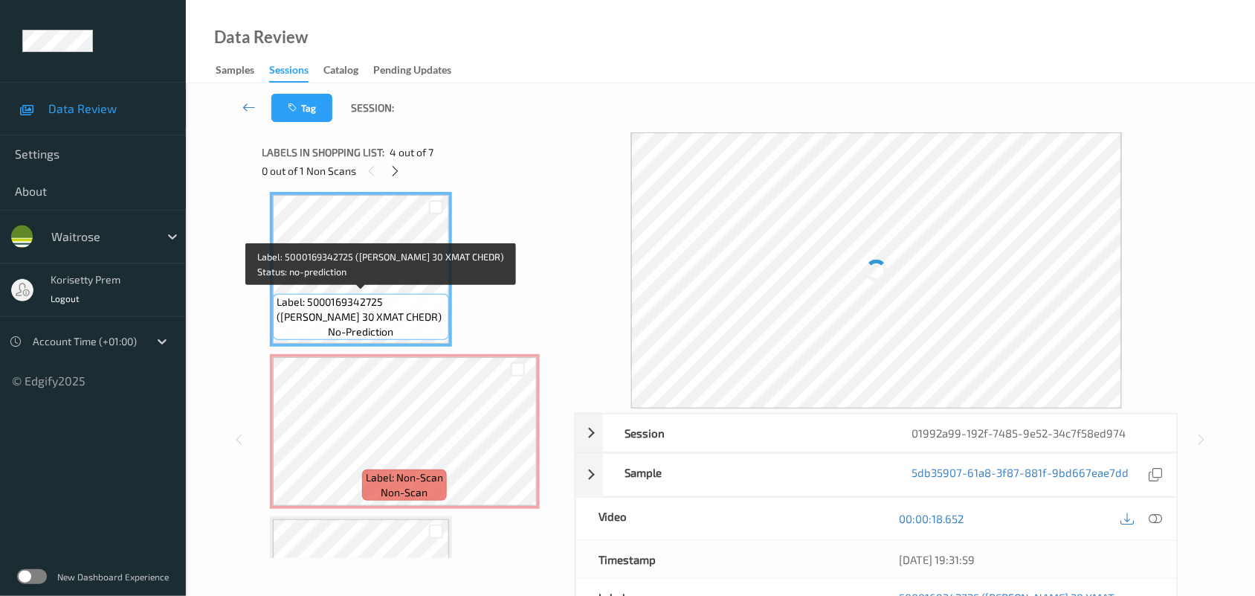
click at [422, 299] on span "Label: 5000169342725 ([PERSON_NAME] 30 XMAT CHEDR)" at bounding box center [361, 309] width 169 height 30
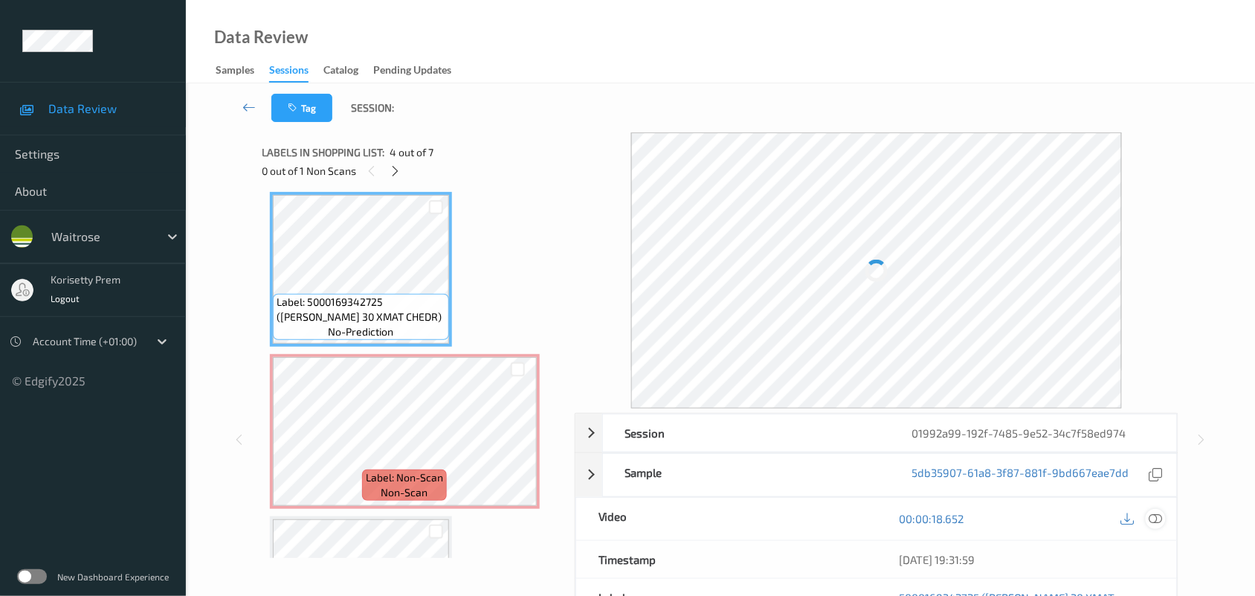
click at [1155, 522] on icon at bounding box center [1155, 518] width 13 height 13
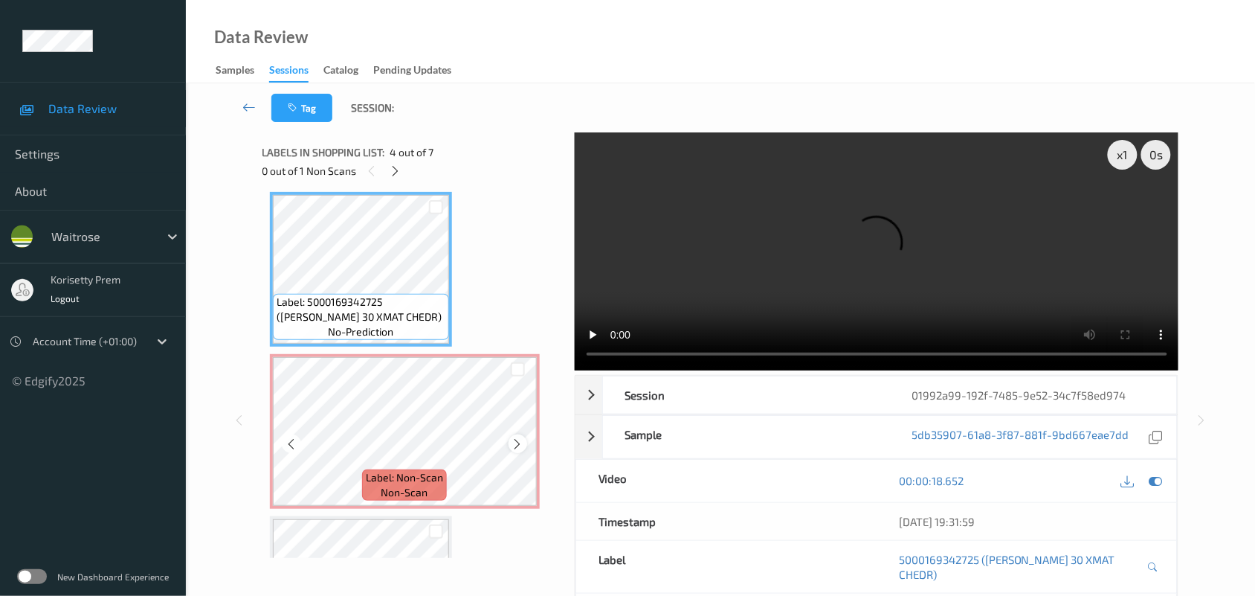
click at [511, 434] on div at bounding box center [518, 443] width 19 height 19
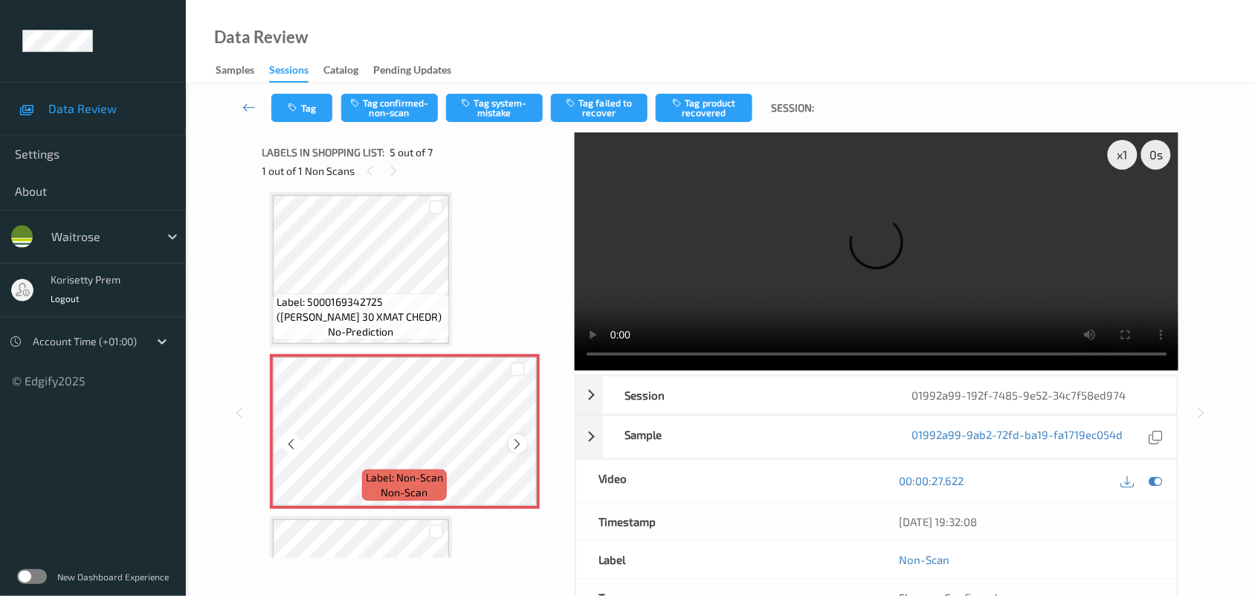
click at [512, 437] on icon at bounding box center [518, 443] width 13 height 13
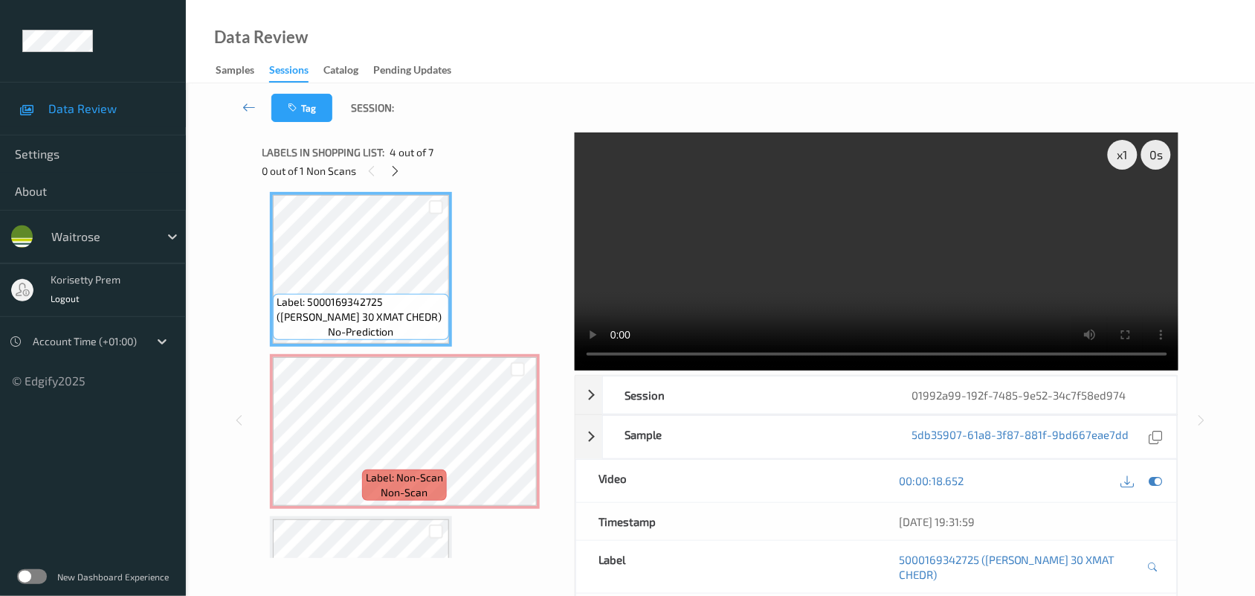
click at [656, 269] on video at bounding box center [877, 251] width 604 height 238
click at [852, 254] on video at bounding box center [877, 251] width 604 height 238
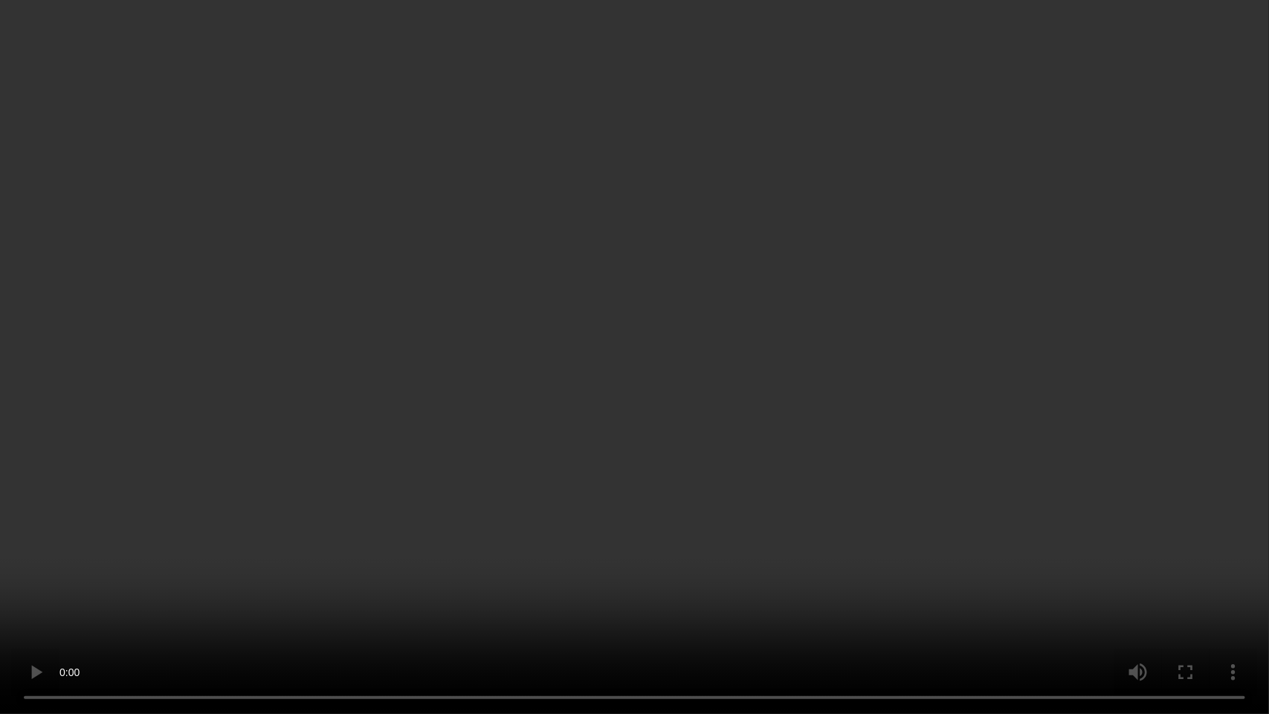
click at [770, 448] on video at bounding box center [634, 357] width 1269 height 714
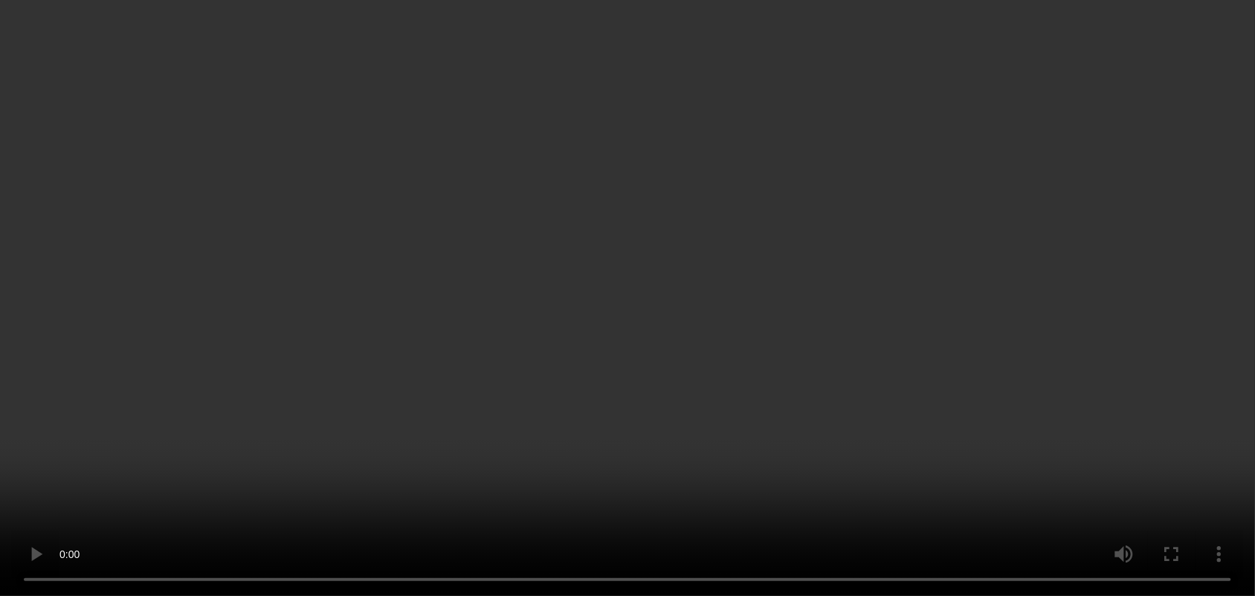
scroll to position [585, 0]
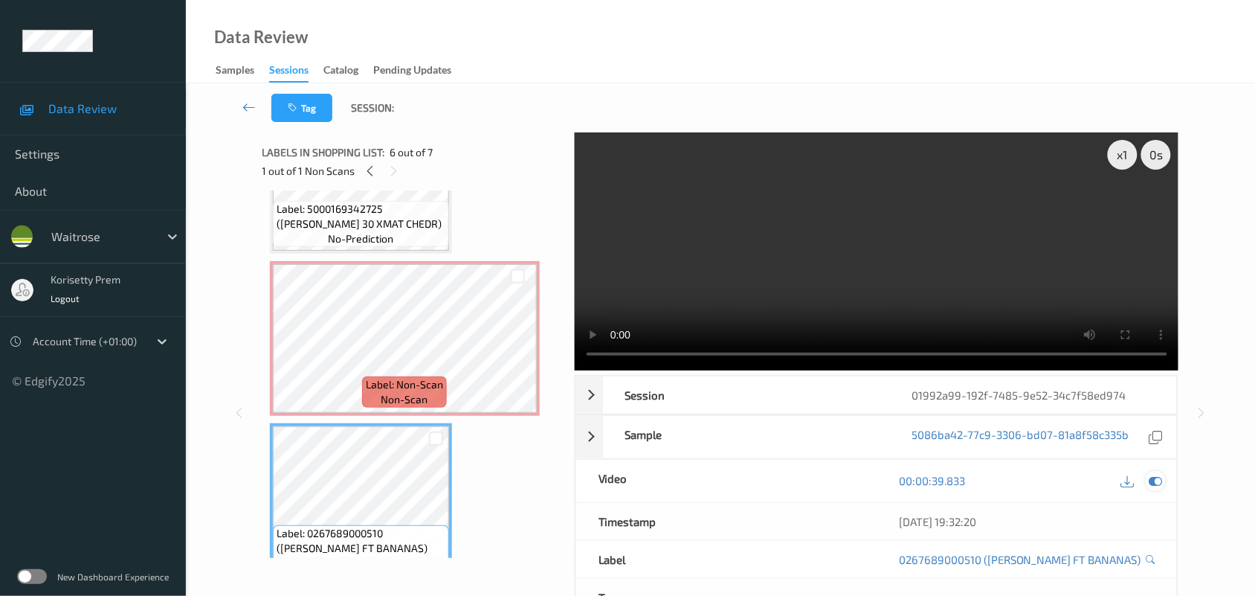
drag, startPoint x: 1157, startPoint y: 482, endPoint x: 1132, endPoint y: 532, distance: 55.5
click at [1158, 482] on icon at bounding box center [1155, 480] width 13 height 13
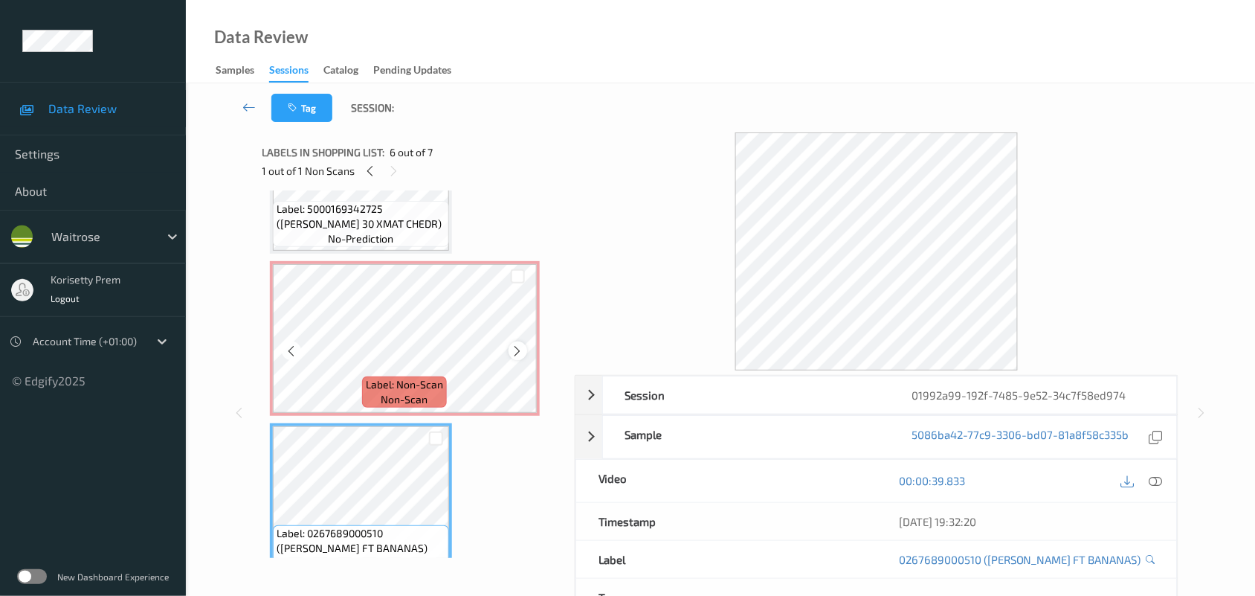
click at [518, 346] on icon at bounding box center [518, 350] width 13 height 13
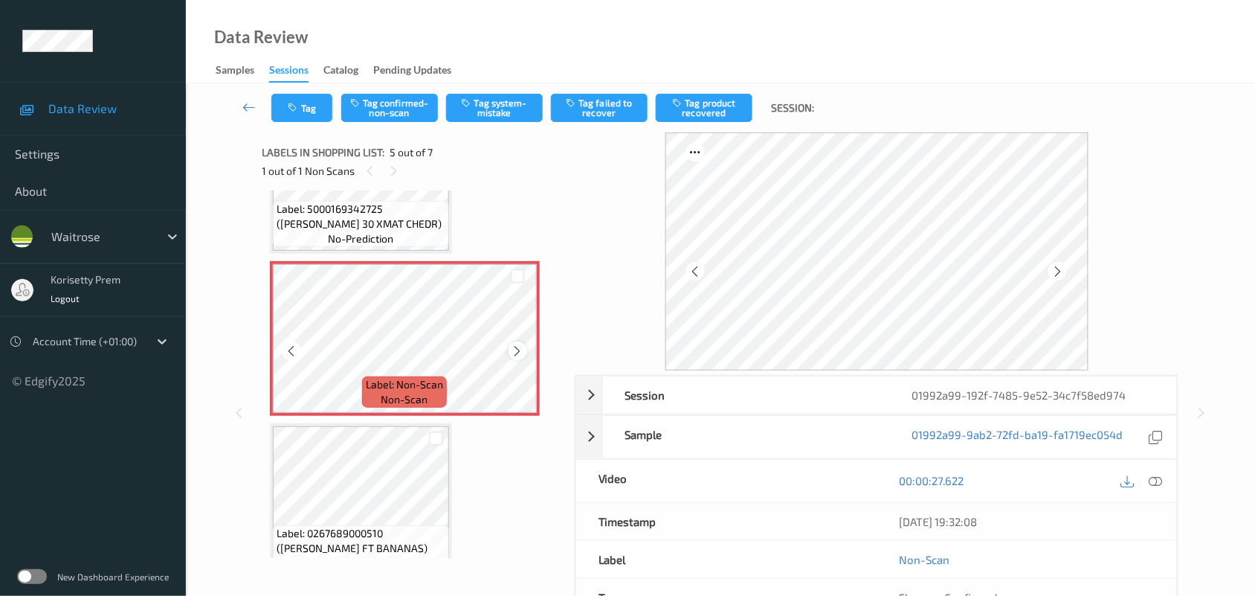
click at [519, 344] on icon at bounding box center [518, 350] width 13 height 13
click at [512, 347] on icon at bounding box center [518, 350] width 13 height 13
click at [395, 113] on button "Tag confirmed-non-scan" at bounding box center [389, 108] width 97 height 28
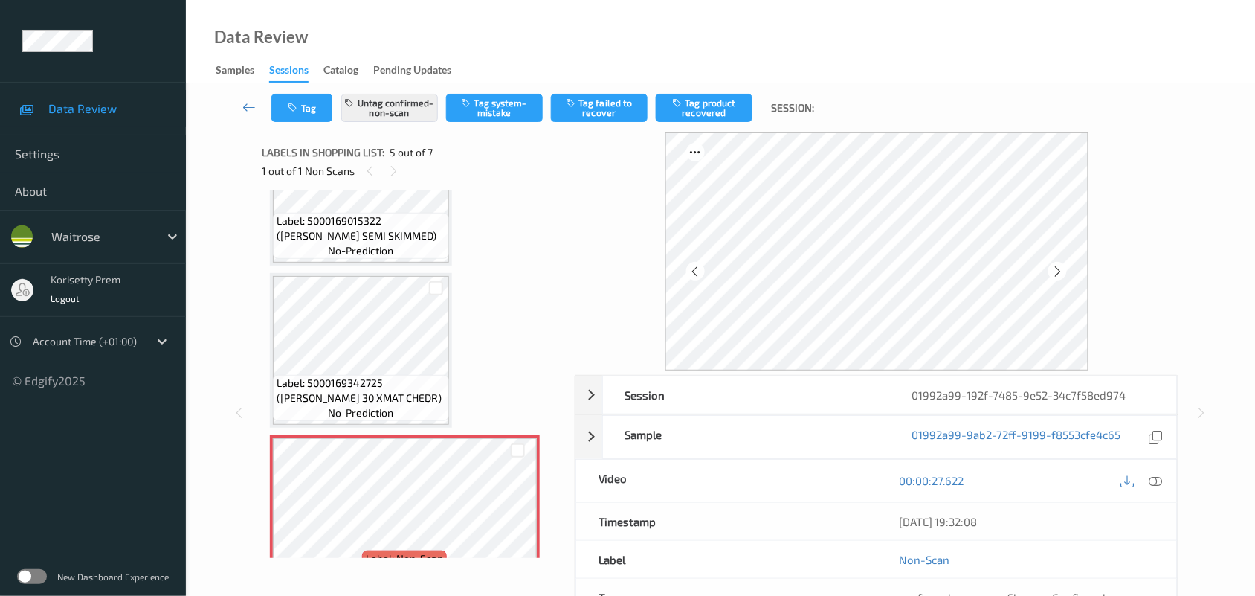
scroll to position [399, 0]
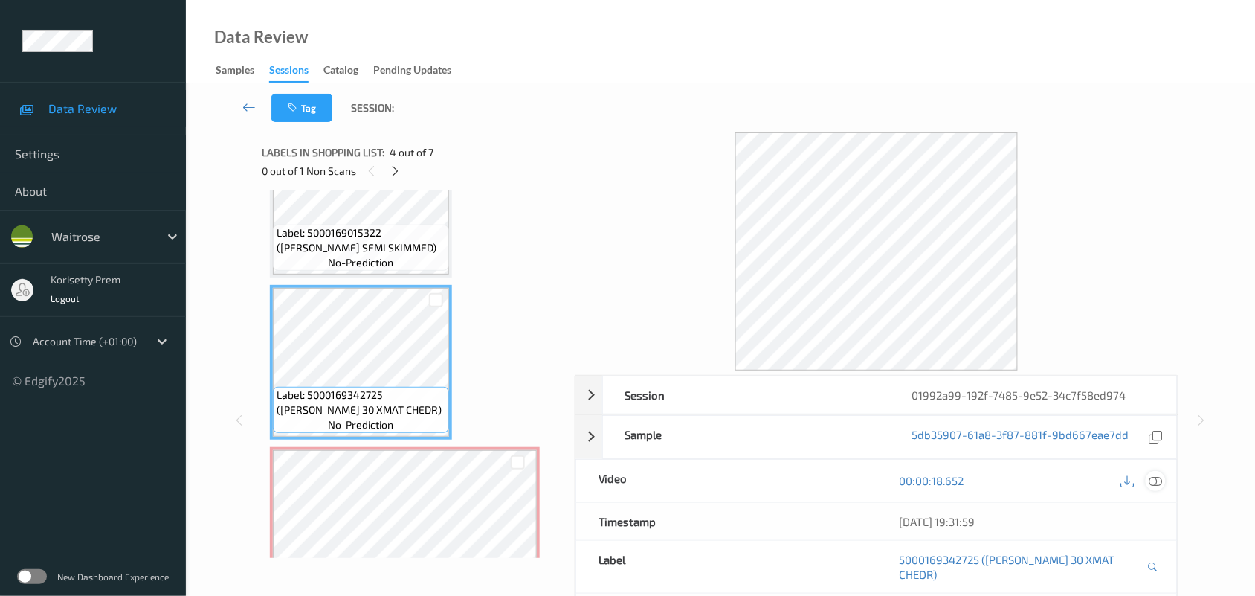
click at [1158, 484] on icon at bounding box center [1155, 480] width 13 height 13
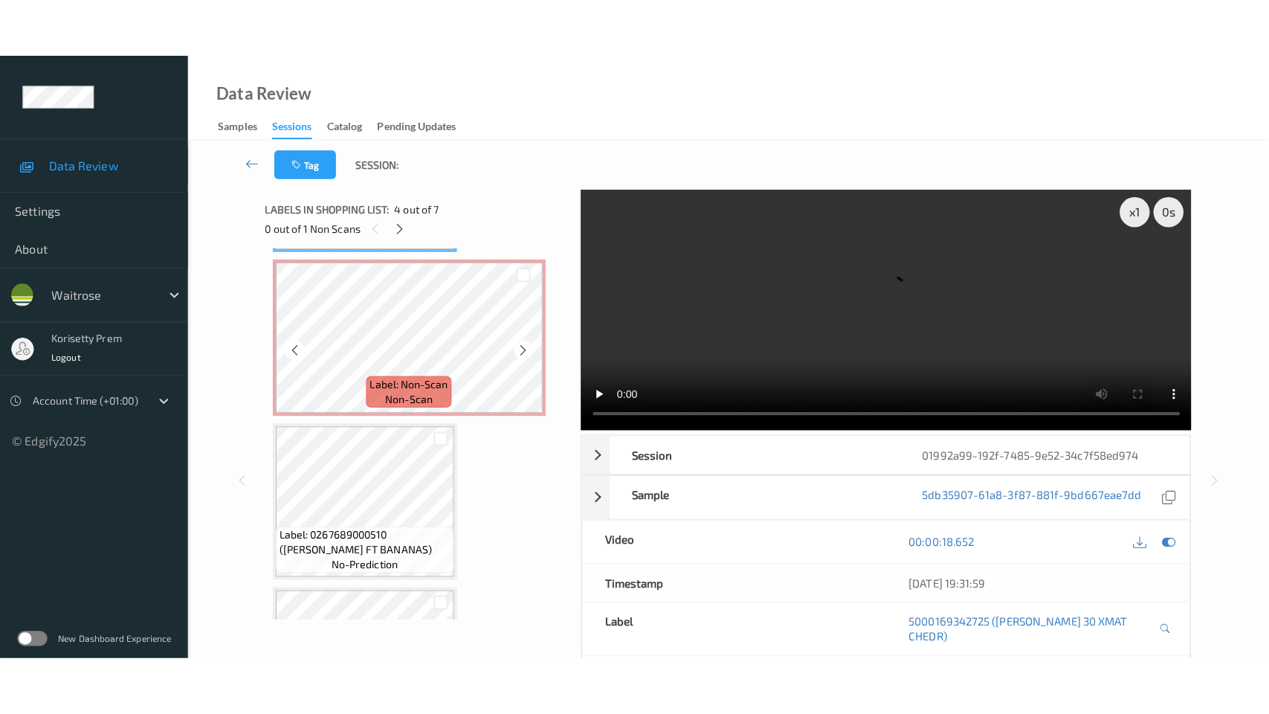
scroll to position [678, 0]
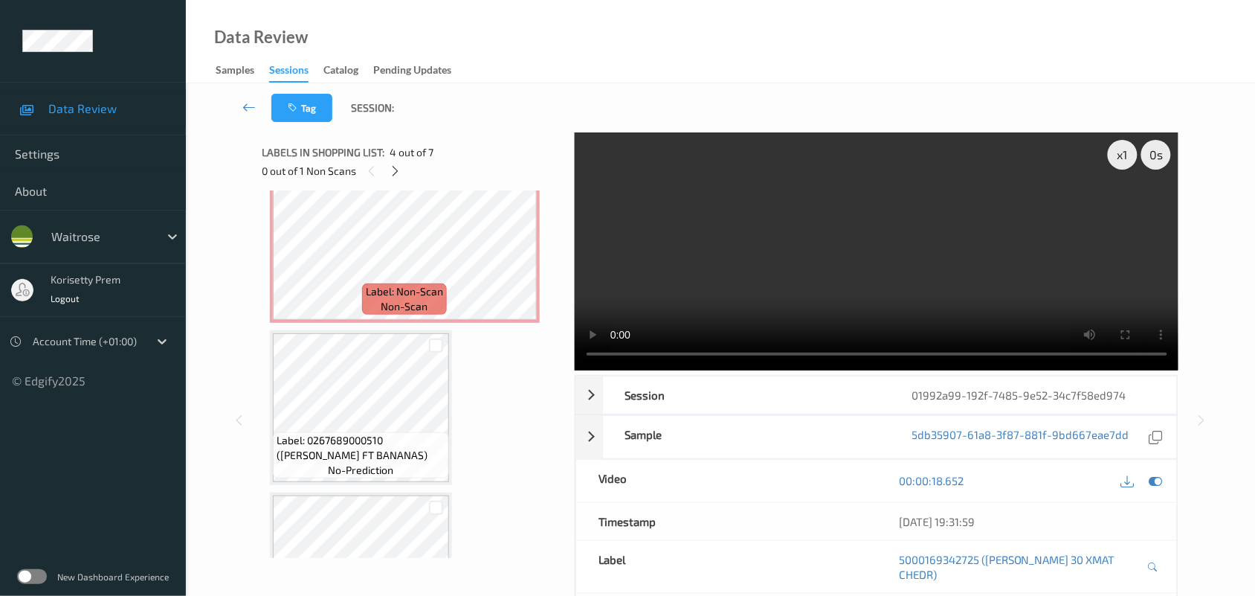
click at [738, 262] on video at bounding box center [877, 251] width 604 height 238
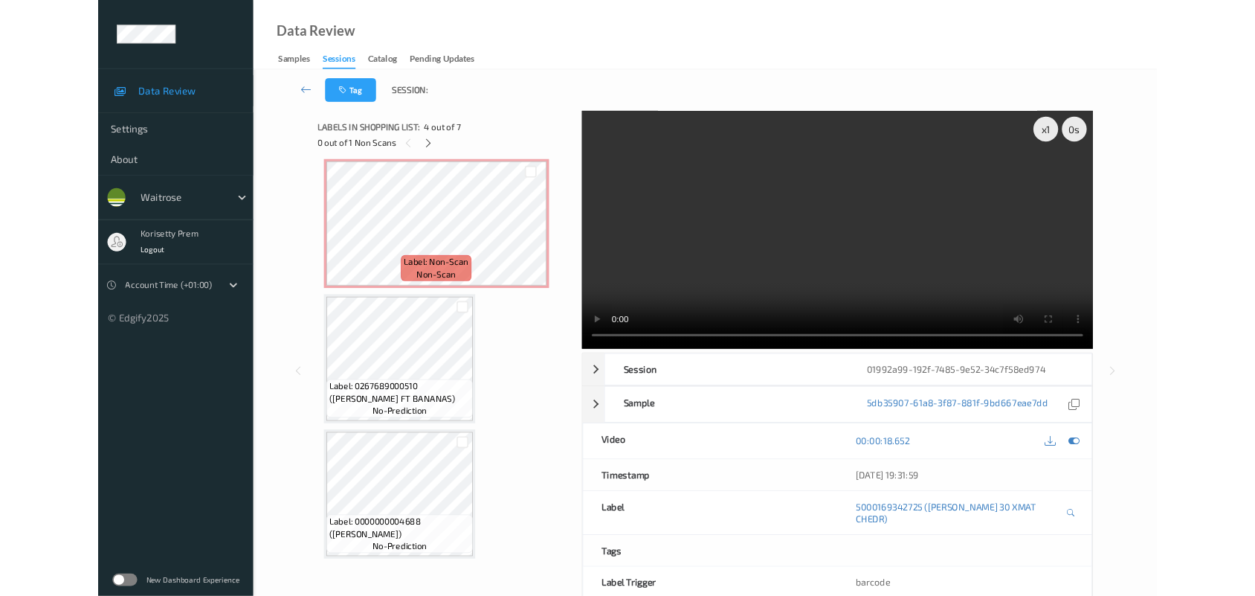
scroll to position [654, 0]
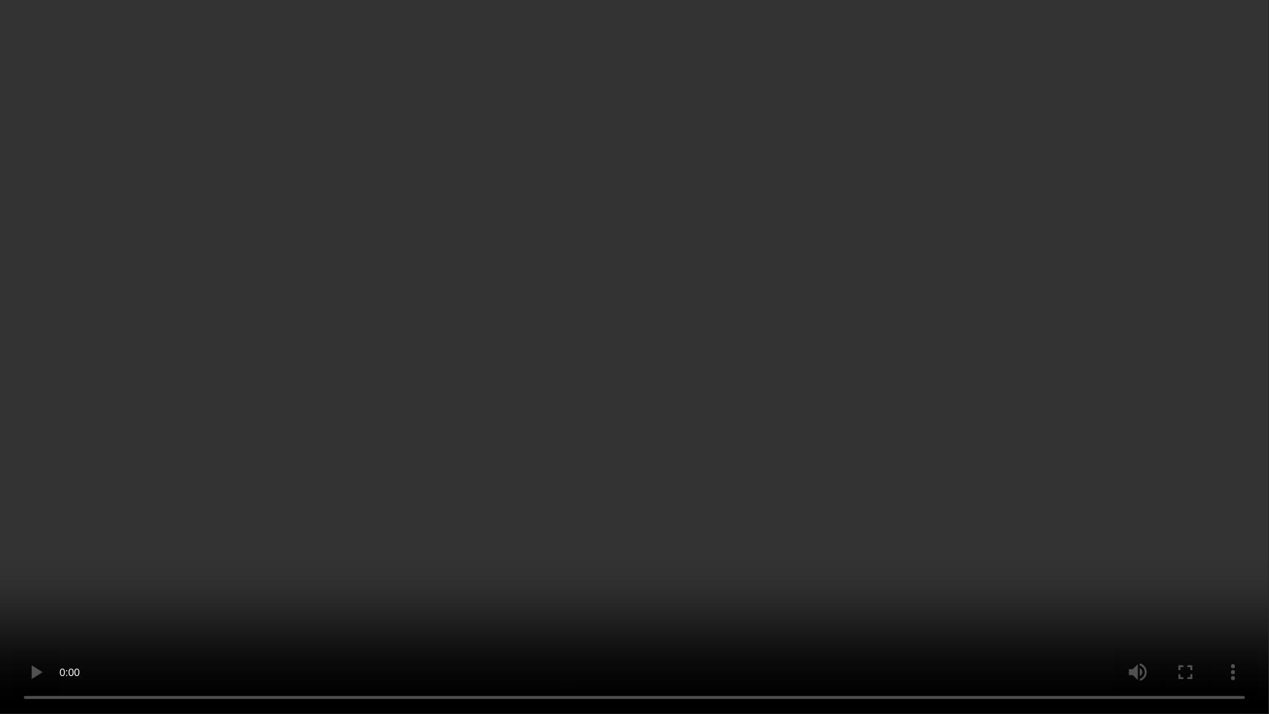
click at [920, 526] on video at bounding box center [634, 357] width 1269 height 714
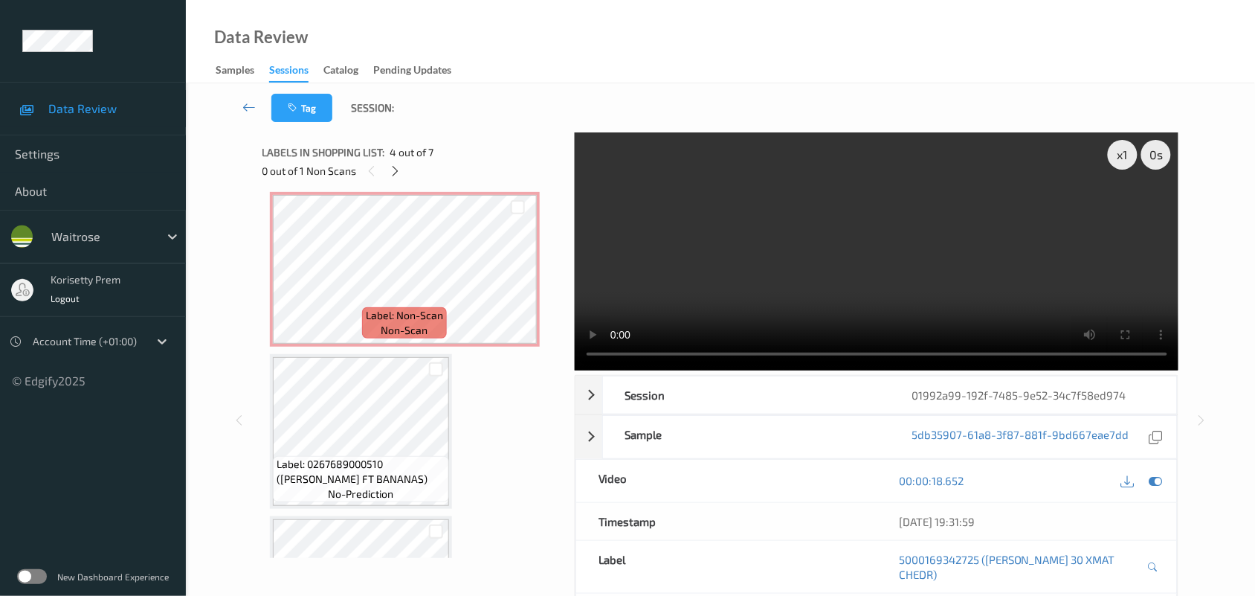
click at [422, 323] on span "non-scan" at bounding box center [404, 330] width 47 height 15
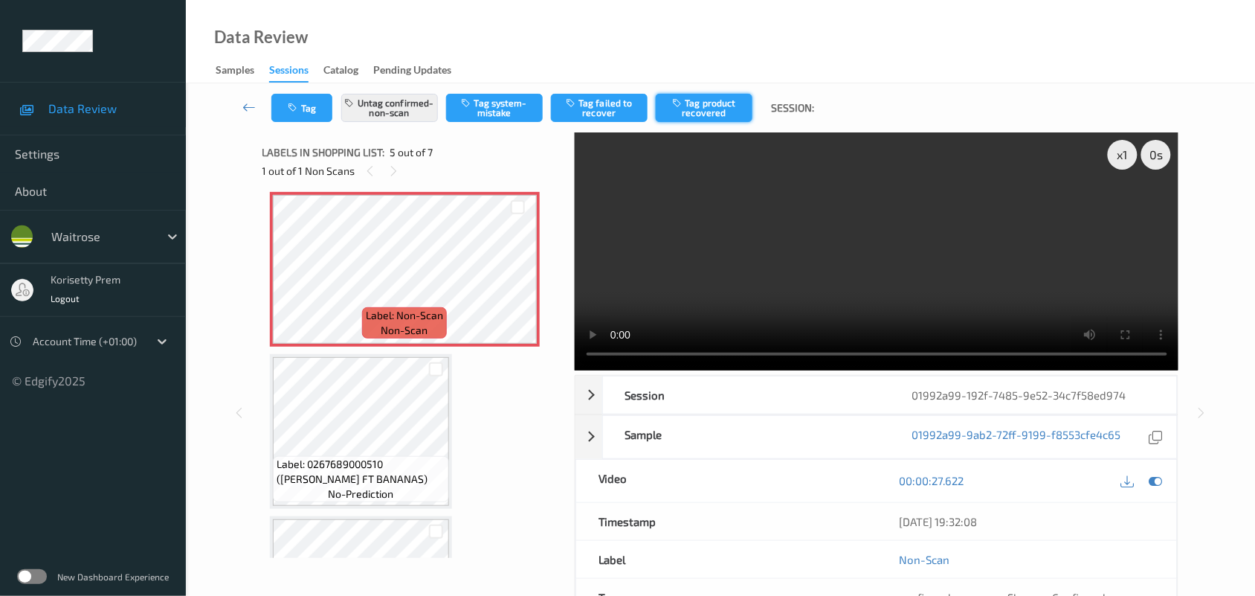
click at [700, 98] on button "Tag product recovered" at bounding box center [704, 108] width 97 height 28
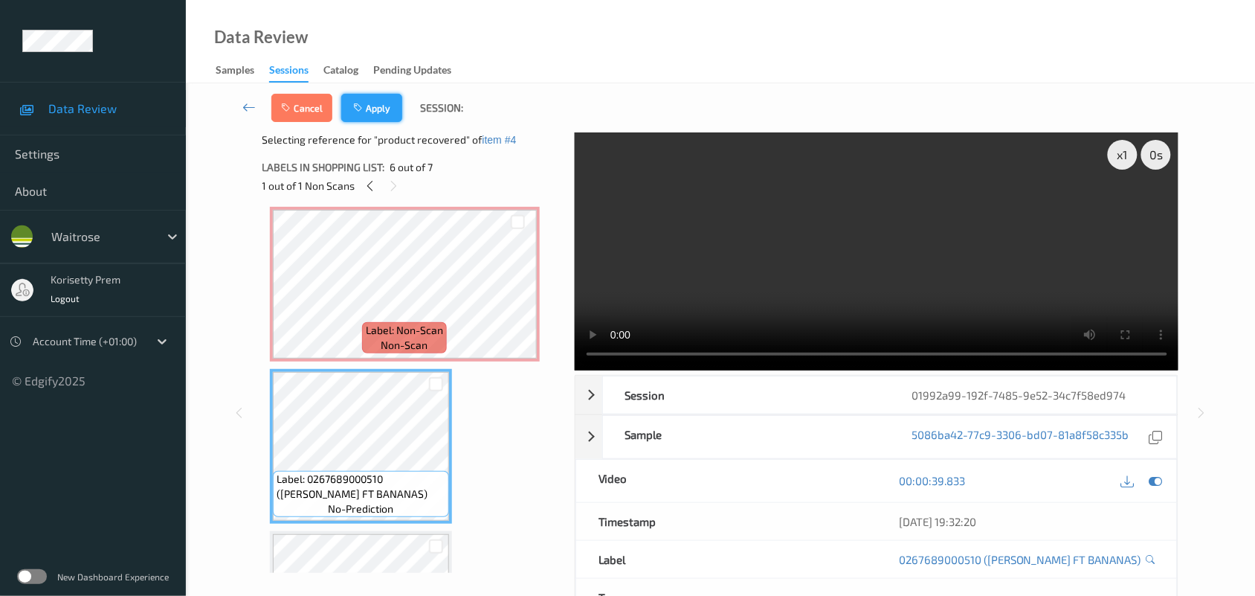
click at [384, 110] on button "Apply" at bounding box center [371, 108] width 61 height 28
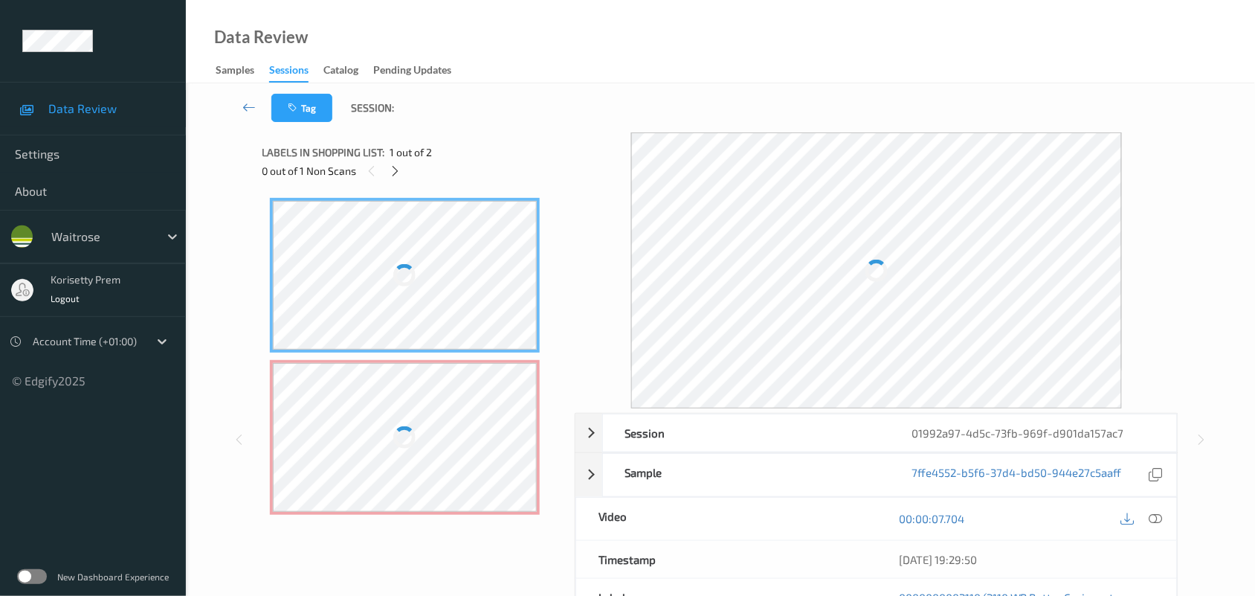
click at [607, 162] on div at bounding box center [877, 270] width 604 height 276
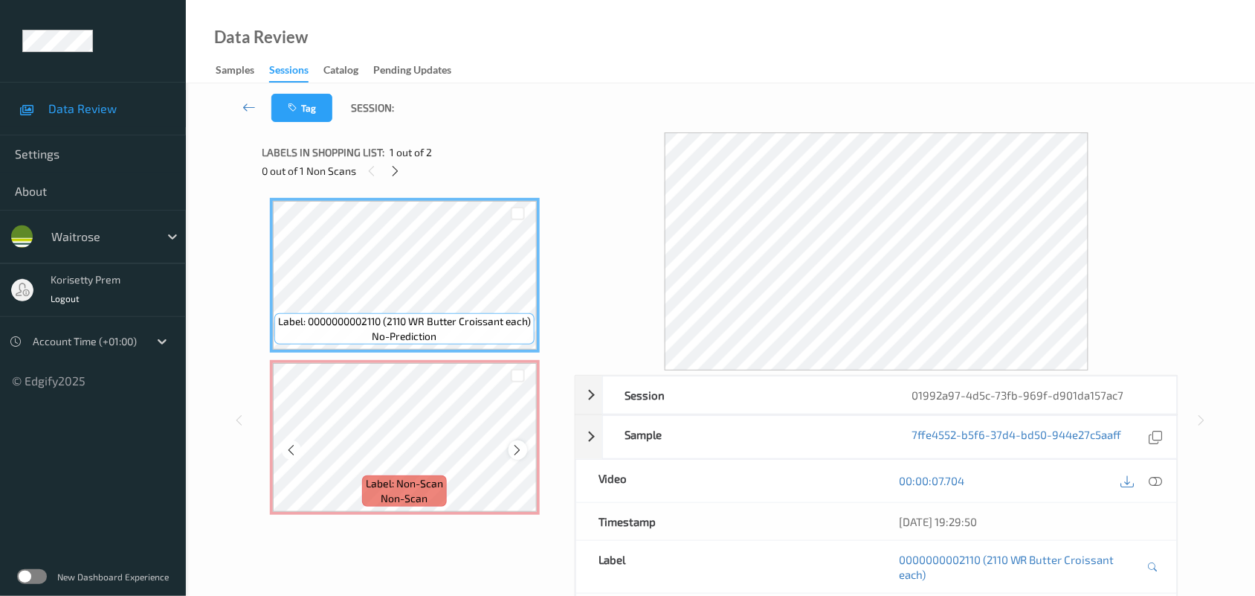
click at [517, 450] on icon at bounding box center [518, 449] width 13 height 13
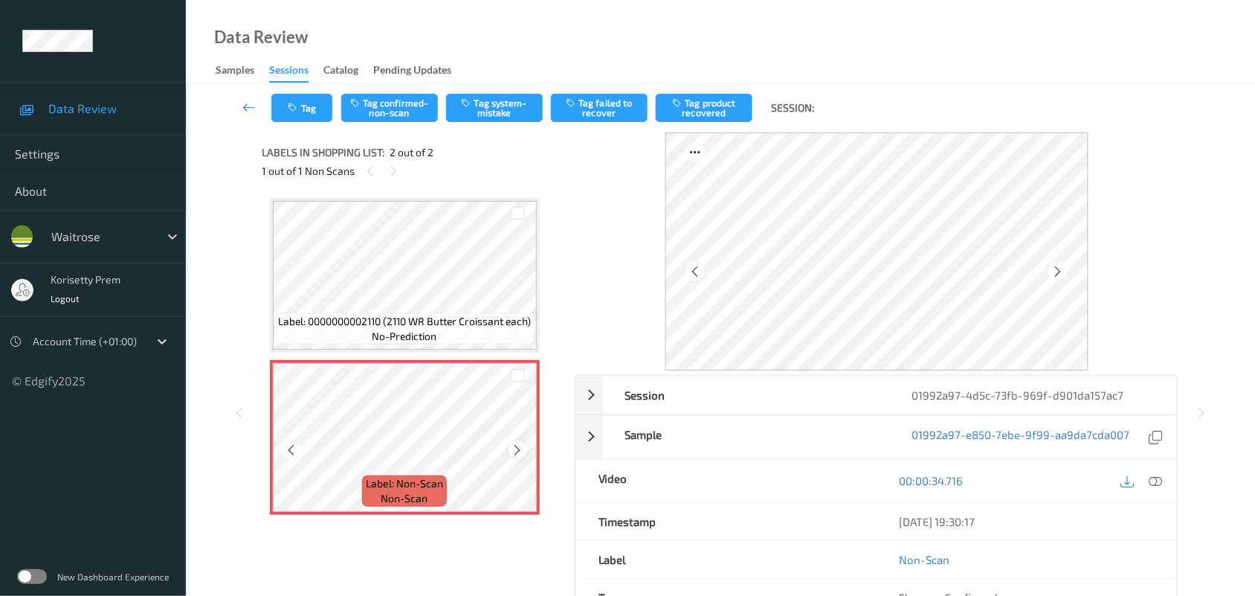
click at [517, 450] on icon at bounding box center [518, 449] width 13 height 13
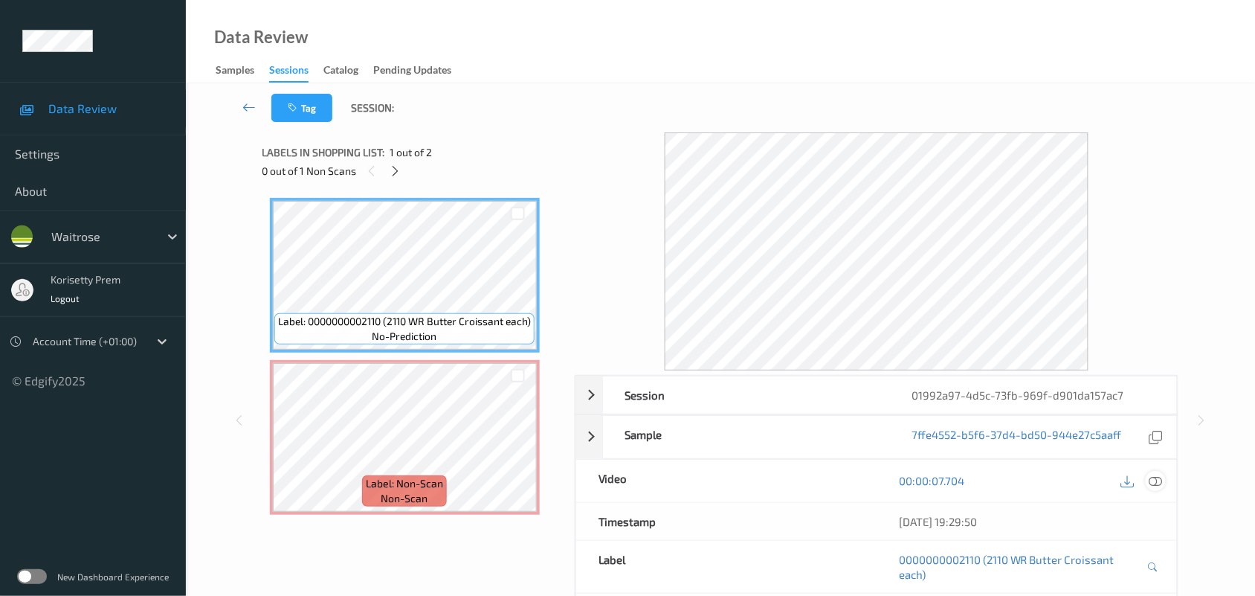
click at [1155, 483] on icon at bounding box center [1155, 480] width 13 height 13
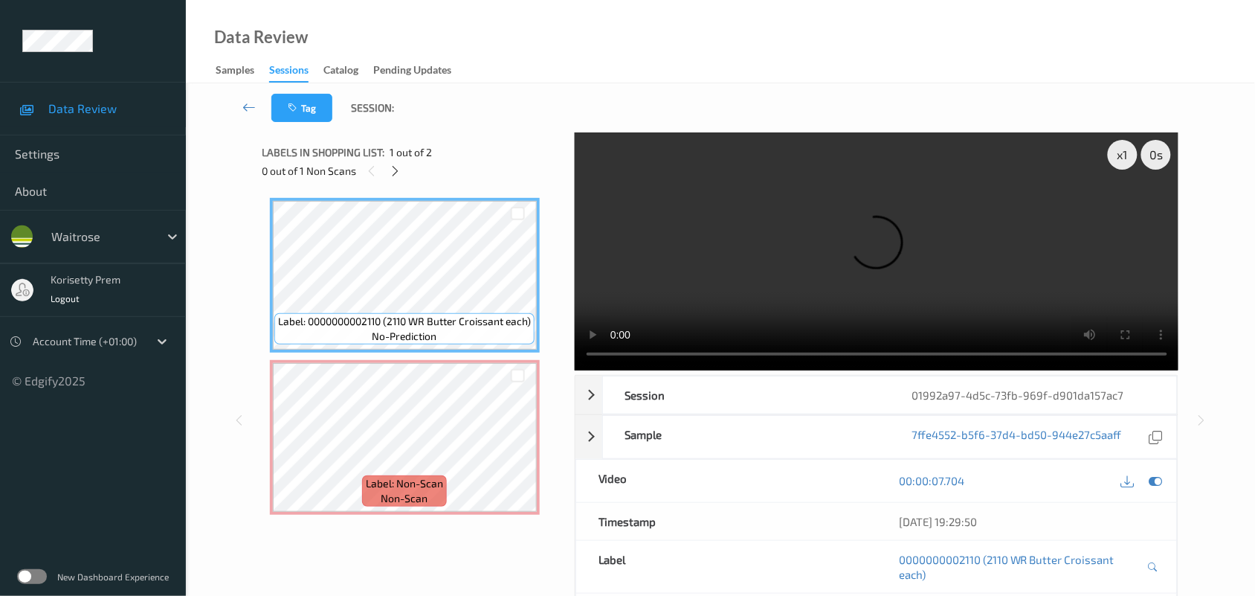
click at [800, 213] on video at bounding box center [877, 251] width 604 height 238
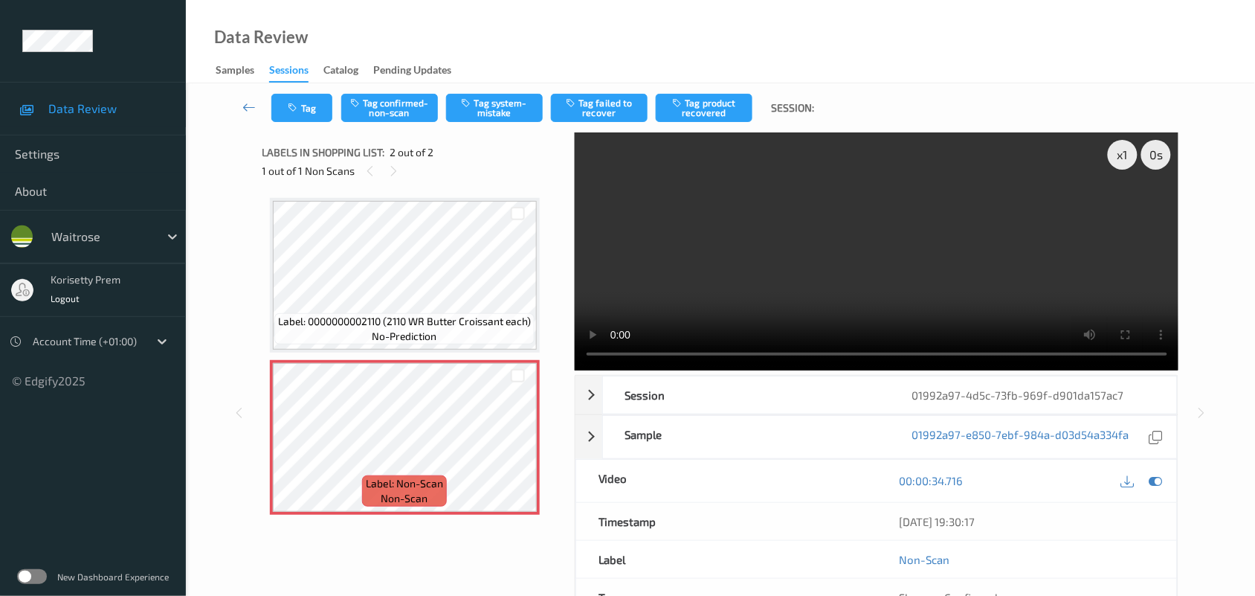
click at [767, 303] on video at bounding box center [877, 251] width 604 height 238
click at [523, 105] on button "Tag system-mistake" at bounding box center [494, 108] width 97 height 28
click at [302, 108] on button "Tag" at bounding box center [301, 108] width 61 height 28
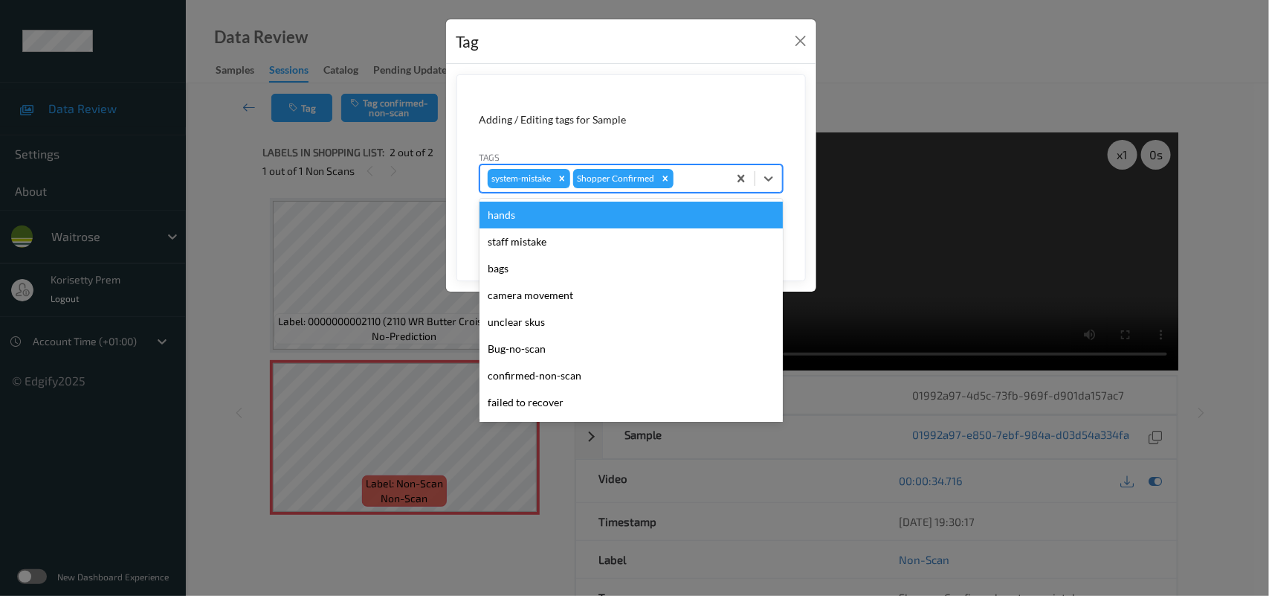
click at [712, 183] on div at bounding box center [699, 179] width 44 height 18
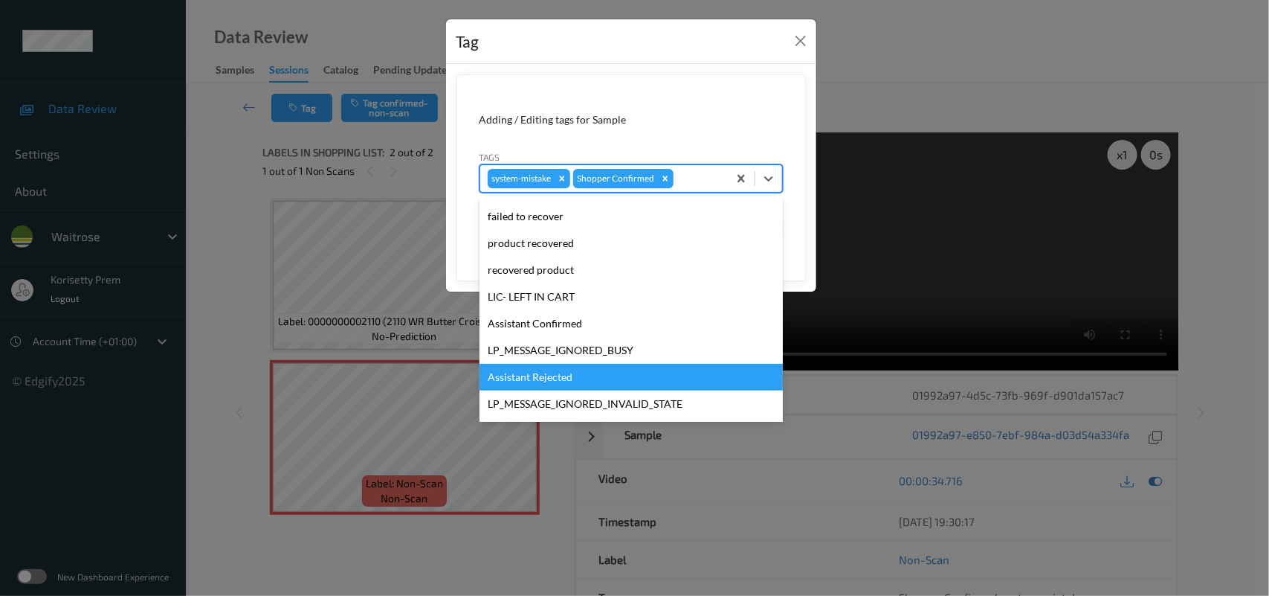
scroll to position [344, 0]
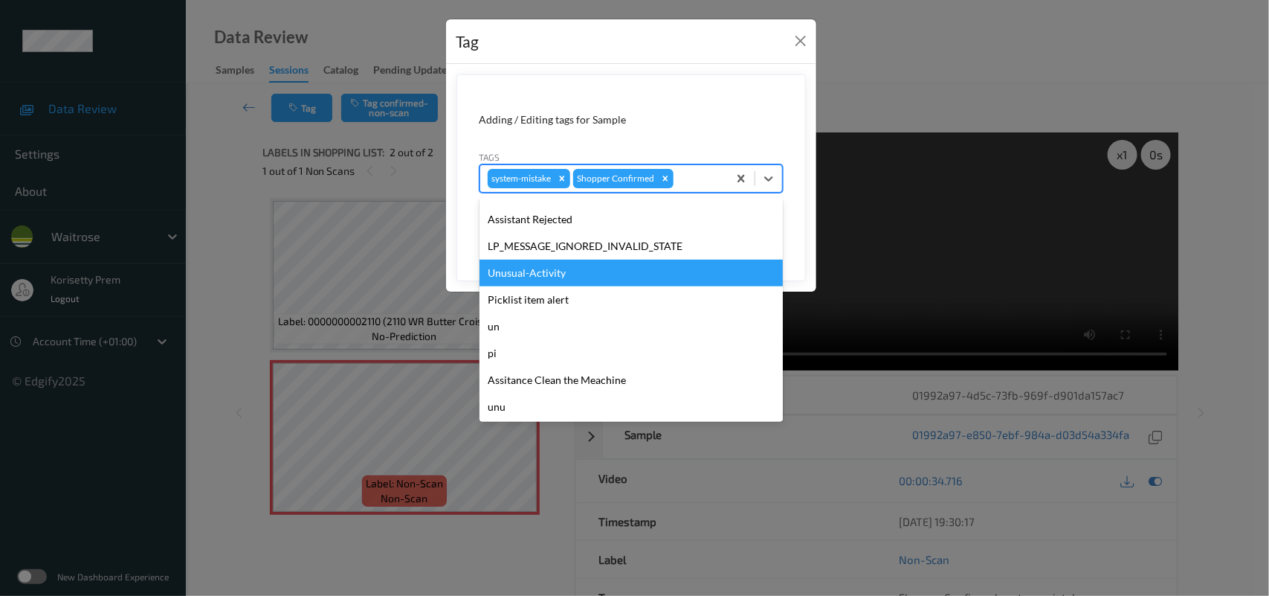
click at [555, 276] on div "Unusual-Activity" at bounding box center [631, 272] width 303 height 27
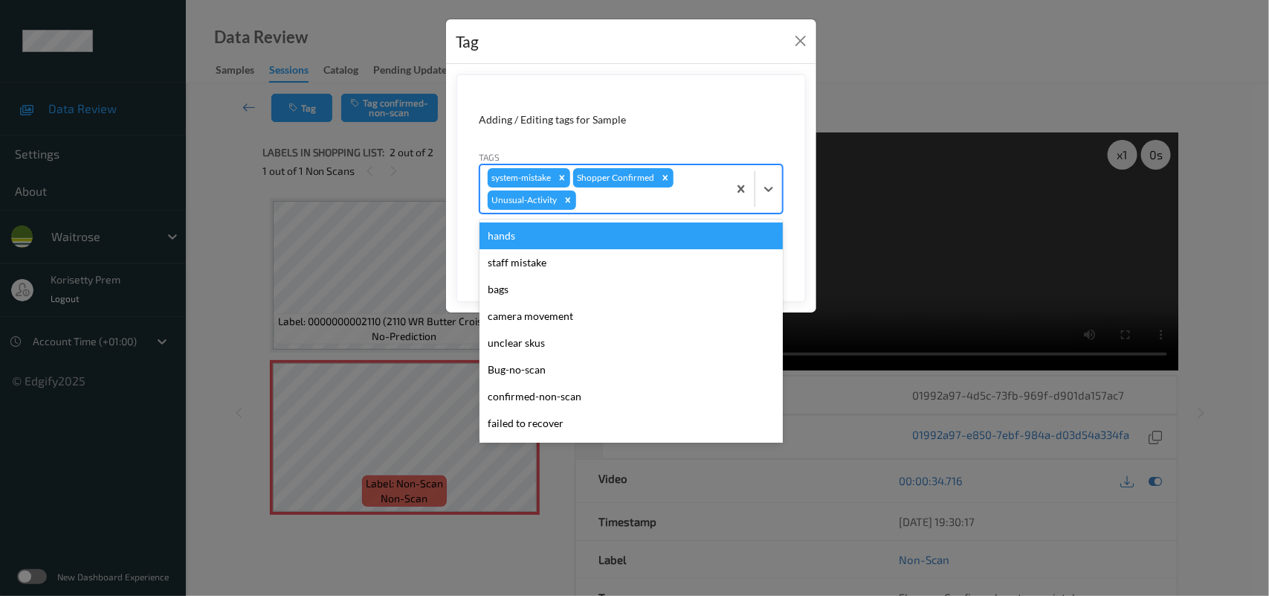
click at [617, 201] on div at bounding box center [649, 200] width 141 height 18
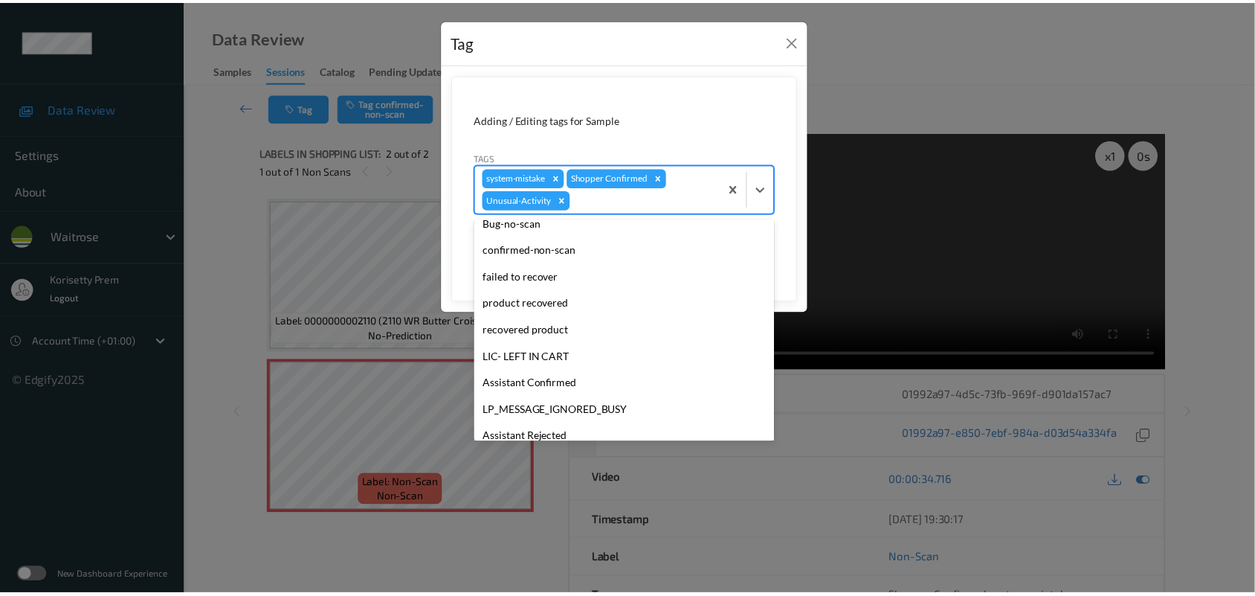
scroll to position [317, 0]
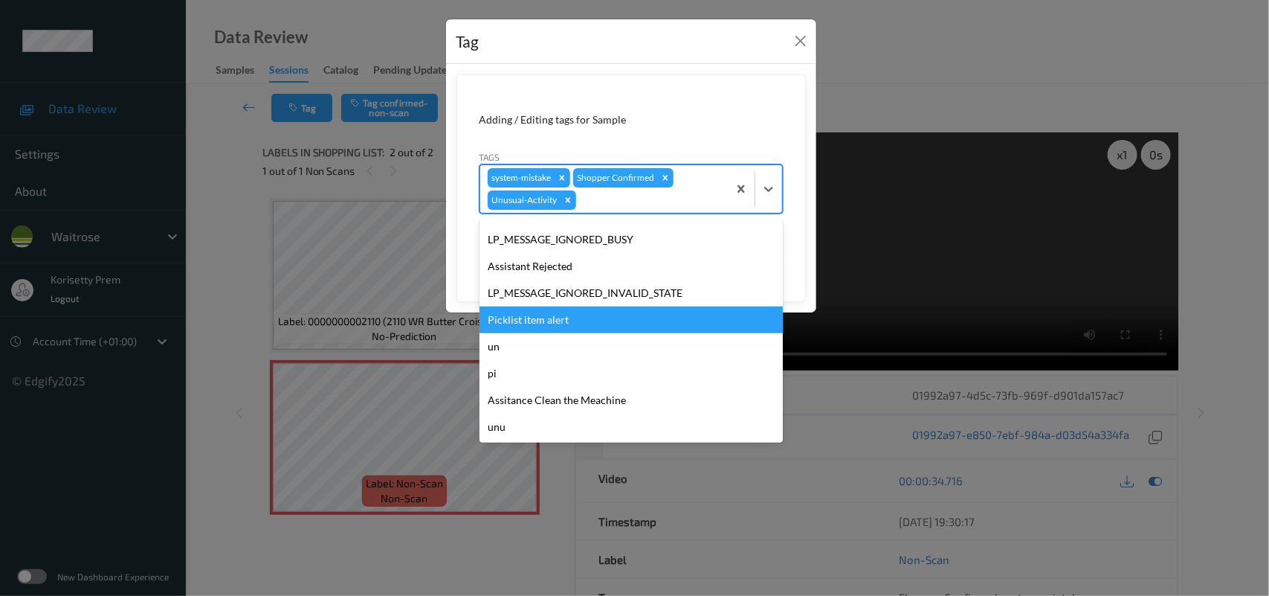
click at [566, 328] on div "Picklist item alert" at bounding box center [631, 319] width 303 height 27
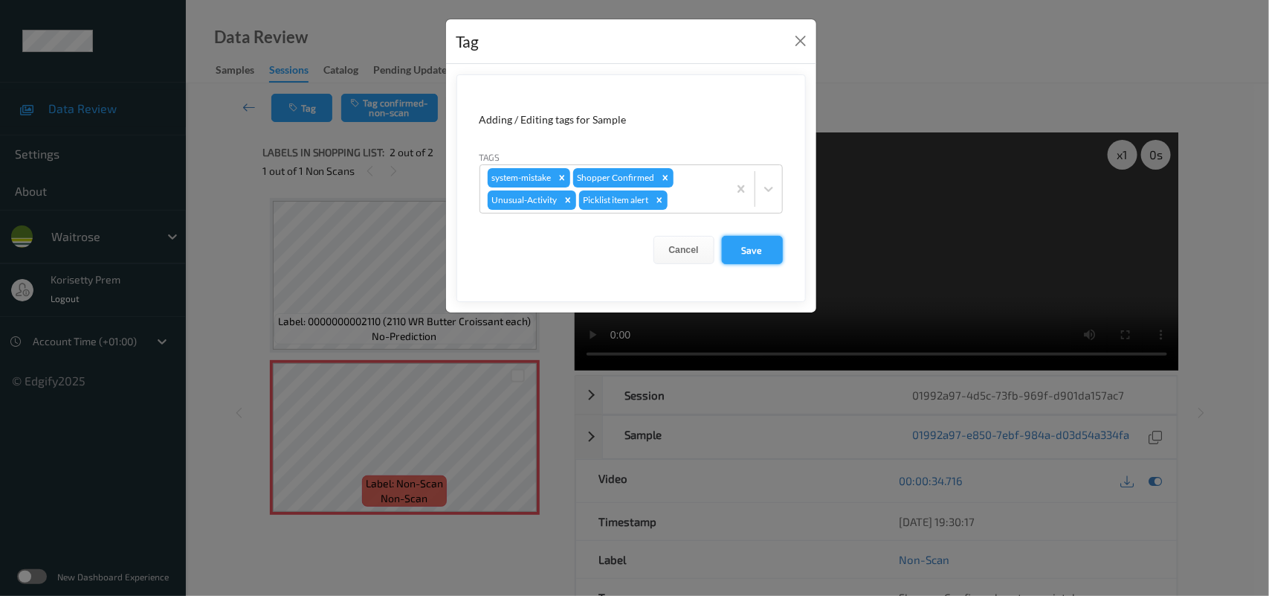
click at [752, 251] on button "Save" at bounding box center [752, 250] width 61 height 28
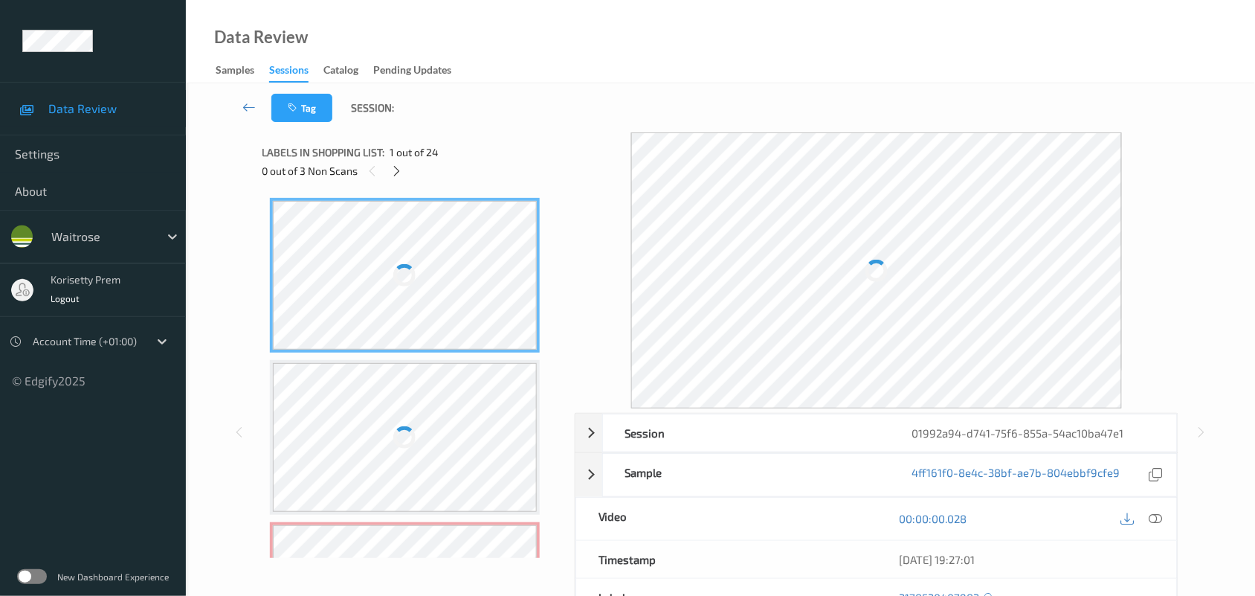
click at [577, 83] on div "Tag Session:" at bounding box center [720, 107] width 1008 height 49
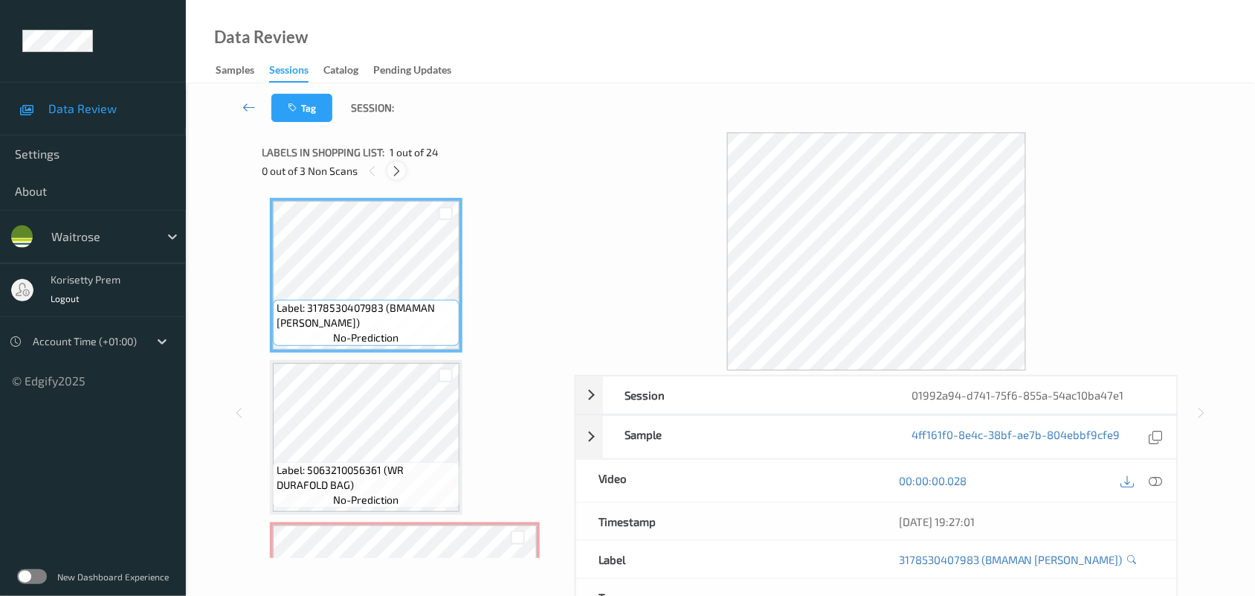
click at [402, 169] on icon at bounding box center [396, 170] width 13 height 13
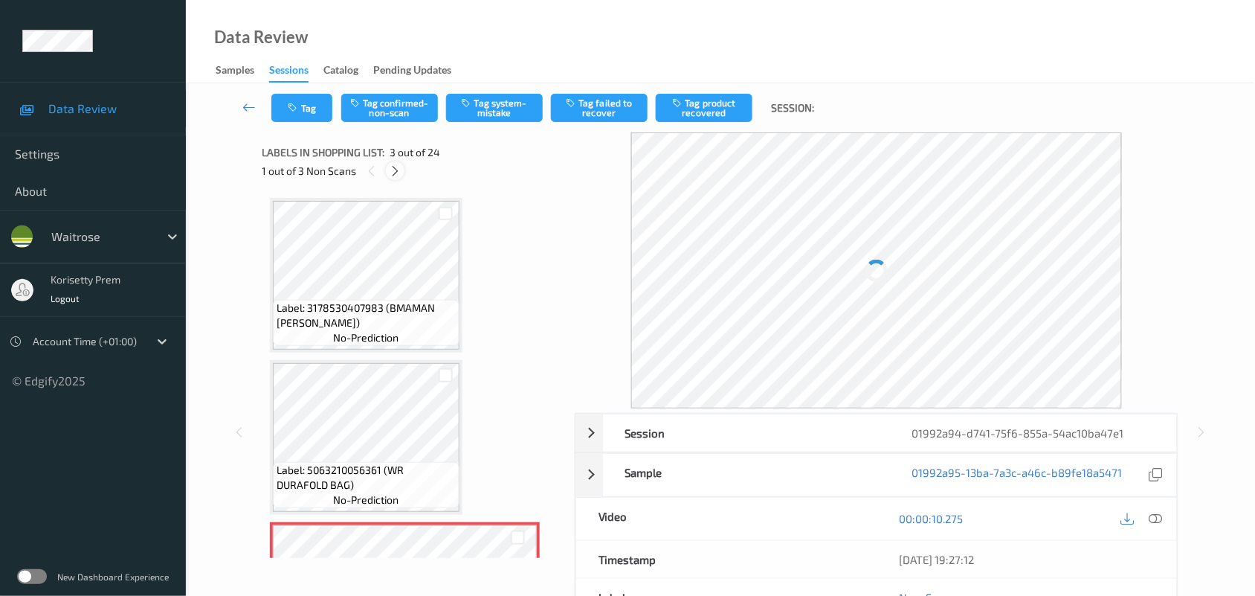
scroll to position [169, 0]
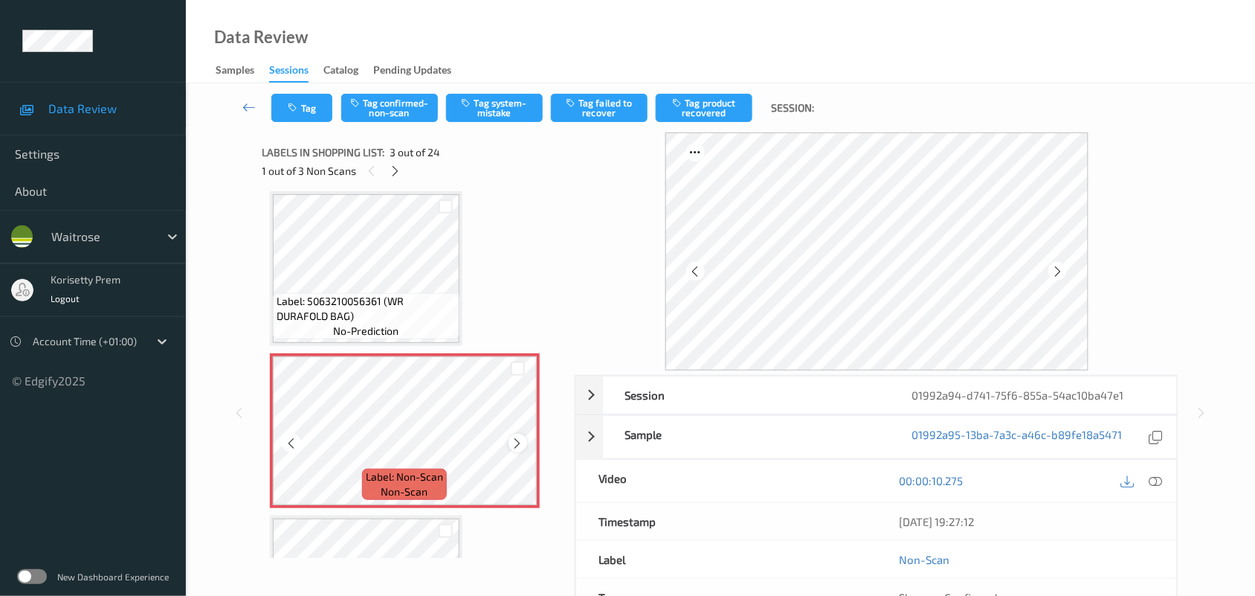
click at [515, 443] on icon at bounding box center [518, 442] width 13 height 13
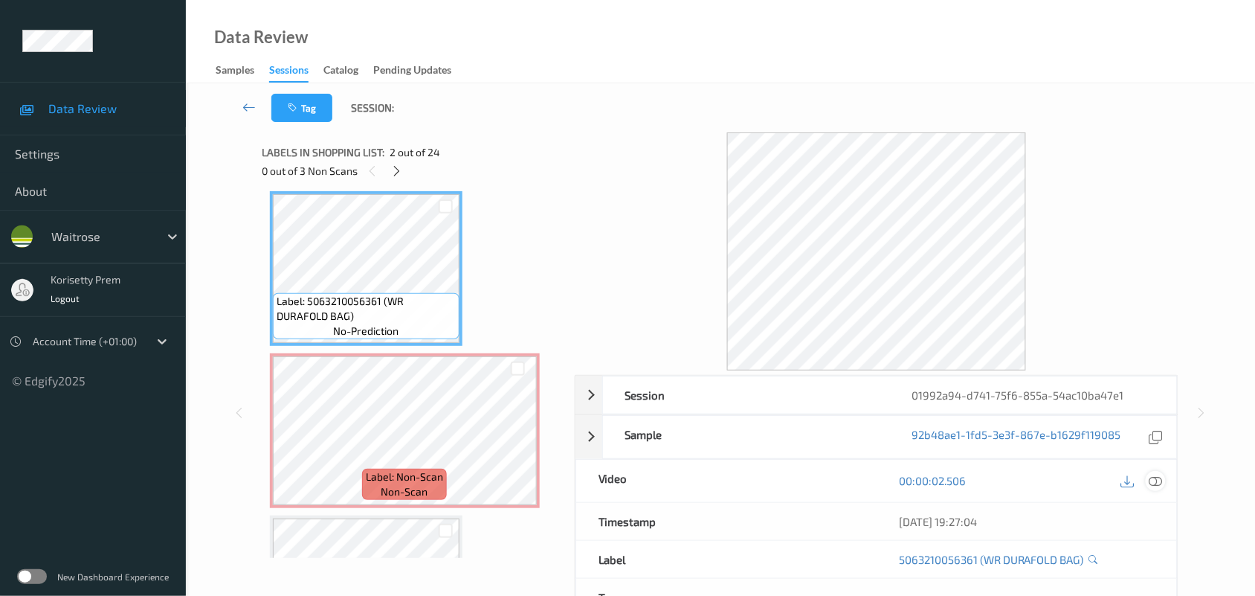
click at [1160, 477] on icon at bounding box center [1155, 480] width 13 height 13
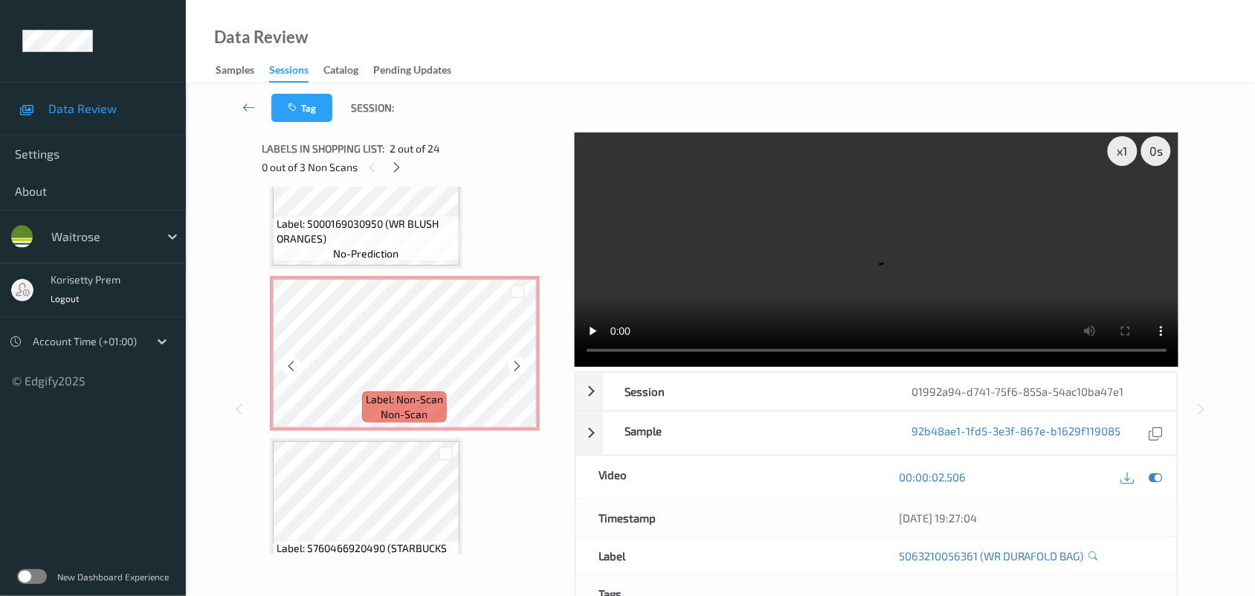
scroll to position [1656, 0]
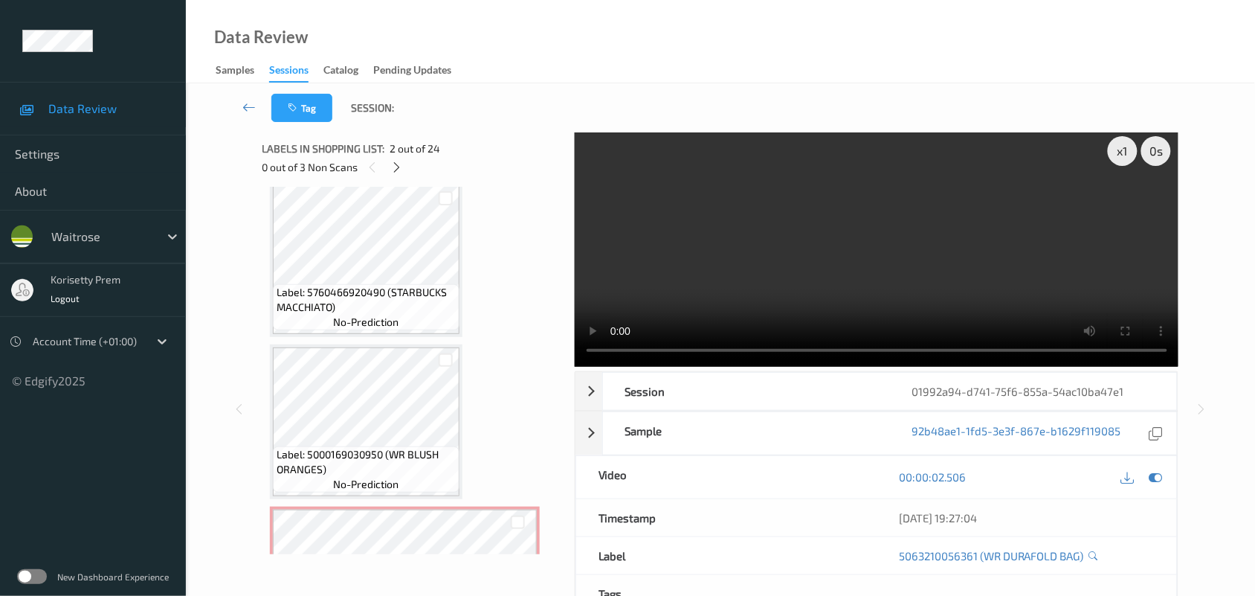
click at [764, 260] on video at bounding box center [877, 248] width 604 height 238
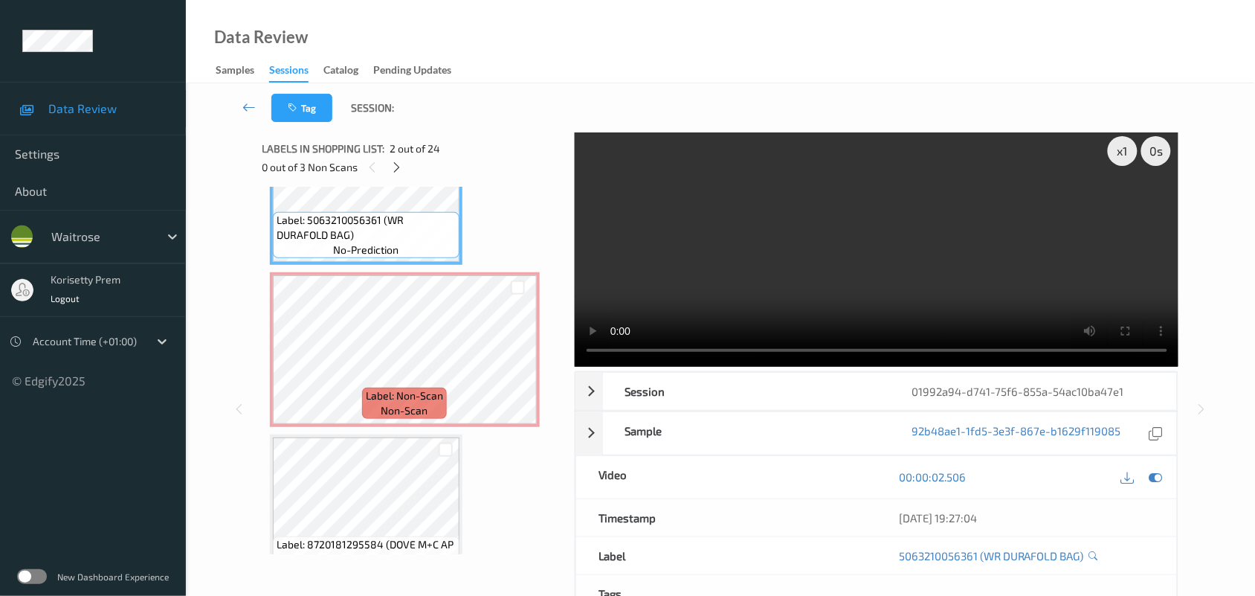
scroll to position [279, 0]
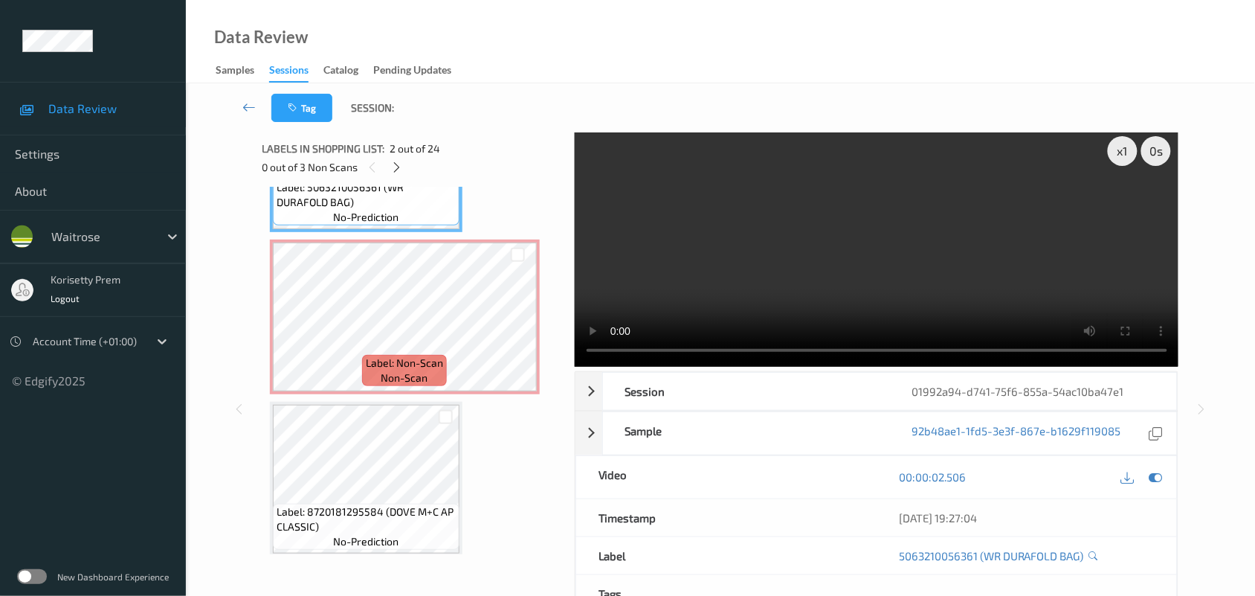
click at [781, 275] on video at bounding box center [877, 248] width 604 height 238
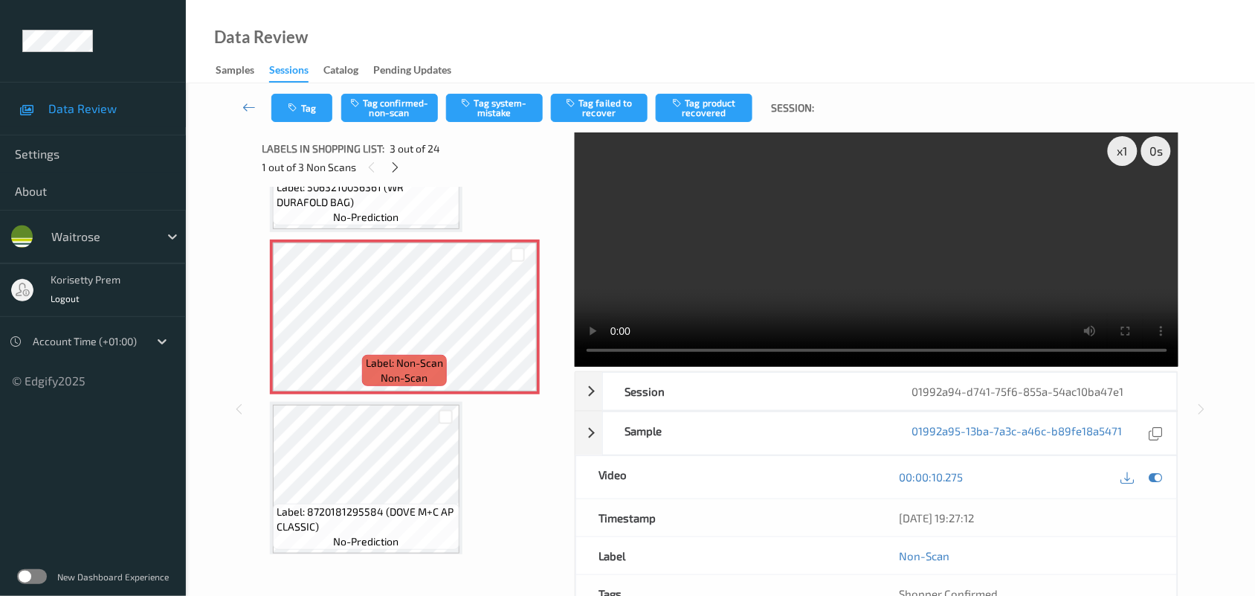
click at [696, 239] on video at bounding box center [877, 248] width 604 height 238
click at [622, 251] on video at bounding box center [877, 248] width 604 height 238
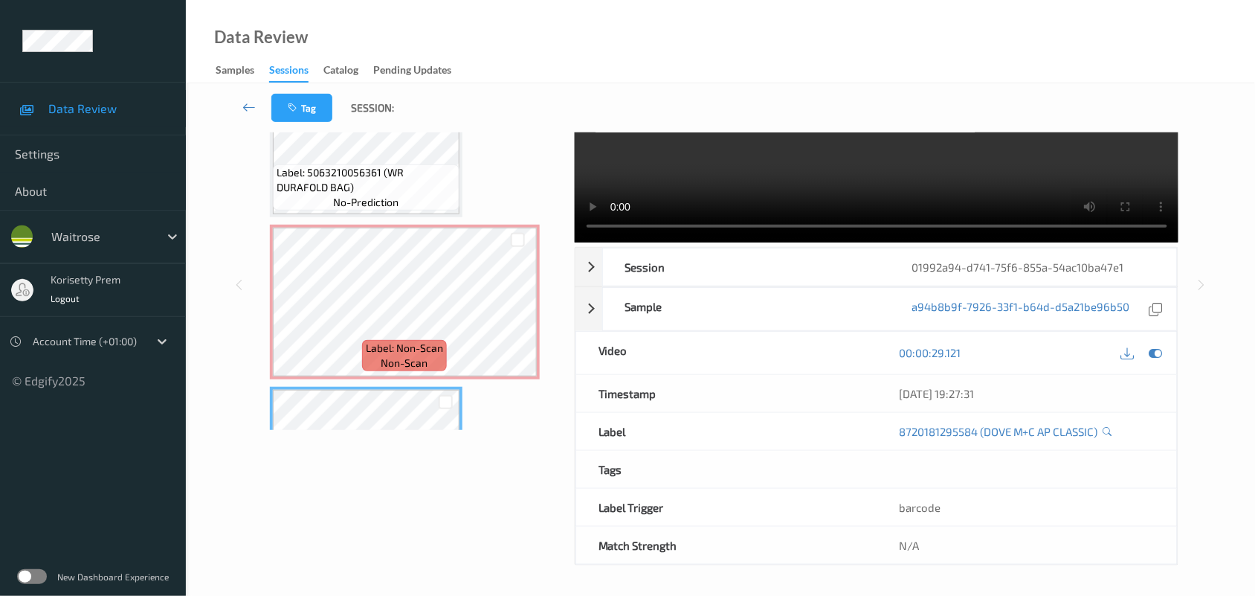
scroll to position [186, 0]
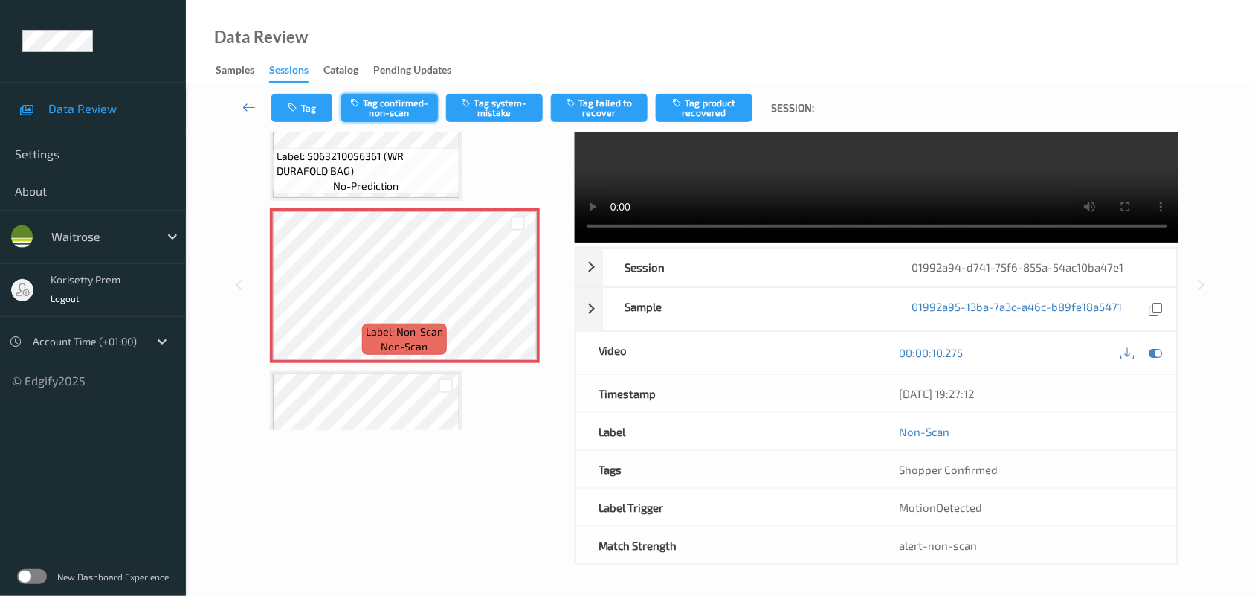
click at [387, 109] on button "Tag confirmed-non-scan" at bounding box center [389, 108] width 97 height 28
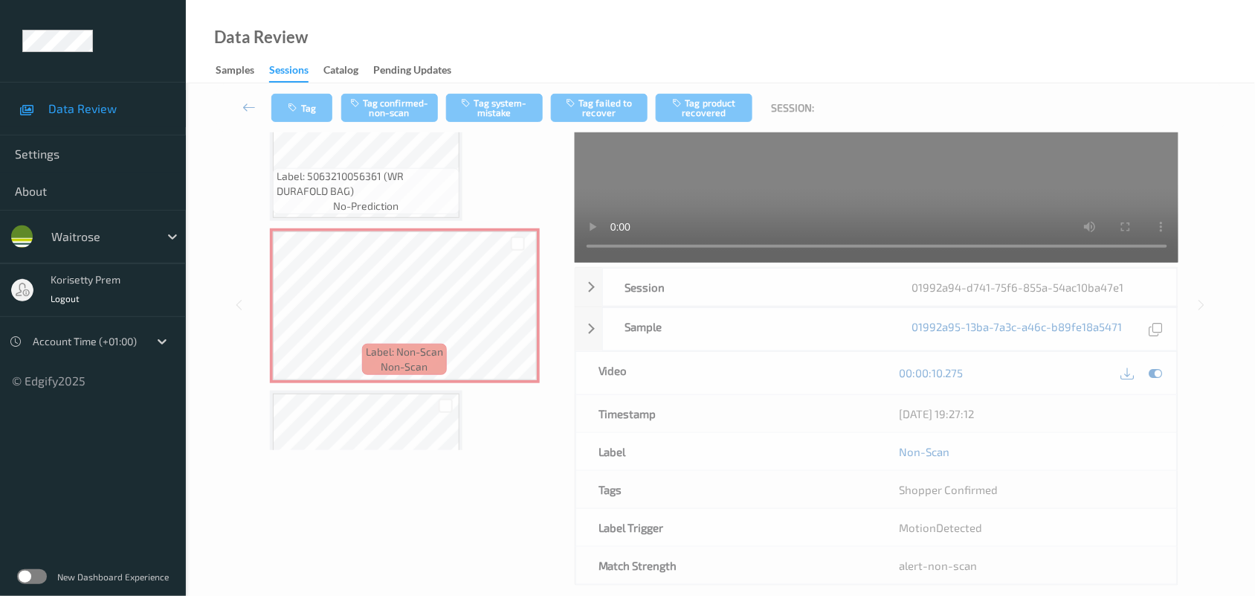
scroll to position [4, 0]
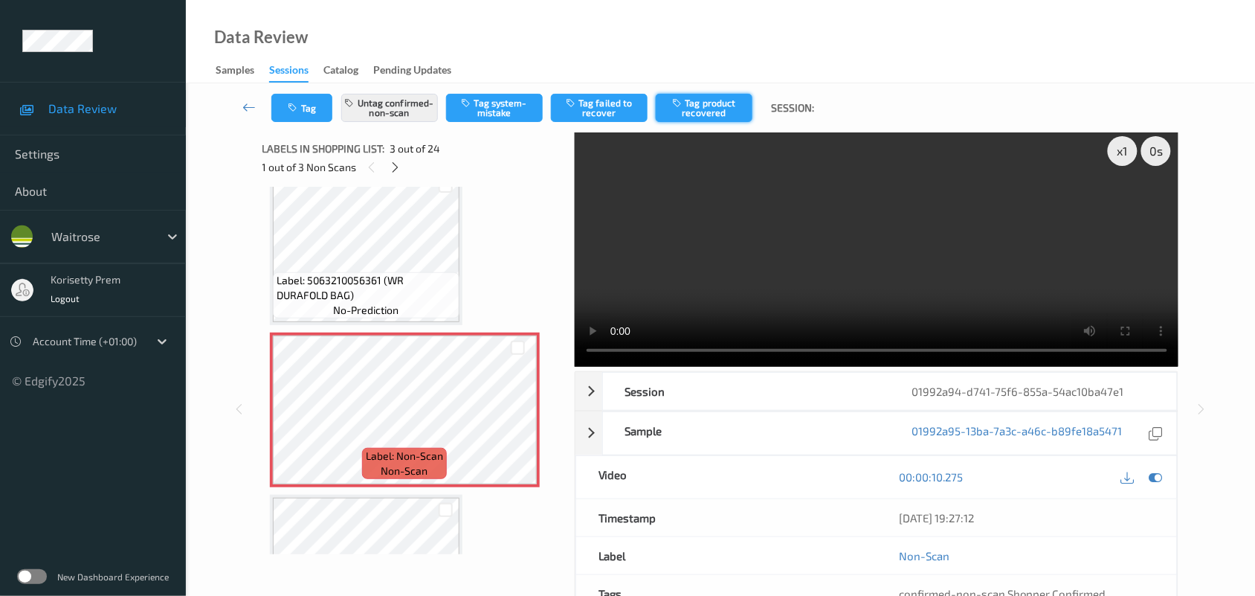
click at [689, 109] on button "Tag product recovered" at bounding box center [704, 108] width 97 height 28
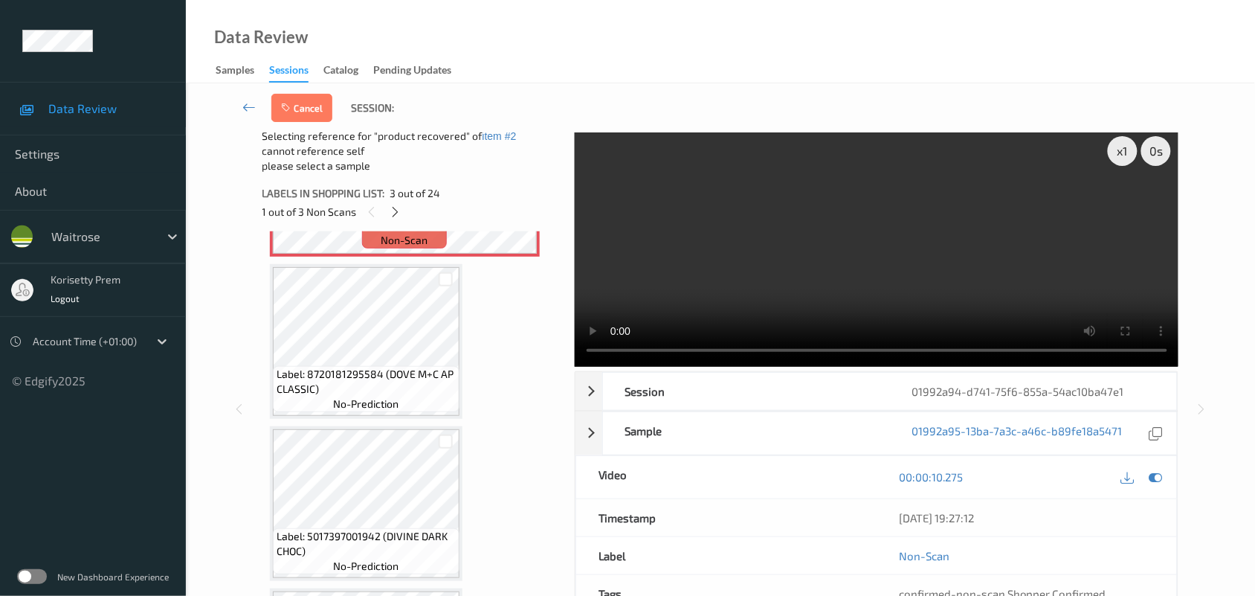
scroll to position [465, 0]
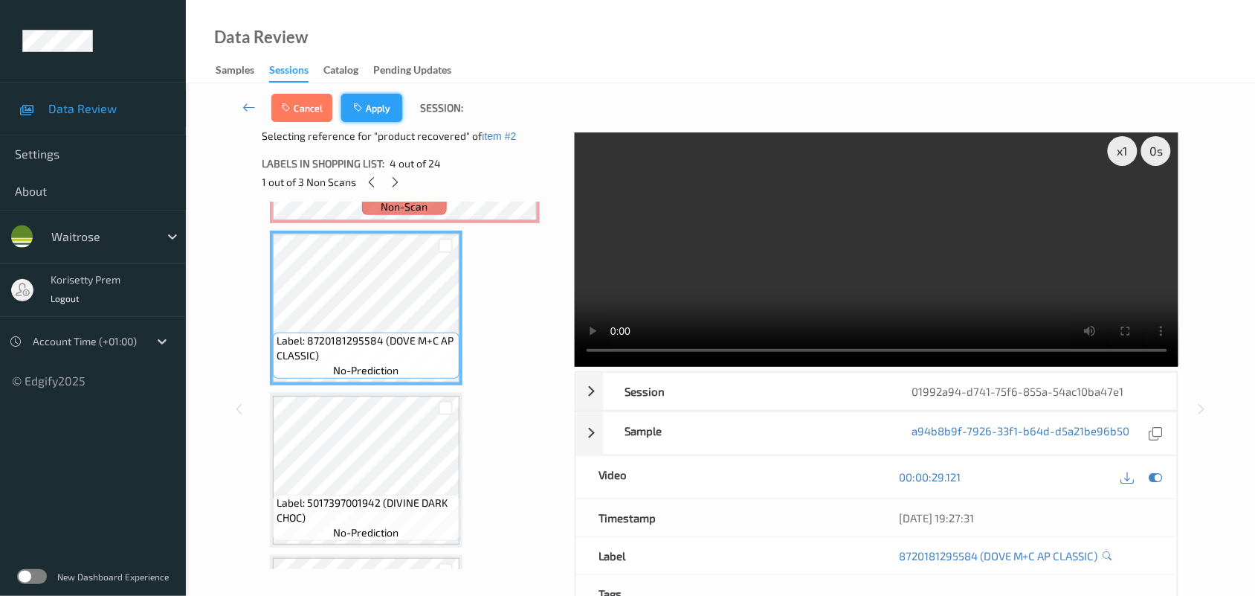
click at [368, 104] on button "Apply" at bounding box center [371, 108] width 61 height 28
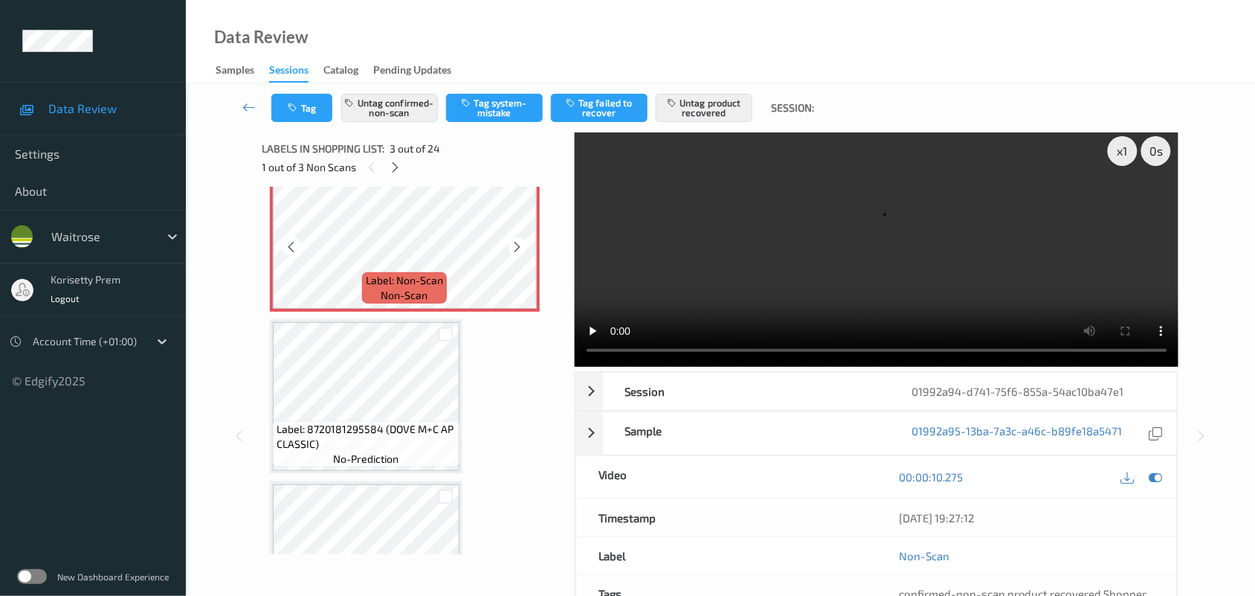
scroll to position [448, 0]
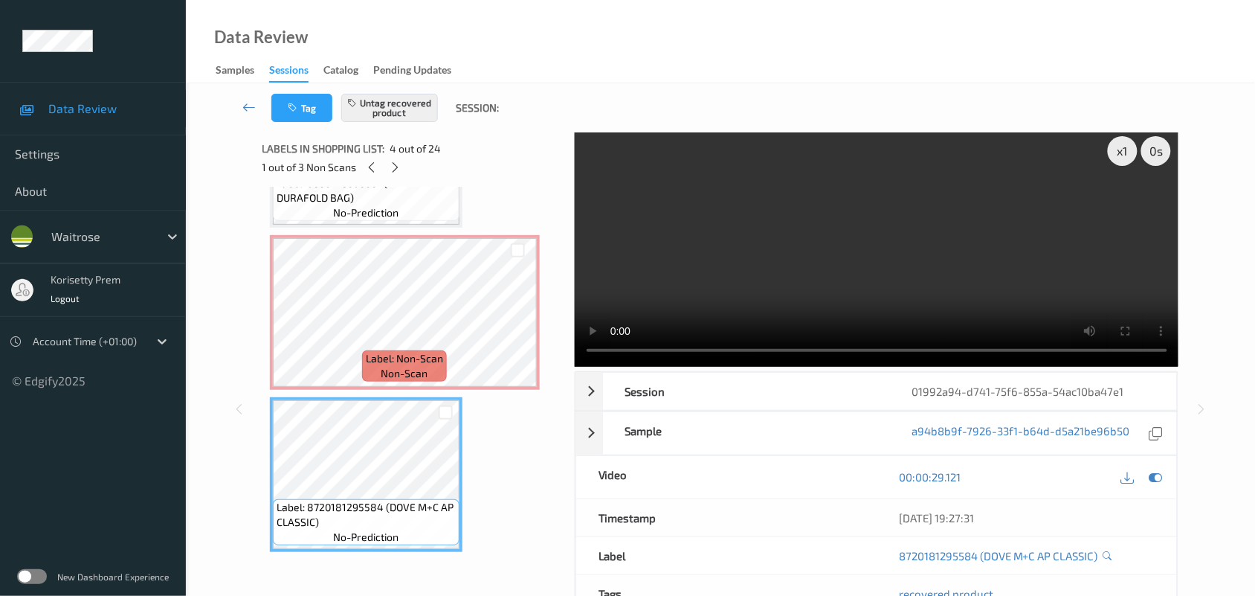
scroll to position [238, 0]
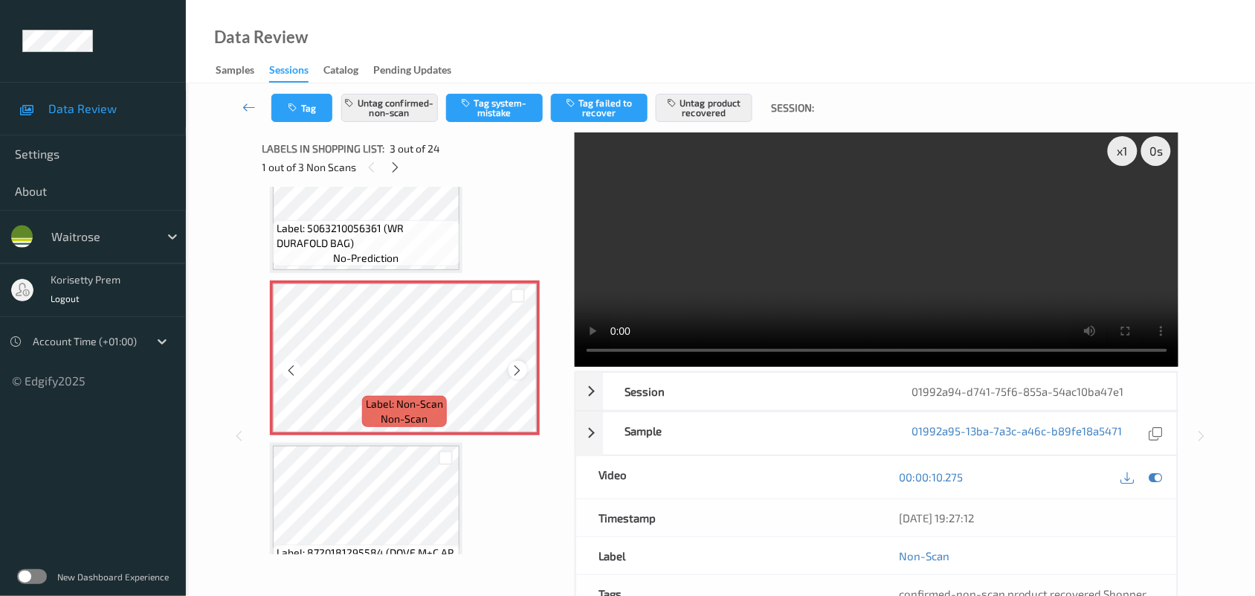
click at [510, 370] on div at bounding box center [518, 370] width 19 height 19
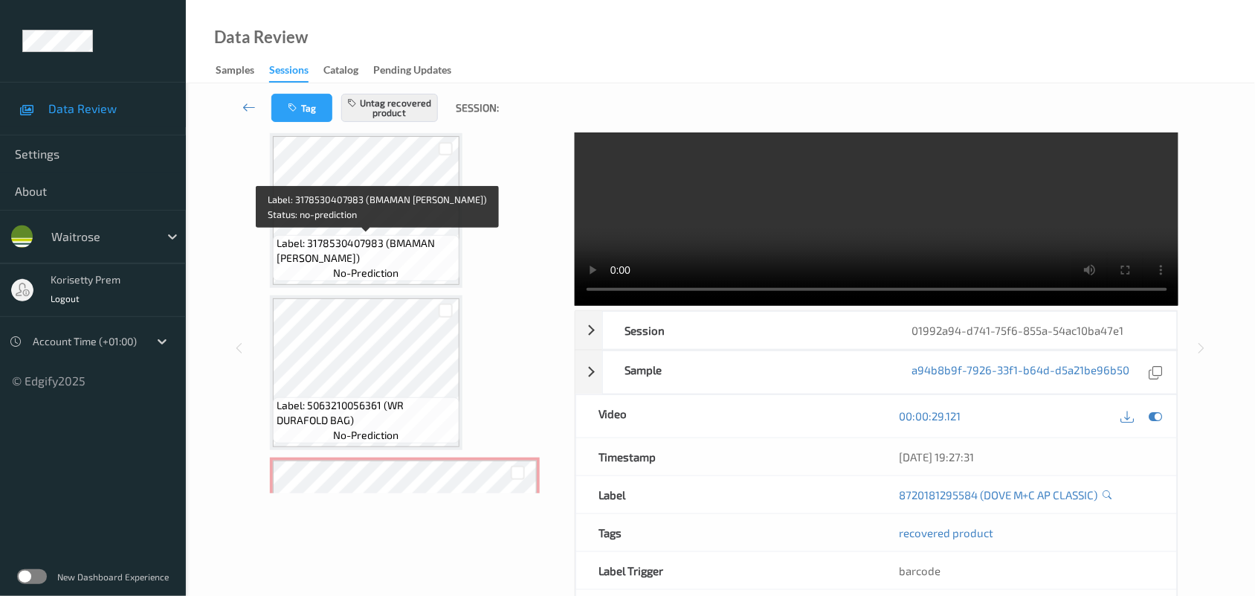
scroll to position [0, 0]
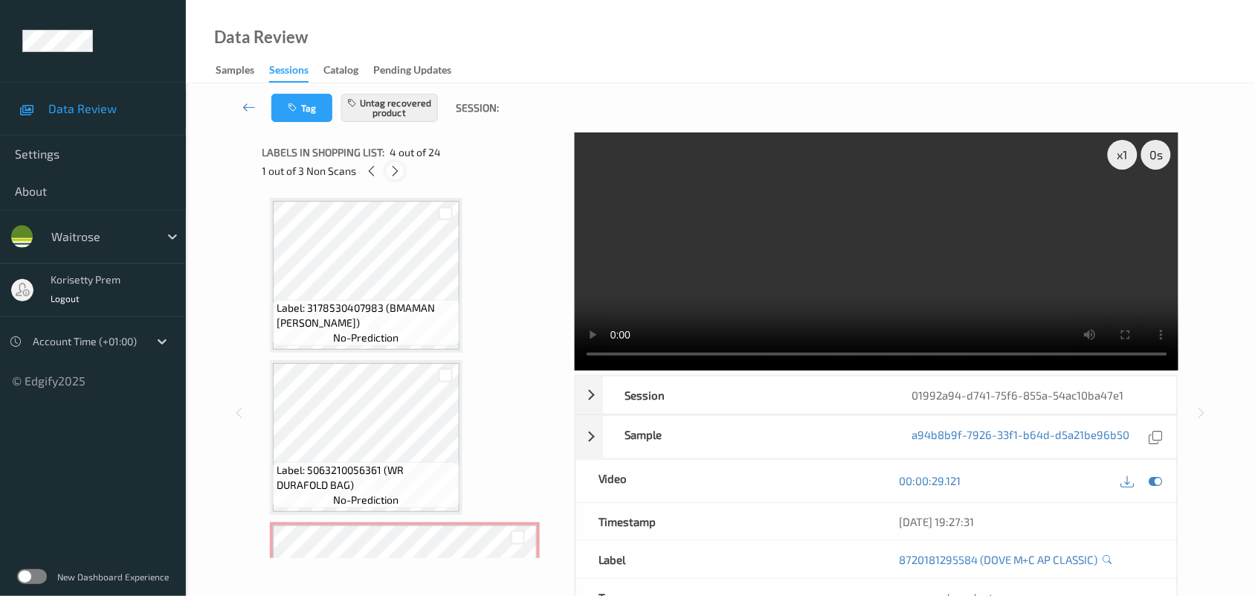
click at [394, 179] on div at bounding box center [395, 170] width 19 height 19
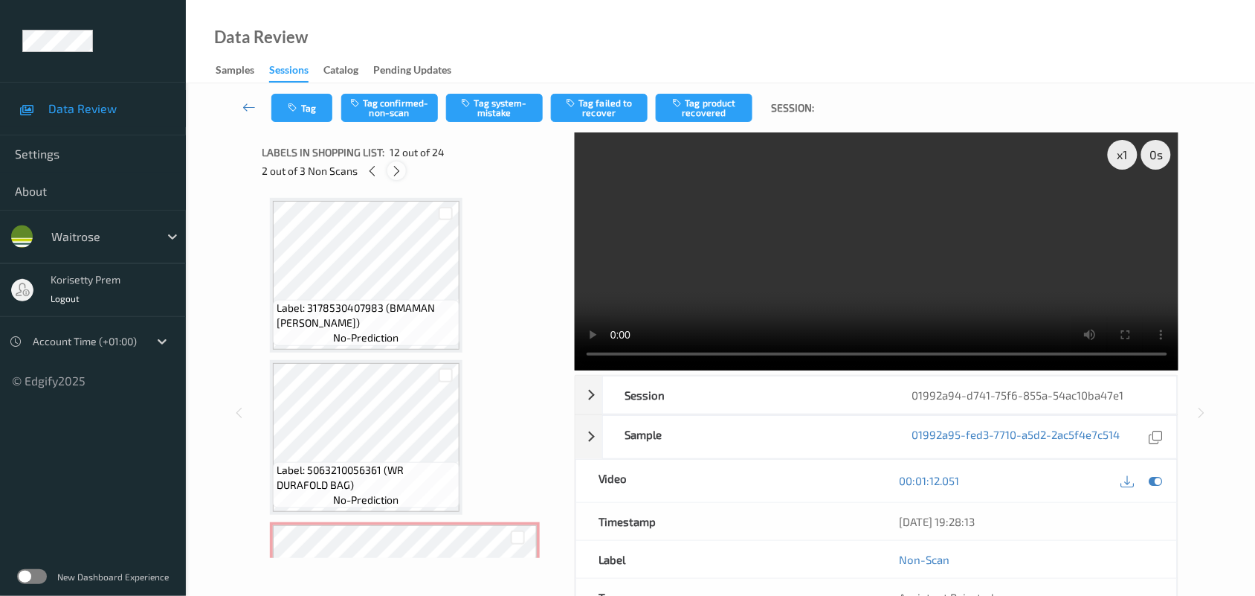
scroll to position [1625, 0]
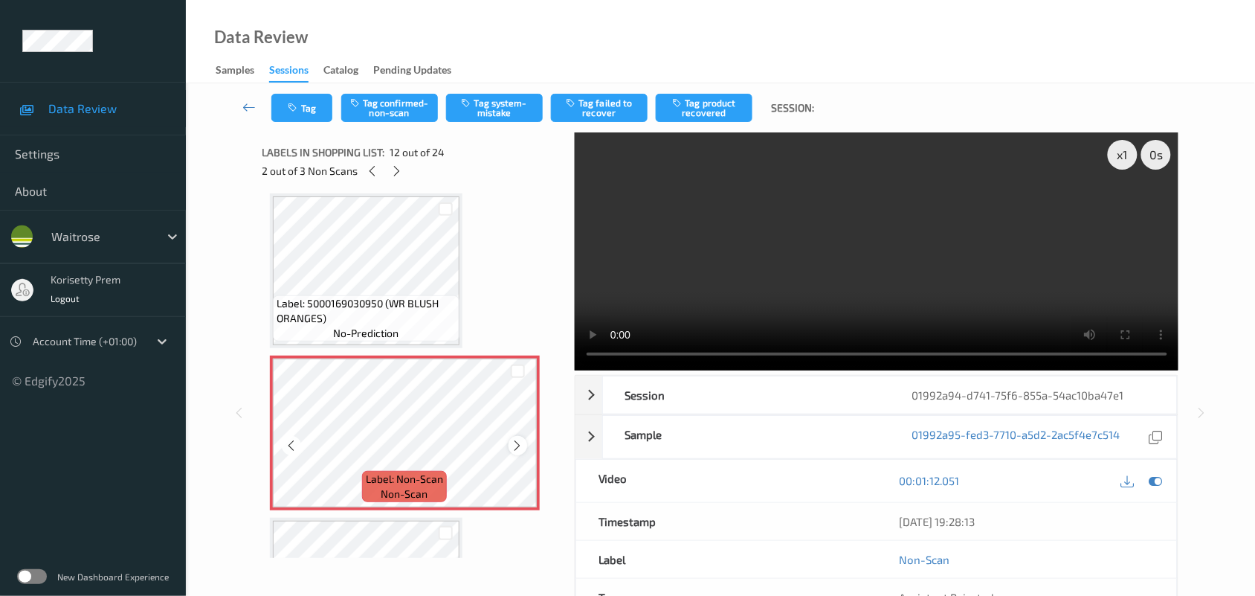
click at [517, 445] on icon at bounding box center [518, 445] width 13 height 13
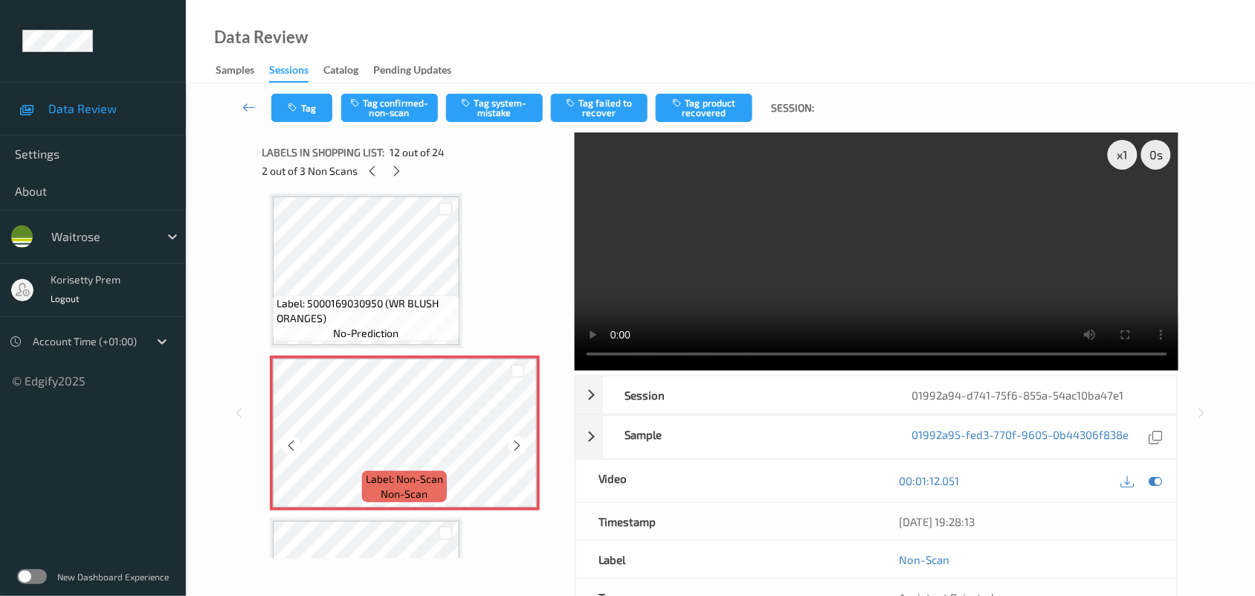
click at [517, 445] on icon at bounding box center [518, 445] width 13 height 13
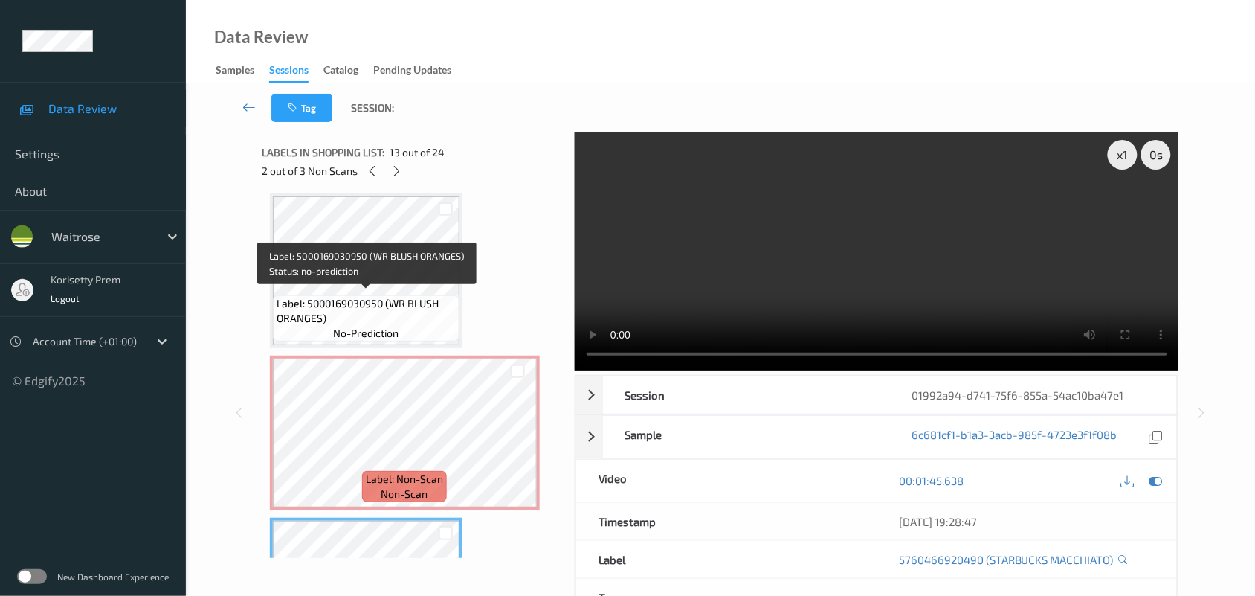
click at [342, 297] on span "Label: 5000169030950 (WR BLUSH ORANGES)" at bounding box center [366, 311] width 179 height 30
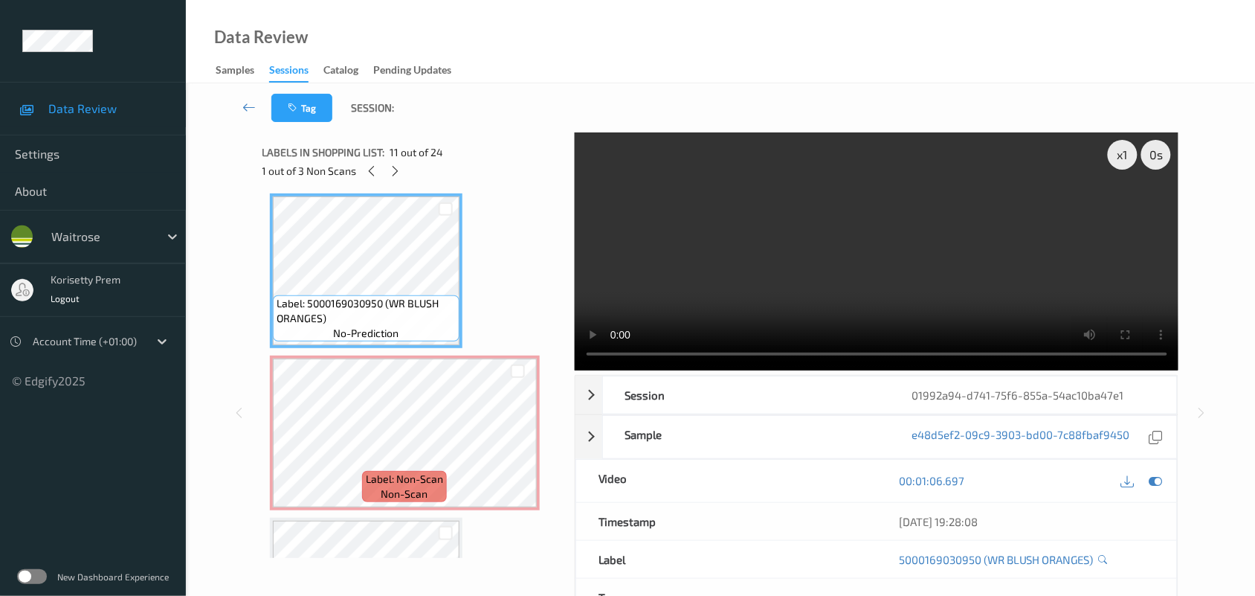
click at [785, 294] on video at bounding box center [877, 251] width 604 height 238
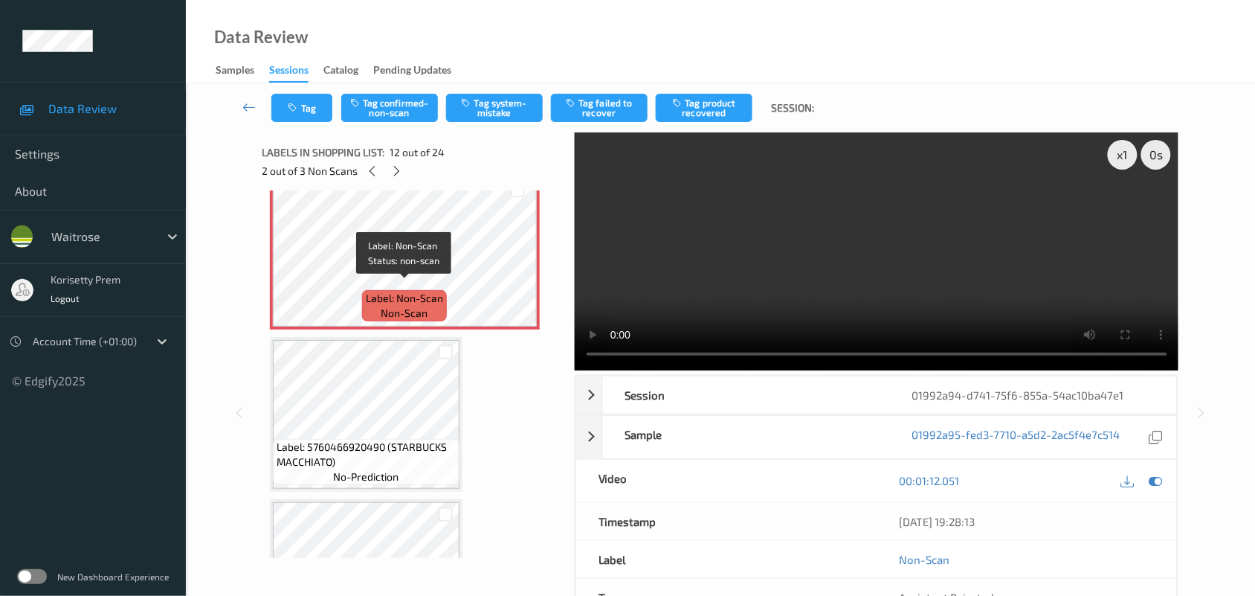
scroll to position [1810, 0]
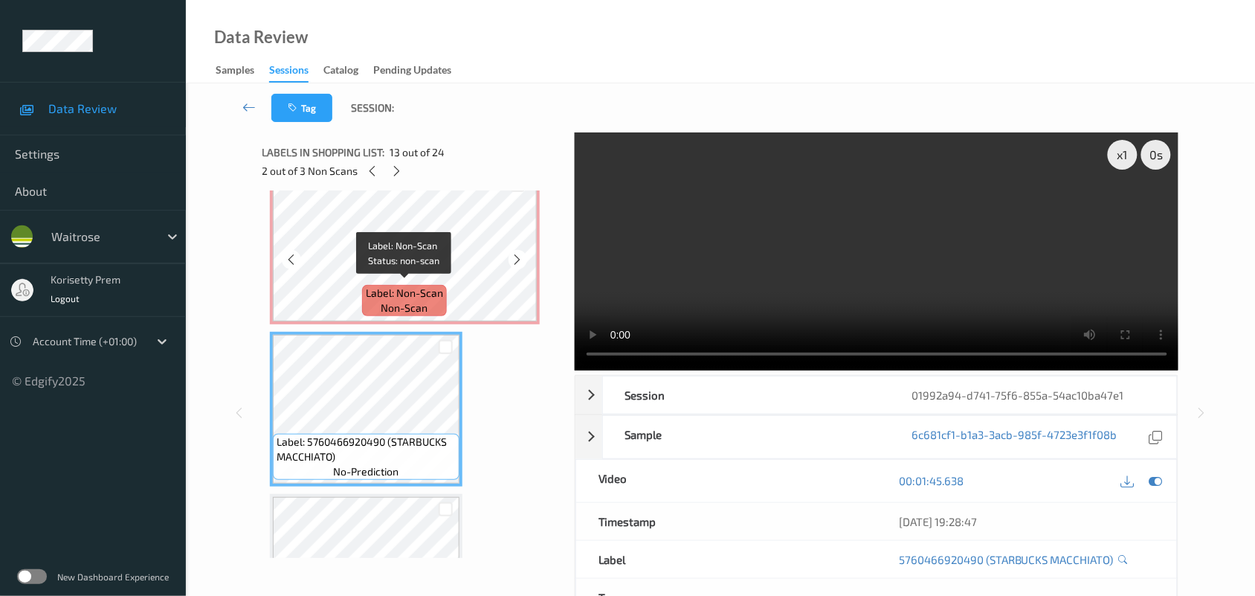
click at [374, 300] on div "Label: Non-Scan non-scan" at bounding box center [404, 300] width 85 height 31
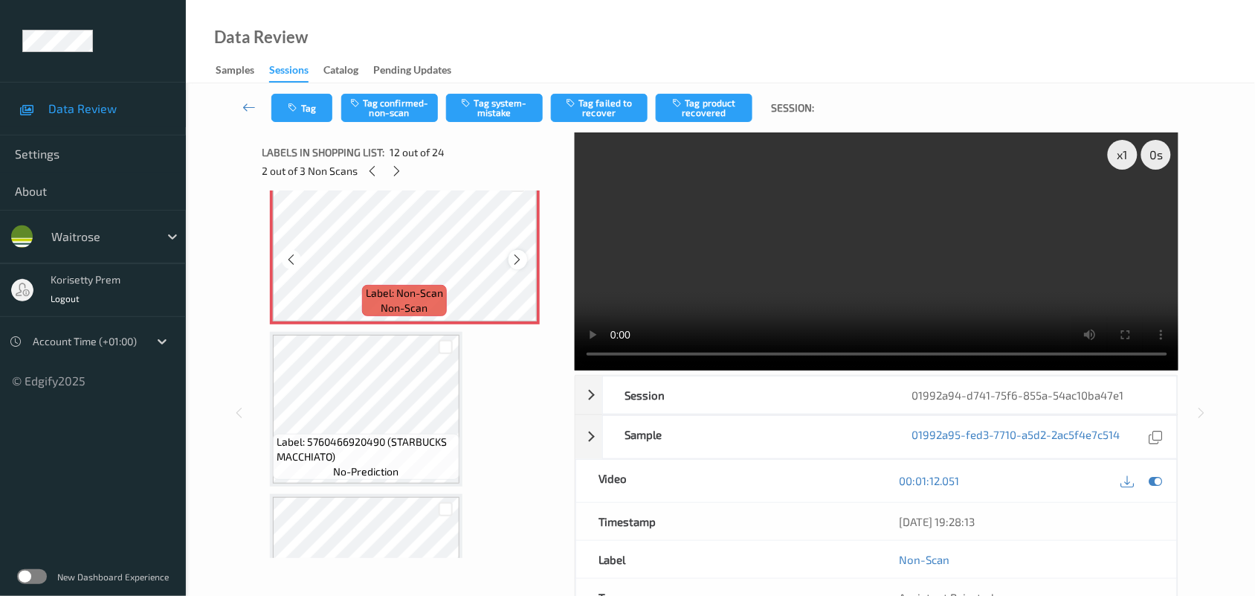
click at [525, 251] on div at bounding box center [518, 259] width 19 height 19
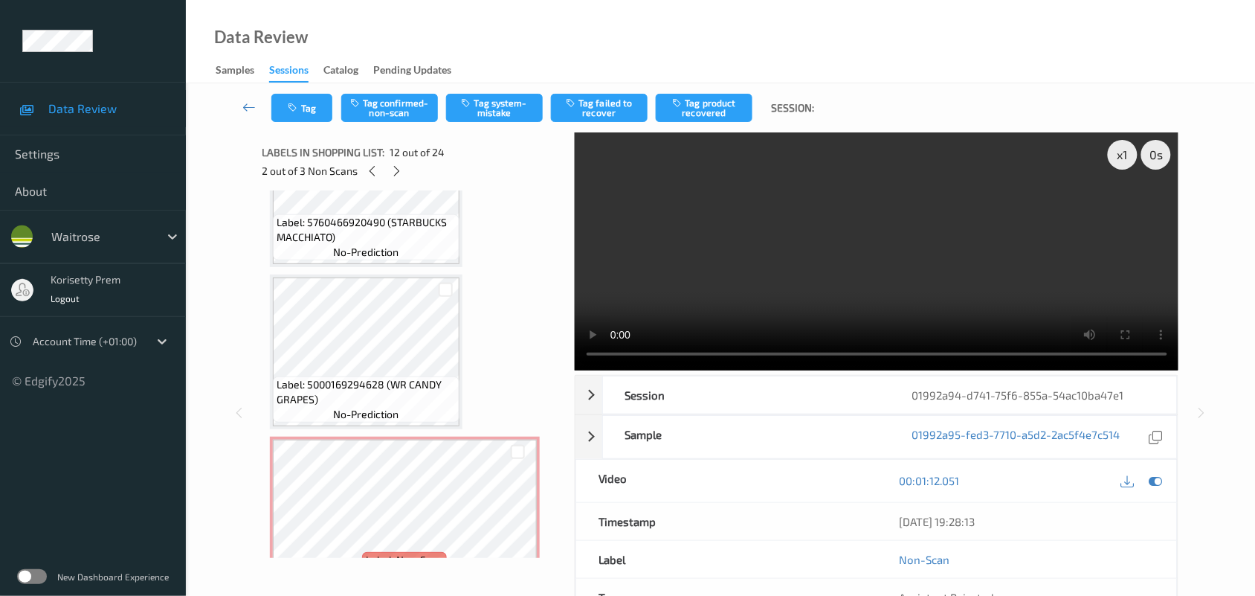
scroll to position [2089, 0]
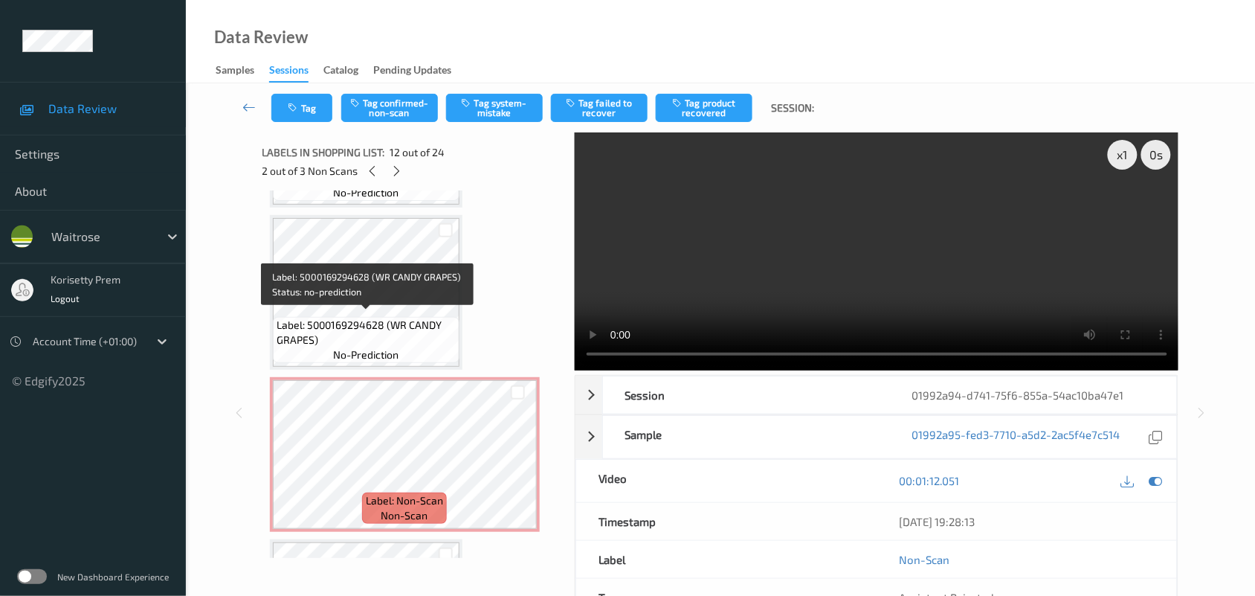
click at [341, 317] on span "Label: 5000169294628 (WR CANDY GRAPES)" at bounding box center [366, 332] width 179 height 30
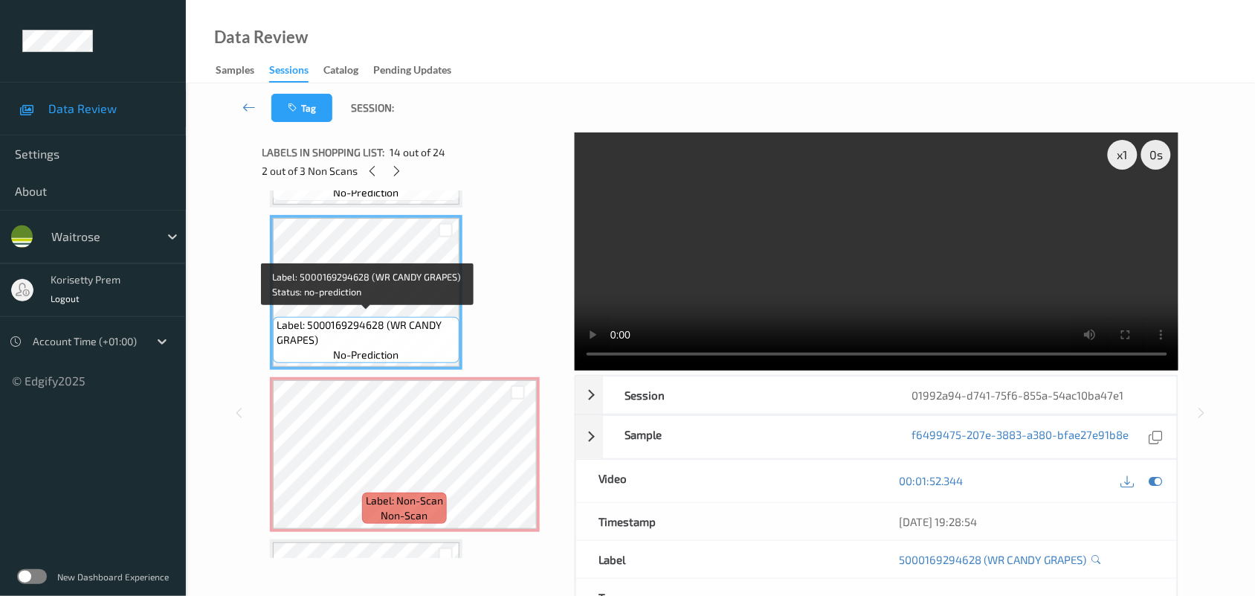
scroll to position [1996, 0]
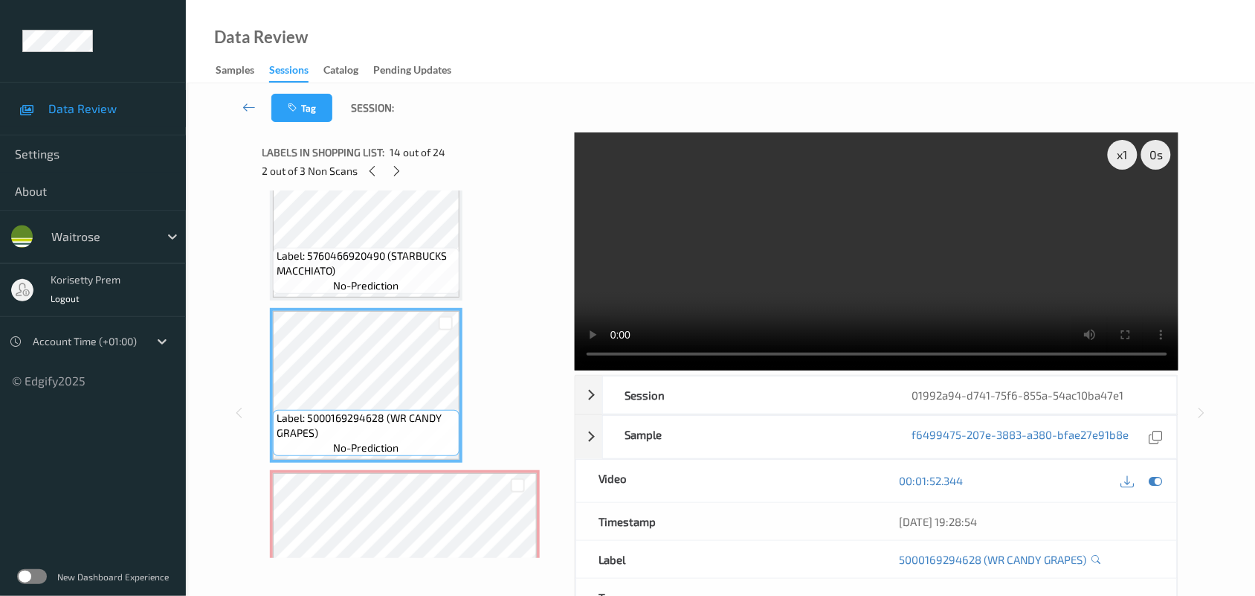
click at [738, 299] on video at bounding box center [877, 251] width 604 height 238
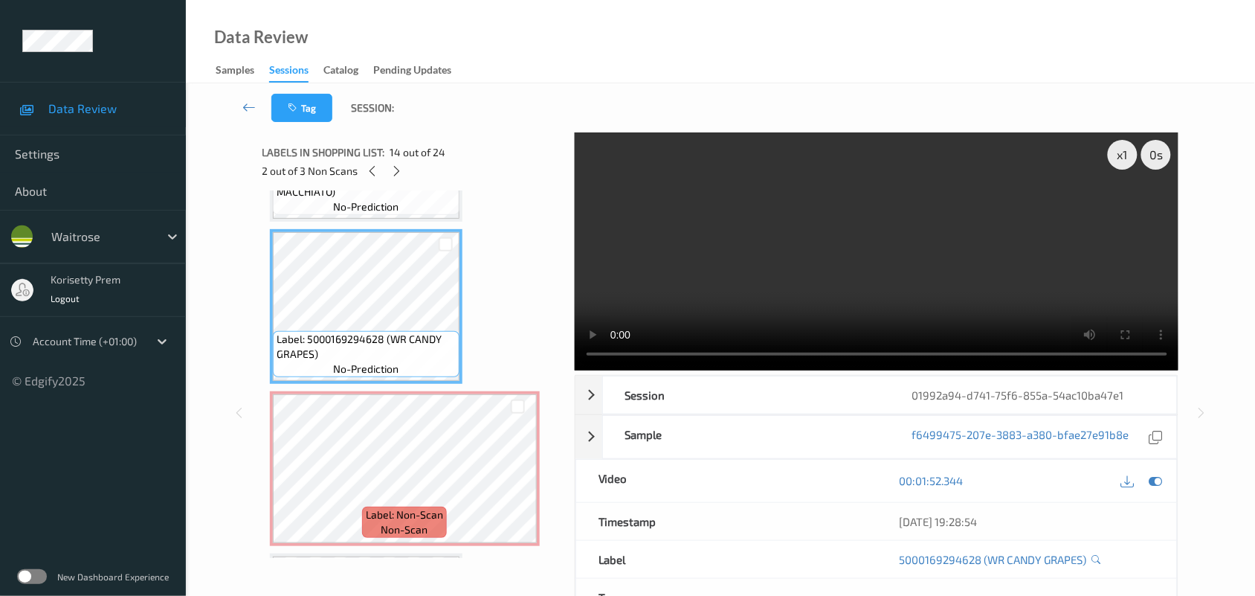
scroll to position [2182, 0]
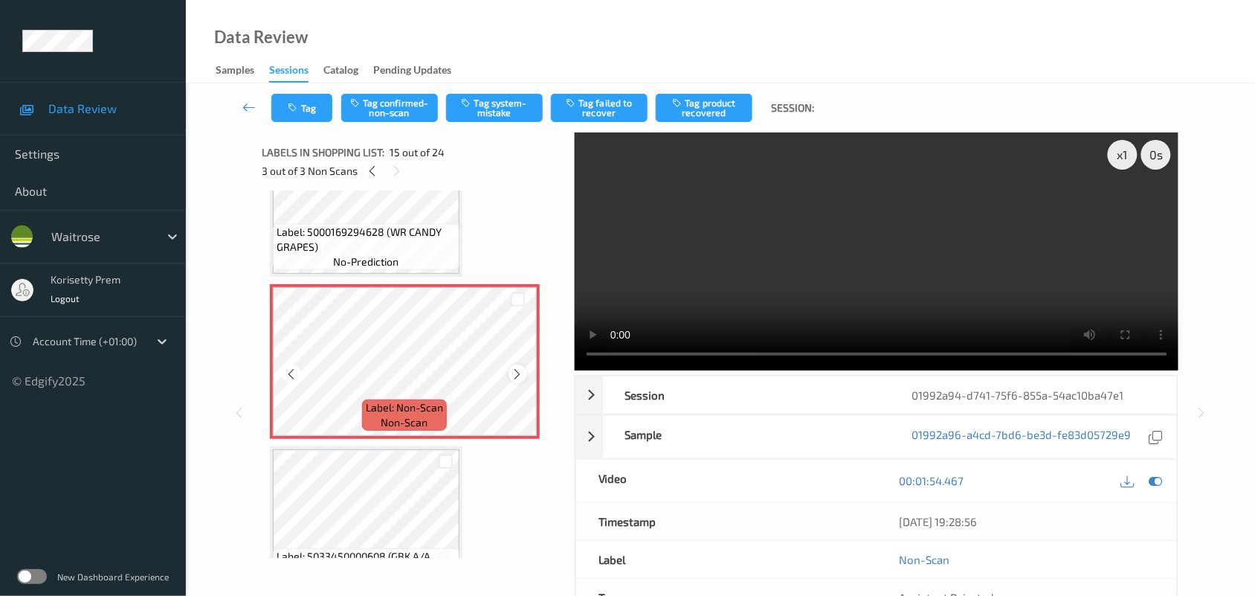
click at [517, 375] on icon at bounding box center [518, 373] width 13 height 13
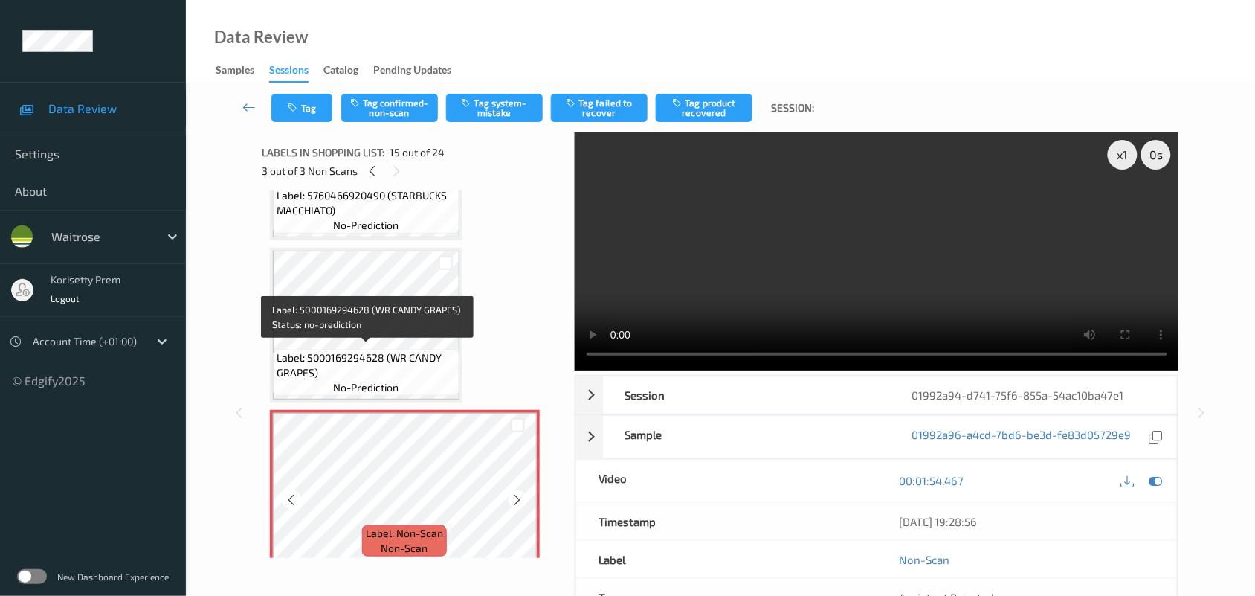
scroll to position [2089, 0]
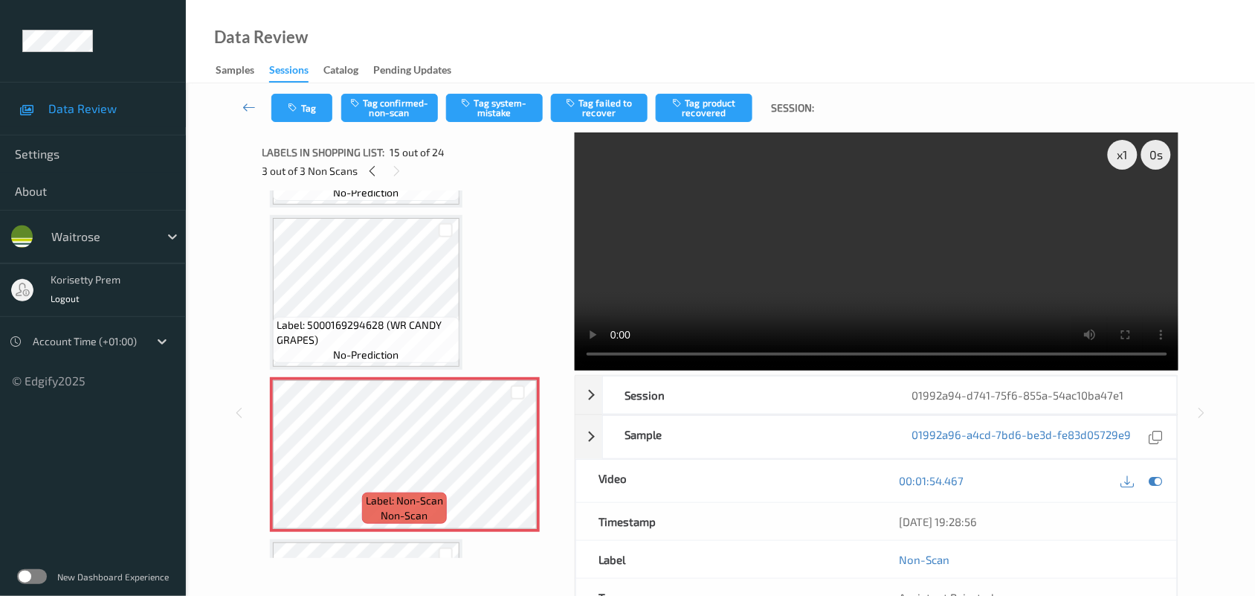
click at [764, 248] on video at bounding box center [877, 251] width 604 height 238
click at [880, 232] on video at bounding box center [877, 251] width 604 height 238
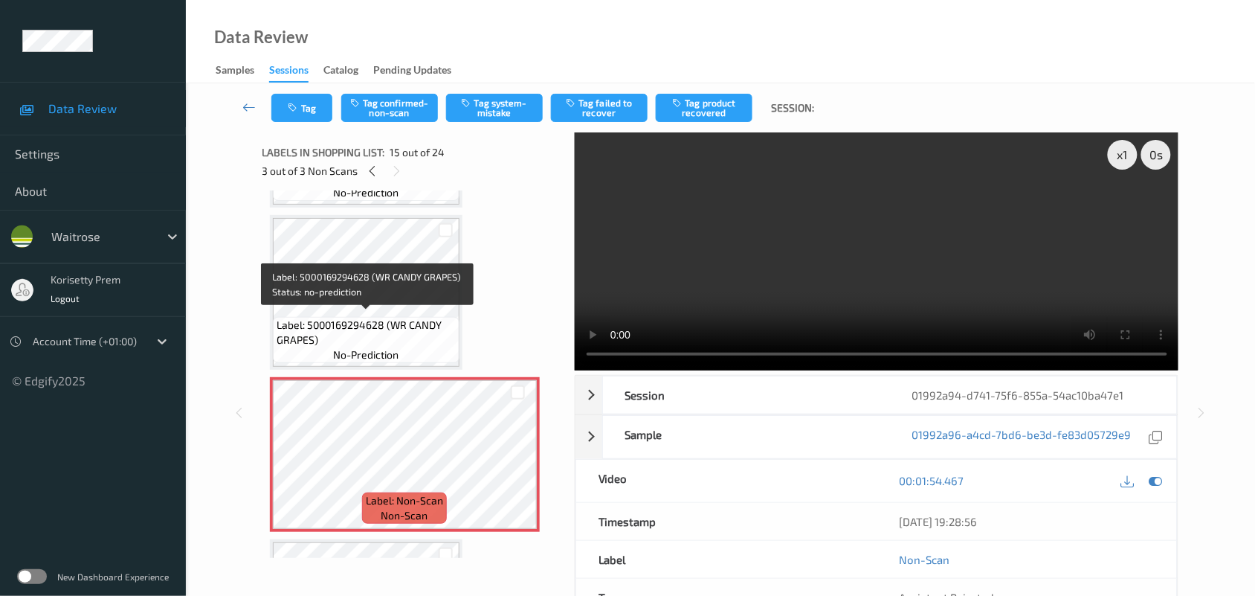
click at [332, 317] on span "Label: 5000169294628 (WR CANDY GRAPES)" at bounding box center [366, 332] width 179 height 30
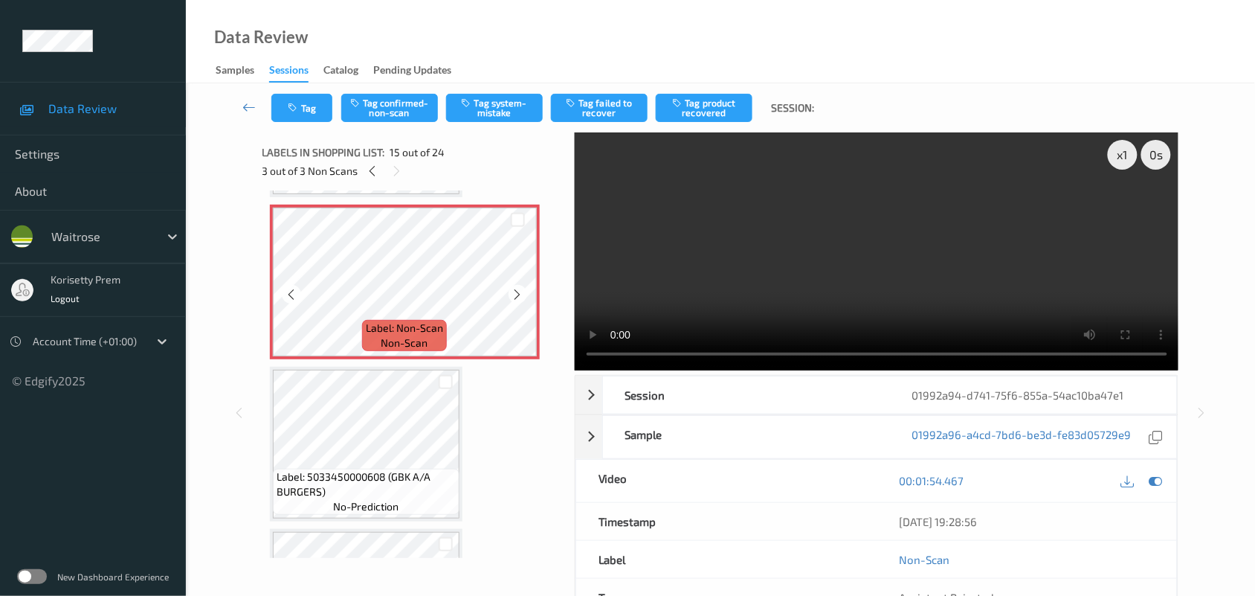
scroll to position [2275, 0]
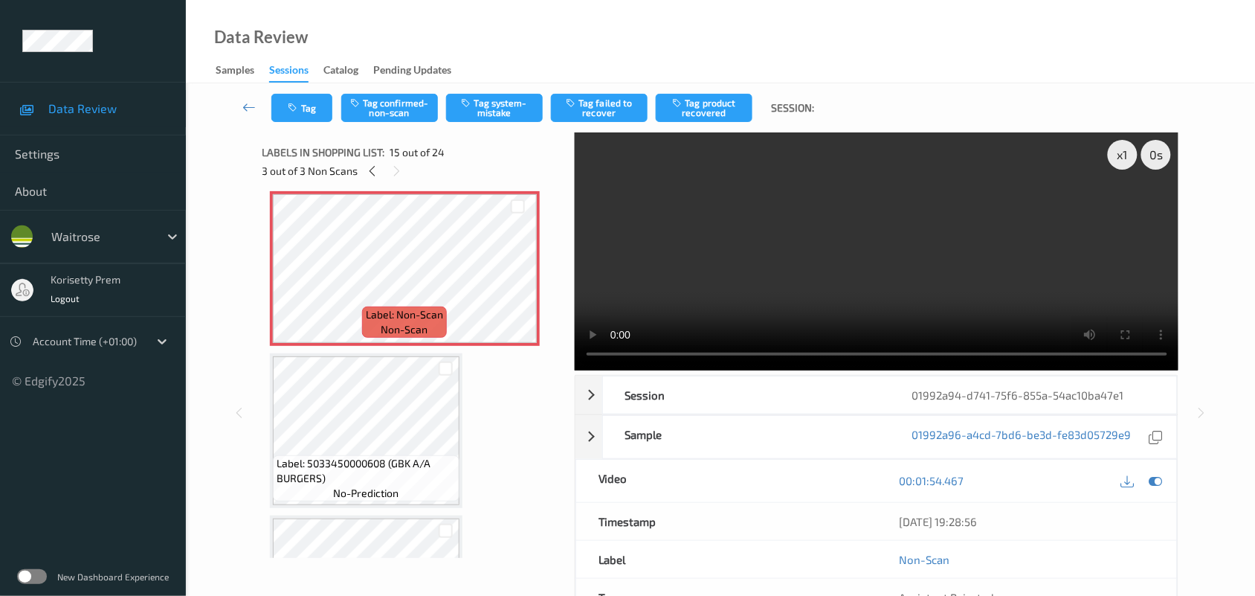
click at [793, 257] on video at bounding box center [877, 251] width 604 height 238
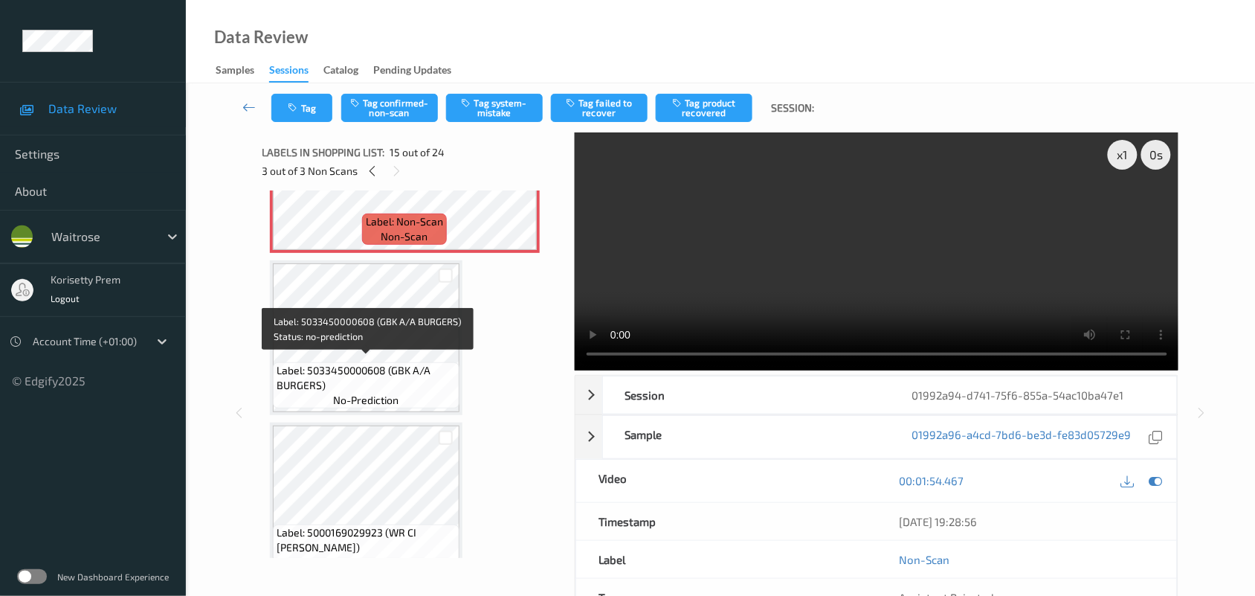
click at [363, 393] on span "no-prediction" at bounding box center [365, 400] width 65 height 15
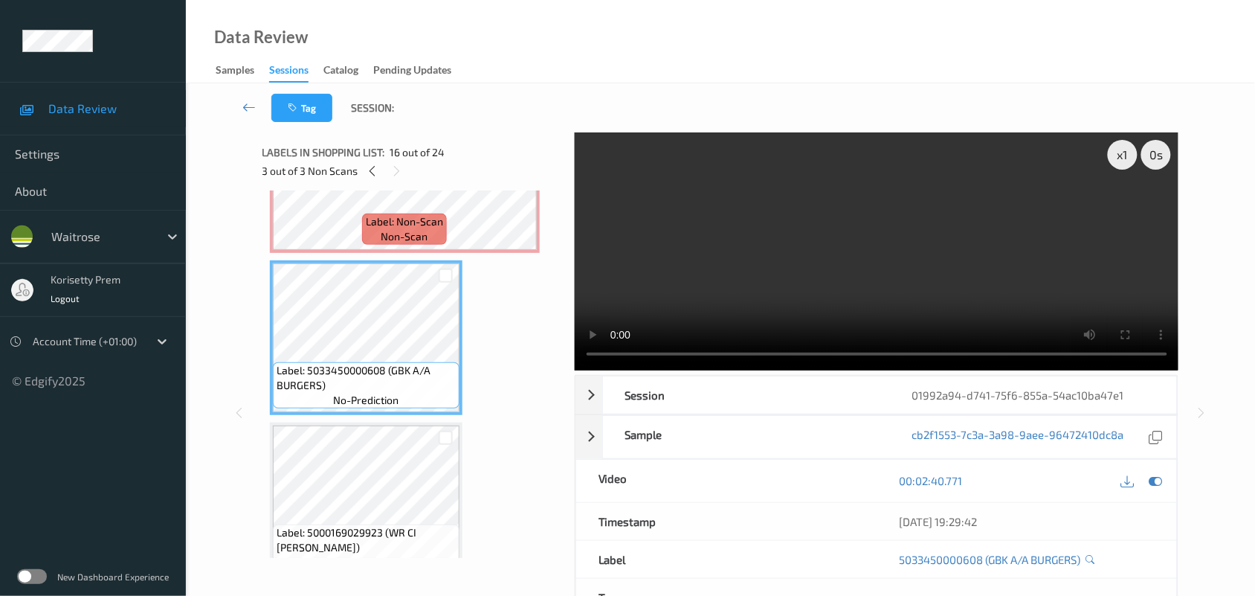
click at [798, 283] on video at bounding box center [877, 251] width 604 height 238
click at [778, 236] on video at bounding box center [877, 251] width 604 height 238
click at [878, 245] on video at bounding box center [877, 251] width 604 height 238
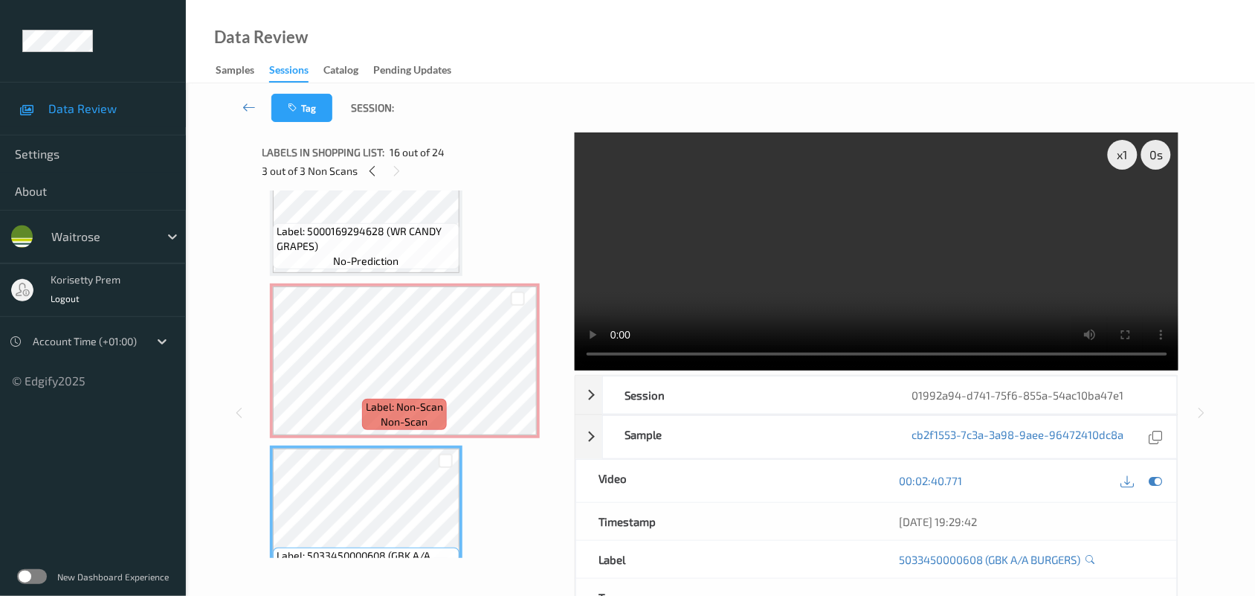
scroll to position [2182, 0]
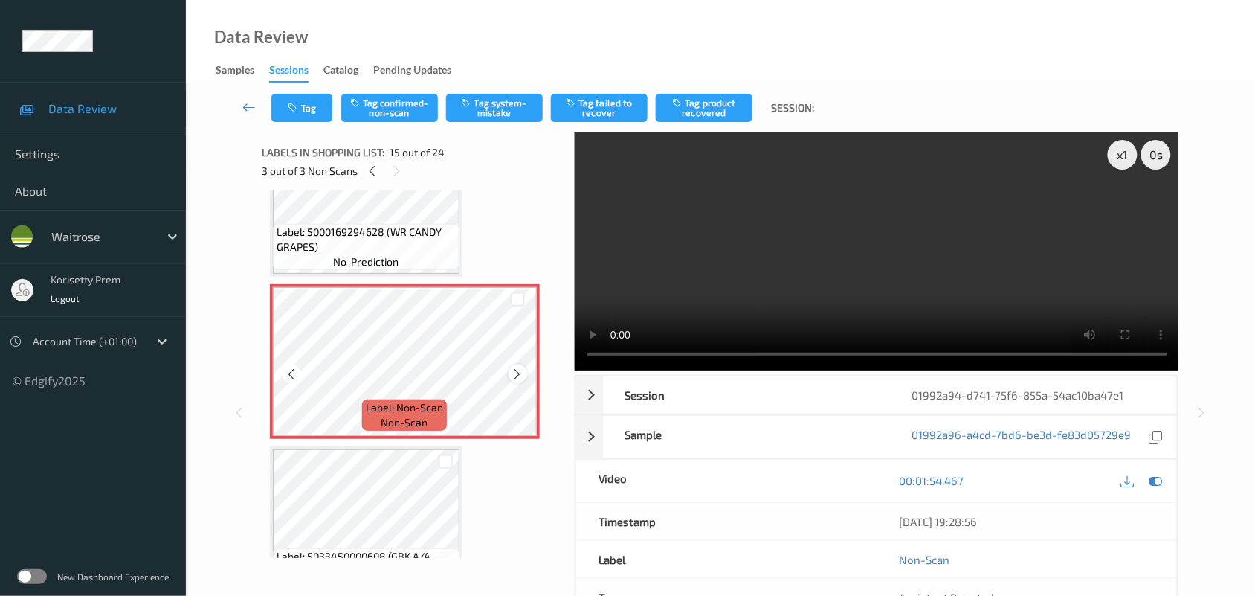
click at [517, 372] on icon at bounding box center [518, 373] width 13 height 13
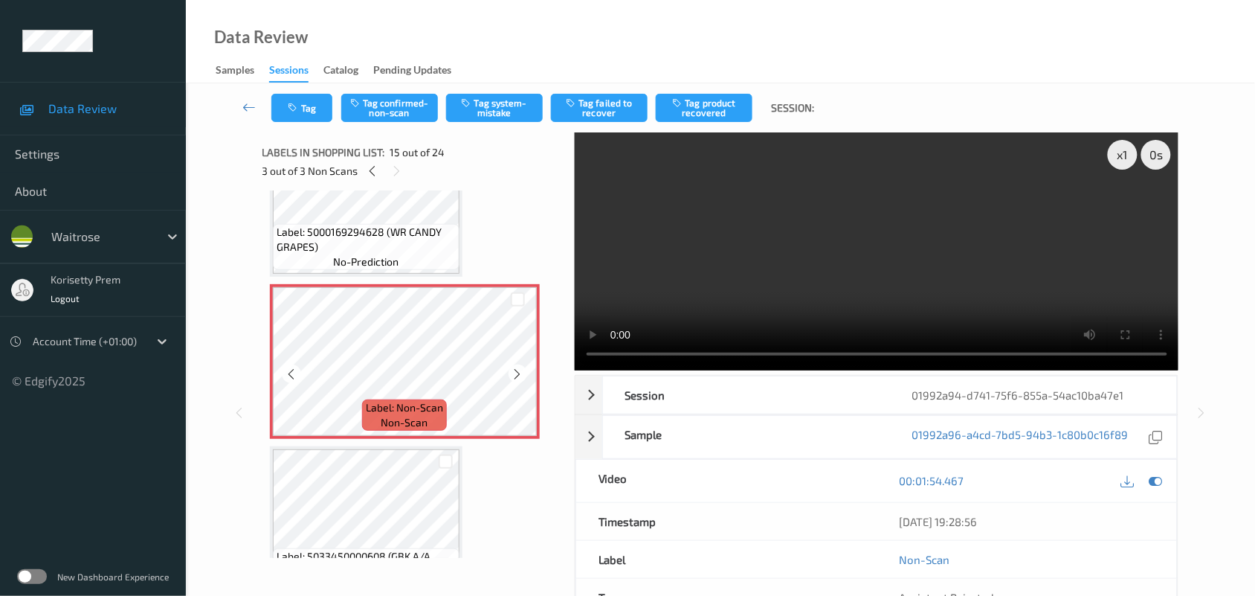
click at [517, 372] on icon at bounding box center [518, 373] width 13 height 13
click at [1158, 480] on icon at bounding box center [1155, 480] width 13 height 13
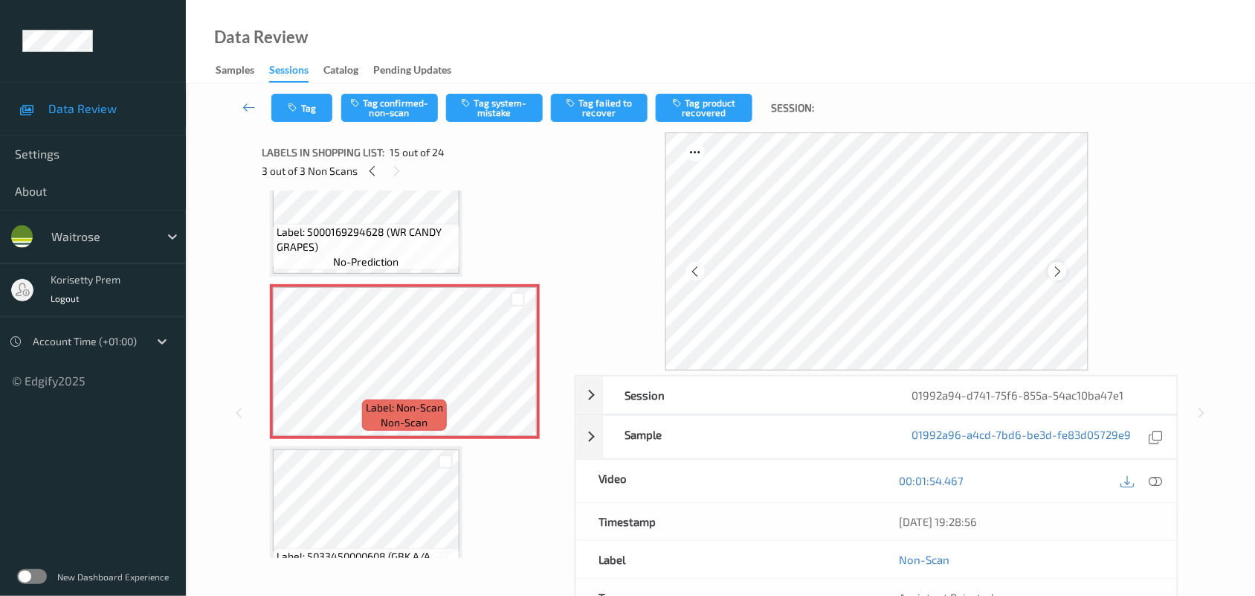
click at [1065, 276] on div at bounding box center [1057, 271] width 19 height 19
click at [1062, 274] on icon at bounding box center [1057, 271] width 13 height 13
click at [1061, 273] on icon at bounding box center [1057, 271] width 13 height 13
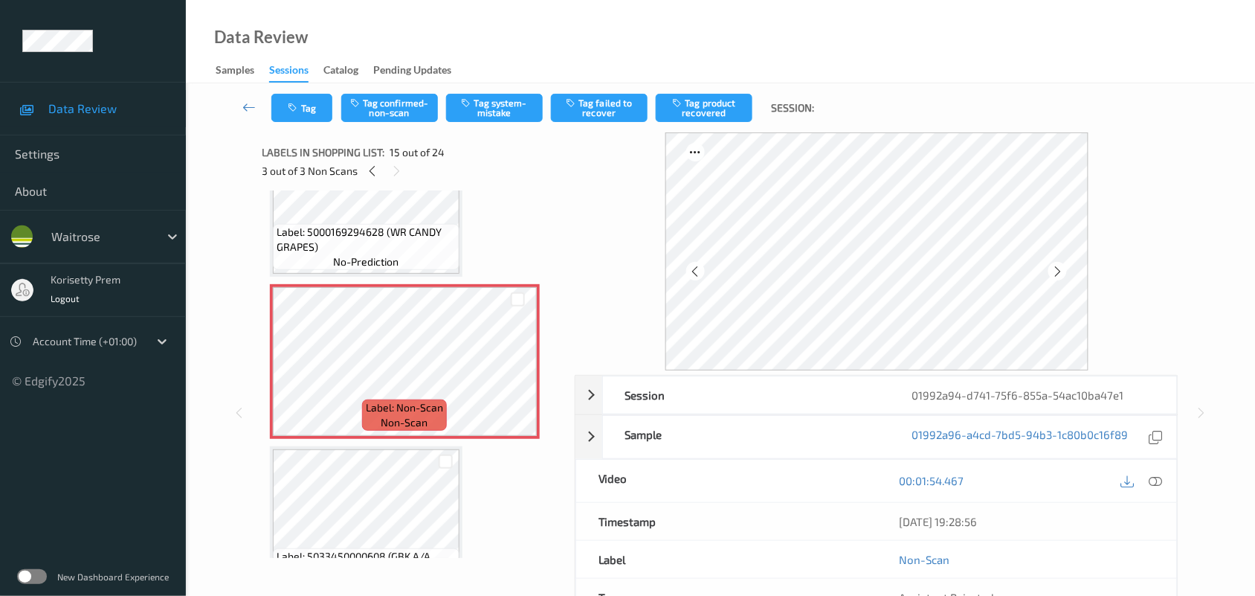
click at [1061, 273] on icon at bounding box center [1057, 271] width 13 height 13
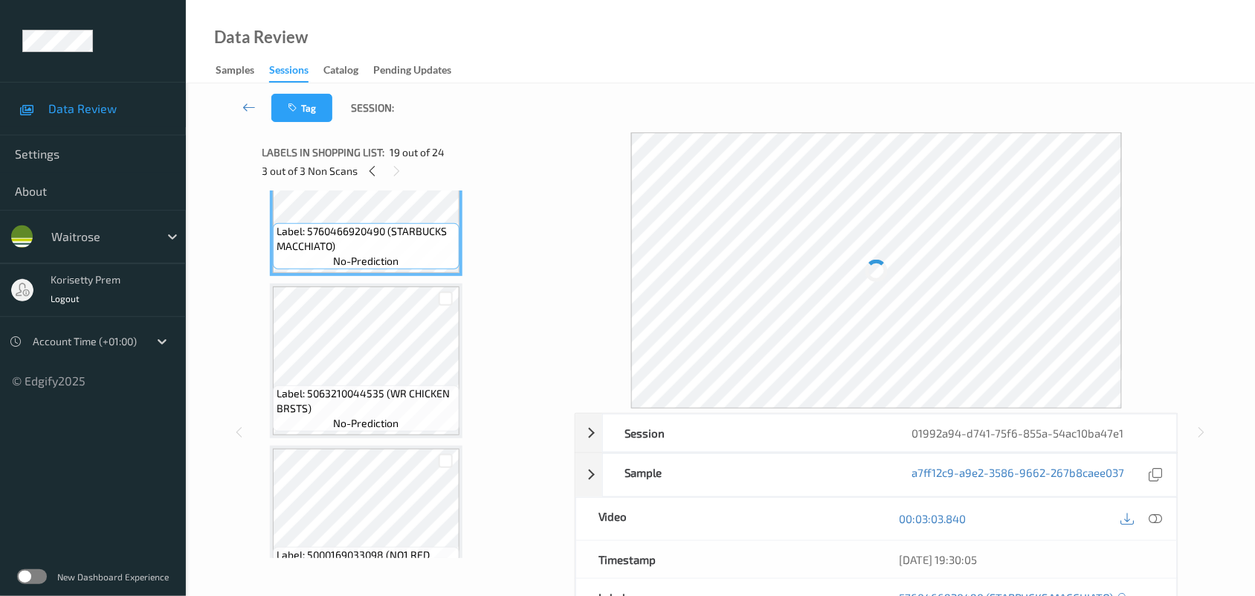
scroll to position [3019, 0]
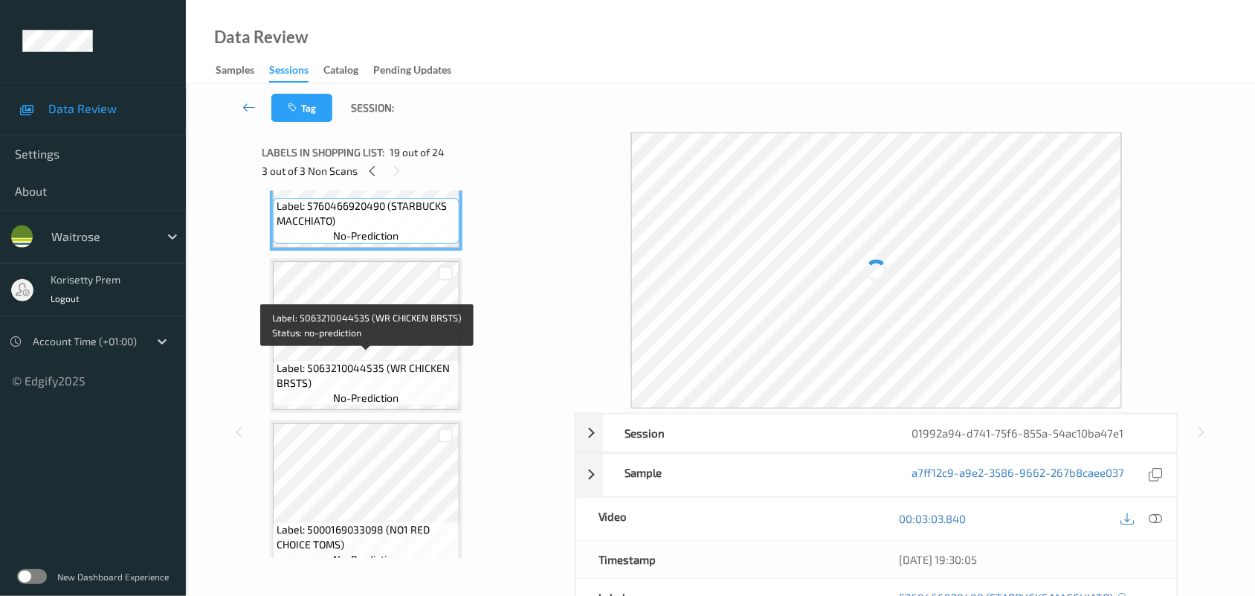
click at [358, 361] on span "Label: 5063210044535 (WR CHICKEN BRSTS)" at bounding box center [366, 376] width 179 height 30
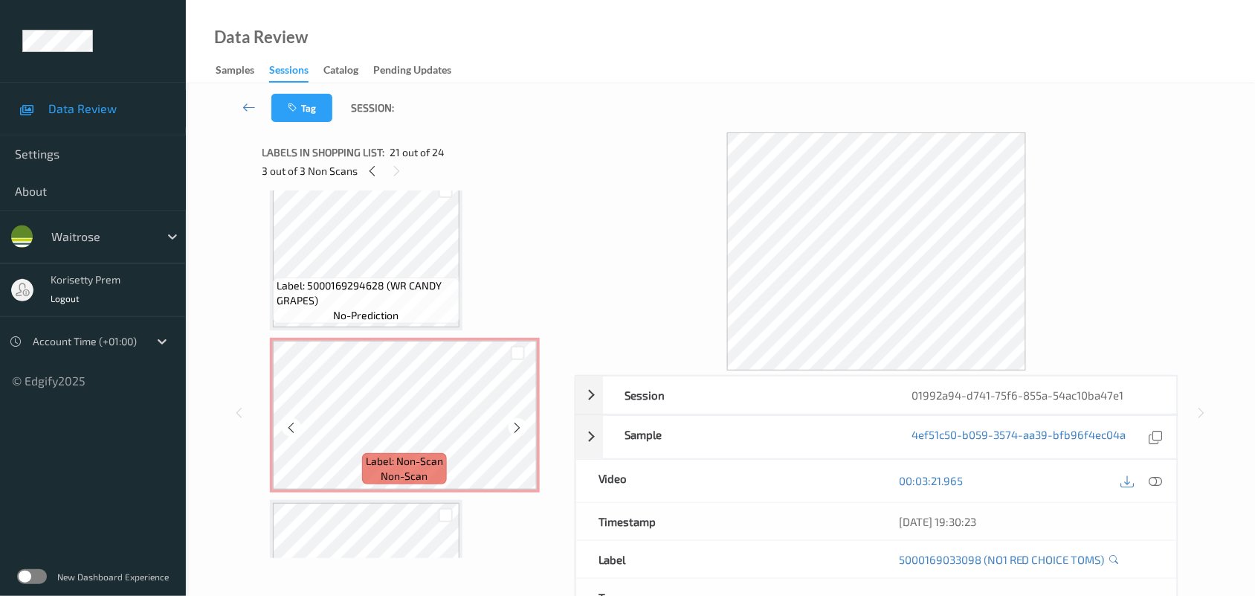
scroll to position [2127, 0]
click at [375, 172] on icon at bounding box center [373, 170] width 13 height 13
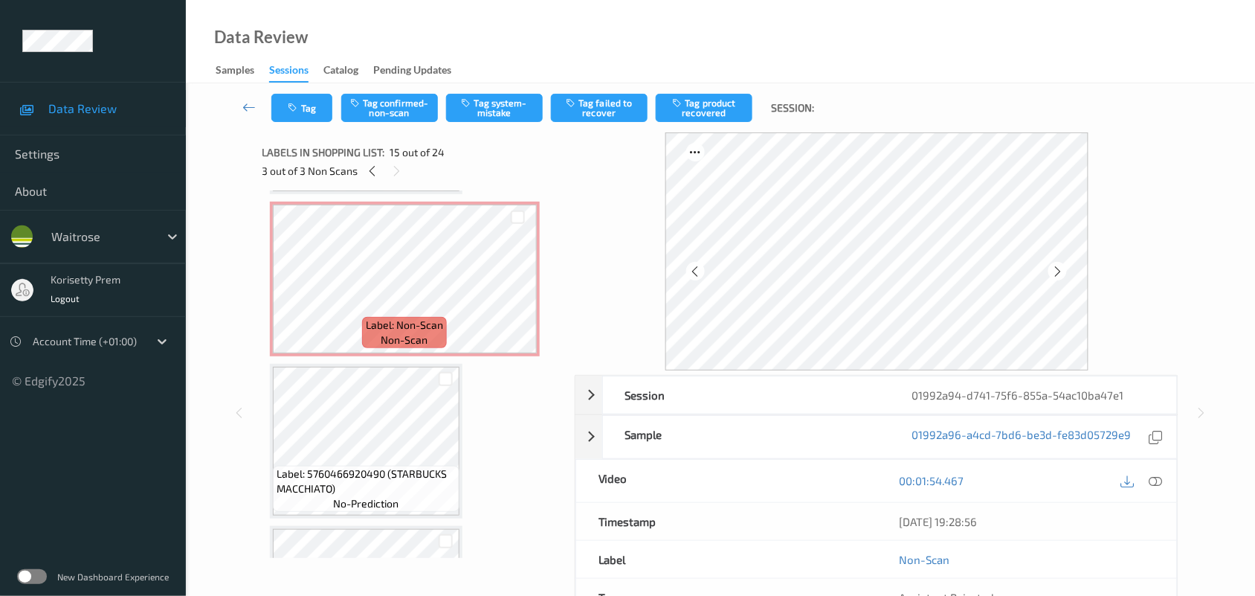
scroll to position [1738, 0]
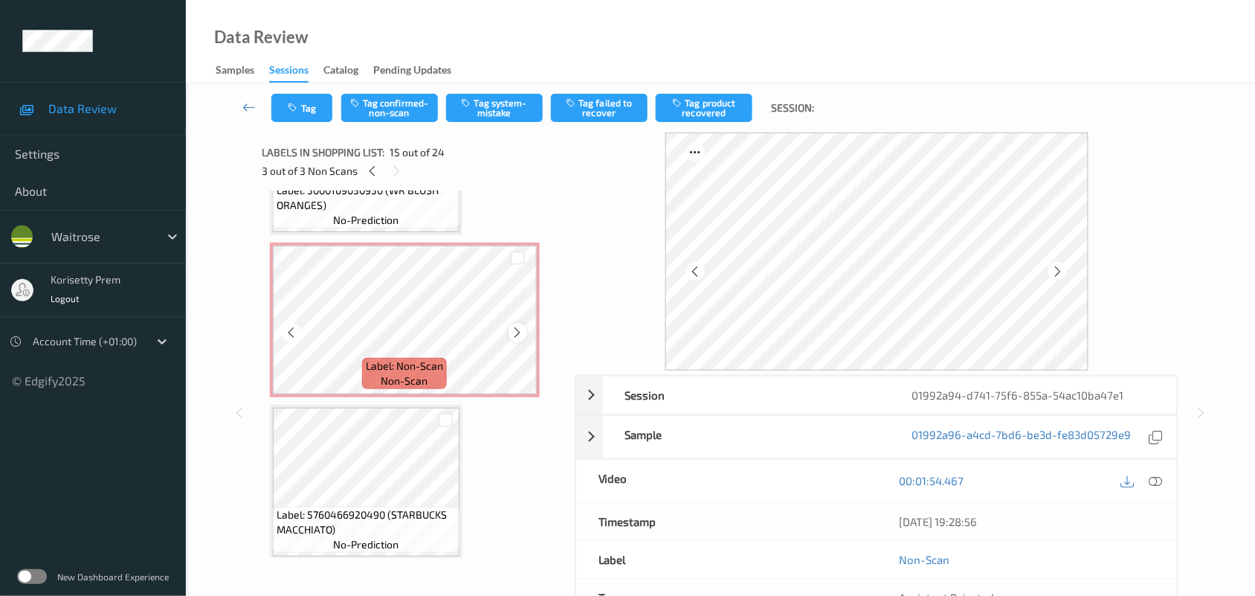
click at [518, 328] on icon at bounding box center [518, 332] width 13 height 13
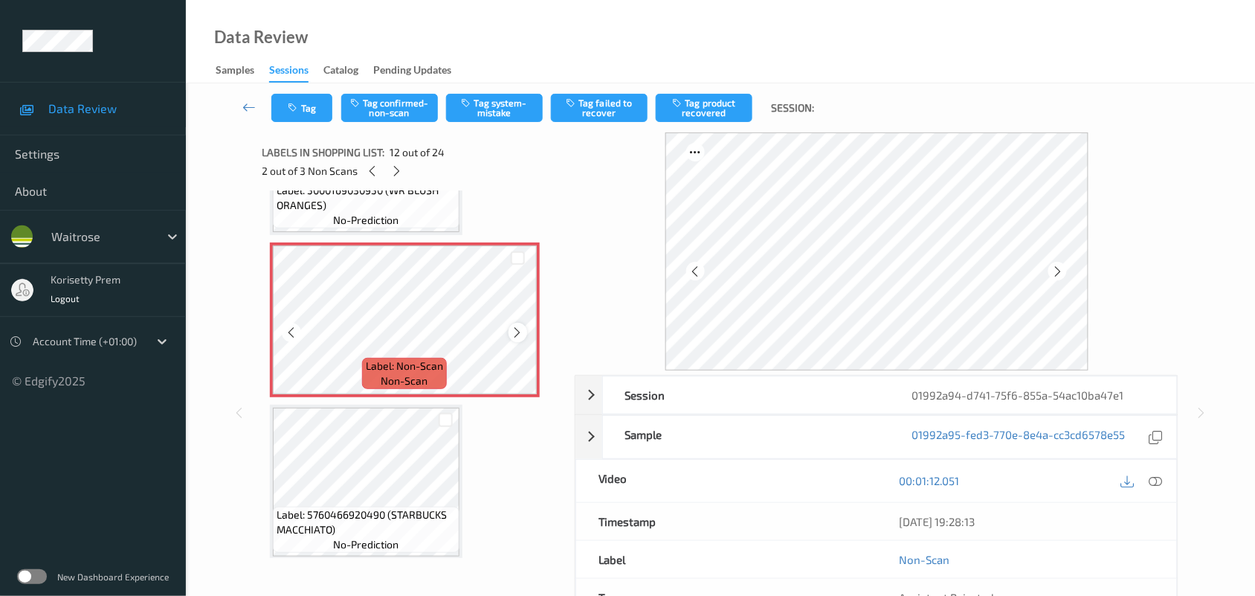
click at [517, 328] on icon at bounding box center [518, 332] width 13 height 13
click at [384, 113] on button "Tag confirmed-non-scan" at bounding box center [389, 108] width 97 height 28
click at [604, 117] on button "Tag failed to recover" at bounding box center [599, 108] width 97 height 28
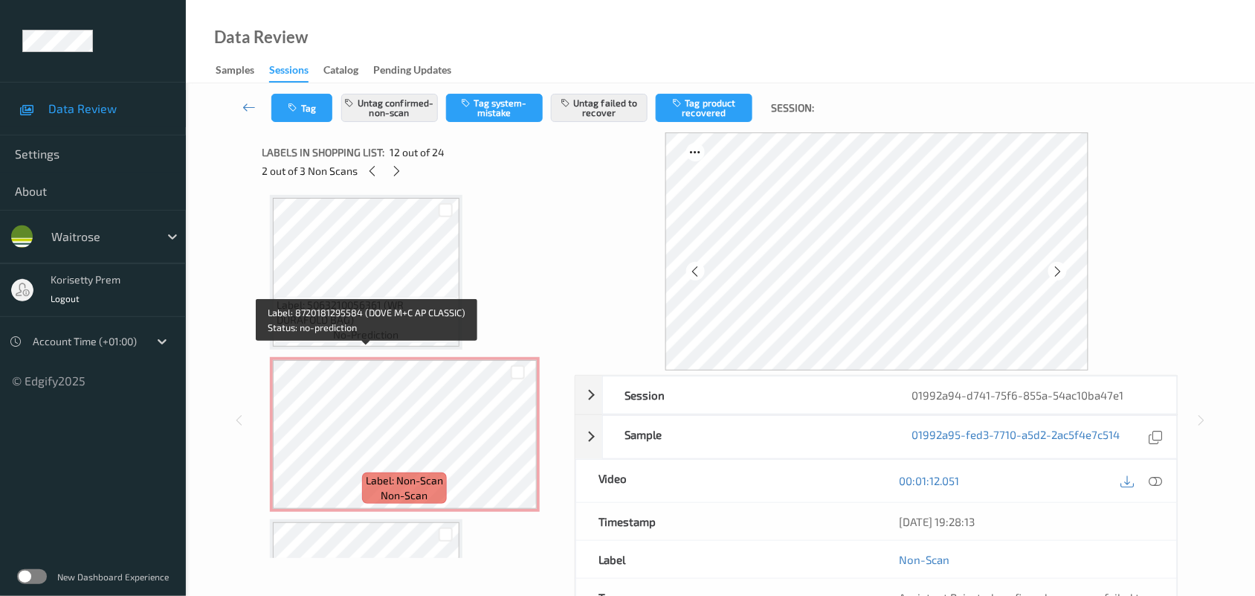
scroll to position [158, 0]
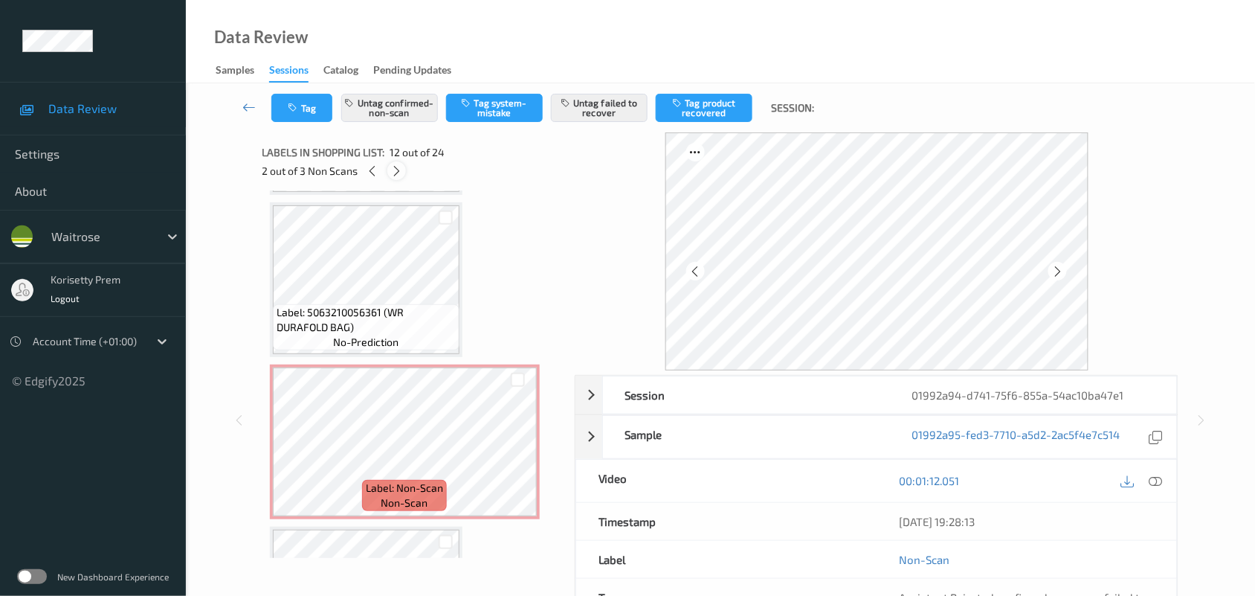
click at [399, 175] on icon at bounding box center [396, 170] width 13 height 13
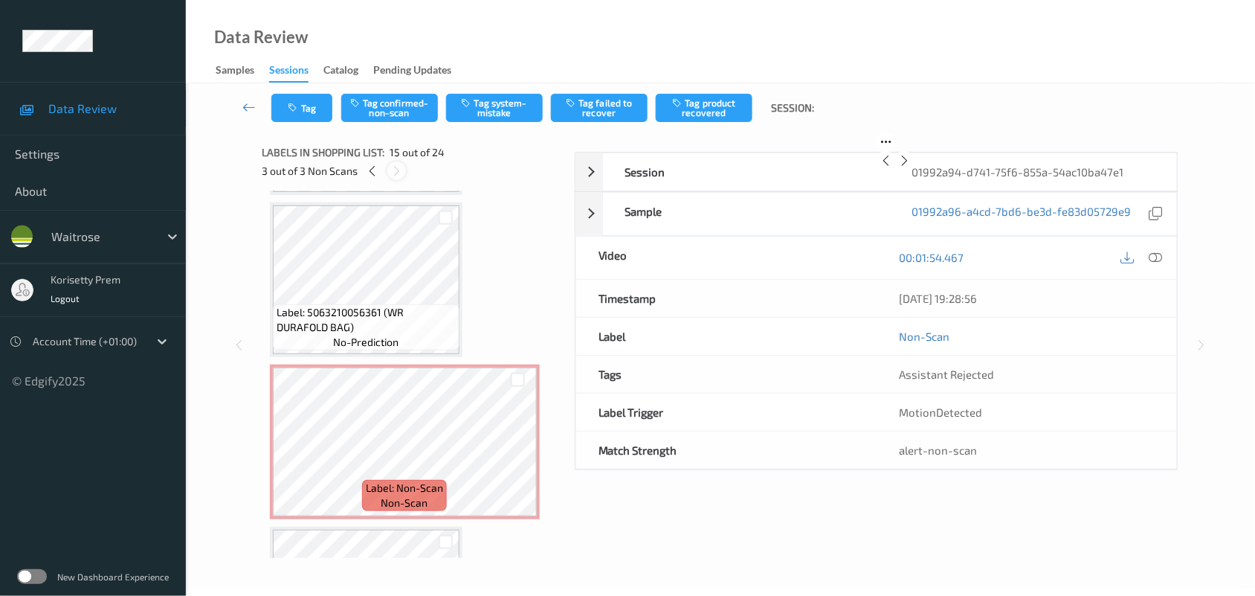
scroll to position [2109, 0]
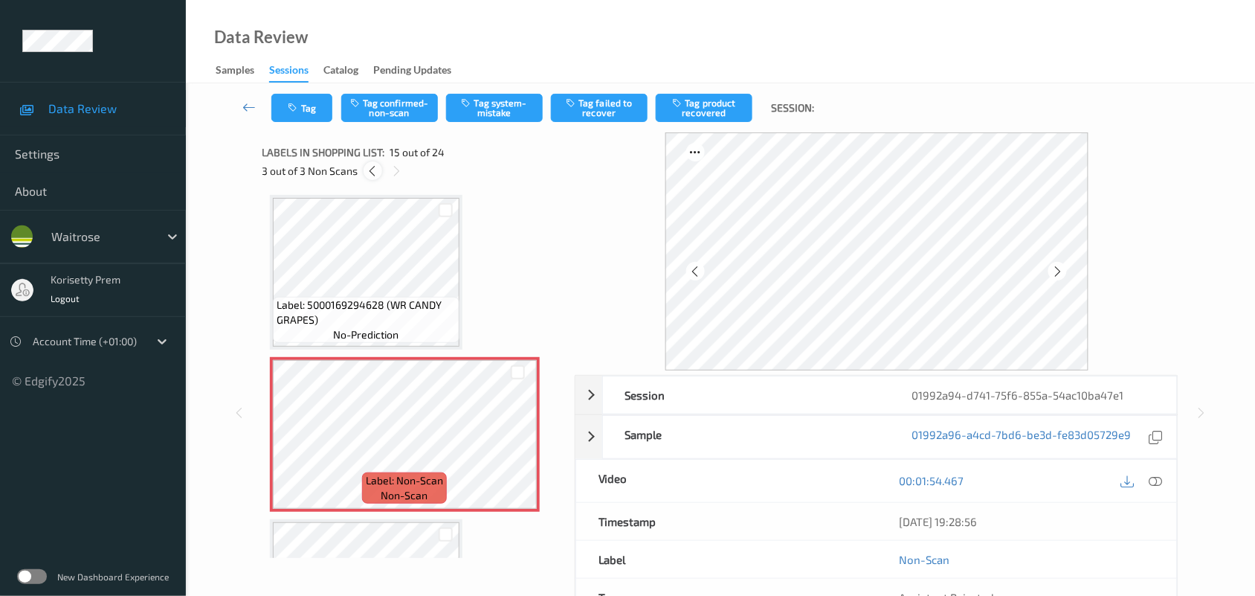
click at [378, 172] on icon at bounding box center [373, 170] width 13 height 13
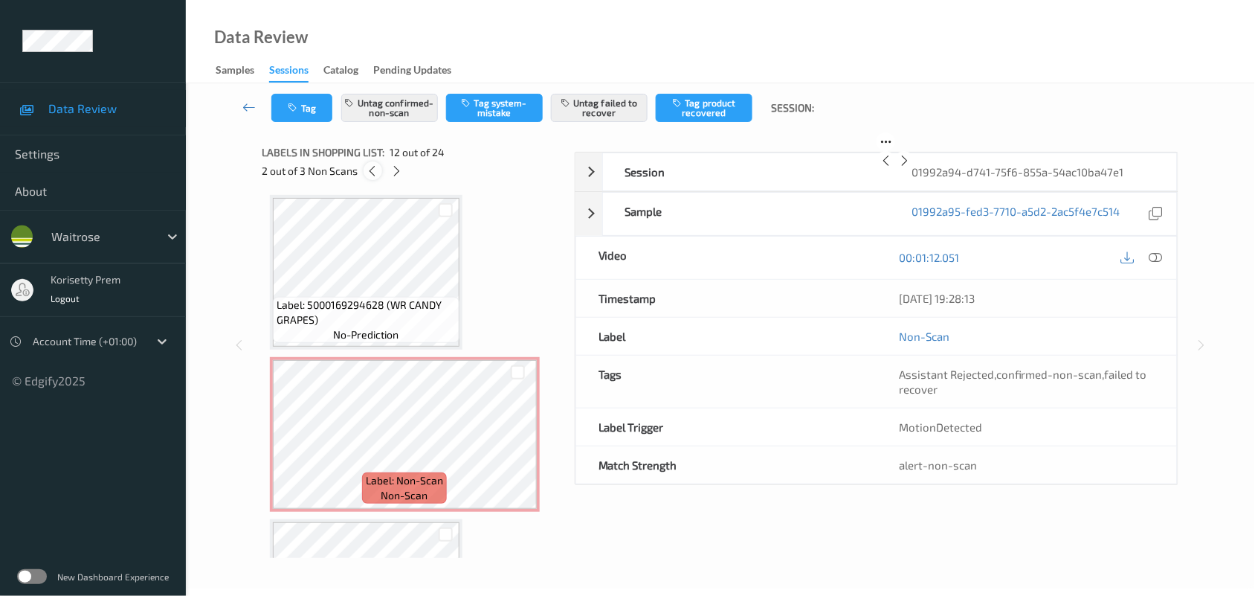
scroll to position [1625, 0]
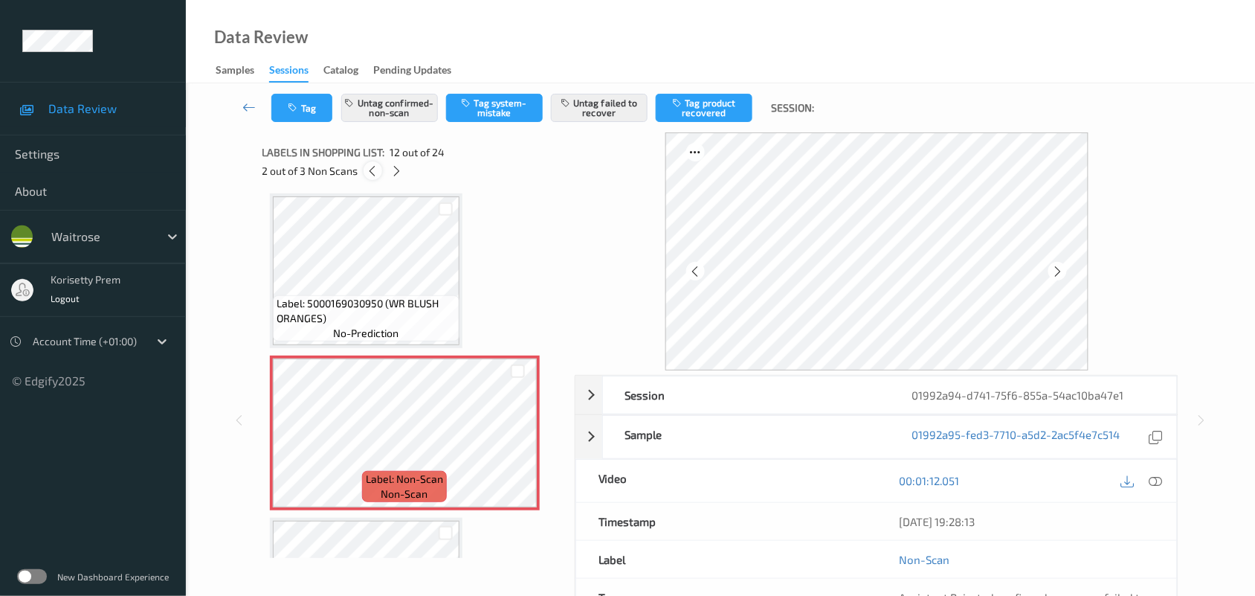
click at [370, 169] on icon at bounding box center [373, 170] width 13 height 13
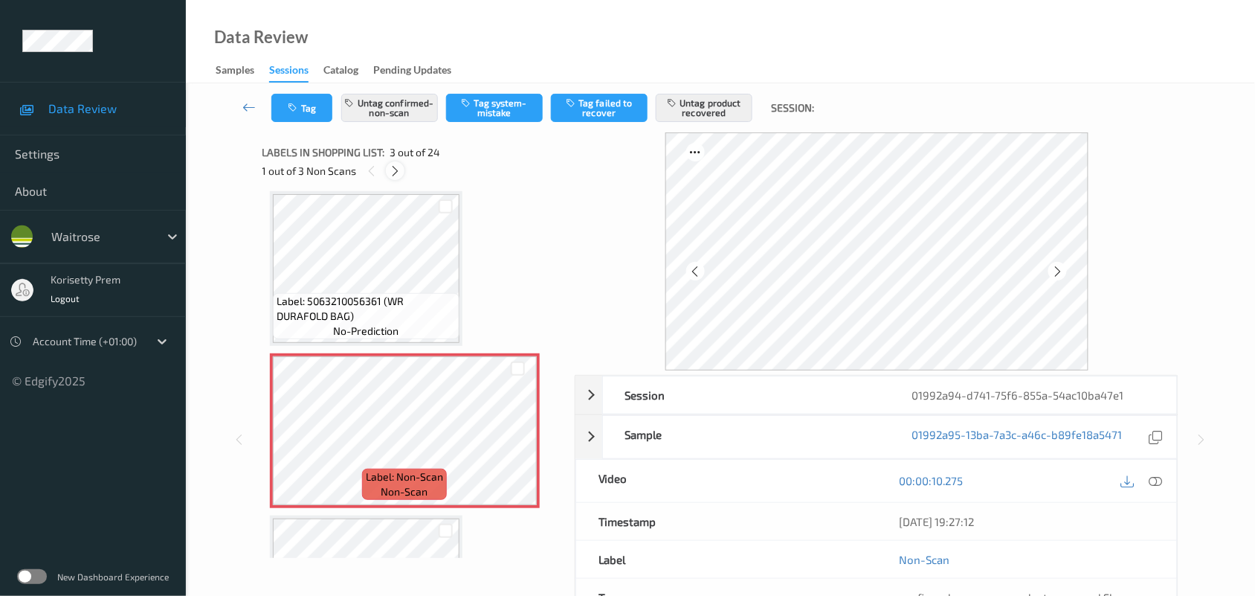
click at [398, 167] on icon at bounding box center [395, 170] width 13 height 13
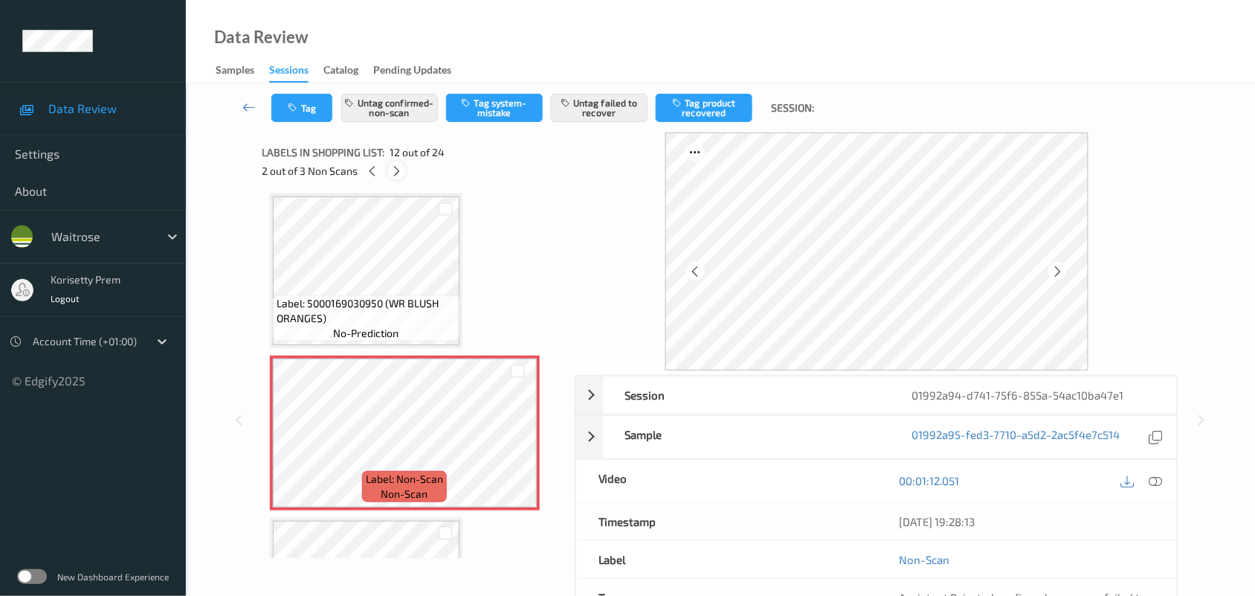
click at [398, 167] on icon at bounding box center [396, 170] width 13 height 13
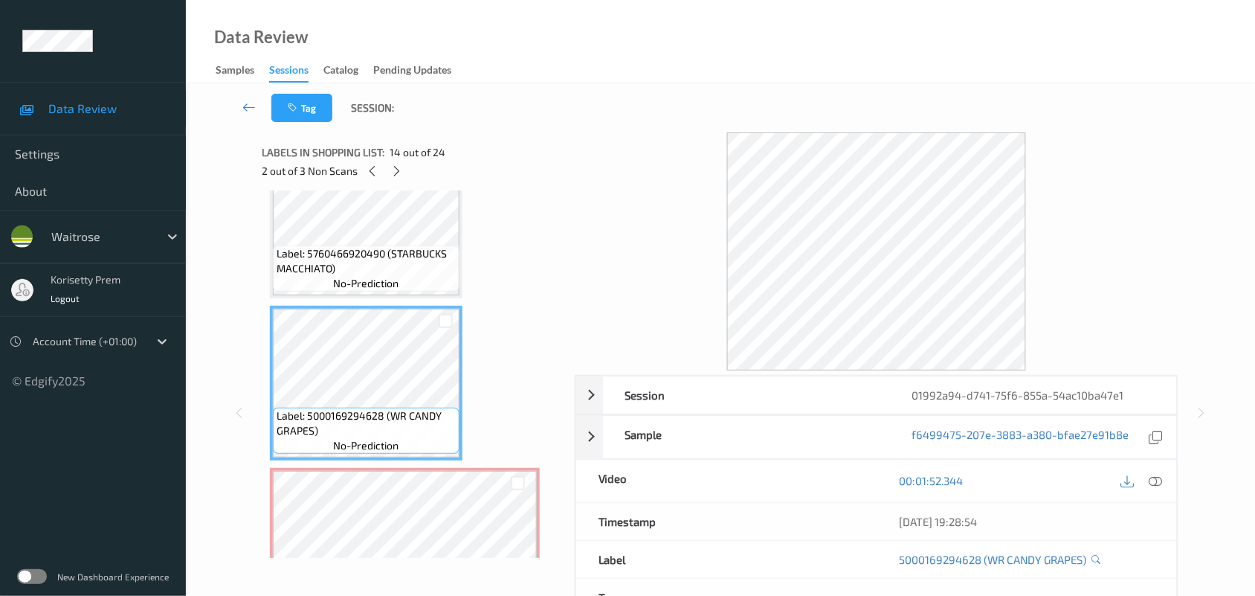
scroll to position [2109, 0]
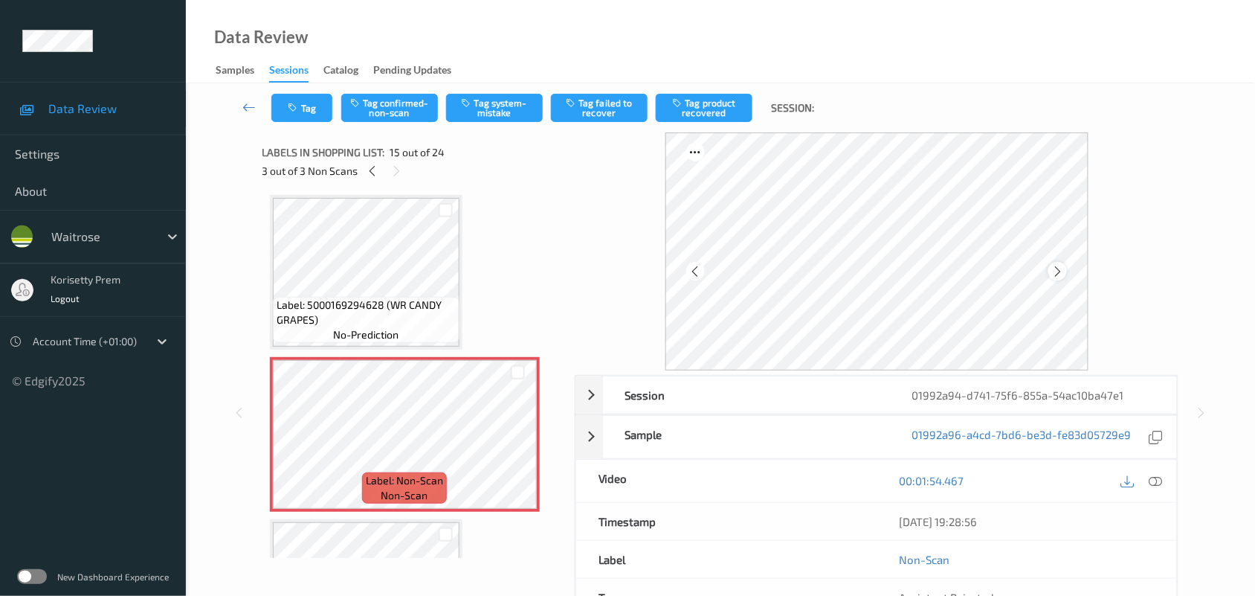
click at [1064, 268] on icon at bounding box center [1057, 271] width 13 height 13
click at [1063, 268] on icon at bounding box center [1057, 271] width 13 height 13
click at [1062, 268] on icon at bounding box center [1057, 271] width 13 height 13
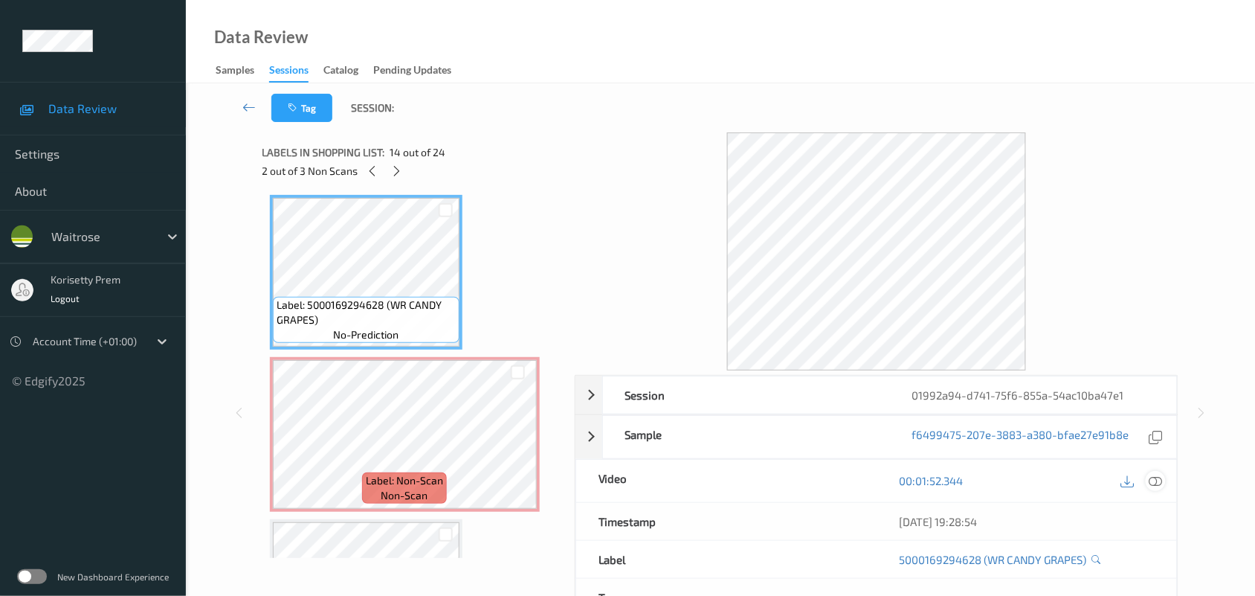
click at [1157, 483] on icon at bounding box center [1155, 480] width 13 height 13
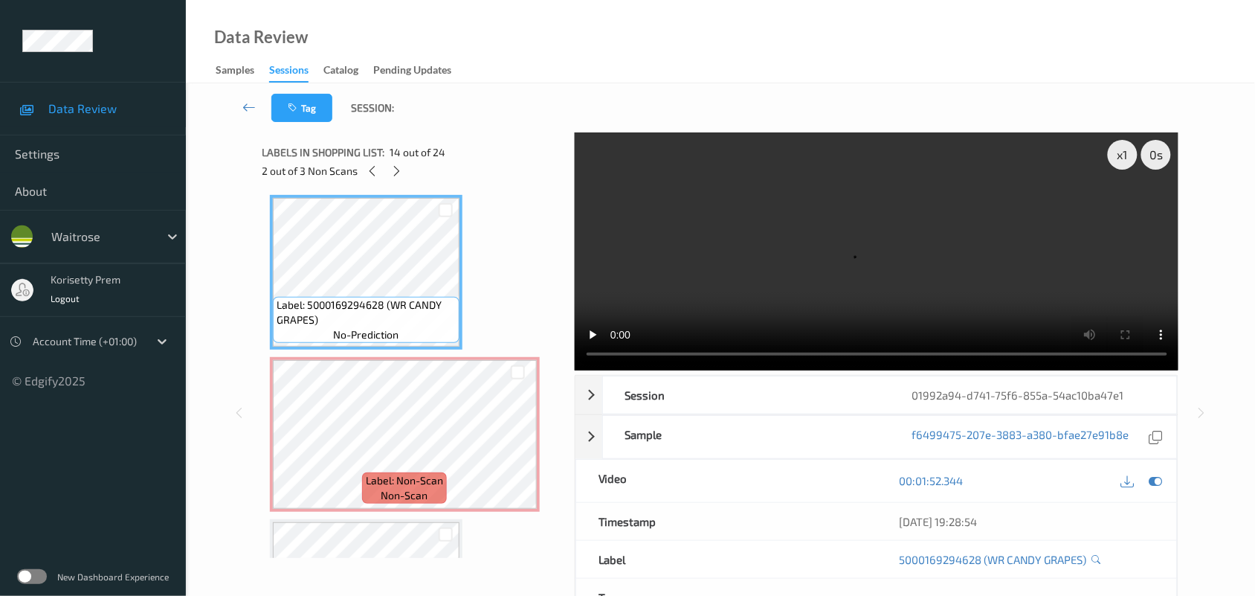
click at [715, 238] on video at bounding box center [877, 251] width 604 height 238
click at [747, 254] on video at bounding box center [877, 251] width 604 height 238
click at [764, 283] on video at bounding box center [877, 251] width 604 height 238
click at [731, 277] on video at bounding box center [877, 251] width 604 height 238
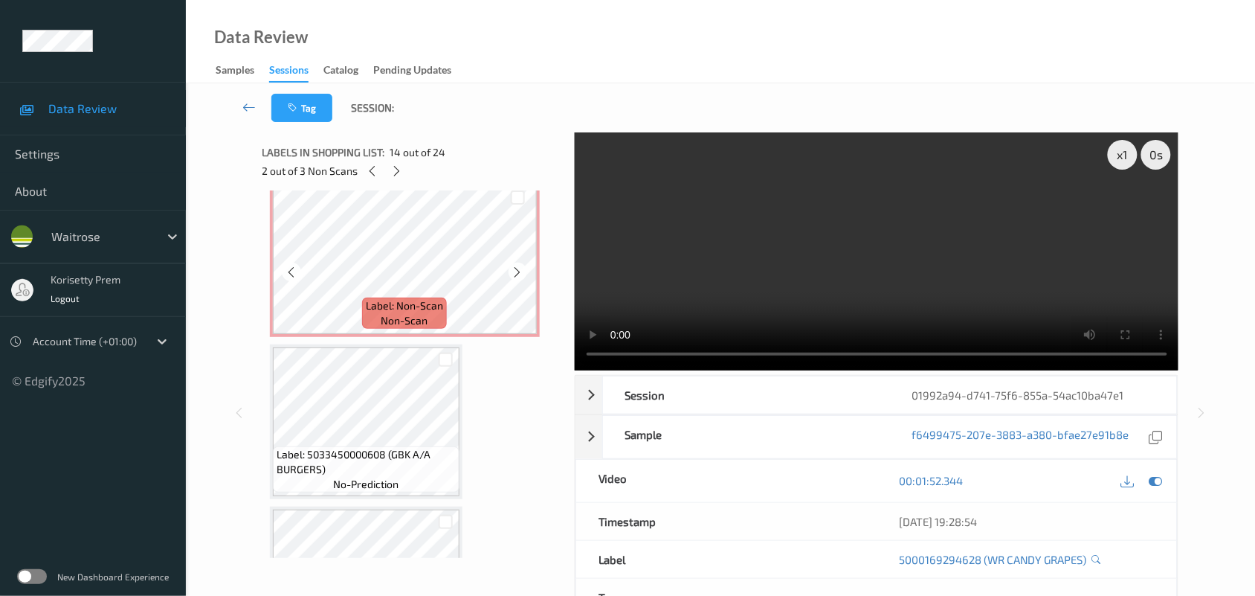
scroll to position [2295, 0]
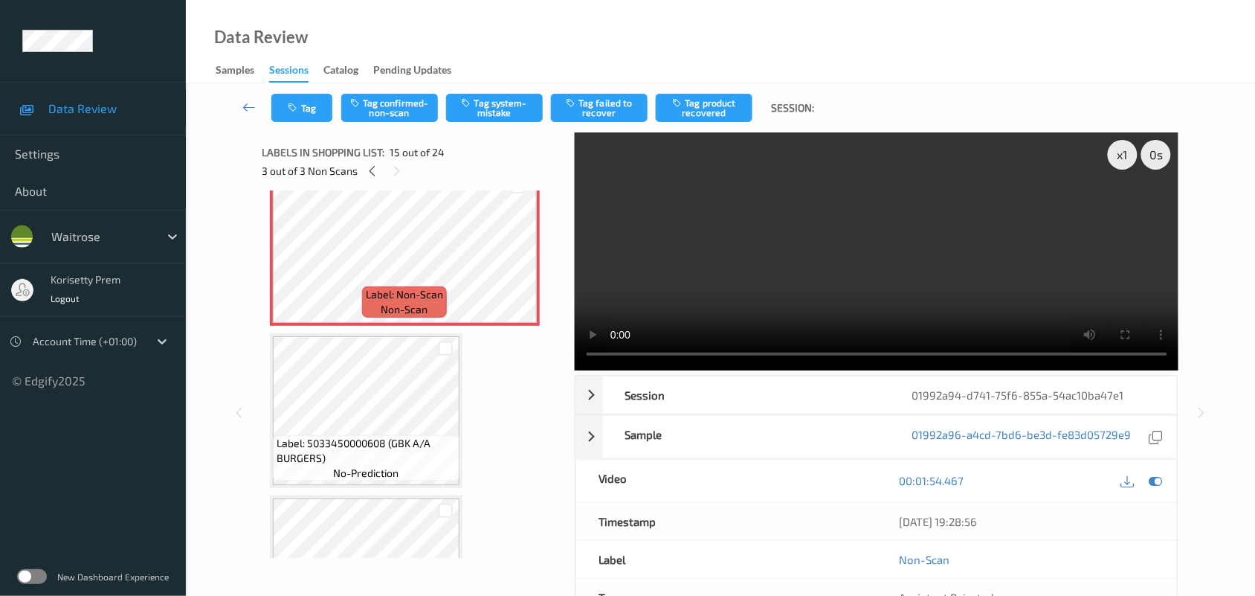
click at [868, 268] on video at bounding box center [877, 251] width 604 height 238
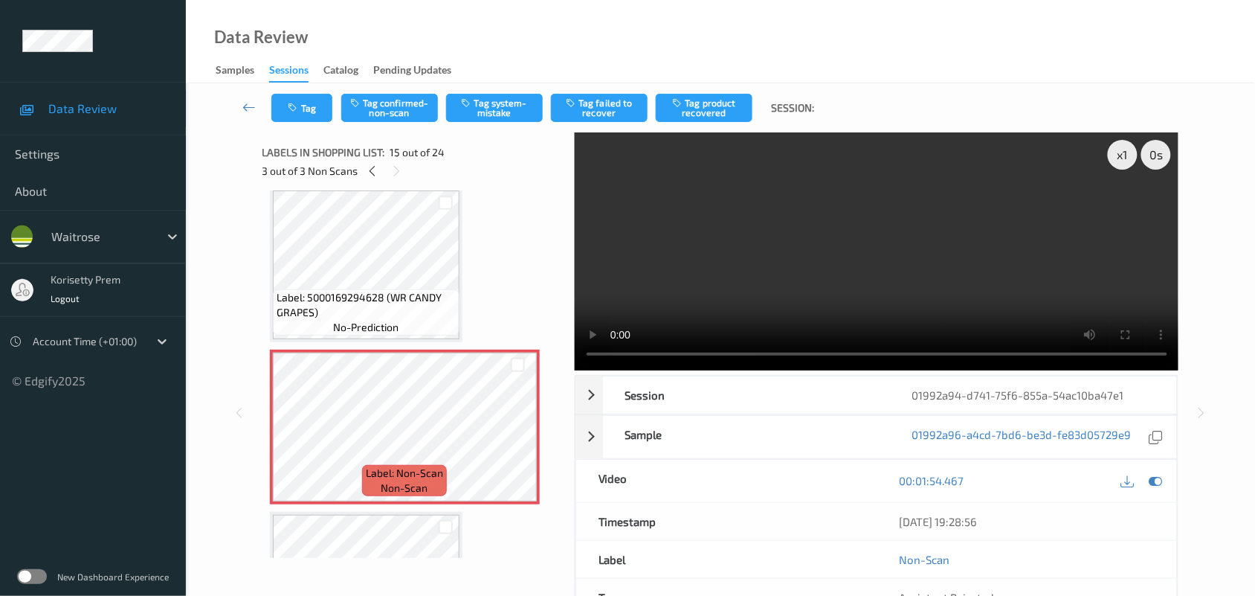
scroll to position [2109, 0]
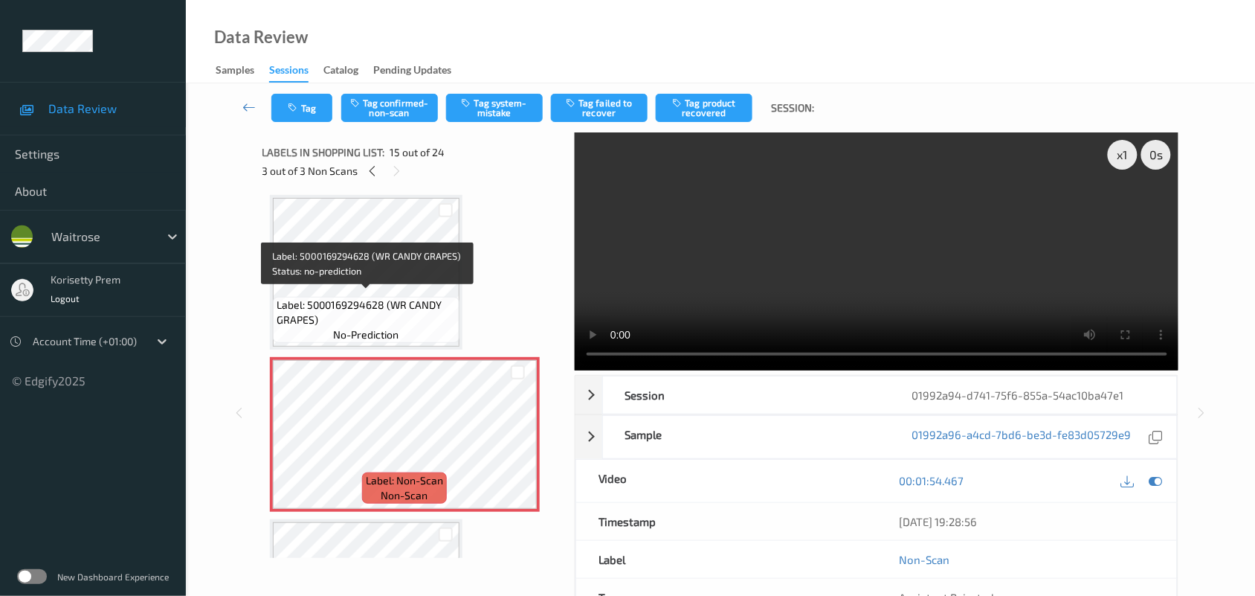
click at [377, 300] on span "Label: 5000169294628 (WR CANDY GRAPES)" at bounding box center [366, 312] width 179 height 30
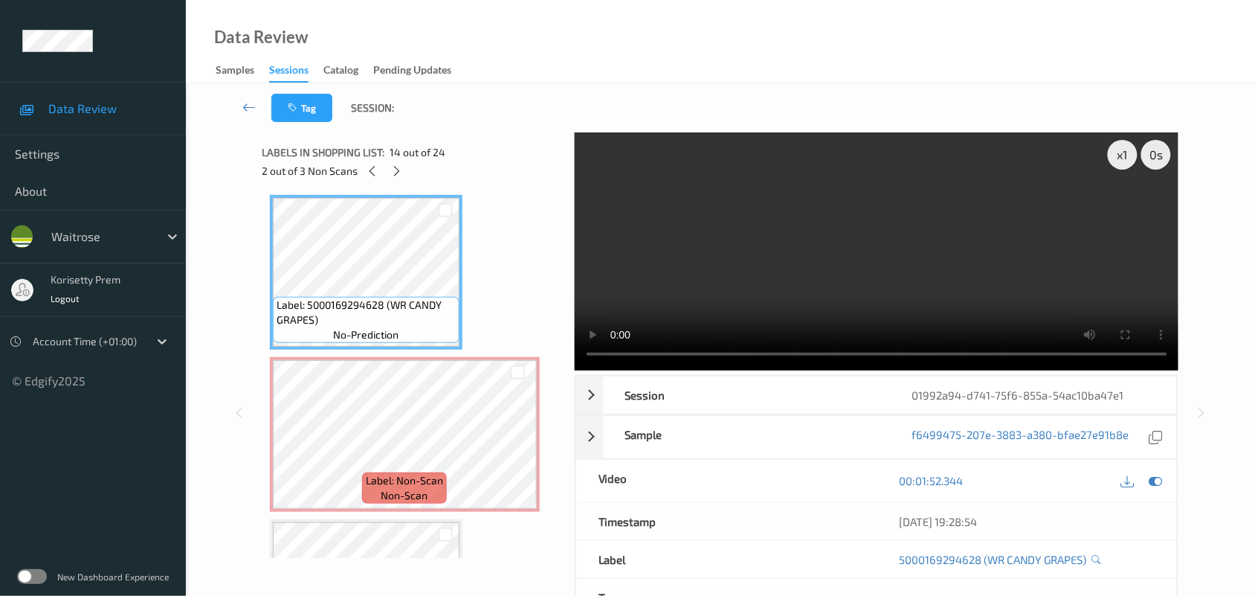
click at [868, 286] on video at bounding box center [877, 251] width 604 height 238
click at [788, 292] on video at bounding box center [877, 251] width 604 height 238
click at [781, 240] on video at bounding box center [877, 251] width 604 height 238
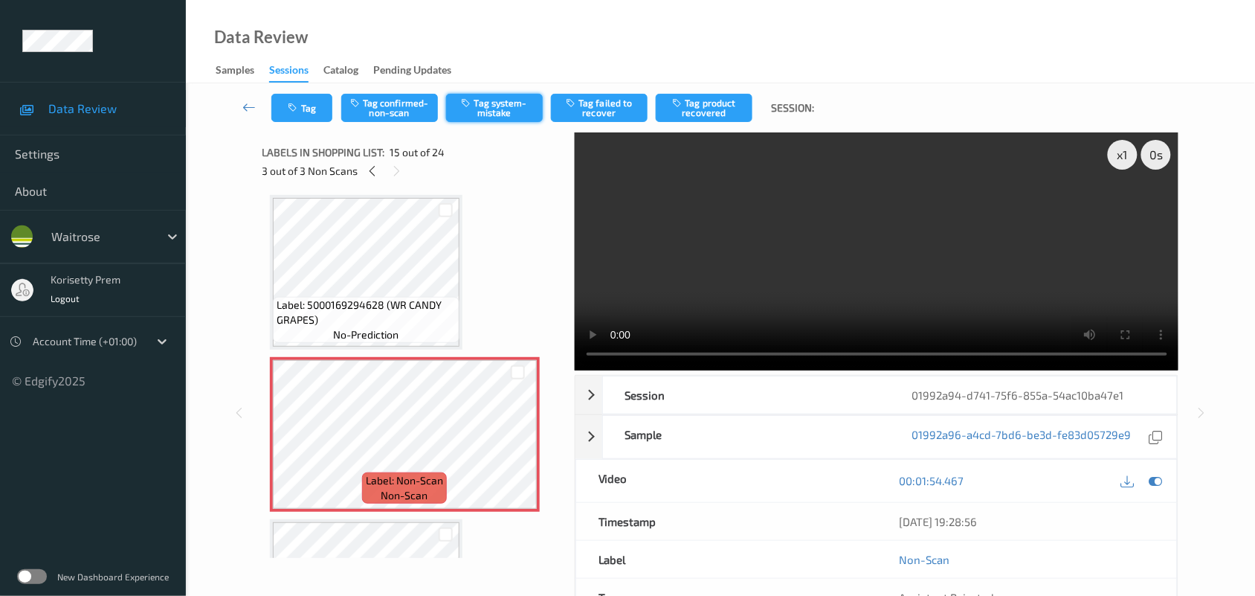
click at [491, 105] on button "Tag system-mistake" at bounding box center [494, 108] width 97 height 28
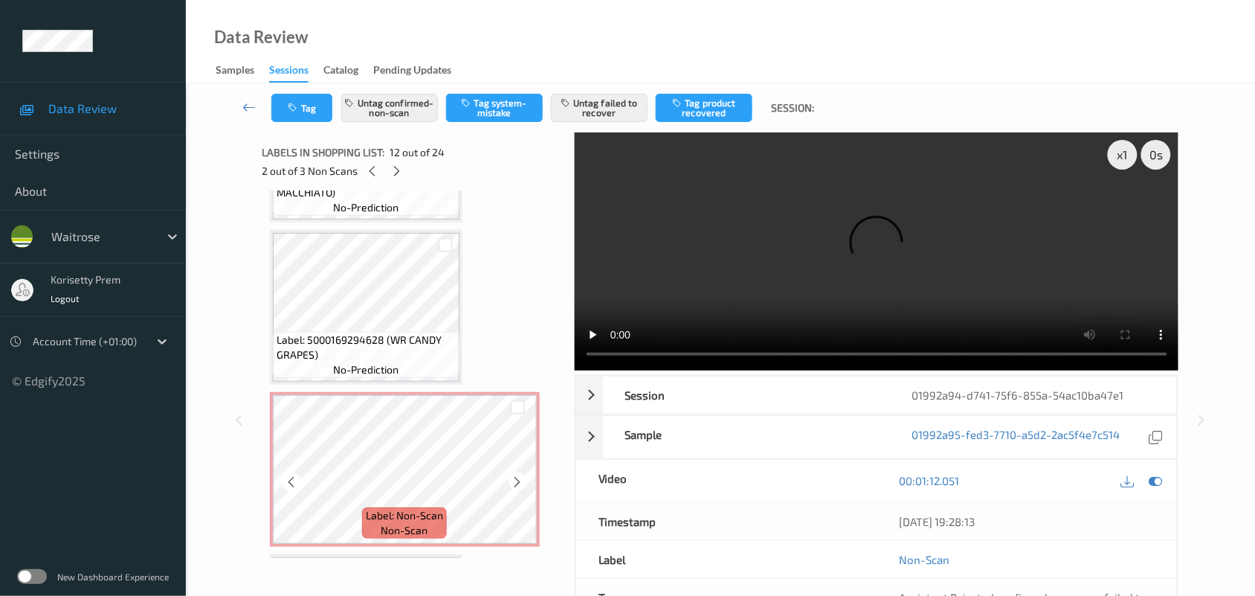
scroll to position [2202, 0]
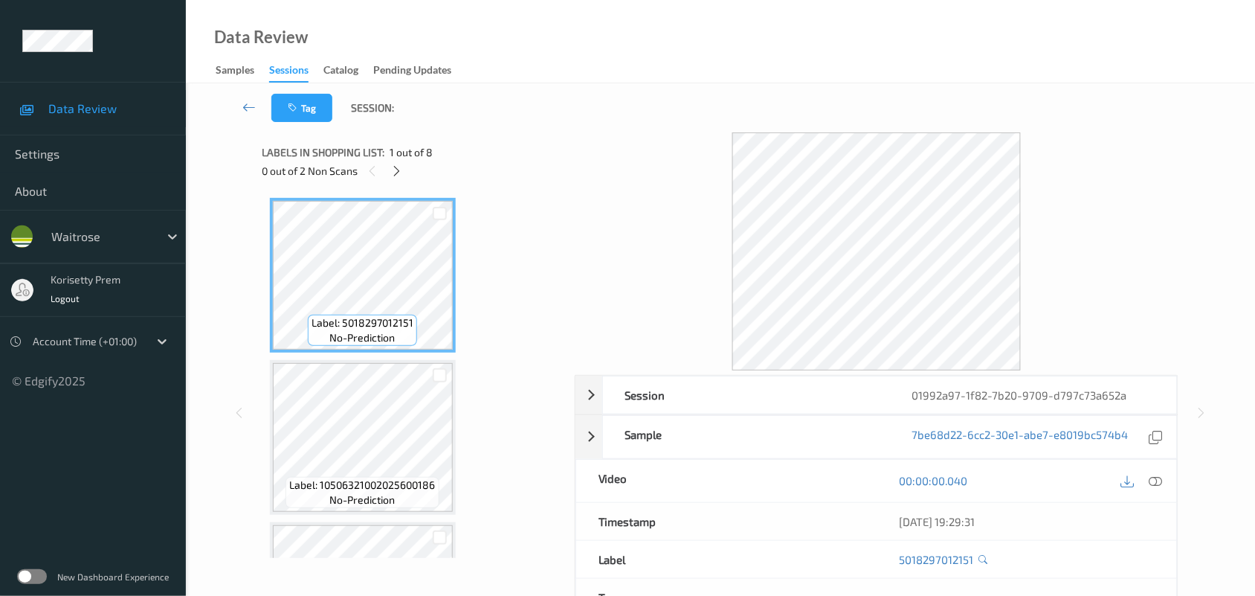
click at [649, 136] on div at bounding box center [877, 251] width 604 height 238
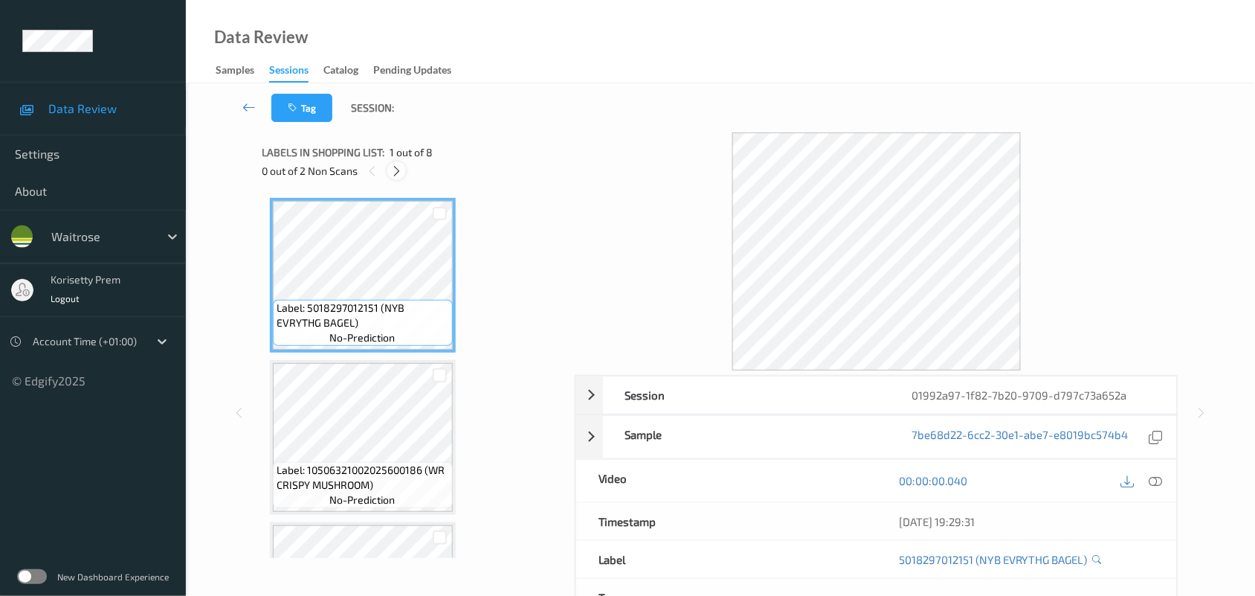
click at [394, 171] on icon at bounding box center [396, 170] width 13 height 13
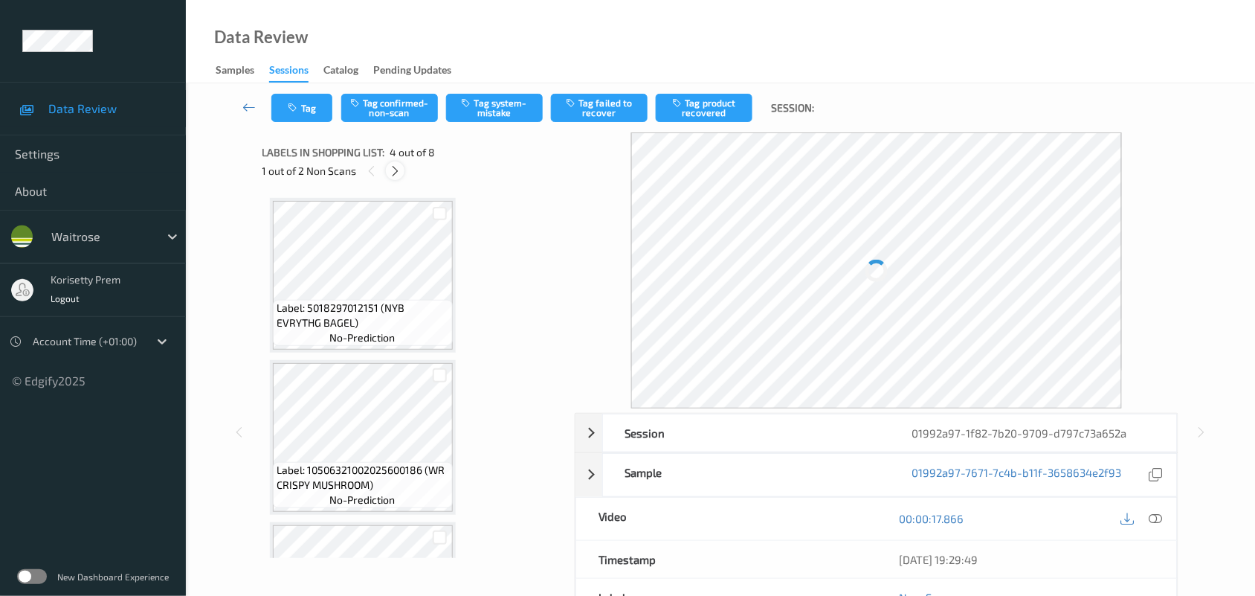
scroll to position [331, 0]
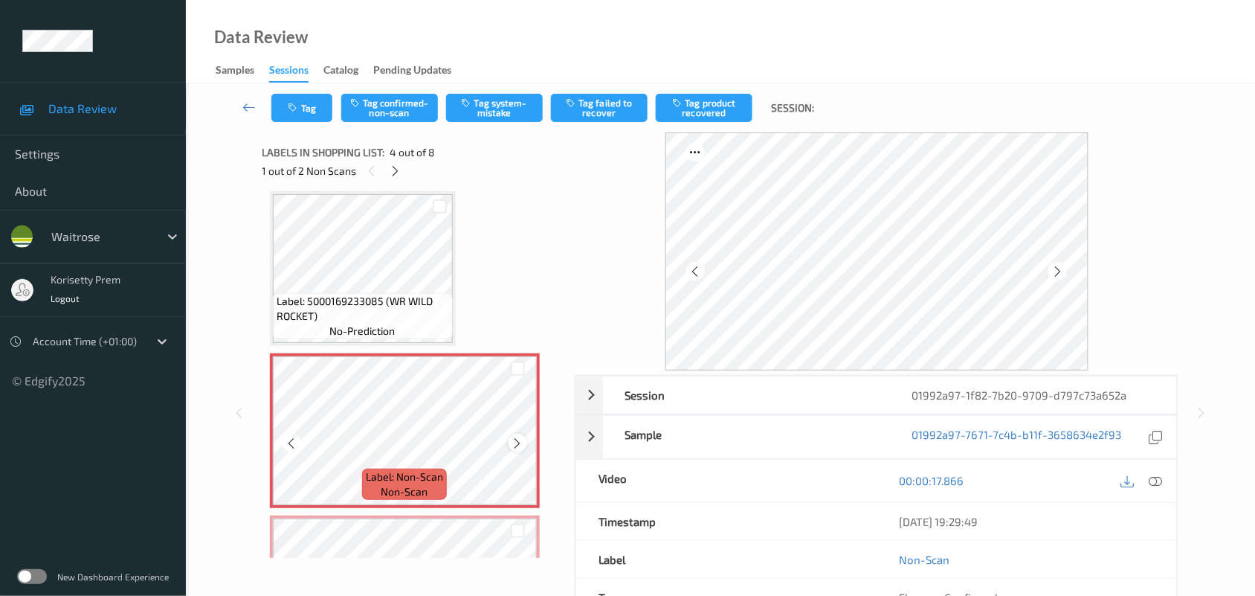
click at [517, 441] on icon at bounding box center [518, 442] width 13 height 13
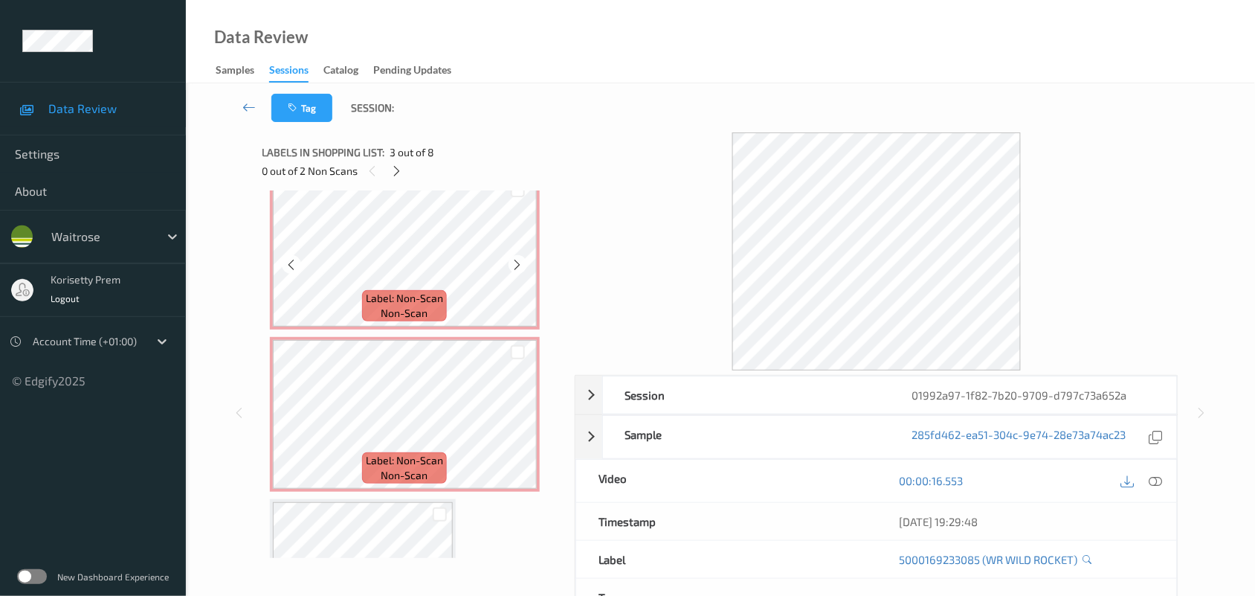
scroll to position [517, 0]
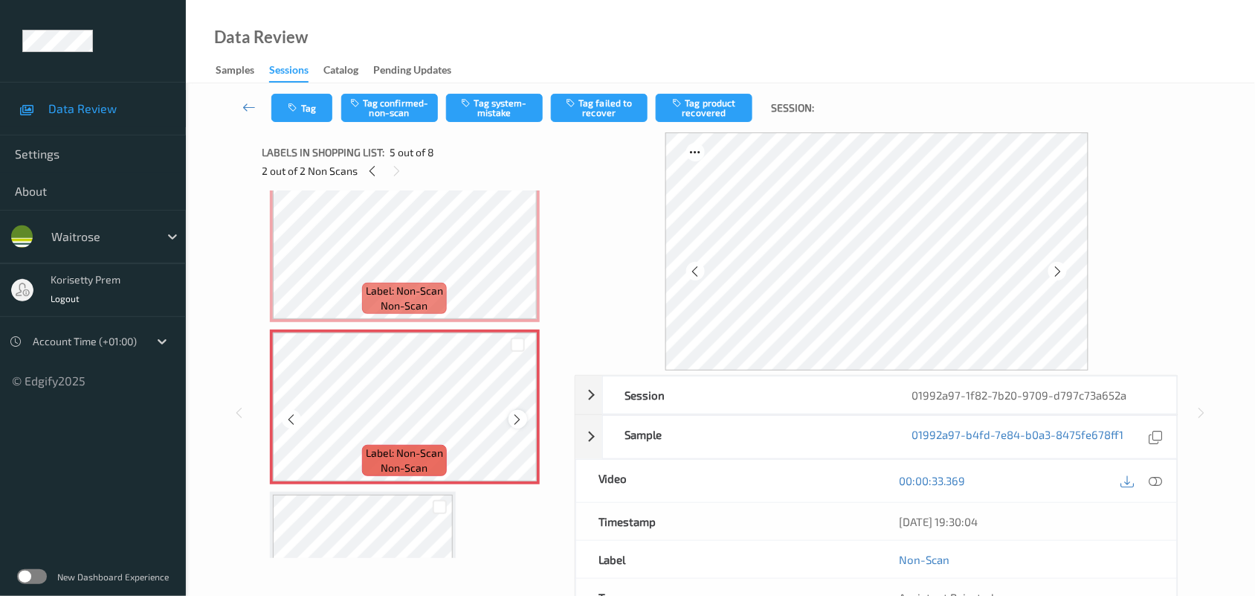
click at [523, 417] on icon at bounding box center [518, 419] width 13 height 13
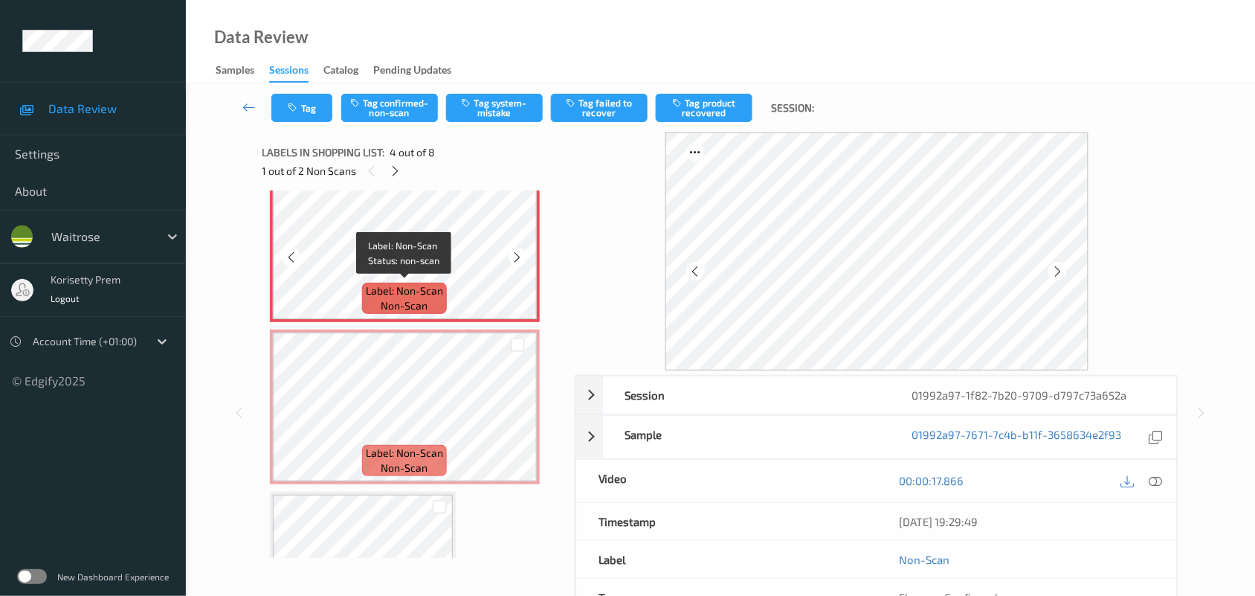
scroll to position [424, 0]
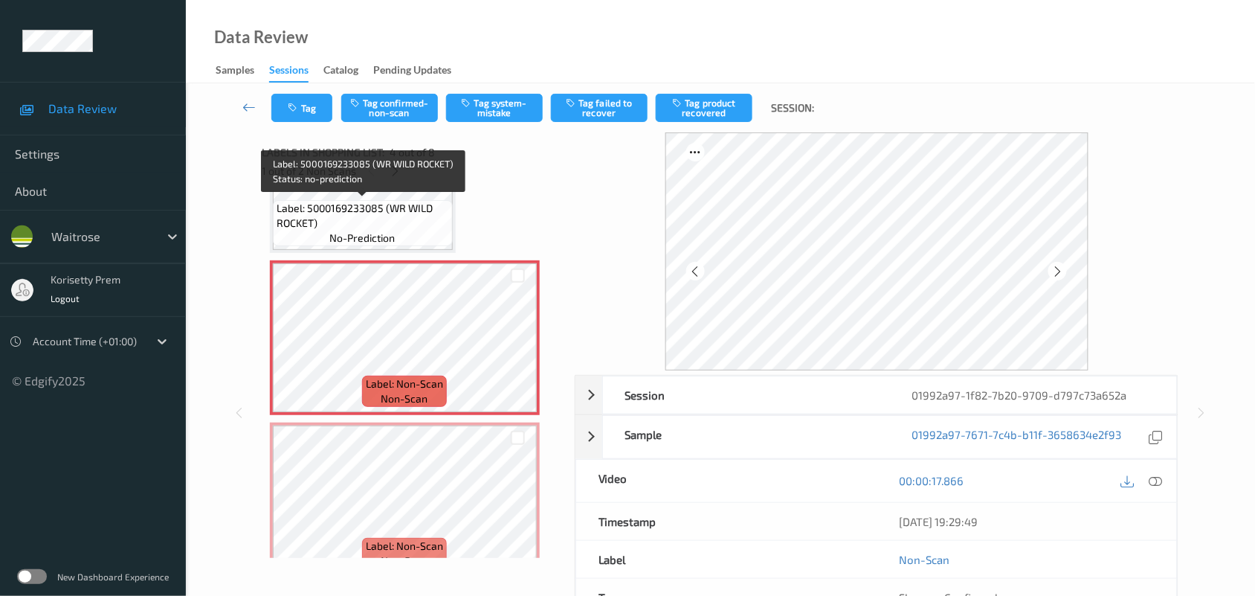
click at [407, 219] on span "Label: 5000169233085 (WR WILD ROCKET)" at bounding box center [363, 216] width 172 height 30
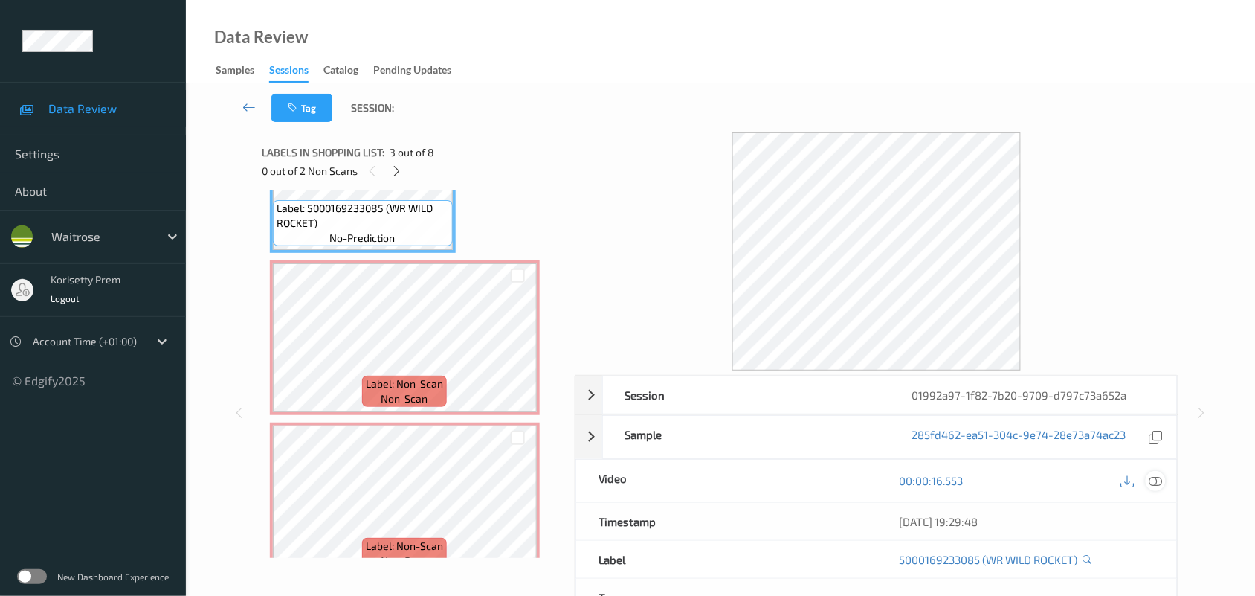
click at [1153, 482] on icon at bounding box center [1155, 480] width 13 height 13
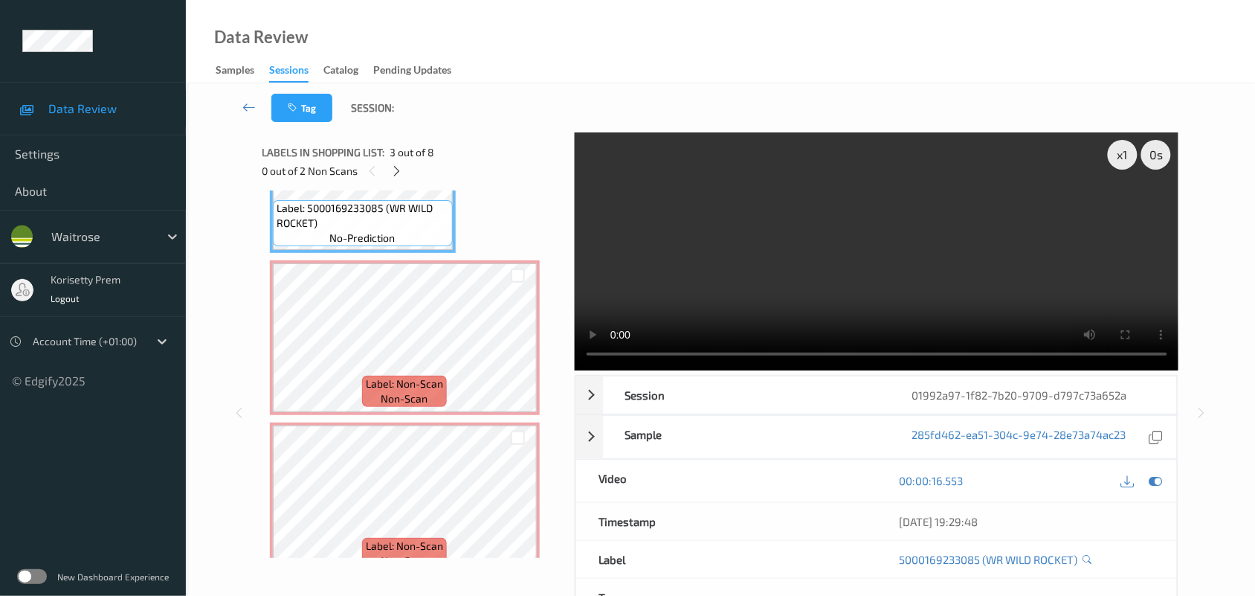
click at [897, 206] on video at bounding box center [877, 251] width 604 height 238
click at [949, 262] on video at bounding box center [877, 251] width 604 height 238
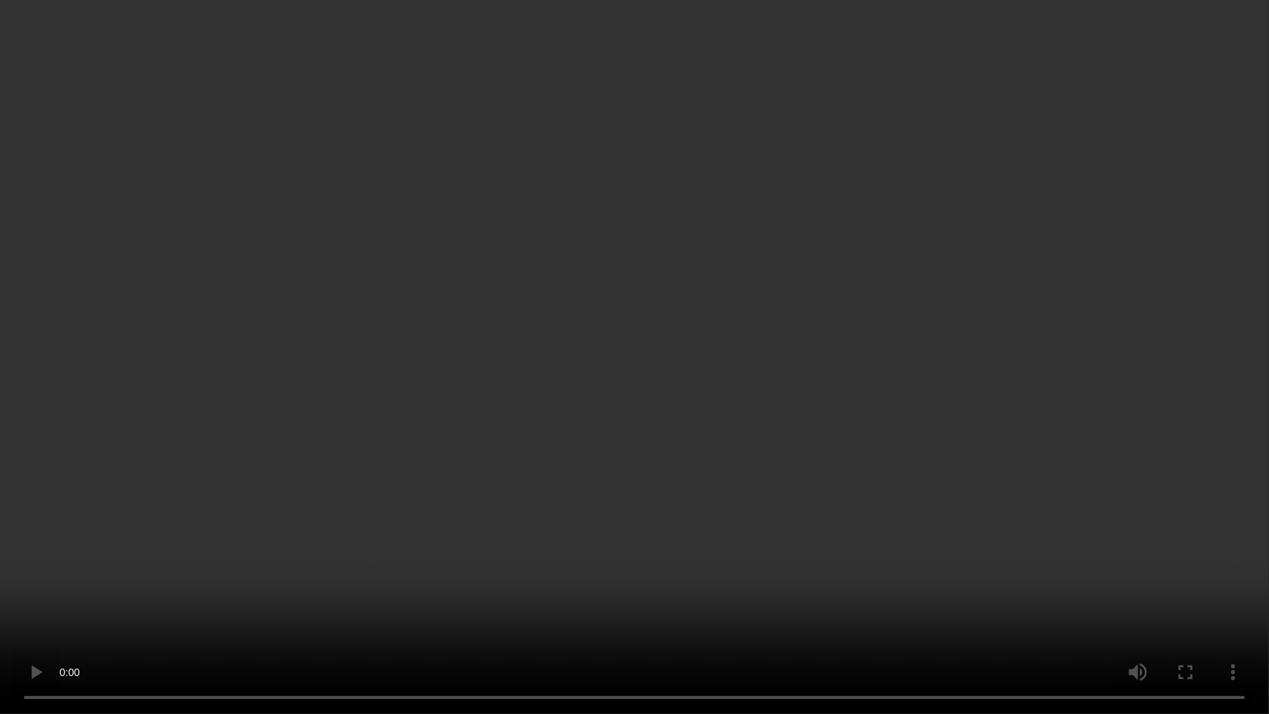
click at [589, 478] on video at bounding box center [634, 357] width 1269 height 714
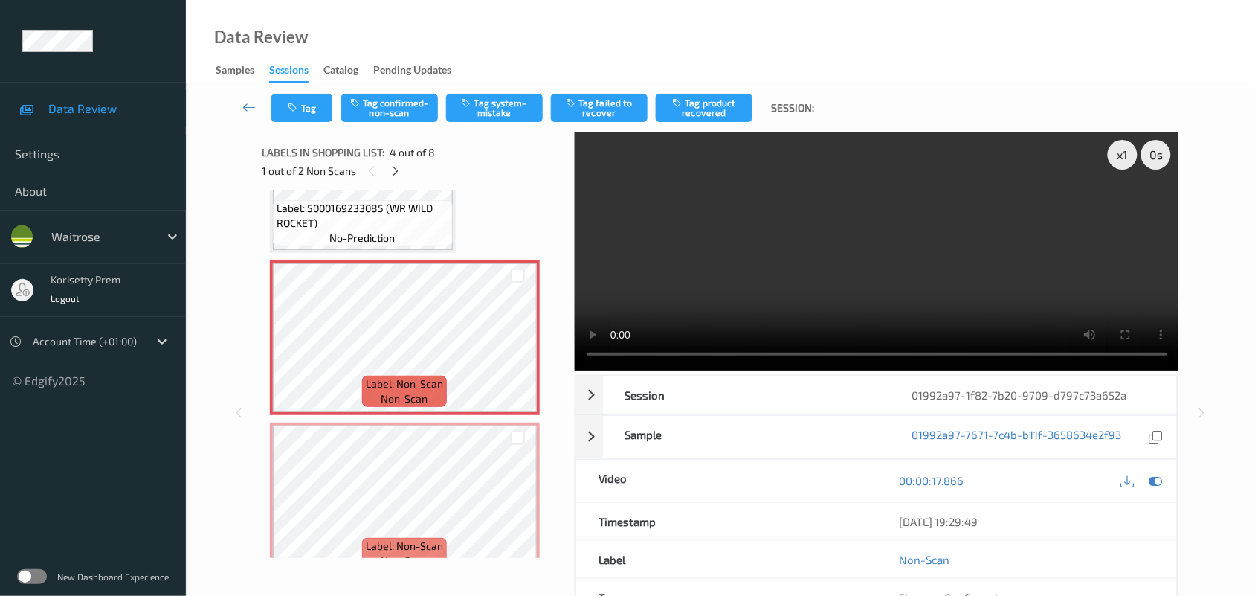
click at [781, 262] on video at bounding box center [877, 251] width 604 height 238
click at [1160, 485] on icon at bounding box center [1155, 480] width 13 height 13
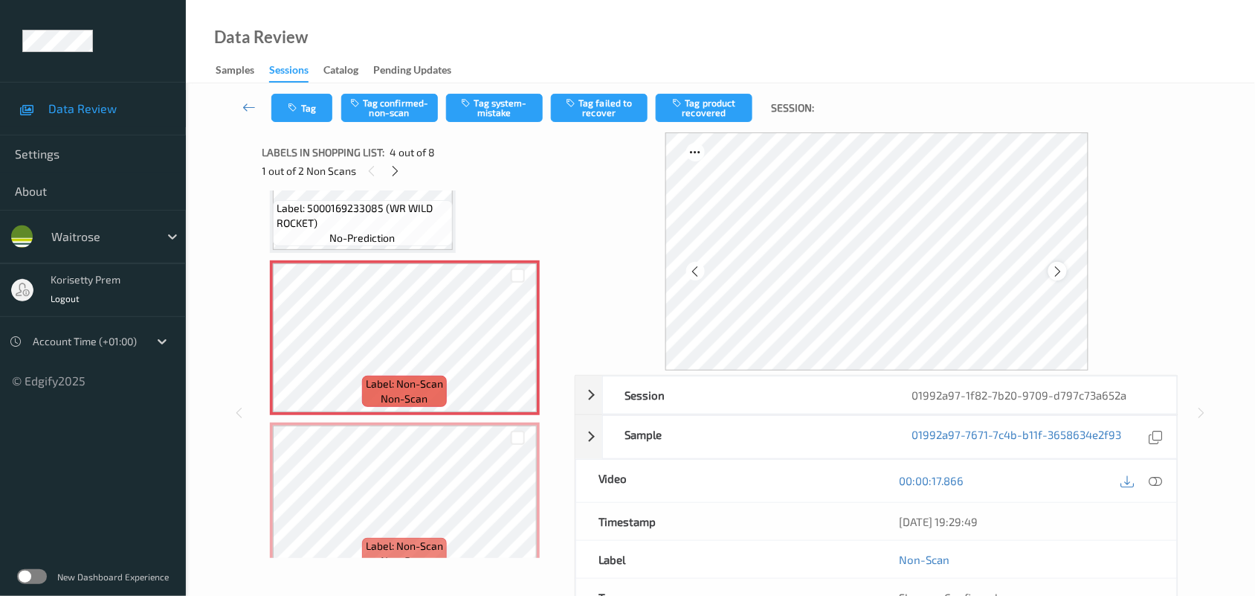
click at [1061, 272] on icon at bounding box center [1057, 271] width 13 height 13
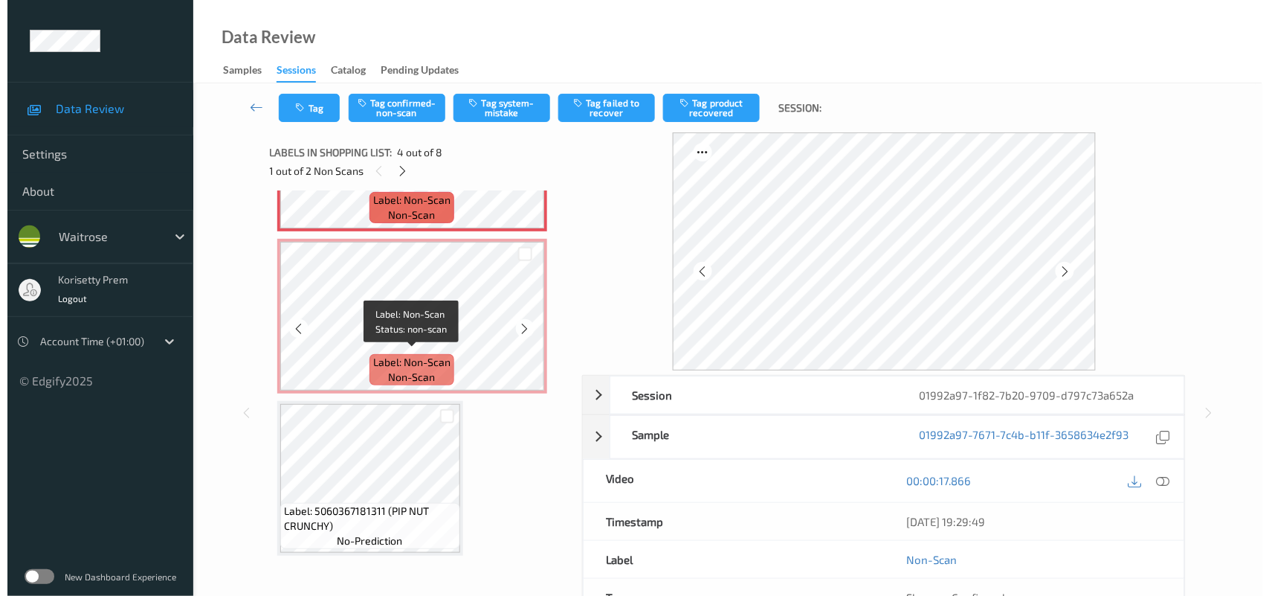
scroll to position [610, 0]
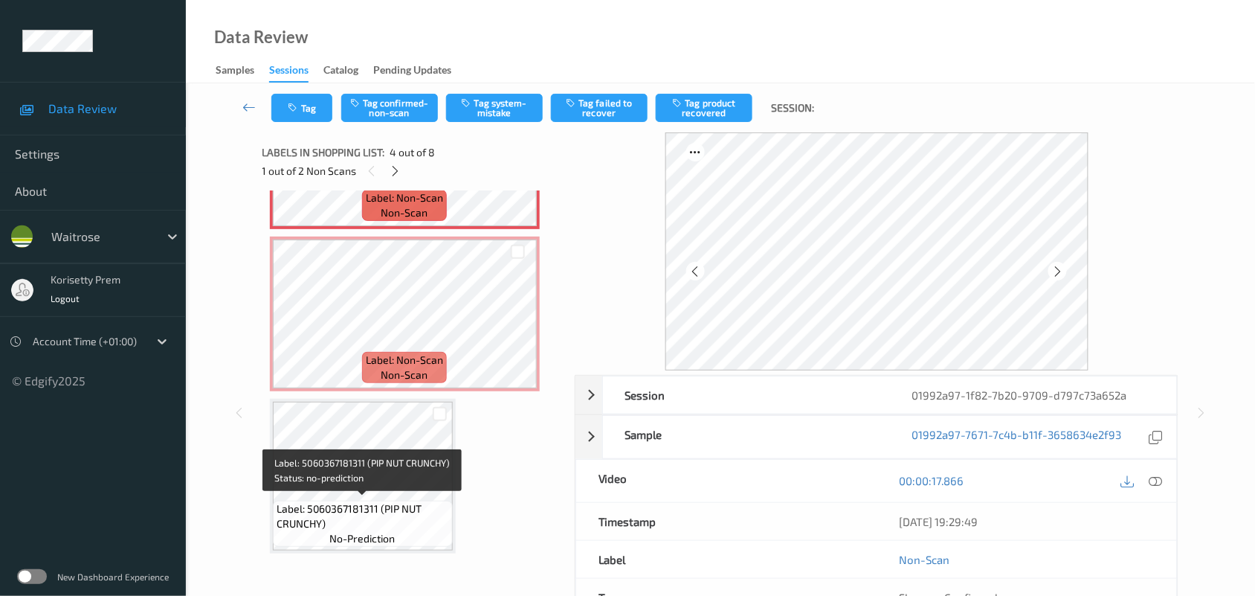
click at [381, 504] on span "Label: 5060367181311 (PIP NUT CRUNCHY)" at bounding box center [363, 516] width 172 height 30
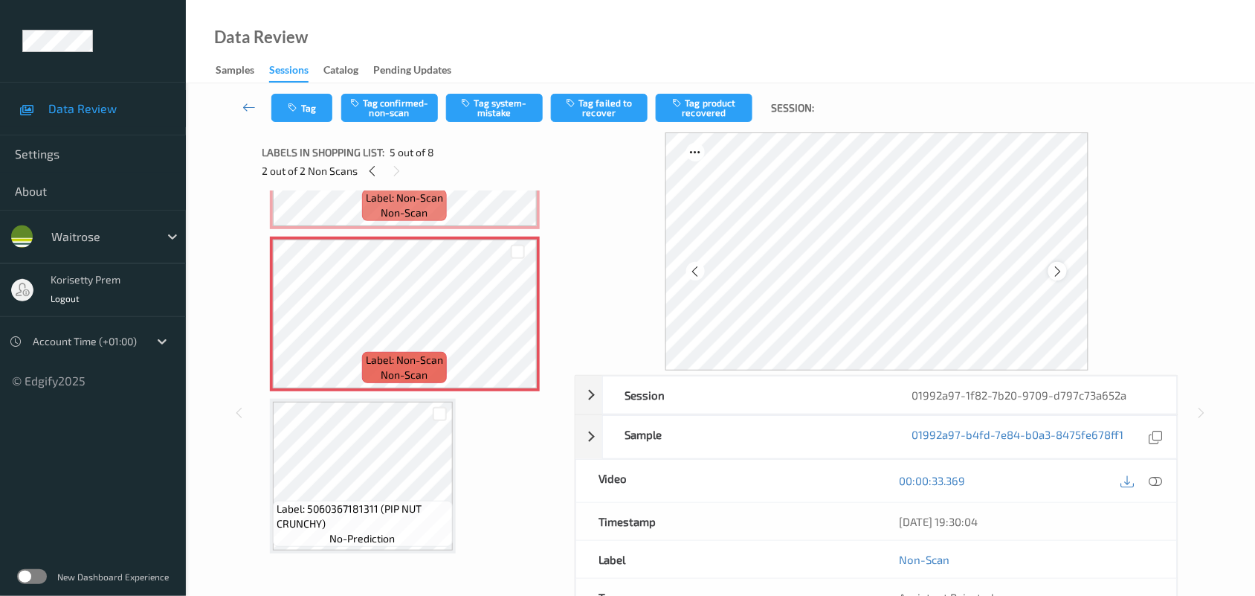
click at [1060, 270] on icon at bounding box center [1057, 271] width 13 height 13
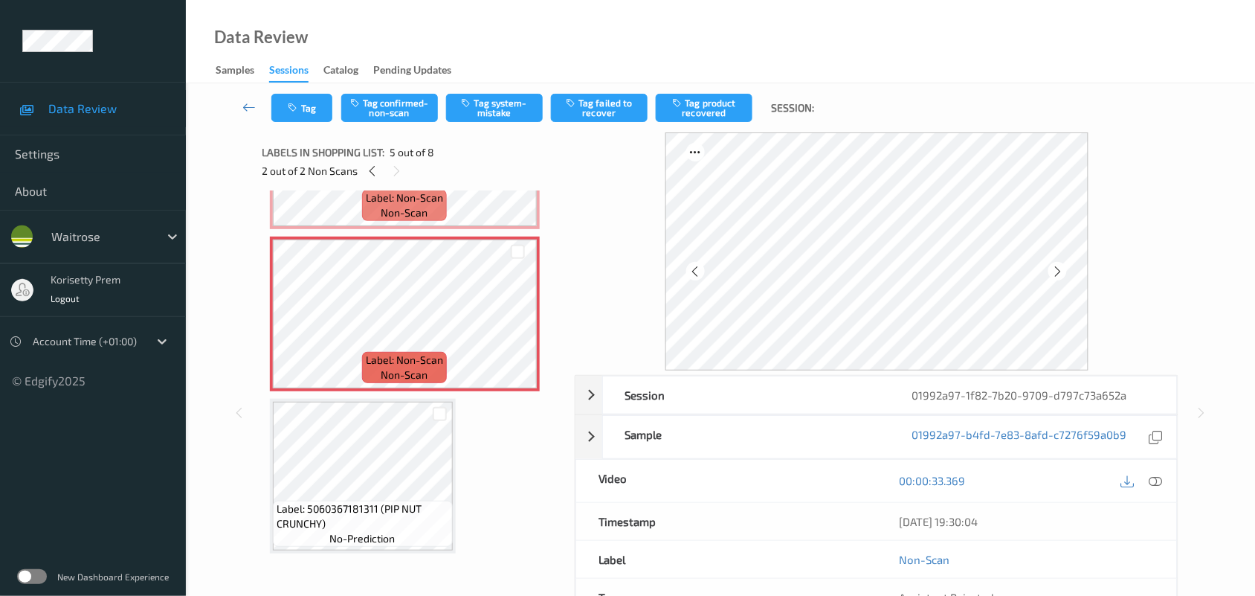
click at [1060, 270] on icon at bounding box center [1057, 271] width 13 height 13
click at [517, 120] on button "Tag system-mistake" at bounding box center [494, 108] width 97 height 28
click at [316, 97] on button "Tag" at bounding box center [301, 108] width 61 height 28
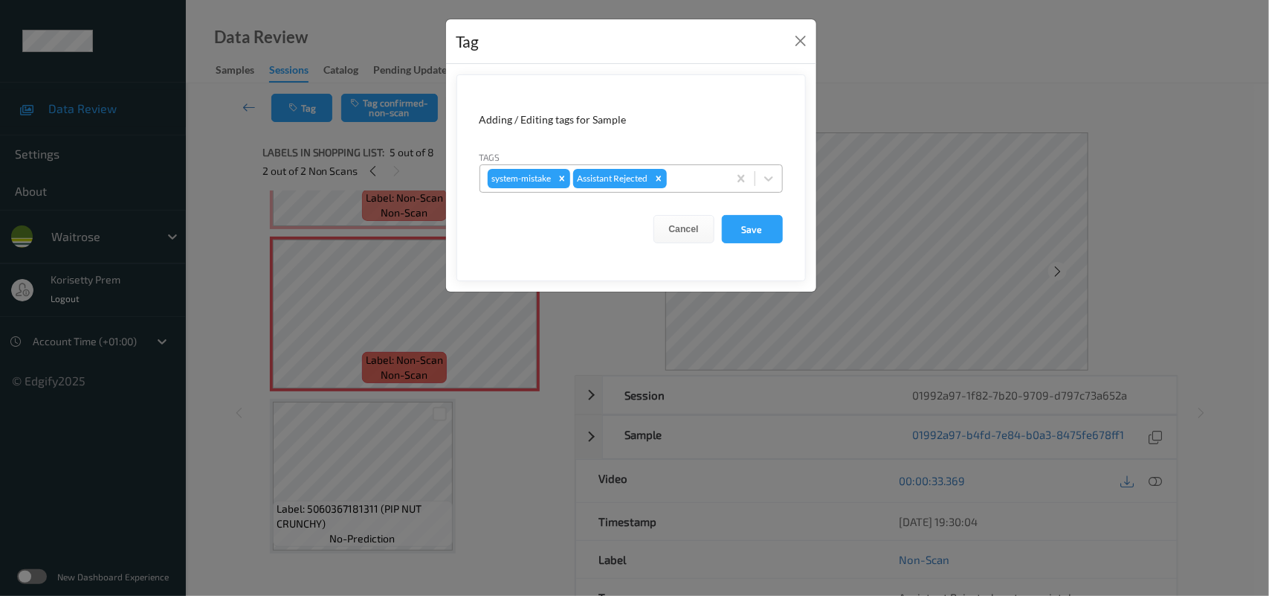
click at [710, 178] on div at bounding box center [695, 179] width 51 height 18
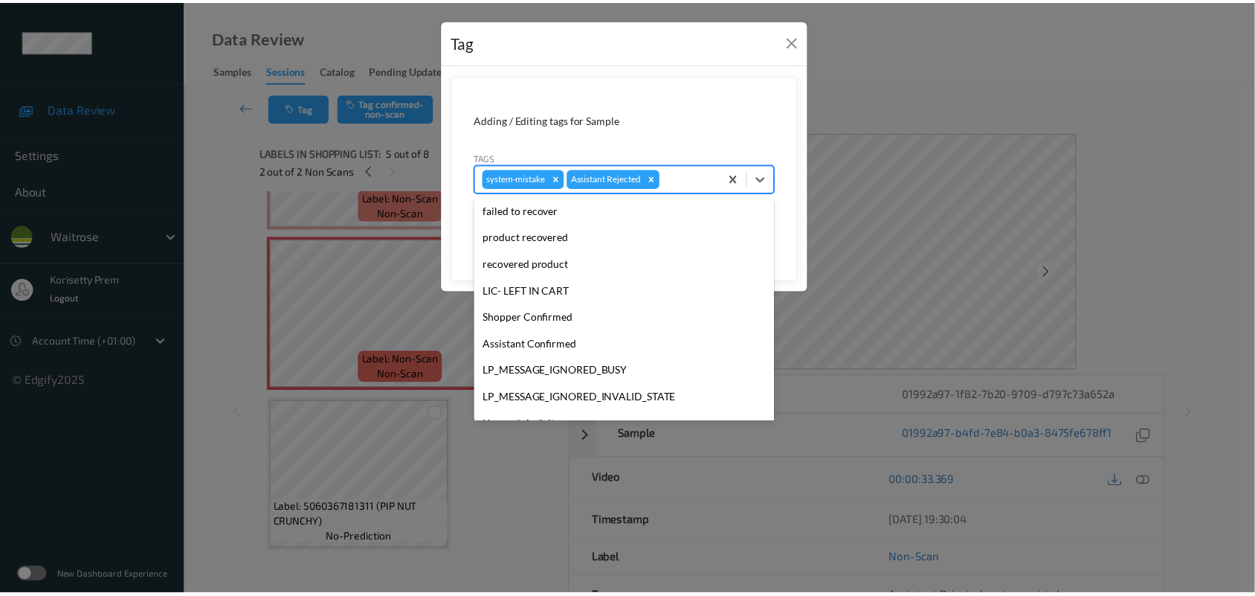
scroll to position [344, 0]
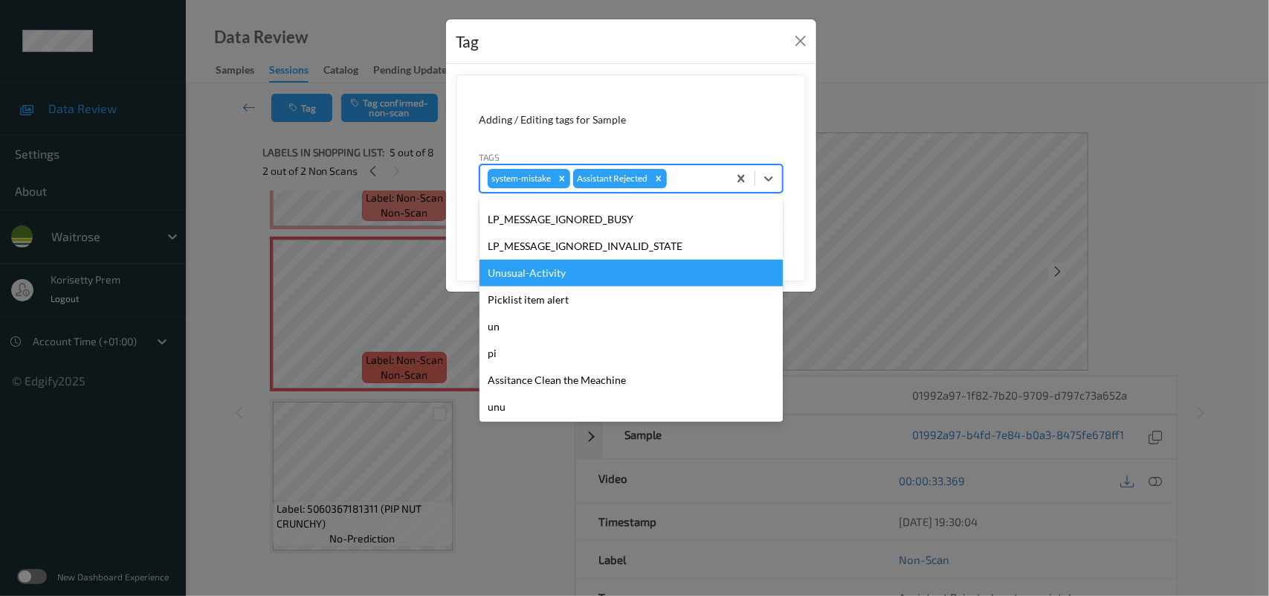
click at [532, 277] on div "Unusual-Activity" at bounding box center [631, 272] width 303 height 27
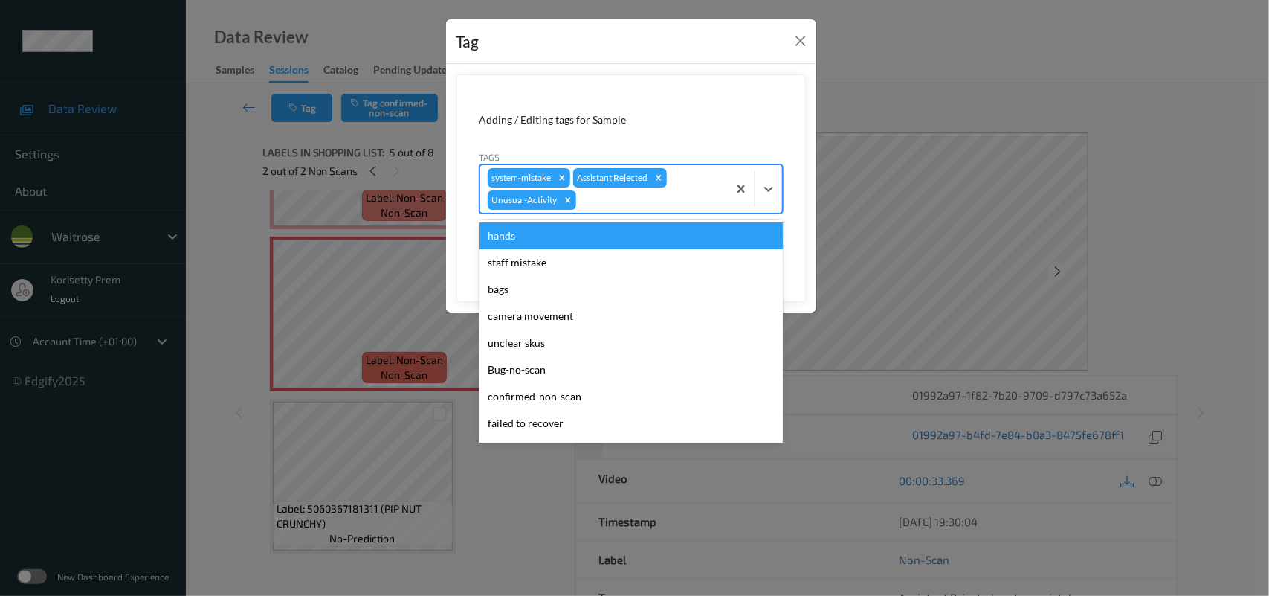
click at [631, 199] on div at bounding box center [649, 200] width 141 height 18
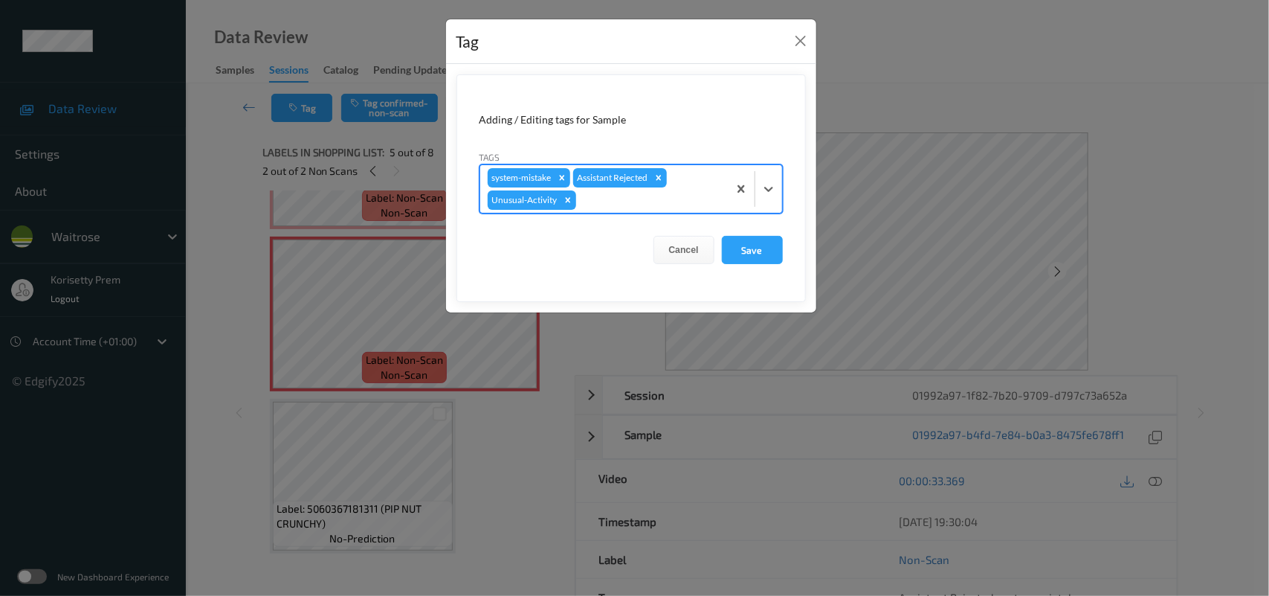
click at [634, 213] on div "system-mistake Assistant Rejected Unusual-Activity" at bounding box center [631, 188] width 303 height 49
click at [740, 249] on button "Save" at bounding box center [752, 250] width 61 height 28
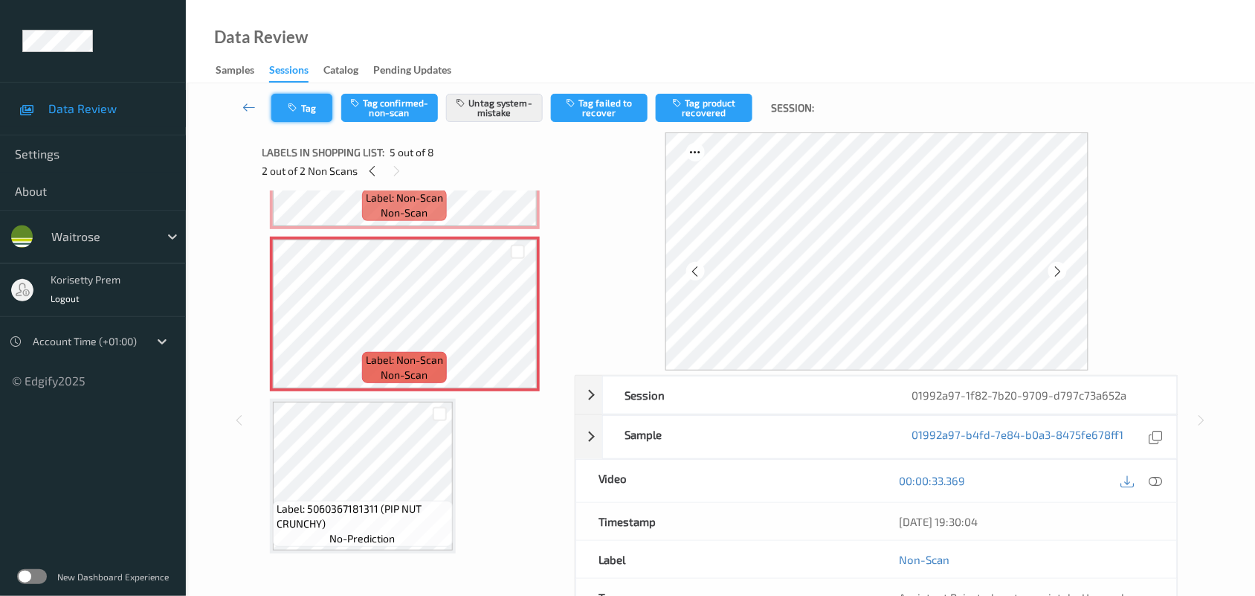
click at [329, 106] on button "Tag" at bounding box center [301, 108] width 61 height 28
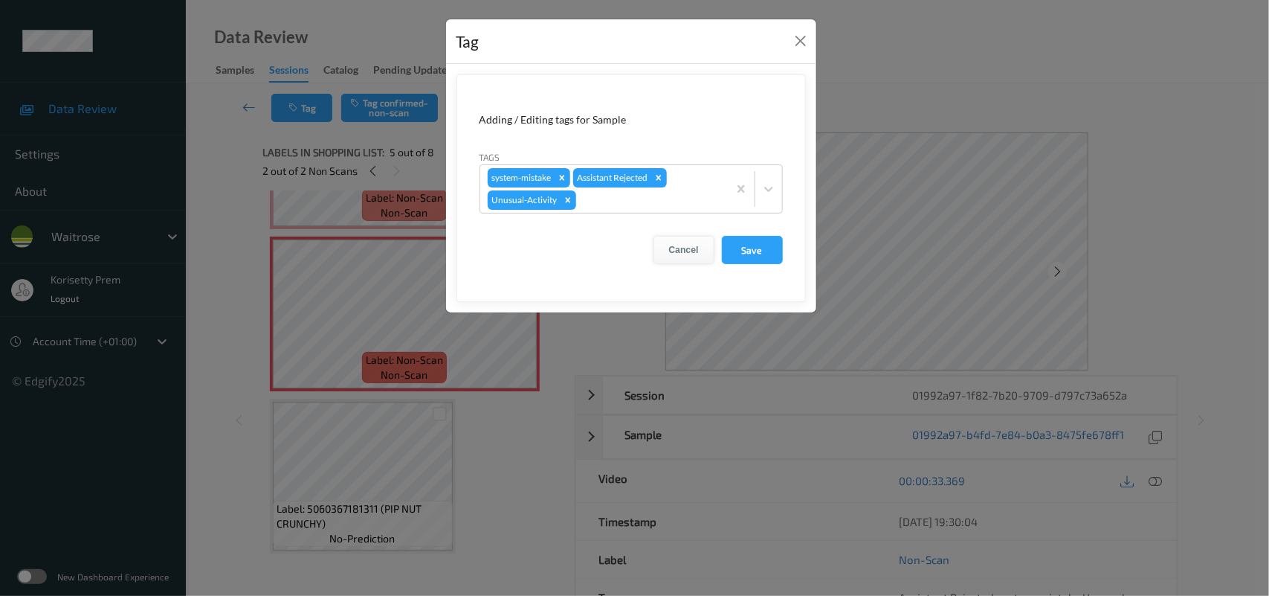
click at [699, 254] on button "Cancel" at bounding box center [684, 250] width 61 height 28
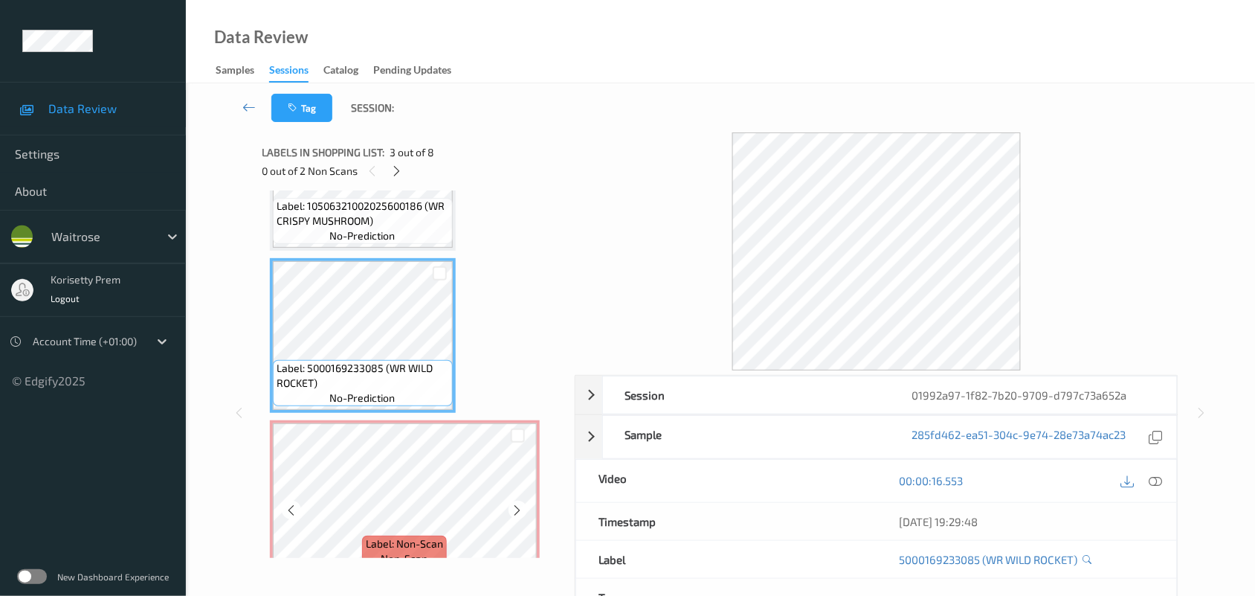
scroll to position [190, 0]
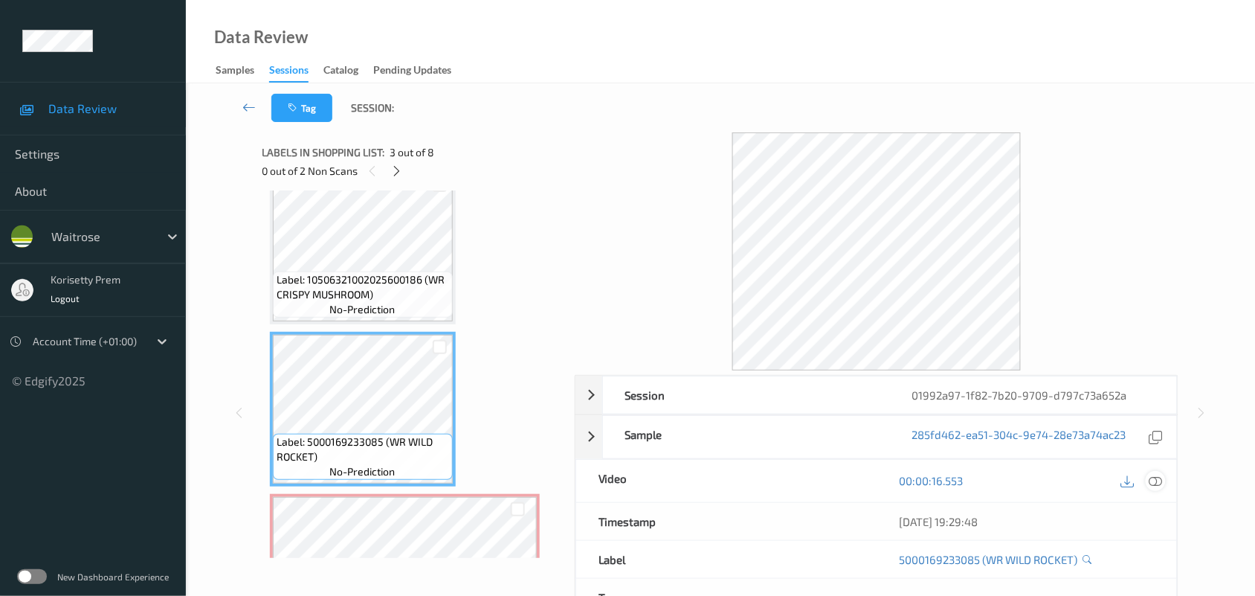
click at [1156, 484] on icon at bounding box center [1155, 480] width 13 height 13
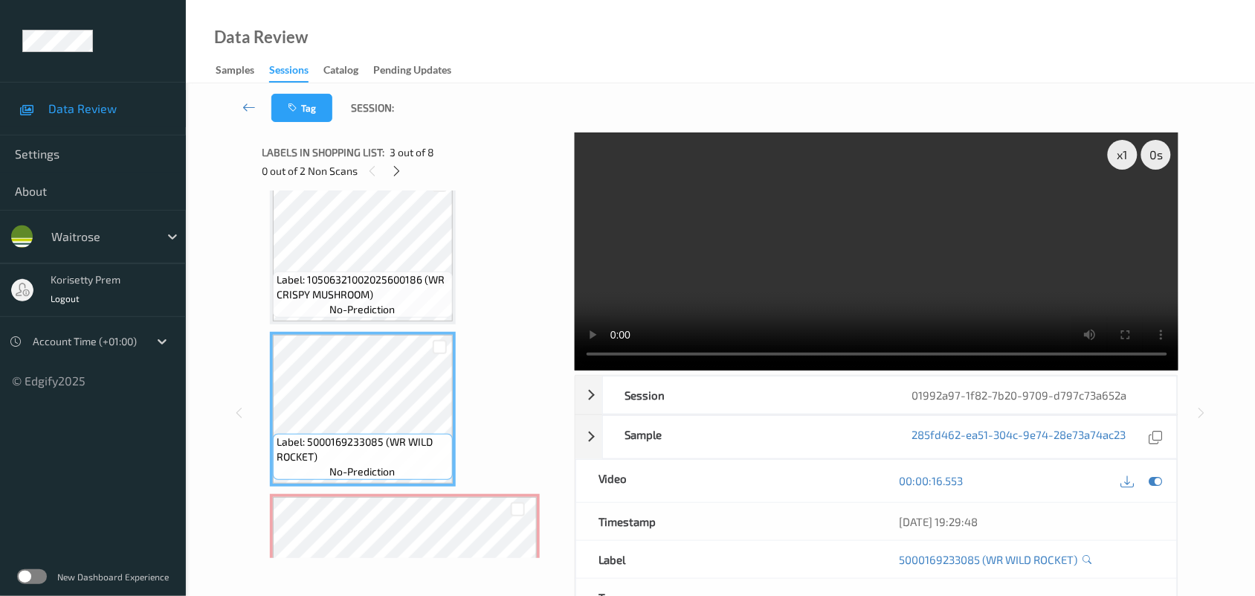
click at [725, 305] on video at bounding box center [877, 251] width 604 height 238
click at [979, 273] on video at bounding box center [877, 251] width 604 height 238
click at [1158, 480] on icon at bounding box center [1155, 480] width 13 height 13
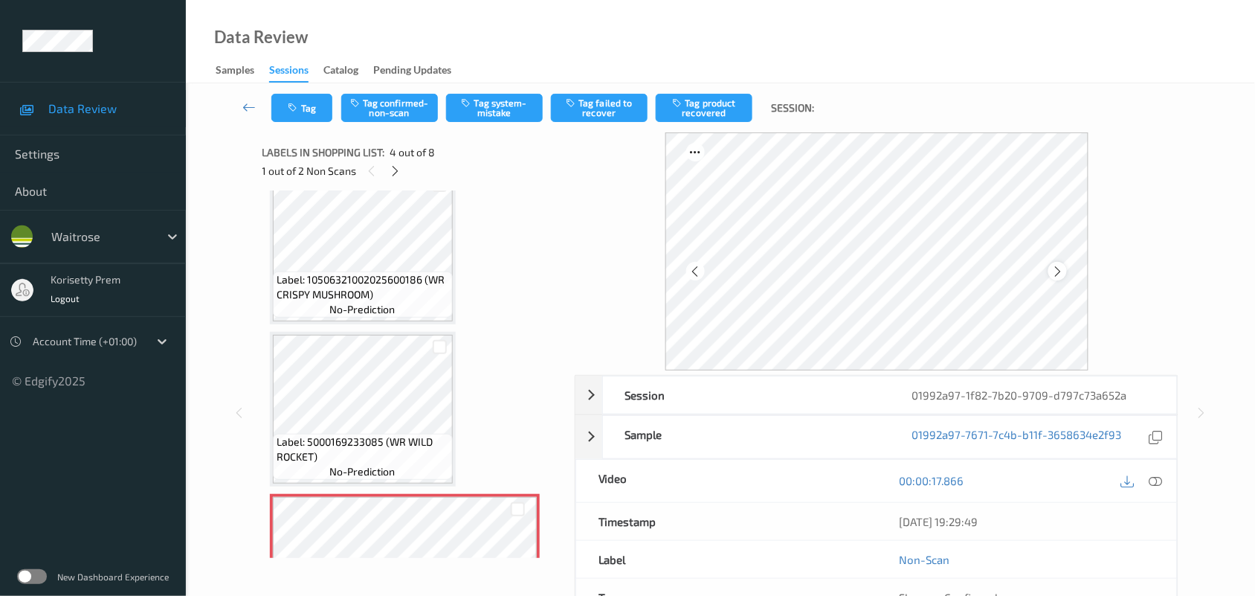
click at [1058, 270] on icon at bounding box center [1057, 271] width 13 height 13
click at [1060, 270] on icon at bounding box center [1057, 271] width 13 height 13
click at [1053, 265] on icon at bounding box center [1057, 271] width 13 height 13
click at [1160, 483] on icon at bounding box center [1155, 480] width 13 height 13
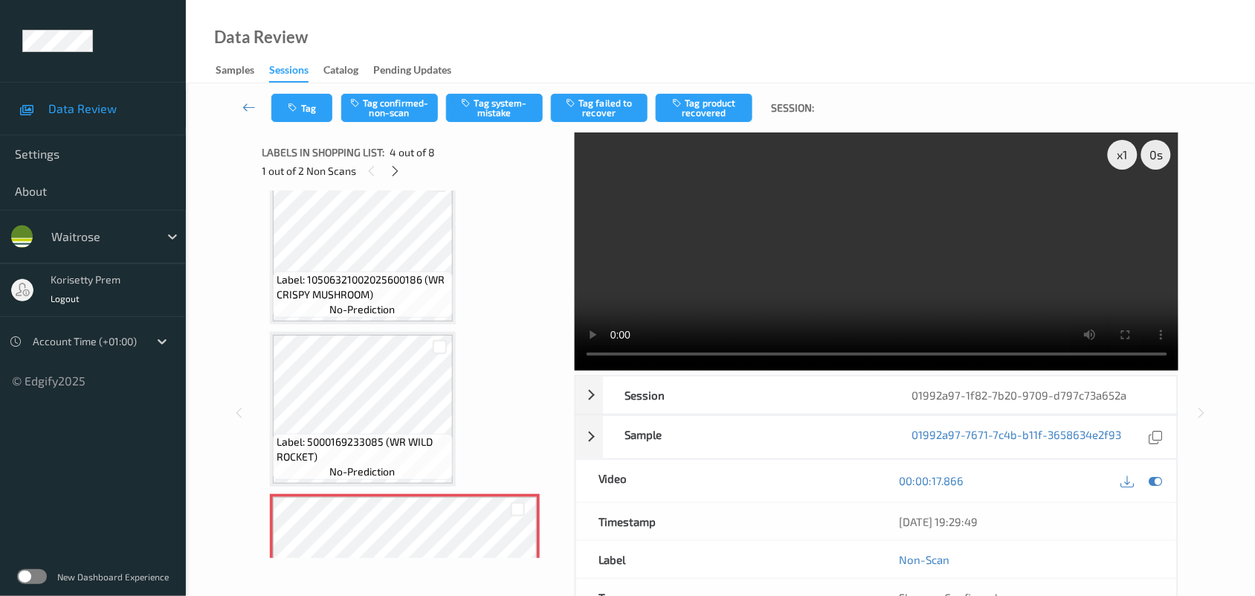
click at [664, 352] on video at bounding box center [877, 251] width 604 height 238
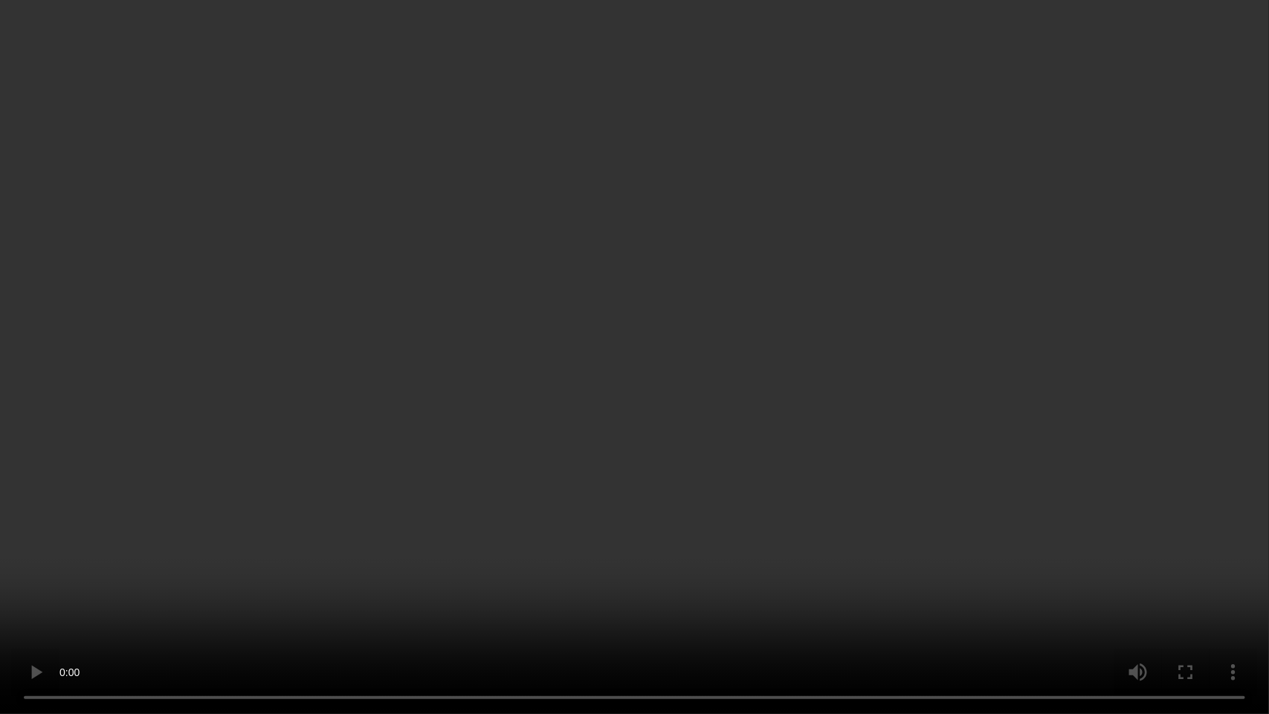
click at [257, 153] on video at bounding box center [634, 357] width 1269 height 714
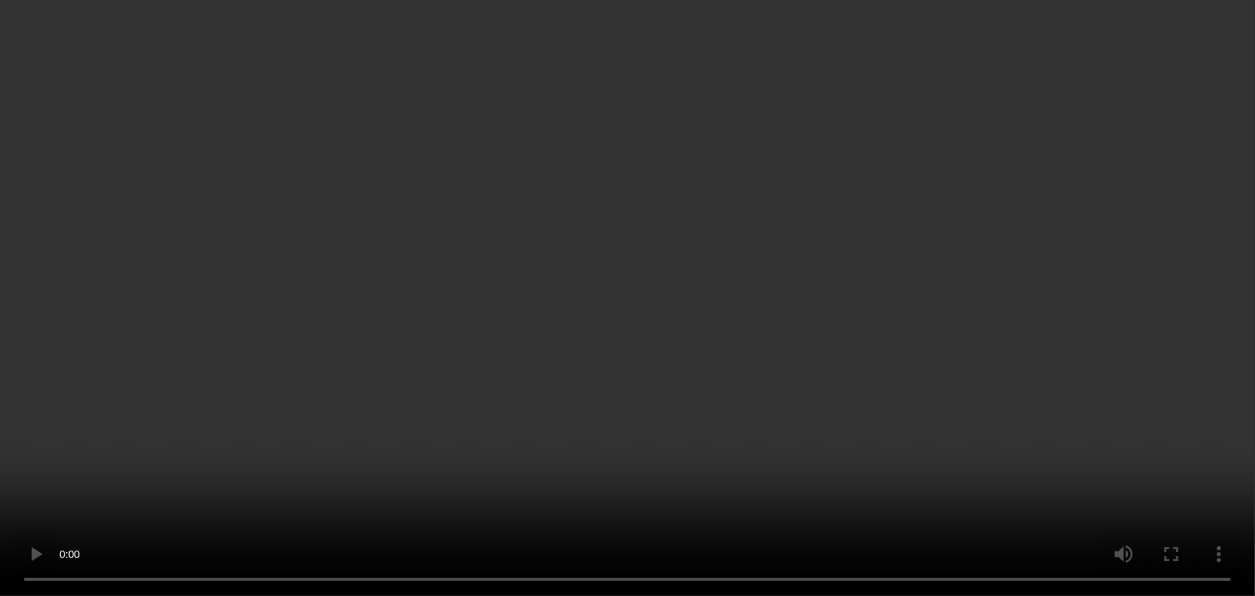
scroll to position [376, 0]
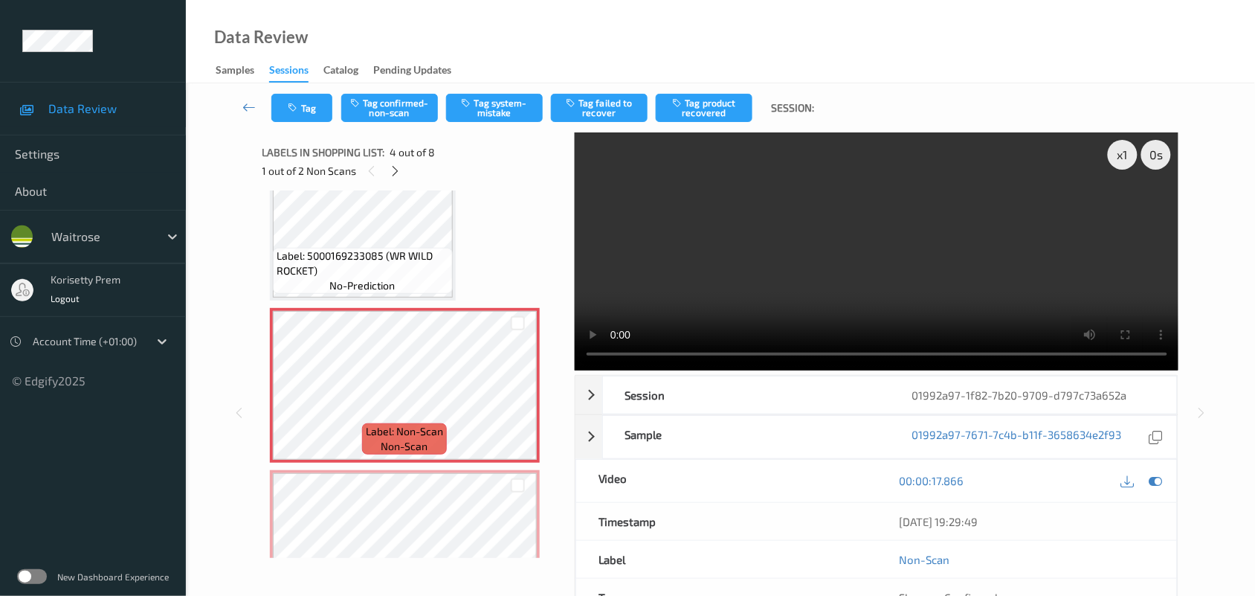
click at [779, 280] on video at bounding box center [877, 251] width 604 height 238
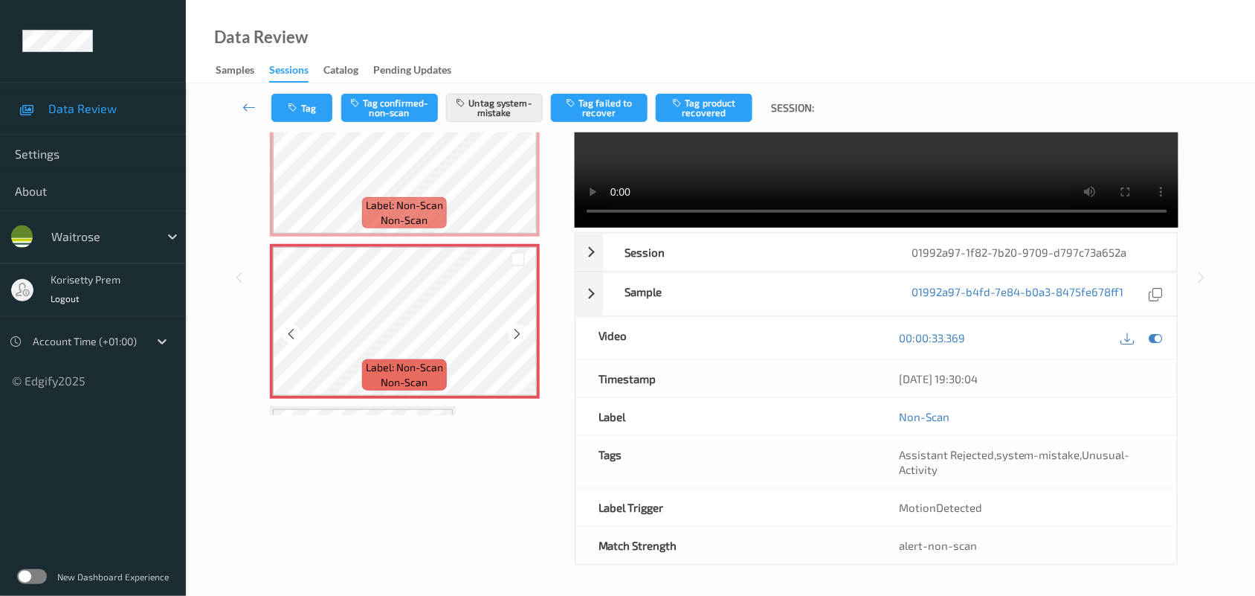
scroll to position [562, 0]
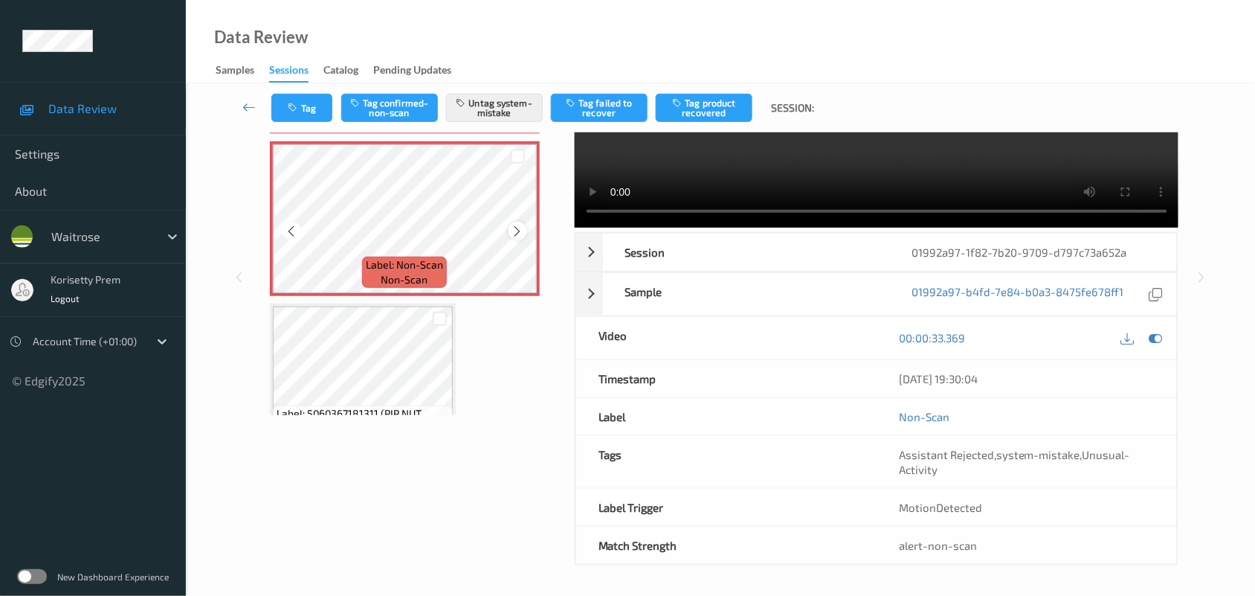
click at [517, 225] on icon at bounding box center [518, 231] width 13 height 13
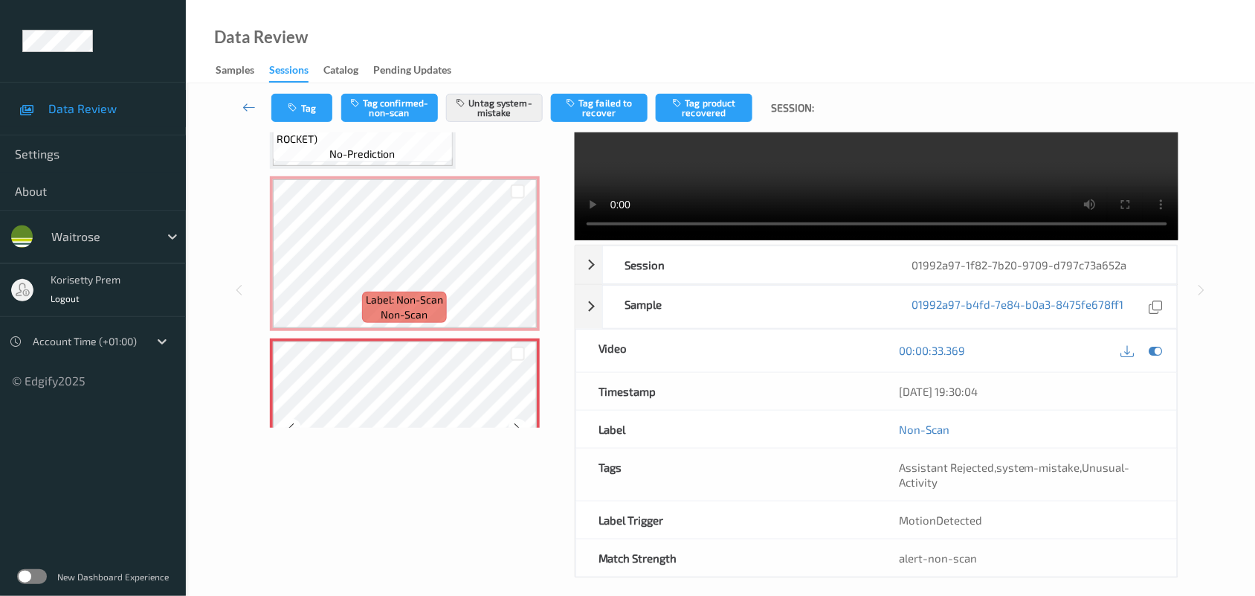
scroll to position [376, 0]
click at [312, 108] on button "Tag" at bounding box center [301, 108] width 61 height 28
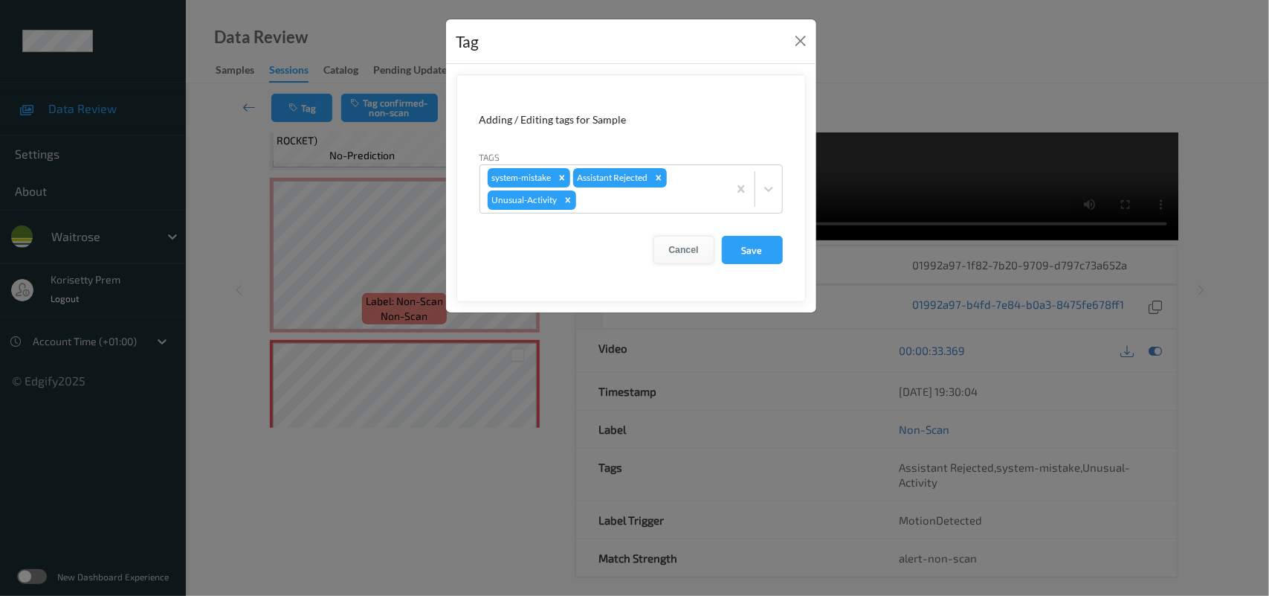
click at [669, 257] on button "Cancel" at bounding box center [684, 250] width 61 height 28
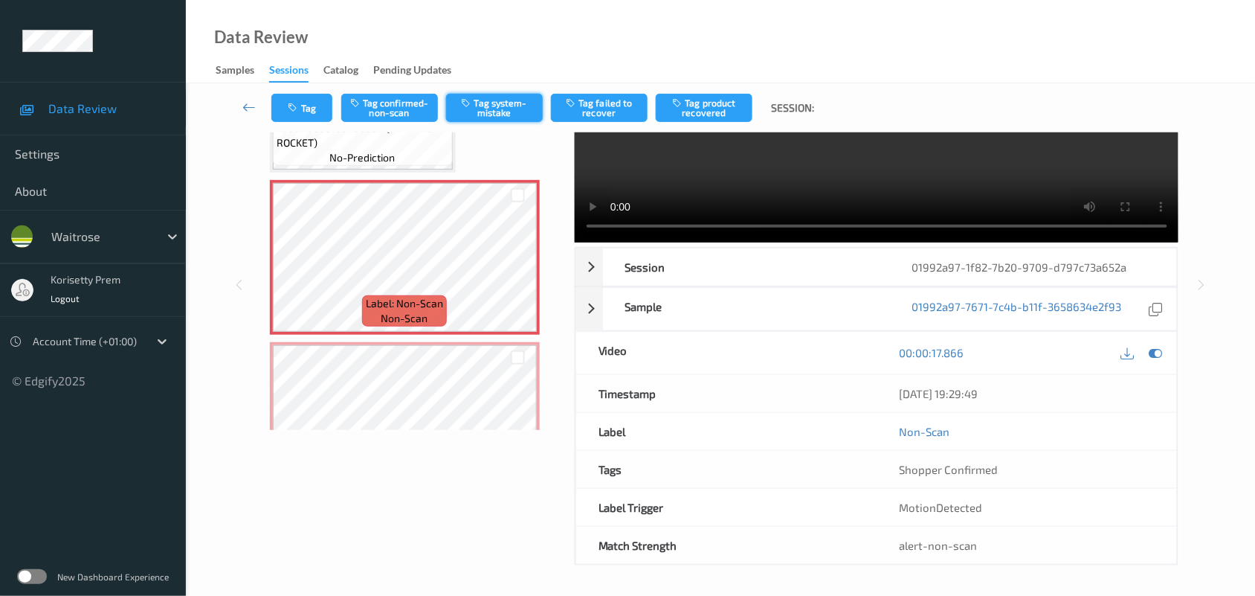
click at [468, 120] on button "Tag system-mistake" at bounding box center [494, 108] width 97 height 28
click at [483, 109] on button "Tag system-mistake" at bounding box center [494, 108] width 97 height 28
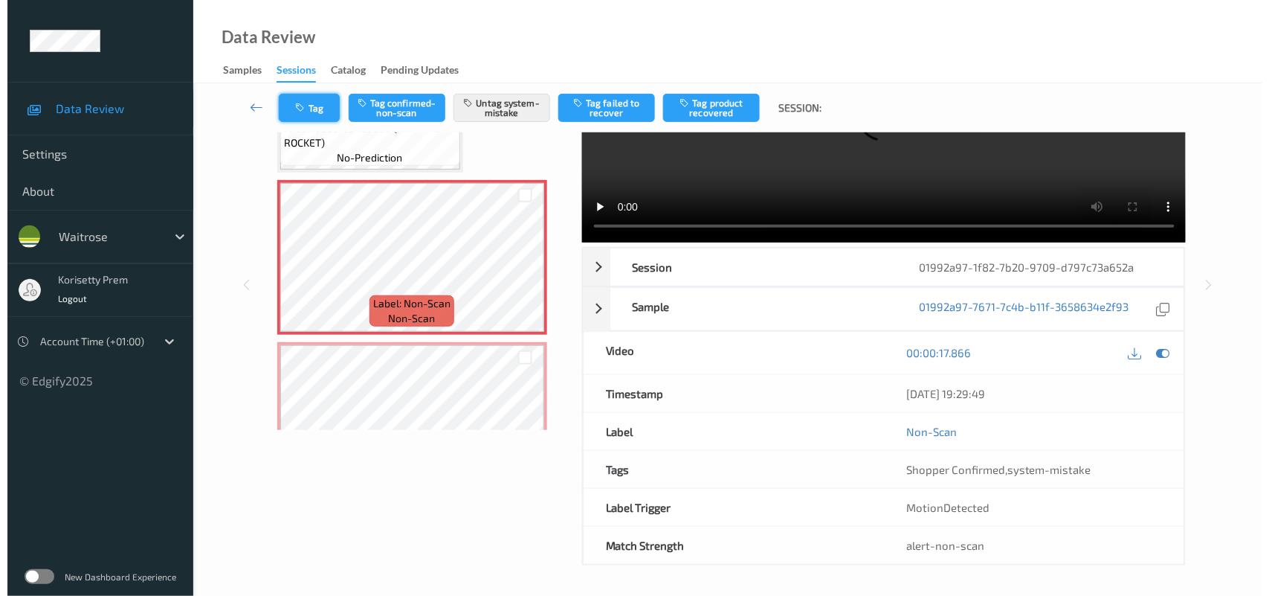
scroll to position [4, 0]
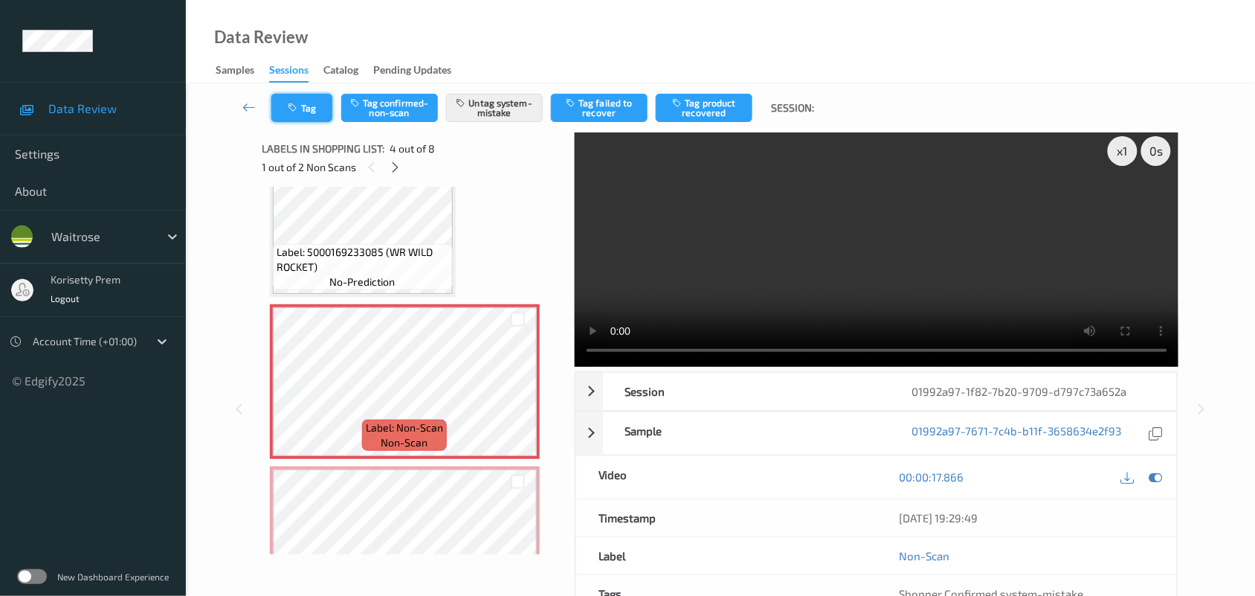
click at [296, 105] on icon "button" at bounding box center [294, 108] width 13 height 10
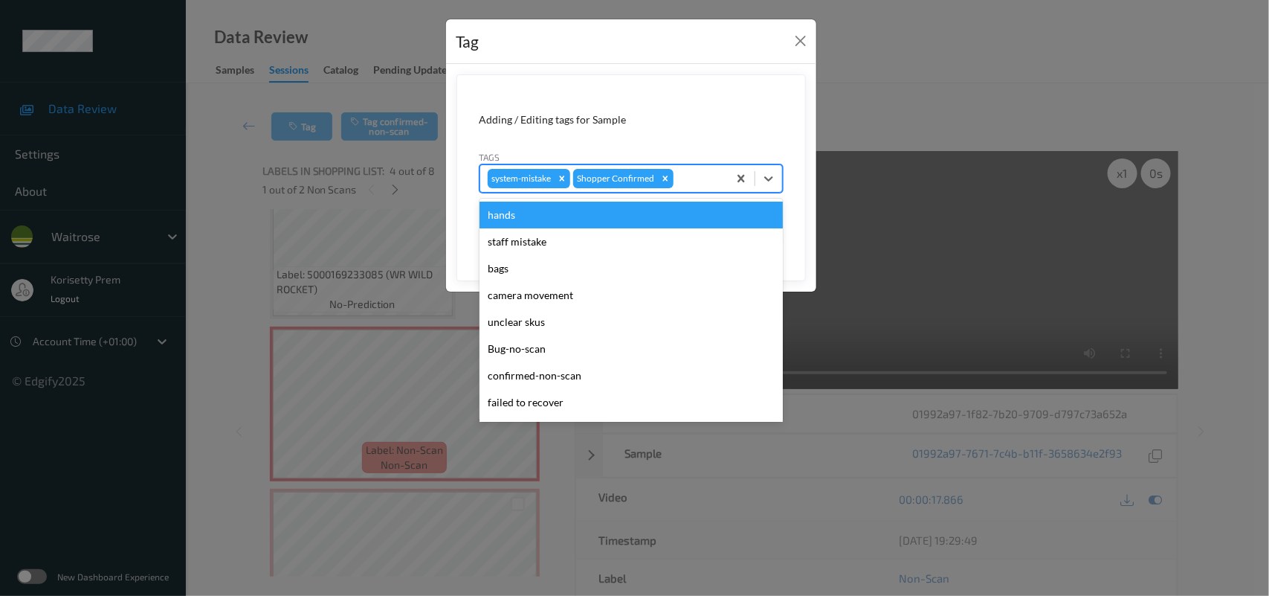
click at [695, 173] on div at bounding box center [699, 179] width 44 height 18
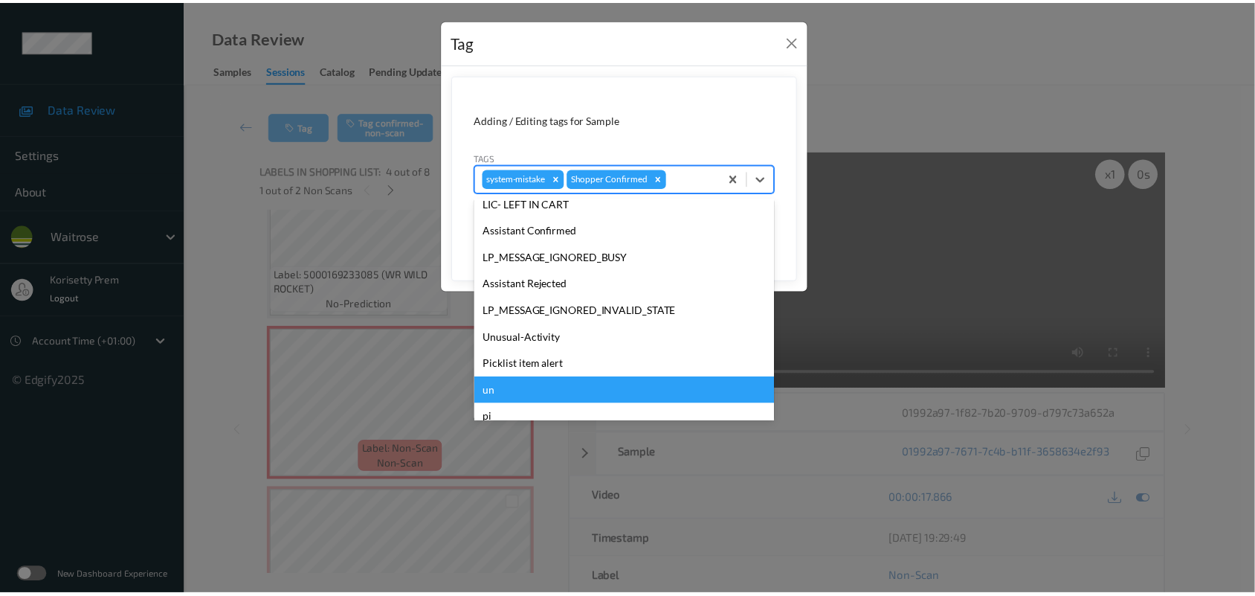
scroll to position [344, 0]
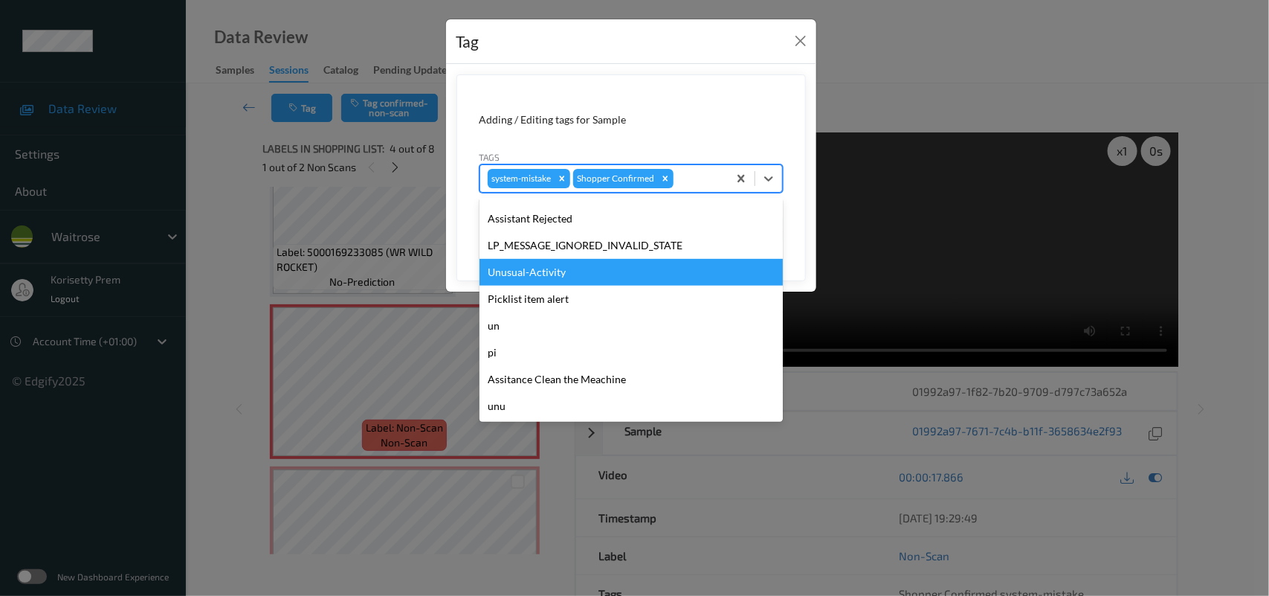
click at [524, 268] on div "Unusual-Activity" at bounding box center [631, 272] width 303 height 27
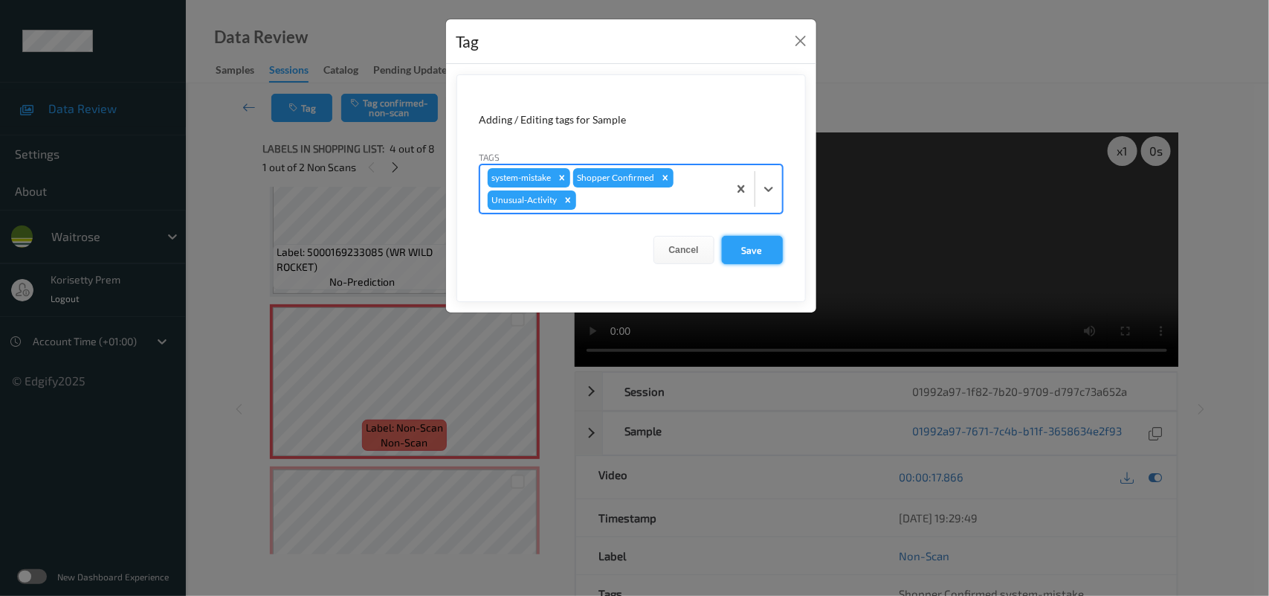
click at [737, 239] on button "Save" at bounding box center [752, 250] width 61 height 28
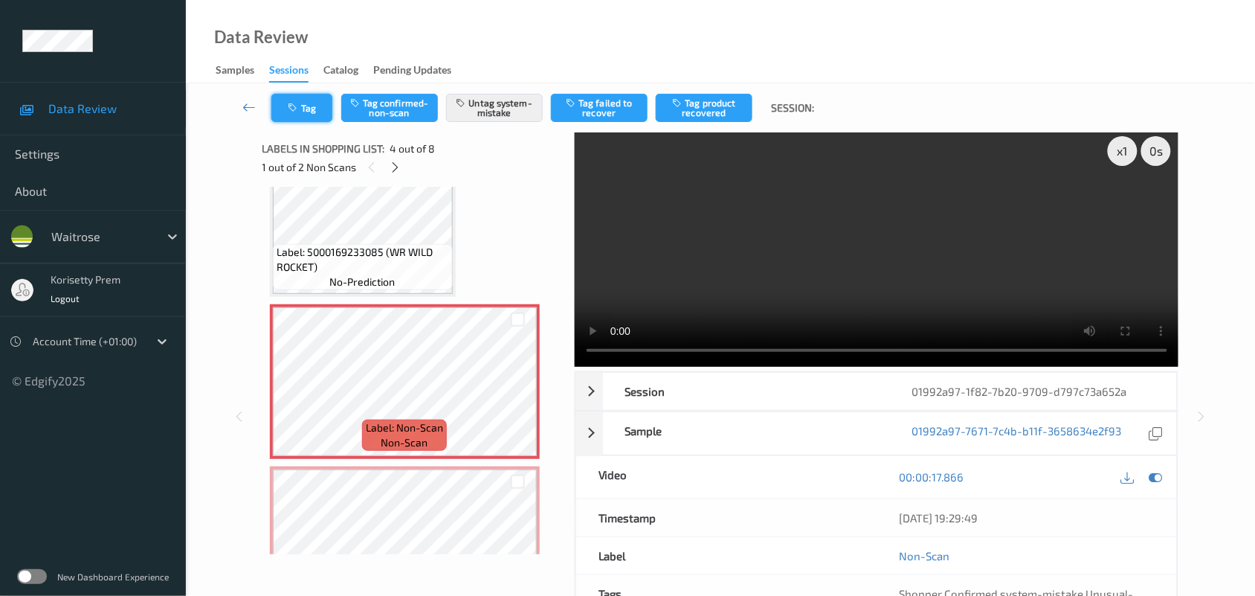
click at [317, 100] on button "Tag" at bounding box center [301, 108] width 61 height 28
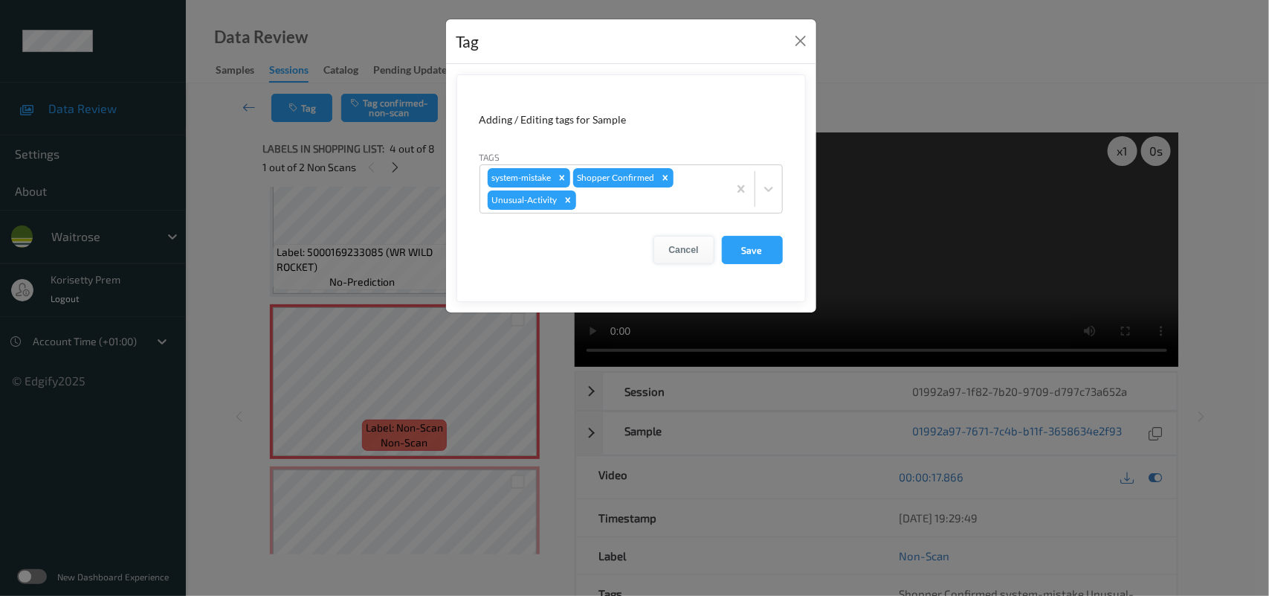
click at [694, 249] on button "Cancel" at bounding box center [684, 250] width 61 height 28
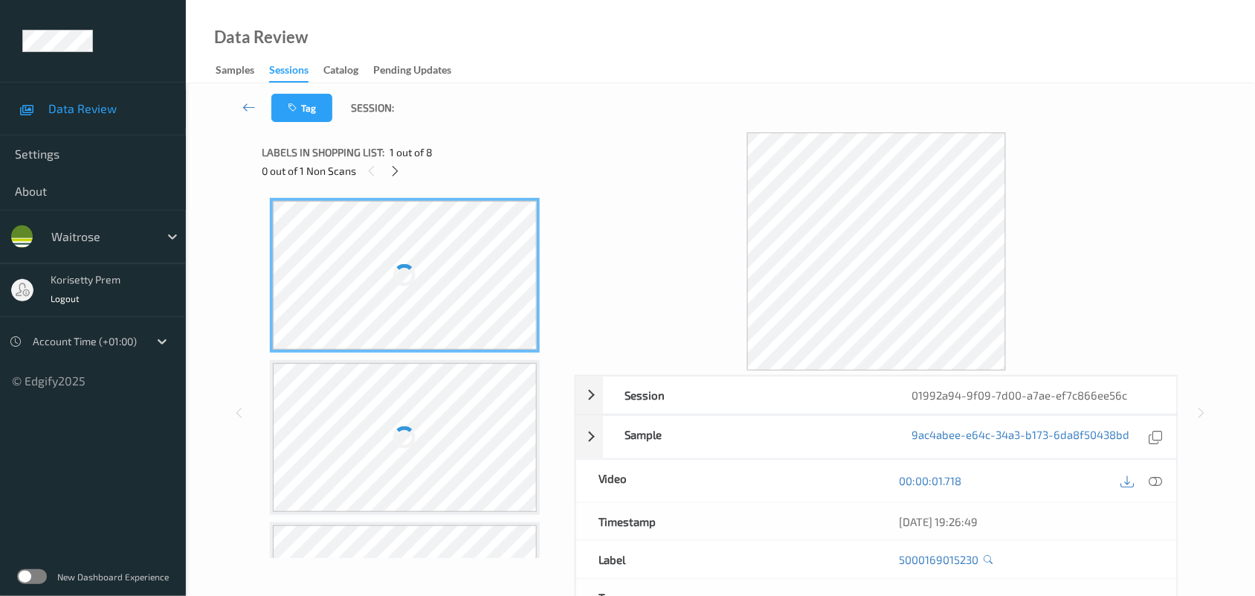
click at [649, 112] on div "Tag Session:" at bounding box center [720, 107] width 1008 height 49
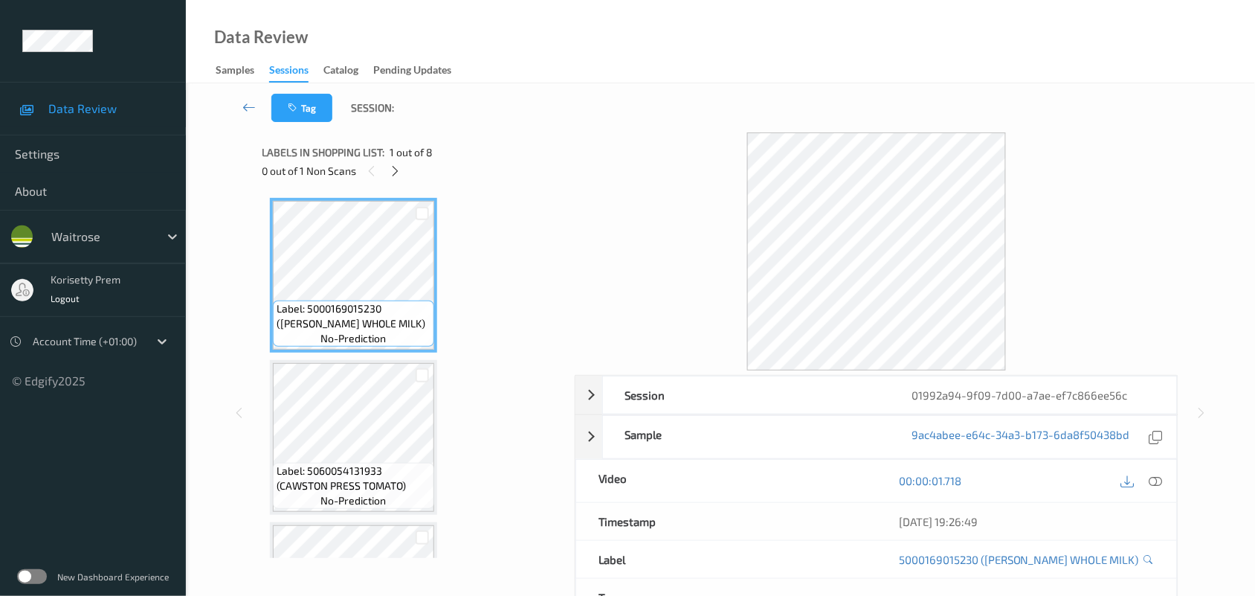
click at [405, 171] on div "0 out of 1 Non Scans" at bounding box center [413, 170] width 302 height 19
click at [399, 171] on icon at bounding box center [395, 170] width 13 height 13
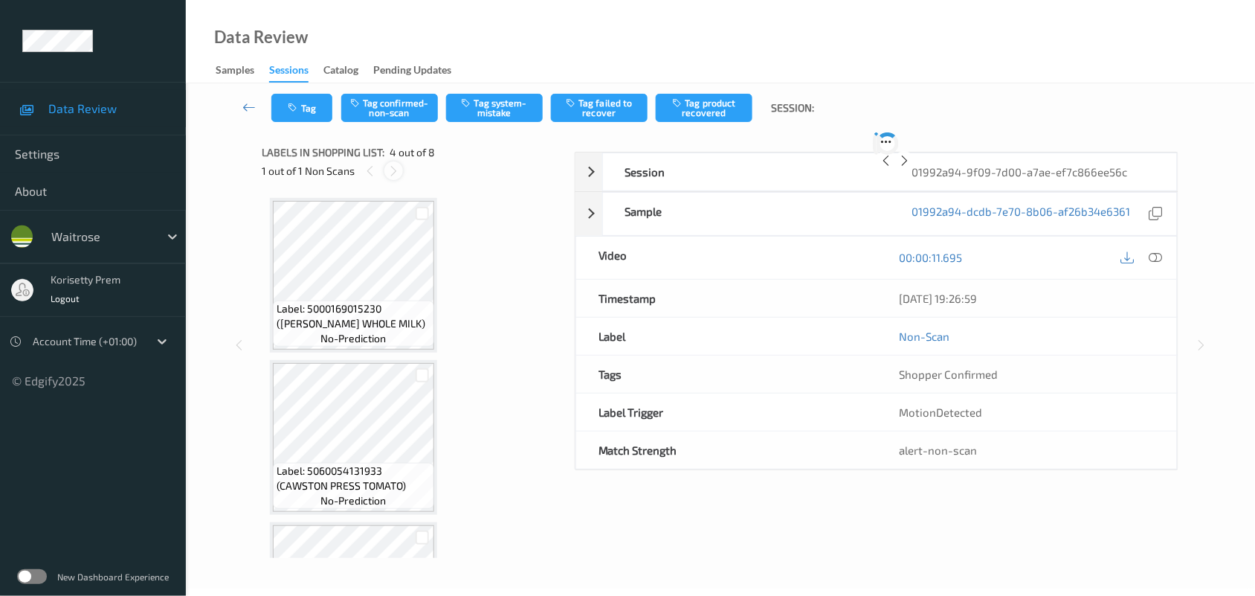
scroll to position [331, 0]
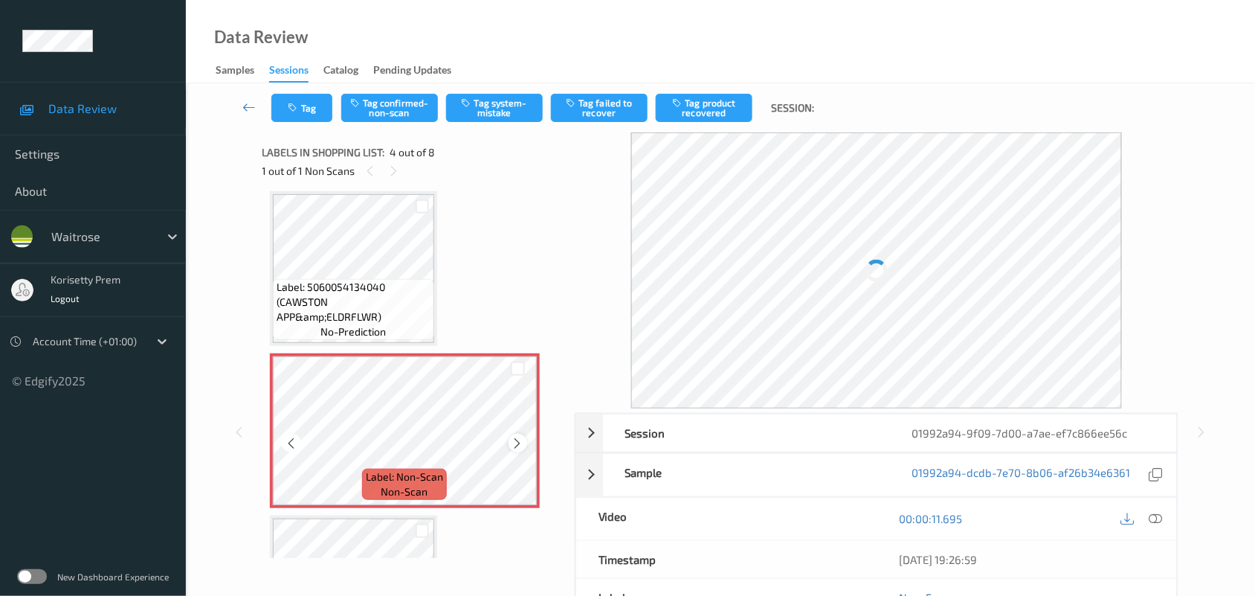
click at [519, 445] on icon at bounding box center [518, 442] width 13 height 13
click at [518, 444] on icon at bounding box center [518, 442] width 13 height 13
click at [1160, 518] on icon at bounding box center [1155, 518] width 13 height 13
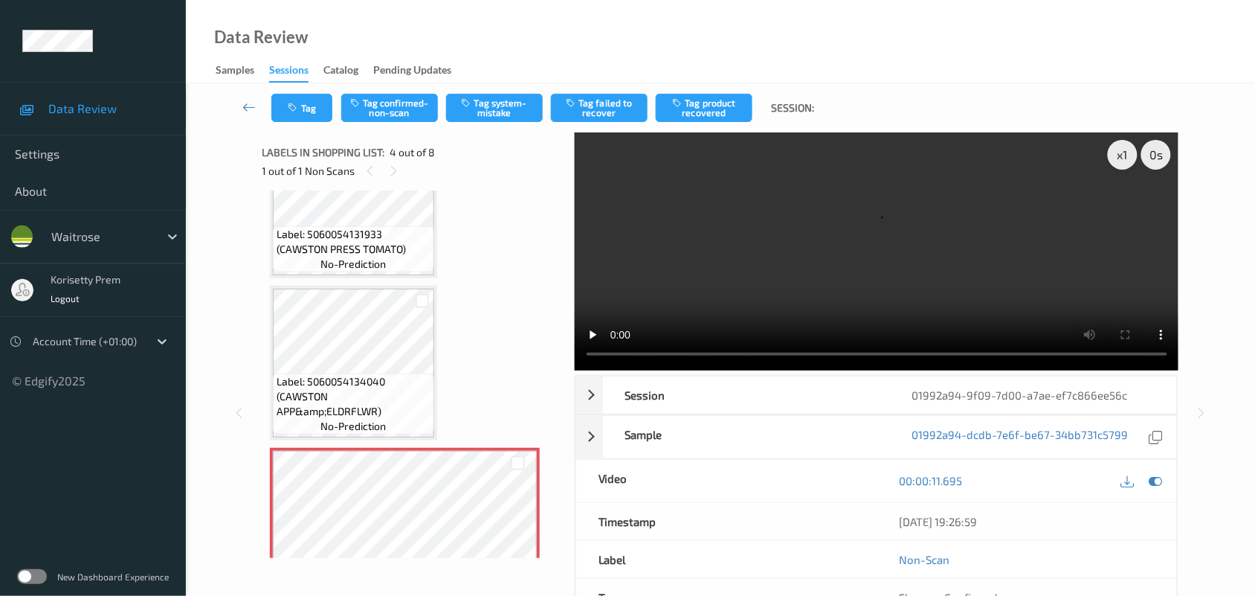
scroll to position [238, 0]
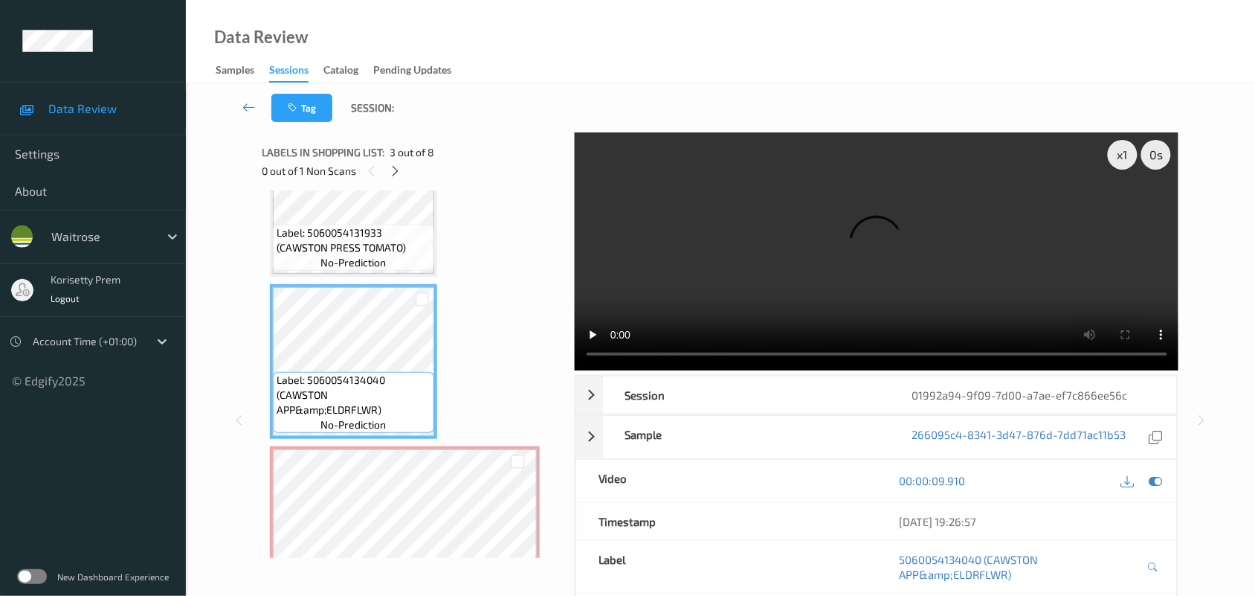
click at [881, 206] on video at bounding box center [877, 251] width 604 height 238
click at [807, 265] on video at bounding box center [877, 251] width 604 height 238
click at [707, 259] on video at bounding box center [877, 251] width 604 height 238
click at [807, 216] on video at bounding box center [877, 251] width 604 height 238
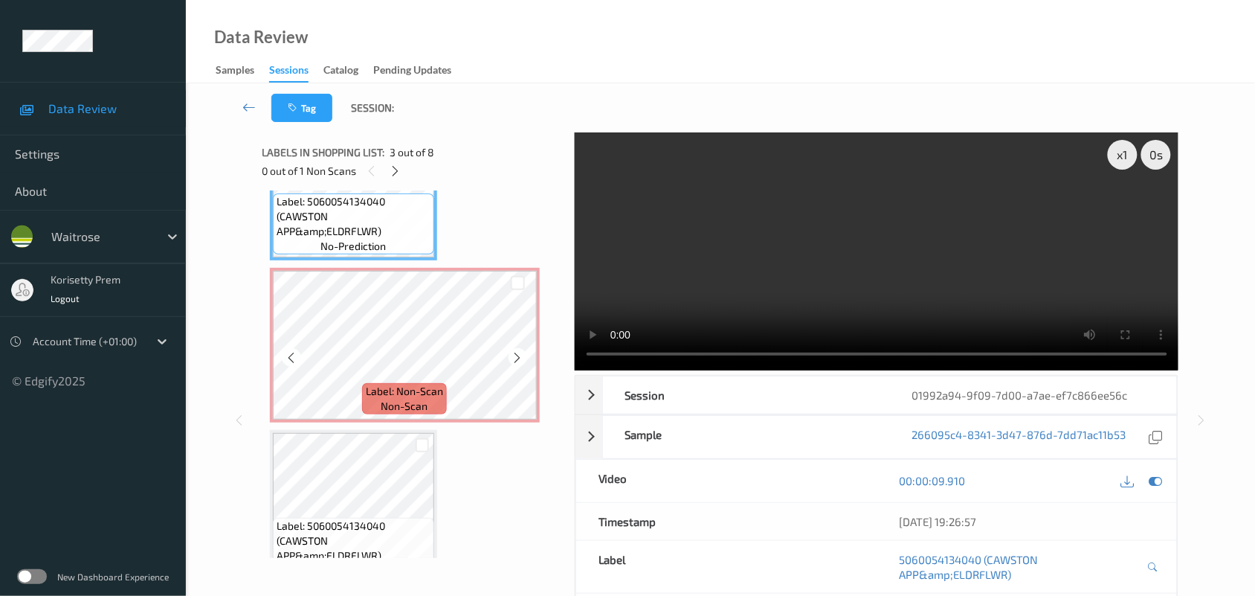
scroll to position [424, 0]
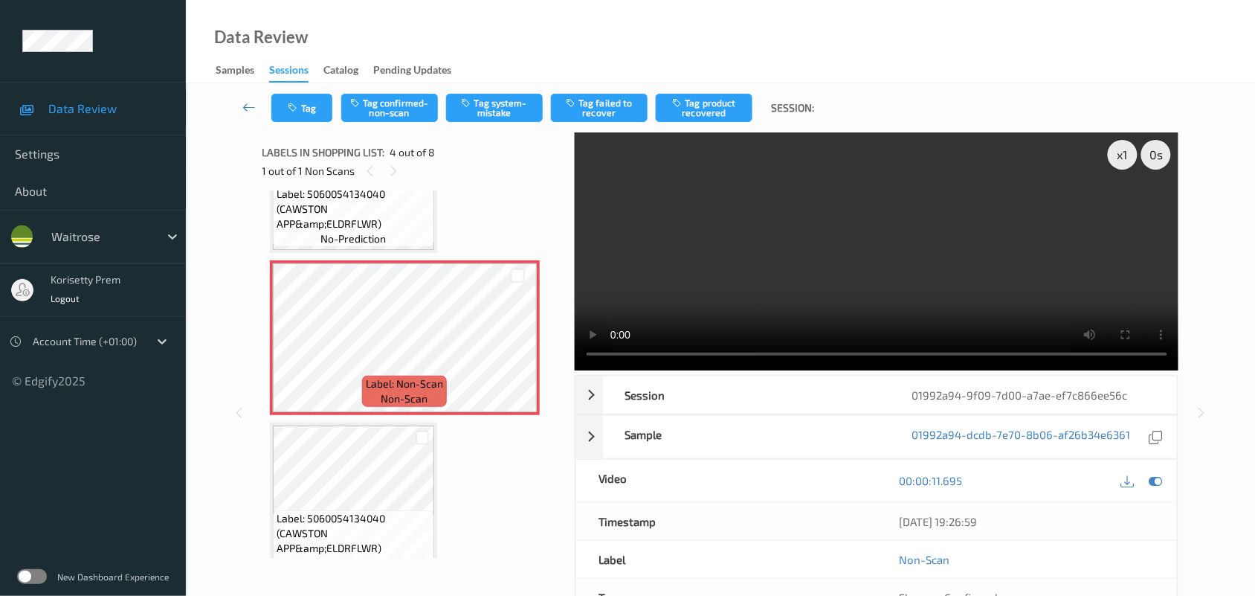
click at [894, 262] on video at bounding box center [877, 251] width 604 height 238
click at [963, 180] on video at bounding box center [877, 251] width 604 height 238
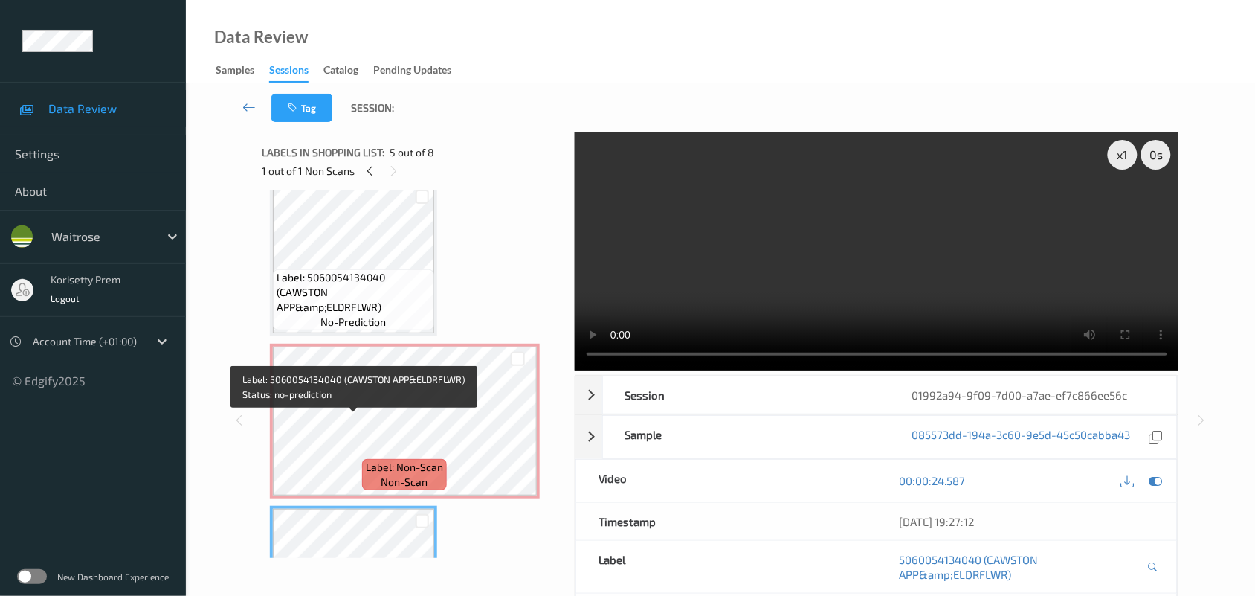
scroll to position [331, 0]
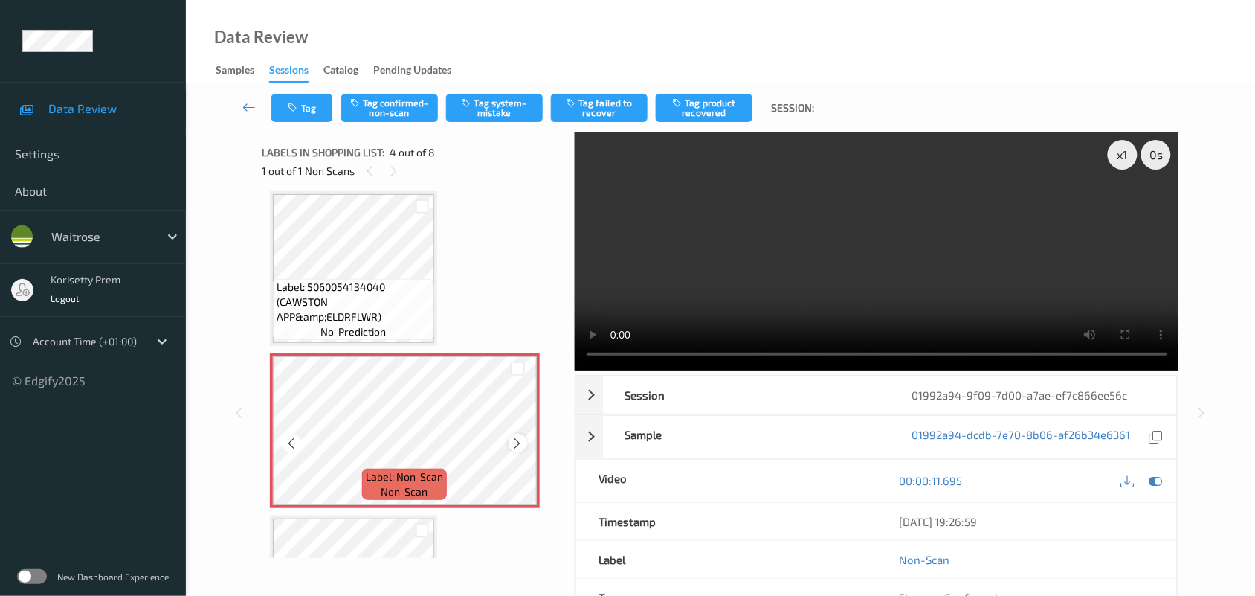
click at [515, 437] on icon at bounding box center [518, 442] width 13 height 13
click at [515, 444] on icon at bounding box center [518, 442] width 13 height 13
click at [515, 448] on div at bounding box center [518, 442] width 19 height 19
click at [866, 236] on video at bounding box center [877, 251] width 604 height 238
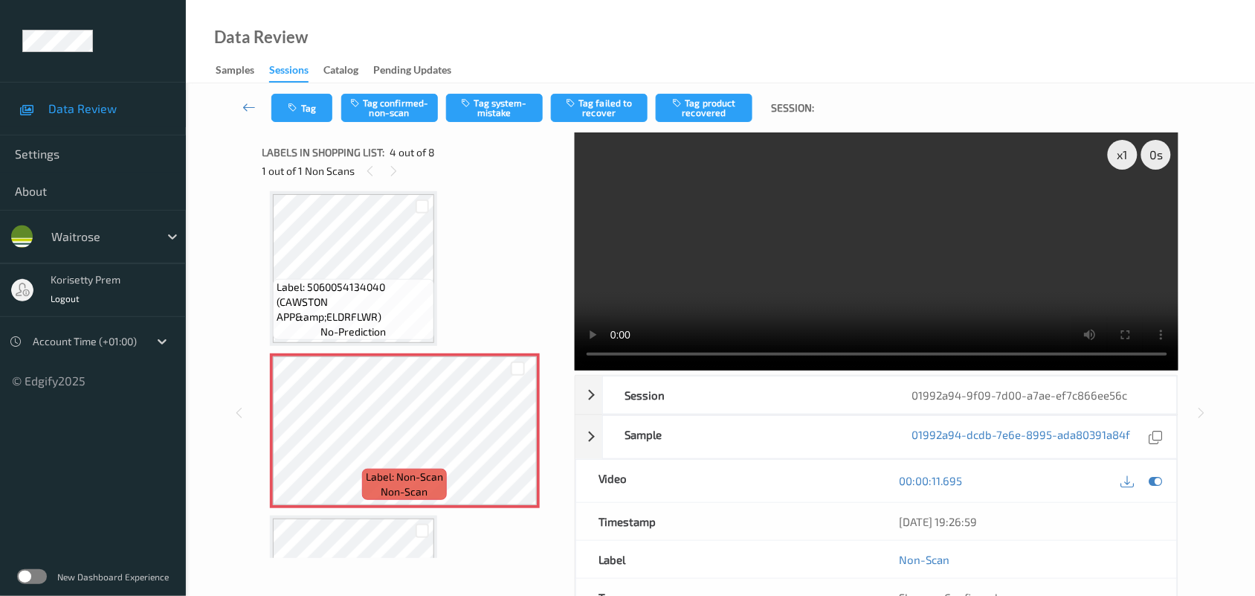
click at [697, 274] on video at bounding box center [877, 251] width 604 height 238
click at [385, 115] on button "Tag confirmed-non-scan" at bounding box center [389, 108] width 97 height 28
click at [716, 109] on button "Tag product recovered" at bounding box center [704, 108] width 97 height 28
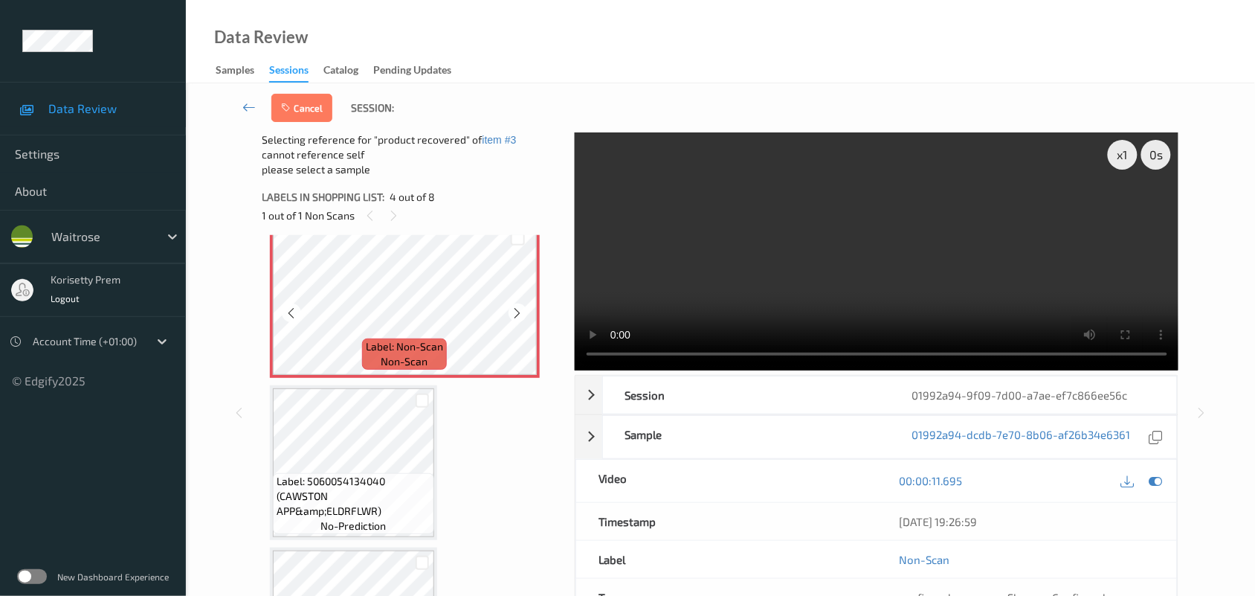
scroll to position [517, 0]
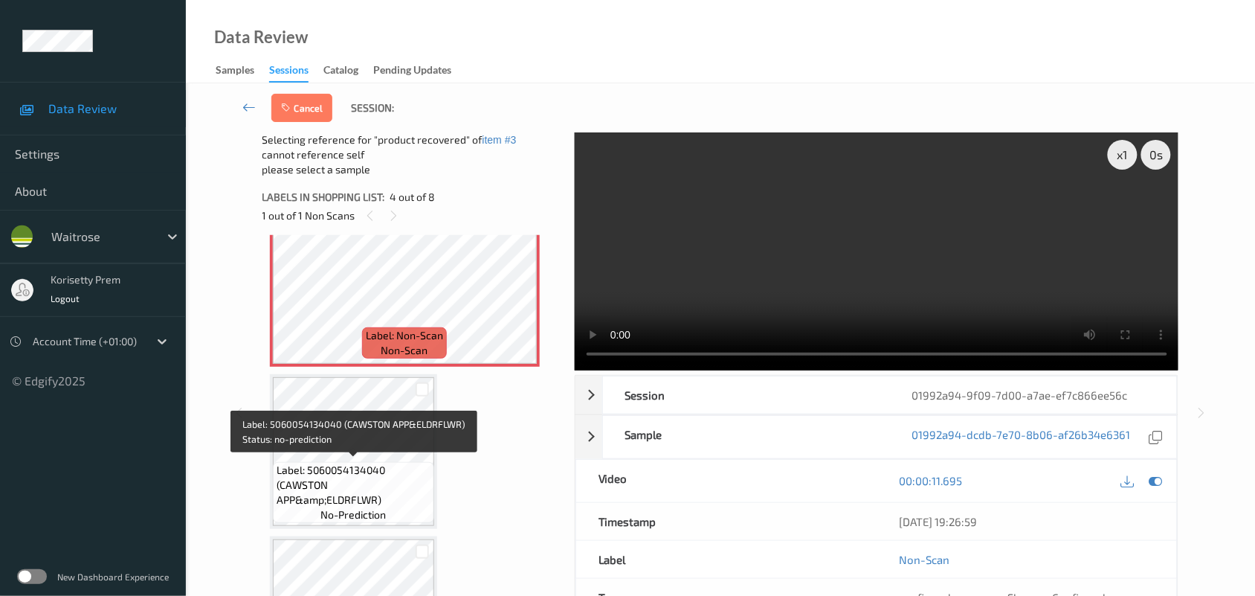
click at [358, 466] on span "Label: 5060054134040 (CAWSTON APP&amp;ELDRFLWR)" at bounding box center [354, 484] width 154 height 45
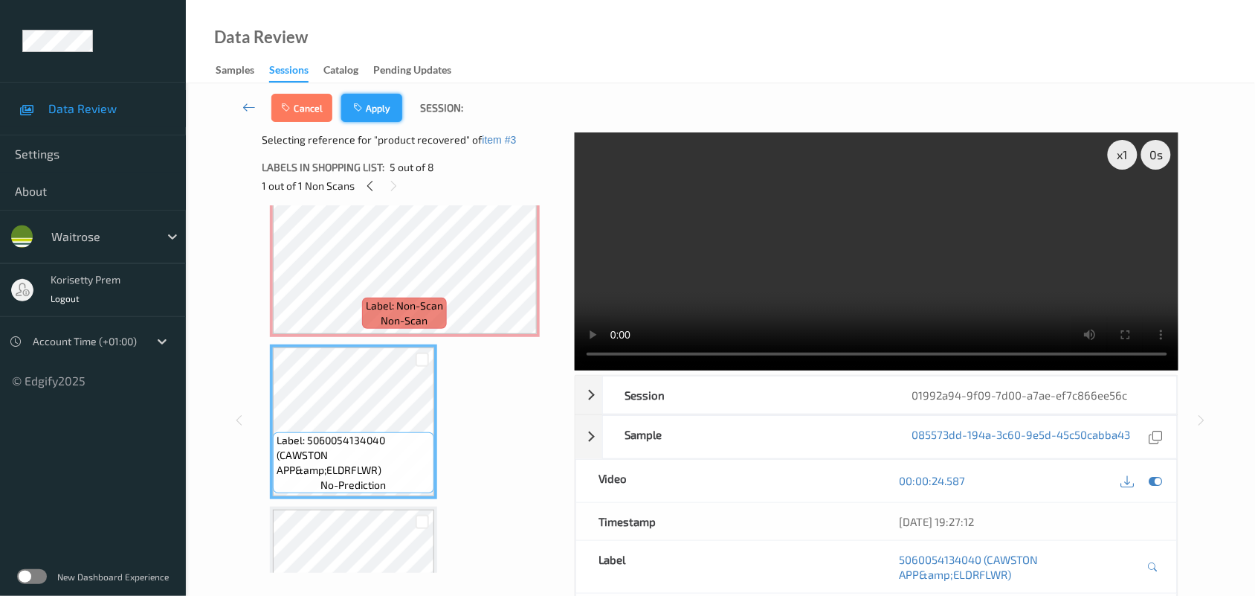
click at [378, 105] on button "Apply" at bounding box center [371, 108] width 61 height 28
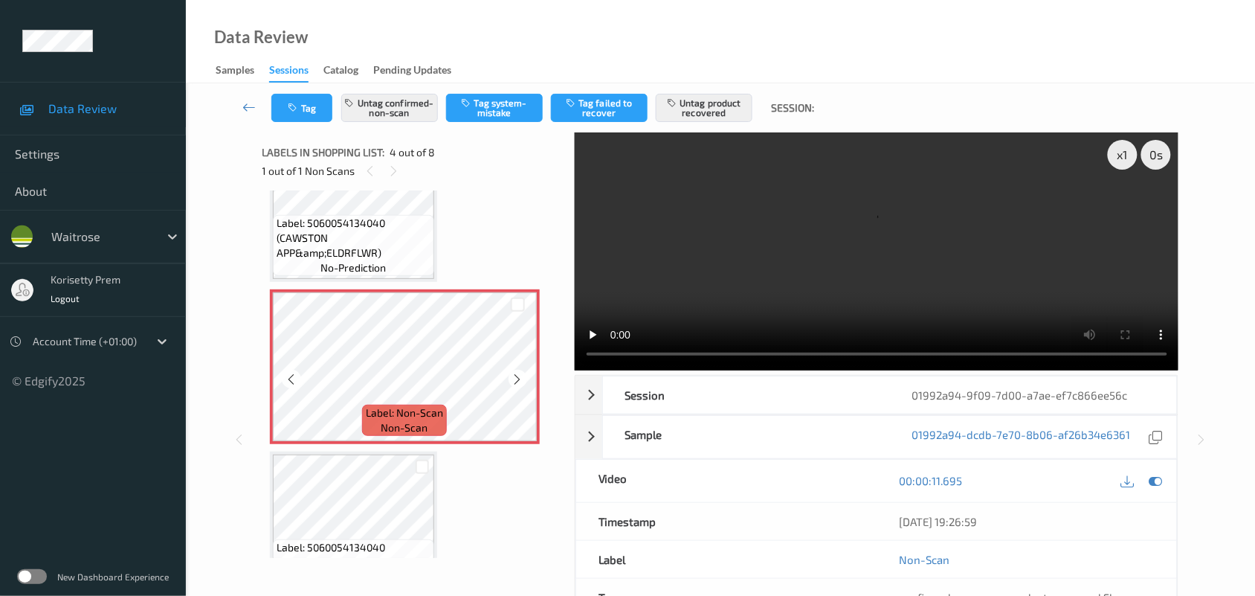
scroll to position [424, 0]
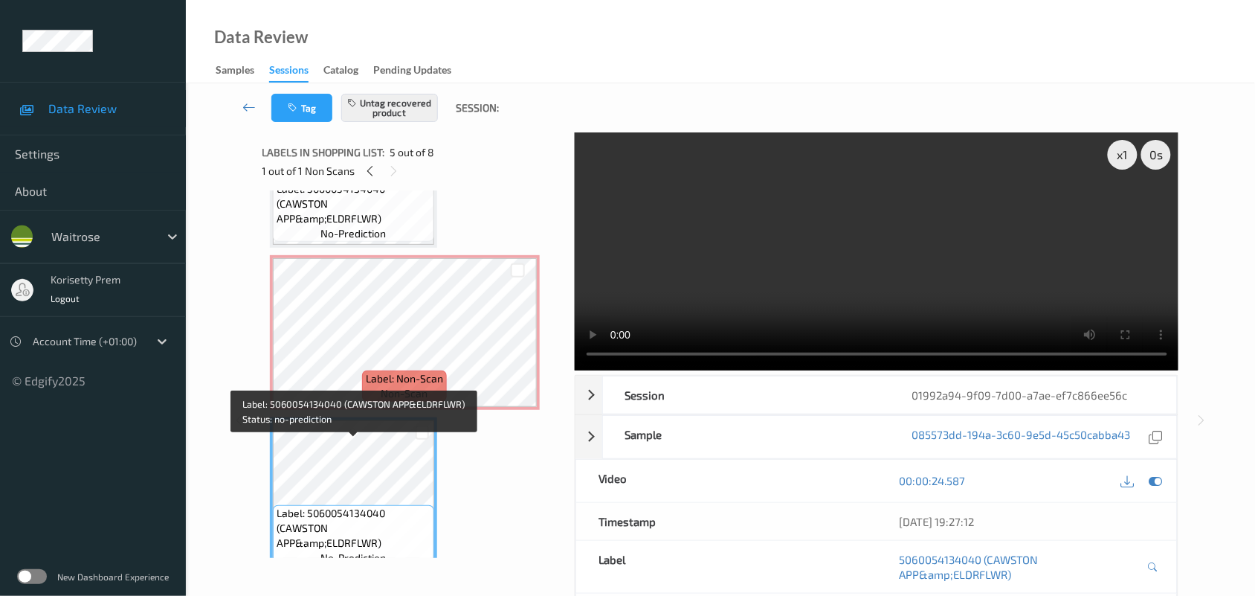
scroll to position [399, 0]
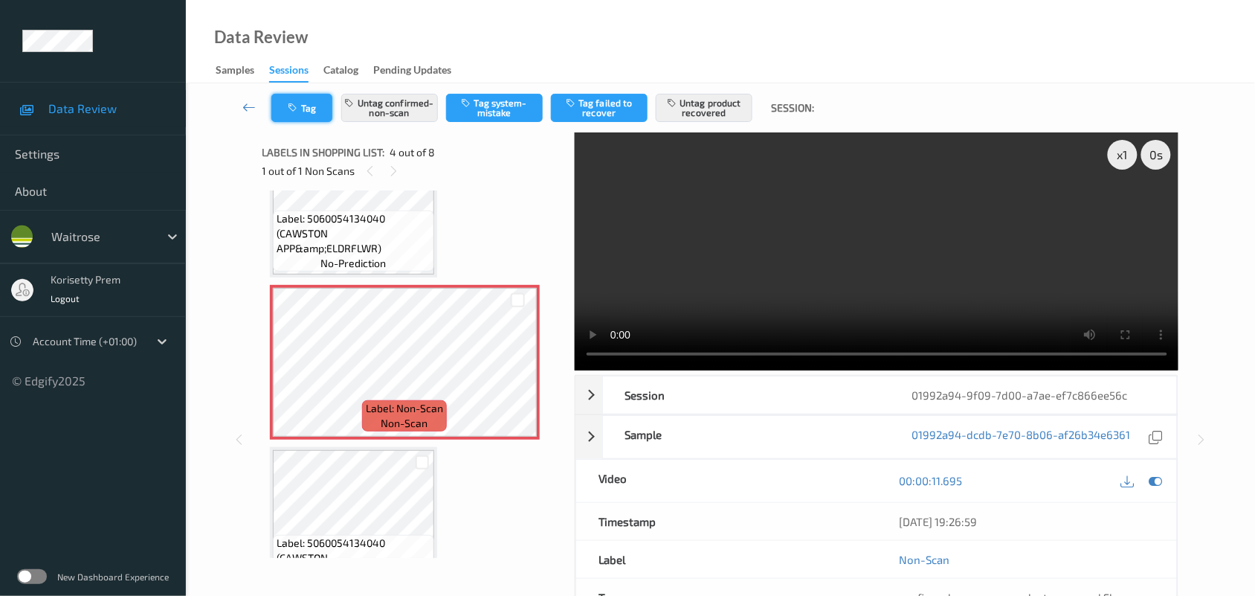
click at [284, 106] on button "Tag" at bounding box center [301, 108] width 61 height 28
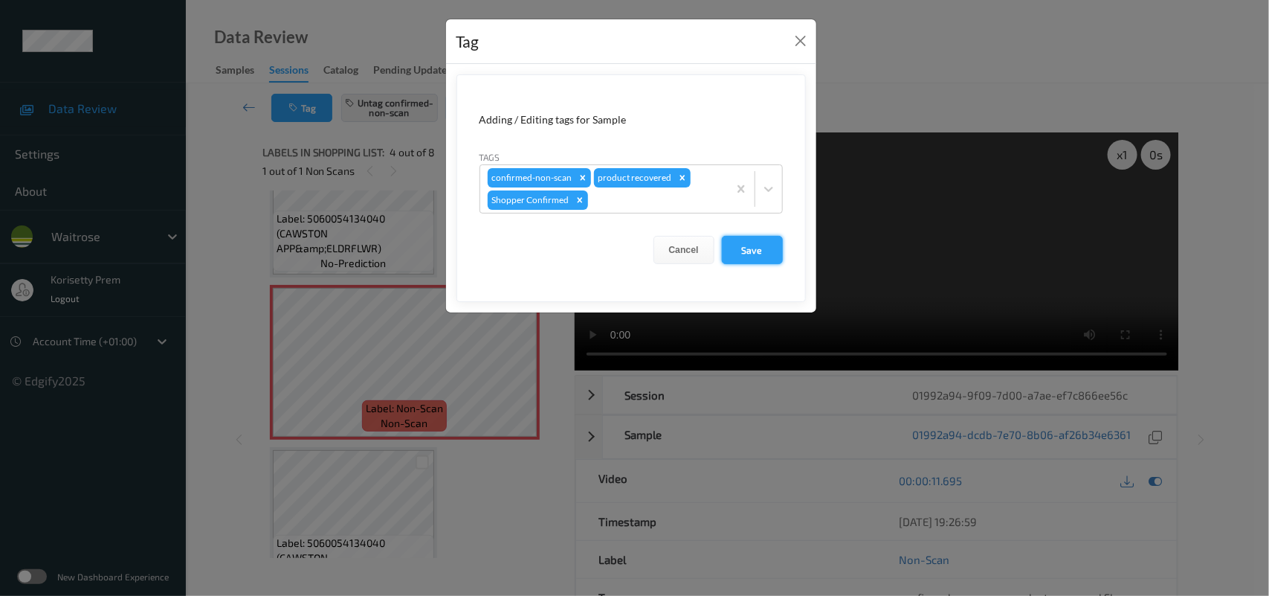
click at [755, 244] on button "Save" at bounding box center [752, 250] width 61 height 28
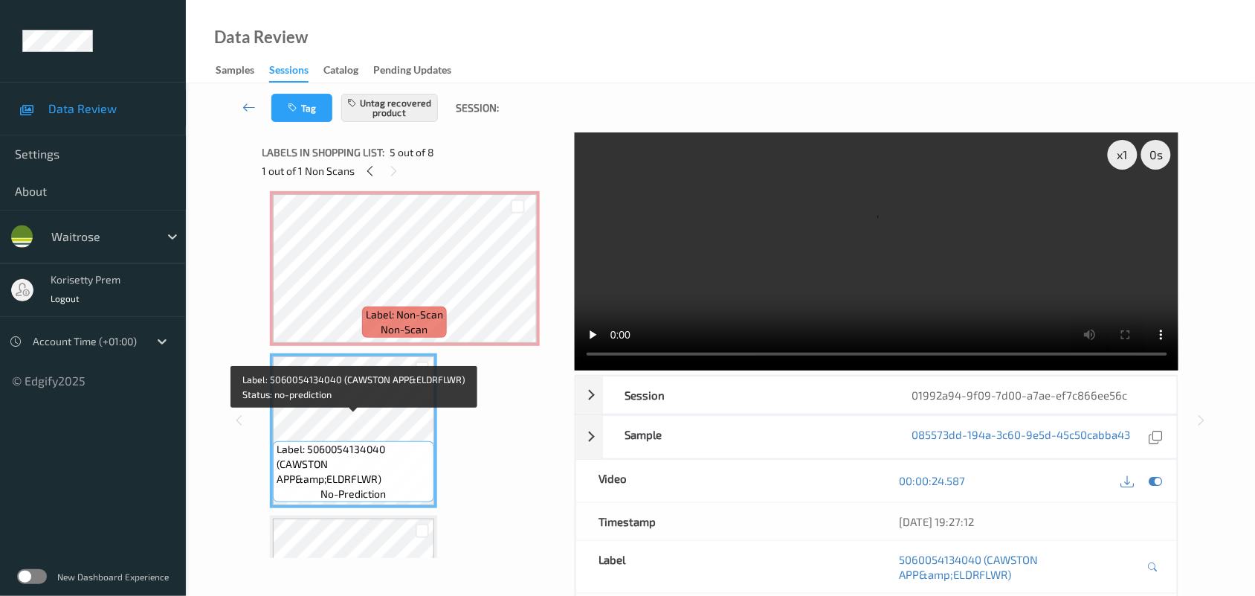
scroll to position [492, 0]
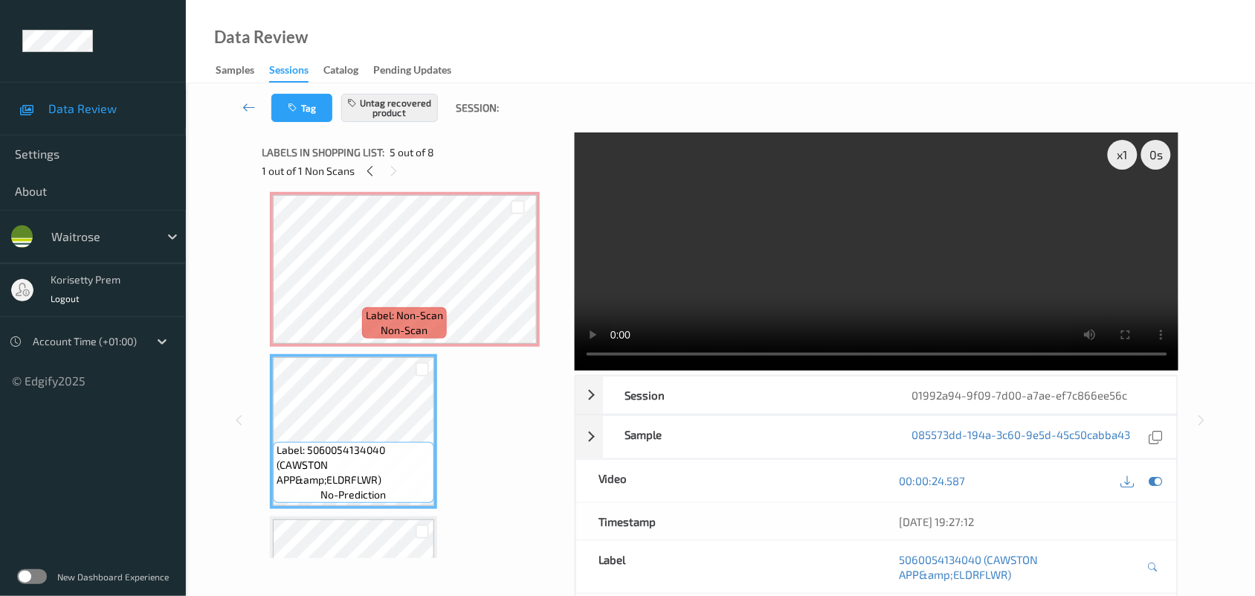
click at [761, 175] on video at bounding box center [877, 251] width 604 height 238
click at [756, 180] on video at bounding box center [877, 251] width 604 height 238
click at [848, 238] on video at bounding box center [877, 251] width 604 height 238
click at [852, 272] on video at bounding box center [877, 251] width 604 height 238
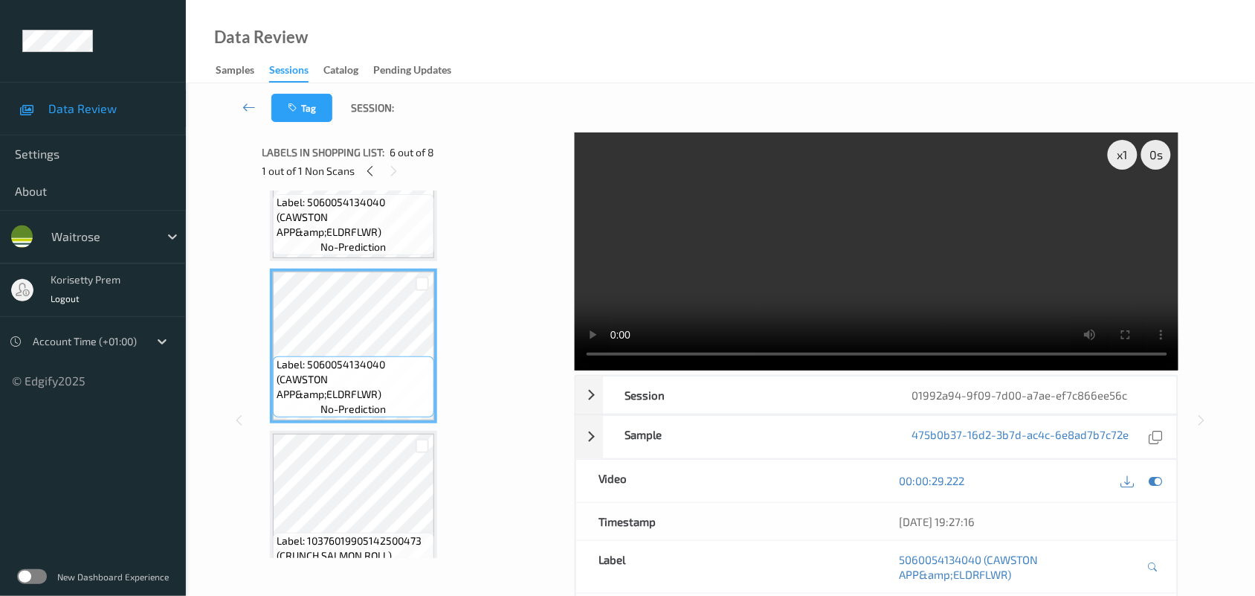
scroll to position [771, 0]
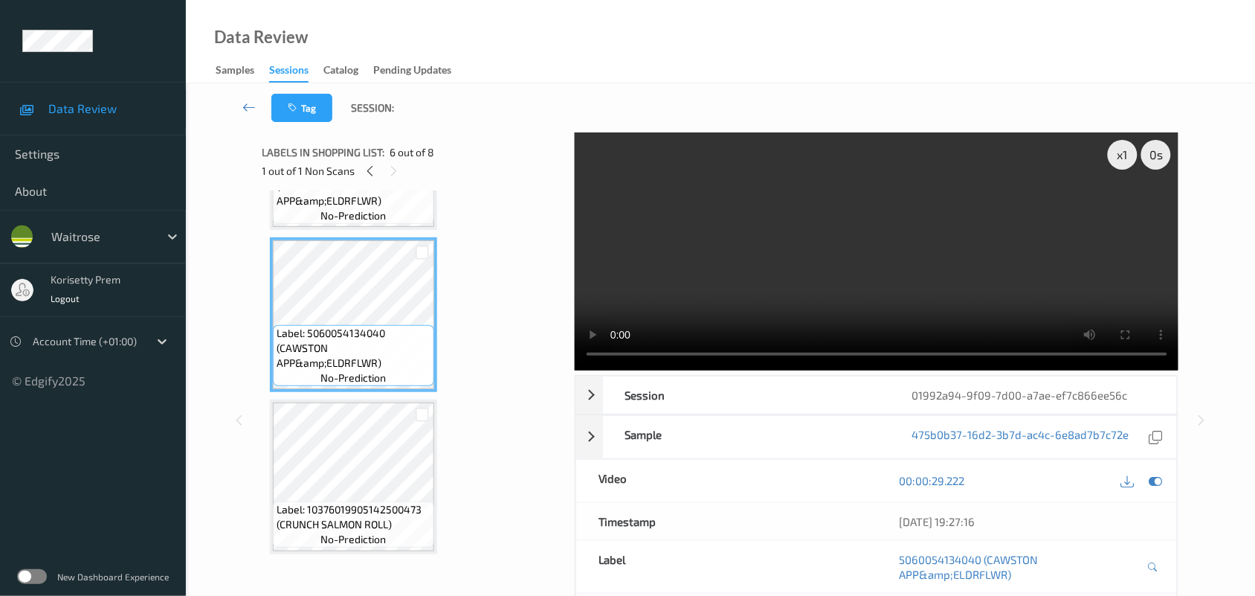
click at [810, 262] on video at bounding box center [877, 251] width 604 height 238
click at [752, 236] on video at bounding box center [877, 251] width 604 height 238
click at [756, 240] on video at bounding box center [877, 251] width 604 height 238
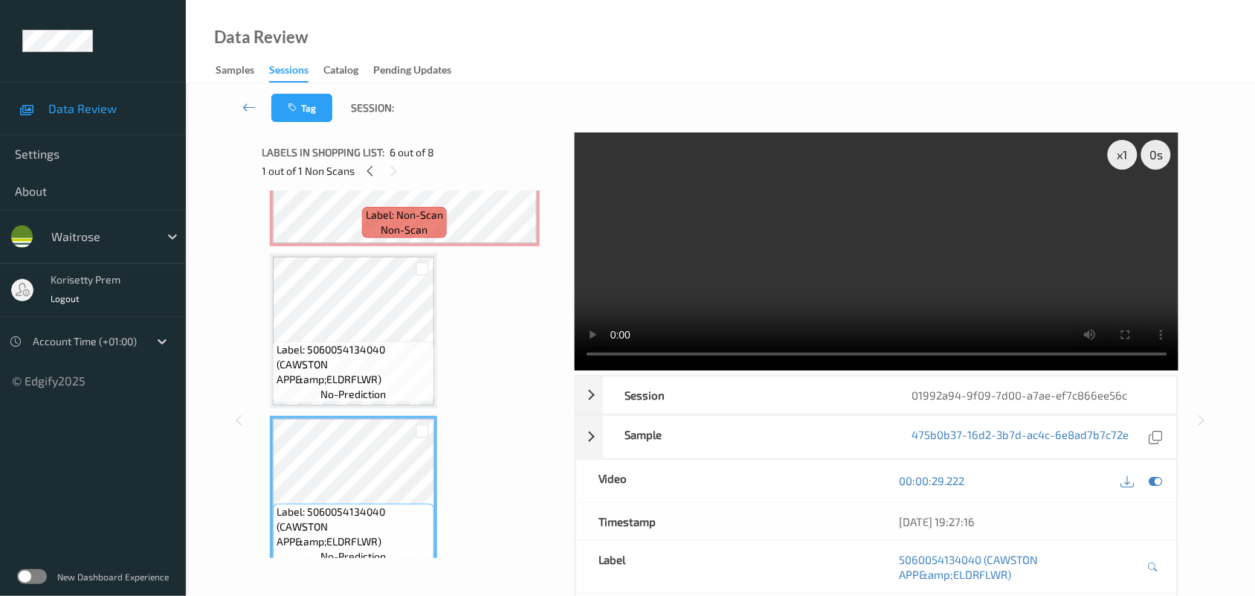
scroll to position [585, 0]
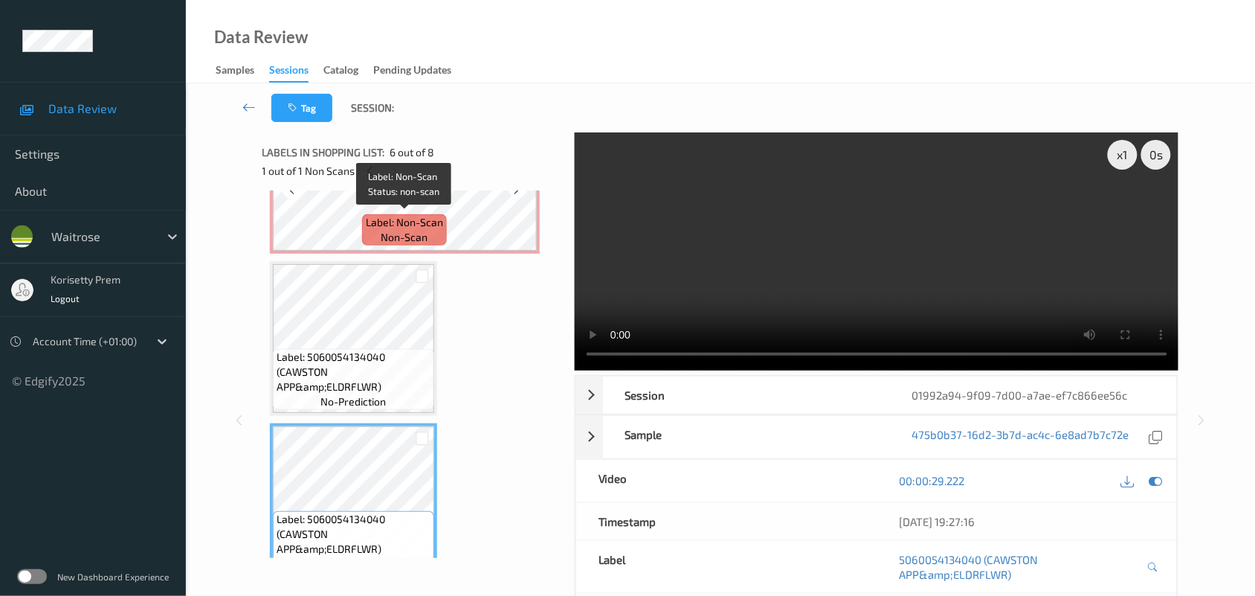
click at [414, 215] on span "Label: Non-Scan" at bounding box center [404, 222] width 77 height 15
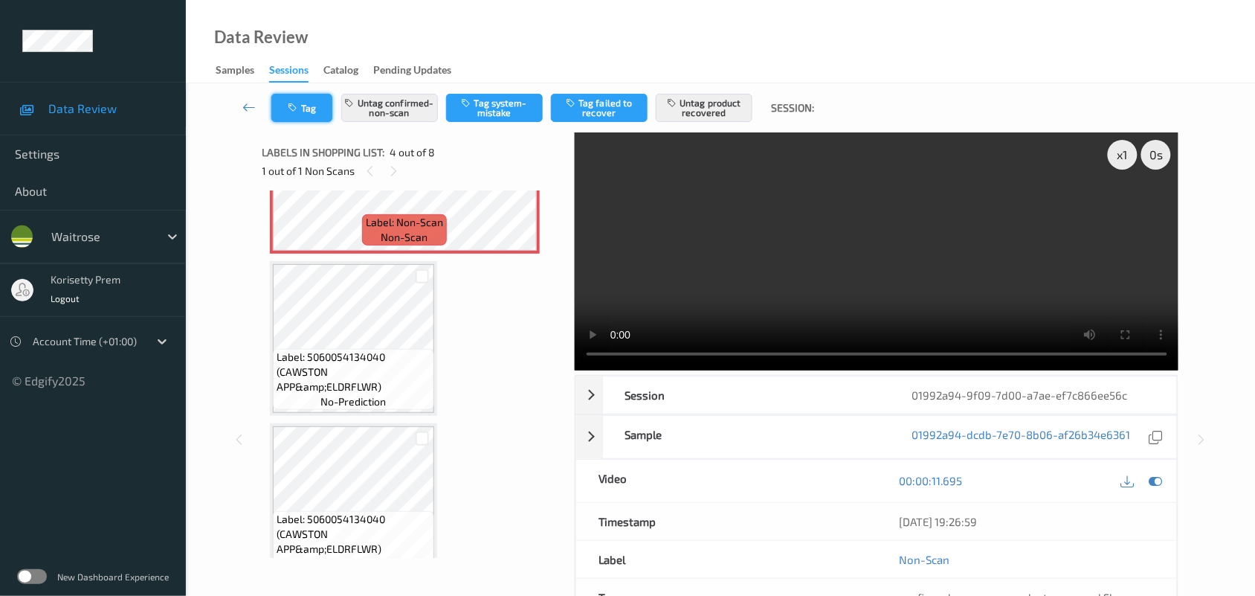
click at [297, 109] on icon "button" at bounding box center [294, 108] width 13 height 10
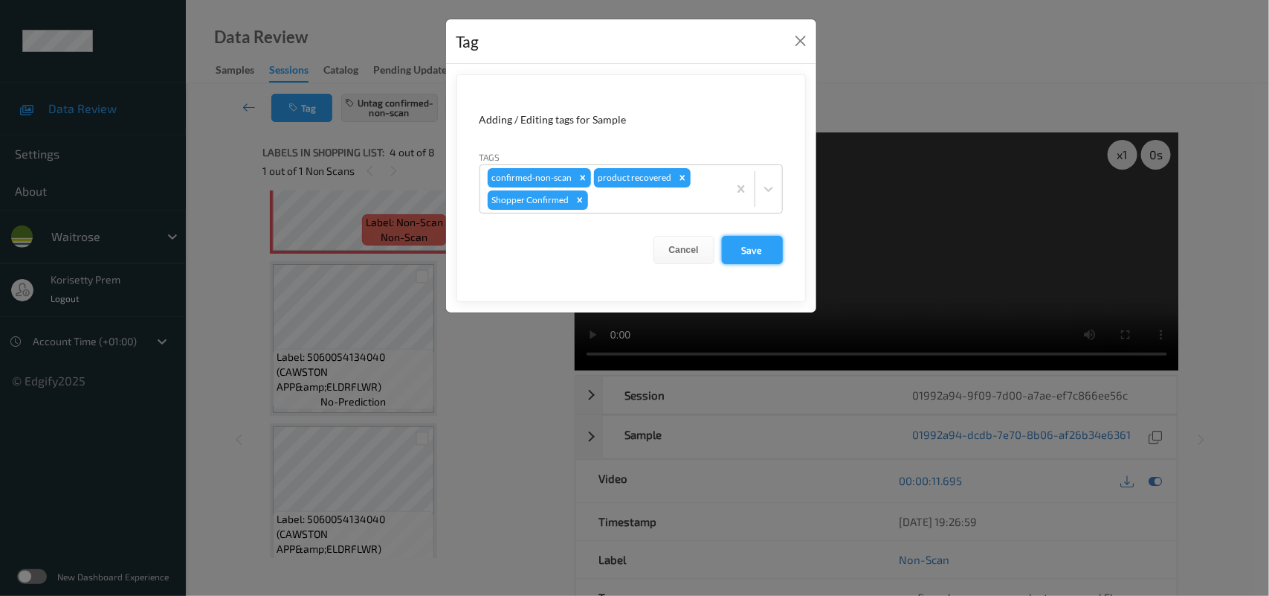
click at [756, 257] on button "Save" at bounding box center [752, 250] width 61 height 28
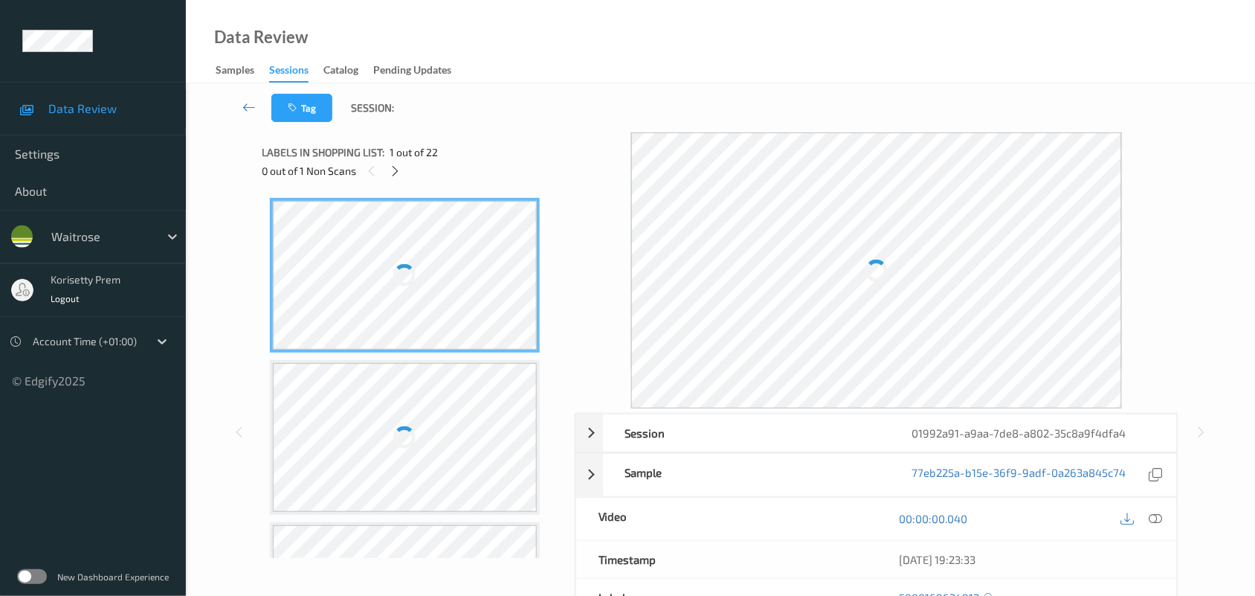
click at [695, 113] on div "Tag Session:" at bounding box center [720, 107] width 1008 height 49
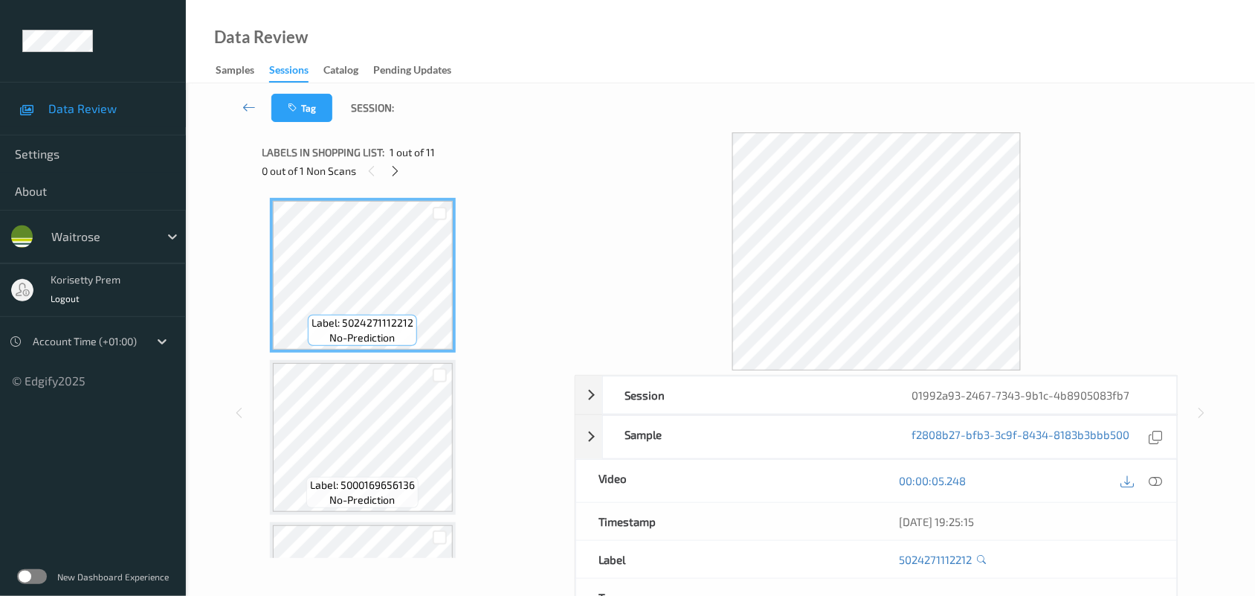
click at [685, 94] on div "Tag Session:" at bounding box center [720, 107] width 1008 height 49
click at [610, 86] on div "Tag Session:" at bounding box center [720, 107] width 1008 height 49
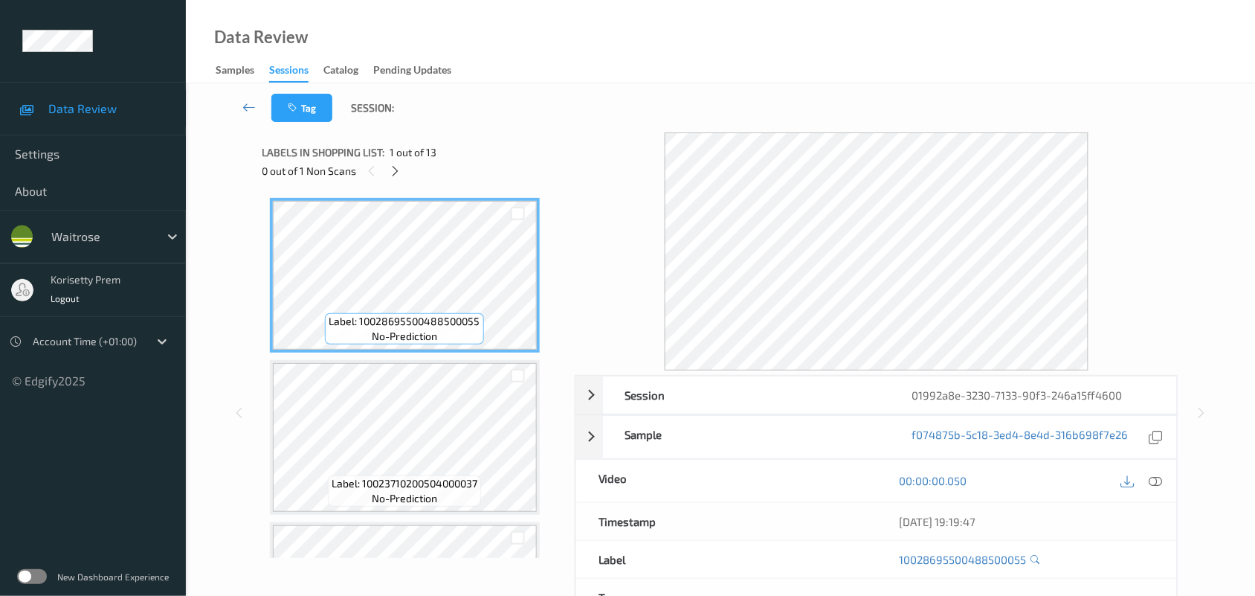
click at [570, 109] on div "Tag Session:" at bounding box center [720, 107] width 1008 height 49
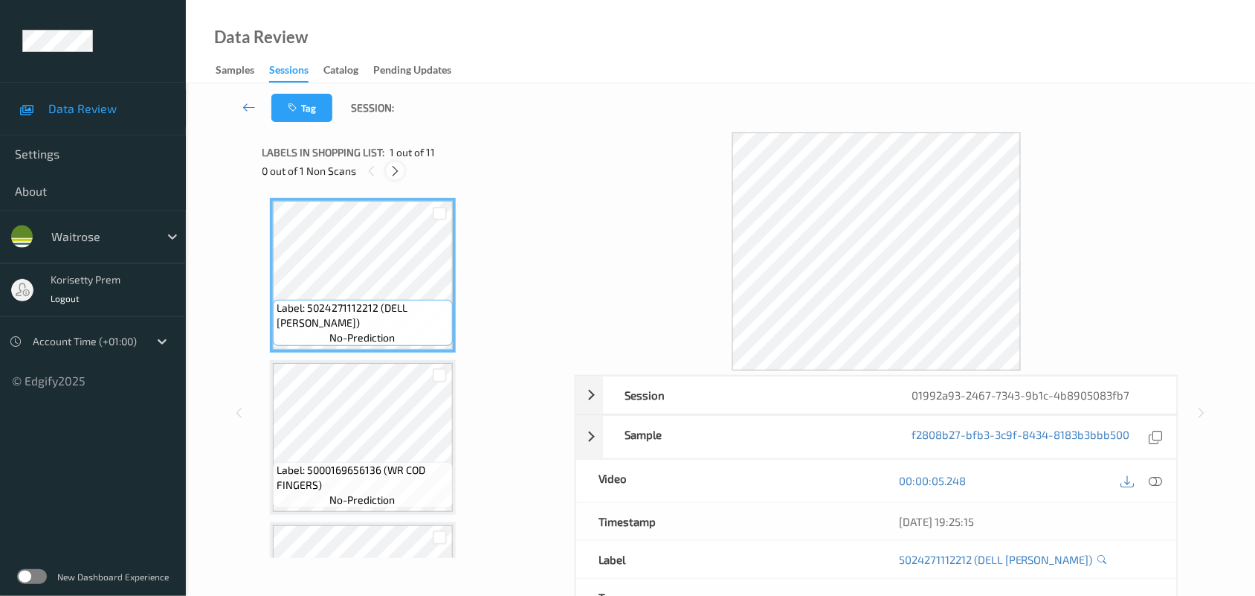
click at [396, 172] on icon at bounding box center [395, 170] width 13 height 13
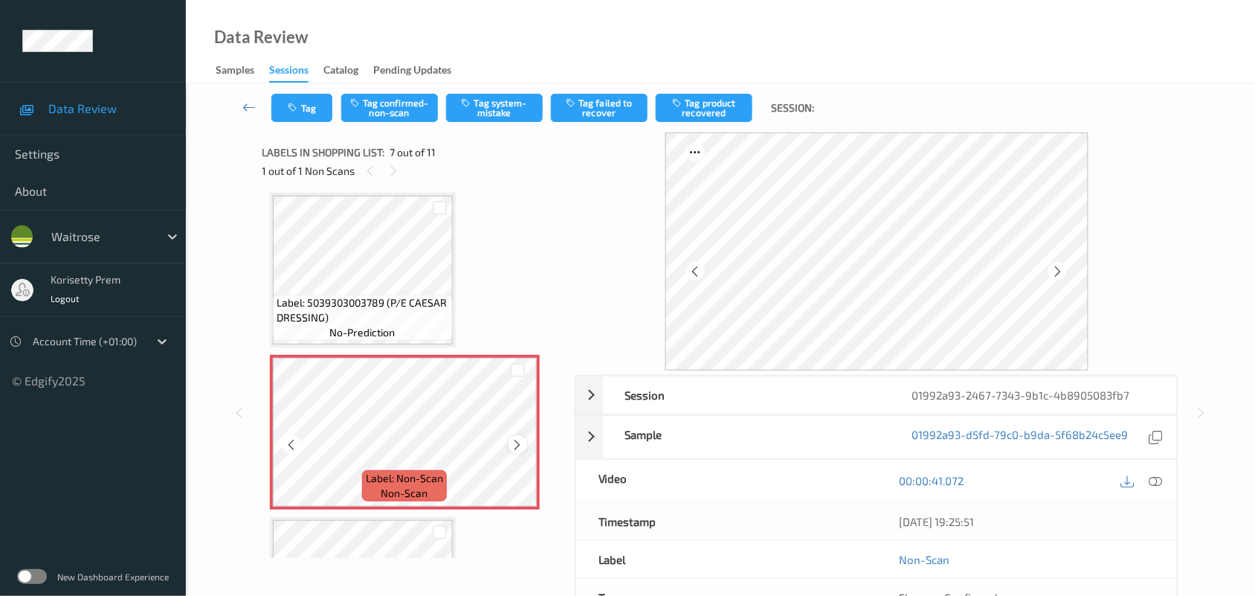
click at [512, 448] on icon at bounding box center [518, 443] width 13 height 13
click at [510, 448] on div at bounding box center [518, 444] width 19 height 19
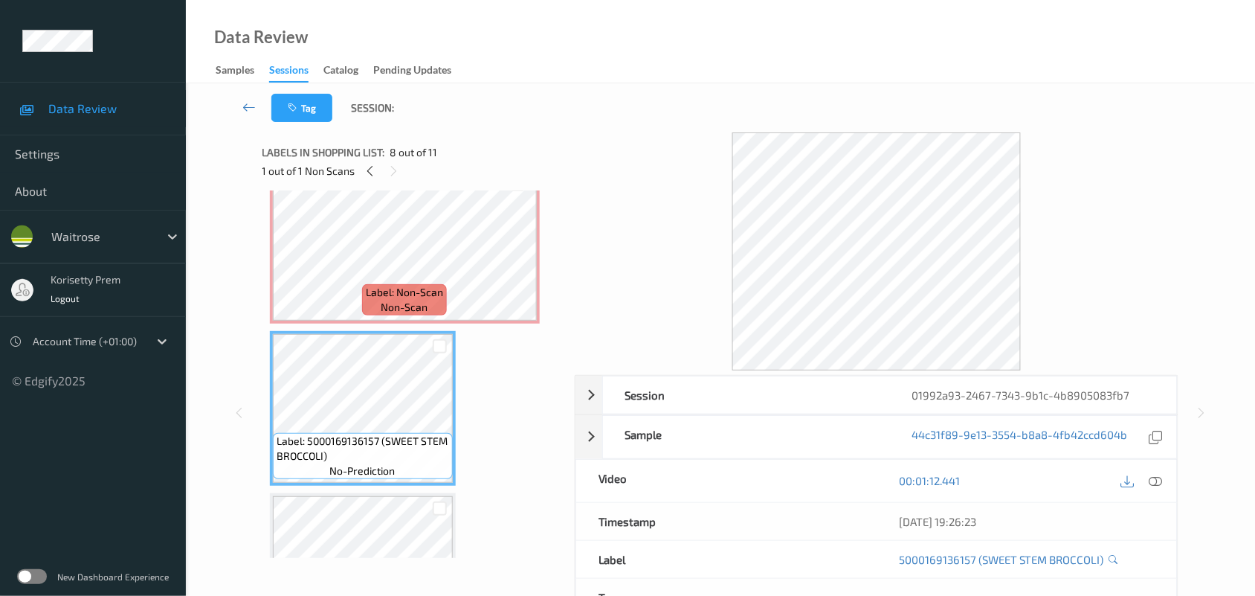
scroll to position [909, 0]
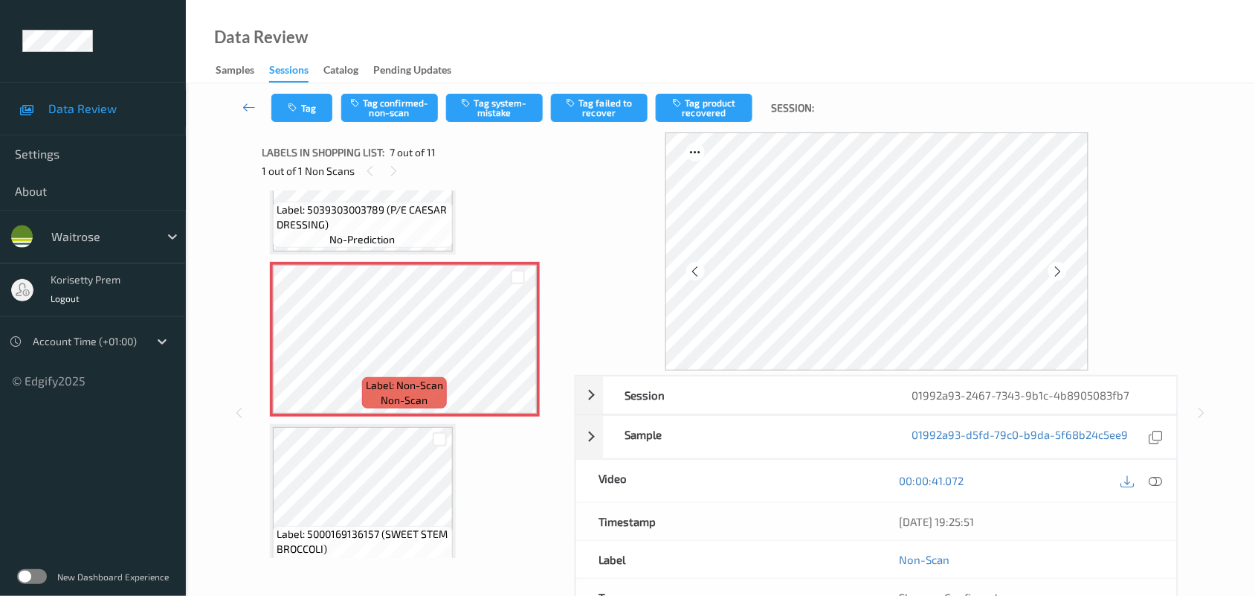
click at [363, 187] on div "Labels in shopping list: 7 out of 11 1 out of 1 Non Scans" at bounding box center [413, 161] width 302 height 58
click at [366, 206] on span "Label: 5039303003789 (P/E CAESAR DRESSING)" at bounding box center [363, 217] width 172 height 30
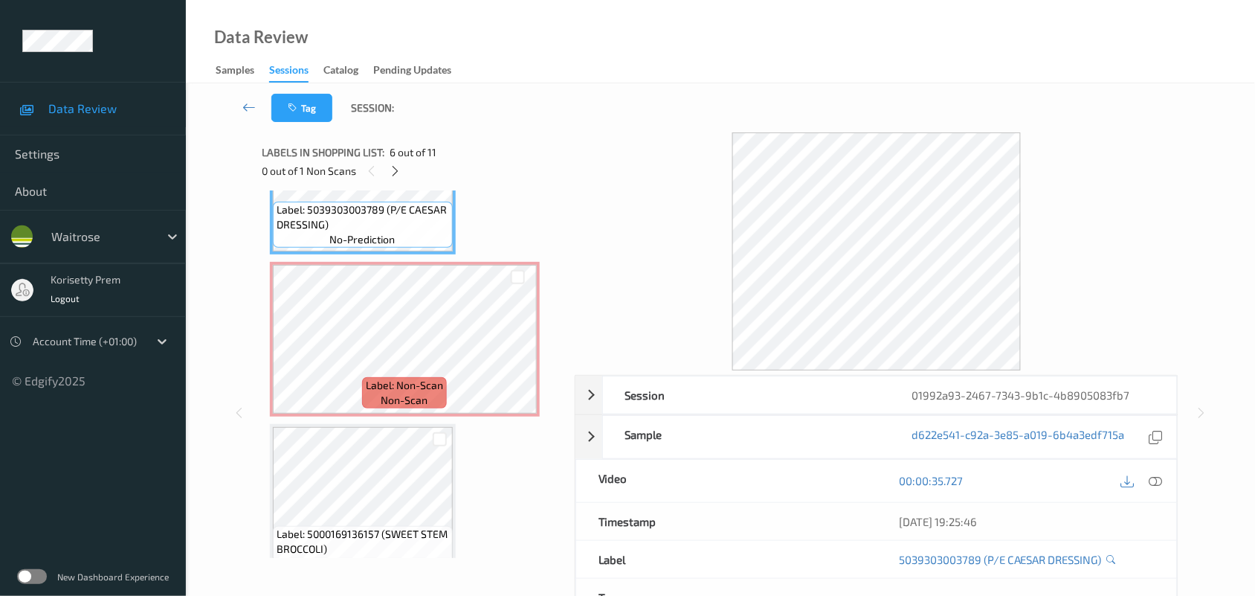
click at [1150, 477] on div at bounding box center [1156, 481] width 20 height 20
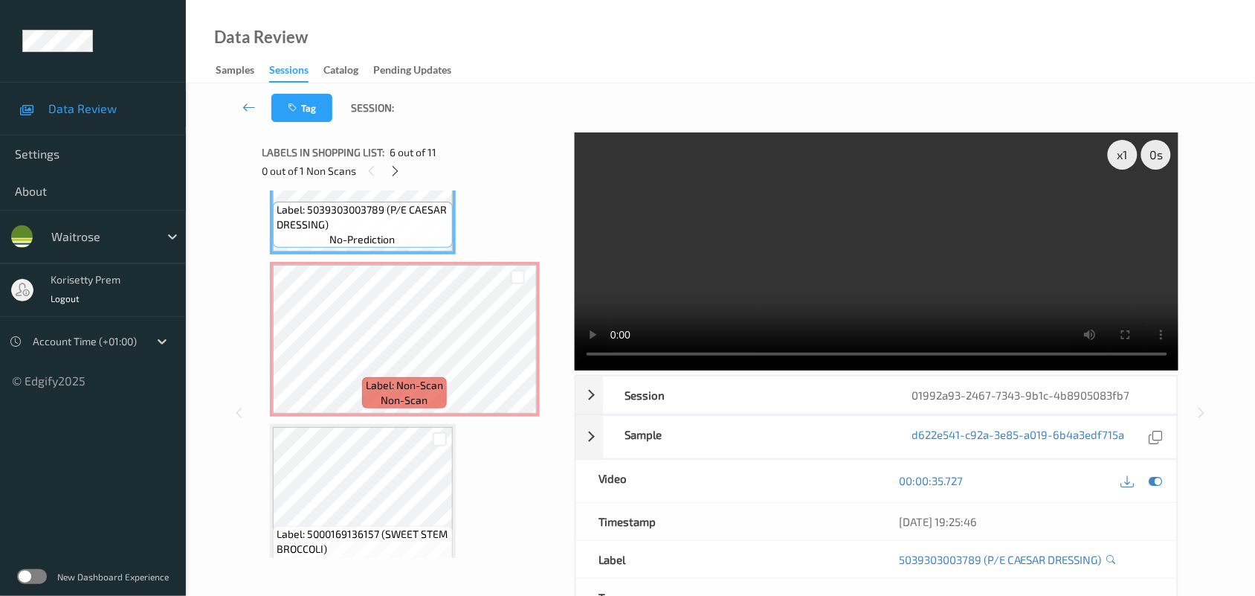
click at [622, 247] on video at bounding box center [877, 251] width 604 height 238
click at [839, 261] on video at bounding box center [877, 251] width 604 height 238
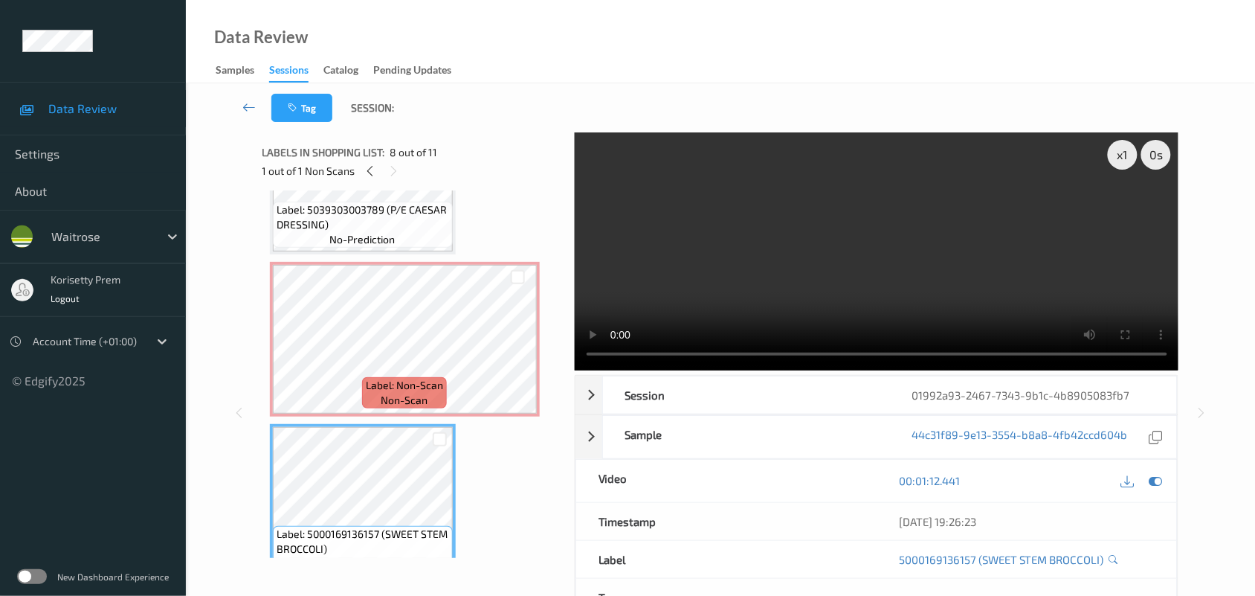
click at [935, 285] on video at bounding box center [877, 251] width 604 height 238
click at [796, 227] on video at bounding box center [877, 251] width 604 height 238
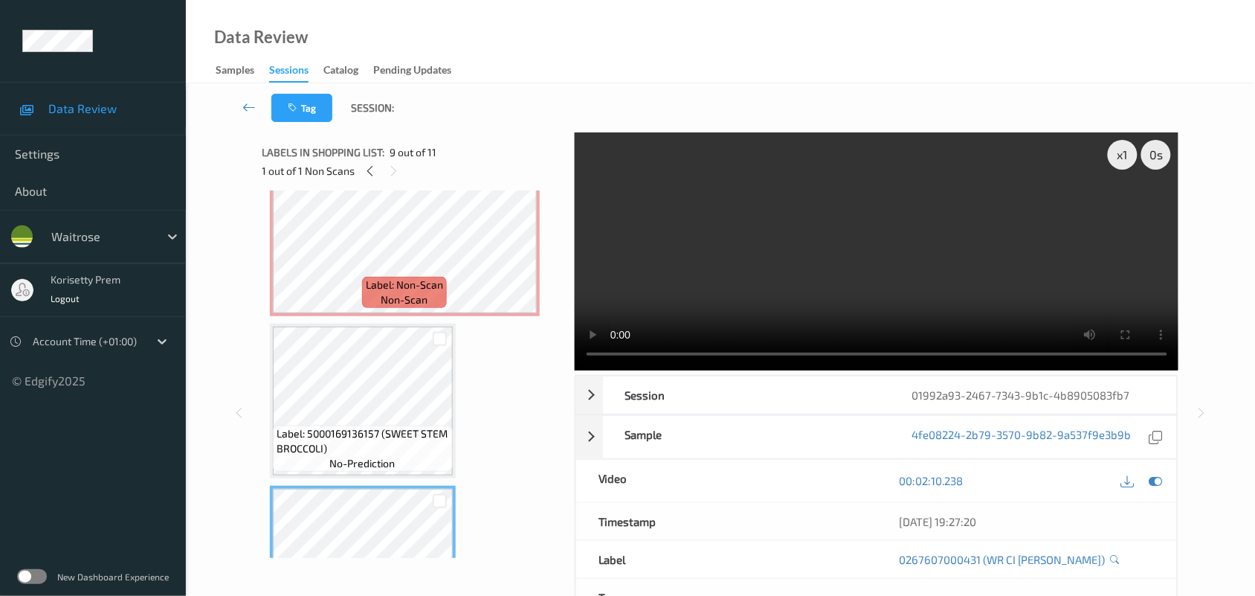
scroll to position [1002, 0]
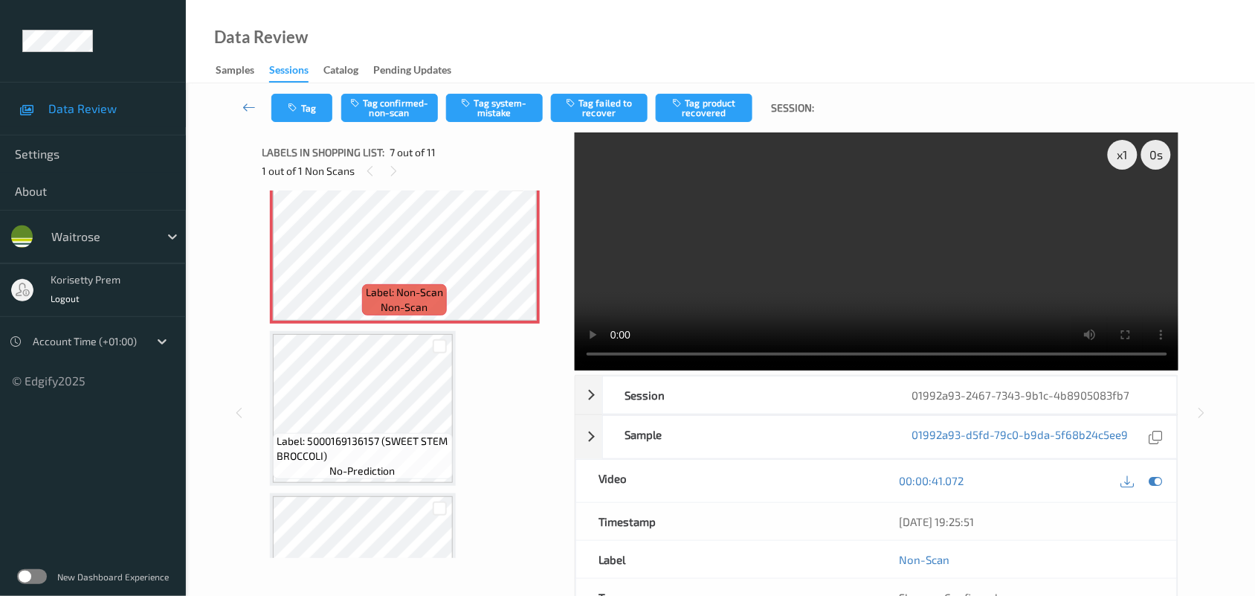
click at [793, 259] on video at bounding box center [877, 251] width 604 height 238
click at [376, 112] on button "Tag confirmed-non-scan" at bounding box center [389, 108] width 97 height 28
click at [715, 103] on button "Tag product recovered" at bounding box center [704, 108] width 97 height 28
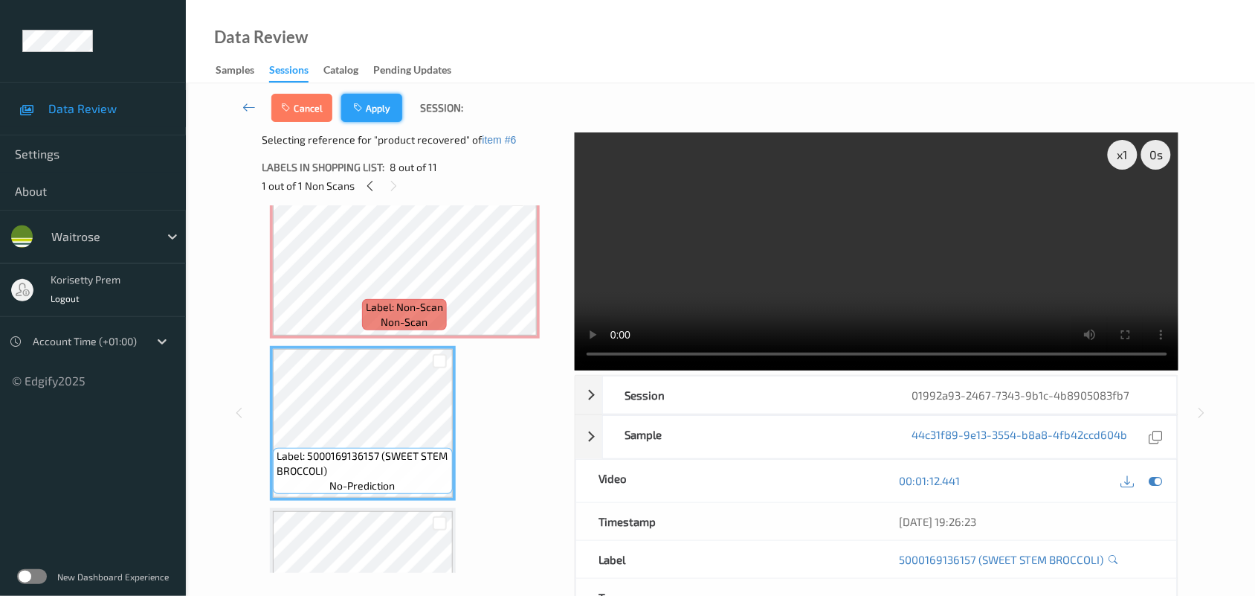
click at [349, 94] on button "Apply" at bounding box center [371, 108] width 61 height 28
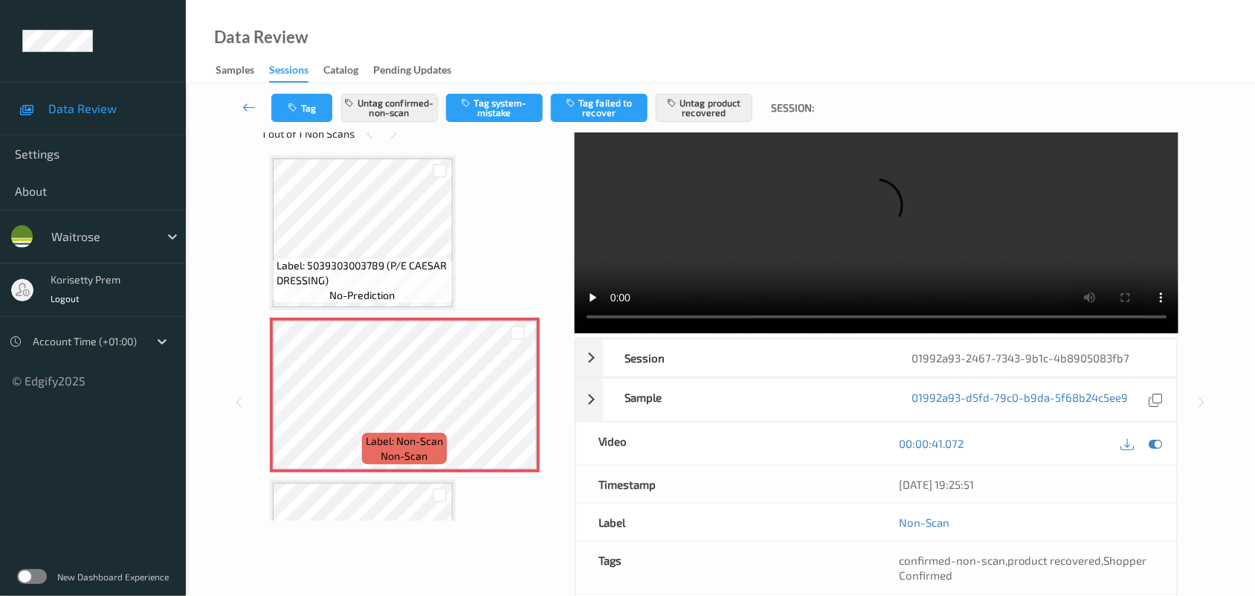
scroll to position [57, 0]
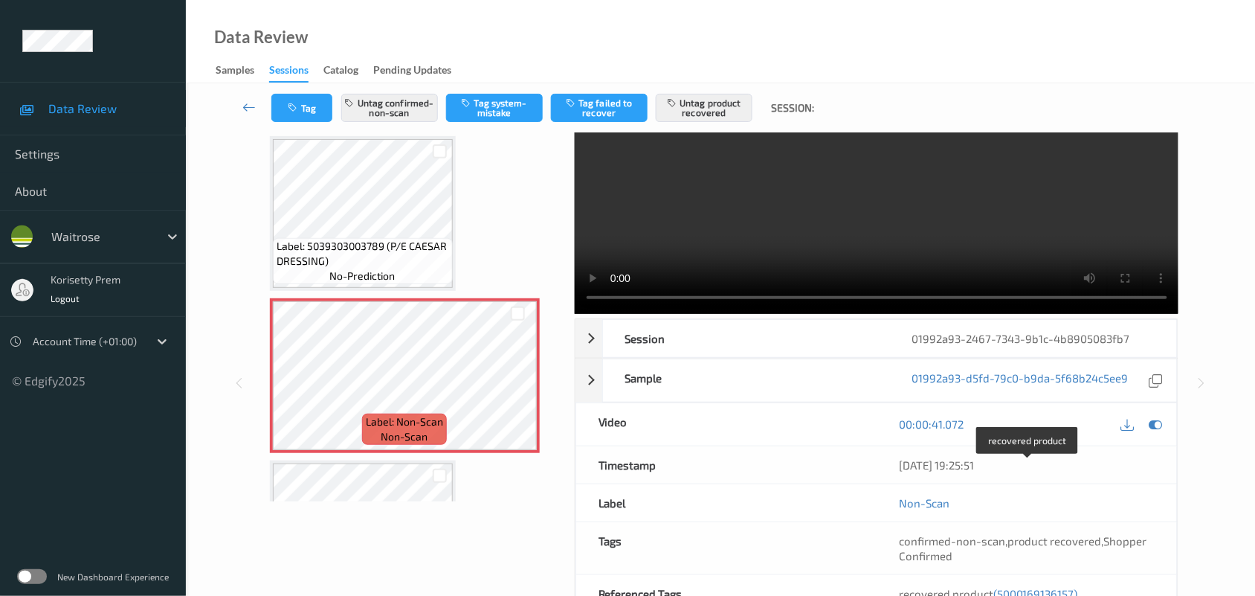
click at [1028, 587] on span "(5000169136157)" at bounding box center [1035, 593] width 85 height 13
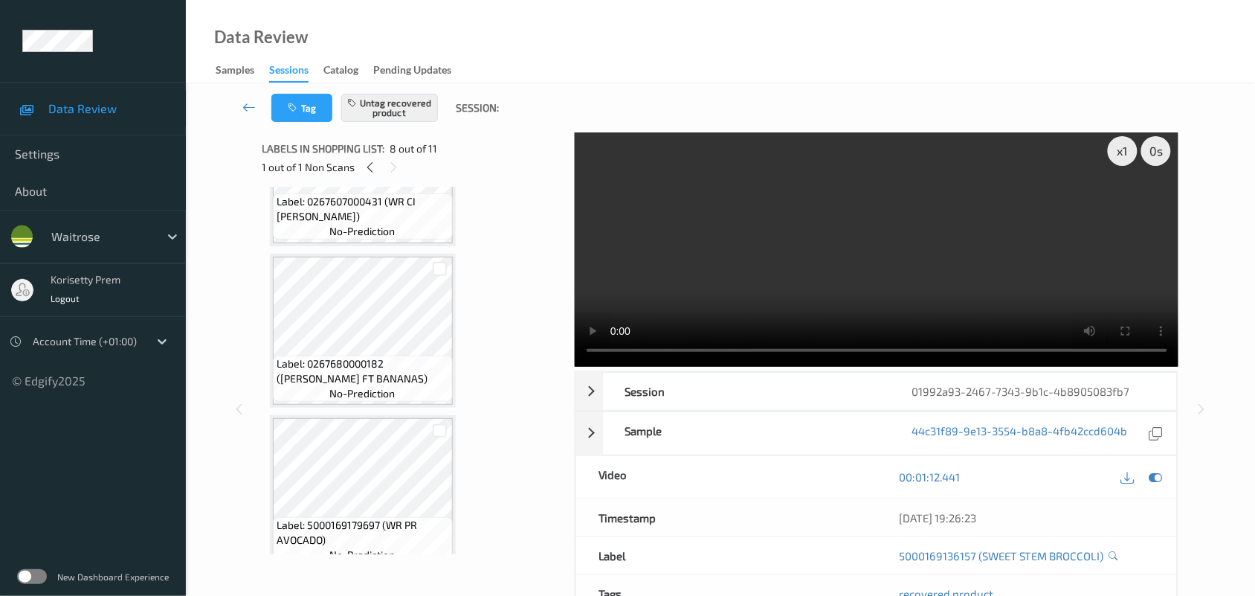
scroll to position [1419, 0]
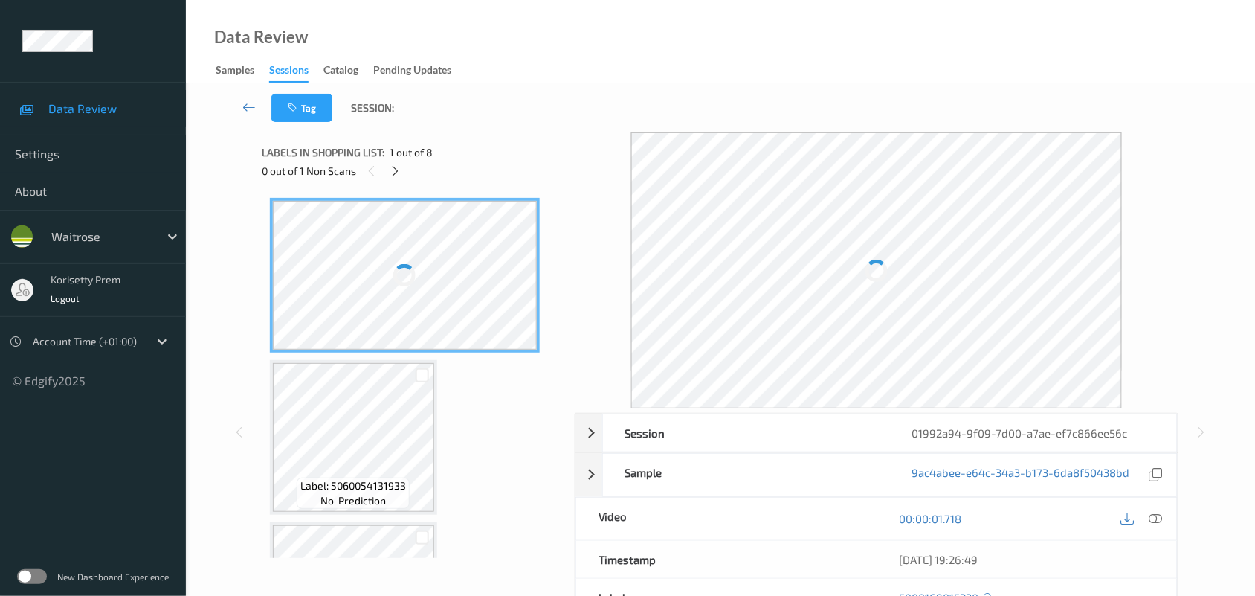
click at [407, 172] on div "0 out of 1 Non Scans" at bounding box center [413, 170] width 302 height 19
click at [402, 172] on div at bounding box center [395, 170] width 19 height 19
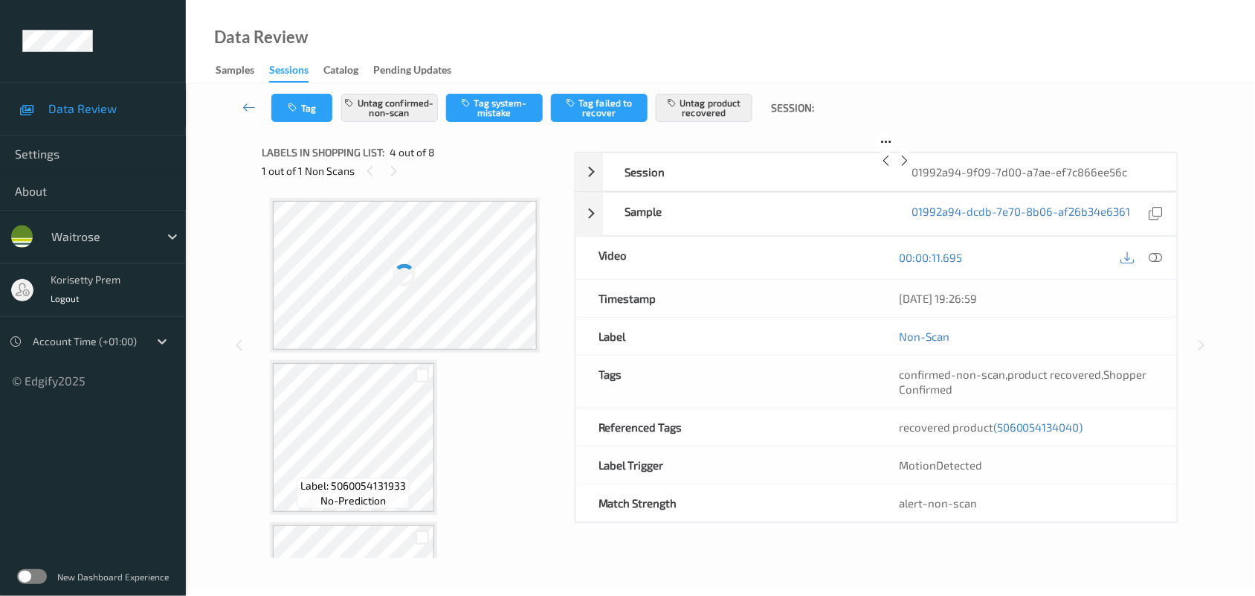
scroll to position [331, 0]
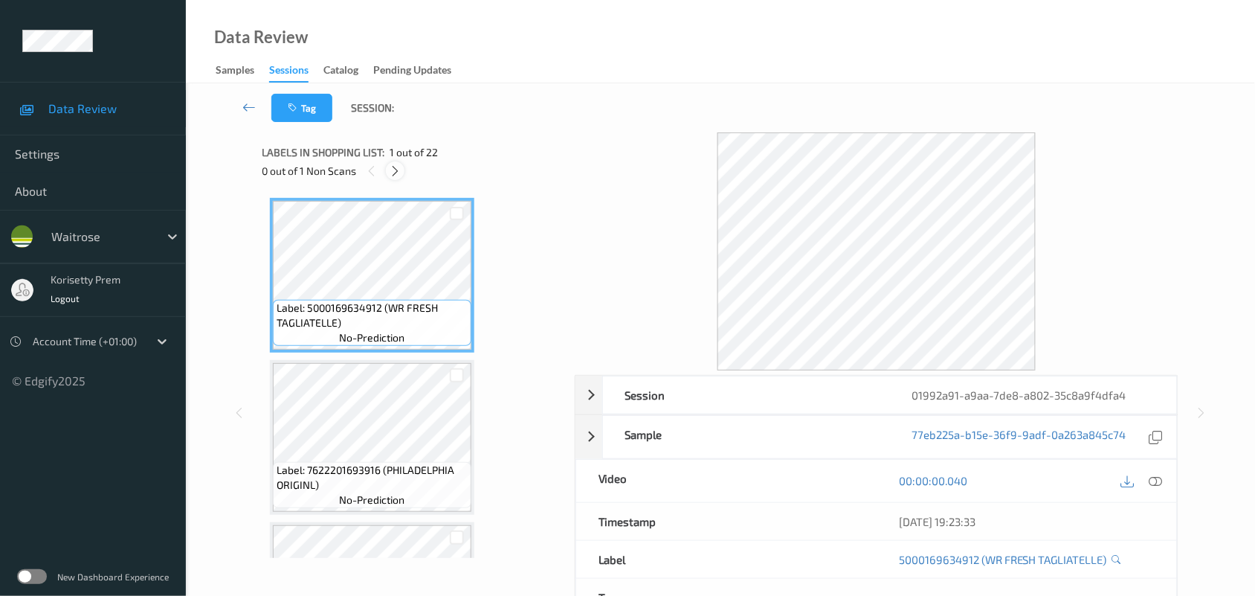
click at [399, 168] on icon at bounding box center [395, 170] width 13 height 13
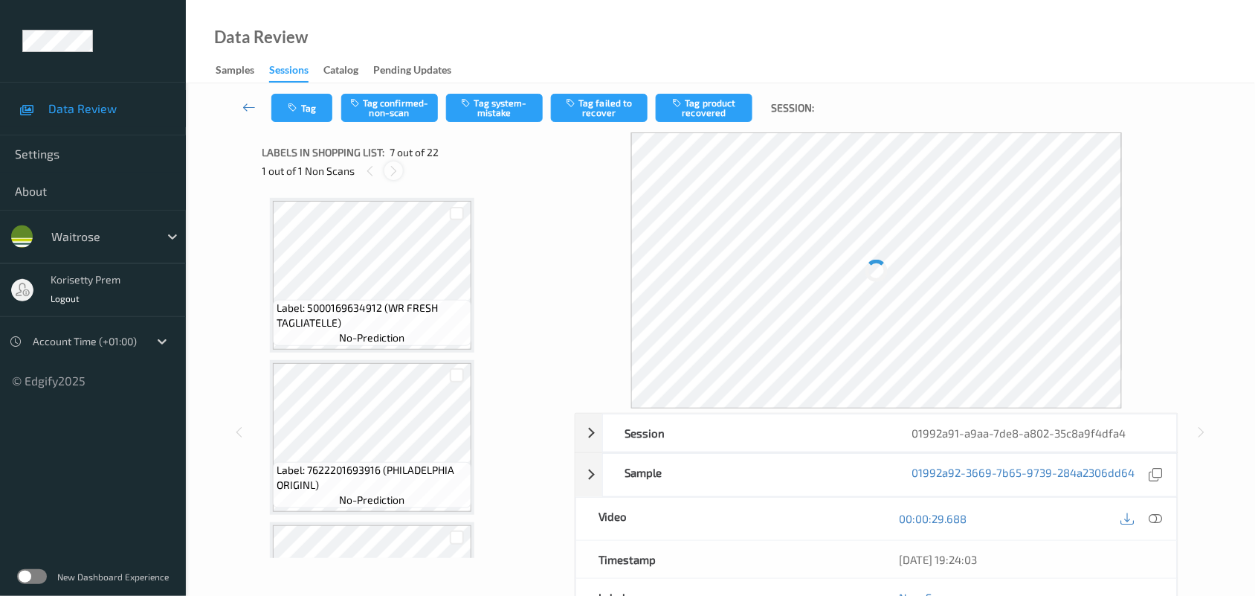
scroll to position [816, 0]
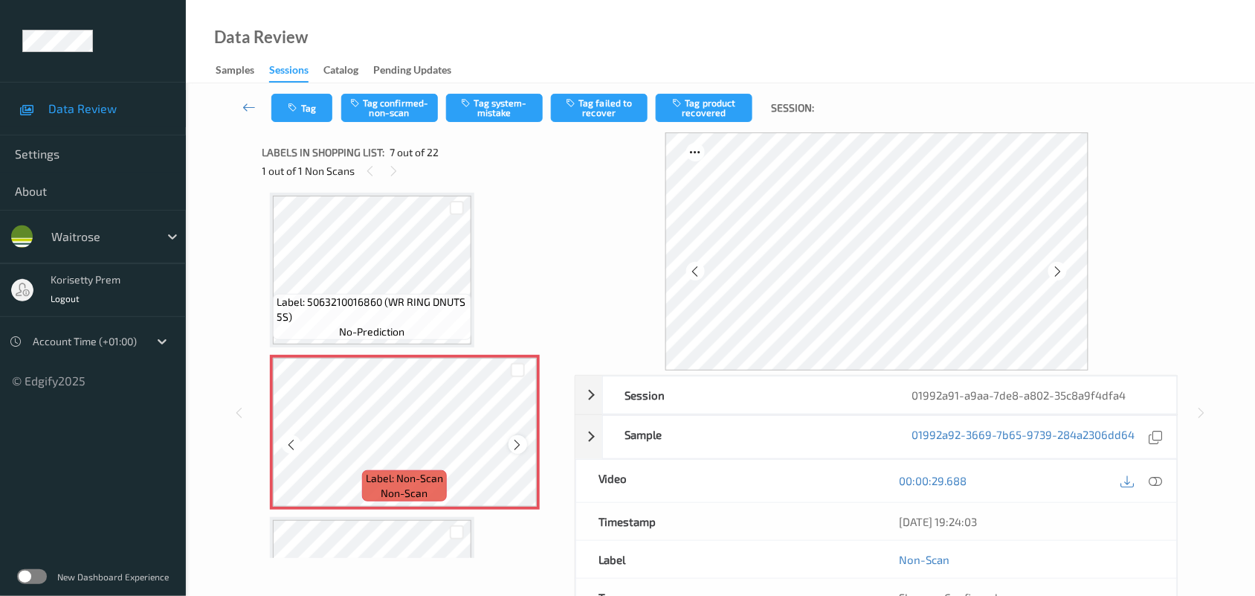
click at [518, 440] on icon at bounding box center [518, 443] width 13 height 13
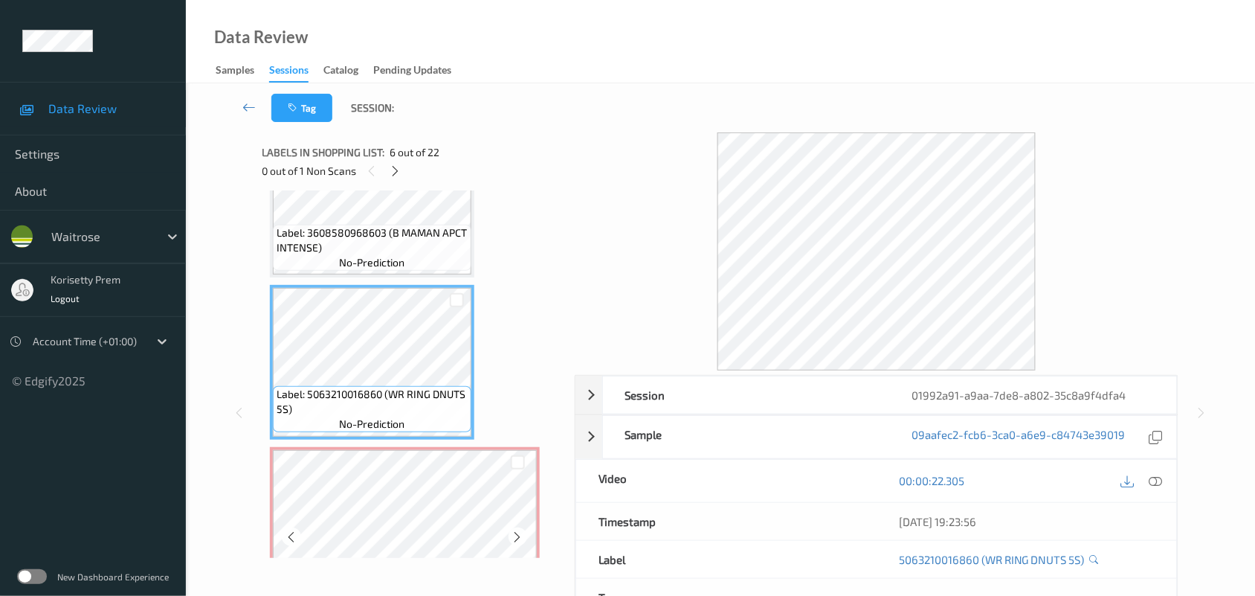
scroll to position [723, 0]
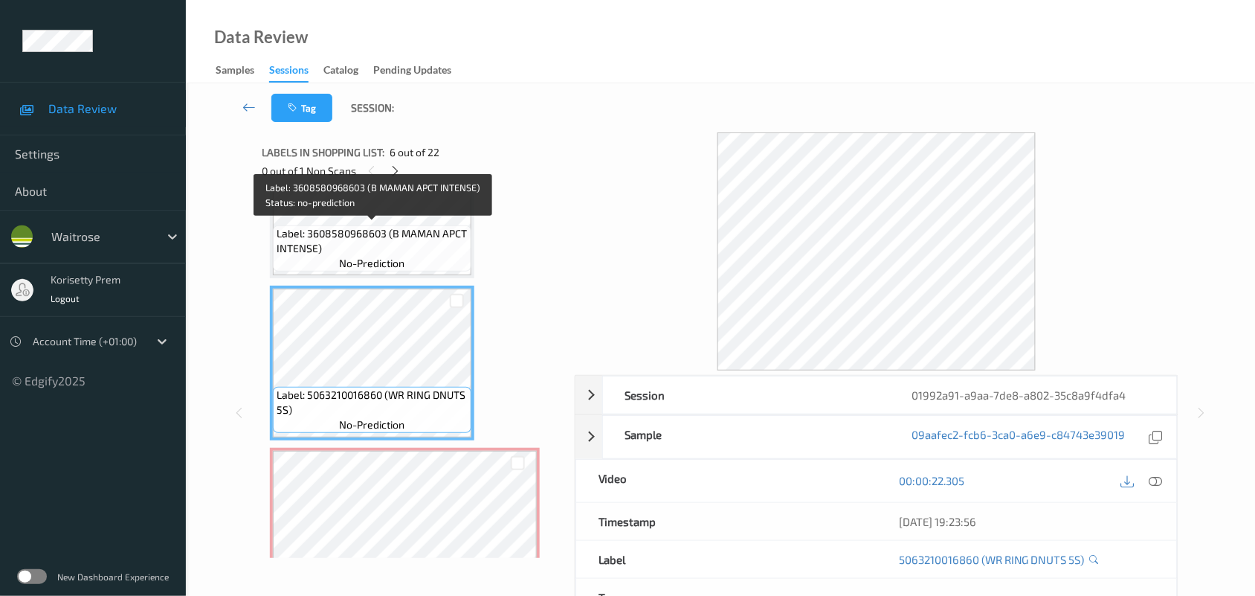
click at [375, 257] on span "no-prediction" at bounding box center [371, 263] width 65 height 15
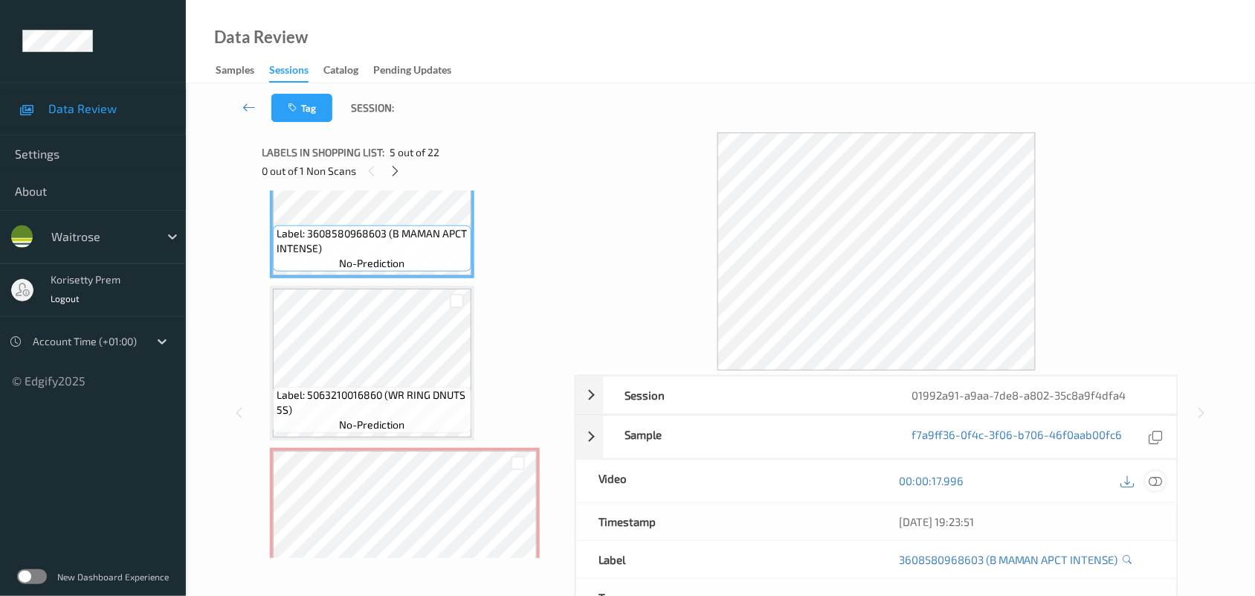
click at [1152, 473] on div at bounding box center [1156, 481] width 20 height 20
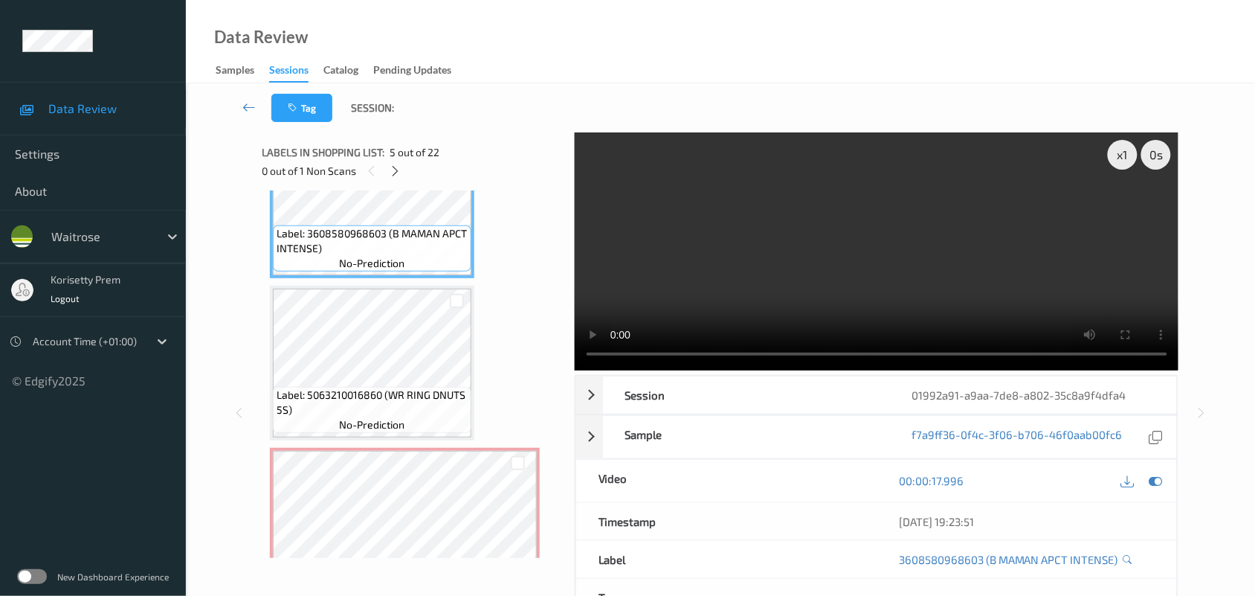
click at [813, 257] on video at bounding box center [877, 251] width 604 height 238
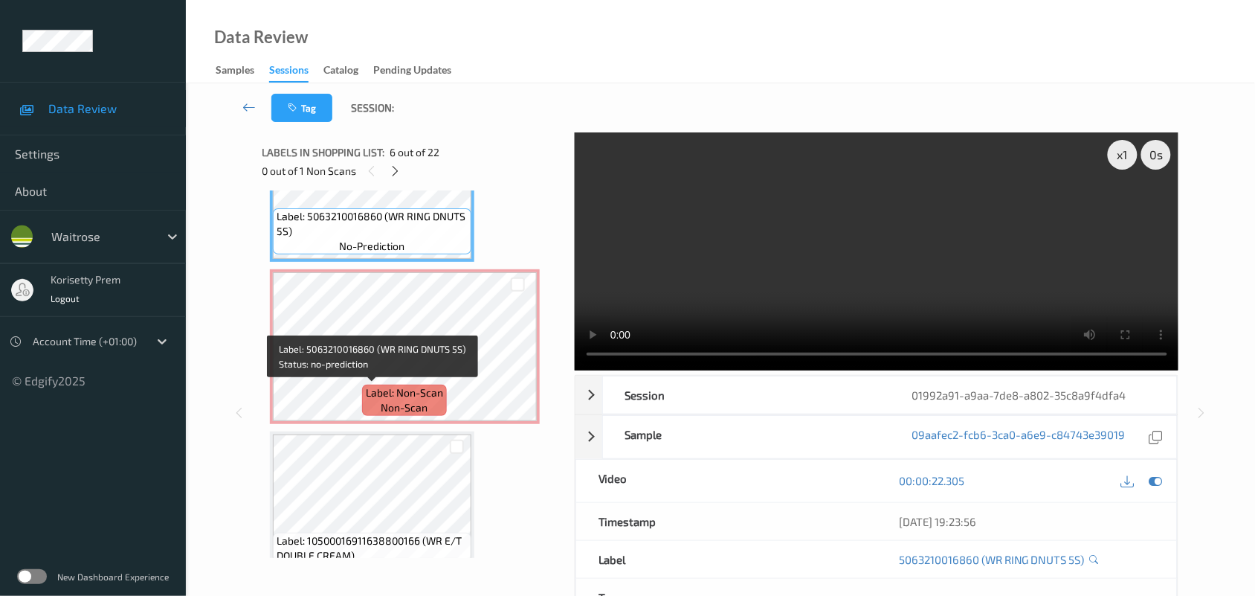
scroll to position [909, 0]
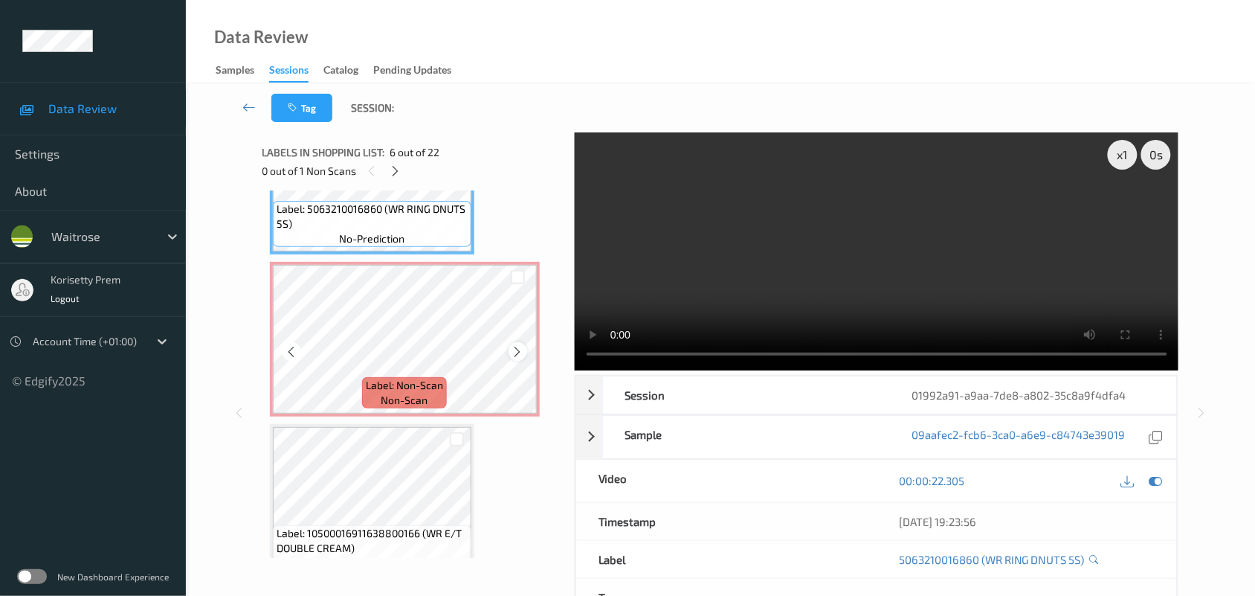
click at [520, 344] on icon at bounding box center [518, 350] width 13 height 13
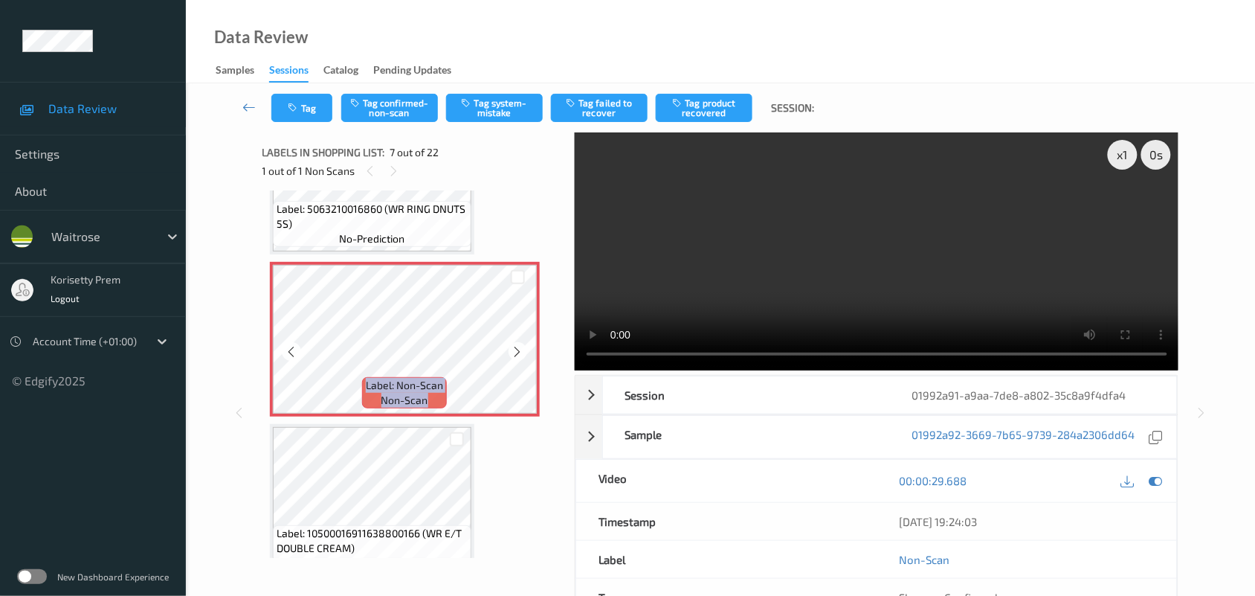
click at [520, 344] on icon at bounding box center [518, 350] width 13 height 13
click at [510, 344] on div at bounding box center [518, 351] width 19 height 19
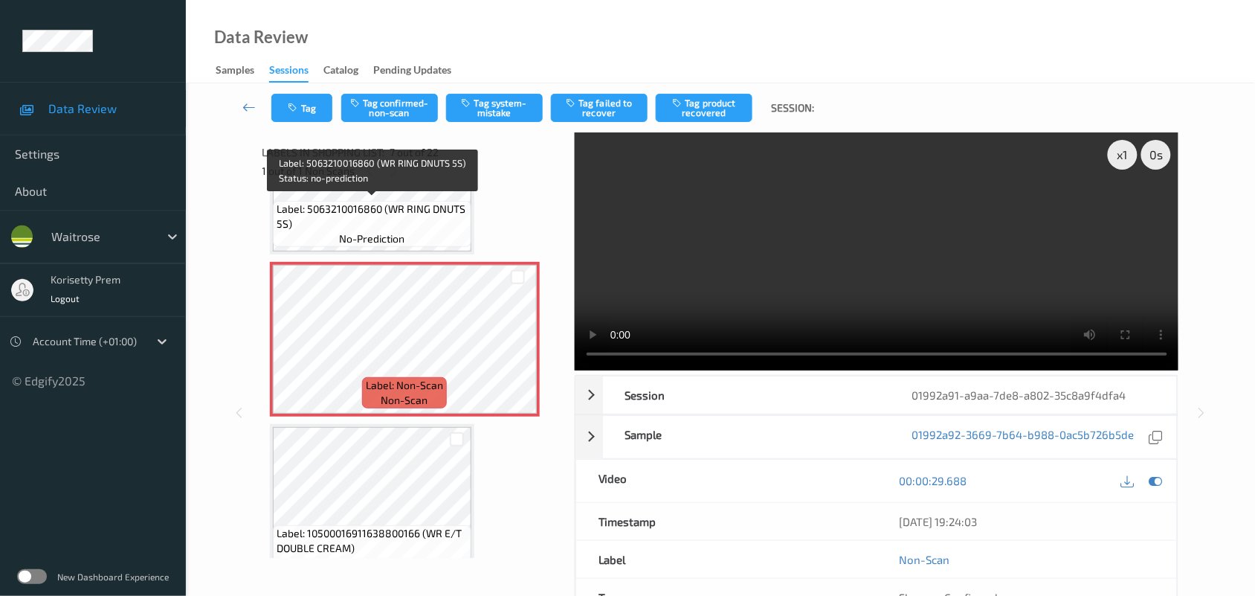
click at [416, 219] on span "Label: 5063210016860 (WR RING DNUTS 5S)" at bounding box center [372, 216] width 191 height 30
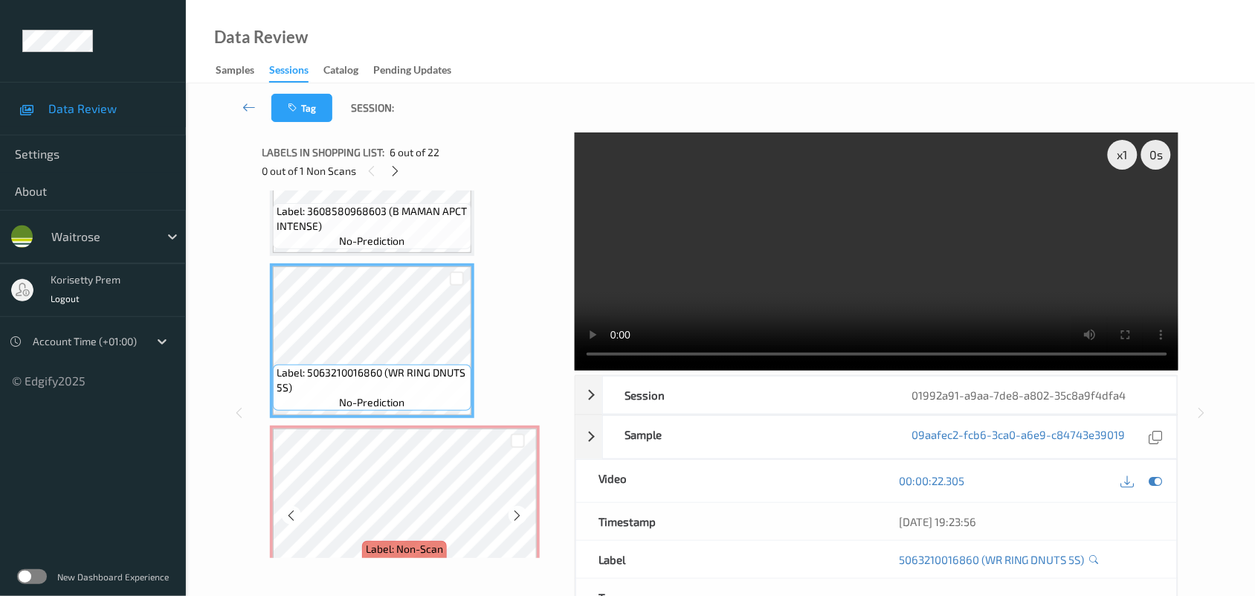
scroll to position [723, 0]
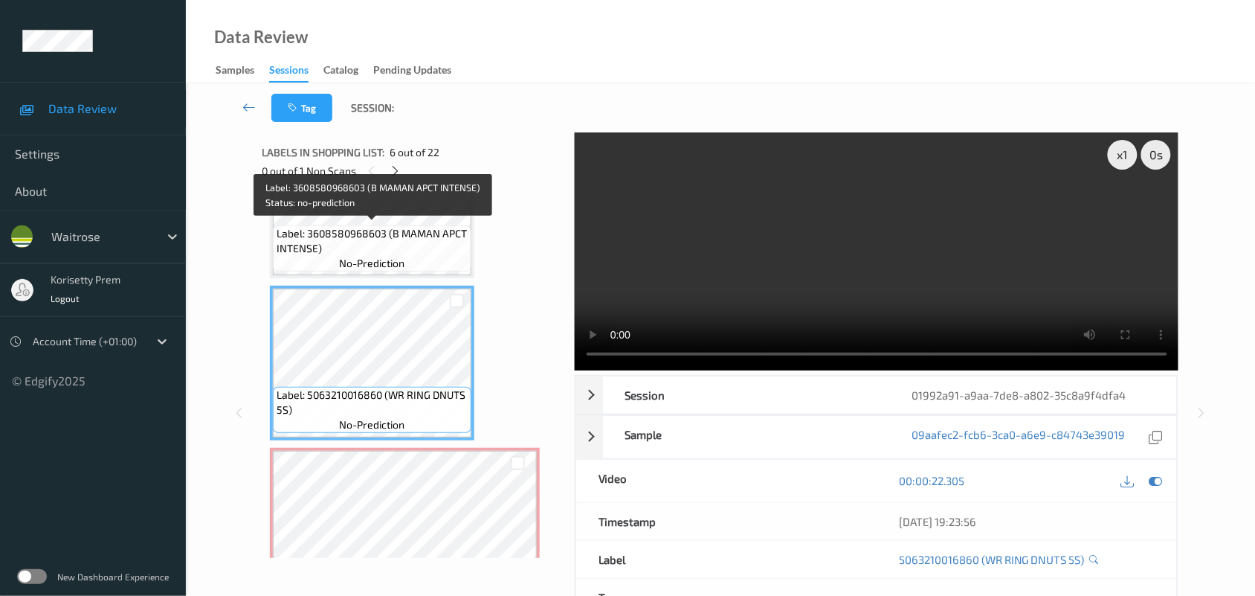
click at [364, 240] on span "Label: 3608580968603 (B MAMAN APCT INTENSE)" at bounding box center [372, 241] width 191 height 30
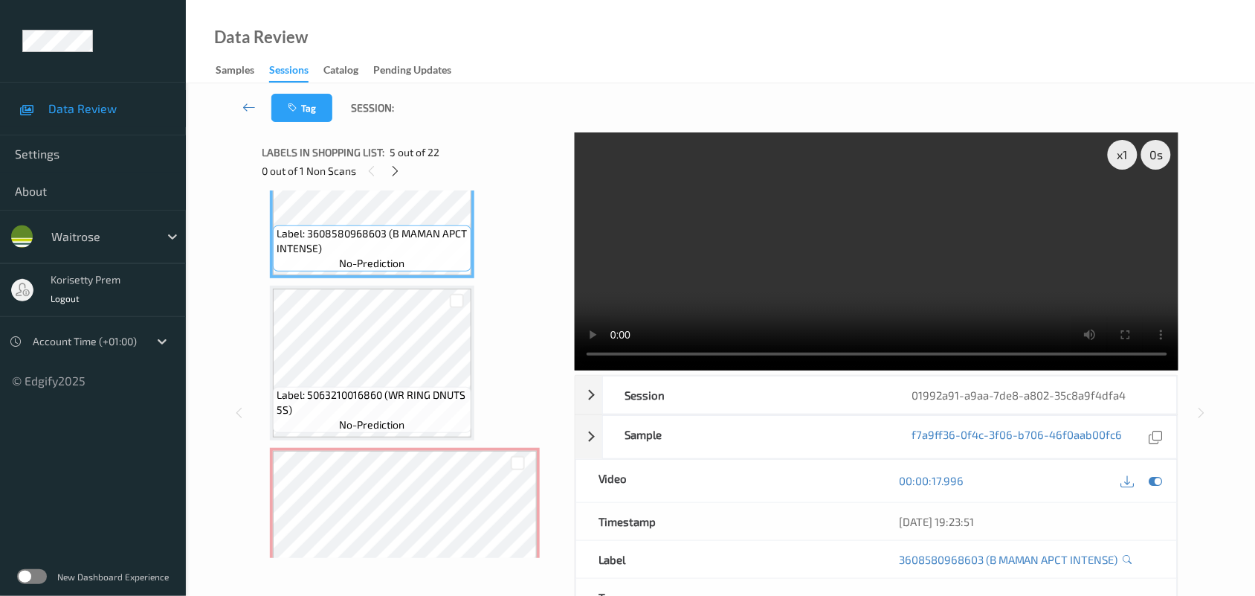
click at [901, 265] on video at bounding box center [877, 251] width 604 height 238
click at [900, 265] on video at bounding box center [877, 251] width 604 height 238
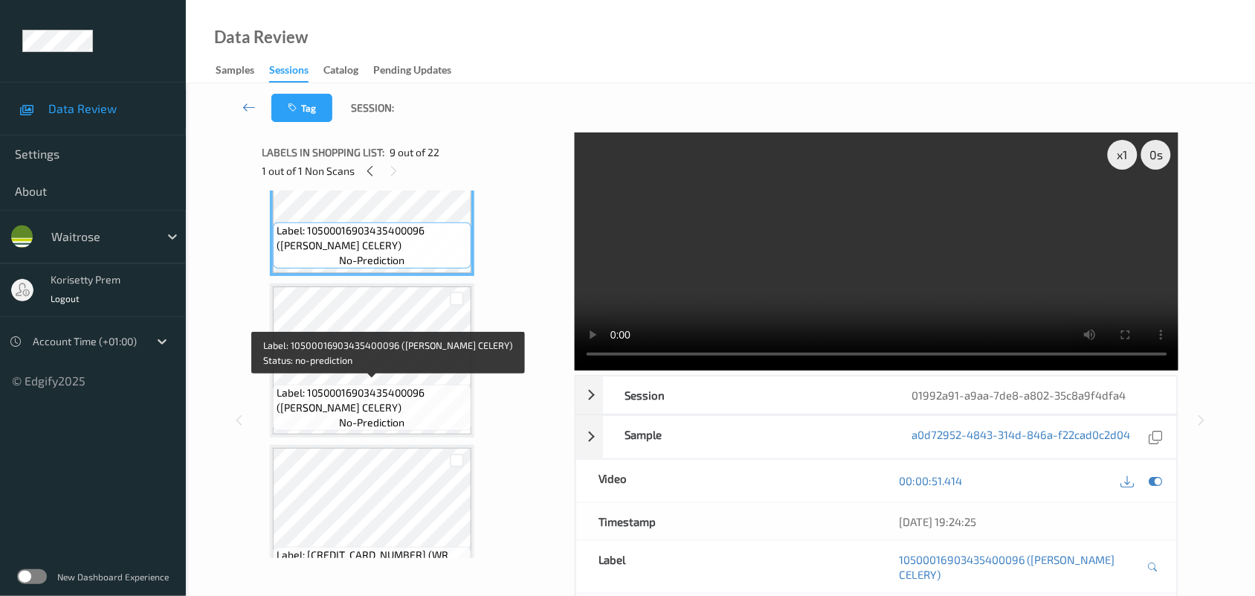
scroll to position [1466, 0]
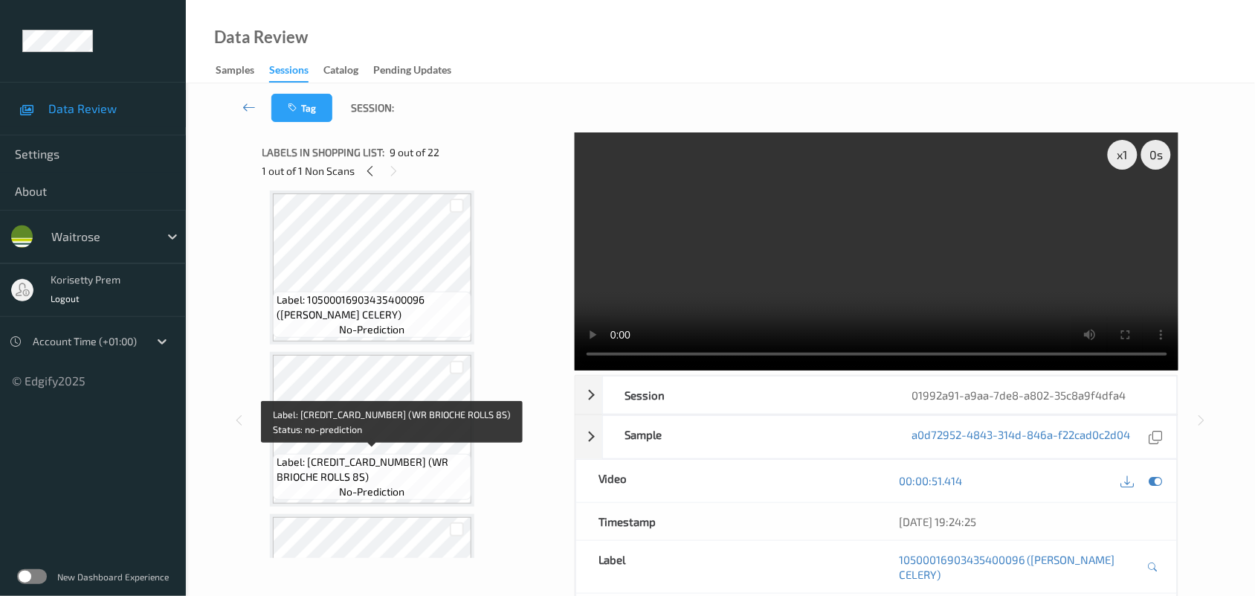
click at [379, 454] on span "Label: 5000169577165 (WR BRIOCHE ROLLS 8S)" at bounding box center [372, 469] width 191 height 30
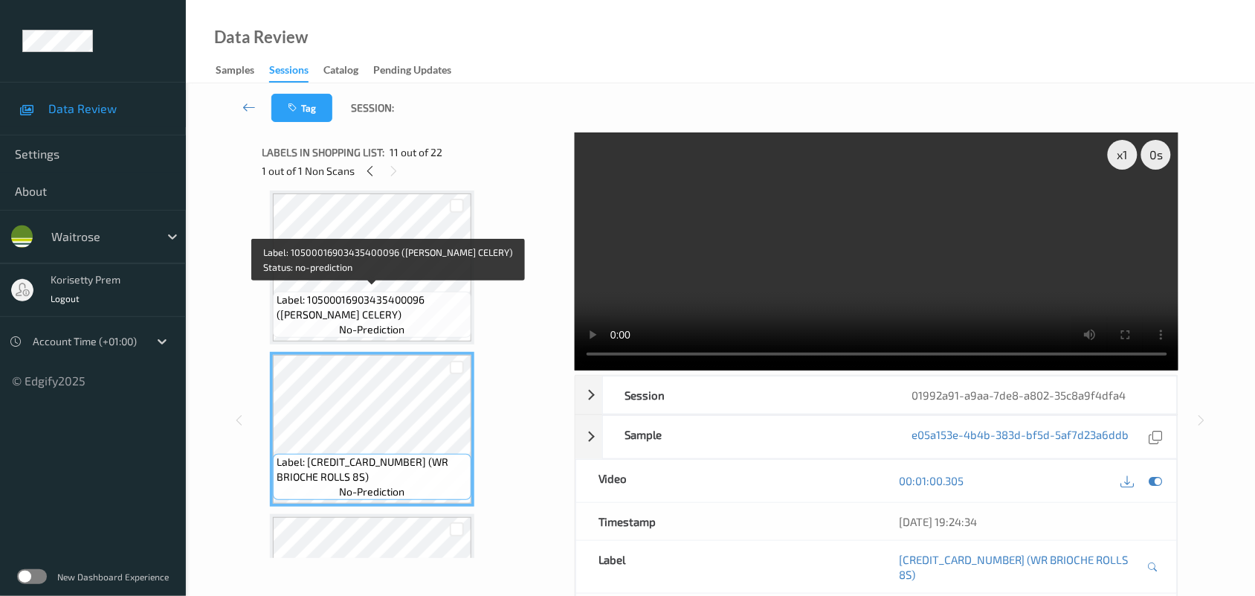
click at [378, 296] on span "Label: 10500016903435400096 (WR DORG CELERY)" at bounding box center [372, 307] width 191 height 30
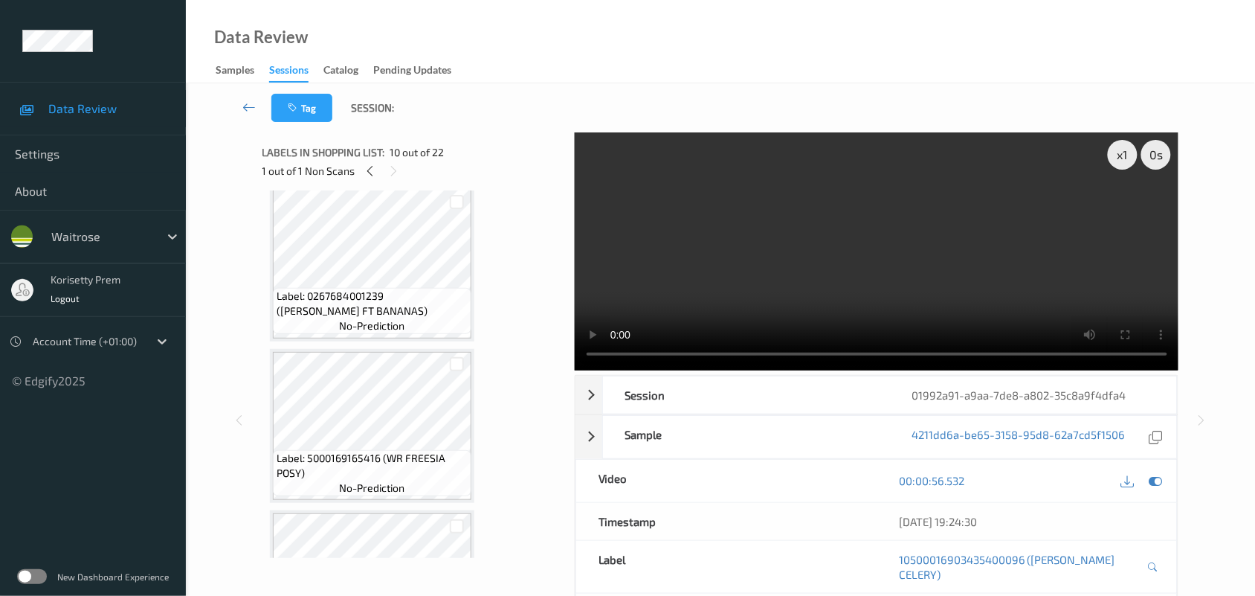
scroll to position [2767, 0]
click at [801, 270] on video at bounding box center [877, 251] width 604 height 238
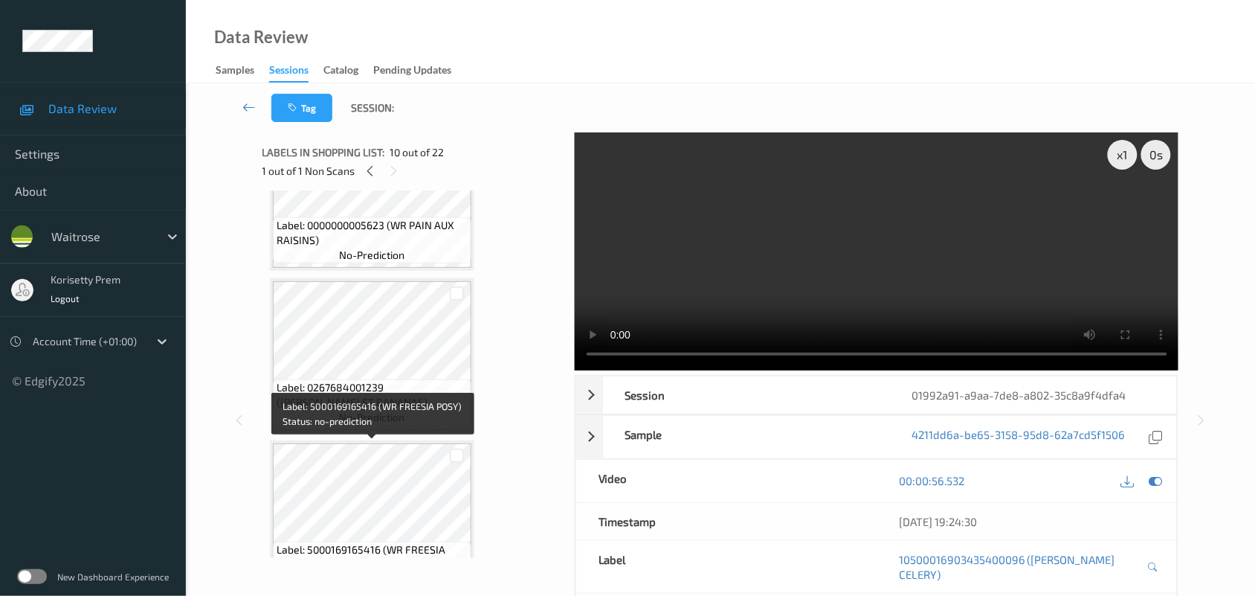
scroll to position [2582, 0]
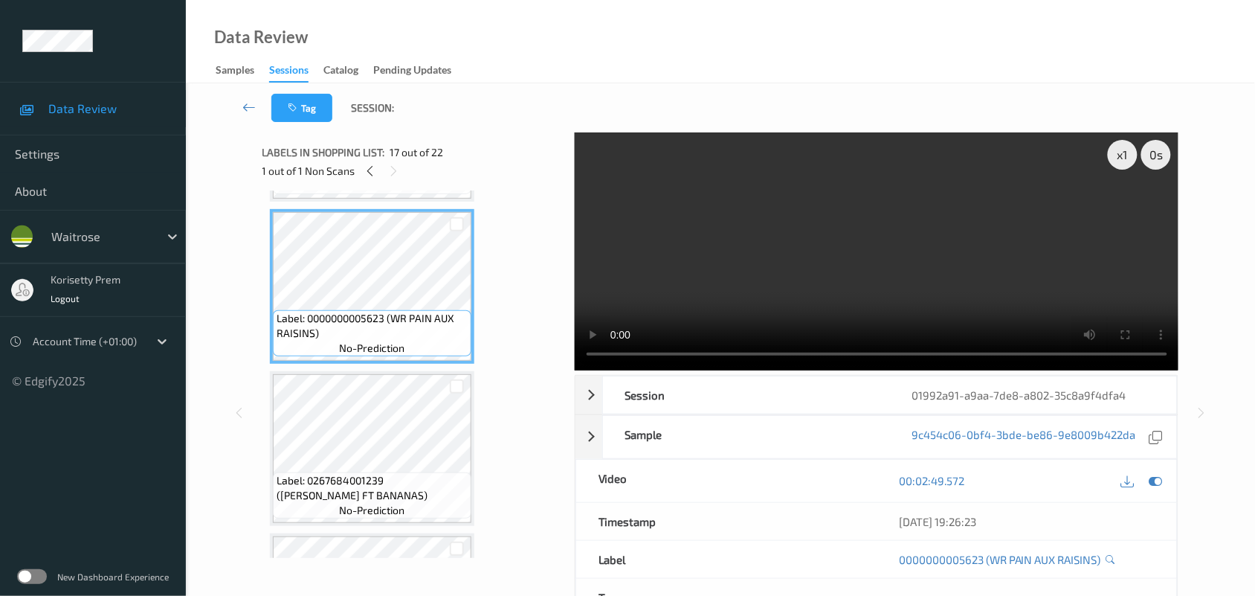
click at [990, 245] on video at bounding box center [877, 251] width 604 height 238
click at [827, 270] on video at bounding box center [877, 251] width 604 height 238
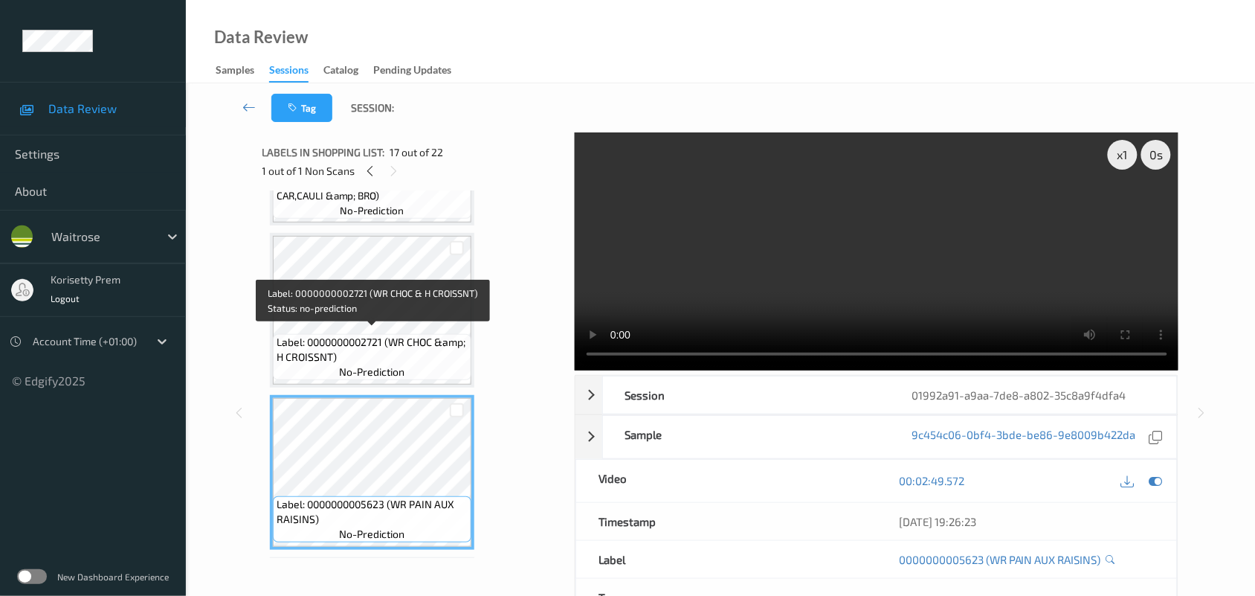
scroll to position [2303, 0]
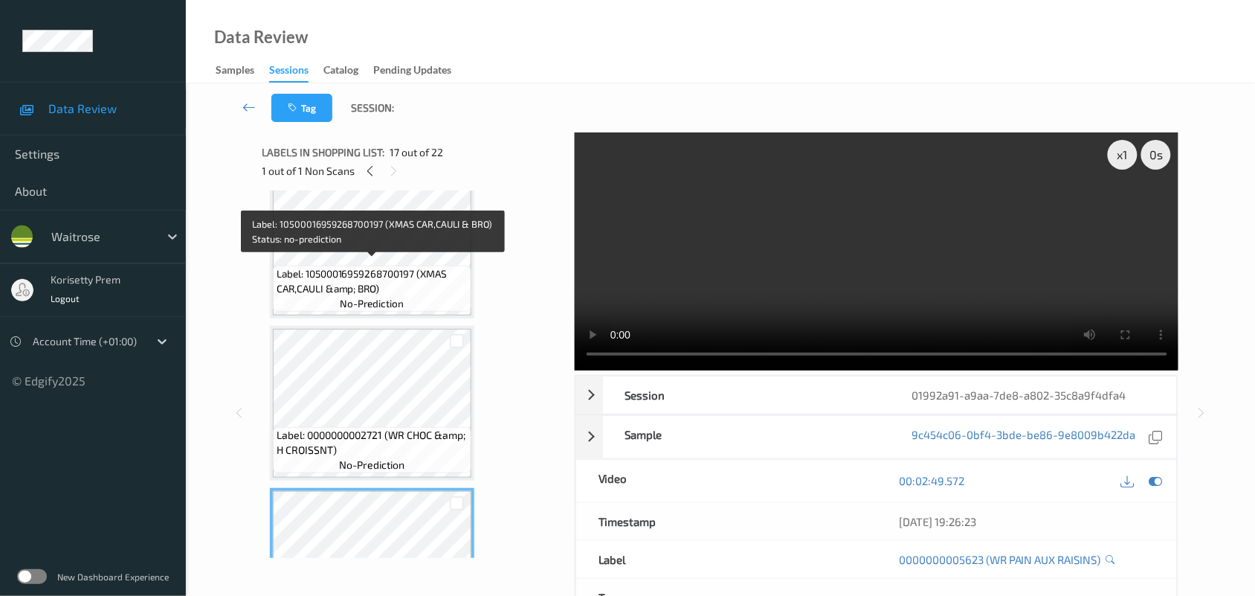
click at [376, 277] on span "Label: 10500016959268700197 (XMAS CAR,CAULI &amp; BRO)" at bounding box center [372, 281] width 191 height 30
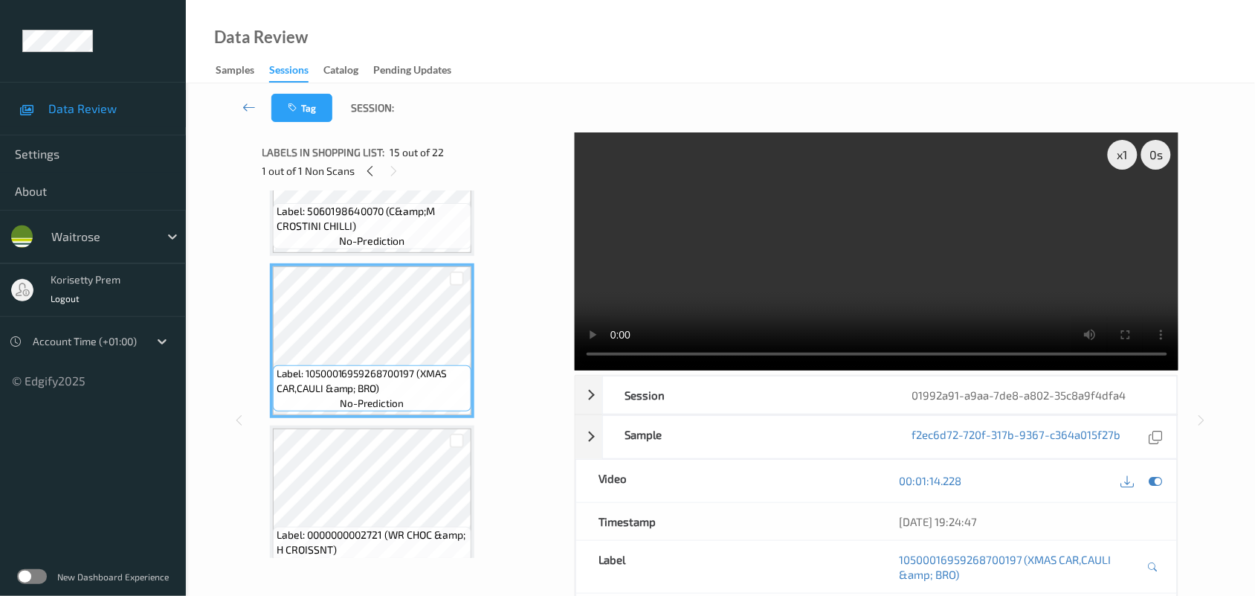
scroll to position [2117, 0]
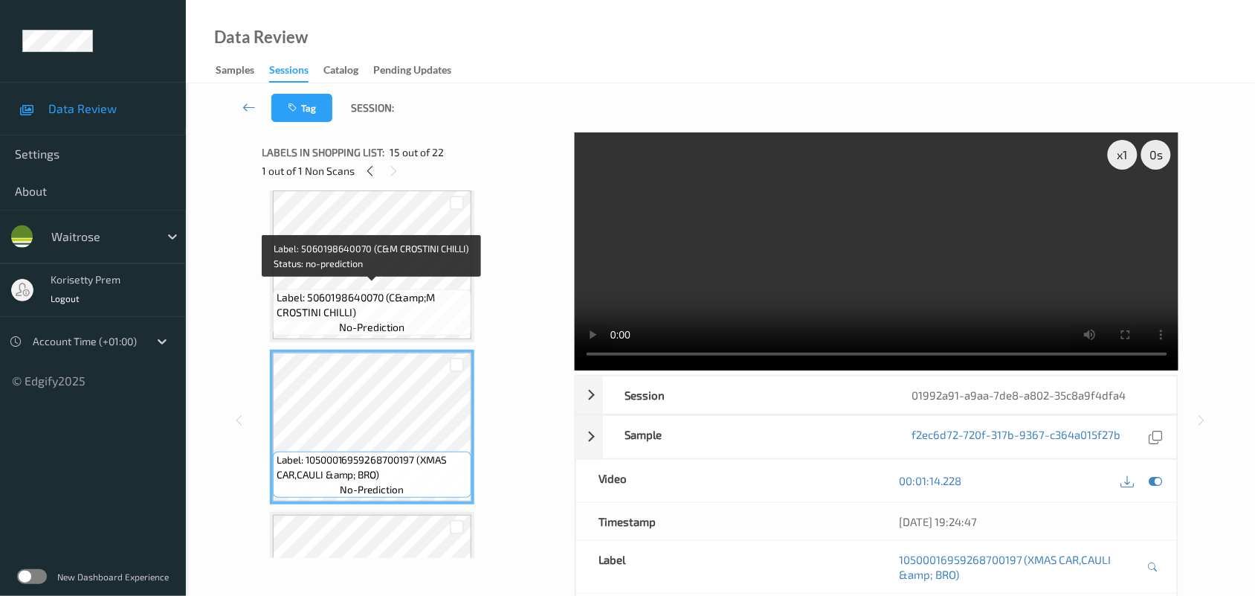
click at [374, 290] on span "Label: 5060198640070 (C&amp;M CROSTINI CHILLI)" at bounding box center [372, 305] width 191 height 30
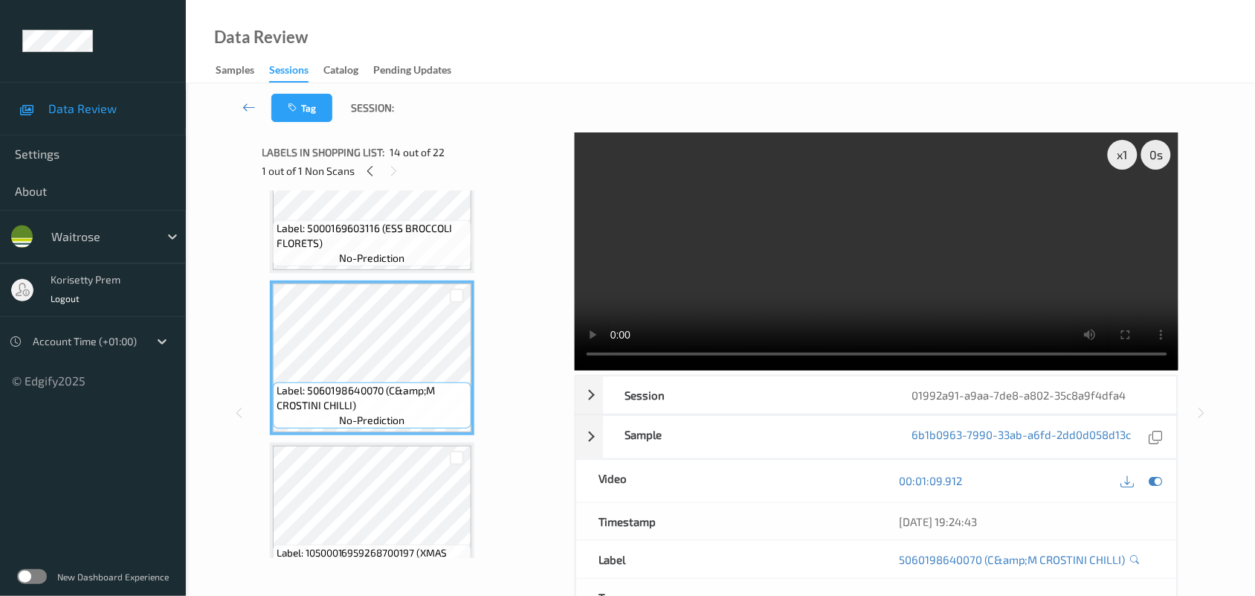
scroll to position [1931, 0]
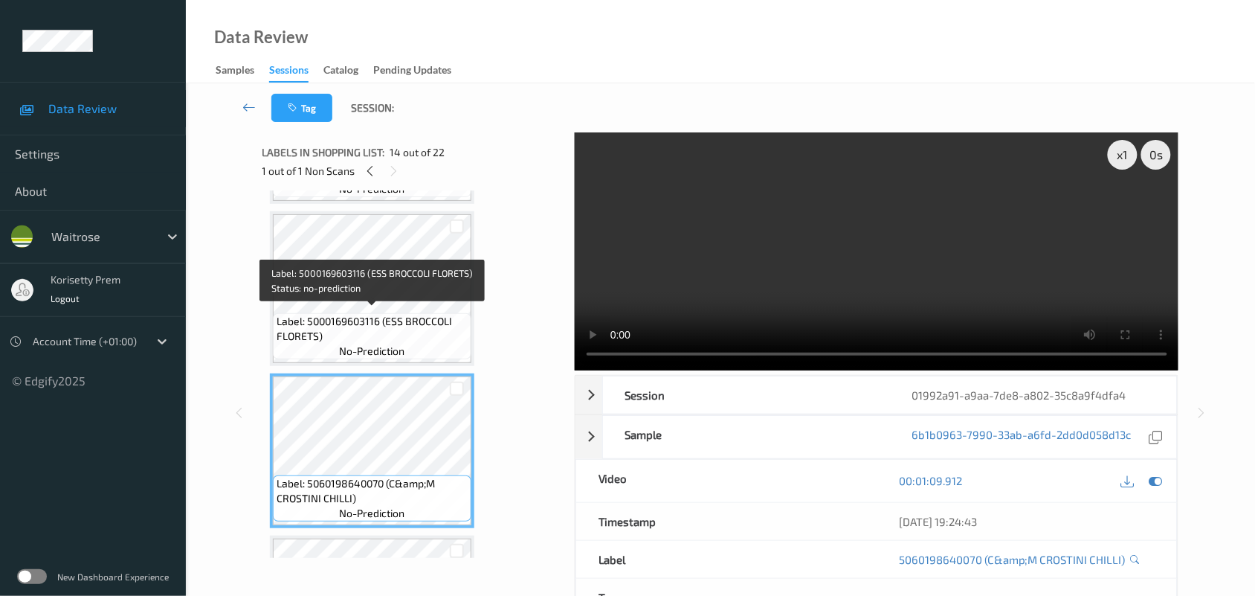
click at [379, 315] on span "Label: 5000169603116 (ESS BROCCOLI FLORETS)" at bounding box center [372, 329] width 191 height 30
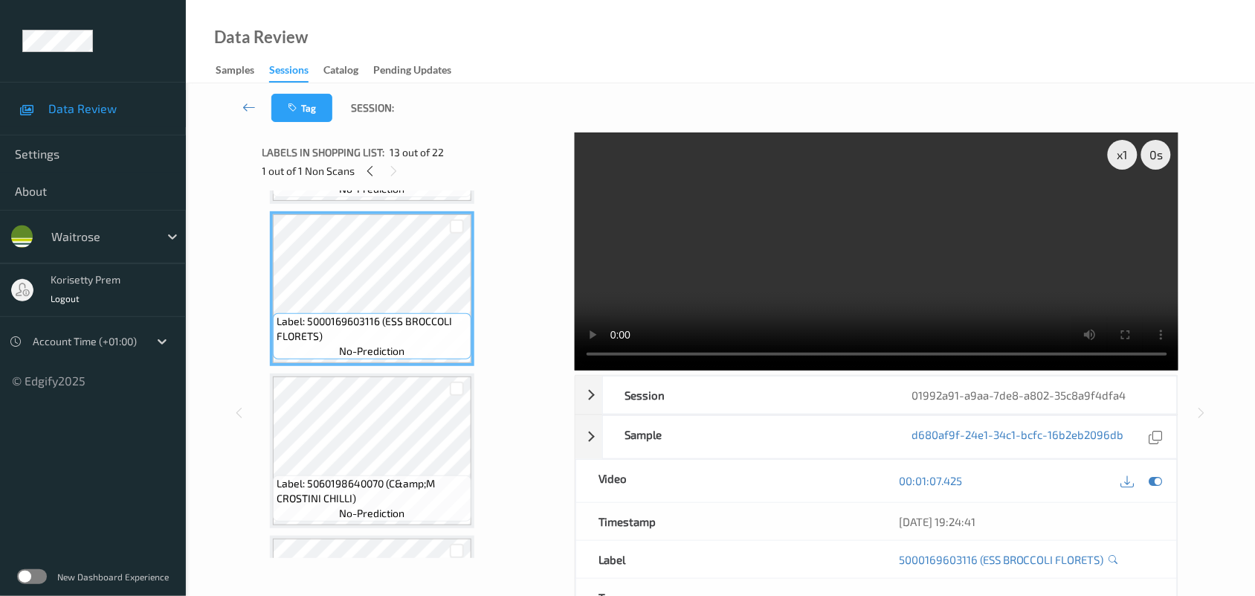
click at [915, 268] on video at bounding box center [877, 251] width 604 height 238
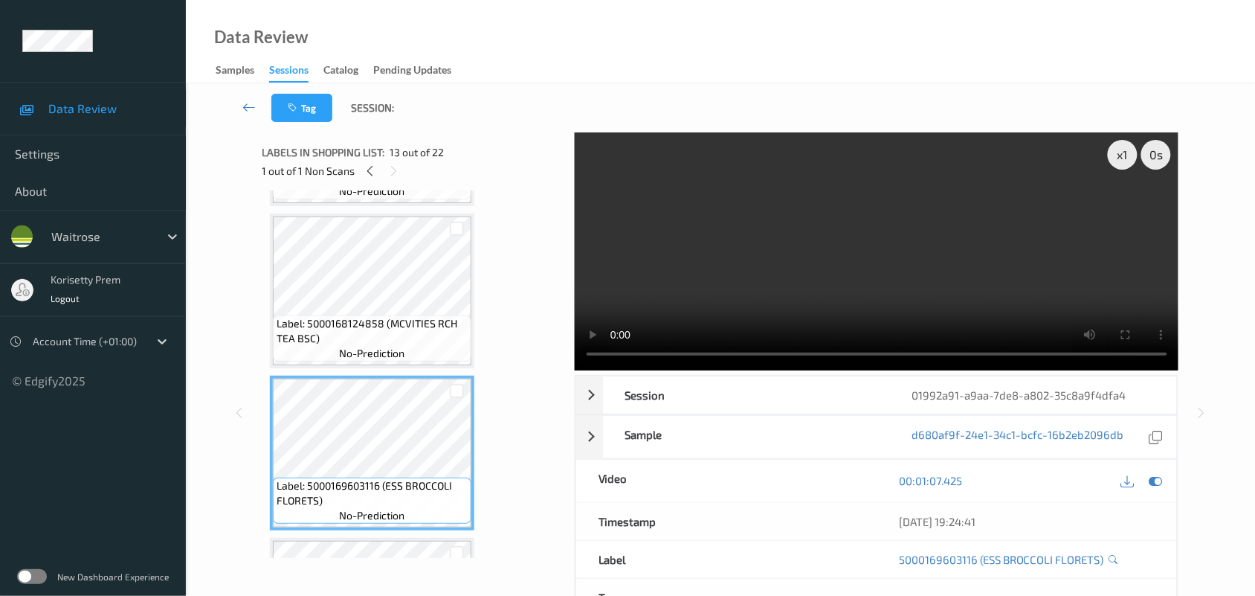
scroll to position [1745, 0]
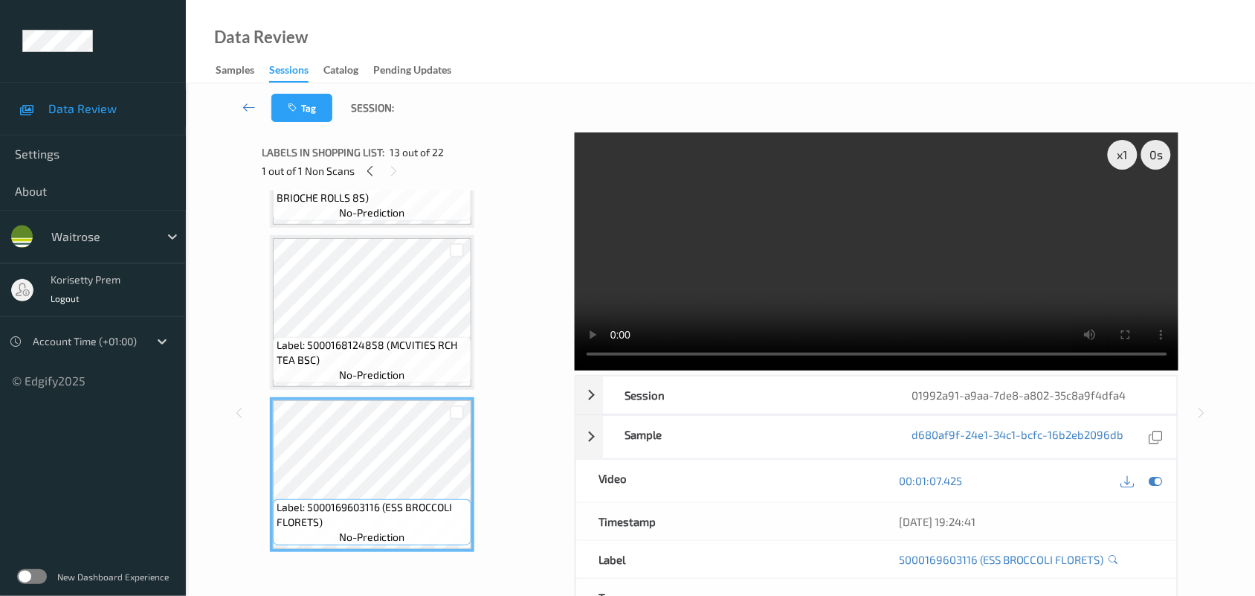
click at [700, 277] on video at bounding box center [877, 251] width 604 height 238
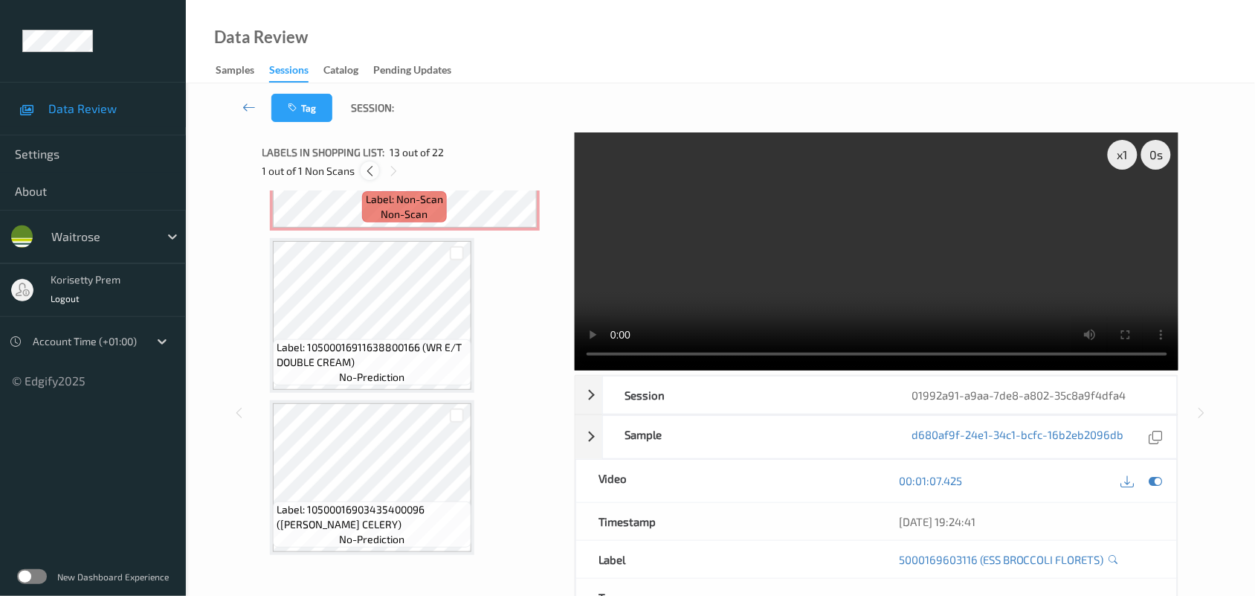
click at [368, 166] on icon at bounding box center [370, 170] width 13 height 13
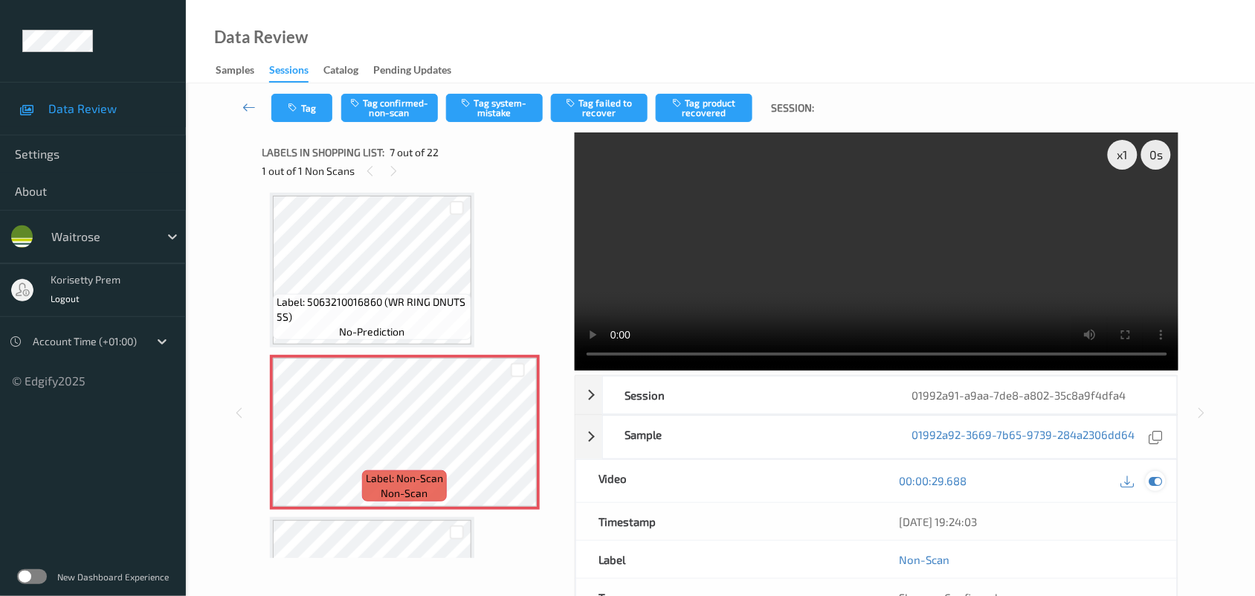
click at [1152, 482] on icon at bounding box center [1155, 480] width 13 height 13
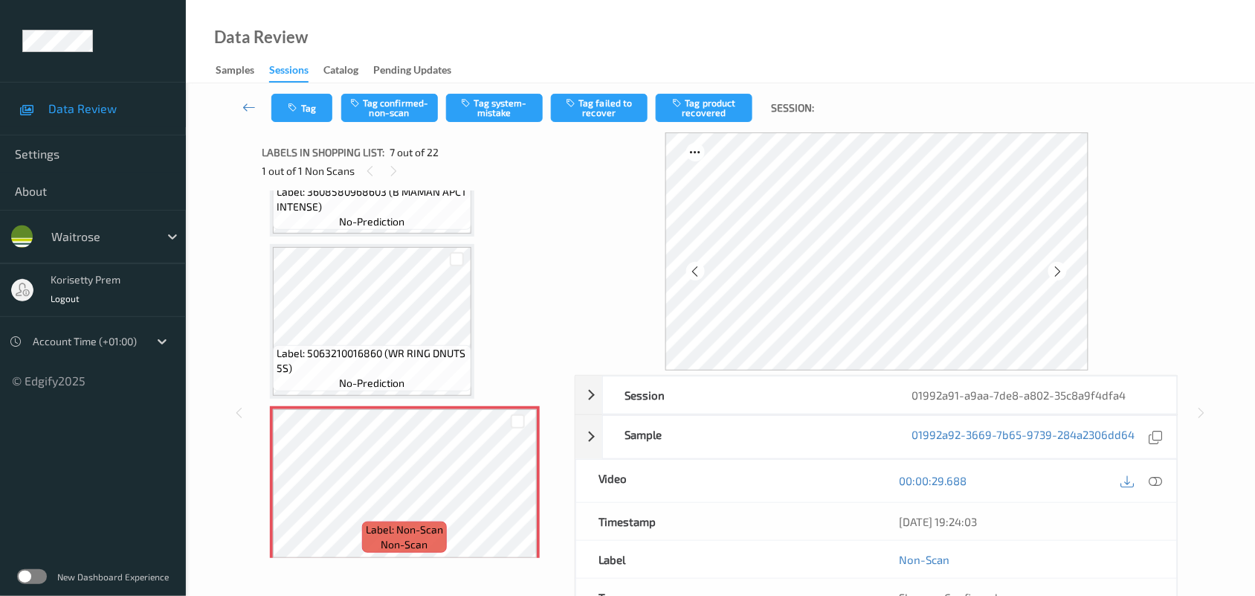
scroll to position [723, 0]
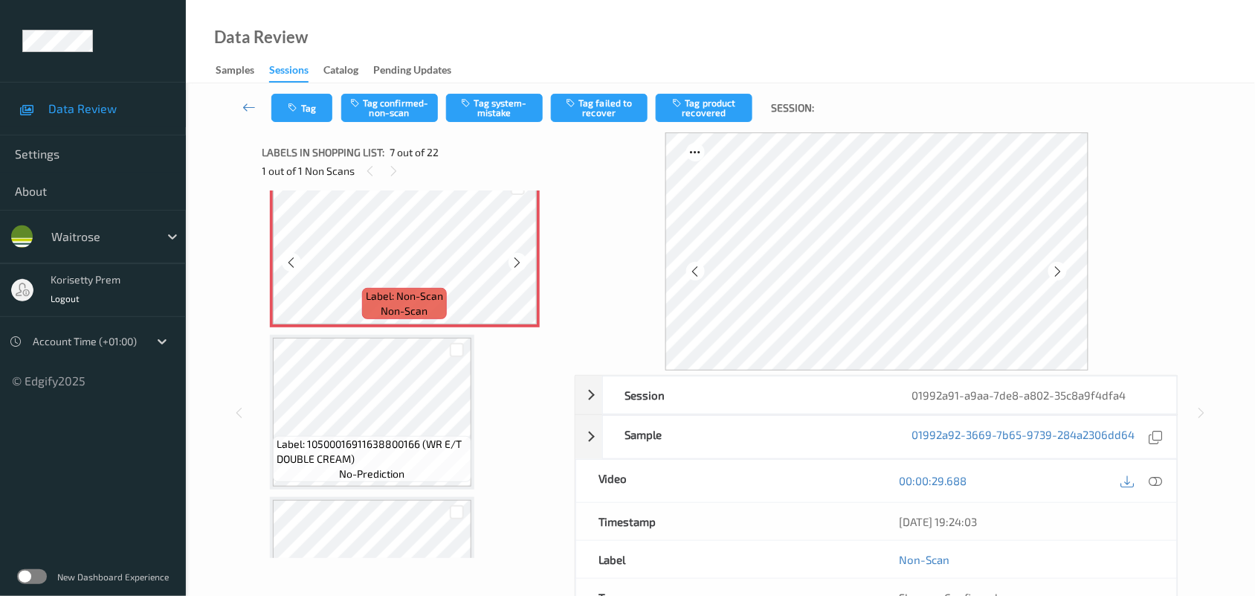
scroll to position [1002, 0]
click at [514, 251] on icon at bounding box center [518, 257] width 13 height 13
click at [513, 257] on icon at bounding box center [518, 257] width 13 height 13
click at [398, 110] on button "Tag confirmed-non-scan" at bounding box center [389, 108] width 97 height 28
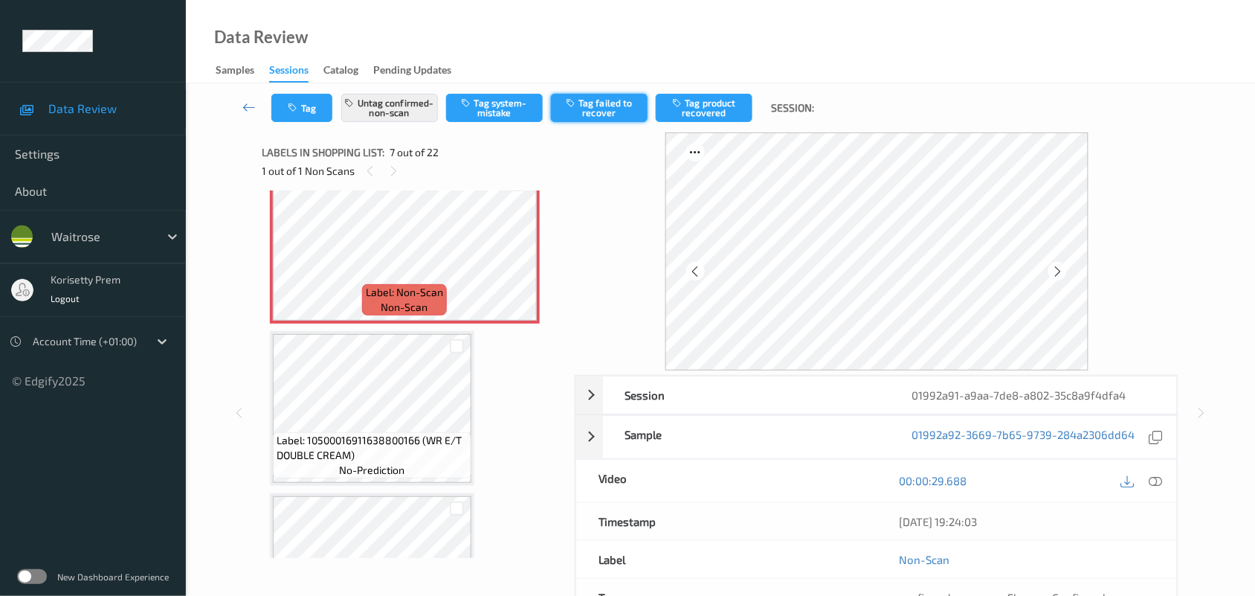
click at [603, 112] on button "Tag failed to recover" at bounding box center [599, 108] width 97 height 28
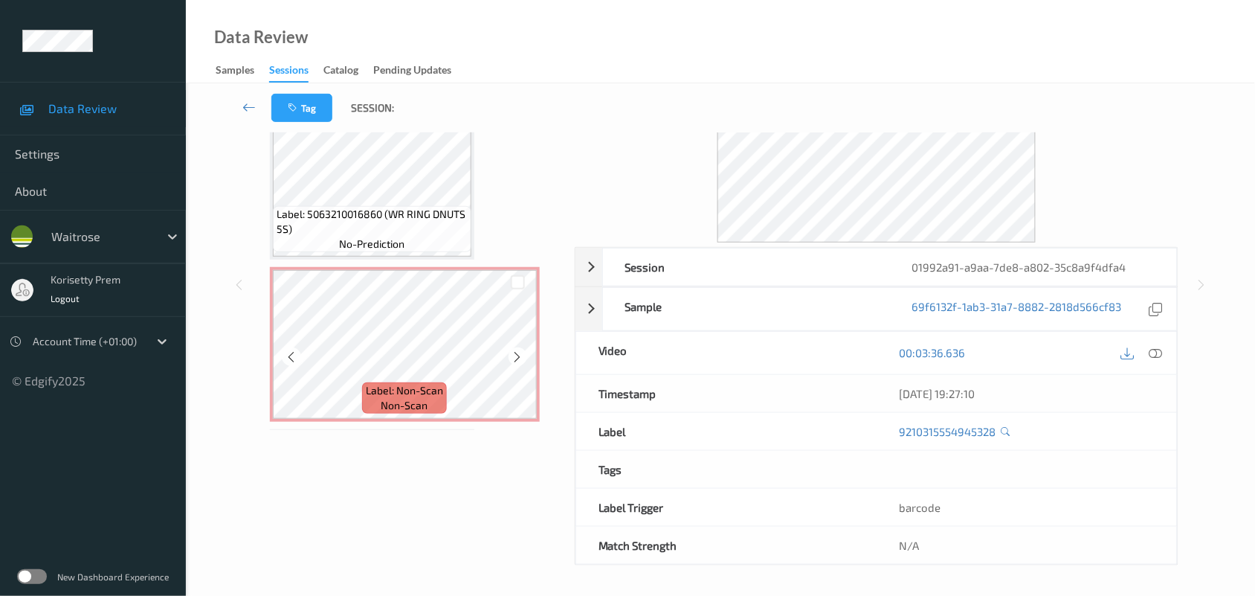
scroll to position [874, 0]
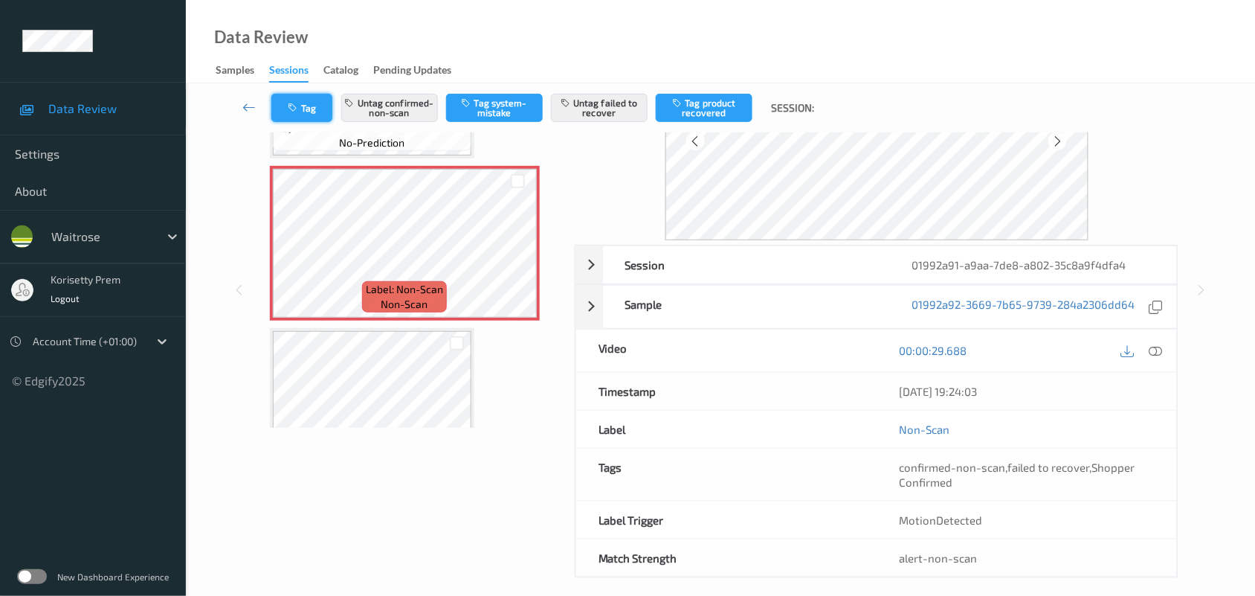
click at [325, 100] on button "Tag" at bounding box center [301, 108] width 61 height 28
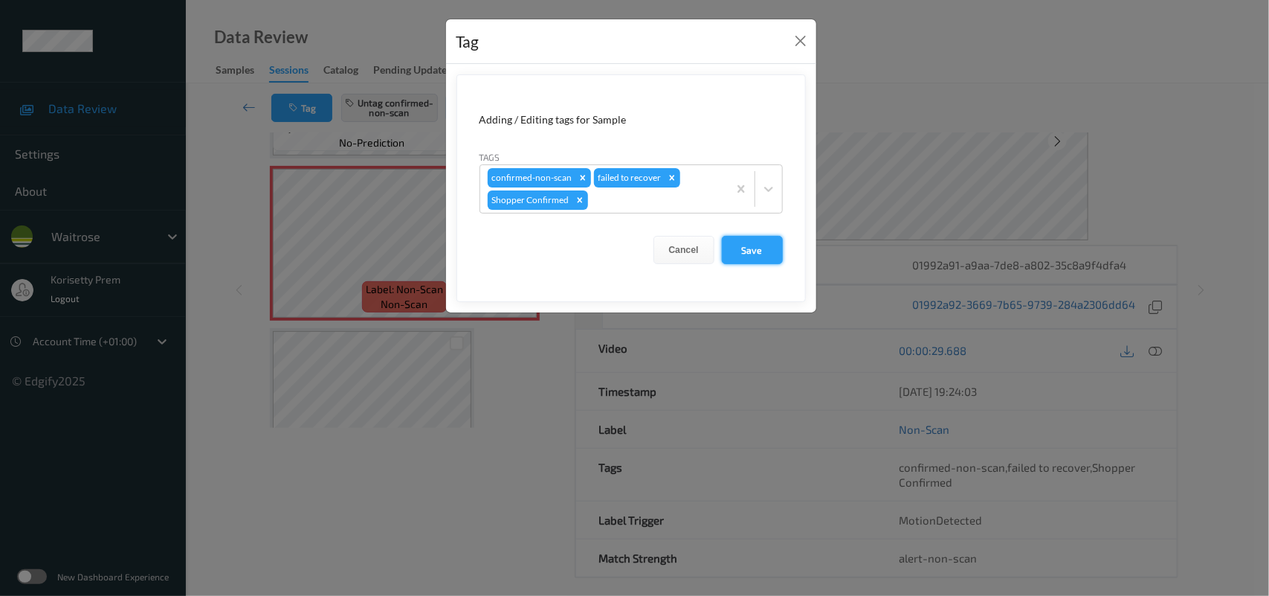
click at [763, 246] on button "Save" at bounding box center [752, 250] width 61 height 28
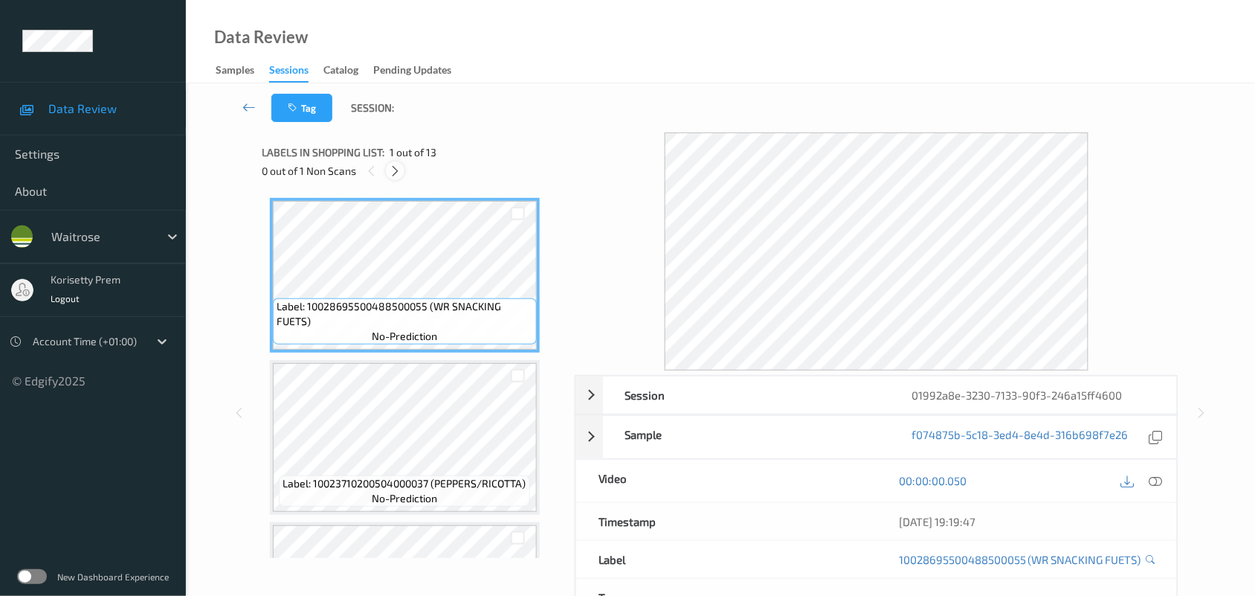
click at [396, 169] on icon at bounding box center [395, 170] width 13 height 13
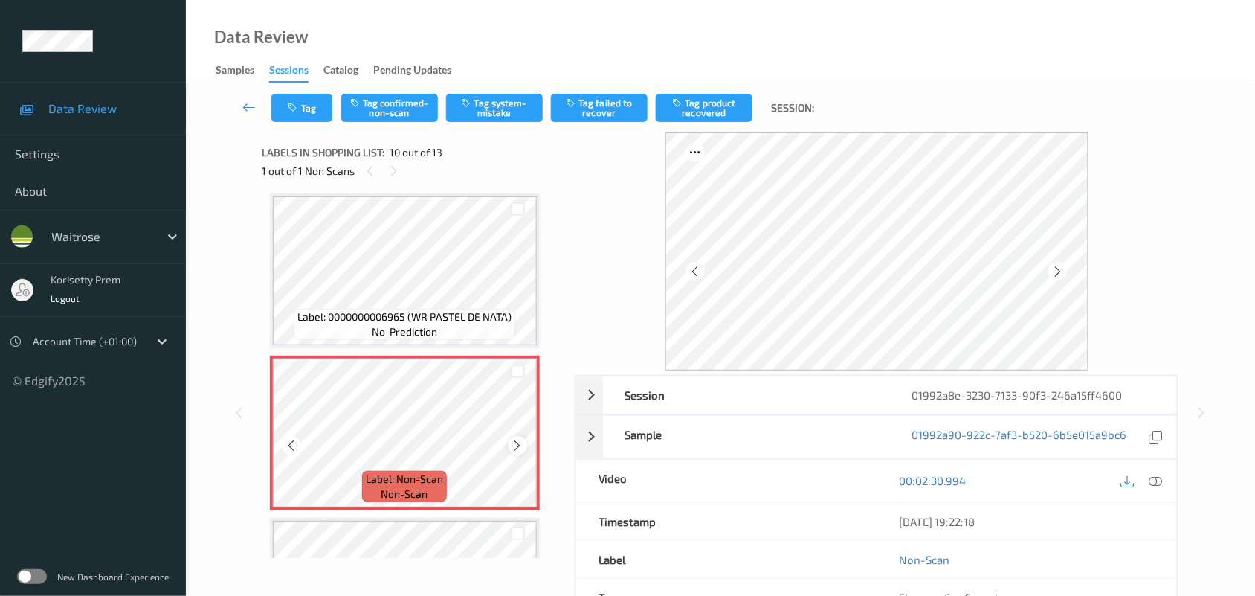
click at [517, 439] on icon at bounding box center [518, 445] width 13 height 13
click at [513, 439] on icon at bounding box center [518, 445] width 13 height 13
click at [517, 440] on icon at bounding box center [518, 445] width 13 height 13
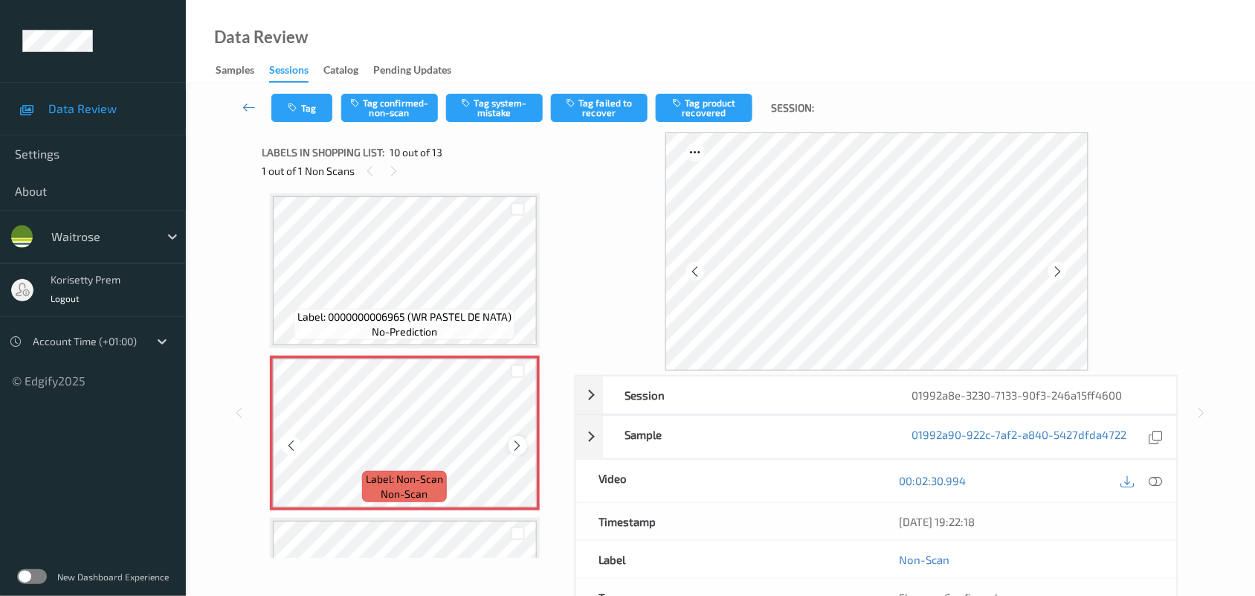
click at [518, 441] on icon at bounding box center [518, 445] width 13 height 13
click at [518, 444] on icon at bounding box center [518, 445] width 13 height 13
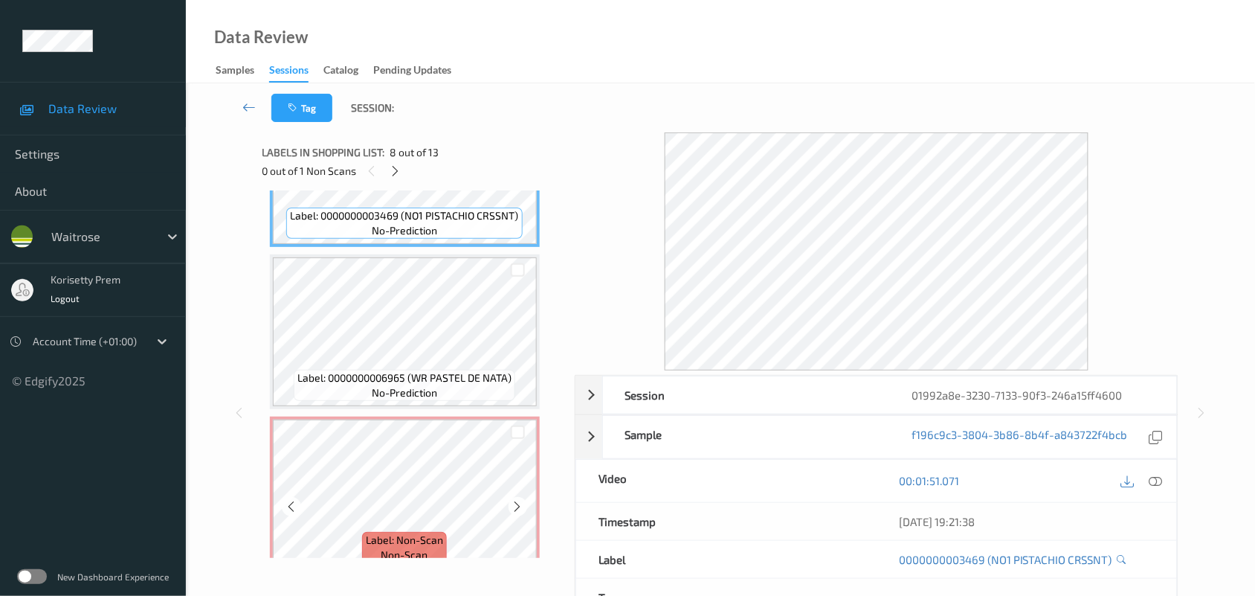
scroll to position [1208, 0]
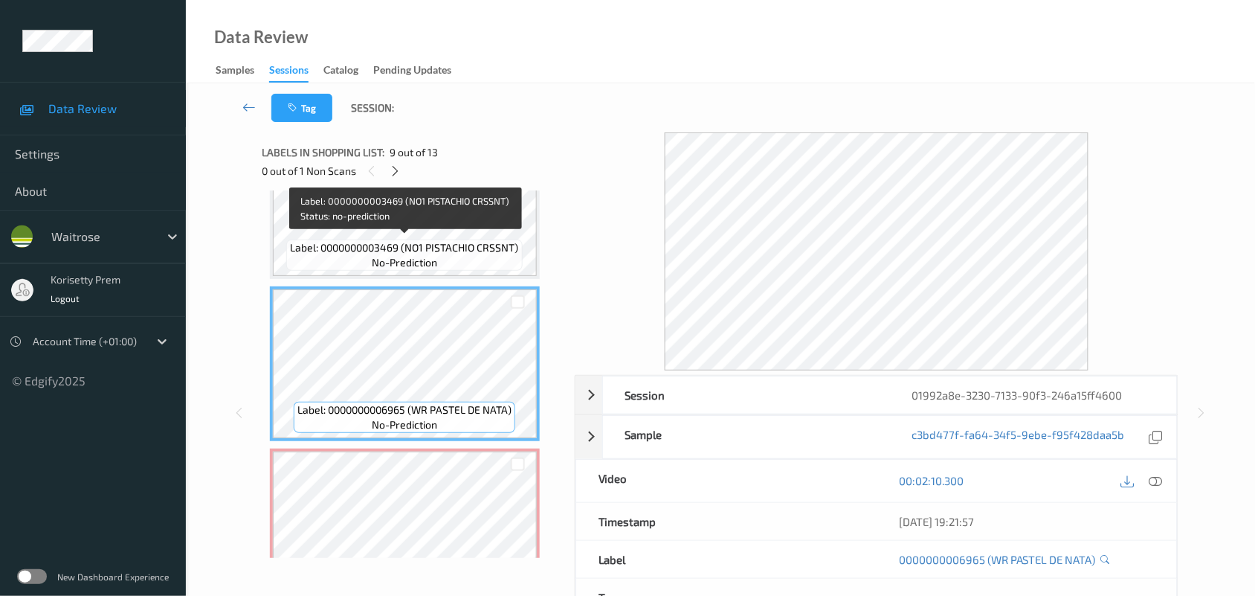
click at [396, 246] on span "Label: 0000000003469 (NO1 PISTACHIO CRSSNT)" at bounding box center [405, 247] width 228 height 15
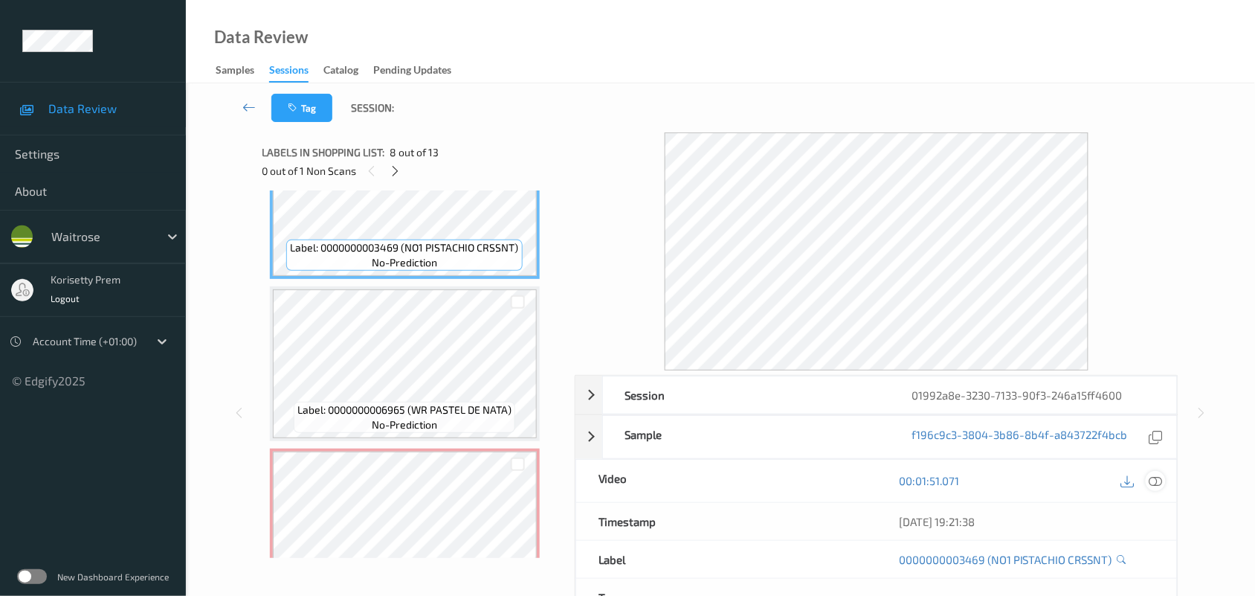
click at [1153, 476] on icon at bounding box center [1155, 480] width 13 height 13
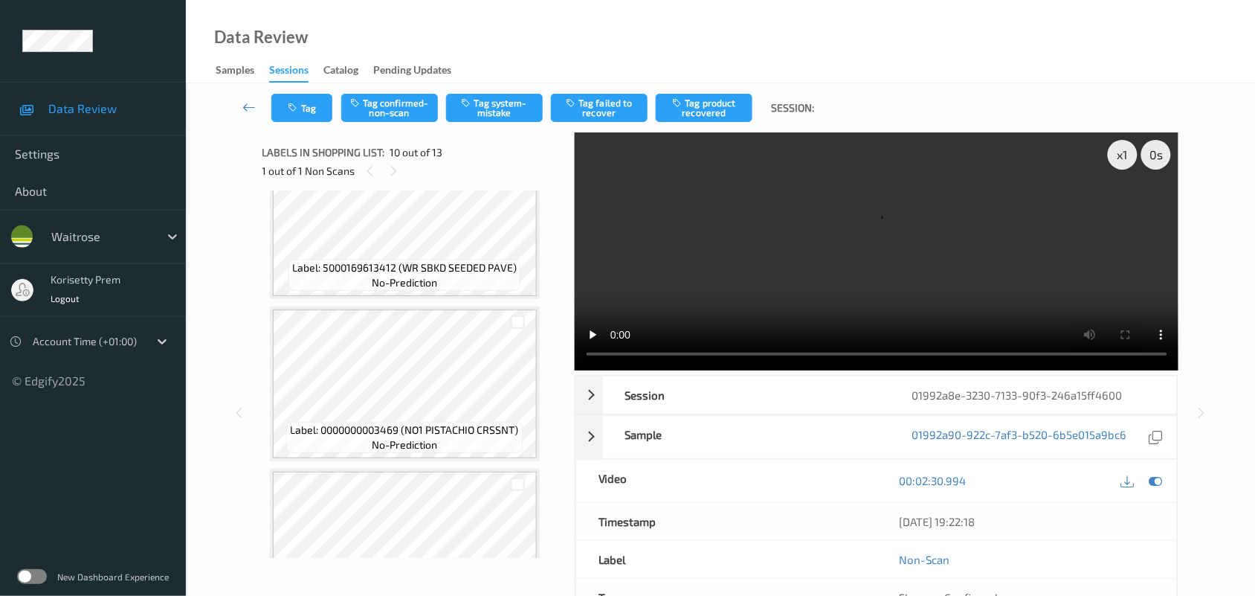
scroll to position [1022, 0]
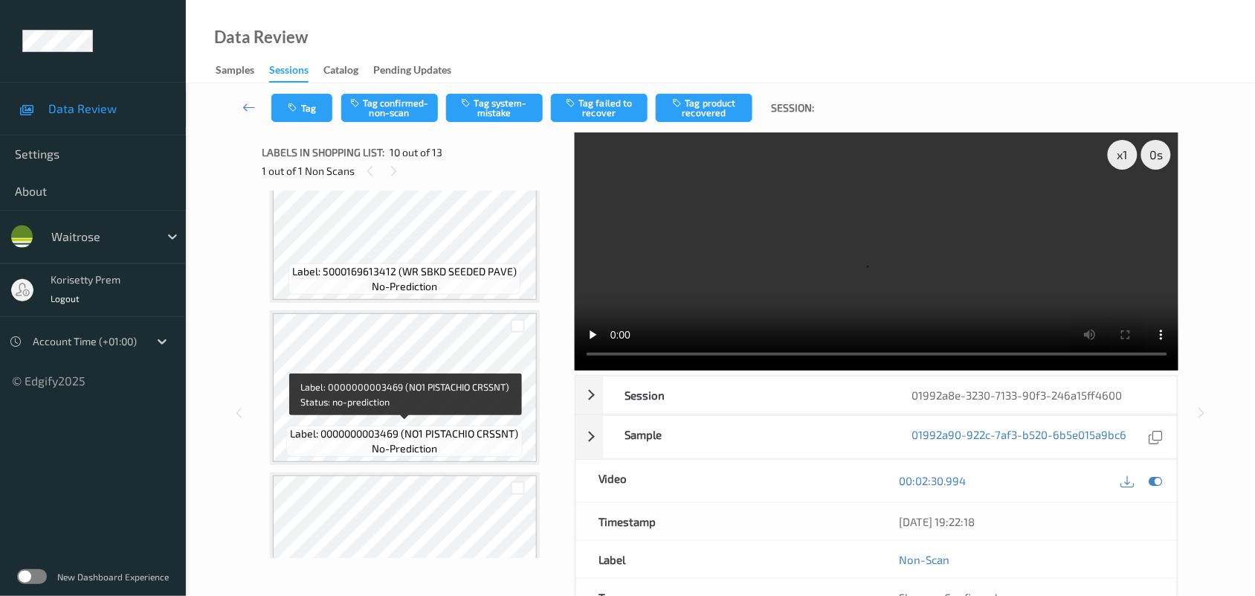
click at [394, 436] on span "Label: 0000000003469 (NO1 PISTACHIO CRSSNT)" at bounding box center [405, 433] width 228 height 15
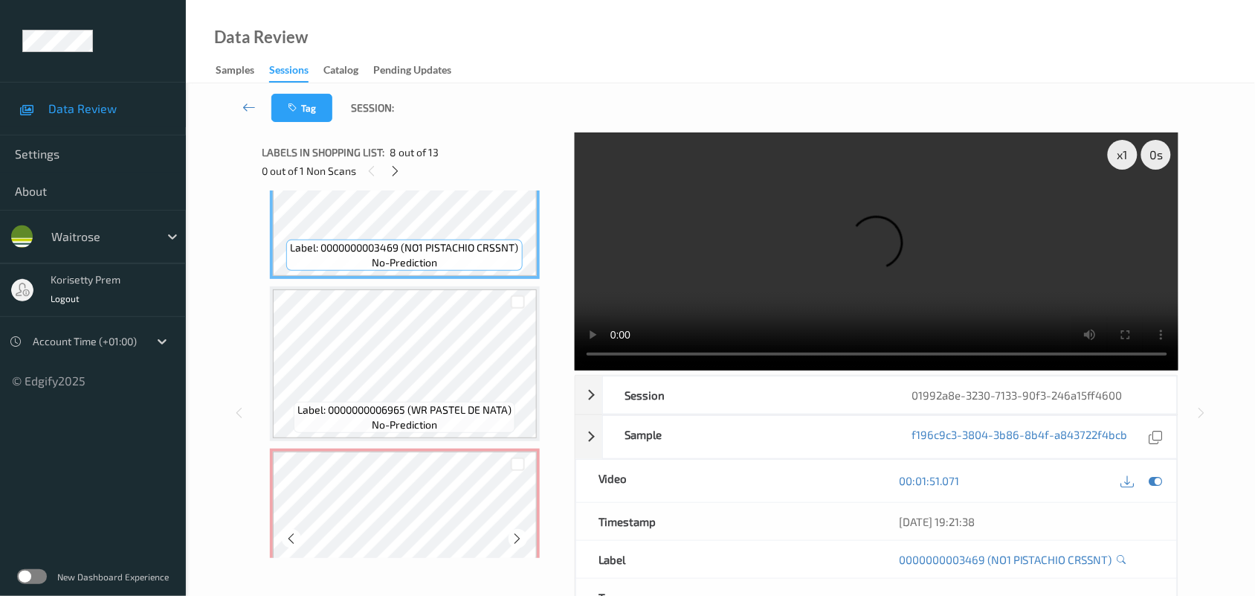
scroll to position [1394, 0]
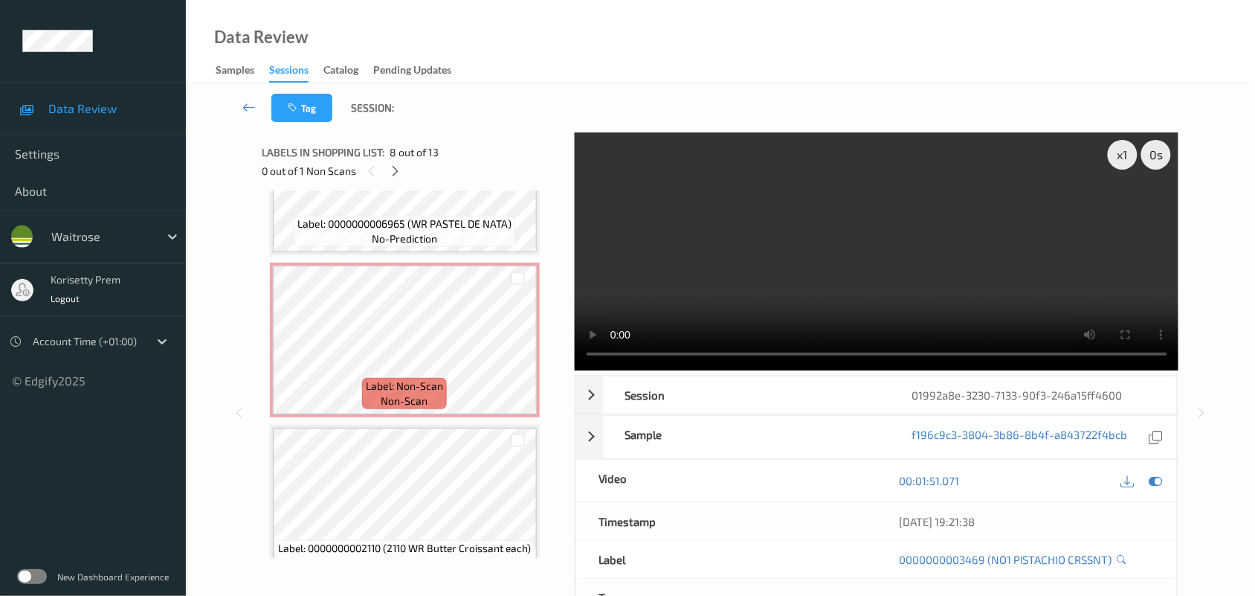
click at [720, 230] on video at bounding box center [877, 251] width 604 height 238
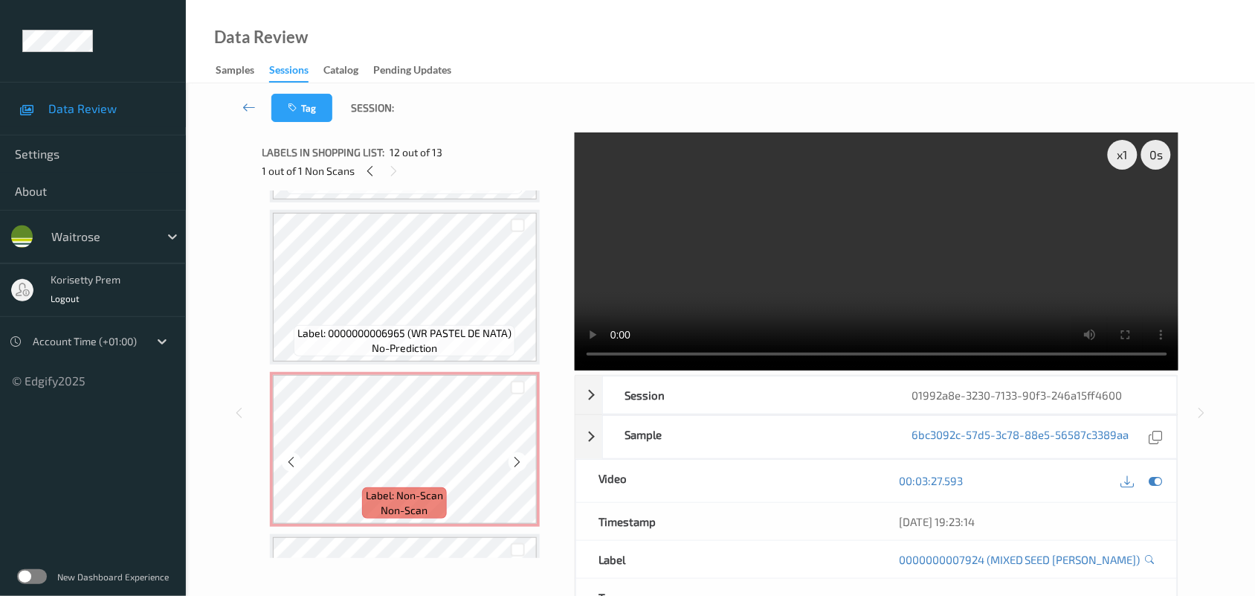
scroll to position [1277, 0]
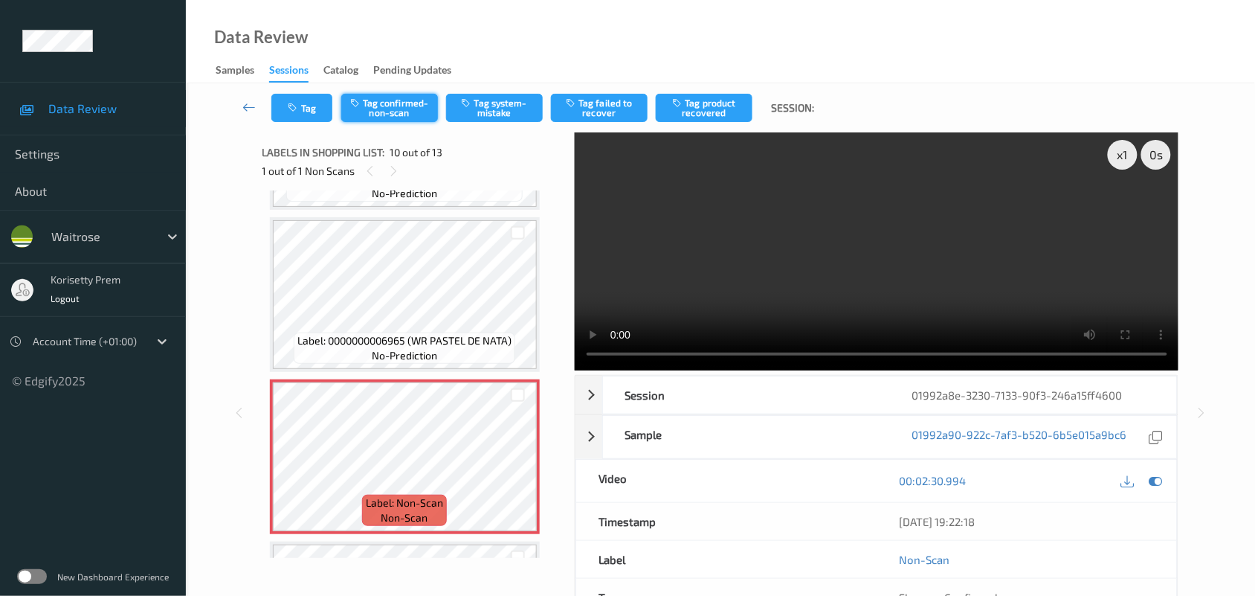
click at [396, 112] on button "Tag confirmed-non-scan" at bounding box center [389, 108] width 97 height 28
click at [707, 112] on button "Tag product recovered" at bounding box center [704, 108] width 97 height 28
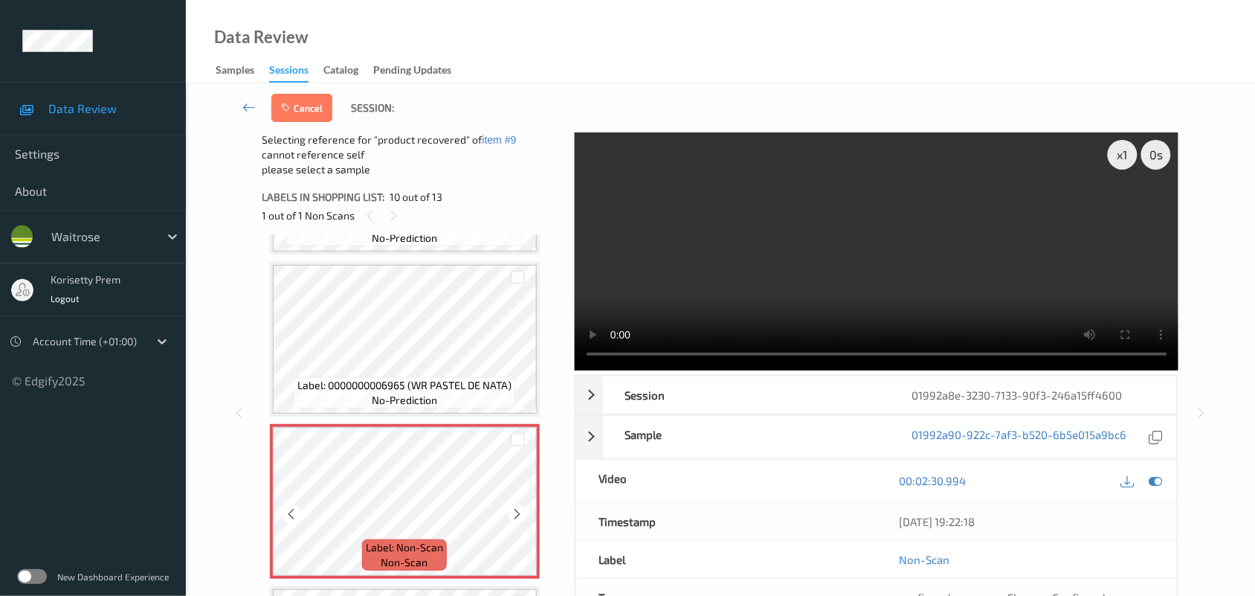
scroll to position [1556, 0]
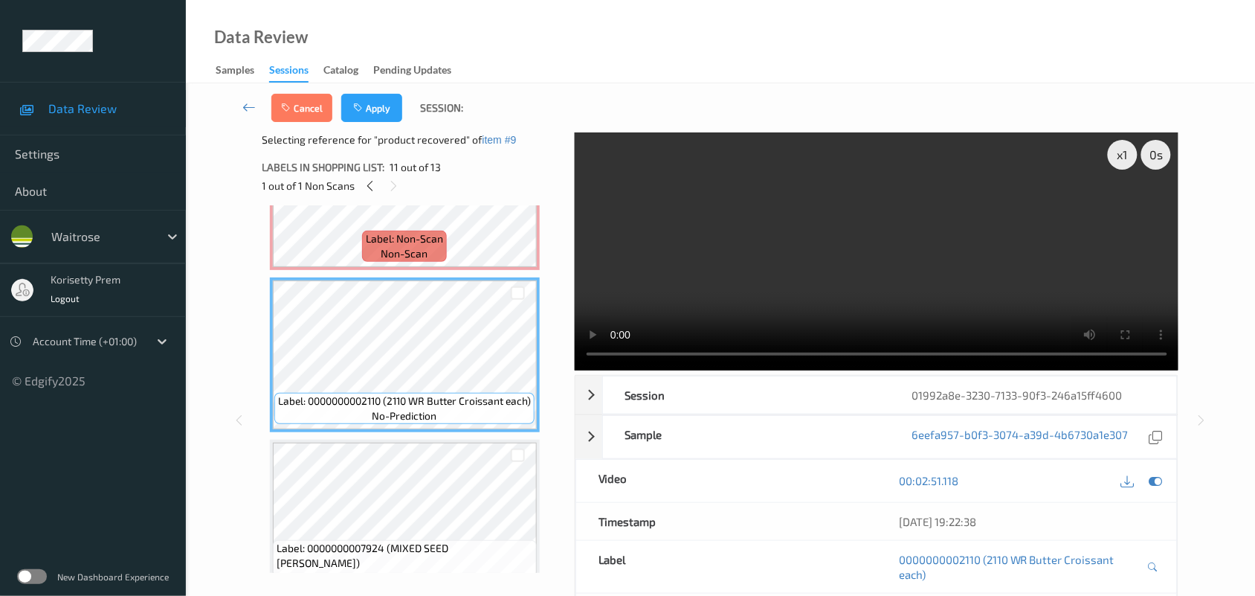
click at [403, 102] on div "Cancel Apply Session:" at bounding box center [372, 108] width 202 height 28
click at [387, 104] on button "Apply" at bounding box center [371, 108] width 61 height 28
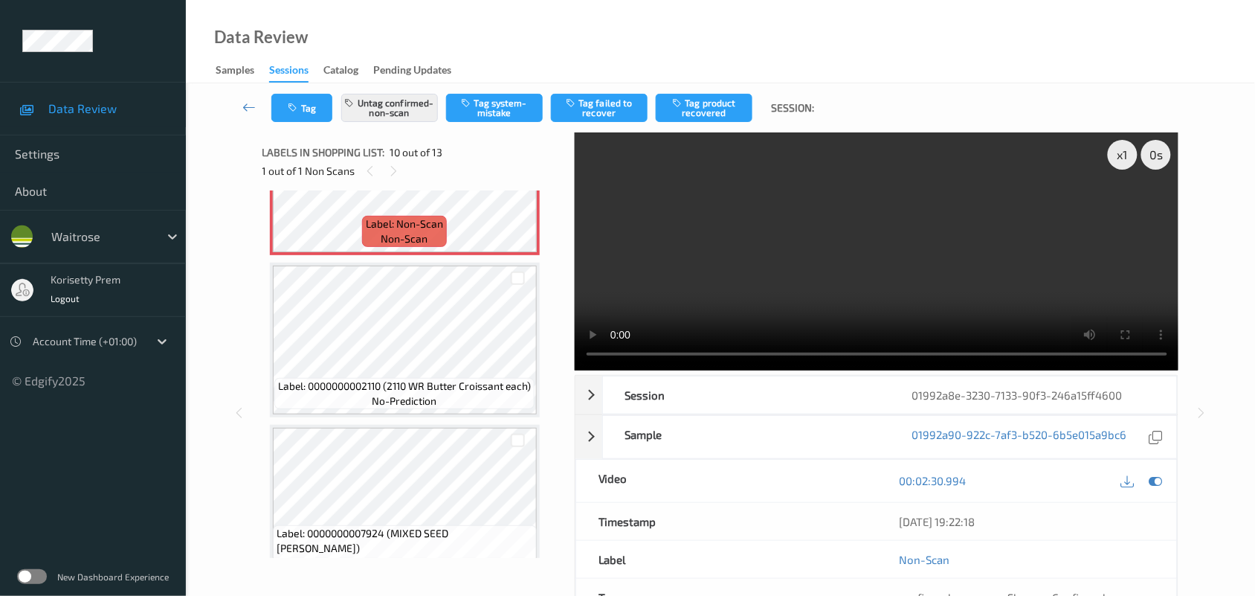
scroll to position [1301, 0]
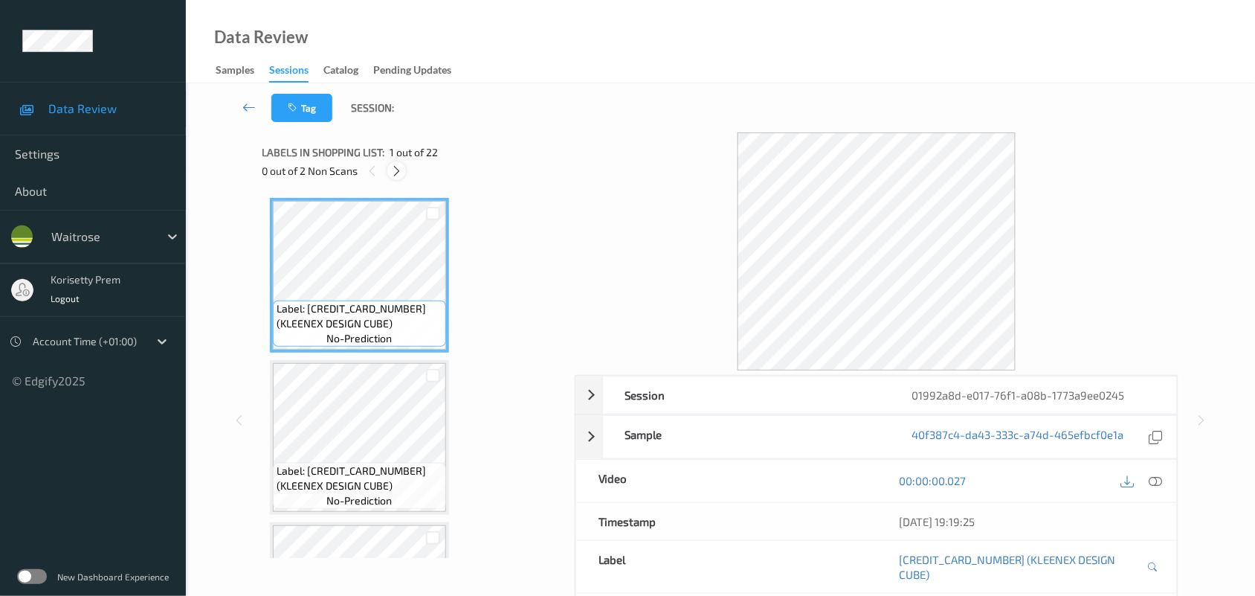
click at [402, 166] on icon at bounding box center [396, 170] width 13 height 13
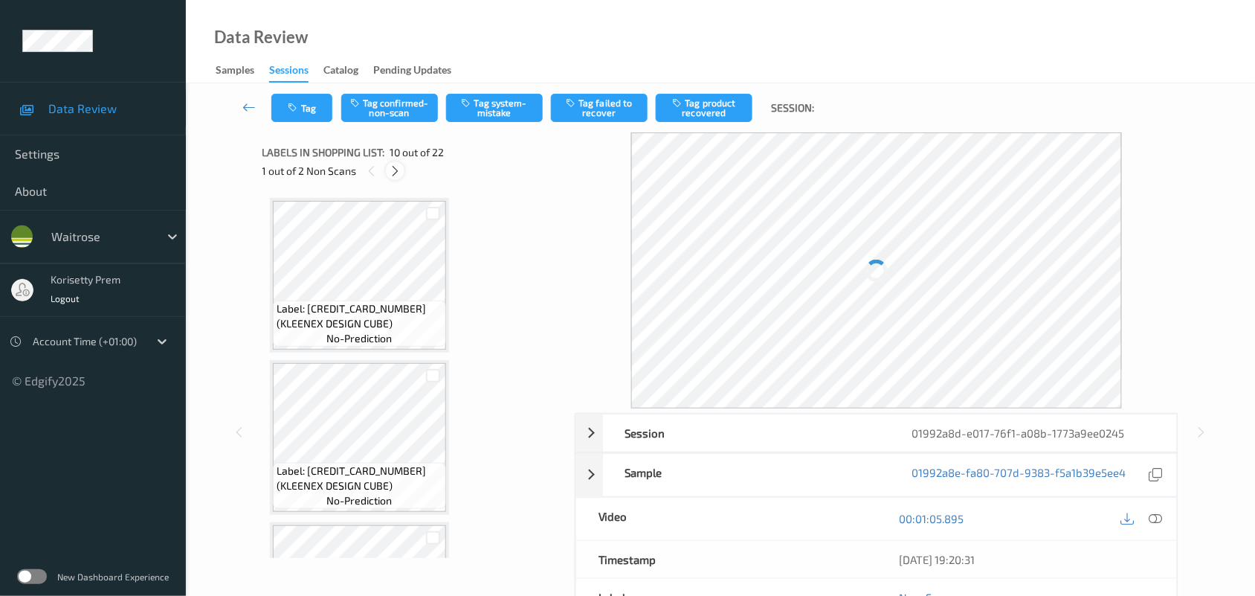
scroll to position [1301, 0]
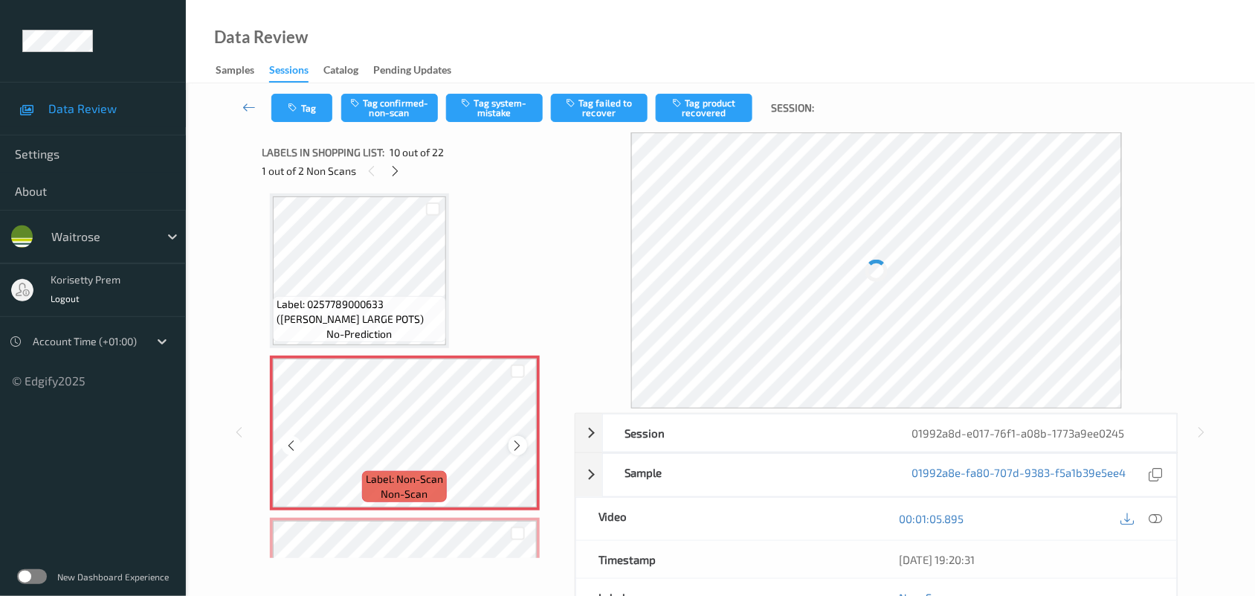
click at [519, 448] on icon at bounding box center [518, 445] width 13 height 13
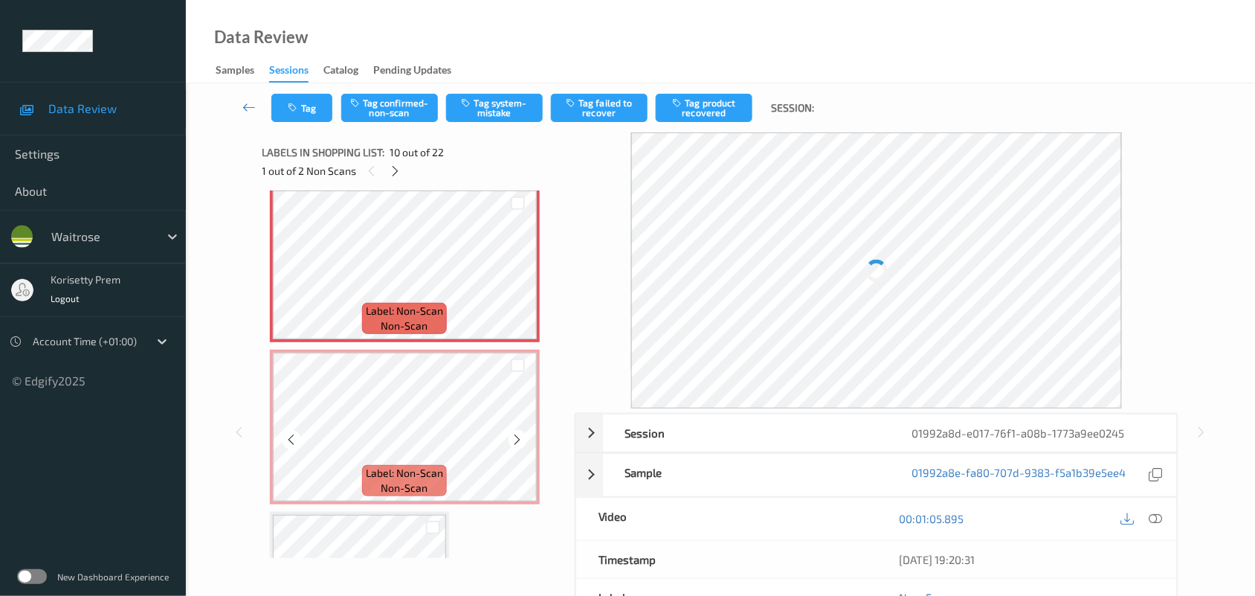
scroll to position [1487, 0]
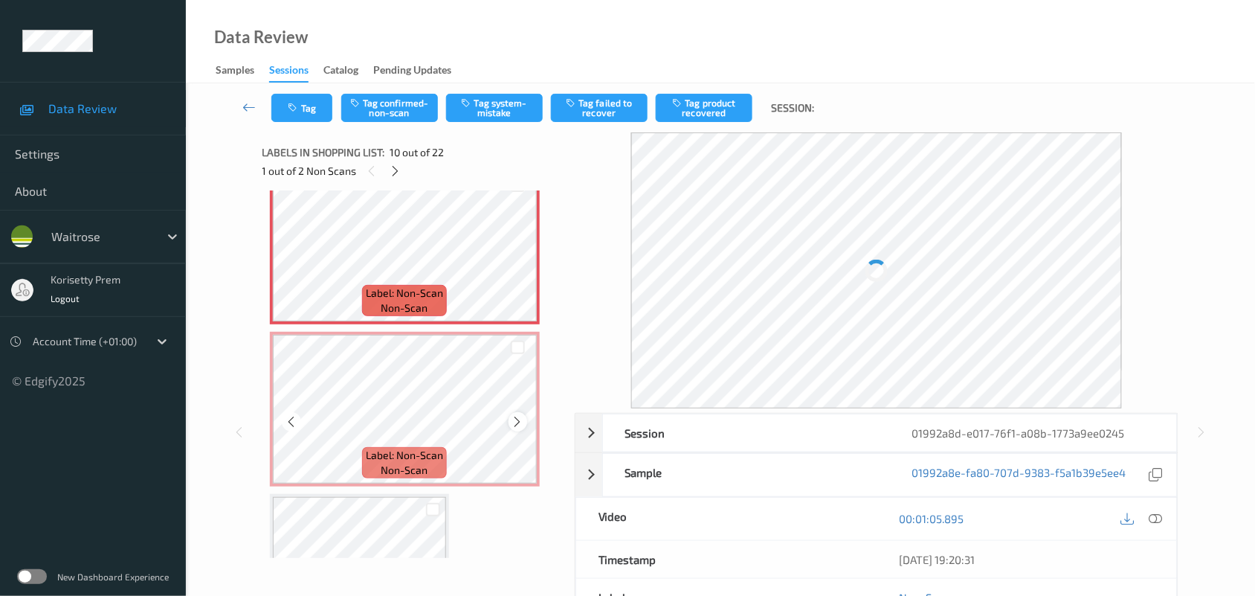
click at [519, 415] on icon at bounding box center [518, 421] width 13 height 13
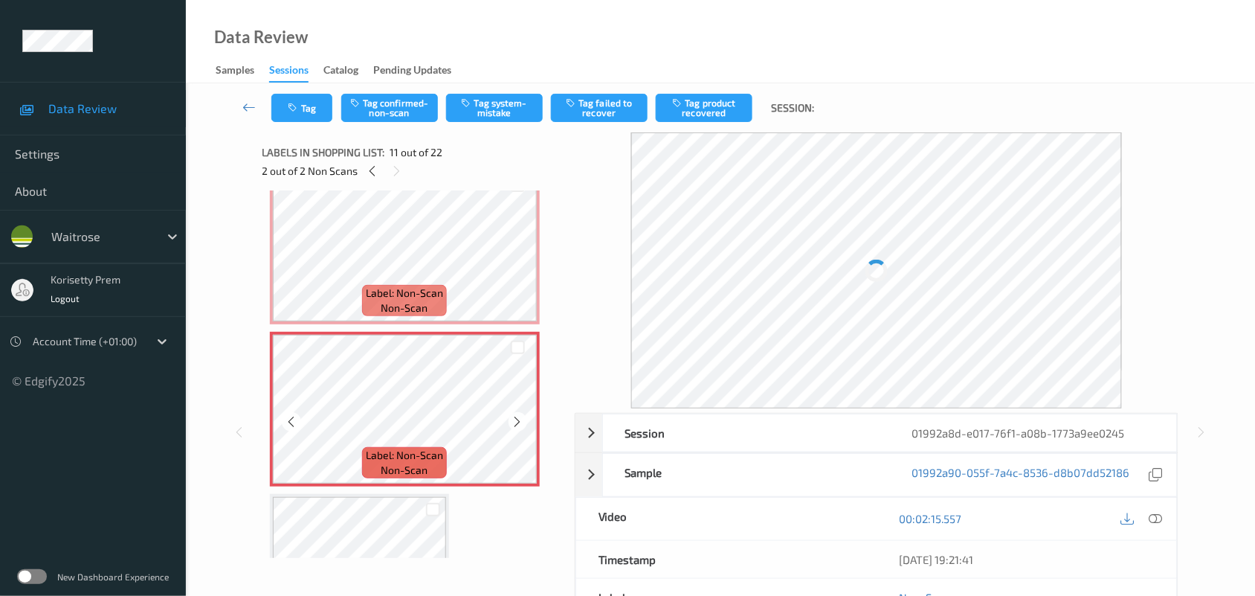
click at [519, 415] on icon at bounding box center [518, 421] width 13 height 13
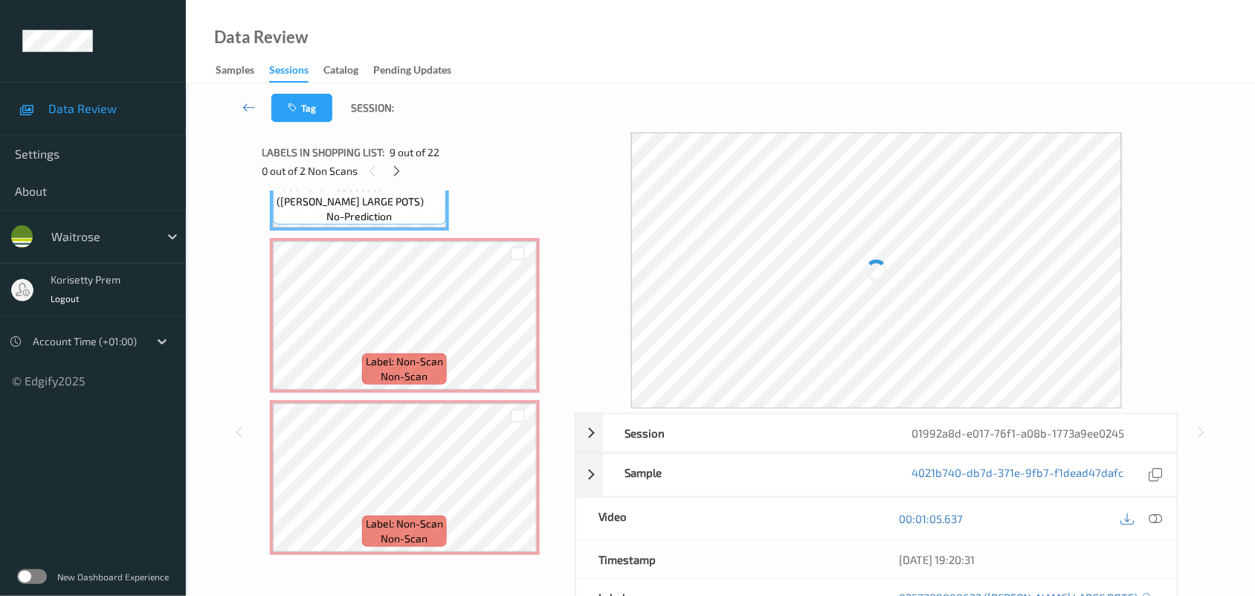
scroll to position [1394, 0]
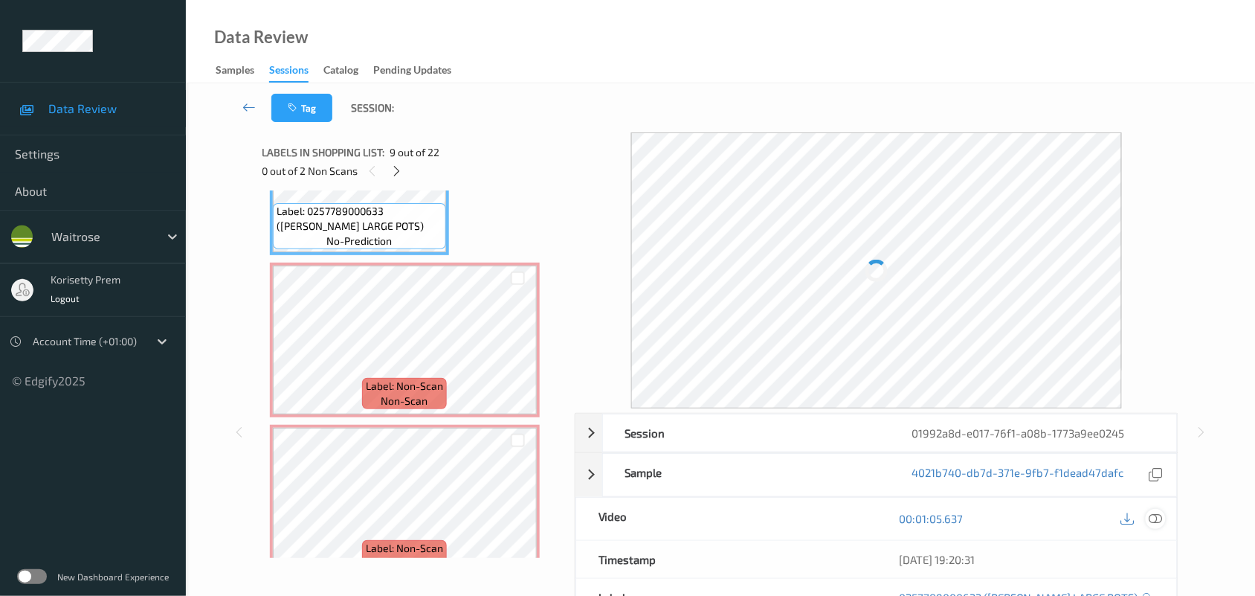
click at [1153, 510] on div at bounding box center [1156, 519] width 20 height 20
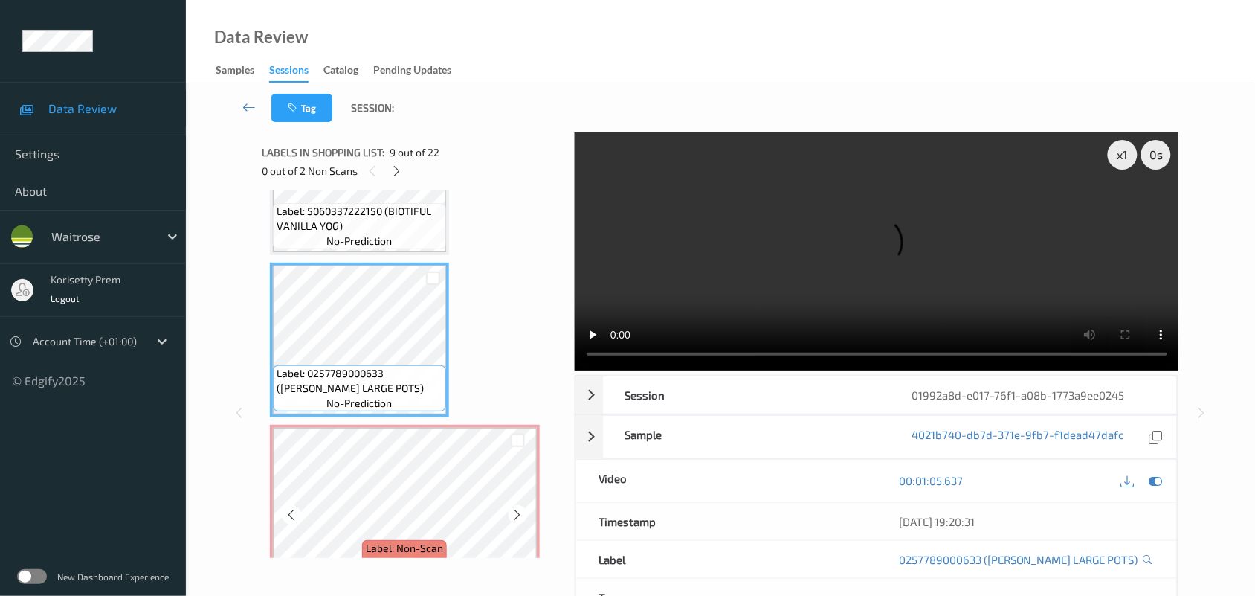
scroll to position [1208, 0]
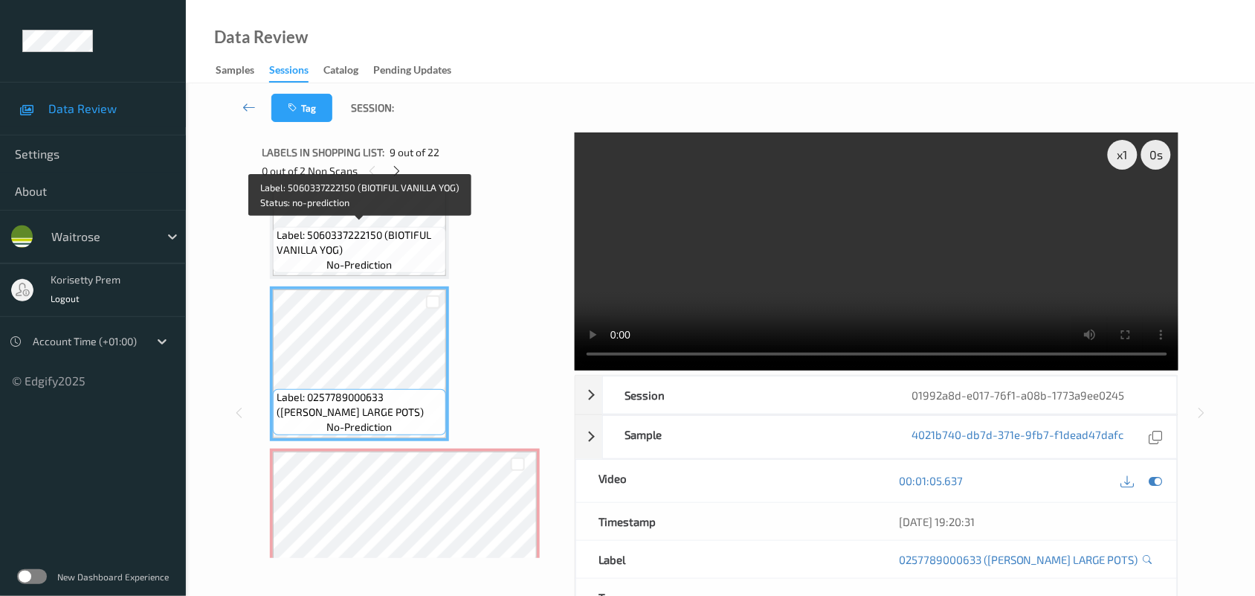
click at [384, 231] on span "Label: 5060337222150 (BIOTIFUL VANILLA YOG)" at bounding box center [360, 243] width 166 height 30
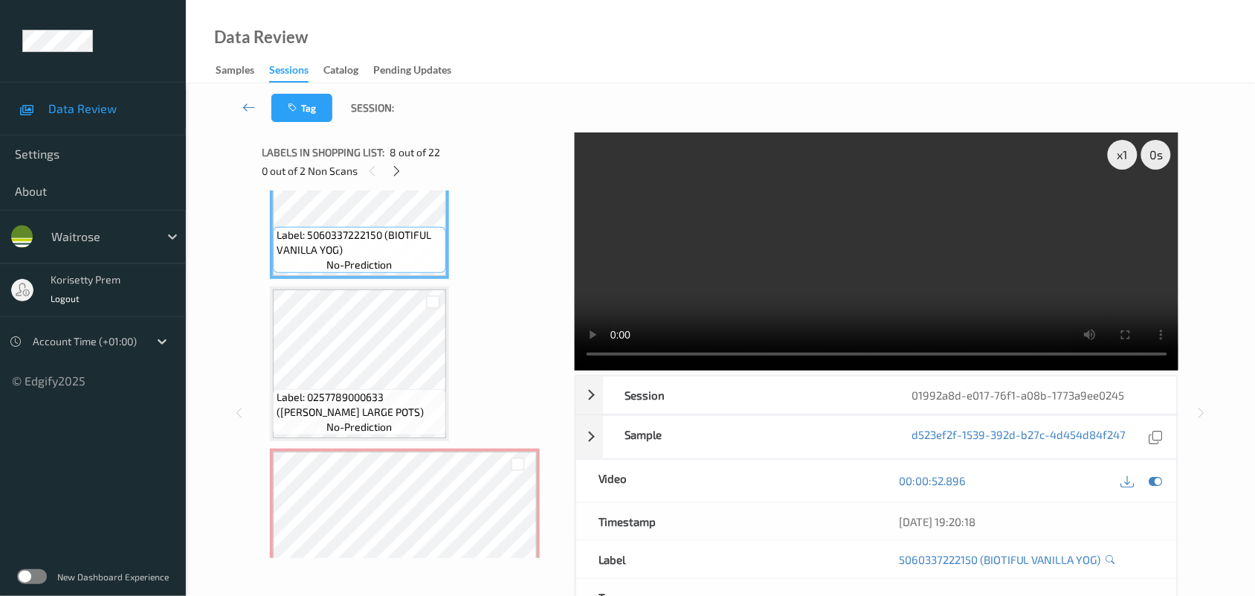
click at [964, 259] on video at bounding box center [877, 251] width 604 height 238
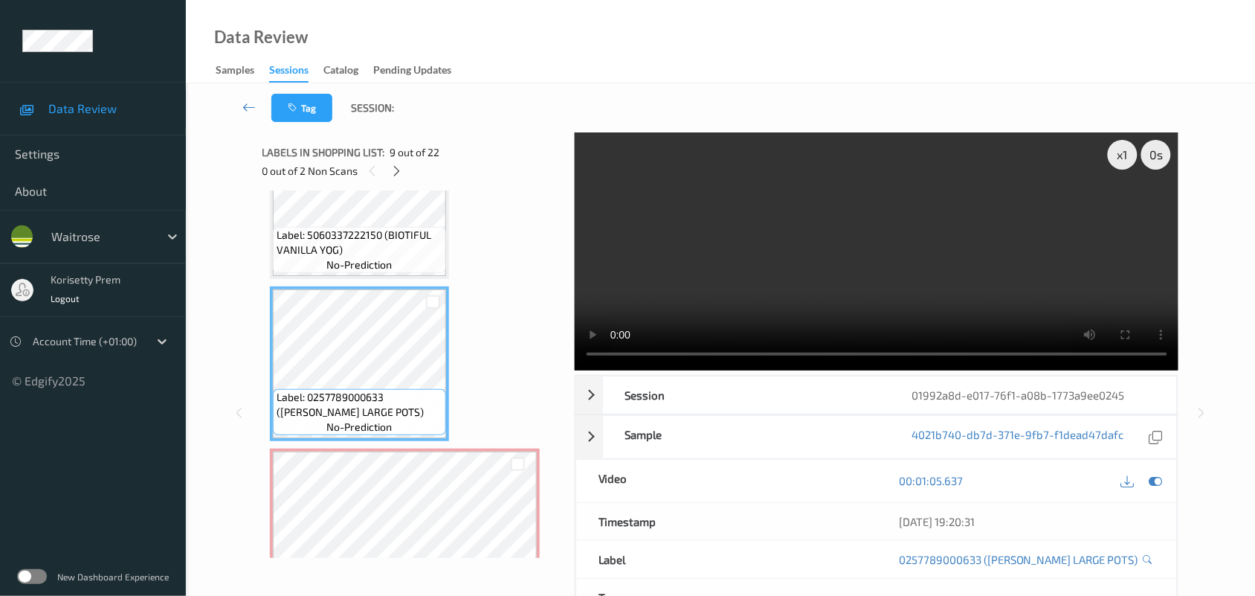
click at [926, 266] on video at bounding box center [877, 251] width 604 height 238
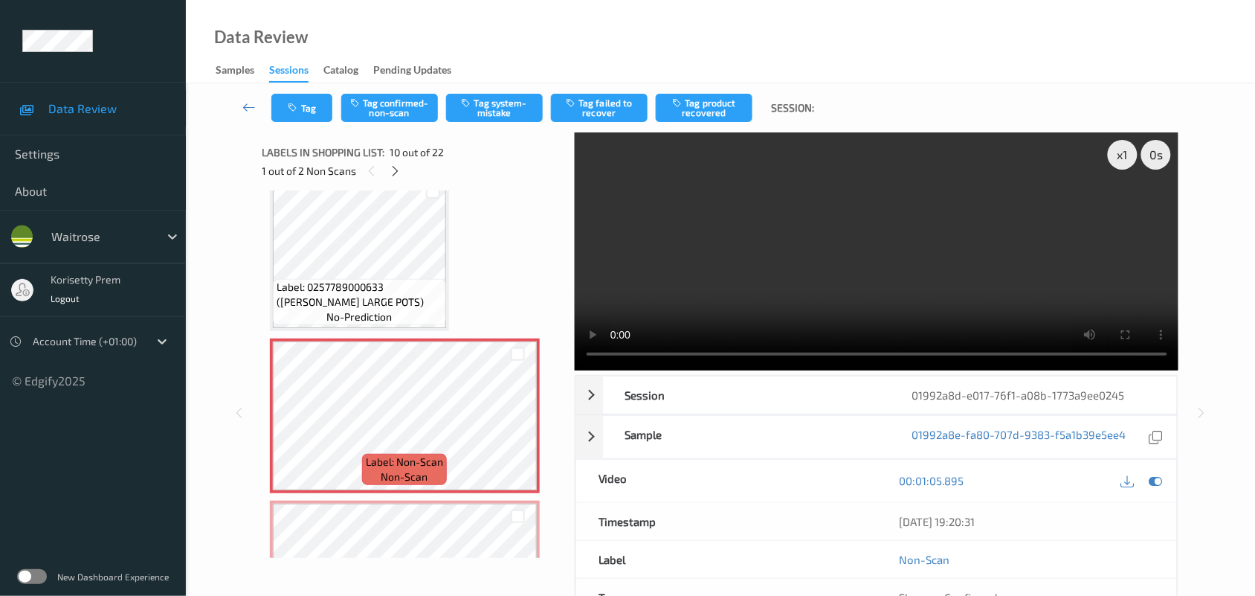
scroll to position [1301, 0]
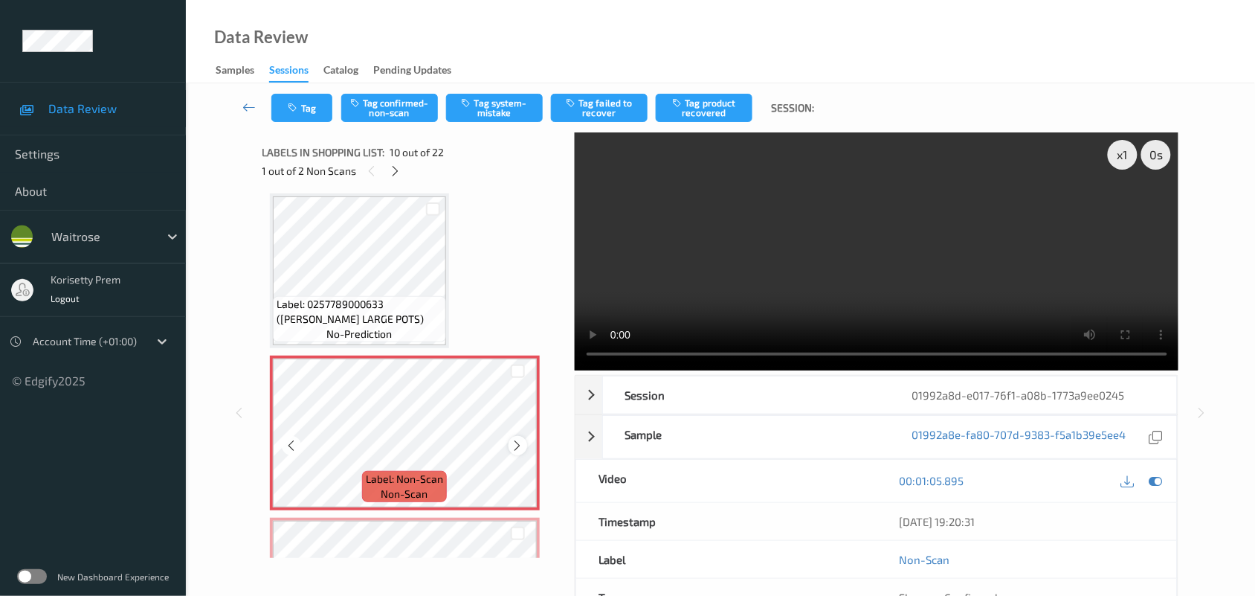
click at [520, 445] on icon at bounding box center [518, 445] width 13 height 13
click at [519, 445] on icon at bounding box center [518, 445] width 13 height 13
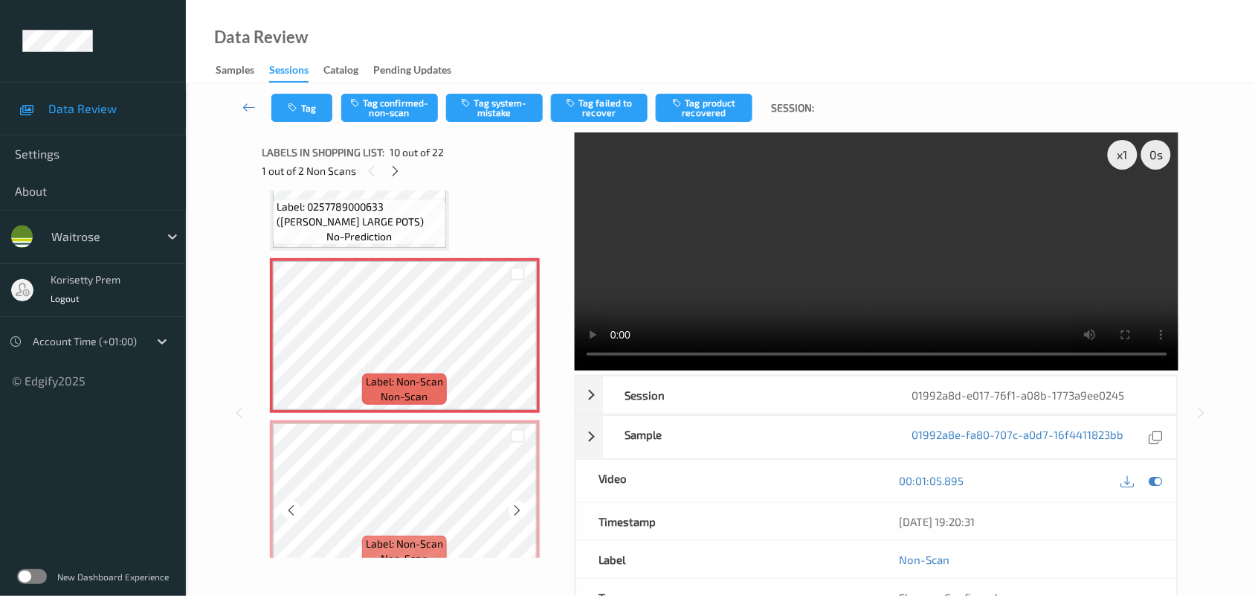
scroll to position [1487, 0]
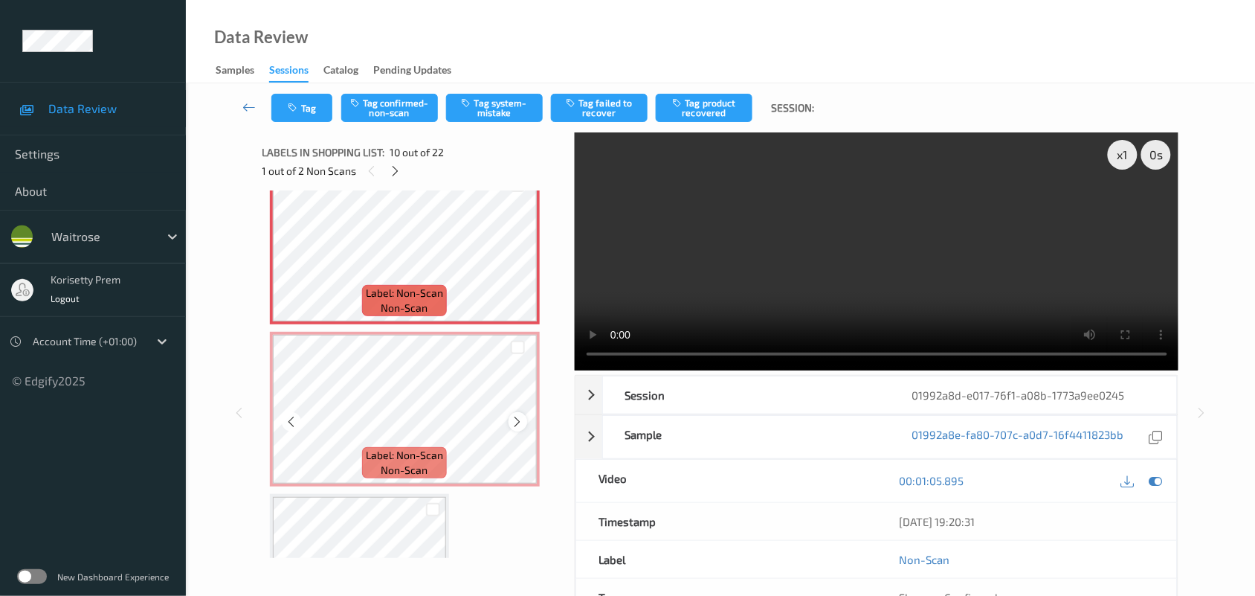
click at [511, 425] on div at bounding box center [518, 421] width 19 height 19
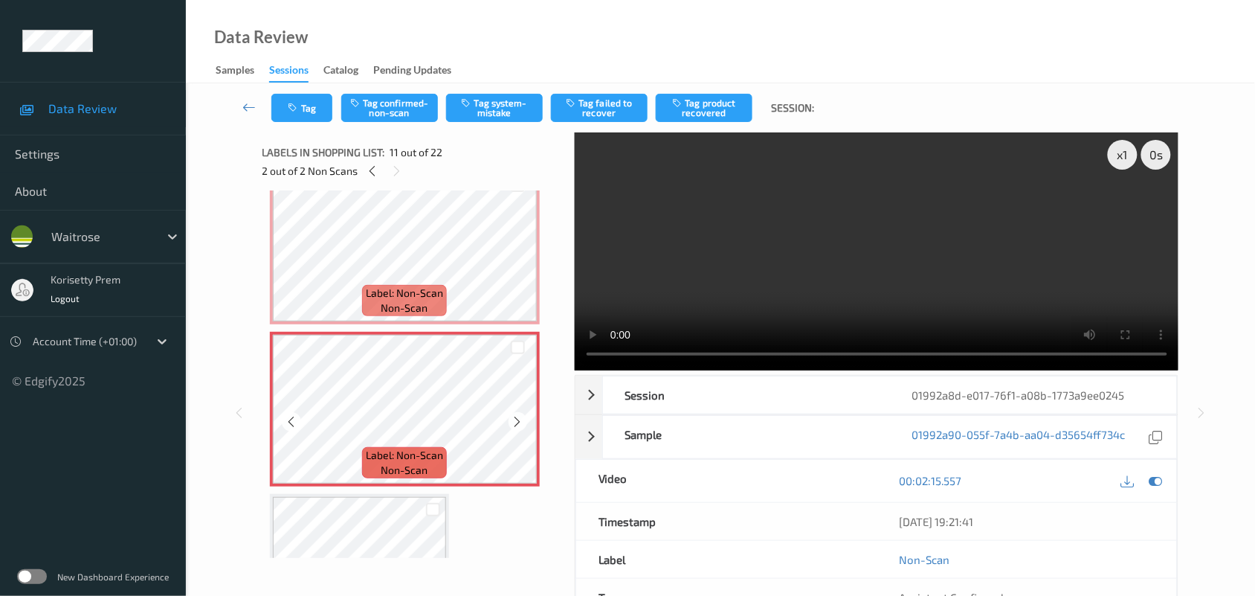
click at [511, 425] on div at bounding box center [518, 421] width 19 height 19
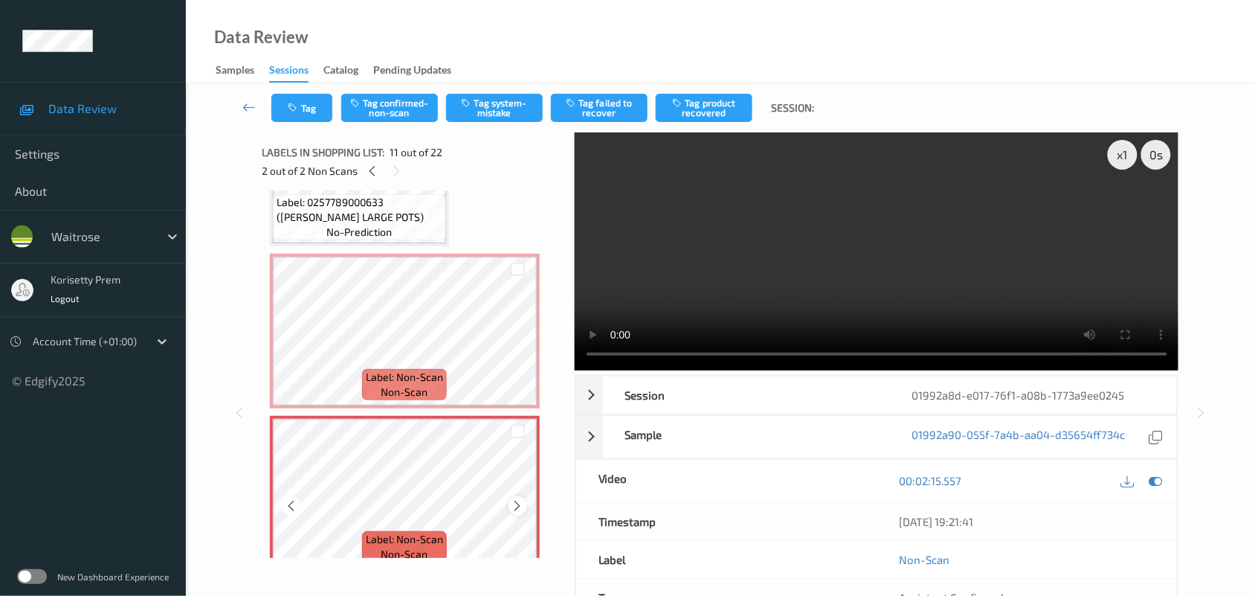
scroll to position [1301, 0]
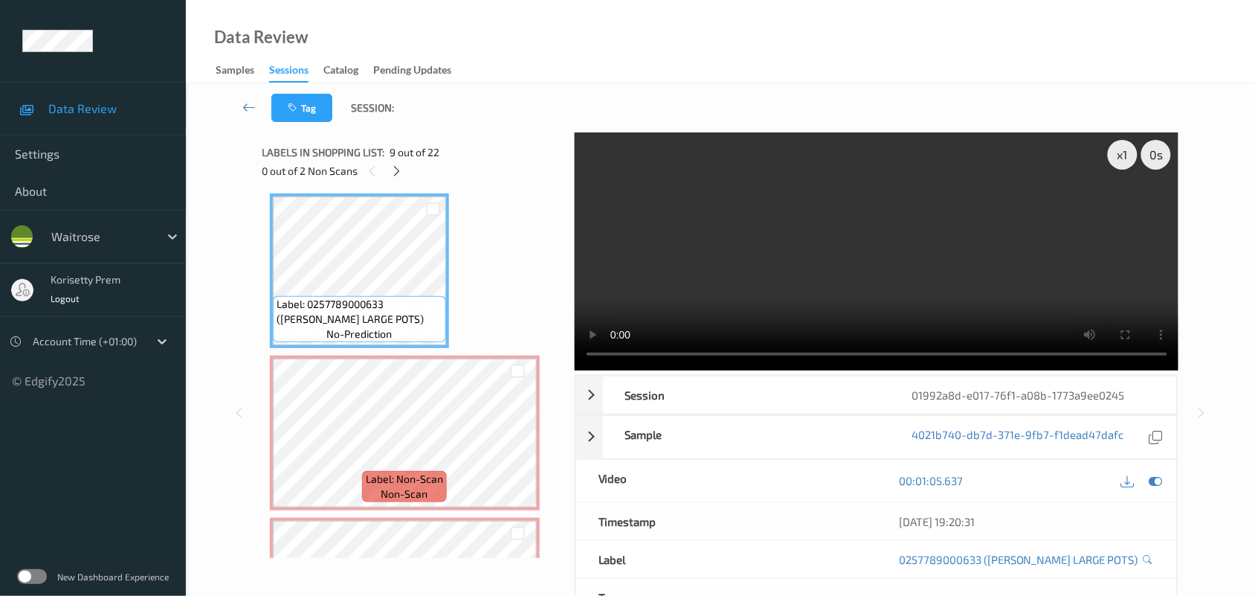
click at [829, 259] on video at bounding box center [877, 251] width 604 height 238
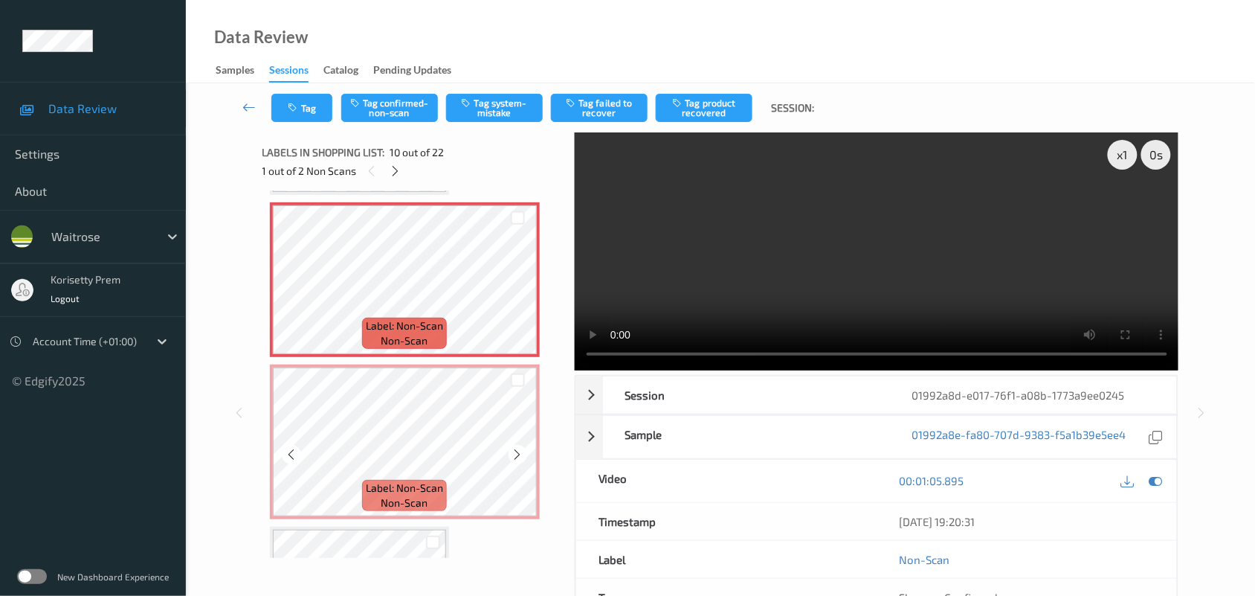
scroll to position [1487, 0]
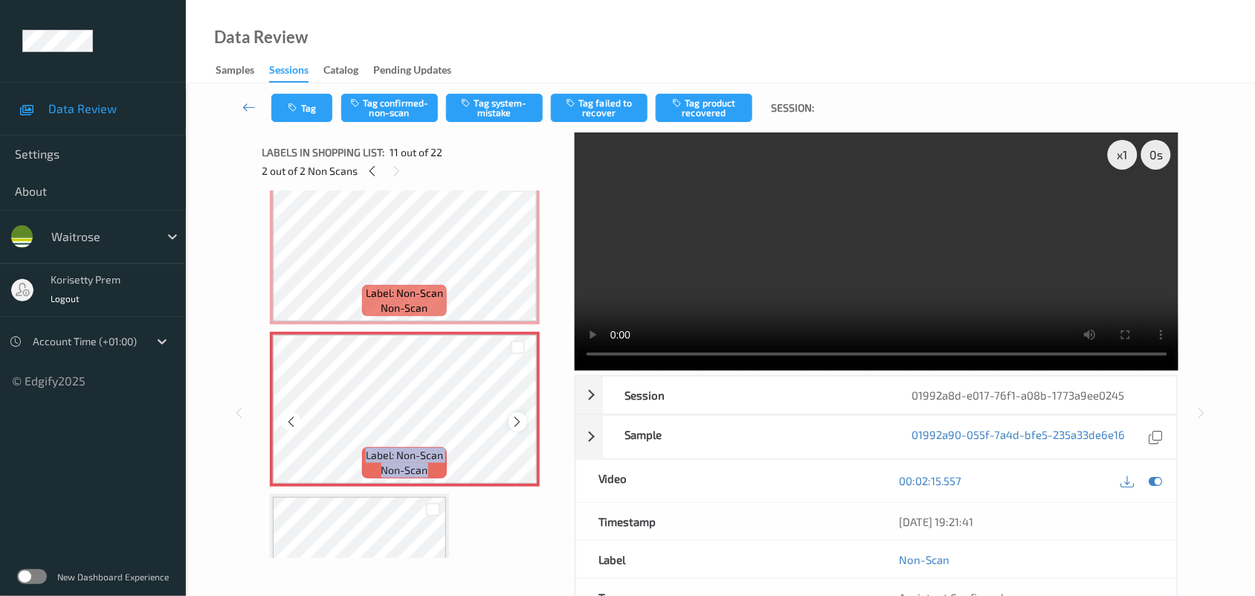
click at [519, 420] on icon at bounding box center [518, 421] width 13 height 13
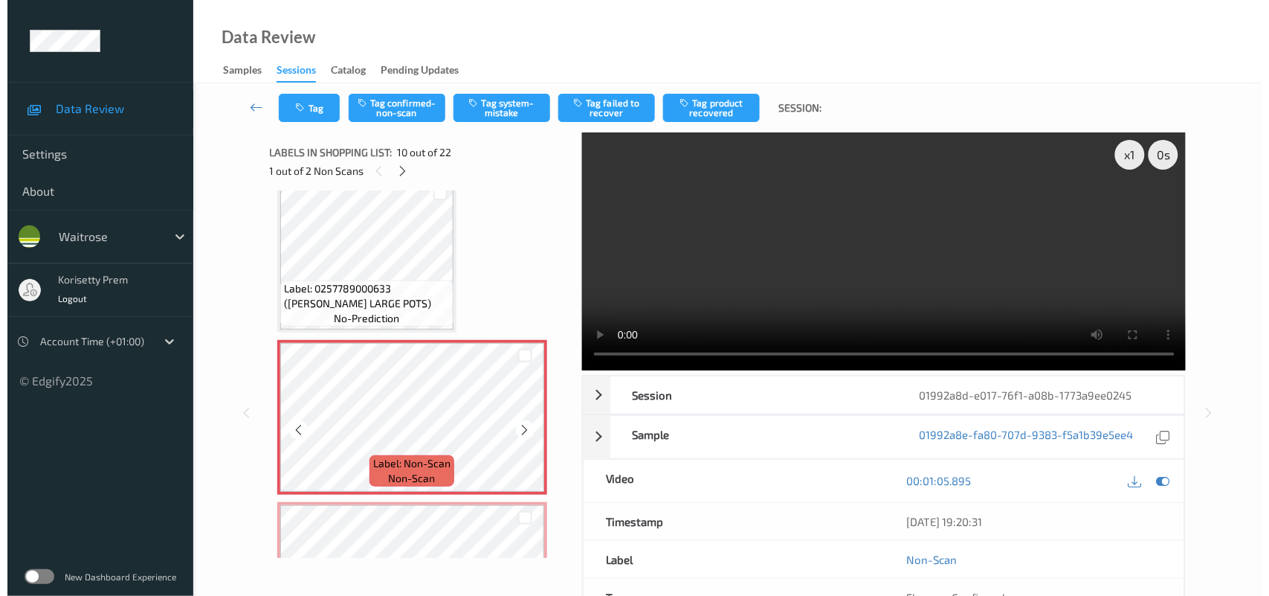
scroll to position [1301, 0]
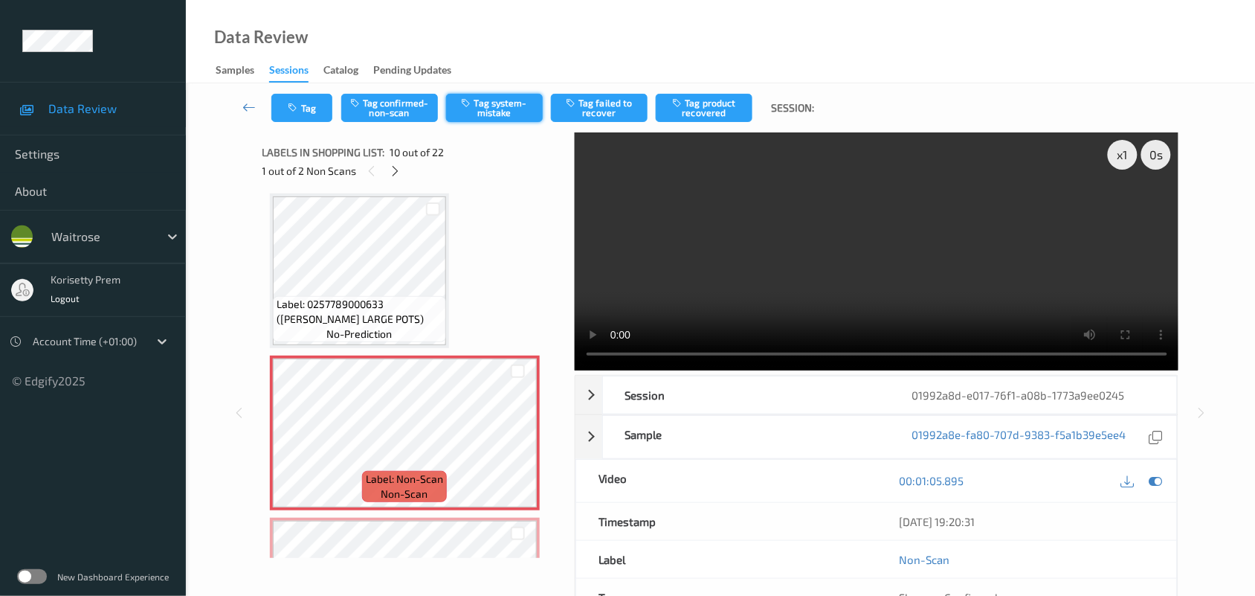
click at [489, 110] on button "Tag system-mistake" at bounding box center [494, 108] width 97 height 28
click at [314, 99] on button "Tag" at bounding box center [301, 108] width 61 height 28
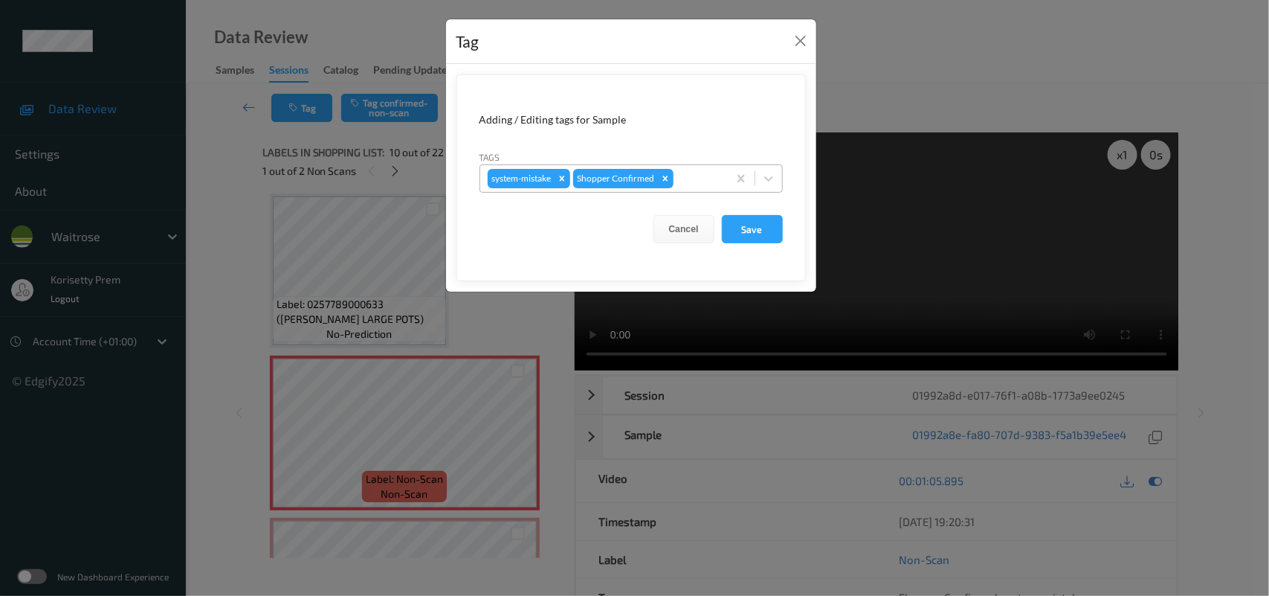
click at [703, 172] on div at bounding box center [699, 179] width 44 height 18
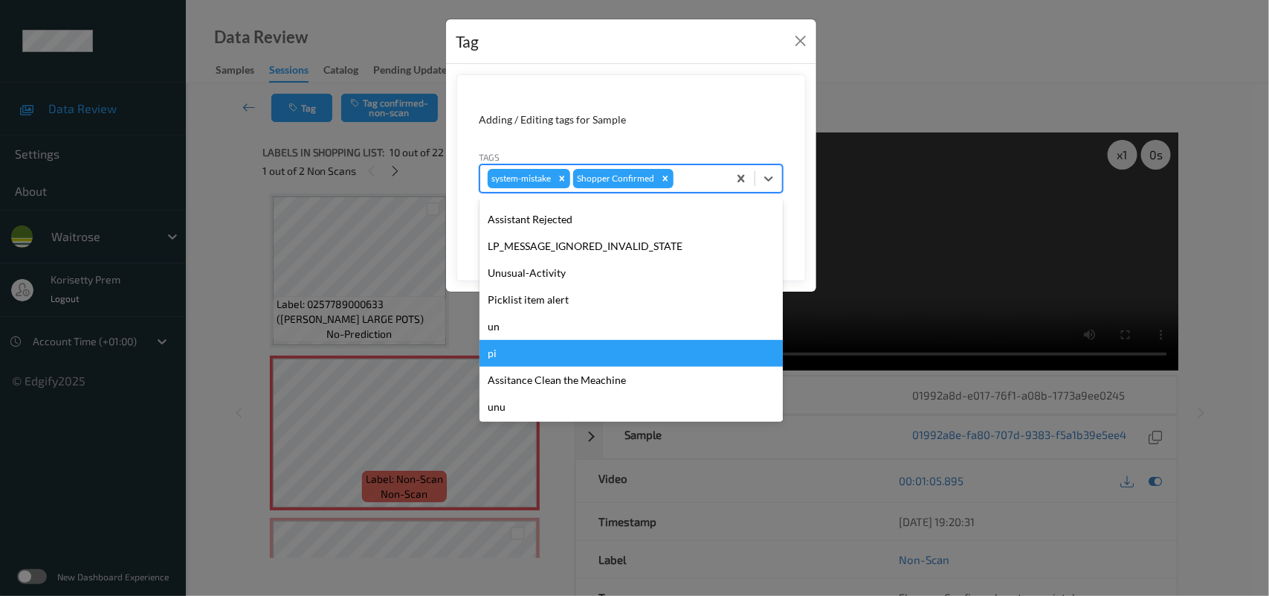
scroll to position [344, 0]
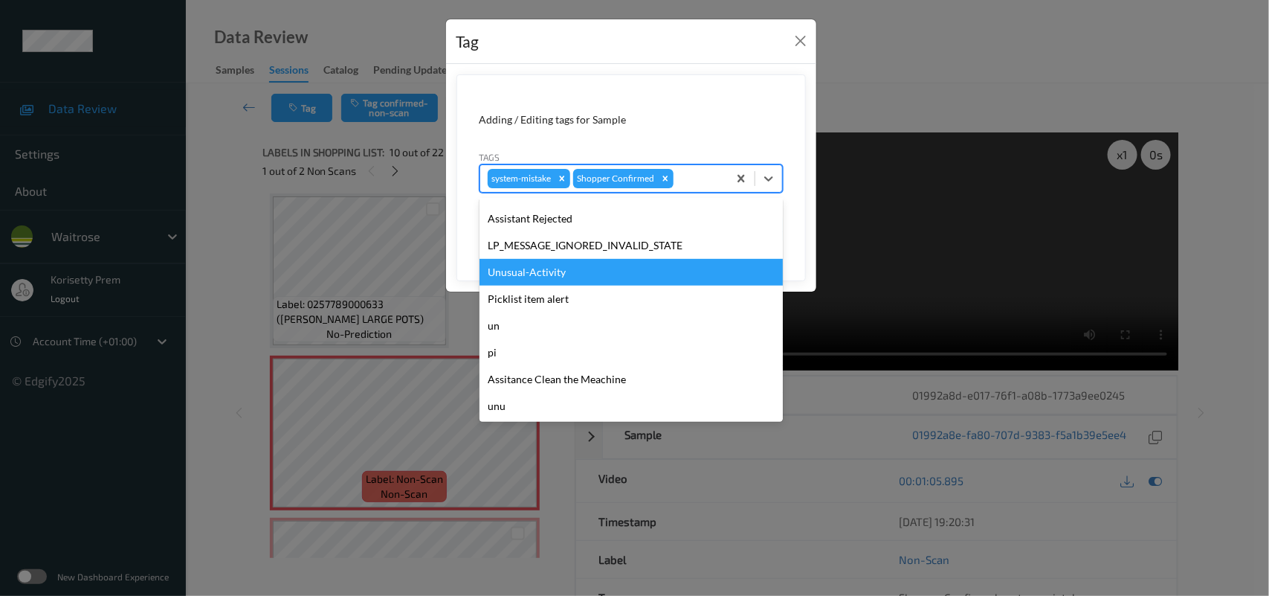
click at [549, 277] on div "Unusual-Activity" at bounding box center [631, 272] width 303 height 27
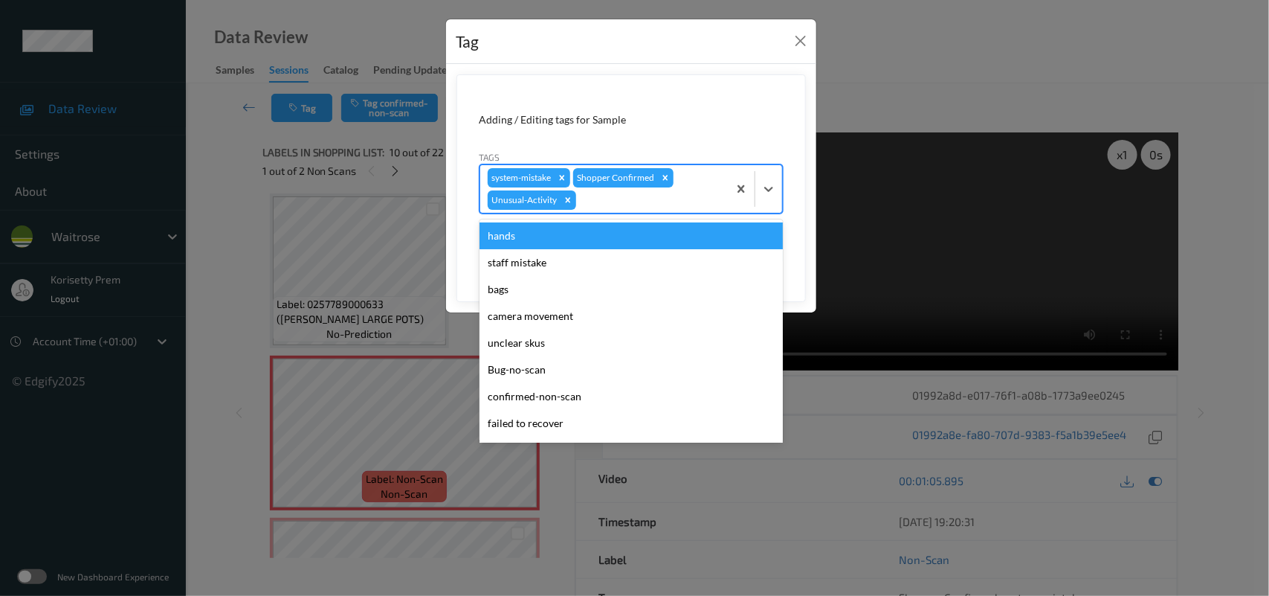
click at [625, 197] on div at bounding box center [649, 200] width 141 height 18
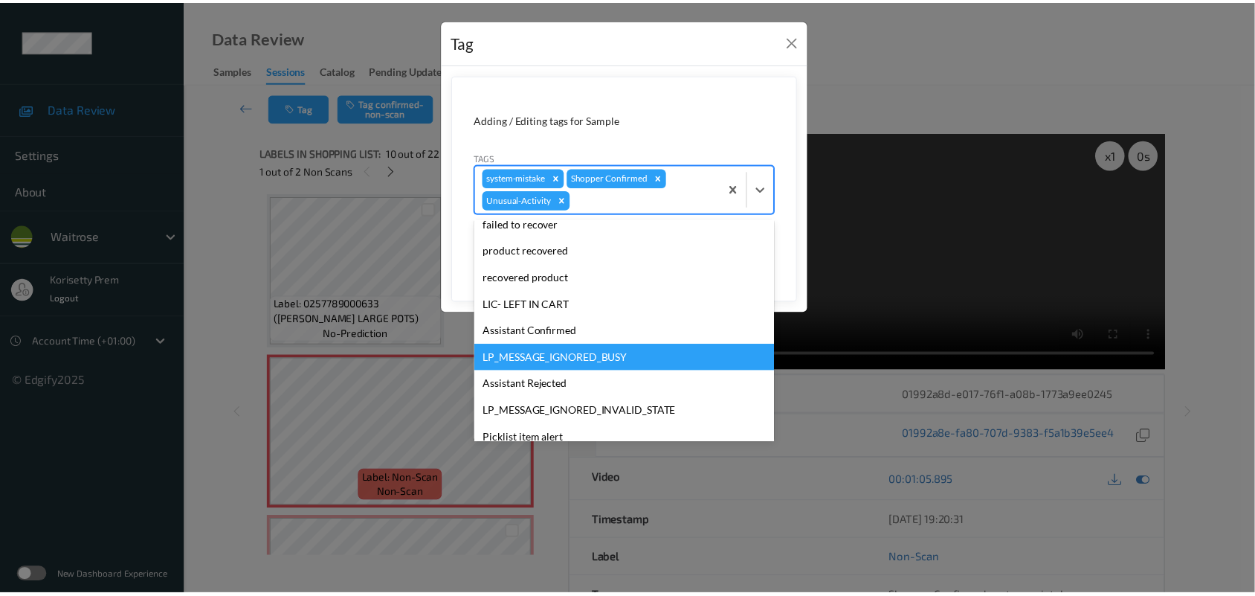
scroll to position [317, 0]
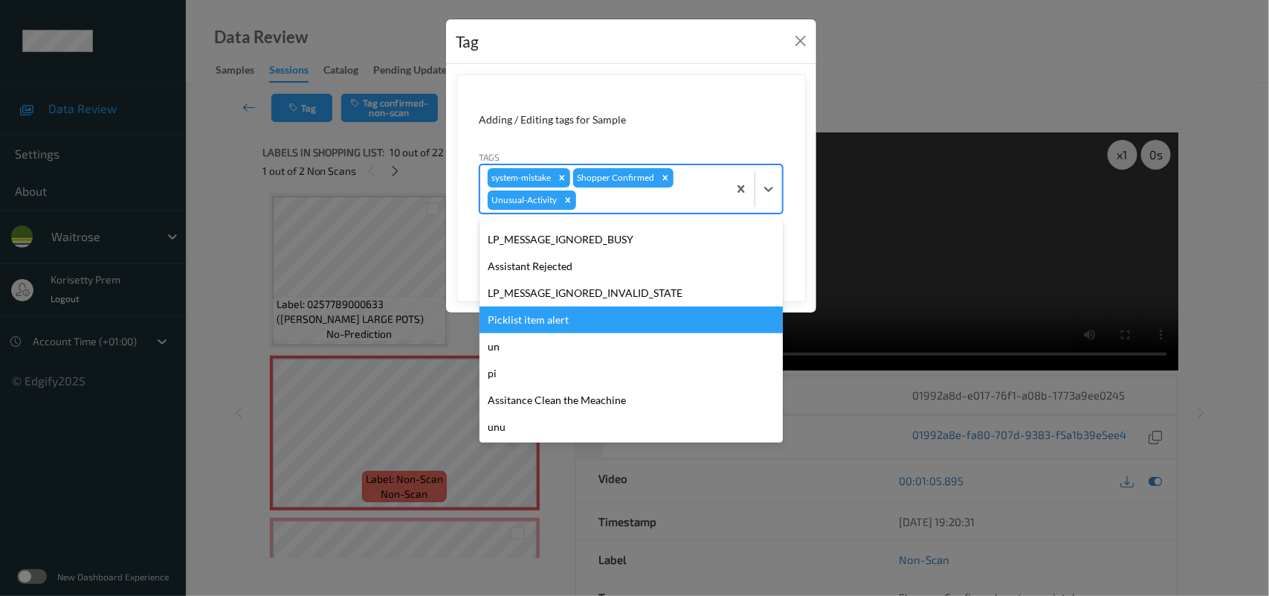
click at [541, 323] on div "Picklist item alert" at bounding box center [631, 319] width 303 height 27
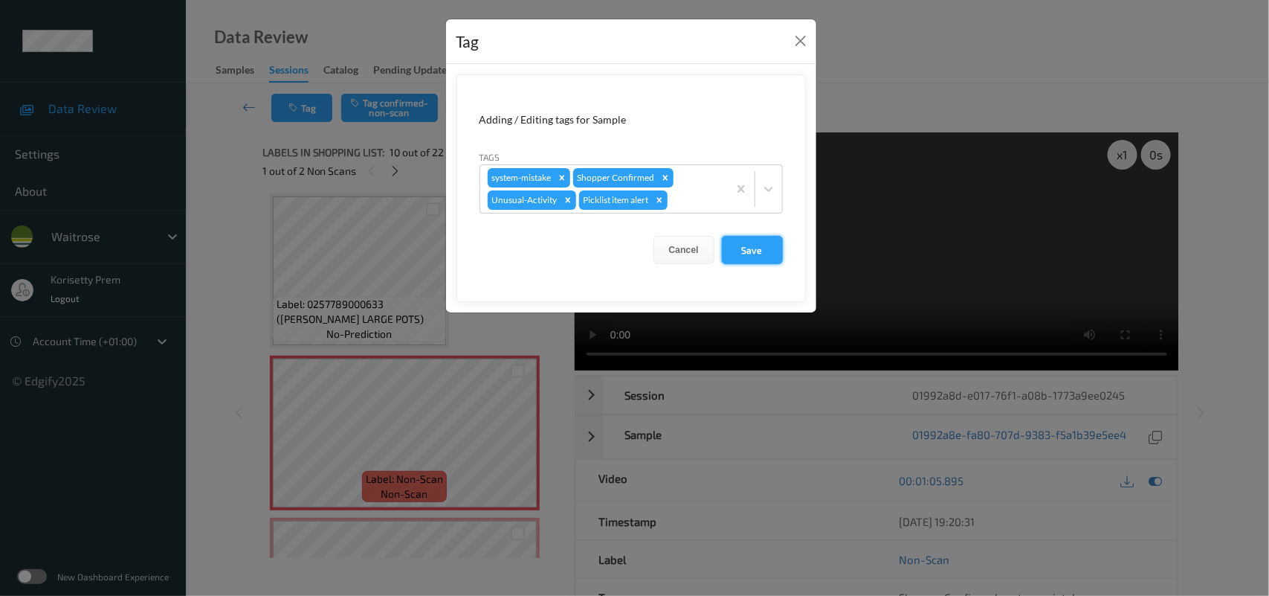
click at [741, 242] on button "Save" at bounding box center [752, 250] width 61 height 28
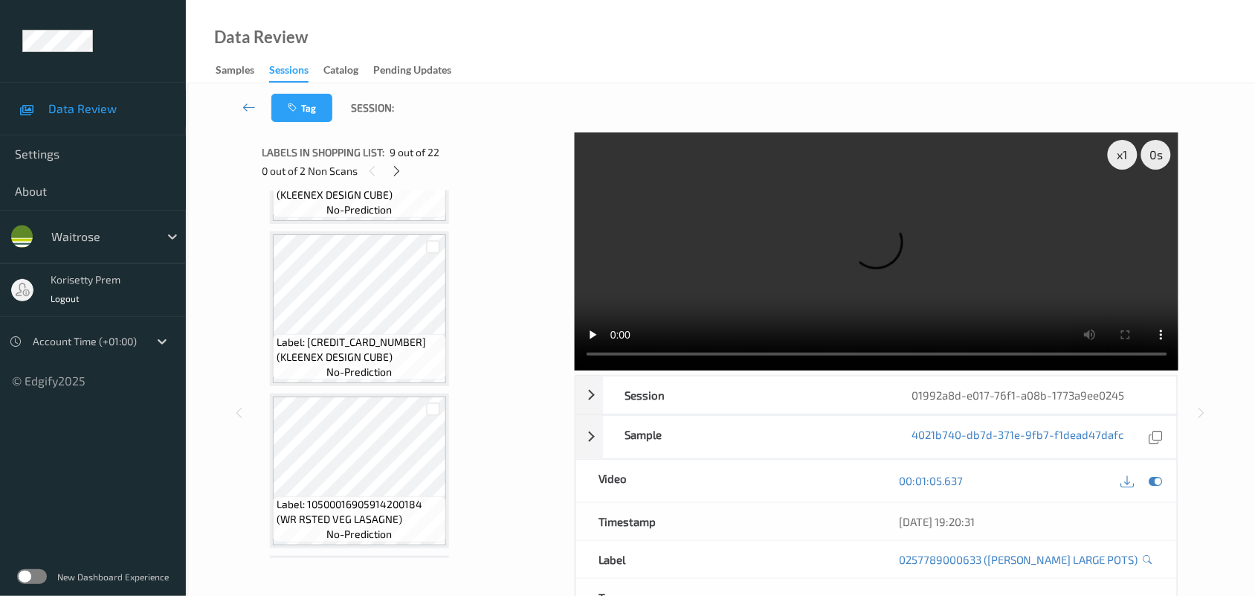
scroll to position [0, 0]
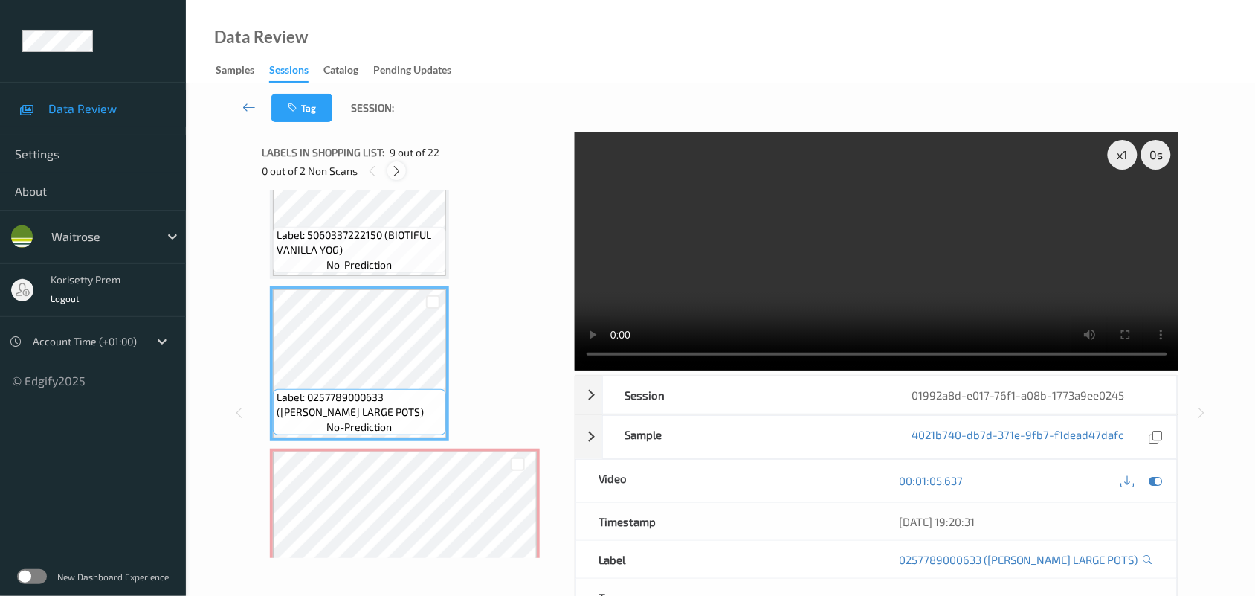
click at [399, 168] on icon at bounding box center [396, 170] width 13 height 13
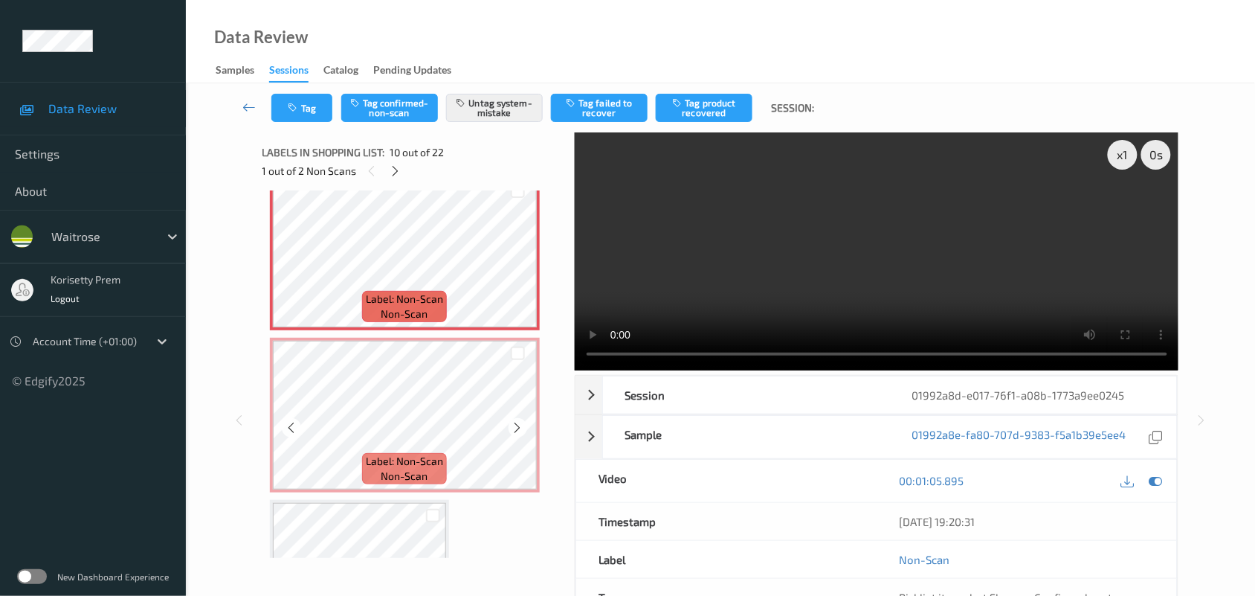
scroll to position [1487, 0]
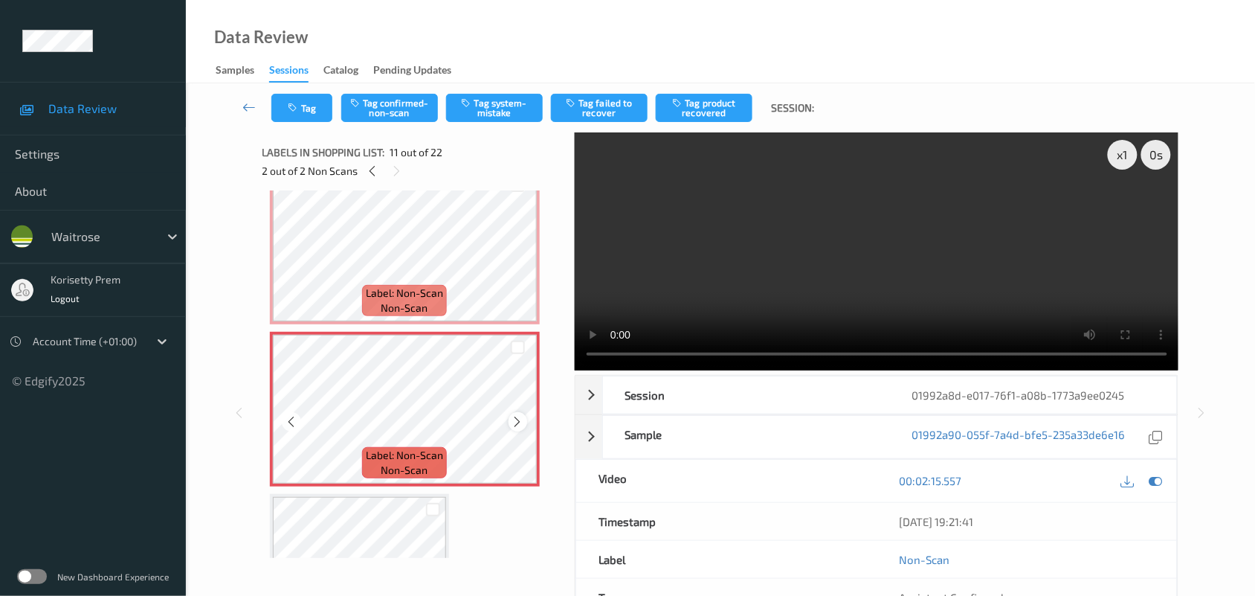
click at [515, 420] on icon at bounding box center [518, 421] width 13 height 13
click at [659, 261] on video at bounding box center [877, 251] width 604 height 238
click at [838, 225] on video at bounding box center [877, 251] width 604 height 238
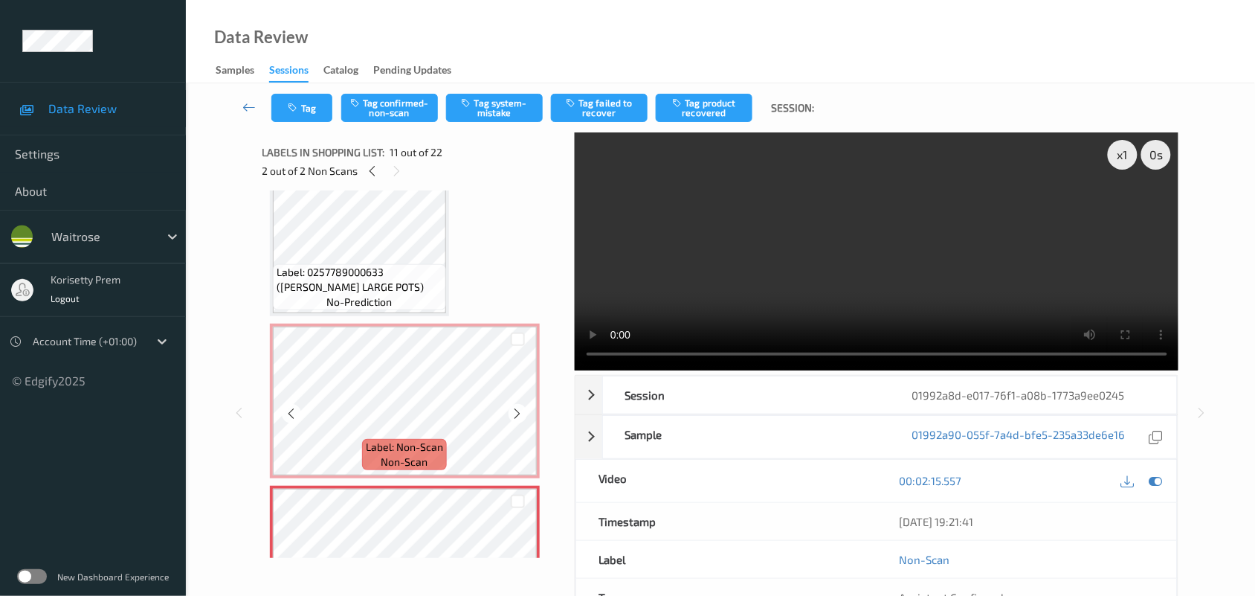
scroll to position [1301, 0]
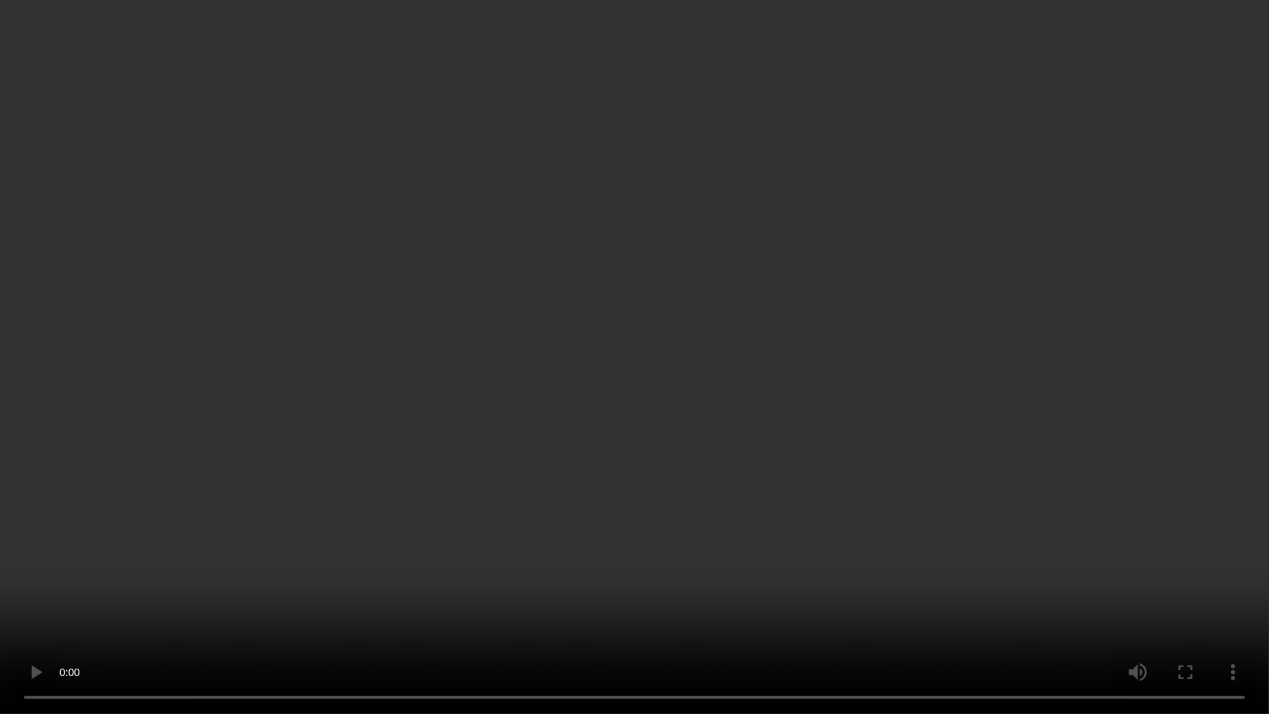
click at [726, 436] on video at bounding box center [634, 357] width 1269 height 714
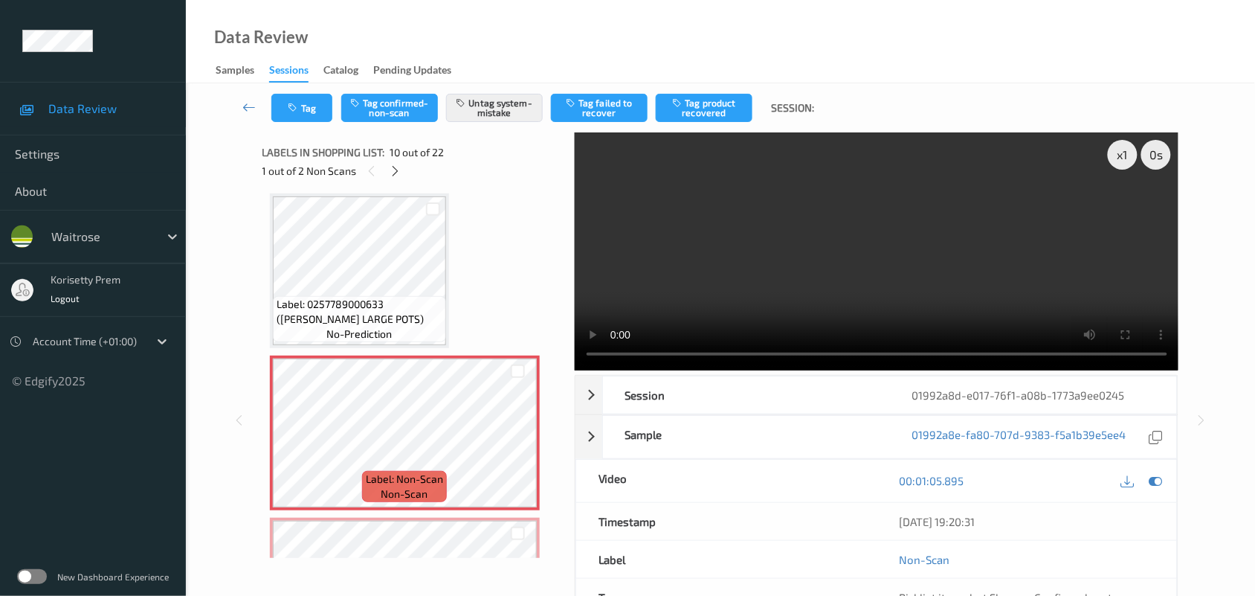
click at [773, 236] on video at bounding box center [877, 251] width 604 height 238
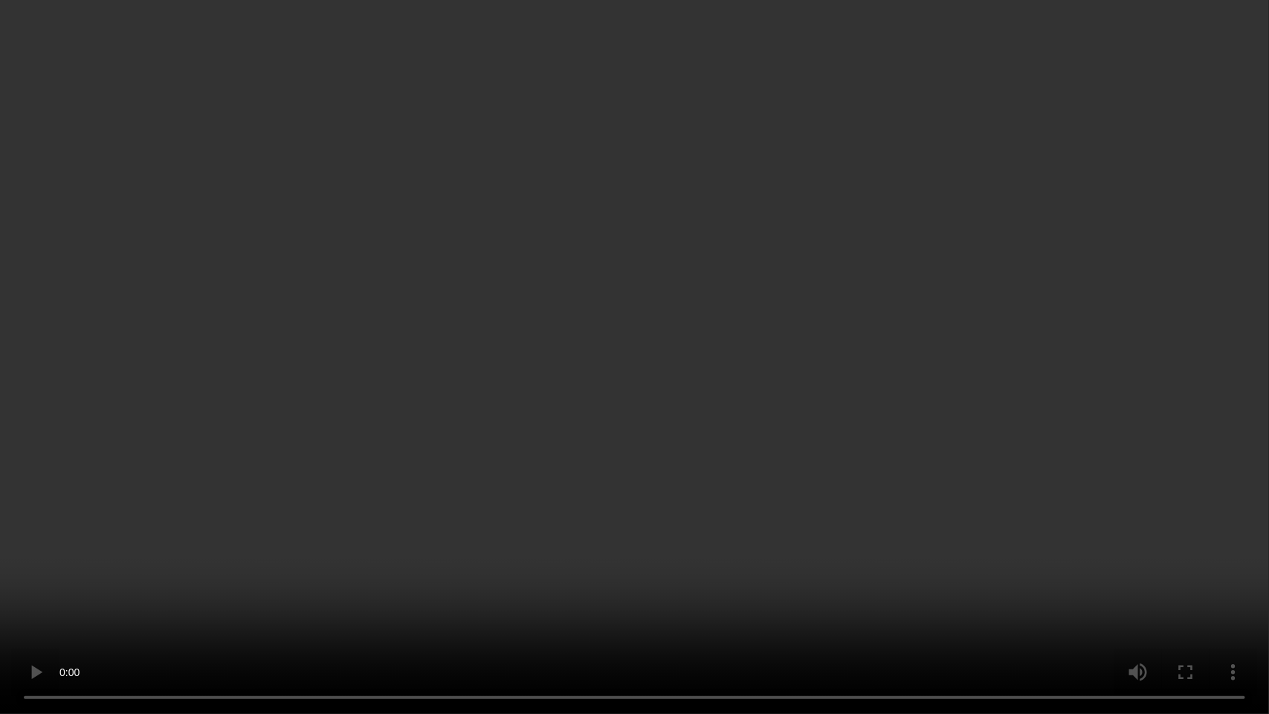
click at [437, 554] on video at bounding box center [634, 357] width 1269 height 714
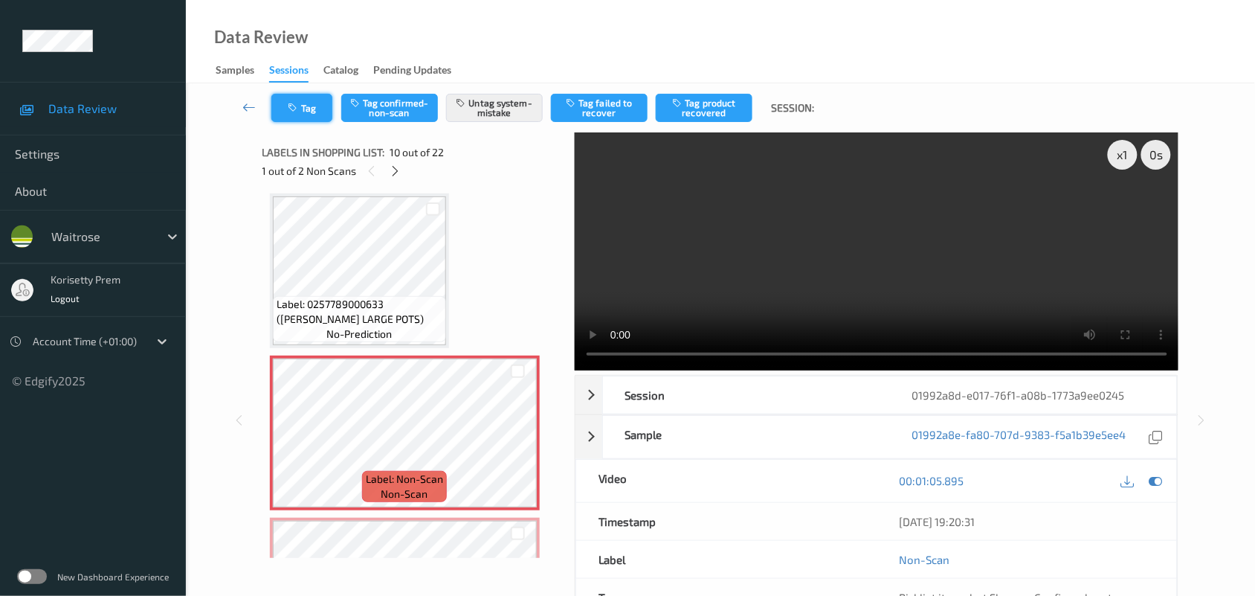
click at [314, 108] on button "Tag" at bounding box center [301, 108] width 61 height 28
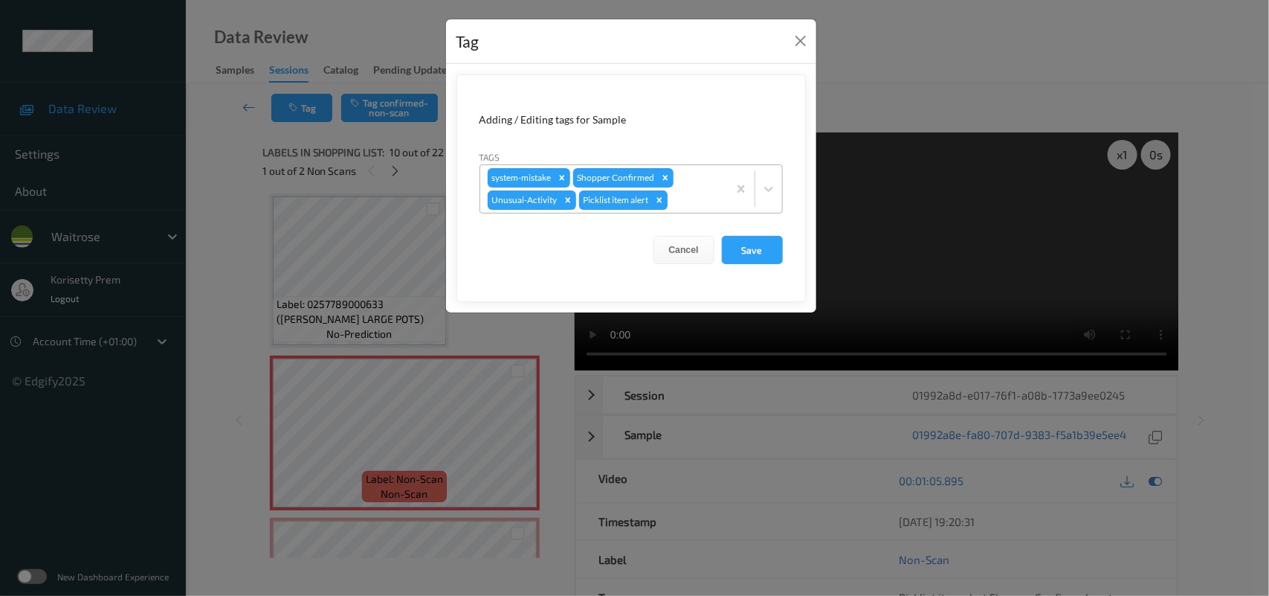
click at [658, 199] on icon "Remove Picklist item alert" at bounding box center [659, 200] width 10 height 10
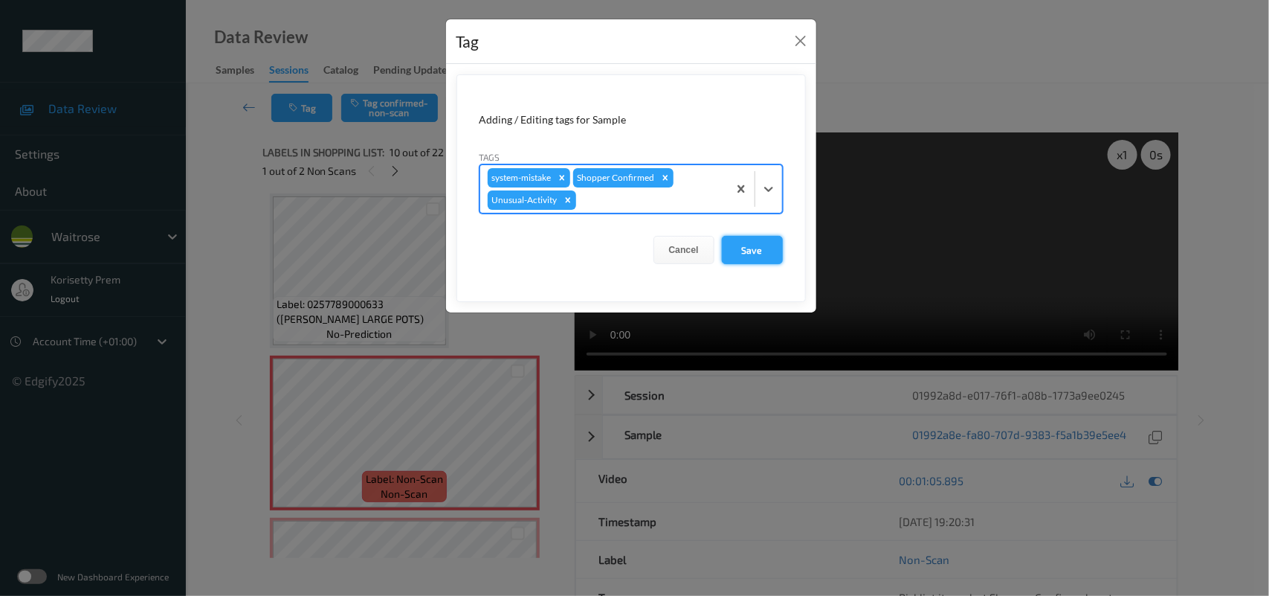
click at [737, 251] on button "Save" at bounding box center [752, 250] width 61 height 28
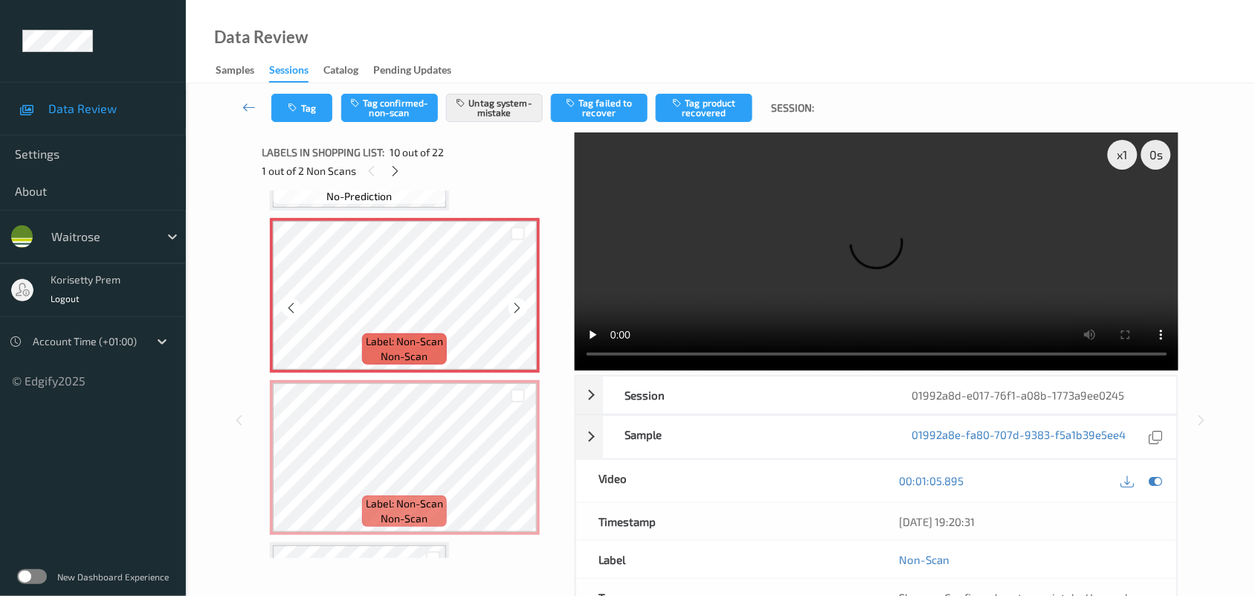
scroll to position [1487, 0]
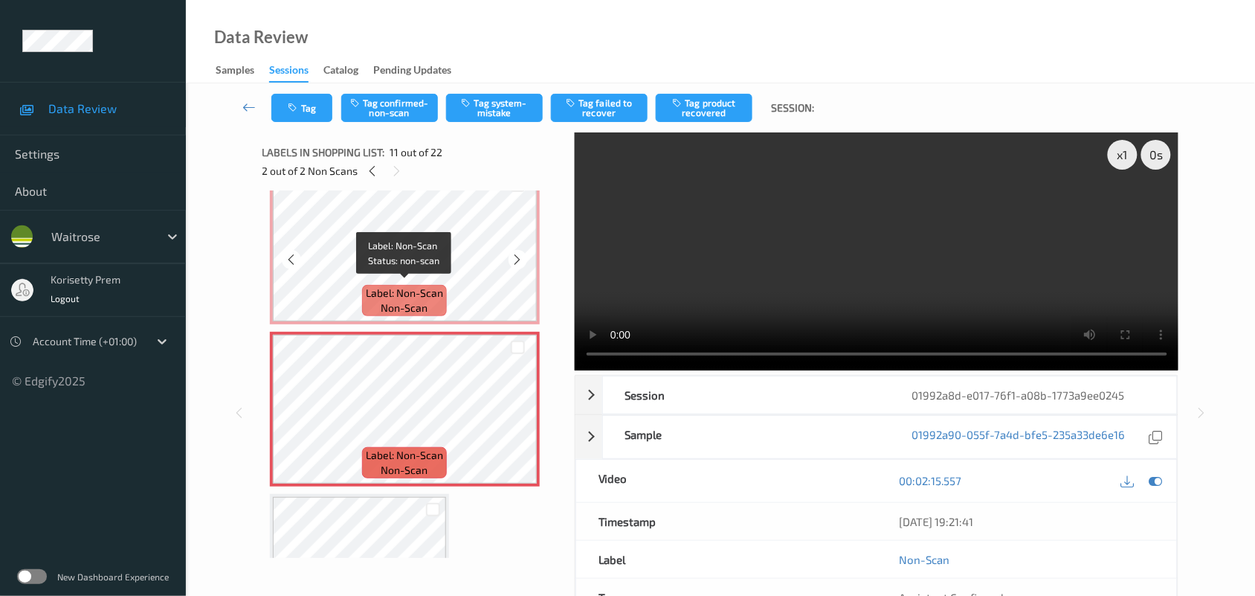
click at [429, 296] on span "Label: Non-Scan" at bounding box center [404, 293] width 77 height 15
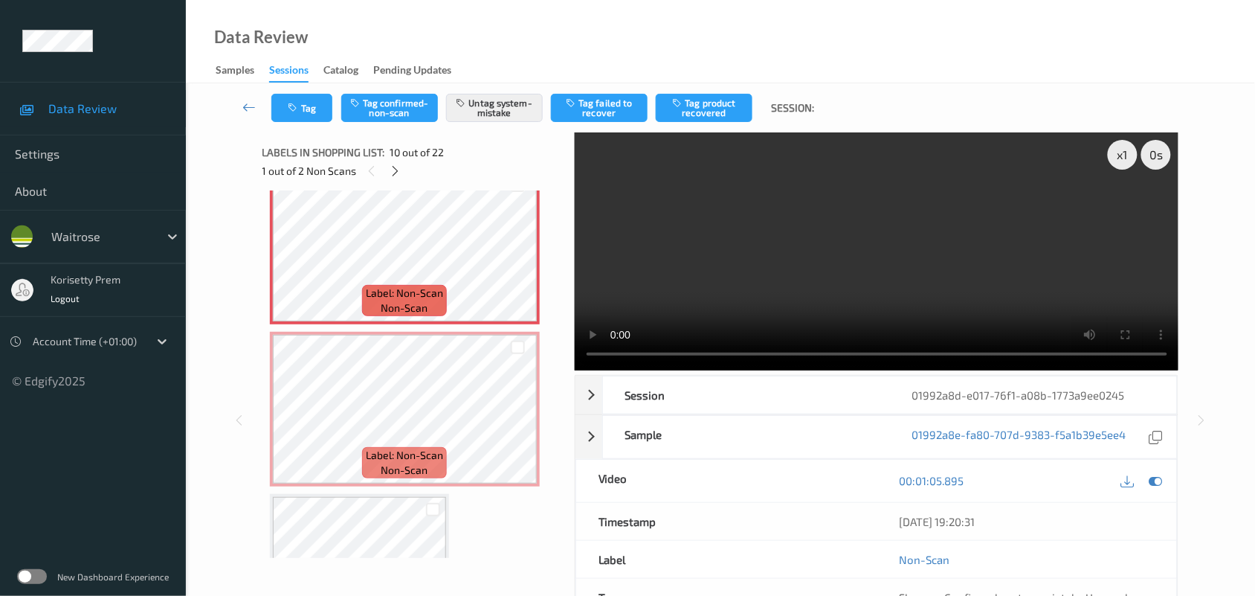
click at [771, 315] on video at bounding box center [877, 251] width 604 height 238
click at [907, 205] on video at bounding box center [877, 251] width 604 height 238
click at [526, 414] on div at bounding box center [518, 421] width 19 height 19
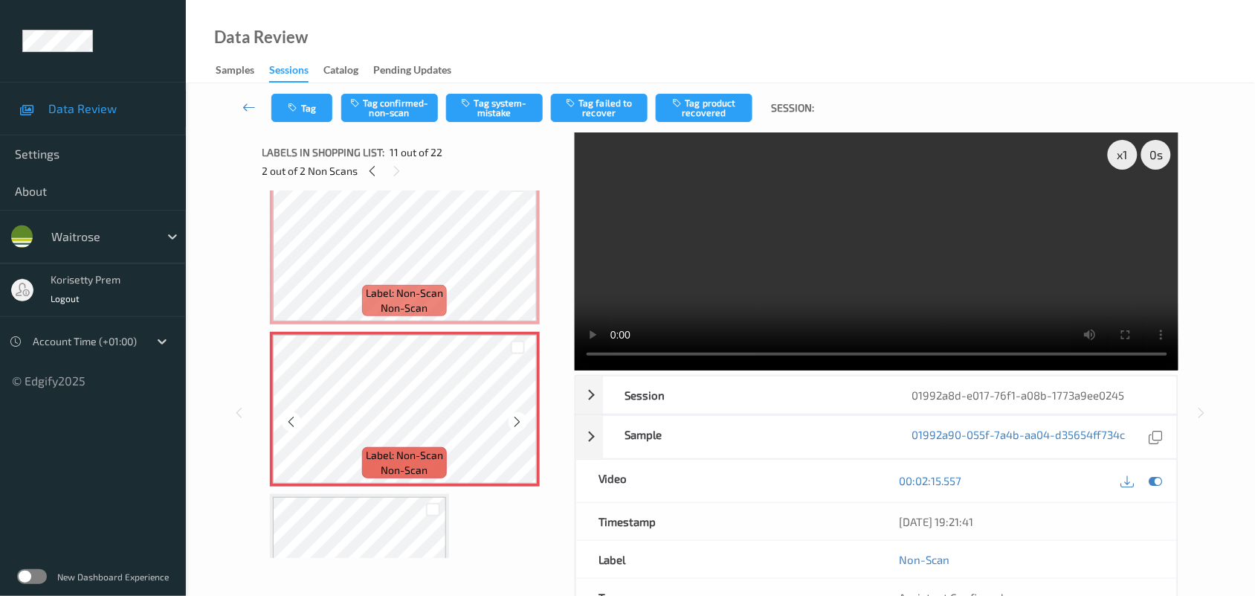
click at [526, 414] on div at bounding box center [518, 421] width 19 height 19
click at [839, 261] on video at bounding box center [877, 251] width 604 height 238
click at [807, 262] on video at bounding box center [877, 251] width 604 height 238
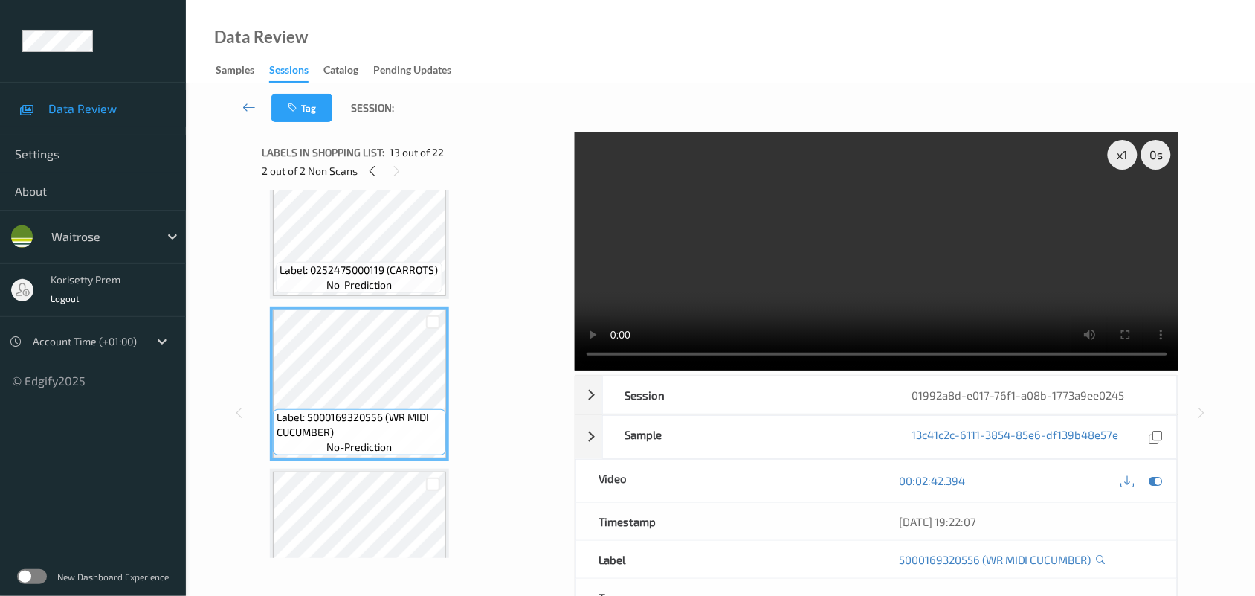
scroll to position [1859, 0]
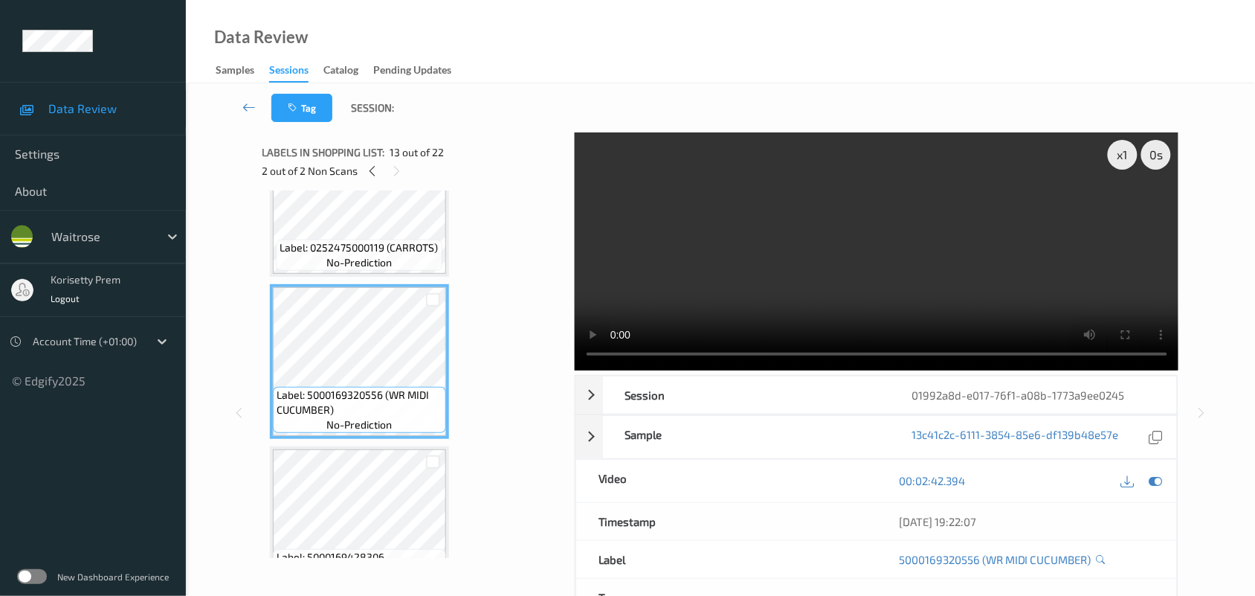
click at [859, 219] on video at bounding box center [877, 251] width 604 height 238
click at [845, 242] on video at bounding box center [877, 251] width 604 height 238
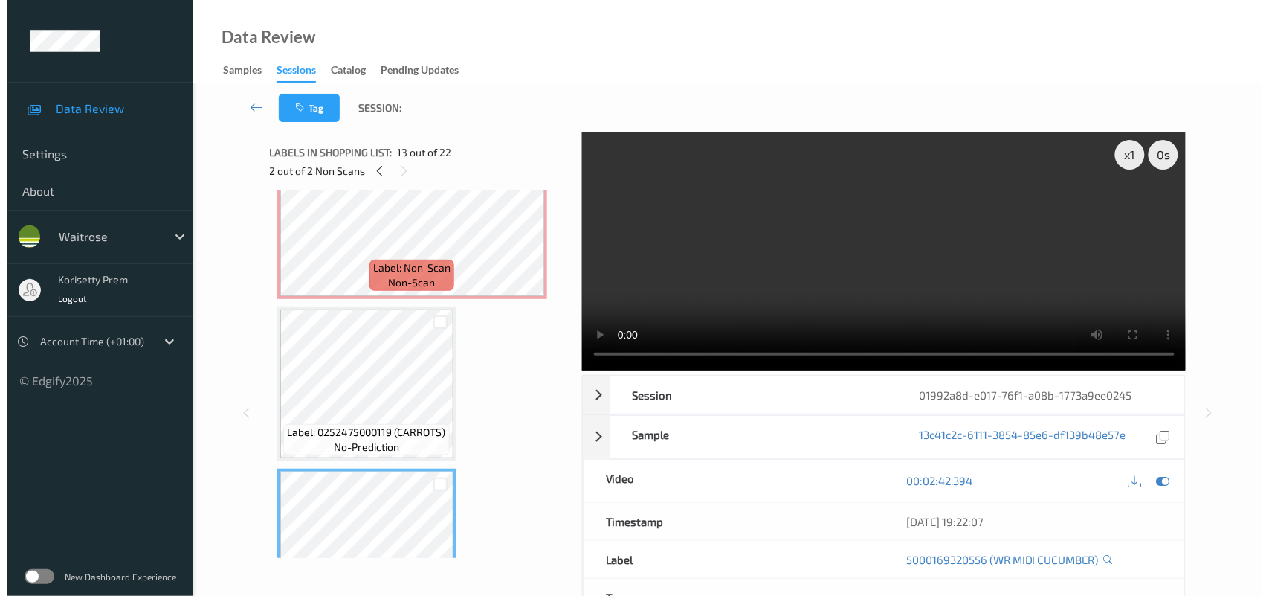
scroll to position [1673, 0]
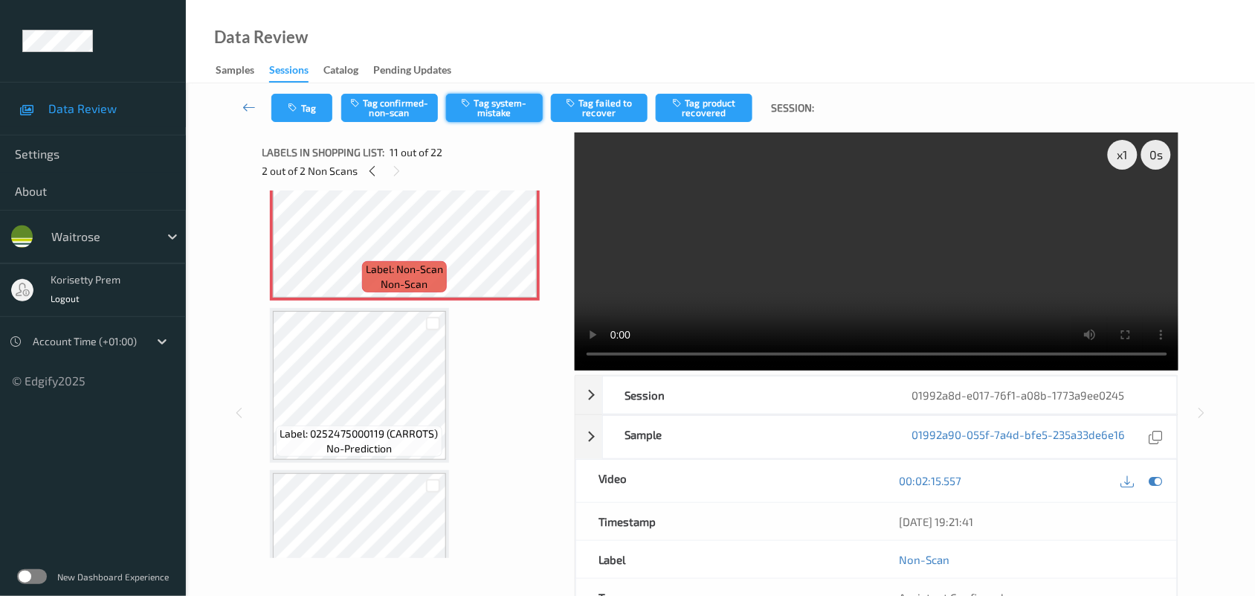
click at [480, 110] on button "Tag system-mistake" at bounding box center [494, 108] width 97 height 28
click at [300, 123] on div "Tag Tag confirmed-non-scan Untag system-mistake Tag failed to recover Tag produ…" at bounding box center [720, 107] width 1008 height 49
click at [306, 109] on button "Tag" at bounding box center [301, 108] width 61 height 28
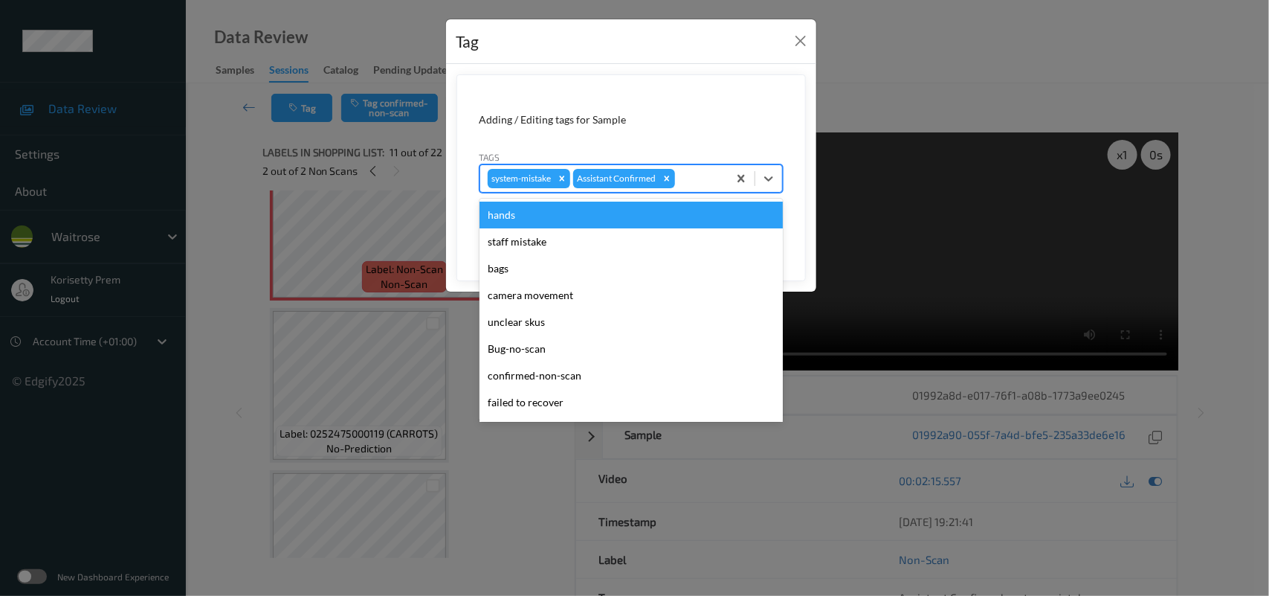
click at [718, 171] on div at bounding box center [699, 179] width 42 height 18
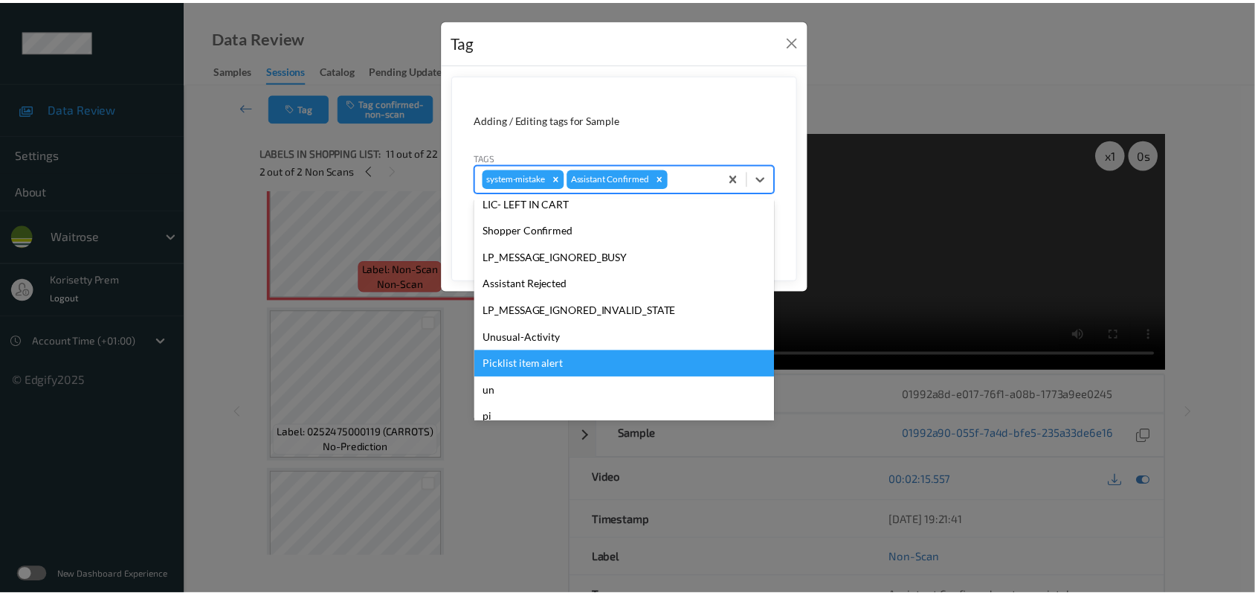
scroll to position [344, 0]
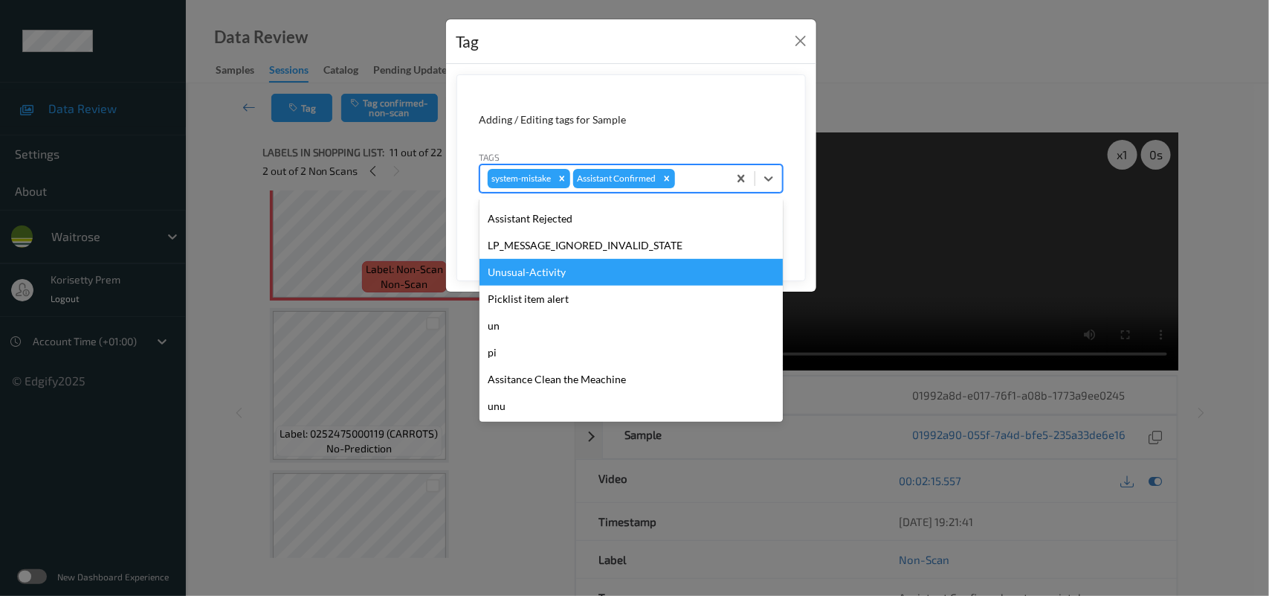
click at [544, 261] on div "Unusual-Activity" at bounding box center [631, 272] width 303 height 27
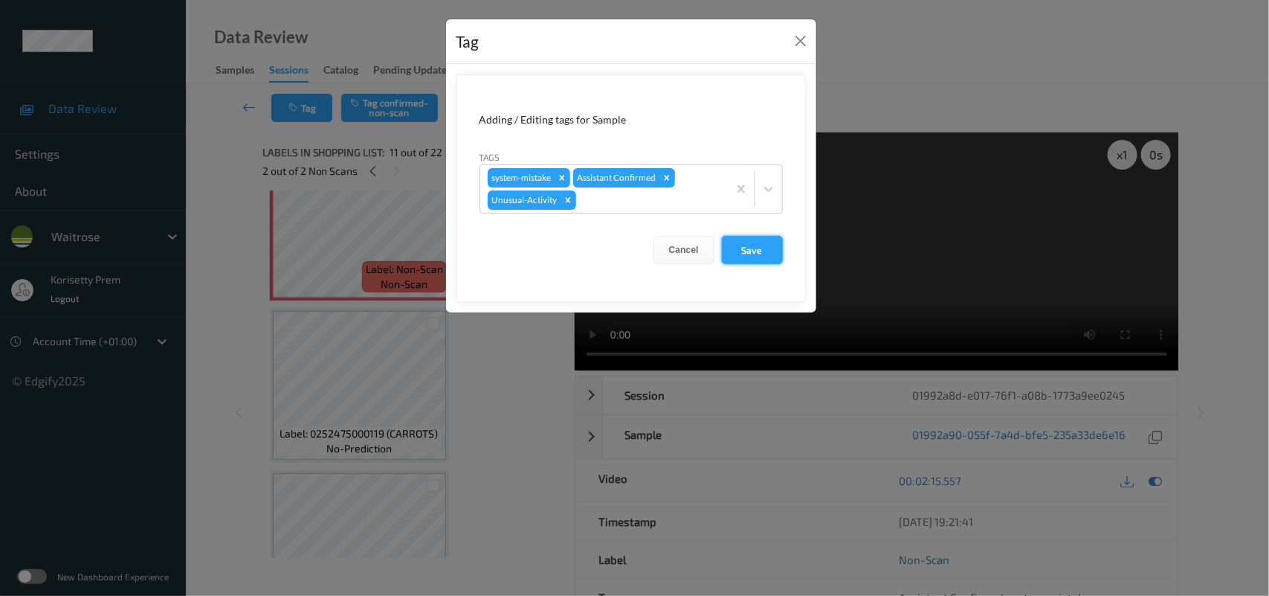
click at [755, 249] on button "Save" at bounding box center [752, 250] width 61 height 28
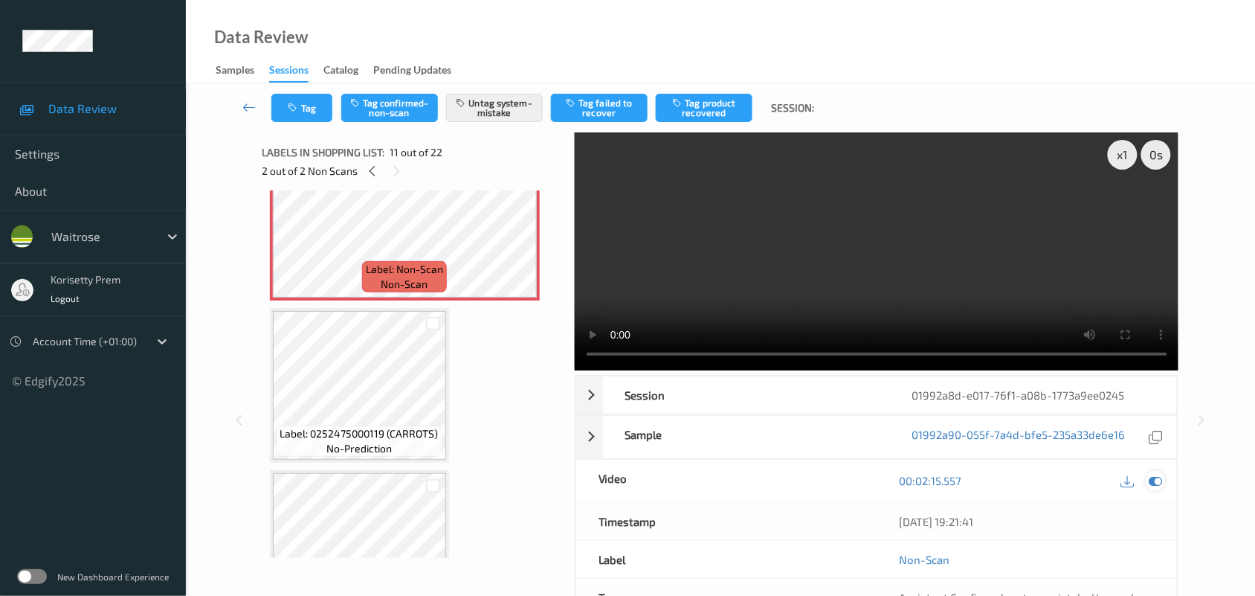
click at [1154, 474] on icon at bounding box center [1155, 480] width 13 height 13
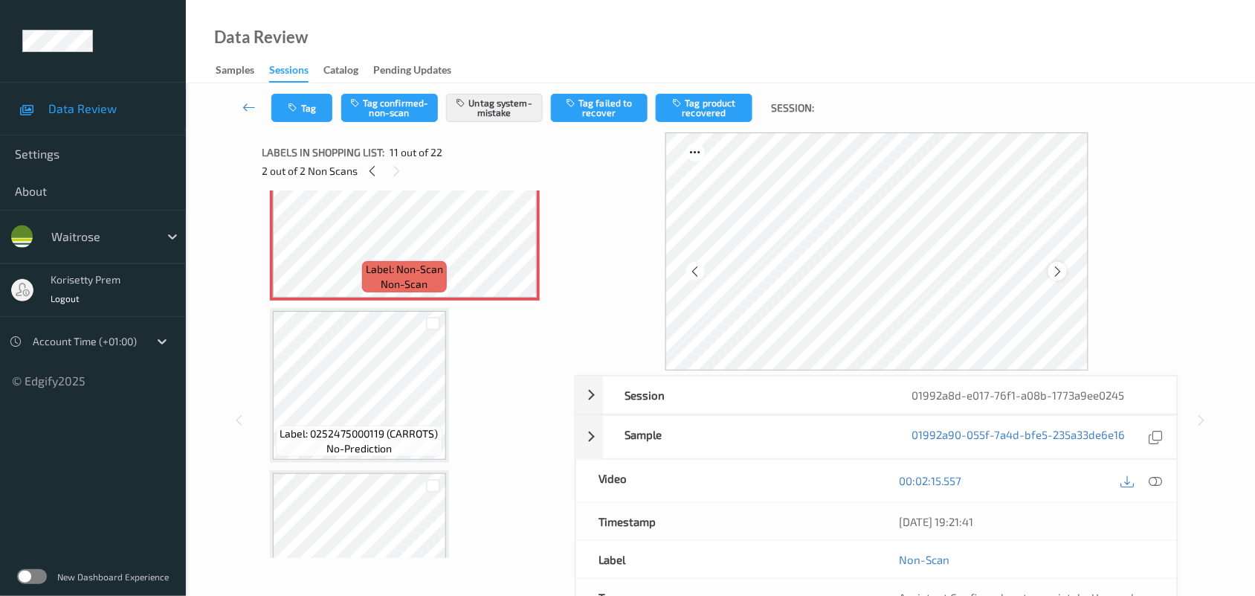
click at [1061, 273] on icon at bounding box center [1057, 271] width 13 height 13
click at [317, 104] on button "Tag" at bounding box center [301, 108] width 61 height 28
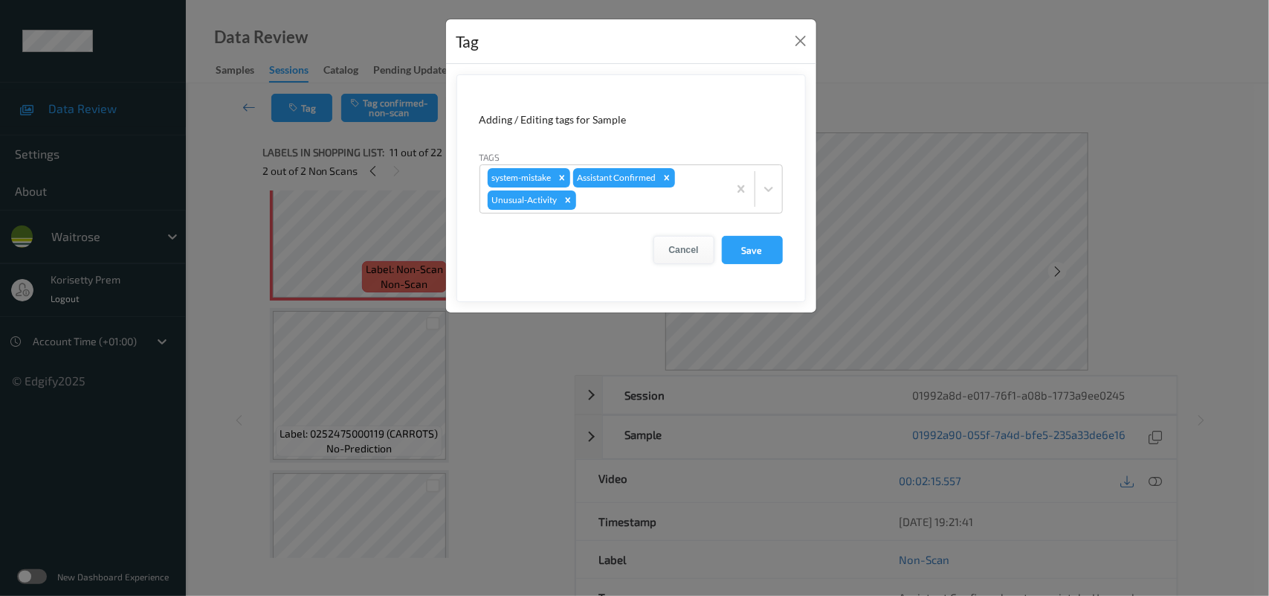
click at [686, 257] on button "Cancel" at bounding box center [684, 250] width 61 height 28
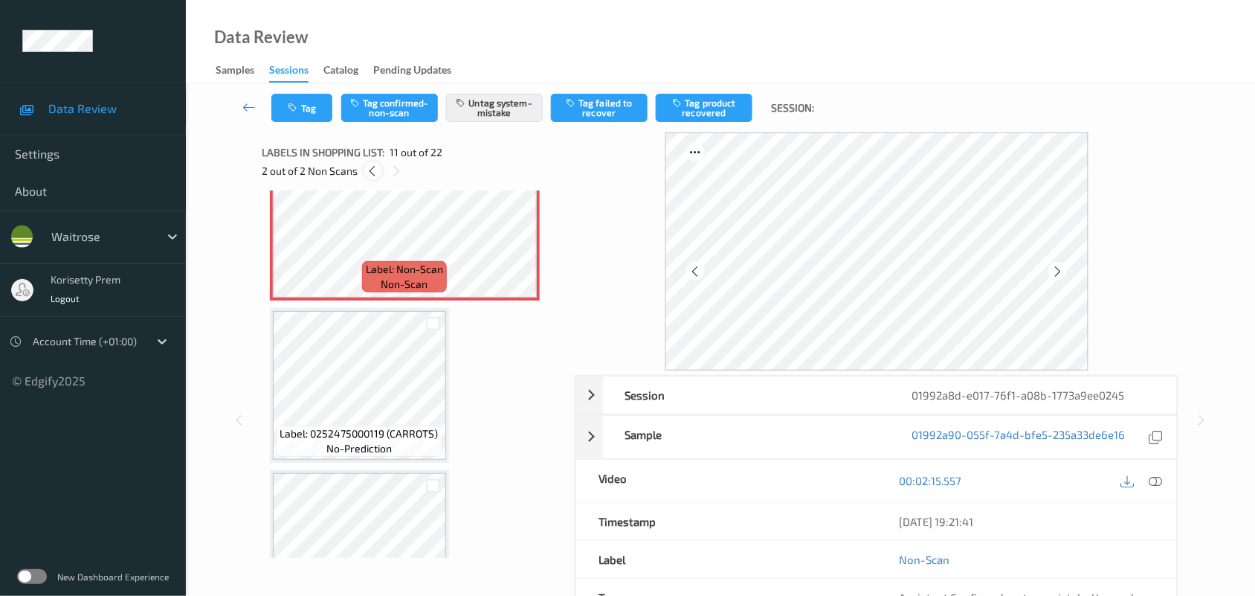
click at [376, 168] on icon at bounding box center [373, 170] width 13 height 13
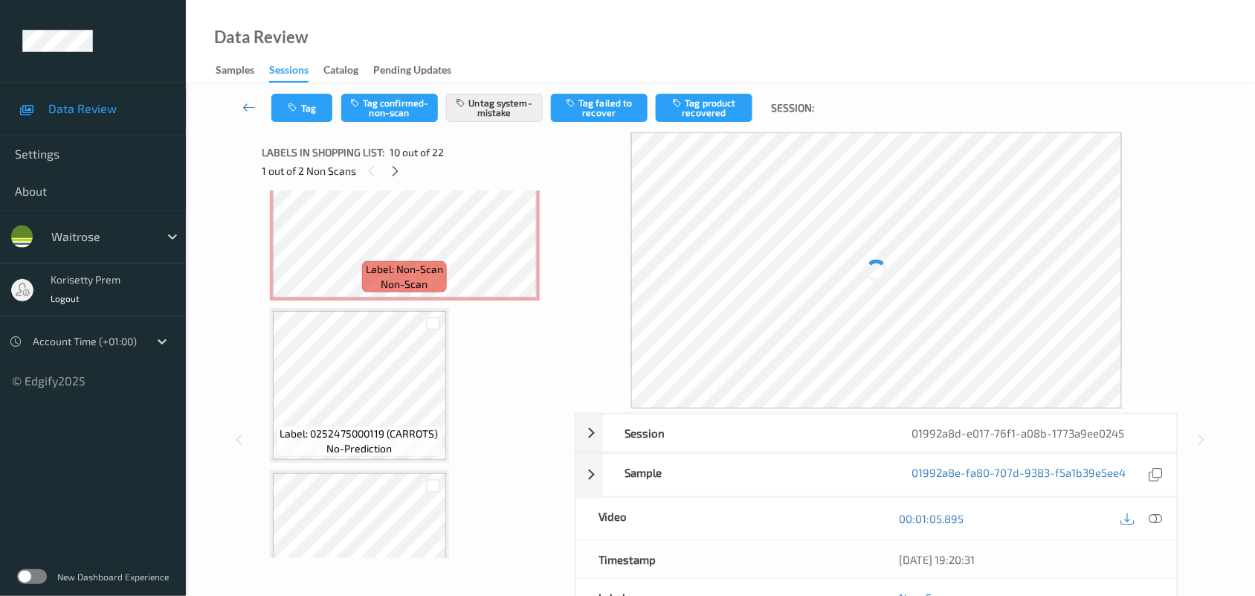
scroll to position [1301, 0]
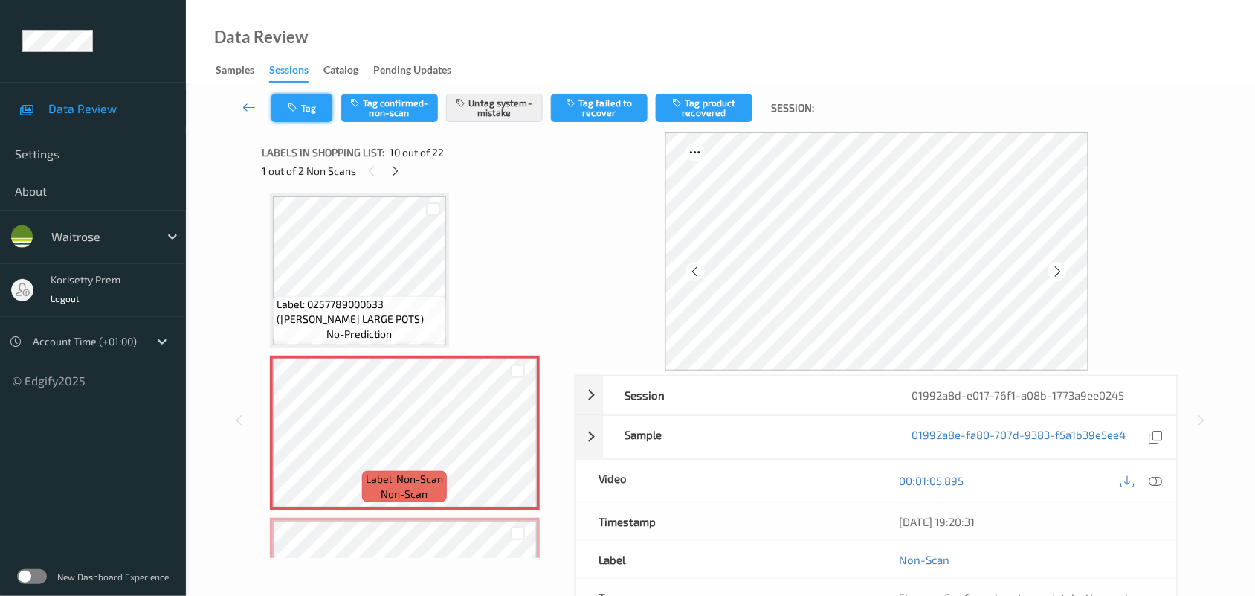
click at [299, 109] on icon "button" at bounding box center [294, 108] width 13 height 10
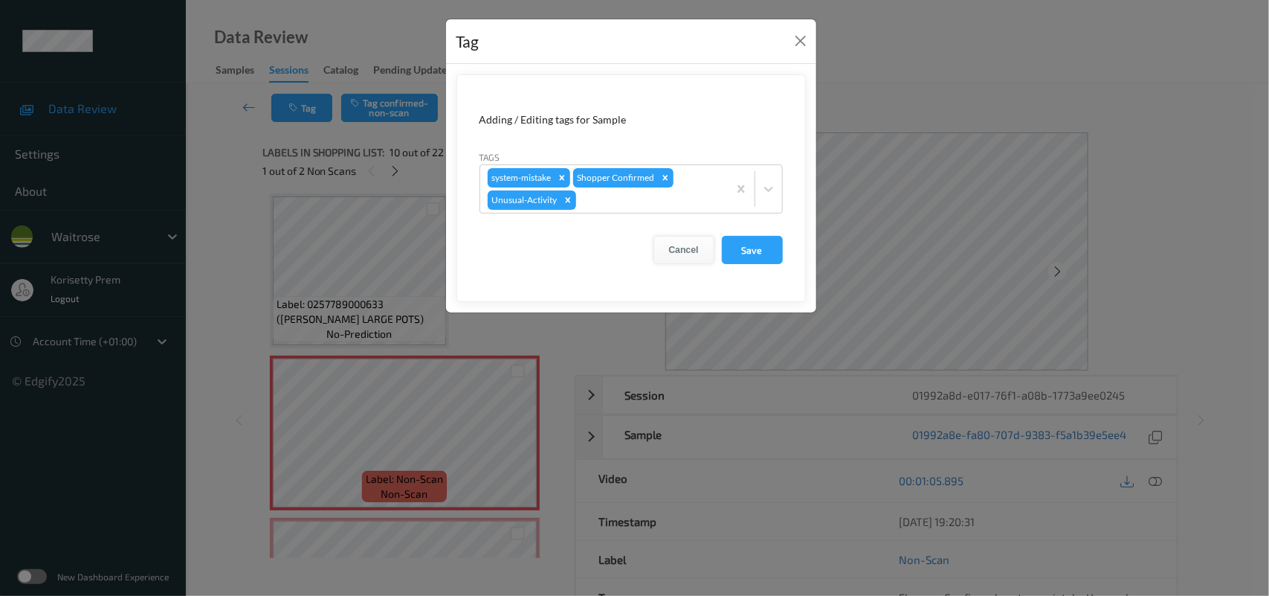
click at [690, 247] on button "Cancel" at bounding box center [684, 250] width 61 height 28
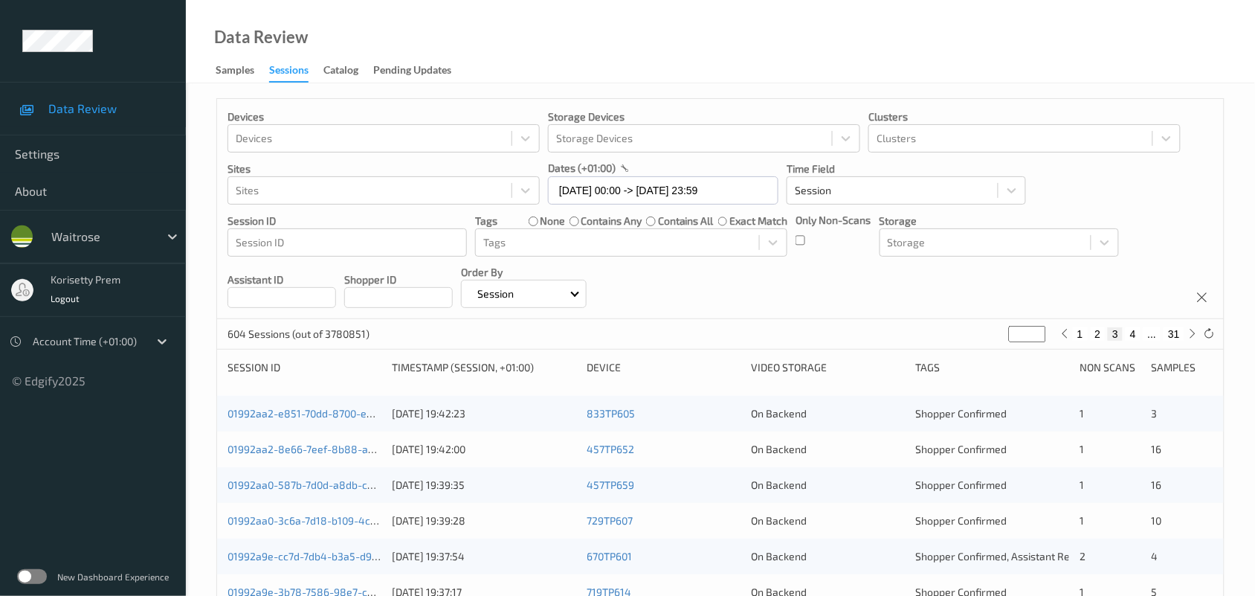
click at [1141, 332] on div "1 2 3 4 ... 31" at bounding box center [1129, 333] width 112 height 13
click at [1138, 336] on button "4" at bounding box center [1133, 333] width 15 height 13
type input "*"
click at [1134, 337] on button "5" at bounding box center [1139, 333] width 15 height 13
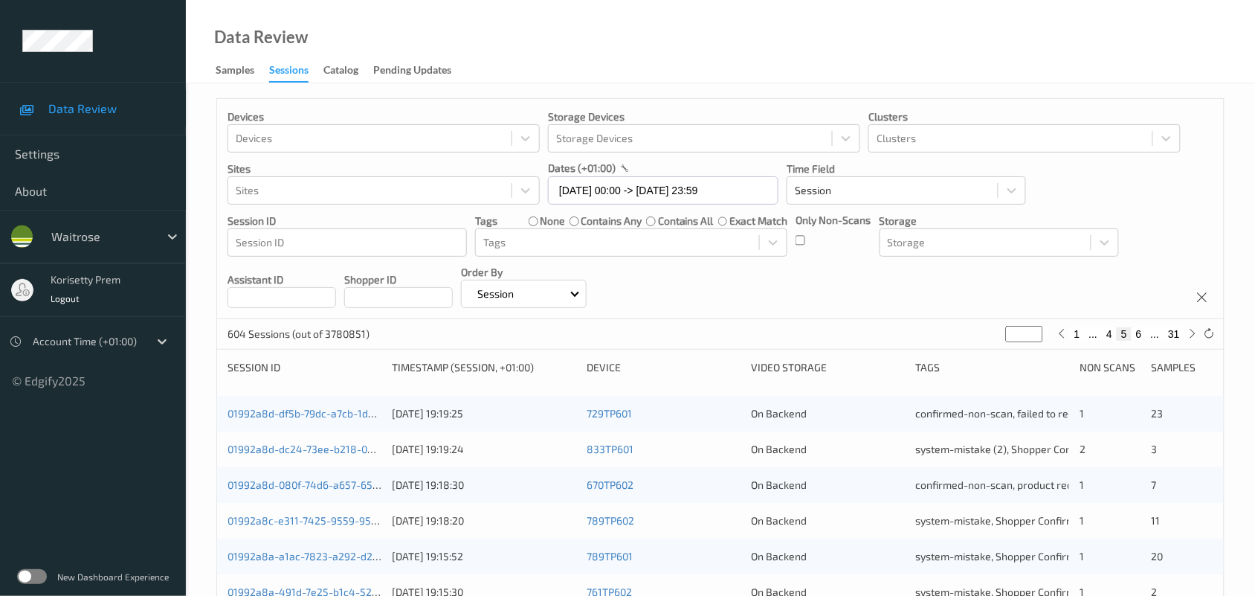
type input "*"
click at [1135, 337] on button "6" at bounding box center [1139, 333] width 15 height 13
type input "*"
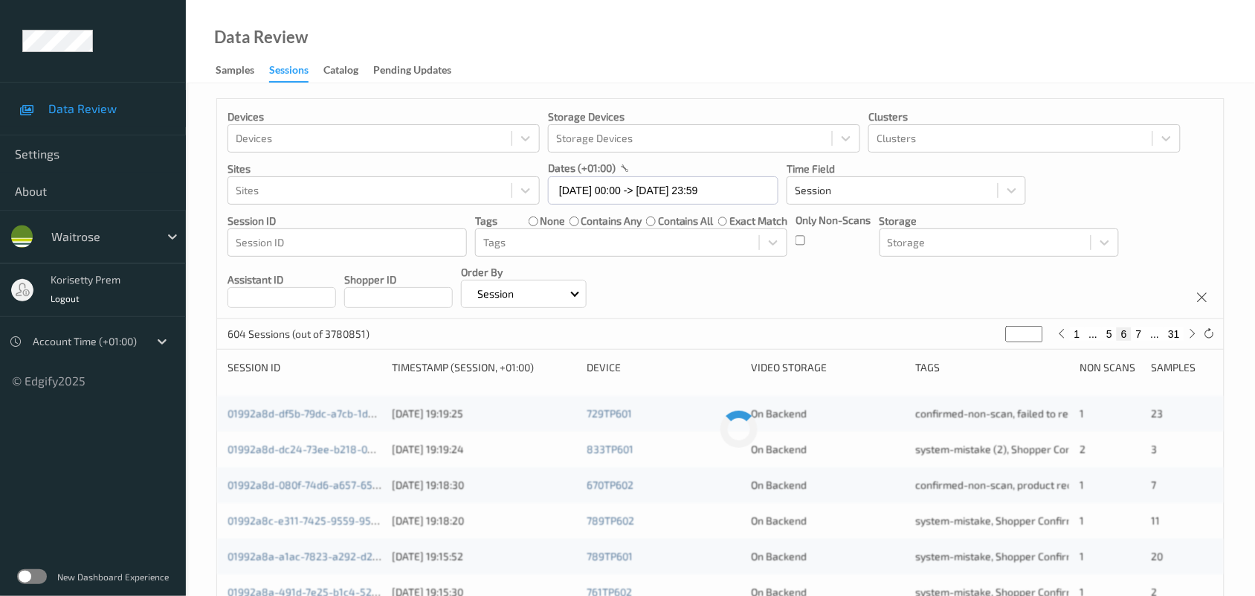
click at [1138, 337] on button "7" at bounding box center [1139, 333] width 15 height 13
type input "*"
click at [1138, 337] on button "8" at bounding box center [1139, 333] width 15 height 13
type input "*"
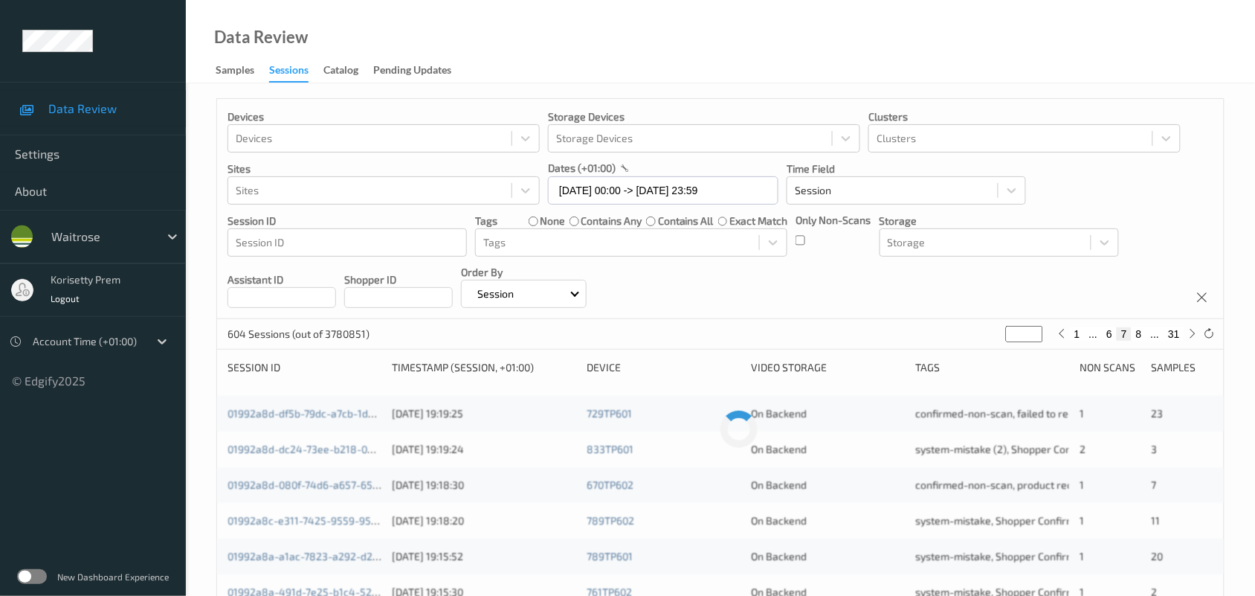
type input "*"
click at [1138, 337] on button "9" at bounding box center [1139, 333] width 15 height 13
type input "*"
click at [1138, 337] on button "10" at bounding box center [1136, 333] width 21 height 13
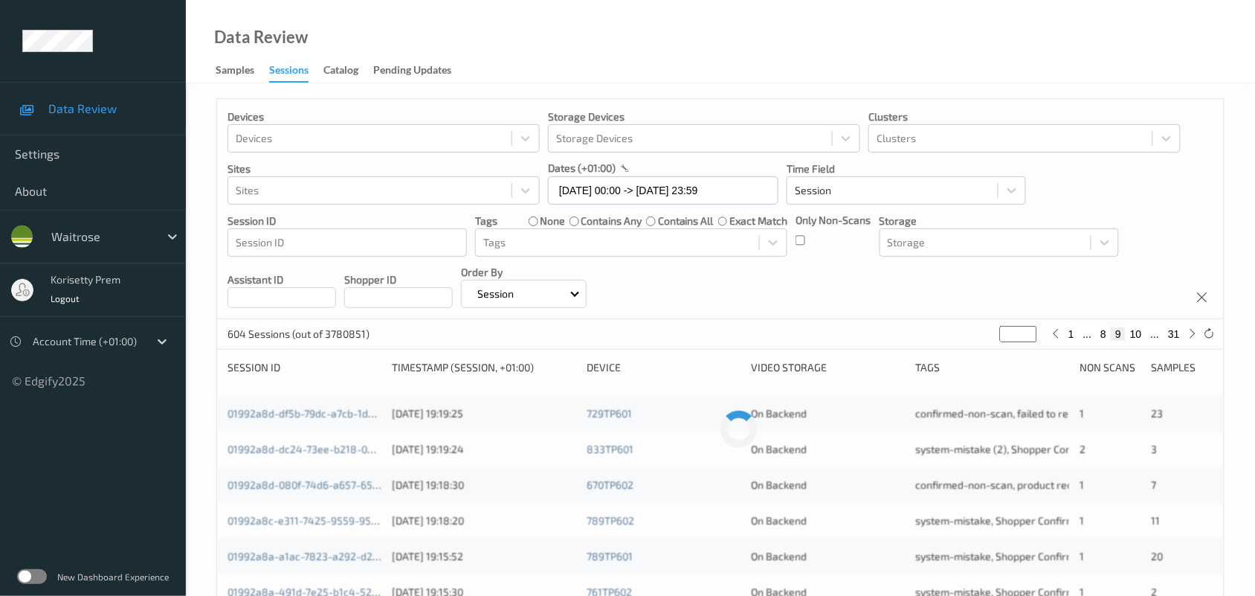
type input "**"
click at [1138, 337] on button "11" at bounding box center [1136, 333] width 21 height 13
type input "**"
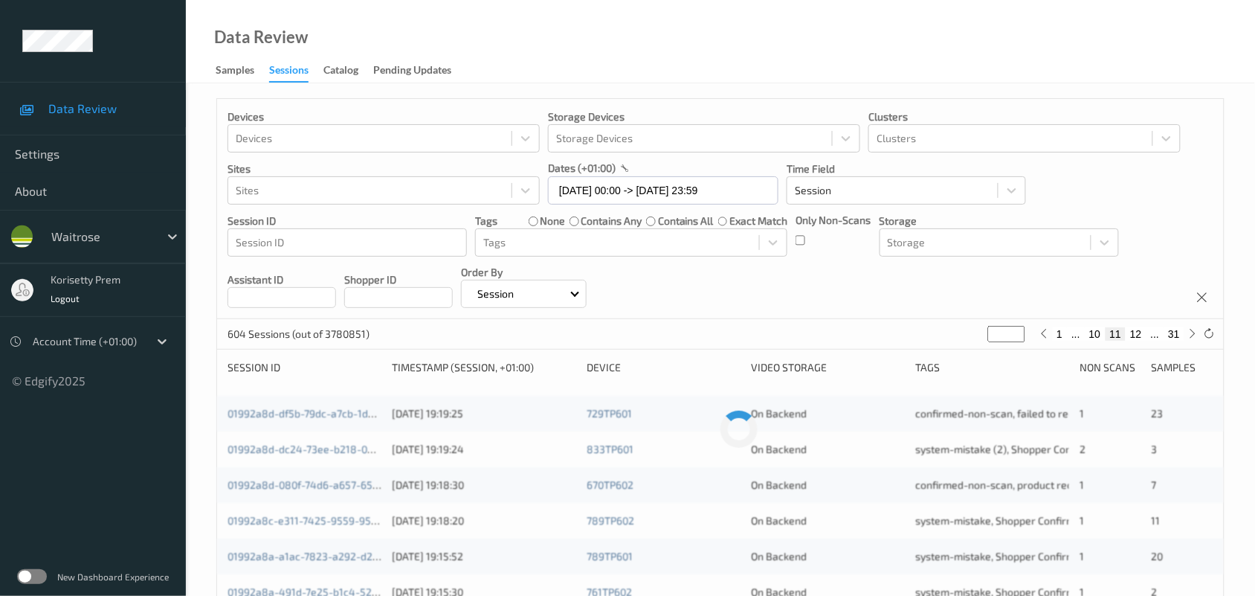
click at [1138, 337] on button "12" at bounding box center [1136, 333] width 21 height 13
type input "**"
click at [1138, 337] on button "13" at bounding box center [1136, 333] width 21 height 13
type input "**"
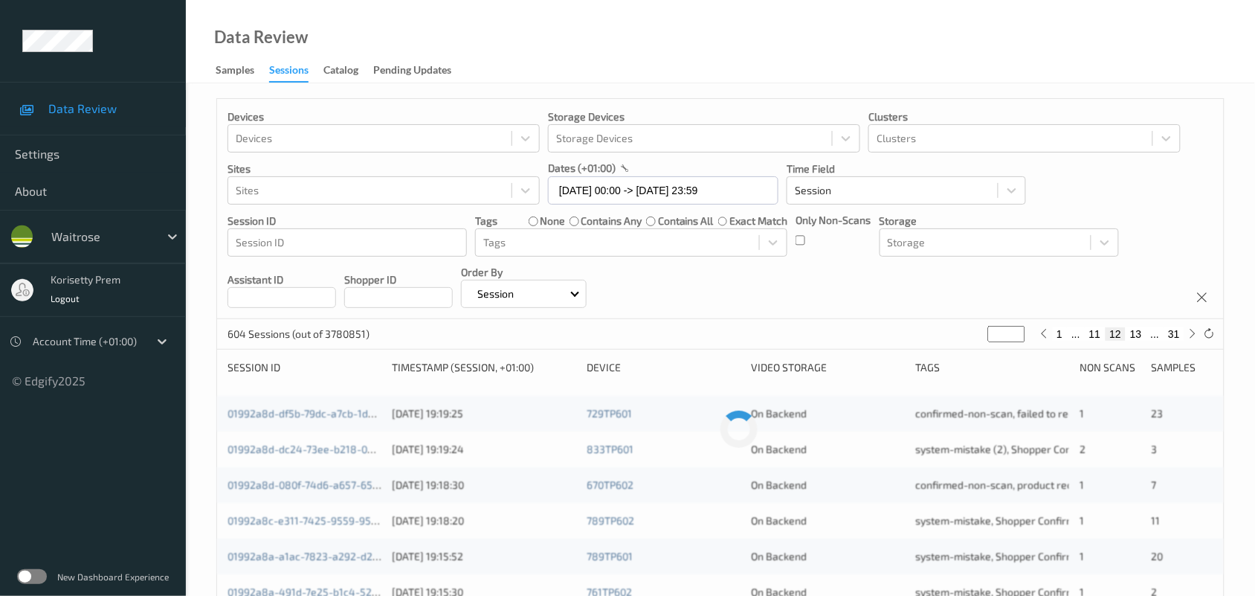
type input "**"
click at [1057, 288] on div "Devices Devices Storage Devices Storage Devices Clusters Clusters Sites Sites d…" at bounding box center [720, 209] width 1007 height 220
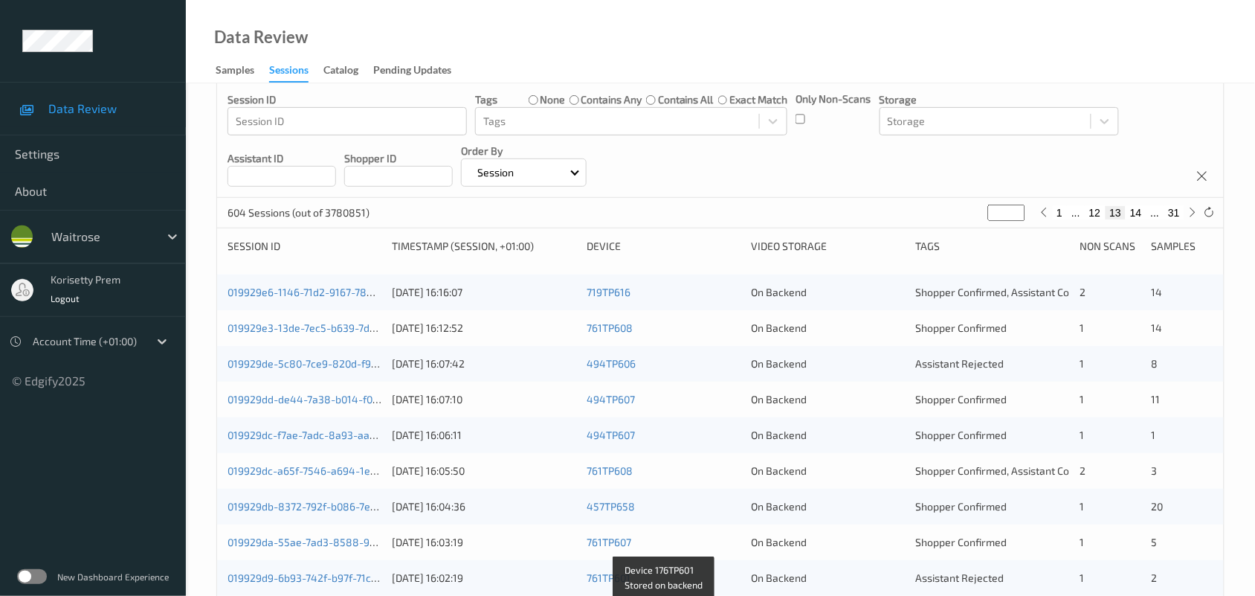
scroll to position [110, 0]
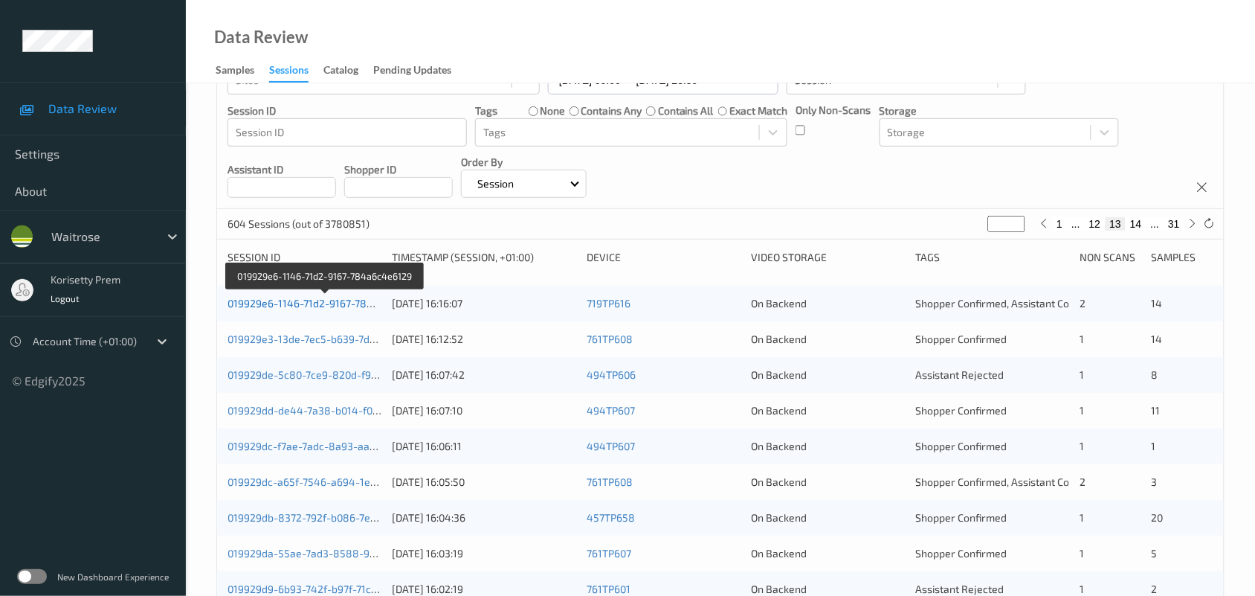
click at [320, 302] on link "019929e6-1146-71d2-9167-784a6c4e6129" at bounding box center [327, 303] width 198 height 13
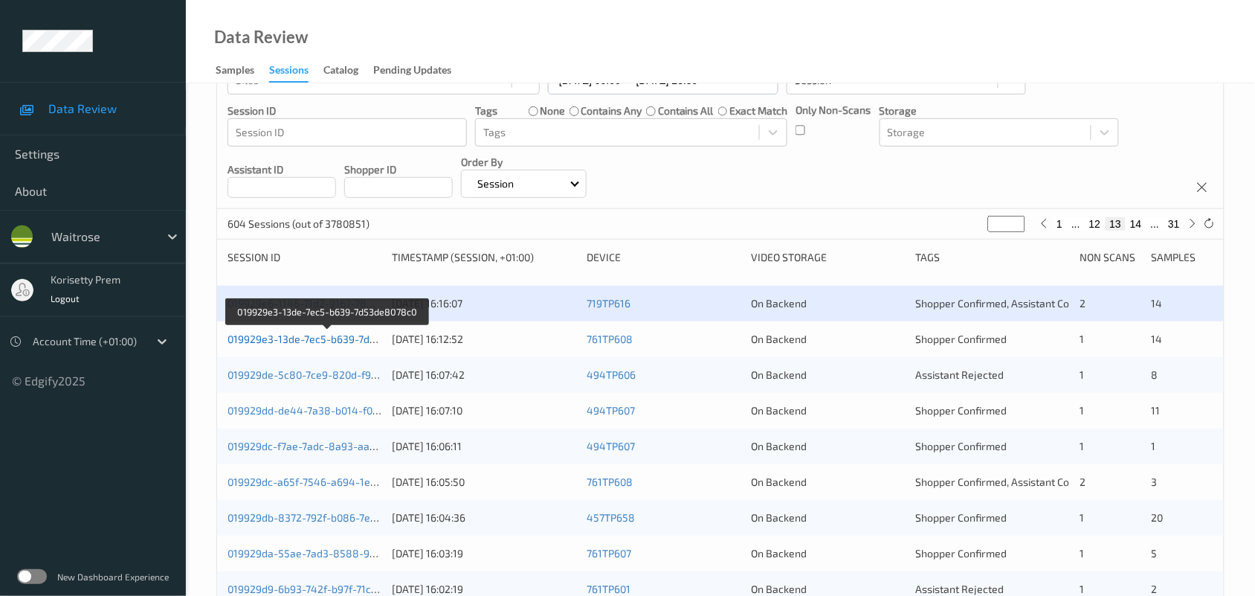
click at [341, 339] on link "019929e3-13de-7ec5-b639-7d53de8078c0" at bounding box center [328, 338] width 201 height 13
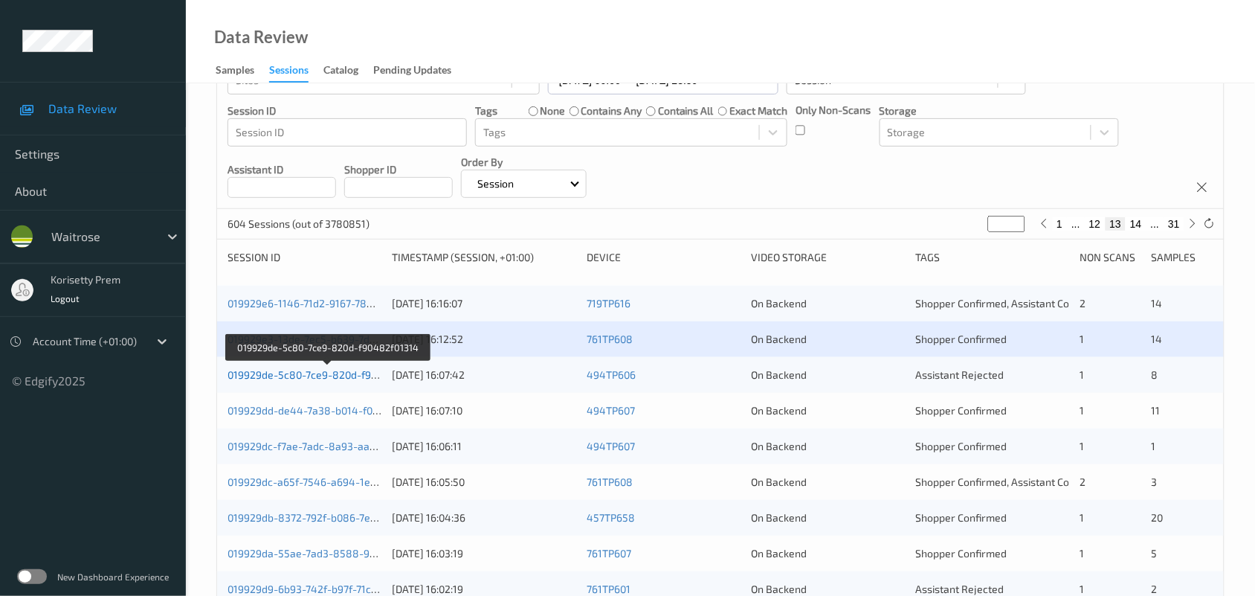
click at [344, 372] on link "019929de-5c80-7ce9-820d-f90482f01314" at bounding box center [328, 374] width 200 height 13
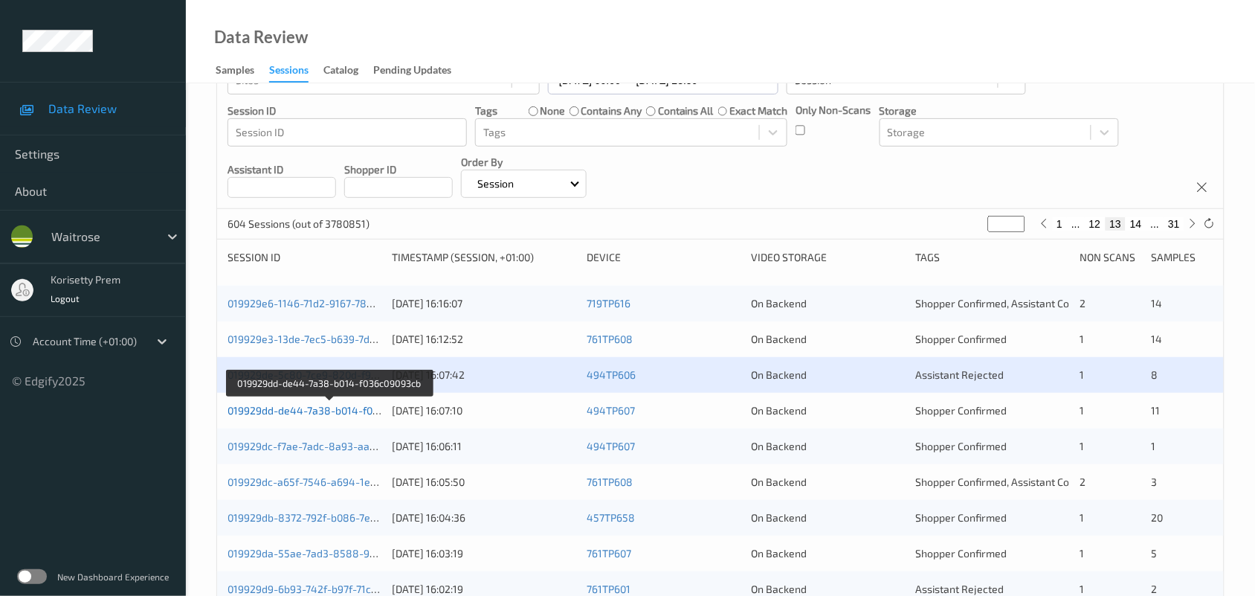
click at [353, 407] on link "019929dd-de44-7a38-b014-f036c09093cb" at bounding box center [329, 410] width 203 height 13
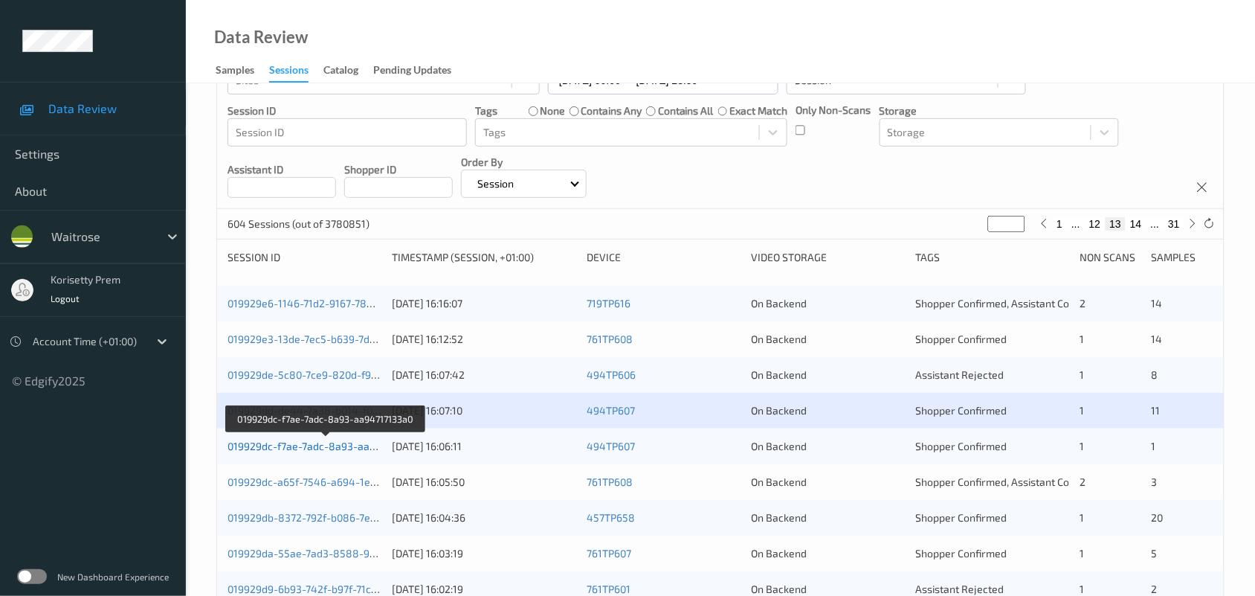
click at [357, 446] on link "019929dc-f7ae-7adc-8a93-aa94717133a0" at bounding box center [327, 445] width 198 height 13
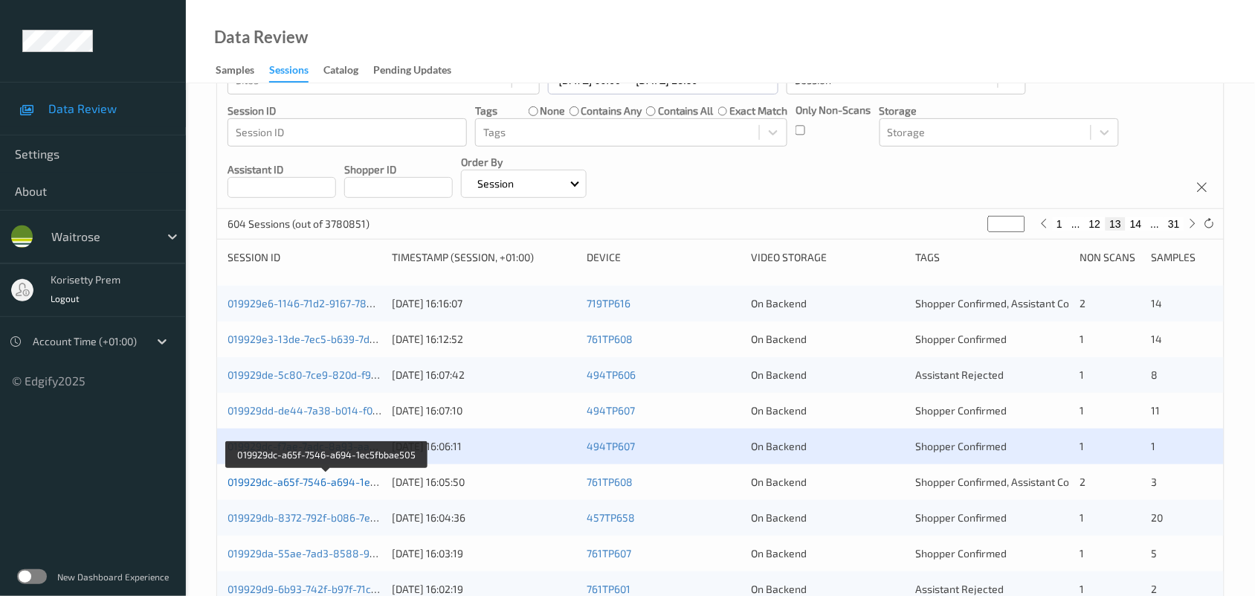
click at [358, 480] on link "019929dc-a65f-7546-a694-1ec5fbbae505" at bounding box center [327, 481] width 199 height 13
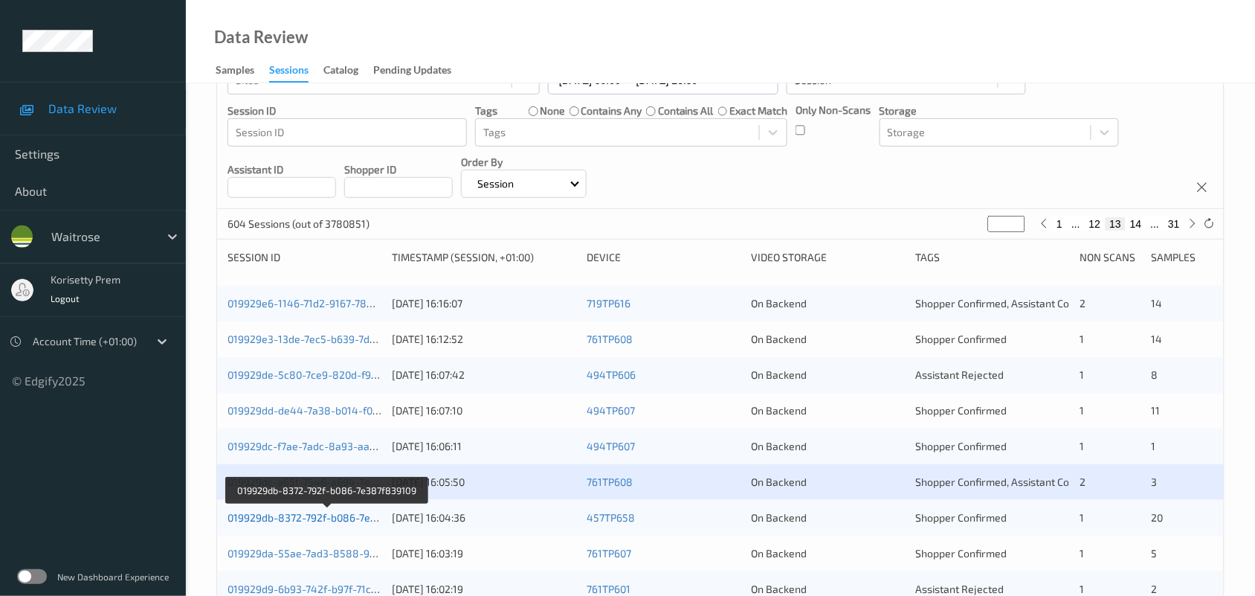
click at [363, 518] on link "019929db-8372-792f-b086-7e387f839109" at bounding box center [327, 517] width 199 height 13
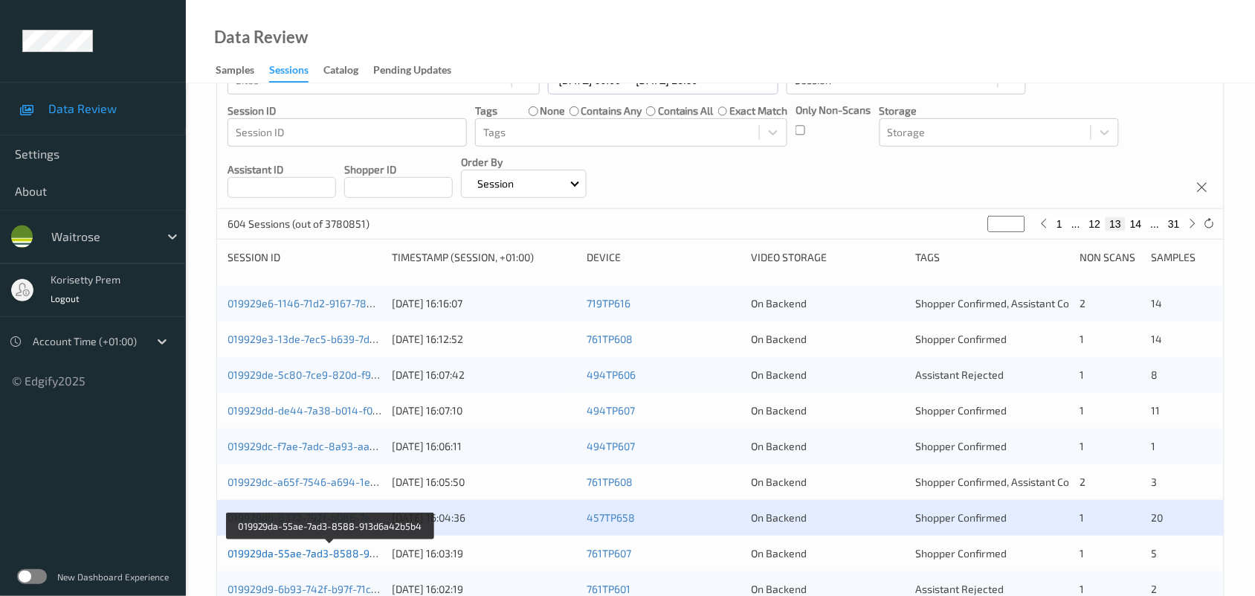
click at [363, 552] on link "019929da-55ae-7ad3-8588-913d6a42b5b4" at bounding box center [331, 552] width 207 height 13
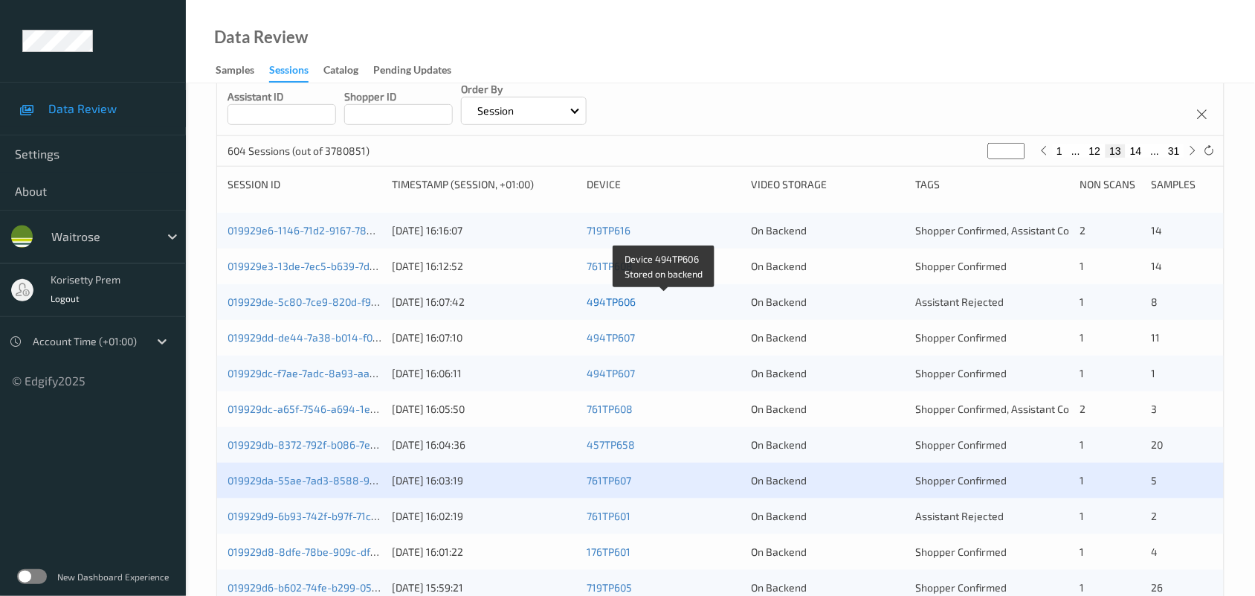
scroll to position [296, 0]
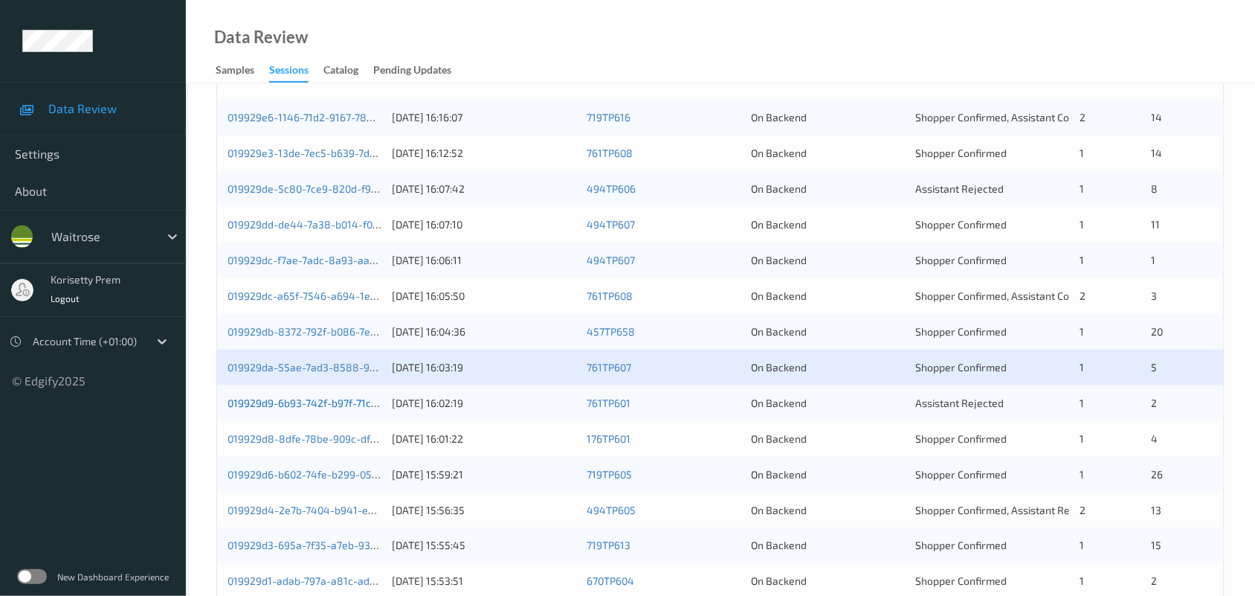
click at [342, 406] on link "019929d9-6b93-742f-b97f-71cbd4320362" at bounding box center [327, 402] width 198 height 13
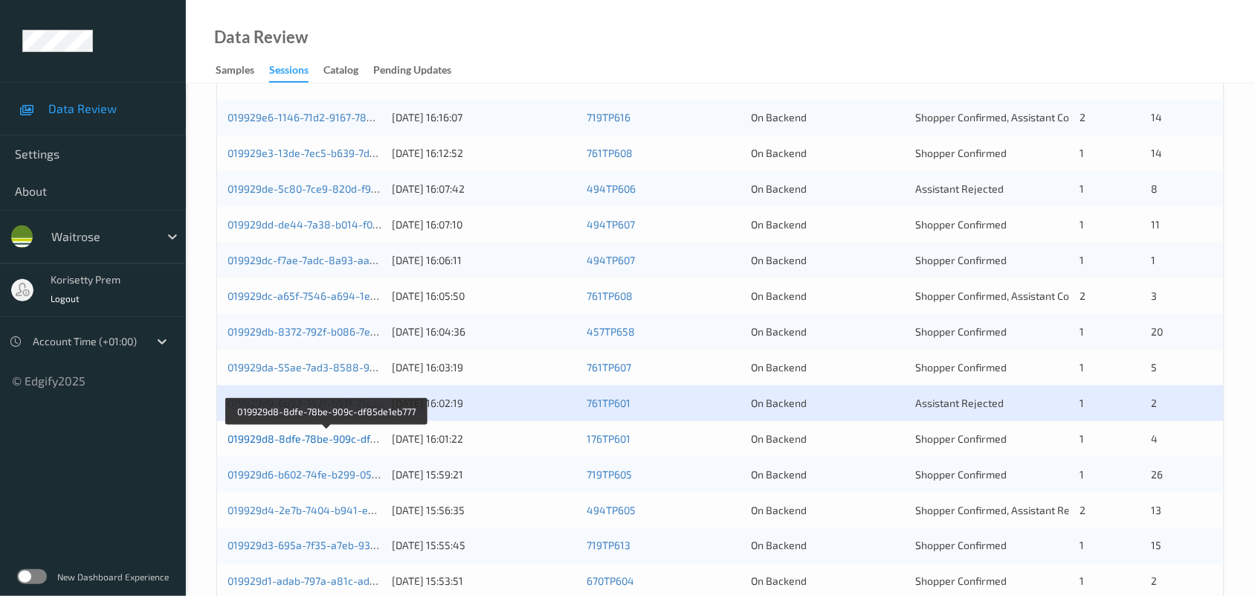
click at [355, 433] on link "019929d8-8dfe-78be-909c-df85de1eb777" at bounding box center [327, 438] width 199 height 13
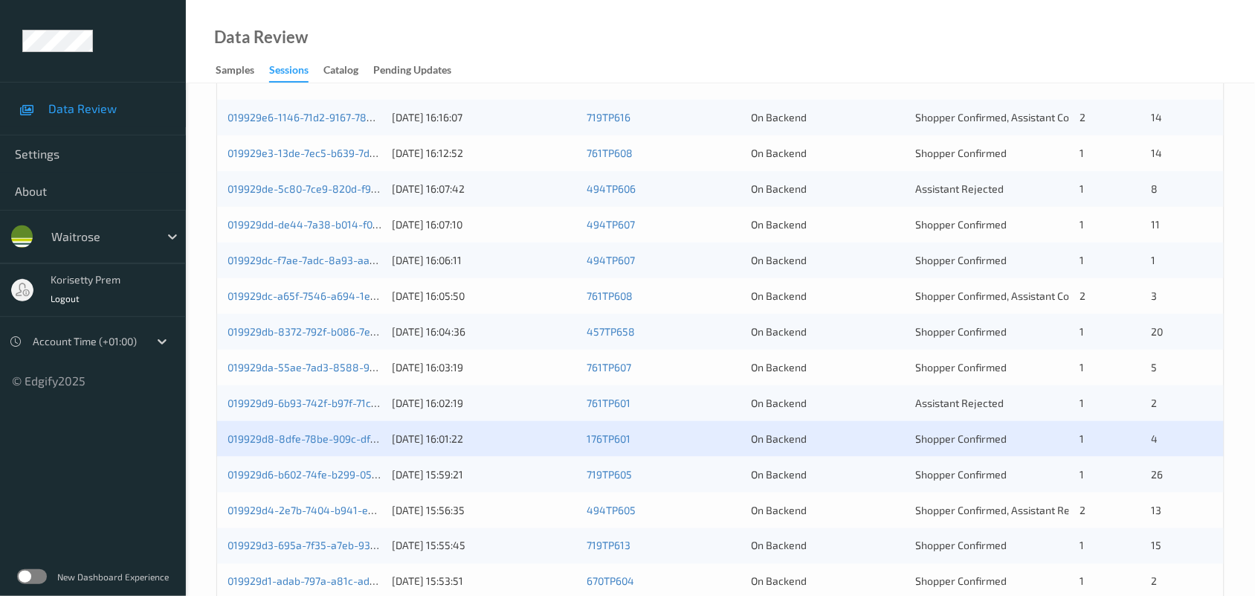
click at [564, 467] on div "[DATE] 15:59:21" at bounding box center [484, 474] width 184 height 15
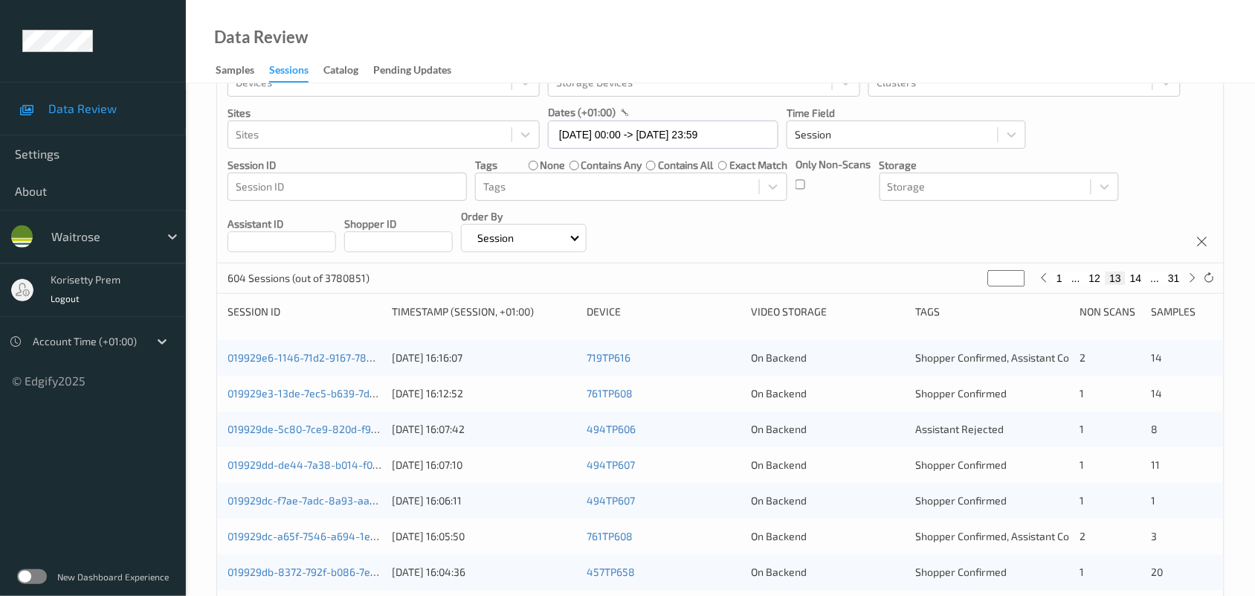
scroll to position [0, 0]
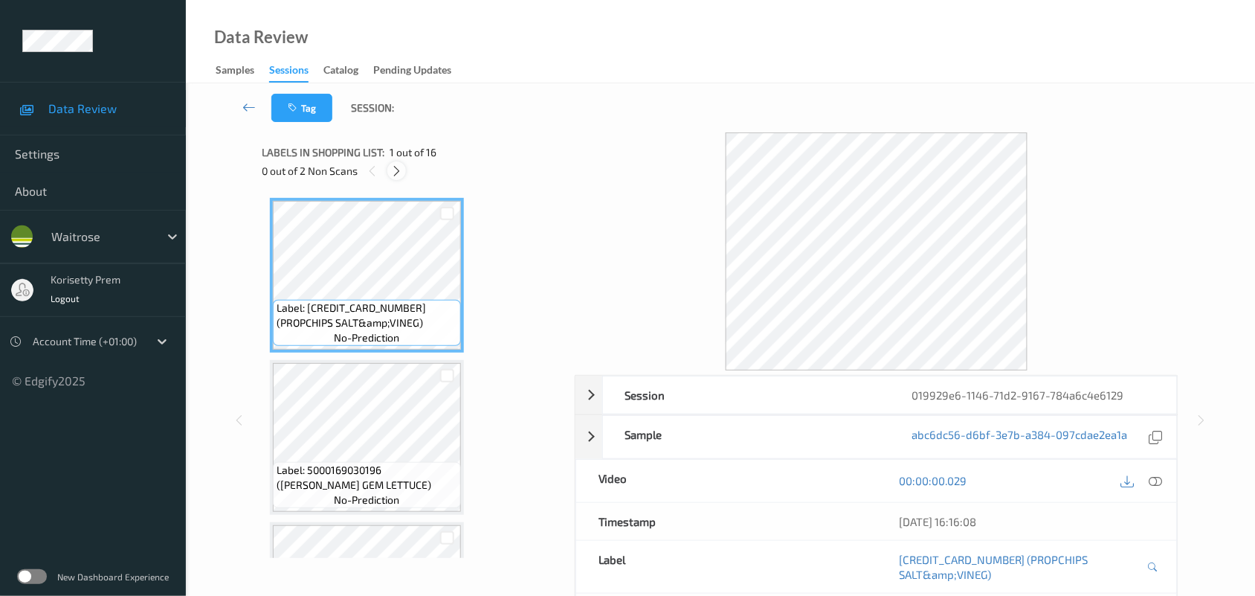
click at [396, 169] on icon at bounding box center [396, 170] width 13 height 13
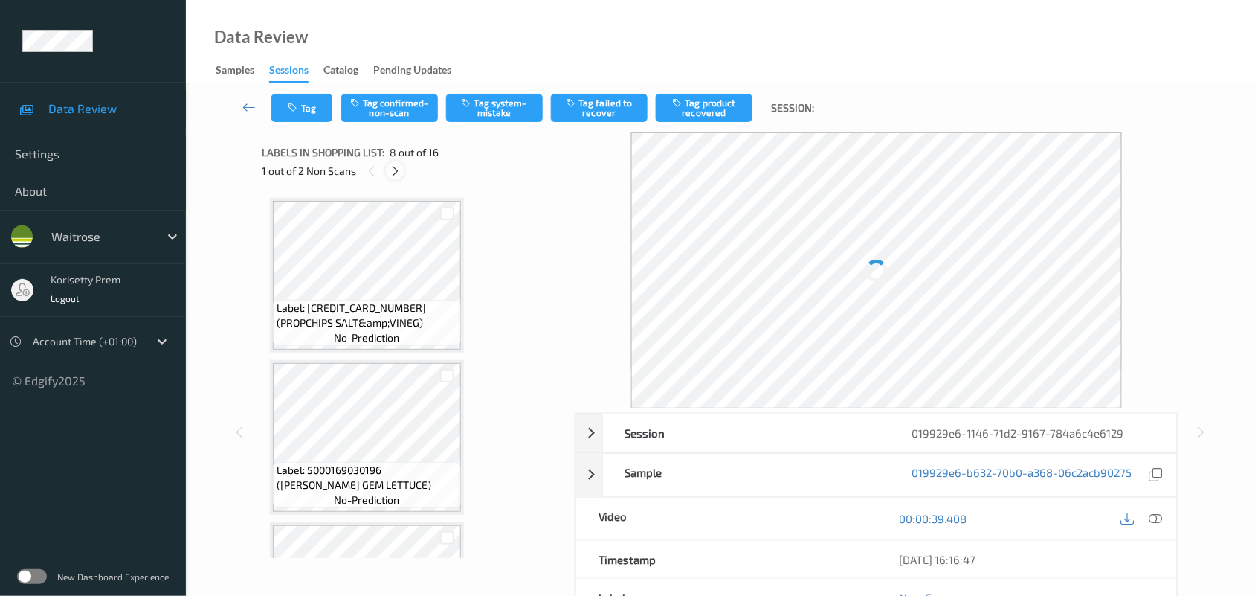
scroll to position [978, 0]
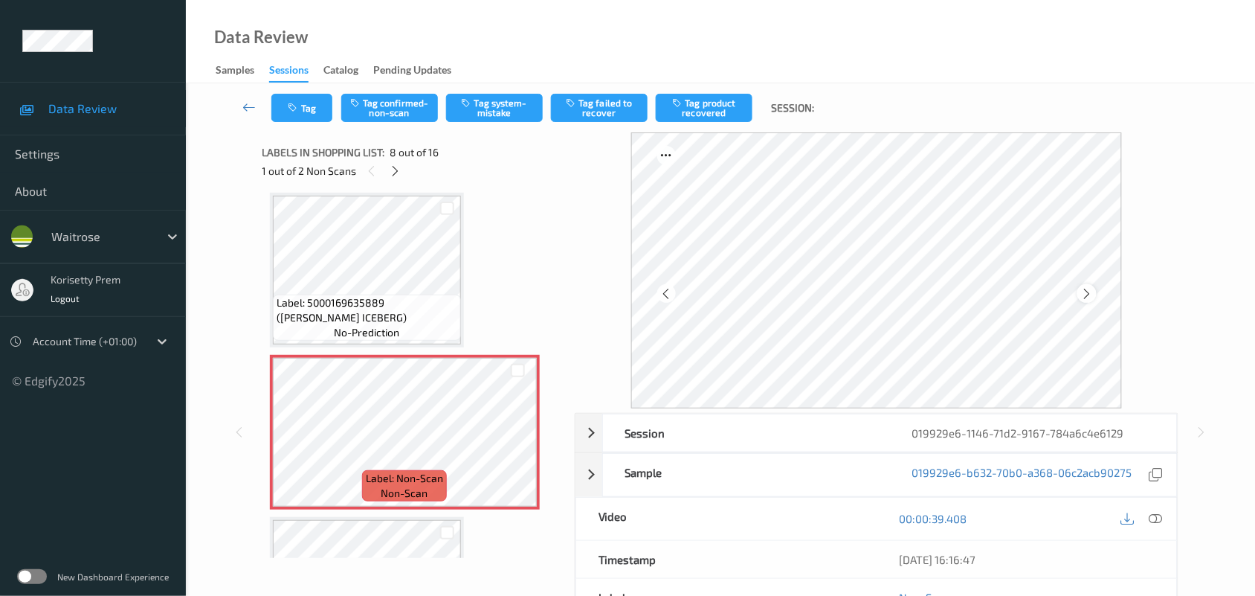
click at [1084, 295] on icon at bounding box center [1086, 293] width 13 height 13
click at [514, 443] on icon at bounding box center [518, 444] width 13 height 13
click at [515, 443] on icon at bounding box center [518, 444] width 13 height 13
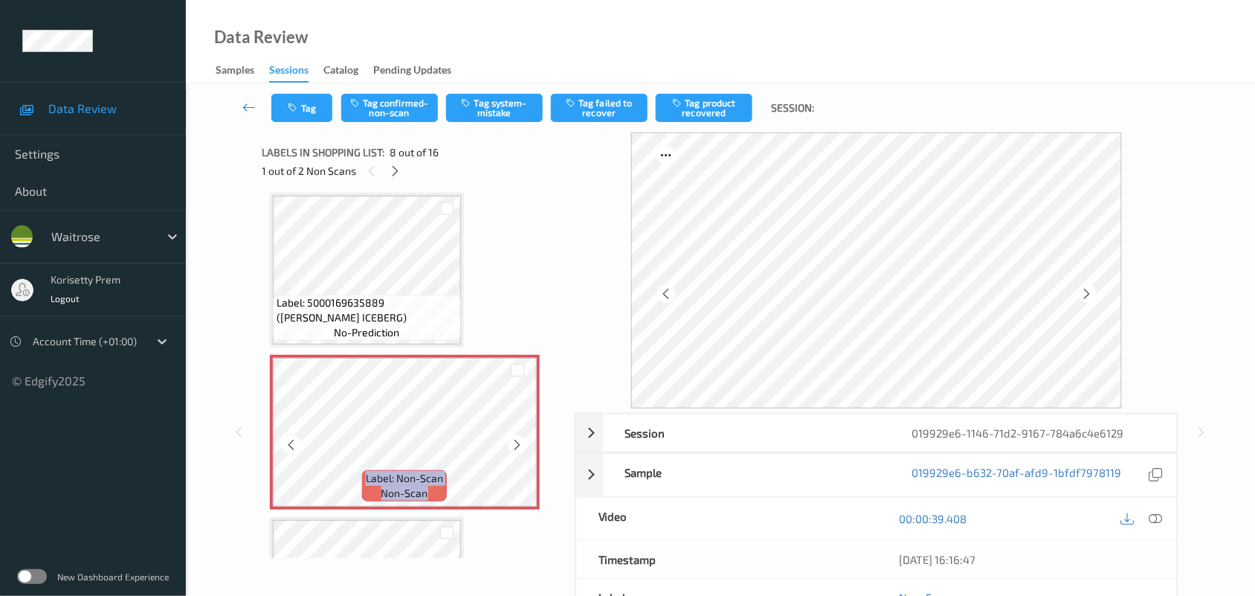
click at [515, 443] on icon at bounding box center [518, 444] width 13 height 13
click at [1151, 518] on icon at bounding box center [1155, 518] width 13 height 13
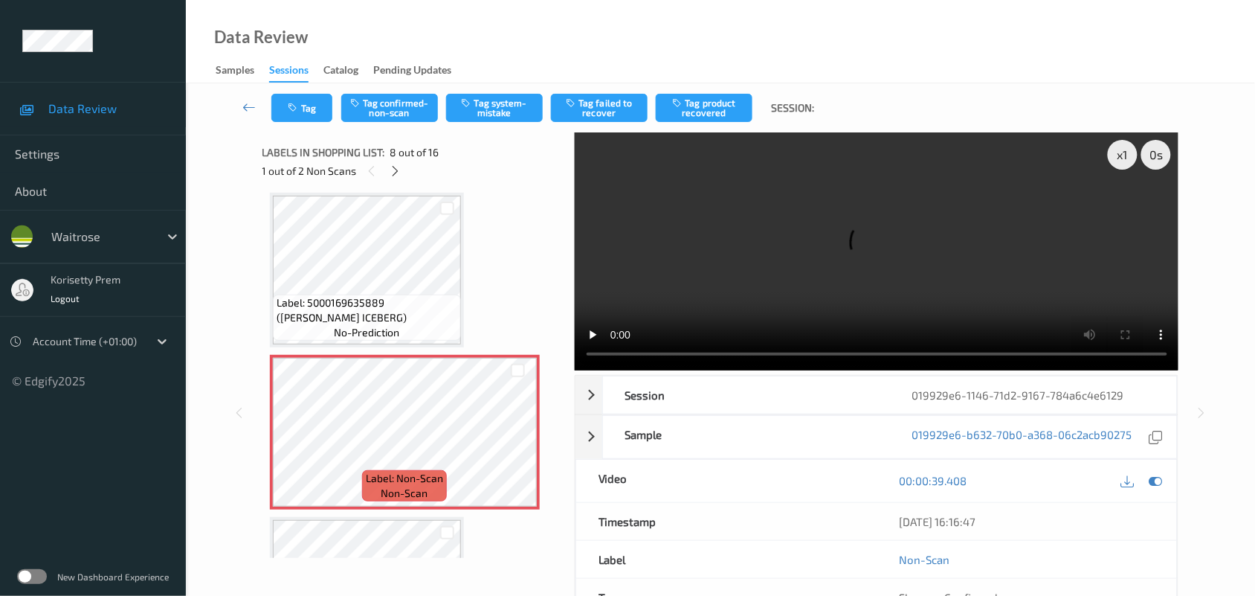
click at [968, 266] on video at bounding box center [877, 251] width 604 height 238
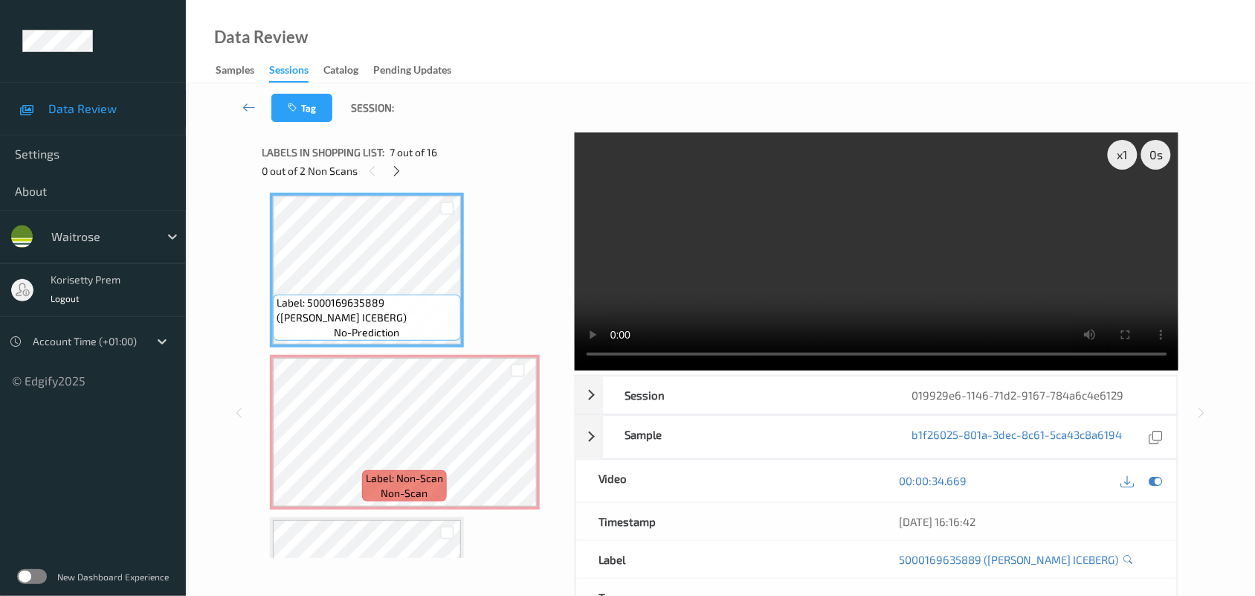
click at [790, 280] on video at bounding box center [877, 251] width 604 height 238
click at [781, 269] on video at bounding box center [877, 251] width 604 height 238
click at [520, 445] on icon at bounding box center [518, 444] width 13 height 13
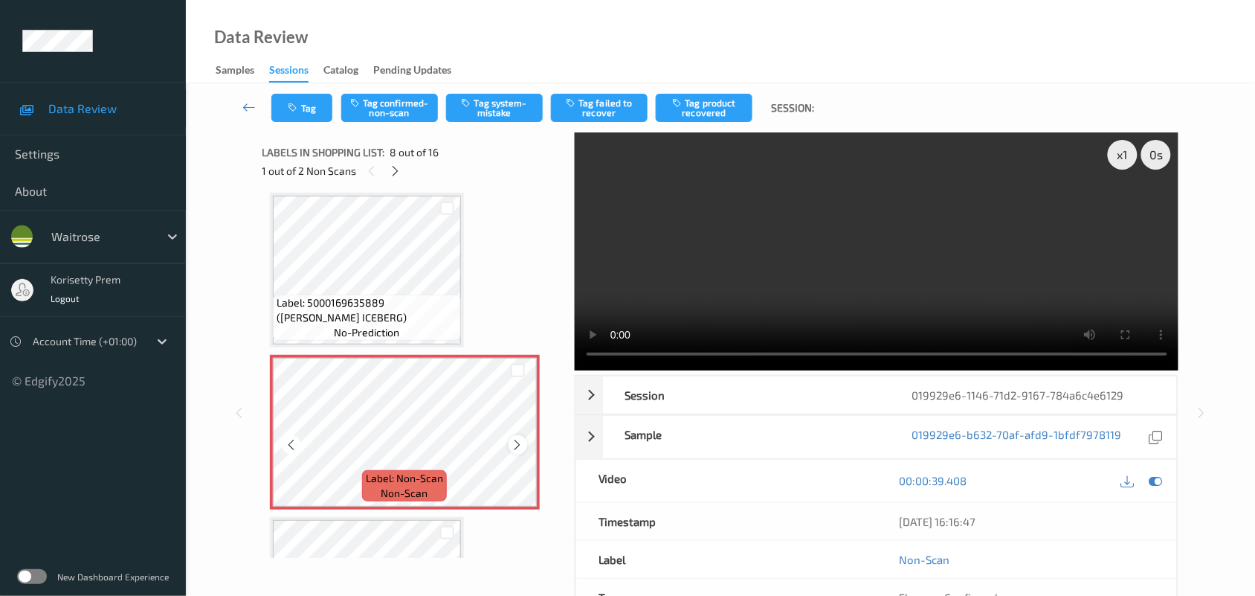
click at [517, 444] on icon at bounding box center [518, 444] width 13 height 13
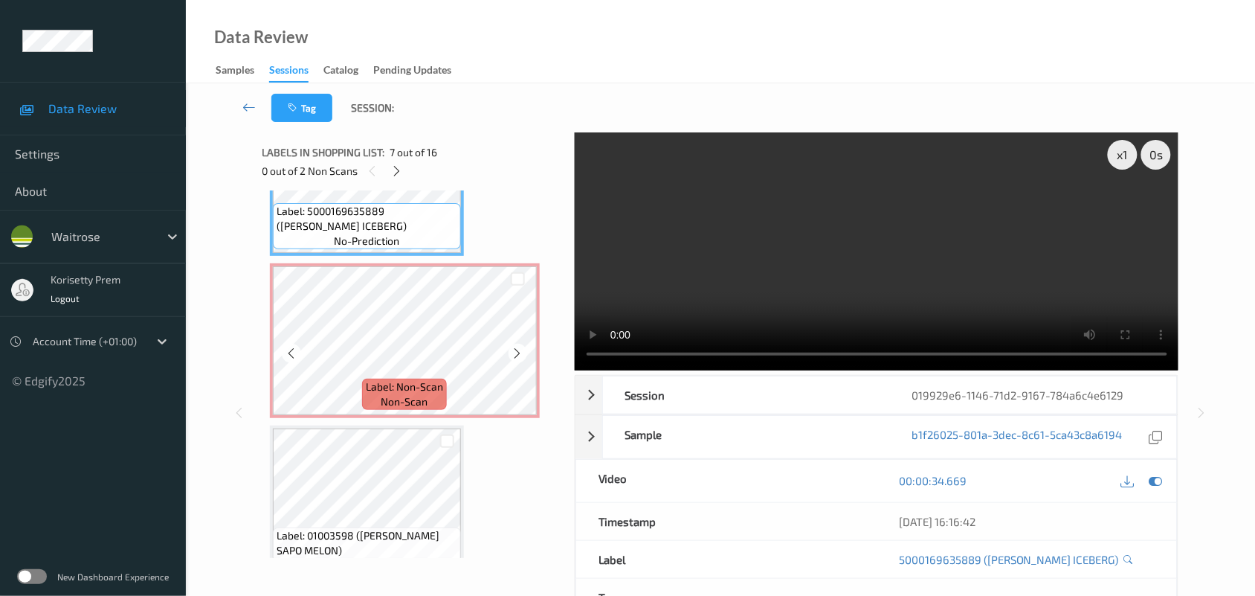
scroll to position [1071, 0]
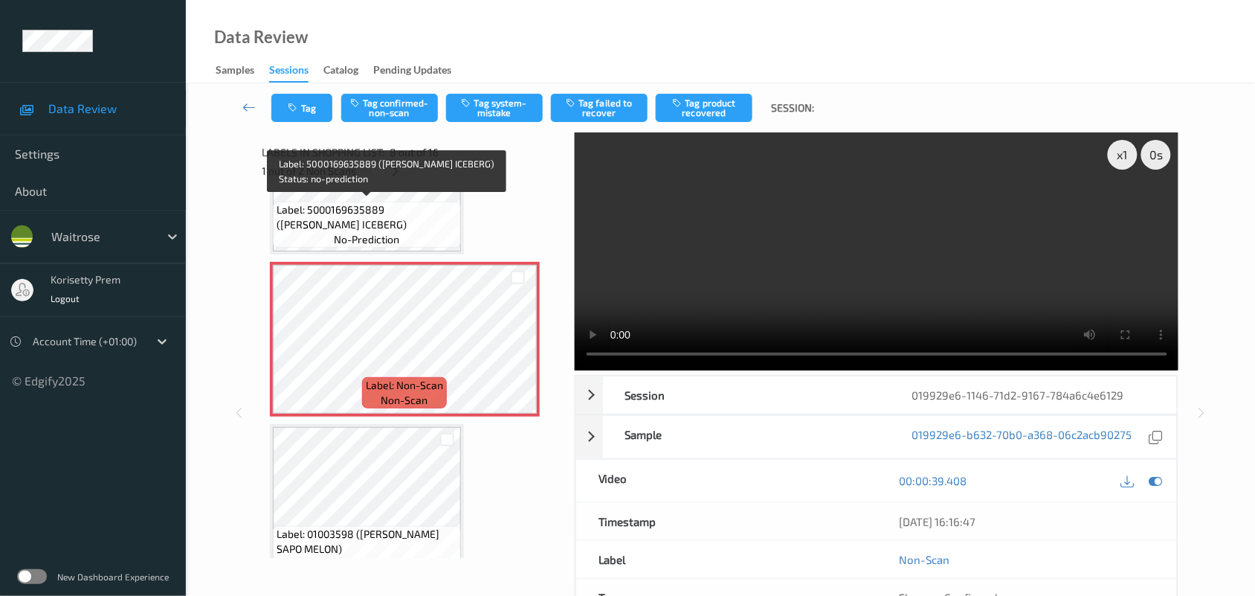
click at [365, 210] on span "Label: 5000169635889 ([PERSON_NAME] ICEBERG)" at bounding box center [367, 217] width 181 height 30
click at [398, 218] on span "Label: 5000169635889 ([PERSON_NAME] ICEBERG)" at bounding box center [367, 217] width 181 height 30
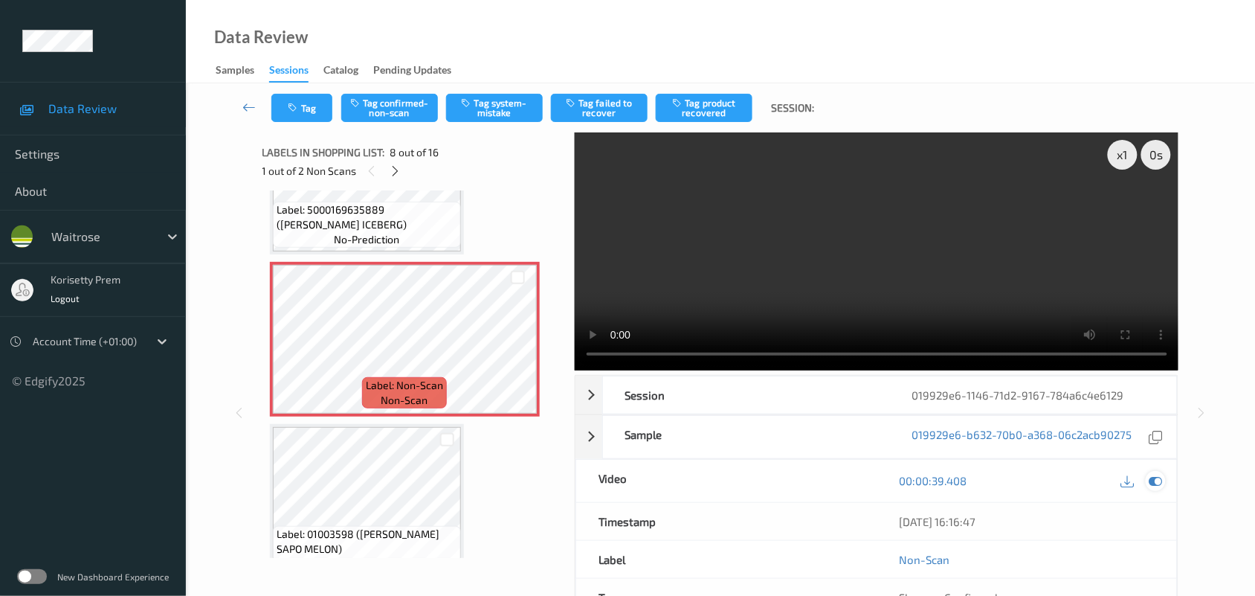
click at [1155, 484] on icon at bounding box center [1155, 480] width 13 height 13
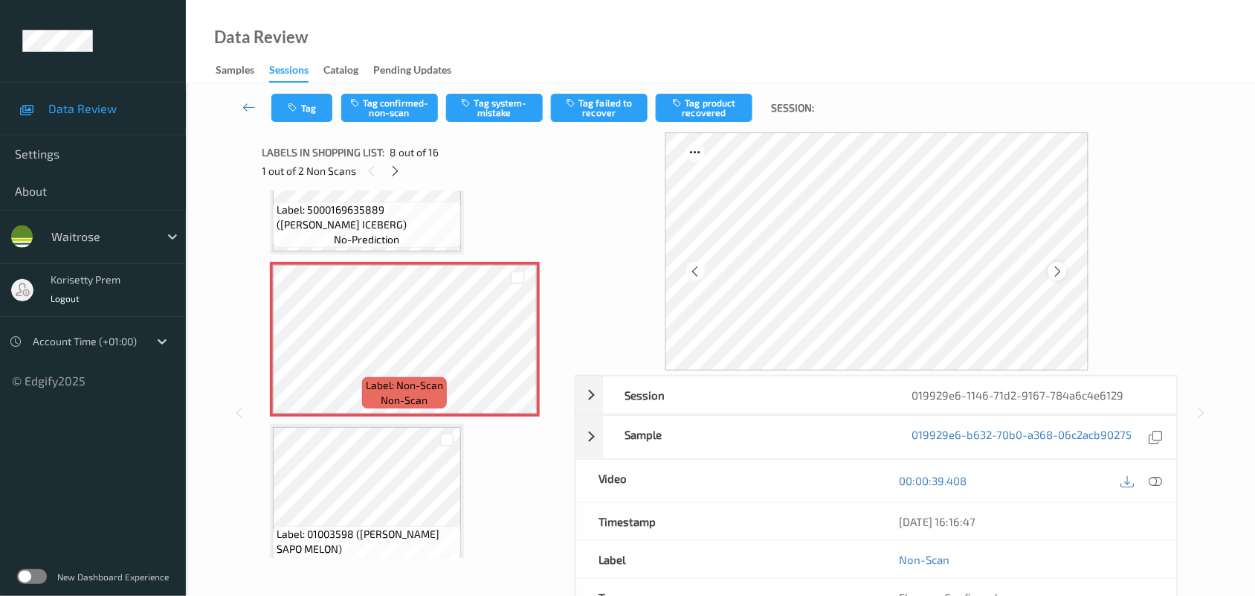
click at [1062, 272] on icon at bounding box center [1057, 271] width 13 height 13
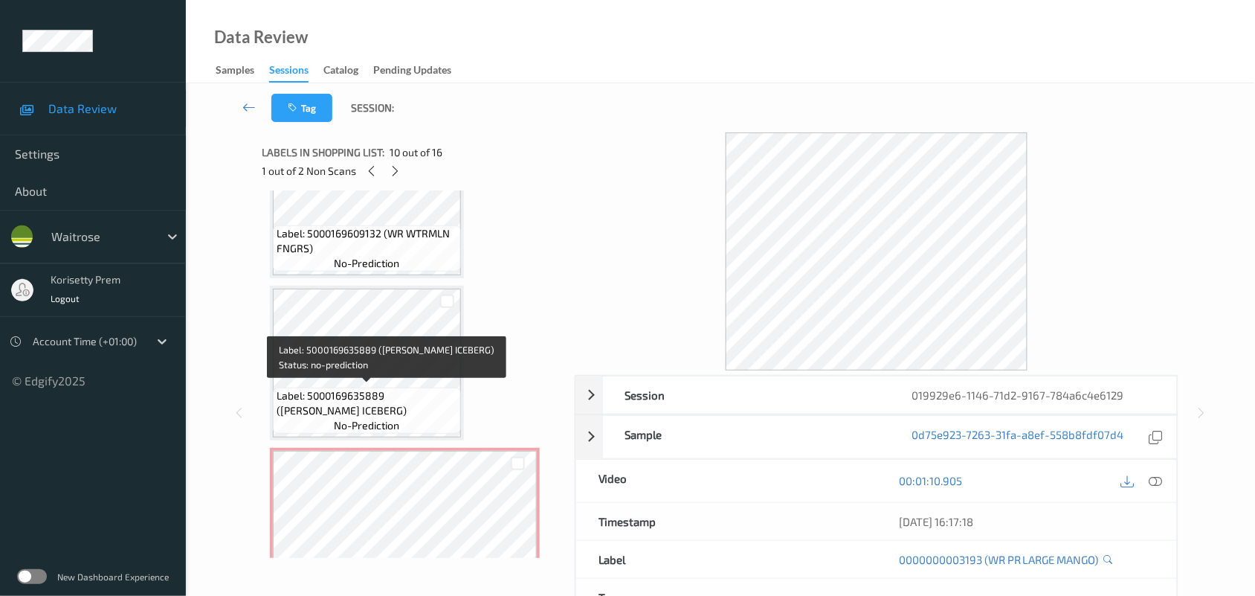
scroll to position [792, 0]
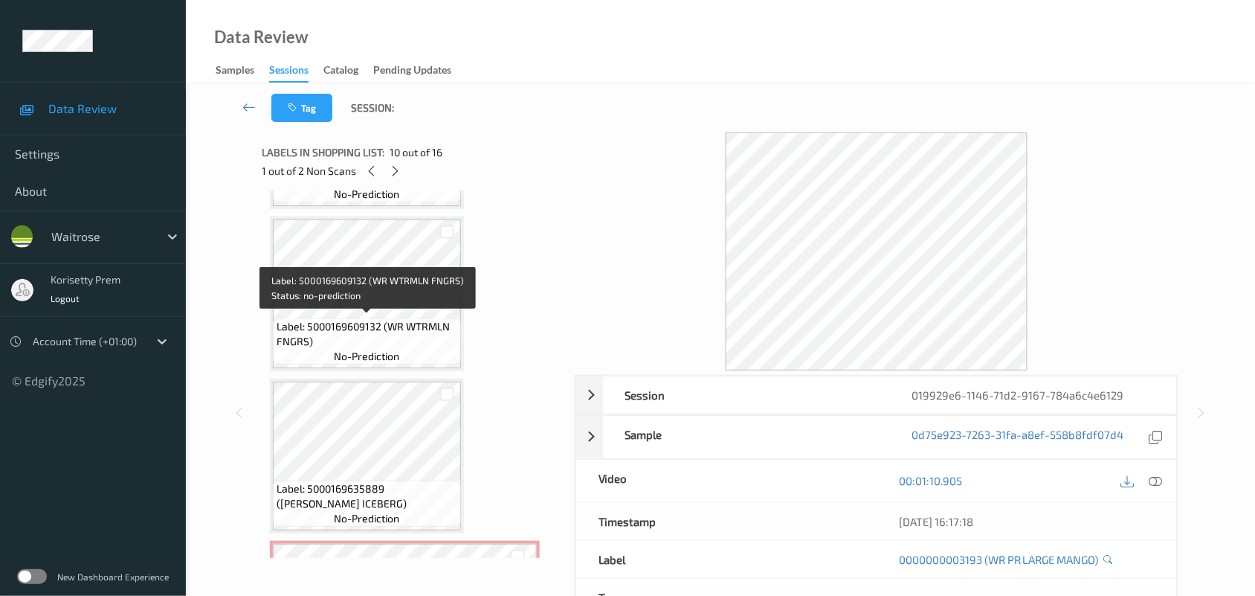
click at [392, 319] on span "Label: 5000169609132 (WR WTRMLN FNGRS)" at bounding box center [367, 334] width 181 height 30
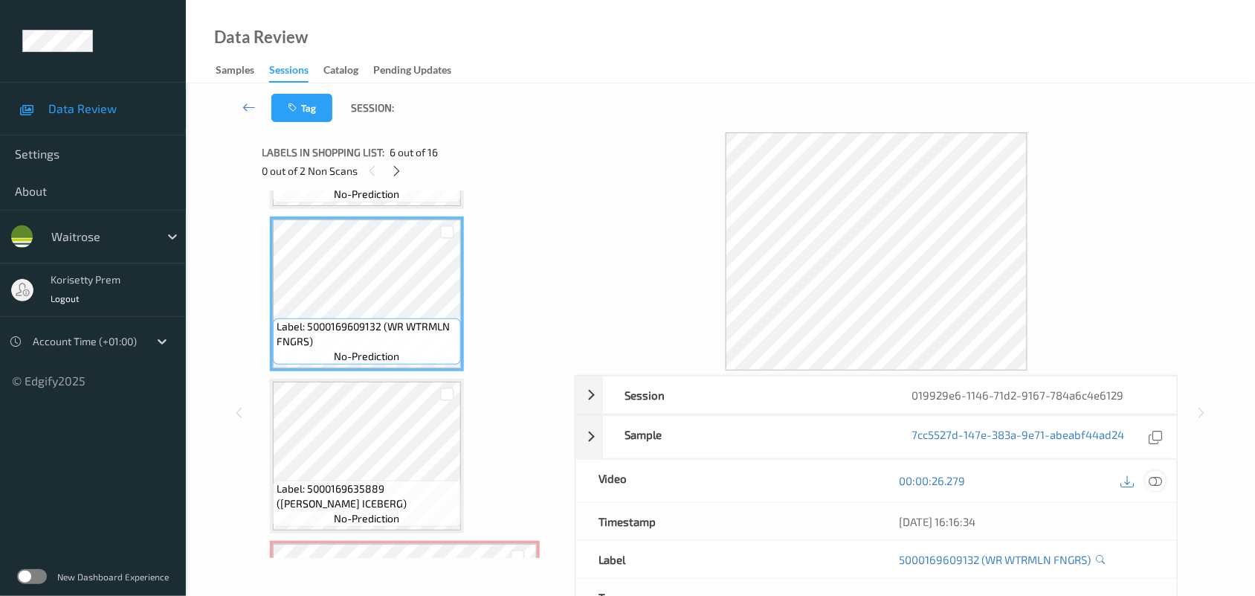
click at [1155, 478] on icon at bounding box center [1155, 480] width 13 height 13
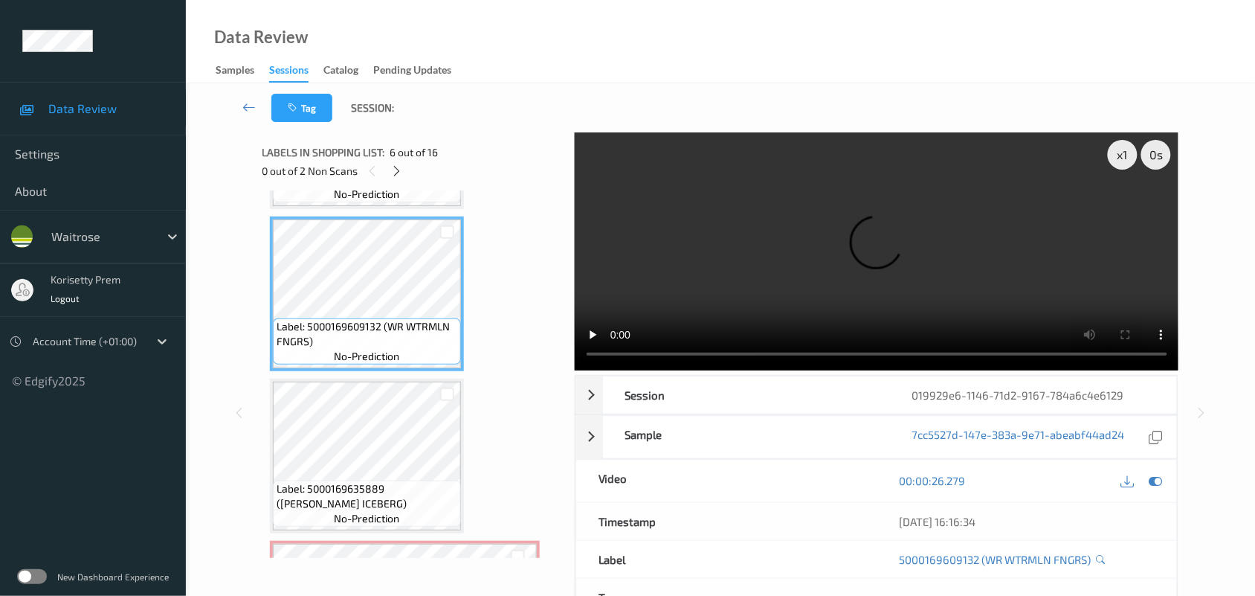
click at [887, 291] on video at bounding box center [877, 251] width 604 height 238
click at [790, 299] on video at bounding box center [877, 251] width 604 height 238
click at [789, 299] on video at bounding box center [877, 251] width 604 height 238
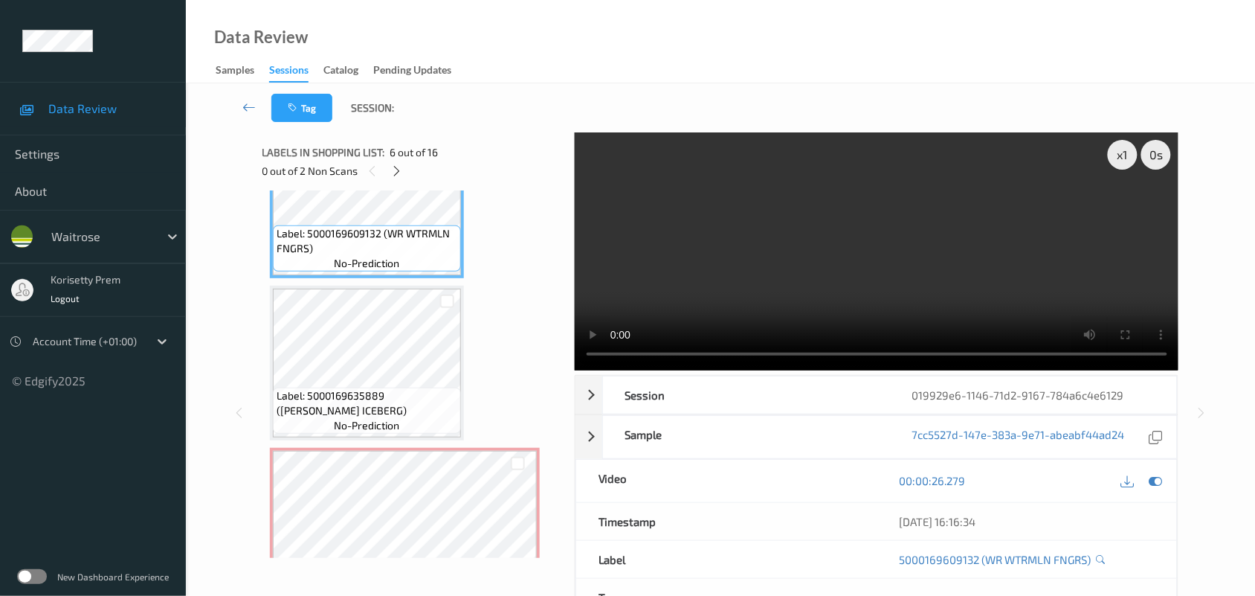
click at [848, 292] on video at bounding box center [877, 251] width 604 height 238
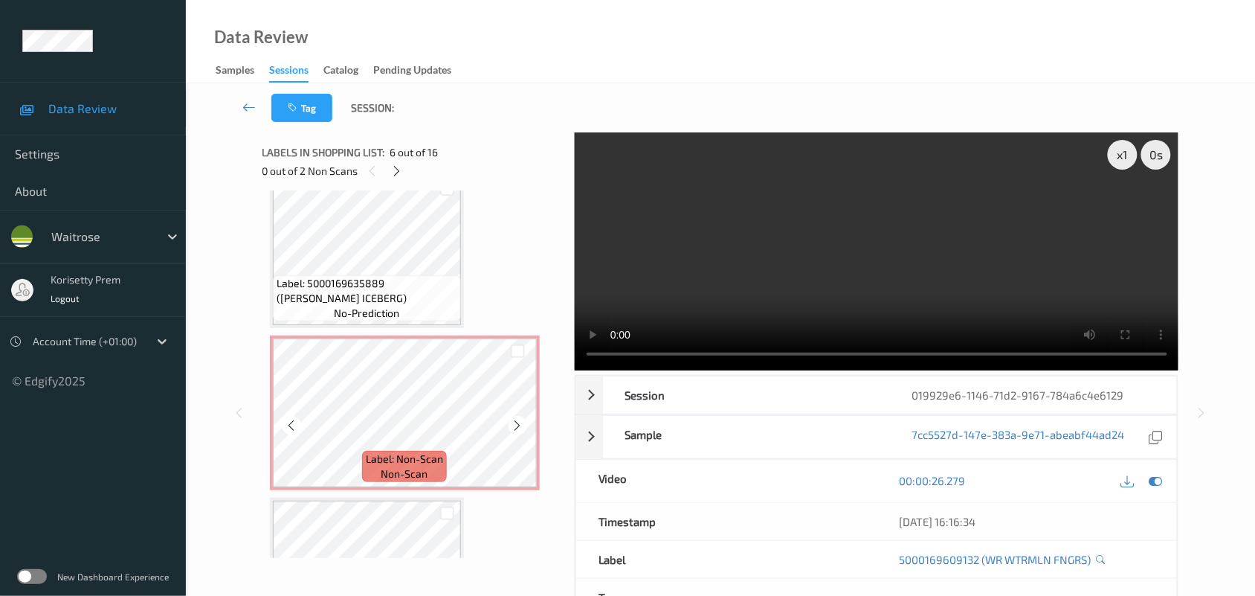
scroll to position [1071, 0]
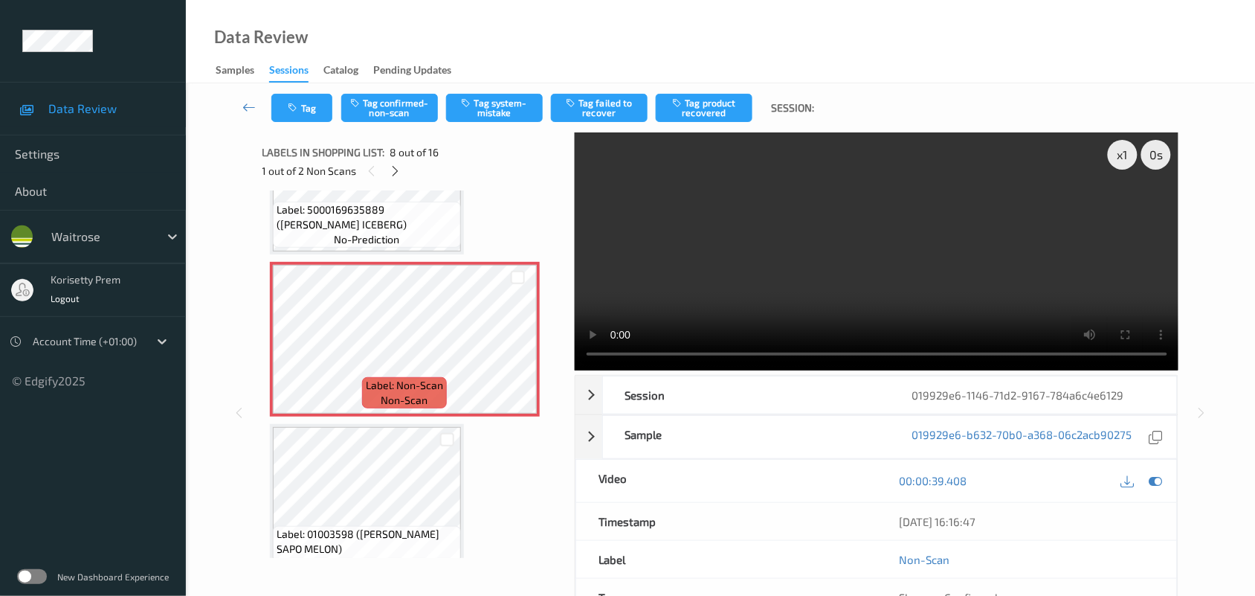
click at [784, 254] on video at bounding box center [877, 251] width 604 height 238
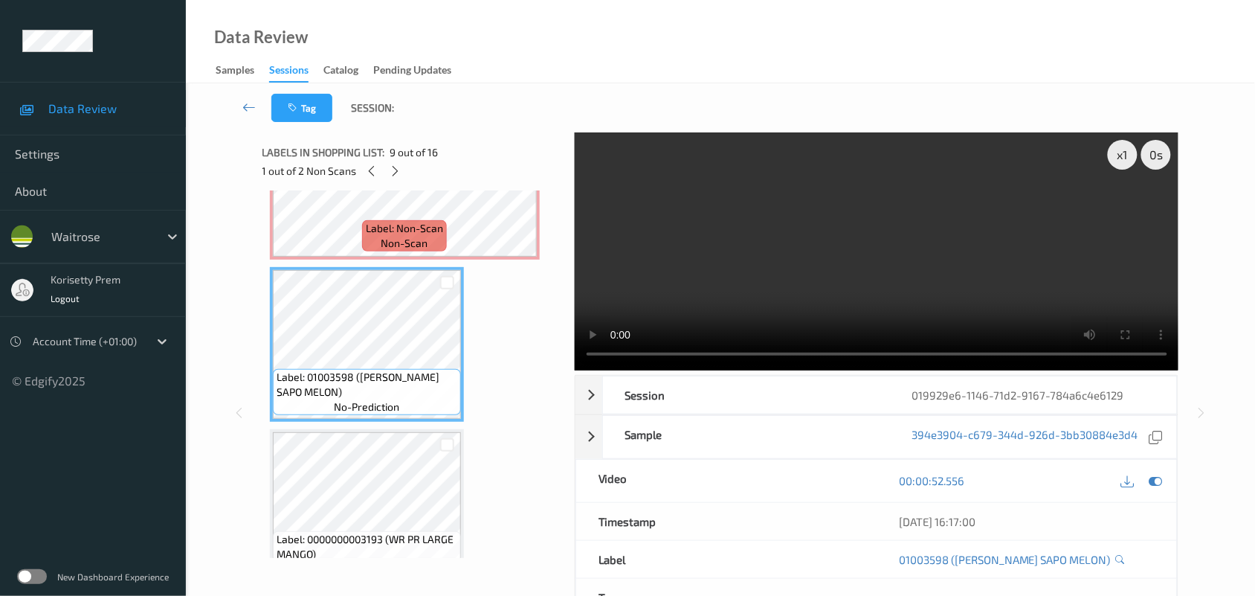
scroll to position [1257, 0]
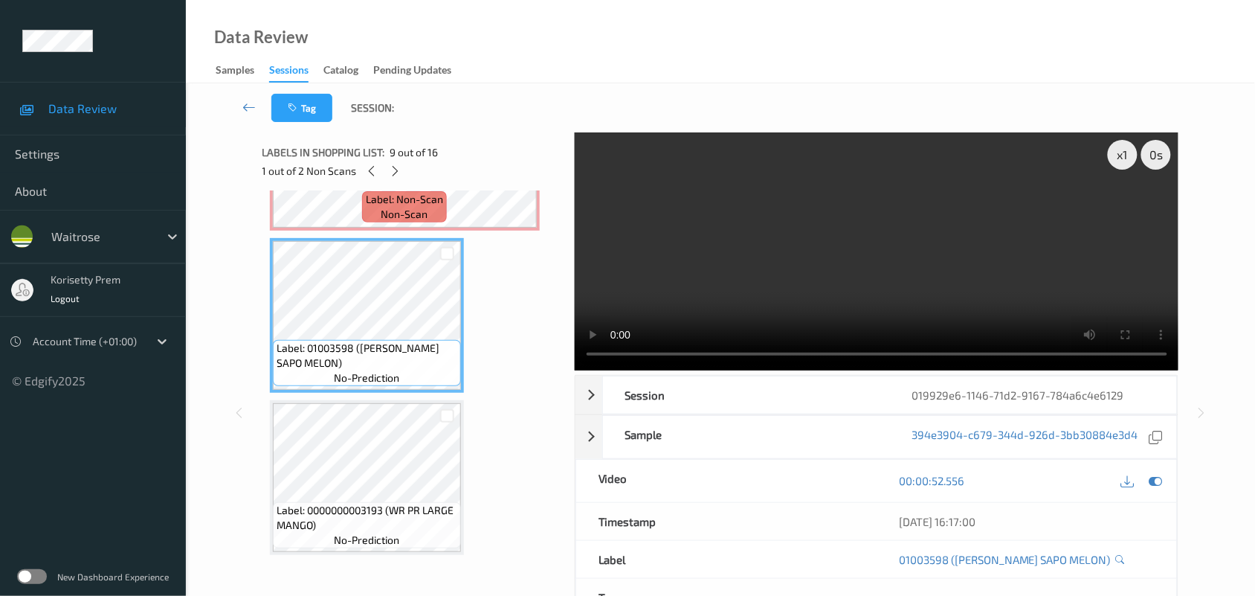
click at [689, 275] on video at bounding box center [877, 251] width 604 height 238
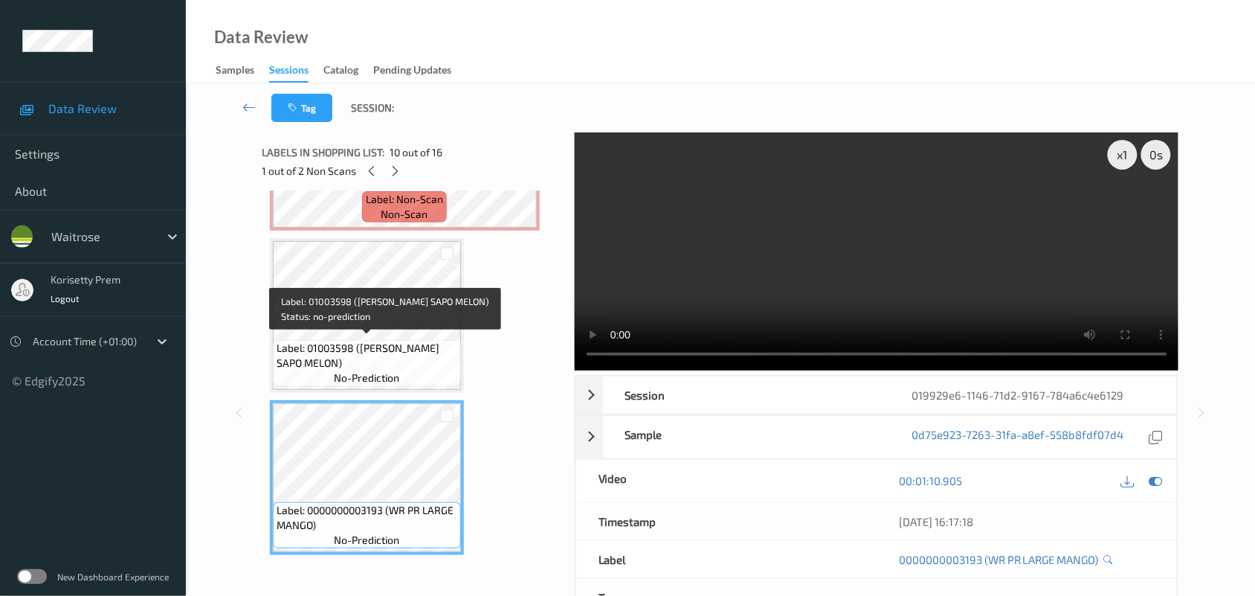
click at [346, 346] on span "Label: 01003598 ([PERSON_NAME] SAPO MELON)" at bounding box center [367, 356] width 181 height 30
click at [362, 341] on span "Label: 01003598 ([PERSON_NAME] SAPO MELON)" at bounding box center [367, 356] width 181 height 30
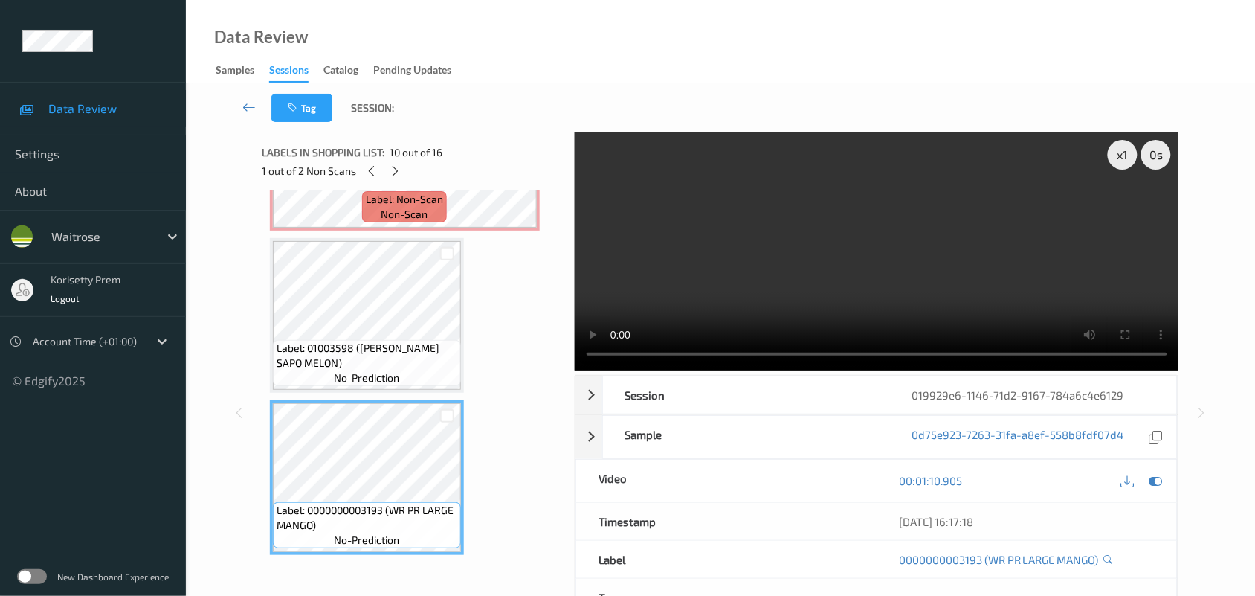
click at [726, 239] on video at bounding box center [877, 251] width 604 height 238
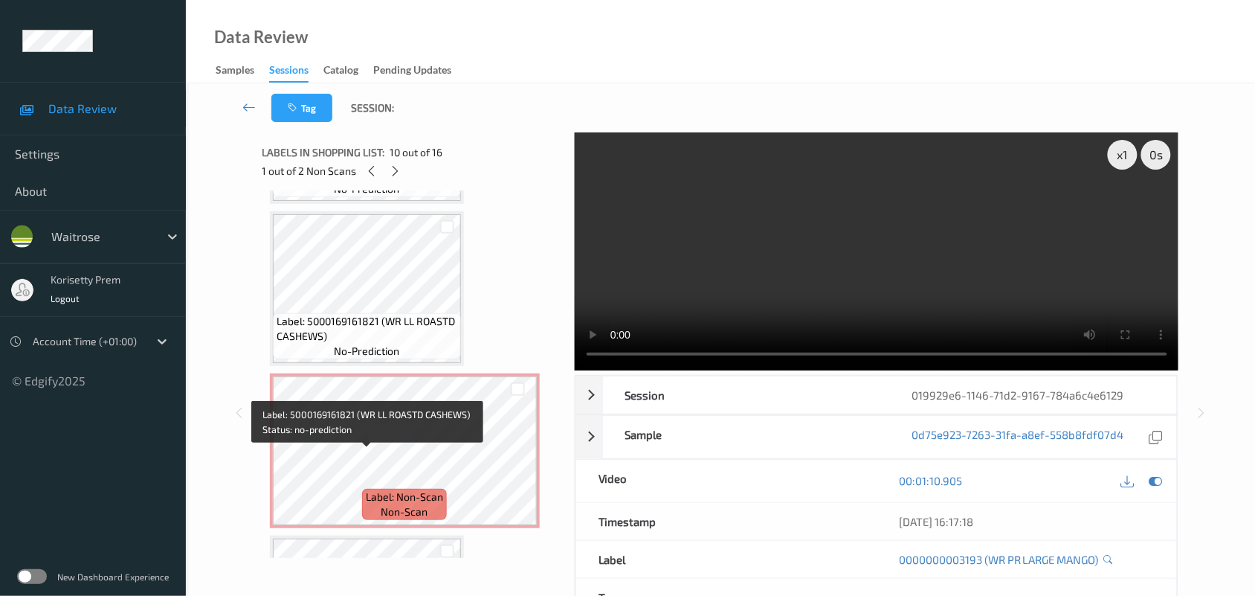
scroll to position [1814, 0]
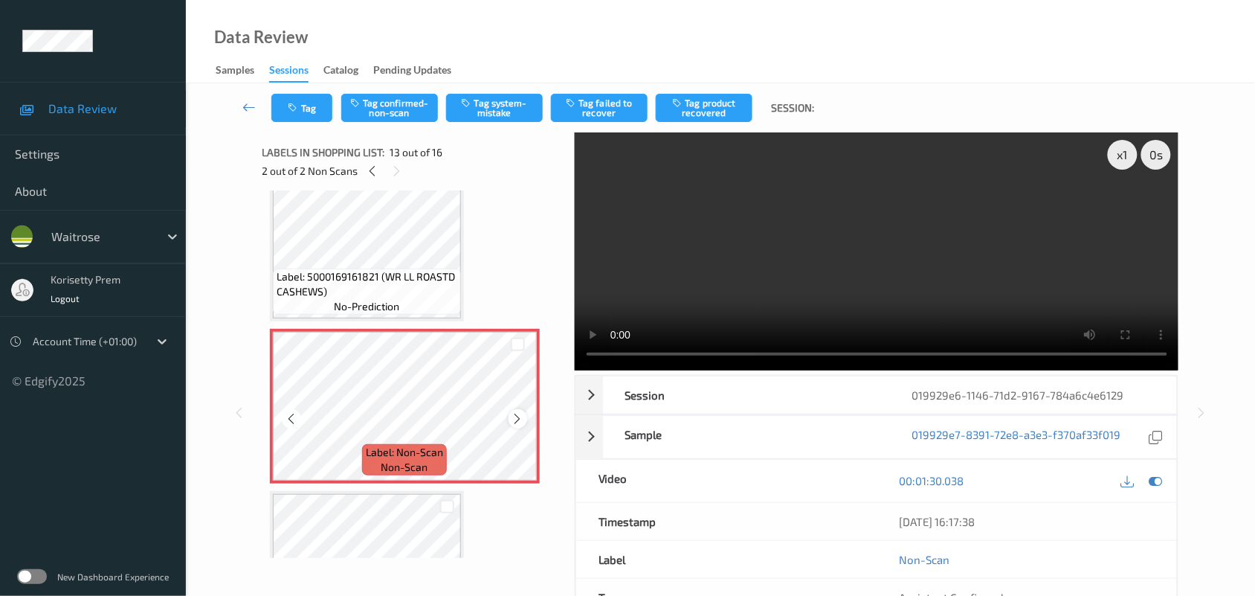
click at [510, 410] on div at bounding box center [518, 418] width 19 height 19
click at [512, 416] on icon at bounding box center [518, 418] width 13 height 13
click at [744, 240] on video at bounding box center [877, 251] width 604 height 238
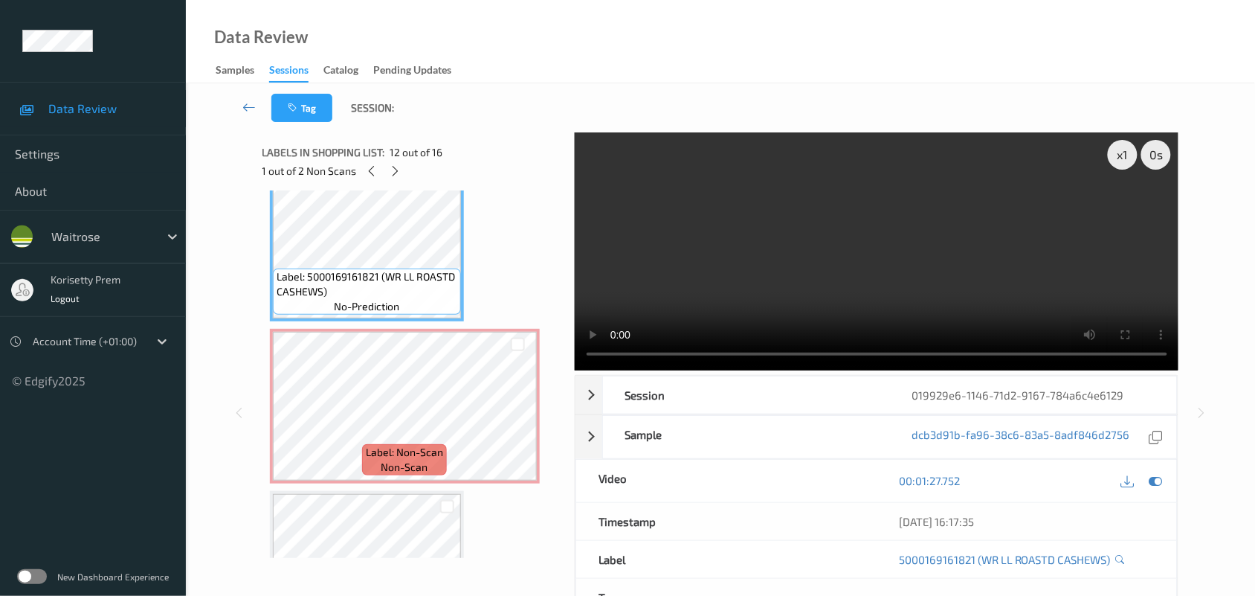
click at [816, 309] on video at bounding box center [877, 251] width 604 height 238
click at [521, 417] on icon at bounding box center [518, 418] width 13 height 13
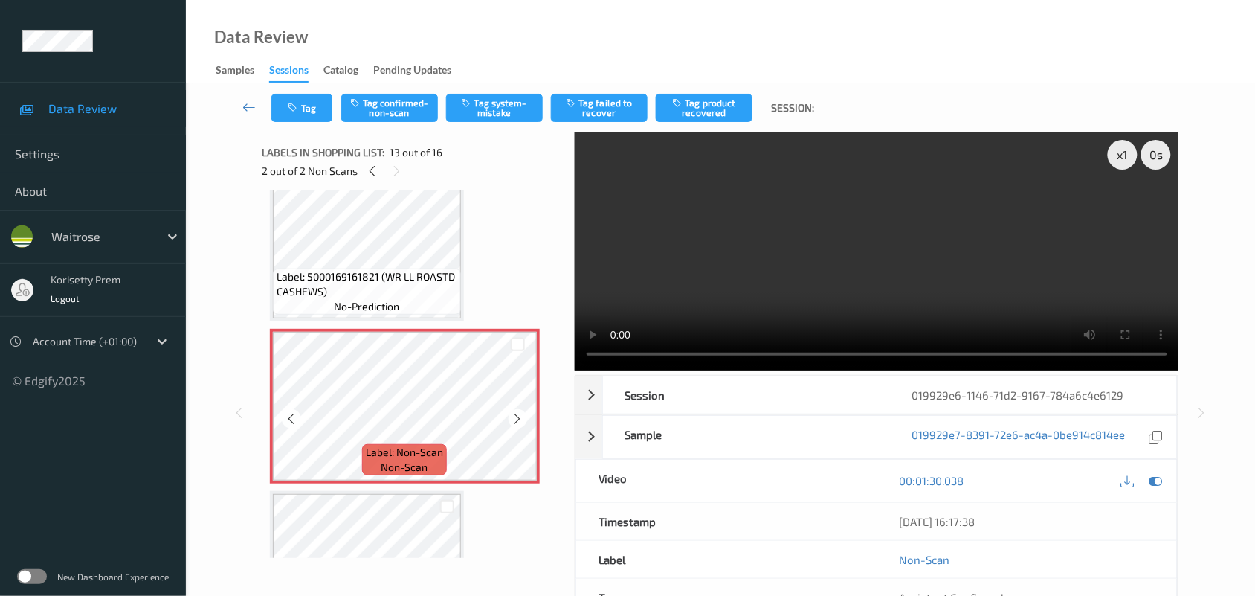
click at [521, 417] on icon at bounding box center [518, 418] width 13 height 13
click at [1158, 477] on icon at bounding box center [1155, 480] width 13 height 13
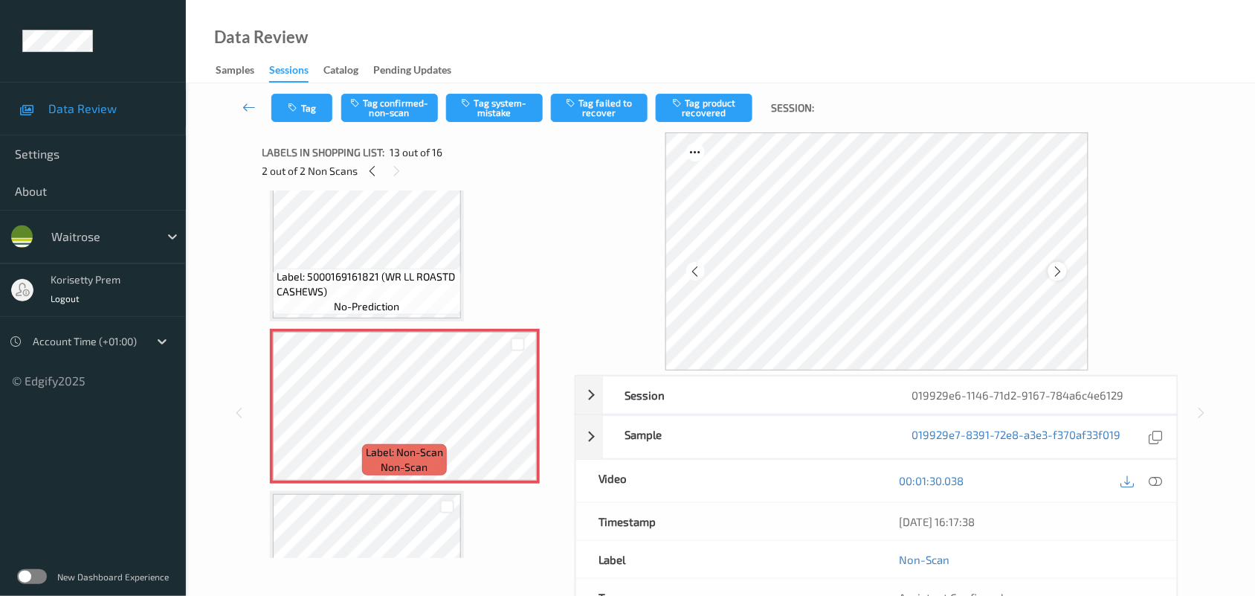
click at [1061, 269] on icon at bounding box center [1057, 271] width 13 height 13
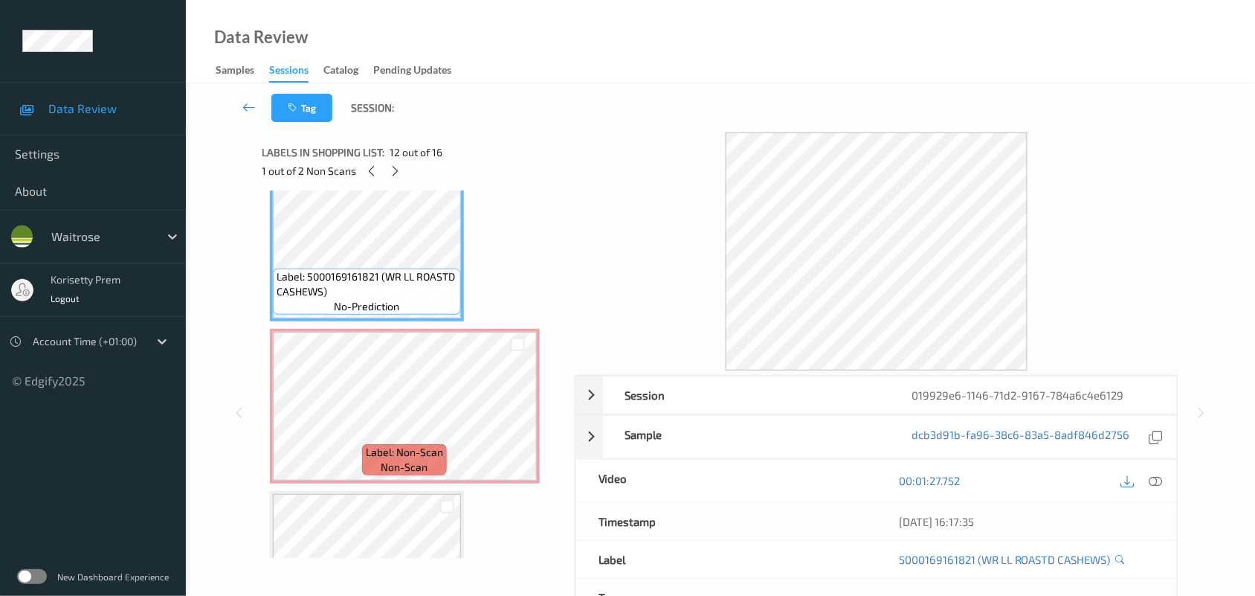
click at [1152, 480] on icon at bounding box center [1155, 480] width 13 height 13
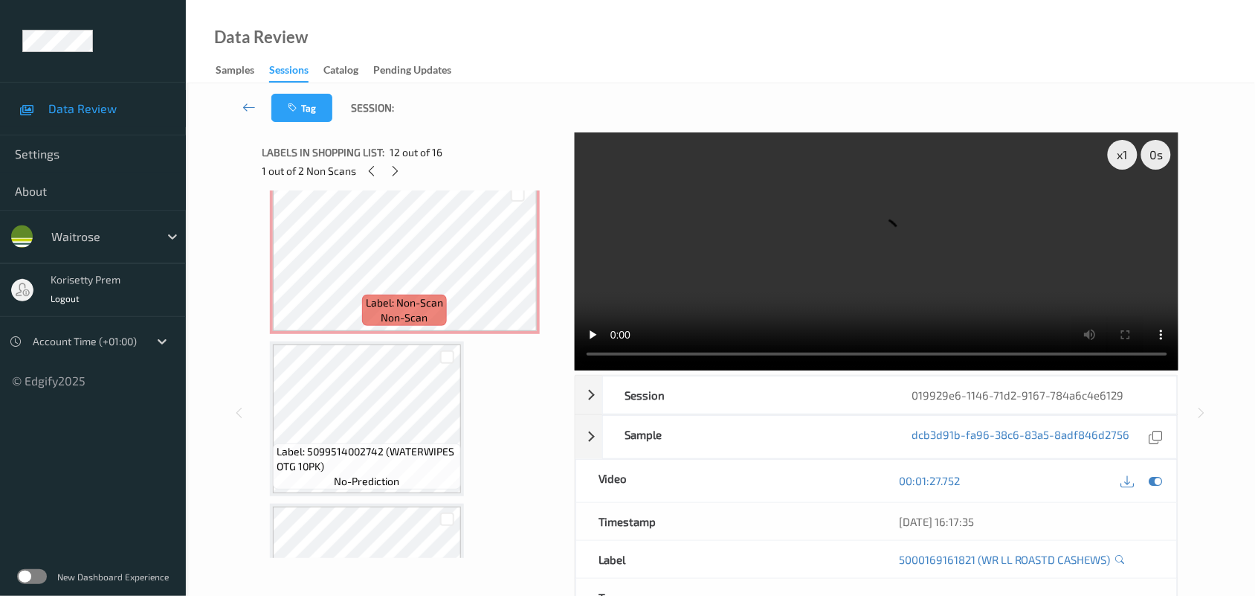
scroll to position [2000, 0]
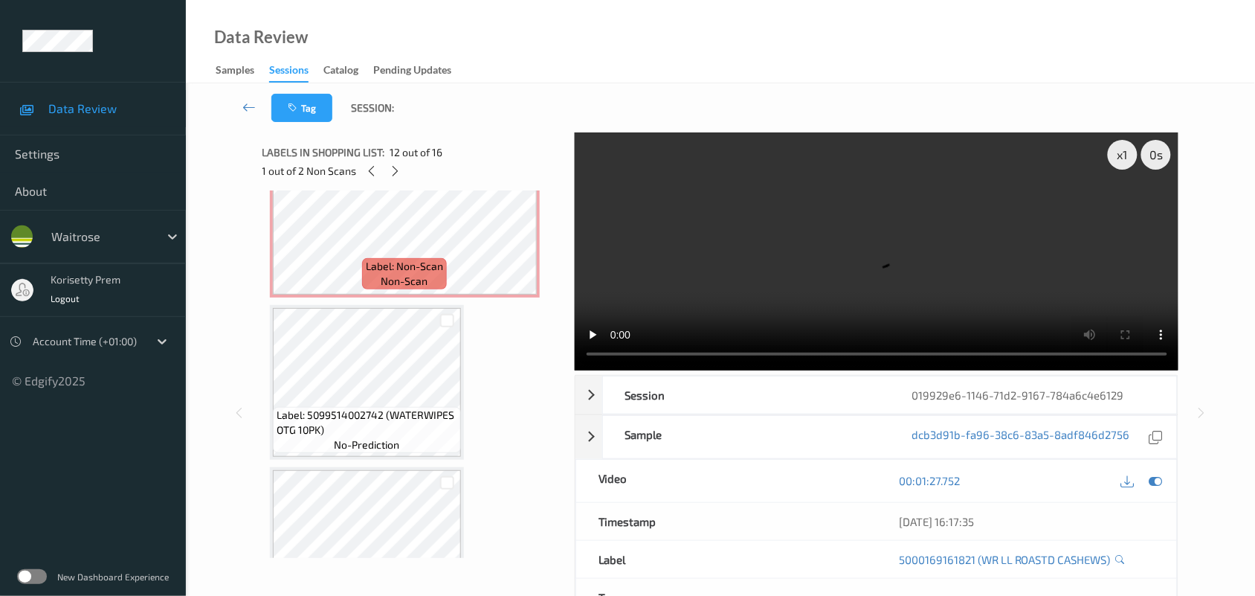
click at [916, 254] on video at bounding box center [877, 251] width 604 height 238
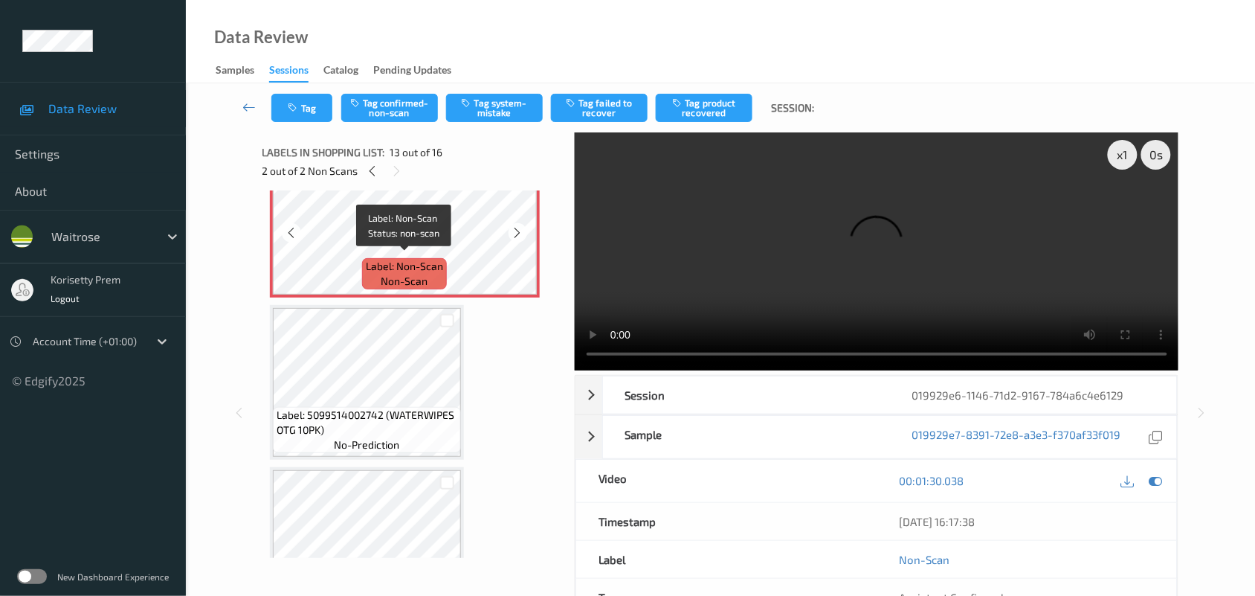
scroll to position [1907, 0]
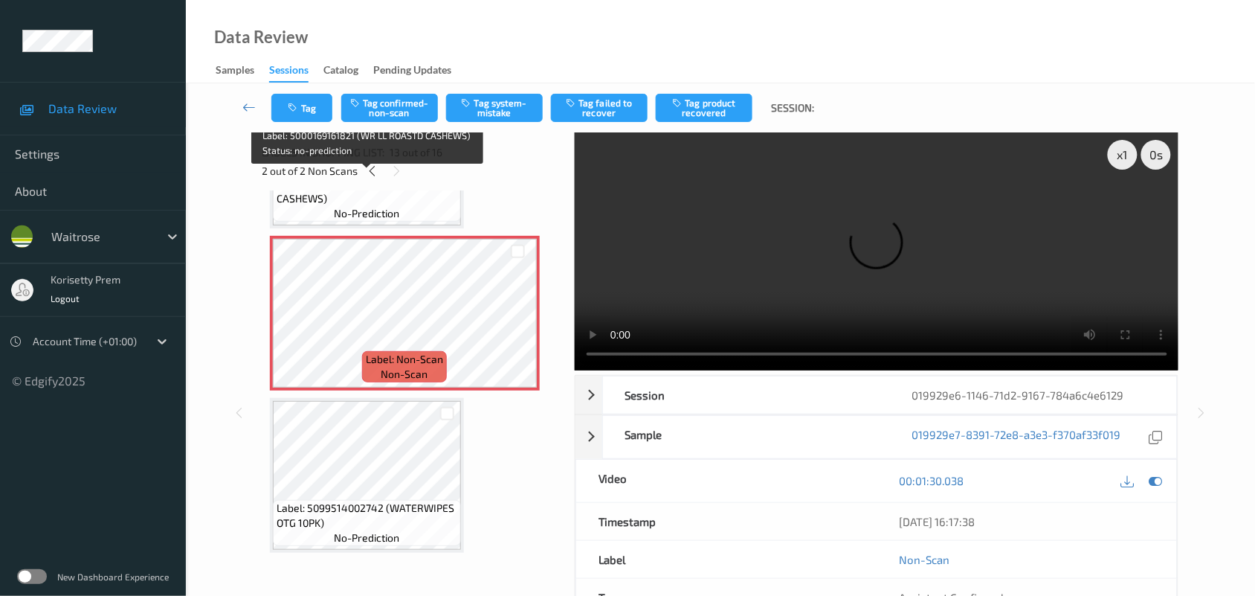
click at [369, 209] on span "no-prediction" at bounding box center [366, 213] width 65 height 15
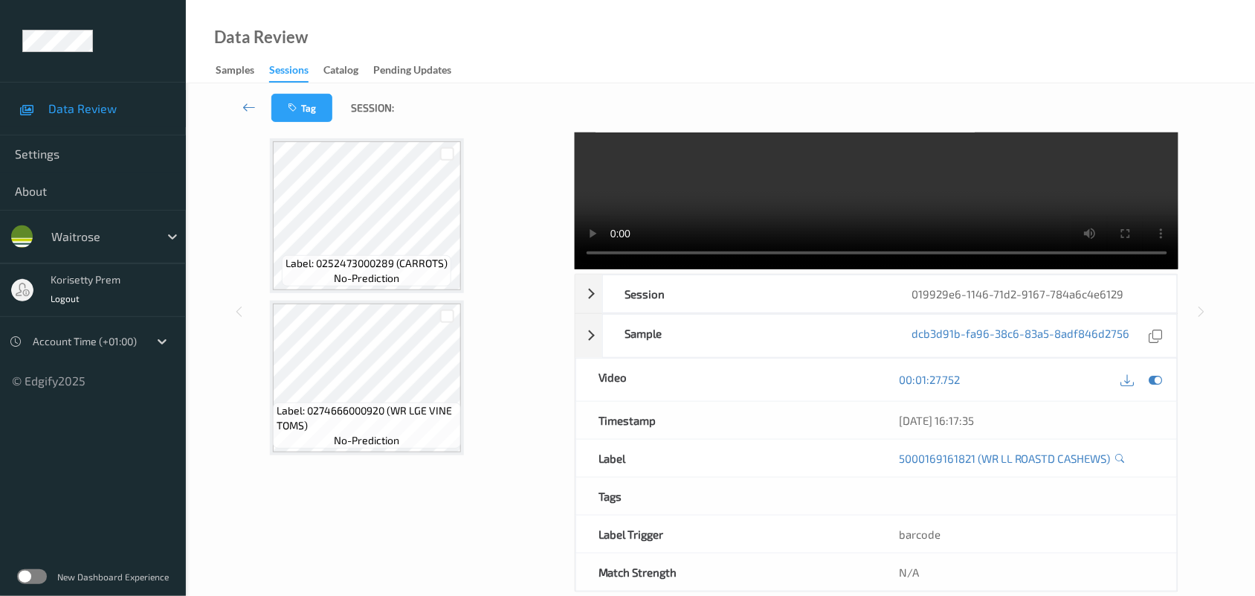
scroll to position [130, 0]
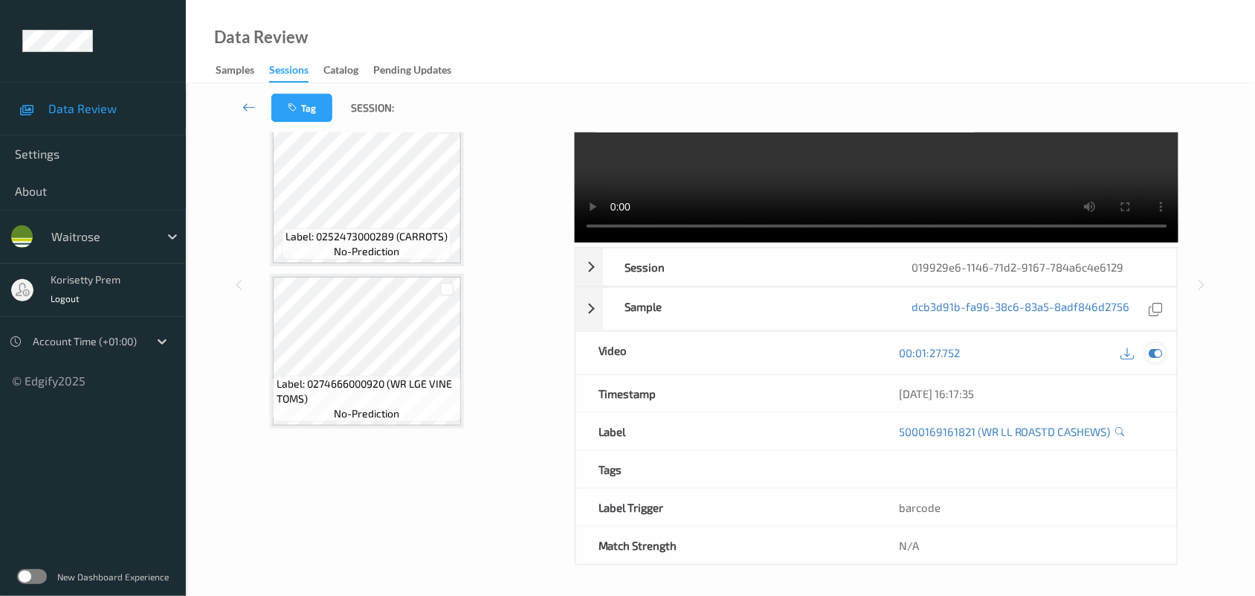
click at [1155, 354] on icon at bounding box center [1155, 352] width 13 height 13
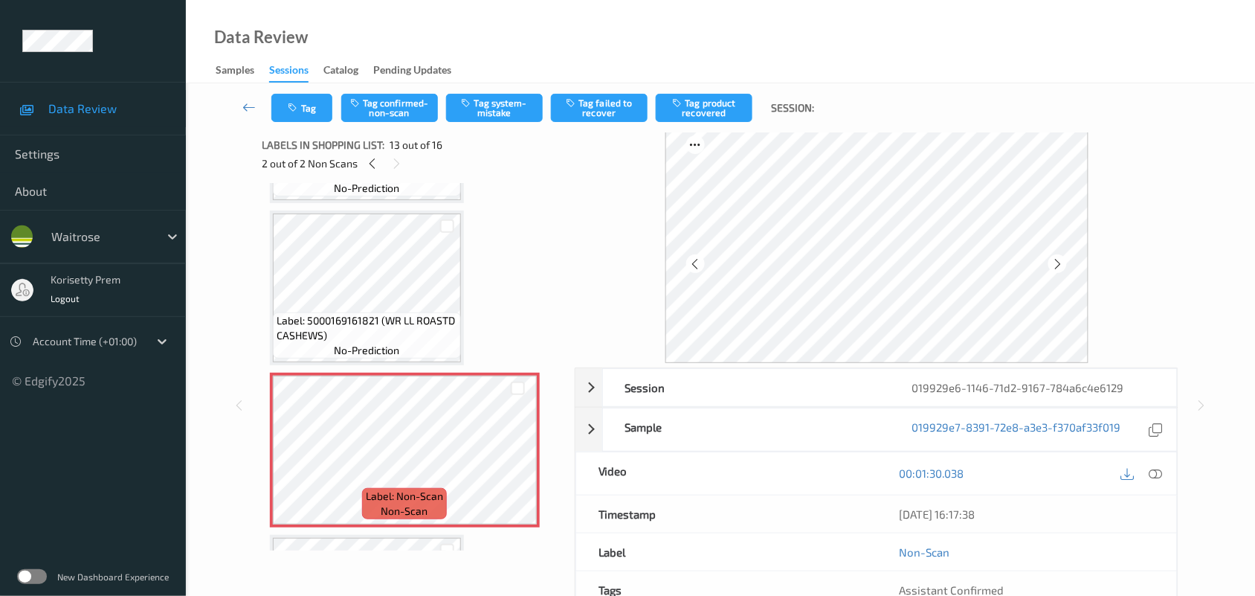
scroll to position [0, 0]
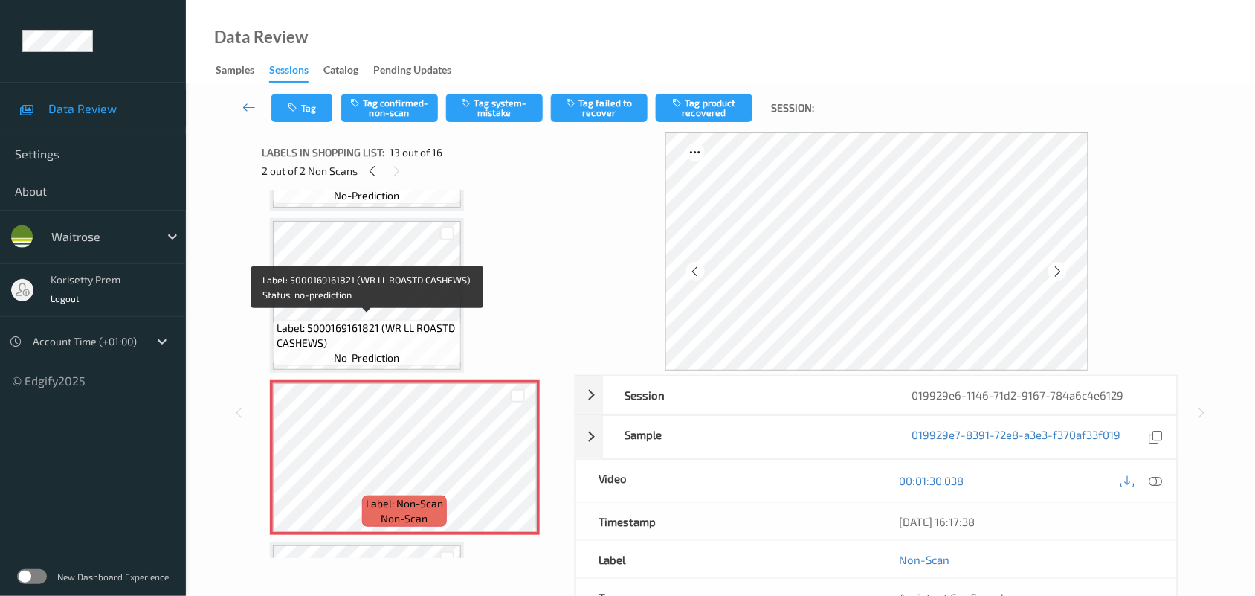
click at [387, 320] on span "Label: 5000169161821 (WR LL ROASTD CASHEWS)" at bounding box center [367, 335] width 181 height 30
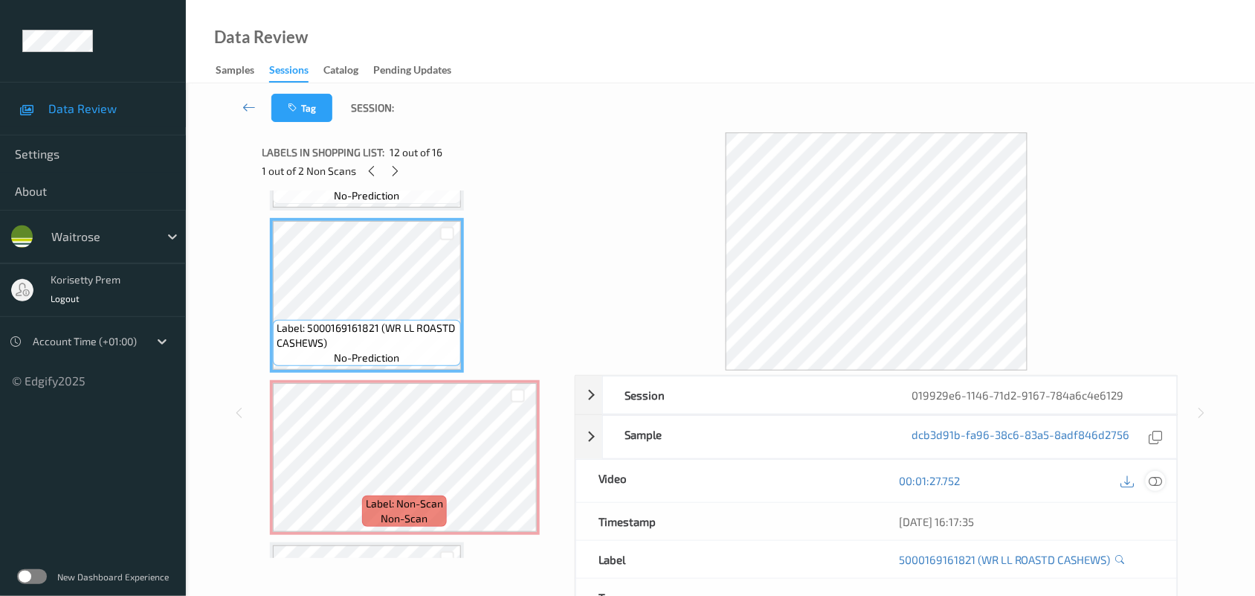
click at [1158, 480] on icon at bounding box center [1155, 480] width 13 height 13
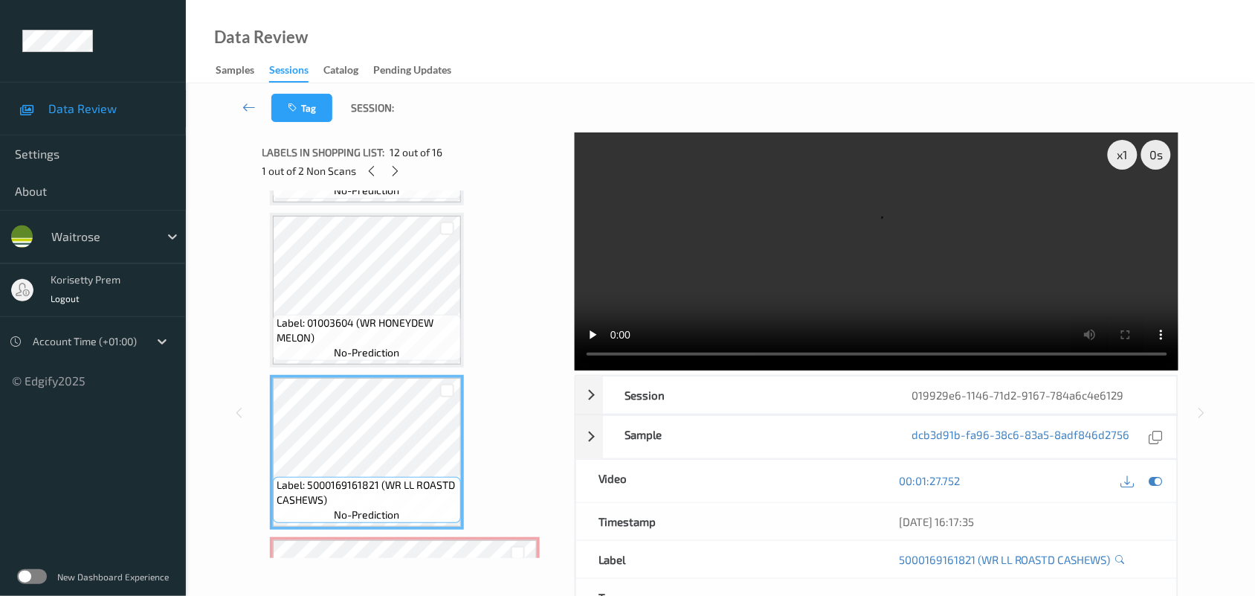
scroll to position [1577, 0]
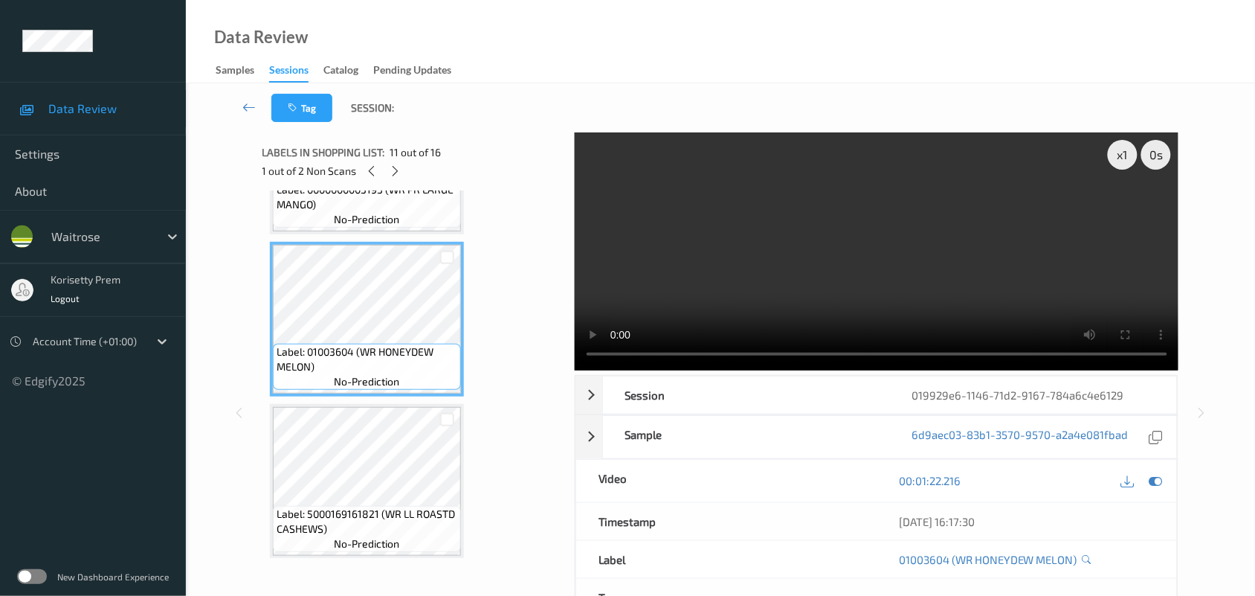
click at [1005, 285] on video at bounding box center [877, 251] width 604 height 238
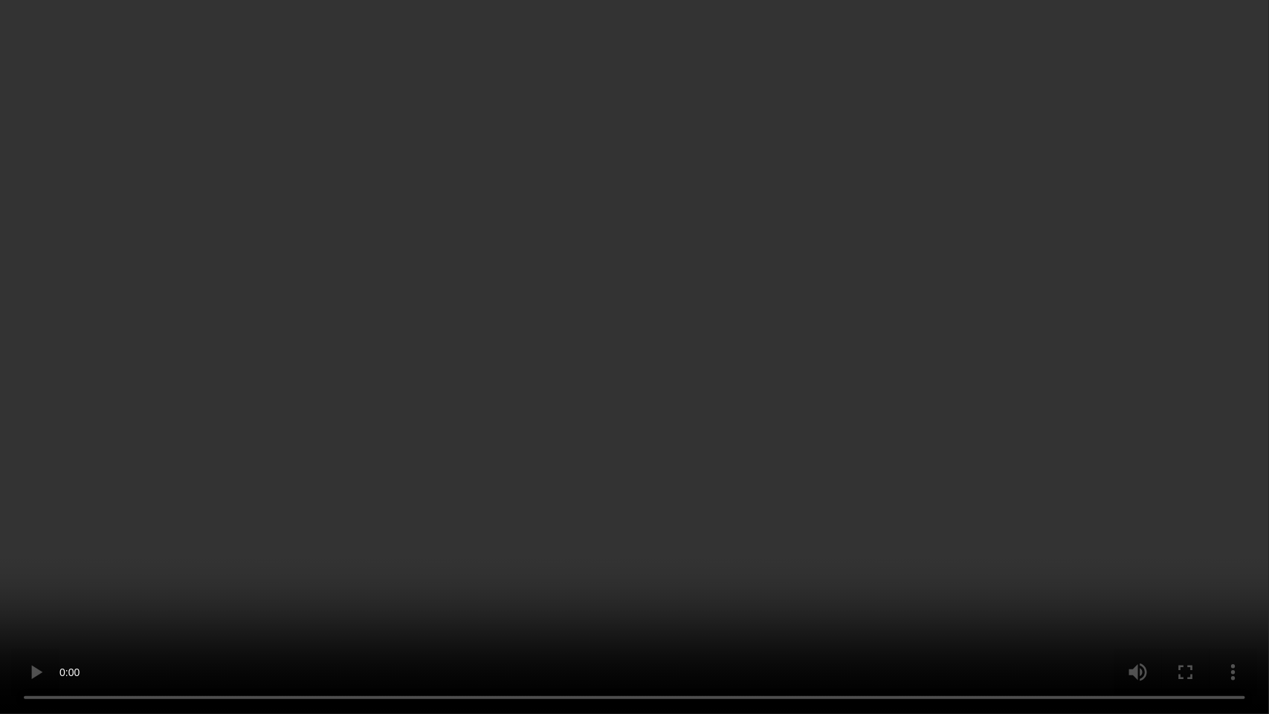
click at [949, 378] on video at bounding box center [634, 357] width 1269 height 714
click at [770, 548] on video at bounding box center [634, 357] width 1269 height 714
click at [867, 361] on video at bounding box center [634, 357] width 1269 height 714
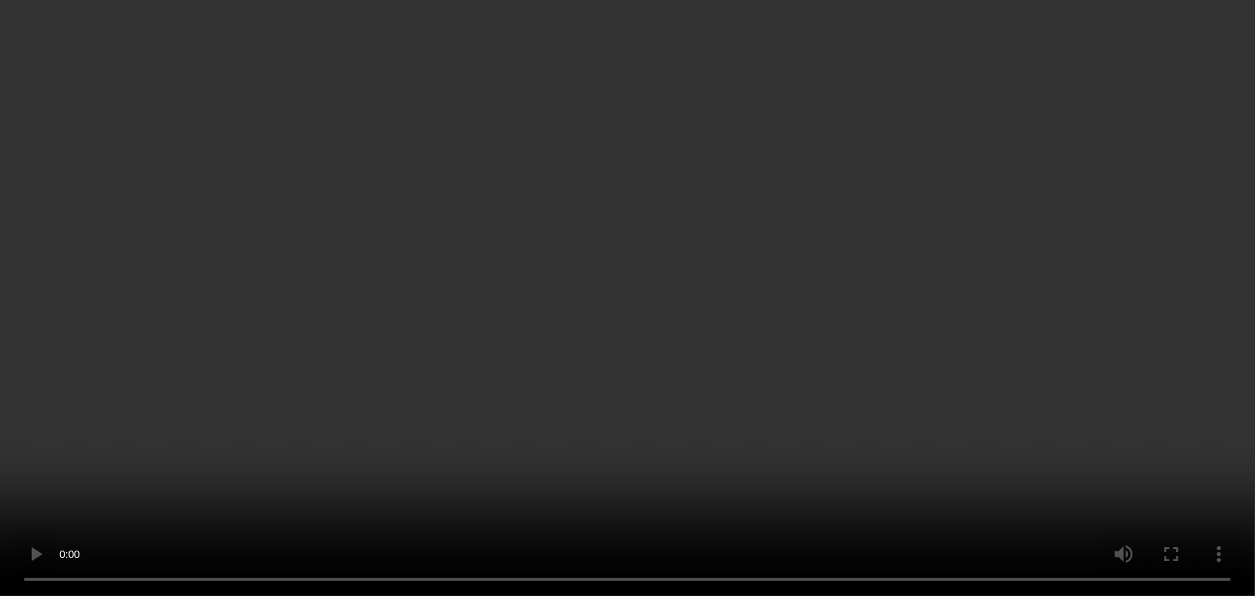
scroll to position [1856, 0]
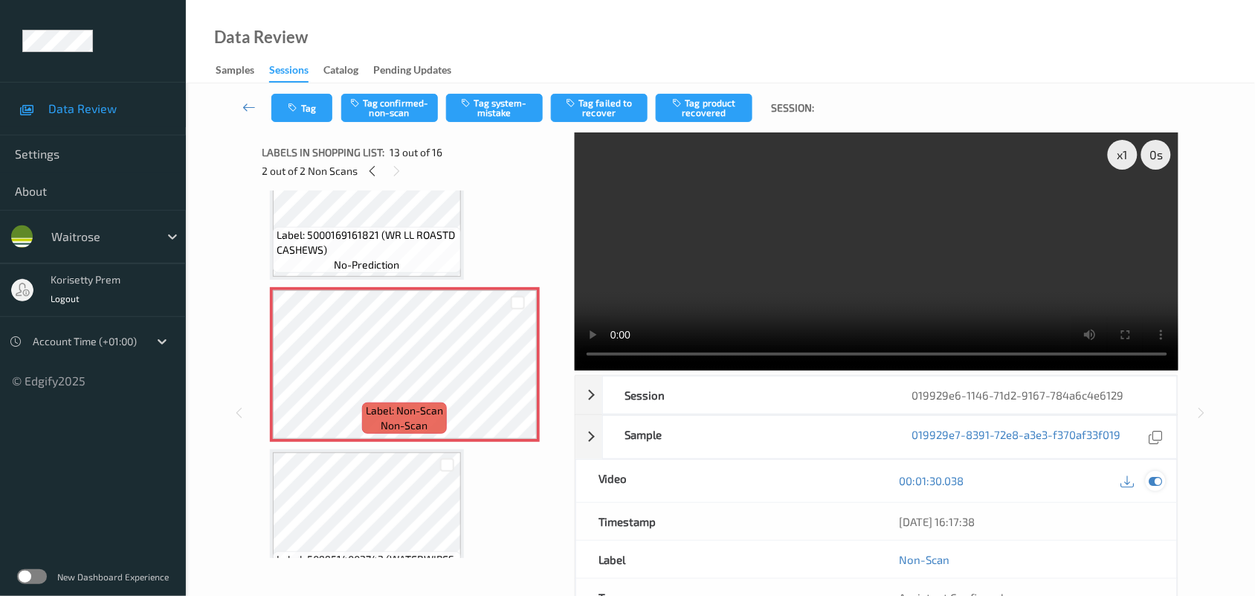
click at [1149, 486] on icon at bounding box center [1155, 480] width 13 height 13
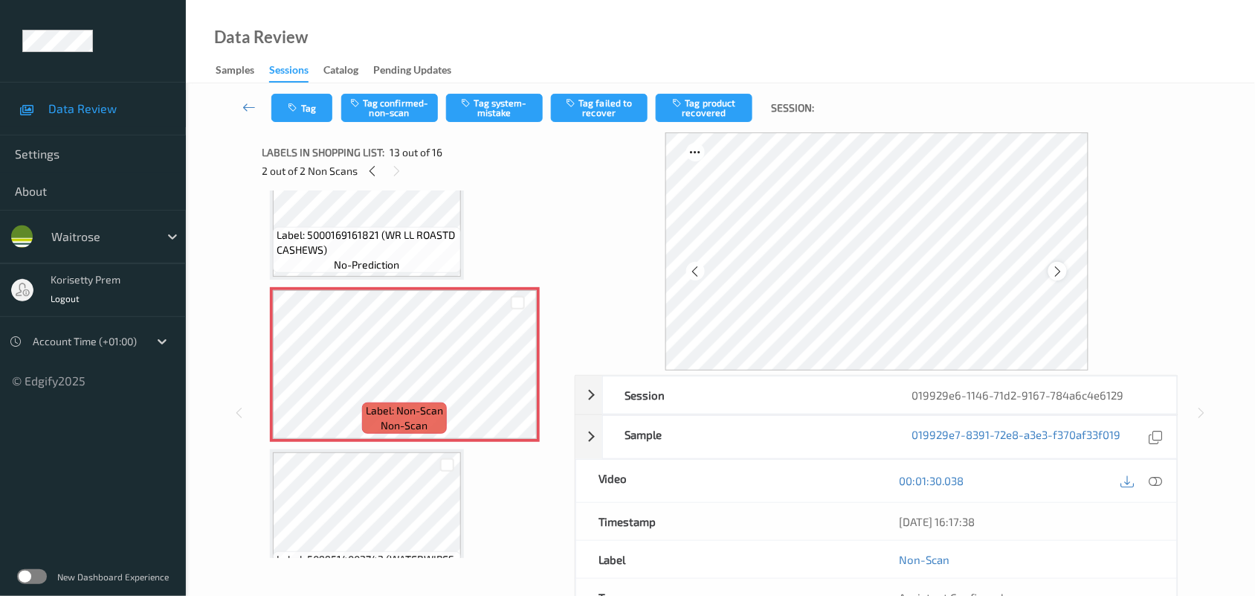
click at [1061, 273] on icon at bounding box center [1057, 271] width 13 height 13
click at [1061, 272] on icon at bounding box center [1057, 271] width 13 height 13
click at [1062, 272] on icon at bounding box center [1057, 271] width 13 height 13
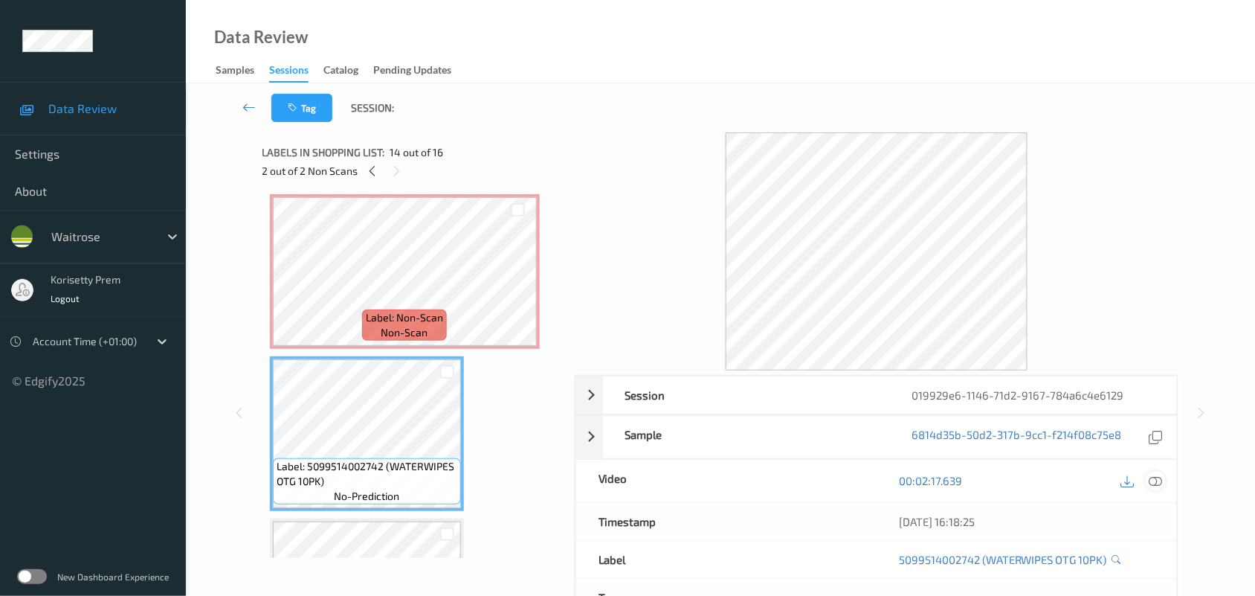
click at [1161, 482] on icon at bounding box center [1155, 480] width 13 height 13
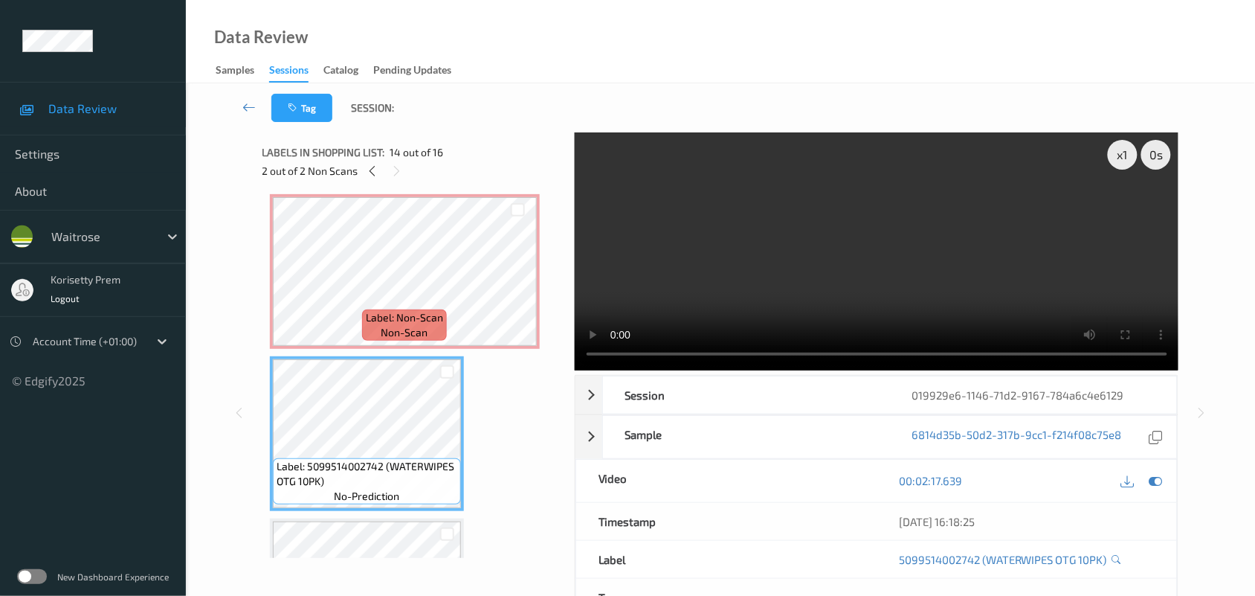
click at [934, 265] on video at bounding box center [877, 251] width 604 height 238
click at [964, 248] on video at bounding box center [877, 251] width 604 height 238
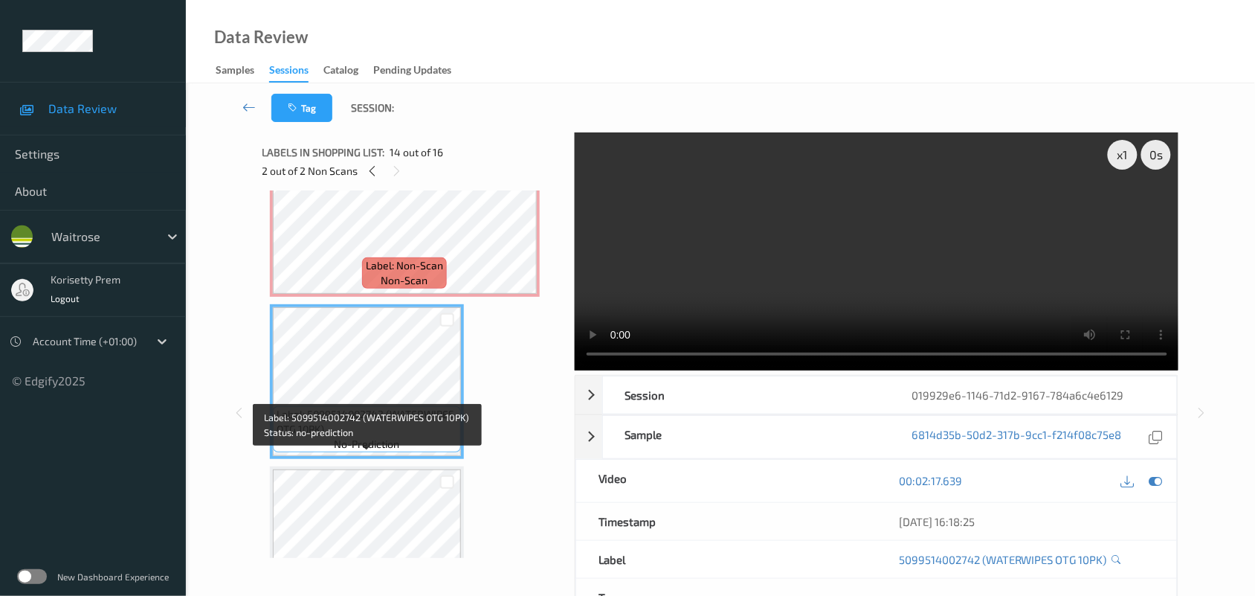
scroll to position [2042, 0]
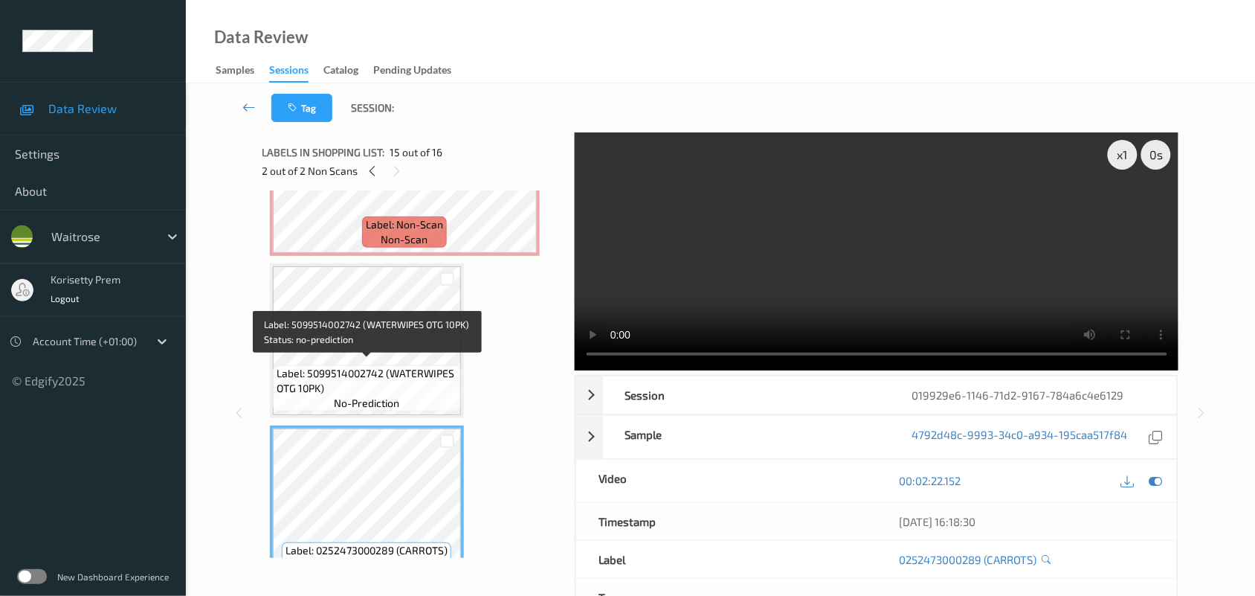
click at [366, 396] on span "no-prediction" at bounding box center [366, 403] width 65 height 15
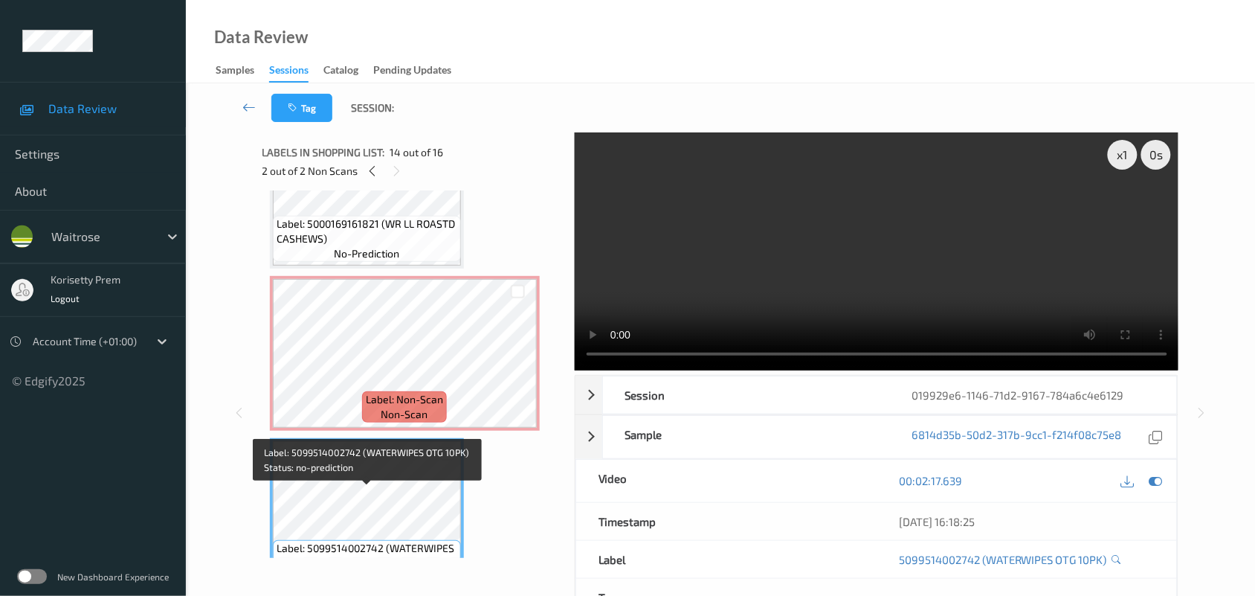
scroll to position [1856, 0]
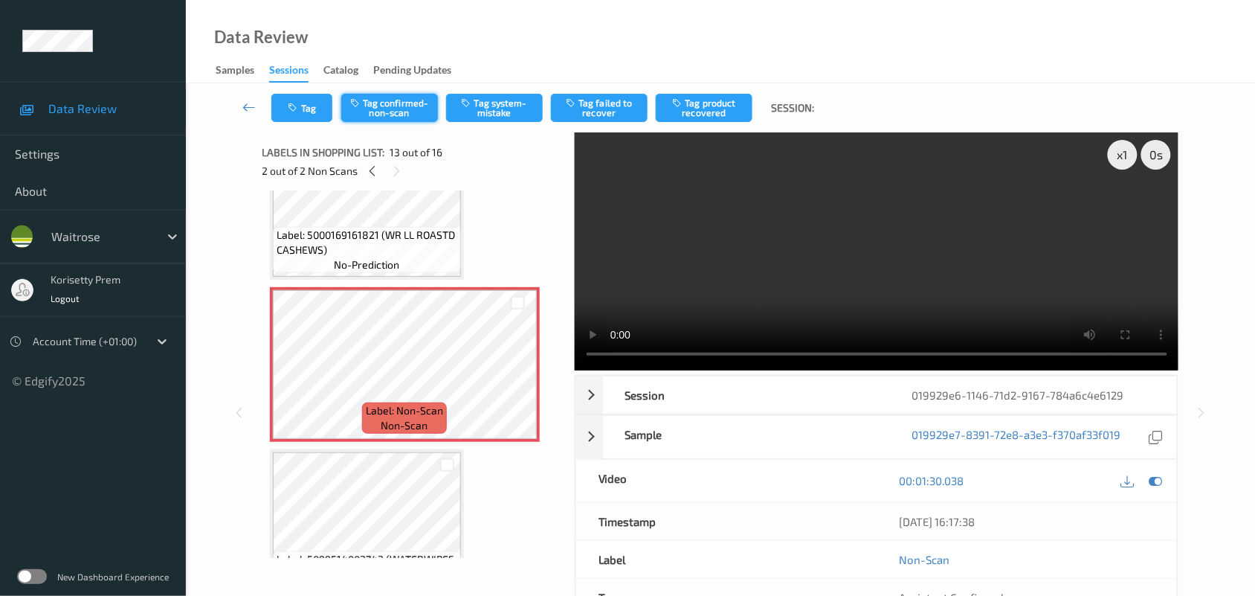
click at [396, 112] on button "Tag confirmed-non-scan" at bounding box center [389, 108] width 97 height 28
click at [711, 108] on button "Tag product recovered" at bounding box center [704, 108] width 97 height 28
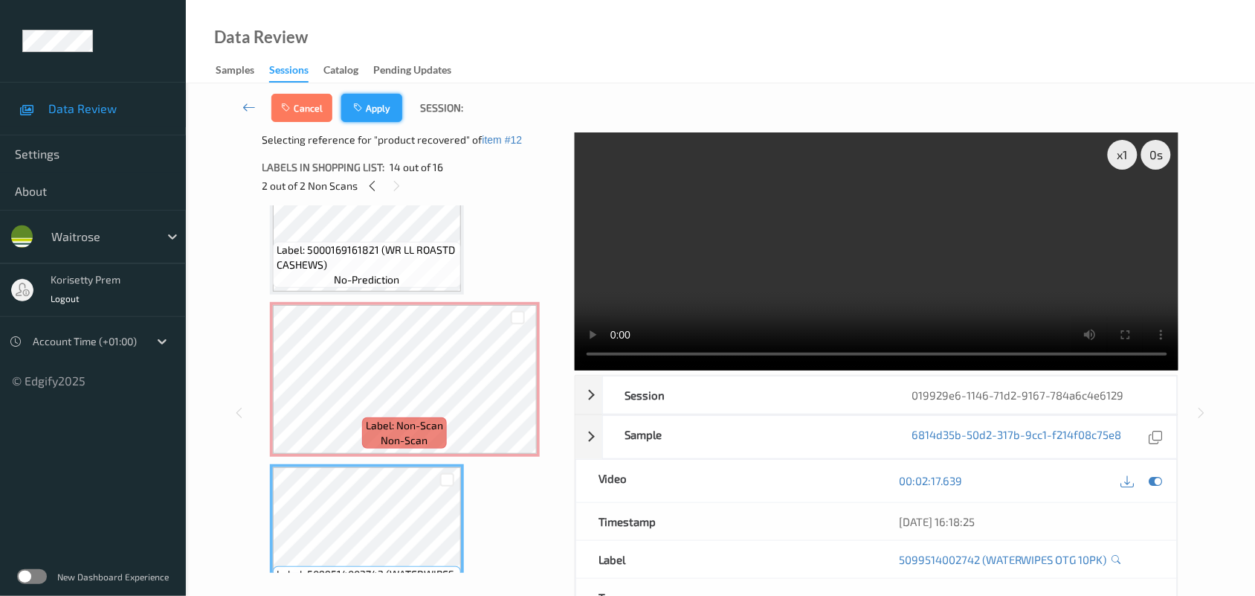
click at [359, 100] on button "Apply" at bounding box center [371, 108] width 61 height 28
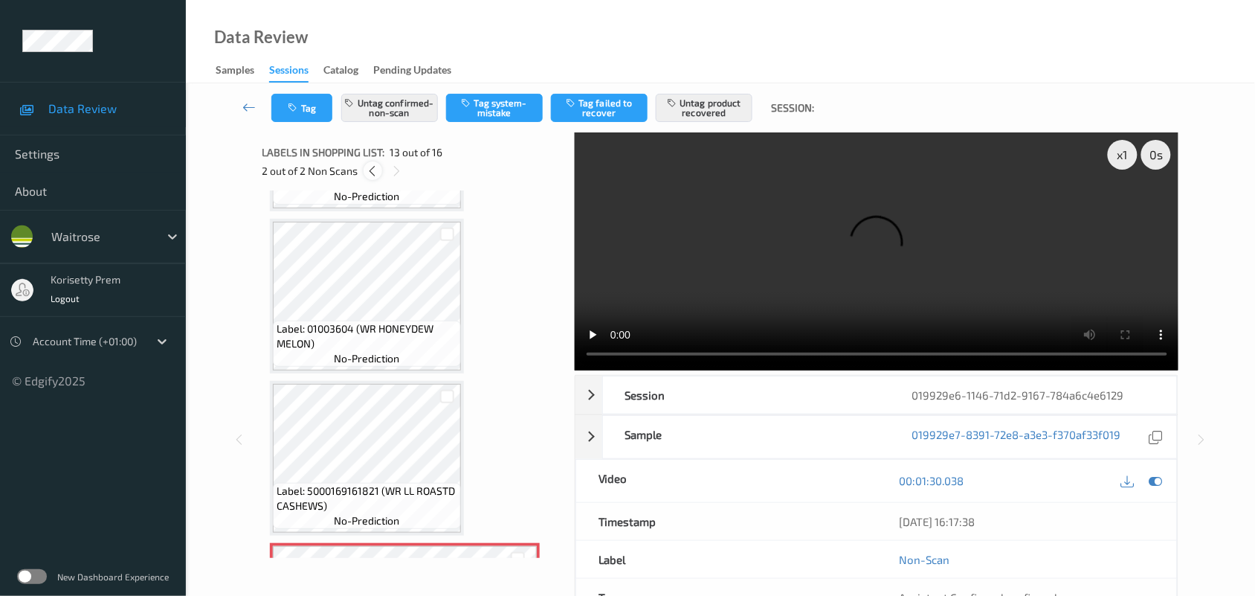
click at [376, 175] on icon at bounding box center [373, 170] width 13 height 13
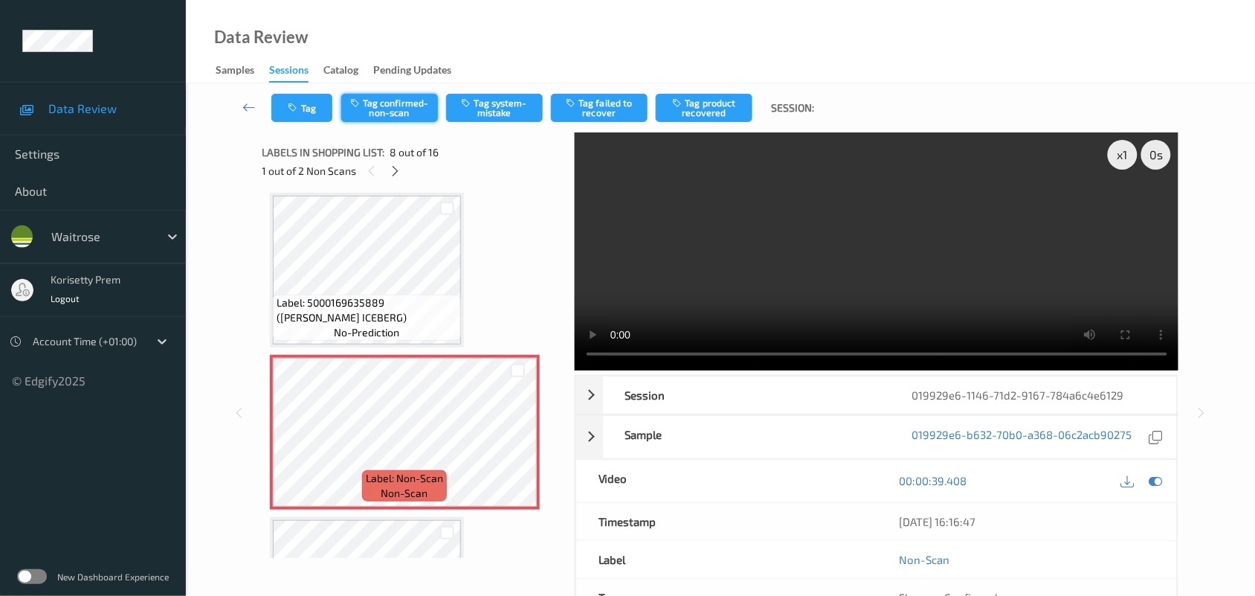
click at [399, 110] on button "Tag confirmed-non-scan" at bounding box center [389, 108] width 97 height 28
click at [613, 106] on button "Tag failed to recover" at bounding box center [599, 108] width 97 height 28
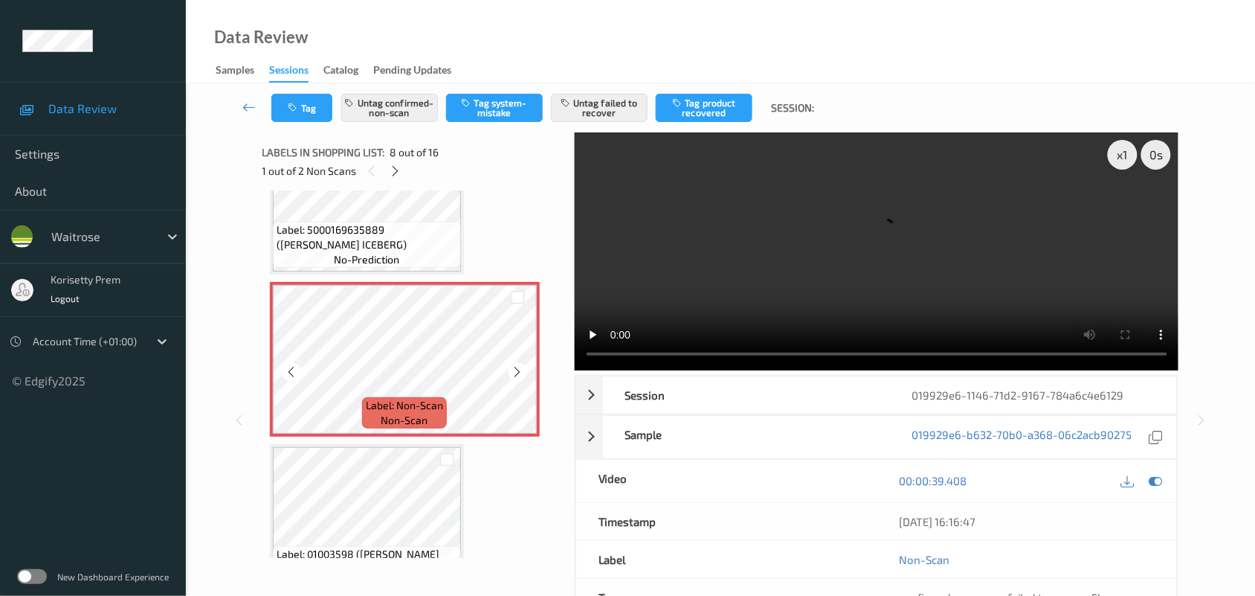
scroll to position [1164, 0]
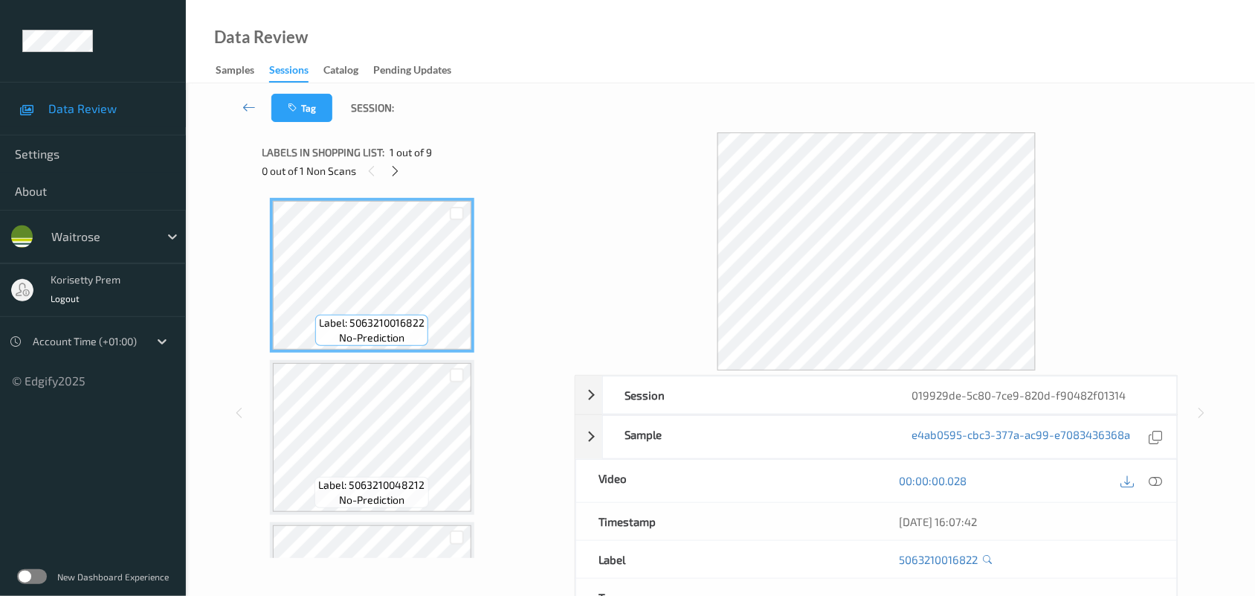
click at [591, 165] on div at bounding box center [877, 251] width 604 height 238
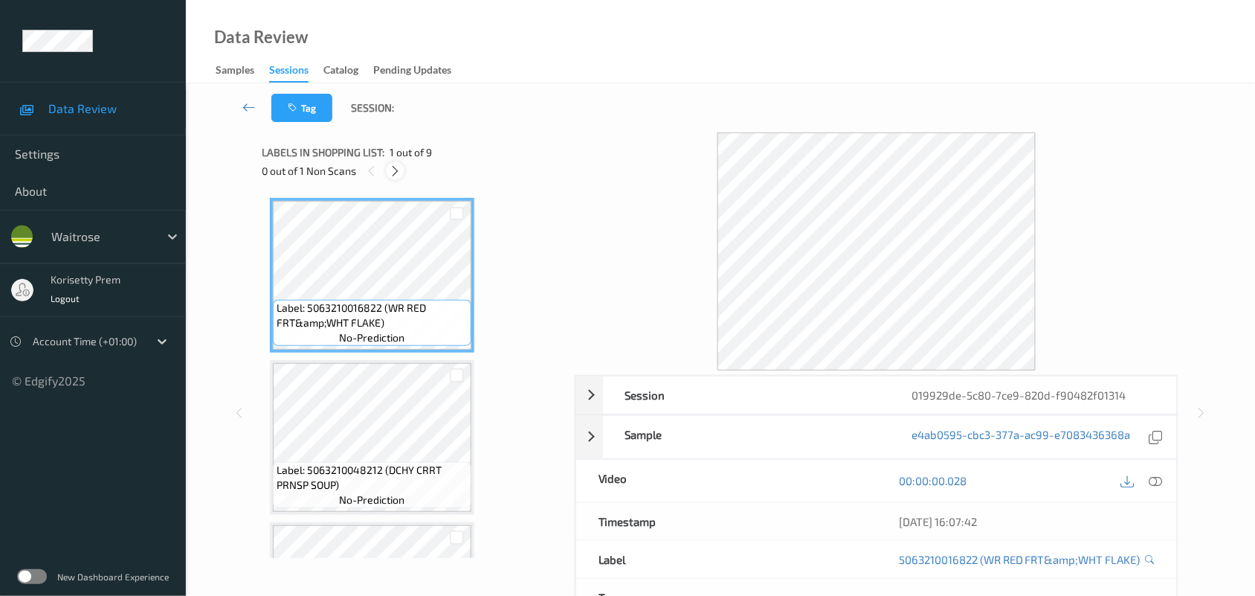
click at [393, 170] on icon at bounding box center [395, 170] width 13 height 13
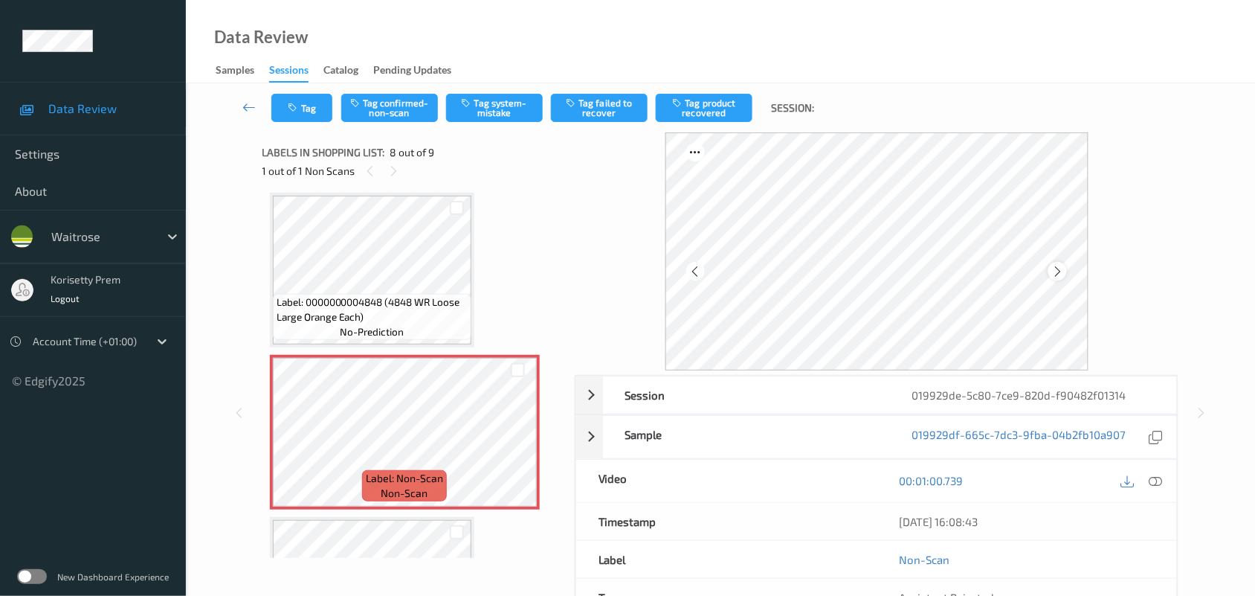
click at [1057, 269] on icon at bounding box center [1057, 271] width 13 height 13
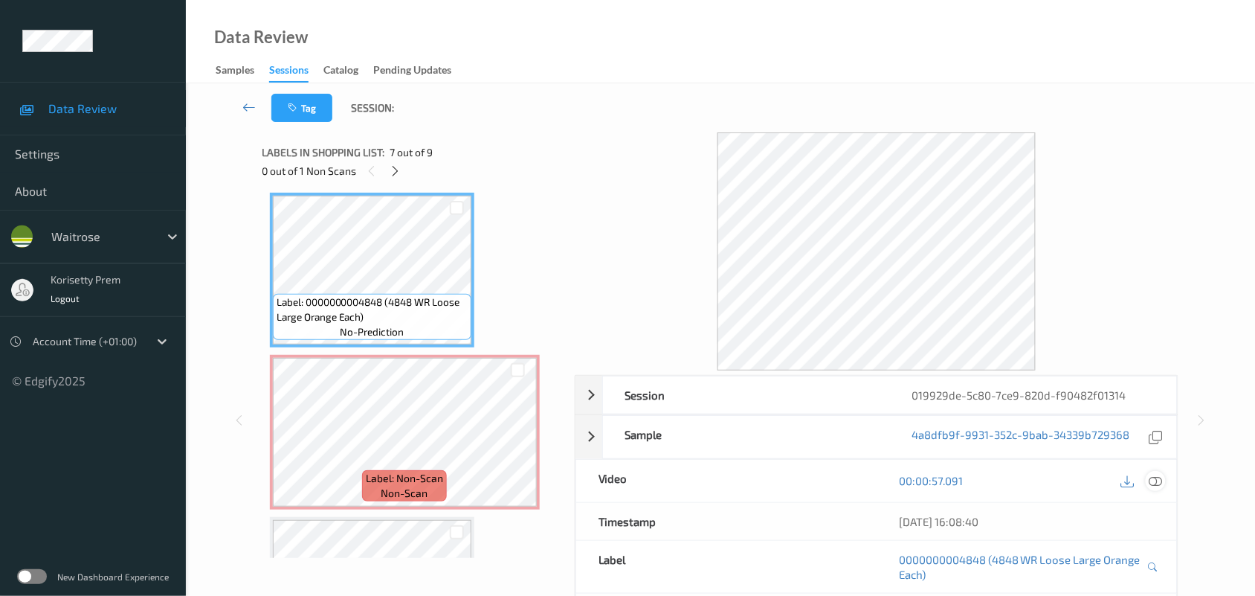
click at [1155, 483] on icon at bounding box center [1155, 480] width 13 height 13
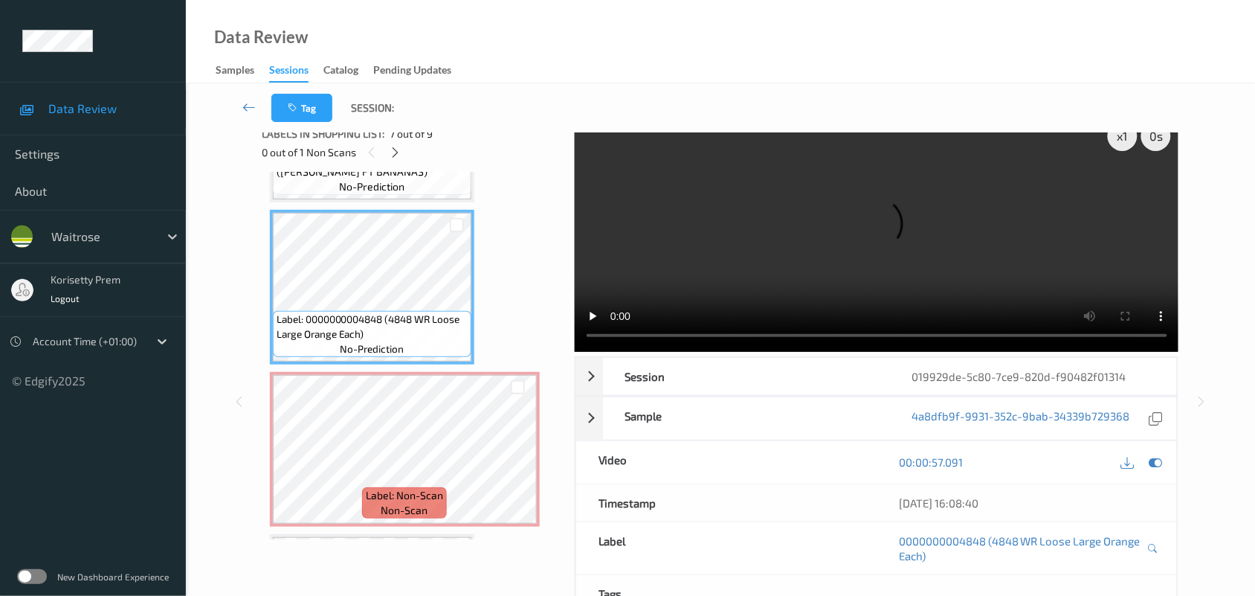
scroll to position [909, 0]
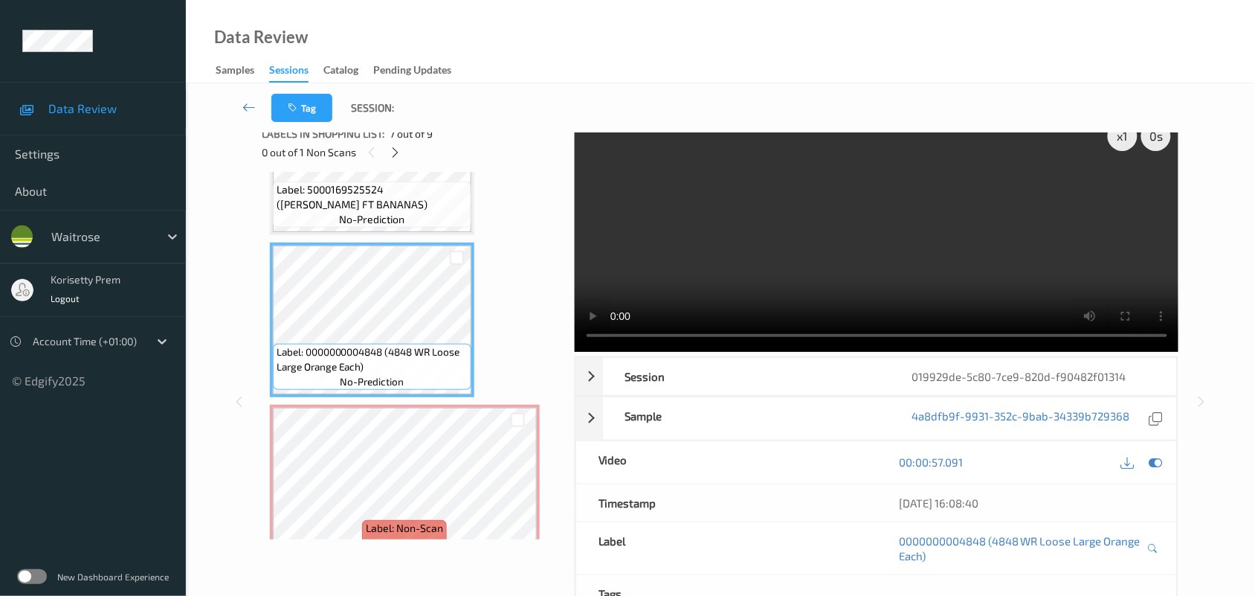
click at [781, 280] on video at bounding box center [877, 233] width 604 height 238
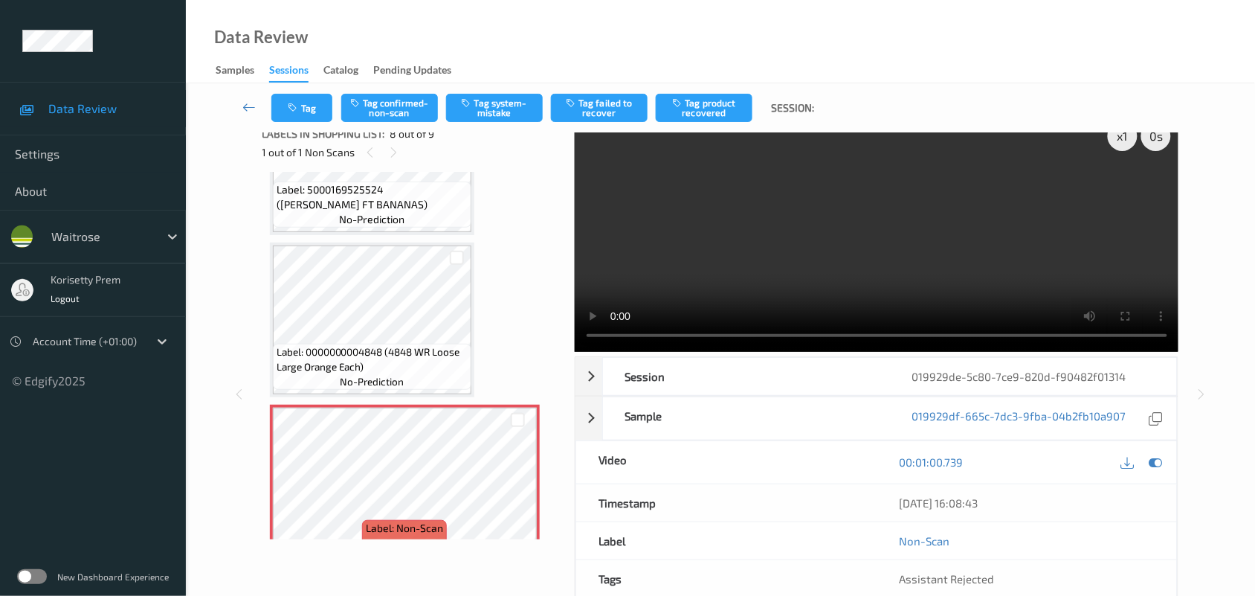
click at [886, 266] on video at bounding box center [877, 233] width 604 height 238
click at [519, 108] on button "Tag system-mistake" at bounding box center [494, 108] width 97 height 28
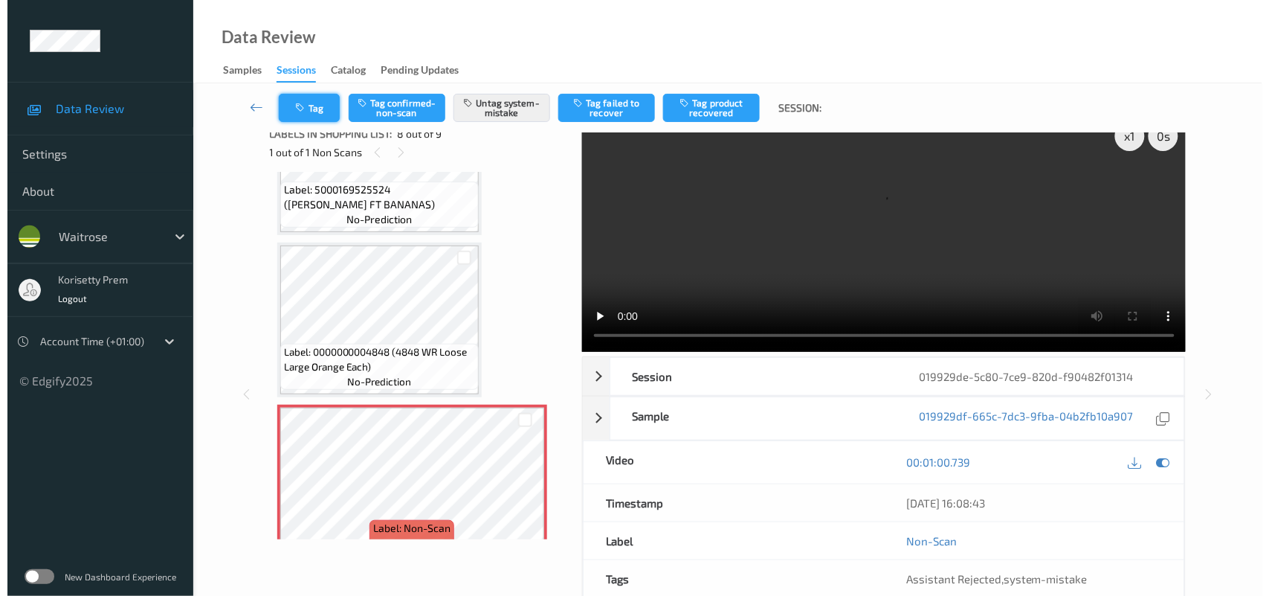
scroll to position [4, 0]
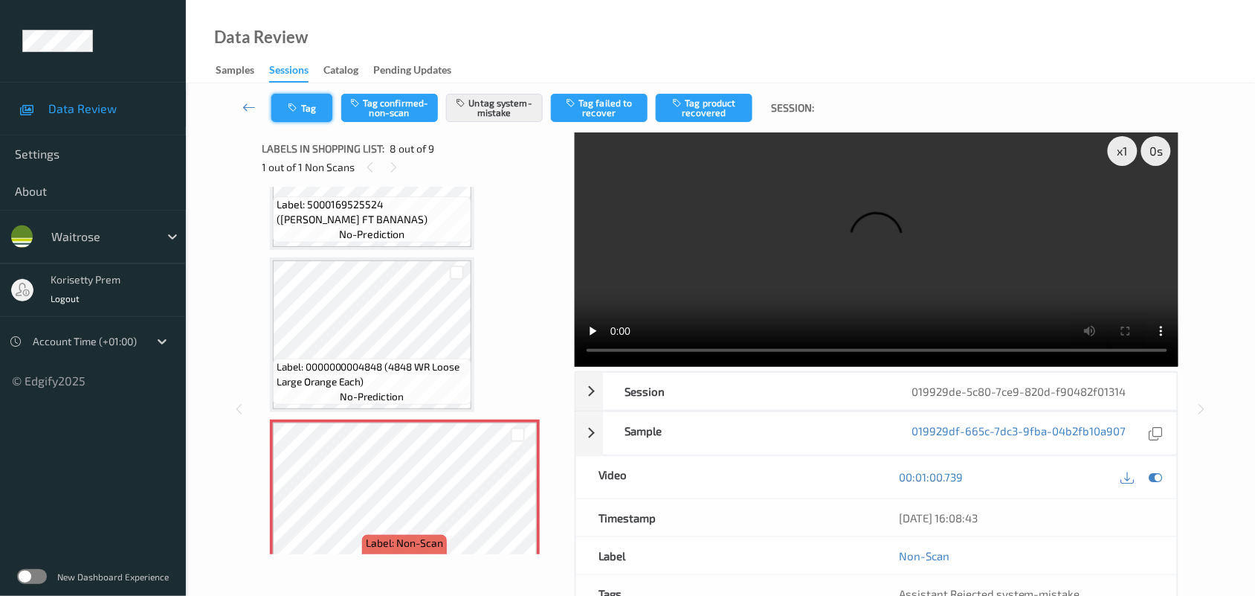
click at [295, 113] on button "Tag" at bounding box center [301, 108] width 61 height 28
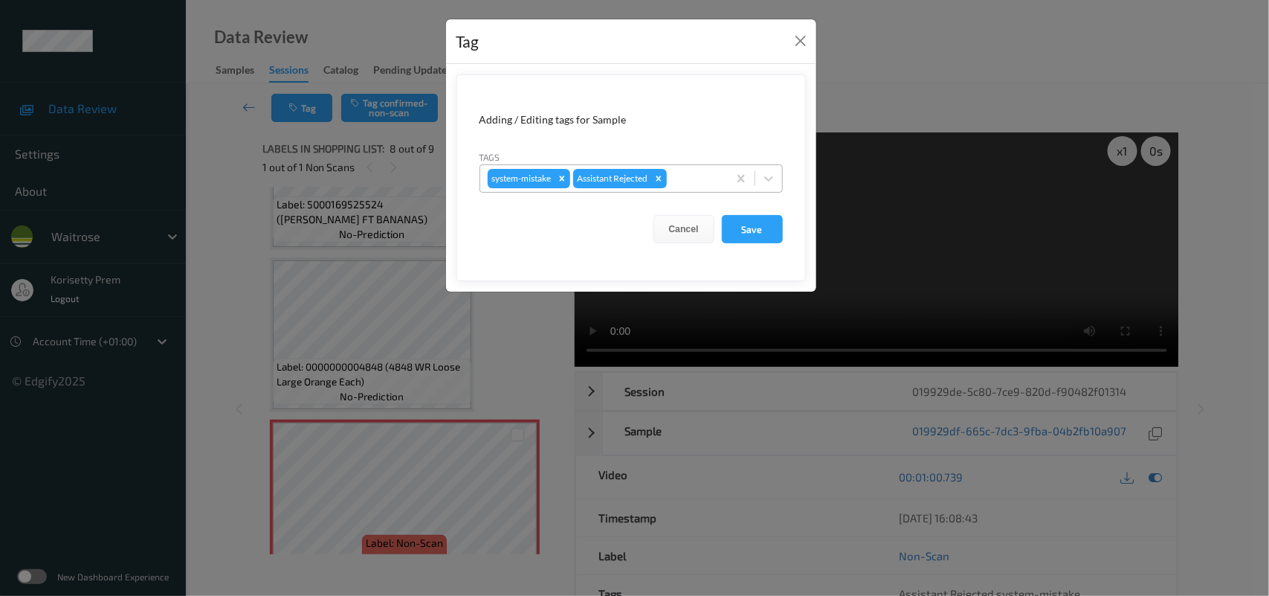
click at [704, 184] on div at bounding box center [695, 179] width 51 height 18
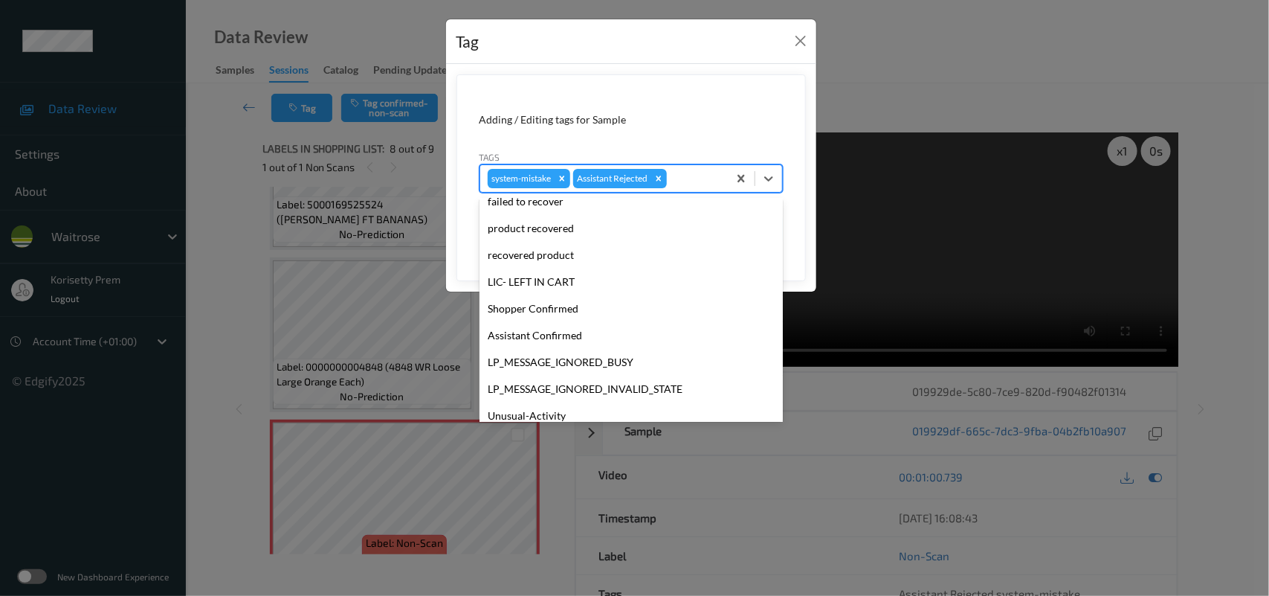
scroll to position [344, 0]
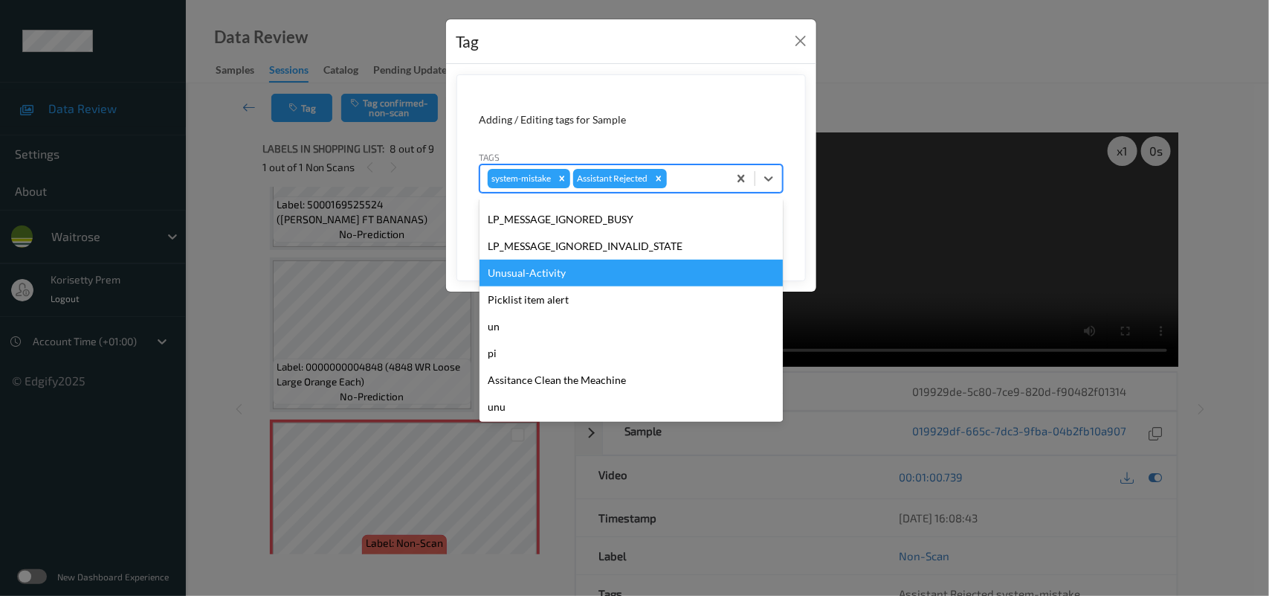
click at [551, 275] on div "Unusual-Activity" at bounding box center [631, 272] width 303 height 27
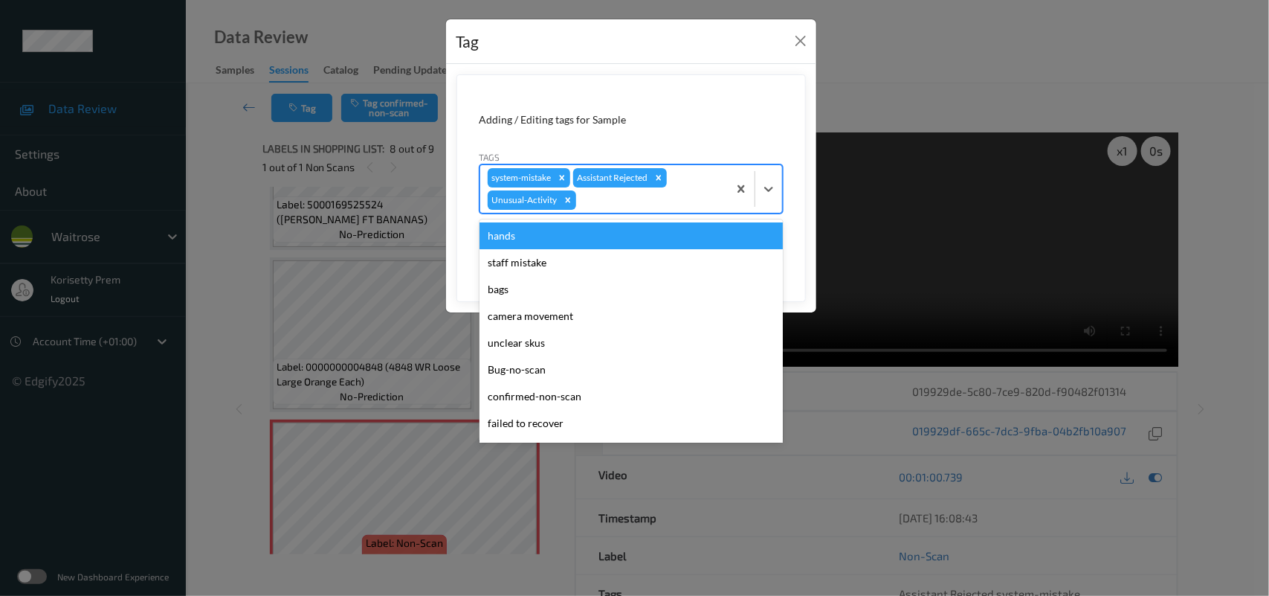
click at [625, 196] on div at bounding box center [649, 200] width 141 height 18
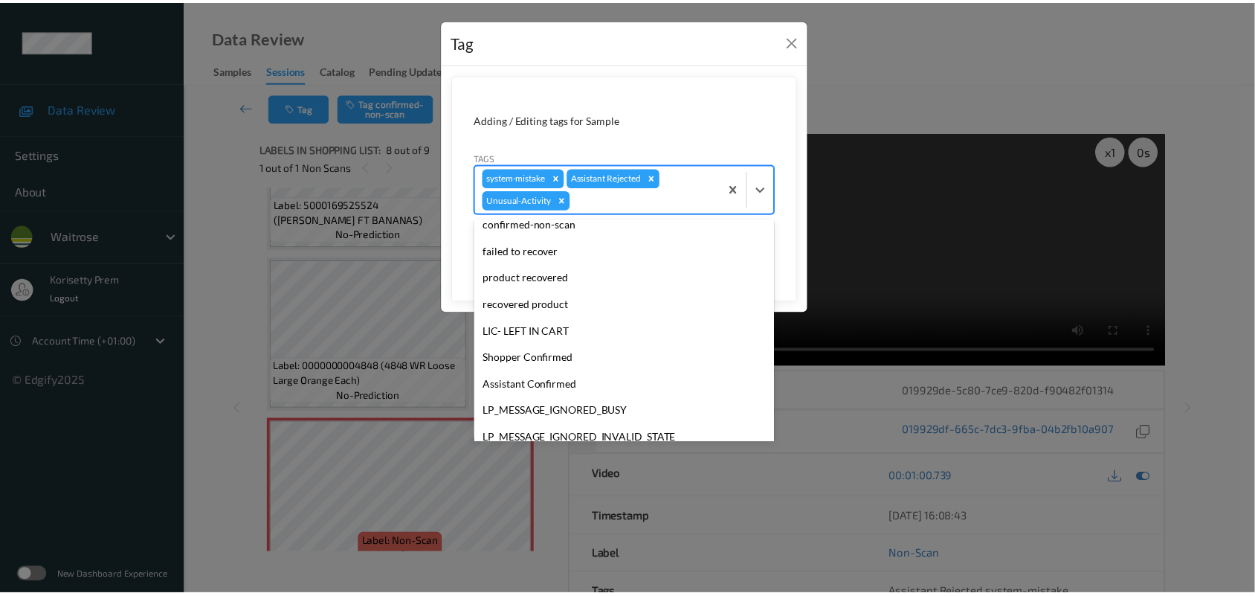
scroll to position [317, 0]
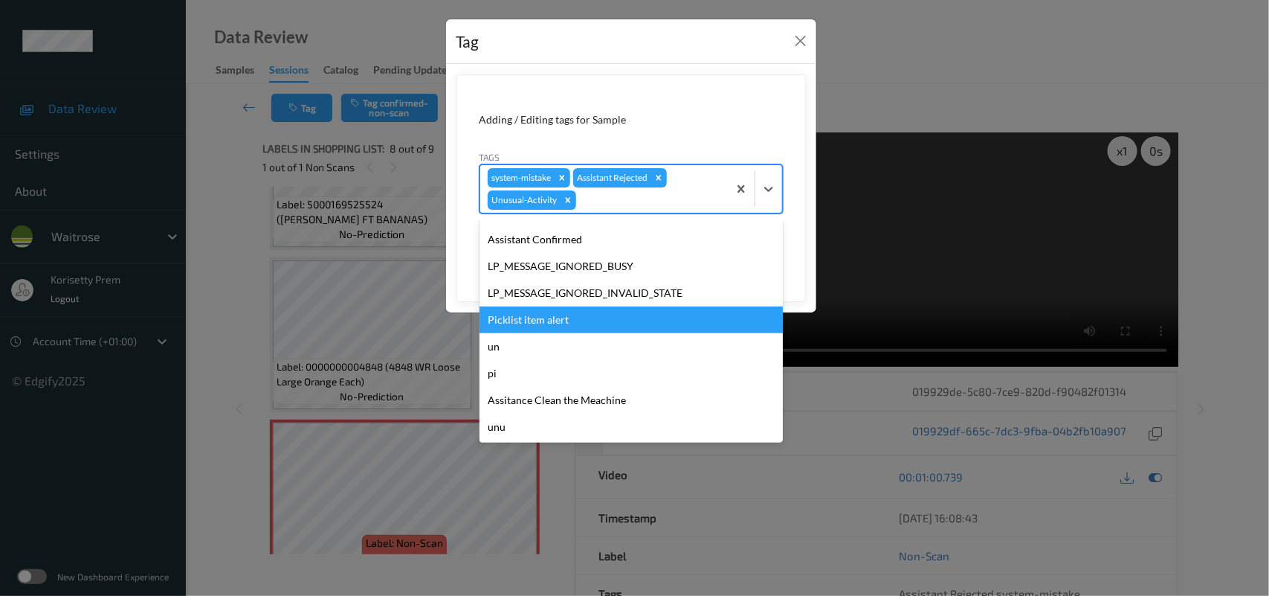
click at [543, 325] on div "Picklist item alert" at bounding box center [631, 319] width 303 height 27
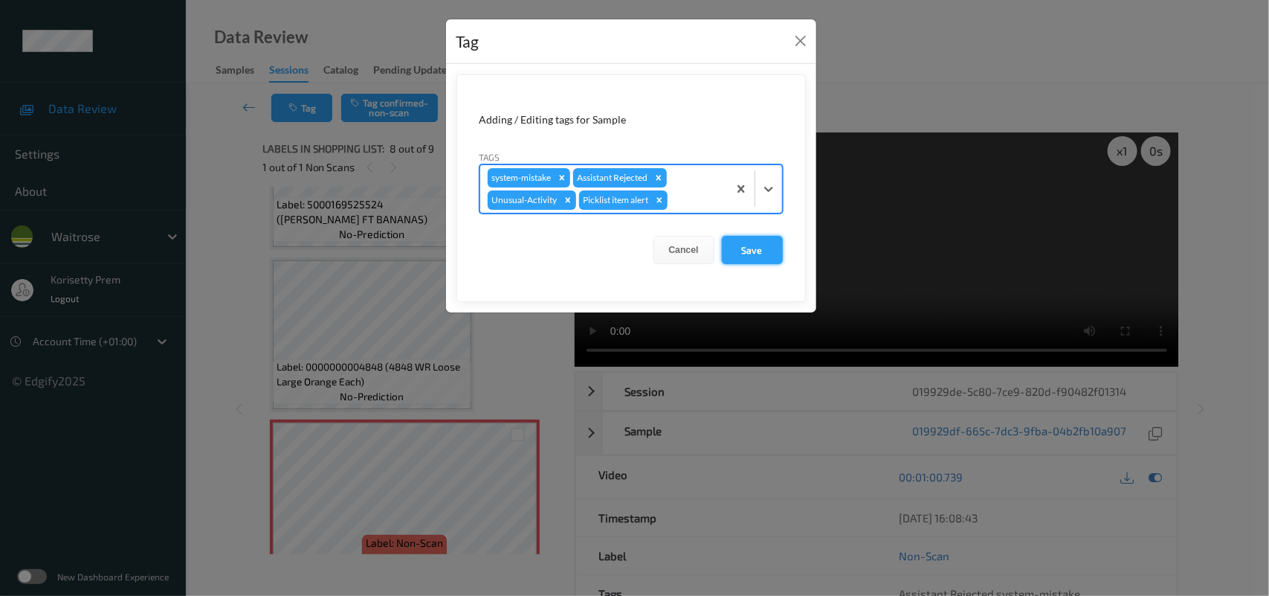
click at [736, 249] on button "Save" at bounding box center [752, 250] width 61 height 28
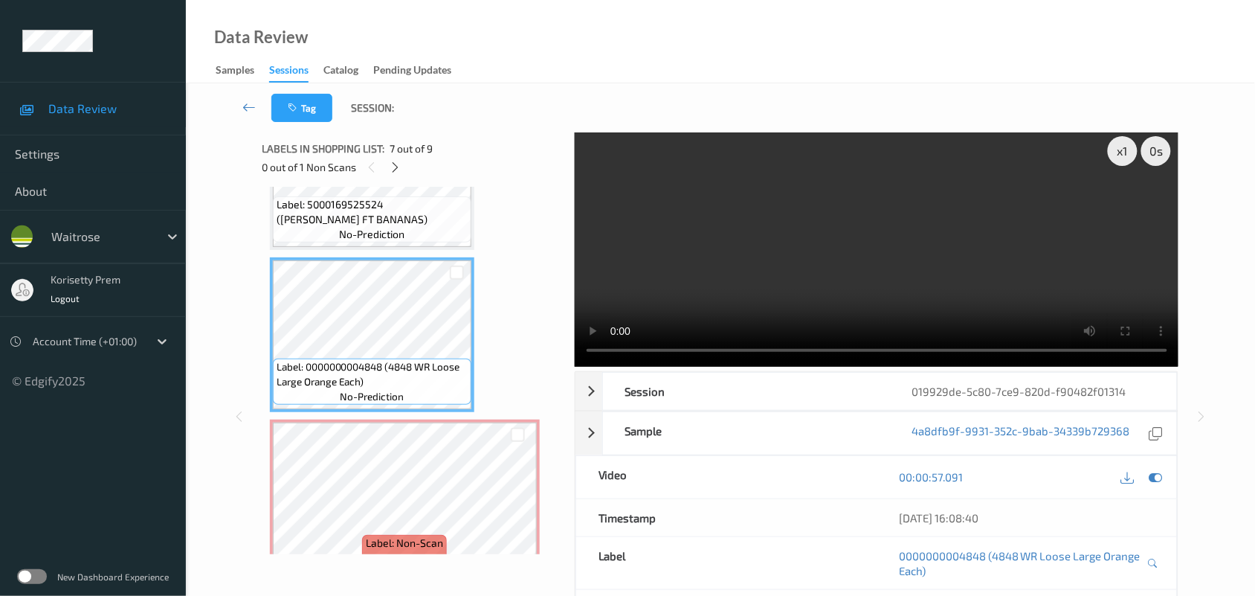
click at [796, 195] on video at bounding box center [877, 248] width 604 height 238
click at [766, 301] on video at bounding box center [877, 248] width 604 height 238
click at [819, 296] on video at bounding box center [877, 248] width 604 height 238
click at [961, 230] on video at bounding box center [877, 248] width 604 height 238
click at [779, 245] on video at bounding box center [877, 248] width 604 height 238
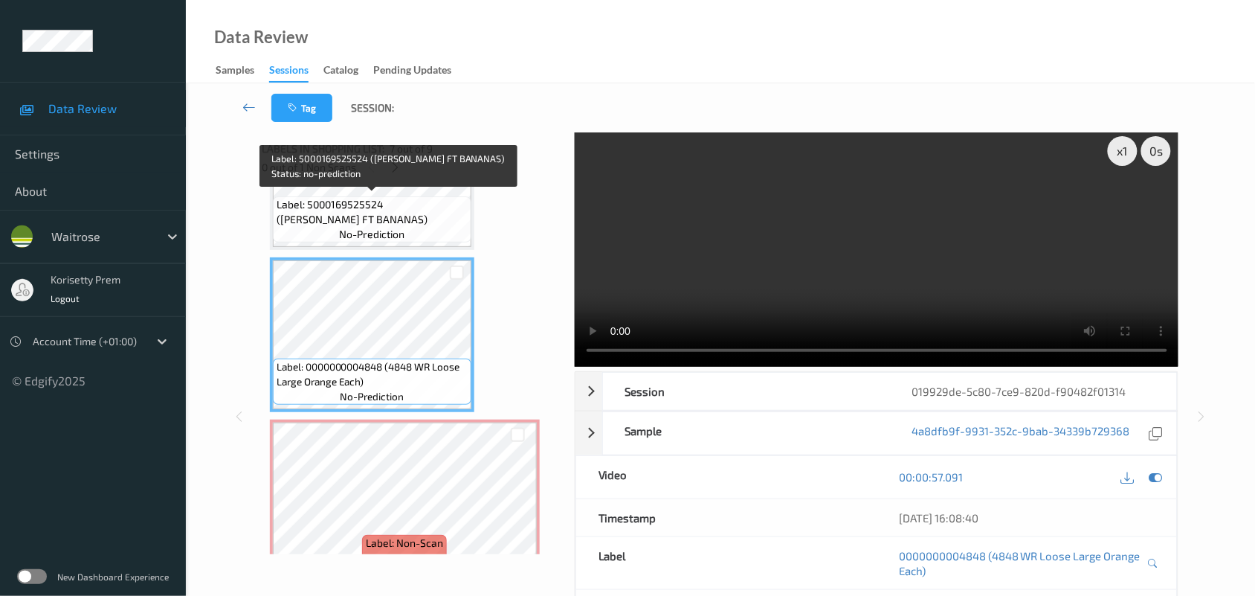
click at [393, 210] on span "Label: 5000169525524 ([PERSON_NAME] FT BANANAS)" at bounding box center [372, 212] width 191 height 30
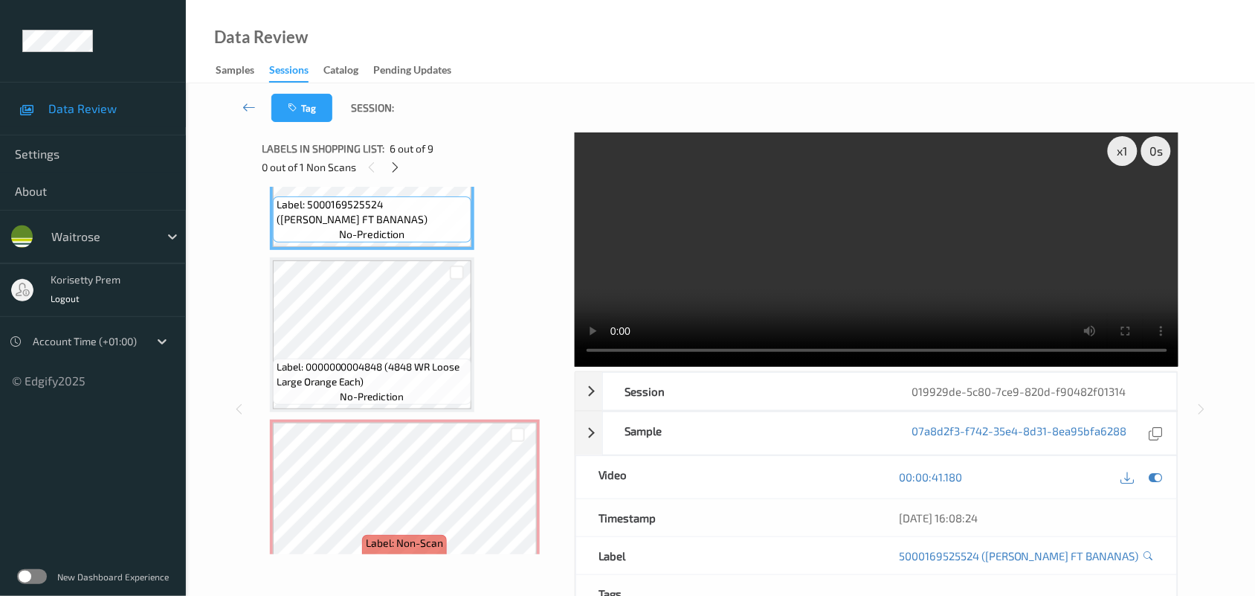
click at [1002, 187] on video at bounding box center [877, 248] width 604 height 238
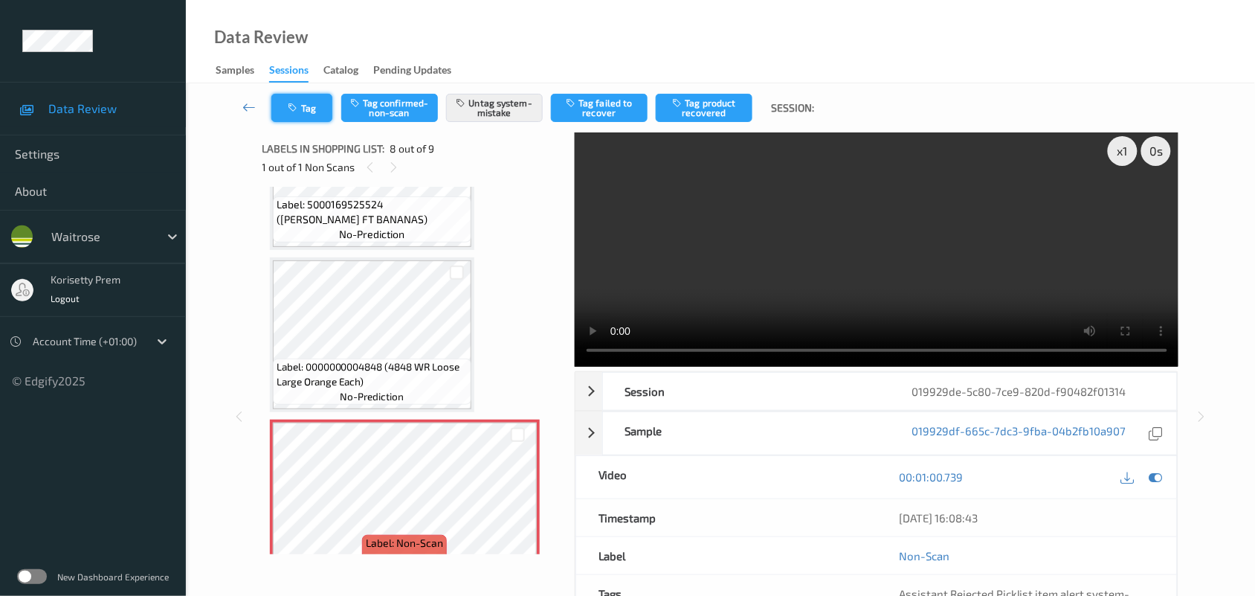
click at [294, 109] on icon "button" at bounding box center [294, 108] width 13 height 10
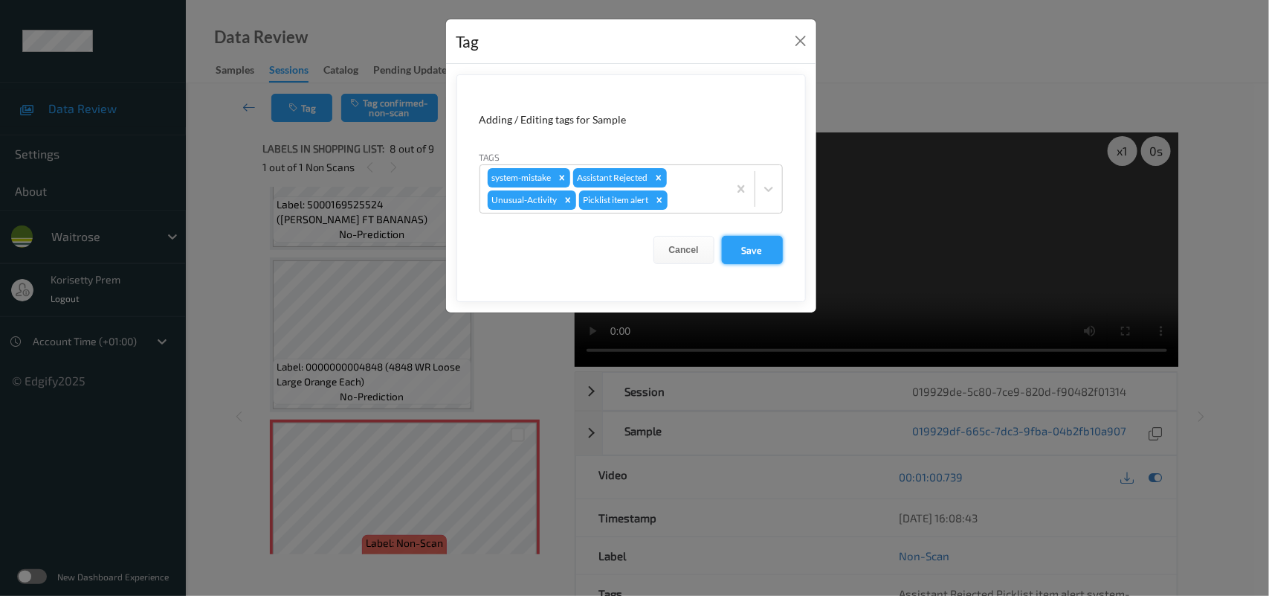
click at [767, 250] on button "Save" at bounding box center [752, 250] width 61 height 28
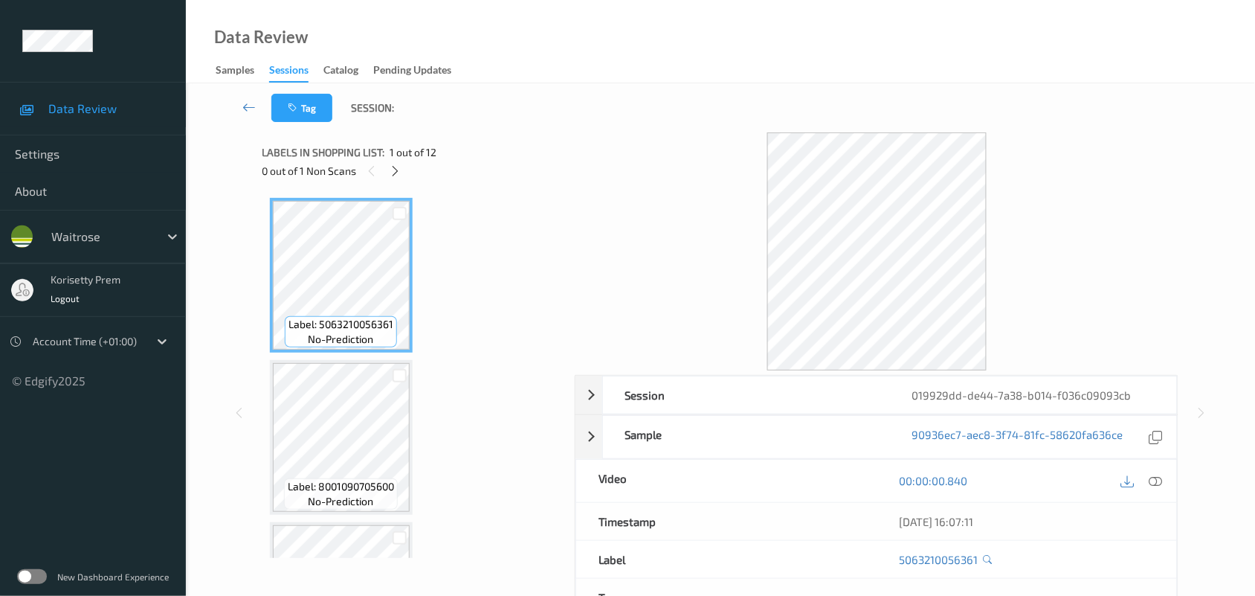
click at [634, 97] on div "Tag Session:" at bounding box center [720, 107] width 1008 height 49
click at [383, 169] on div "0 out of 1 Non Scans" at bounding box center [413, 170] width 302 height 19
click at [394, 175] on icon at bounding box center [395, 170] width 13 height 13
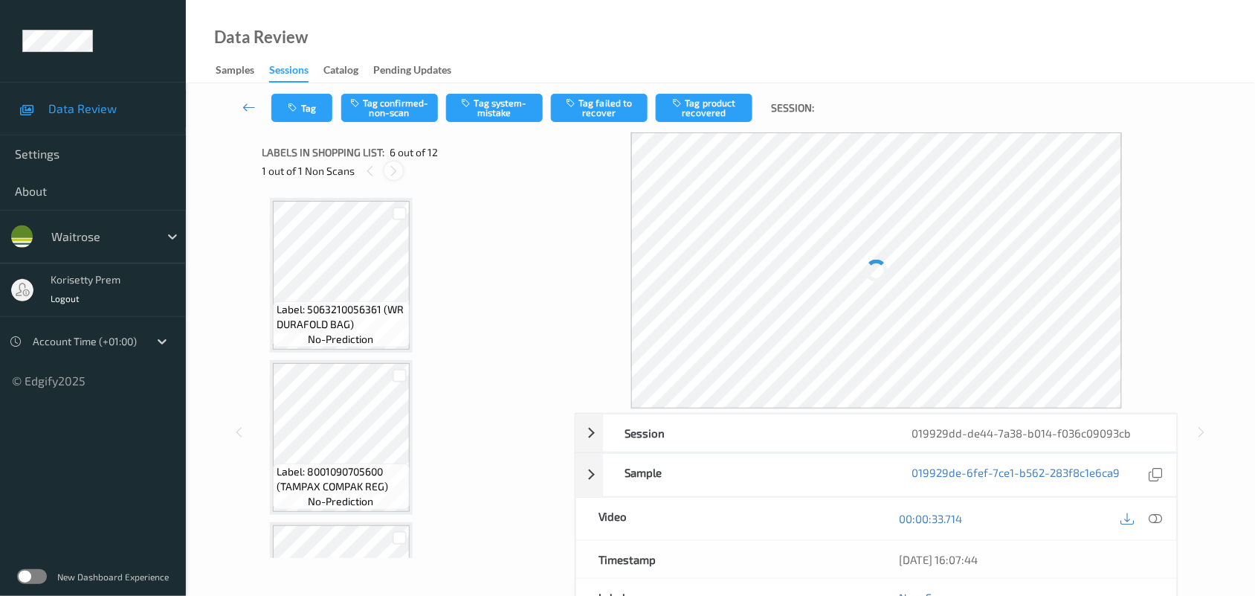
scroll to position [654, 0]
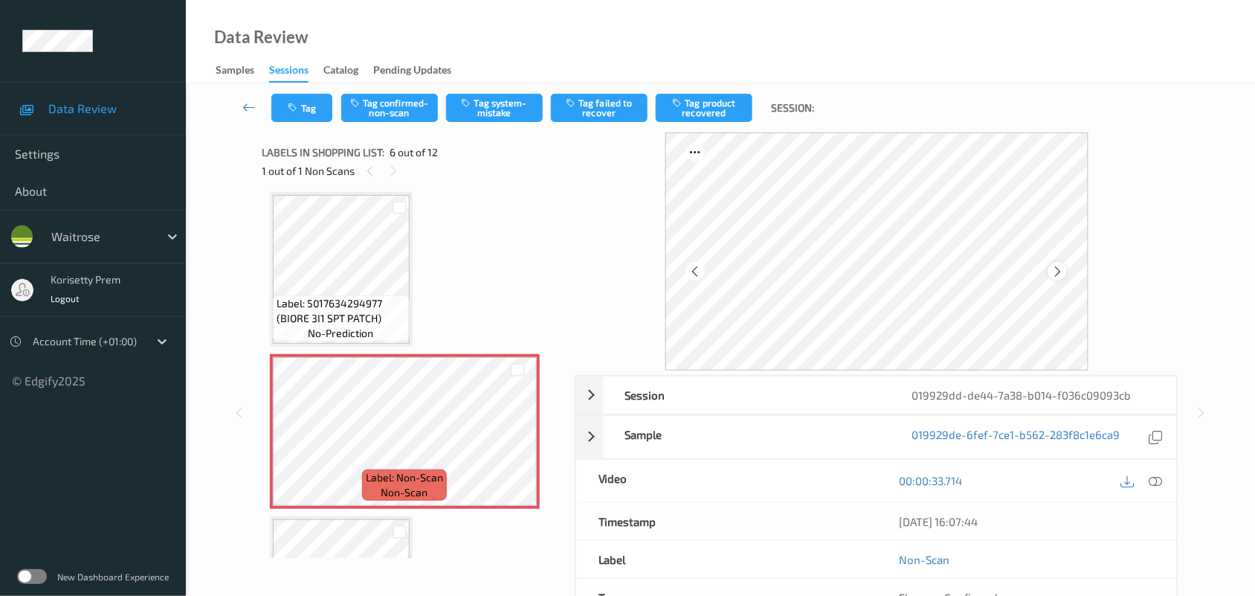
click at [1056, 275] on icon at bounding box center [1057, 271] width 13 height 13
click at [1057, 274] on icon at bounding box center [1057, 271] width 13 height 13
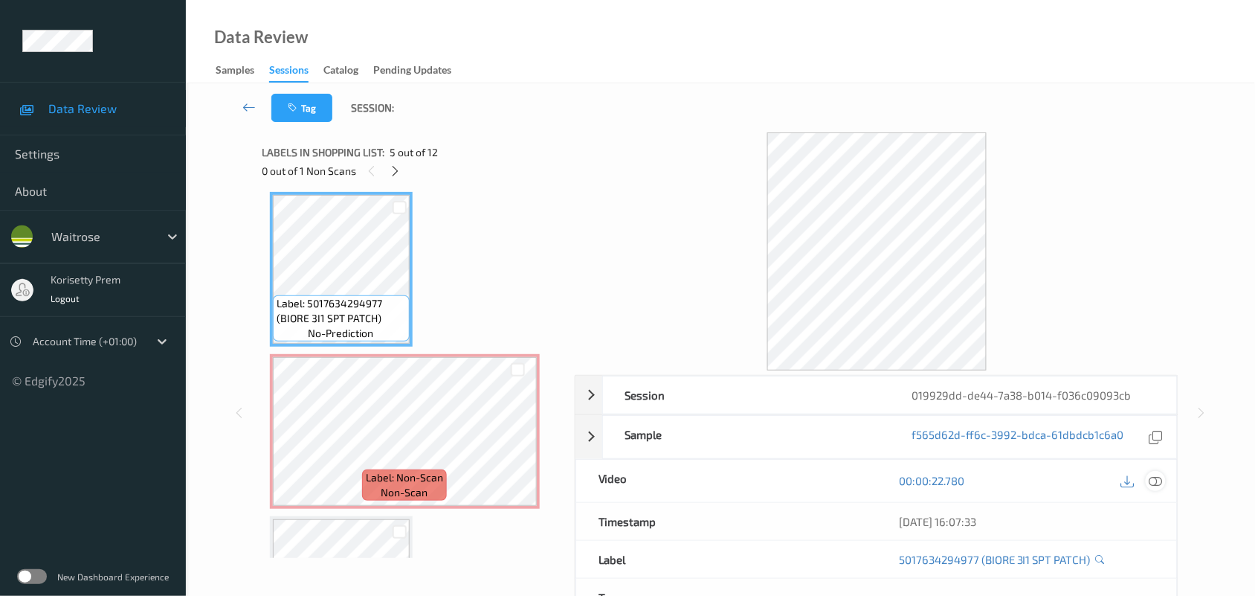
click at [1149, 478] on icon at bounding box center [1155, 480] width 13 height 13
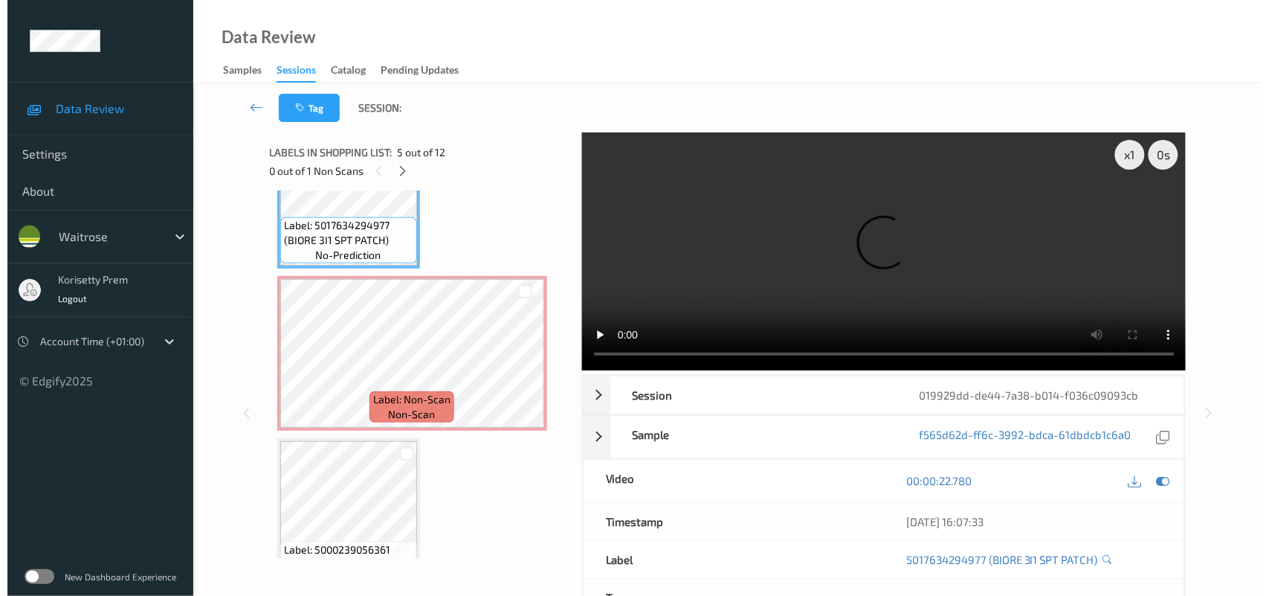
scroll to position [747, 0]
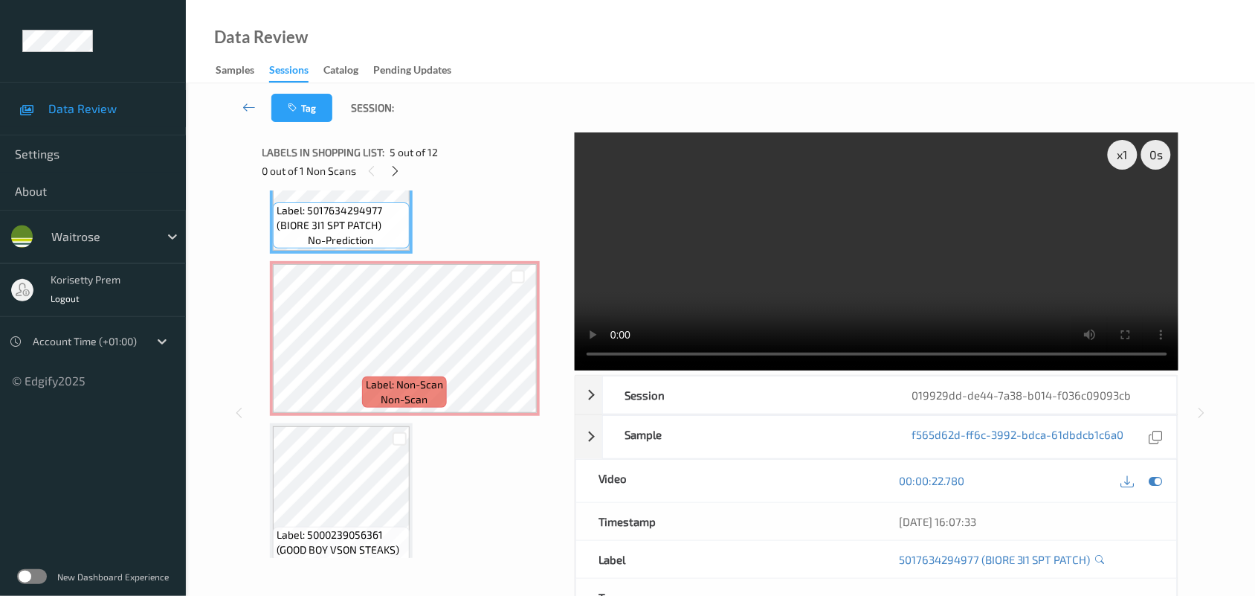
click at [755, 298] on video at bounding box center [877, 251] width 604 height 238
click at [838, 281] on video at bounding box center [877, 251] width 604 height 238
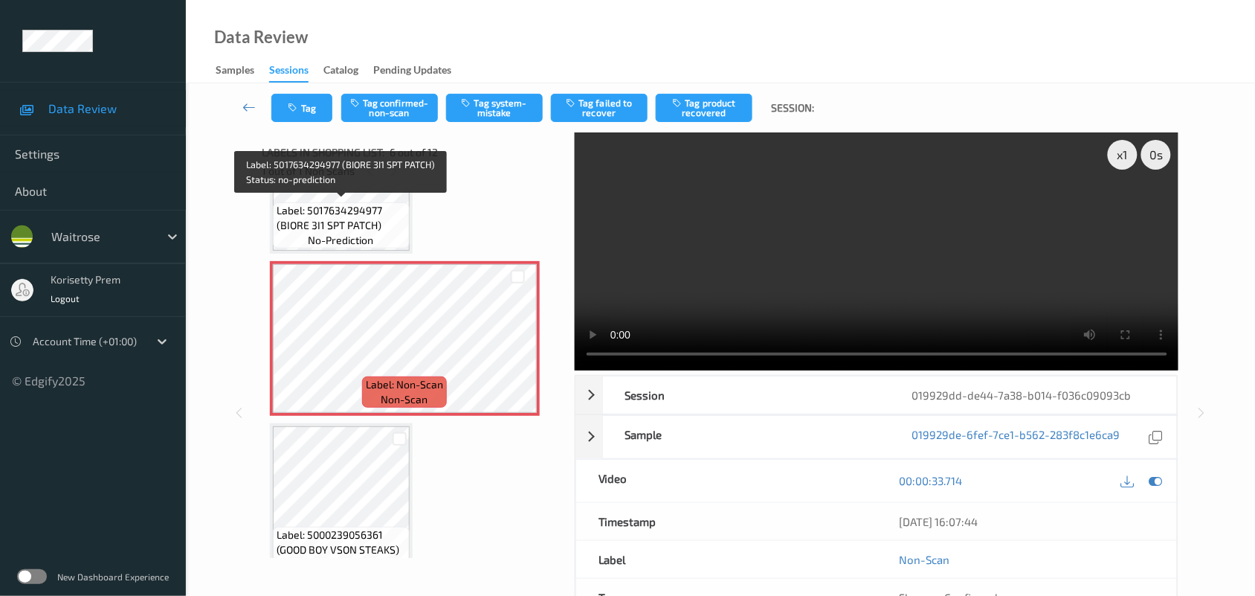
click at [375, 228] on span "Label: 5017634294977 (BIORE 3I1 SPT PATCH)" at bounding box center [341, 218] width 129 height 30
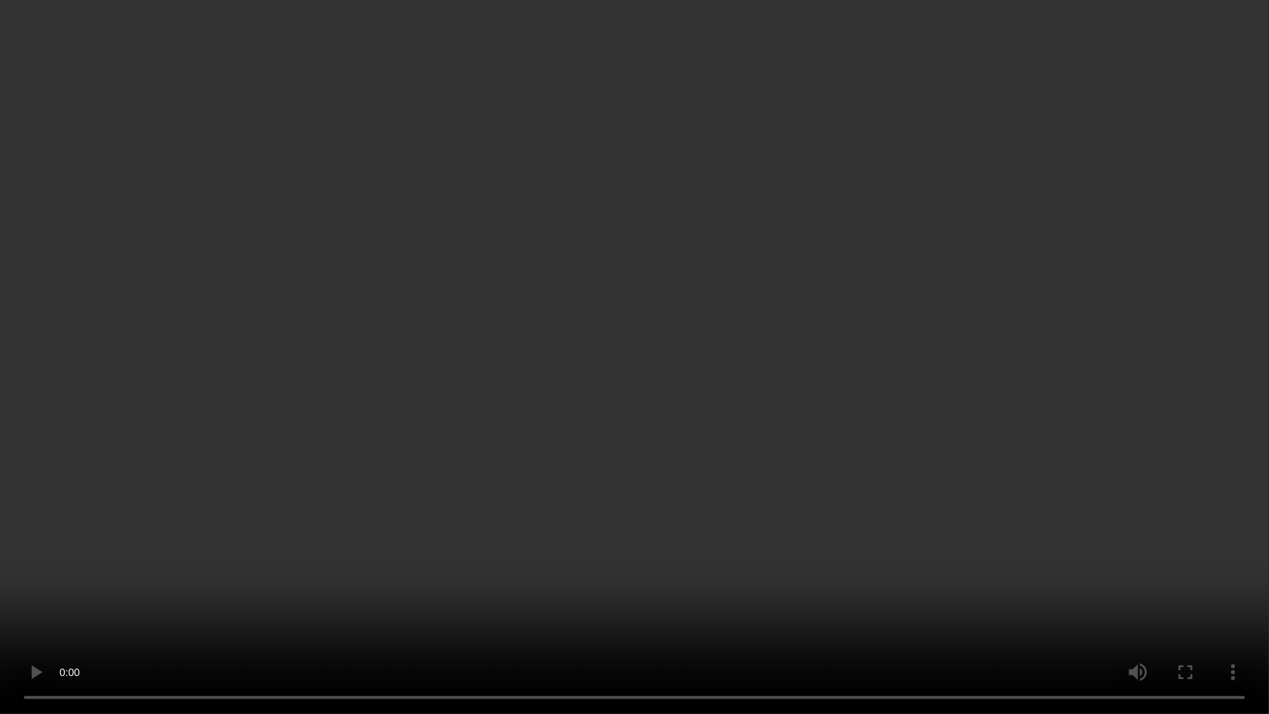
click at [1089, 183] on video at bounding box center [634, 357] width 1269 height 714
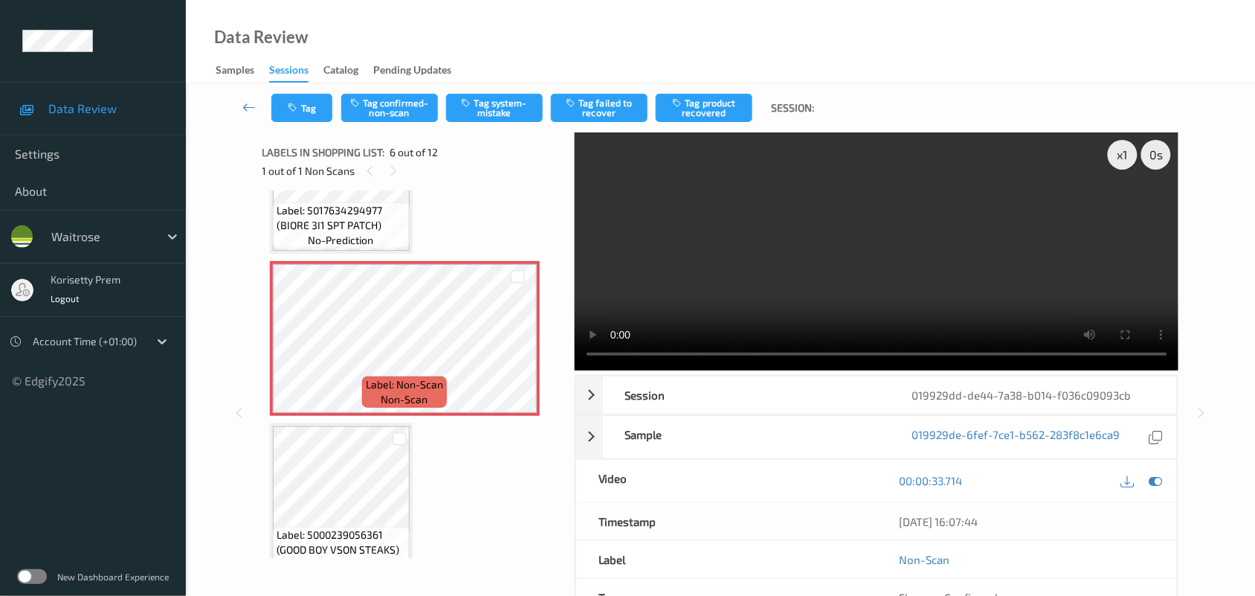
click at [794, 294] on video at bounding box center [877, 251] width 604 height 238
click at [842, 259] on video at bounding box center [877, 251] width 604 height 238
click at [488, 98] on button "Tag system-mistake" at bounding box center [494, 108] width 97 height 28
click at [309, 97] on button "Tag" at bounding box center [301, 108] width 61 height 28
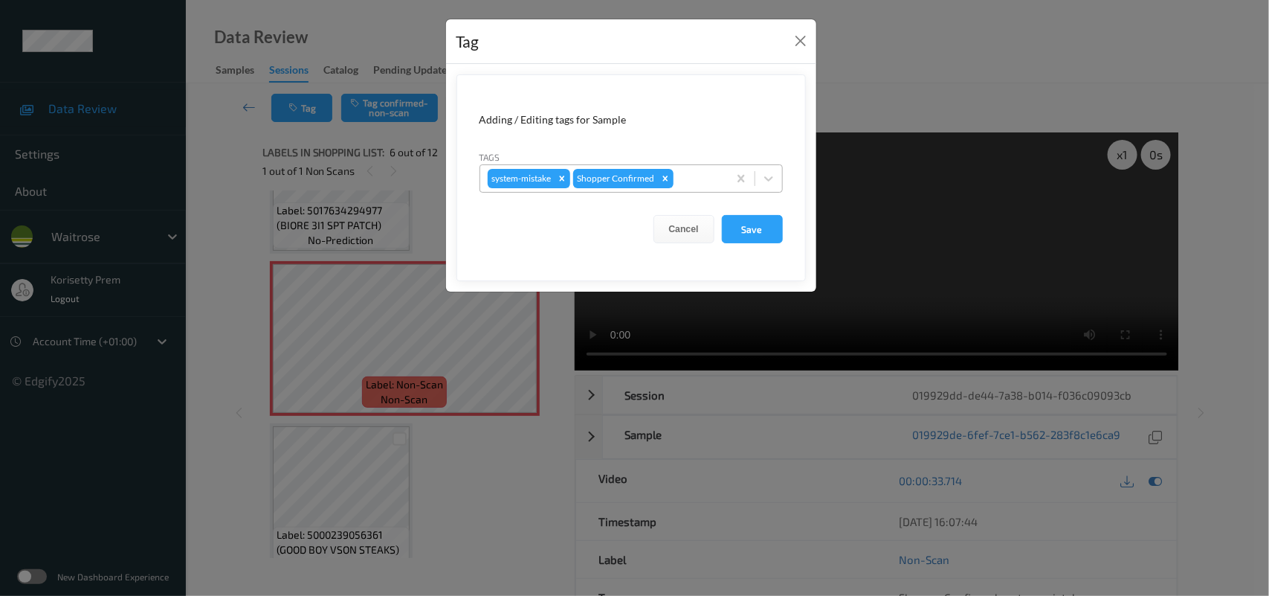
click at [705, 175] on div at bounding box center [699, 179] width 44 height 18
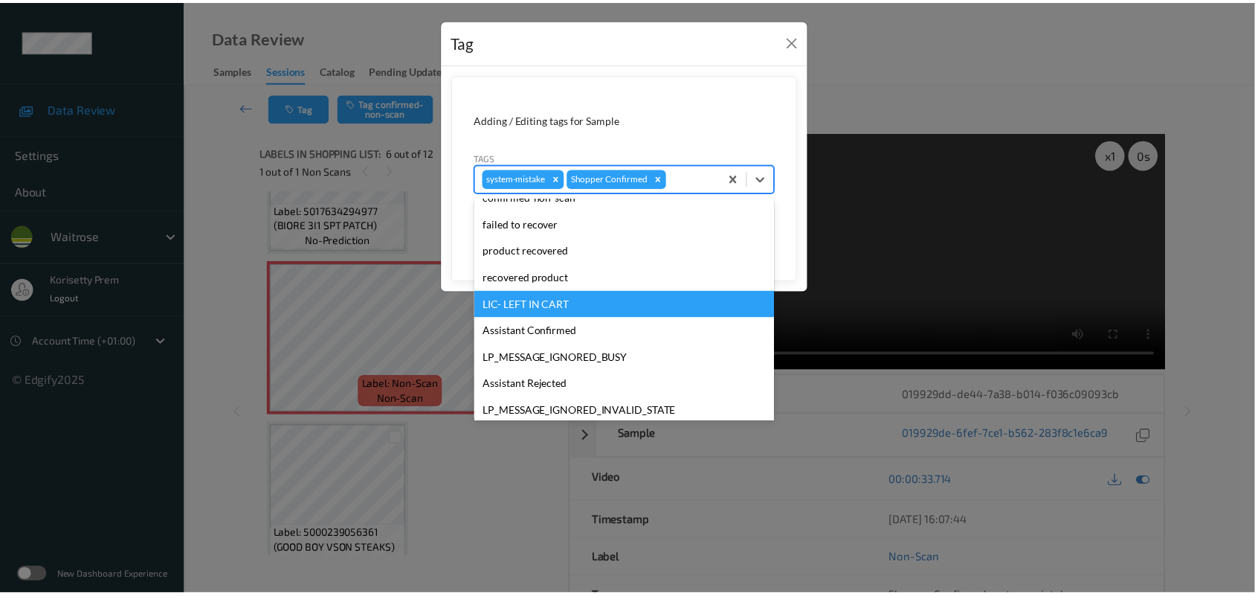
scroll to position [344, 0]
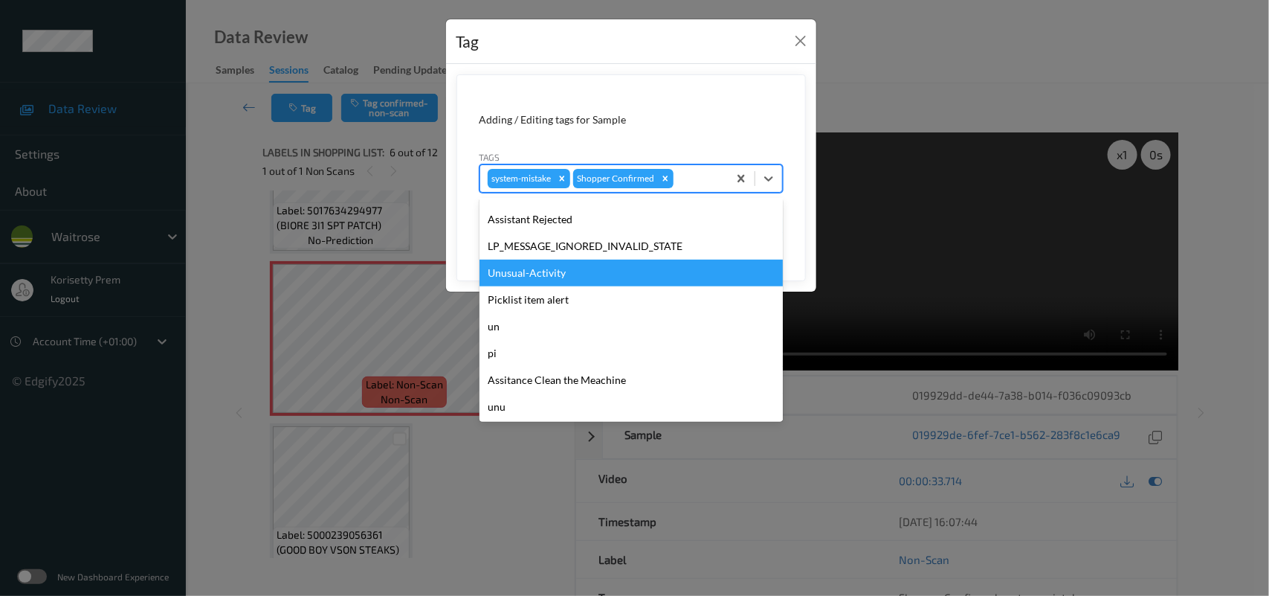
click at [544, 279] on div "Unusual-Activity" at bounding box center [631, 272] width 303 height 27
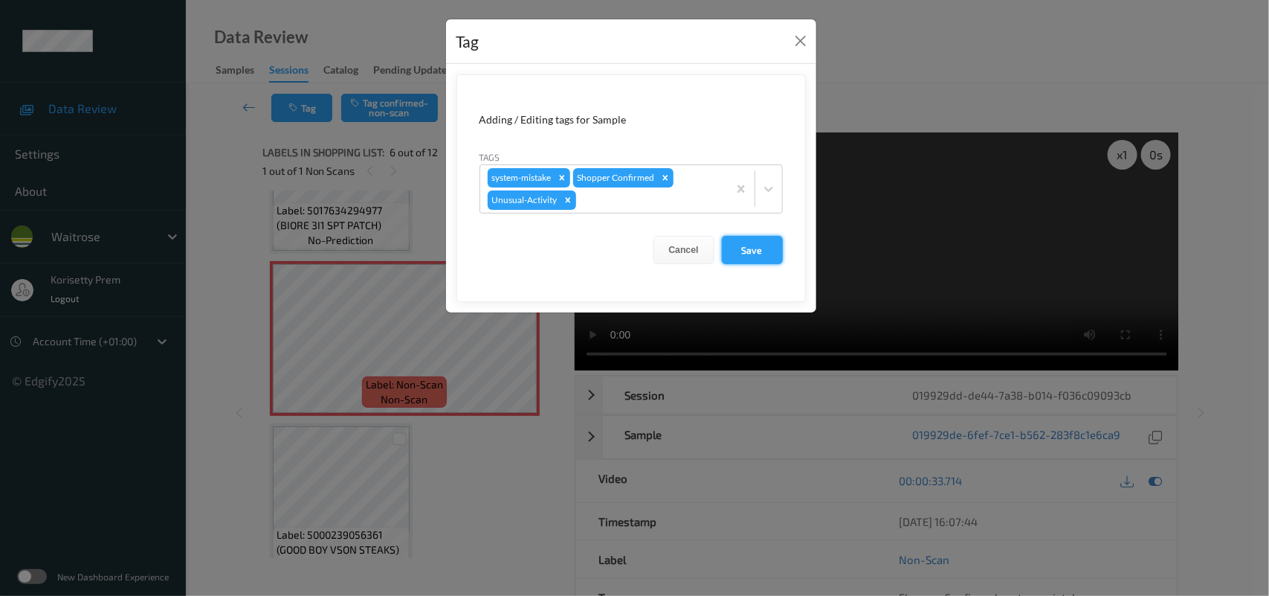
click at [755, 238] on button "Save" at bounding box center [752, 250] width 61 height 28
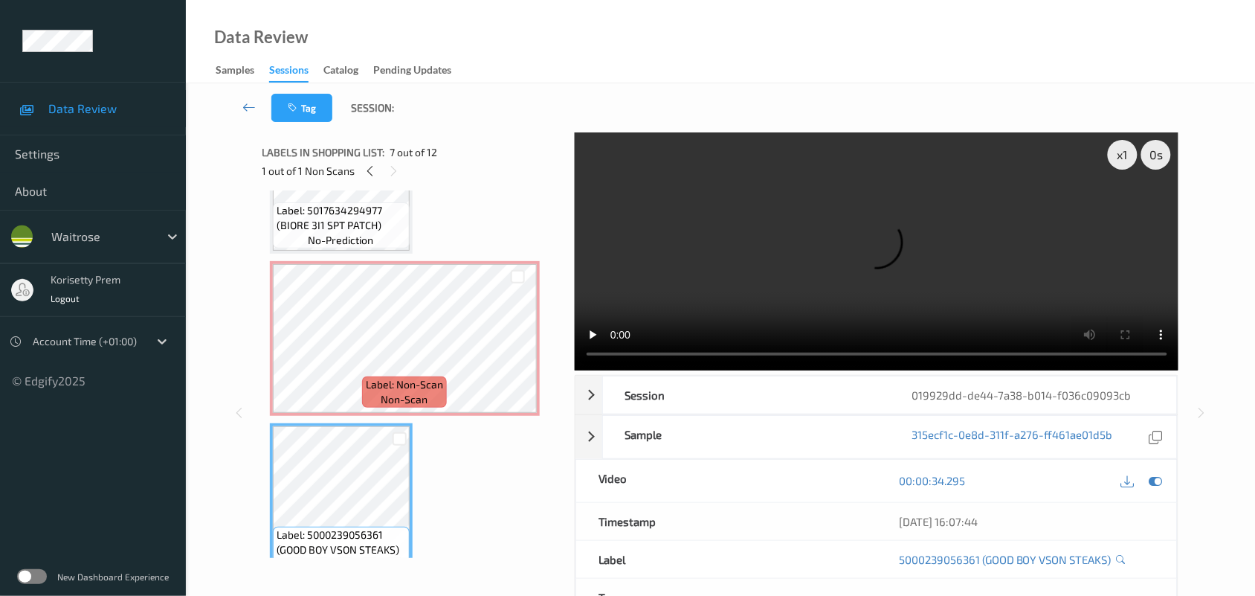
scroll to position [933, 0]
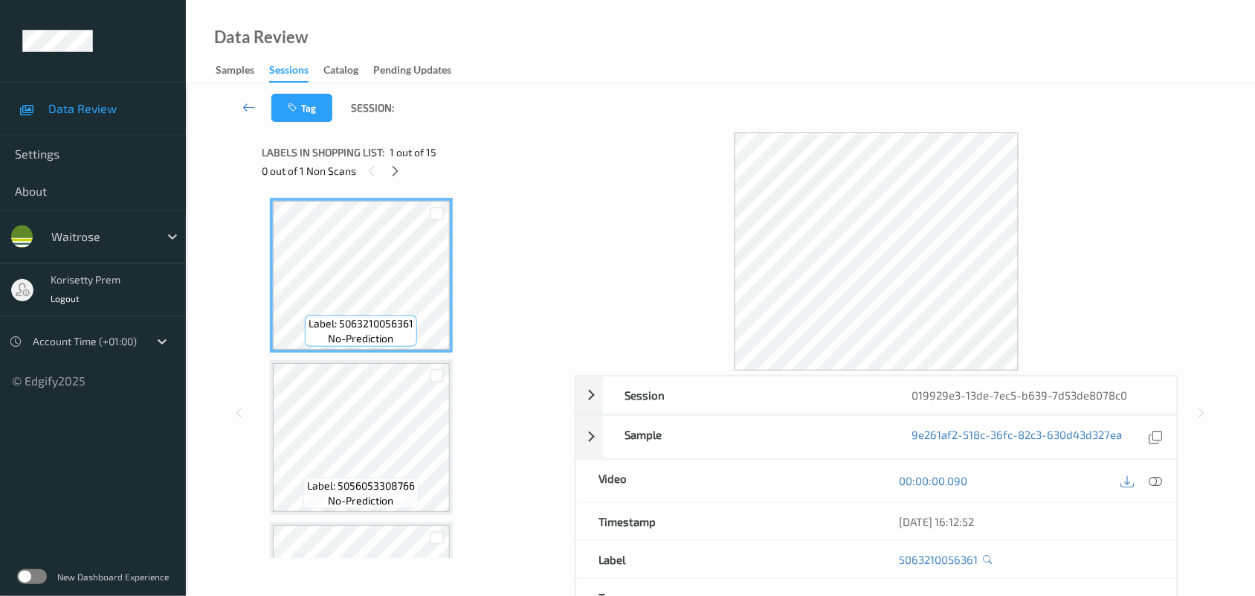
click at [559, 88] on div "Tag Session:" at bounding box center [720, 107] width 1008 height 49
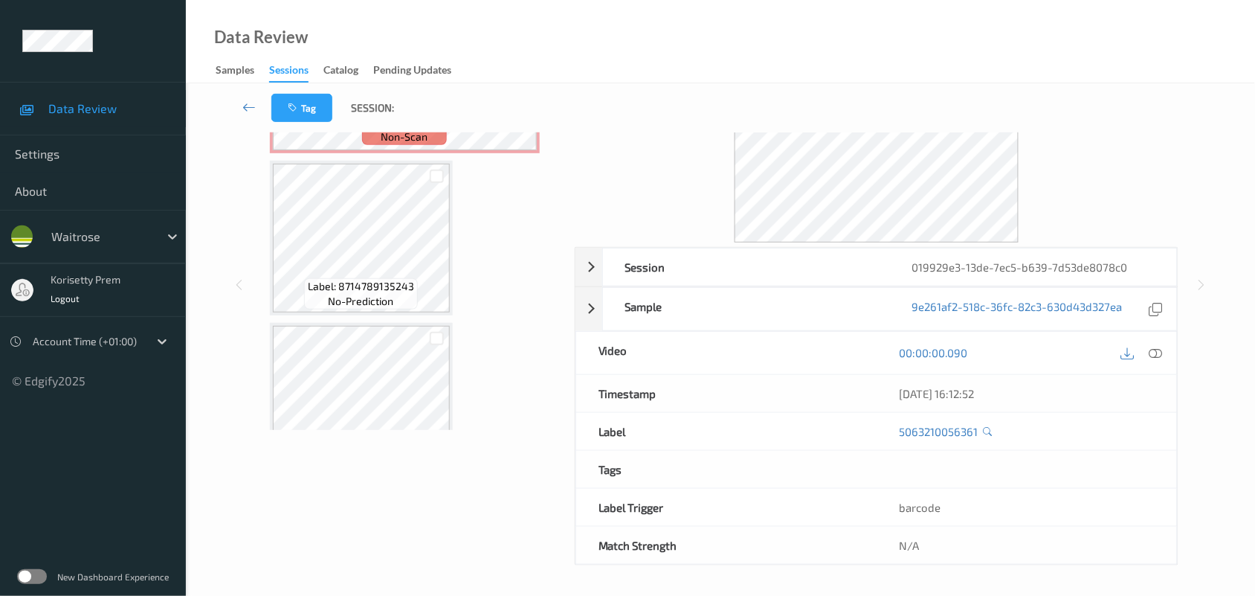
scroll to position [372, 0]
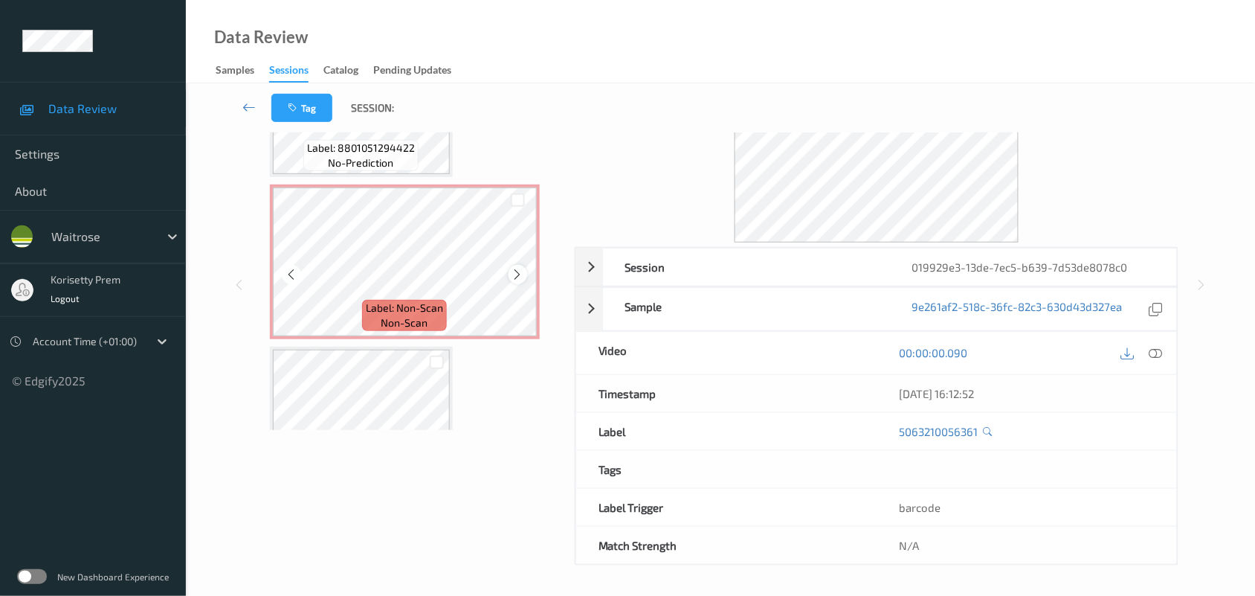
click at [515, 265] on div at bounding box center [518, 274] width 19 height 19
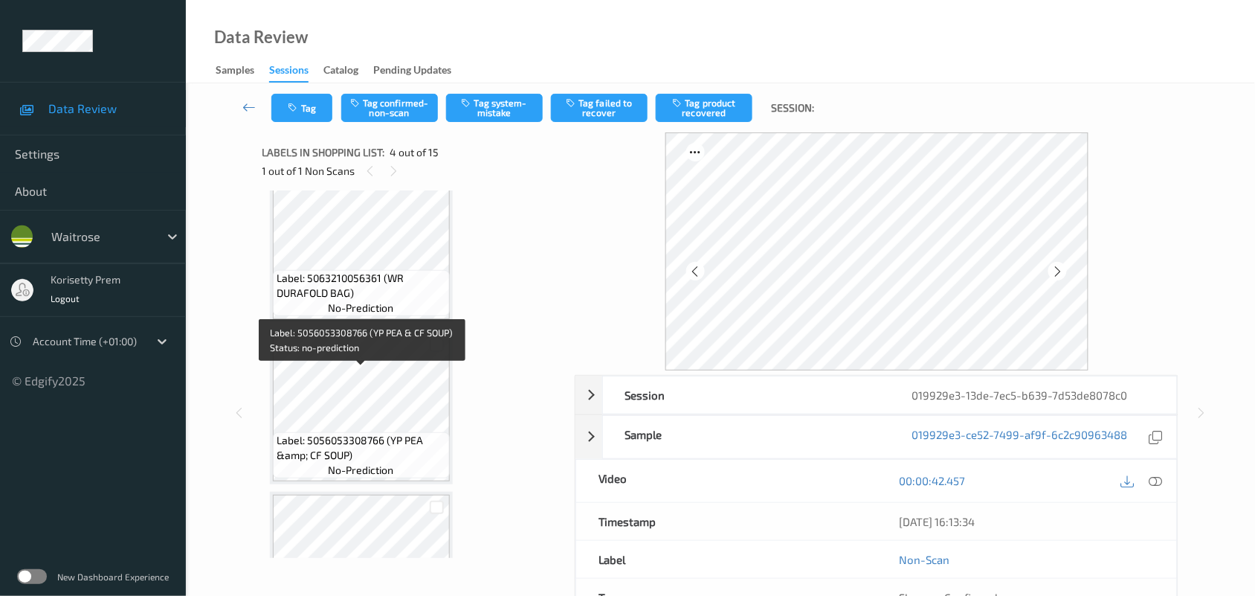
scroll to position [0, 0]
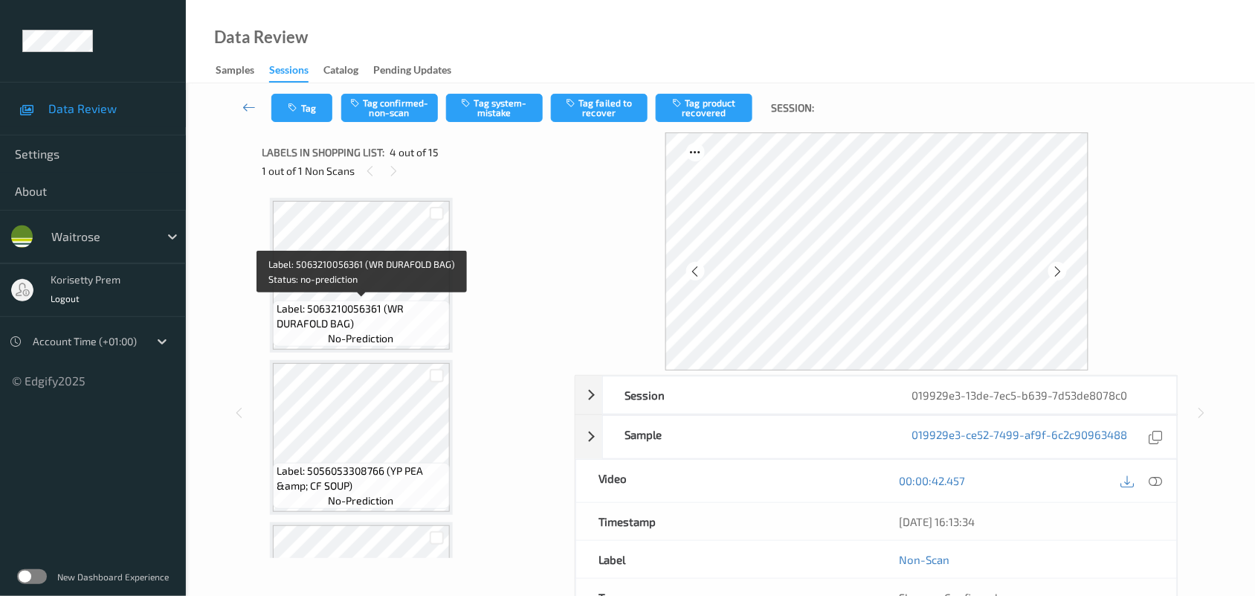
click at [373, 311] on span "Label: 5063210056361 (WR DURAFOLD BAG)" at bounding box center [362, 316] width 170 height 30
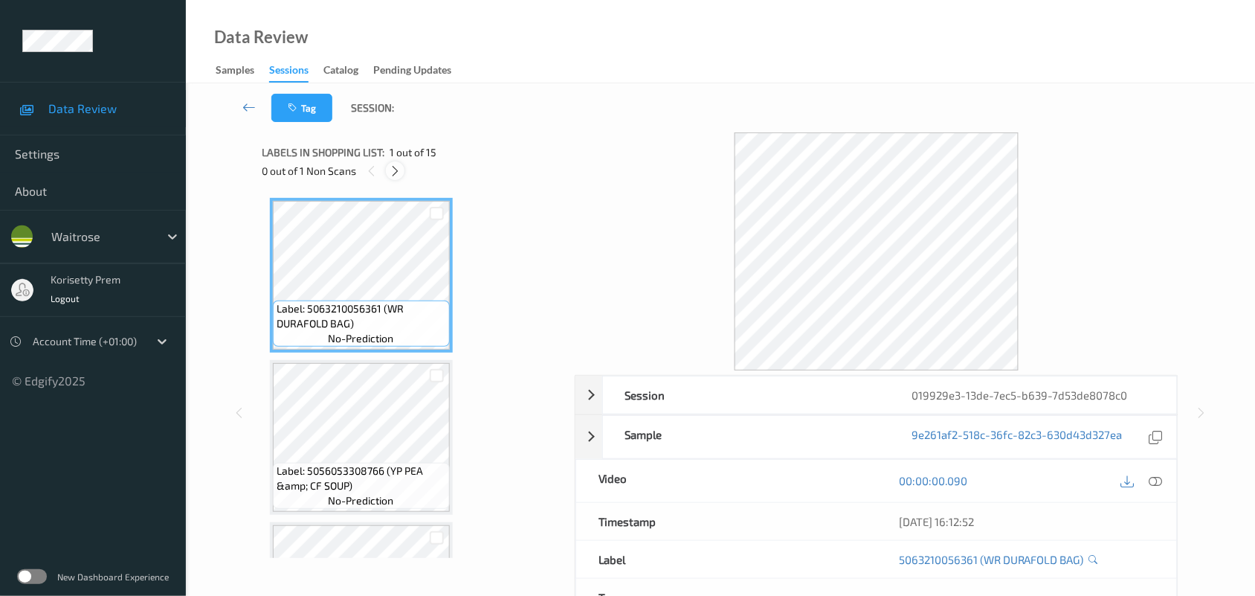
click at [398, 172] on icon at bounding box center [395, 170] width 13 height 13
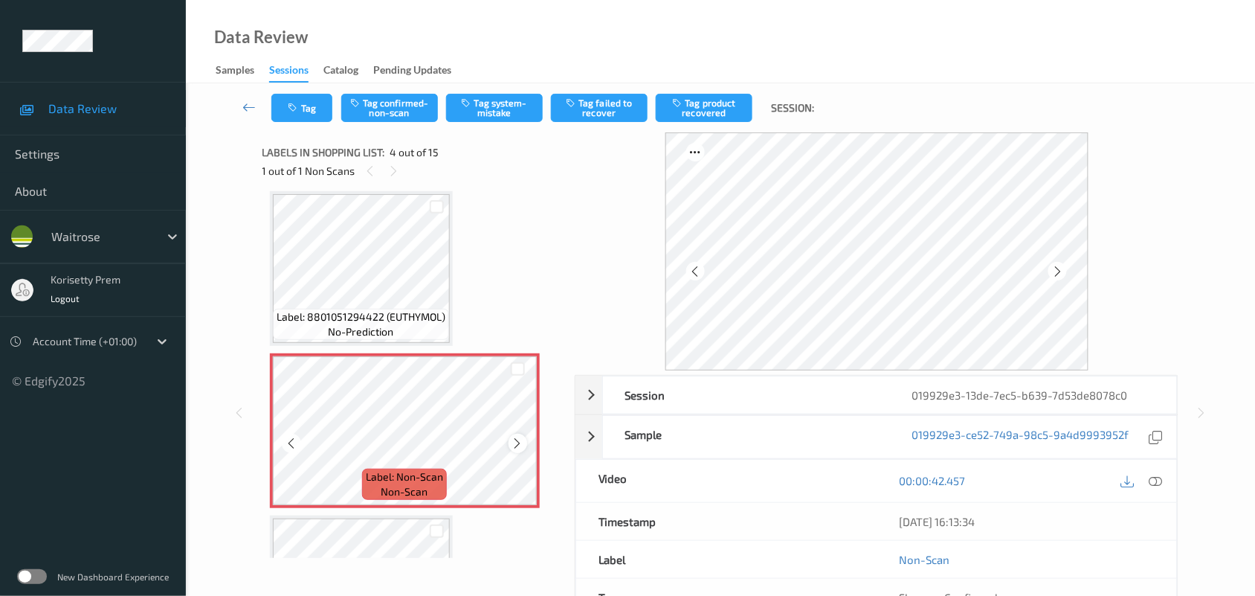
click at [512, 442] on icon at bounding box center [518, 442] width 13 height 13
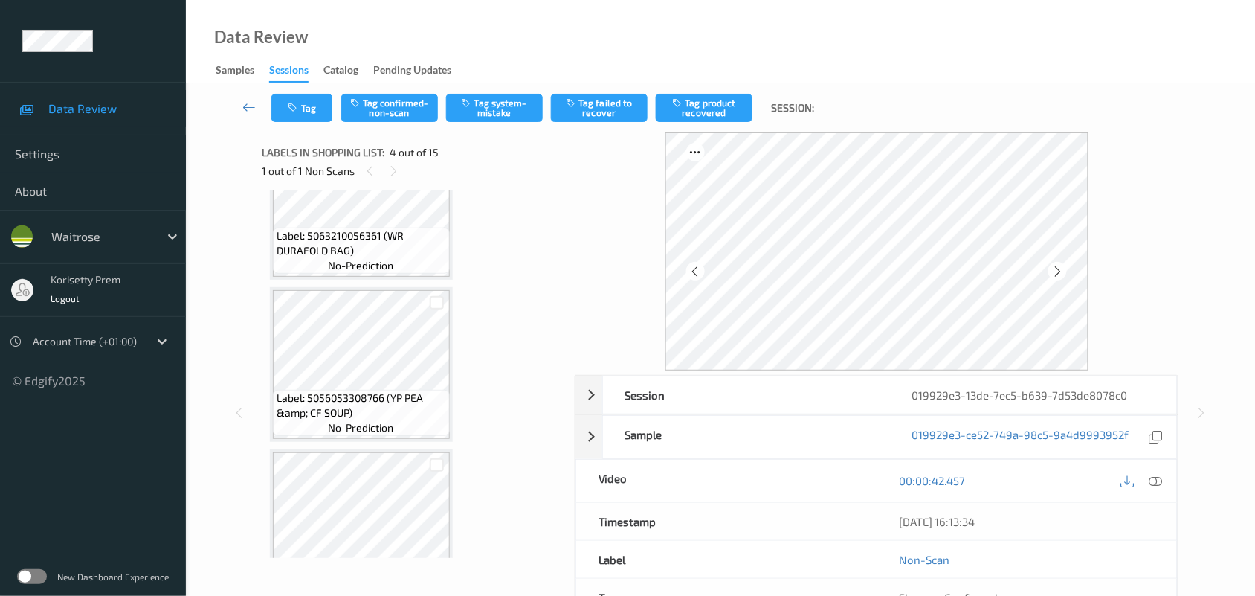
scroll to position [52, 0]
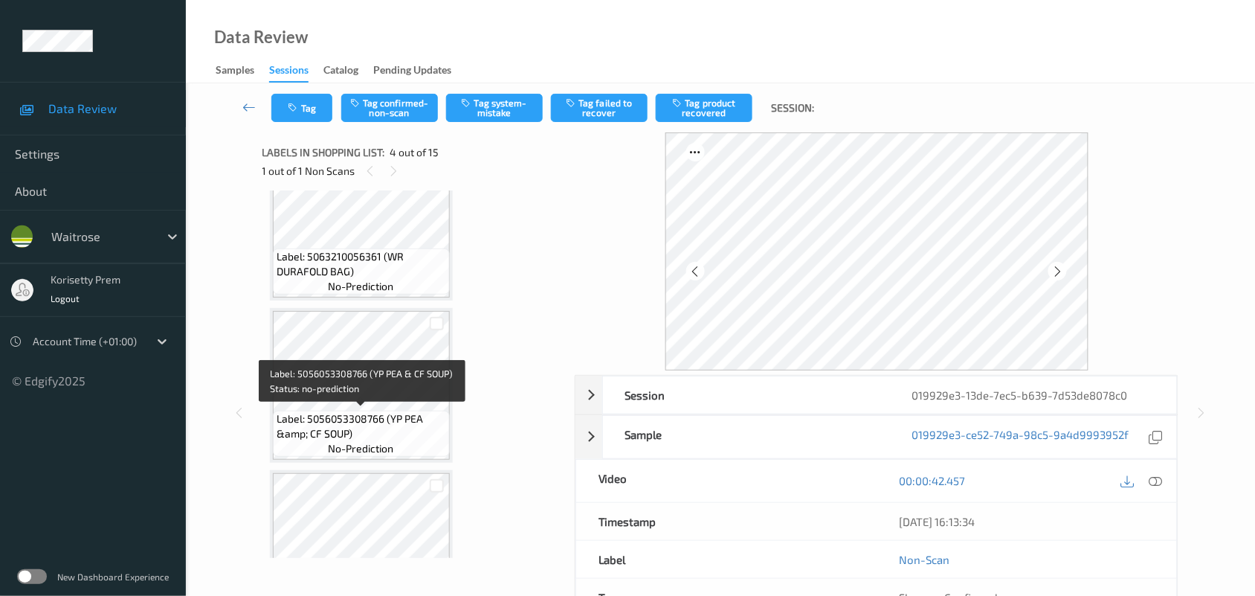
click at [374, 411] on span "Label: 5056053308766 (YP PEA &amp; CF SOUP)" at bounding box center [362, 426] width 170 height 30
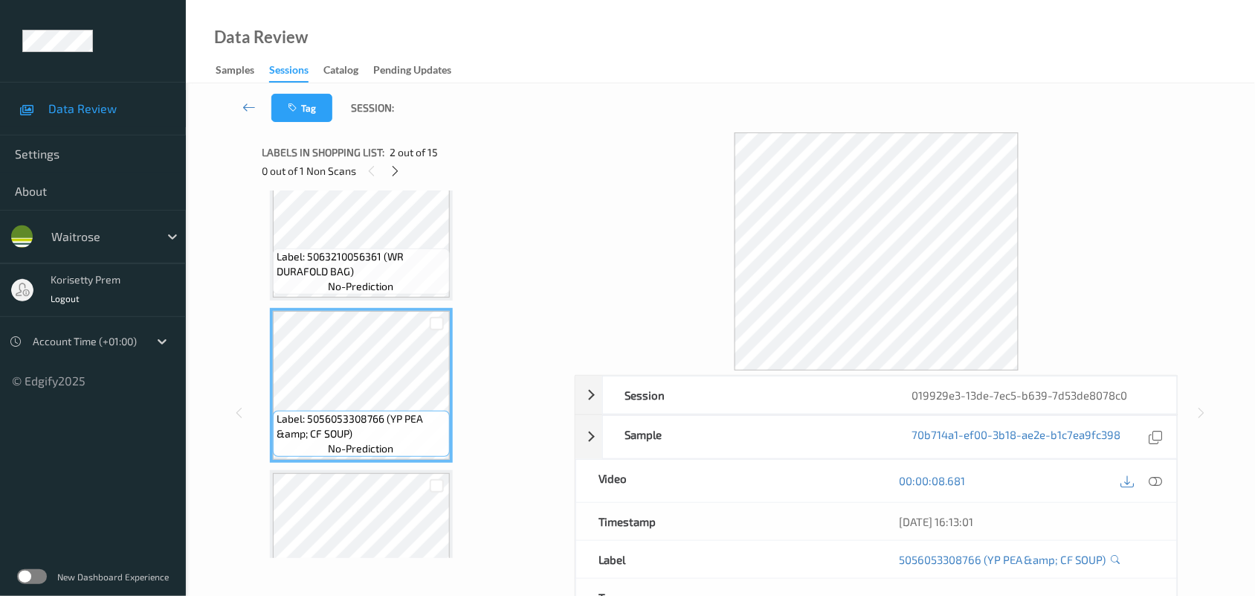
click at [1161, 491] on div at bounding box center [1142, 481] width 48 height 20
click at [1161, 484] on icon at bounding box center [1155, 480] width 13 height 13
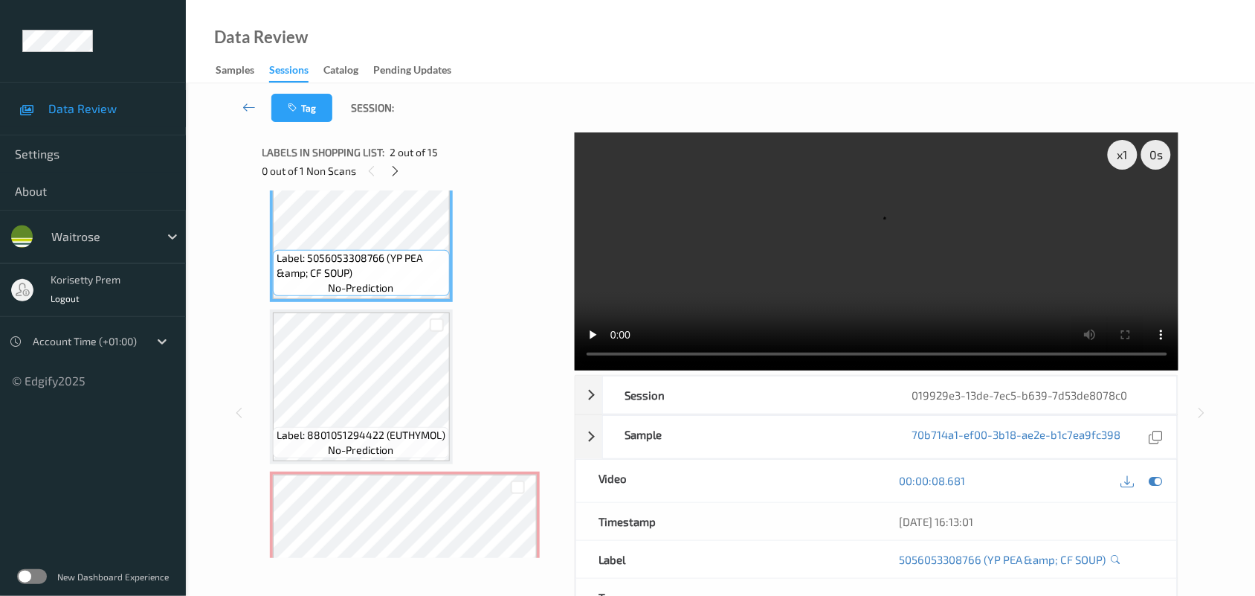
scroll to position [238, 0]
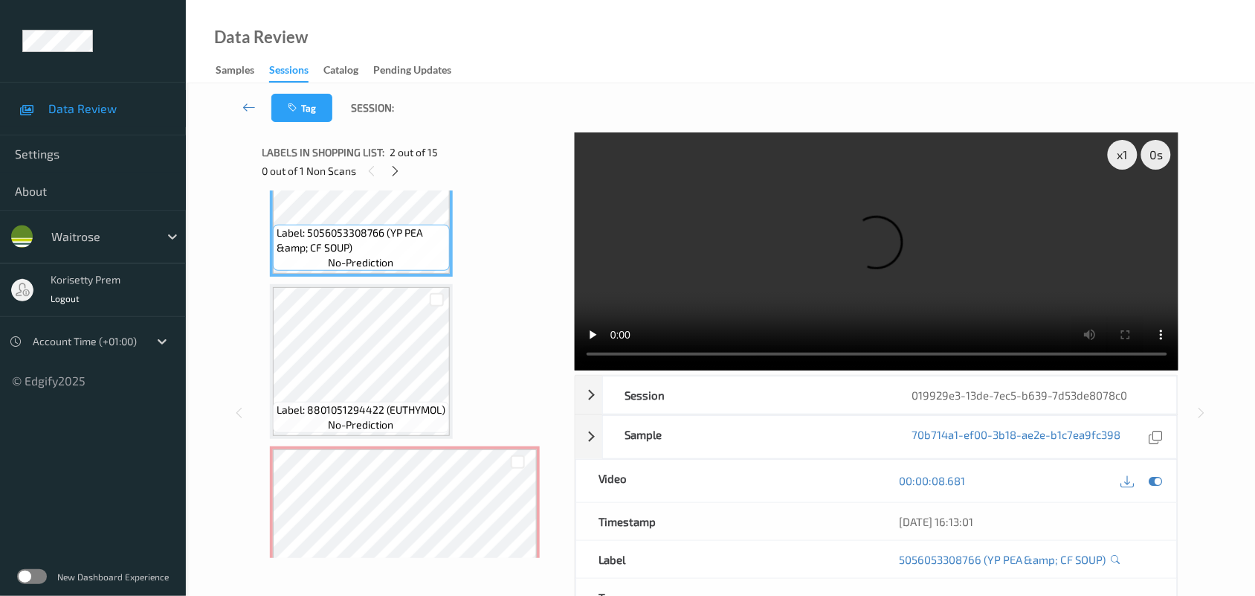
click at [764, 266] on video at bounding box center [877, 251] width 604 height 238
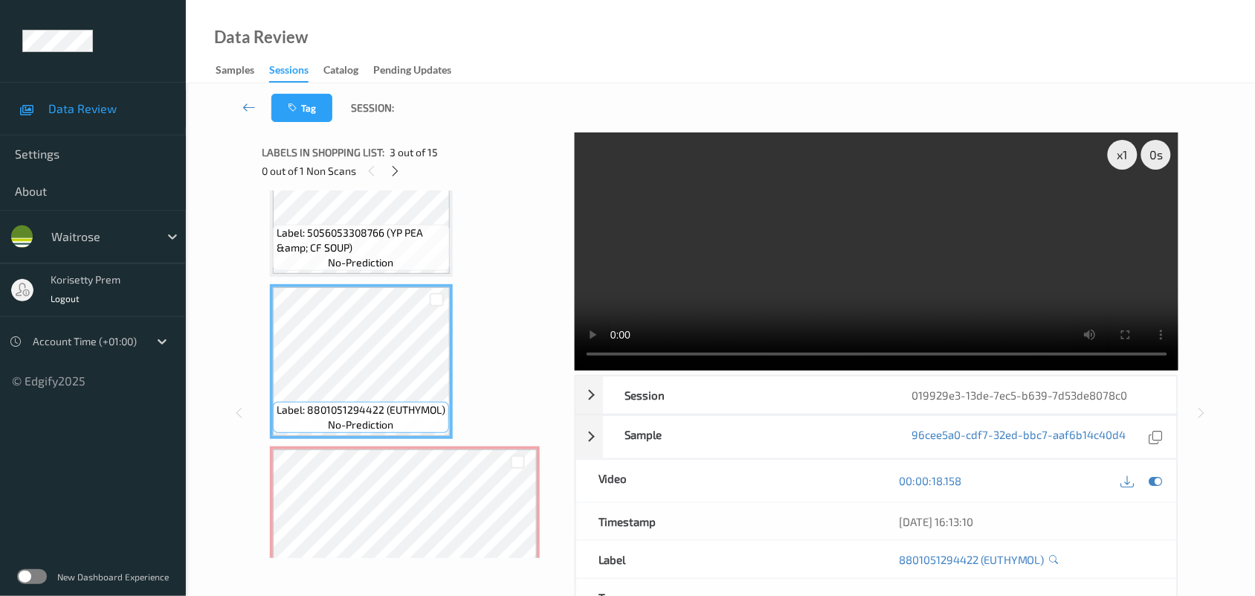
click at [816, 277] on video at bounding box center [877, 251] width 604 height 238
click at [788, 275] on video at bounding box center [877, 251] width 604 height 238
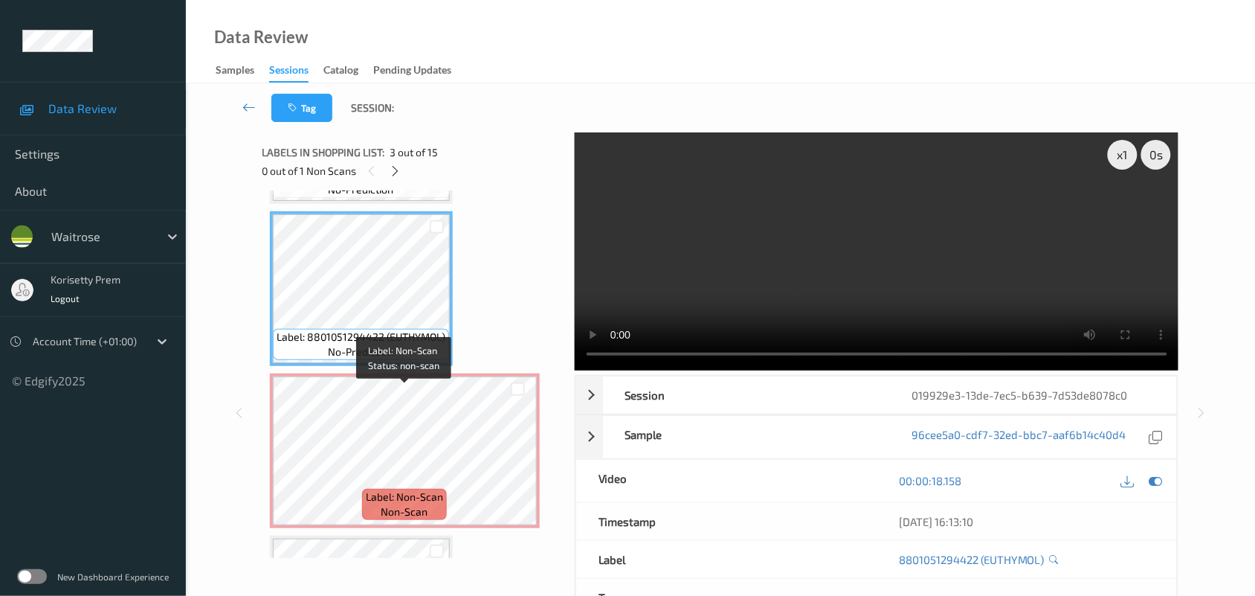
scroll to position [424, 0]
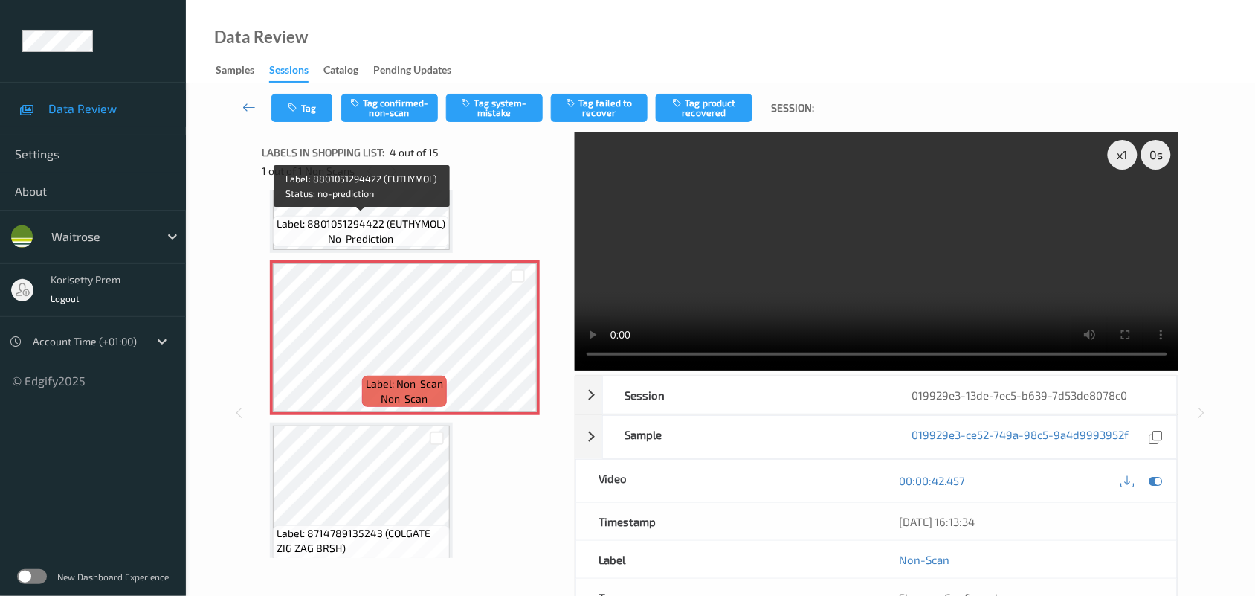
click at [368, 219] on span "Label: 8801051294422 (EUTHYMOL)" at bounding box center [361, 223] width 169 height 15
click at [404, 232] on div "Label: 8801051294422 (EUTHYMOL) no-prediction" at bounding box center [361, 231] width 176 height 31
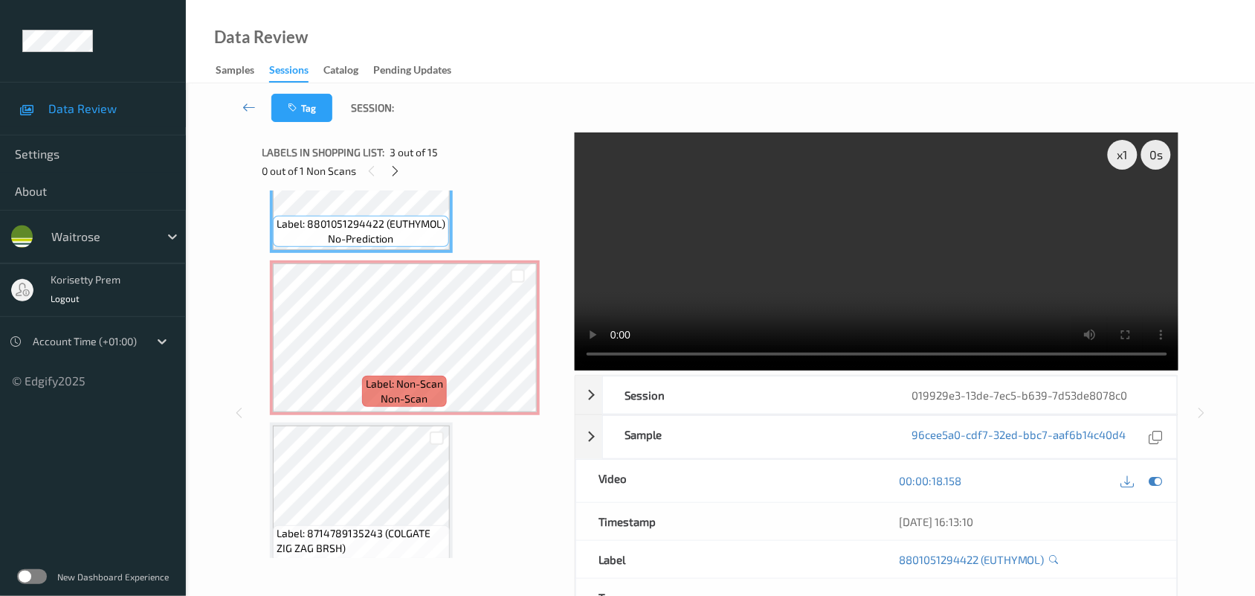
click at [731, 257] on video at bounding box center [877, 251] width 604 height 238
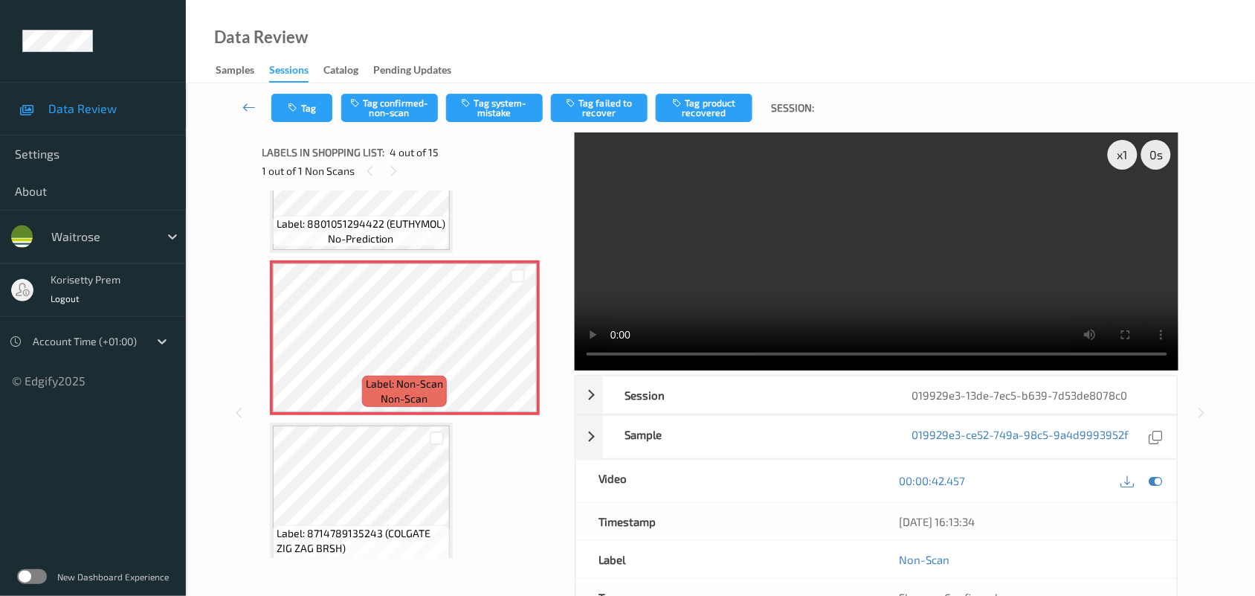
click at [697, 299] on video at bounding box center [877, 251] width 604 height 238
click at [781, 265] on video at bounding box center [877, 251] width 604 height 238
click at [522, 346] on icon at bounding box center [518, 350] width 13 height 13
click at [519, 346] on icon at bounding box center [518, 350] width 13 height 13
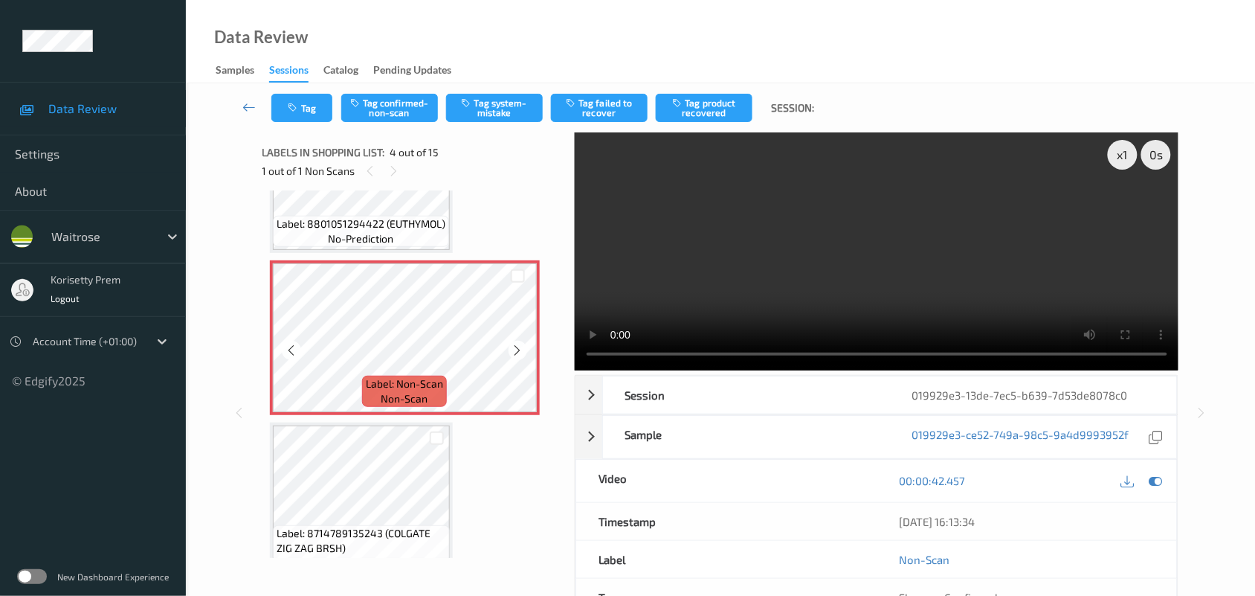
click at [519, 346] on icon at bounding box center [518, 350] width 13 height 13
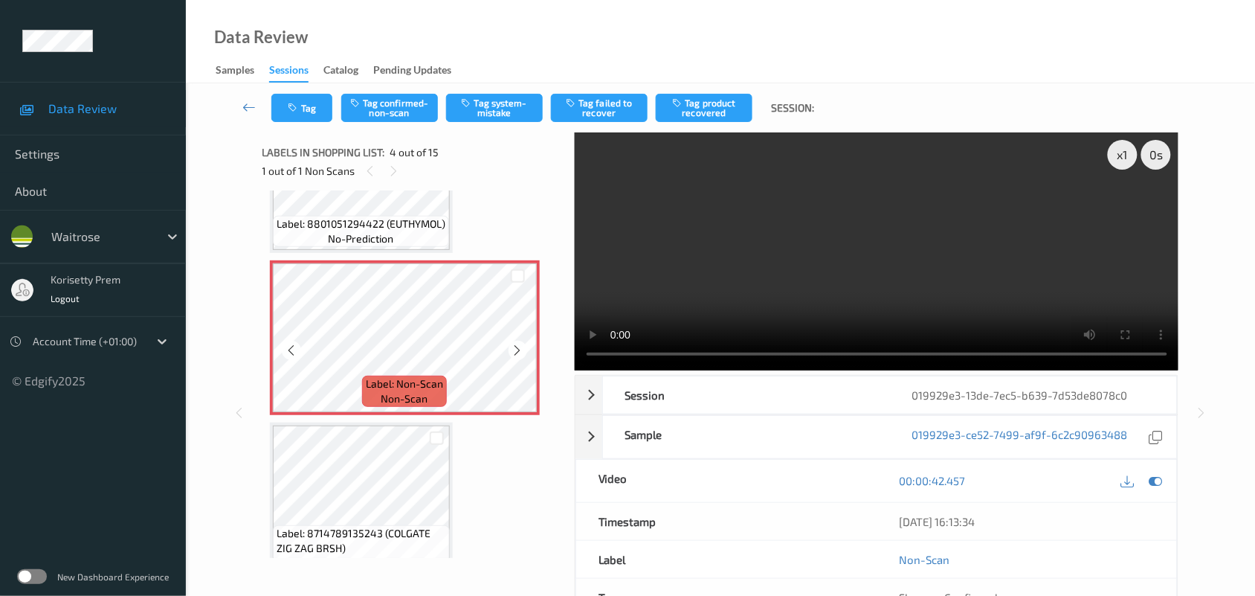
click at [519, 346] on icon at bounding box center [518, 350] width 13 height 13
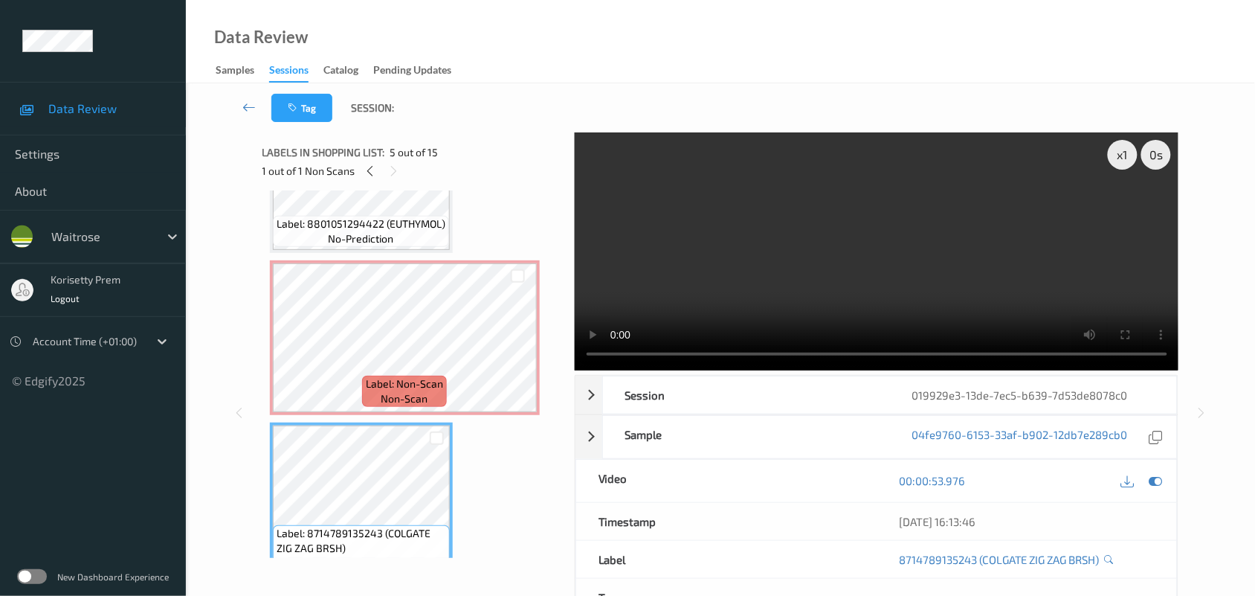
click at [804, 309] on video at bounding box center [877, 251] width 604 height 238
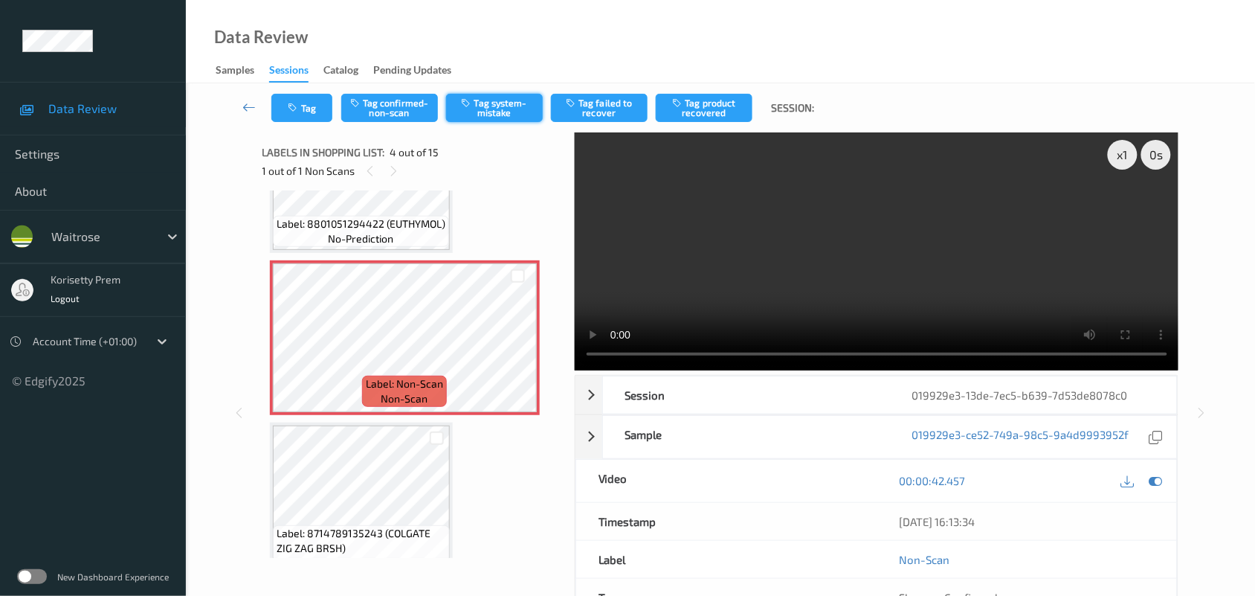
click at [506, 112] on button "Tag system-mistake" at bounding box center [494, 108] width 97 height 28
click at [1158, 474] on icon at bounding box center [1155, 480] width 13 height 13
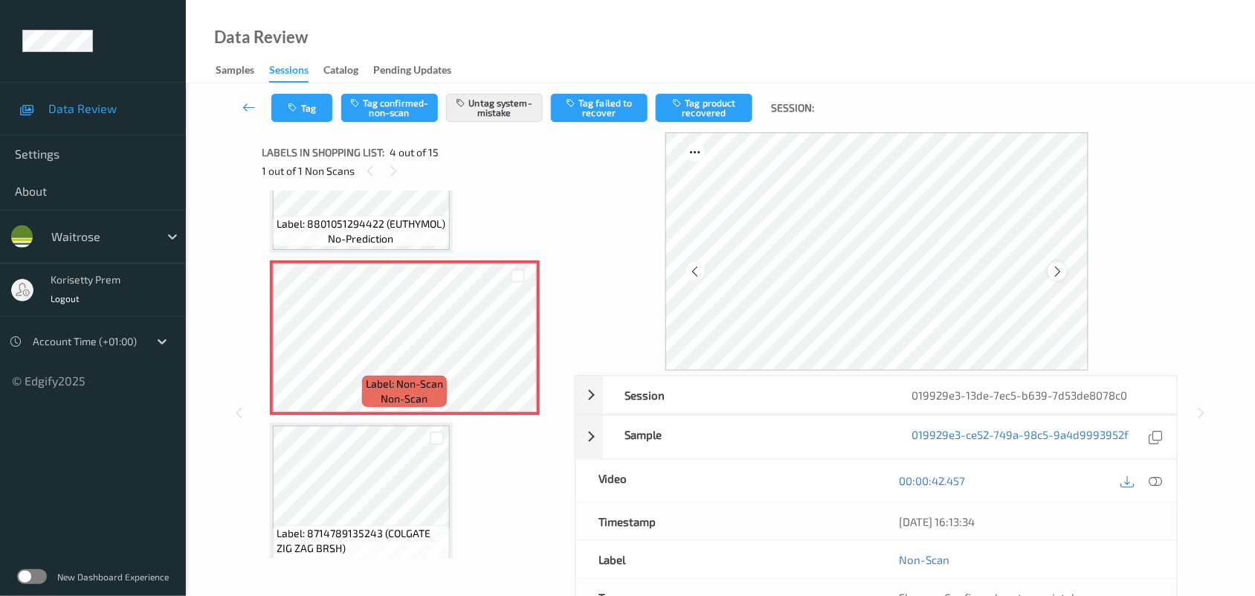
click at [1061, 274] on icon at bounding box center [1057, 271] width 13 height 13
click at [1056, 271] on icon at bounding box center [1057, 271] width 13 height 13
click at [317, 112] on button "Tag" at bounding box center [301, 108] width 61 height 28
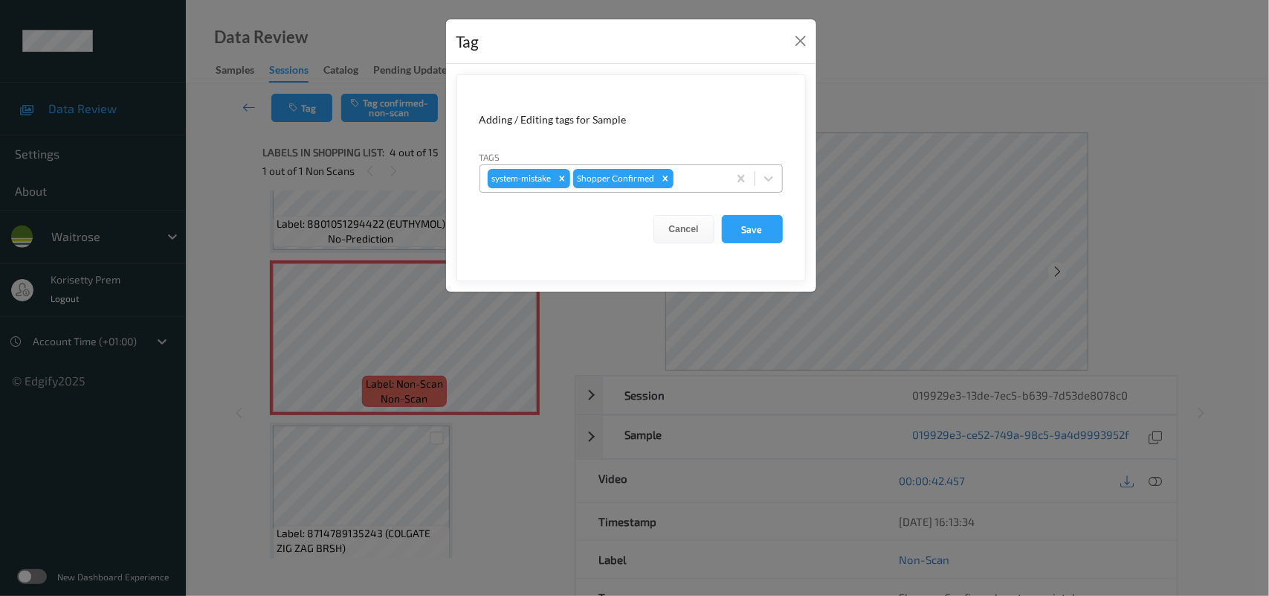
click at [680, 181] on div at bounding box center [699, 179] width 44 height 18
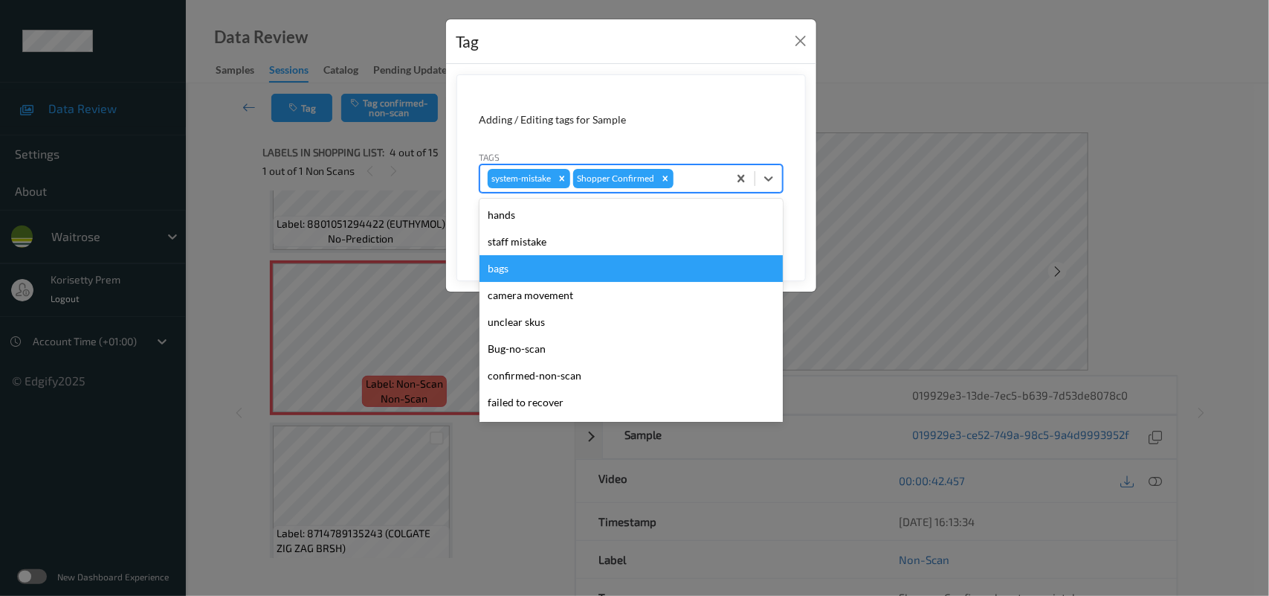
click at [528, 269] on div "bags" at bounding box center [631, 268] width 303 height 27
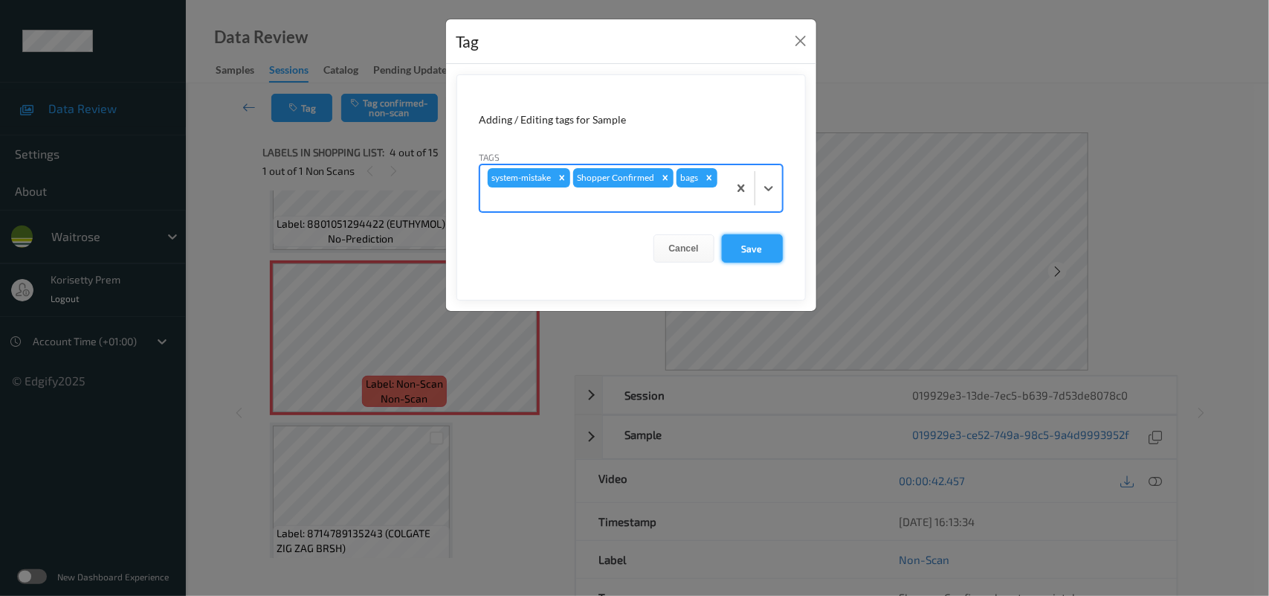
click at [738, 236] on button "Save" at bounding box center [752, 248] width 61 height 28
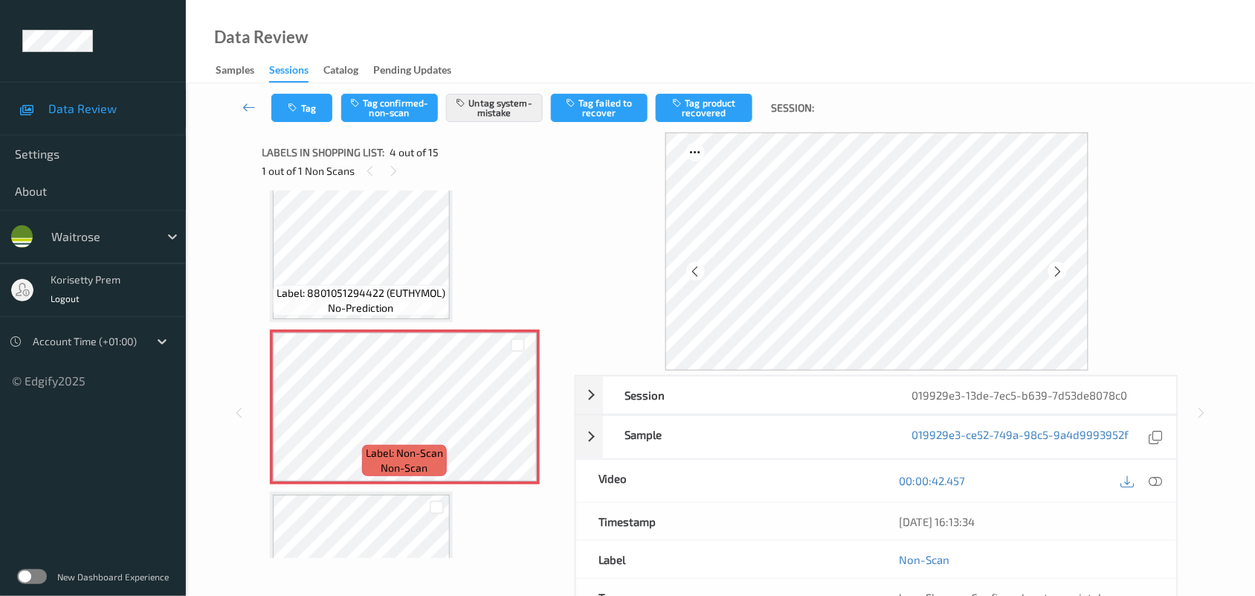
scroll to position [331, 0]
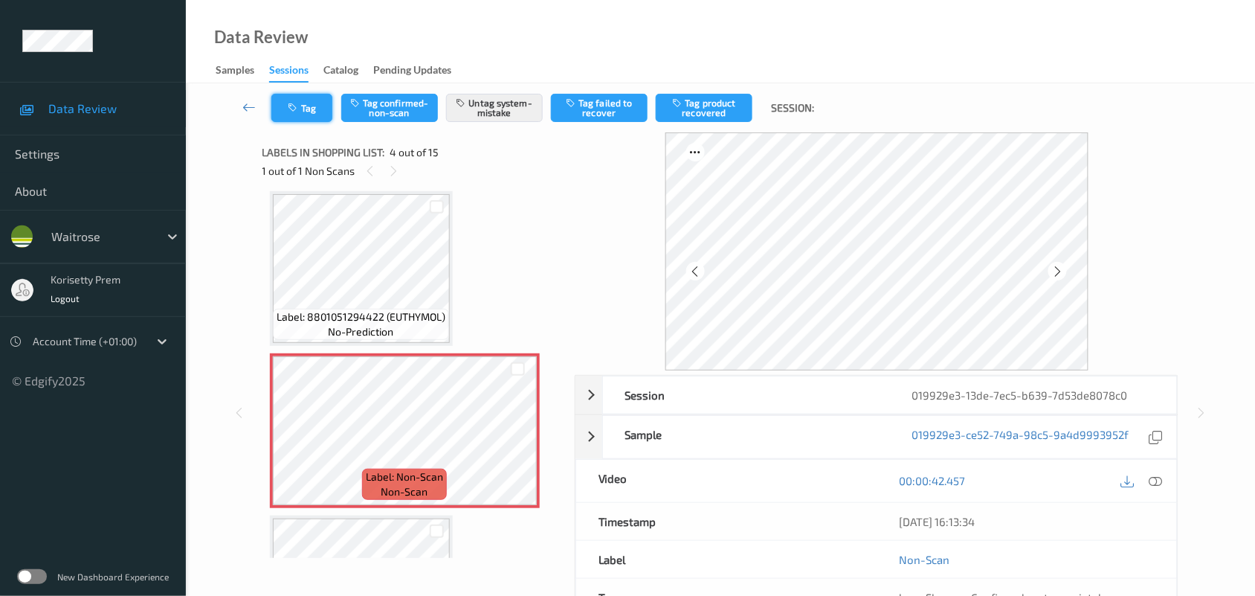
click at [299, 103] on icon "button" at bounding box center [294, 108] width 13 height 10
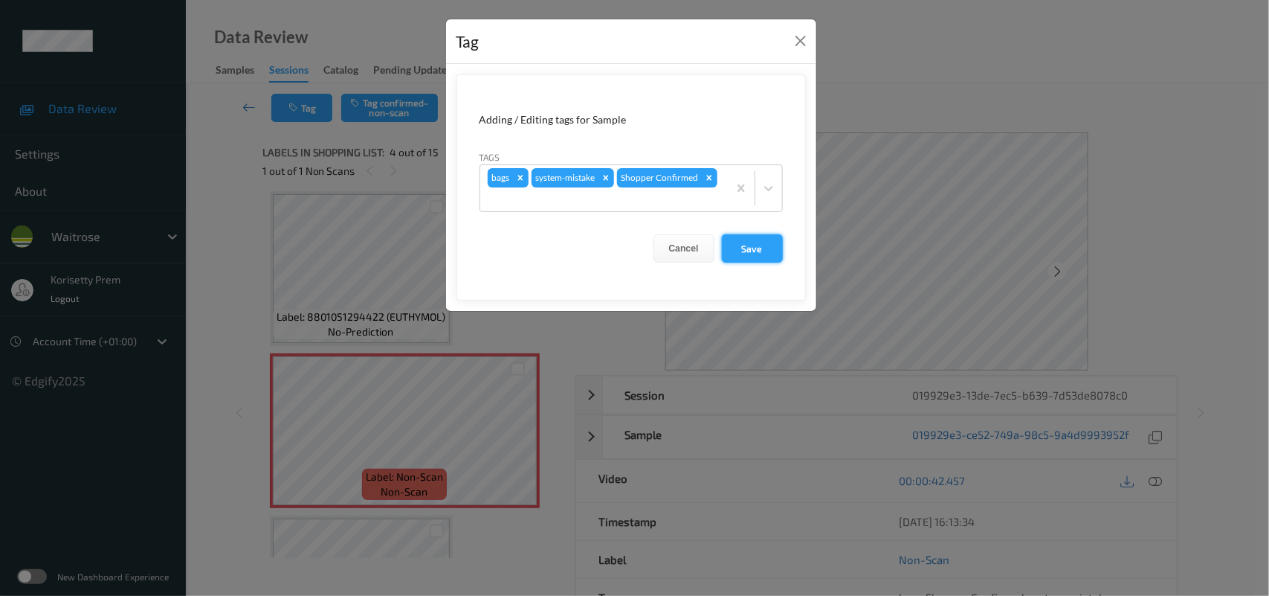
click at [762, 247] on button "Save" at bounding box center [752, 248] width 61 height 28
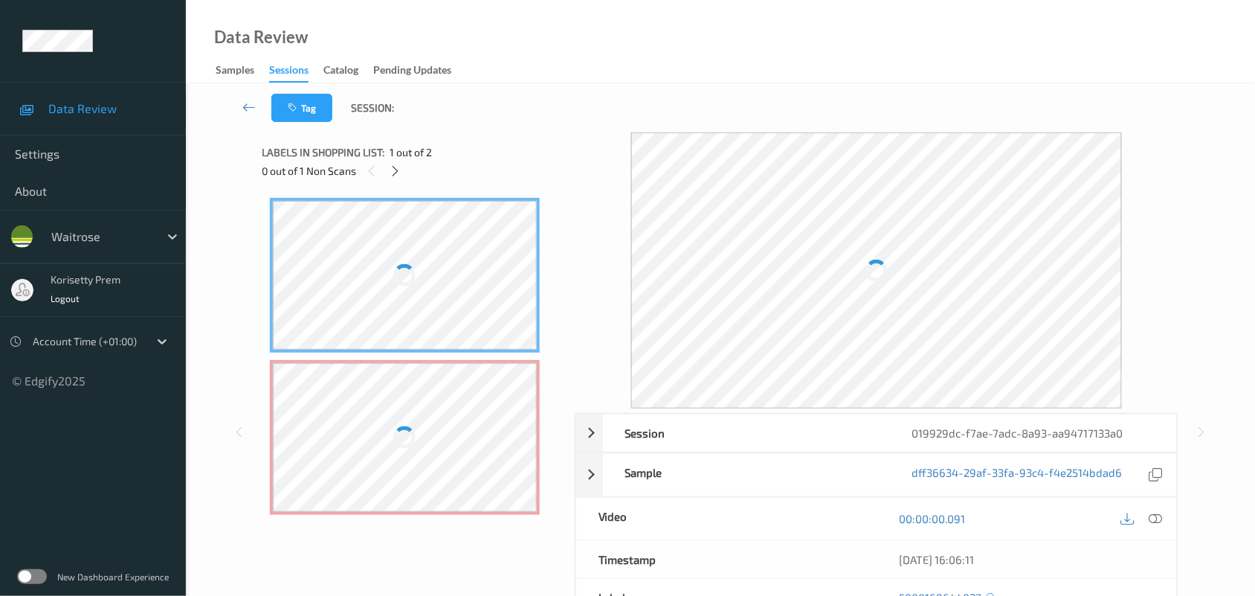
click at [669, 83] on div "Tag Session:" at bounding box center [720, 107] width 1008 height 49
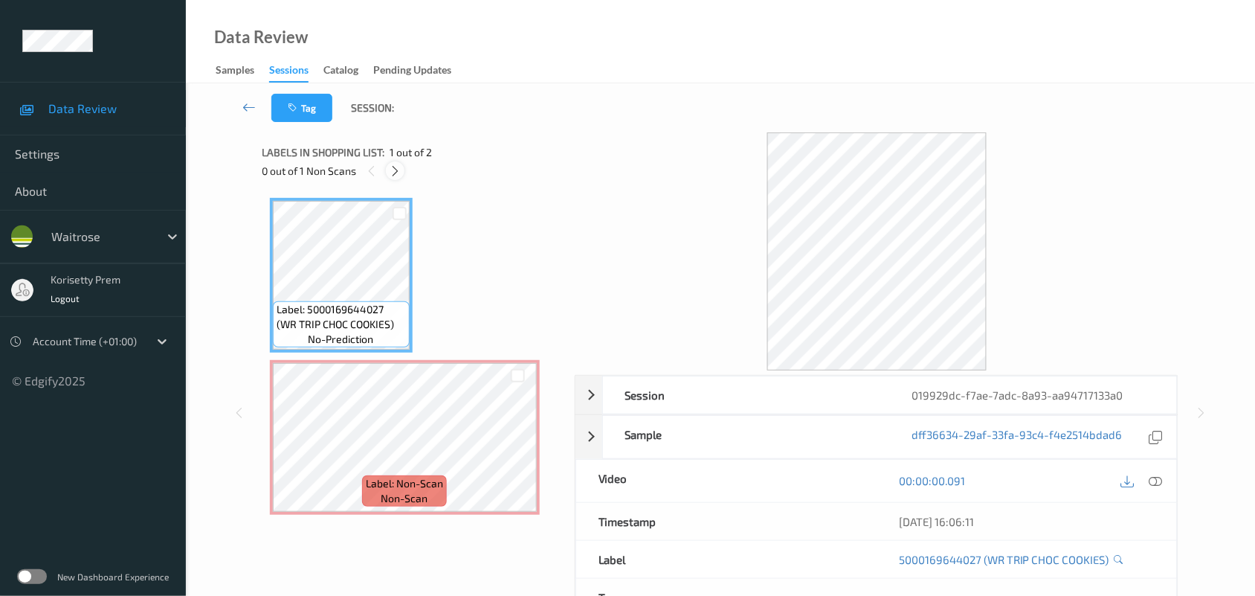
click at [398, 164] on icon at bounding box center [395, 170] width 13 height 13
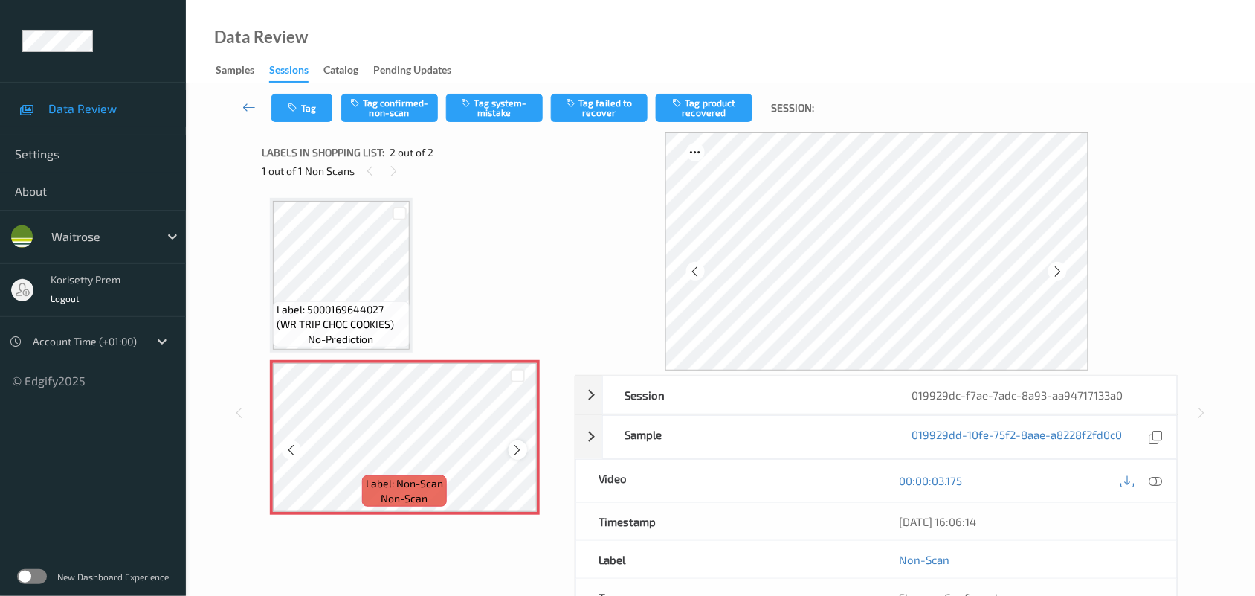
click at [517, 450] on icon at bounding box center [518, 449] width 13 height 13
click at [517, 448] on icon at bounding box center [518, 449] width 13 height 13
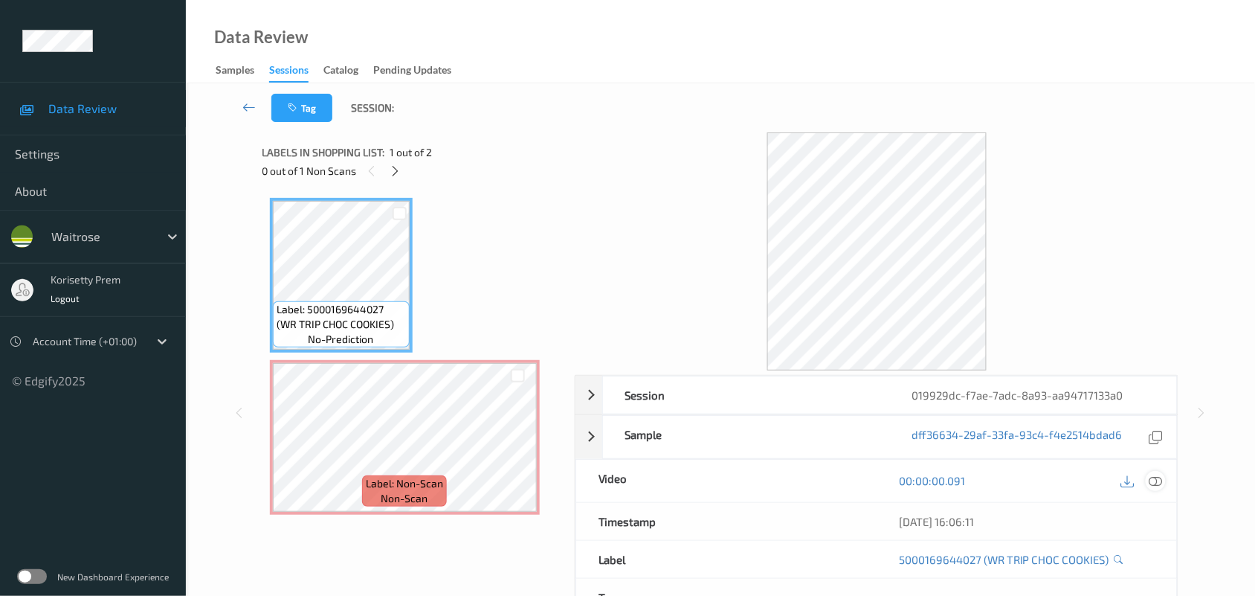
click at [1152, 474] on icon at bounding box center [1155, 480] width 13 height 13
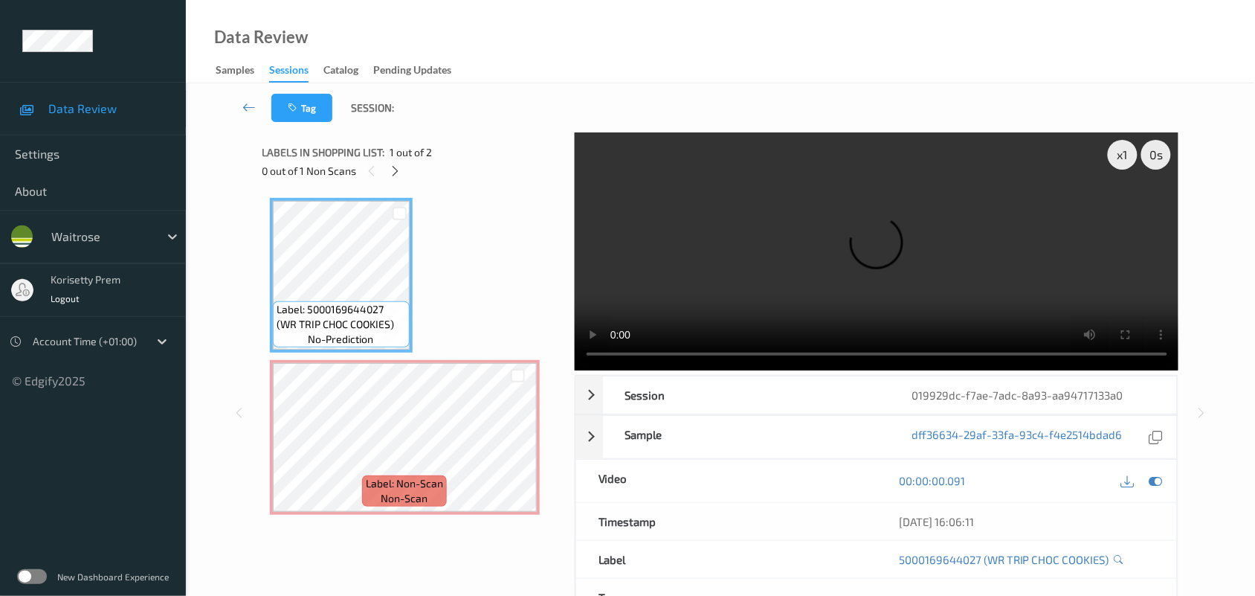
click at [837, 223] on video at bounding box center [877, 251] width 604 height 238
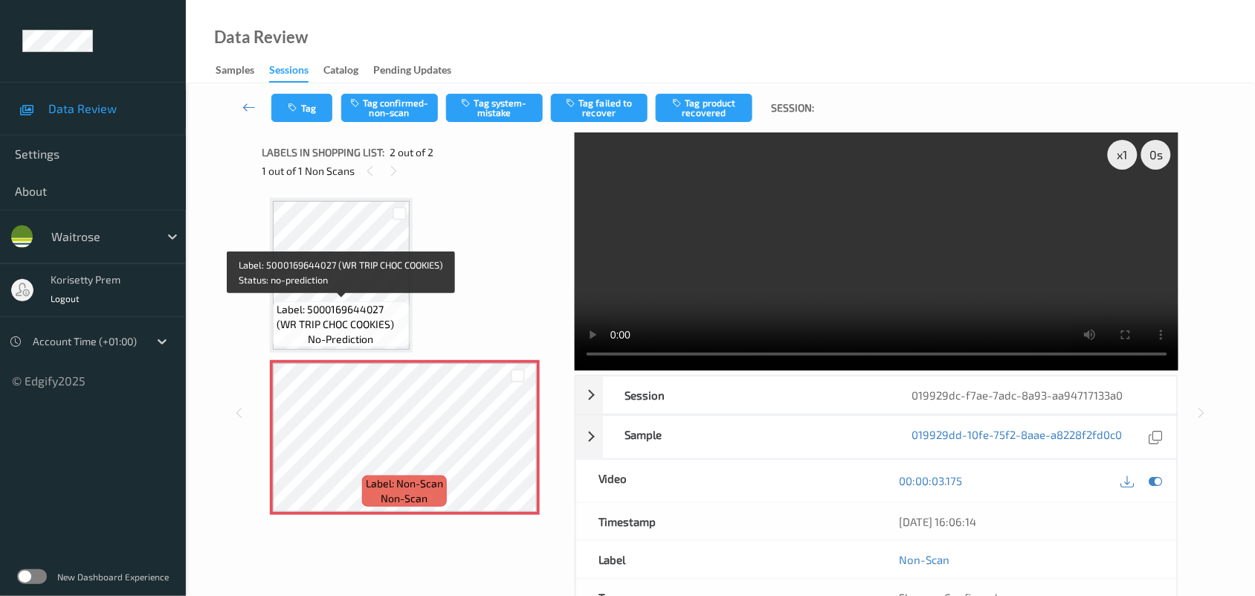
click at [378, 303] on span "Label: 5000169644027 (WR TRIP CHOC COOKIES)" at bounding box center [341, 317] width 129 height 30
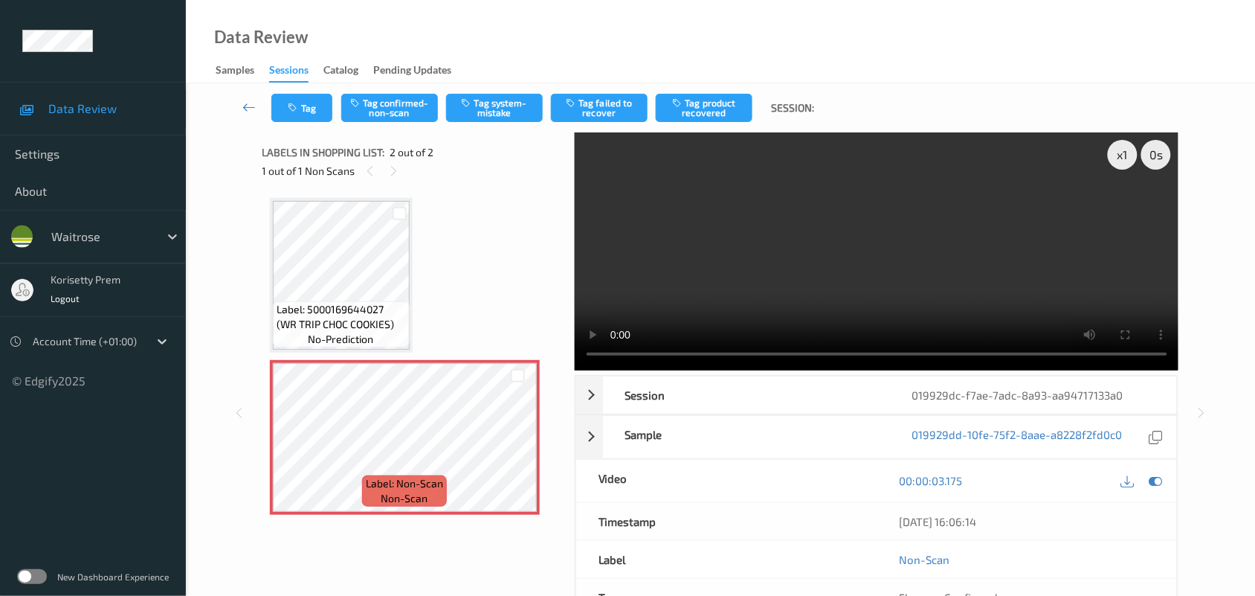
click at [755, 216] on video at bounding box center [877, 251] width 604 height 238
click at [489, 99] on button "Tag system-mistake" at bounding box center [494, 108] width 97 height 28
click at [273, 109] on div "Tag Tag confirmed-non-scan Tag system-mistake Tag failed to recover Tag product…" at bounding box center [720, 107] width 1008 height 49
click at [306, 110] on button "Tag" at bounding box center [301, 108] width 61 height 28
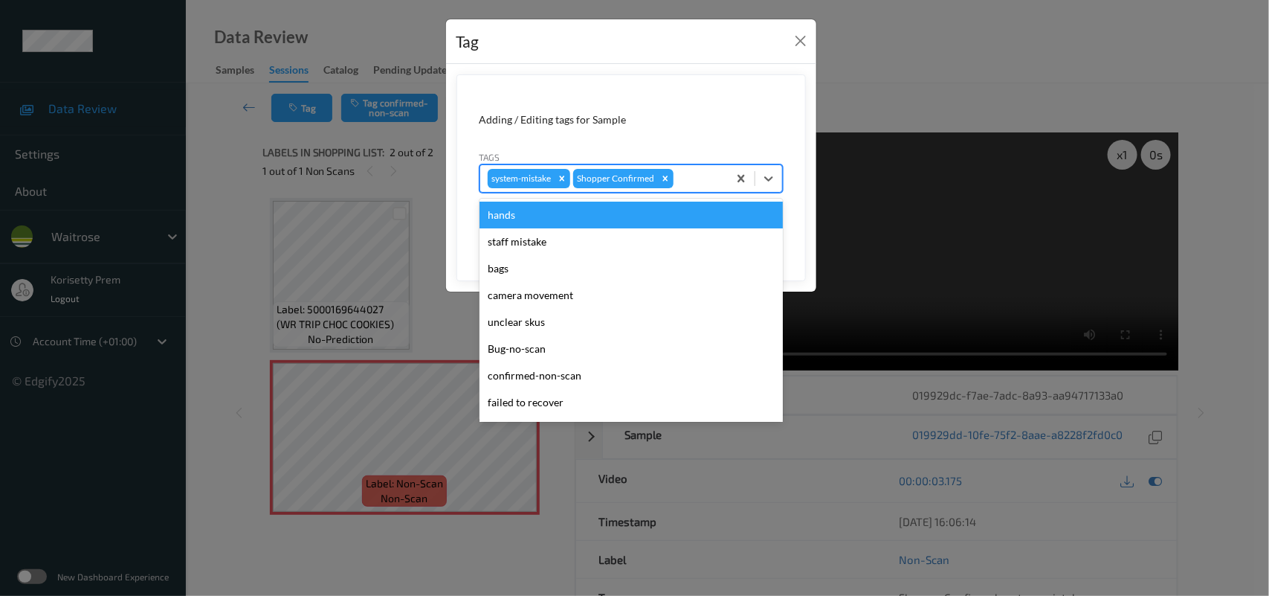
click at [705, 181] on div at bounding box center [699, 179] width 44 height 18
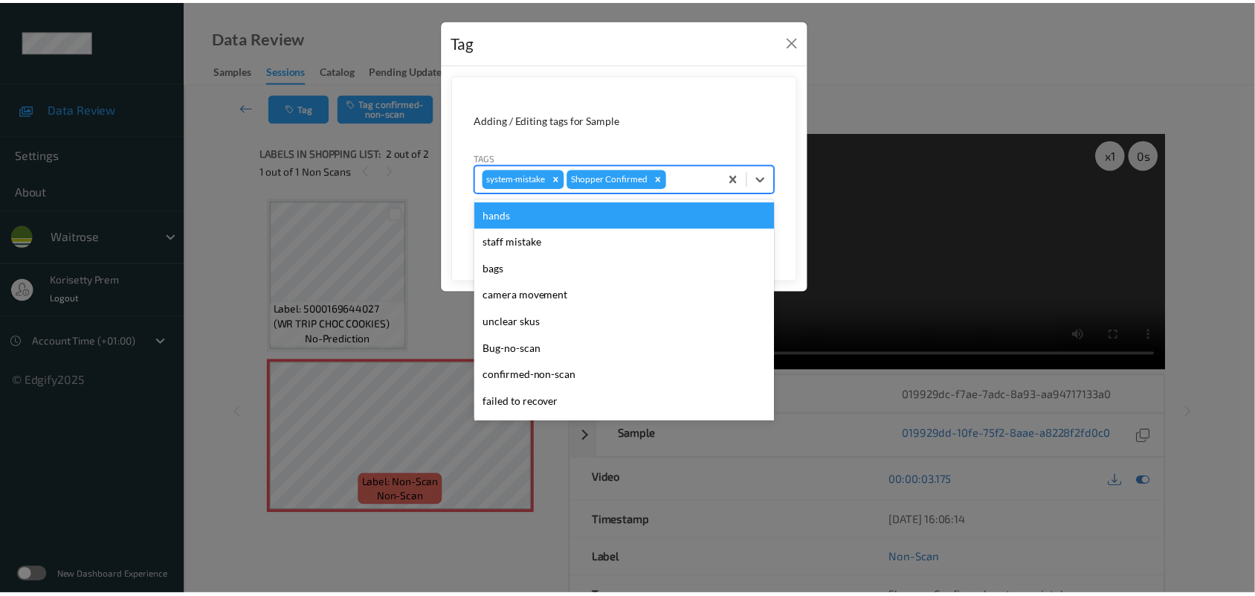
scroll to position [344, 0]
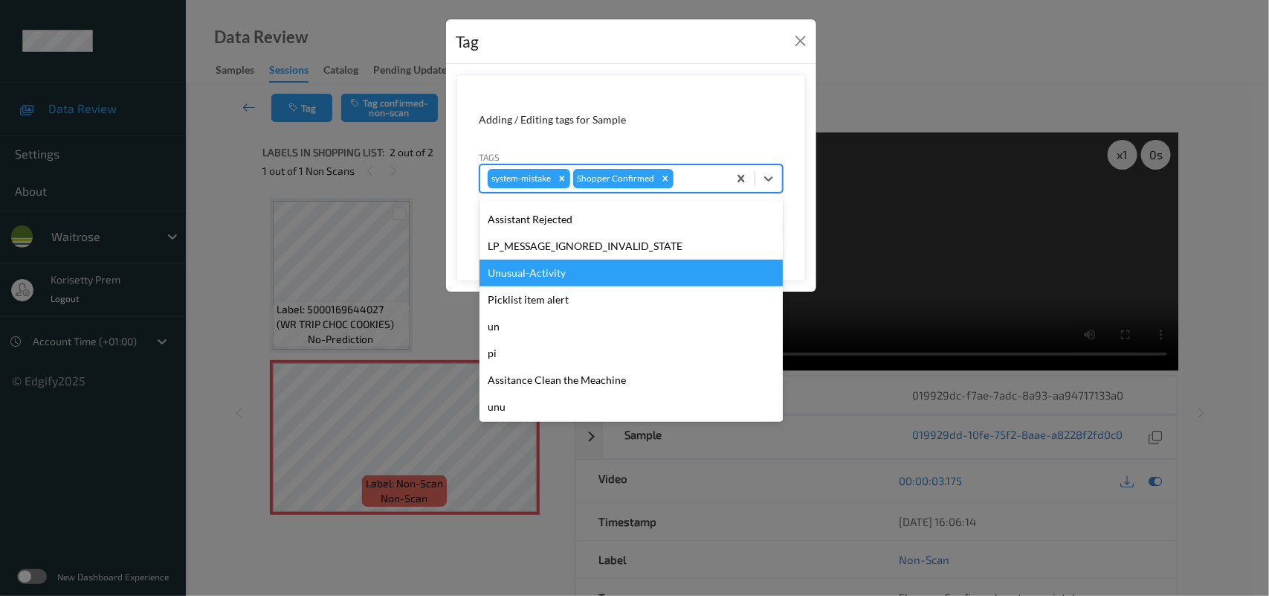
click at [554, 268] on div "Unusual-Activity" at bounding box center [631, 272] width 303 height 27
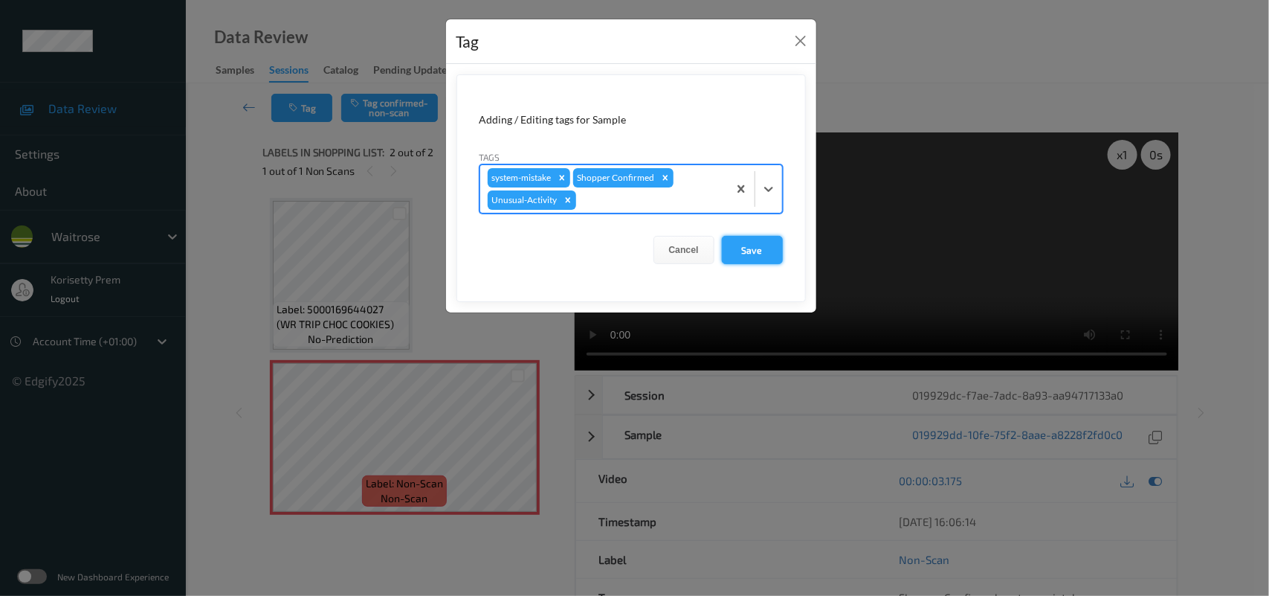
click at [722, 251] on button "Save" at bounding box center [752, 250] width 61 height 28
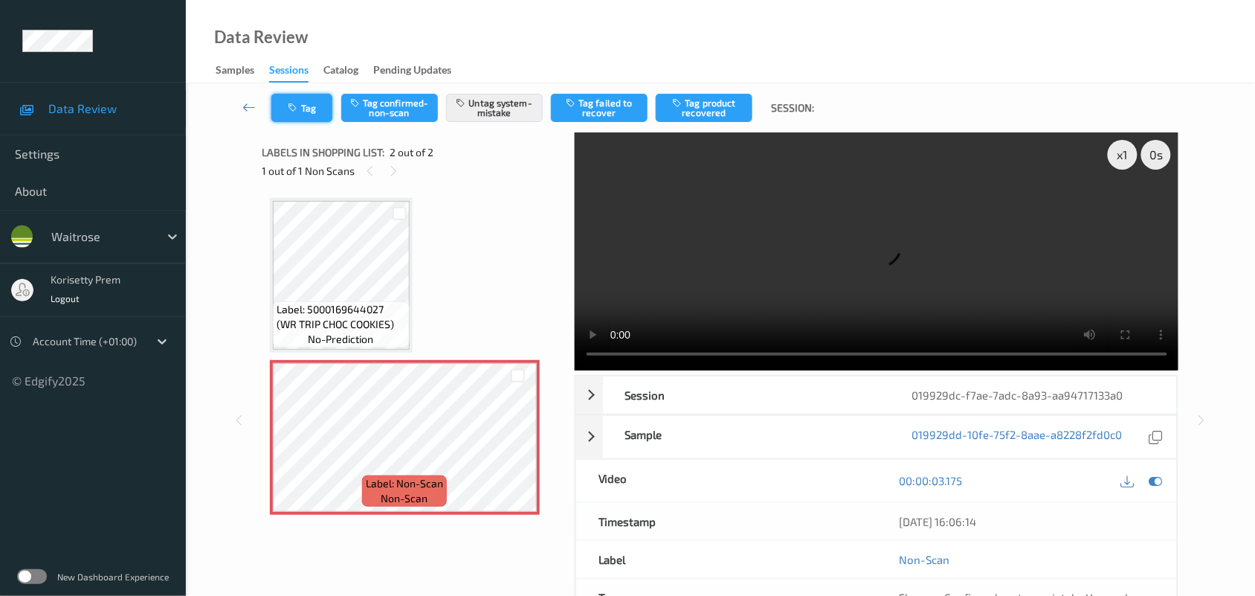
click at [325, 112] on button "Tag" at bounding box center [301, 108] width 61 height 28
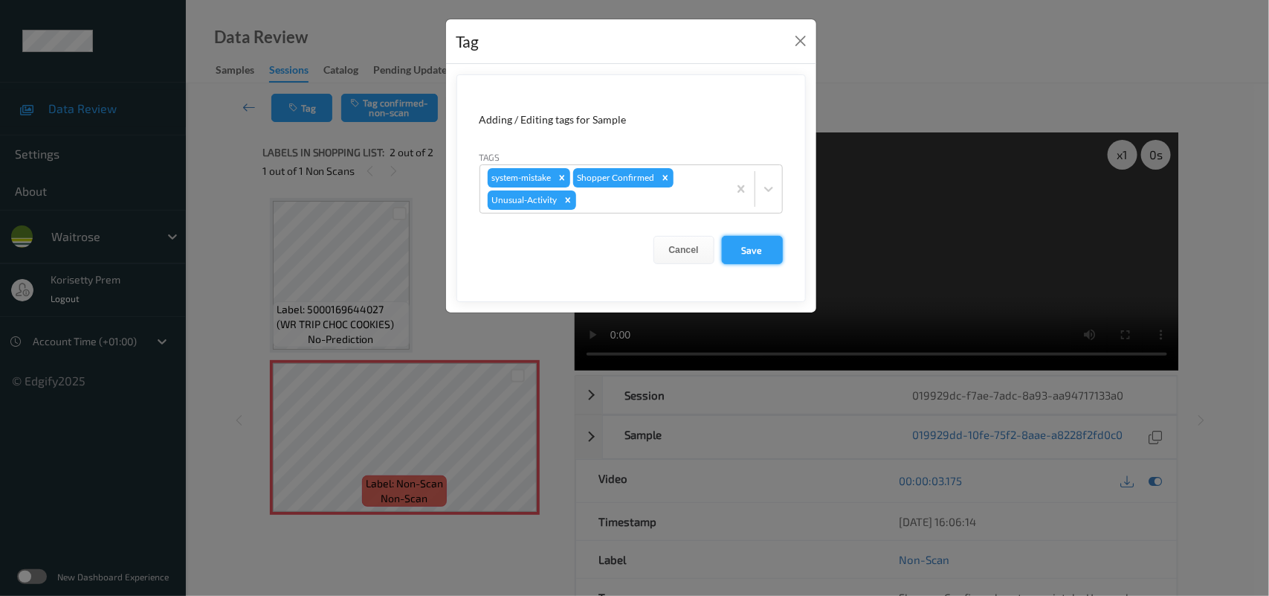
click at [738, 255] on button "Save" at bounding box center [752, 250] width 61 height 28
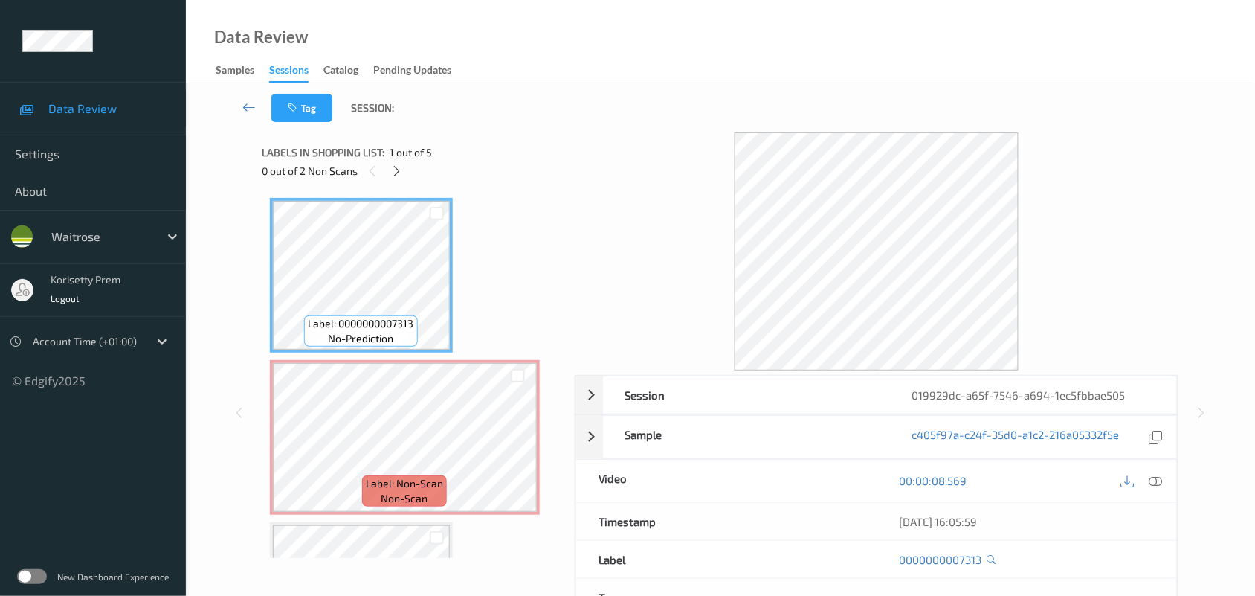
click at [575, 62] on div "Data Review Samples Sessions Catalog Pending Updates" at bounding box center [720, 41] width 1069 height 83
click at [399, 168] on icon at bounding box center [396, 170] width 13 height 13
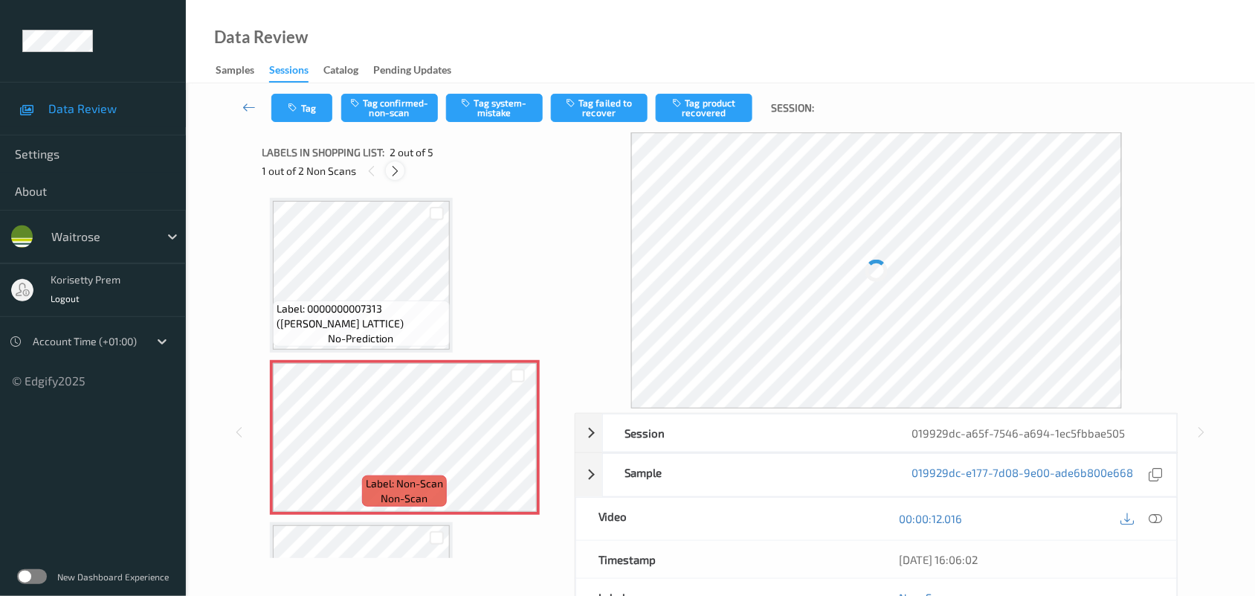
scroll to position [7, 0]
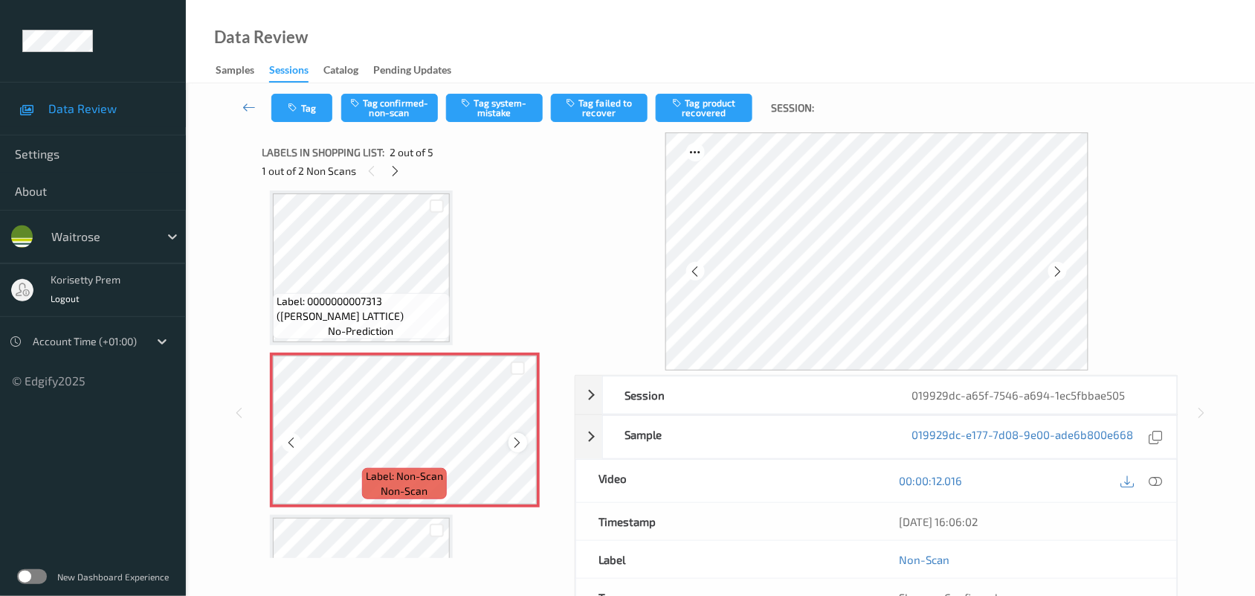
click at [518, 440] on icon at bounding box center [518, 442] width 13 height 13
click at [517, 439] on icon at bounding box center [518, 442] width 13 height 13
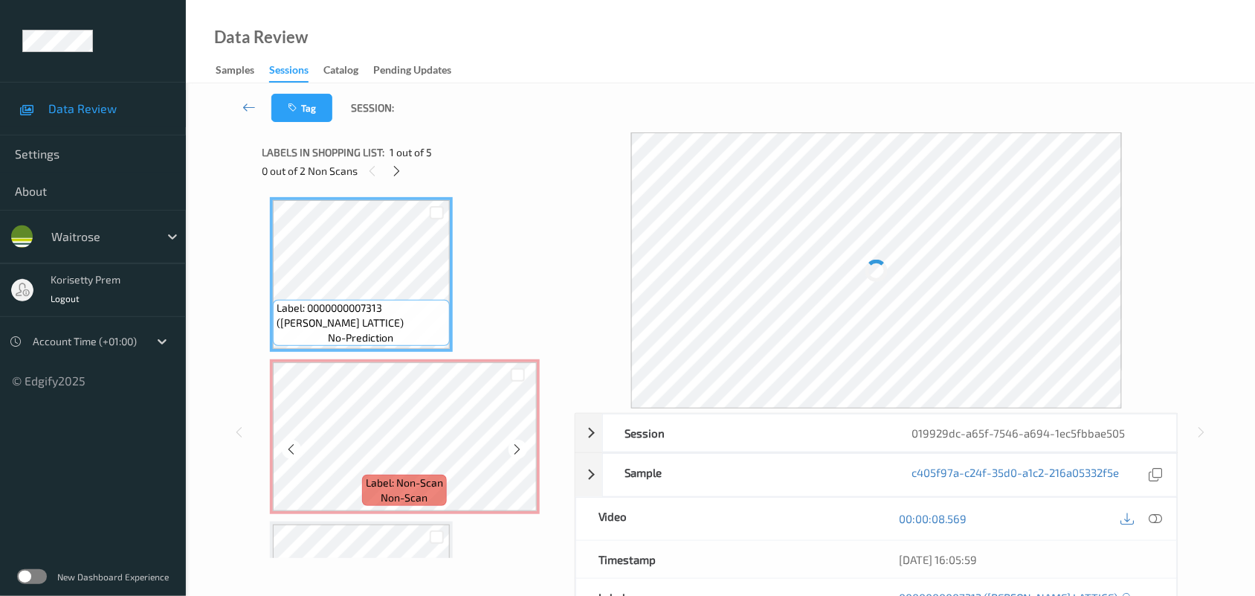
scroll to position [0, 0]
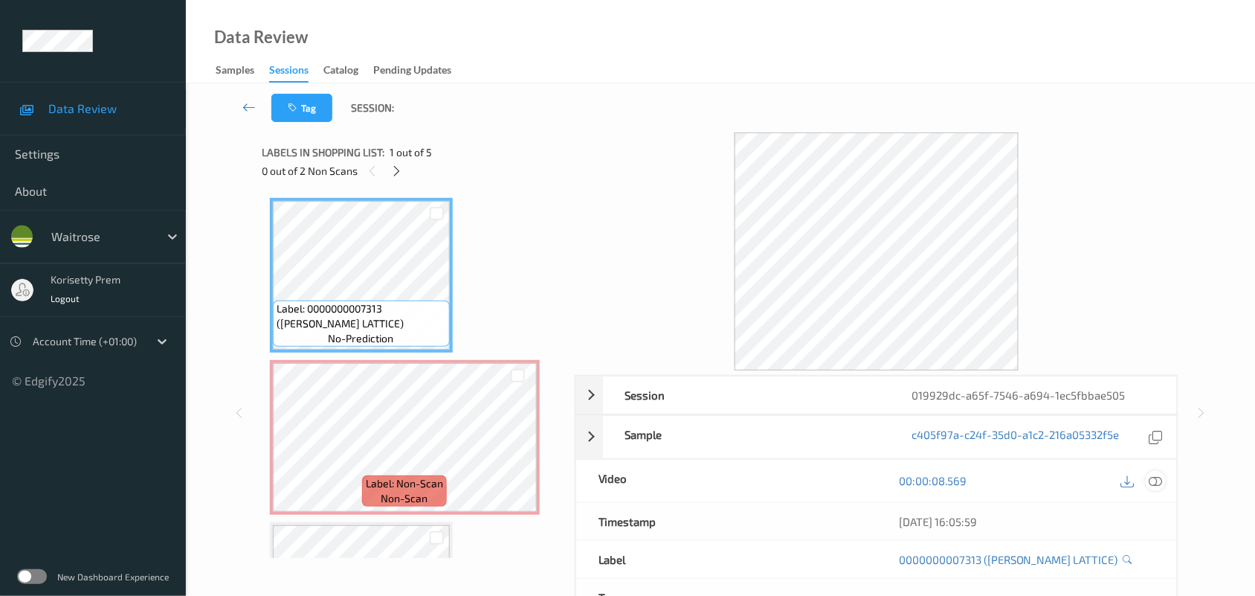
click at [1161, 481] on icon at bounding box center [1155, 480] width 13 height 13
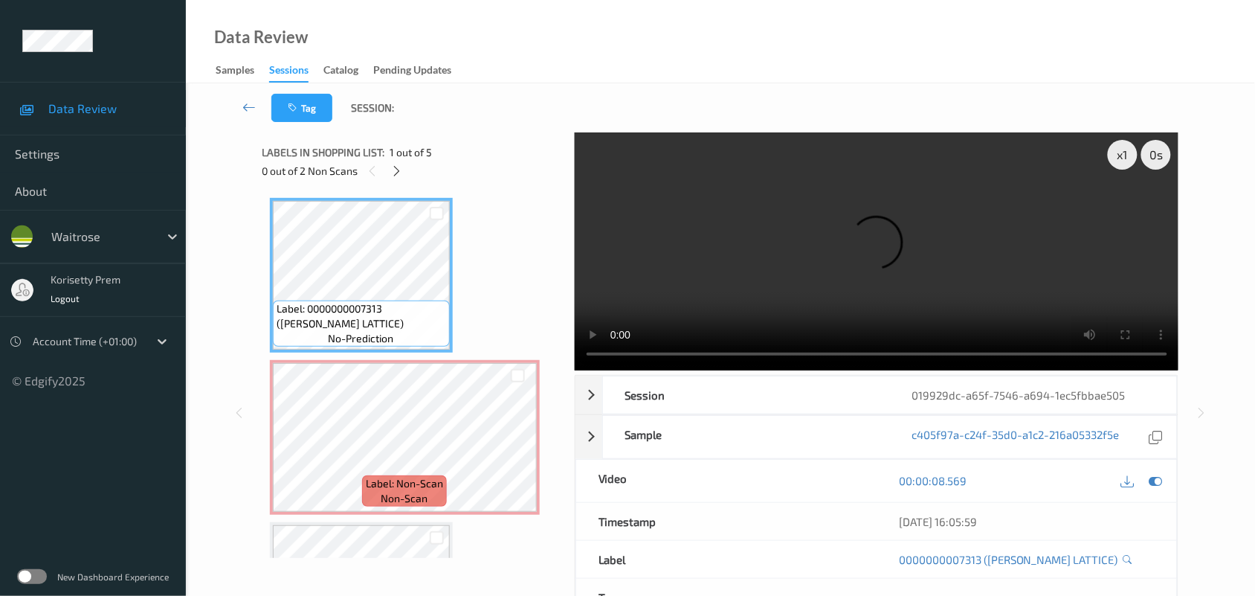
click at [839, 255] on video at bounding box center [877, 251] width 604 height 238
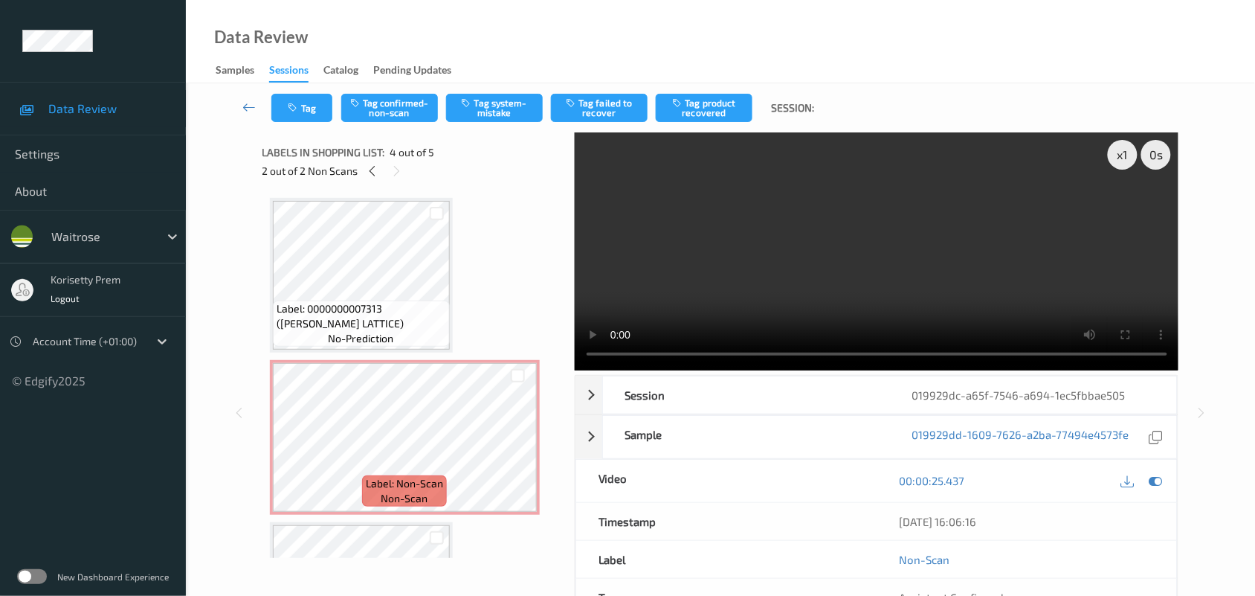
click at [855, 230] on video at bounding box center [877, 251] width 604 height 238
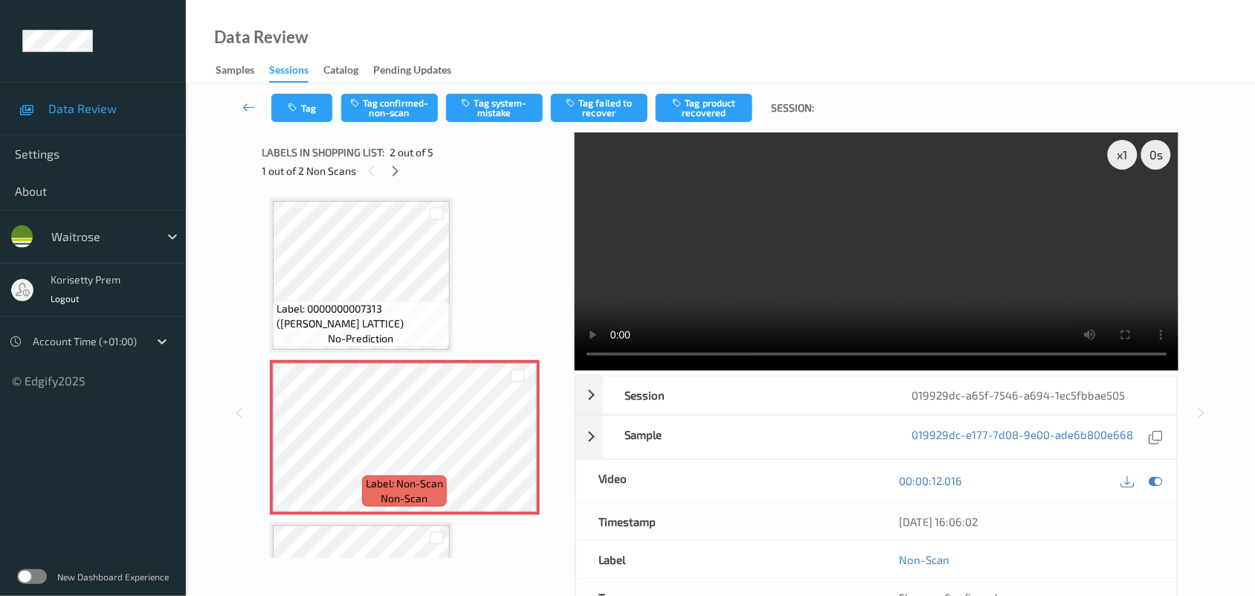
click at [506, 123] on div "Tag Tag confirmed-non-scan Tag system-mistake Tag failed to recover Tag product…" at bounding box center [720, 107] width 1008 height 49
click at [508, 106] on button "Tag system-mistake" at bounding box center [494, 108] width 97 height 28
click at [296, 108] on icon "button" at bounding box center [294, 108] width 13 height 10
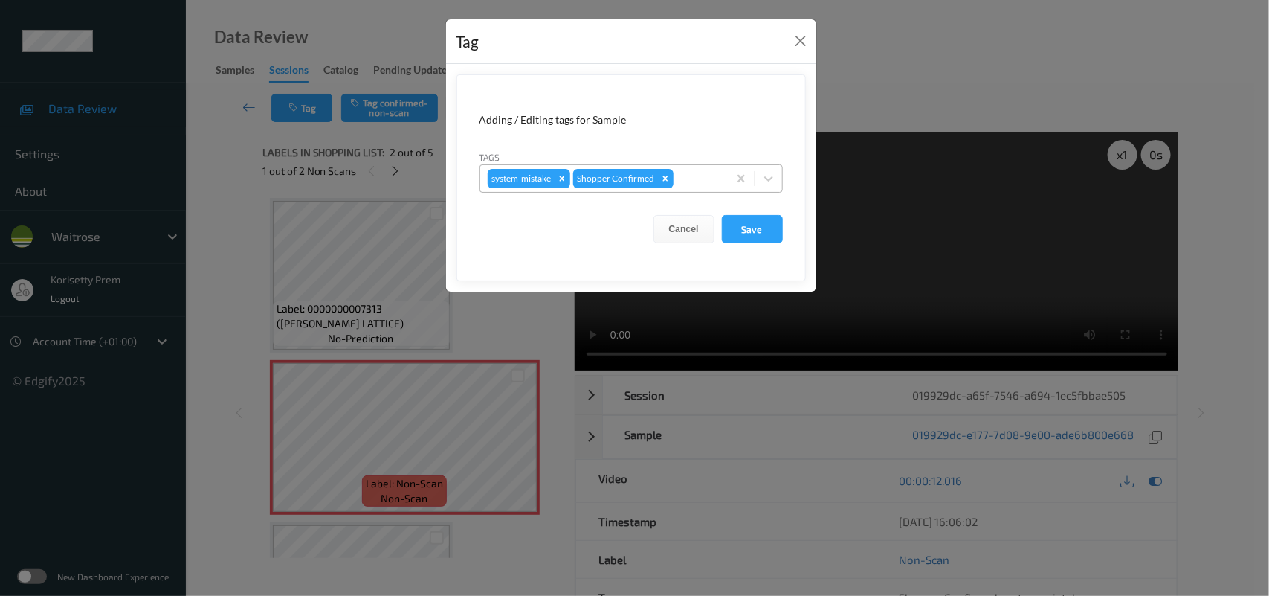
click at [719, 172] on div at bounding box center [699, 179] width 44 height 18
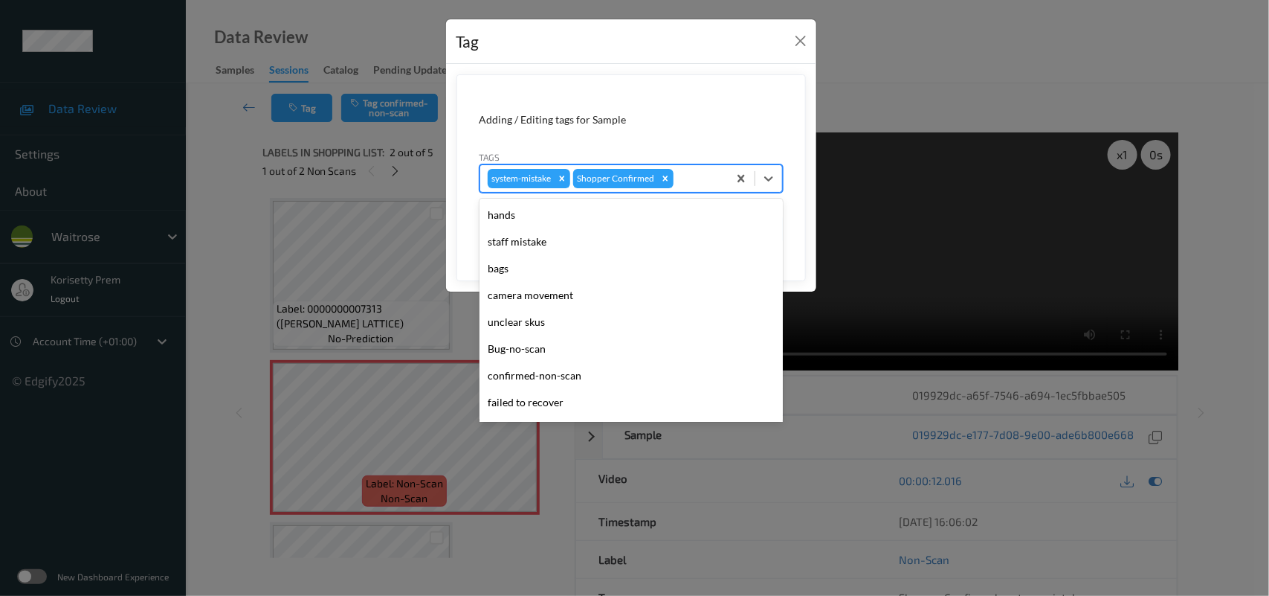
scroll to position [279, 0]
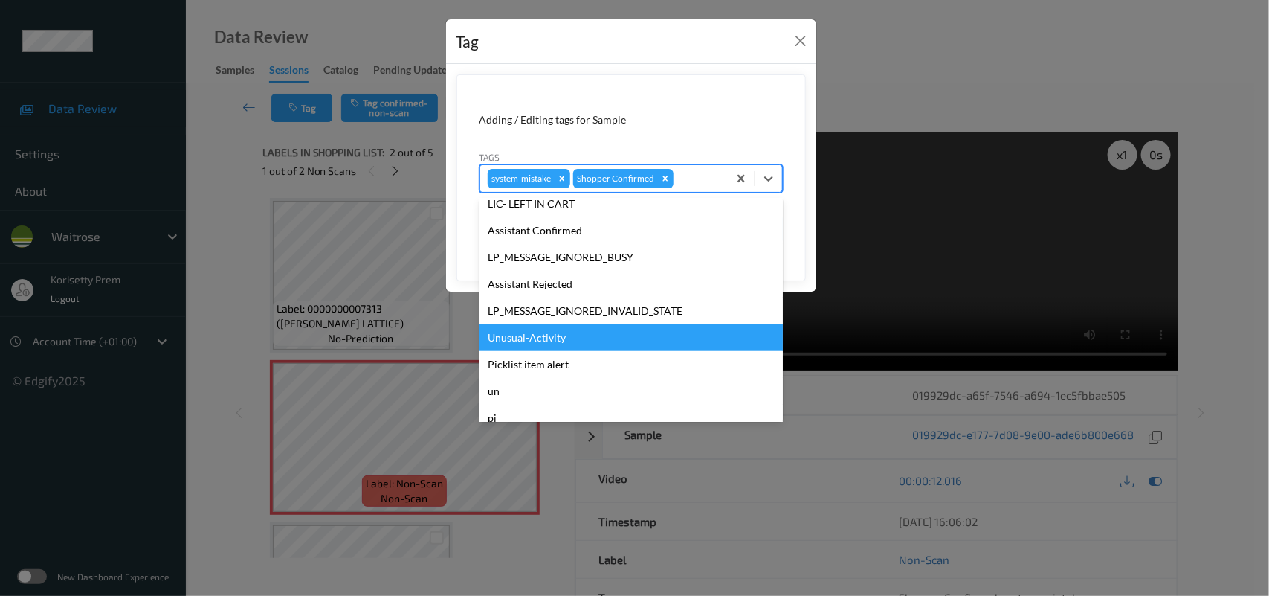
click at [541, 341] on div "Unusual-Activity" at bounding box center [631, 337] width 303 height 27
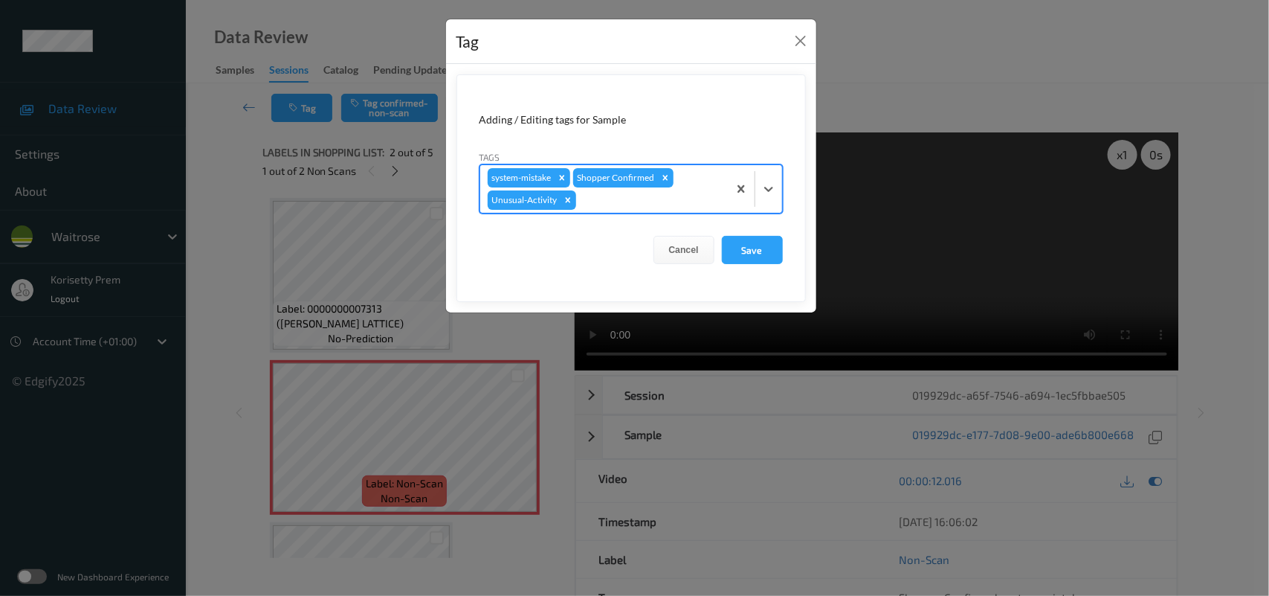
click at [631, 202] on div at bounding box center [649, 200] width 141 height 18
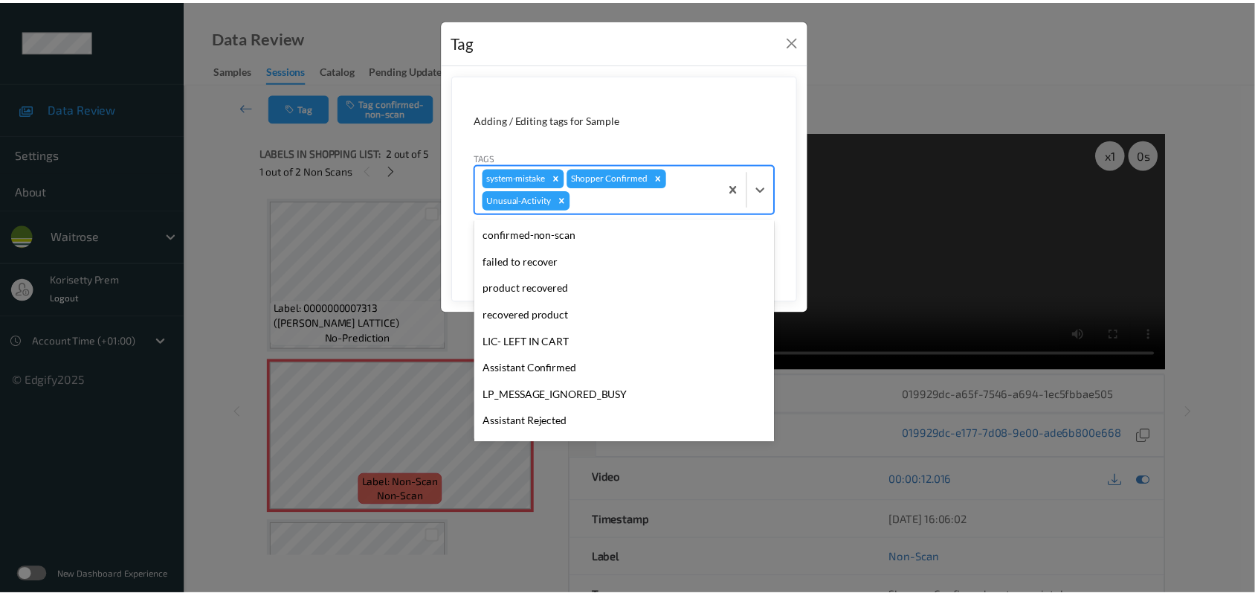
scroll to position [317, 0]
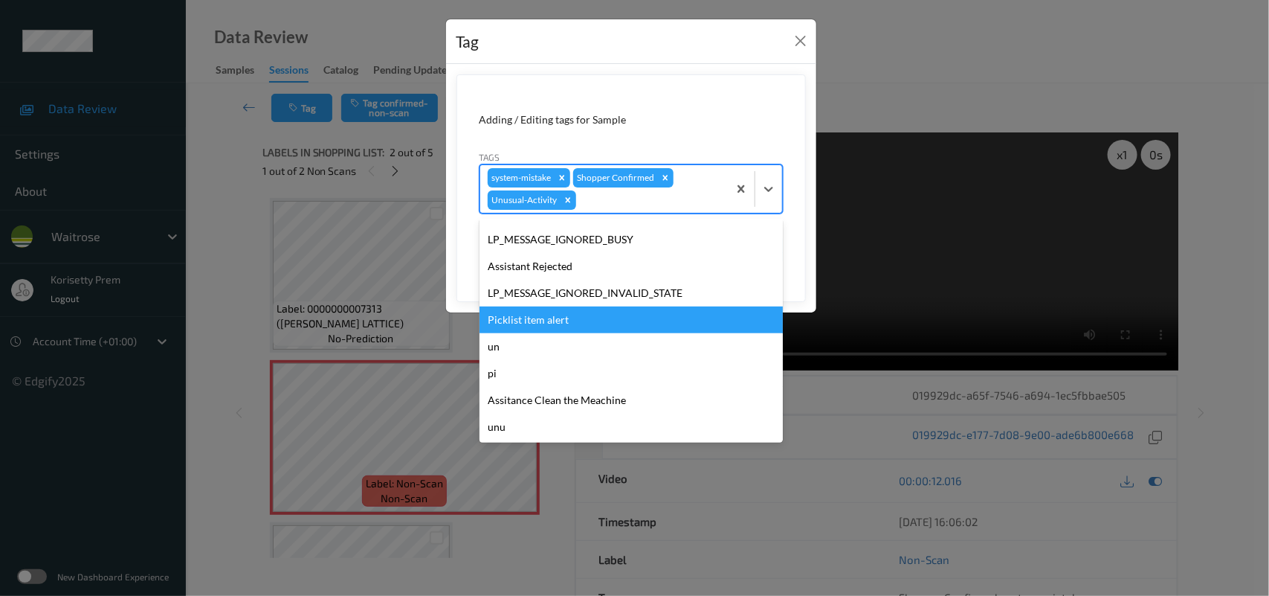
click at [552, 310] on div "Picklist item alert" at bounding box center [631, 319] width 303 height 27
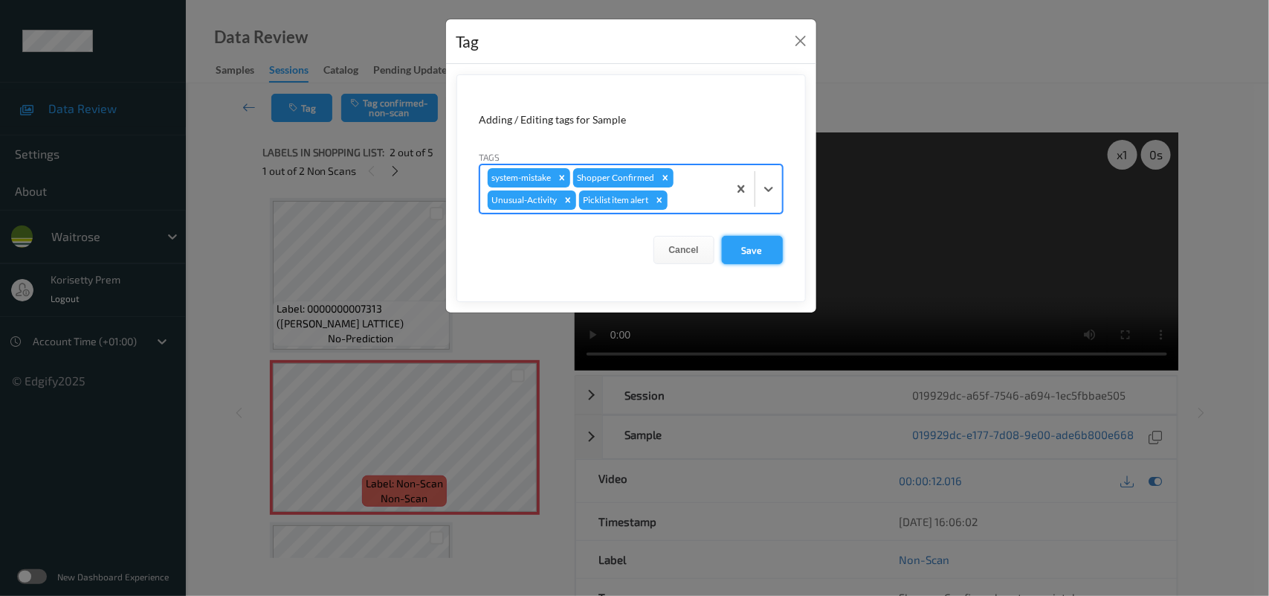
click at [774, 258] on button "Save" at bounding box center [752, 250] width 61 height 28
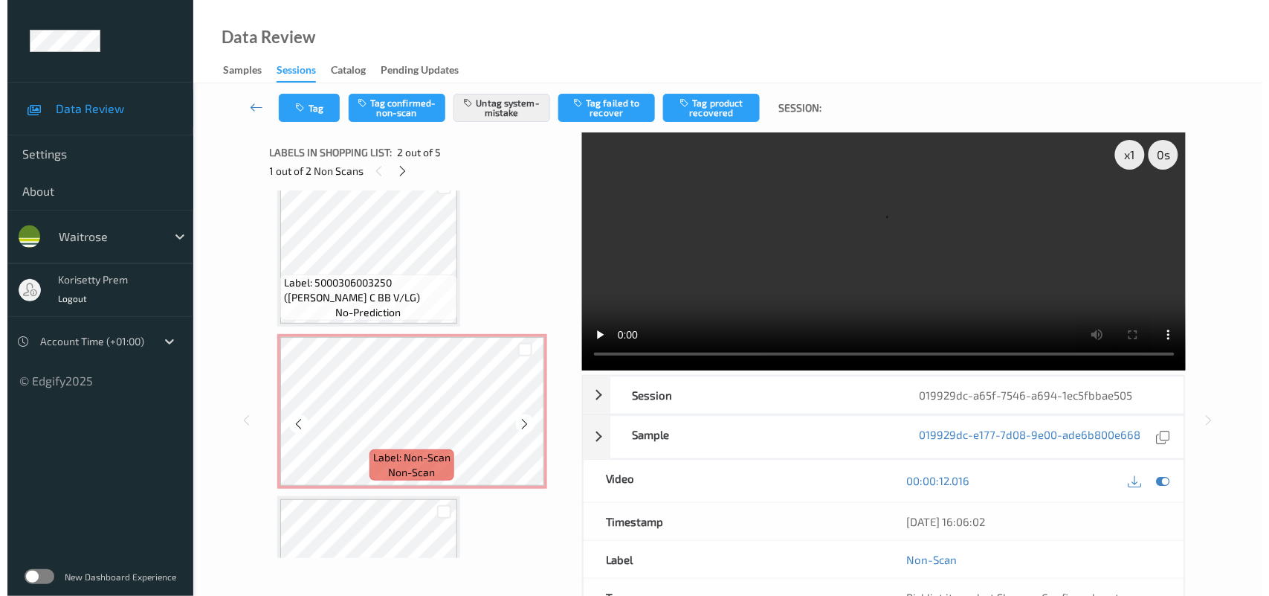
scroll to position [372, 0]
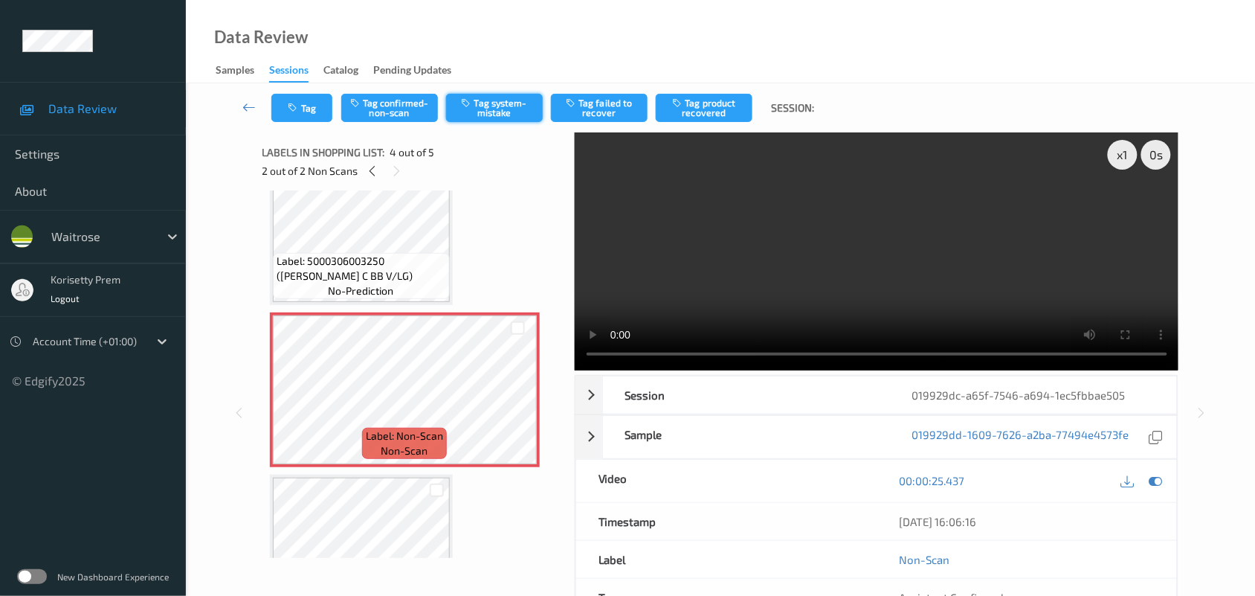
click at [492, 102] on button "Tag system-mistake" at bounding box center [494, 108] width 97 height 28
click at [316, 109] on button "Tag" at bounding box center [301, 108] width 61 height 28
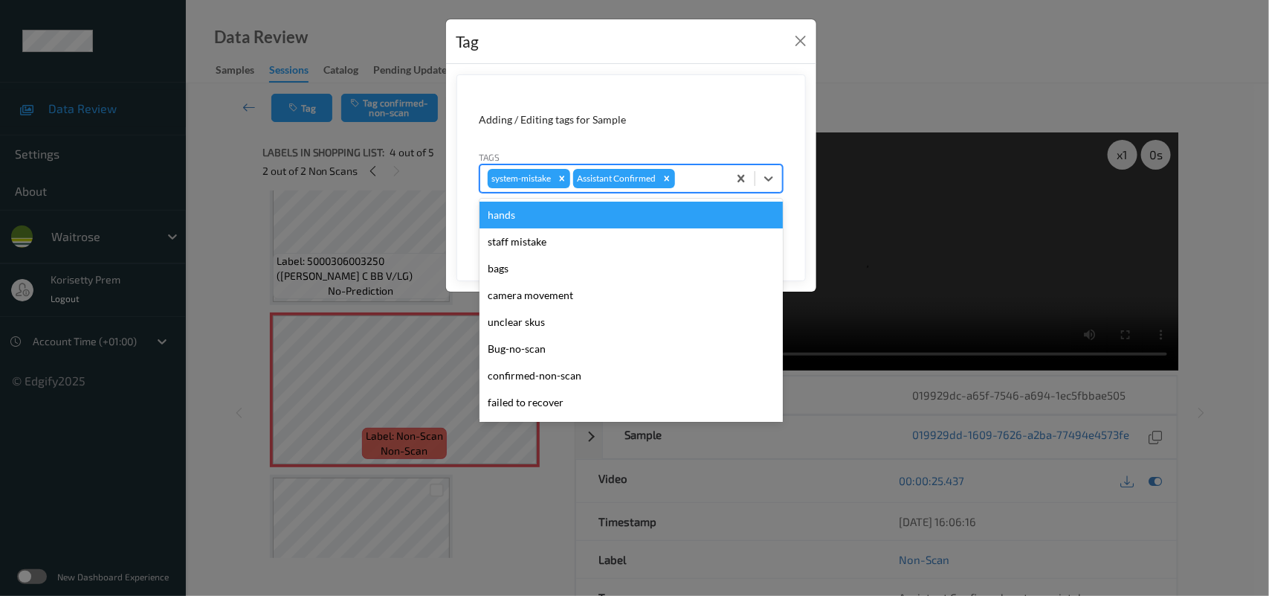
click at [718, 179] on div at bounding box center [699, 179] width 42 height 18
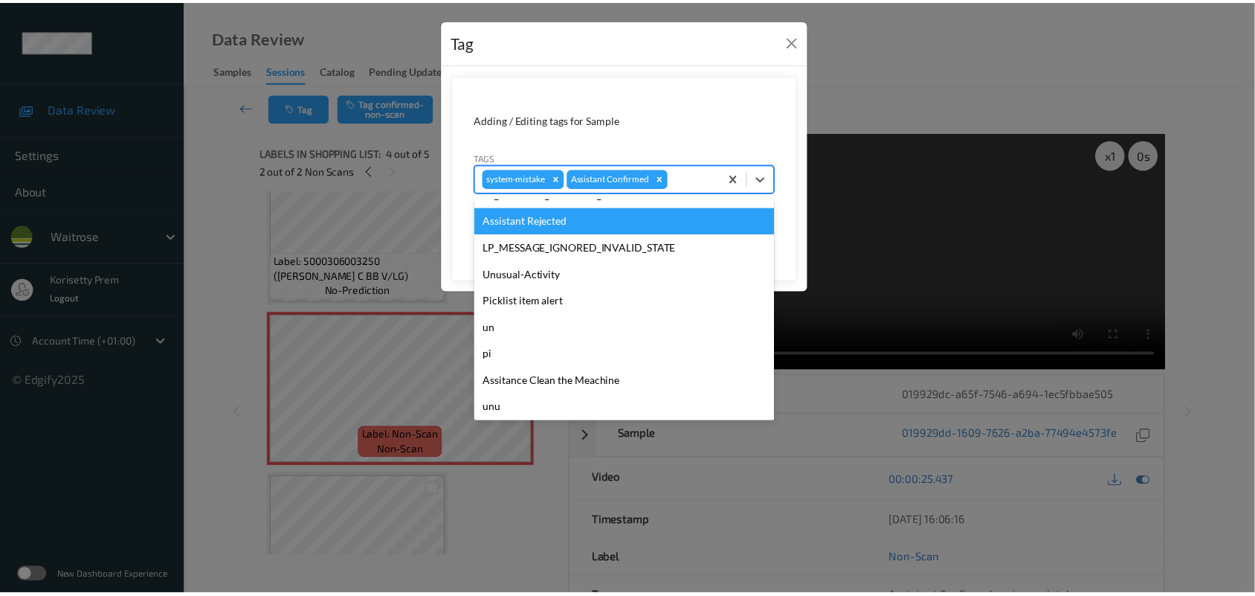
scroll to position [344, 0]
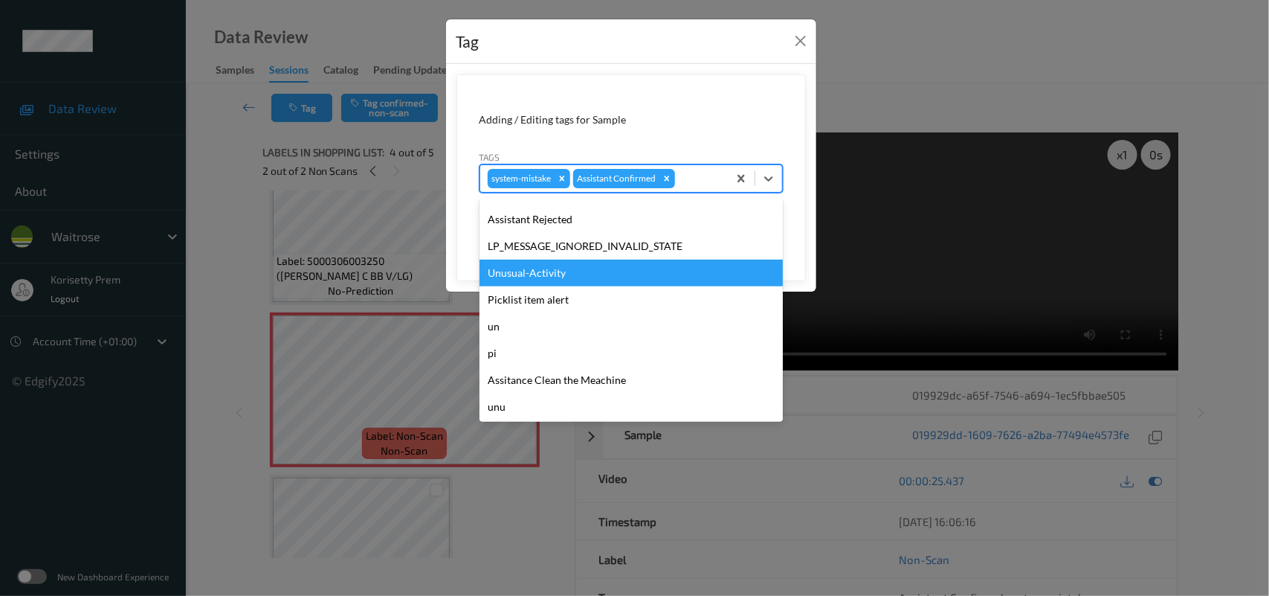
click at [535, 271] on div "Unusual-Activity" at bounding box center [631, 272] width 303 height 27
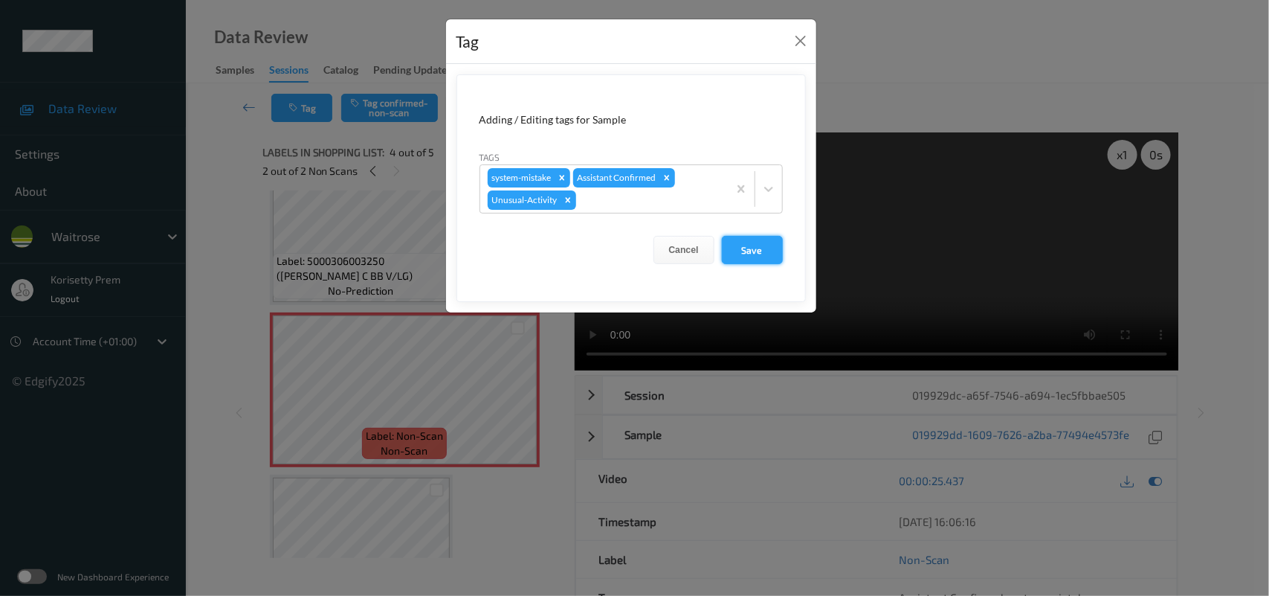
click at [735, 236] on button "Save" at bounding box center [752, 250] width 61 height 28
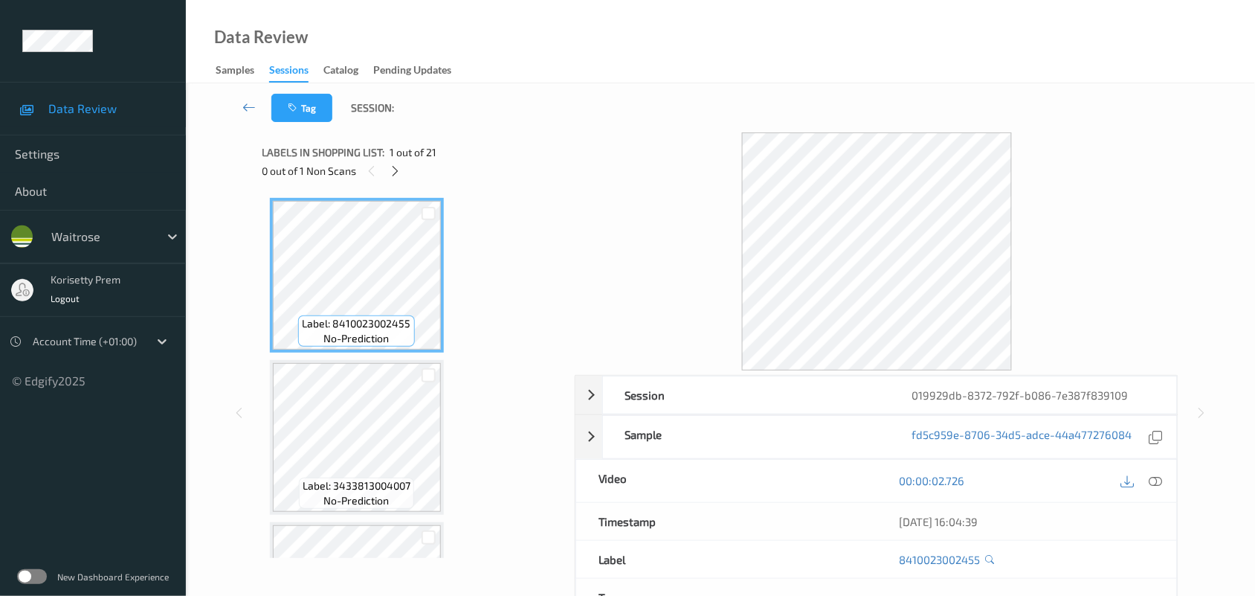
click at [738, 97] on div "Tag Session:" at bounding box center [720, 107] width 1008 height 49
click at [396, 164] on icon at bounding box center [395, 170] width 13 height 13
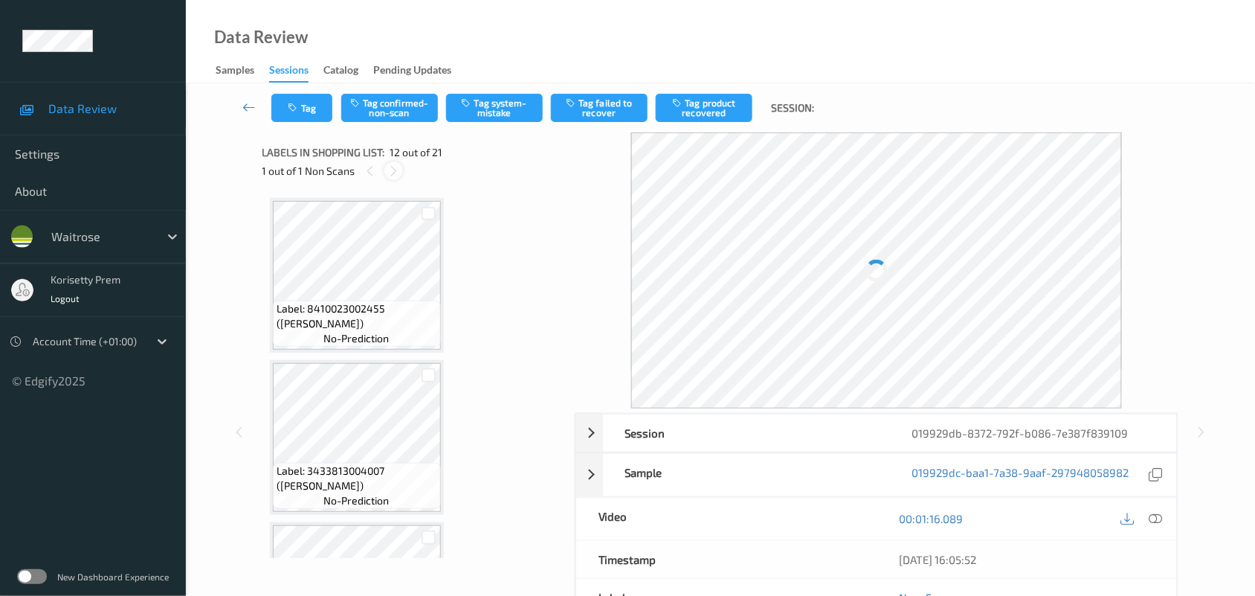
scroll to position [1625, 0]
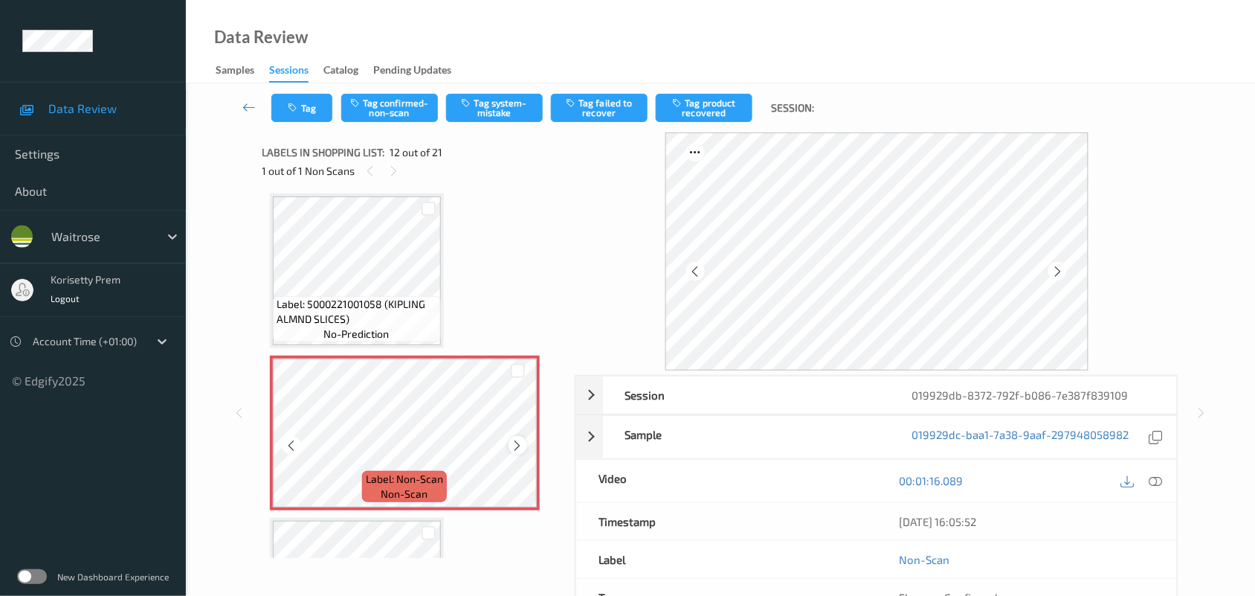
click at [520, 439] on icon at bounding box center [518, 445] width 13 height 13
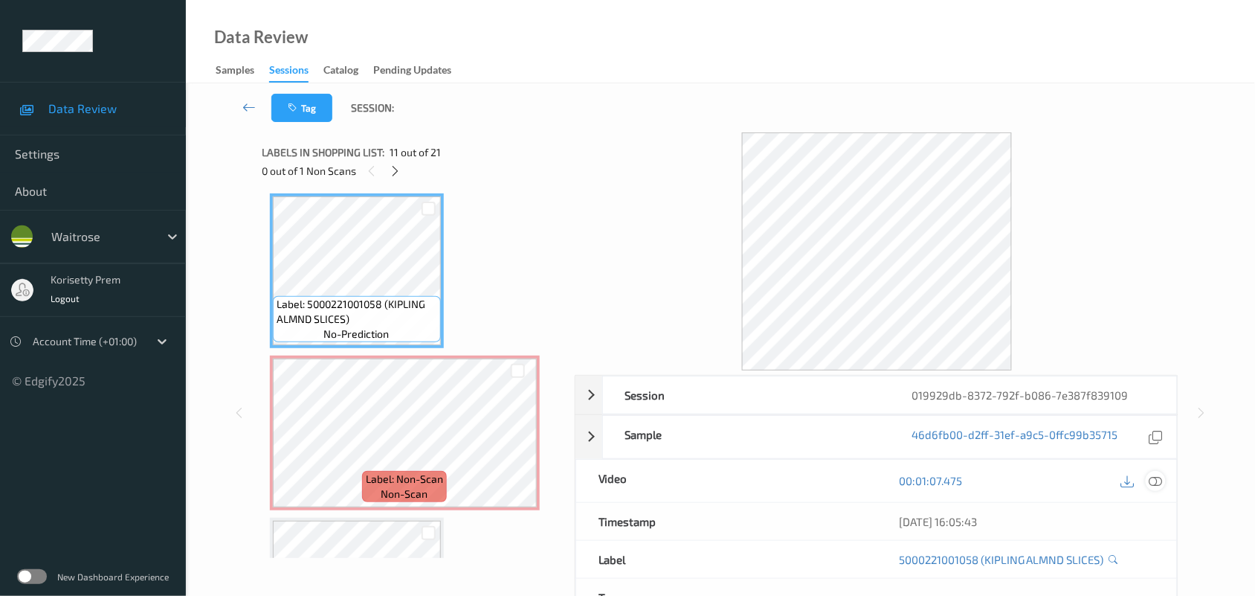
click at [1154, 474] on icon at bounding box center [1155, 480] width 13 height 13
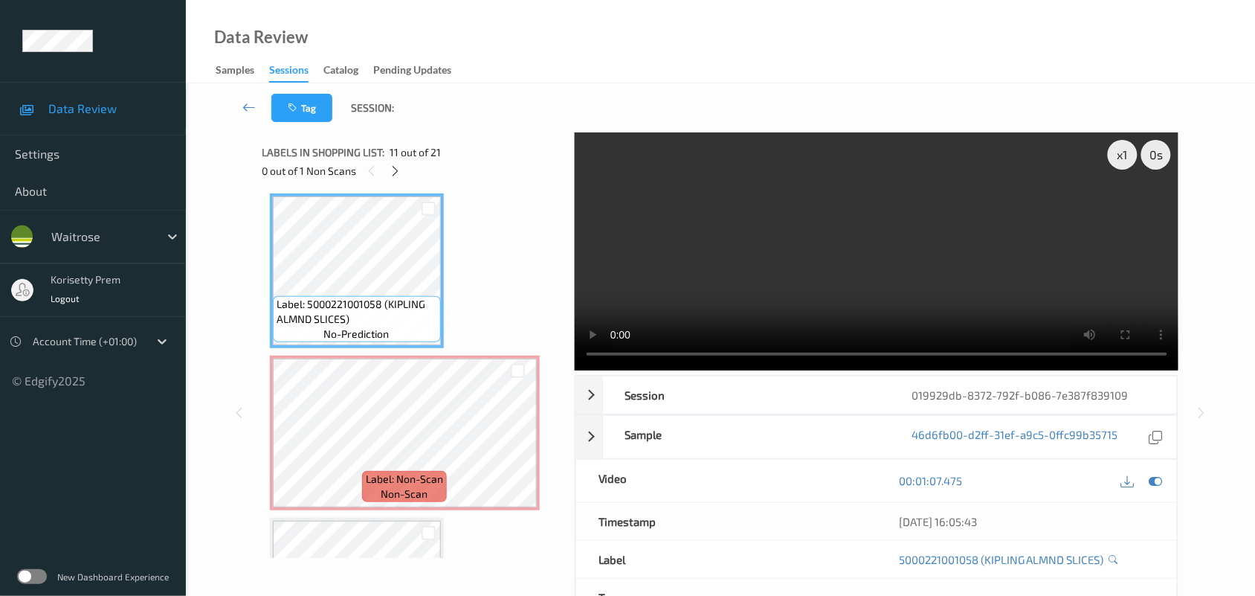
click at [756, 266] on video at bounding box center [877, 251] width 604 height 238
click at [730, 280] on video at bounding box center [877, 251] width 604 height 238
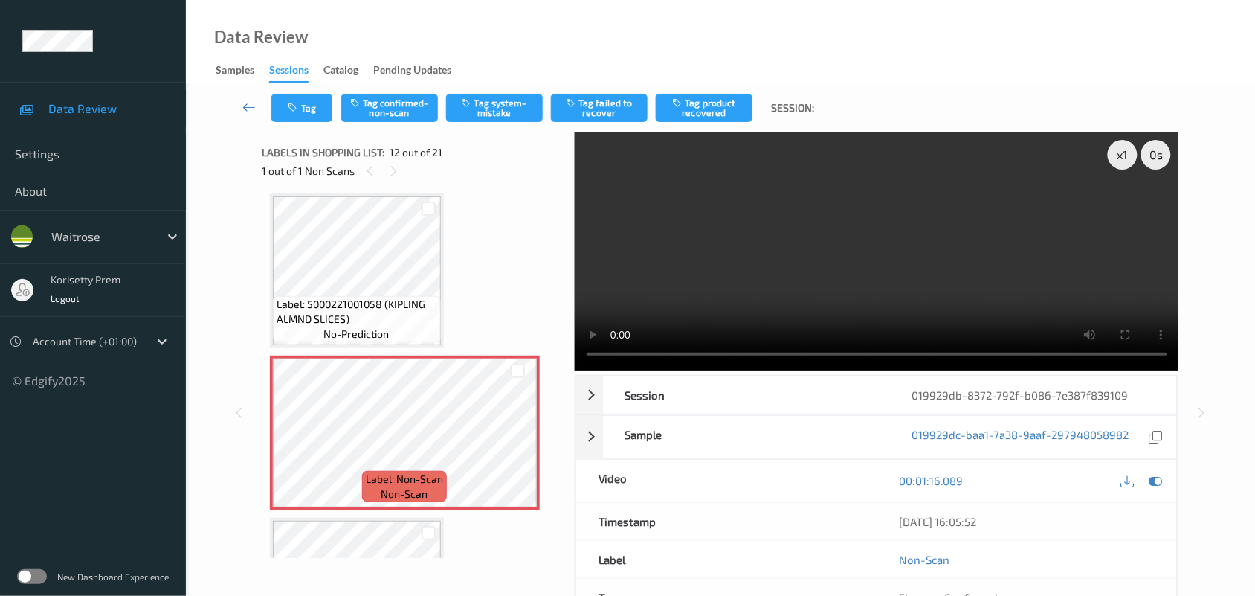
click at [680, 270] on video at bounding box center [877, 251] width 604 height 238
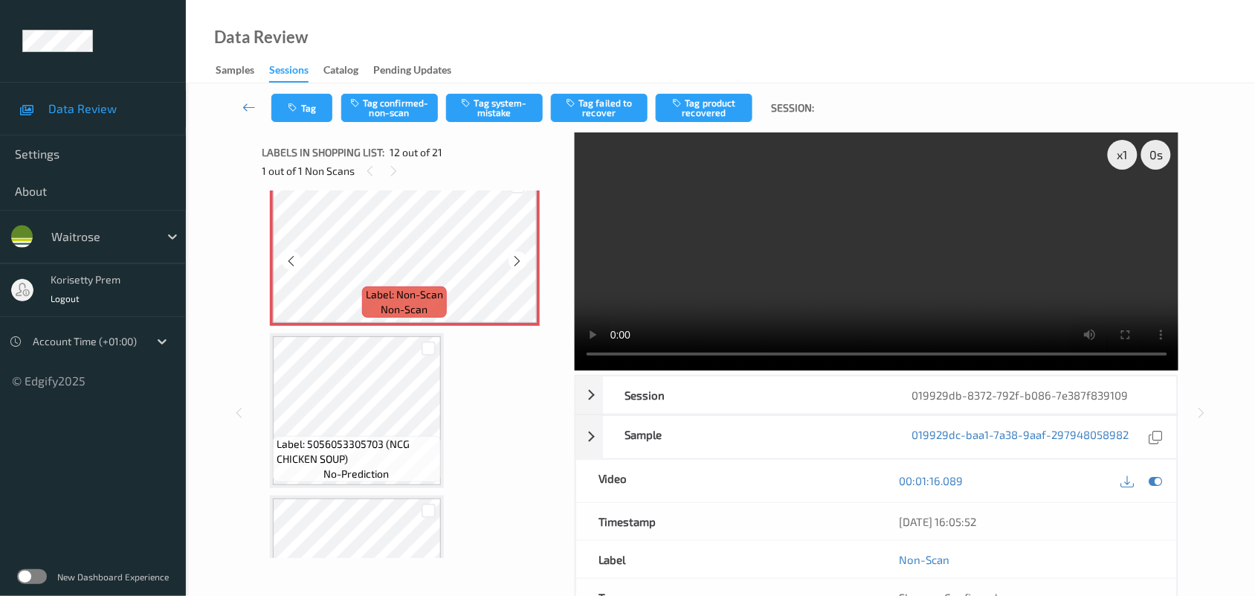
scroll to position [1810, 0]
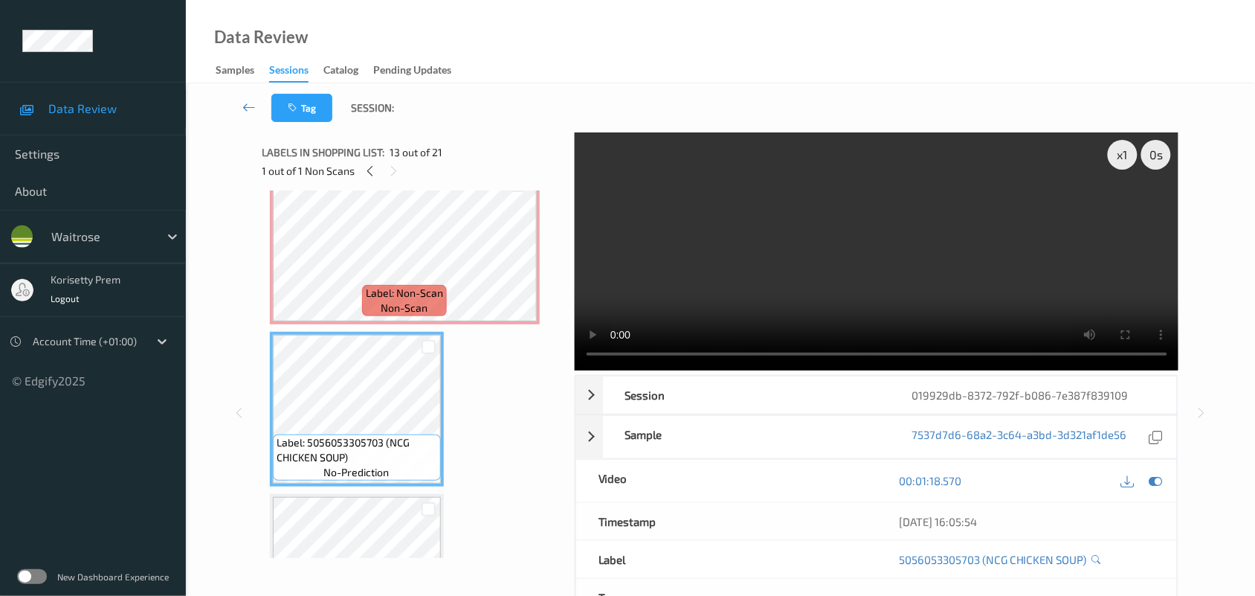
click at [723, 259] on video at bounding box center [877, 251] width 604 height 238
click at [878, 309] on video at bounding box center [877, 251] width 604 height 238
click at [396, 300] on span "non-scan" at bounding box center [404, 307] width 47 height 15
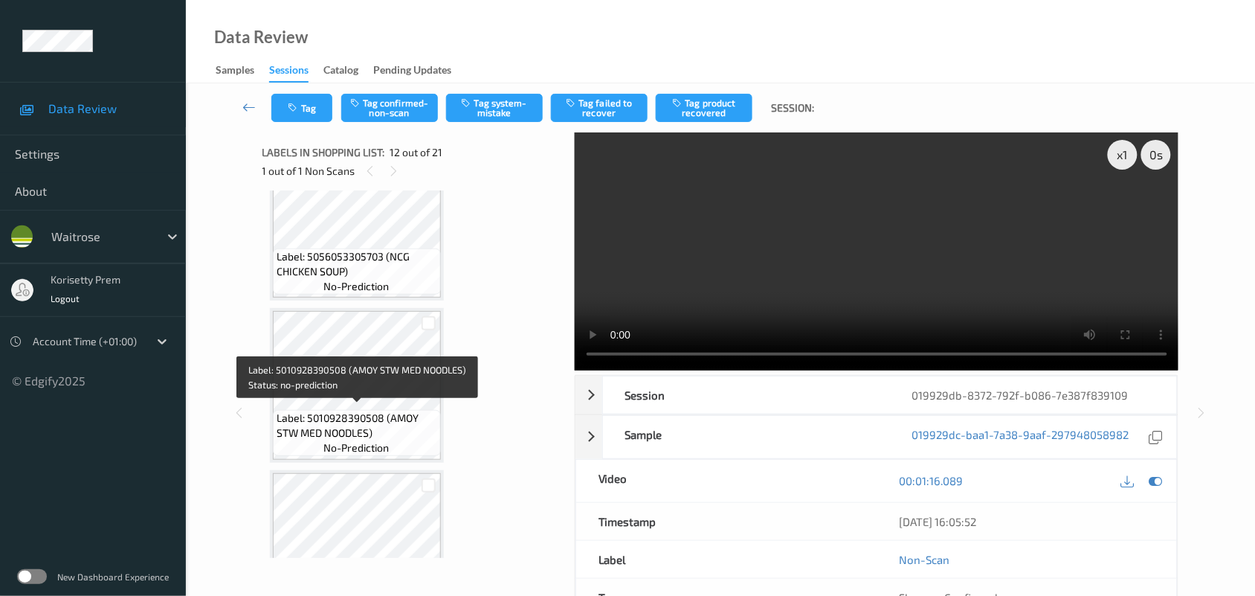
scroll to position [1903, 0]
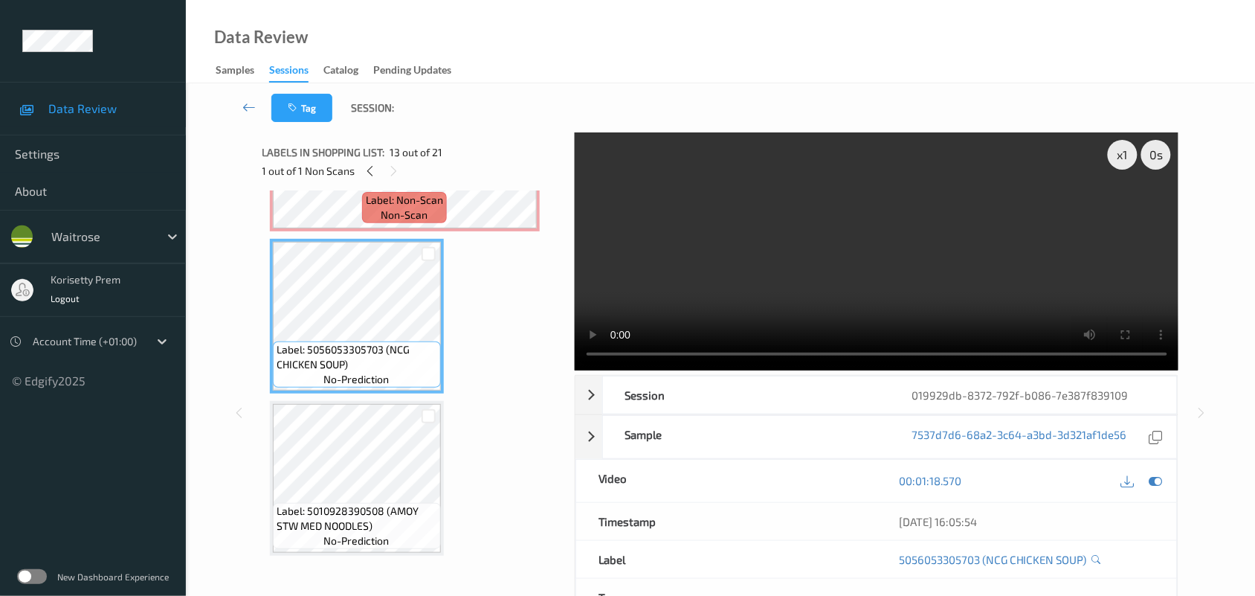
click at [708, 275] on video at bounding box center [877, 251] width 604 height 238
click at [830, 271] on video at bounding box center [877, 251] width 604 height 238
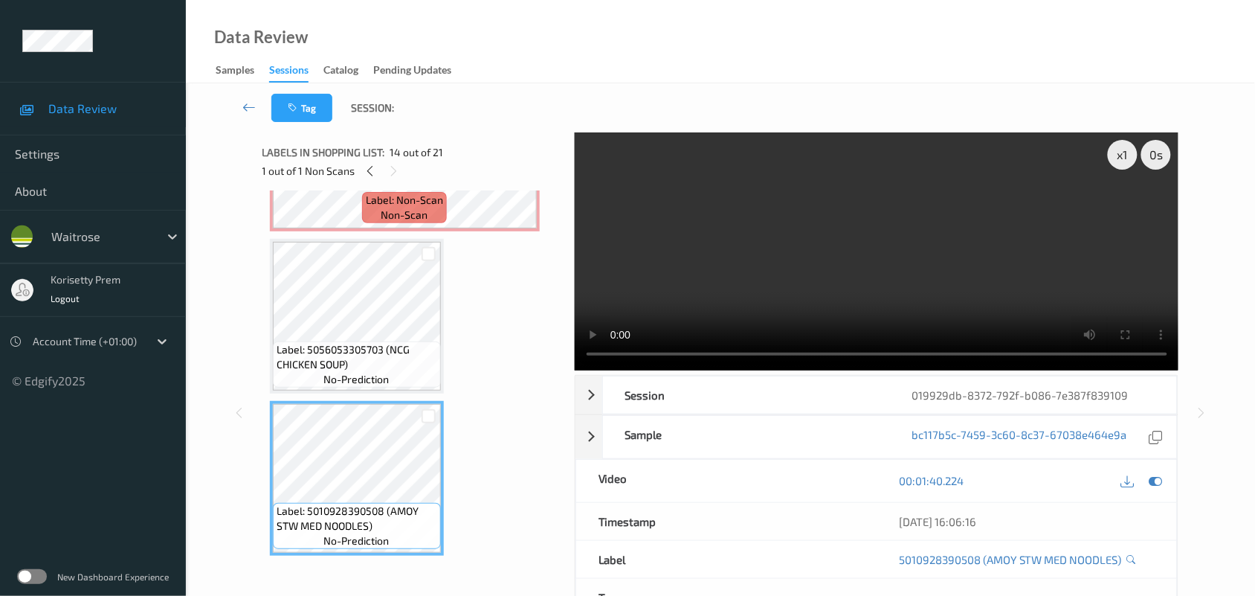
click at [761, 277] on video at bounding box center [877, 251] width 604 height 238
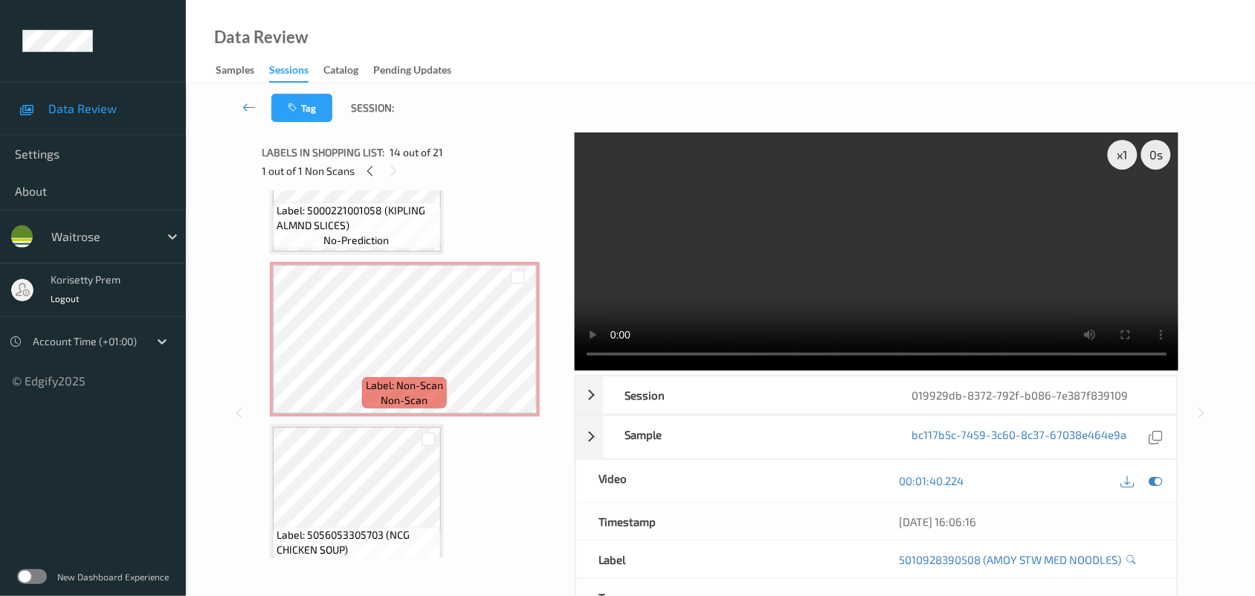
scroll to position [1718, 0]
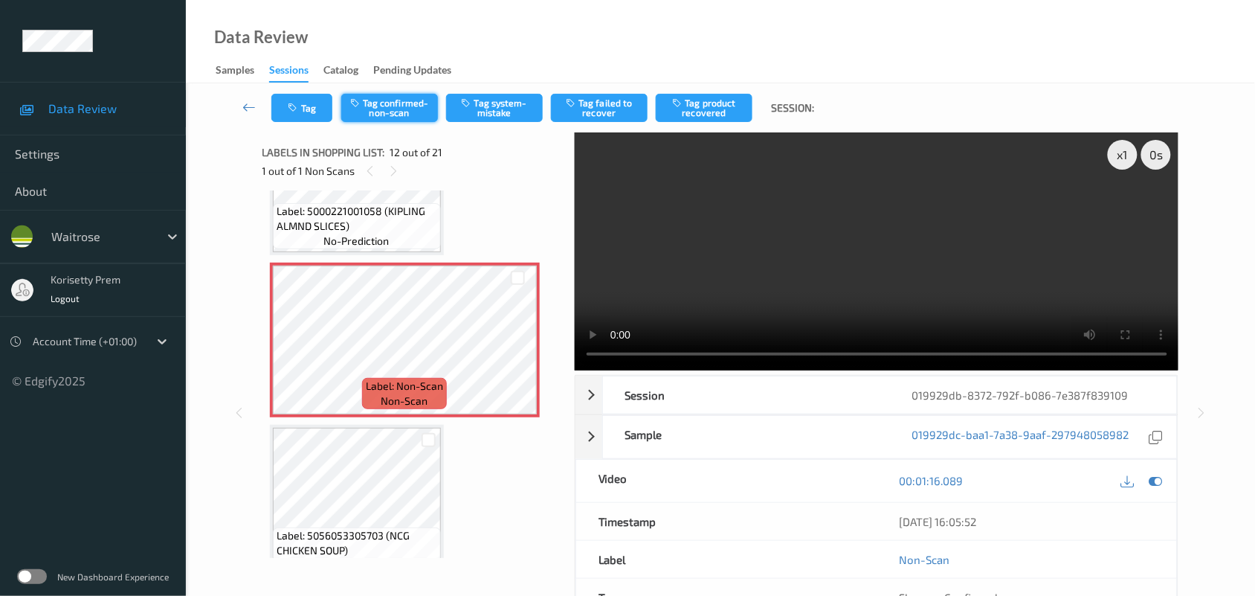
click at [394, 105] on button "Tag confirmed-non-scan" at bounding box center [389, 108] width 97 height 28
click at [718, 106] on button "Tag product recovered" at bounding box center [704, 108] width 97 height 28
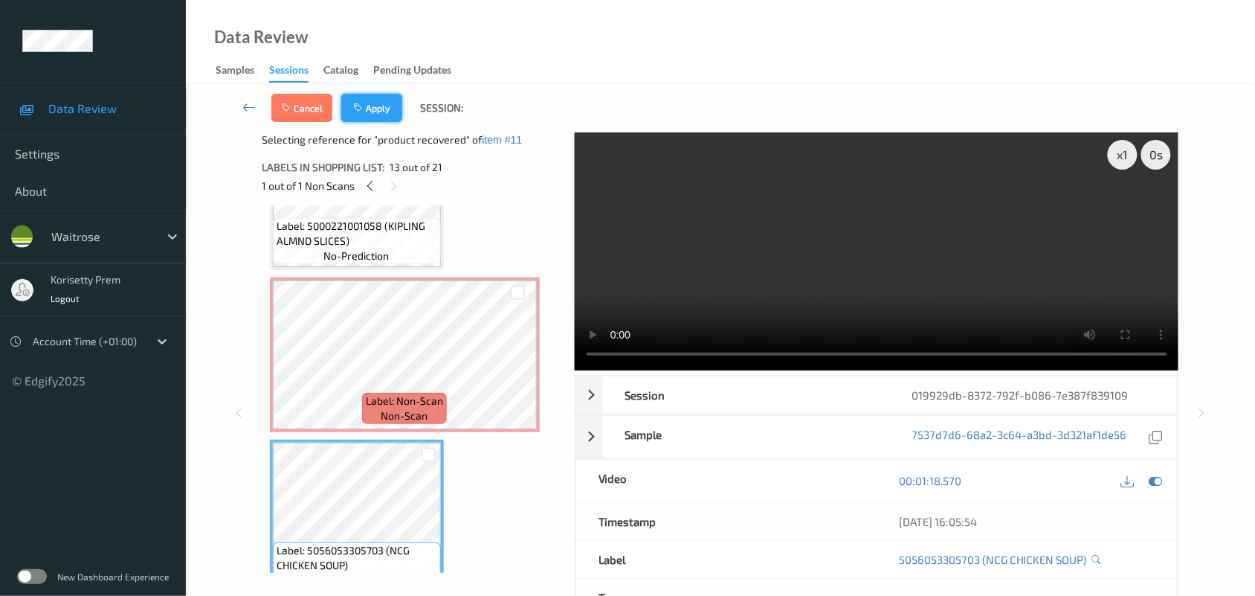
click at [384, 106] on button "Apply" at bounding box center [371, 108] width 61 height 28
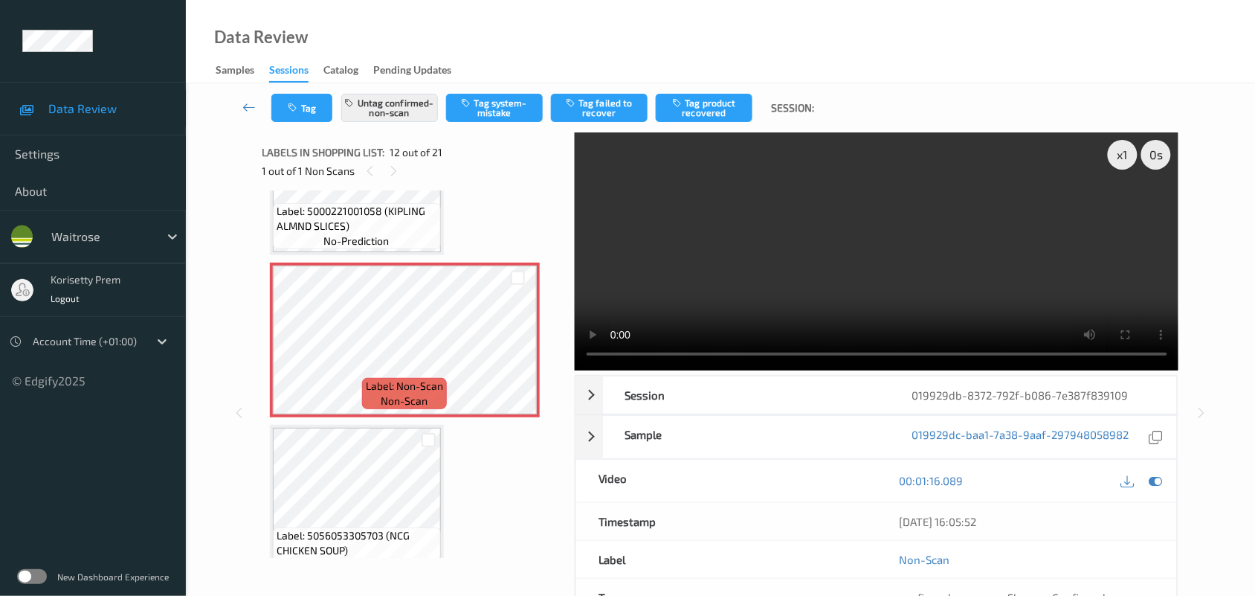
scroll to position [1625, 0]
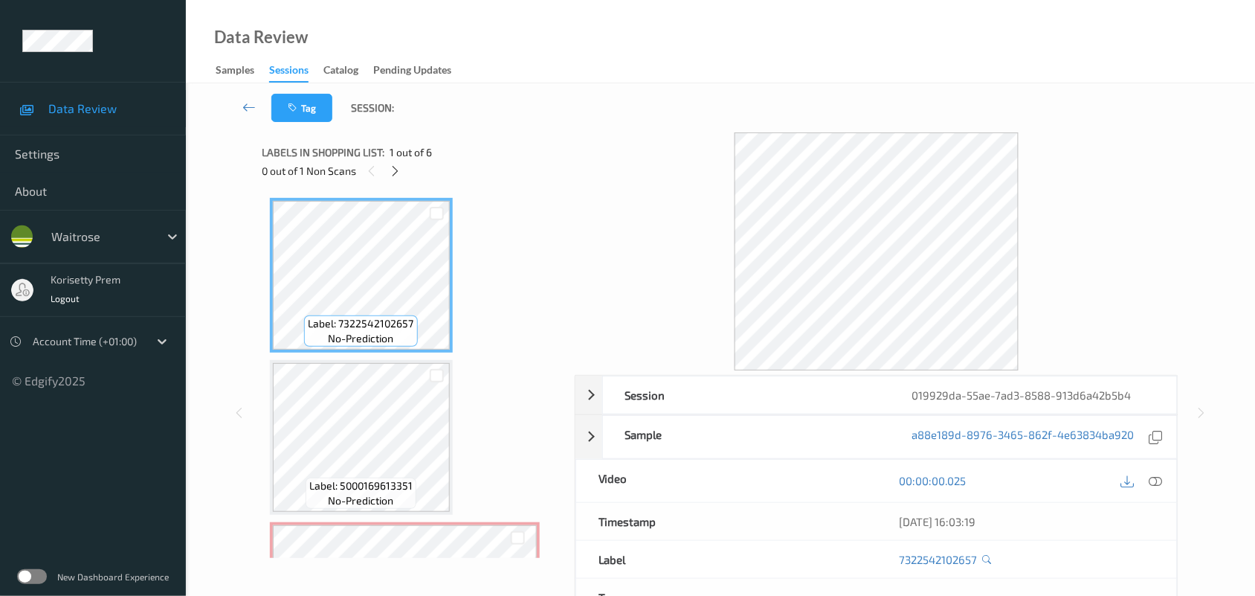
click at [711, 91] on div "Tag Session:" at bounding box center [720, 107] width 1008 height 49
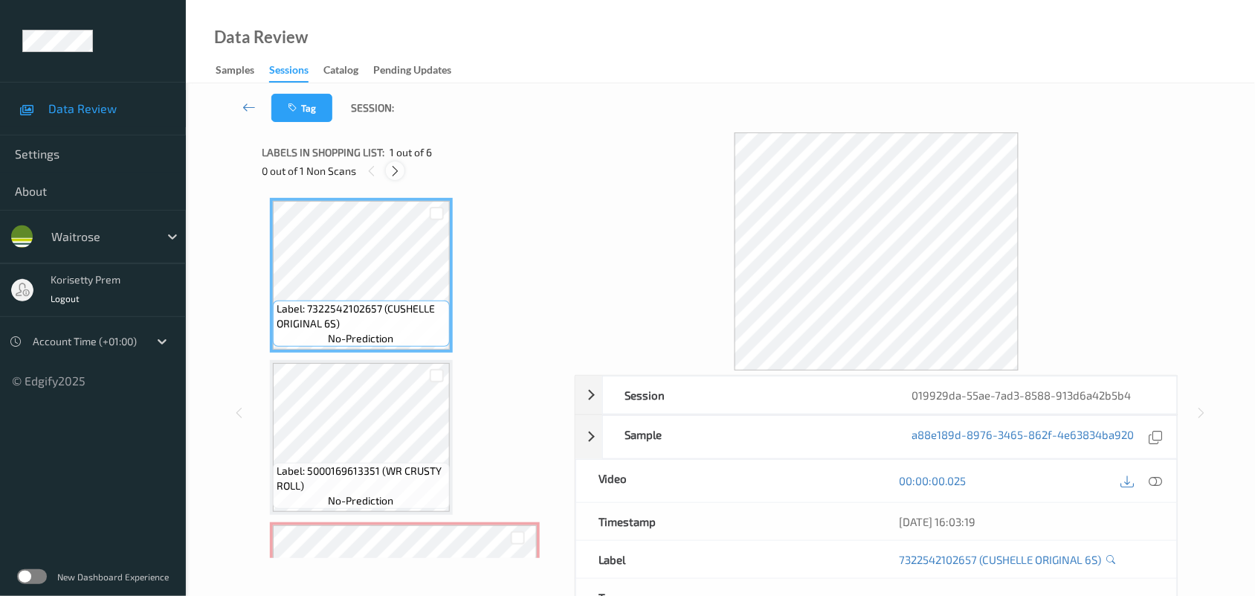
click at [398, 162] on div at bounding box center [395, 170] width 19 height 19
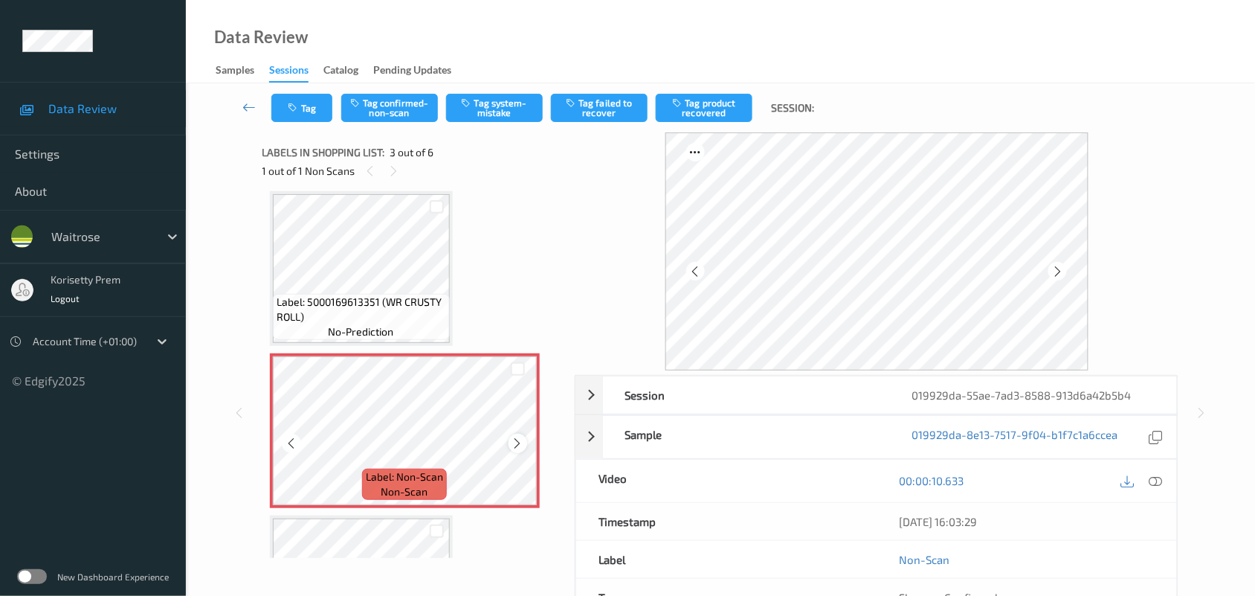
click at [514, 445] on icon at bounding box center [518, 442] width 13 height 13
click at [514, 443] on icon at bounding box center [518, 442] width 13 height 13
click at [514, 441] on icon at bounding box center [518, 442] width 13 height 13
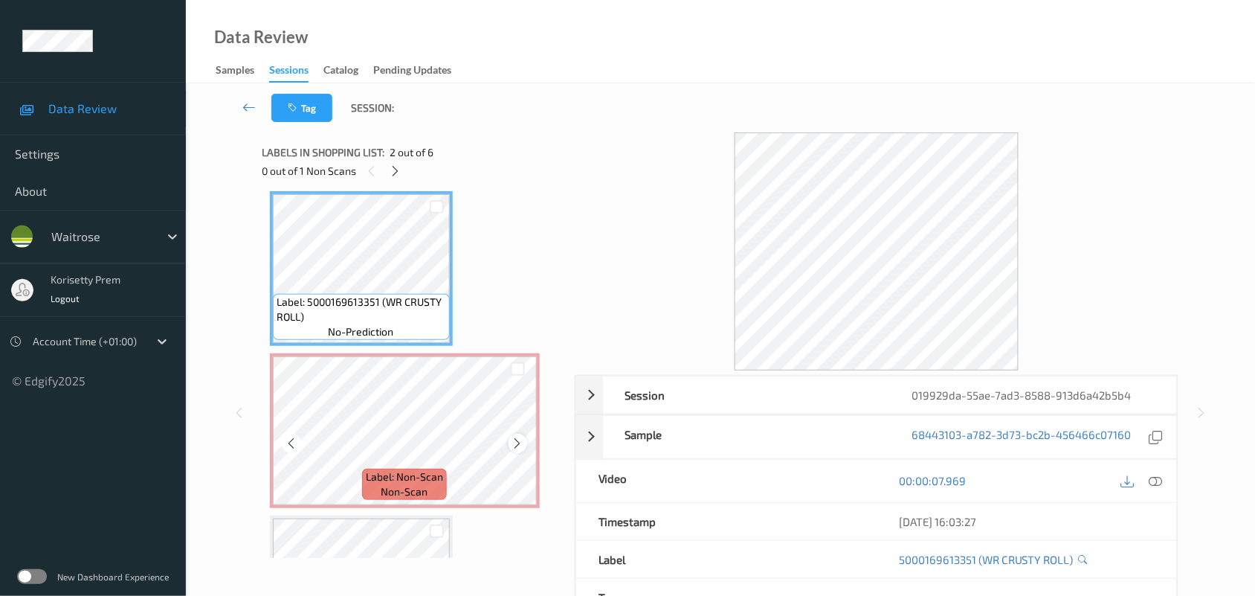
click at [520, 443] on icon at bounding box center [518, 442] width 13 height 13
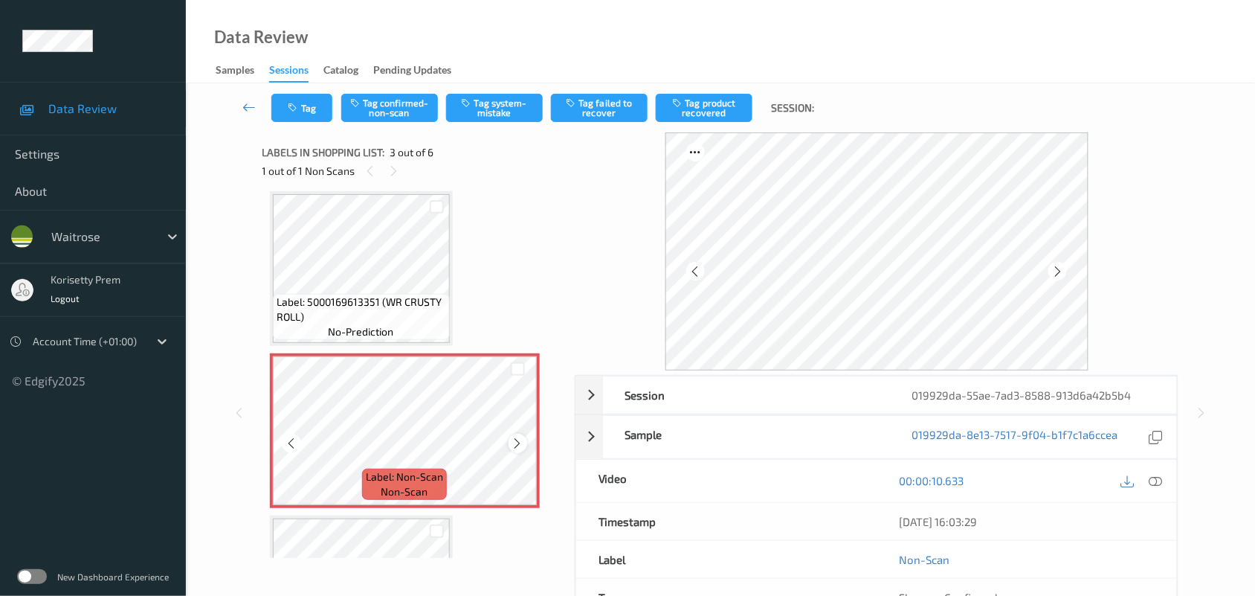
click at [519, 442] on icon at bounding box center [518, 442] width 13 height 13
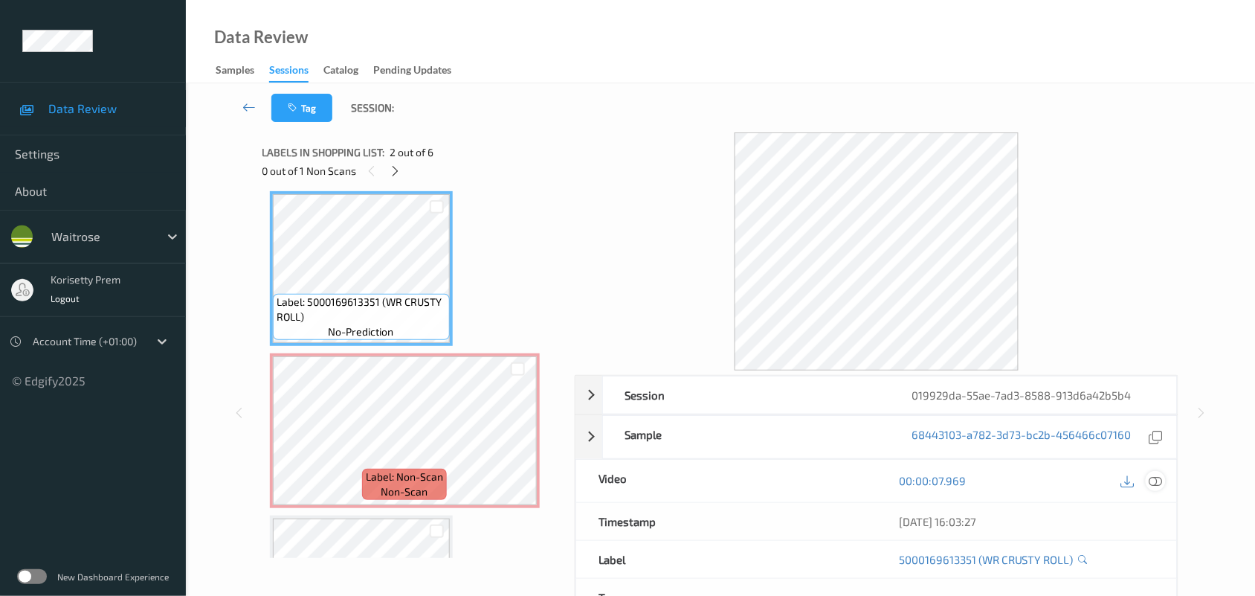
click at [1157, 478] on icon at bounding box center [1155, 480] width 13 height 13
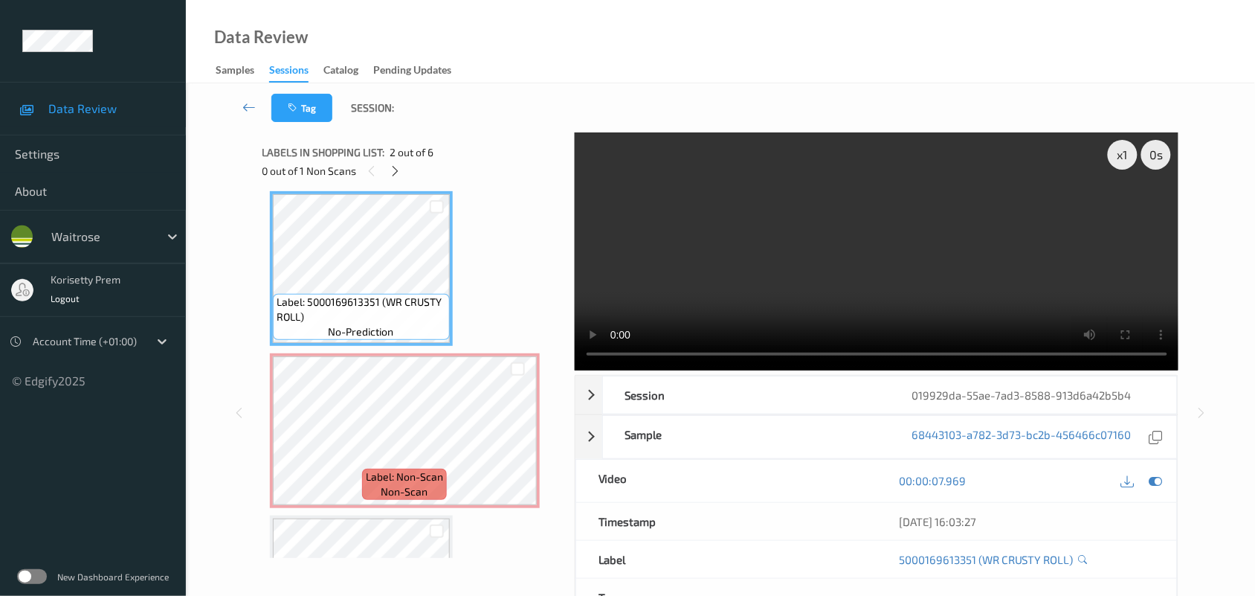
click at [841, 242] on video at bounding box center [877, 251] width 604 height 238
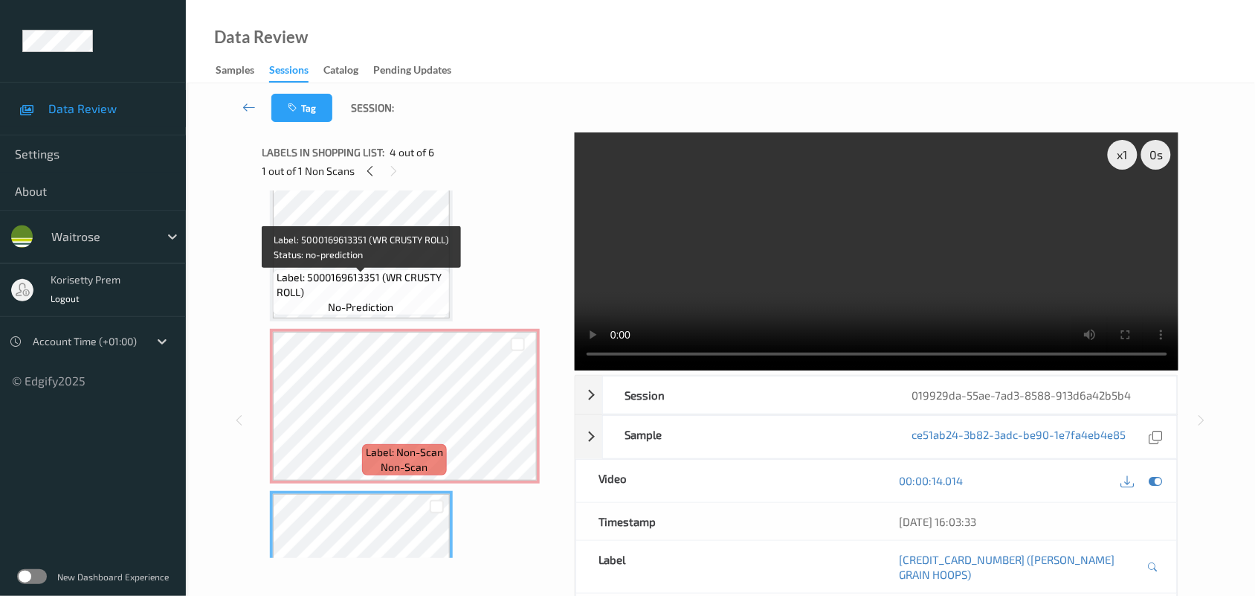
scroll to position [186, 0]
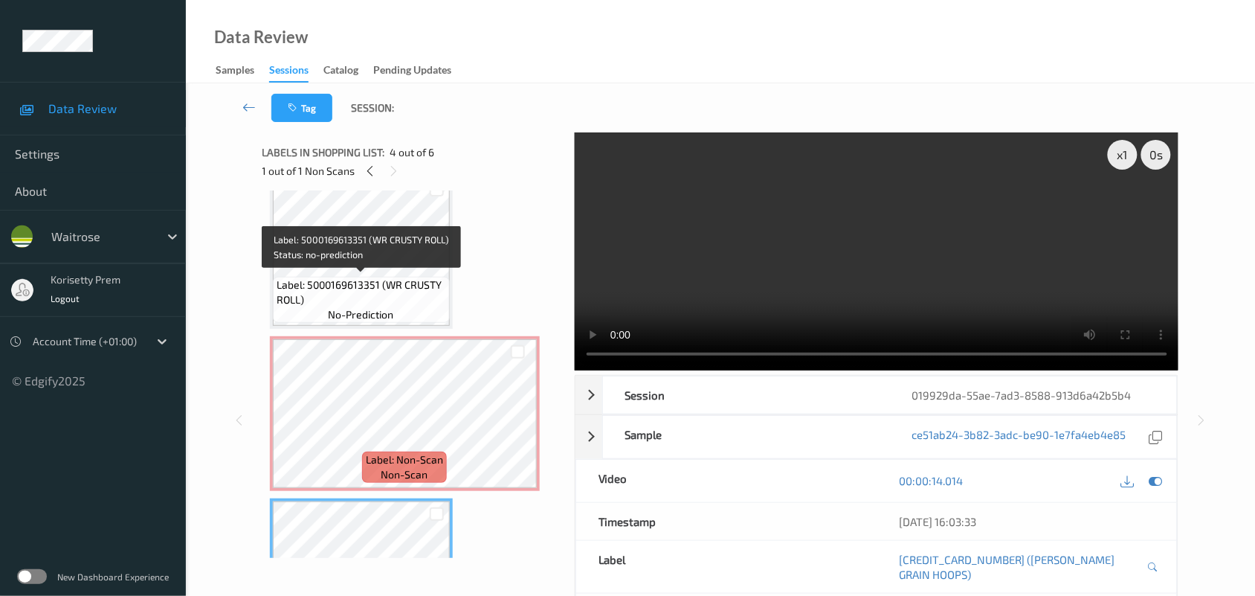
click at [407, 305] on span "Label: 5000169613351 (WR CRUSTY ROLL)" at bounding box center [362, 292] width 170 height 30
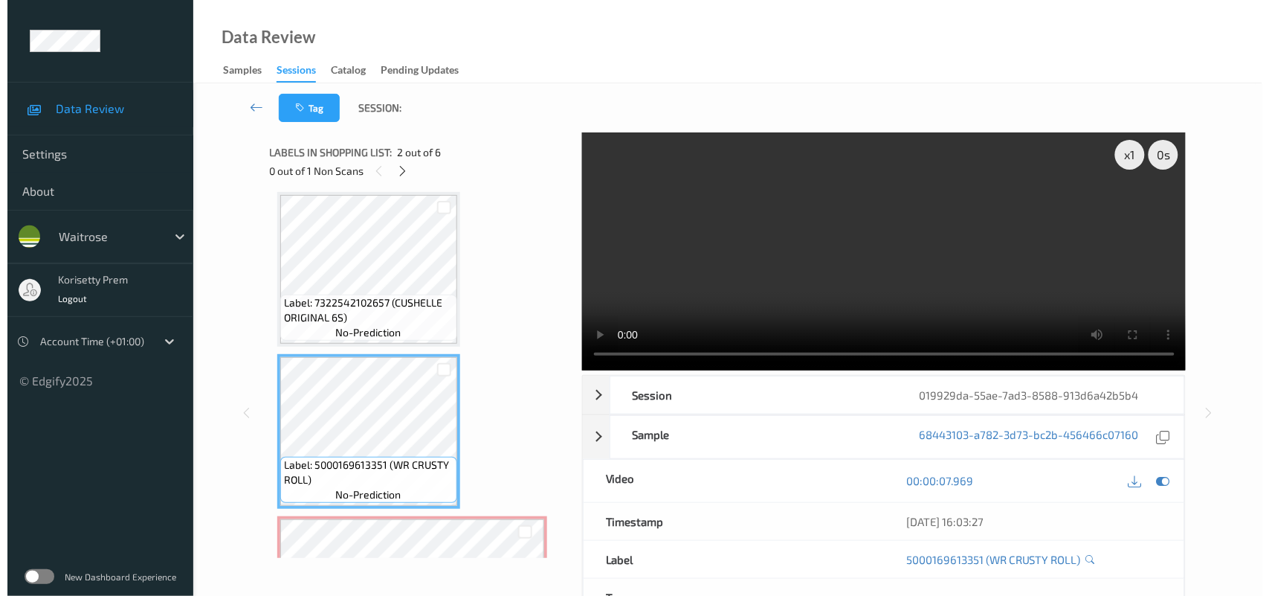
scroll to position [0, 0]
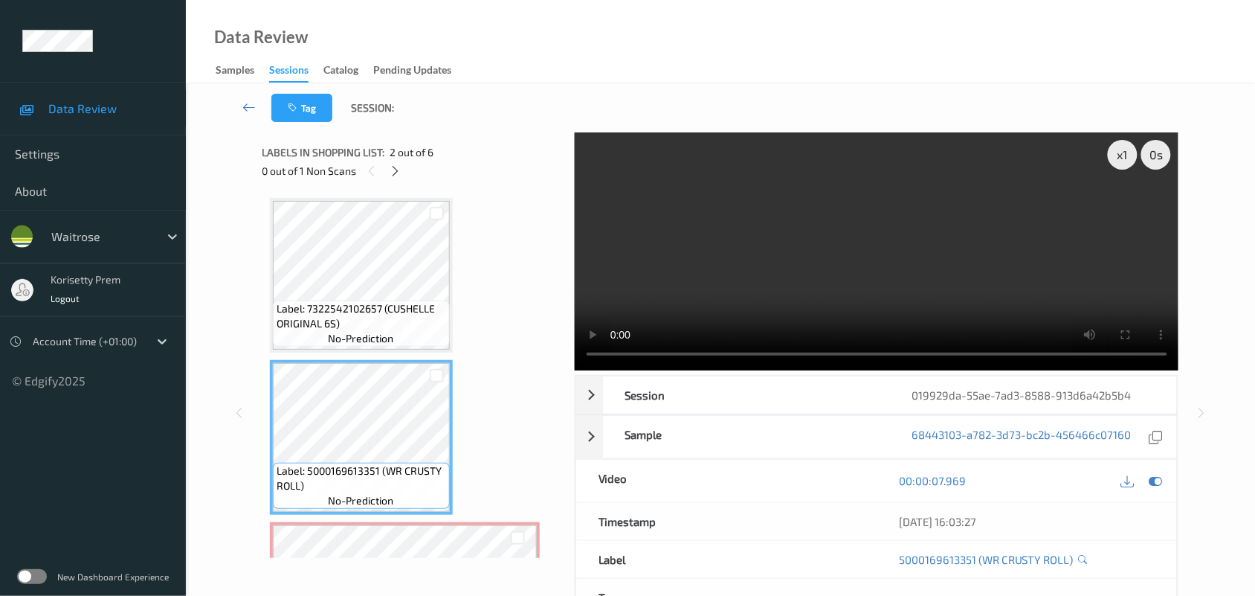
click at [826, 247] on video at bounding box center [877, 251] width 604 height 238
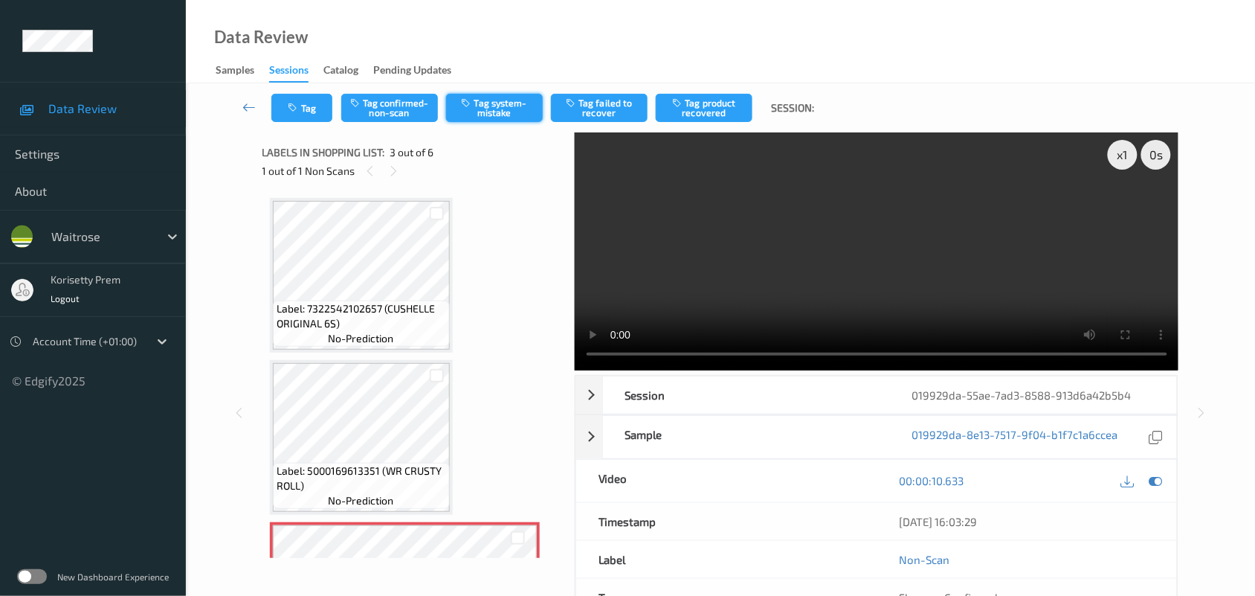
click at [493, 112] on button "Tag system-mistake" at bounding box center [494, 108] width 97 height 28
click at [303, 108] on button "Tag" at bounding box center [301, 108] width 61 height 28
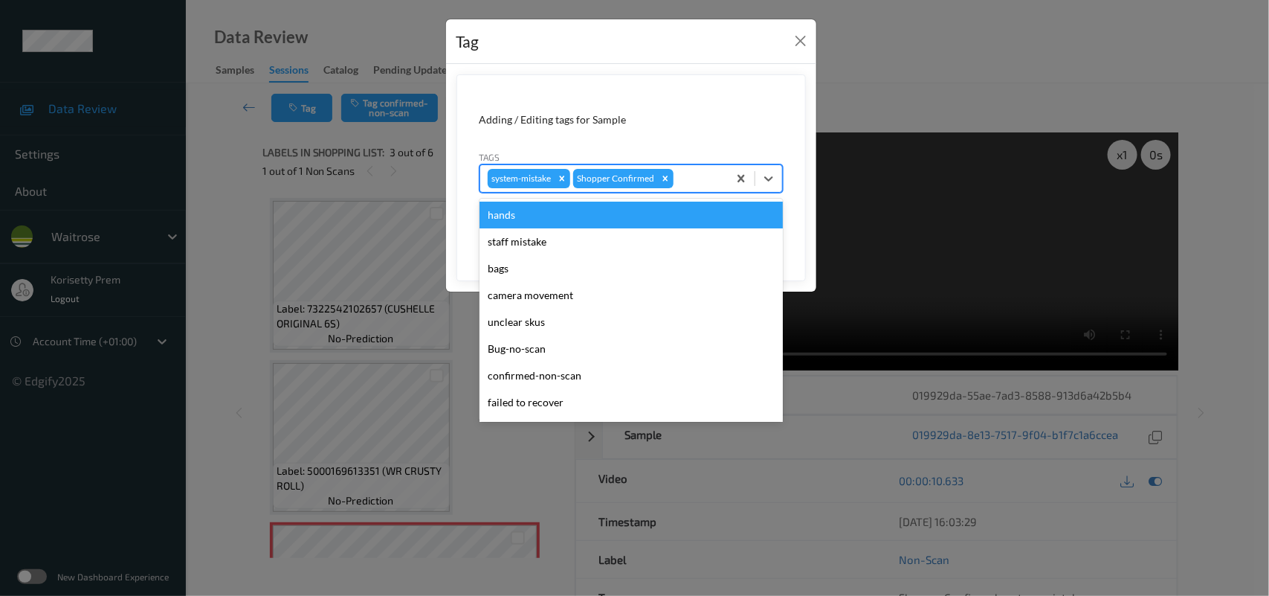
click at [715, 172] on div at bounding box center [699, 179] width 44 height 18
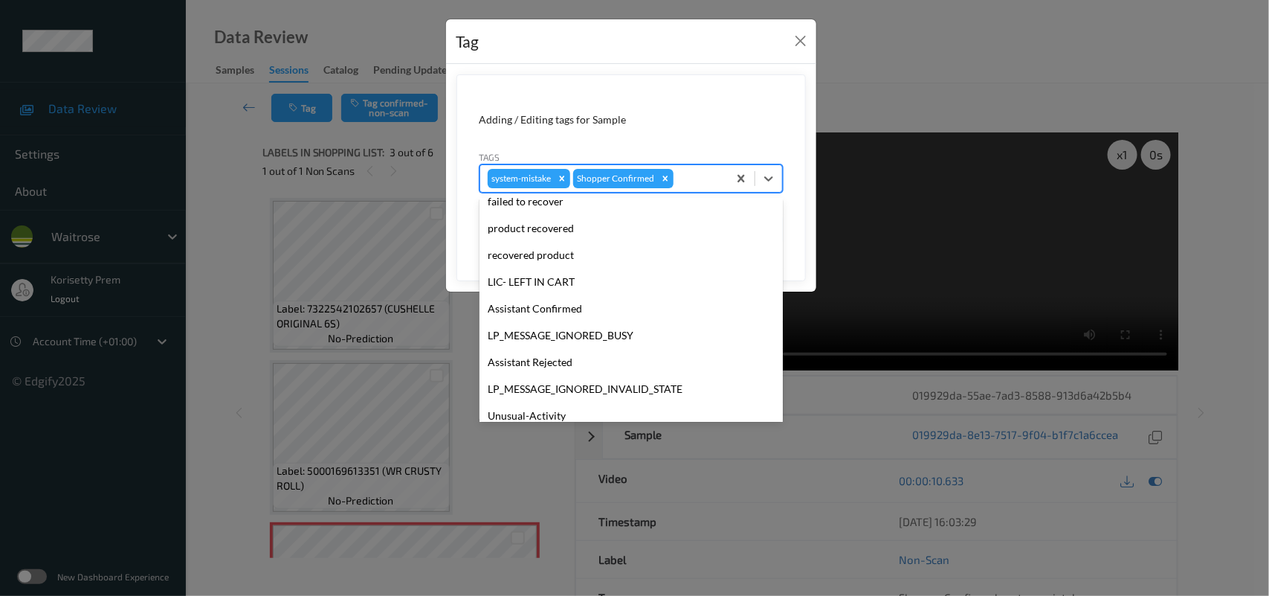
scroll to position [279, 0]
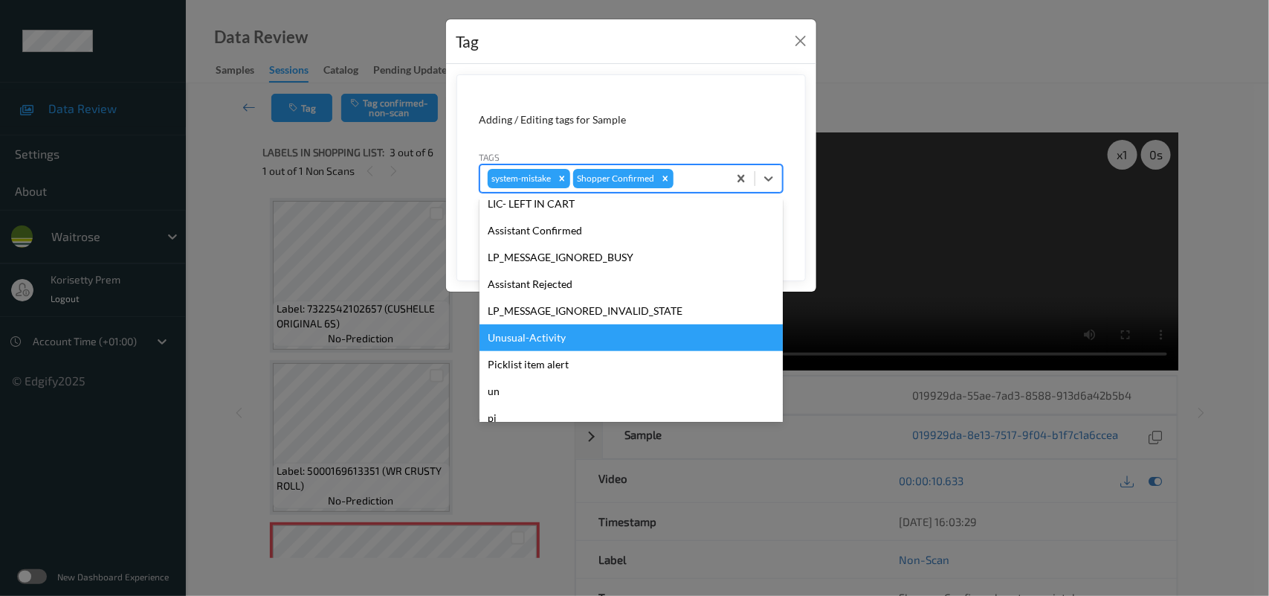
click at [537, 344] on div "Unusual-Activity" at bounding box center [631, 337] width 303 height 27
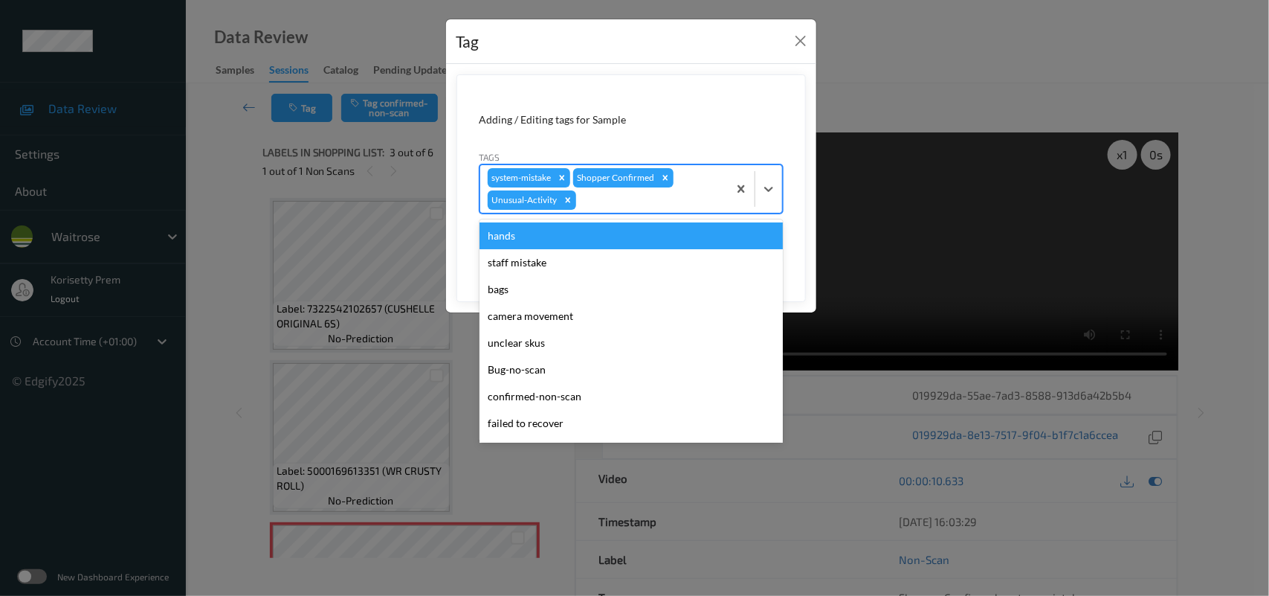
click at [660, 203] on div at bounding box center [649, 200] width 141 height 18
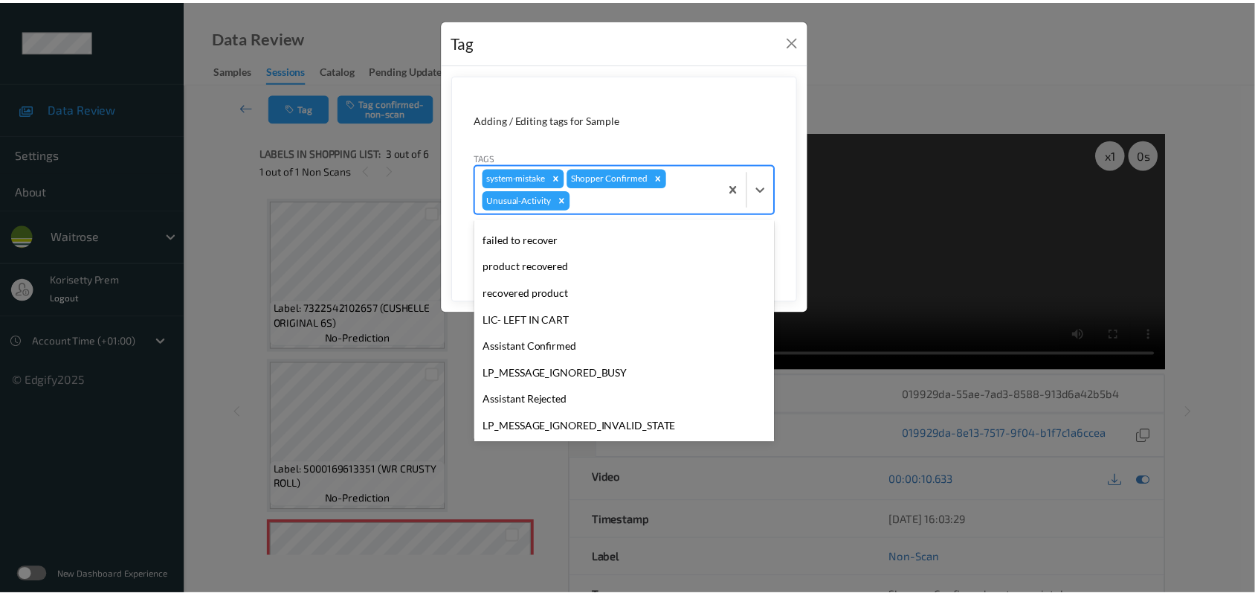
scroll to position [317, 0]
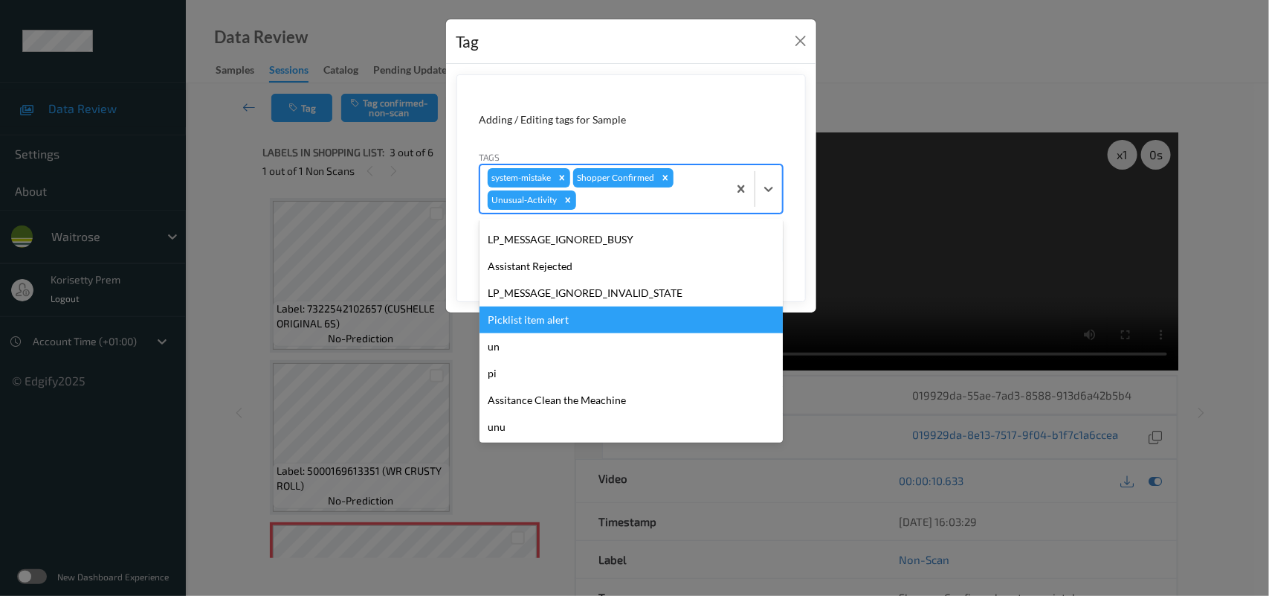
click at [541, 327] on div "Picklist item alert" at bounding box center [631, 319] width 303 height 27
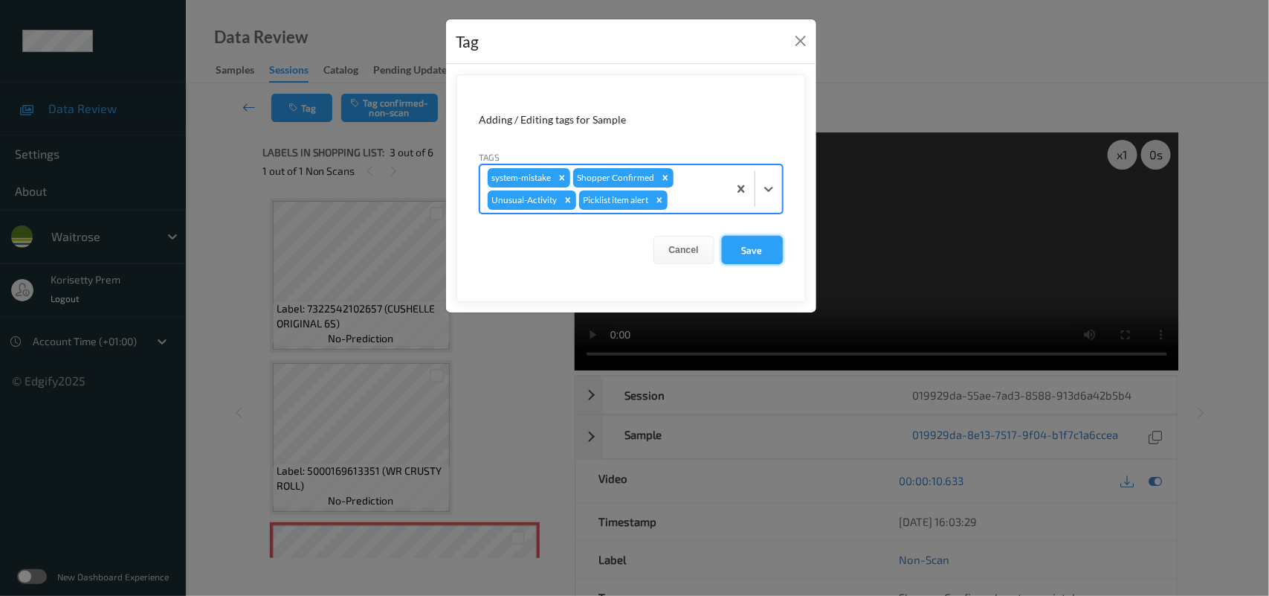
click at [764, 242] on button "Save" at bounding box center [752, 250] width 61 height 28
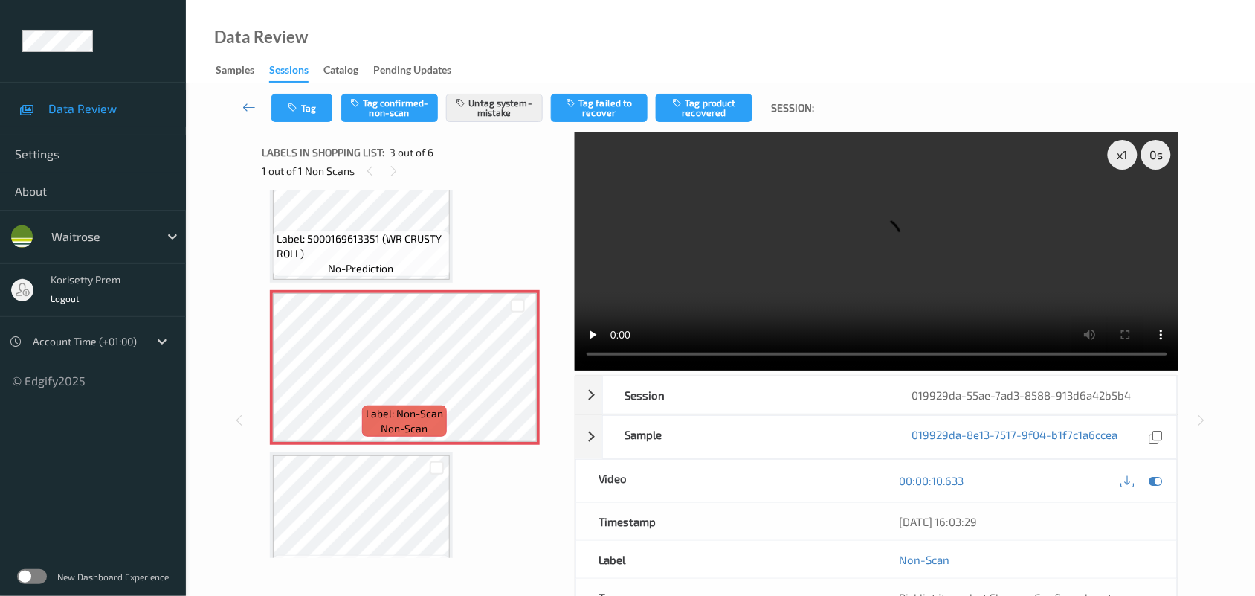
scroll to position [279, 0]
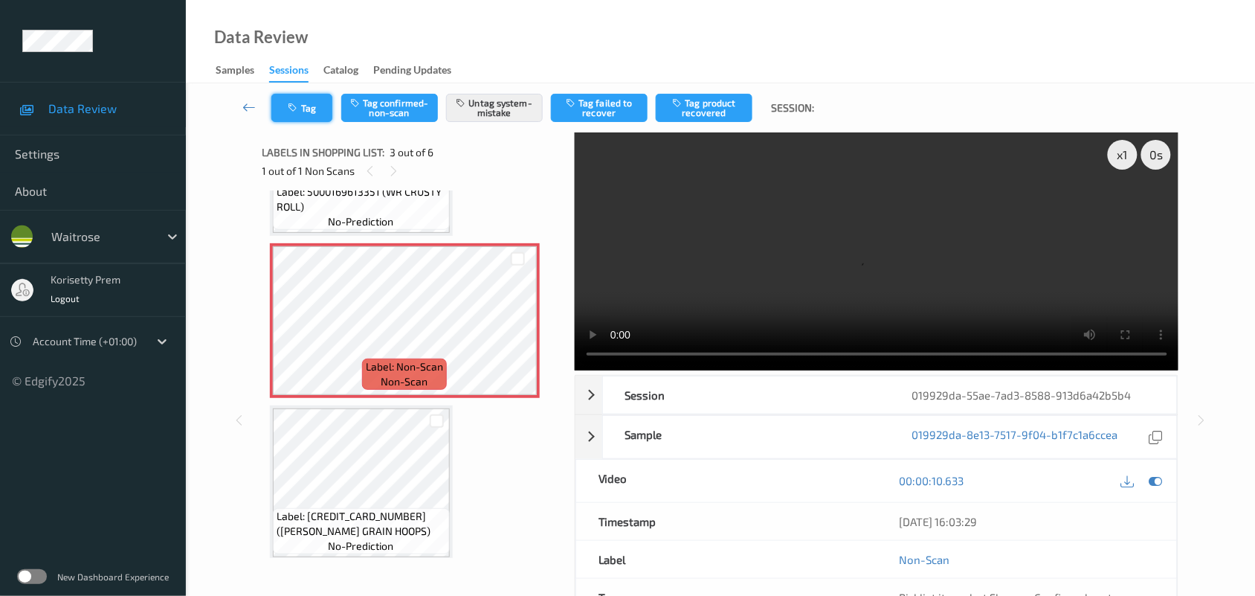
click at [303, 109] on button "Tag" at bounding box center [301, 108] width 61 height 28
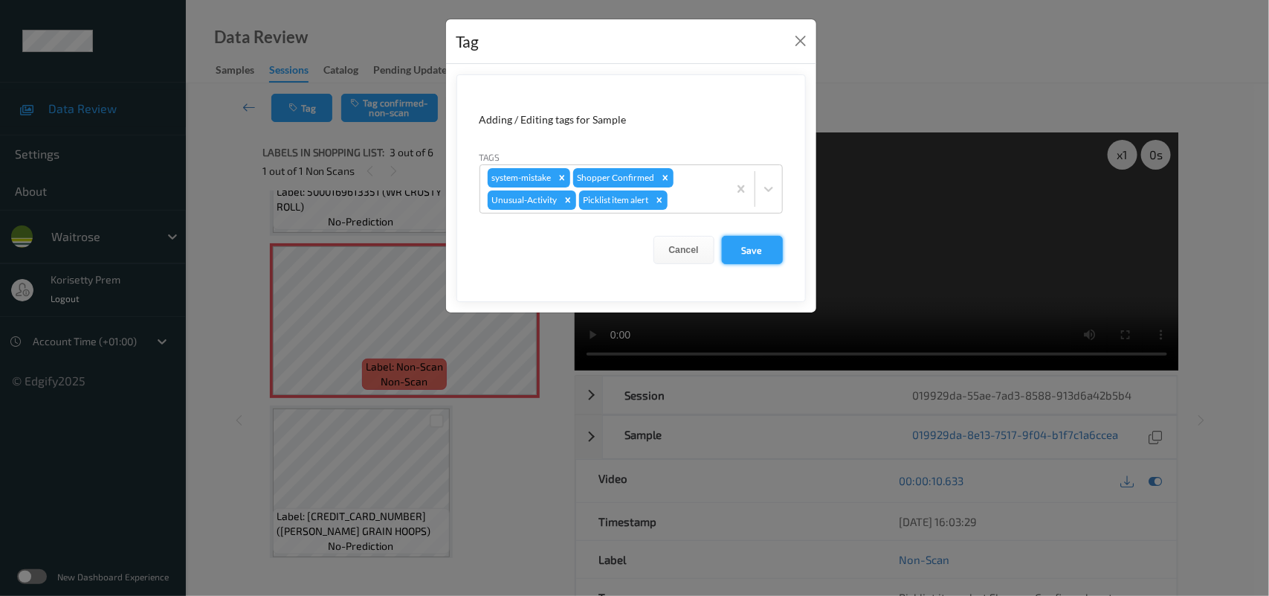
click at [735, 243] on button "Save" at bounding box center [752, 250] width 61 height 28
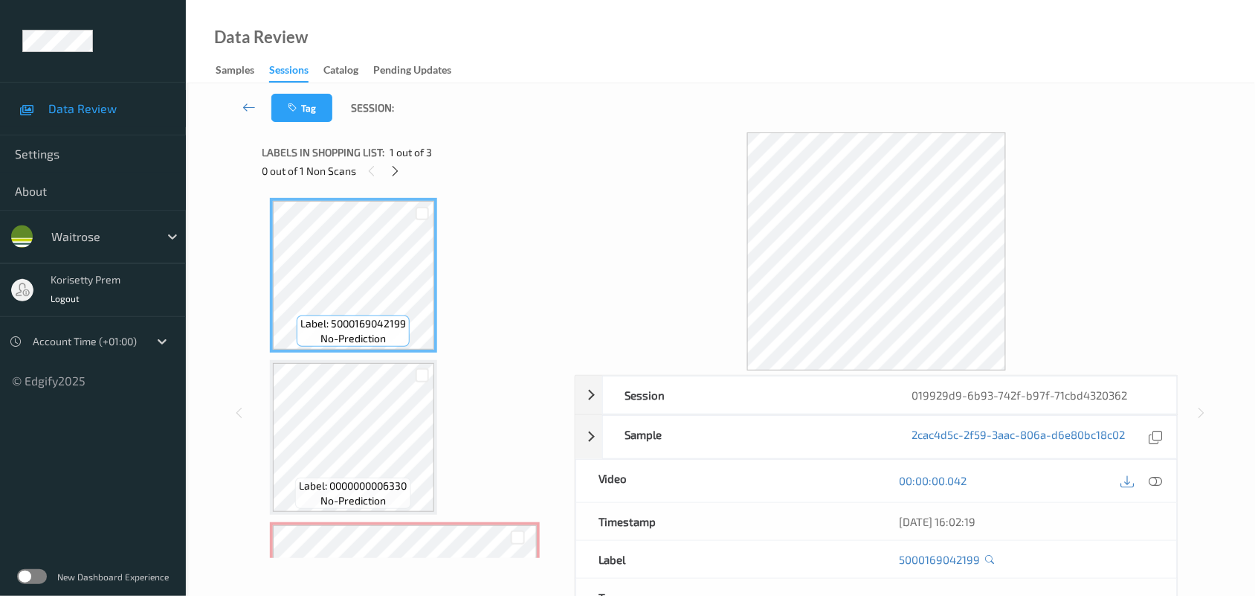
click at [715, 86] on div "Tag Session:" at bounding box center [720, 107] width 1008 height 49
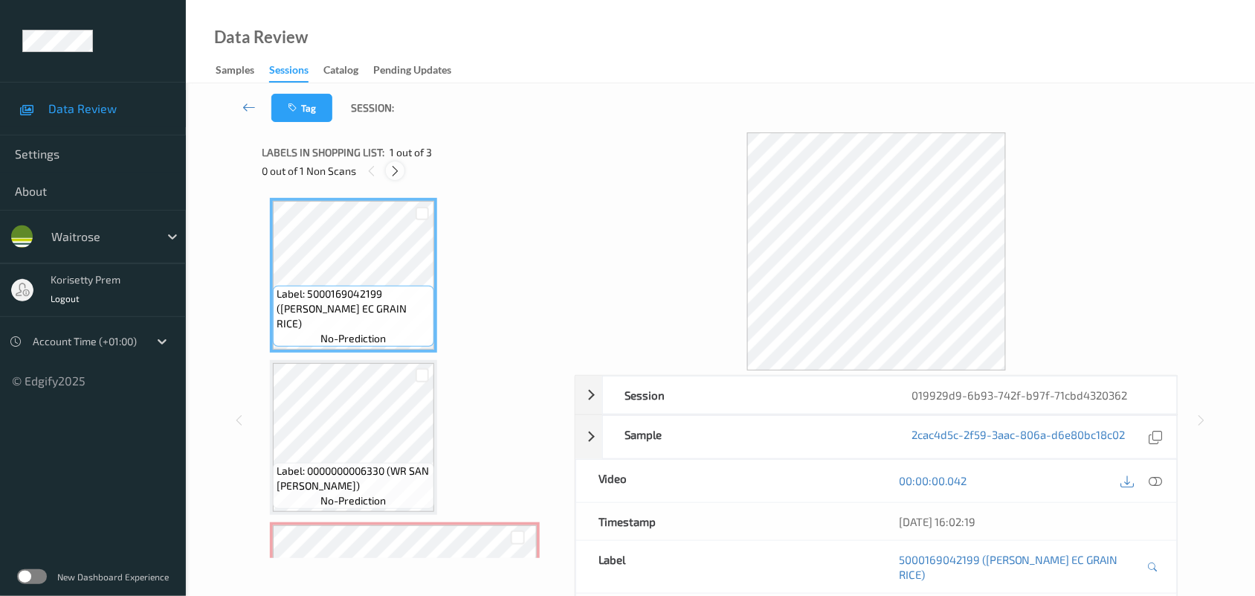
click at [396, 170] on icon at bounding box center [395, 170] width 13 height 13
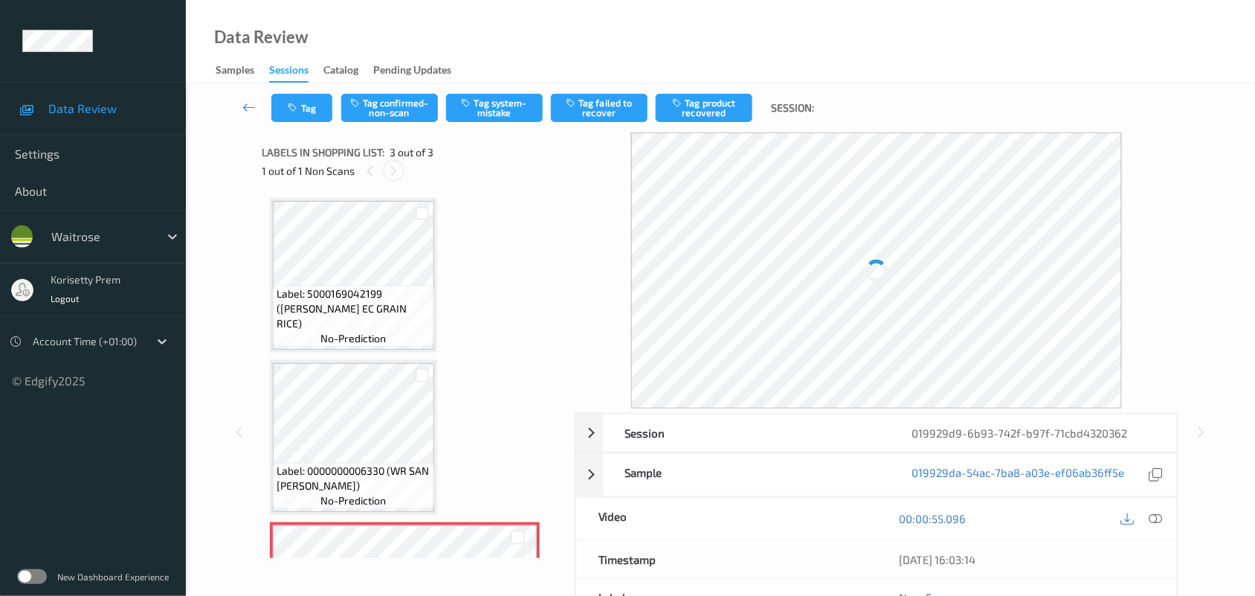
scroll to position [125, 0]
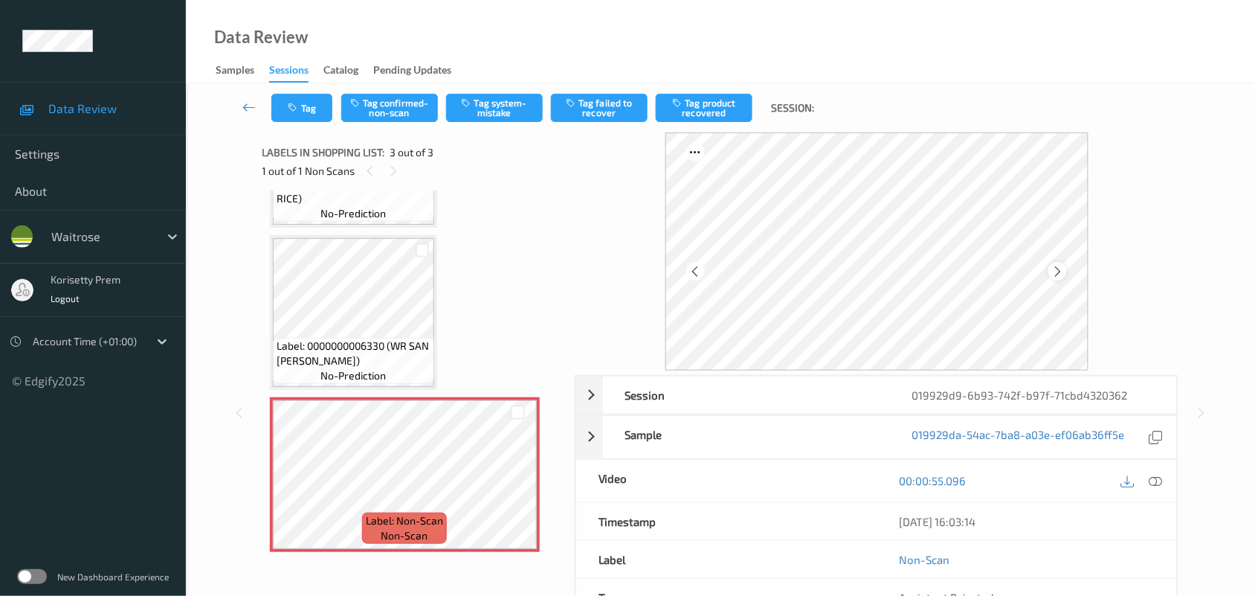
click at [1065, 271] on div at bounding box center [1057, 271] width 19 height 19
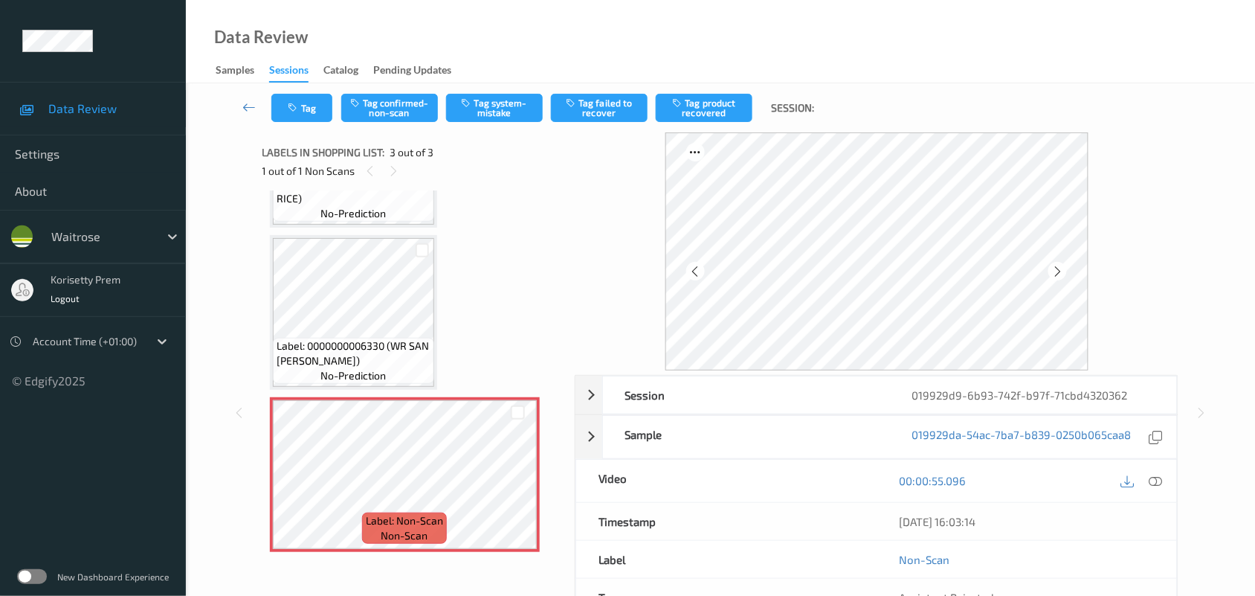
click at [1065, 271] on div at bounding box center [1057, 271] width 19 height 19
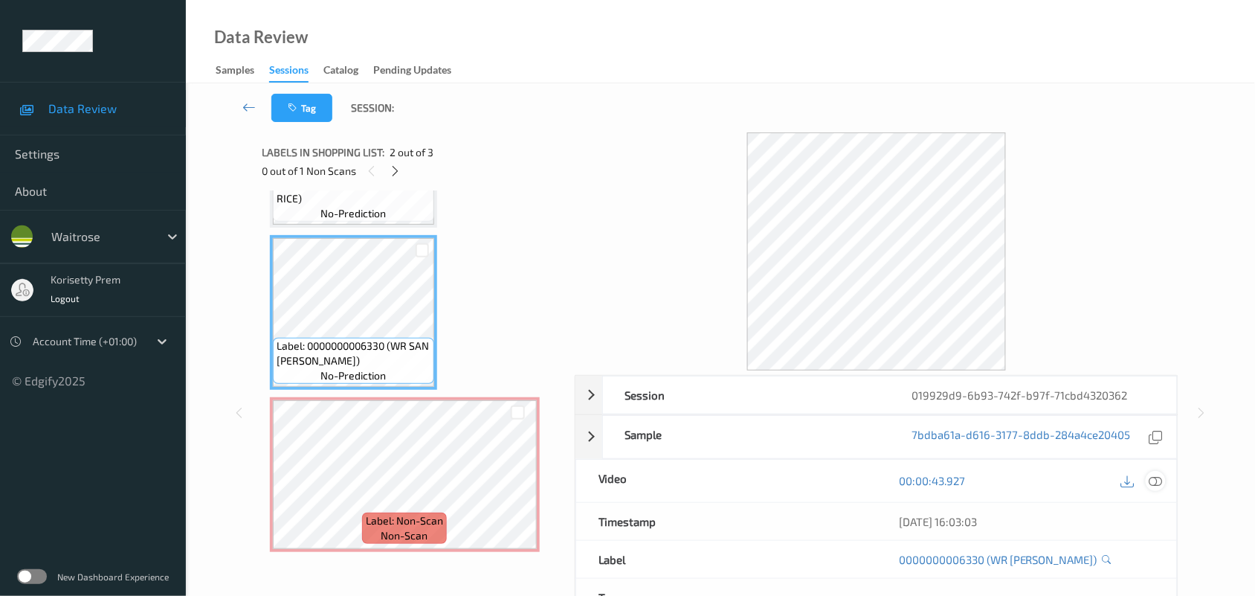
click at [1154, 483] on icon at bounding box center [1155, 480] width 13 height 13
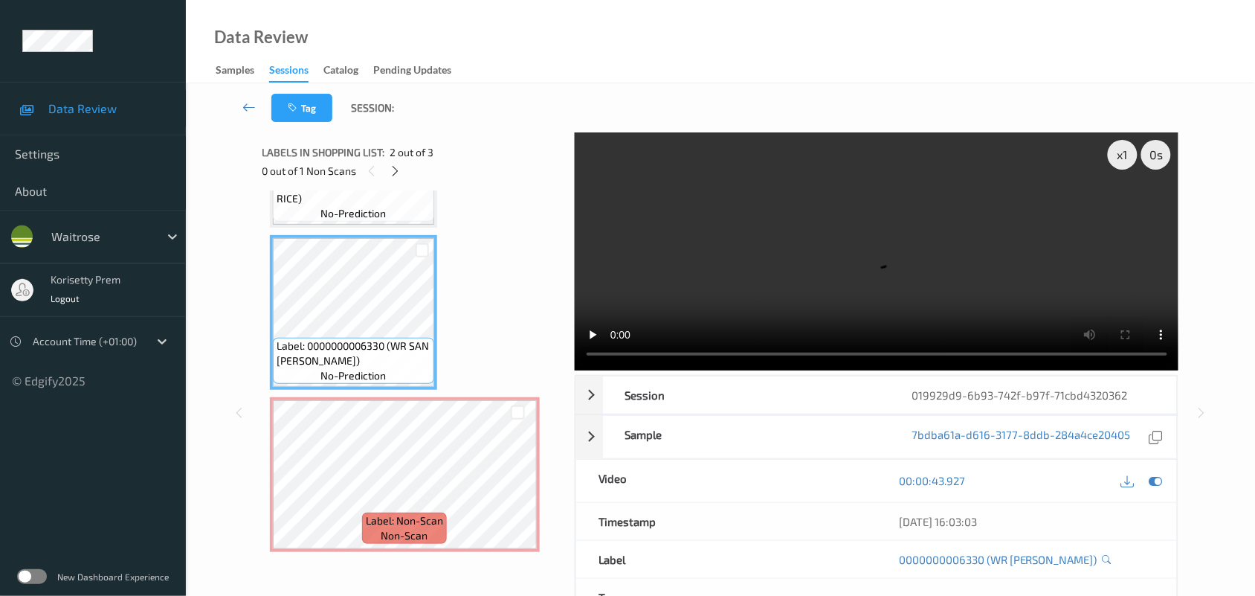
click at [753, 210] on video at bounding box center [877, 251] width 604 height 238
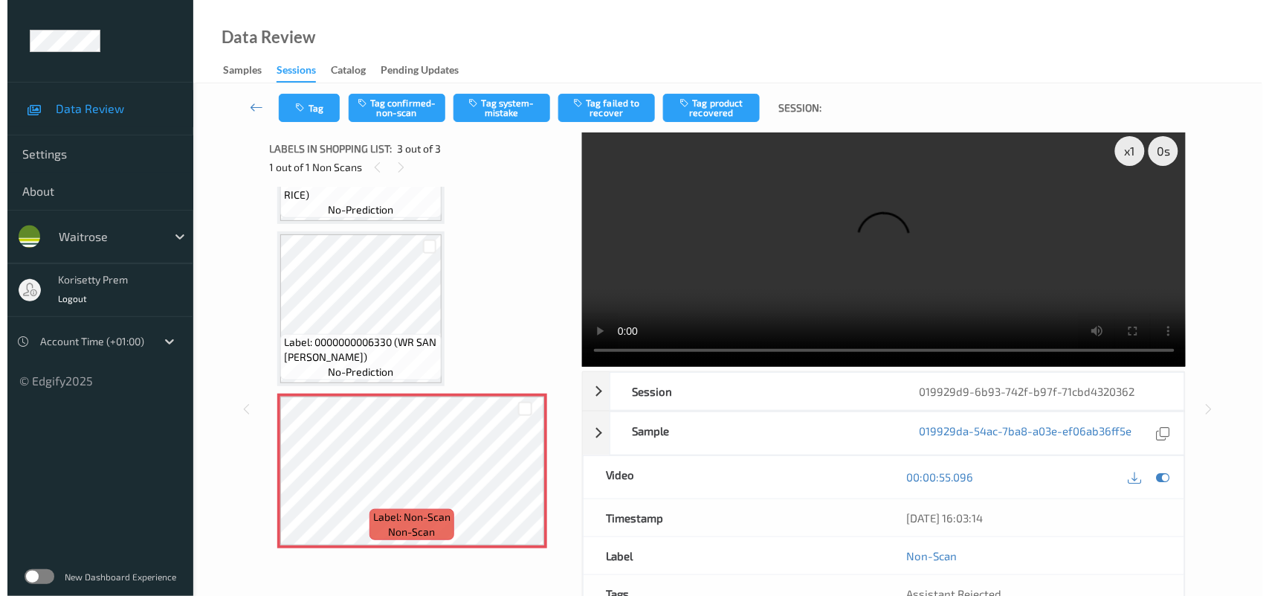
scroll to position [0, 0]
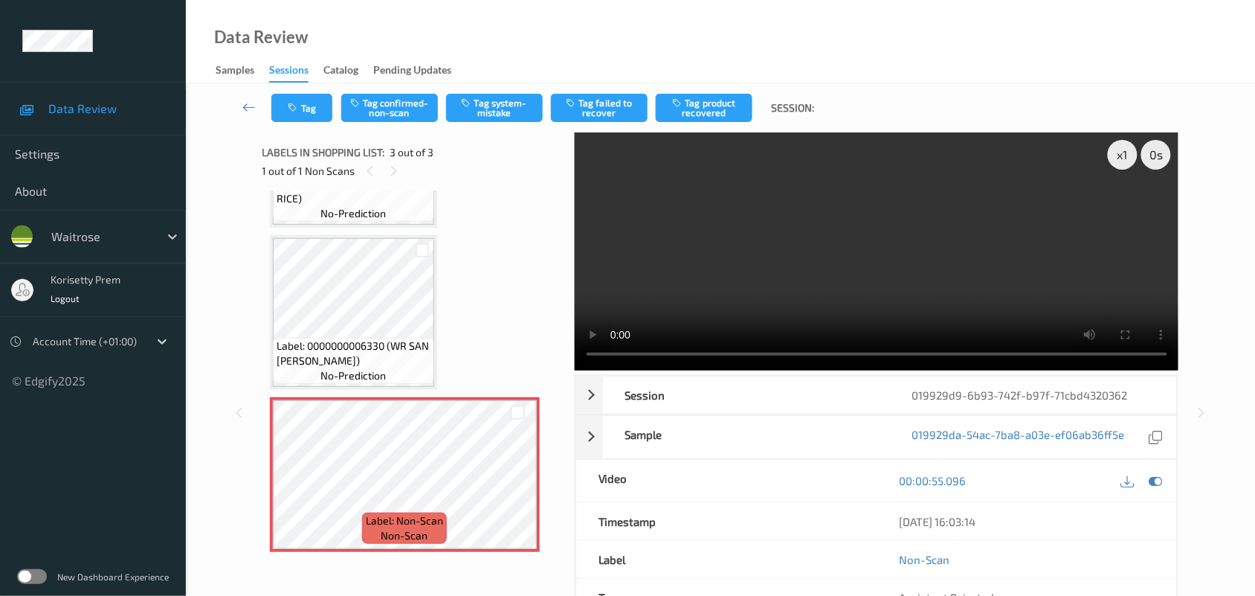
click at [726, 257] on video at bounding box center [877, 251] width 604 height 238
click at [413, 114] on button "Tag confirmed-non-scan" at bounding box center [389, 108] width 97 height 28
click at [399, 112] on button "Untag confirmed-non-scan" at bounding box center [389, 108] width 97 height 28
click at [497, 117] on button "Tag system-mistake" at bounding box center [494, 108] width 97 height 28
click at [303, 119] on button "Tag" at bounding box center [301, 108] width 61 height 28
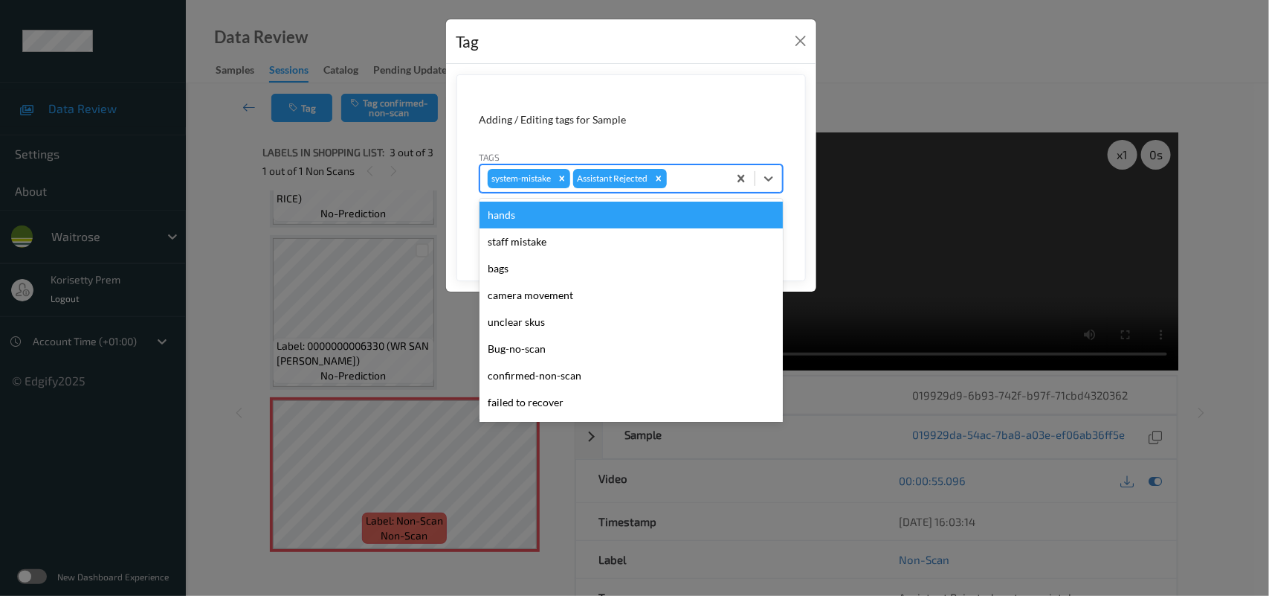
click at [675, 178] on div at bounding box center [695, 179] width 51 height 18
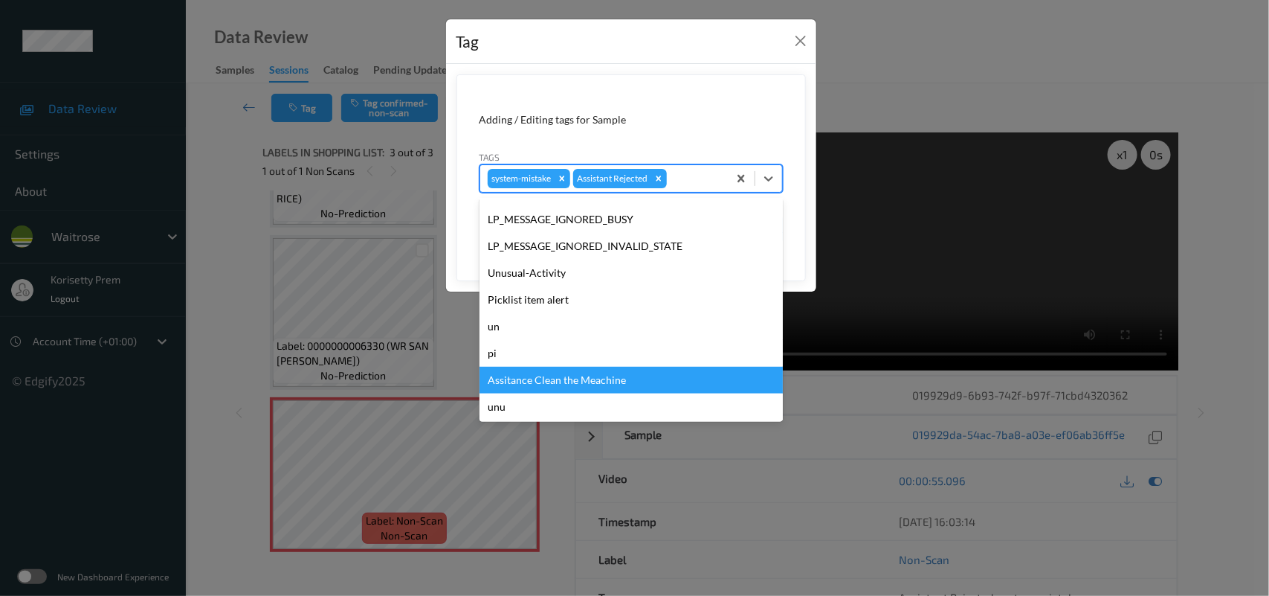
scroll to position [344, 0]
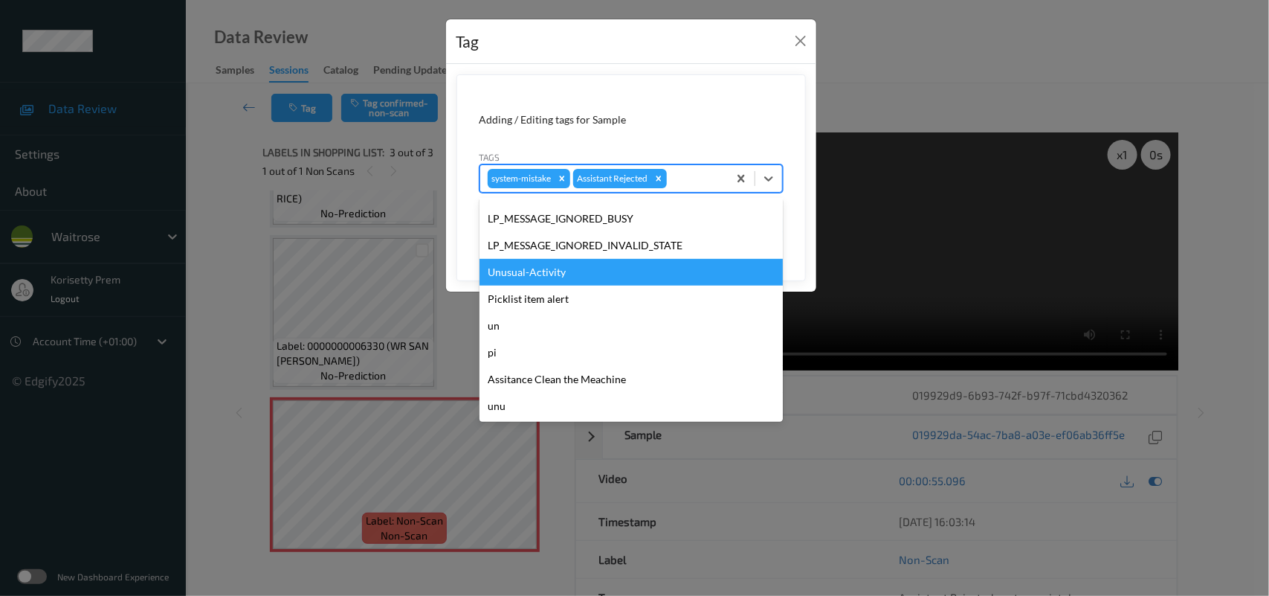
click at [546, 261] on div "Unusual-Activity" at bounding box center [631, 272] width 303 height 27
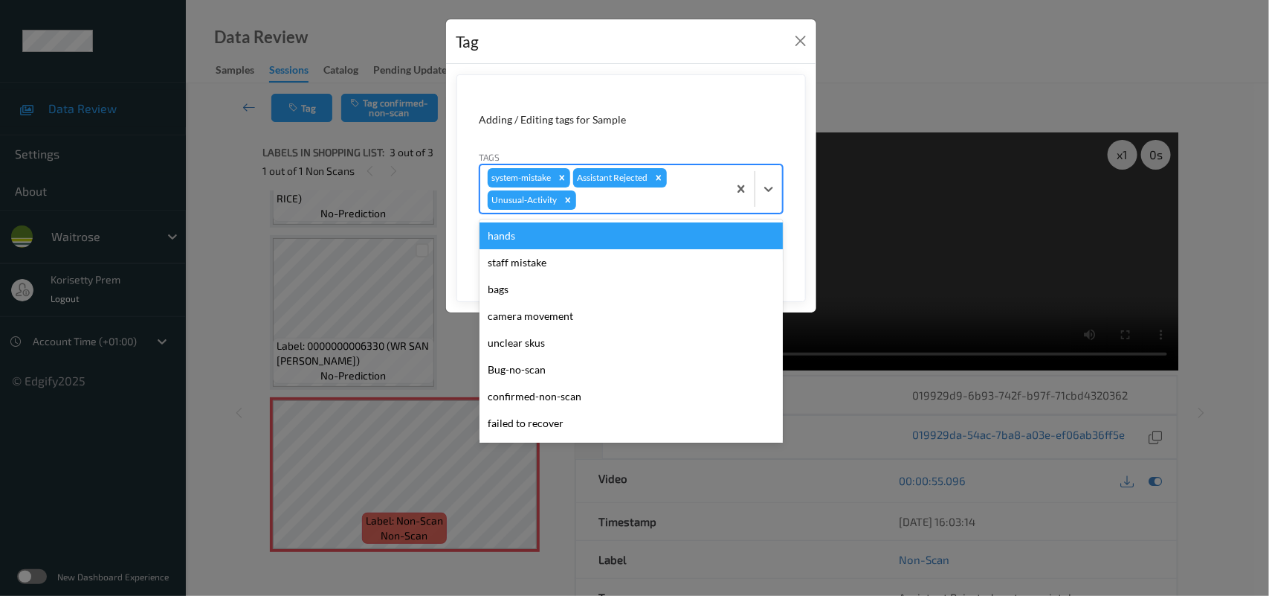
click at [621, 203] on div at bounding box center [649, 200] width 141 height 18
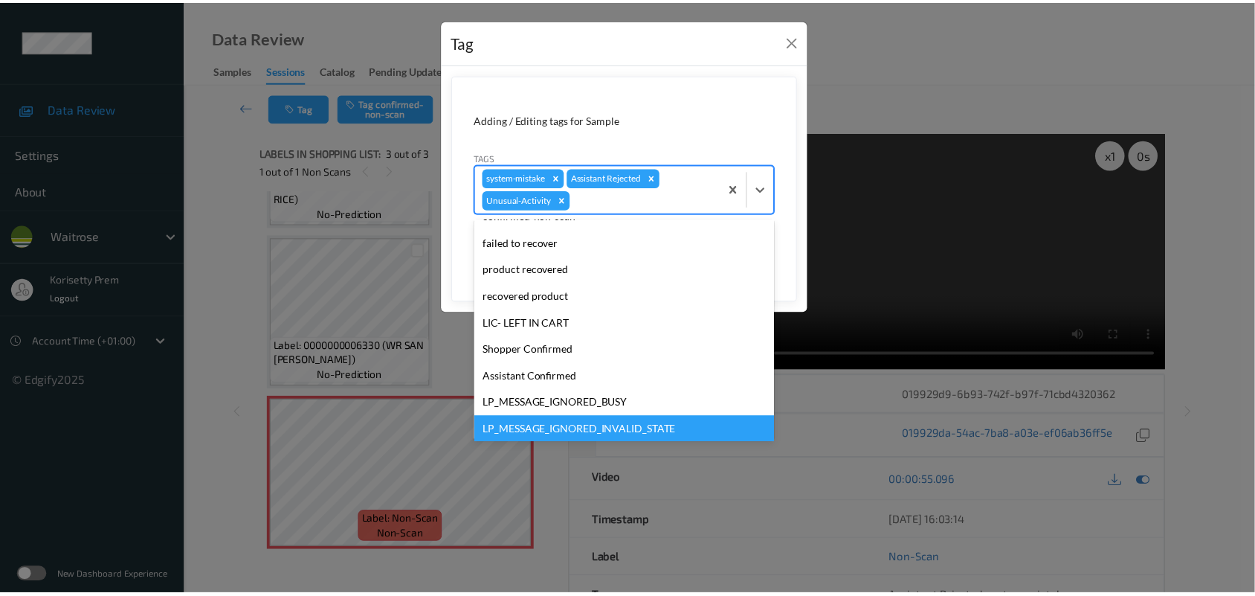
scroll to position [279, 0]
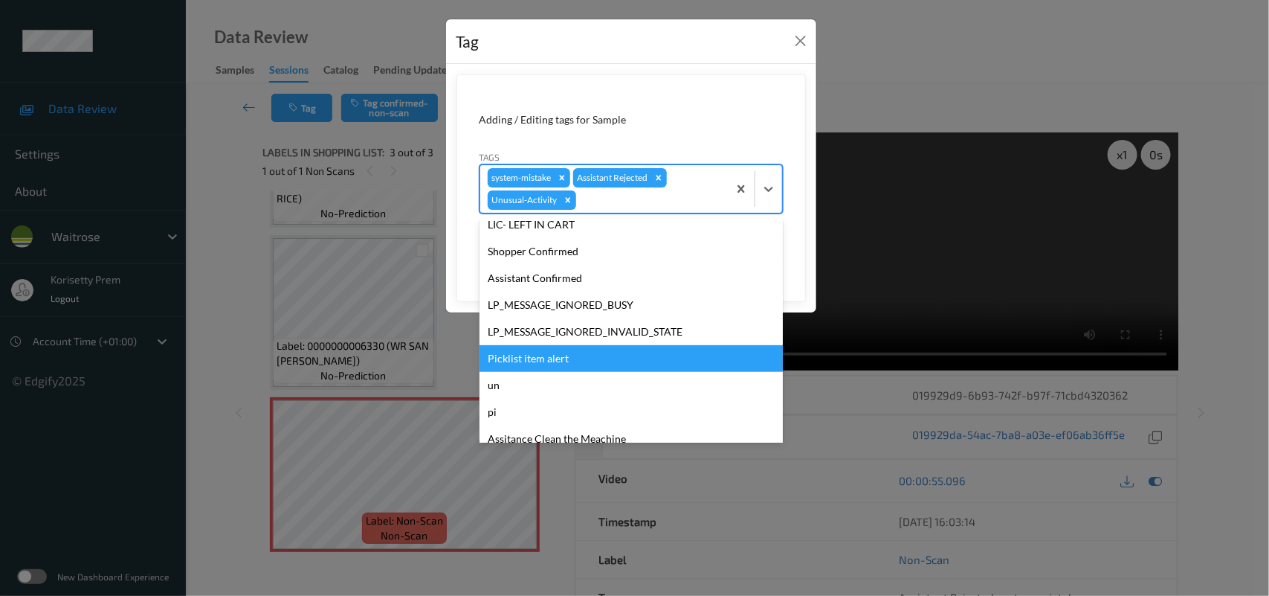
click at [570, 355] on div "Picklist item alert" at bounding box center [631, 358] width 303 height 27
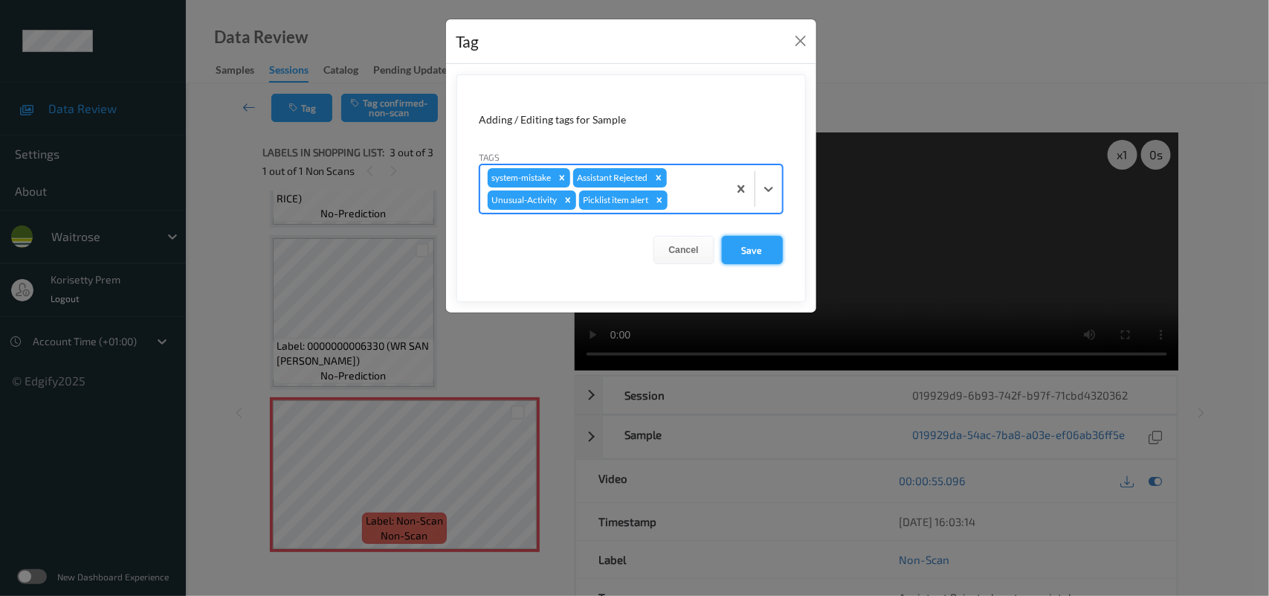
click at [747, 257] on button "Save" at bounding box center [752, 250] width 61 height 28
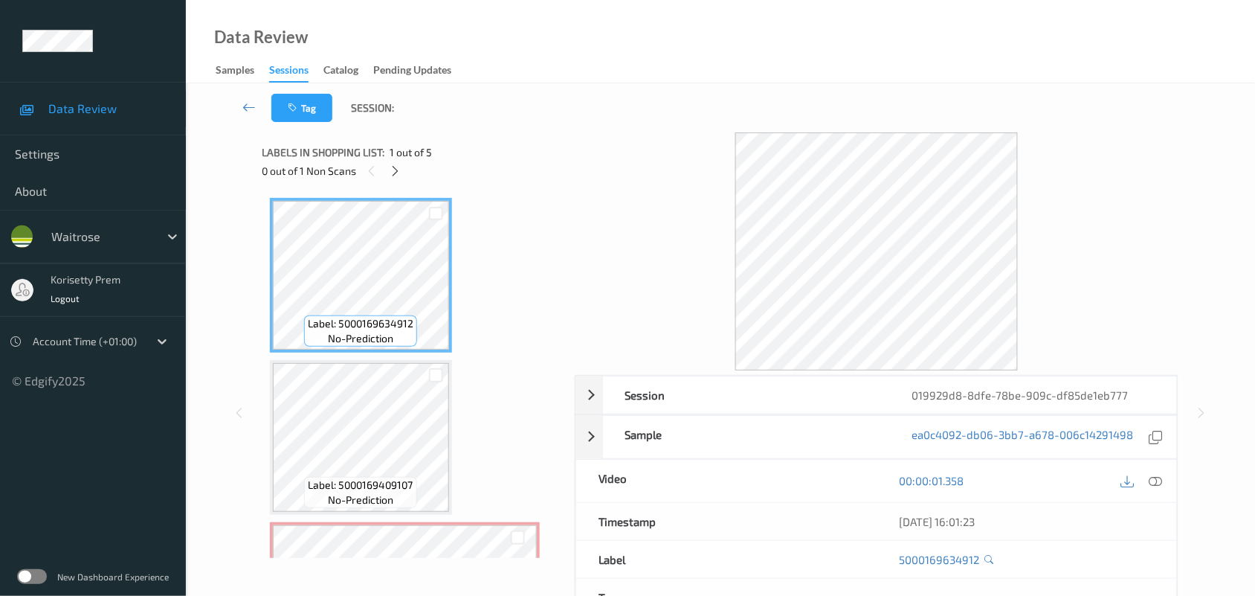
click at [533, 119] on div "Tag Session:" at bounding box center [720, 107] width 1008 height 49
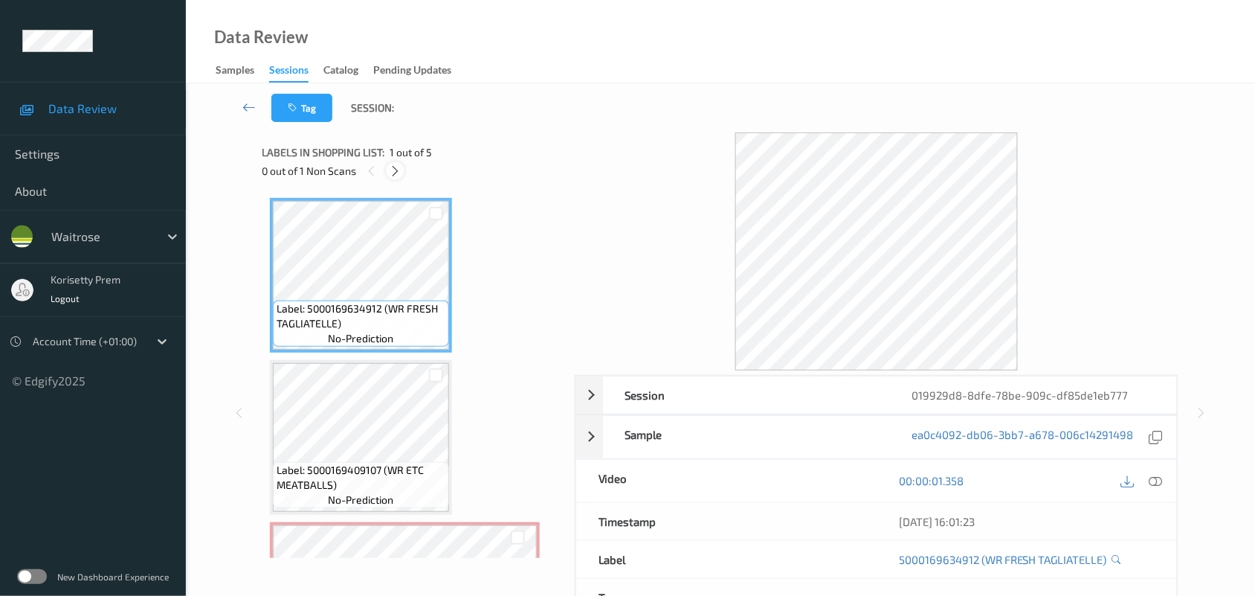
click at [394, 165] on icon at bounding box center [395, 170] width 13 height 13
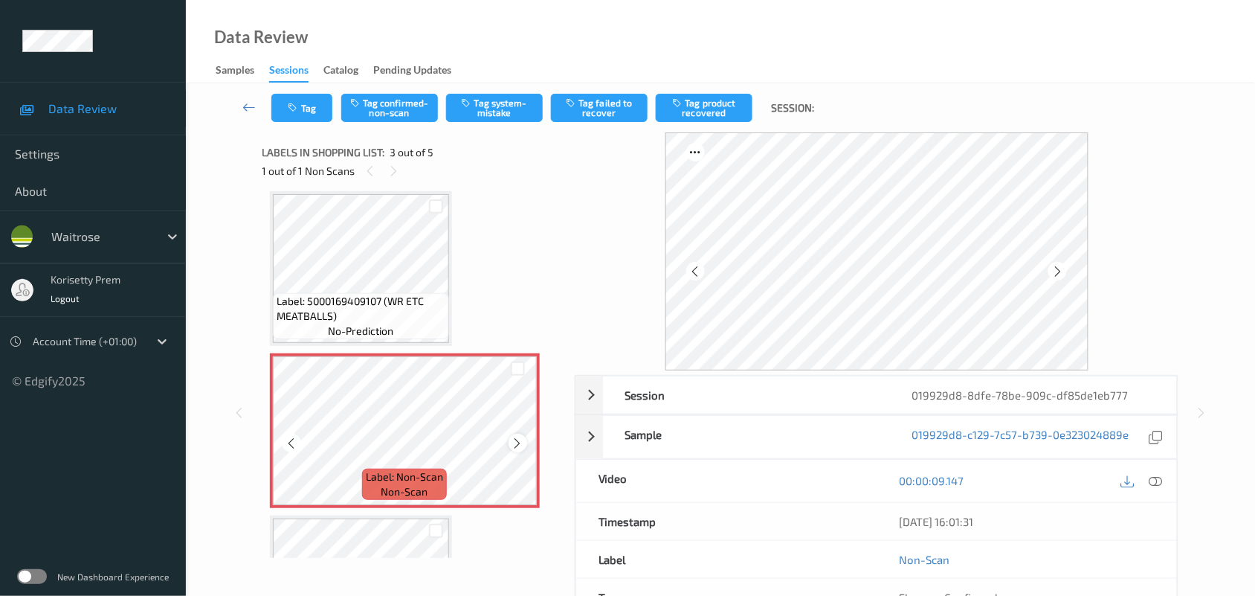
click at [519, 439] on icon at bounding box center [518, 442] width 13 height 13
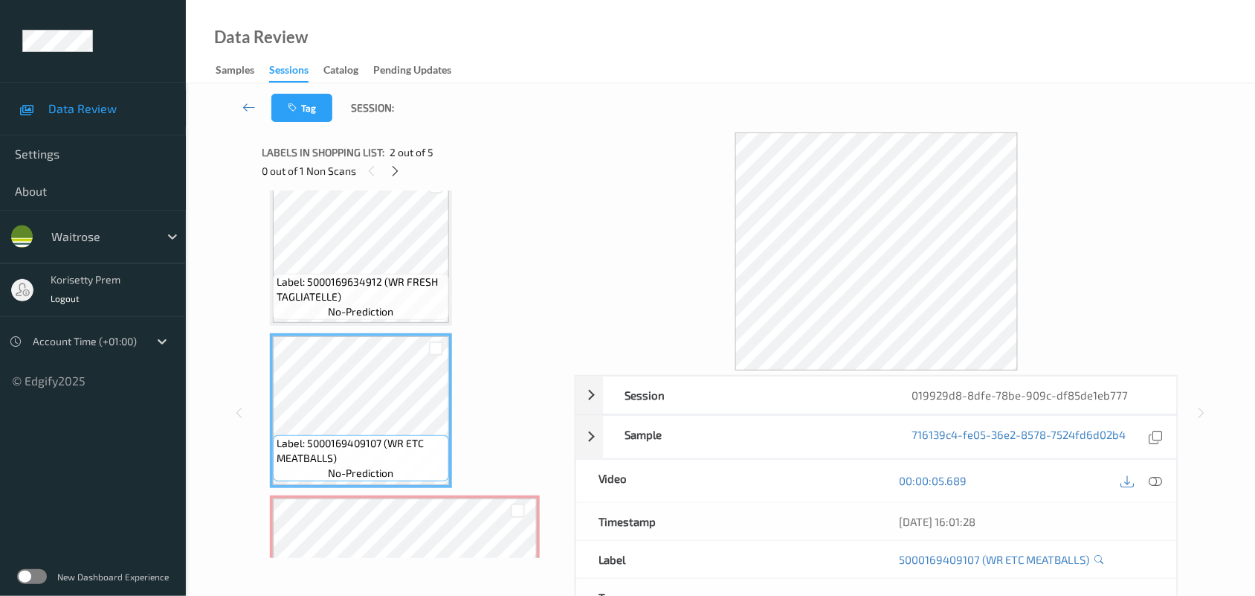
scroll to position [0, 0]
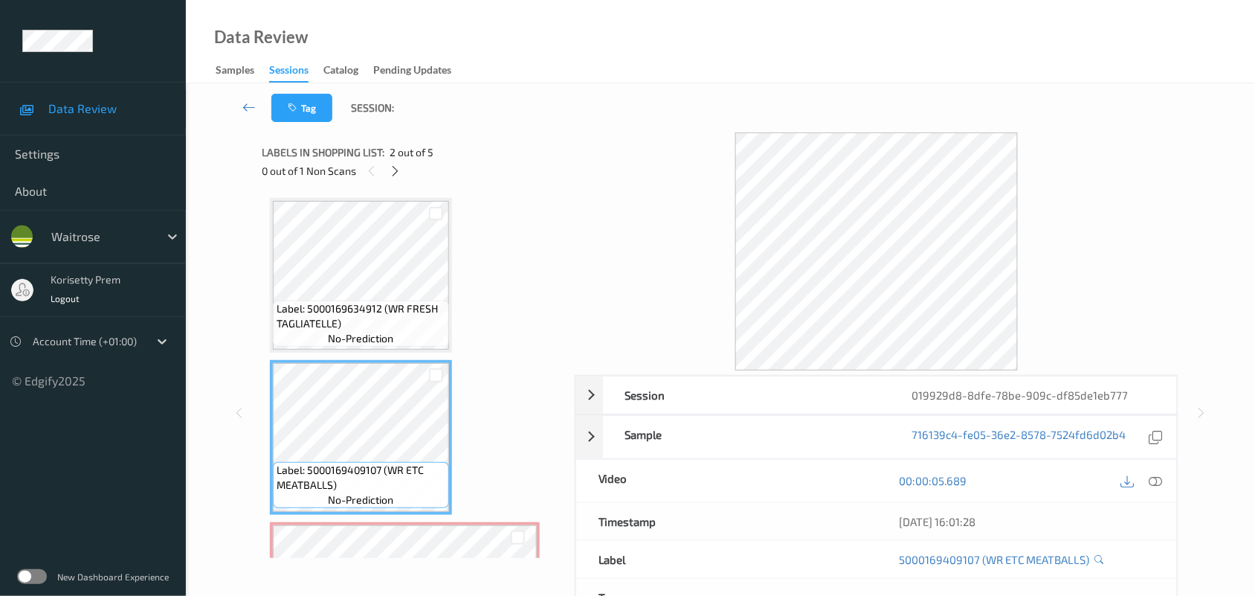
click at [403, 315] on span "Label: 5000169634912 (WR FRESH TAGLIATELLE)" at bounding box center [361, 316] width 169 height 30
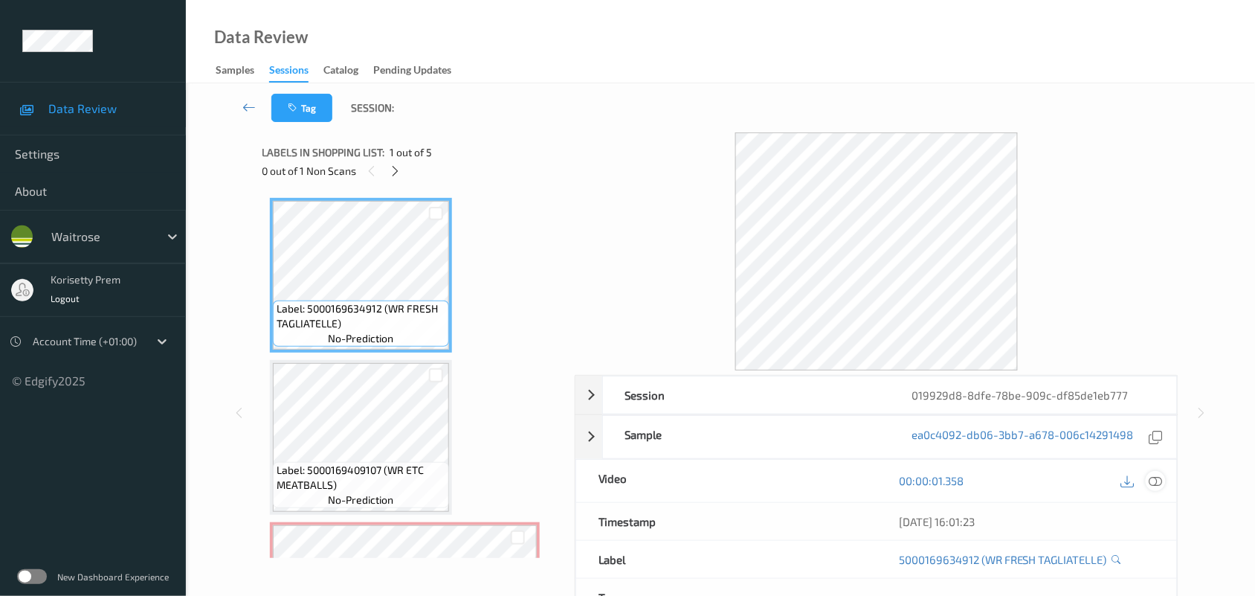
click at [1158, 482] on icon at bounding box center [1155, 480] width 13 height 13
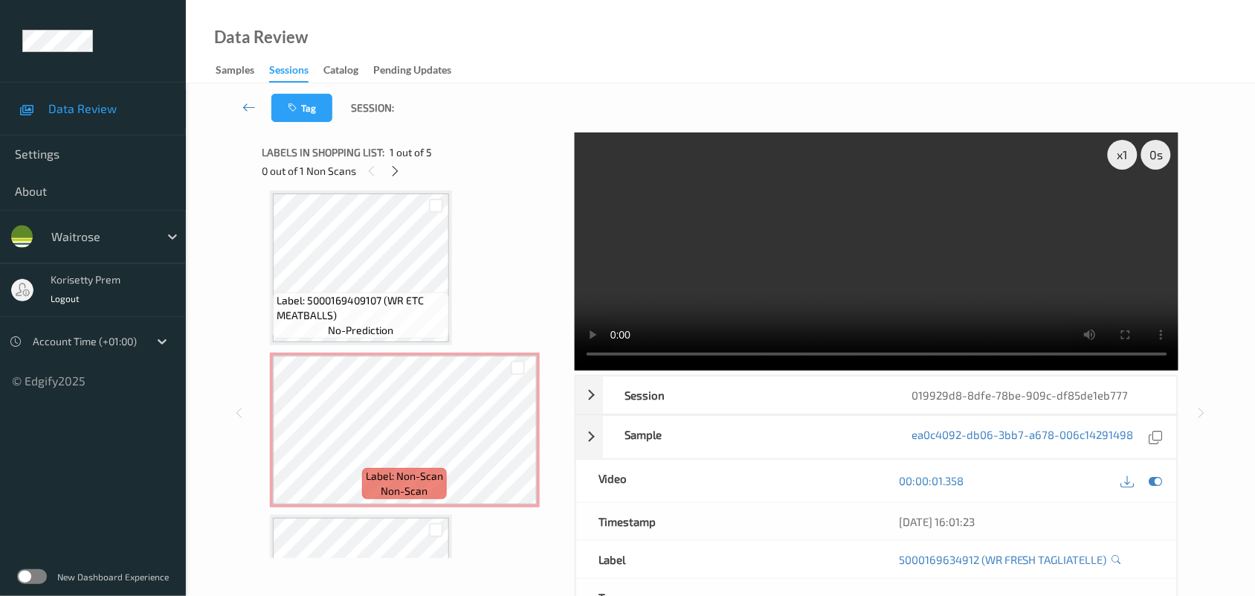
click at [912, 258] on video at bounding box center [877, 251] width 604 height 238
click at [954, 262] on video at bounding box center [877, 251] width 604 height 238
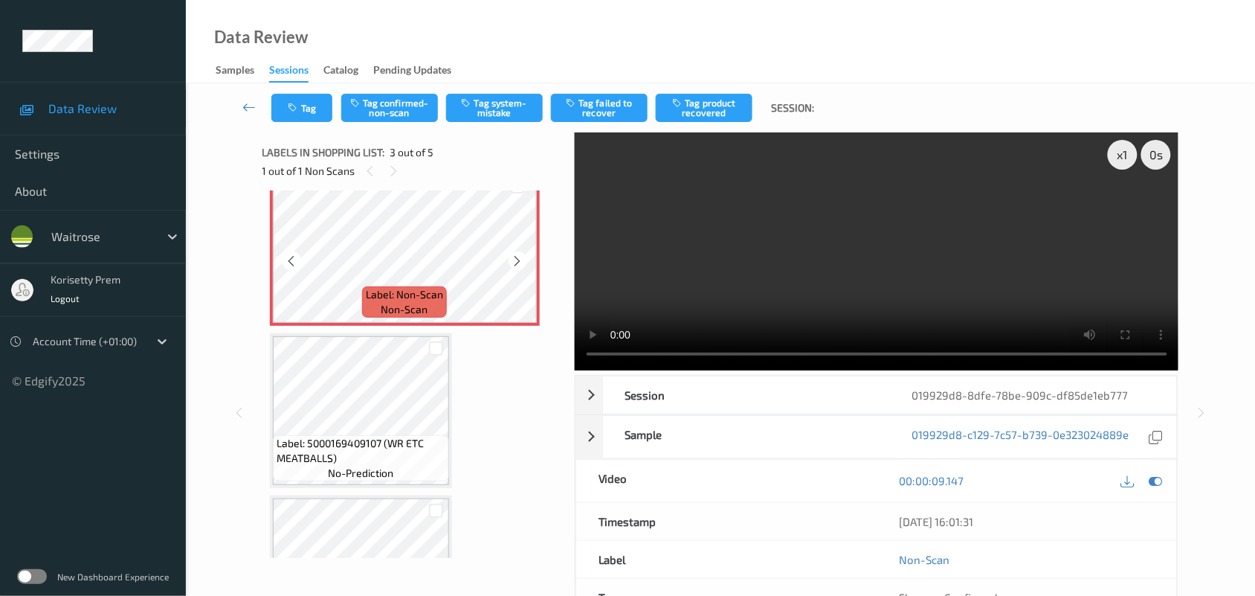
scroll to position [355, 0]
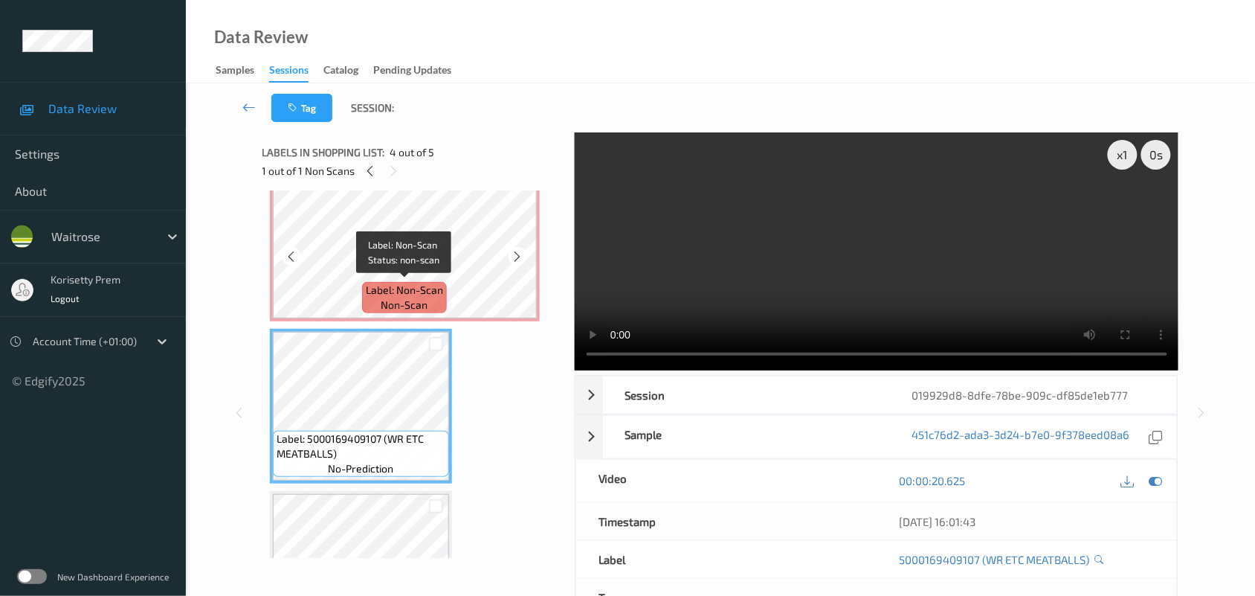
click at [385, 283] on span "Label: Non-Scan" at bounding box center [404, 290] width 77 height 15
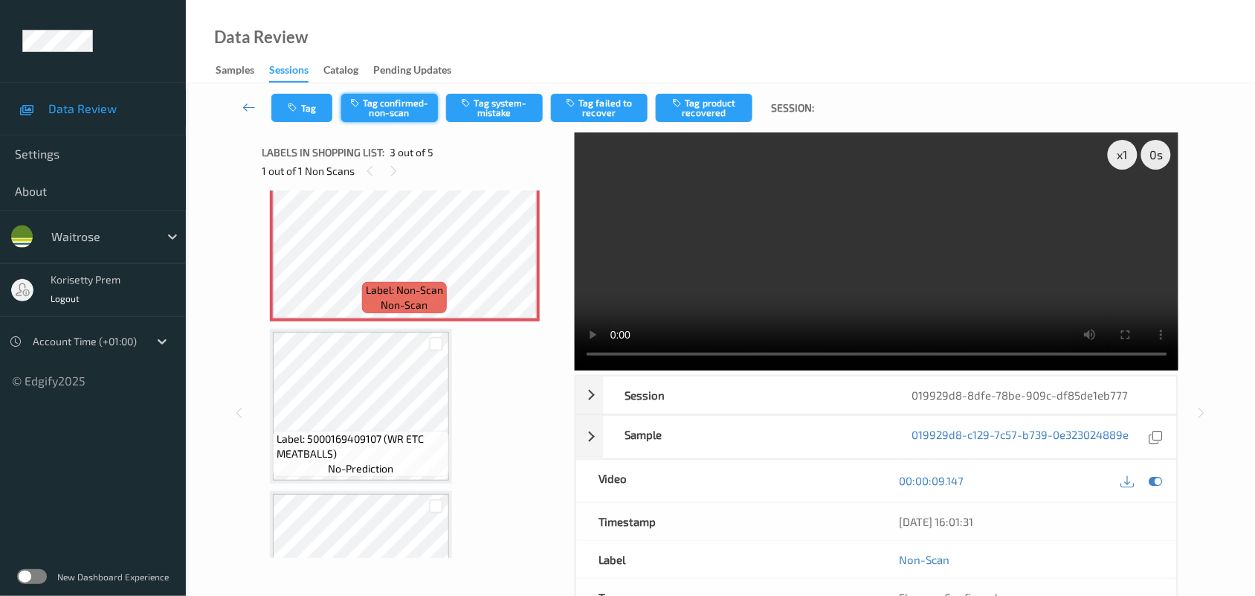
click at [410, 112] on button "Tag confirmed-non-scan" at bounding box center [389, 108] width 97 height 28
click at [708, 106] on button "Tag product recovered" at bounding box center [704, 108] width 97 height 28
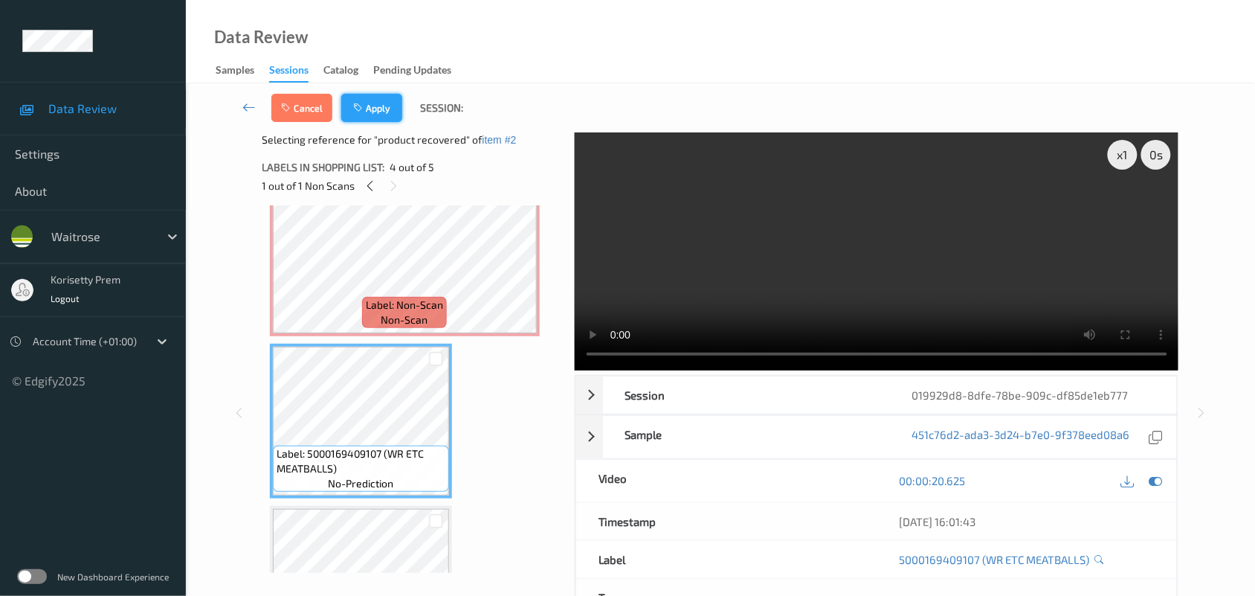
click at [366, 117] on button "Apply" at bounding box center [371, 108] width 61 height 28
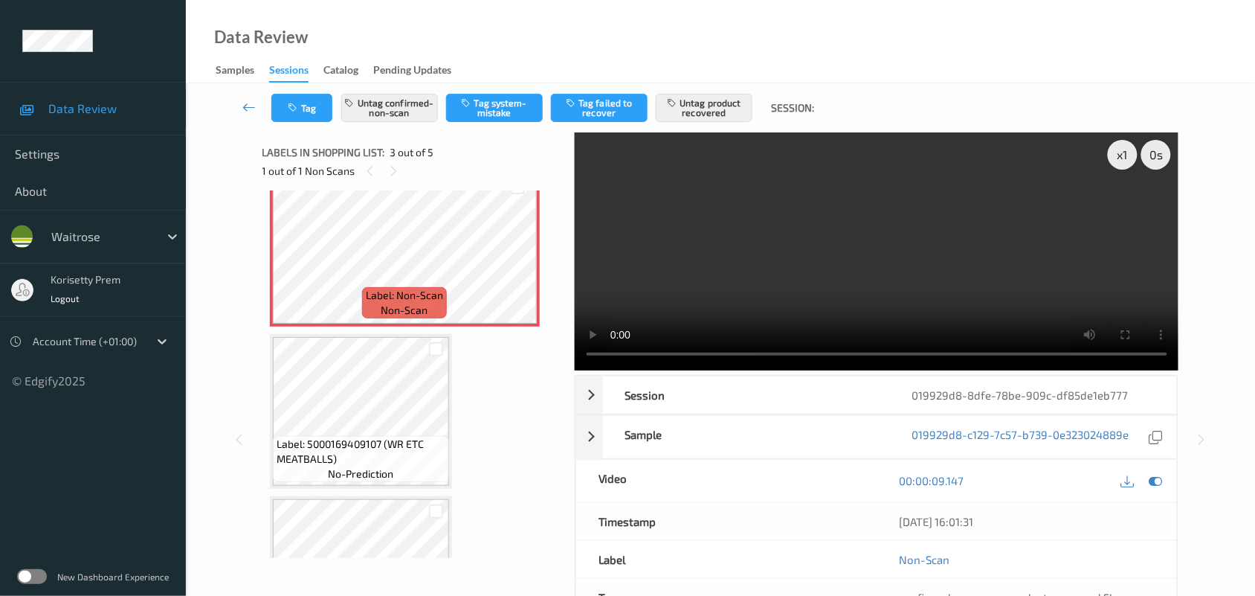
scroll to position [355, 0]
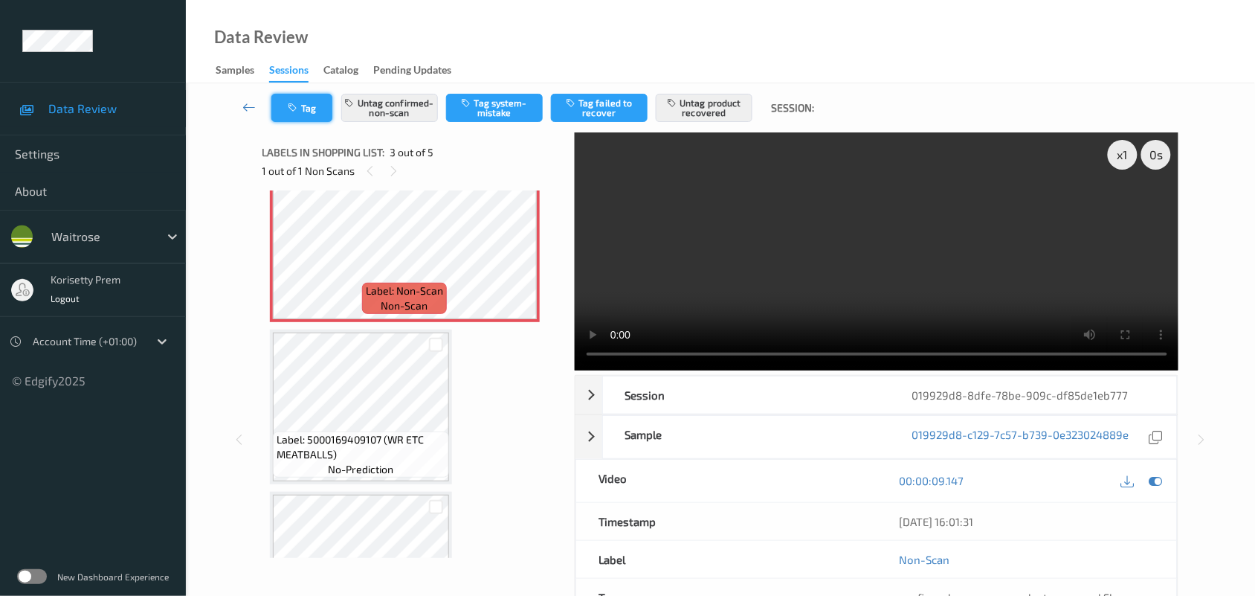
click at [292, 113] on button "Tag" at bounding box center [301, 108] width 61 height 28
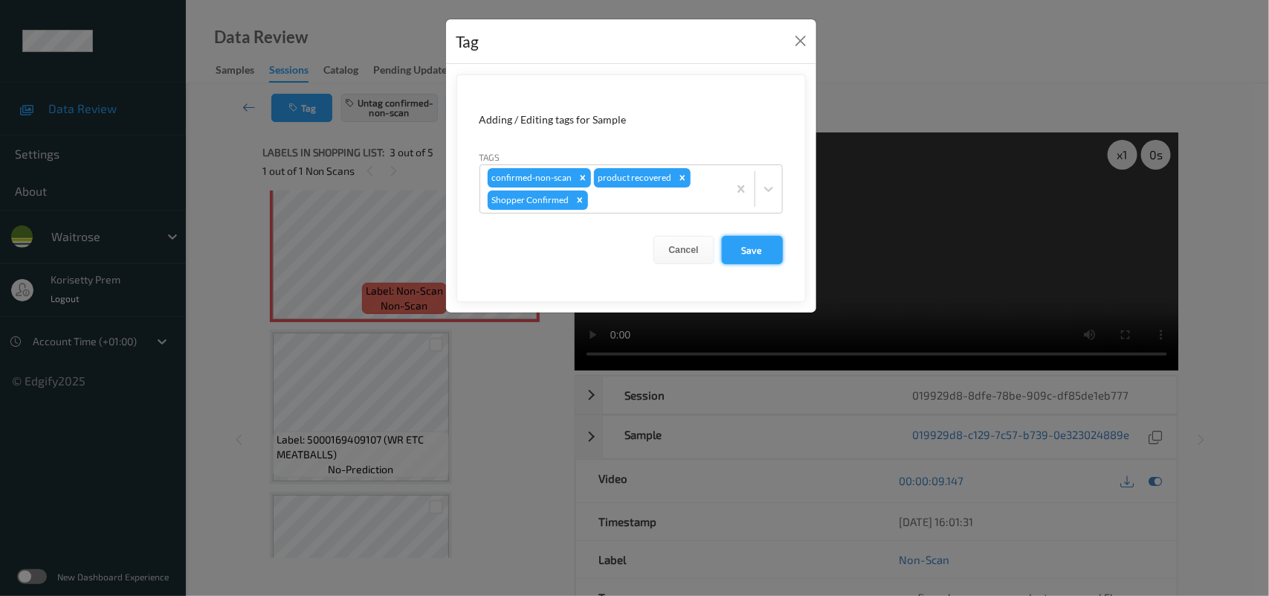
click at [725, 245] on button "Save" at bounding box center [752, 250] width 61 height 28
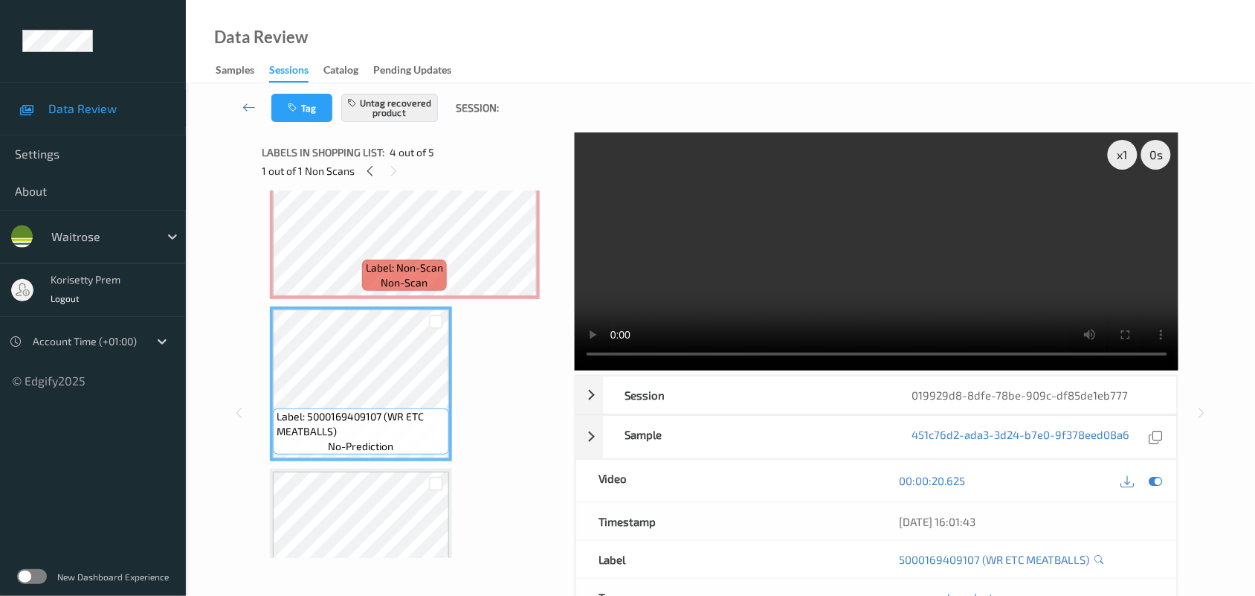
scroll to position [424, 0]
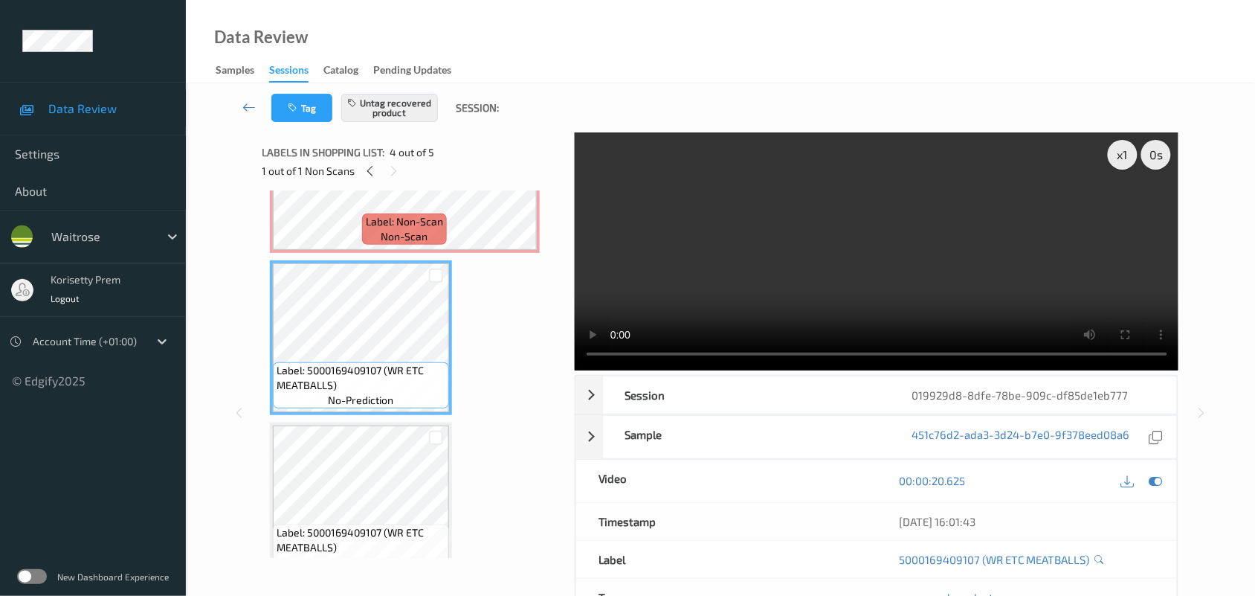
click at [866, 259] on video at bounding box center [877, 251] width 604 height 238
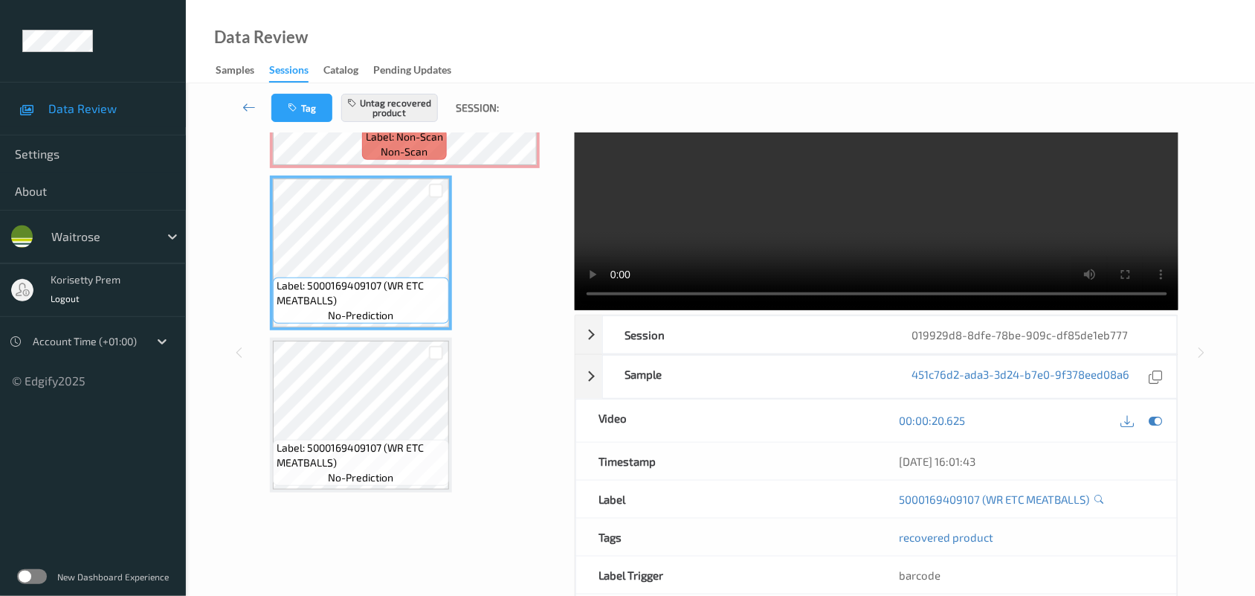
scroll to position [130, 0]
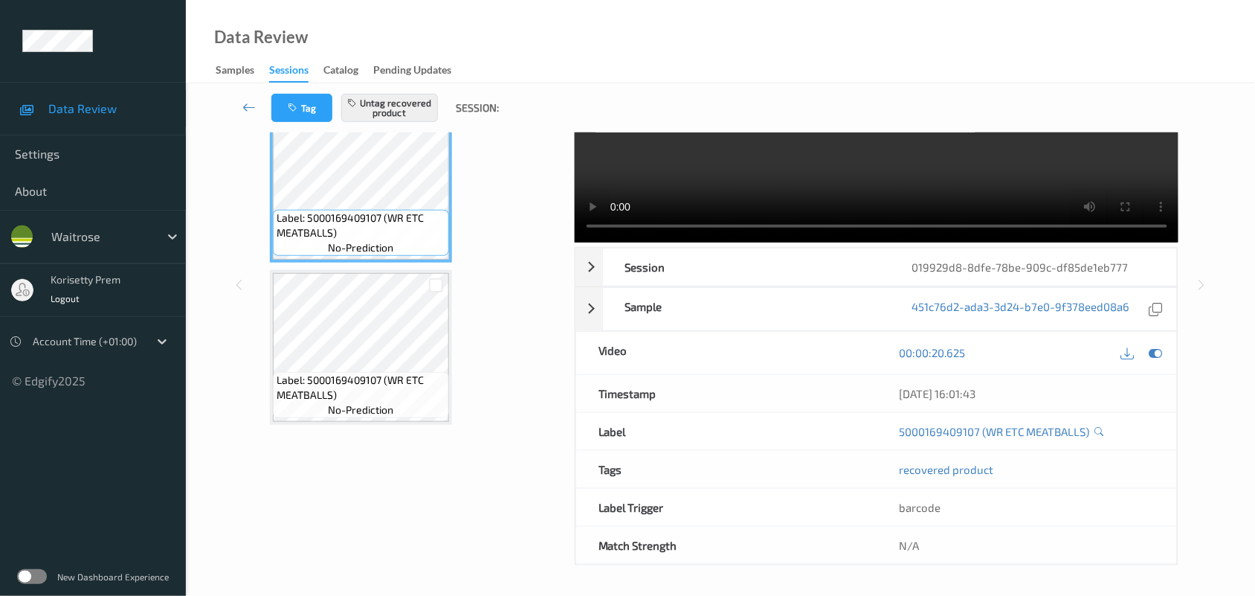
click at [369, 377] on span "Label: 5000169409107 (WR ETC MEATBALLS)" at bounding box center [361, 388] width 169 height 30
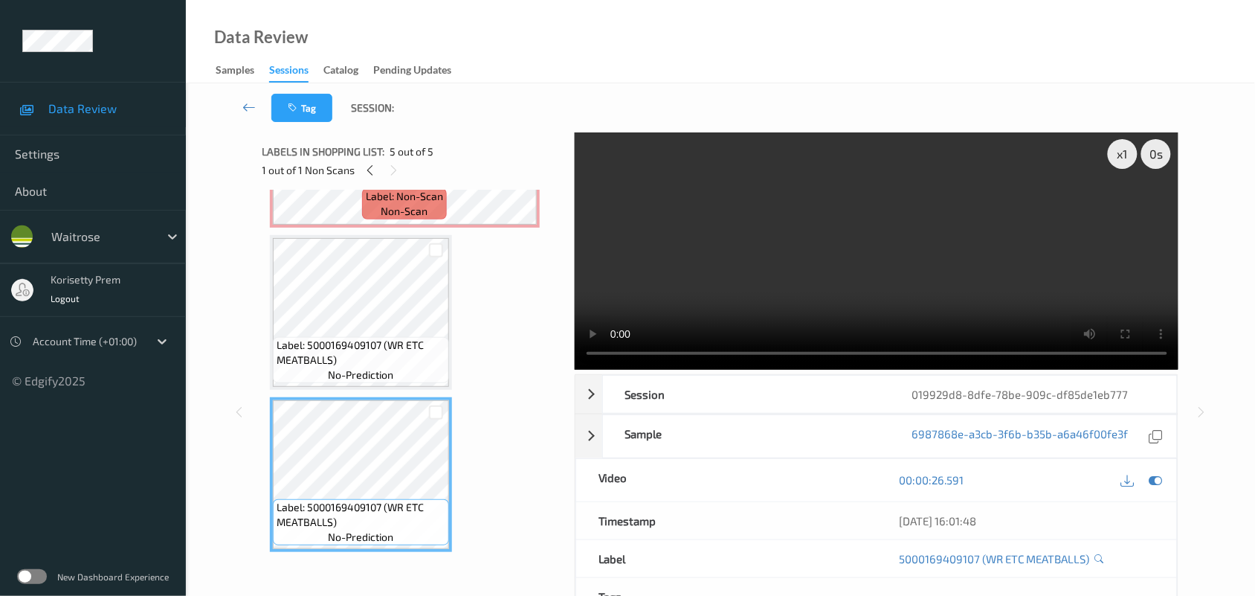
scroll to position [0, 0]
click at [871, 296] on video at bounding box center [877, 251] width 604 height 238
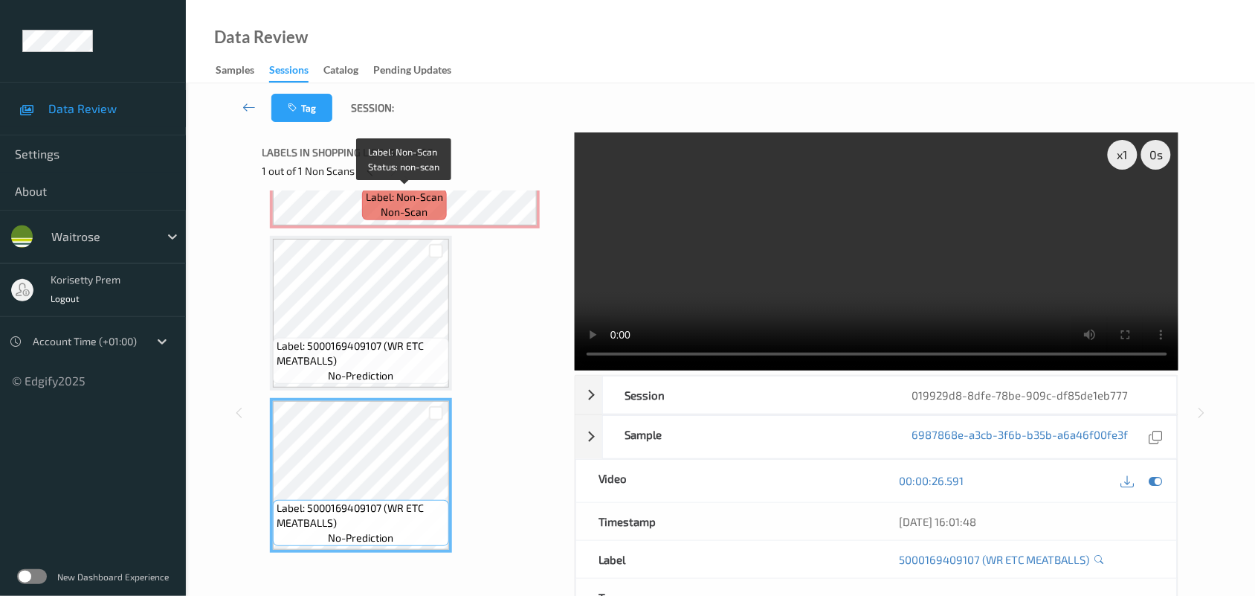
click at [378, 207] on div "Label: Non-Scan non-scan" at bounding box center [404, 204] width 85 height 31
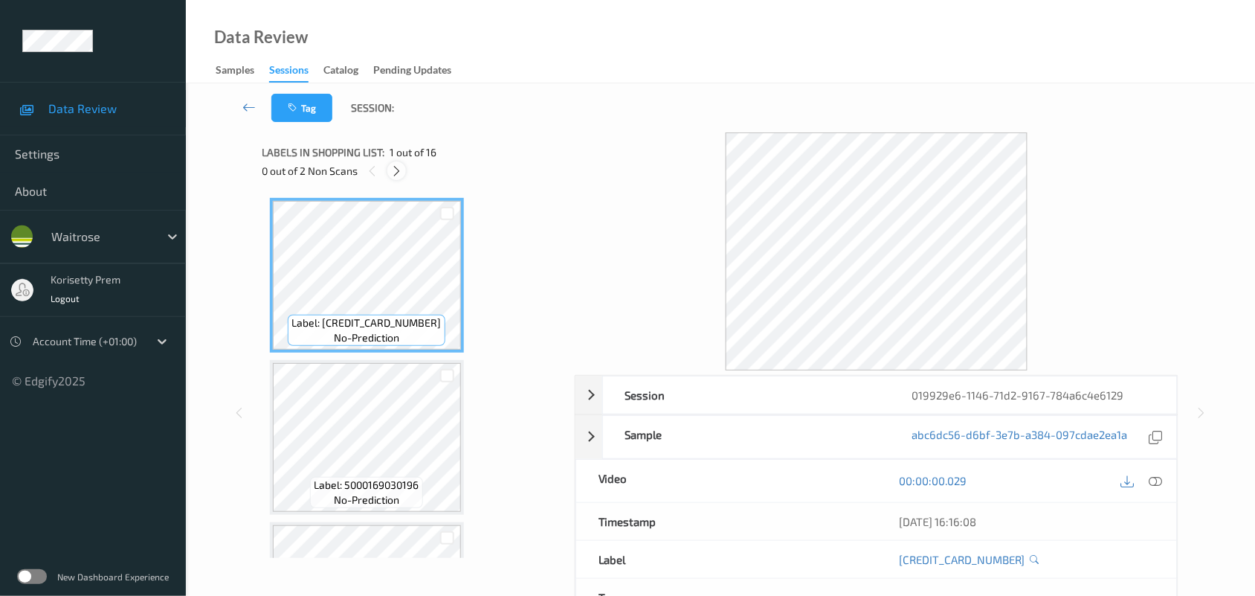
click at [393, 171] on icon at bounding box center [396, 170] width 13 height 13
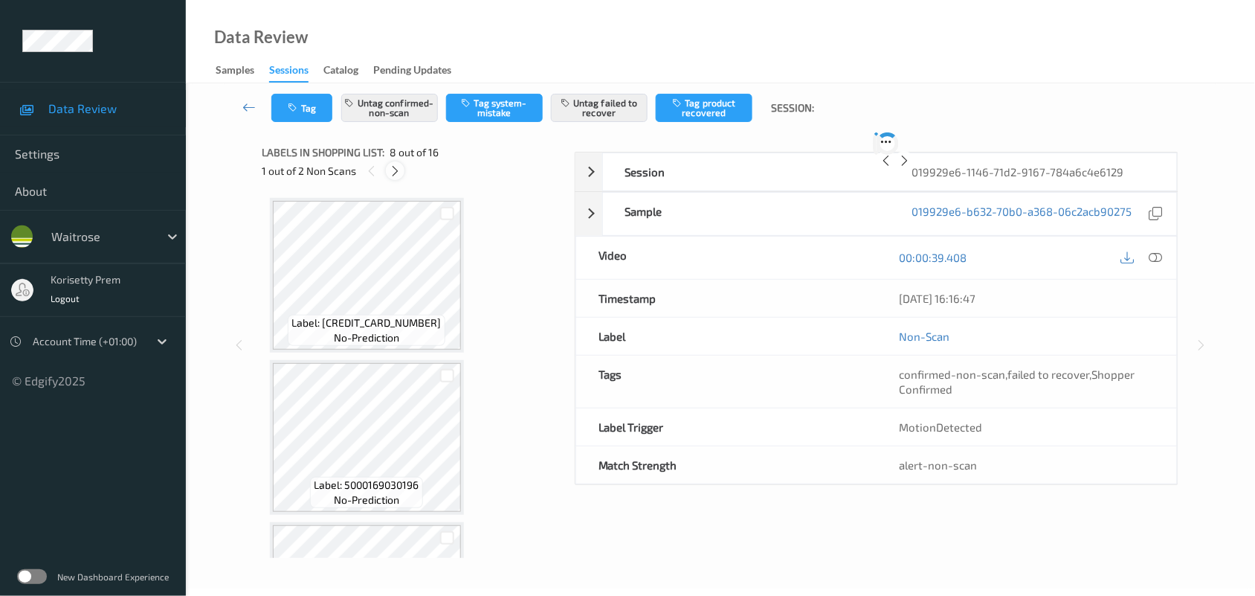
scroll to position [978, 0]
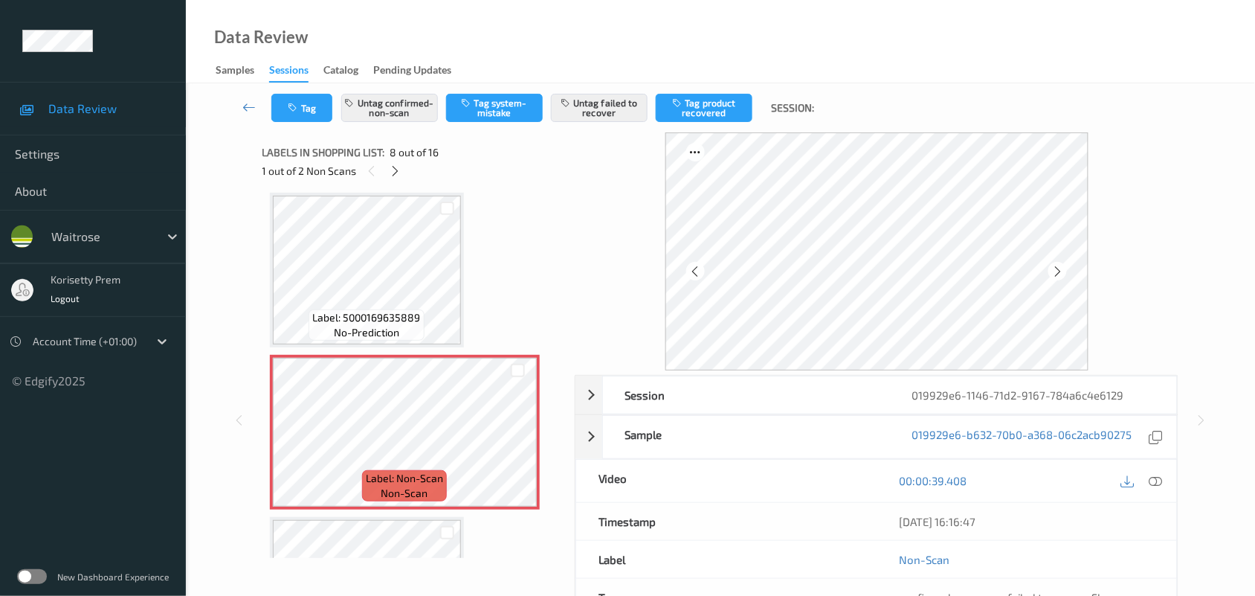
click at [398, 161] on div "1 out of 2 Non Scans" at bounding box center [413, 170] width 302 height 19
click at [393, 171] on icon at bounding box center [395, 170] width 13 height 13
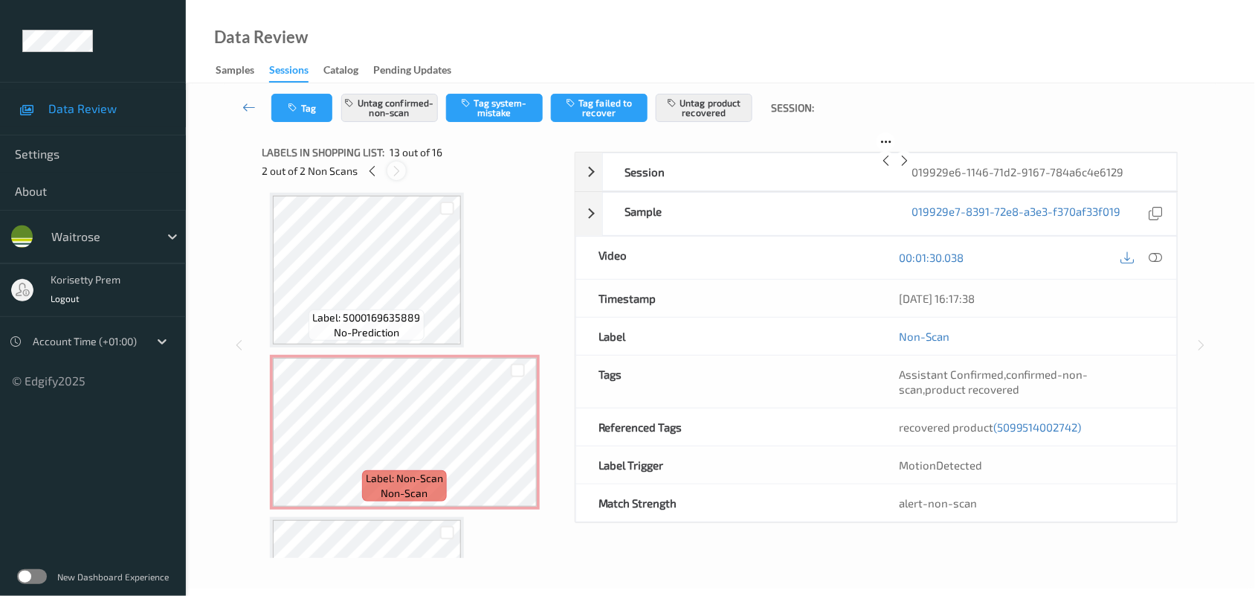
scroll to position [1786, 0]
